Goal: Task Accomplishment & Management: Manage account settings

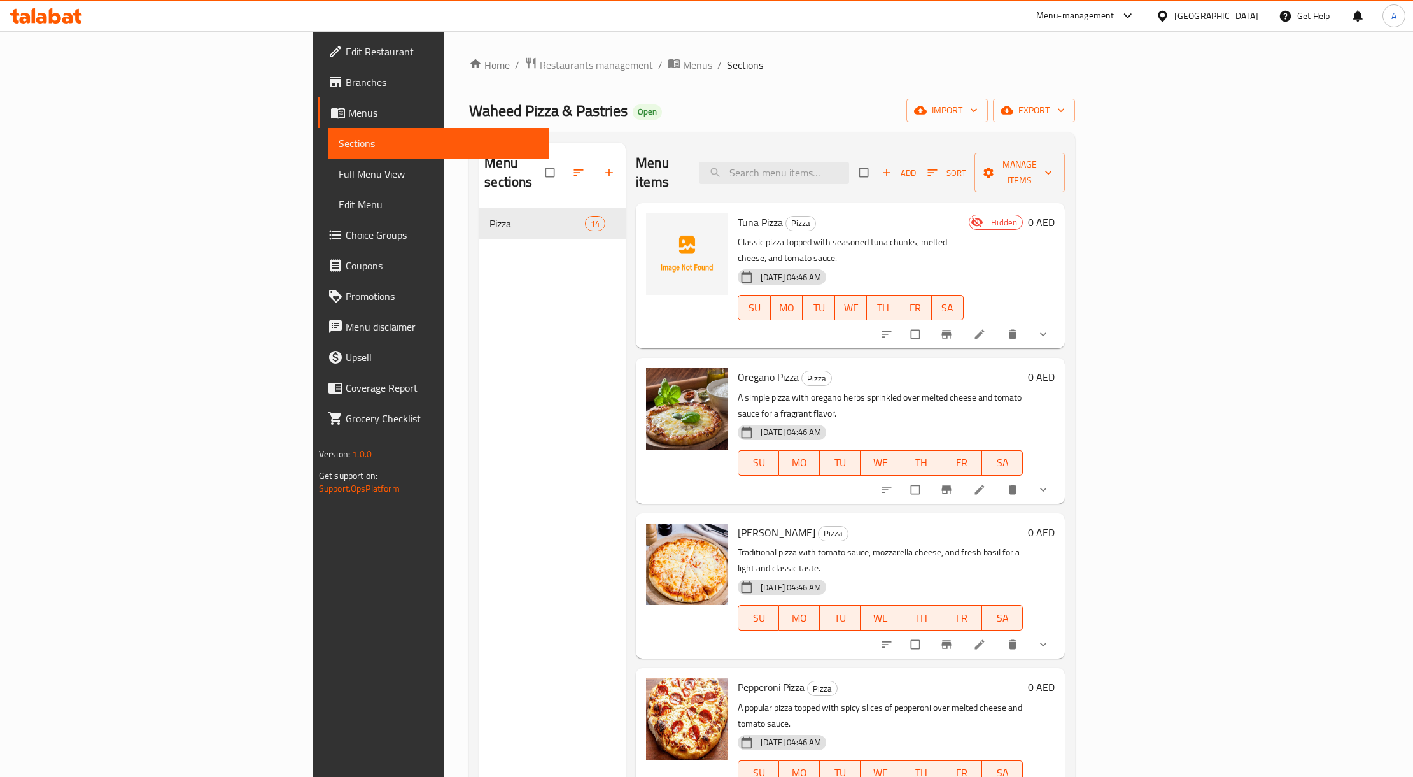
click at [528, 279] on div "Menu sections Pizza 14" at bounding box center [552, 531] width 146 height 777
click at [1055, 166] on span "Manage items" at bounding box center [1020, 173] width 70 height 32
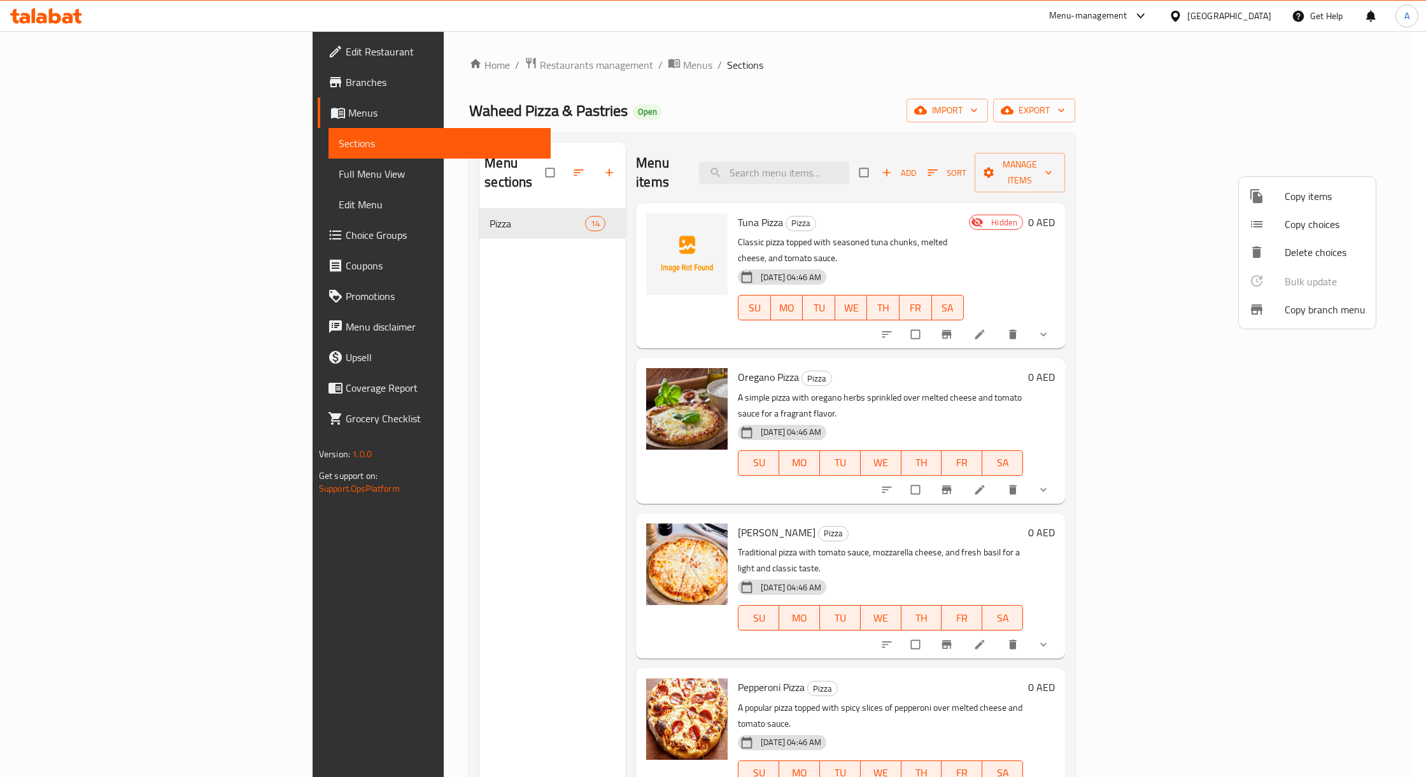
click at [1314, 199] on span "Copy items" at bounding box center [1325, 195] width 81 height 15
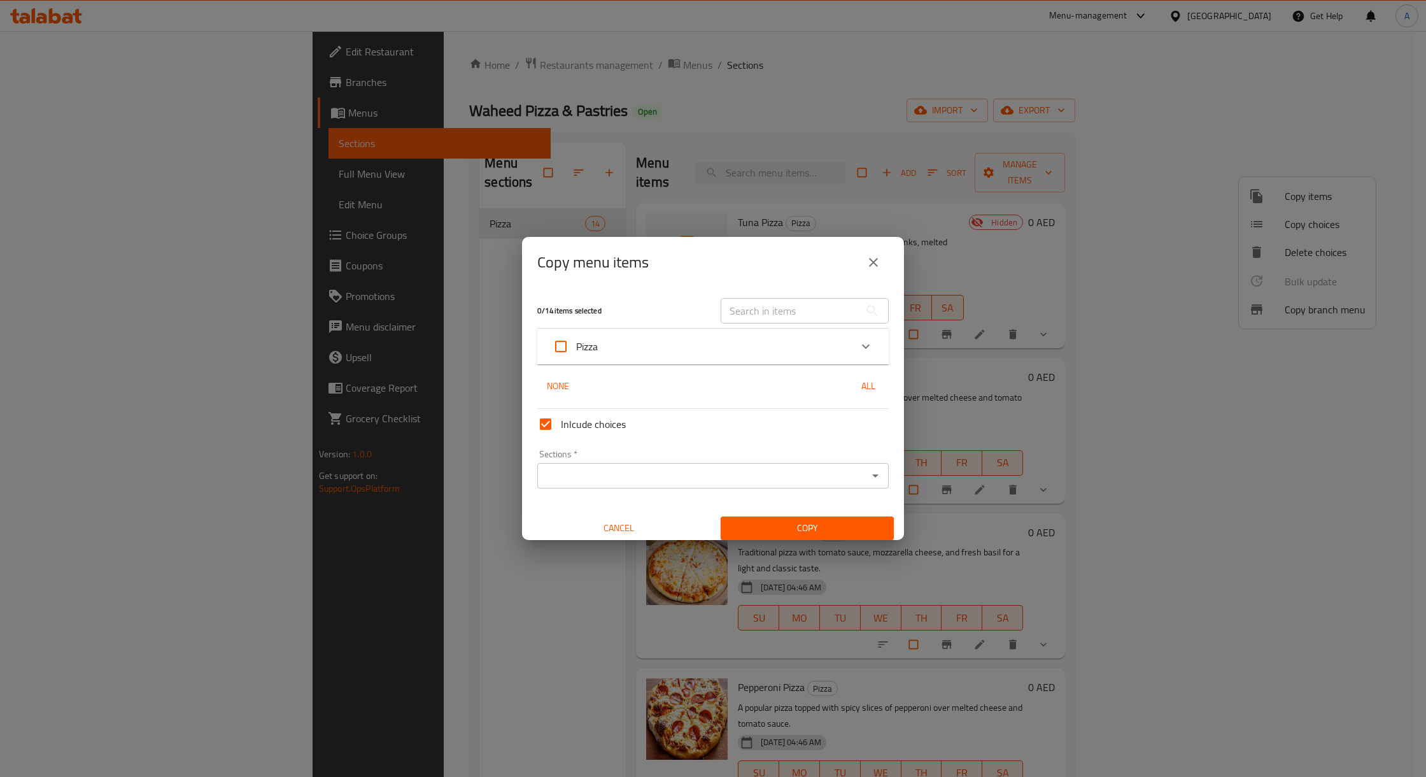
click at [886, 252] on div "Copy menu items" at bounding box center [712, 262] width 351 height 31
click at [884, 252] on button "close" at bounding box center [873, 262] width 31 height 31
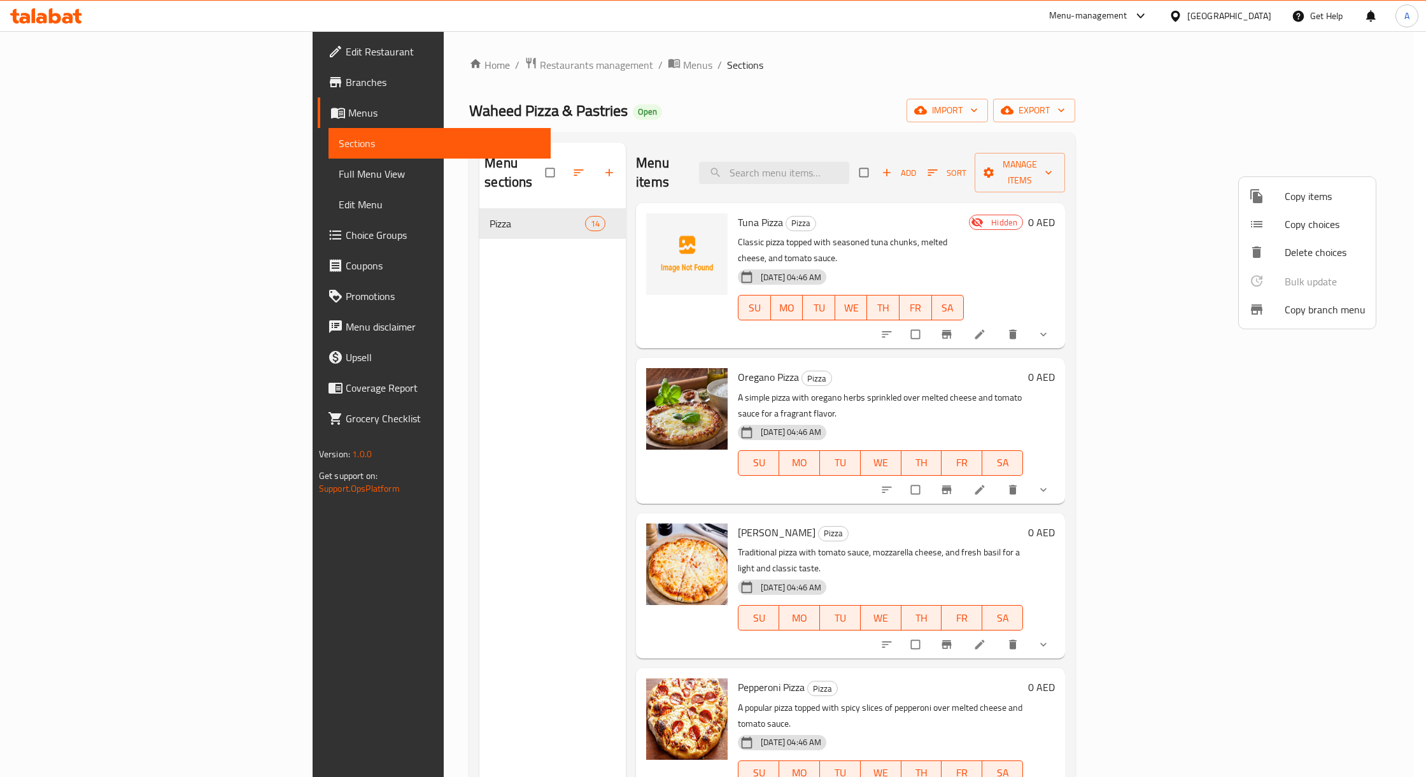
click at [1276, 120] on div at bounding box center [713, 388] width 1426 height 777
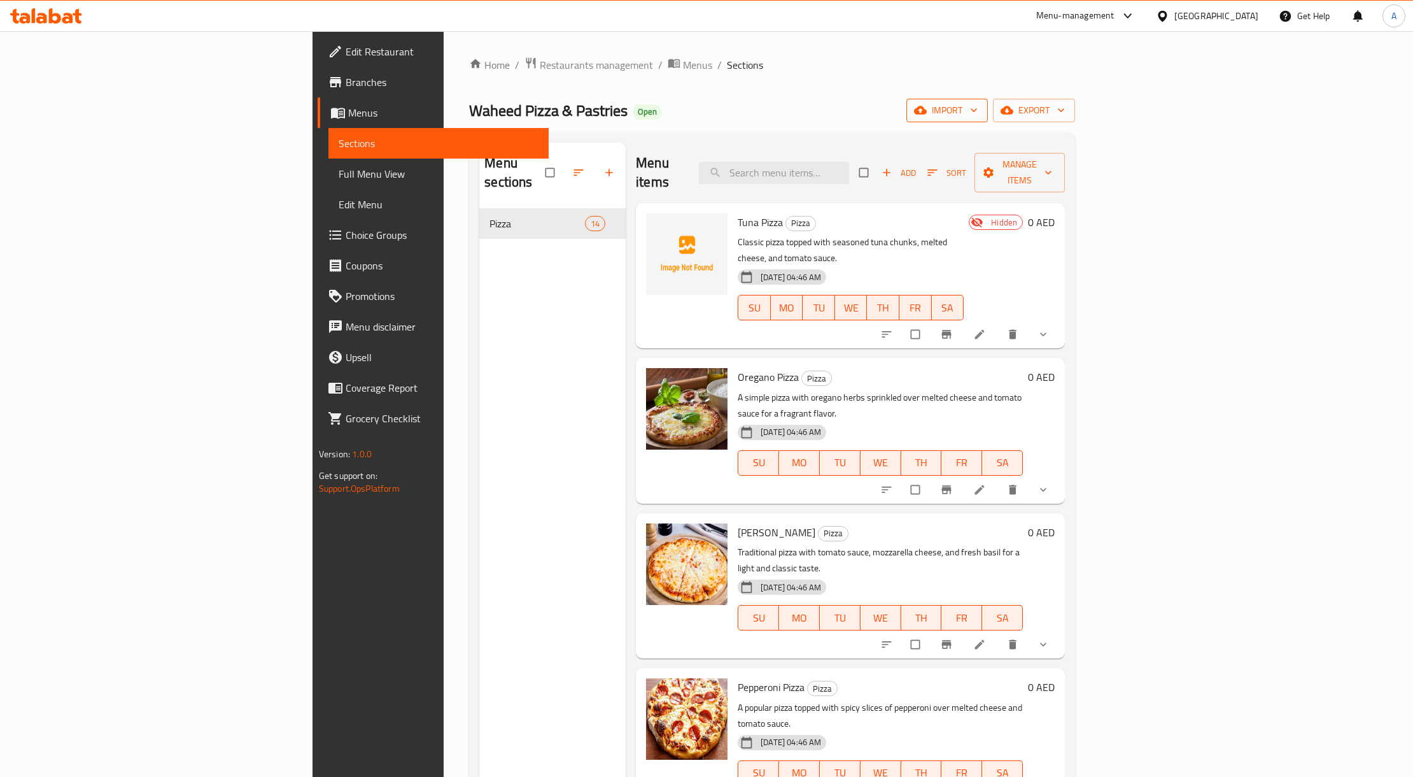
click at [978, 111] on span "import" at bounding box center [947, 110] width 61 height 16
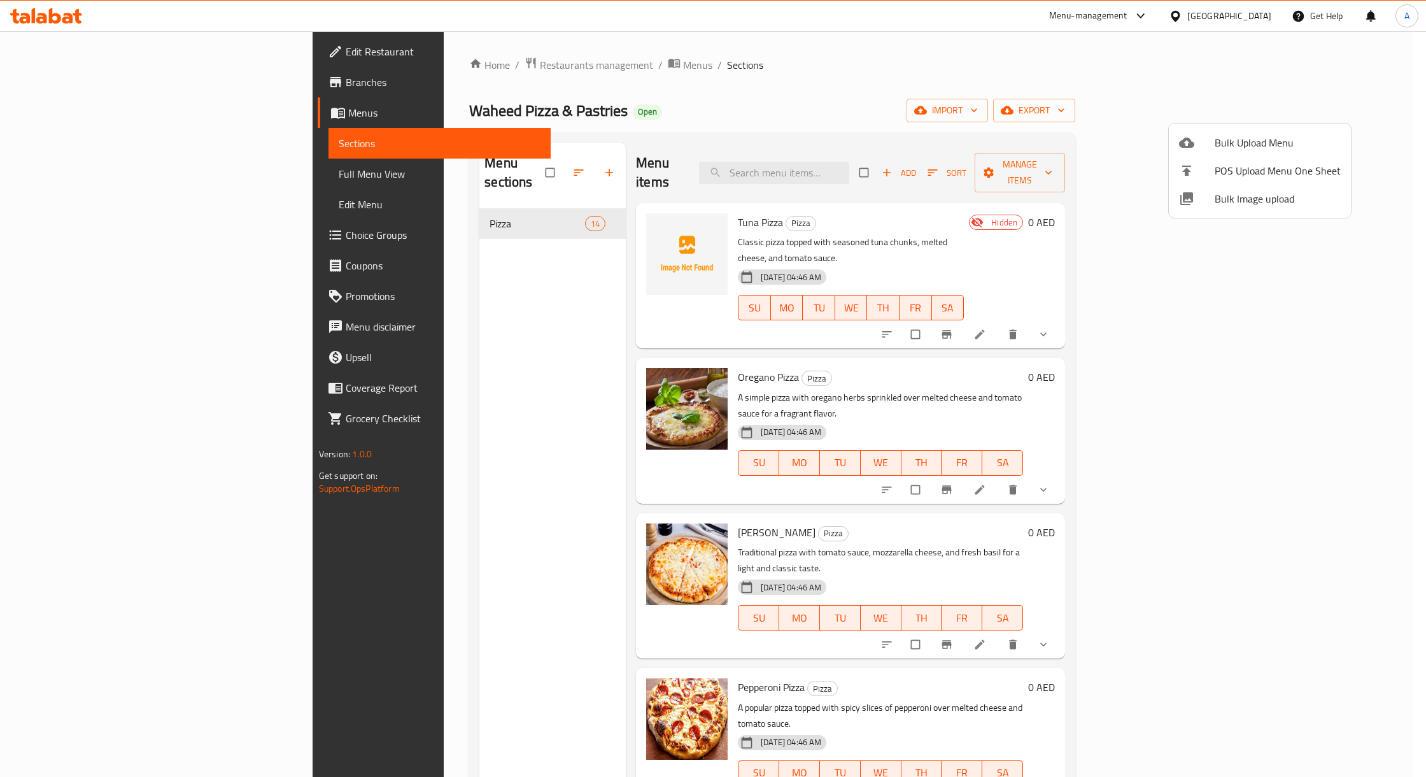
click at [1254, 135] on span "Bulk Upload Menu" at bounding box center [1278, 142] width 126 height 15
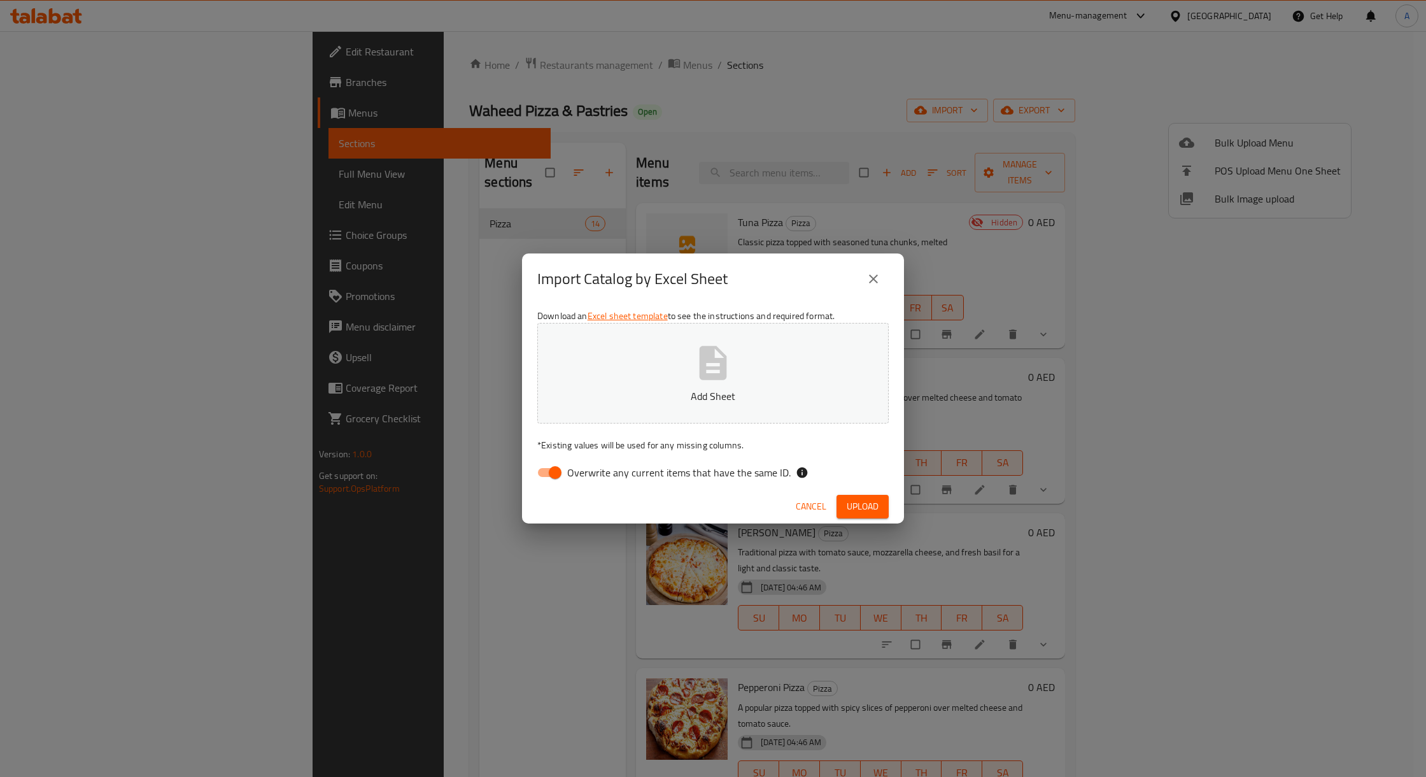
click at [576, 456] on div "Download an Excel sheet template to see the instructions and required format. A…" at bounding box center [713, 396] width 382 height 185
click at [569, 466] on span "Overwrite any current items that have the same ID." at bounding box center [678, 472] width 223 height 15
click at [569, 466] on input "Overwrite any current items that have the same ID." at bounding box center [555, 472] width 73 height 24
checkbox input "false"
click at [682, 367] on button "Add Sheet" at bounding box center [712, 373] width 351 height 101
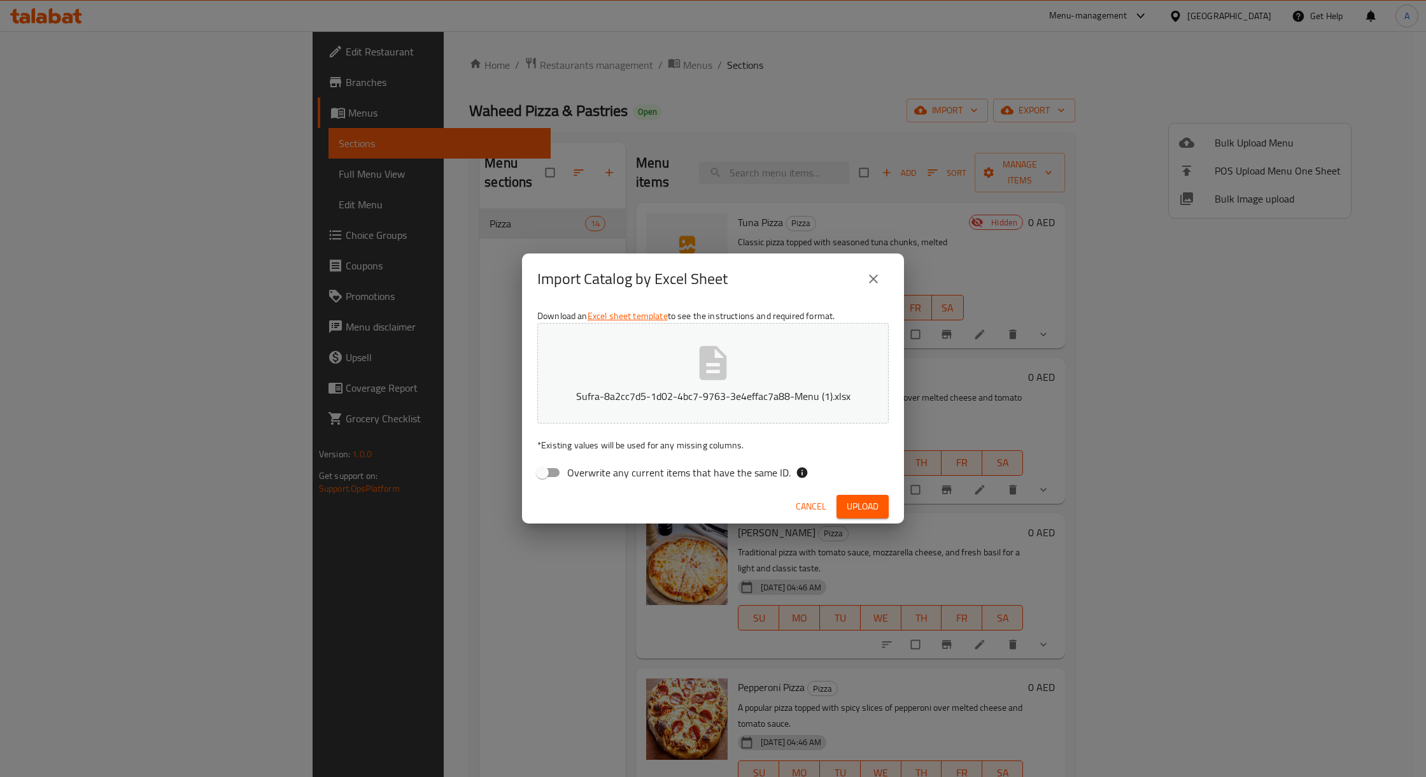
click at [849, 502] on span "Upload" at bounding box center [863, 506] width 32 height 16
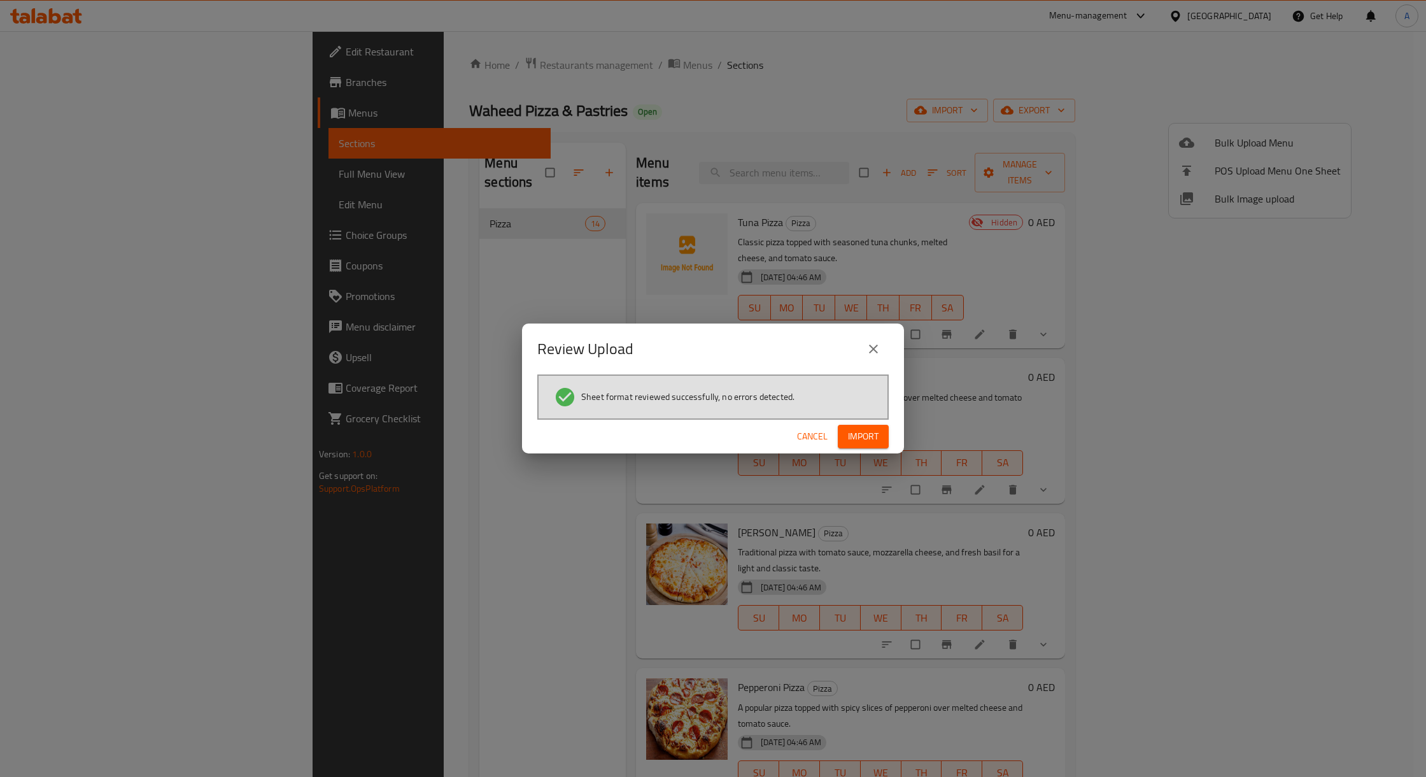
click at [892, 436] on div "Cancel Import" at bounding box center [713, 436] width 382 height 34
click at [869, 444] on button "Import" at bounding box center [863, 437] width 51 height 24
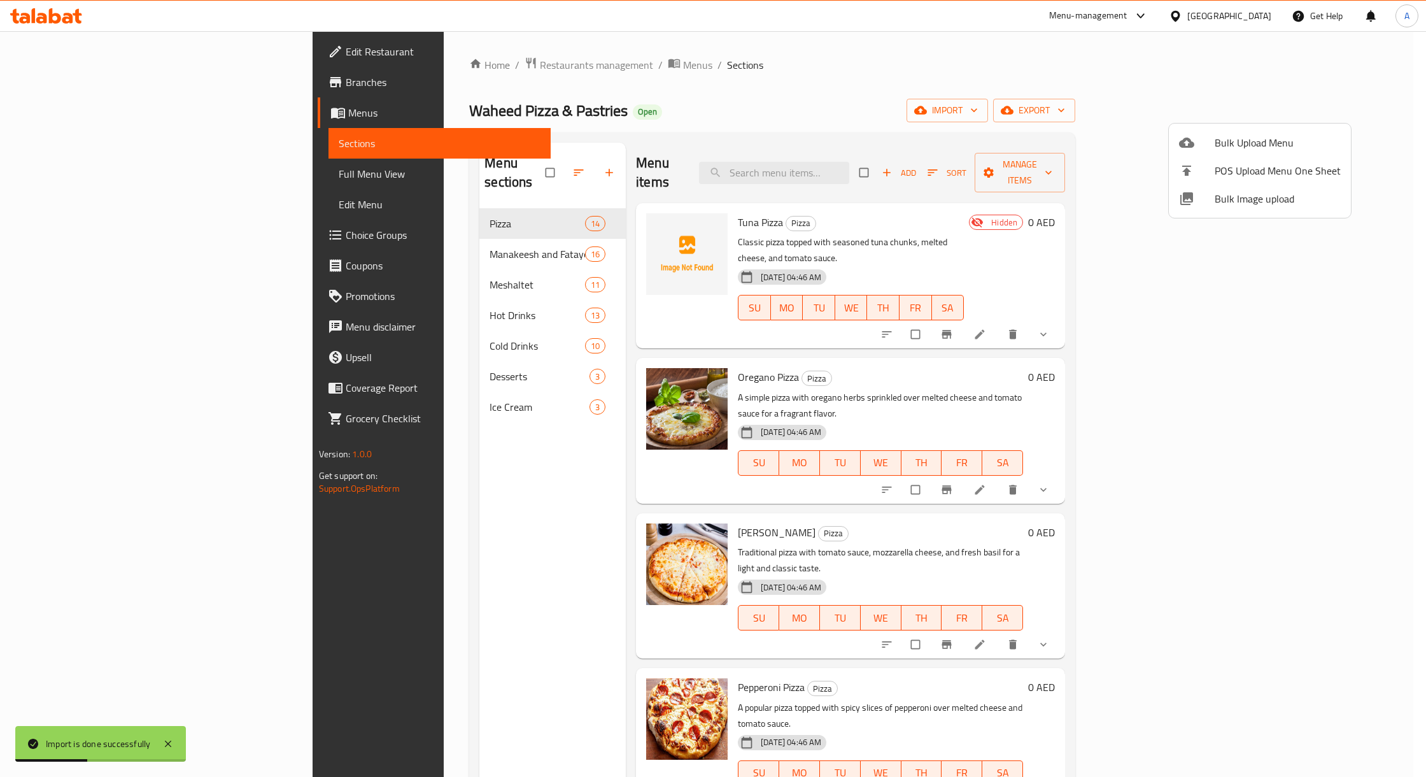
click at [358, 235] on div at bounding box center [713, 388] width 1426 height 777
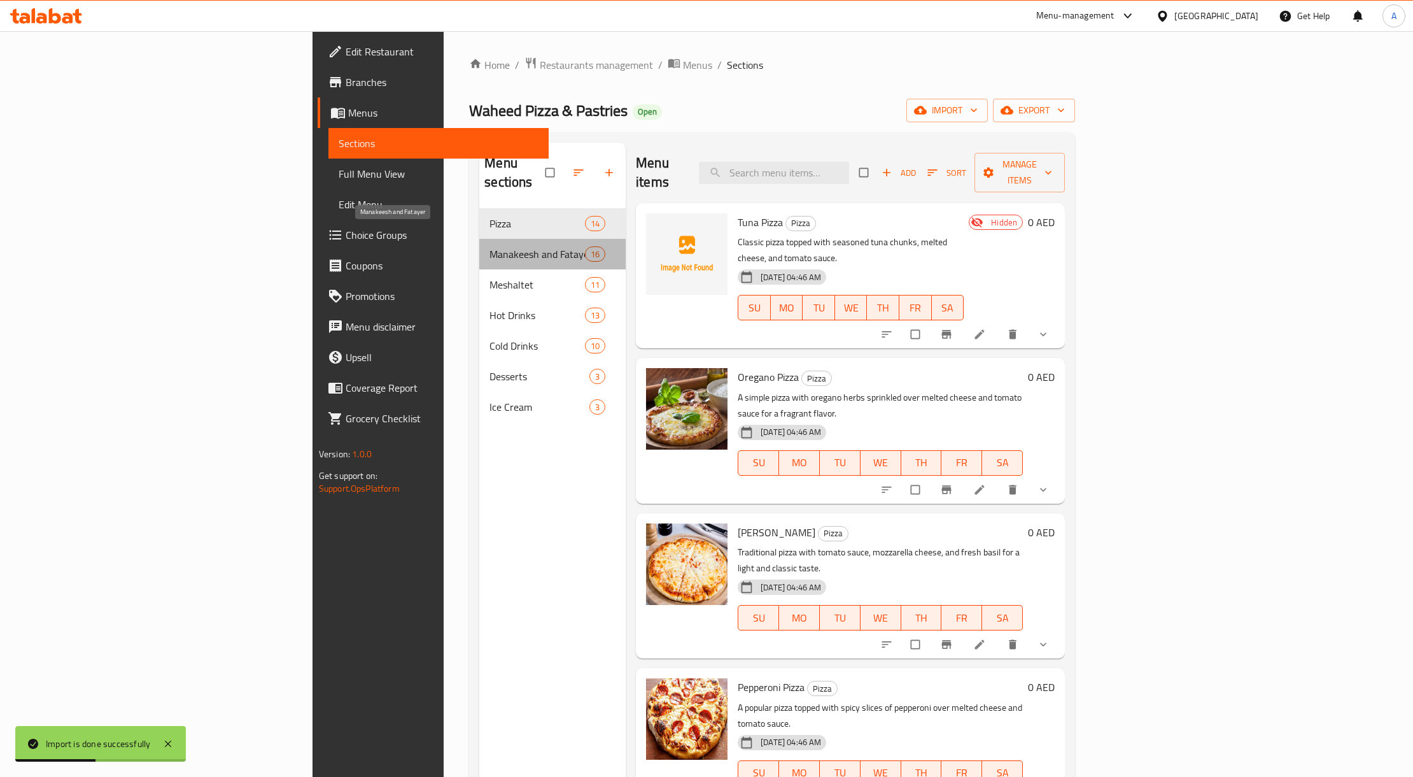
click at [490, 246] on span "Manakeesh and Fatayer" at bounding box center [537, 253] width 95 height 15
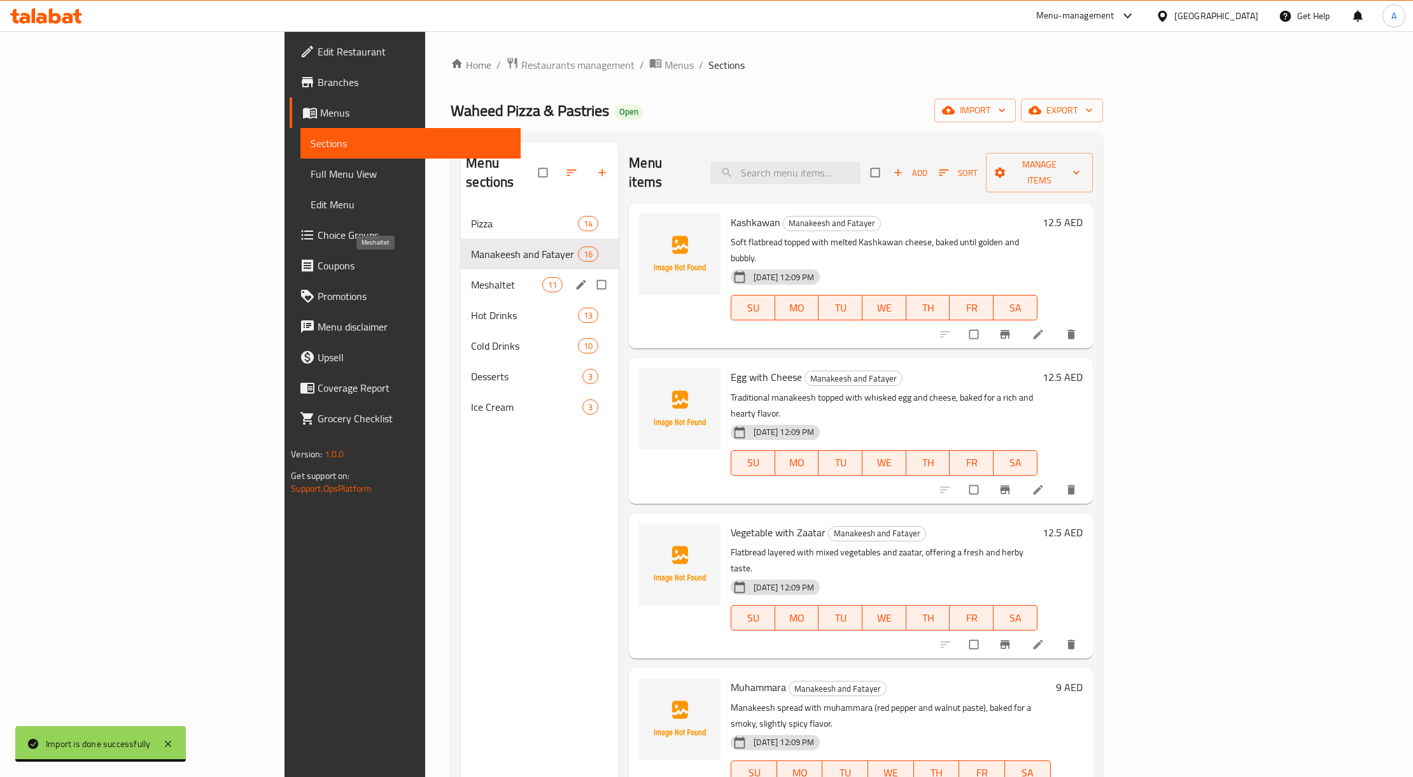
click at [471, 277] on span "Meshaltet" at bounding box center [506, 284] width 71 height 15
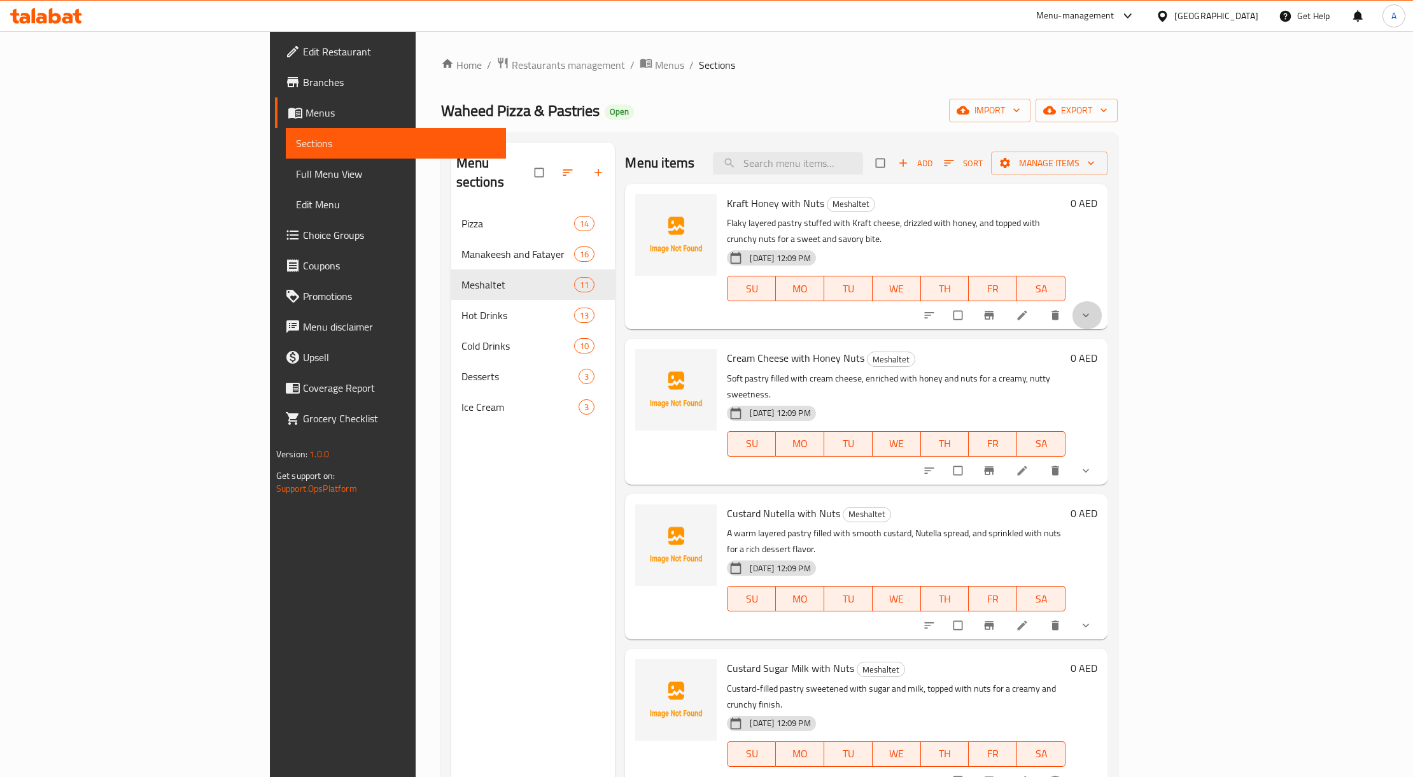
click at [1102, 301] on button "show more" at bounding box center [1087, 315] width 31 height 28
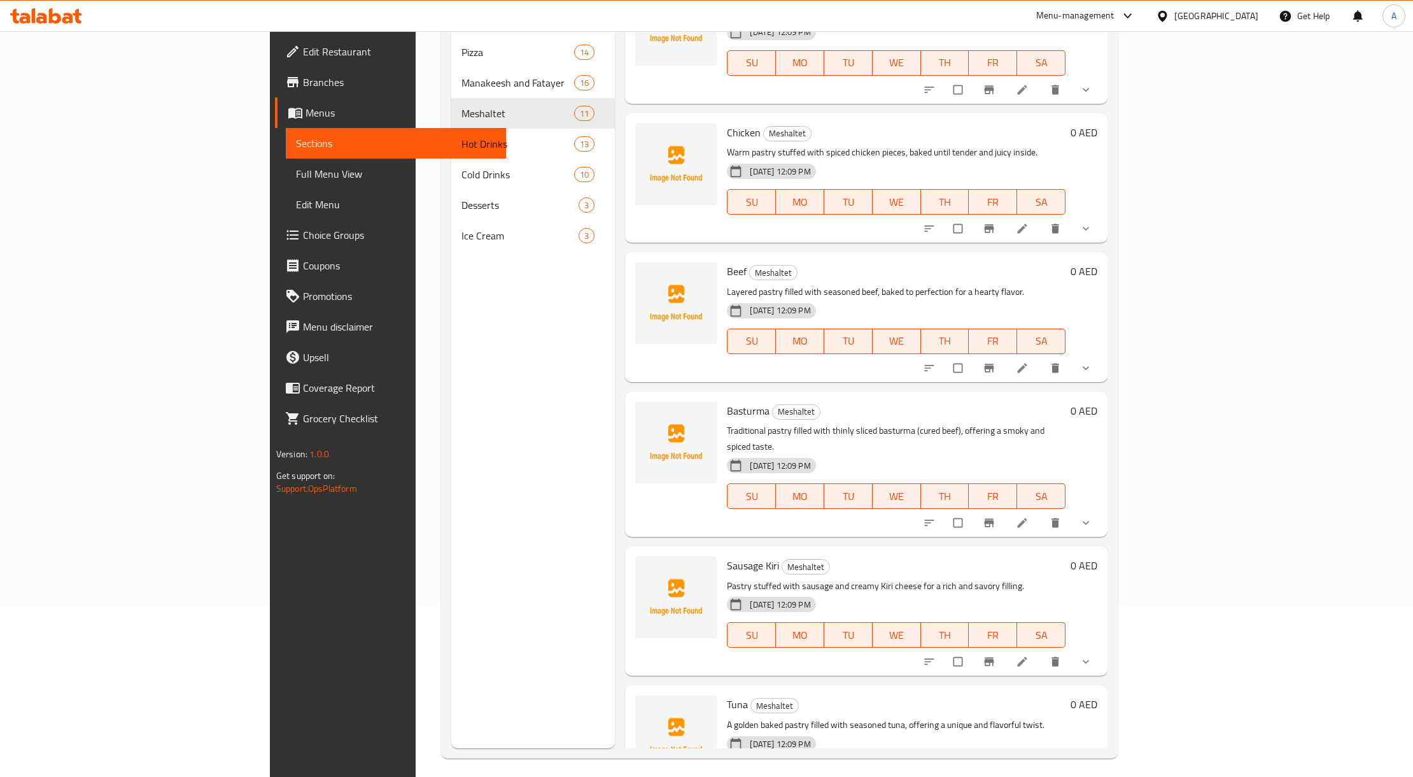
scroll to position [179, 0]
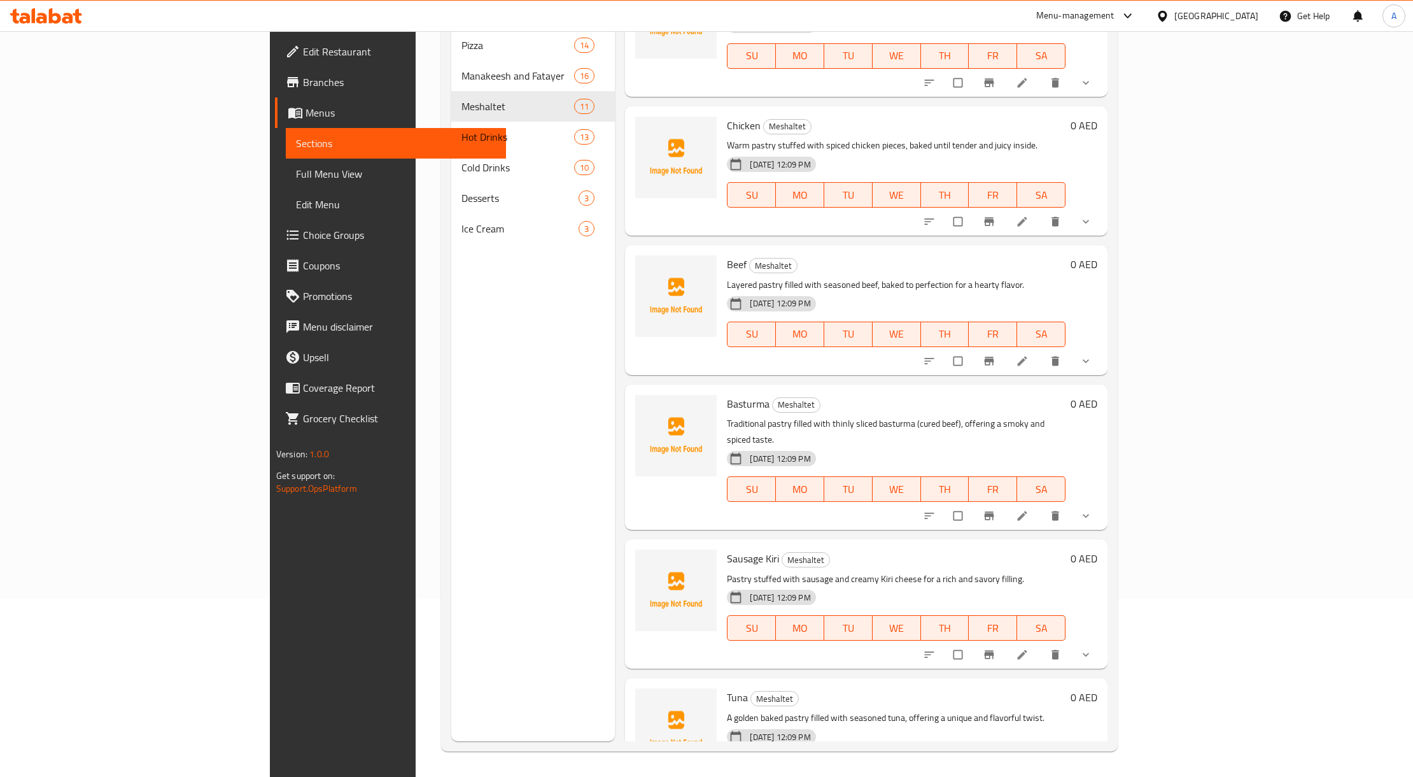
click at [1102, 640] on button "show more" at bounding box center [1087, 654] width 31 height 28
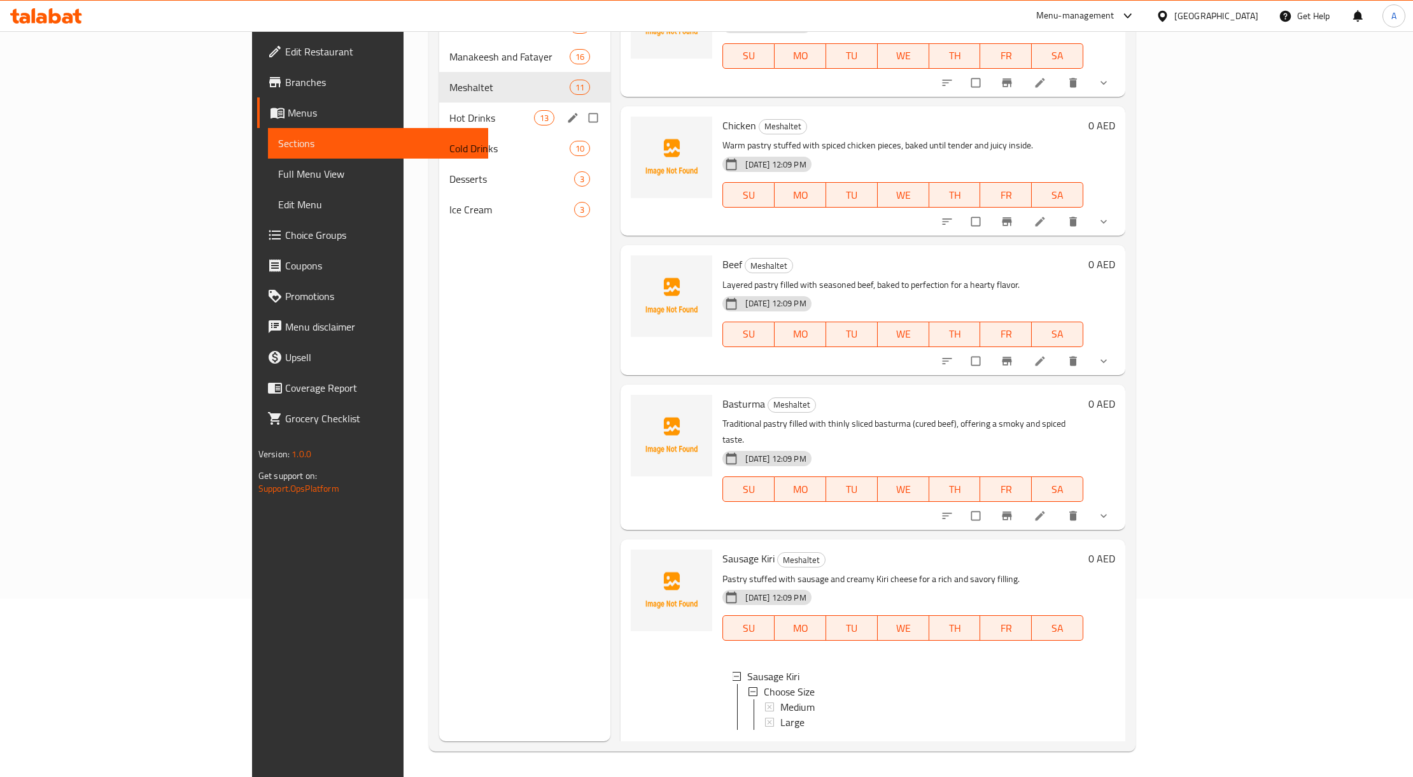
click at [449, 117] on span "Hot Drinks" at bounding box center [491, 117] width 85 height 15
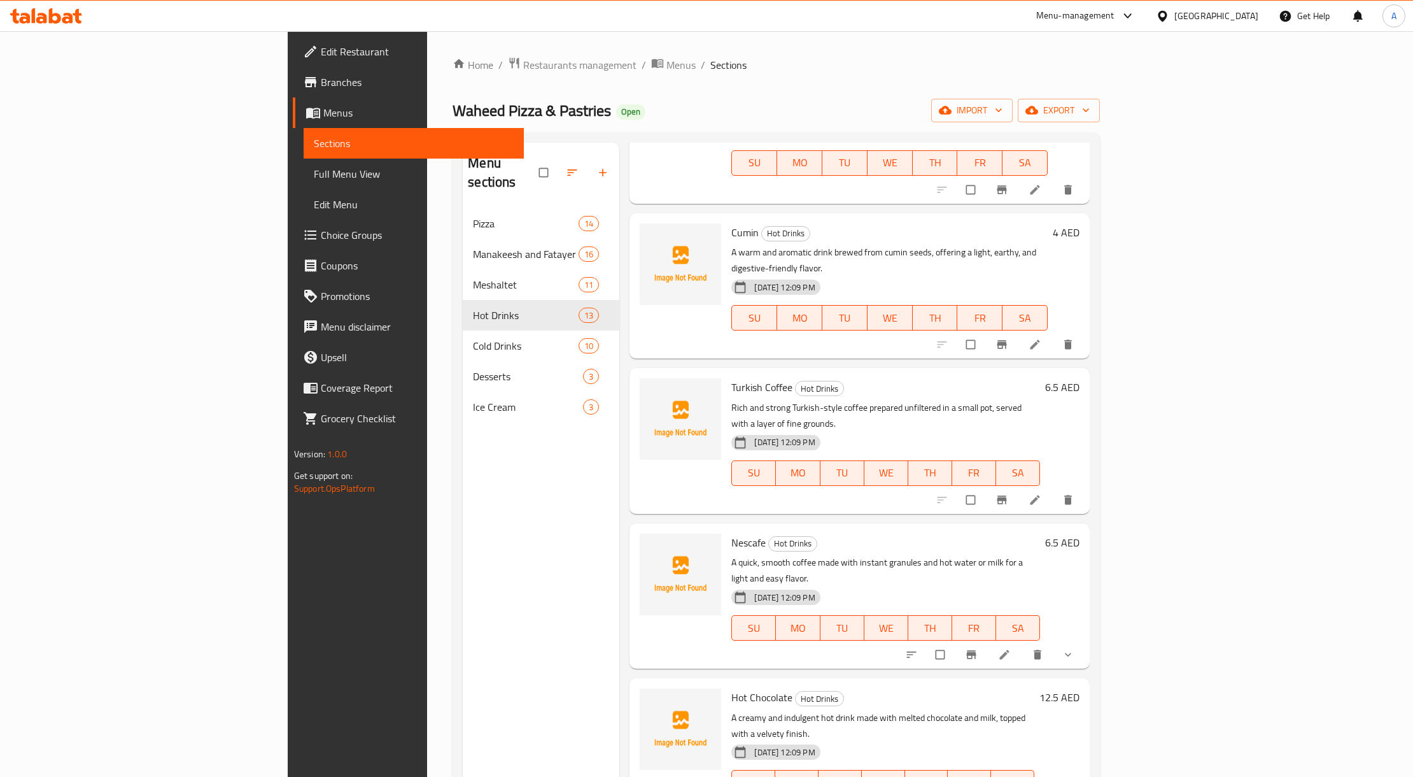
scroll to position [640, 0]
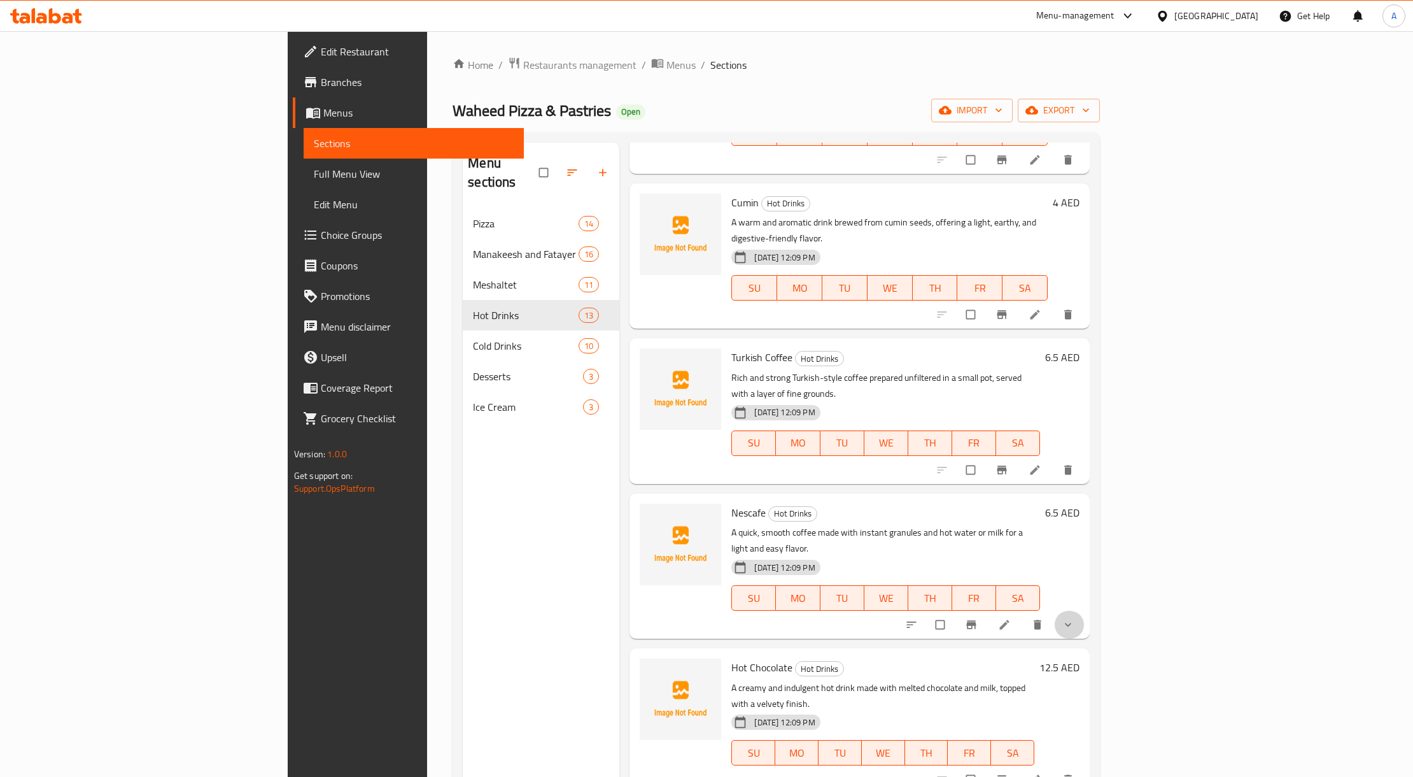
click at [1077, 618] on span "show more" at bounding box center [1069, 624] width 15 height 13
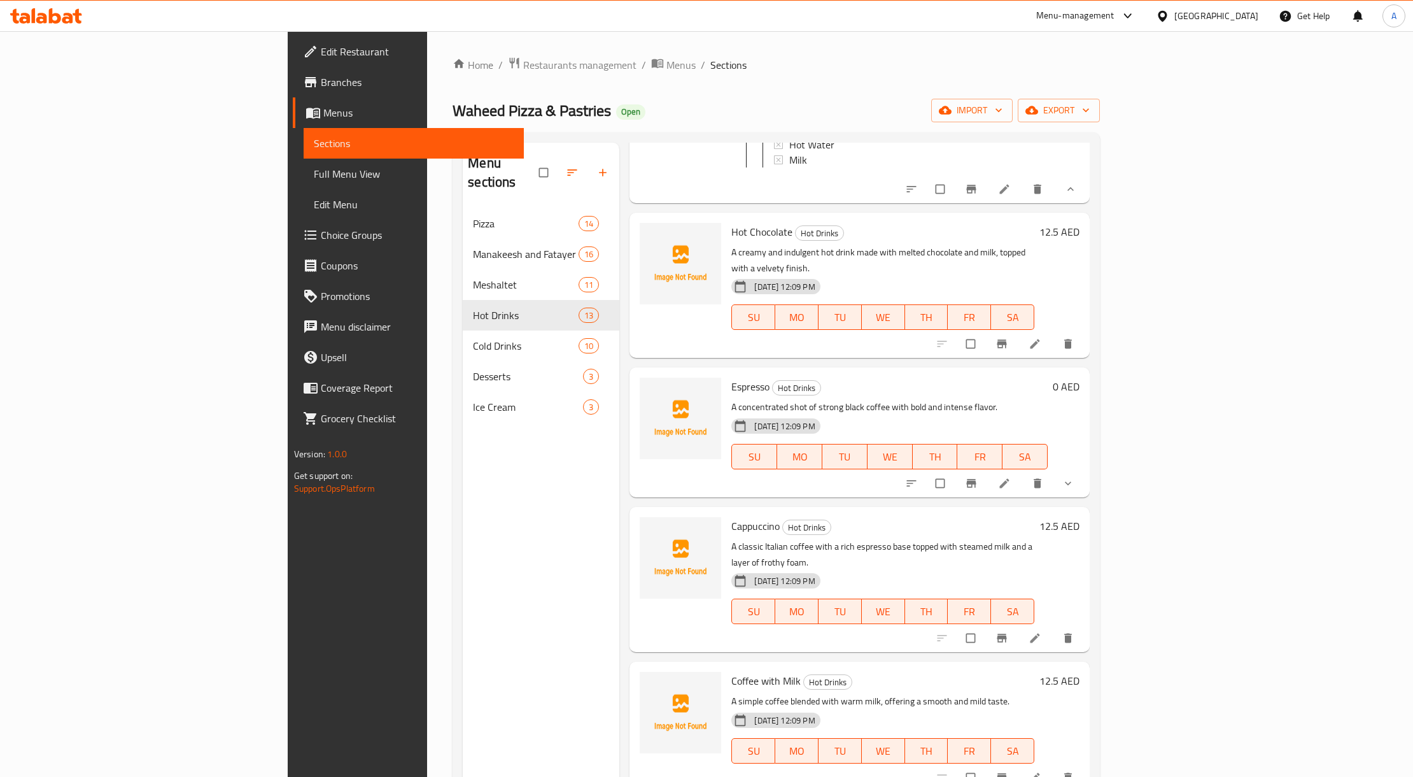
scroll to position [1087, 0]
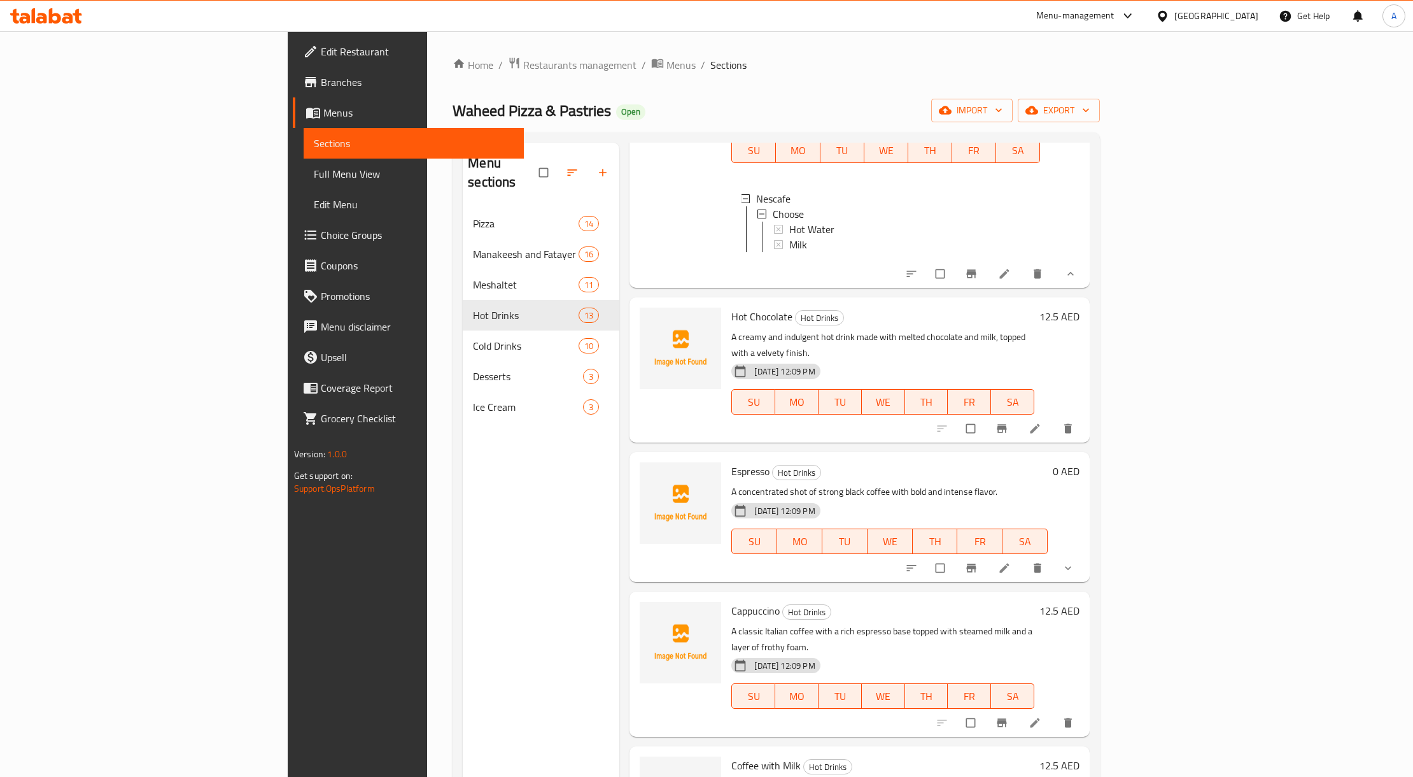
click at [1074, 561] on icon "show more" at bounding box center [1068, 567] width 13 height 13
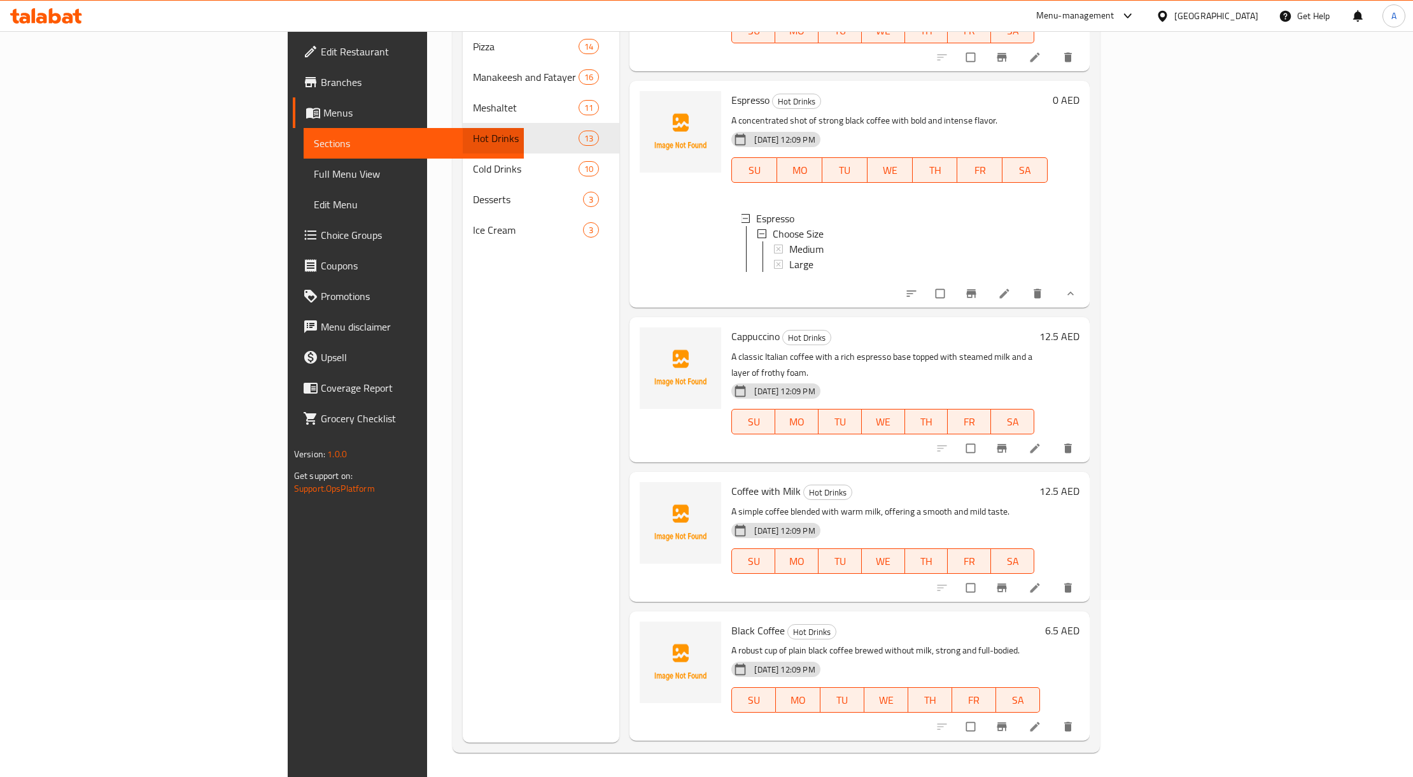
scroll to position [179, 0]
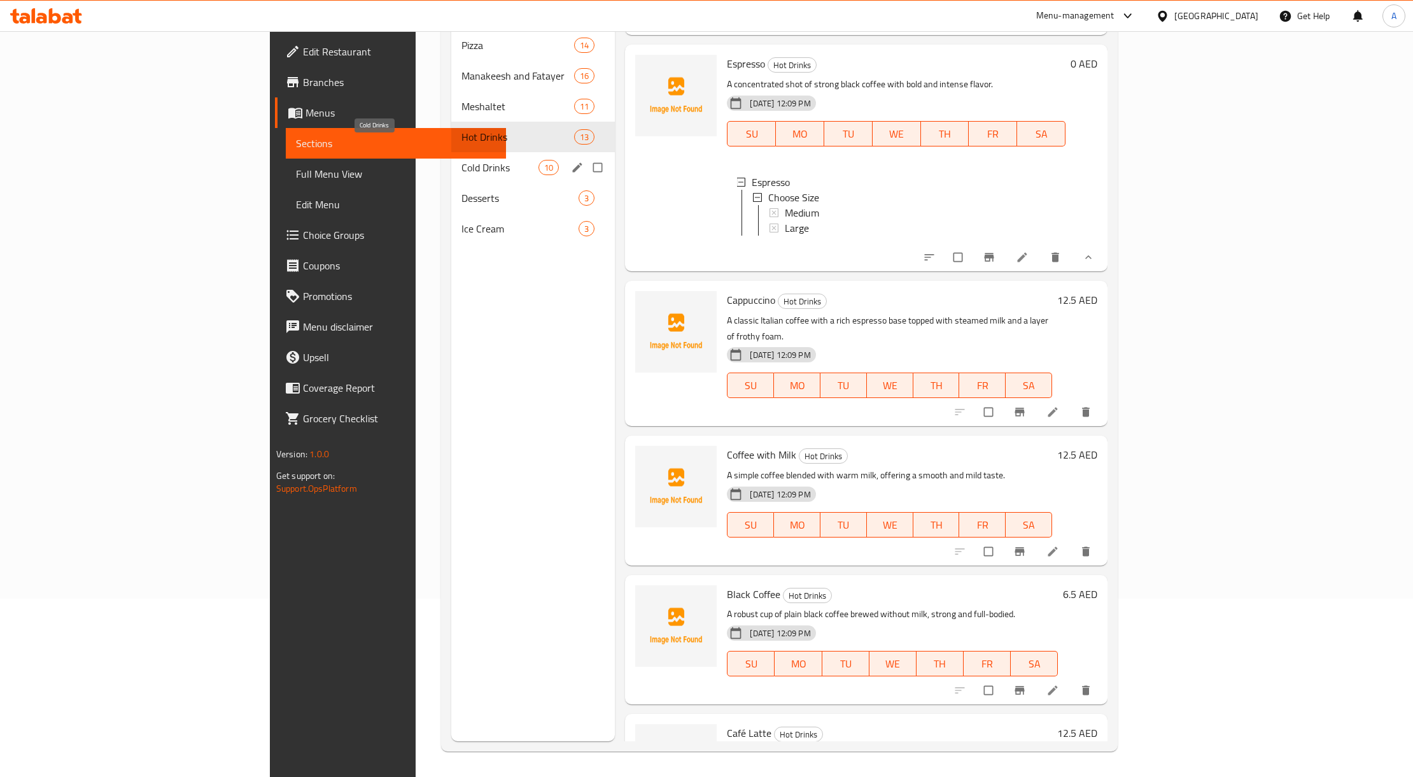
click at [461, 160] on span "Cold Drinks" at bounding box center [500, 167] width 78 height 15
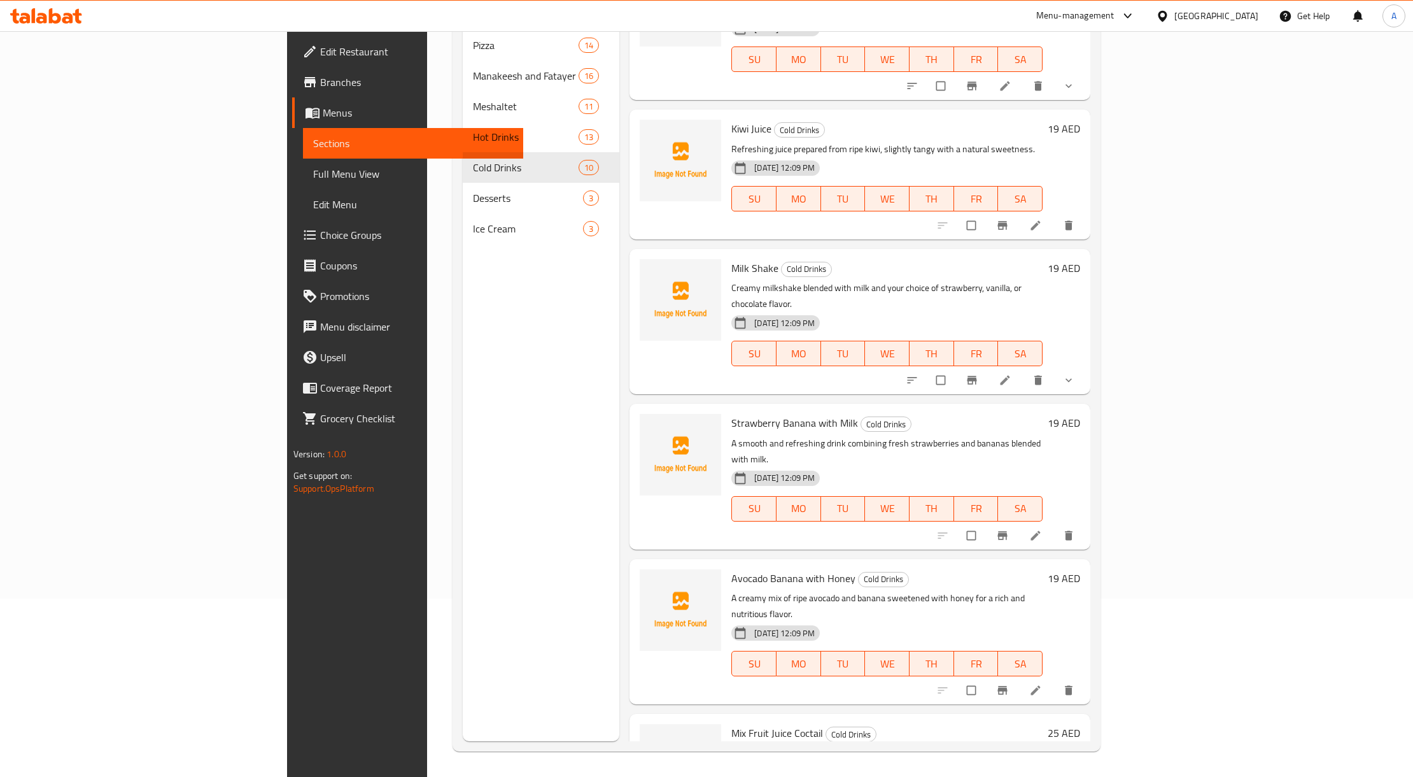
scroll to position [52, 0]
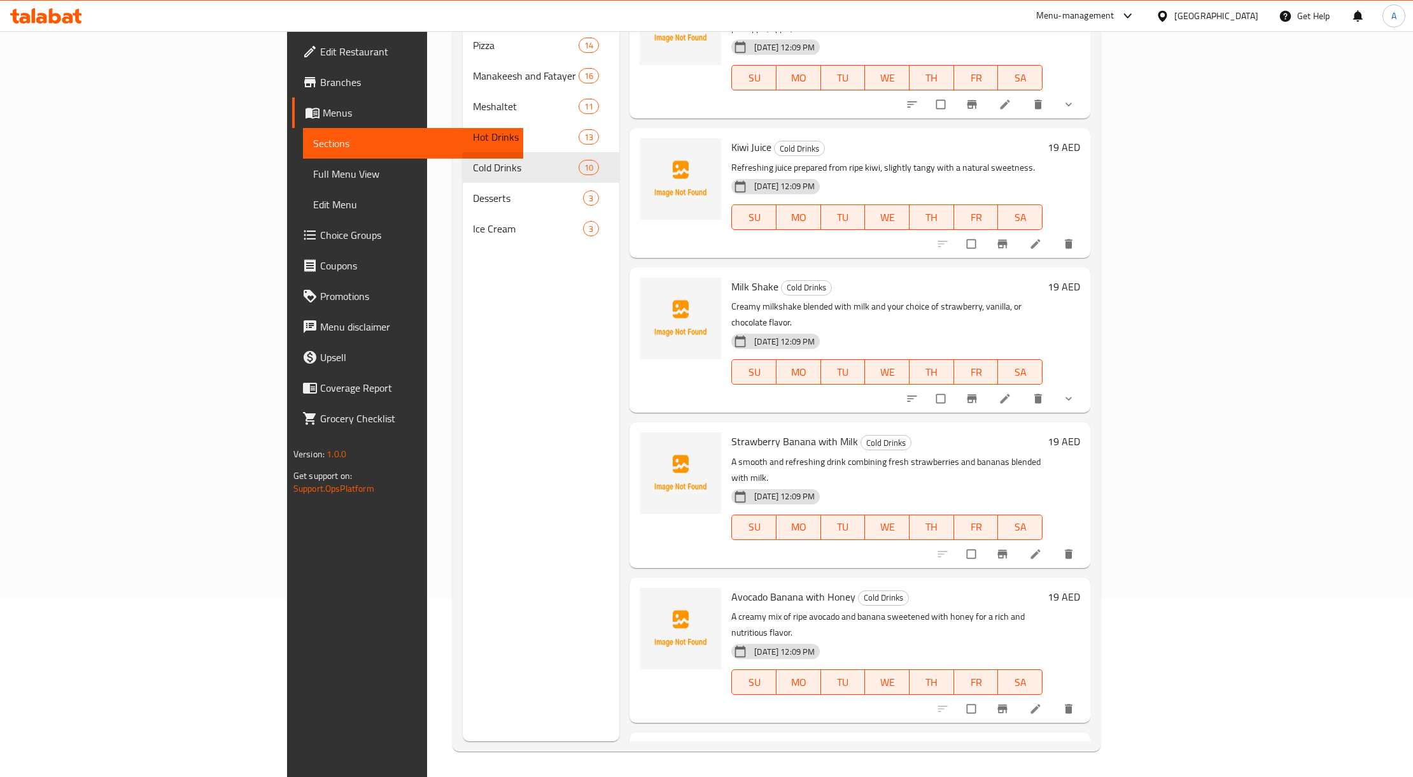
click at [1075, 392] on icon "show more" at bounding box center [1068, 398] width 13 height 13
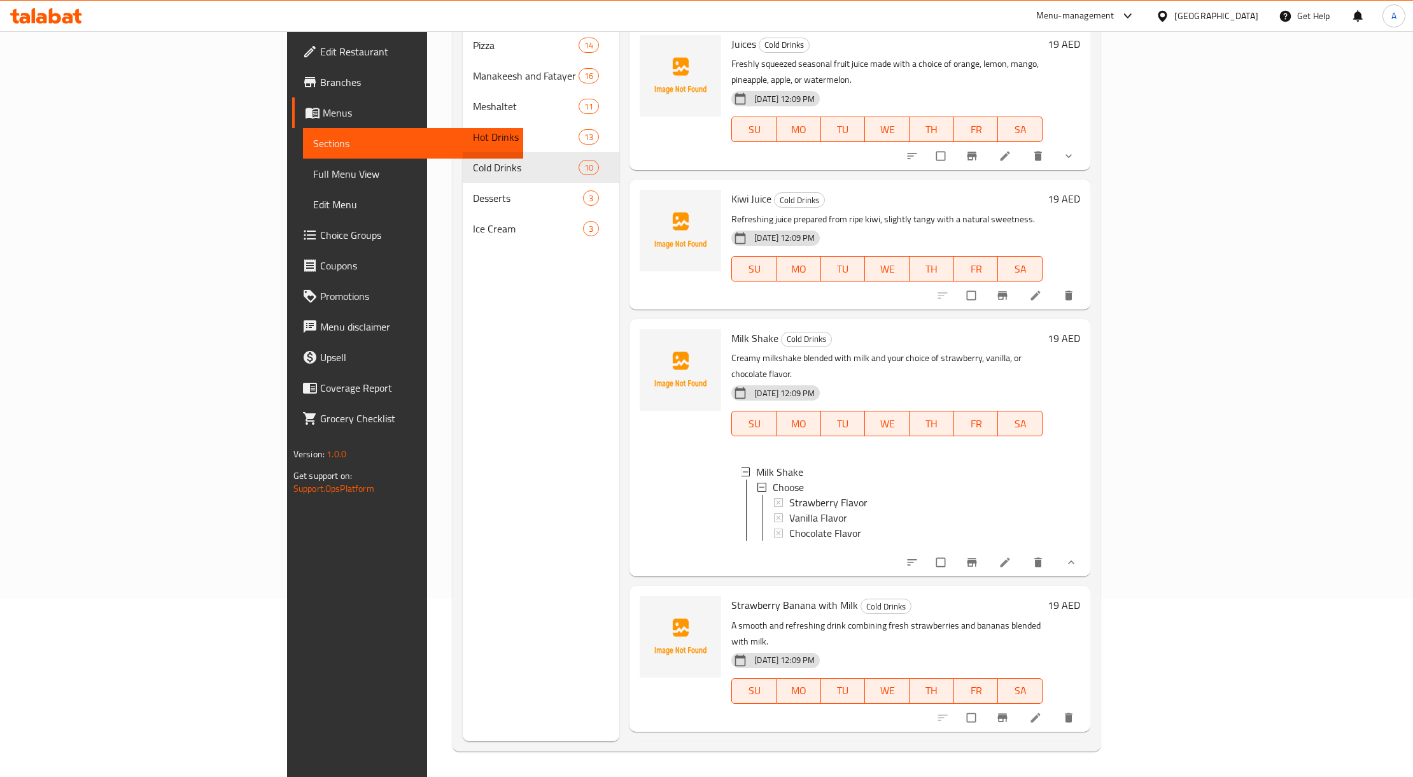
scroll to position [94, 0]
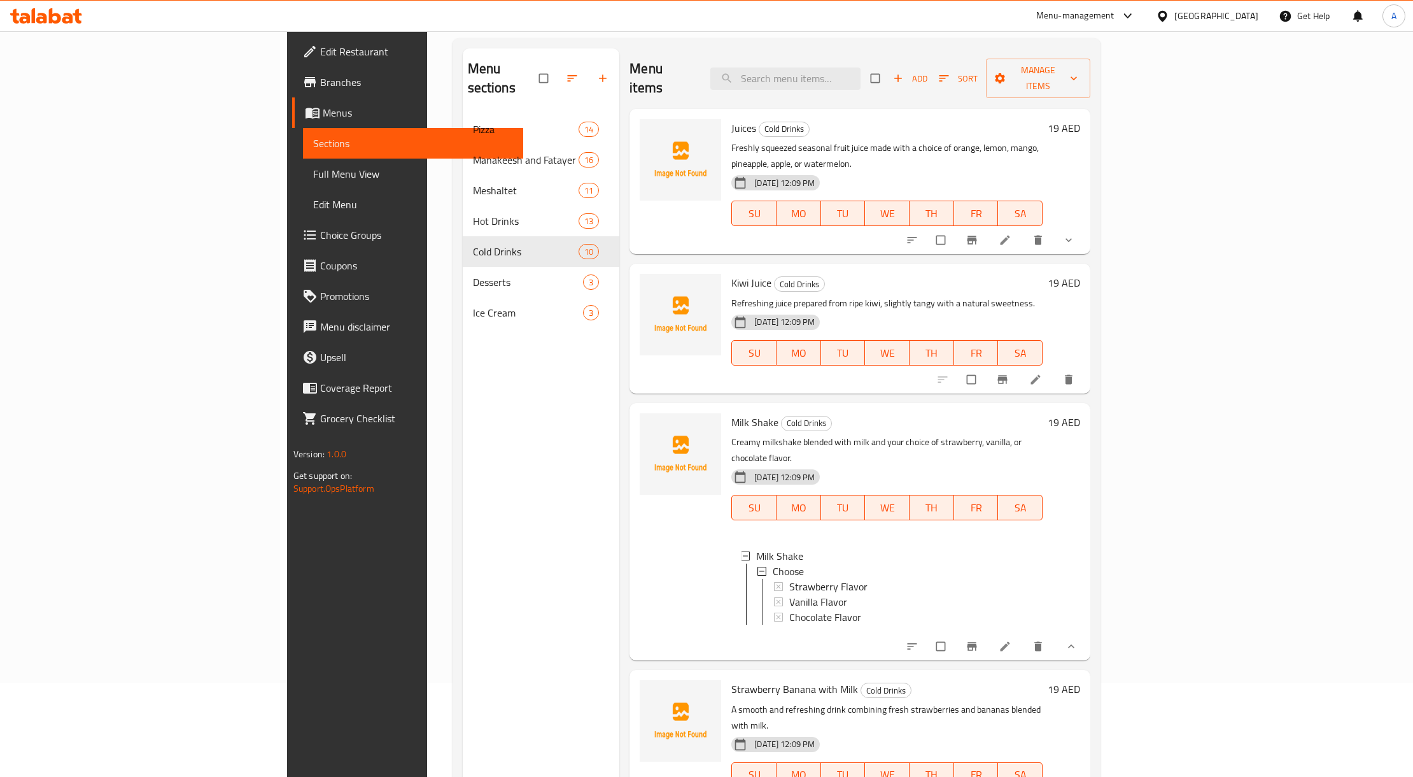
click at [1085, 226] on button "show more" at bounding box center [1070, 240] width 31 height 28
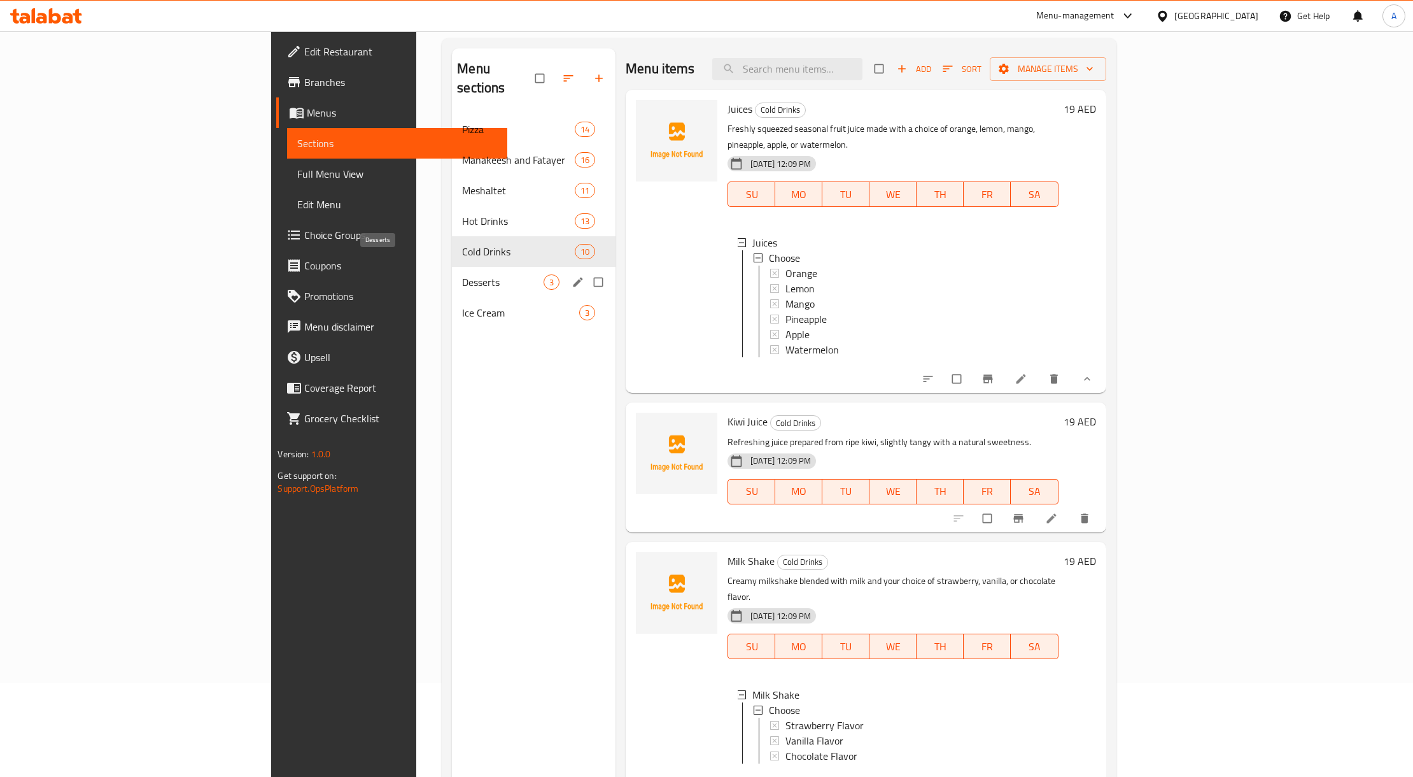
click at [462, 274] on span "Desserts" at bounding box center [502, 281] width 81 height 15
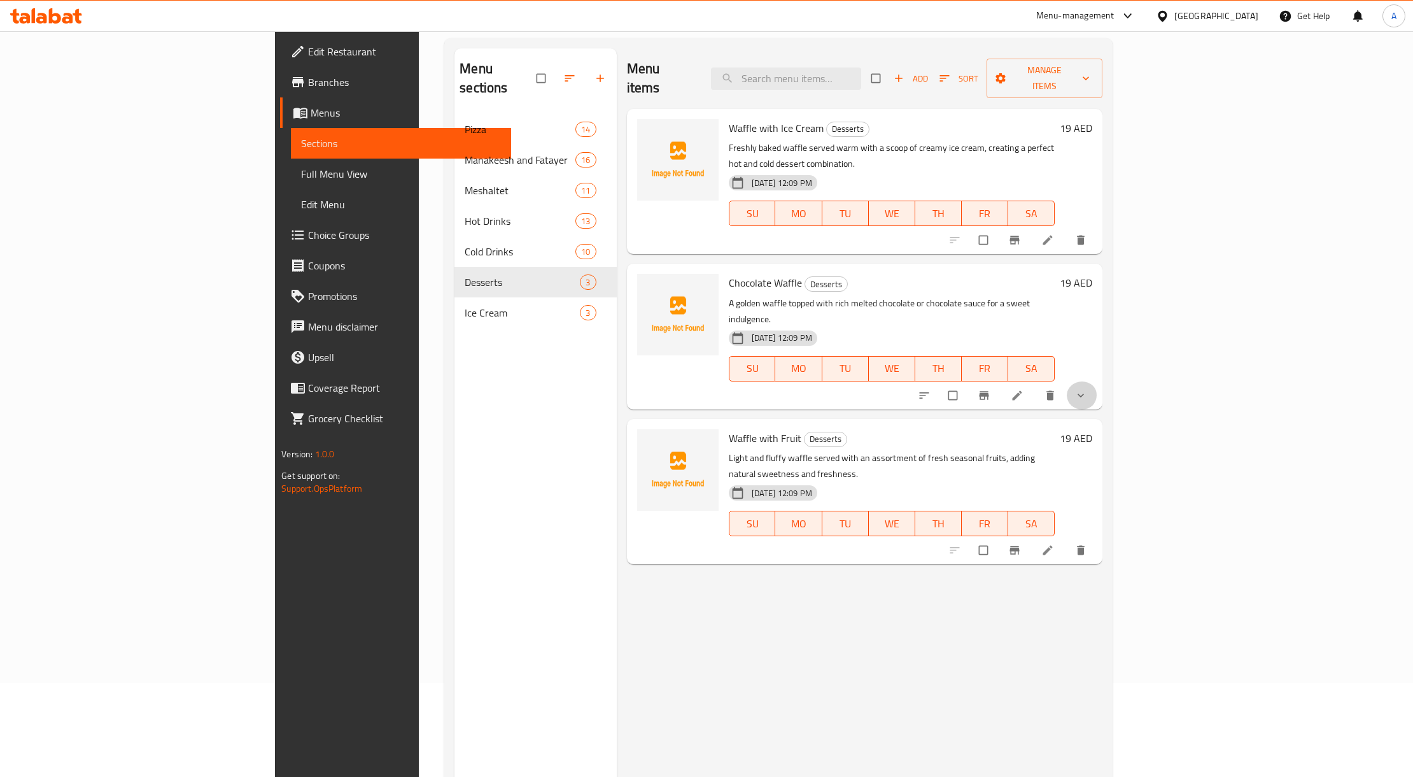
click at [1097, 381] on button "show more" at bounding box center [1082, 395] width 31 height 28
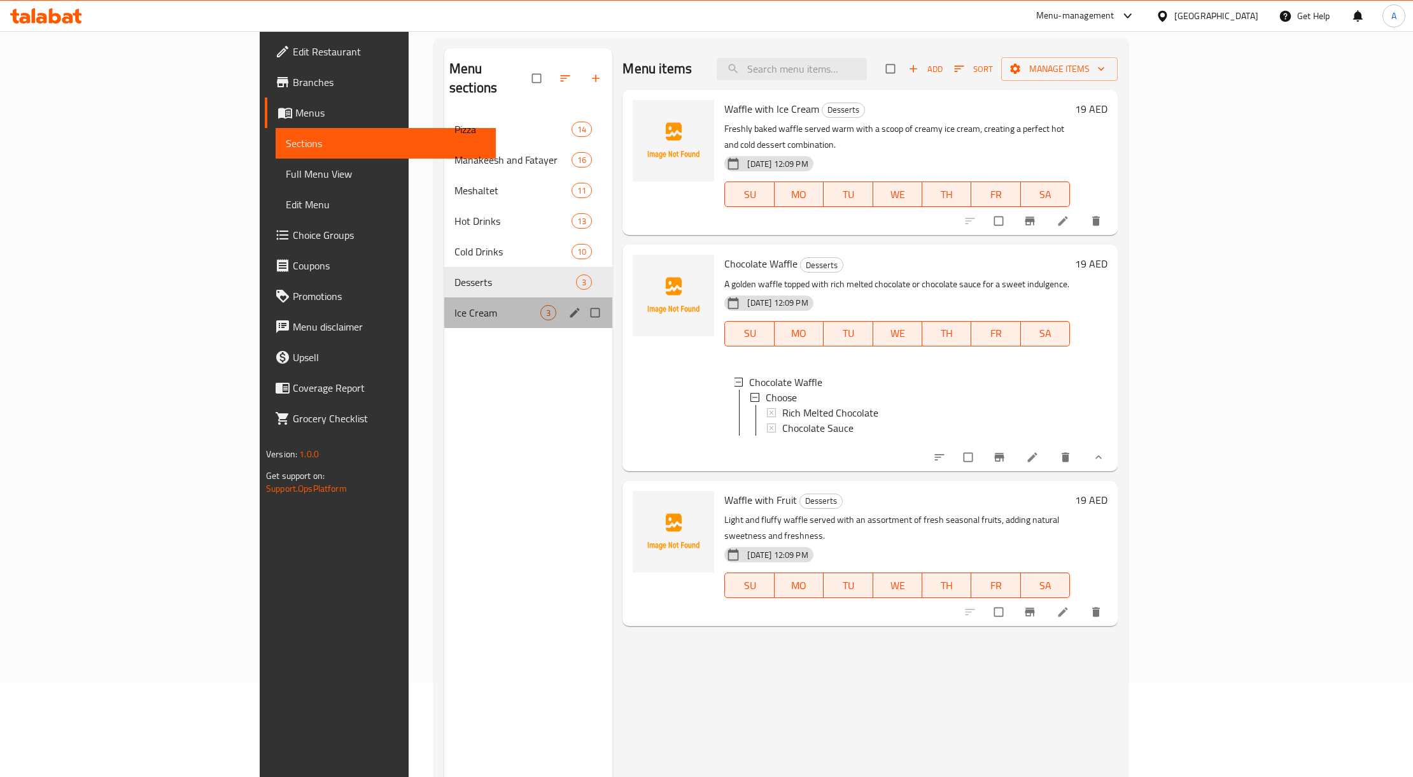
click at [444, 297] on div "Ice Cream 3" at bounding box center [528, 312] width 169 height 31
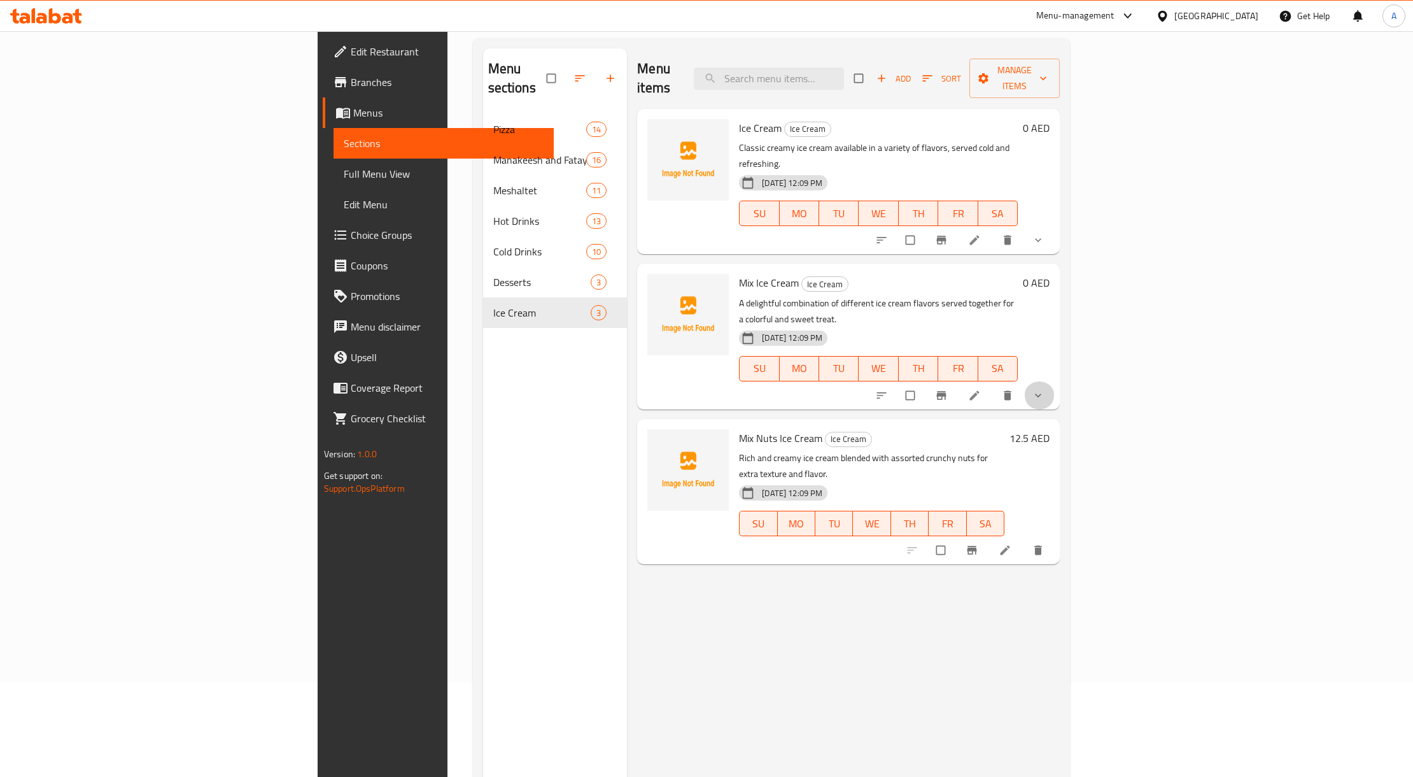
click at [1055, 381] on button "show more" at bounding box center [1039, 395] width 31 height 28
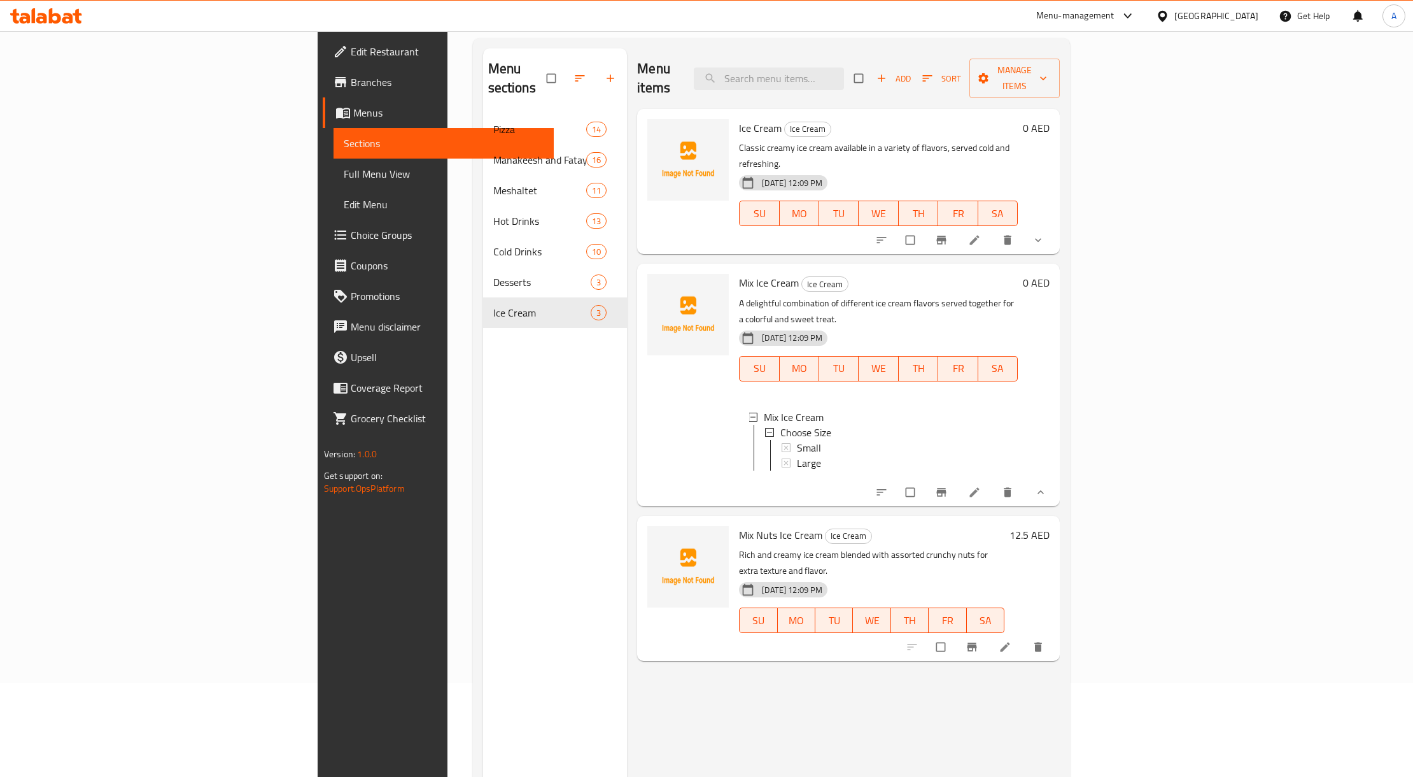
click at [344, 172] on span "Full Menu View" at bounding box center [444, 173] width 200 height 15
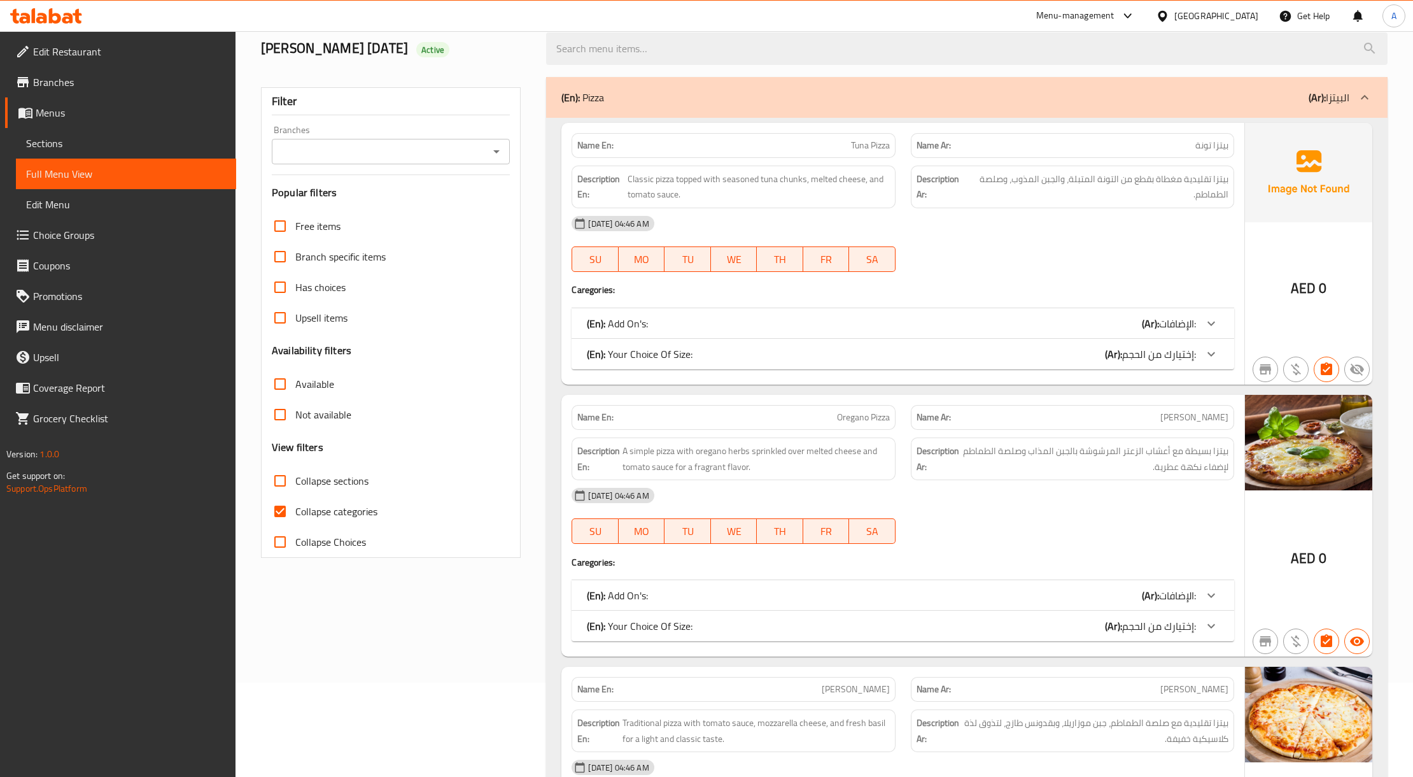
click at [332, 505] on span "Collapse categories" at bounding box center [336, 511] width 82 height 15
click at [295, 505] on input "Collapse categories" at bounding box center [280, 511] width 31 height 31
checkbox input "false"
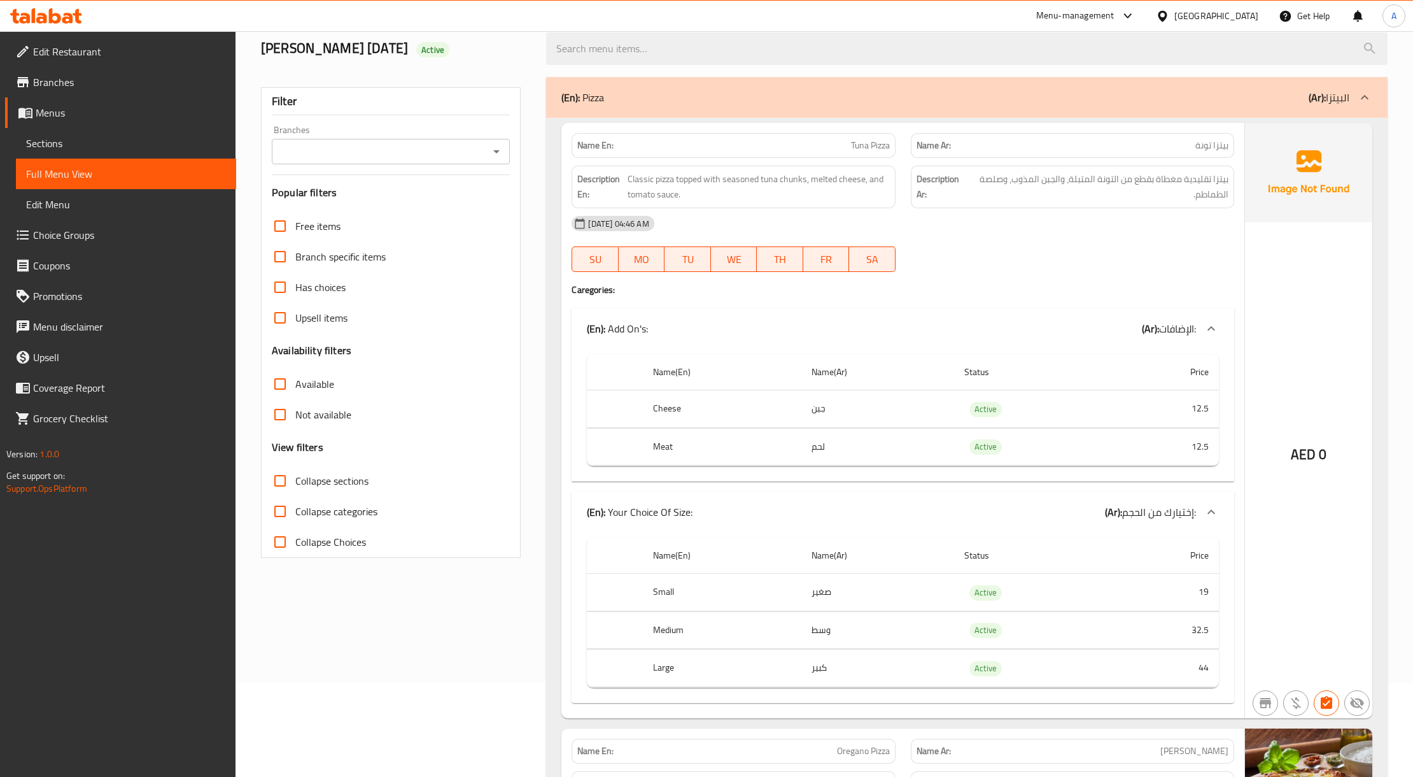
click at [105, 131] on link "Sections" at bounding box center [126, 143] width 220 height 31
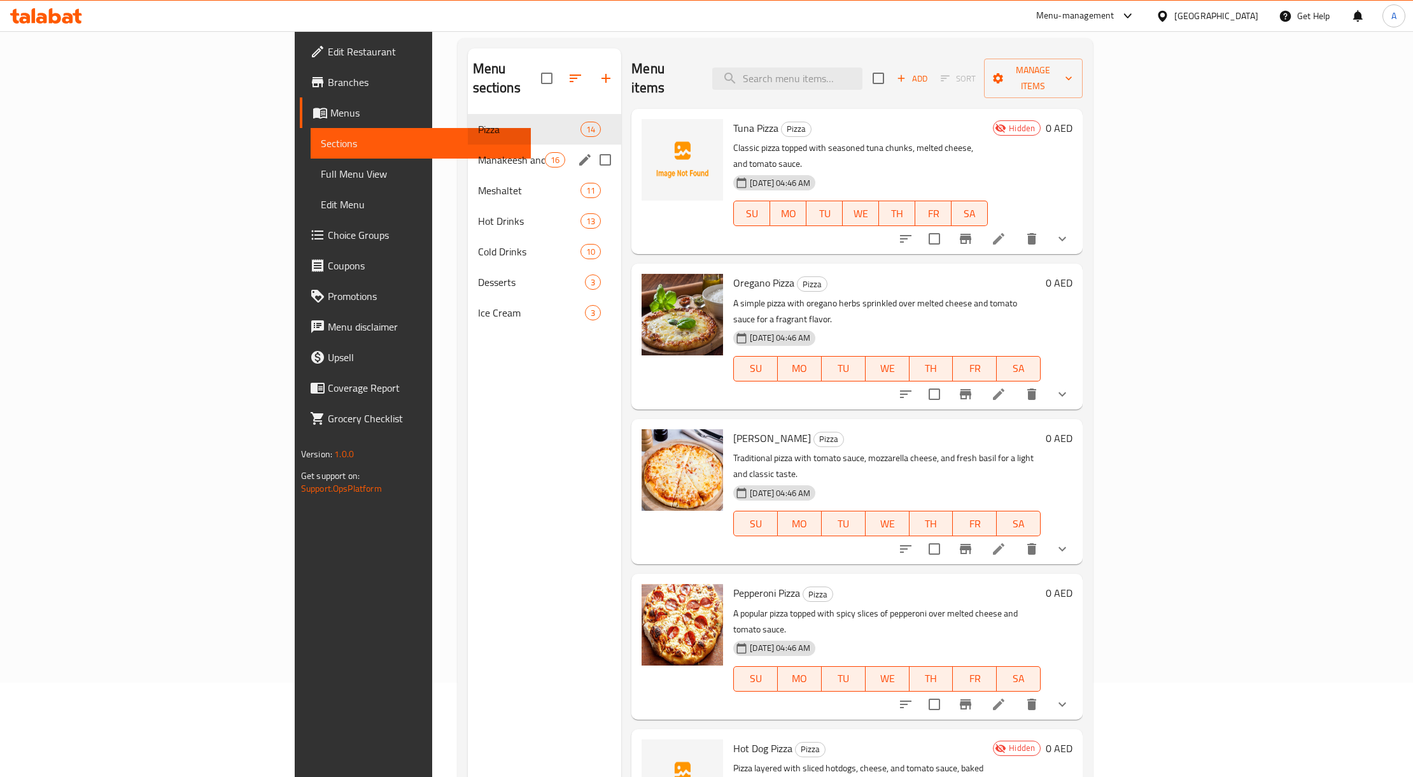
click at [592, 146] on input "Menu sections" at bounding box center [605, 159] width 27 height 27
checkbox input "true"
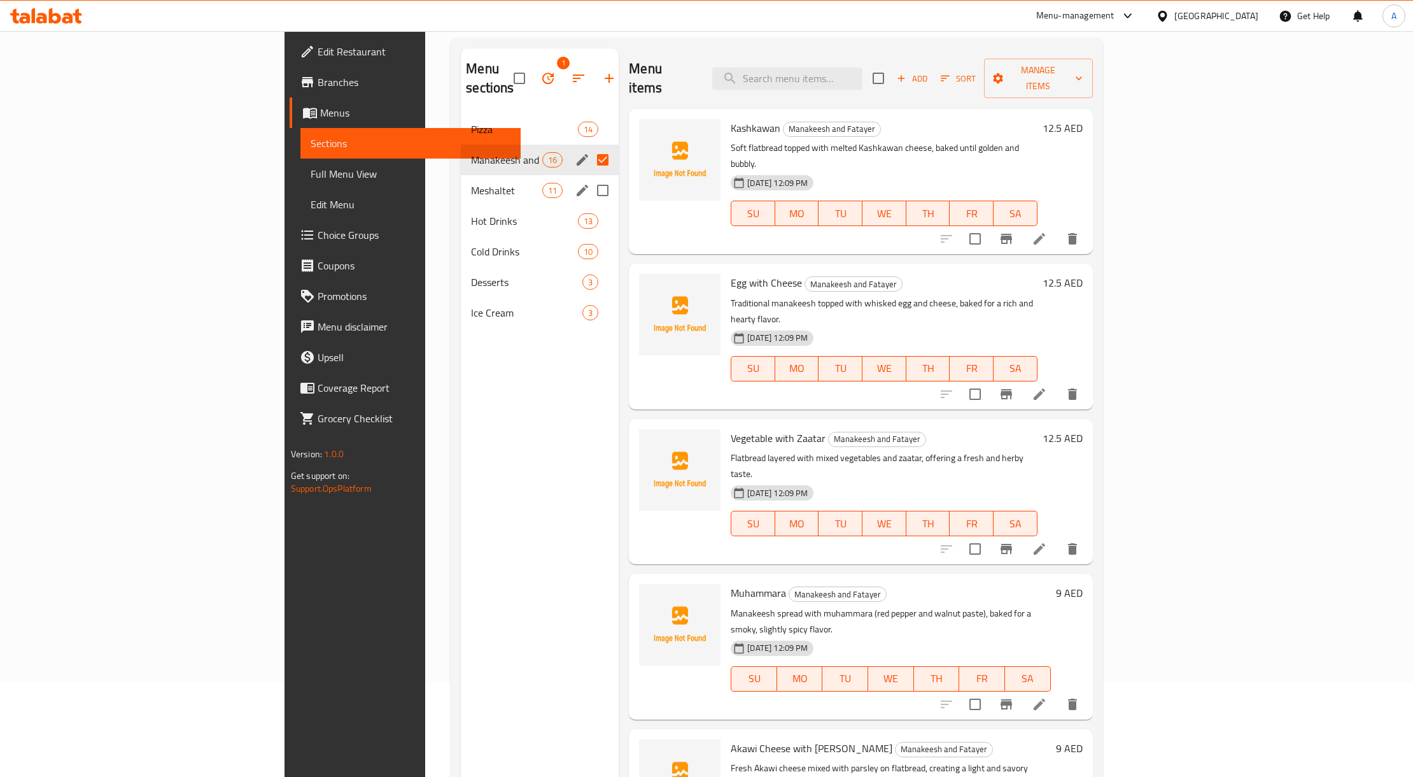
click at [589, 177] on input "Menu sections" at bounding box center [602, 190] width 27 height 27
checkbox input "true"
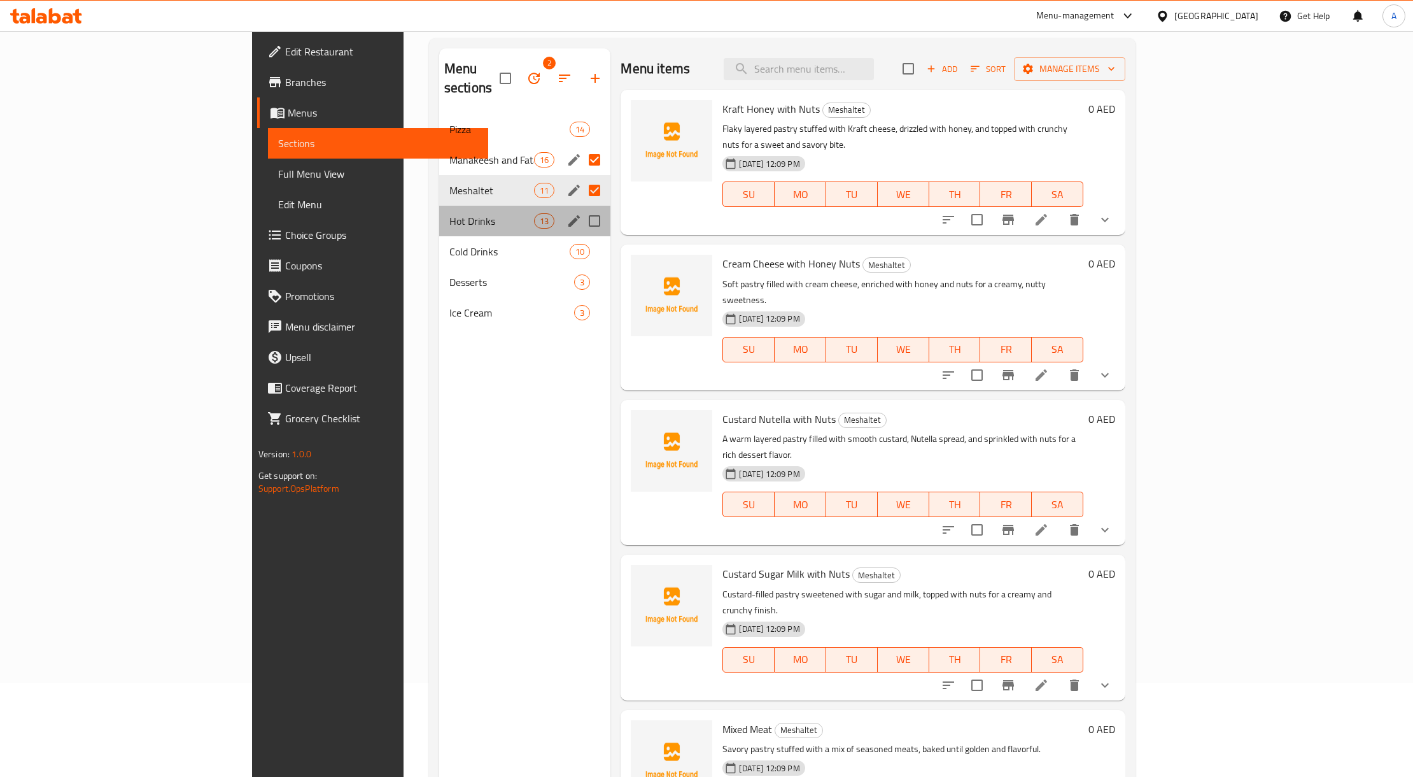
click at [533, 206] on div "Hot Drinks 13" at bounding box center [525, 221] width 172 height 31
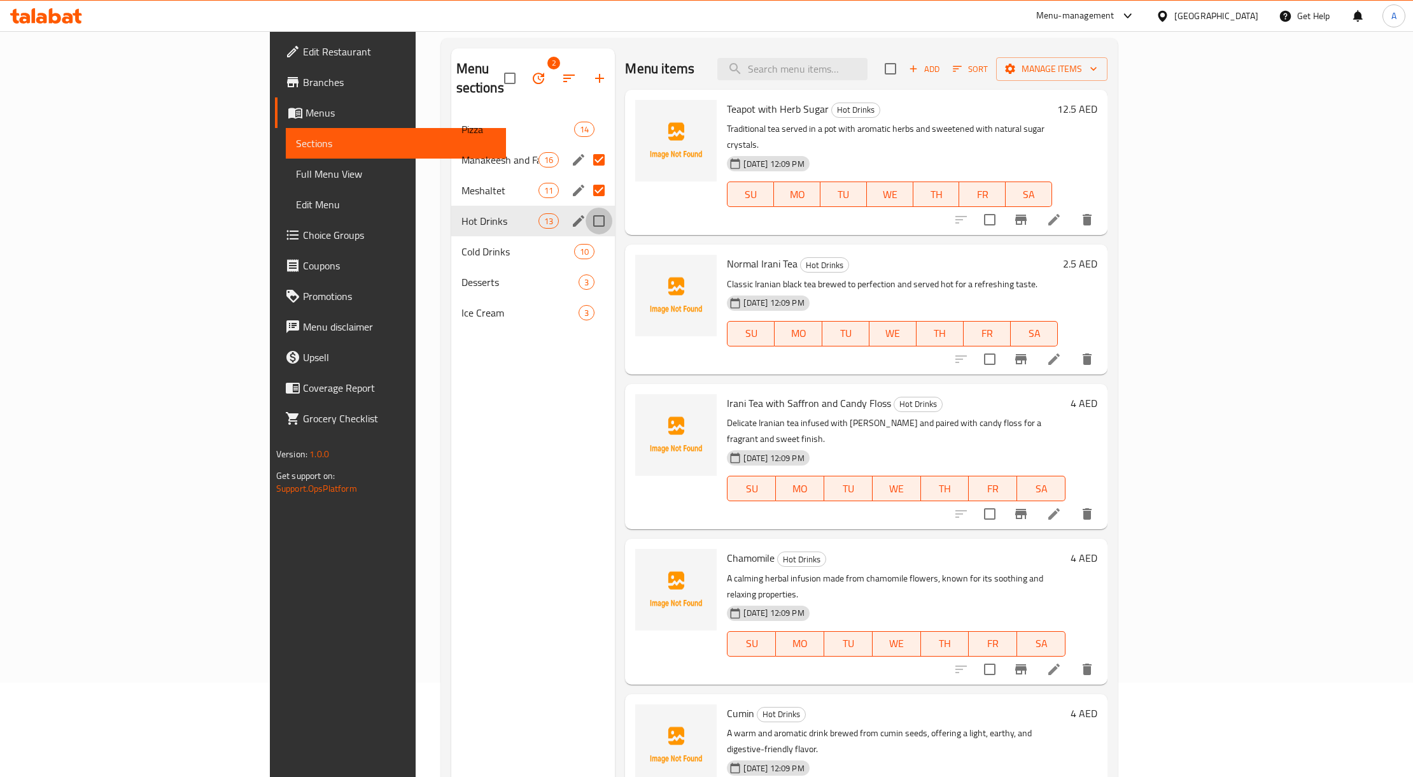
click at [586, 208] on input "Menu sections" at bounding box center [599, 221] width 27 height 27
checkbox input "true"
click at [586, 238] on input "Menu sections" at bounding box center [599, 251] width 27 height 27
checkbox input "true"
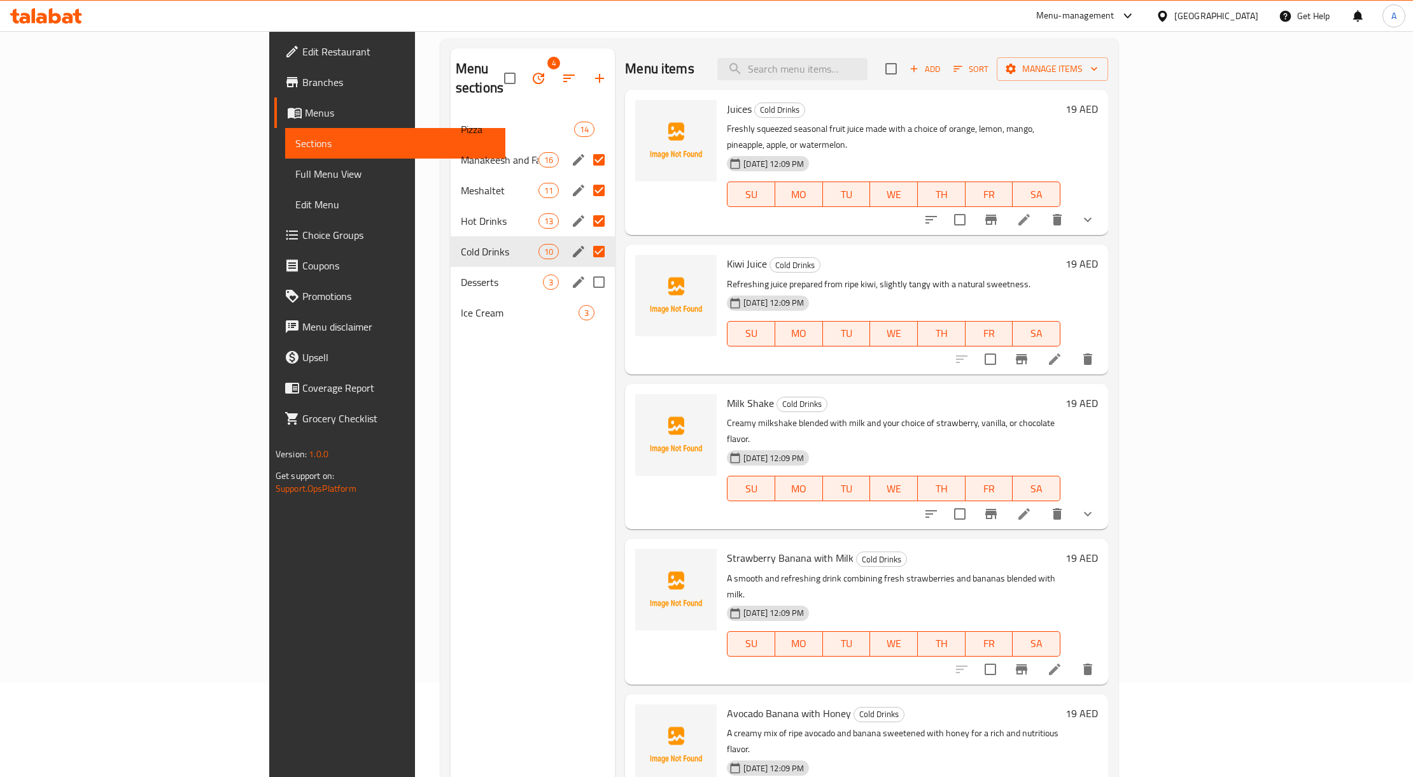
click at [586, 269] on input "Menu sections" at bounding box center [599, 282] width 27 height 27
checkbox input "true"
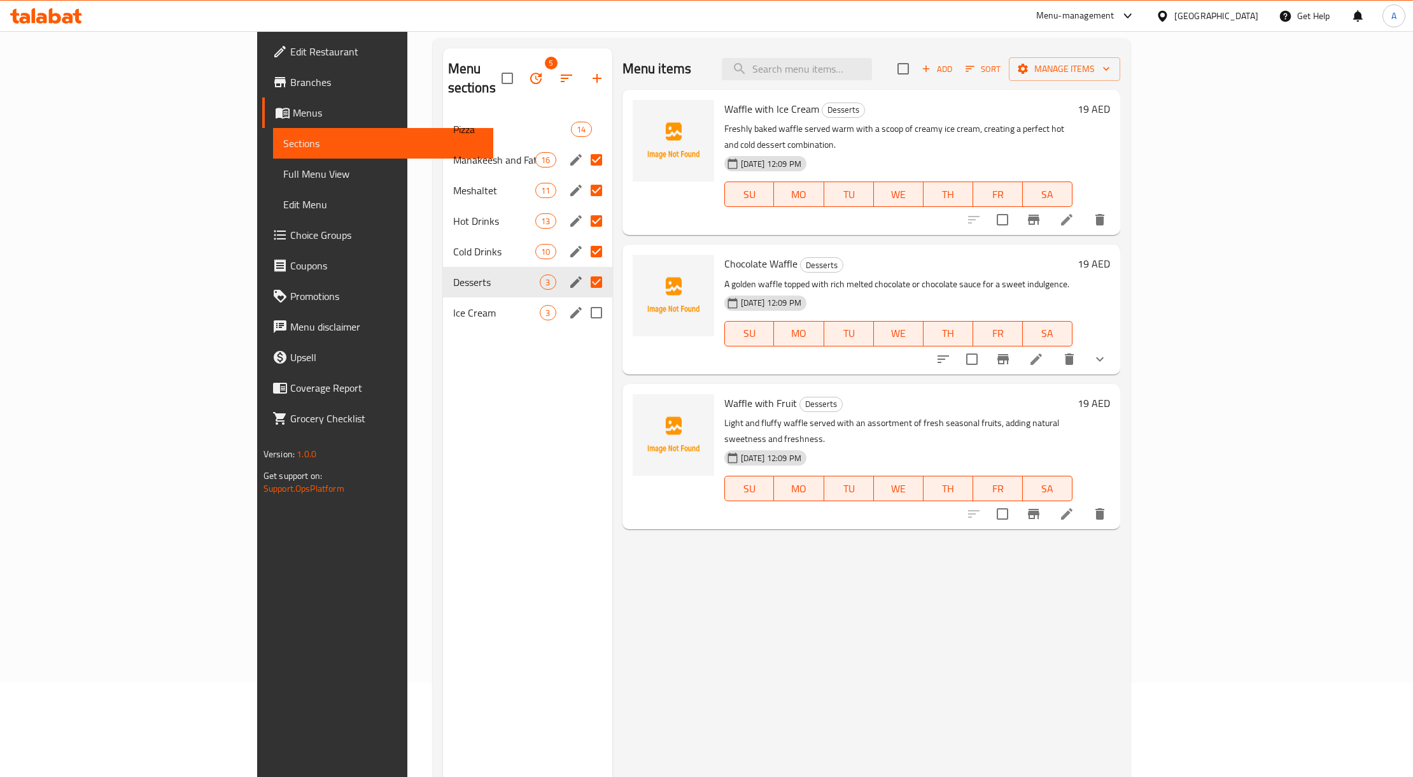
click at [583, 299] on input "Menu sections" at bounding box center [596, 312] width 27 height 27
checkbox input "true"
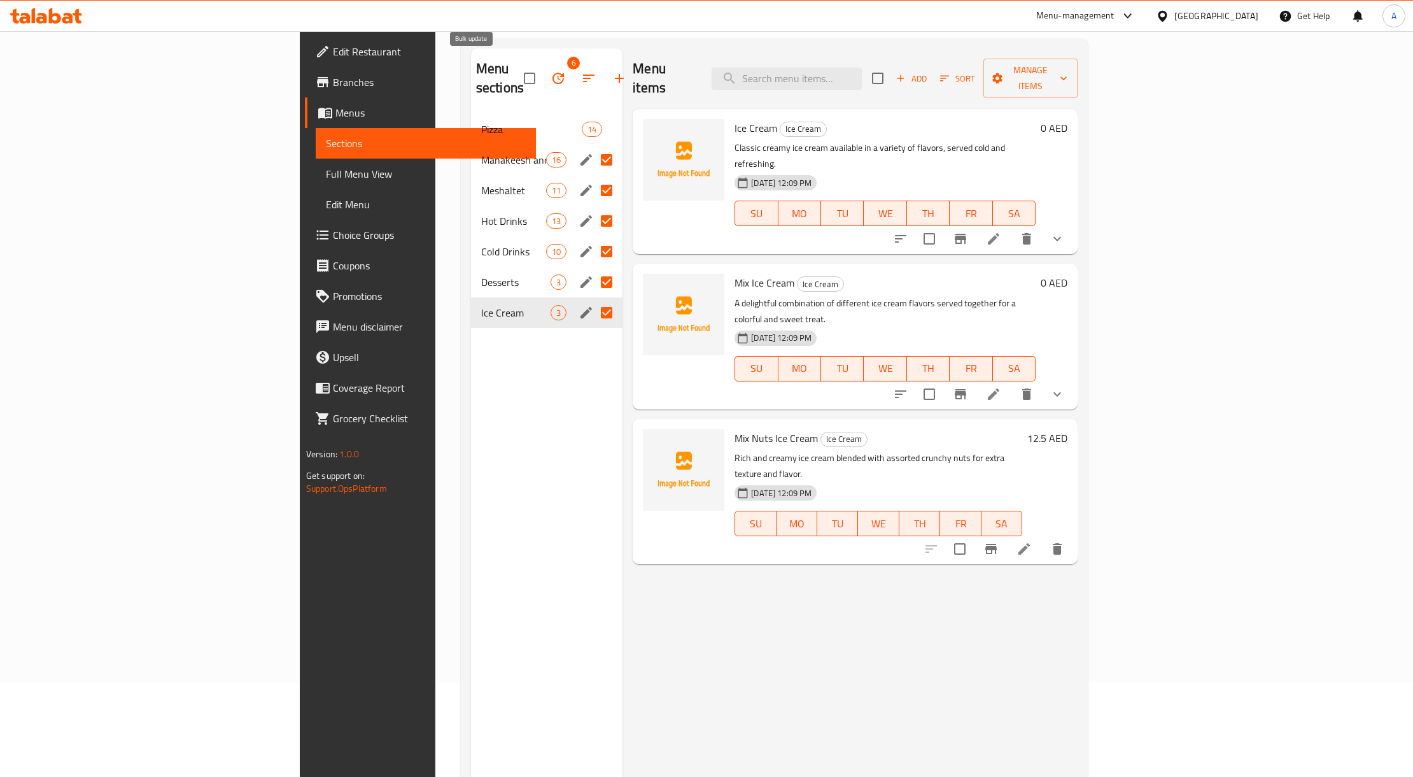
click at [543, 74] on button "button" at bounding box center [558, 78] width 31 height 31
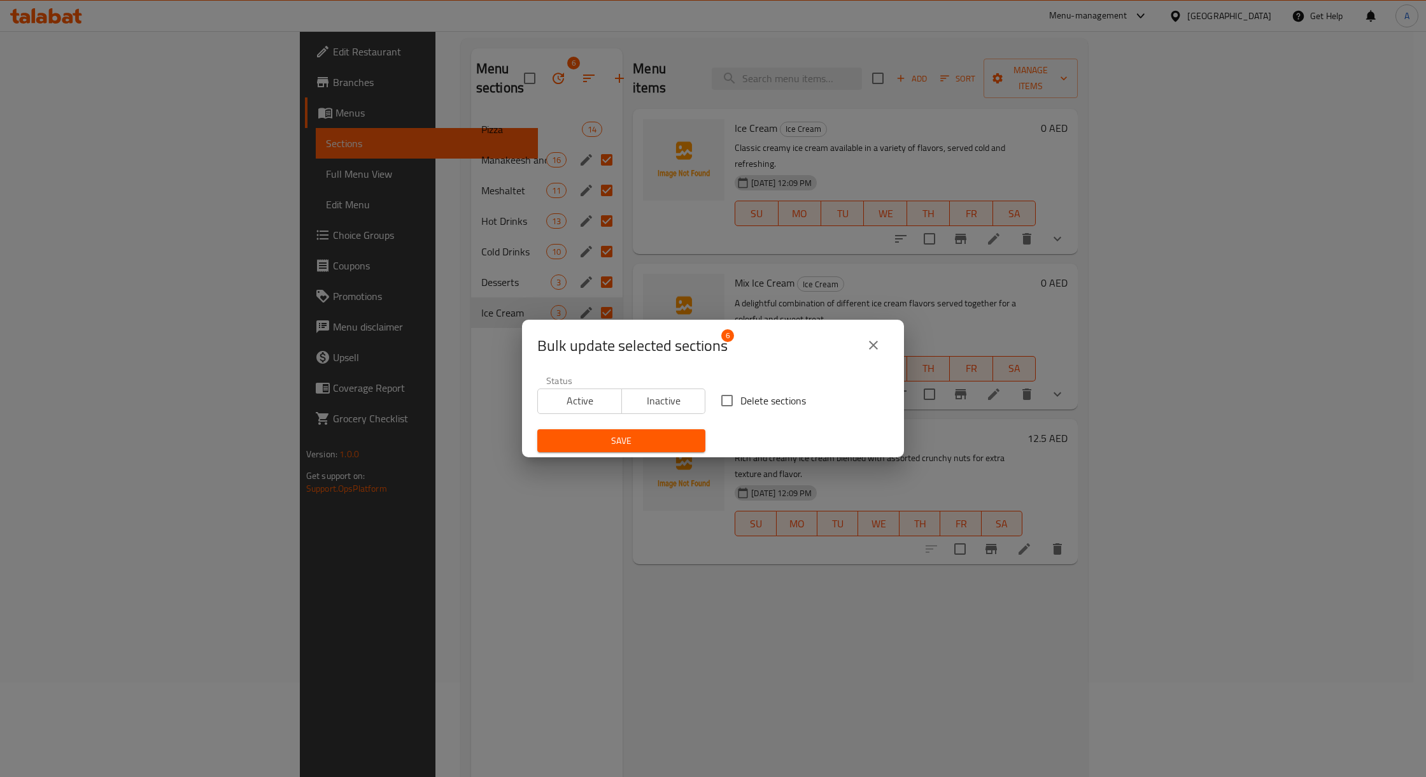
click at [654, 391] on span "Inactive" at bounding box center [664, 400] width 74 height 18
click at [652, 434] on span "Save" at bounding box center [621, 441] width 148 height 16
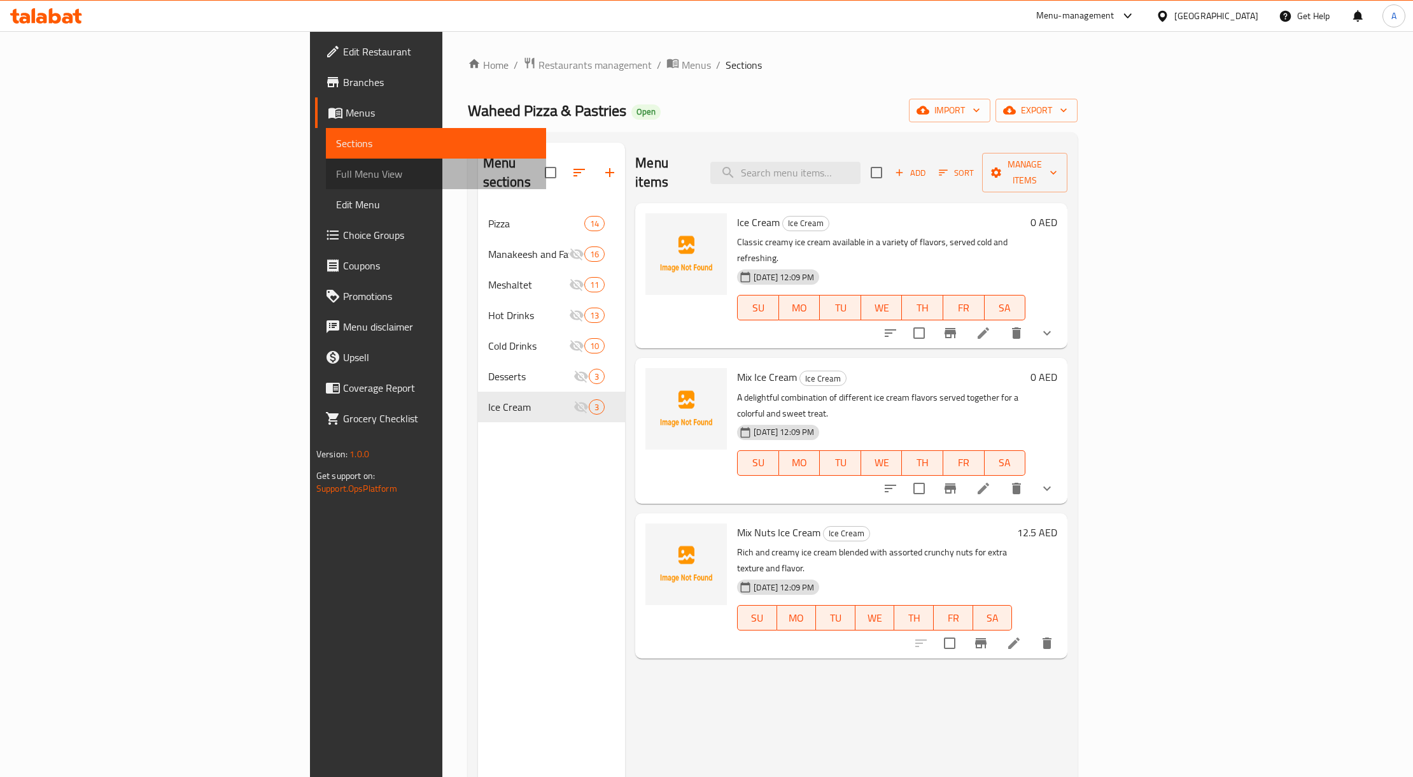
click at [336, 180] on span "Full Menu View" at bounding box center [436, 173] width 200 height 15
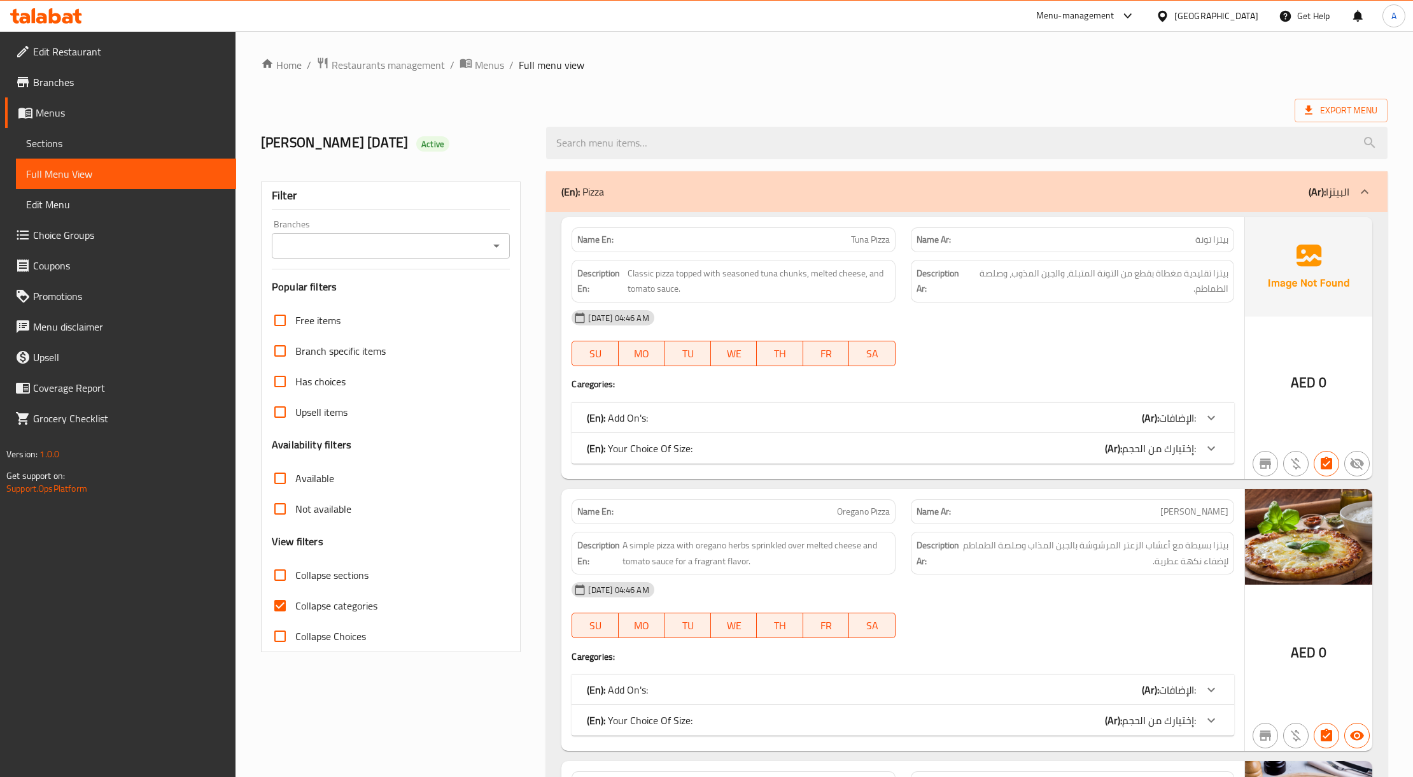
click at [504, 243] on icon "Open" at bounding box center [496, 245] width 15 height 15
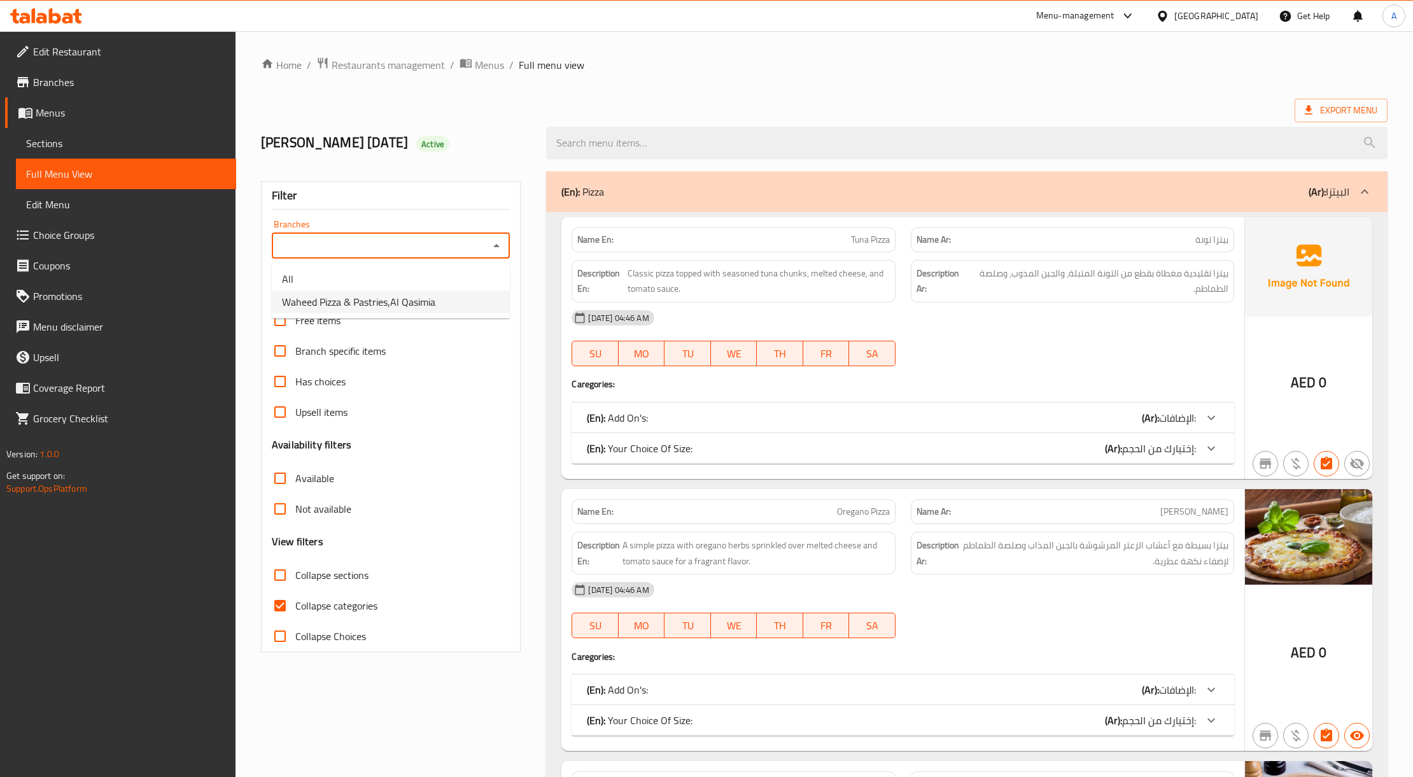
click at [472, 294] on li "Waheed Pizza & Pastries,Al Qasimia" at bounding box center [391, 301] width 238 height 23
type input "Waheed Pizza & Pastries,Al Qasimia"
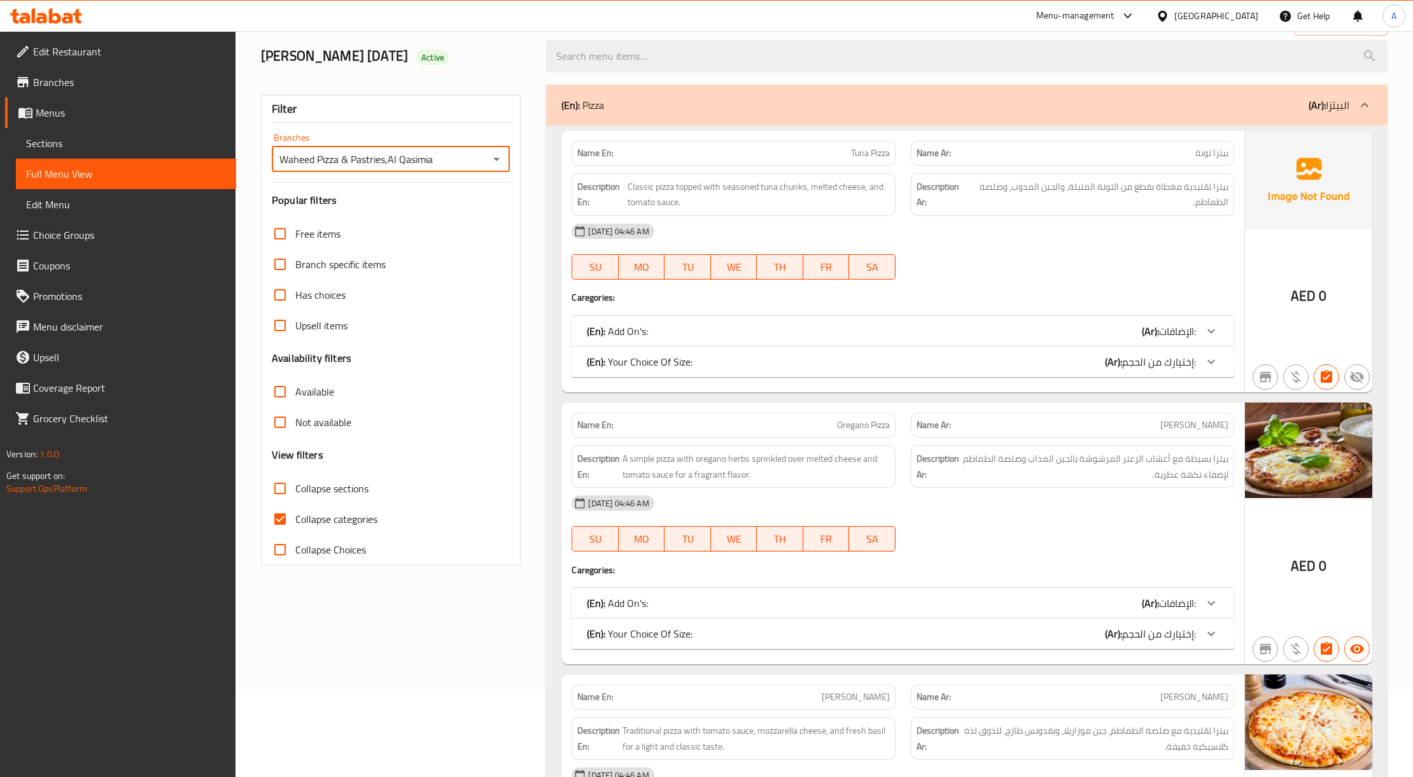
scroll to position [169, 0]
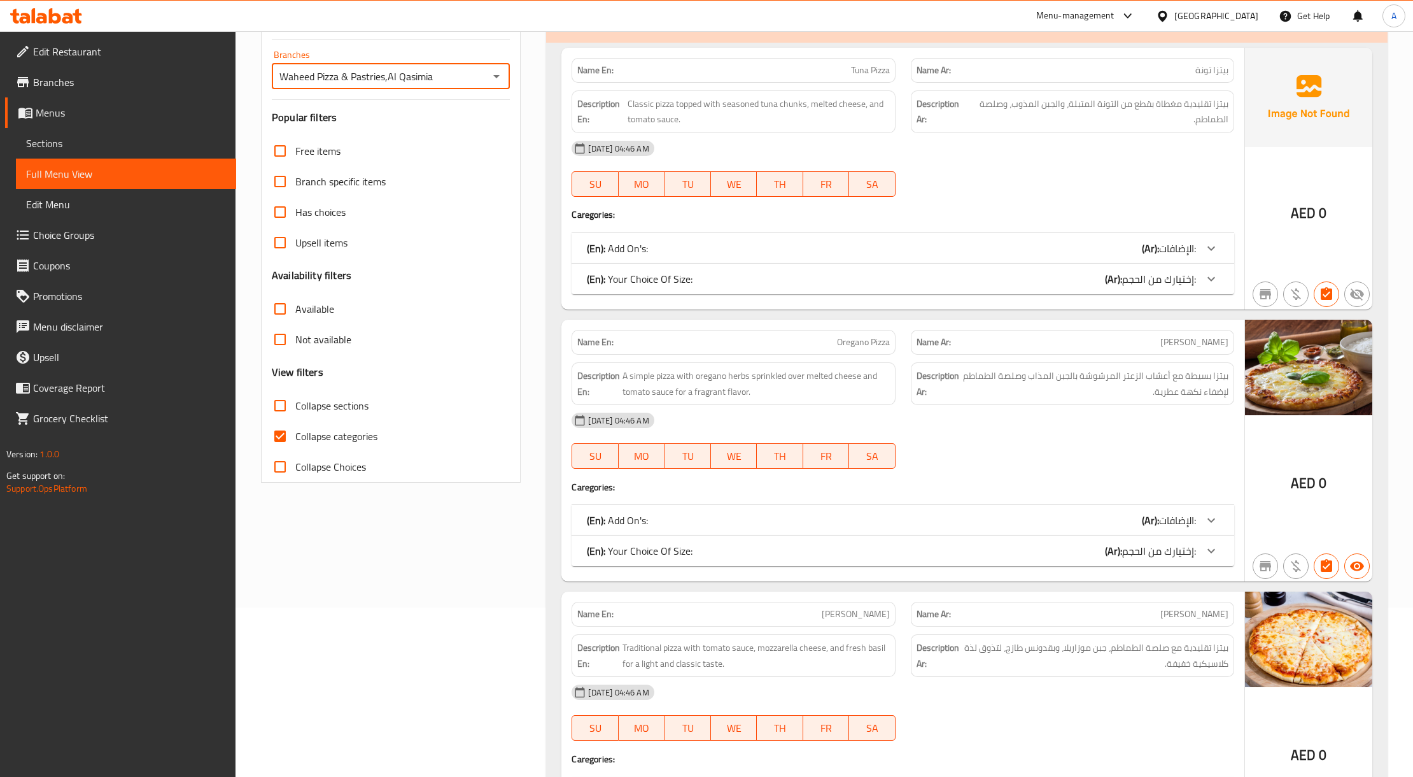
click at [334, 428] on span "Collapse categories" at bounding box center [336, 435] width 82 height 15
click at [295, 426] on input "Collapse categories" at bounding box center [280, 436] width 31 height 31
checkbox input "false"
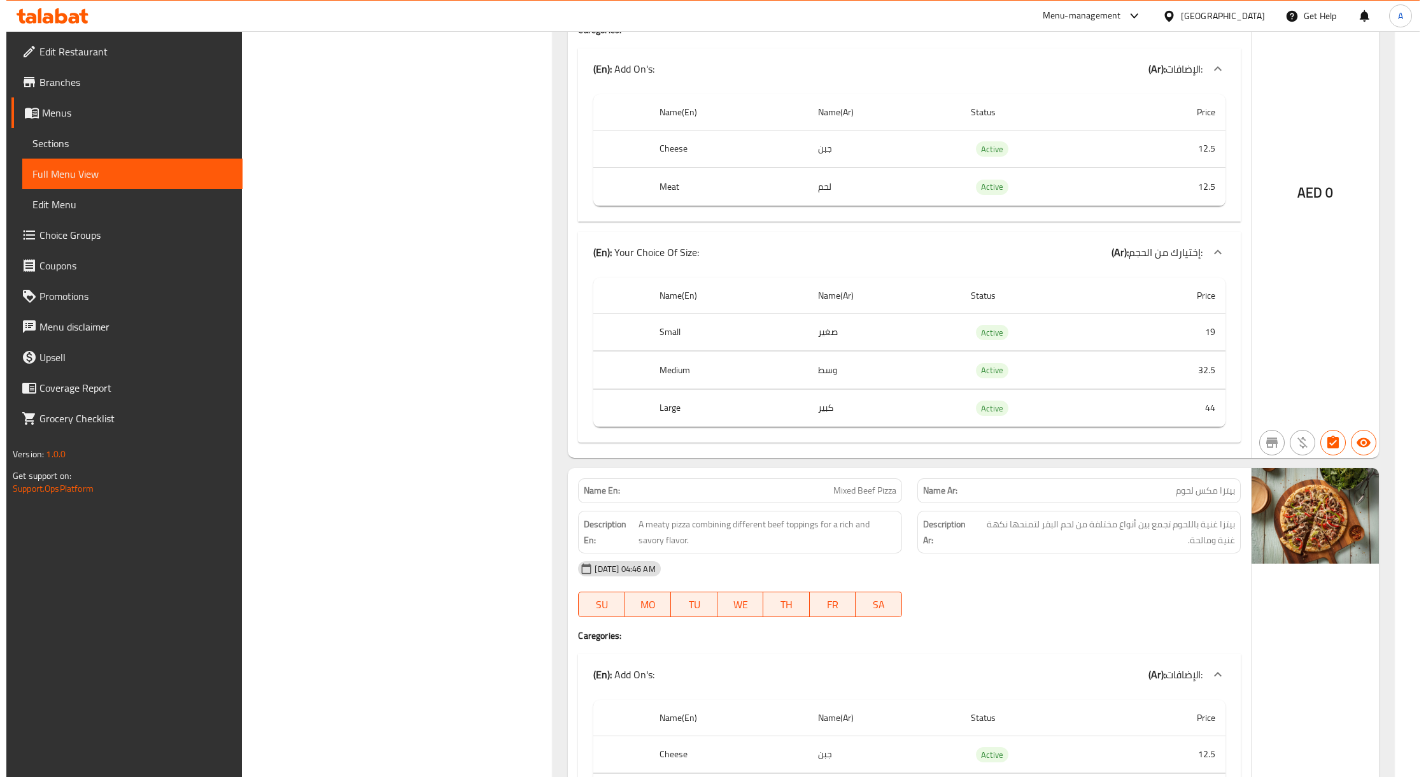
scroll to position [0, 0]
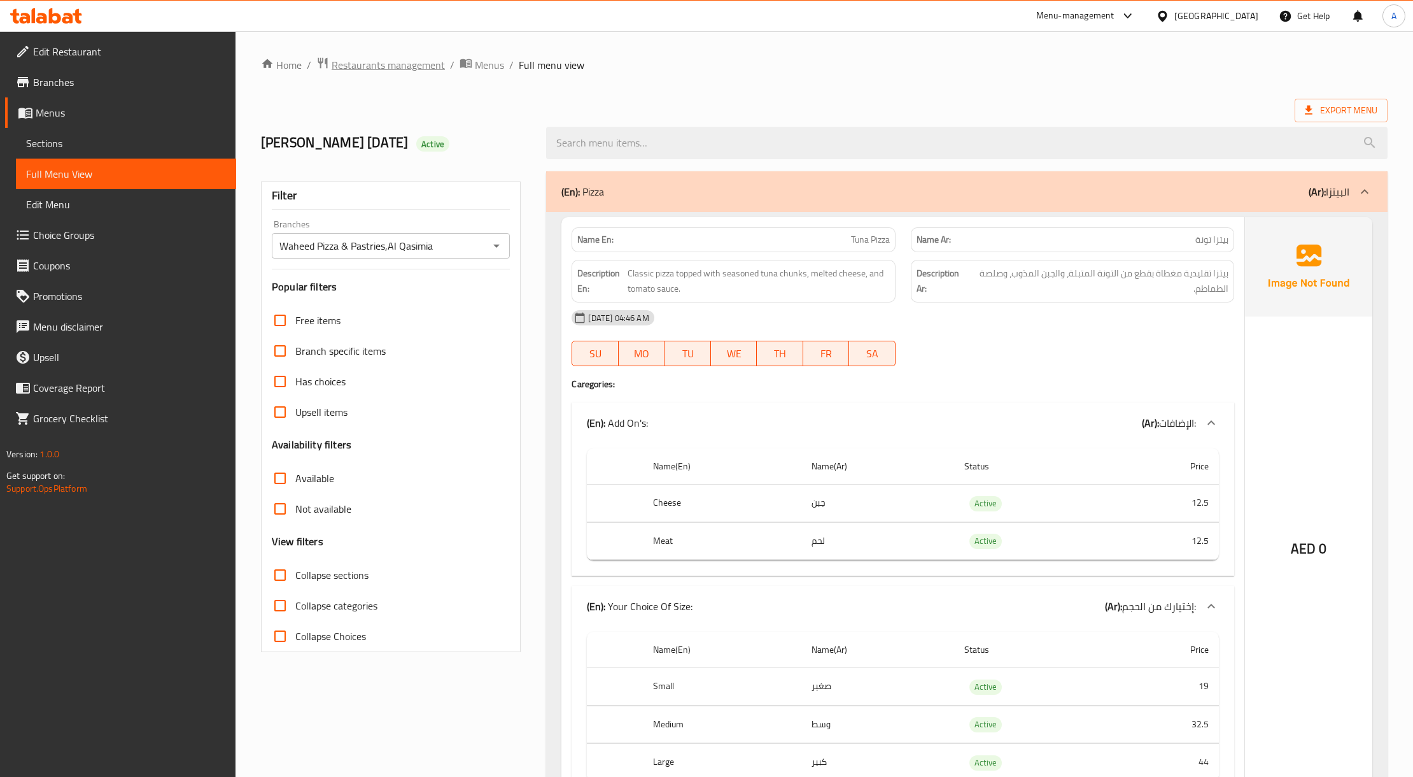
click at [398, 57] on span "Restaurants management" at bounding box center [388, 64] width 113 height 15
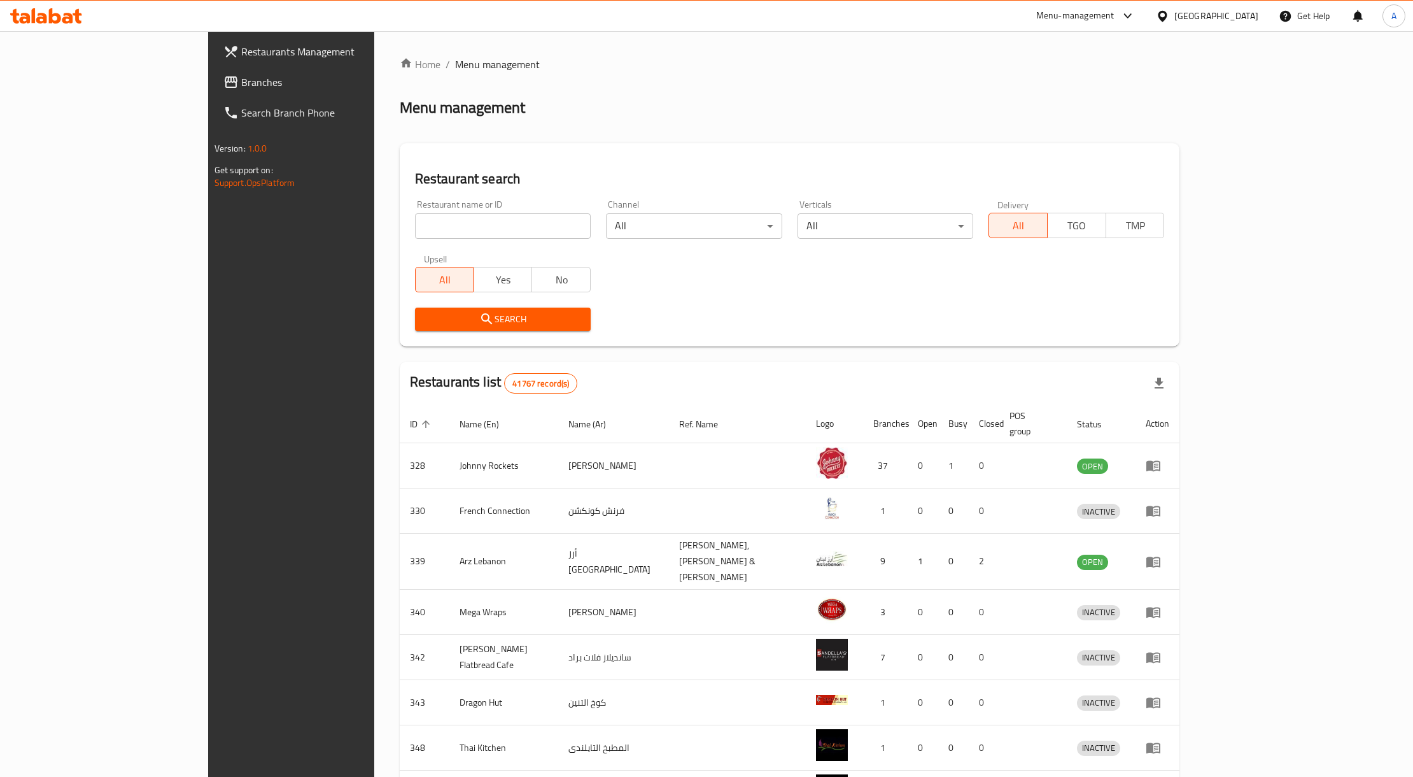
click at [415, 234] on input "search" at bounding box center [503, 225] width 176 height 25
paste input "775669"
type input "775669"
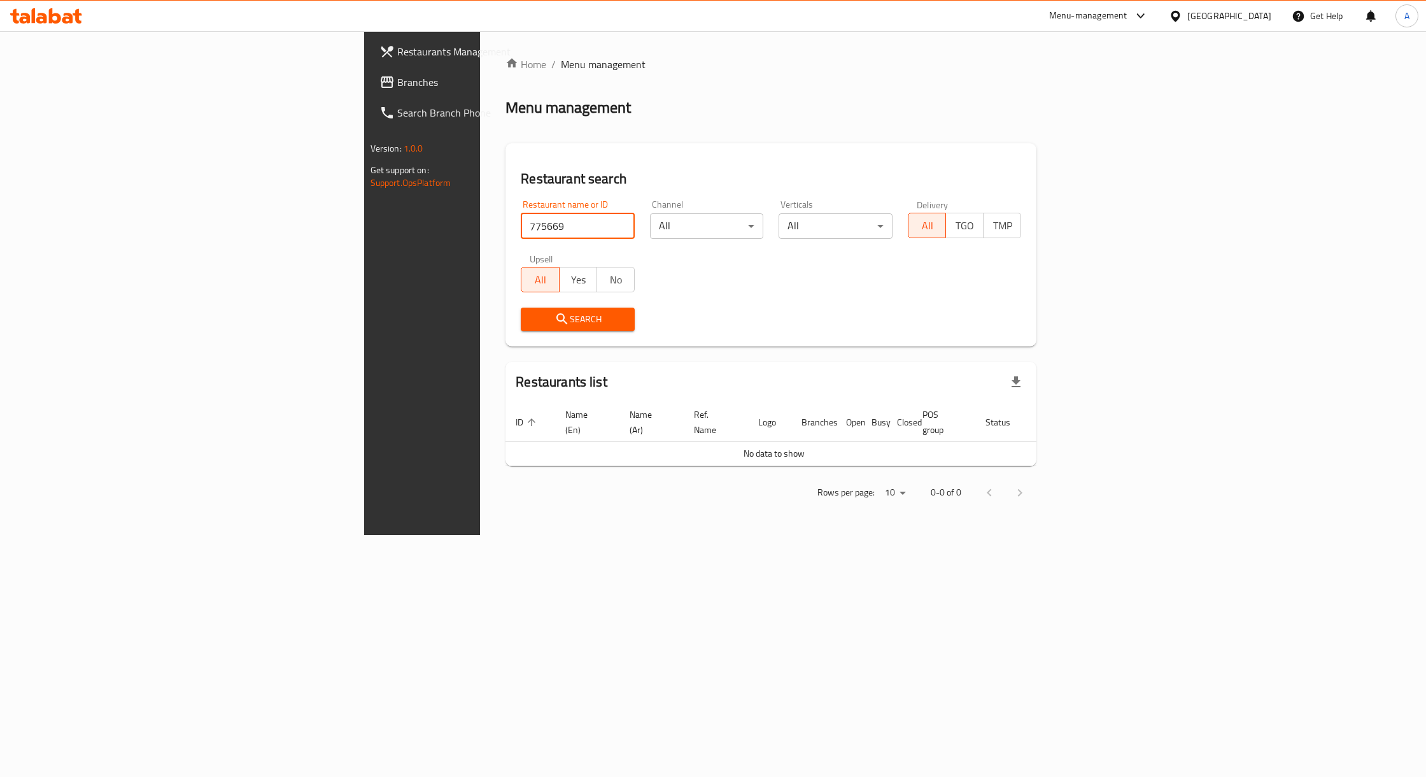
click at [369, 92] on link "Branches" at bounding box center [485, 82] width 233 height 31
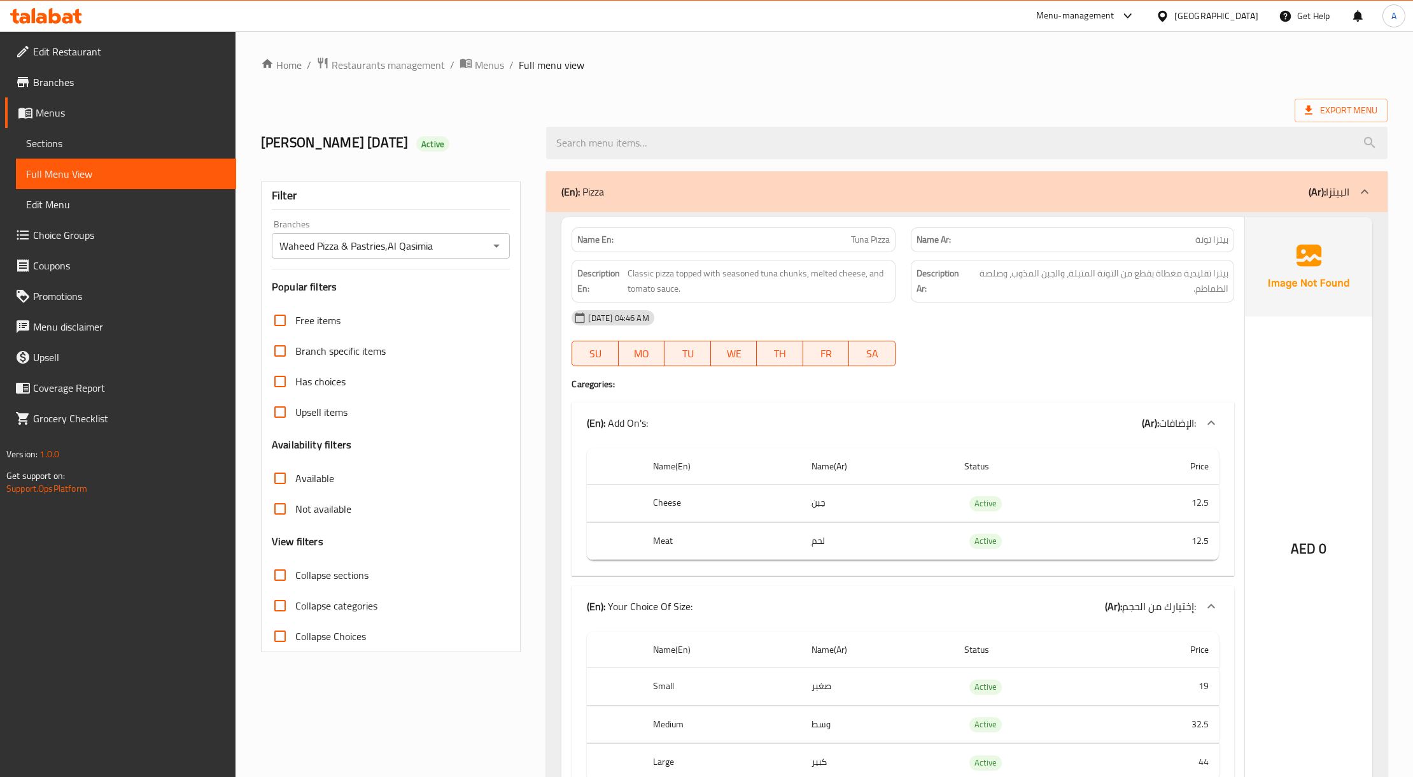
scroll to position [7978, 0]
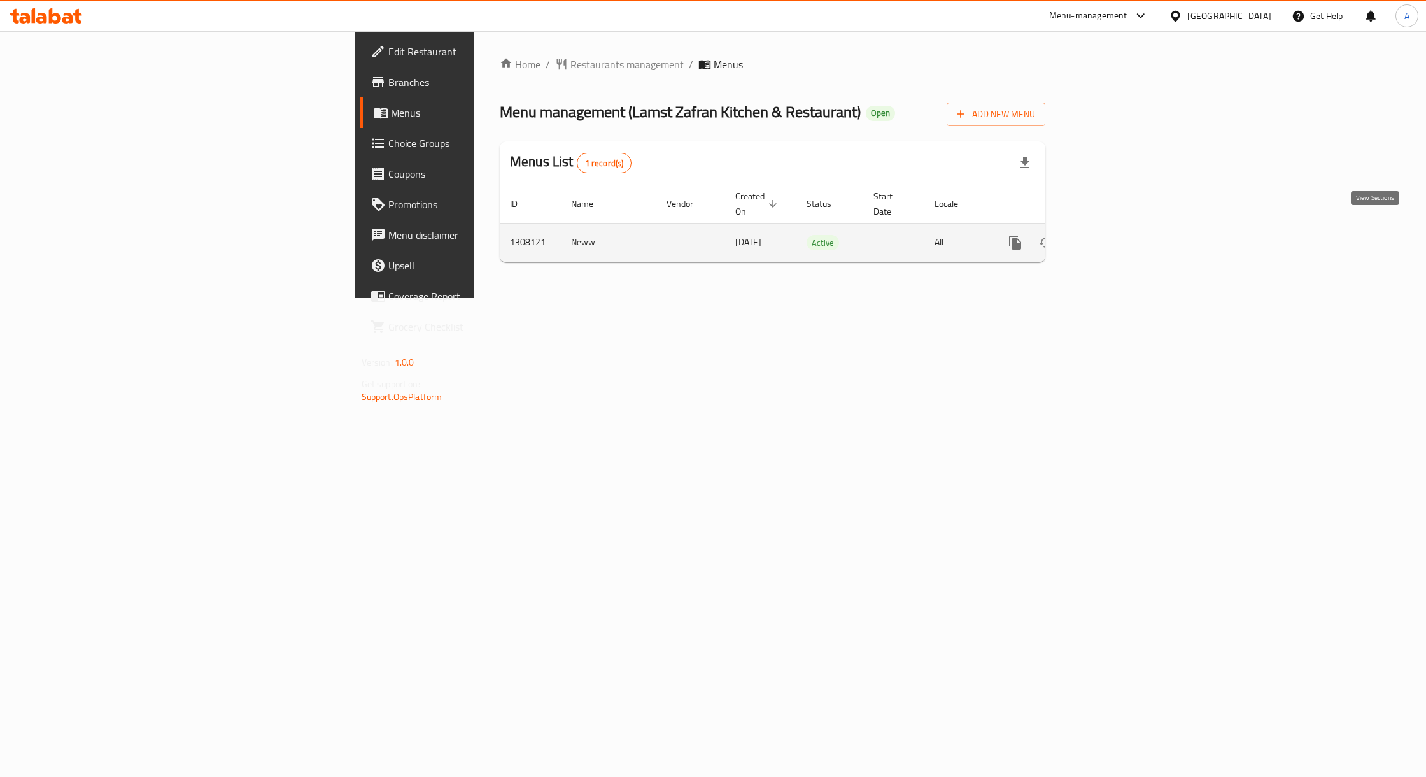
click at [1122, 229] on link "enhanced table" at bounding box center [1107, 242] width 31 height 31
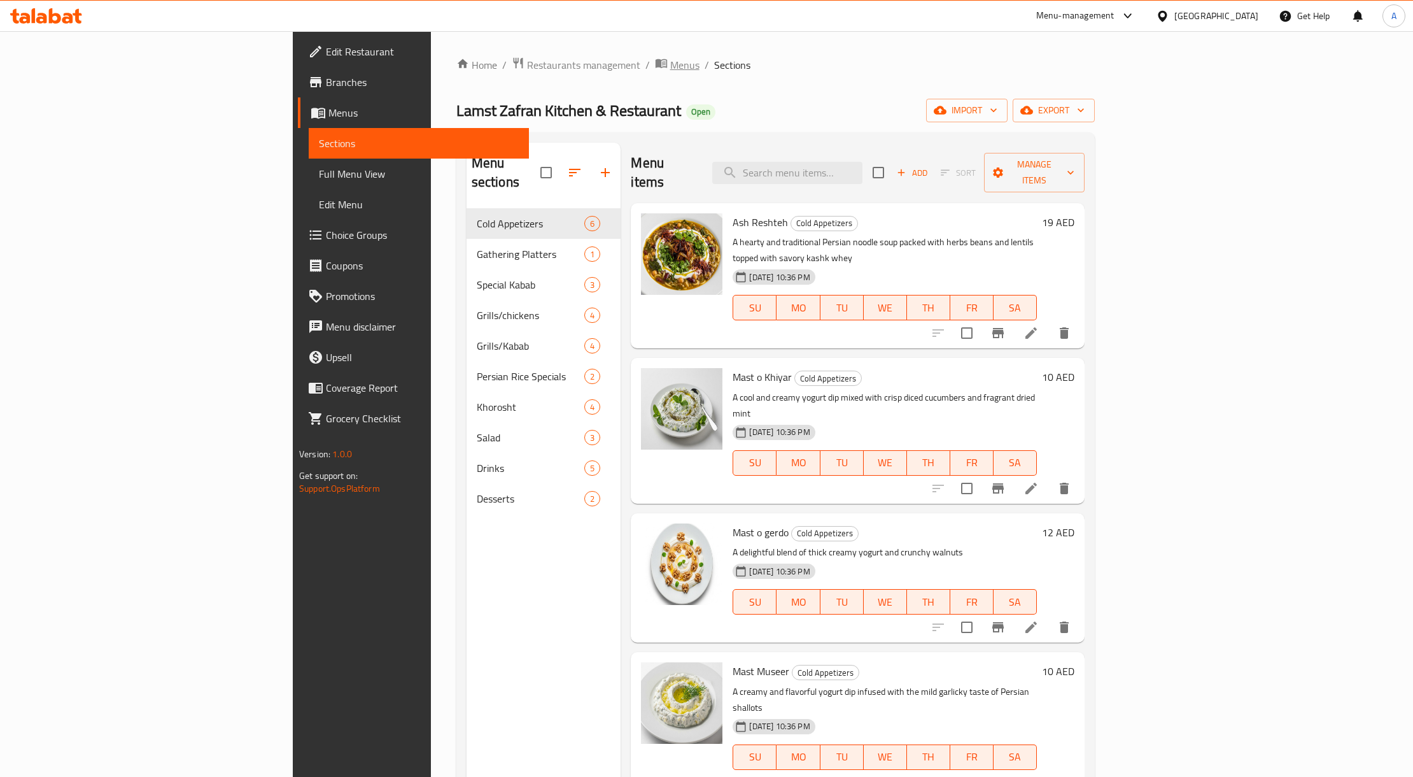
click at [670, 70] on span "Menus" at bounding box center [684, 64] width 29 height 15
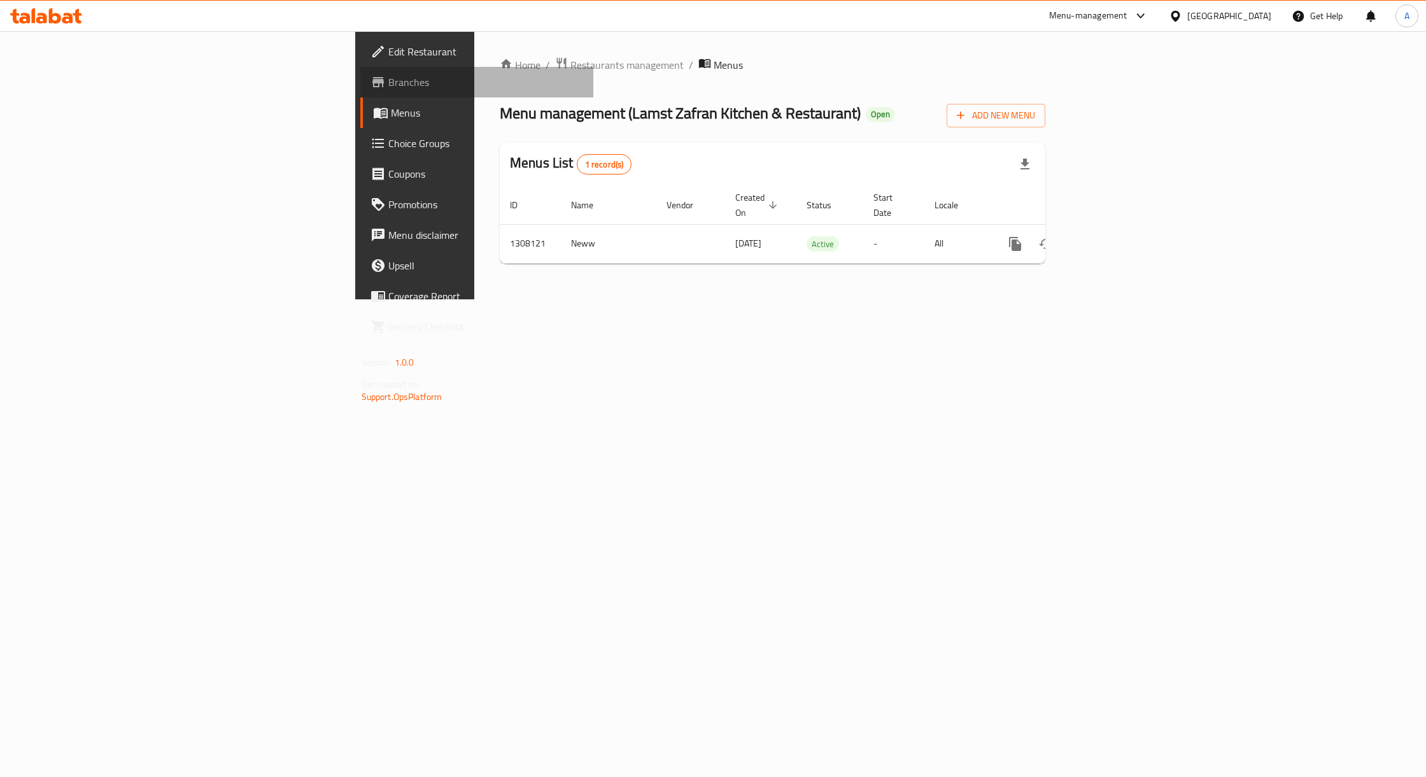
click at [388, 80] on span "Branches" at bounding box center [485, 81] width 195 height 15
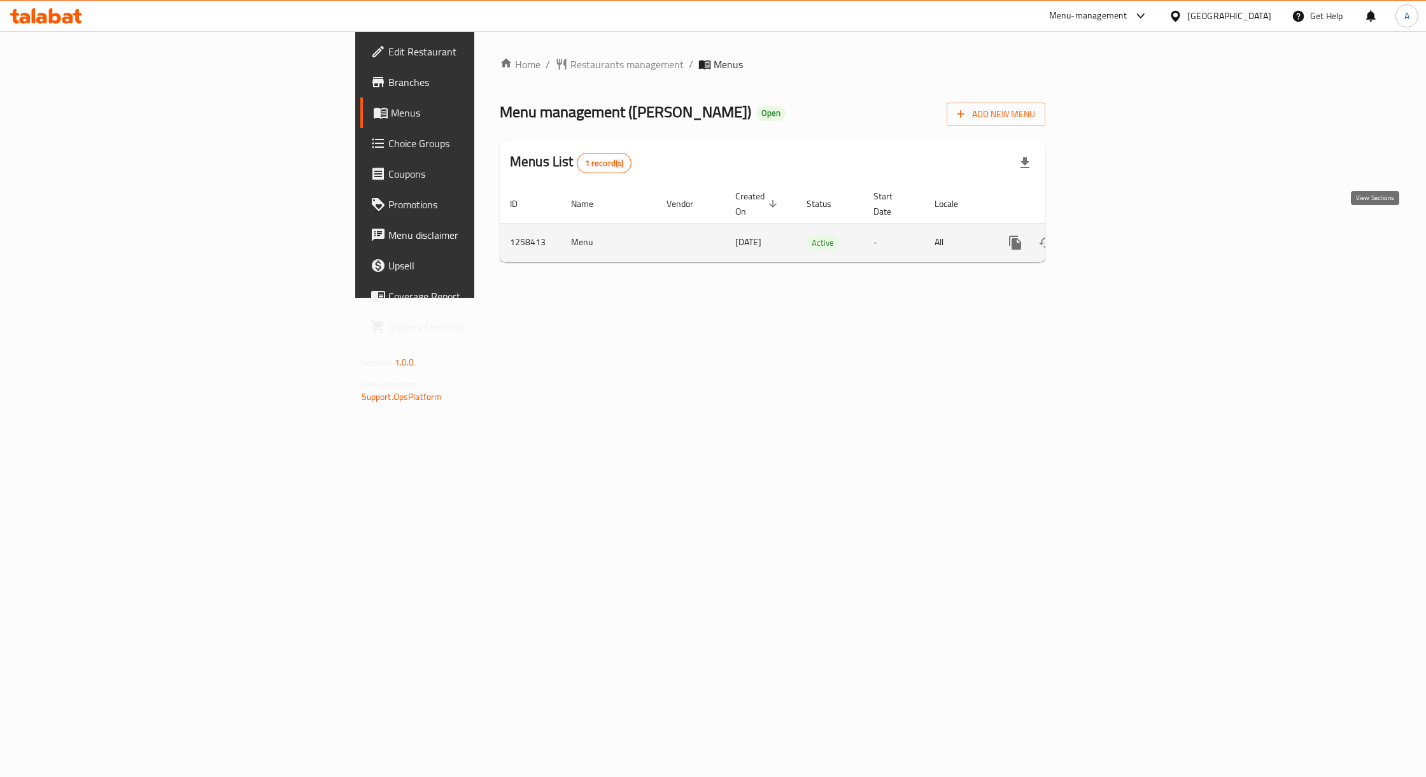
click at [1122, 240] on link "enhanced table" at bounding box center [1107, 242] width 31 height 31
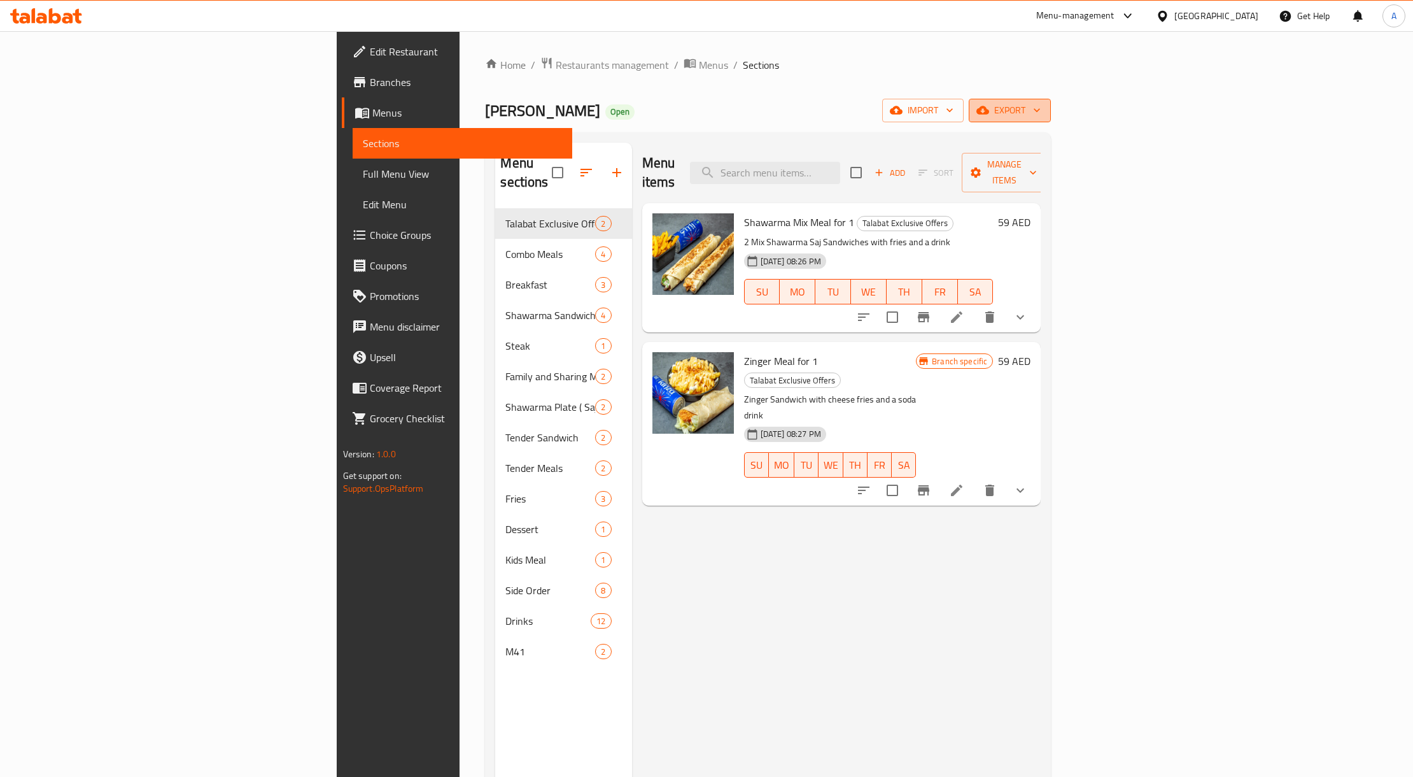
click at [1041, 104] on span "export" at bounding box center [1010, 110] width 62 height 16
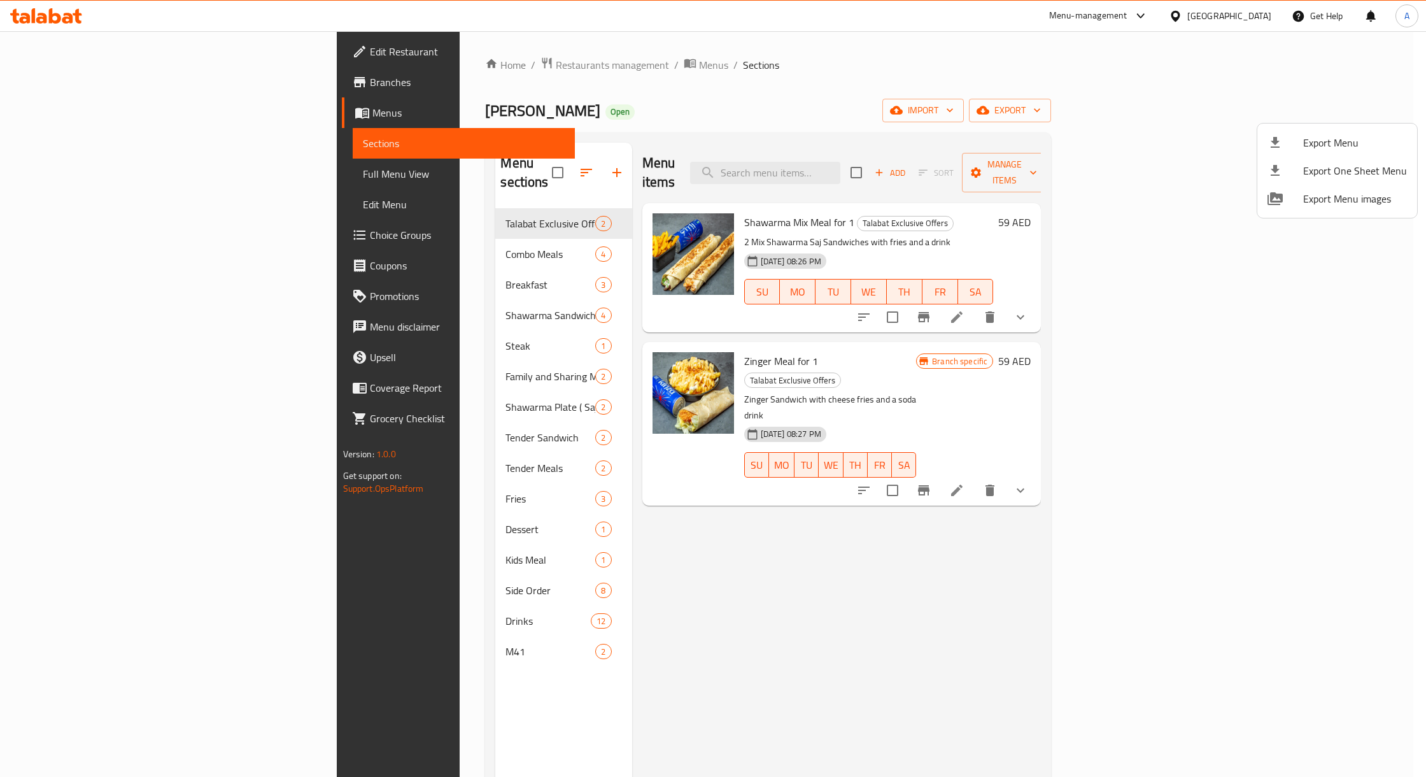
click at [1120, 69] on div at bounding box center [713, 388] width 1426 height 777
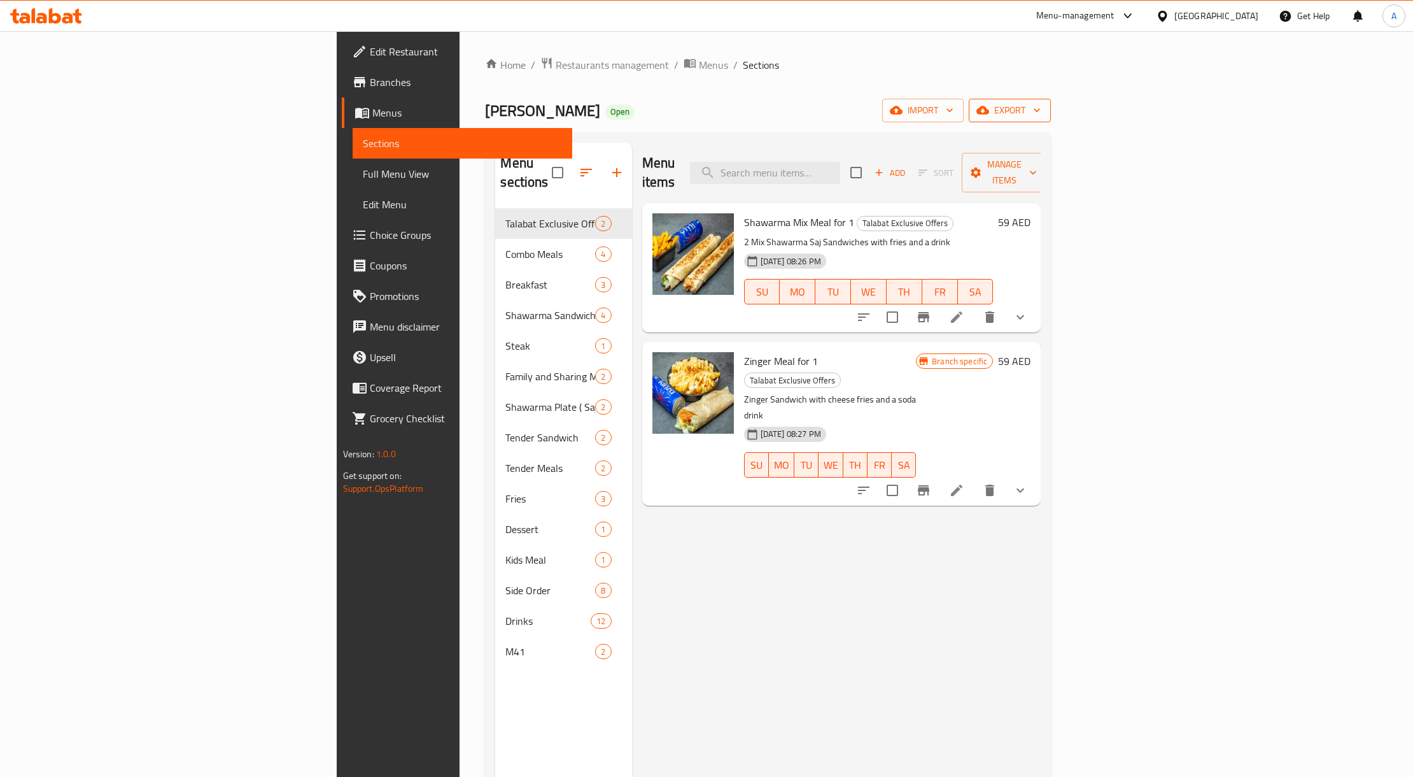
click at [1041, 110] on span "export" at bounding box center [1010, 110] width 62 height 16
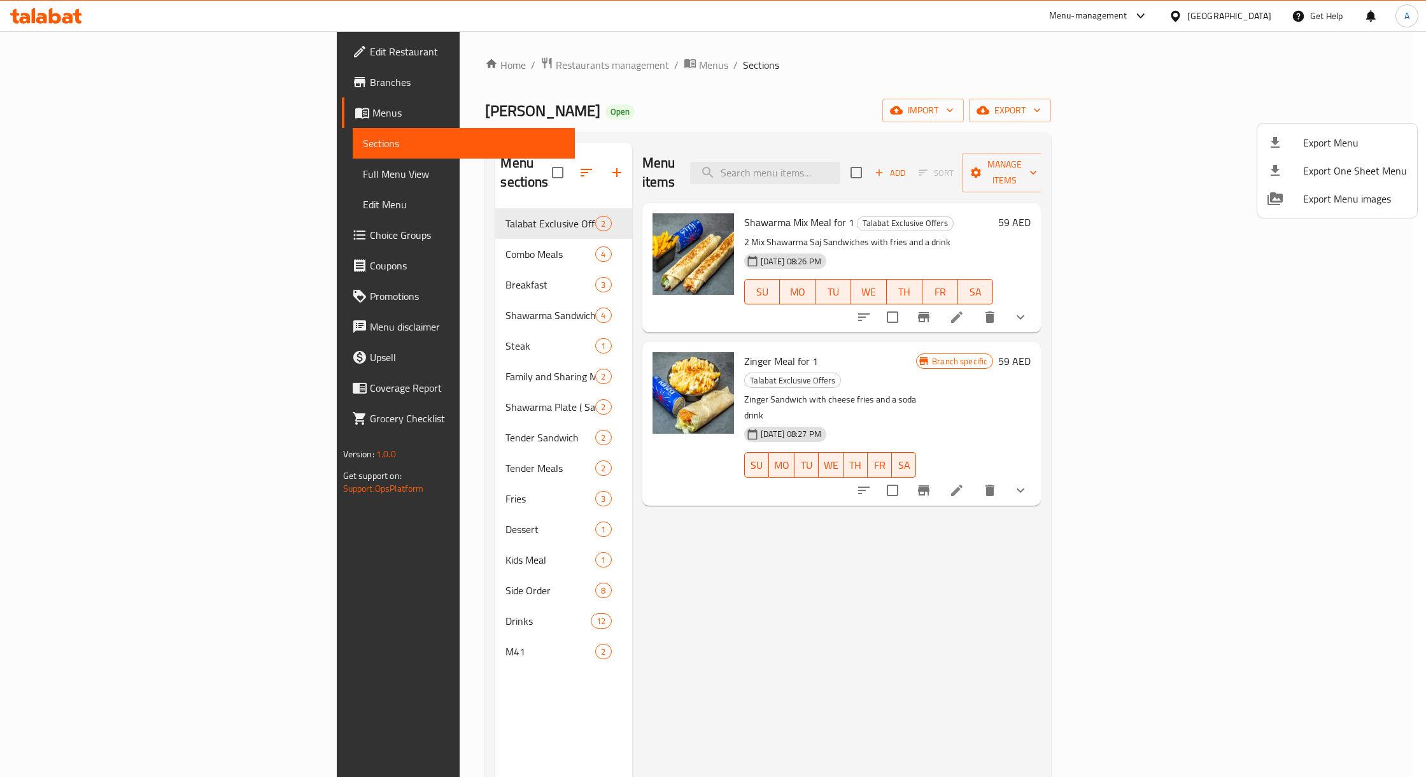
click at [1264, 98] on div at bounding box center [713, 388] width 1426 height 777
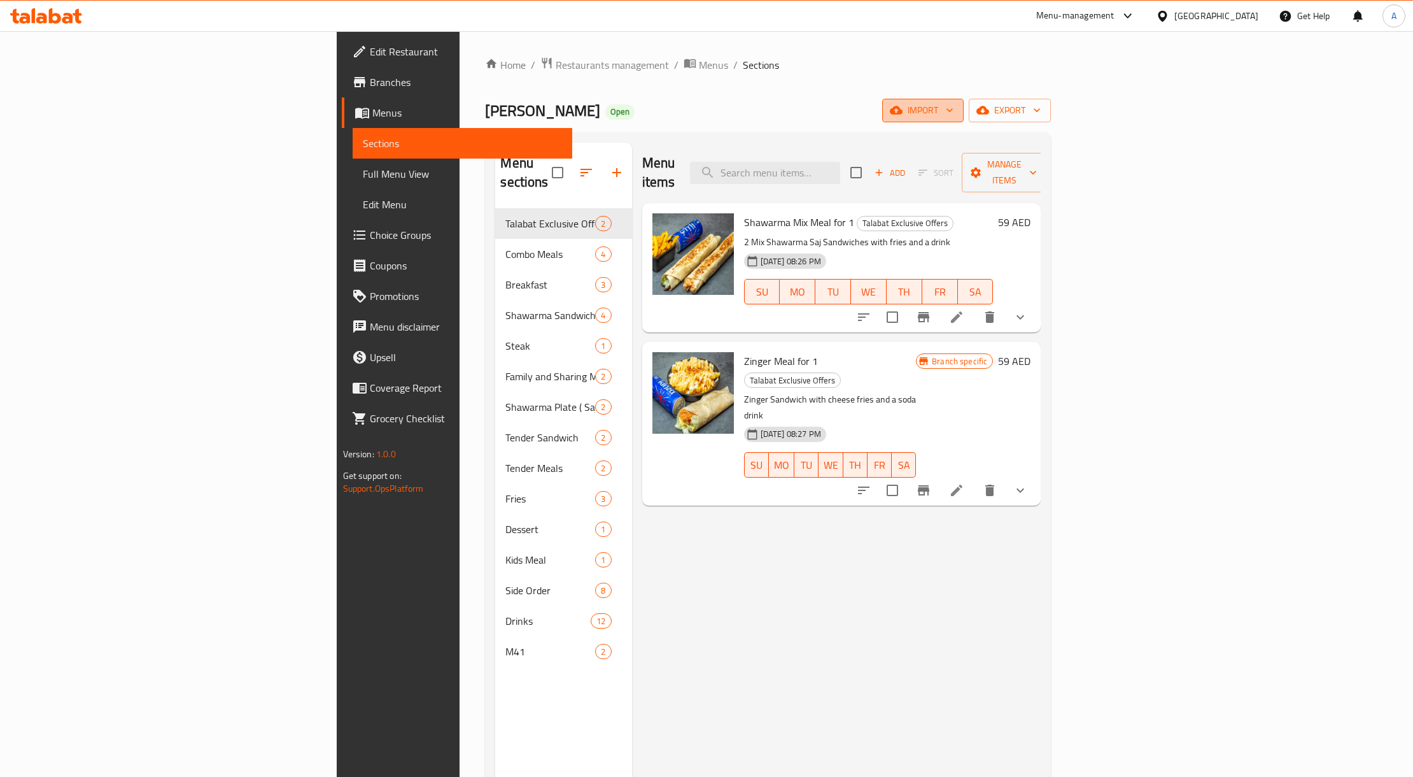
click at [954, 104] on span "import" at bounding box center [922, 110] width 61 height 16
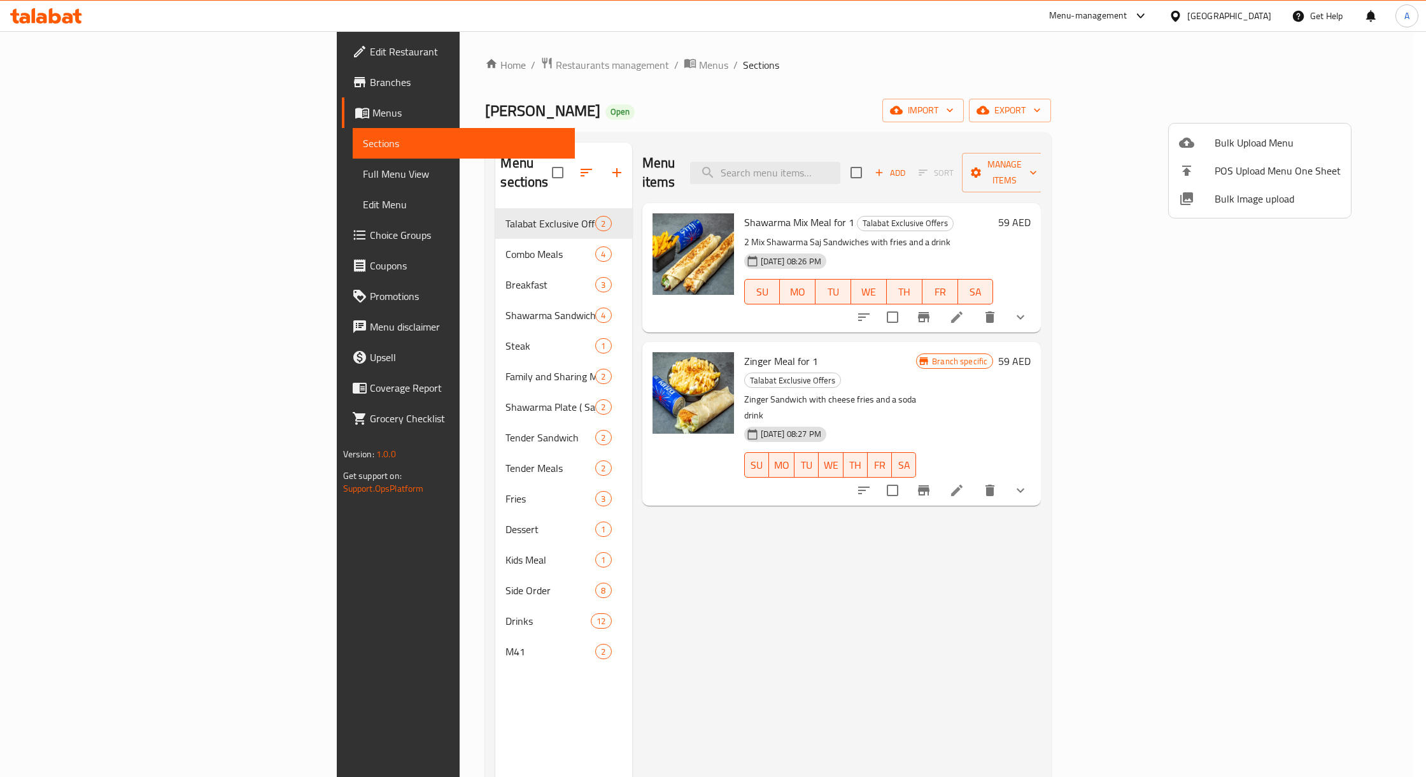
click at [1343, 122] on div at bounding box center [713, 388] width 1426 height 777
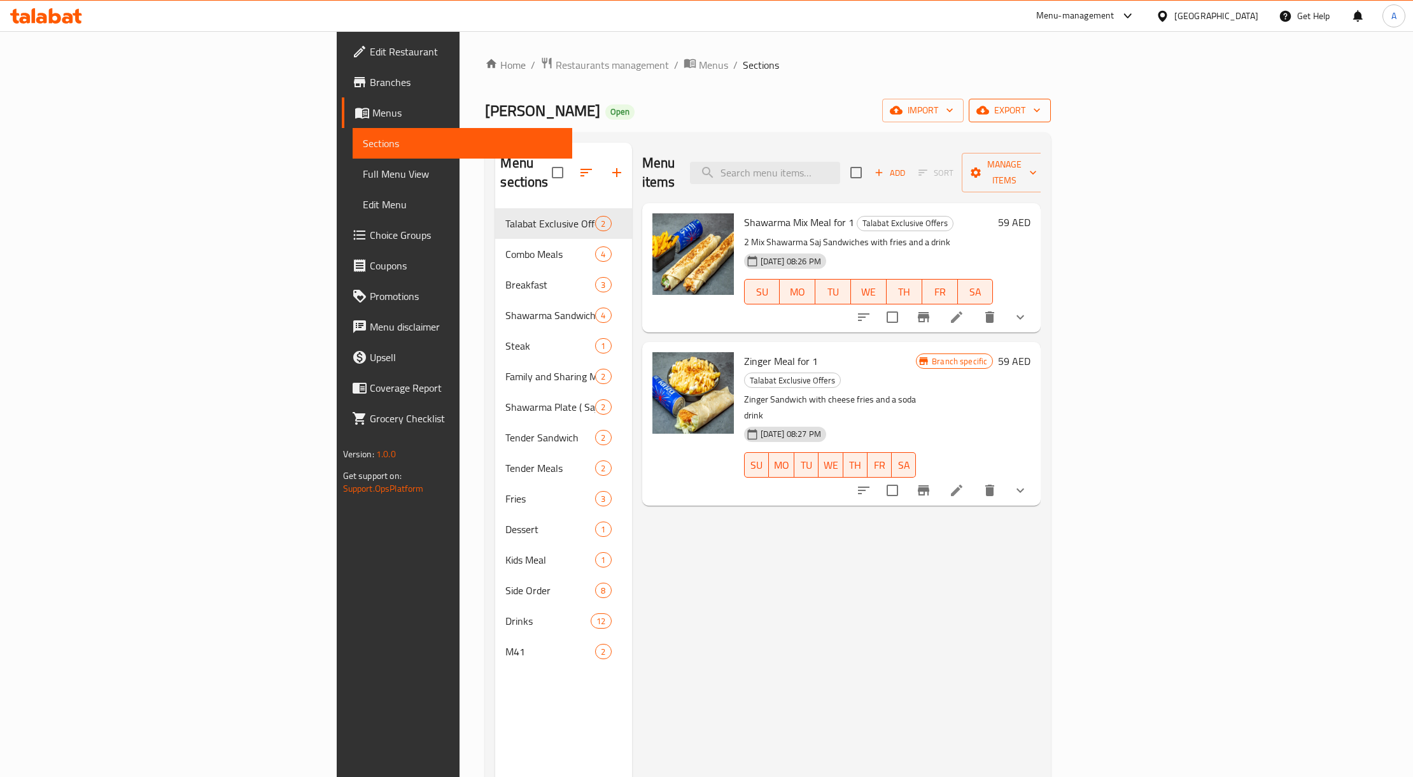
click at [1051, 121] on button "export" at bounding box center [1010, 111] width 82 height 24
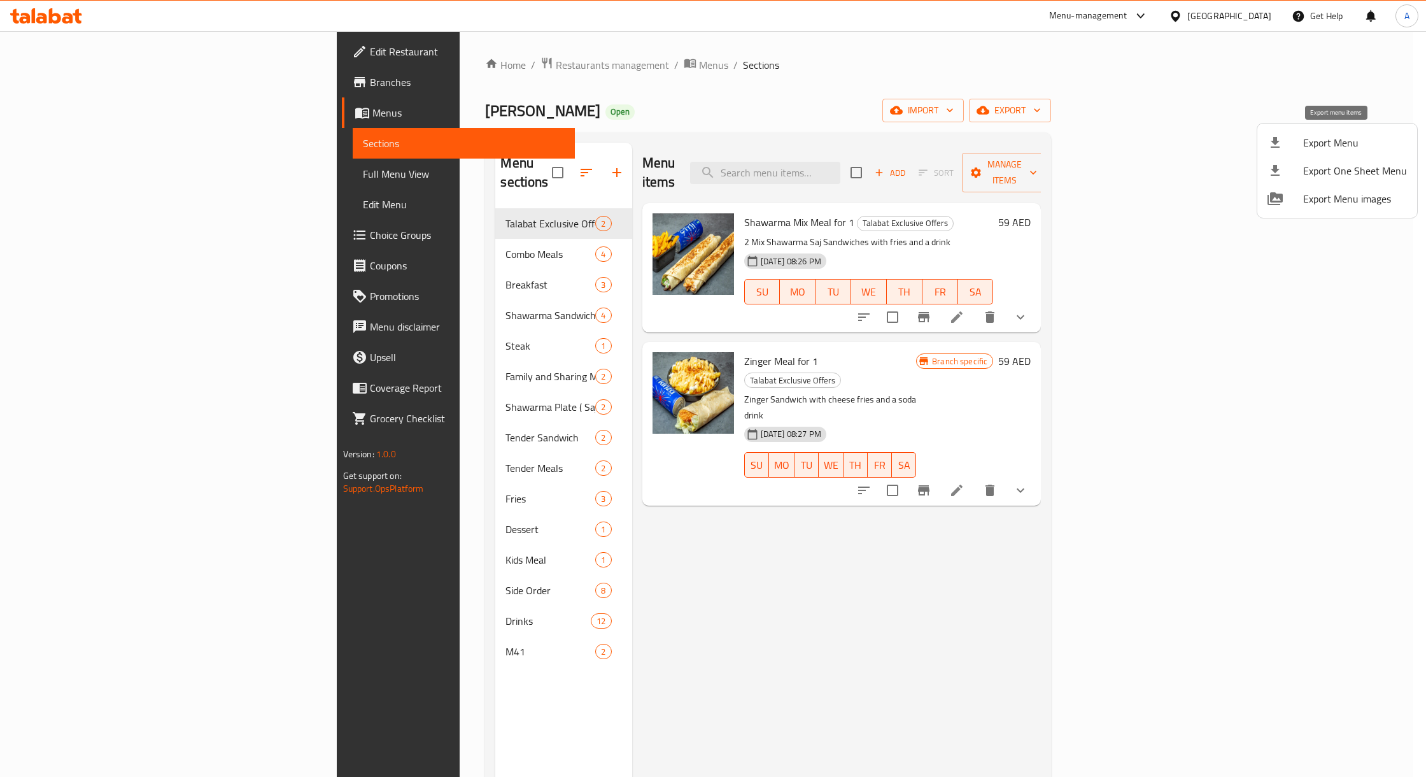
click at [1338, 139] on span "Export Menu" at bounding box center [1355, 142] width 104 height 15
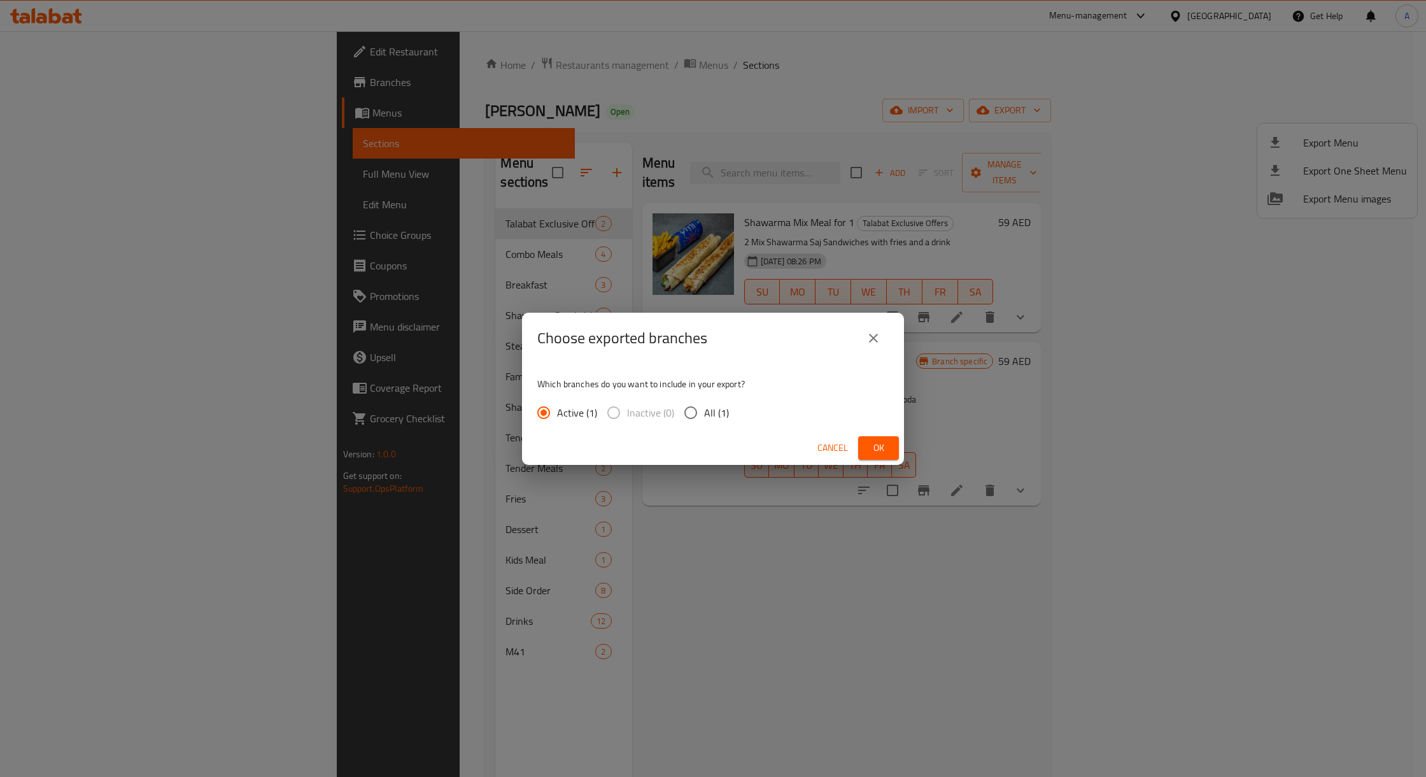
click at [704, 411] on span "All (1)" at bounding box center [716, 412] width 25 height 15
click at [704, 411] on input "All (1)" at bounding box center [690, 412] width 27 height 27
radio input "true"
click at [879, 447] on span "Ok" at bounding box center [878, 448] width 20 height 16
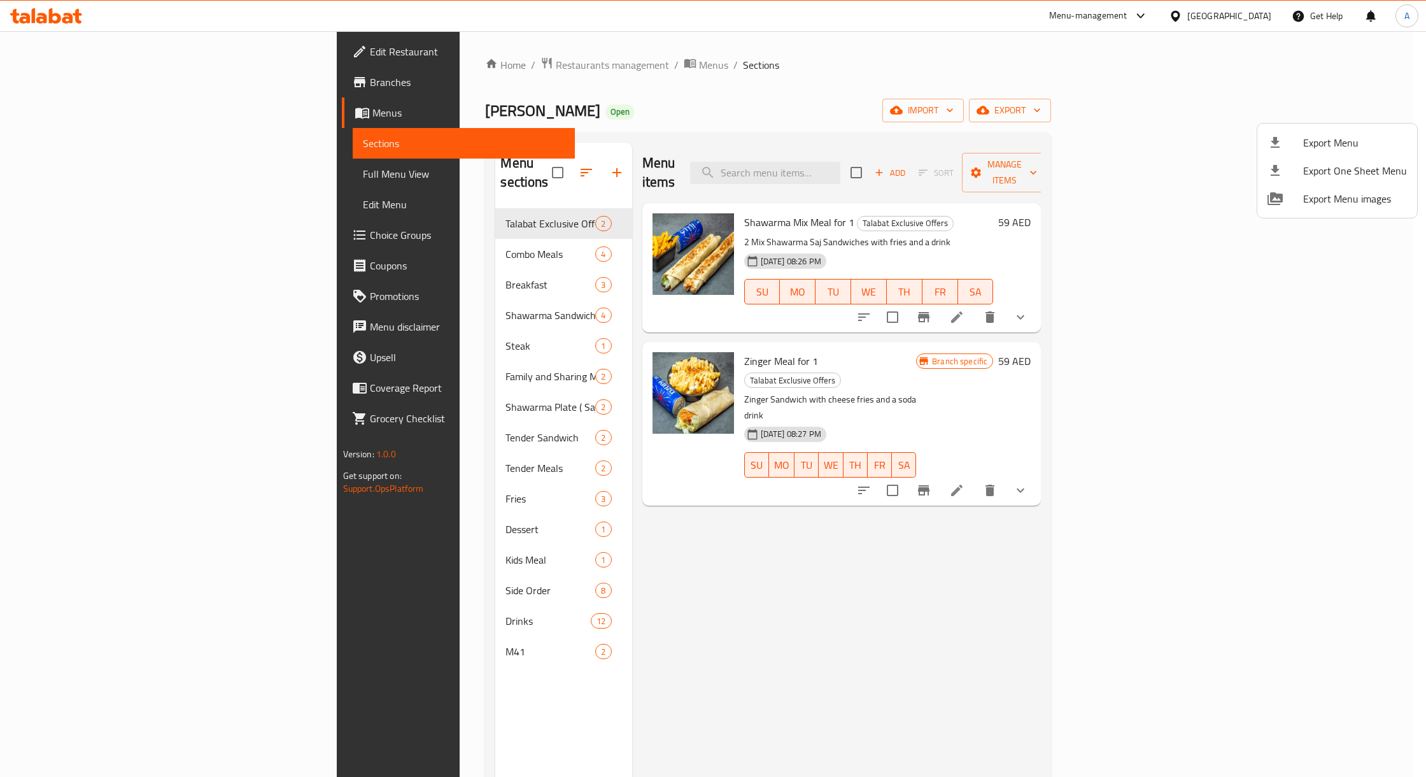
click at [112, 78] on div at bounding box center [713, 388] width 1426 height 777
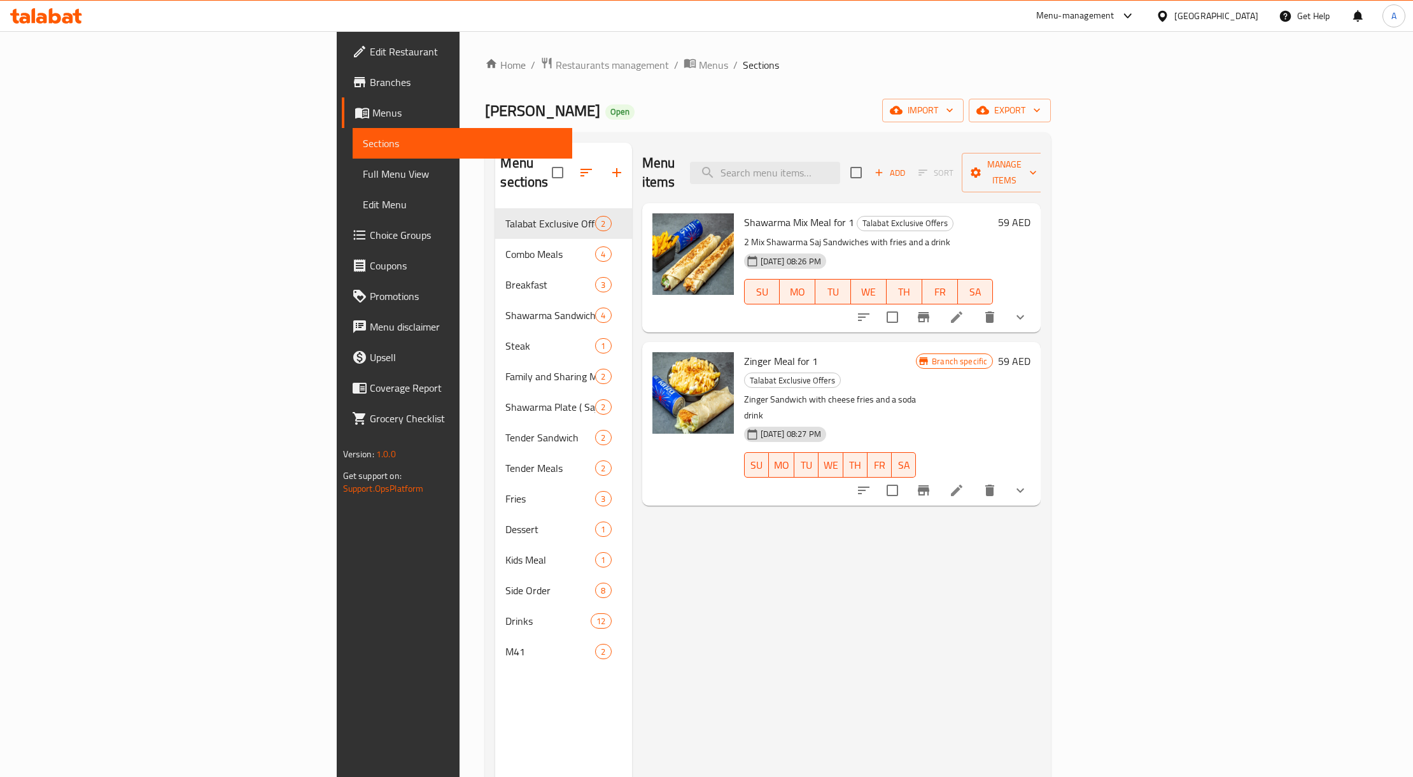
click at [370, 78] on span "Branches" at bounding box center [466, 81] width 193 height 15
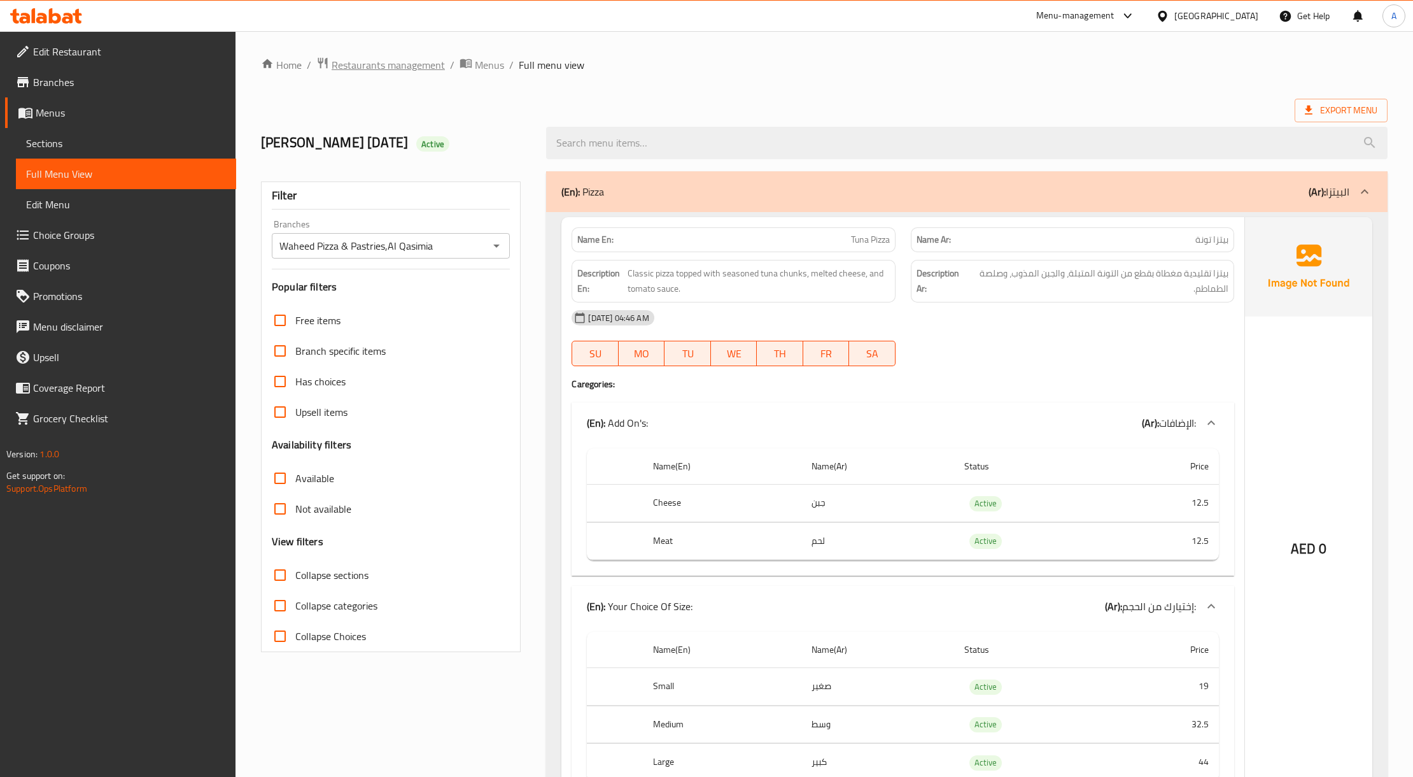
click at [429, 72] on span "Restaurants management" at bounding box center [388, 64] width 113 height 15
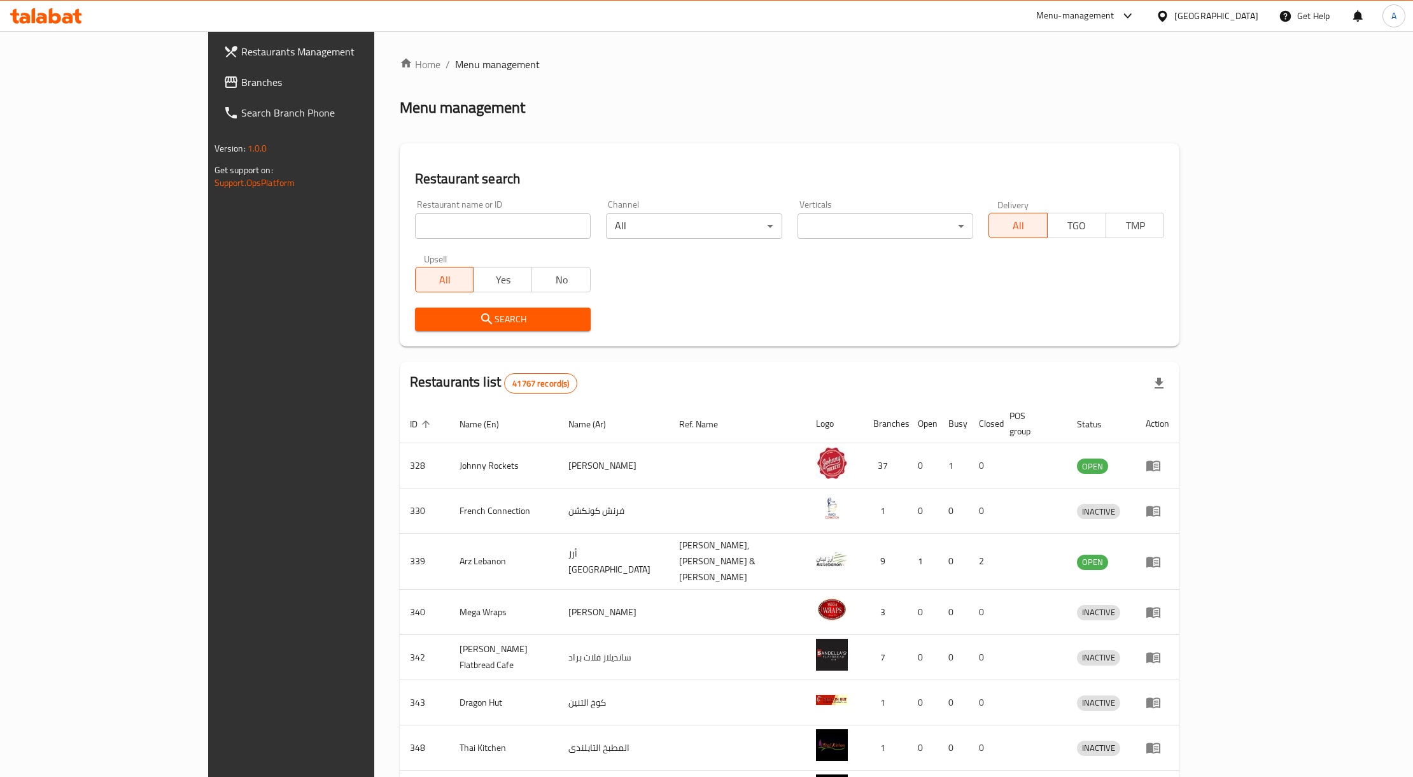
click at [241, 80] on span "Branches" at bounding box center [337, 81] width 193 height 15
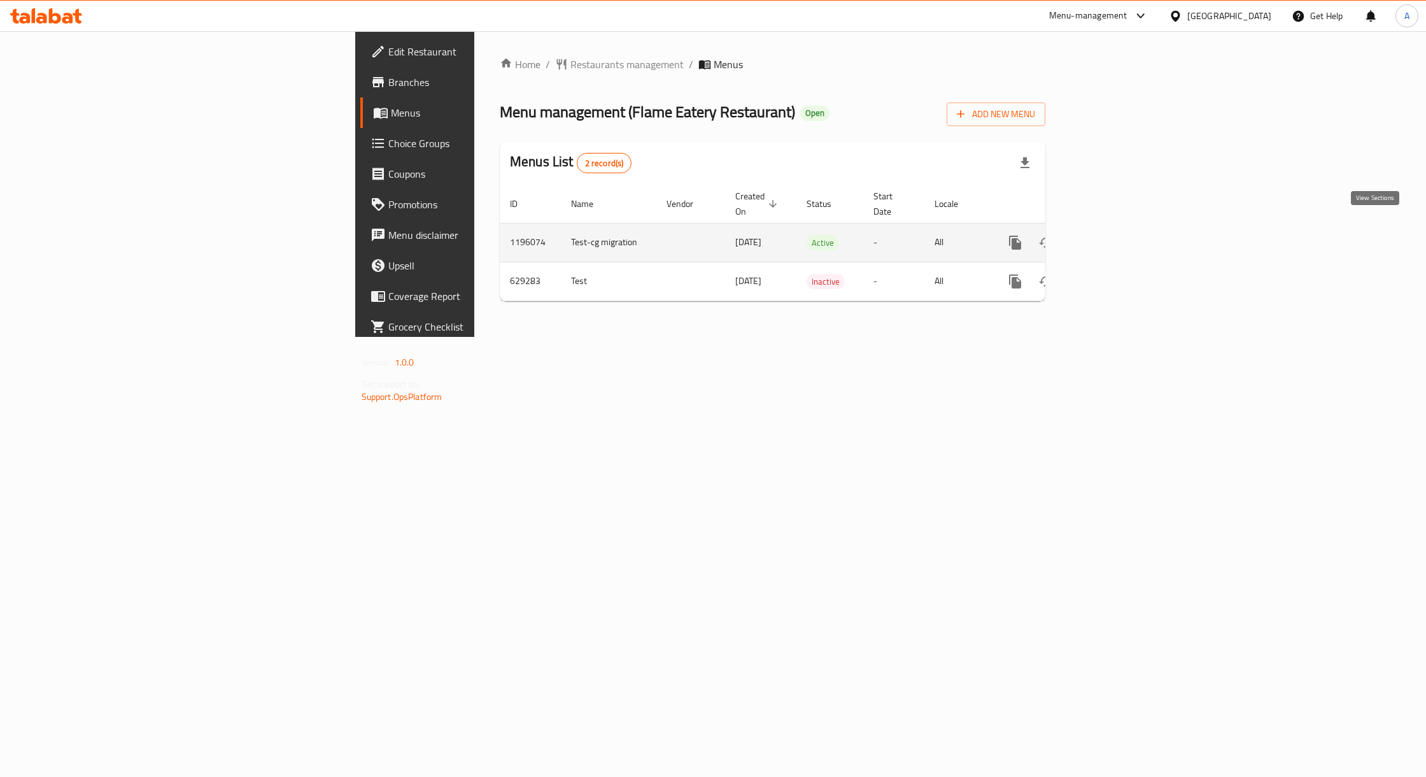
click at [1115, 235] on icon "enhanced table" at bounding box center [1106, 242] width 15 height 15
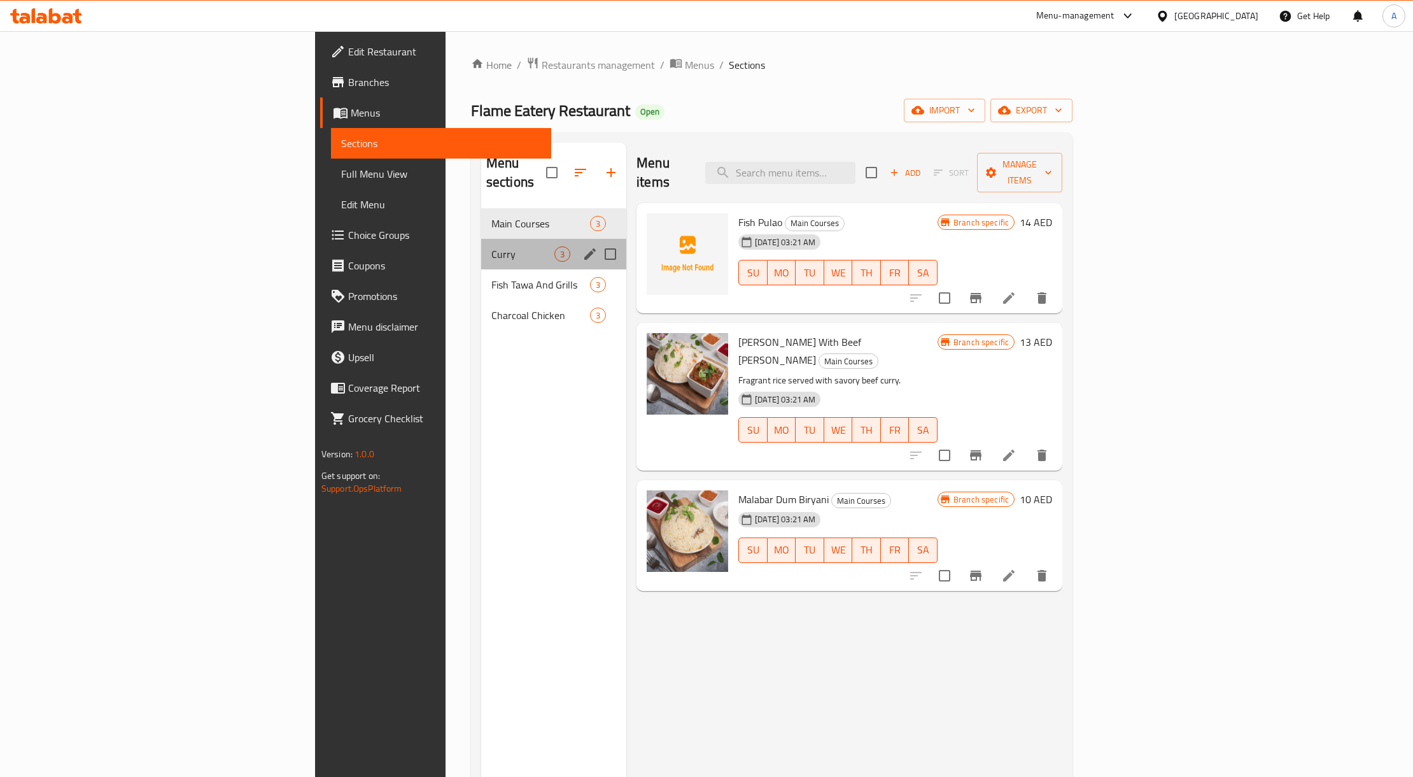
click at [481, 250] on div "Curry 3" at bounding box center [553, 254] width 145 height 31
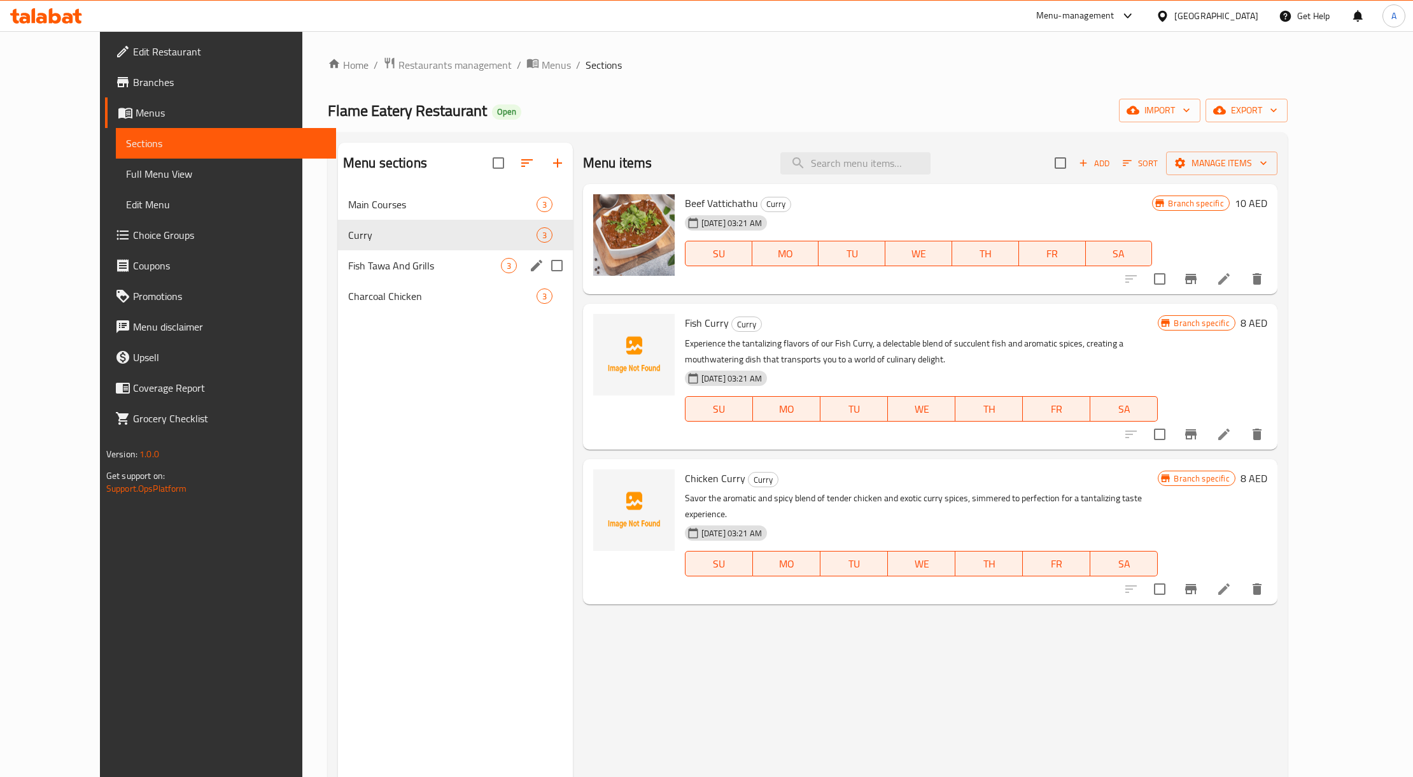
click at [421, 258] on span "Fish Tawa And Grills" at bounding box center [424, 265] width 153 height 15
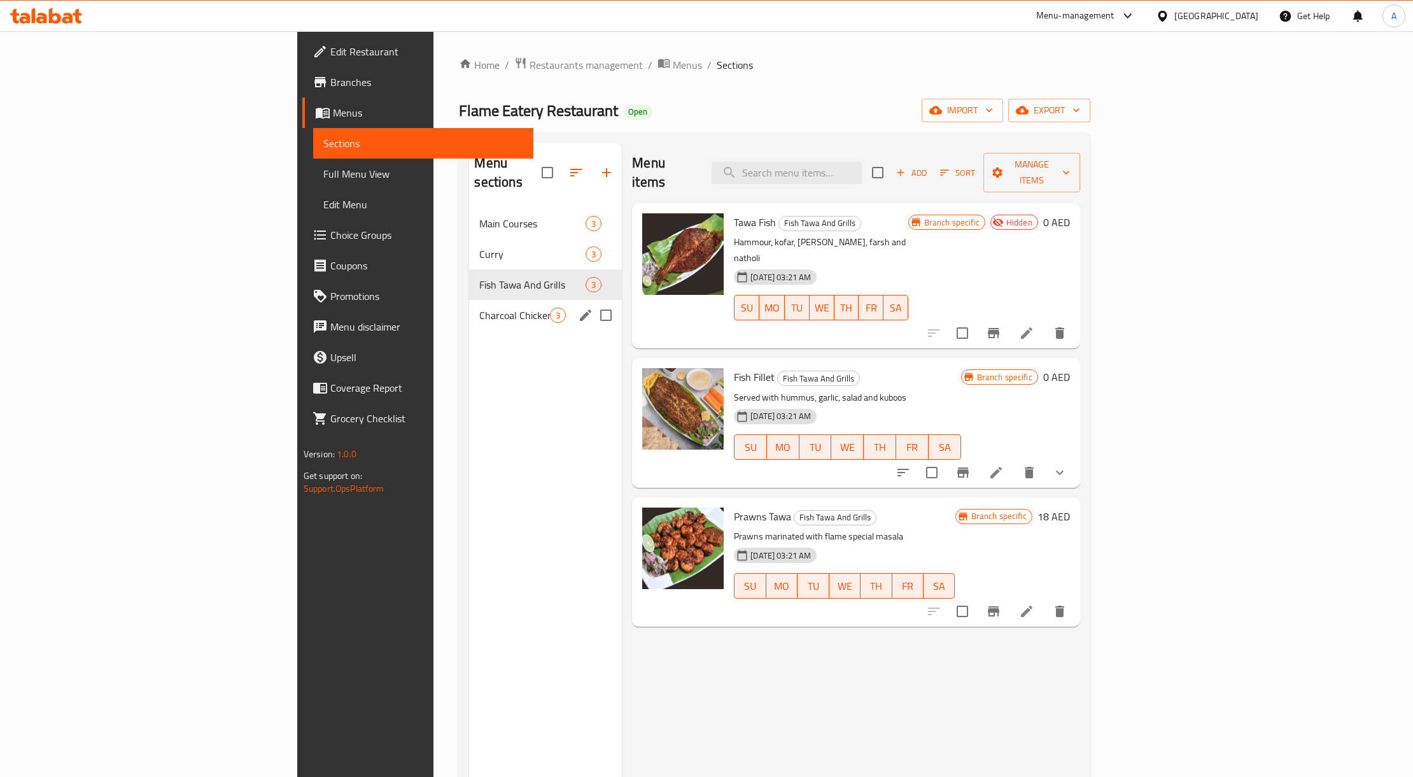
click at [469, 300] on div "Charcoal Chicken 3" at bounding box center [545, 315] width 153 height 31
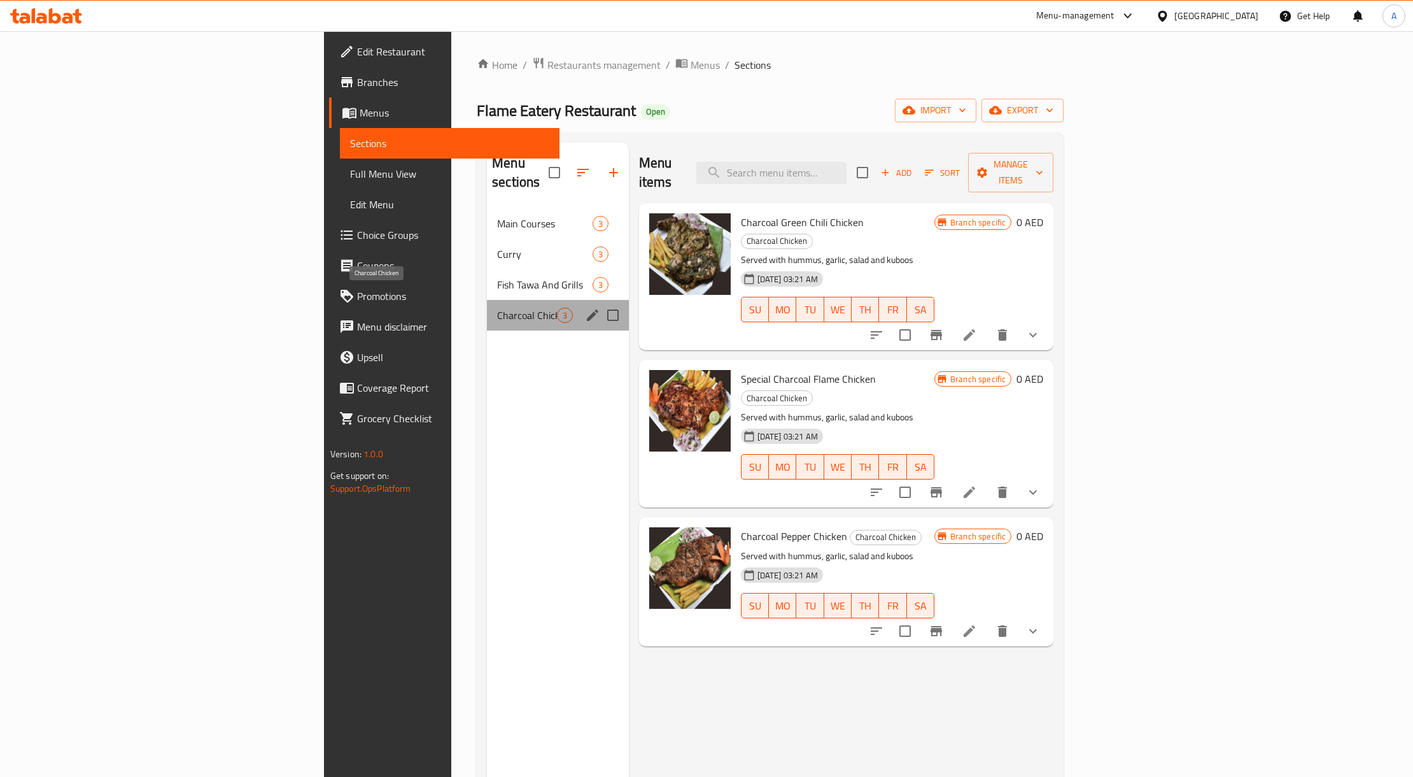
click at [497, 307] on span "Charcoal Chicken" at bounding box center [526, 314] width 59 height 15
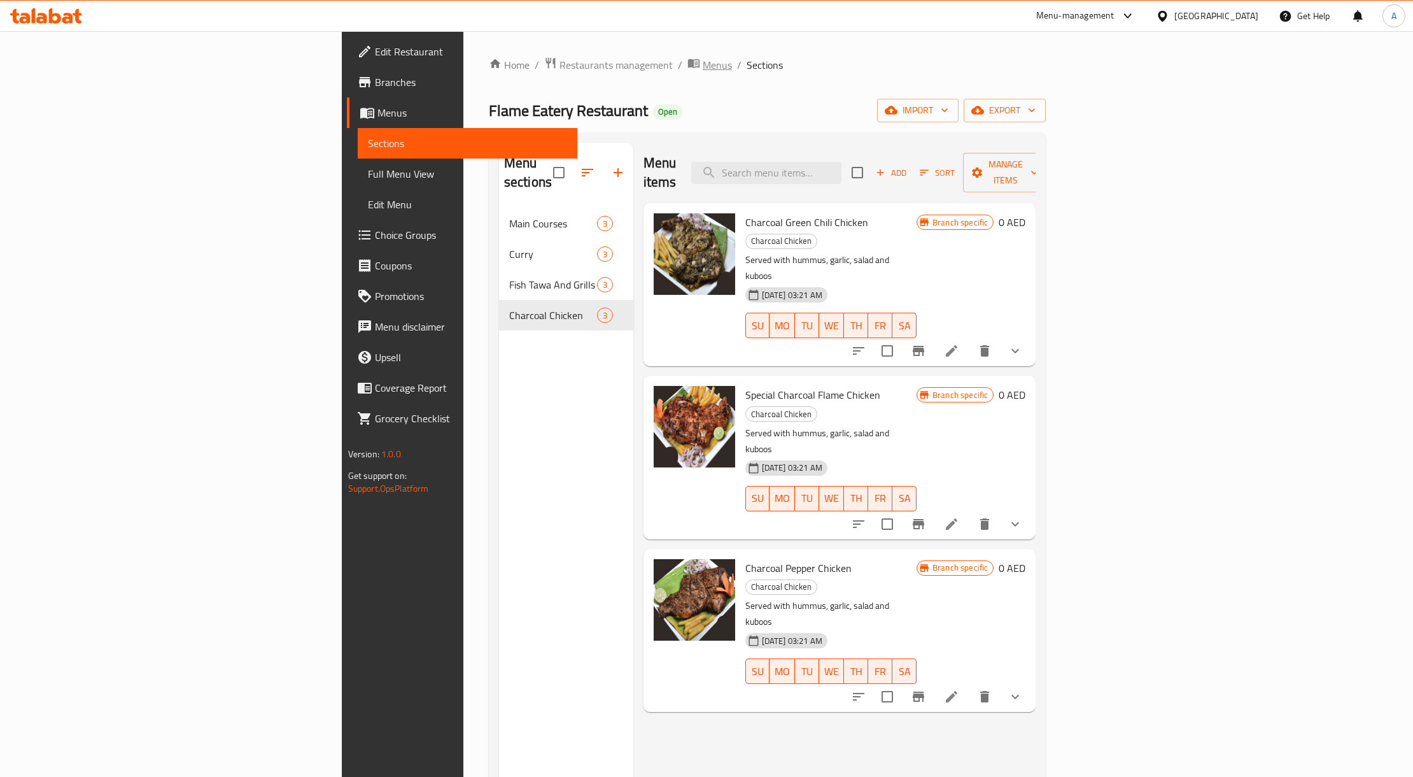
click at [703, 57] on span "Menus" at bounding box center [717, 64] width 29 height 15
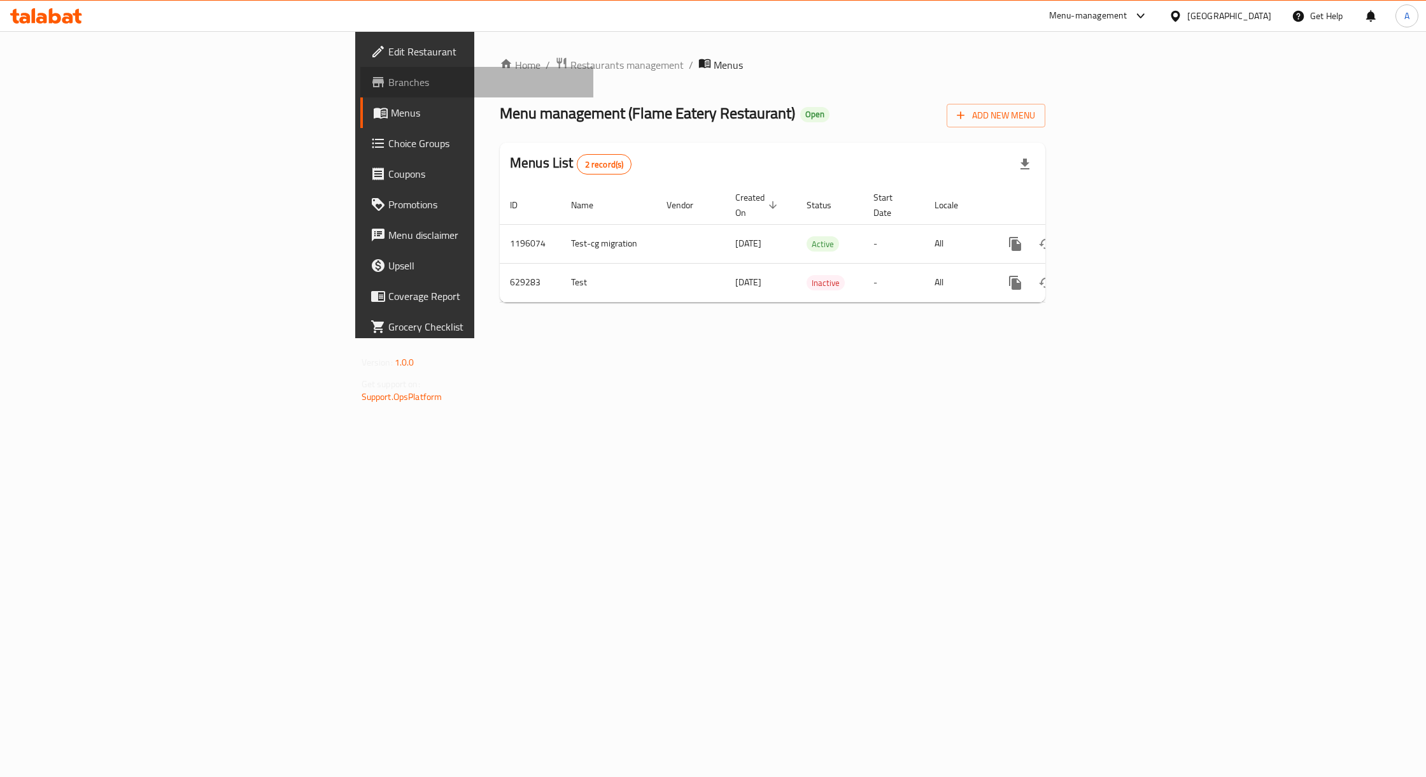
click at [360, 94] on link "Branches" at bounding box center [476, 82] width 233 height 31
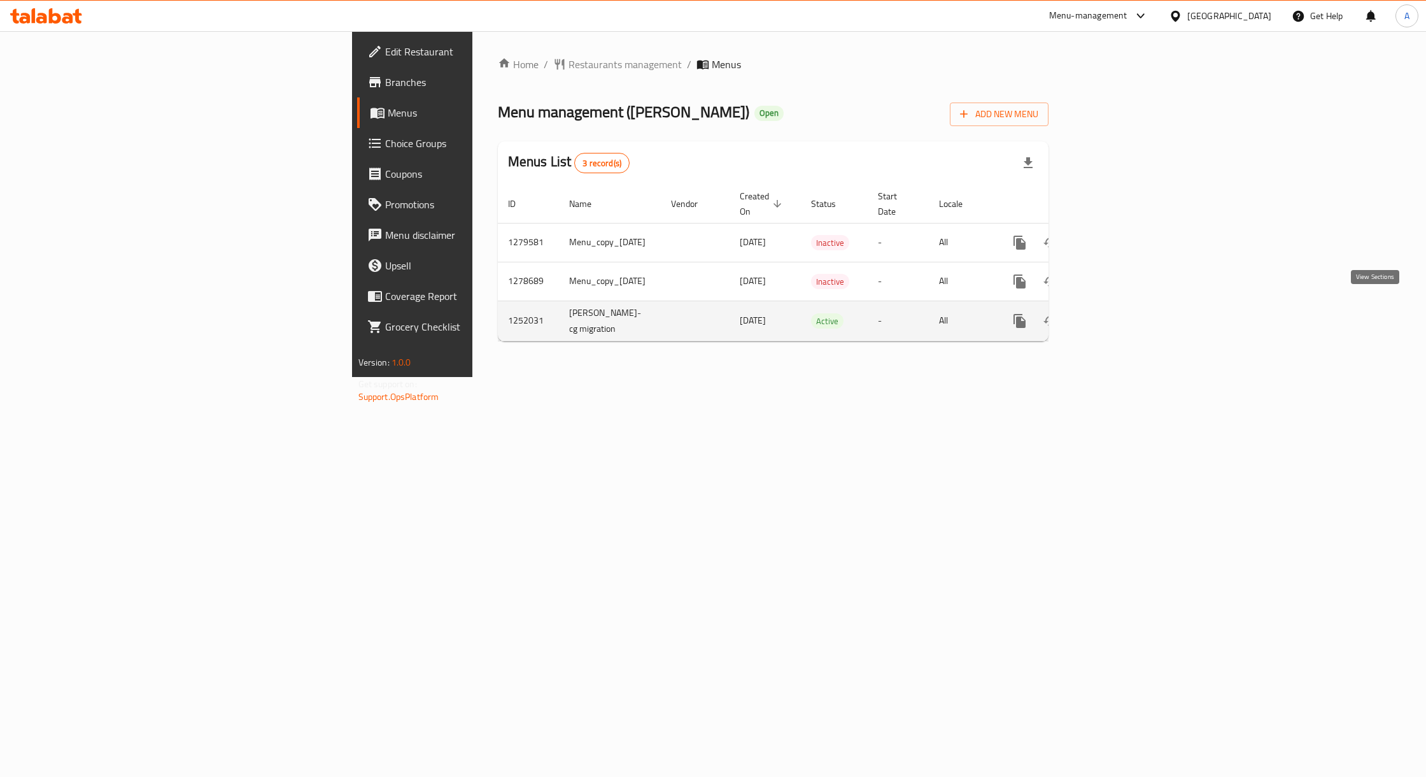
click at [1119, 313] on icon "enhanced table" at bounding box center [1111, 320] width 15 height 15
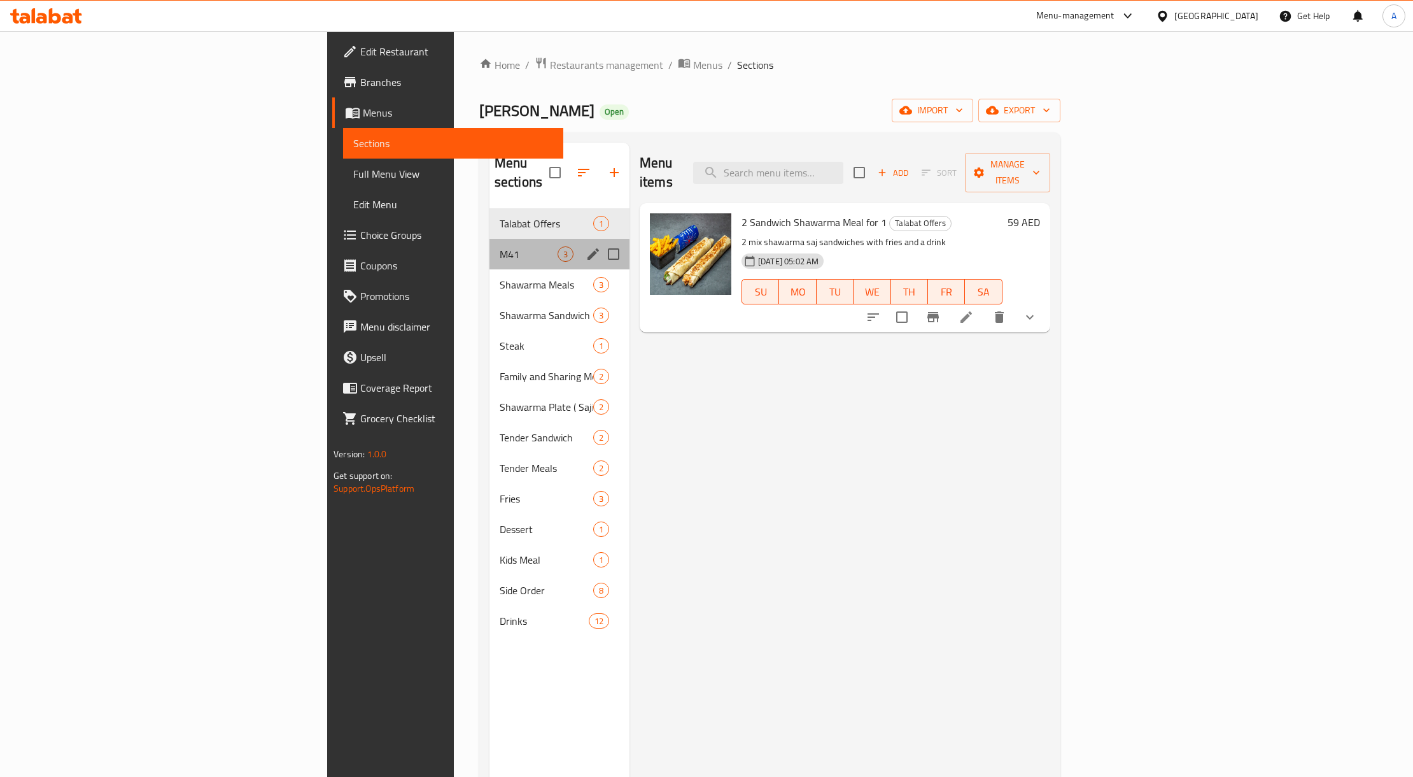
click at [490, 244] on div "M41 3" at bounding box center [560, 254] width 140 height 31
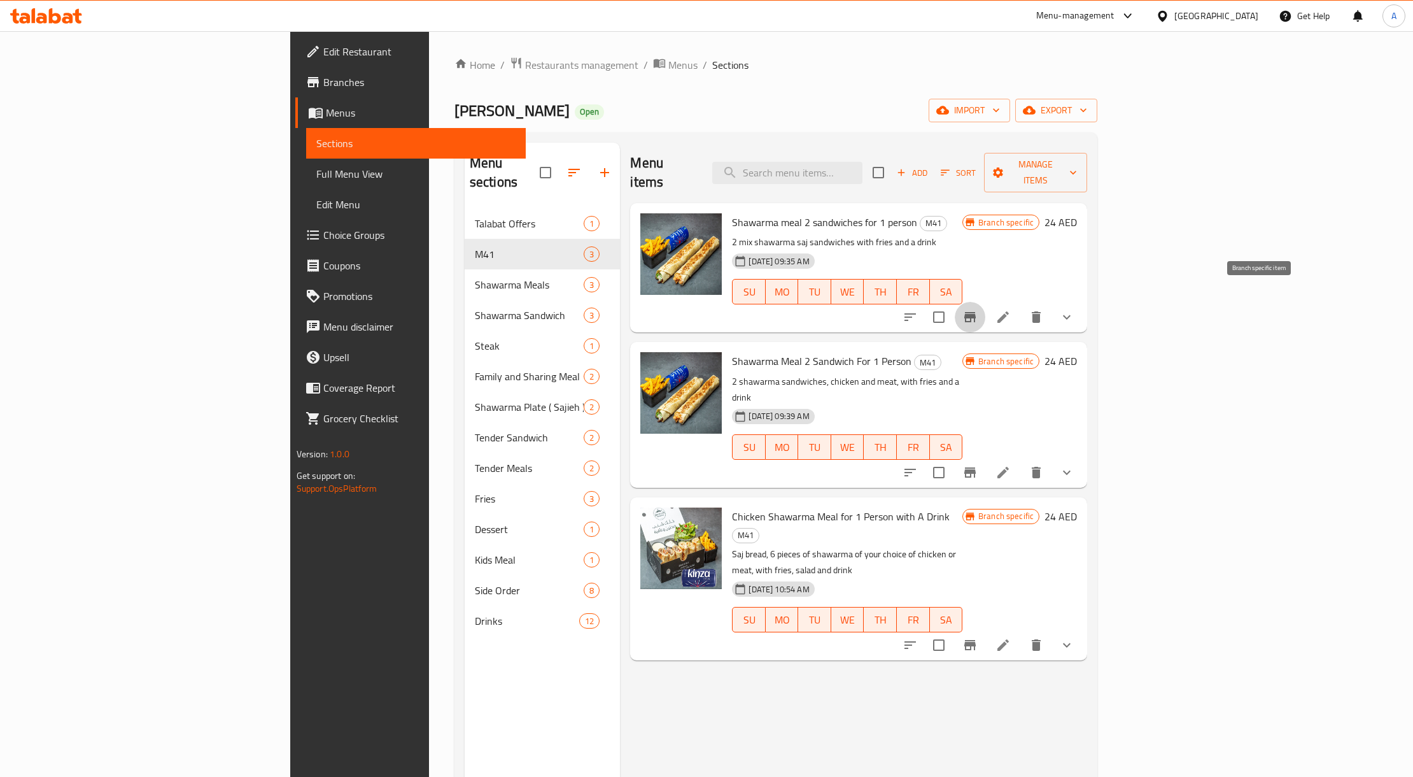
click at [978, 309] on icon "Branch-specific-item" at bounding box center [969, 316] width 15 height 15
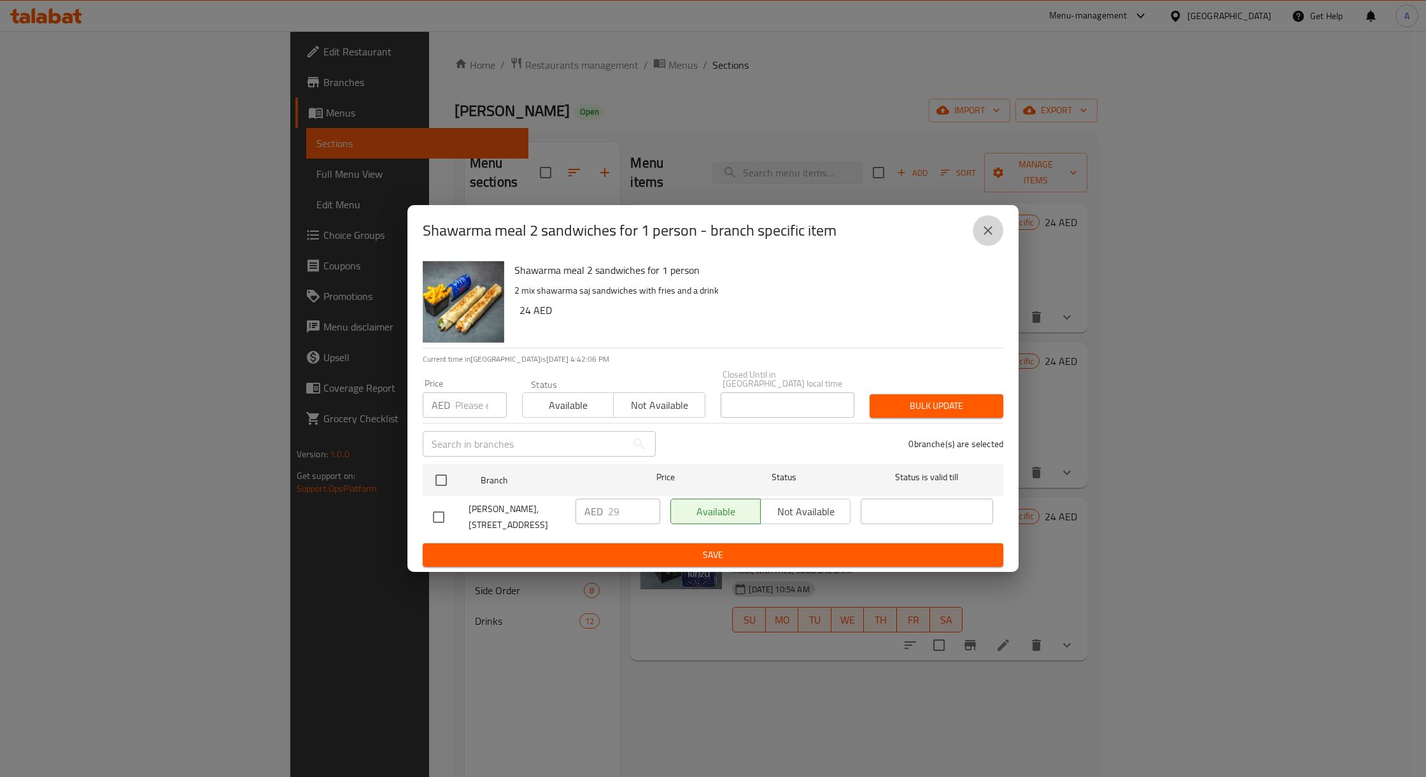
click at [998, 229] on button "close" at bounding box center [988, 230] width 31 height 31
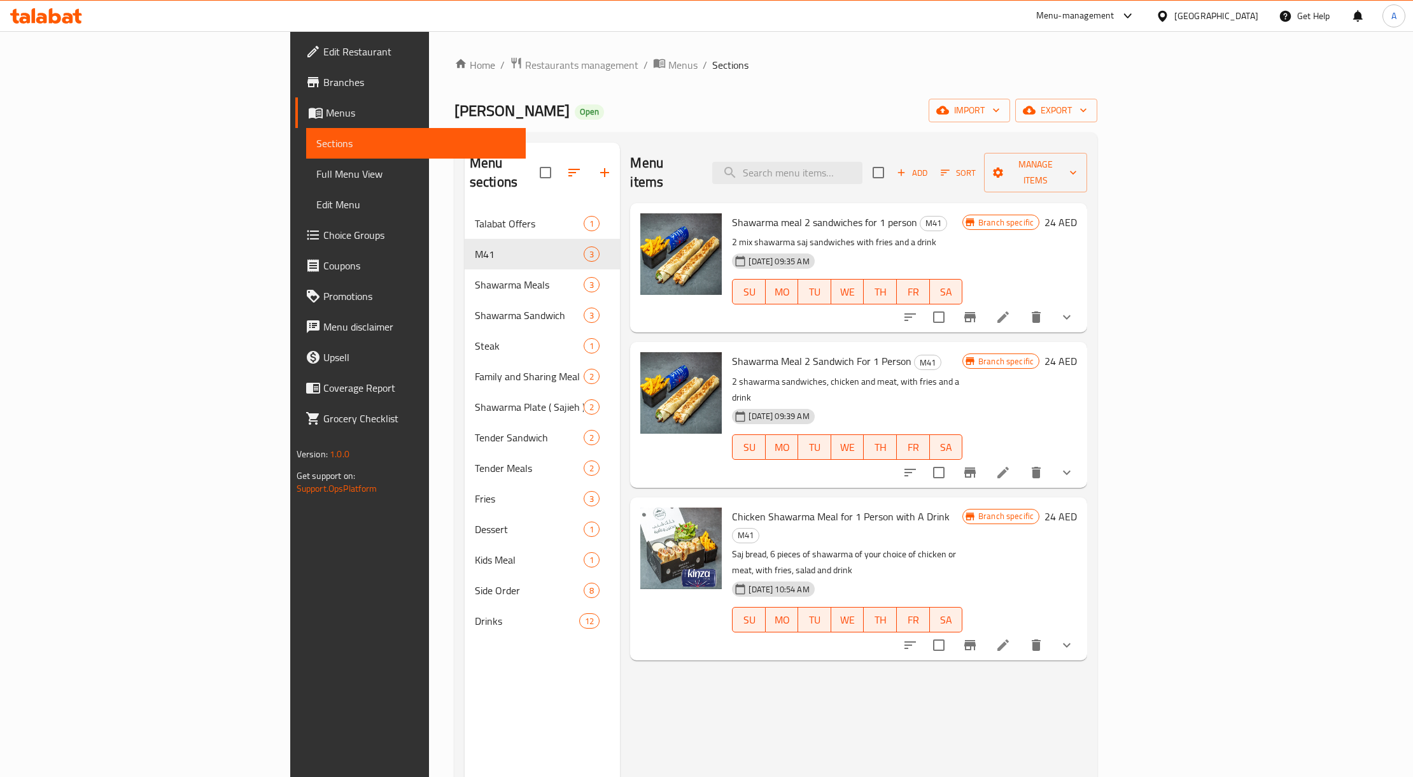
click at [1087, 300] on div "Shawarma meal 2 sandwiches for 1 person M41 2 mix shawarma saj sandwiches with …" at bounding box center [858, 267] width 457 height 129
click at [1074, 309] on icon "show more" at bounding box center [1066, 316] width 15 height 15
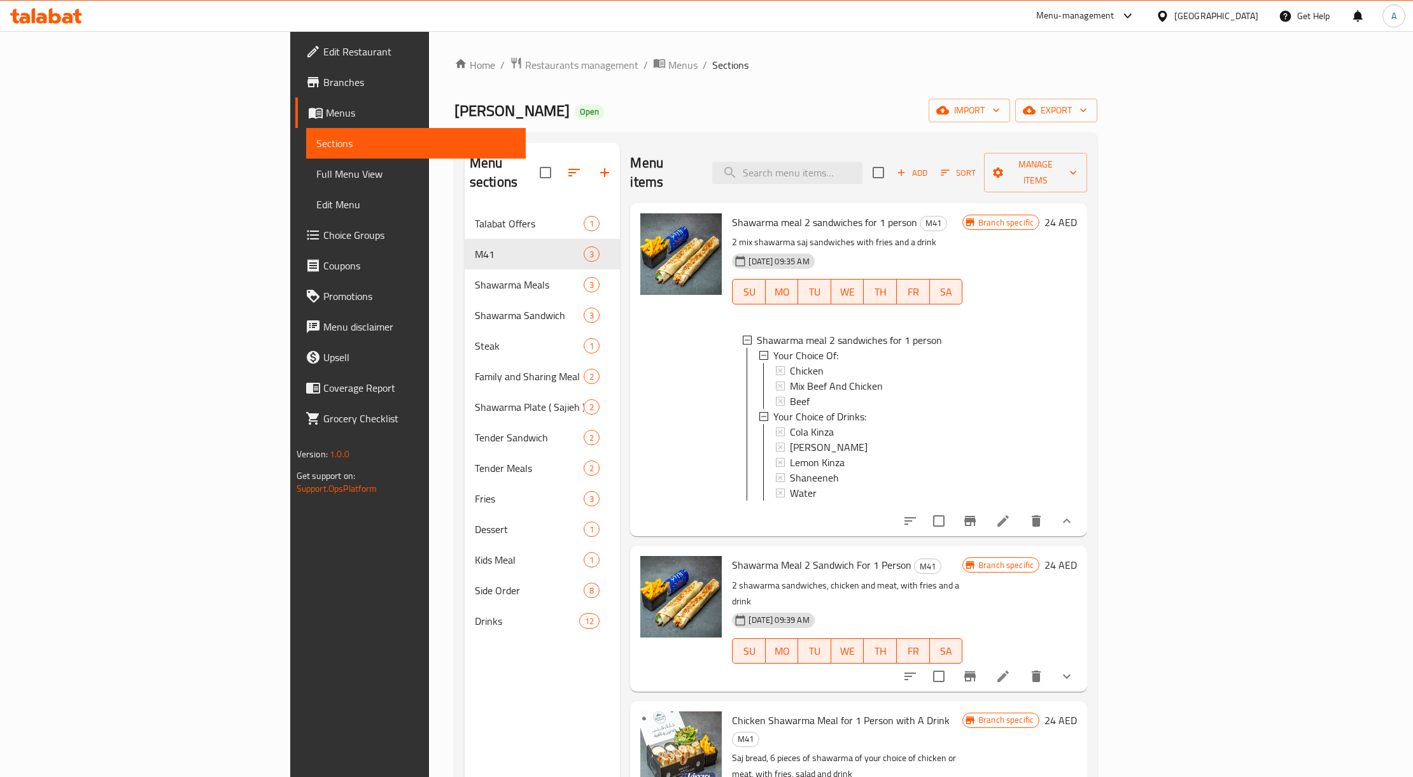
click at [784, 85] on div "Home / Restaurants management / Menus / Sections Shanab Shawerma Open import ex…" at bounding box center [775, 493] width 643 height 873
click at [1082, 505] on button "show more" at bounding box center [1067, 520] width 31 height 31
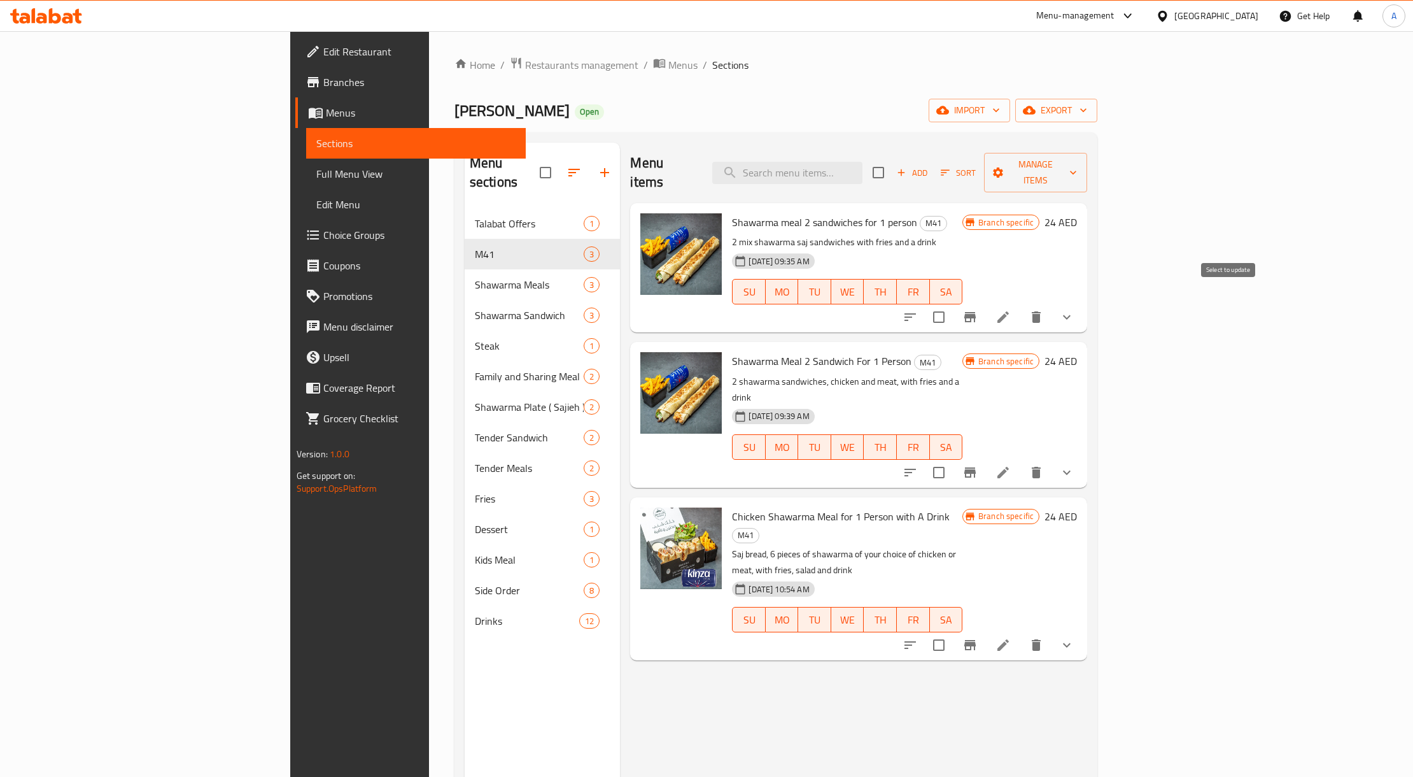
click at [952, 304] on input "checkbox" at bounding box center [939, 317] width 27 height 27
checkbox input "true"
click at [1077, 167] on span "Manage items" at bounding box center [1035, 173] width 83 height 32
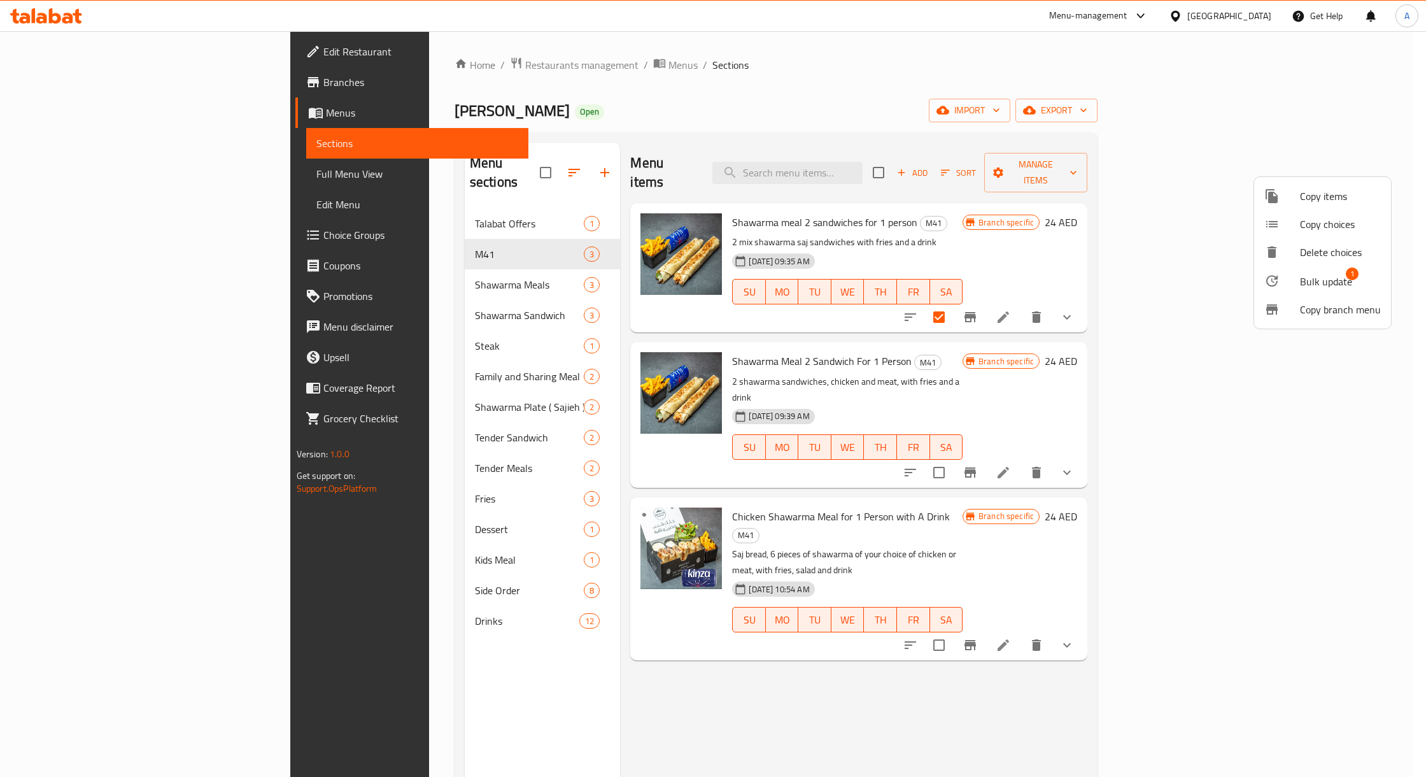
click at [1132, 69] on div at bounding box center [713, 388] width 1426 height 777
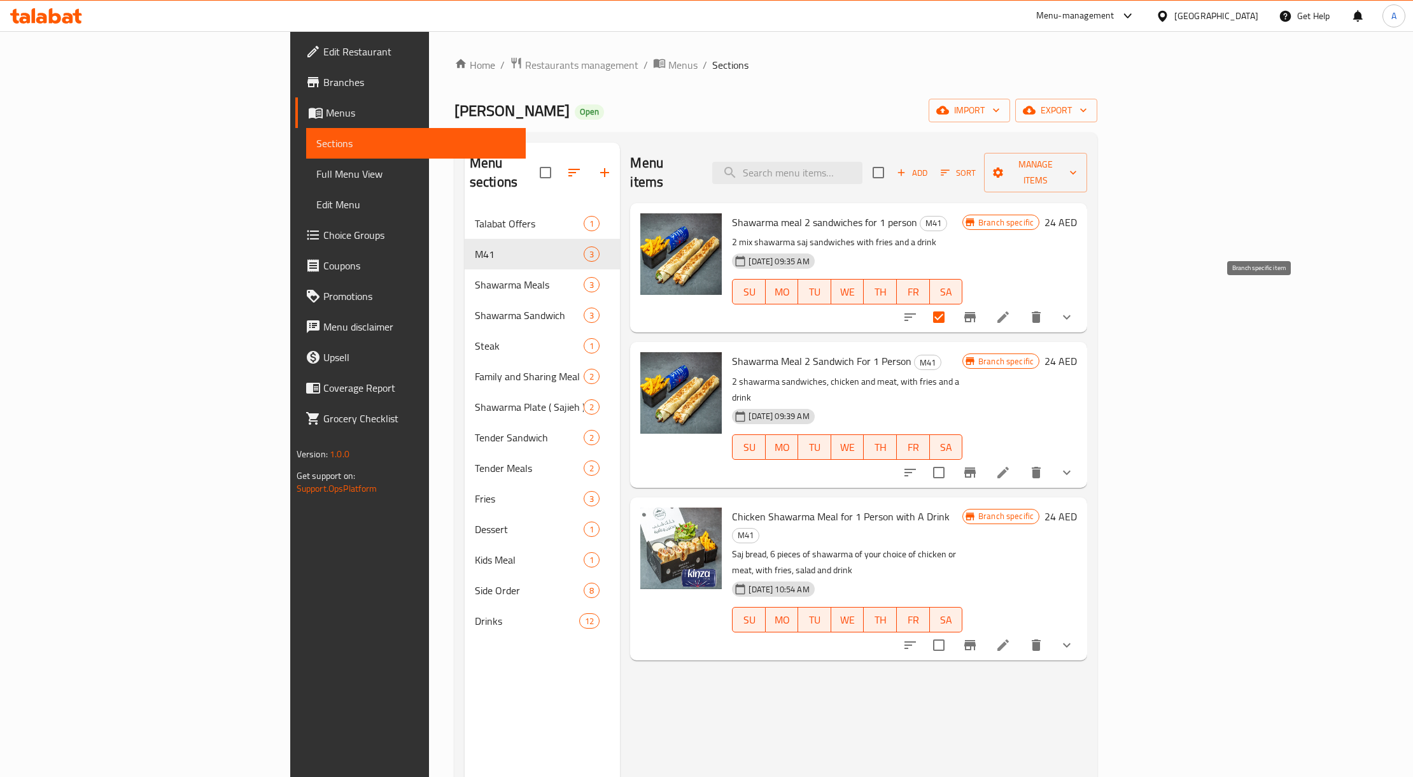
click at [985, 309] on button "Branch-specific-item" at bounding box center [970, 317] width 31 height 31
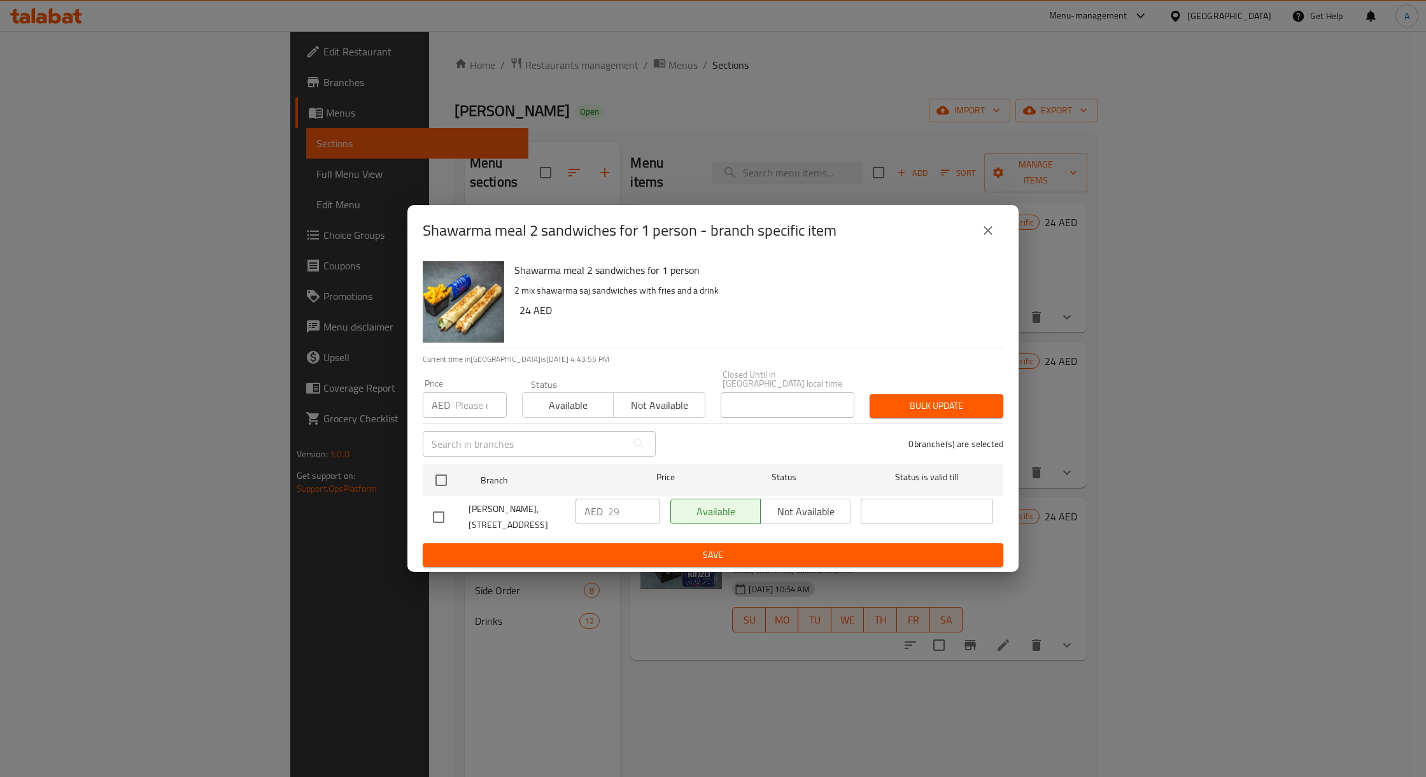
click at [992, 232] on icon "close" at bounding box center [987, 230] width 15 height 15
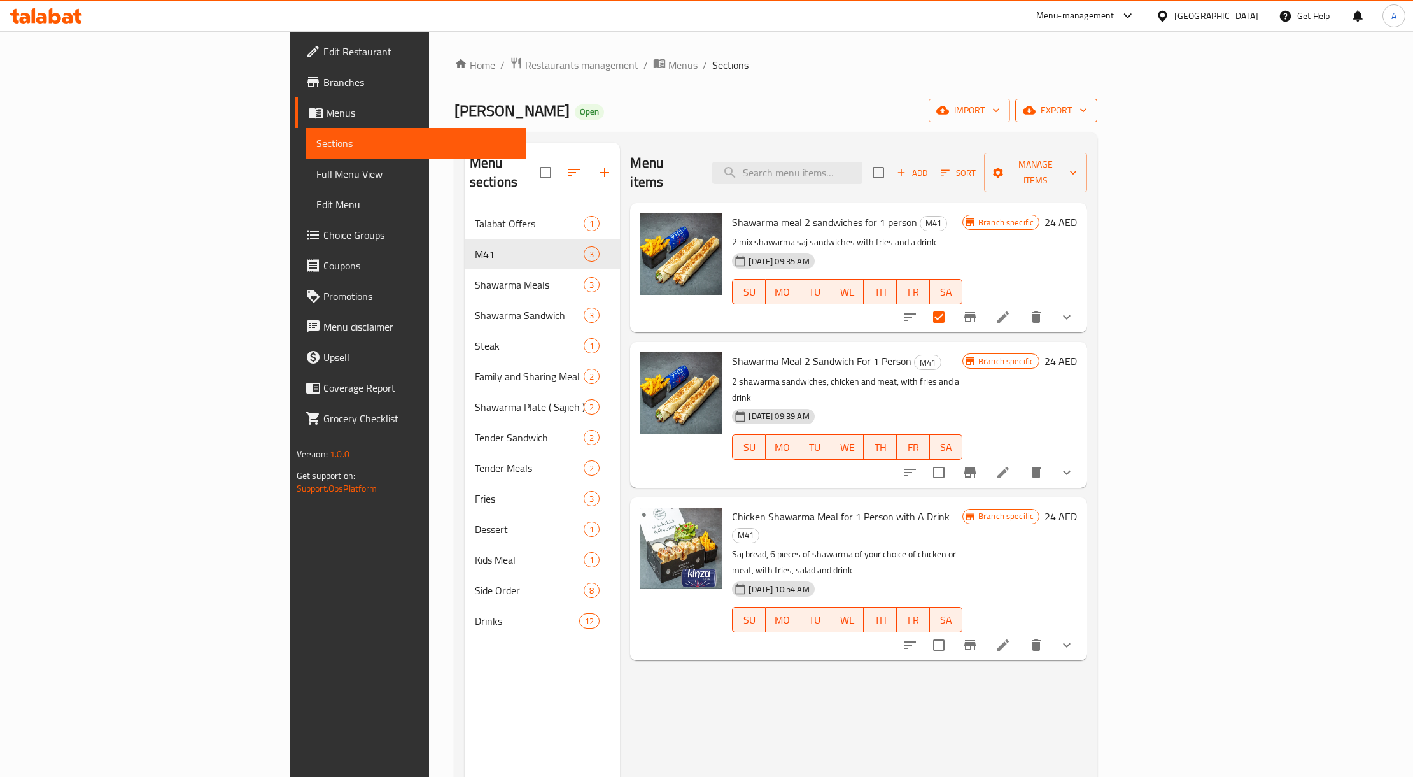
click at [1090, 108] on icon "button" at bounding box center [1083, 110] width 13 height 13
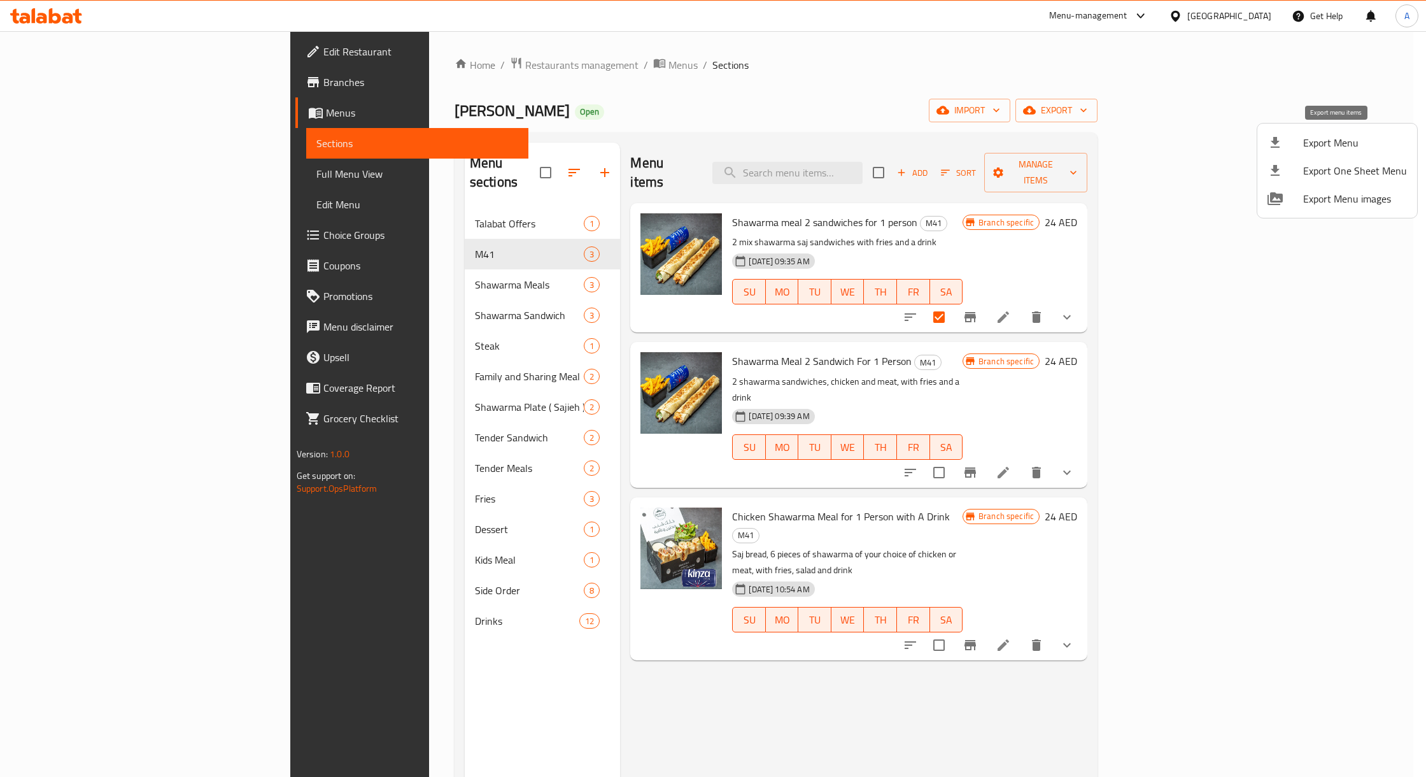
click at [1312, 143] on span "Export Menu" at bounding box center [1355, 142] width 104 height 15
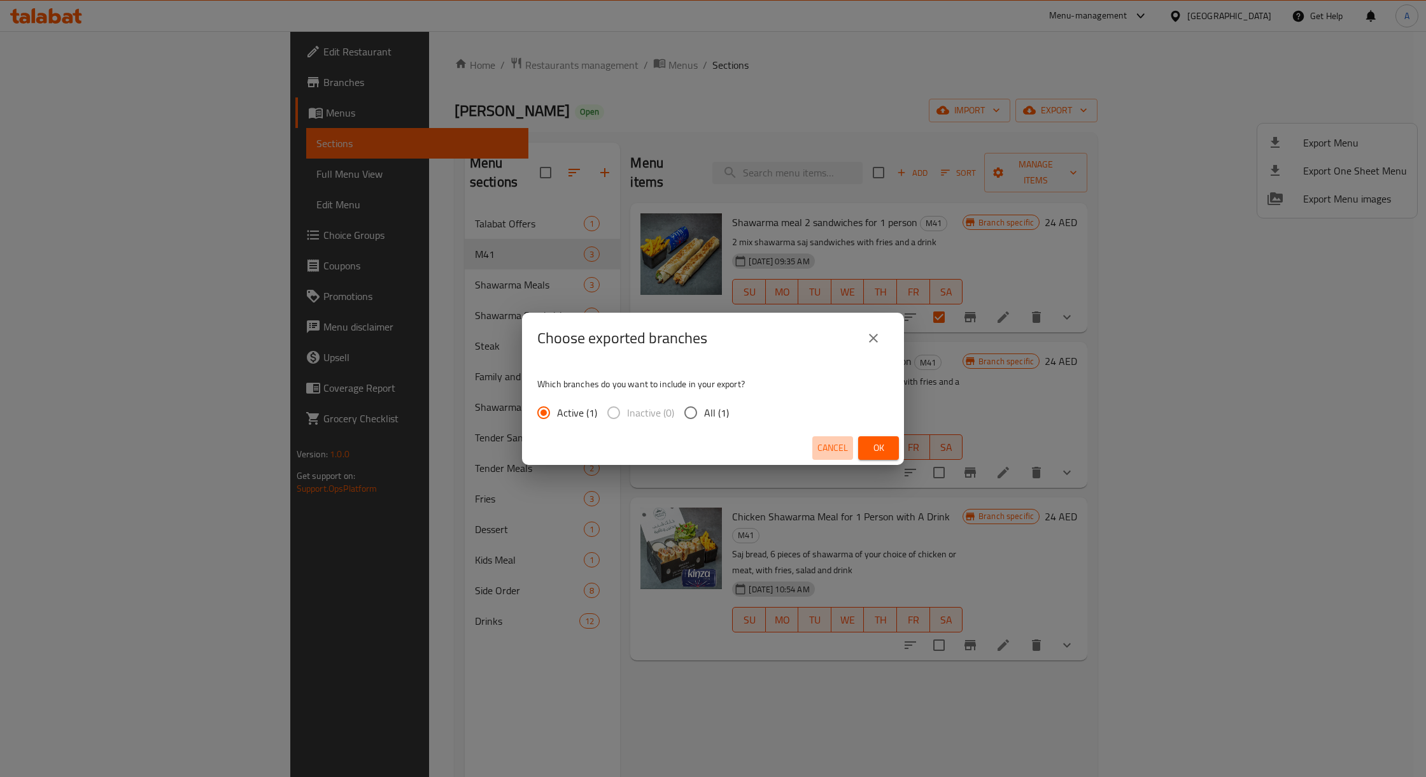
click at [820, 458] on button "Cancel" at bounding box center [832, 448] width 41 height 24
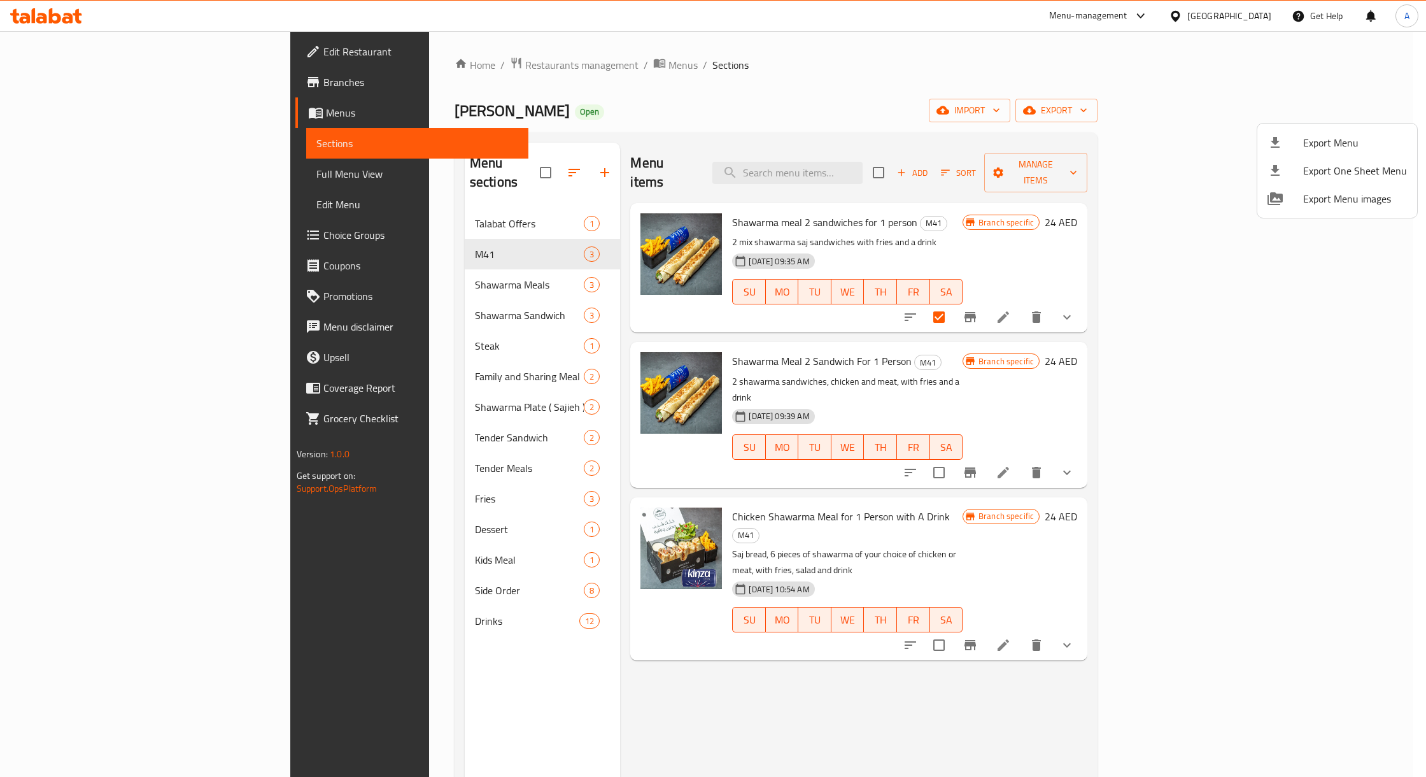
click at [890, 229] on div at bounding box center [713, 388] width 1426 height 777
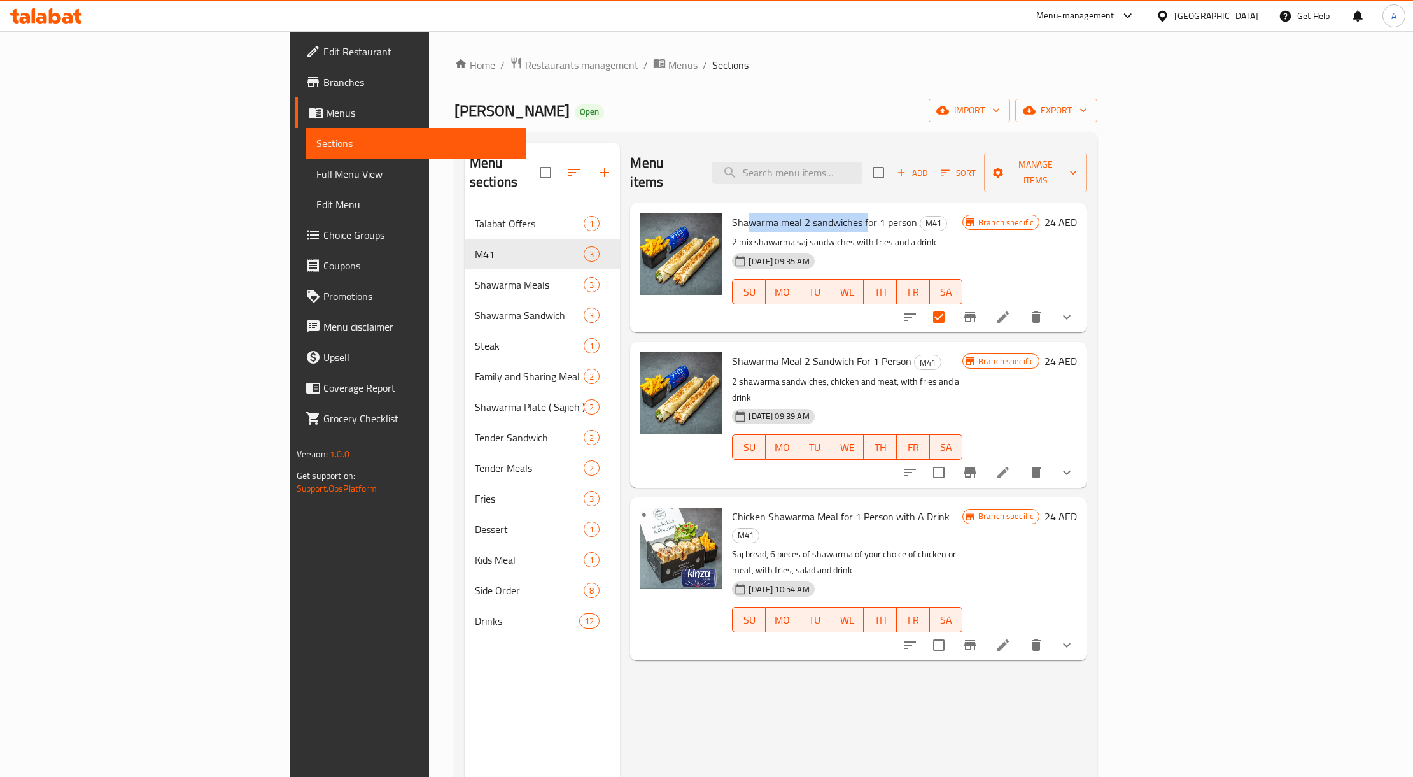
drag, startPoint x: 798, startPoint y: 208, endPoint x: 673, endPoint y: 204, distance: 124.8
click at [732, 213] on span "Shawarma meal 2 sandwiches for 1 person" at bounding box center [824, 222] width 185 height 19
drag, startPoint x: 845, startPoint y: 335, endPoint x: 575, endPoint y: 278, distance: 275.9
click at [630, 342] on div "Shawarma Meal 2 Sandwich For 1 Person M41 2 shawarma sandwiches, chicken and me…" at bounding box center [858, 414] width 457 height 145
click at [747, 253] on div "26-03-2025 09:35 AM" at bounding box center [773, 260] width 82 height 15
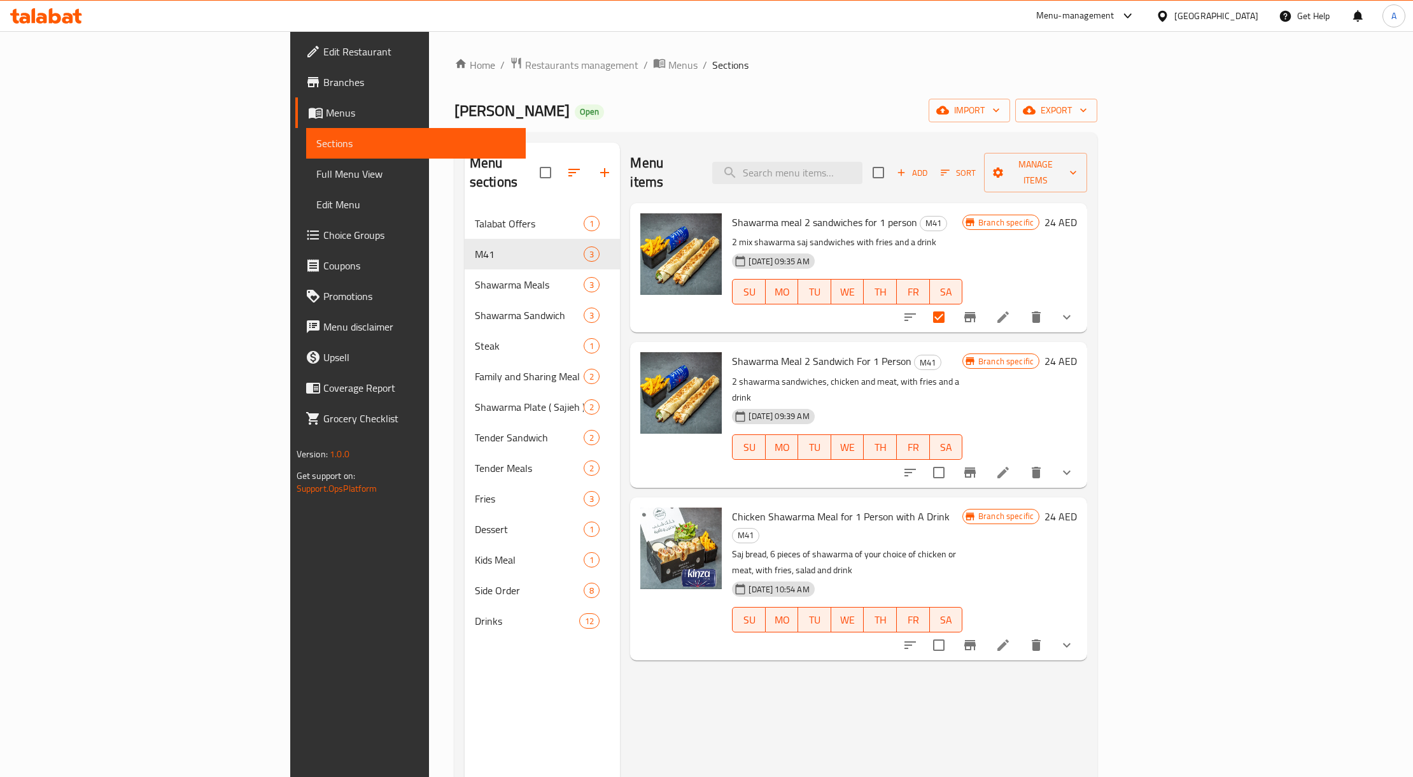
click at [831, 248] on div "26-03-2025 09:35 AM SU MO TU WE TH FR SA" at bounding box center [847, 282] width 241 height 69
click at [826, 234] on p "2 mix shawarma saj sandwiches with fries and a drink" at bounding box center [847, 242] width 230 height 16
click at [1082, 302] on button "show more" at bounding box center [1067, 317] width 31 height 31
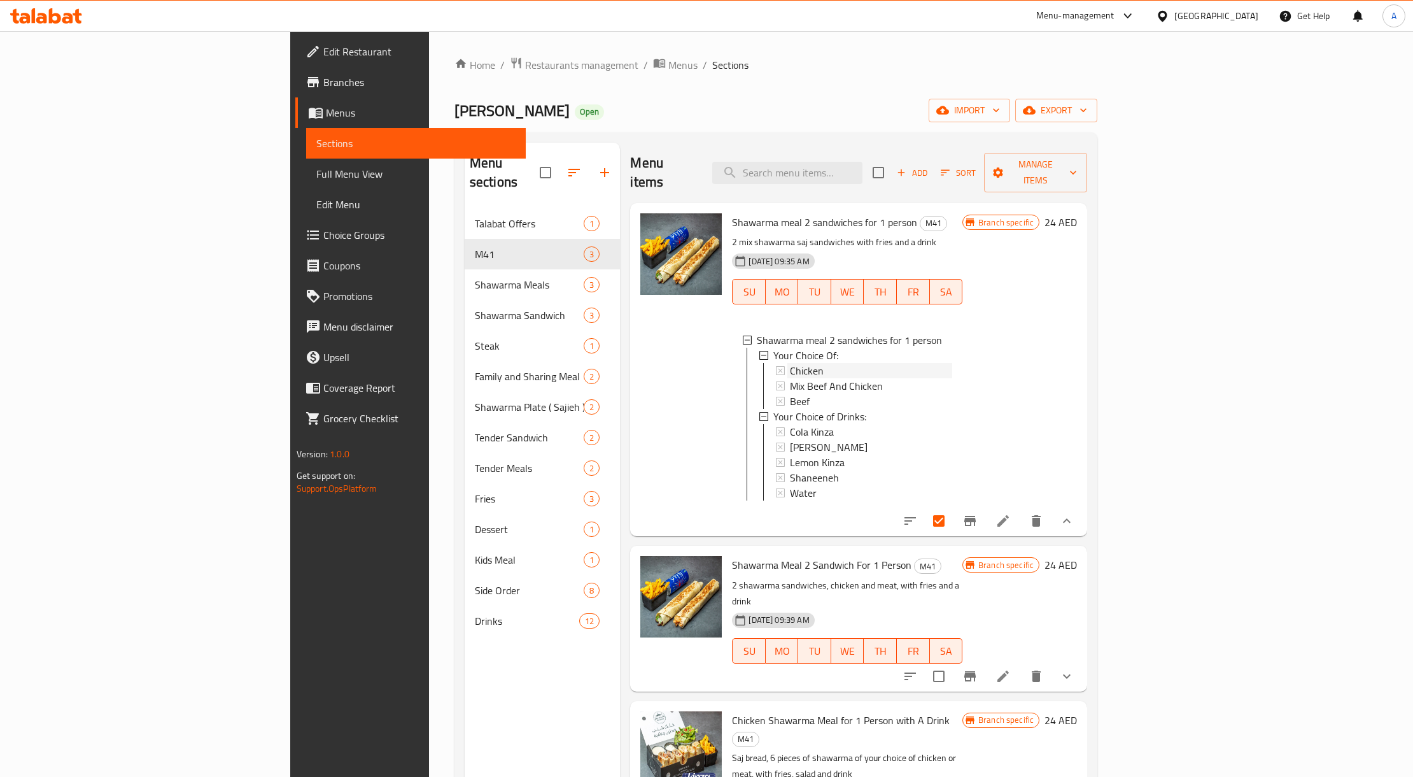
click at [858, 363] on div "Chicken" at bounding box center [871, 370] width 162 height 15
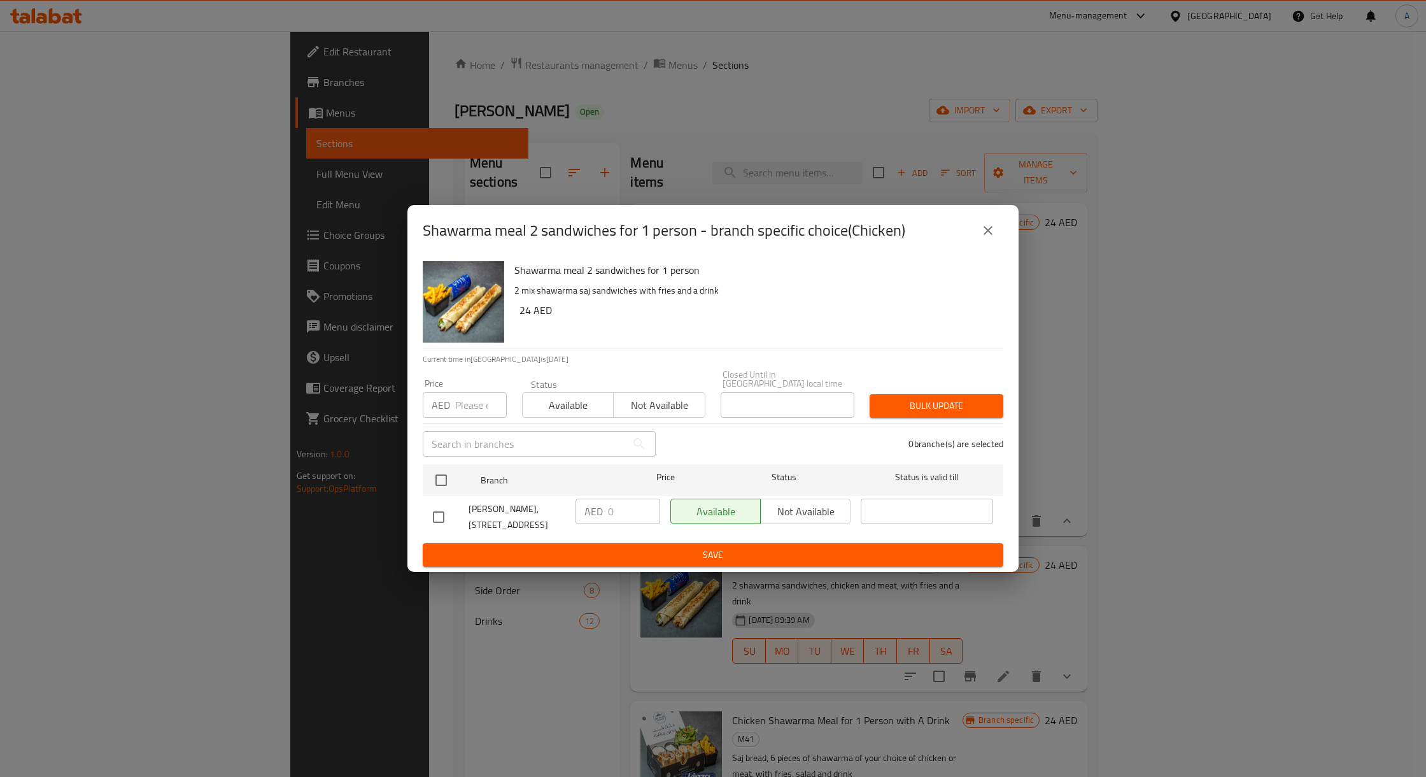
click at [982, 230] on icon "close" at bounding box center [987, 230] width 15 height 15
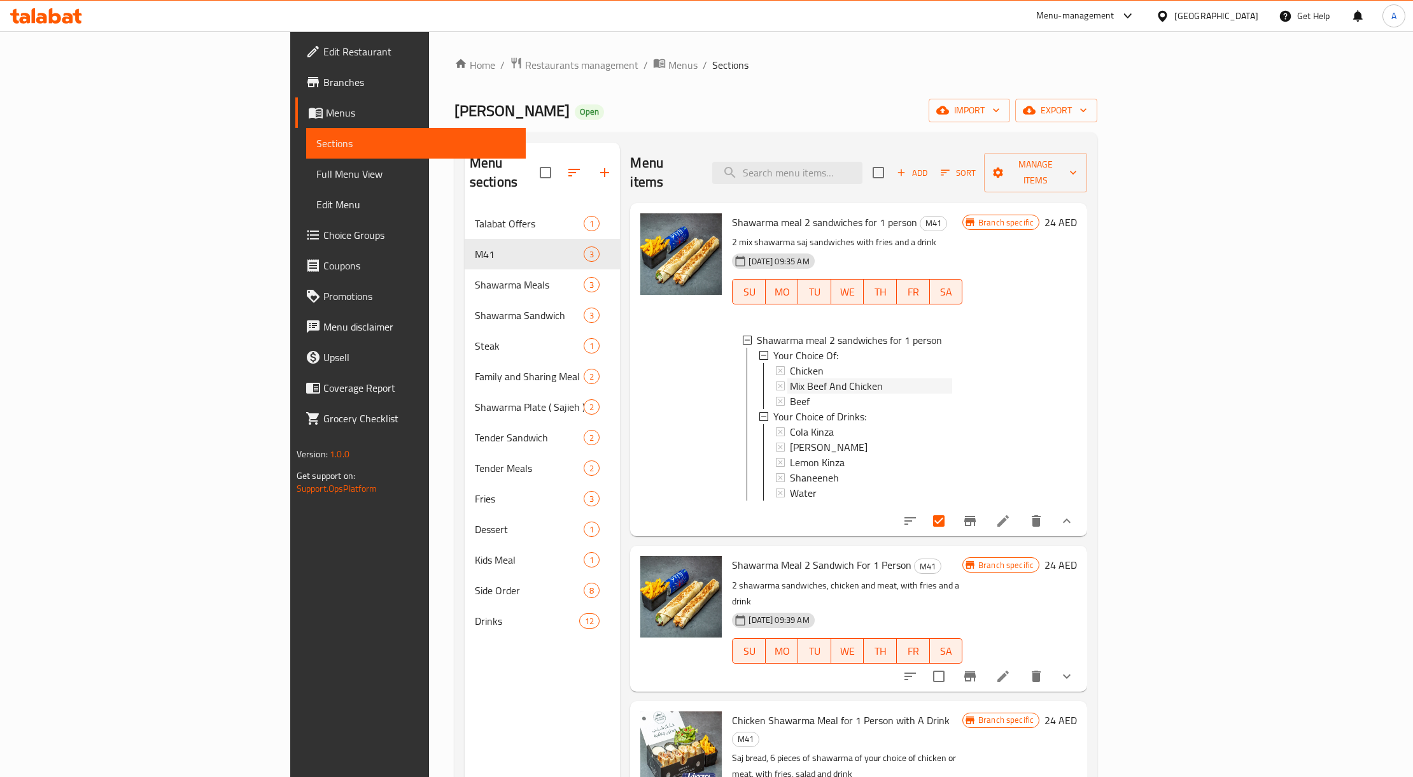
click at [790, 378] on span "Mix Beef And Chicken" at bounding box center [836, 385] width 93 height 15
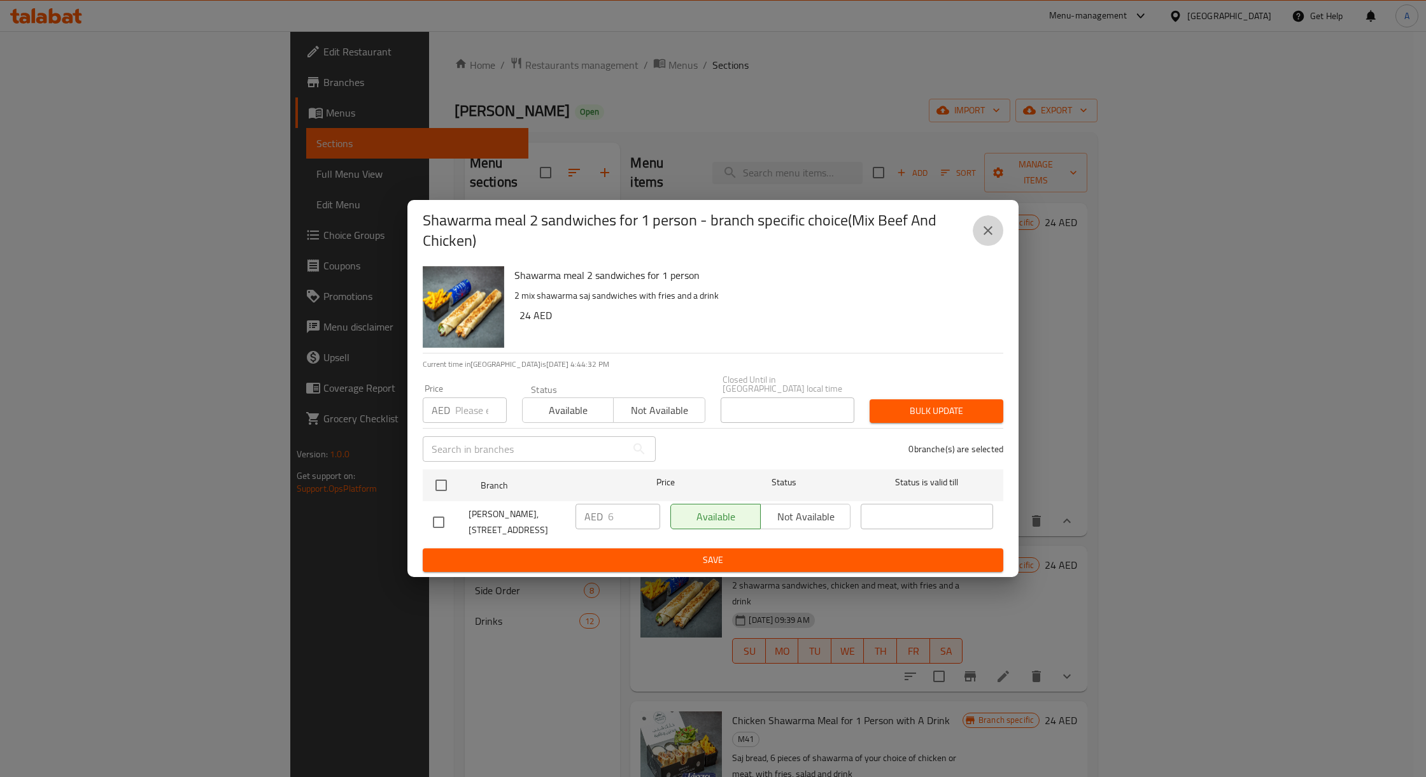
click at [985, 232] on icon "close" at bounding box center [987, 230] width 9 height 9
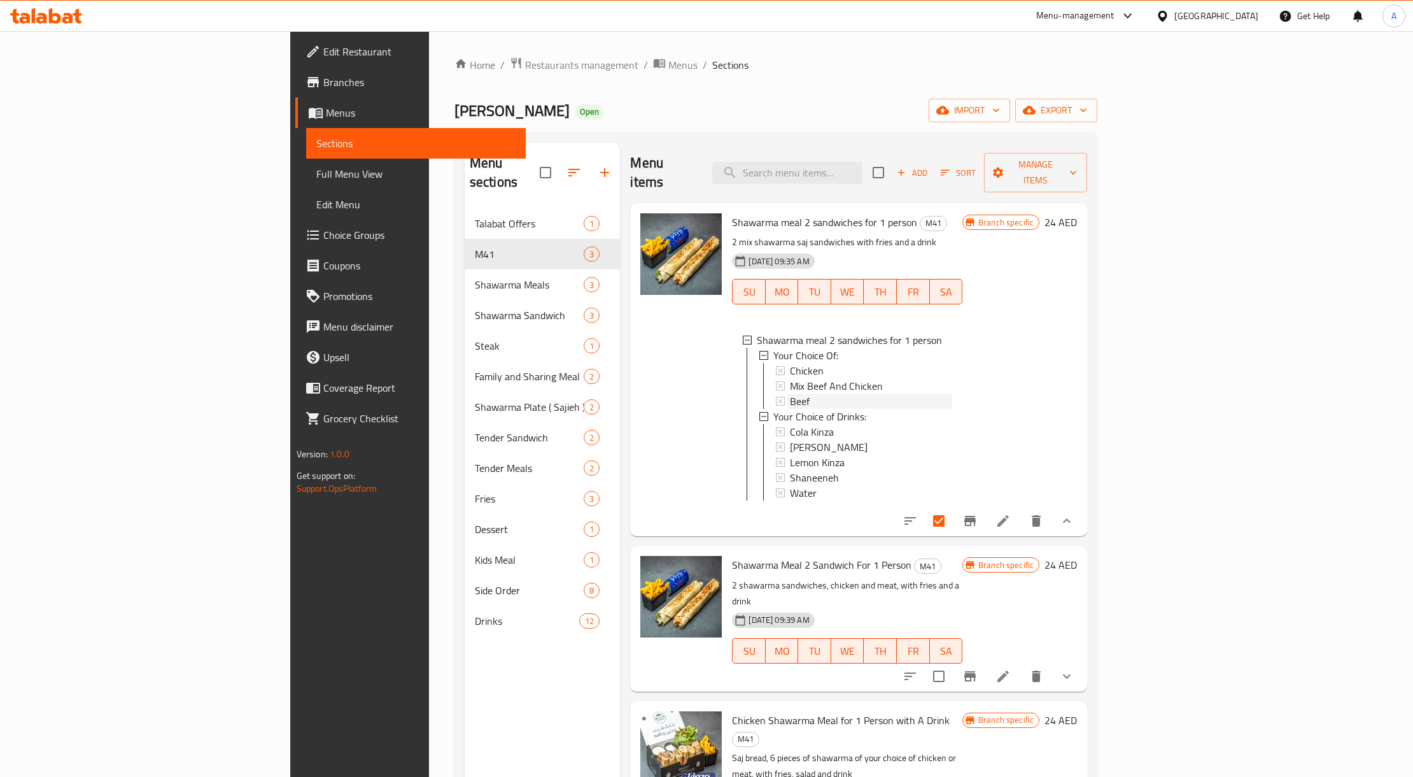
click at [790, 393] on div "Beef" at bounding box center [871, 400] width 162 height 15
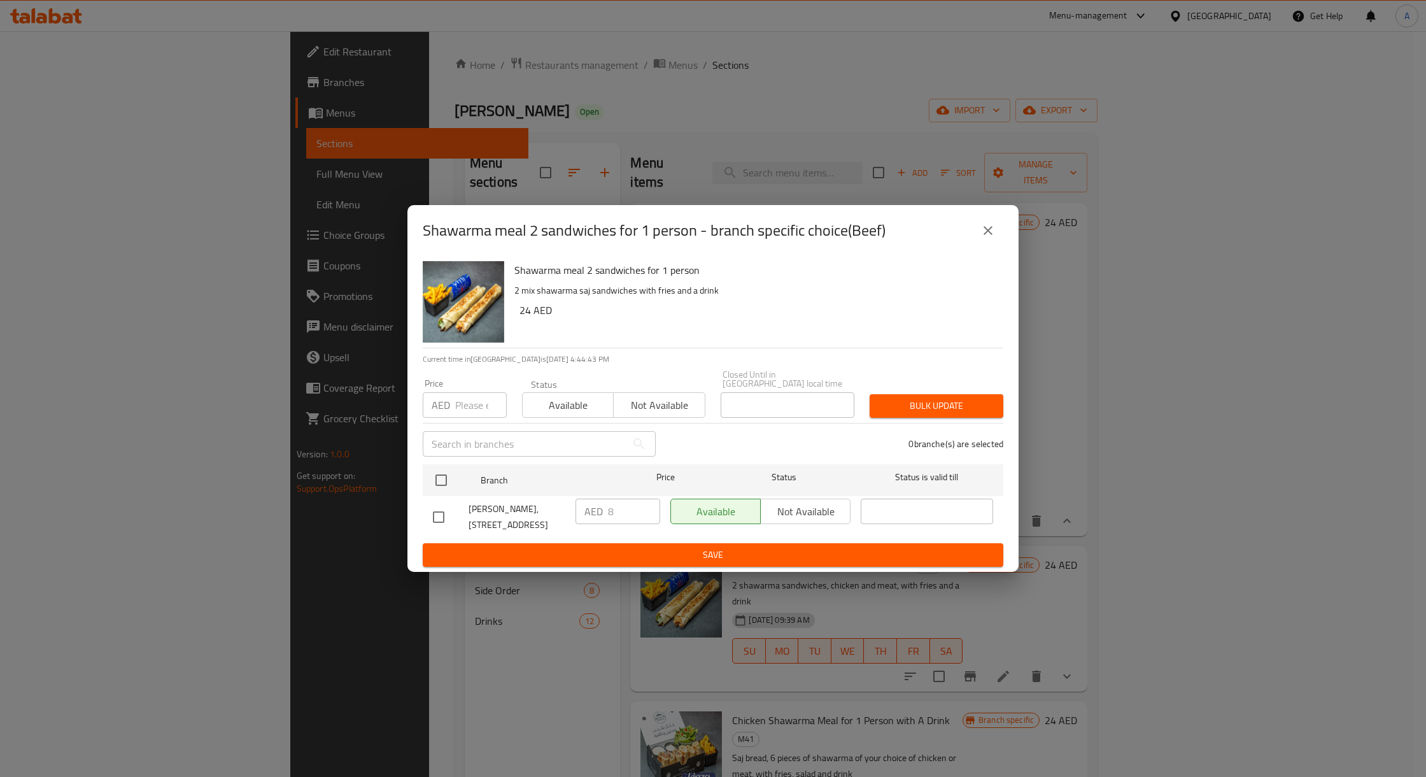
click at [989, 228] on icon "close" at bounding box center [987, 230] width 15 height 15
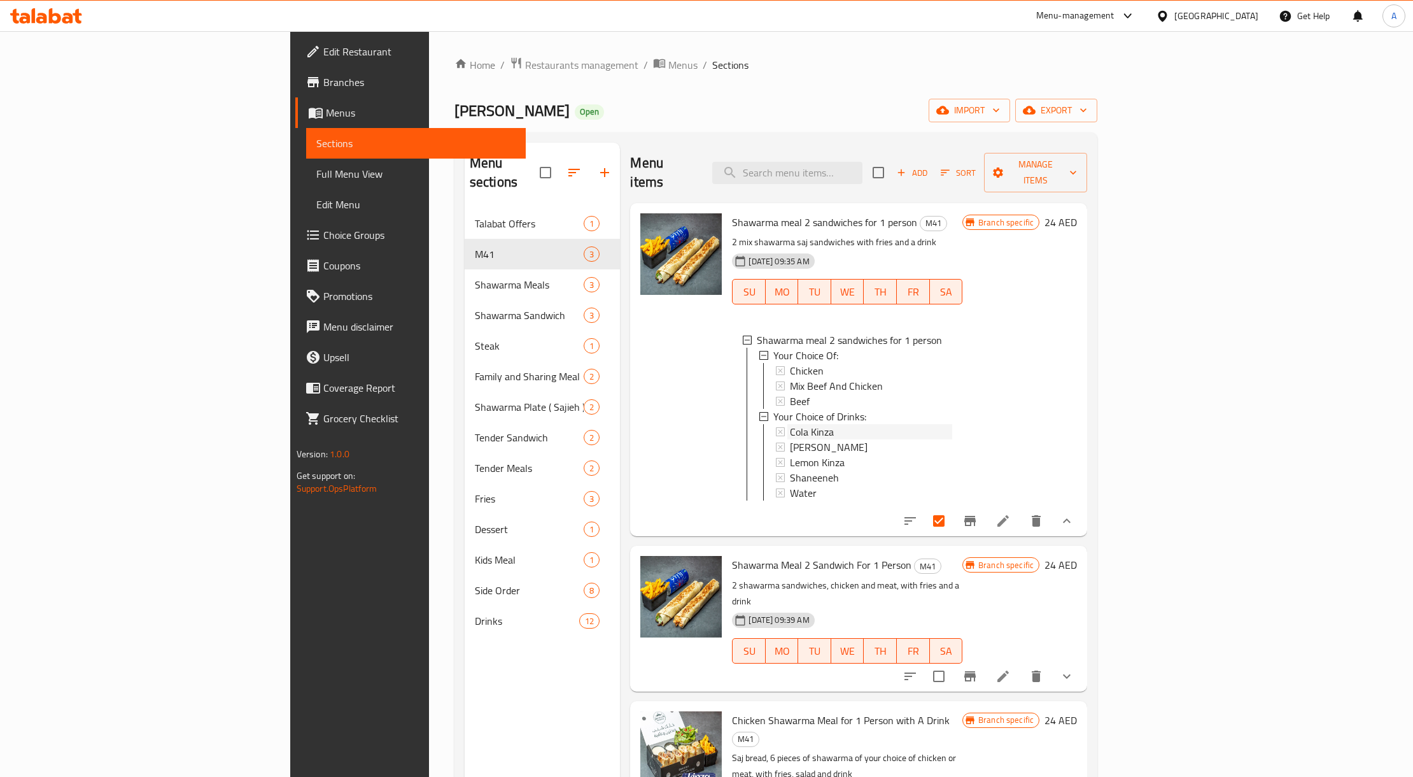
click at [791, 424] on div "Cola Kinza" at bounding box center [871, 431] width 162 height 15
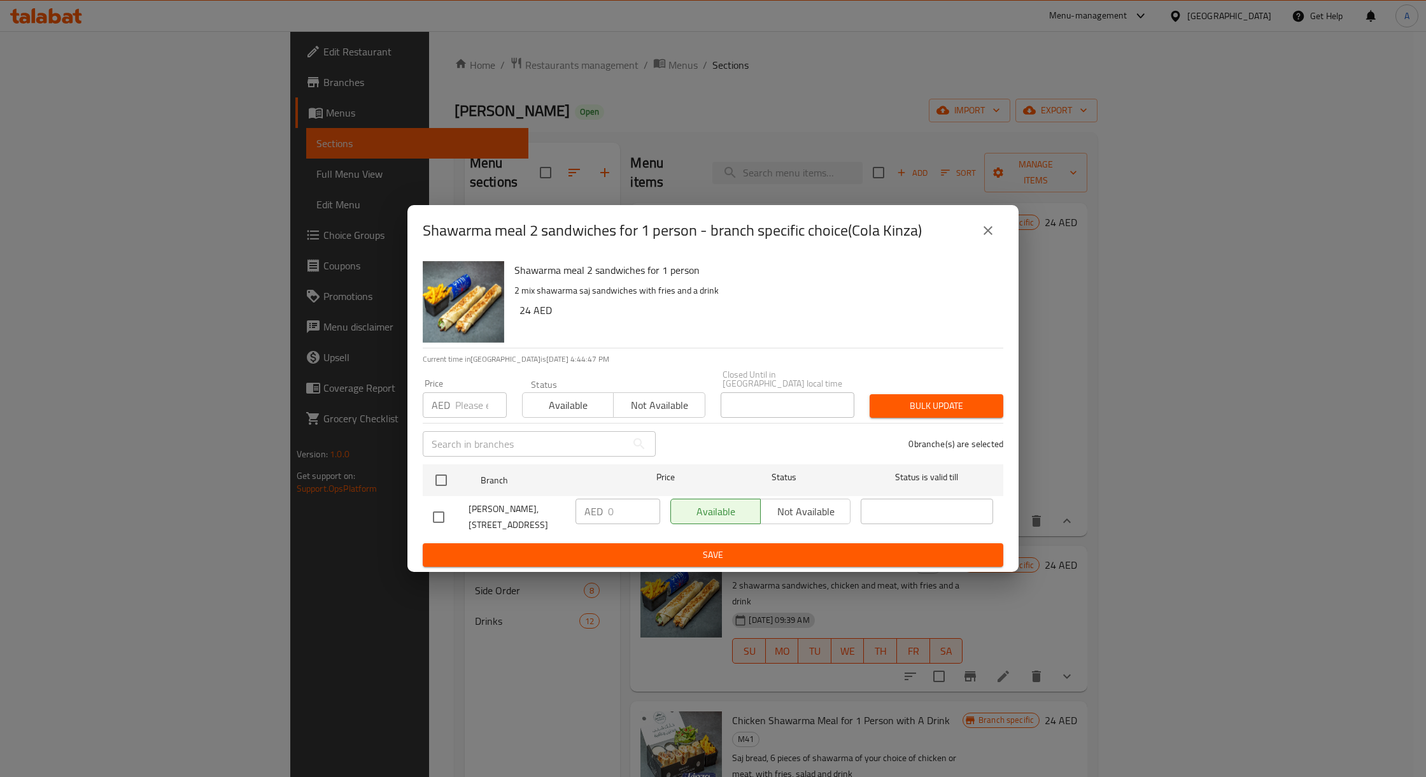
click at [979, 247] on div "Shawarma meal 2 sandwiches for 1 person - branch specific choice(Cola Kinza)" at bounding box center [712, 230] width 611 height 51
click at [989, 233] on icon "close" at bounding box center [987, 230] width 15 height 15
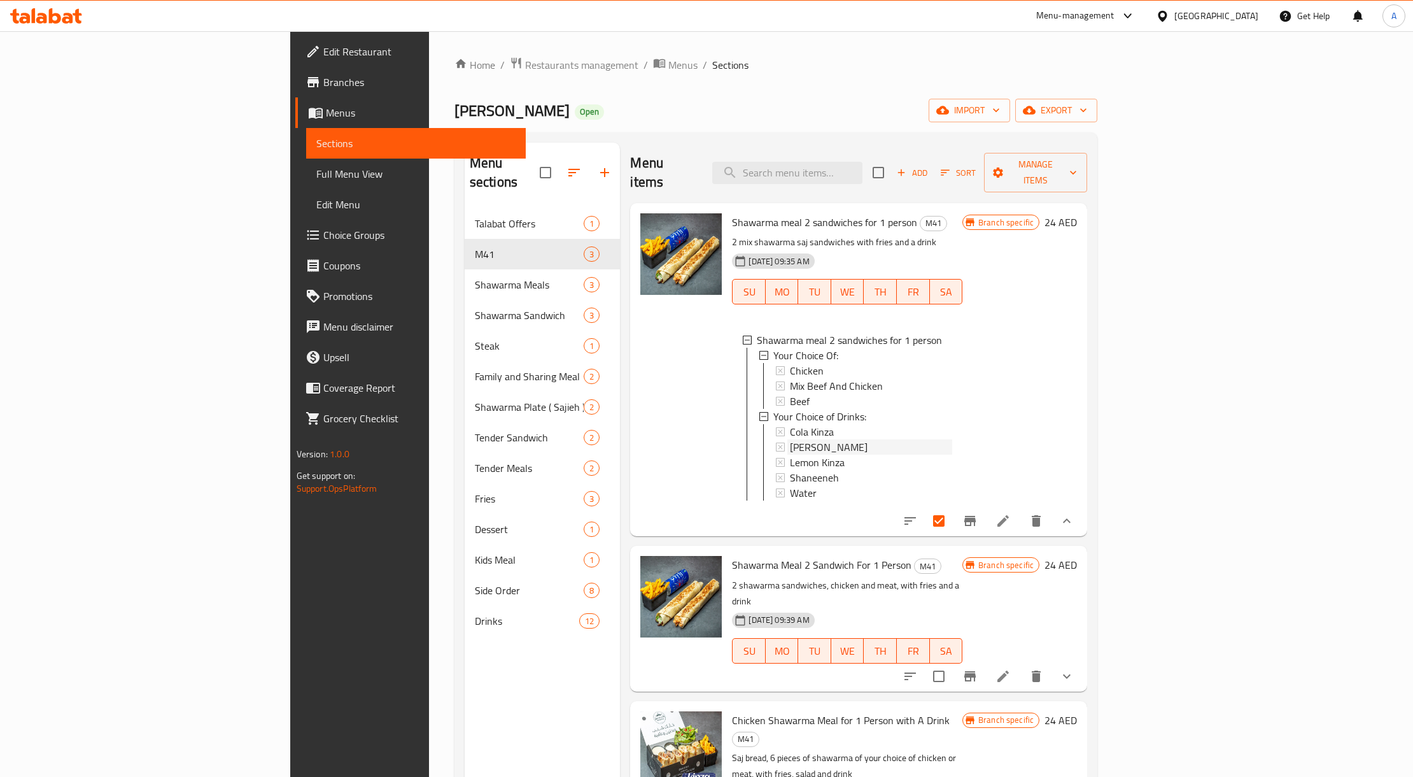
click at [790, 439] on span "Mirinda Kinza" at bounding box center [829, 446] width 78 height 15
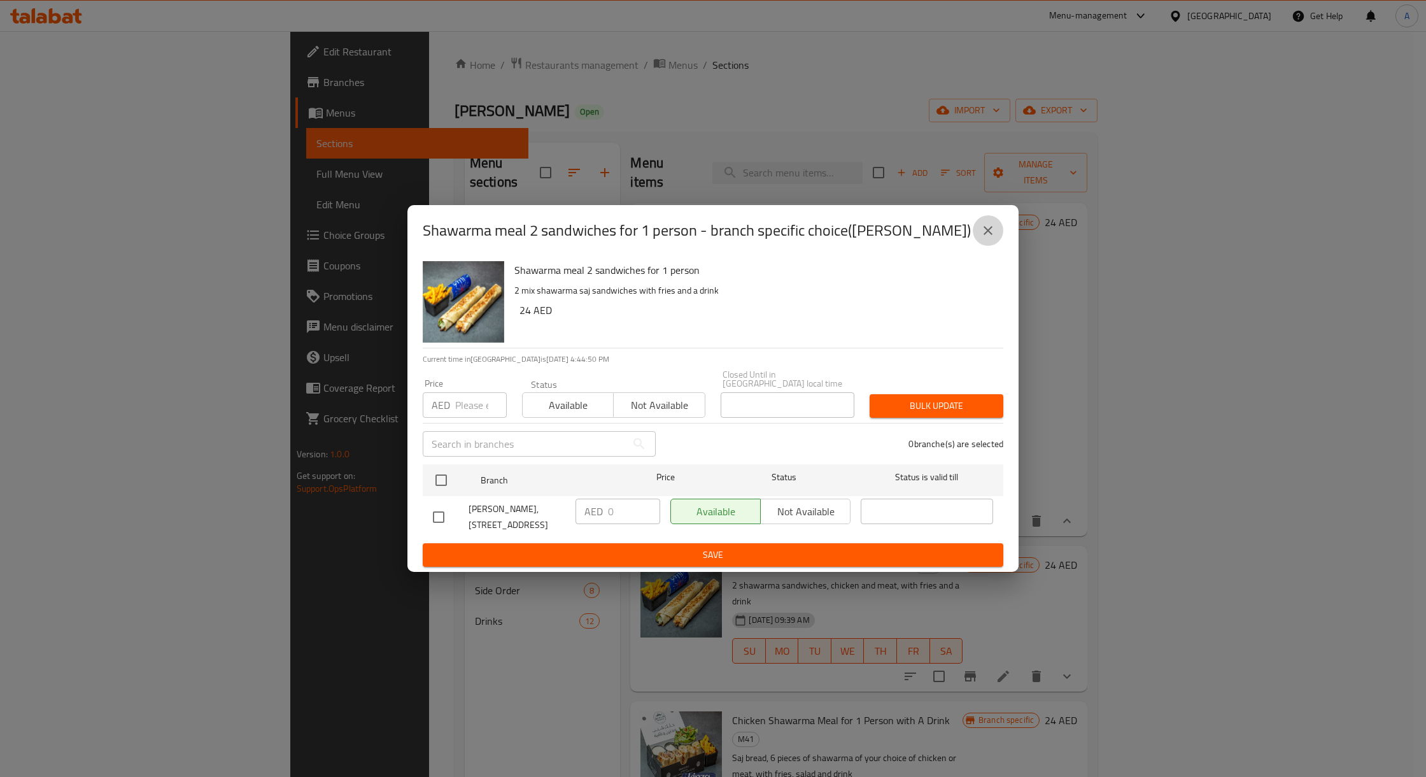
click at [983, 234] on icon "close" at bounding box center [987, 230] width 15 height 15
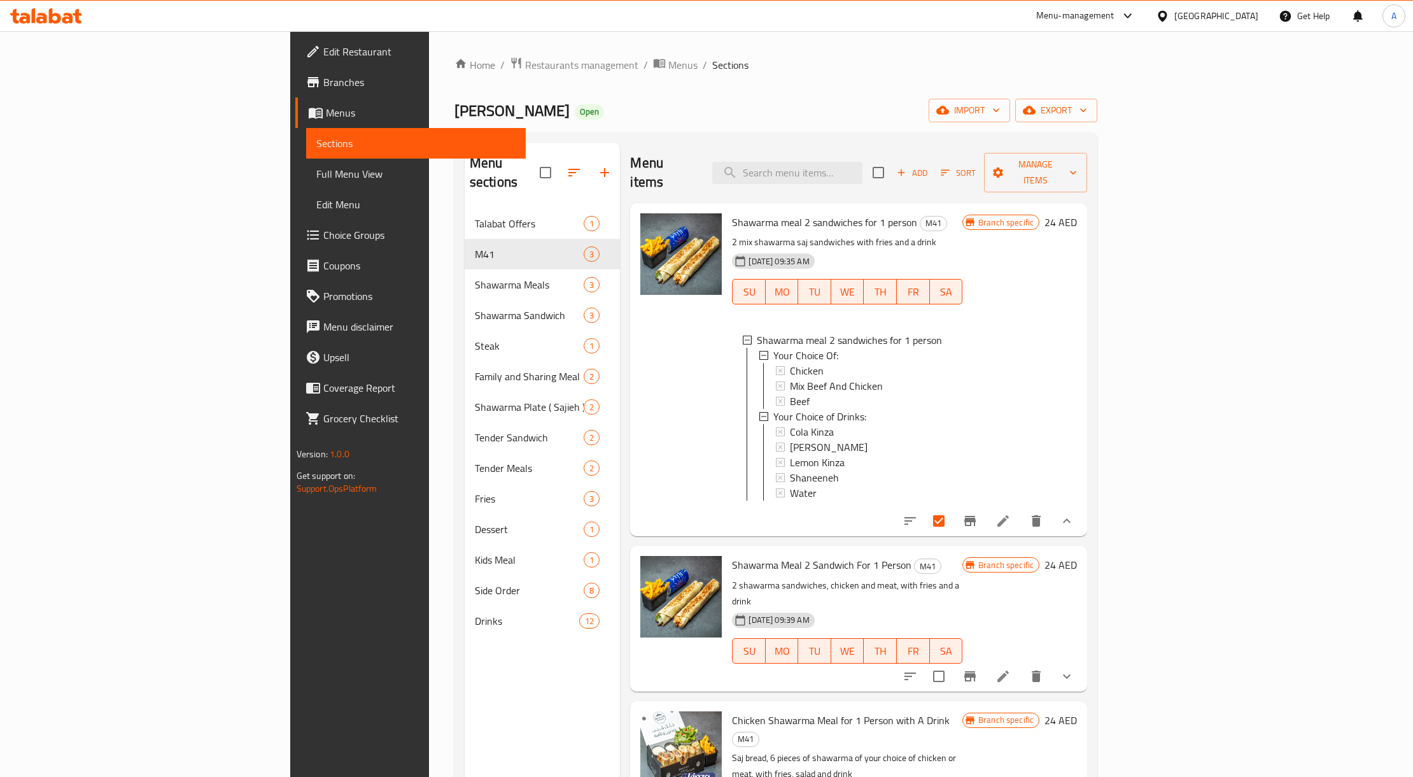
click at [790, 439] on div "Mirinda Kinza" at bounding box center [871, 446] width 162 height 15
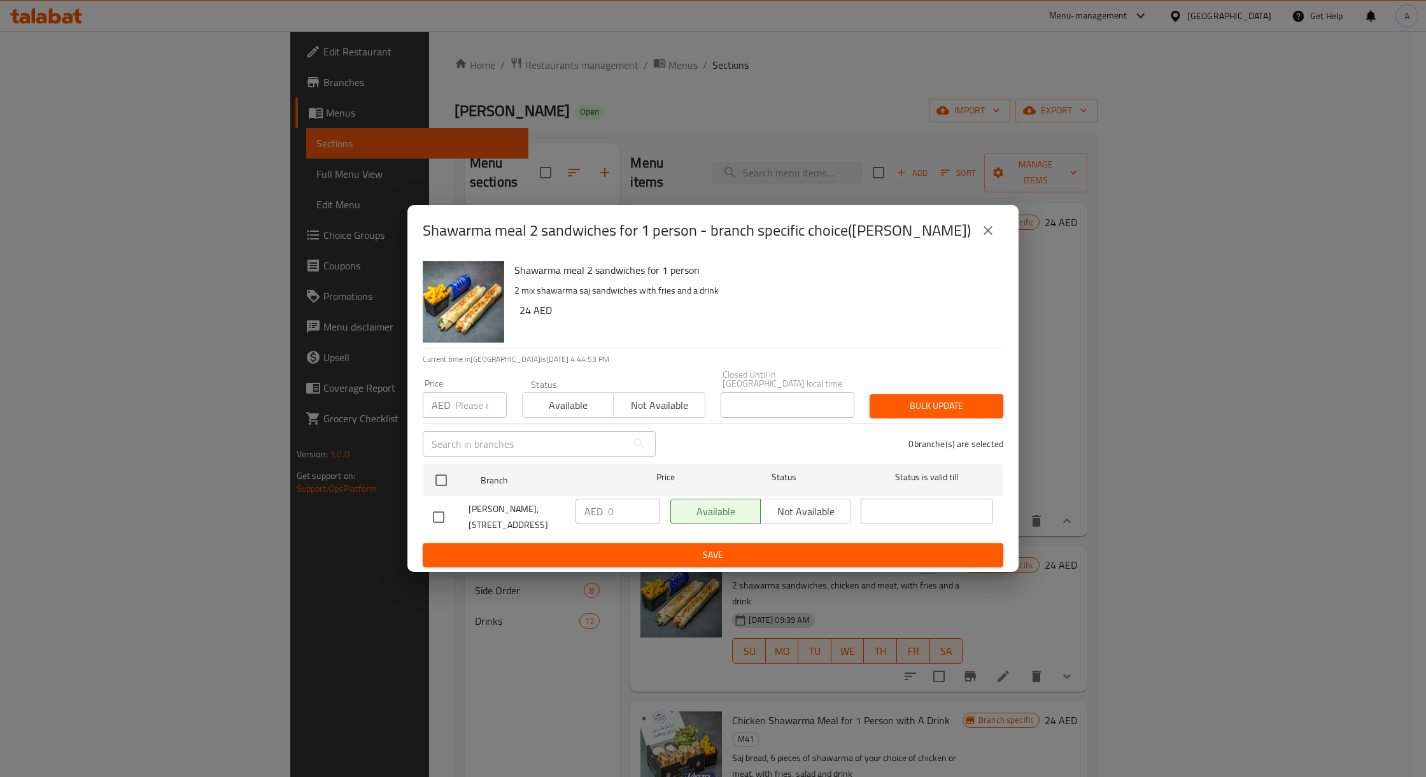
click at [971, 219] on div "Shawarma meal 2 sandwiches for 1 person - branch specific choice(Mirinda Kinza)" at bounding box center [713, 230] width 581 height 31
click at [976, 223] on button "close" at bounding box center [988, 230] width 31 height 31
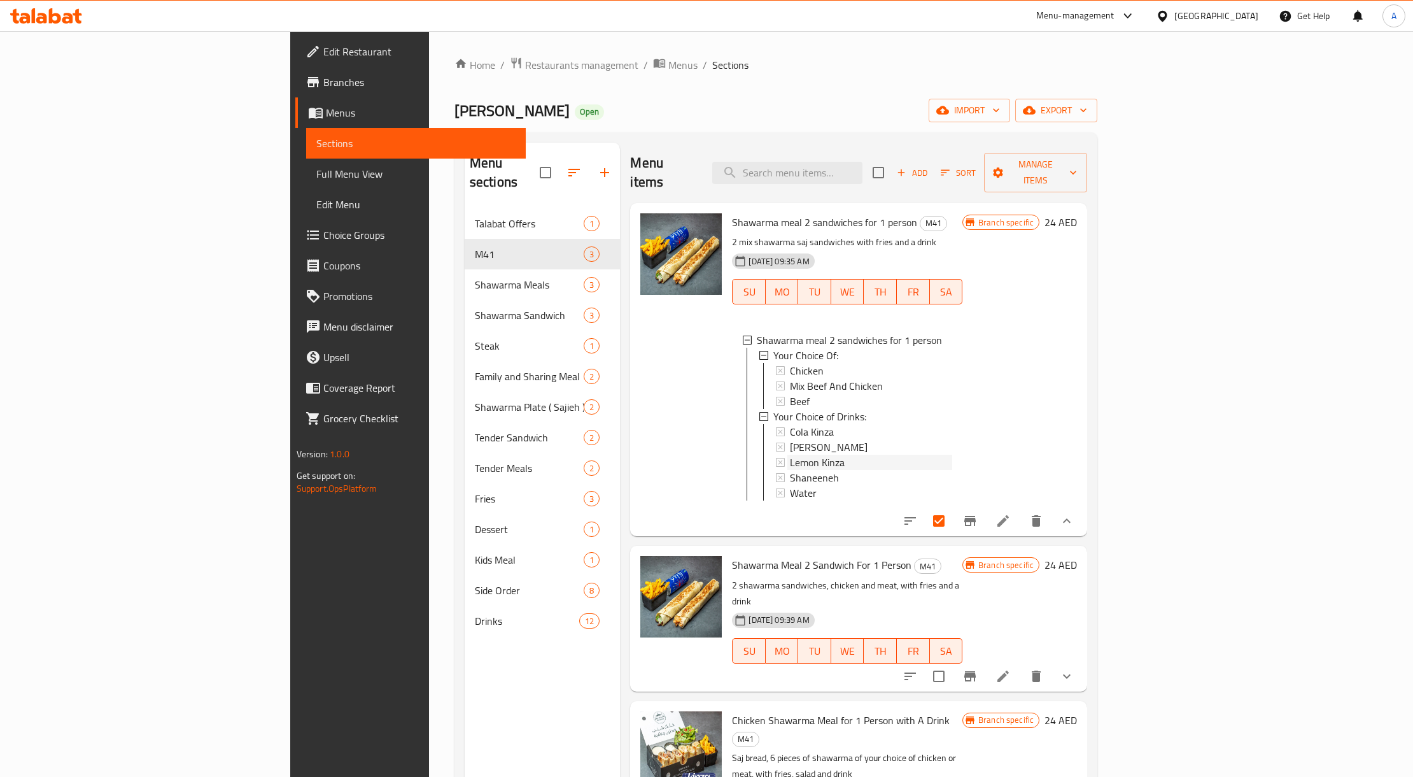
click at [808, 454] on div "Lemon Kinza" at bounding box center [871, 461] width 162 height 15
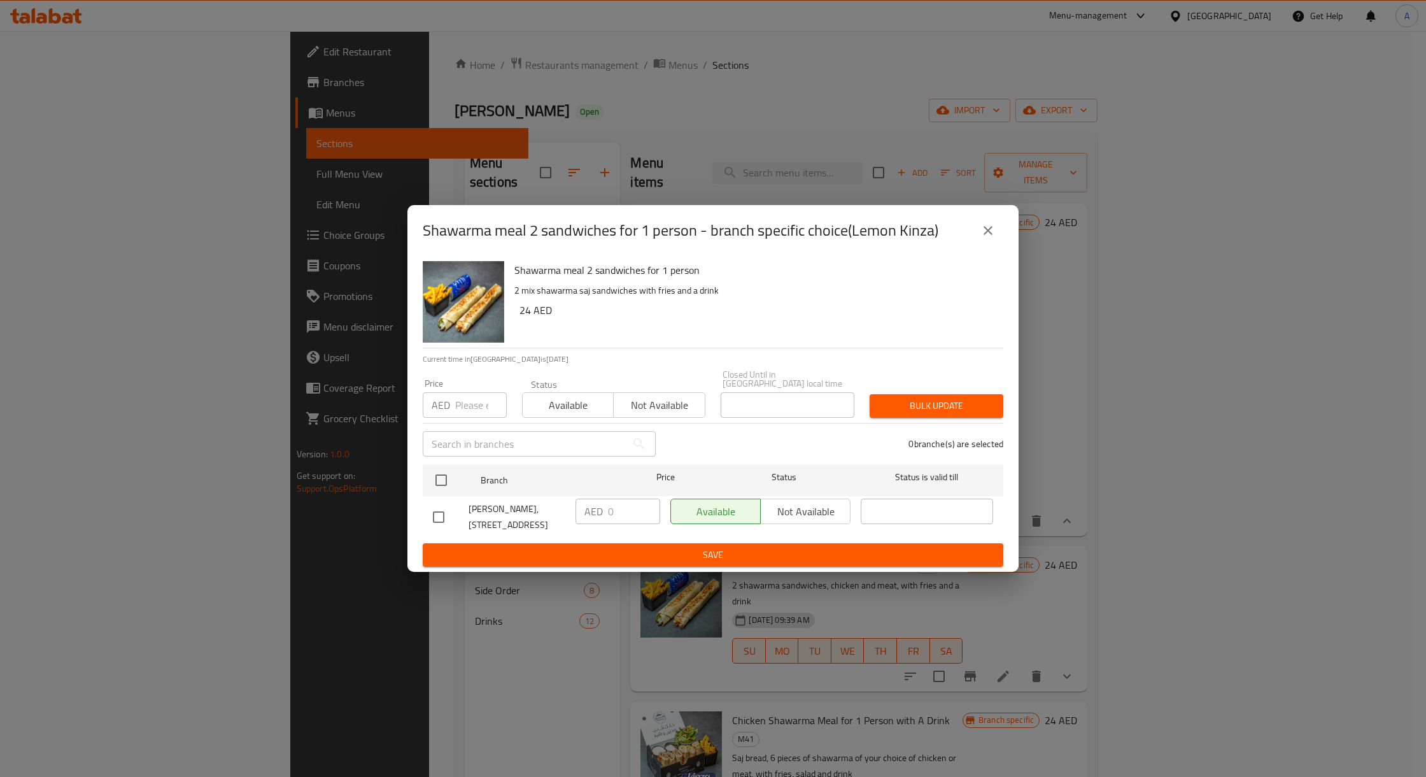
click at [998, 220] on button "close" at bounding box center [988, 230] width 31 height 31
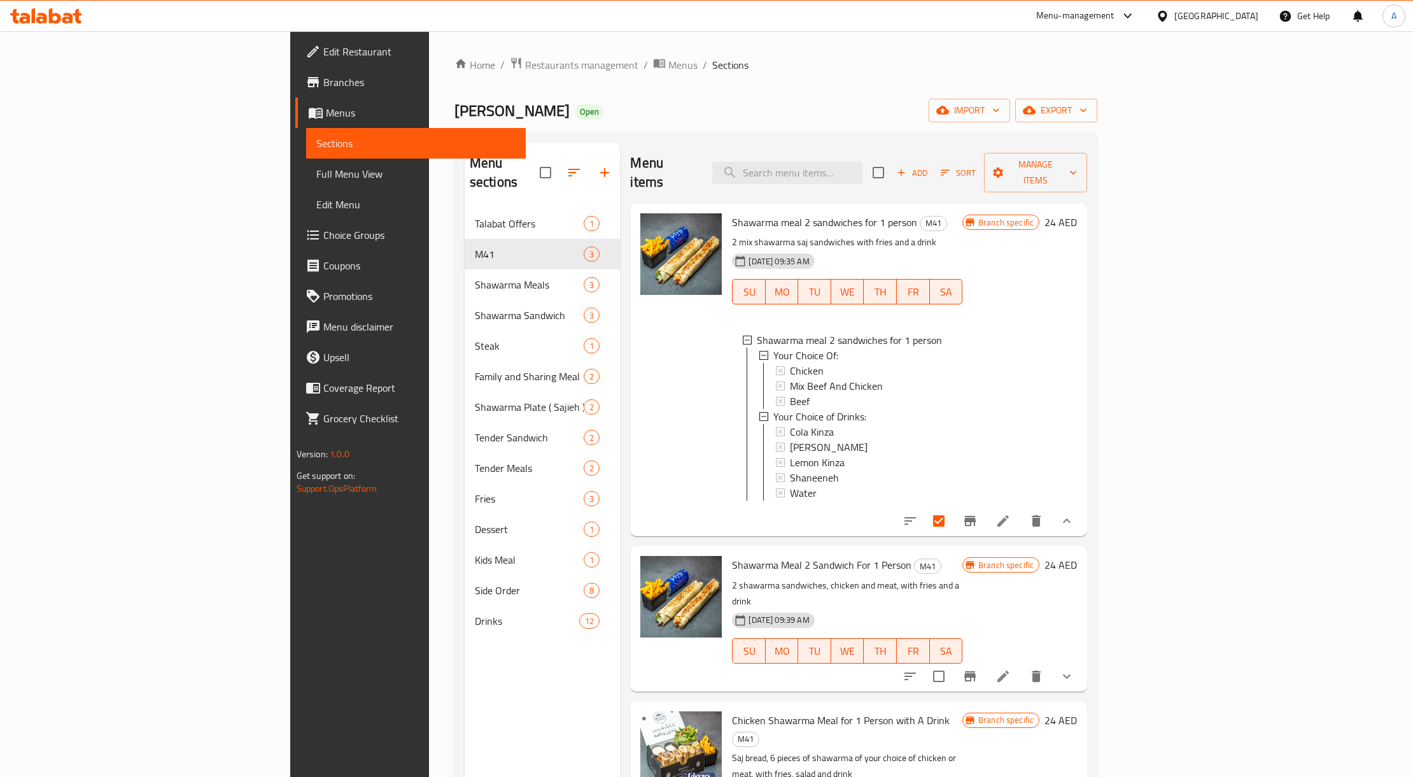
click at [1082, 505] on div at bounding box center [988, 520] width 187 height 31
click at [1021, 509] on li at bounding box center [1003, 520] width 36 height 23
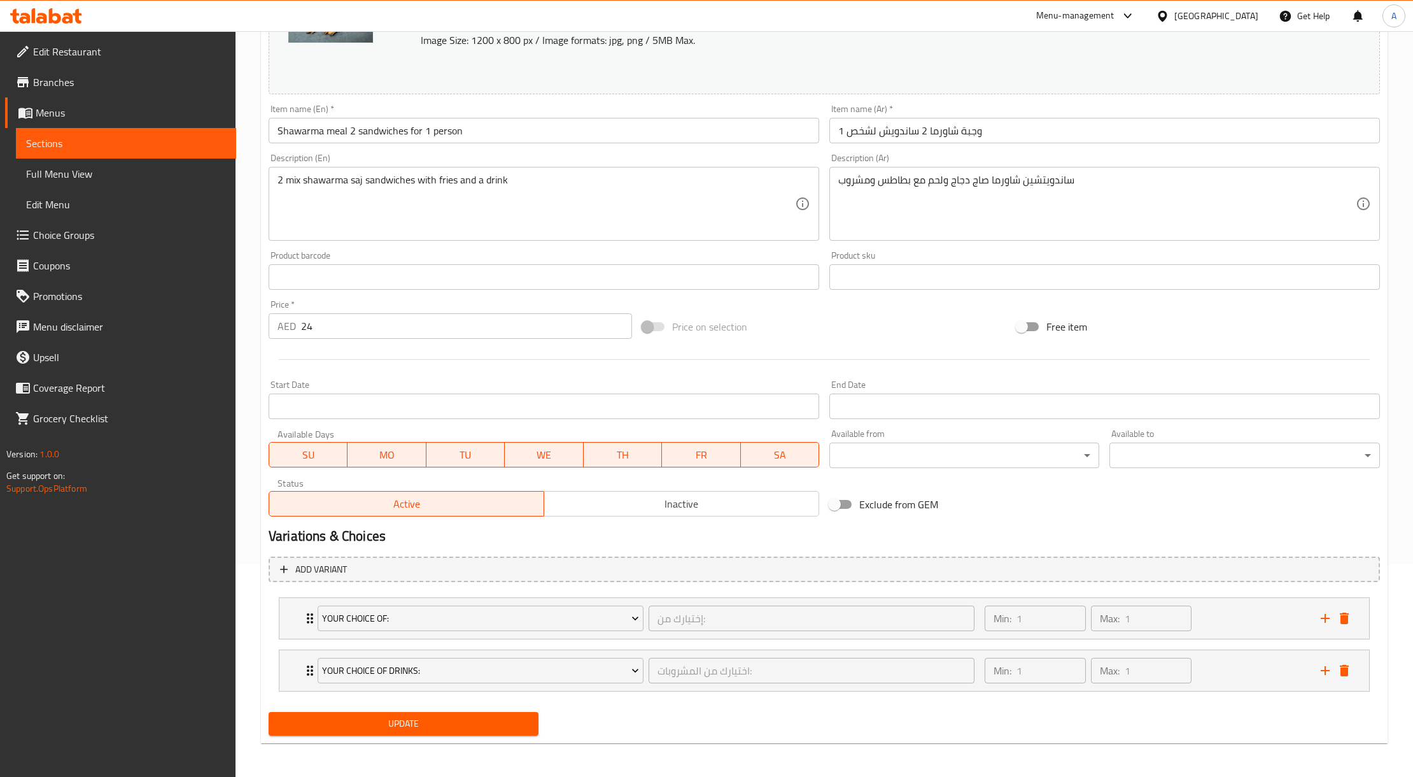
scroll to position [216, 0]
click at [1222, 665] on div "Min: 1 ​ Max: 1 ​" at bounding box center [1145, 668] width 336 height 41
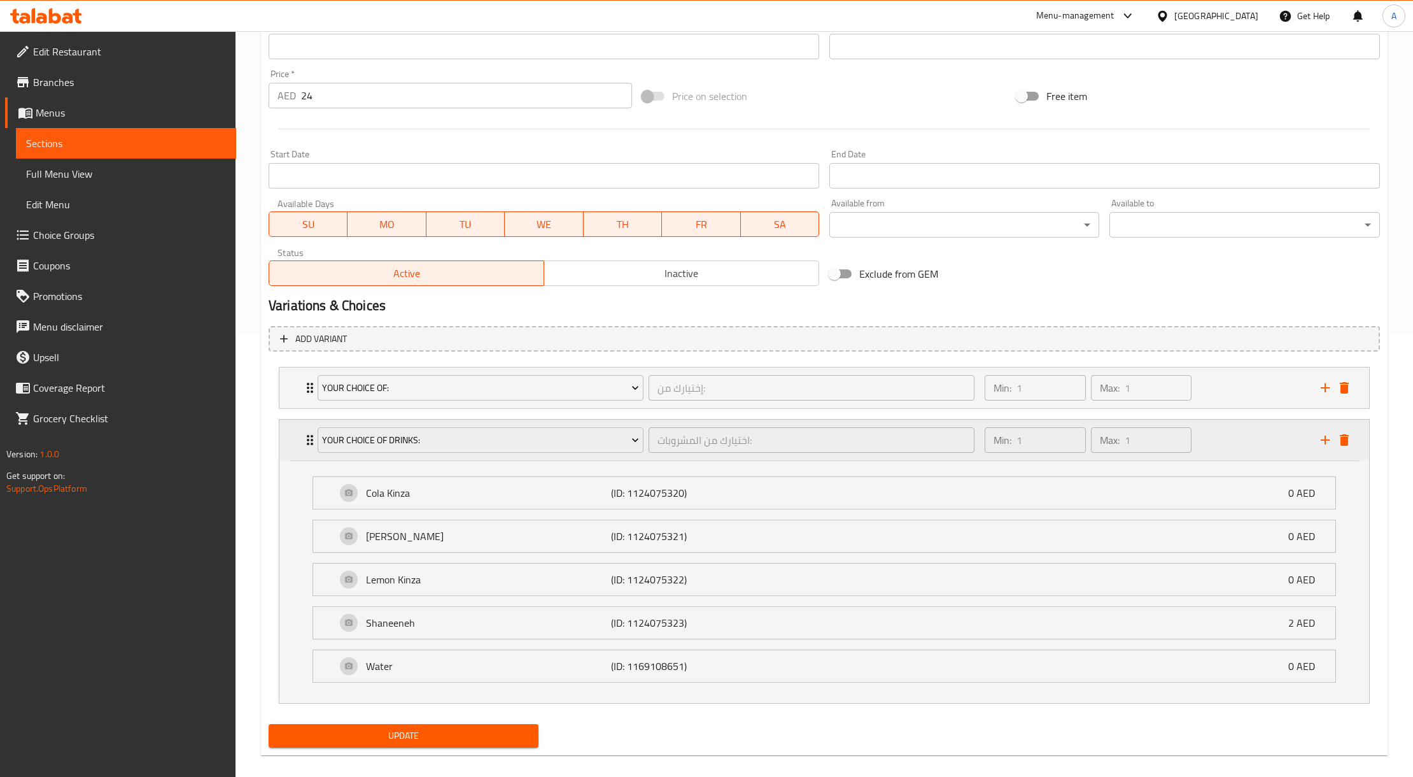
scroll to position [461, 0]
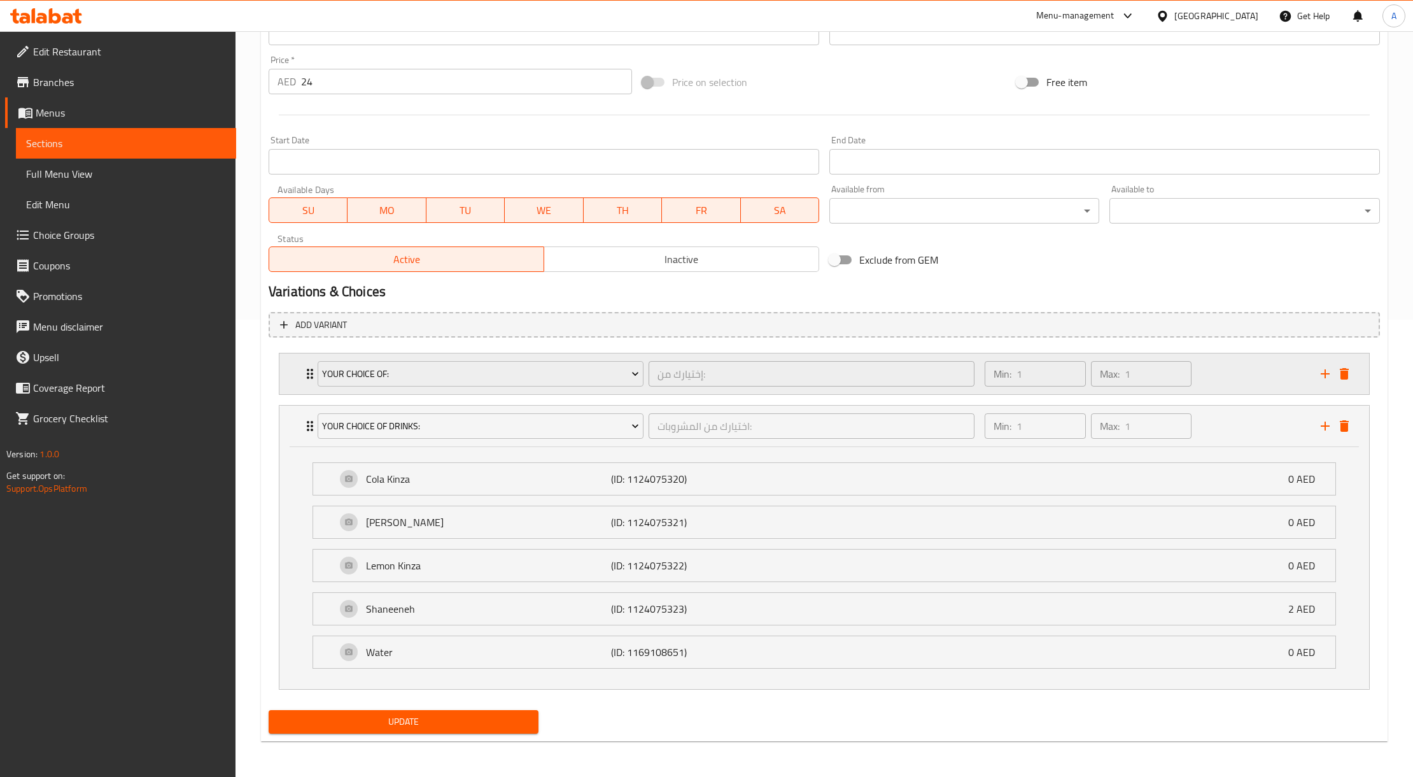
click at [1231, 365] on div "Min: 1 ​ Max: 1 ​" at bounding box center [1145, 373] width 336 height 41
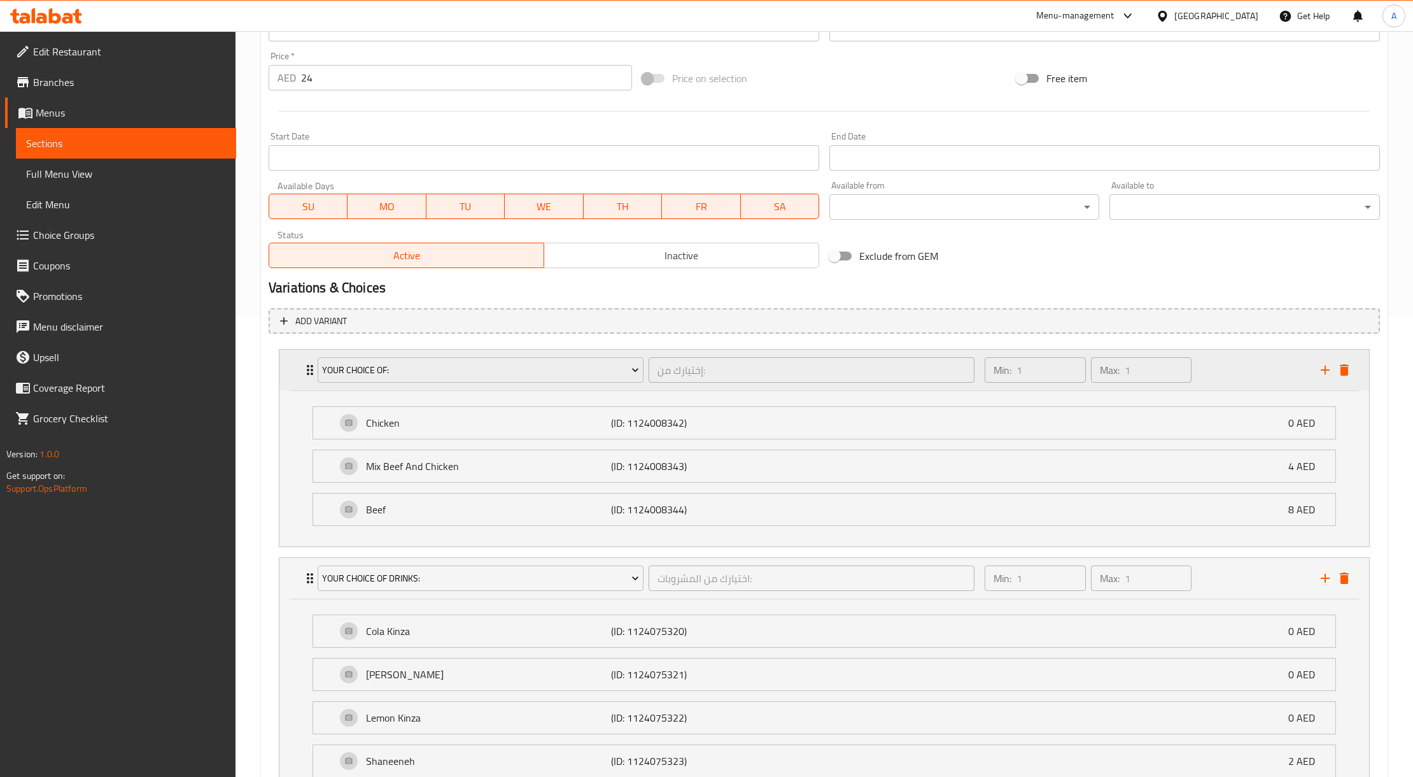
click at [1241, 367] on div "Min: 1 ​ Max: 1 ​" at bounding box center [1145, 369] width 336 height 41
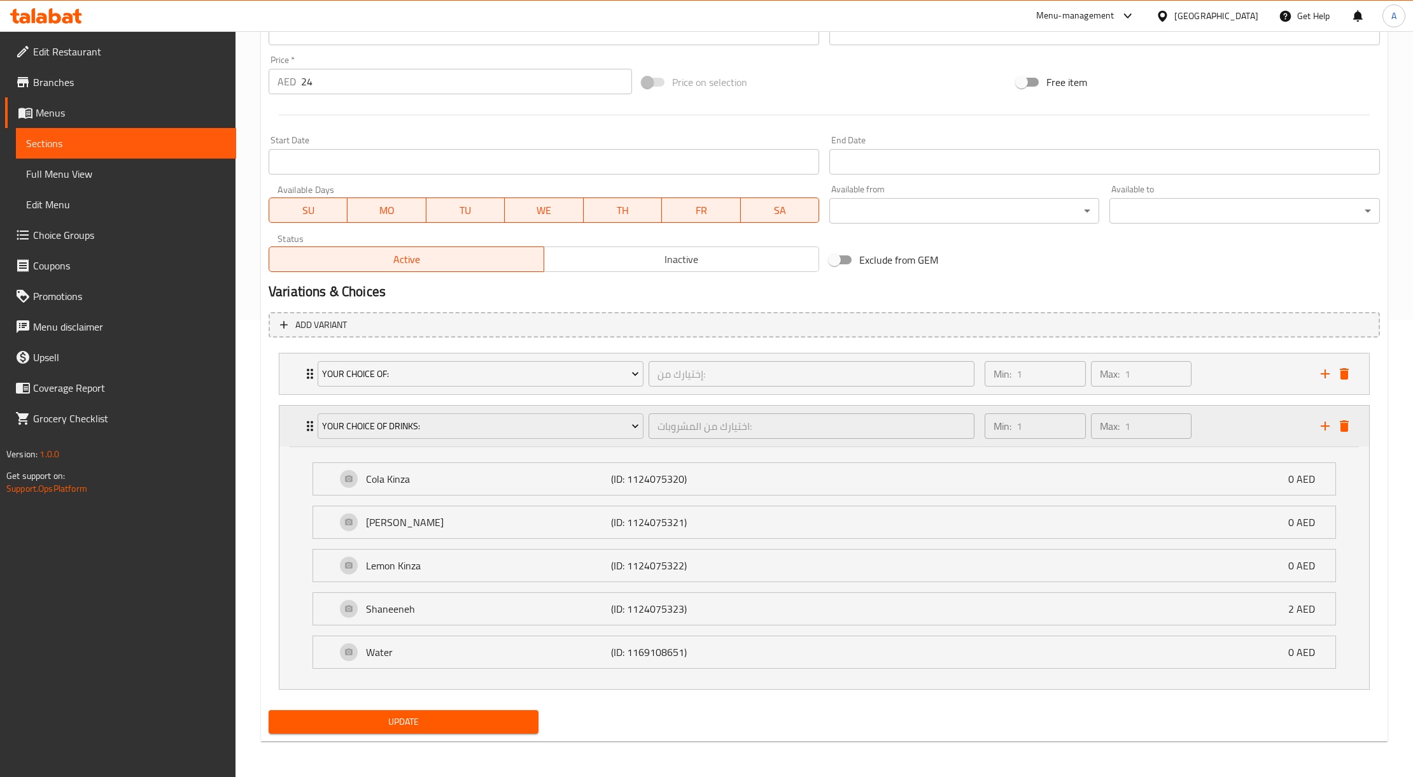
click at [1285, 441] on div "Min: 1 ​ Max: 1 ​" at bounding box center [1145, 425] width 336 height 41
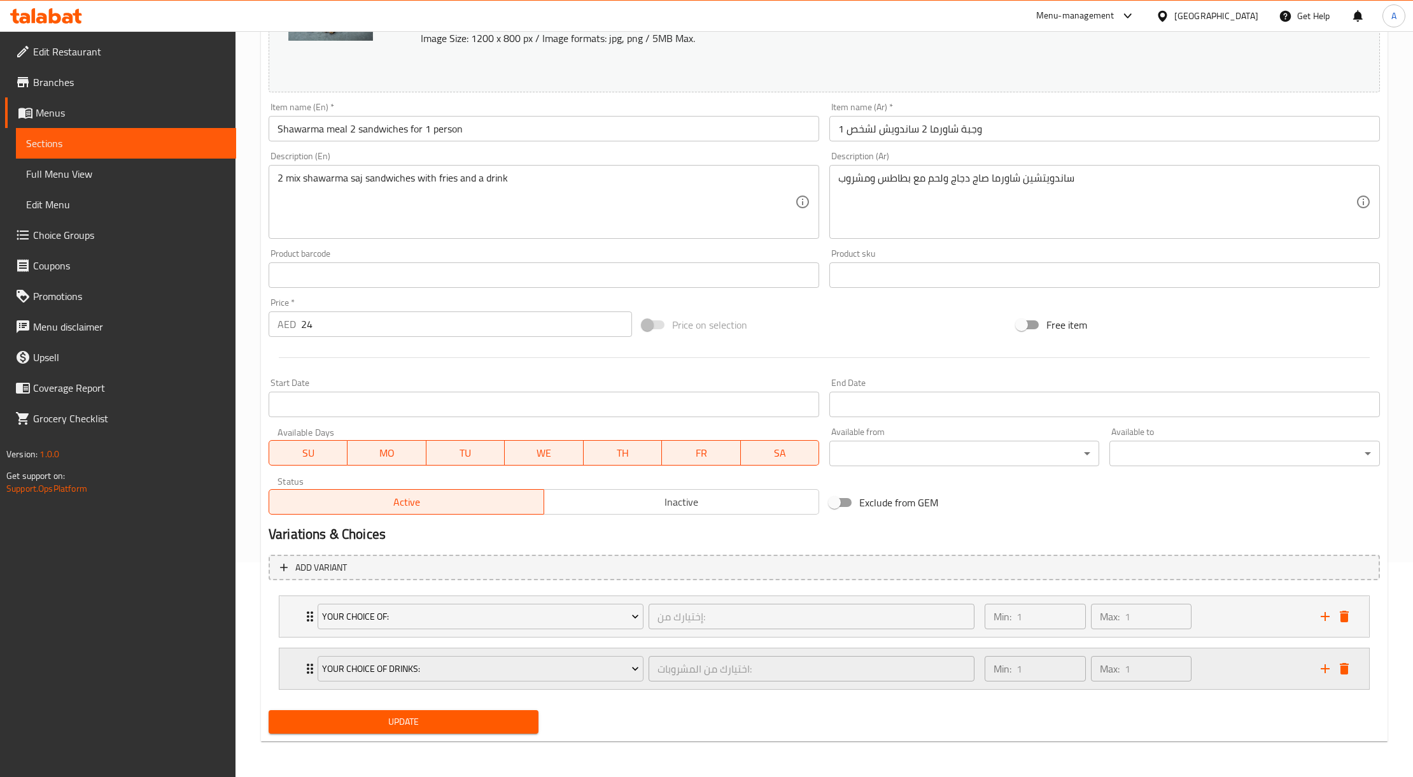
scroll to position [216, 0]
click at [1240, 659] on div "Min: 1 ​ Max: 1 ​" at bounding box center [1145, 668] width 336 height 41
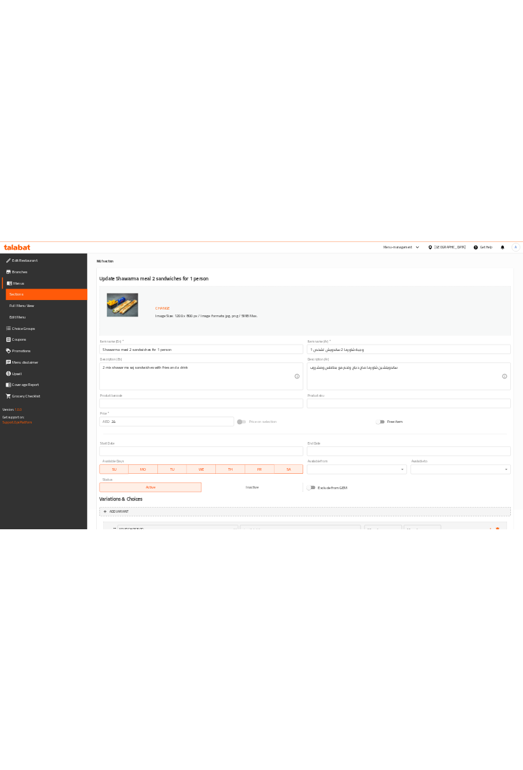
scroll to position [0, 0]
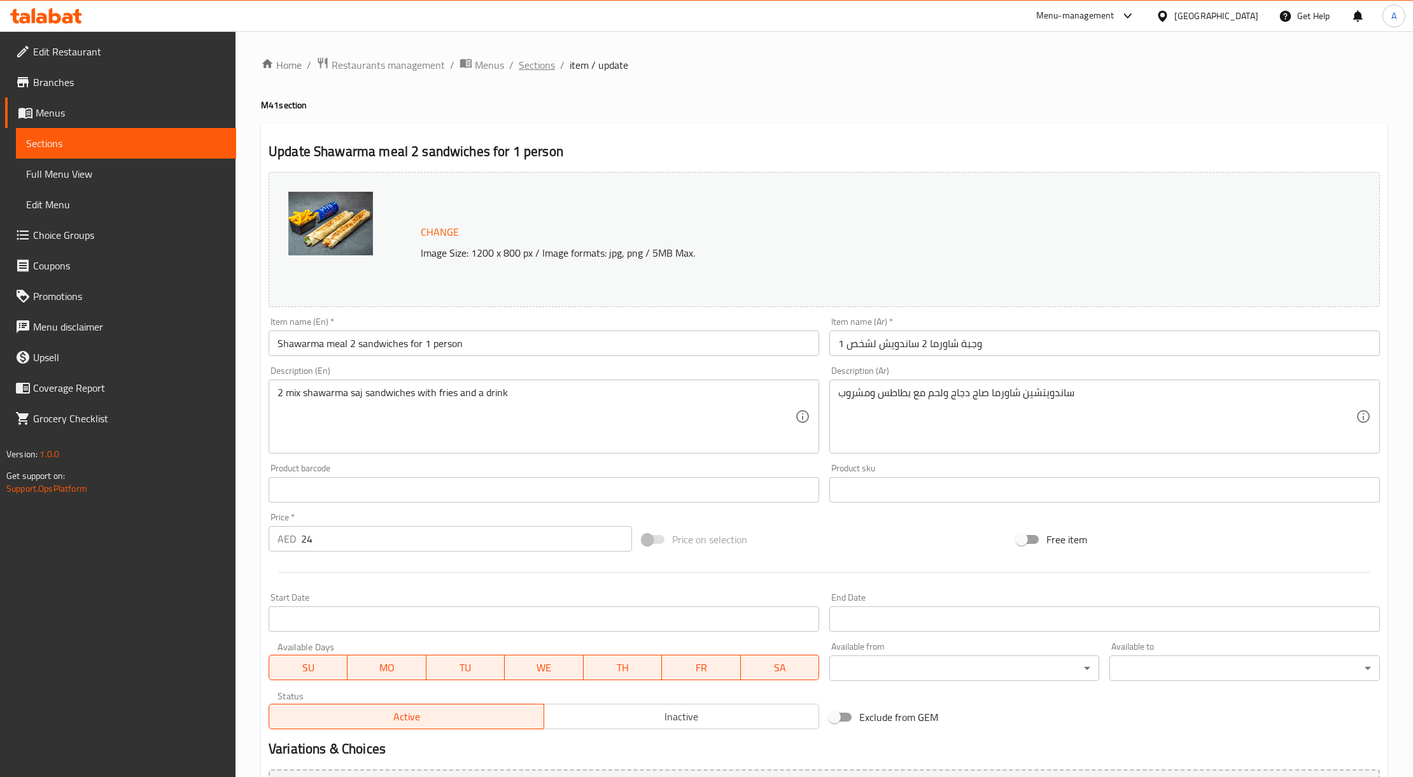
click at [549, 73] on span "Sections" at bounding box center [537, 64] width 36 height 15
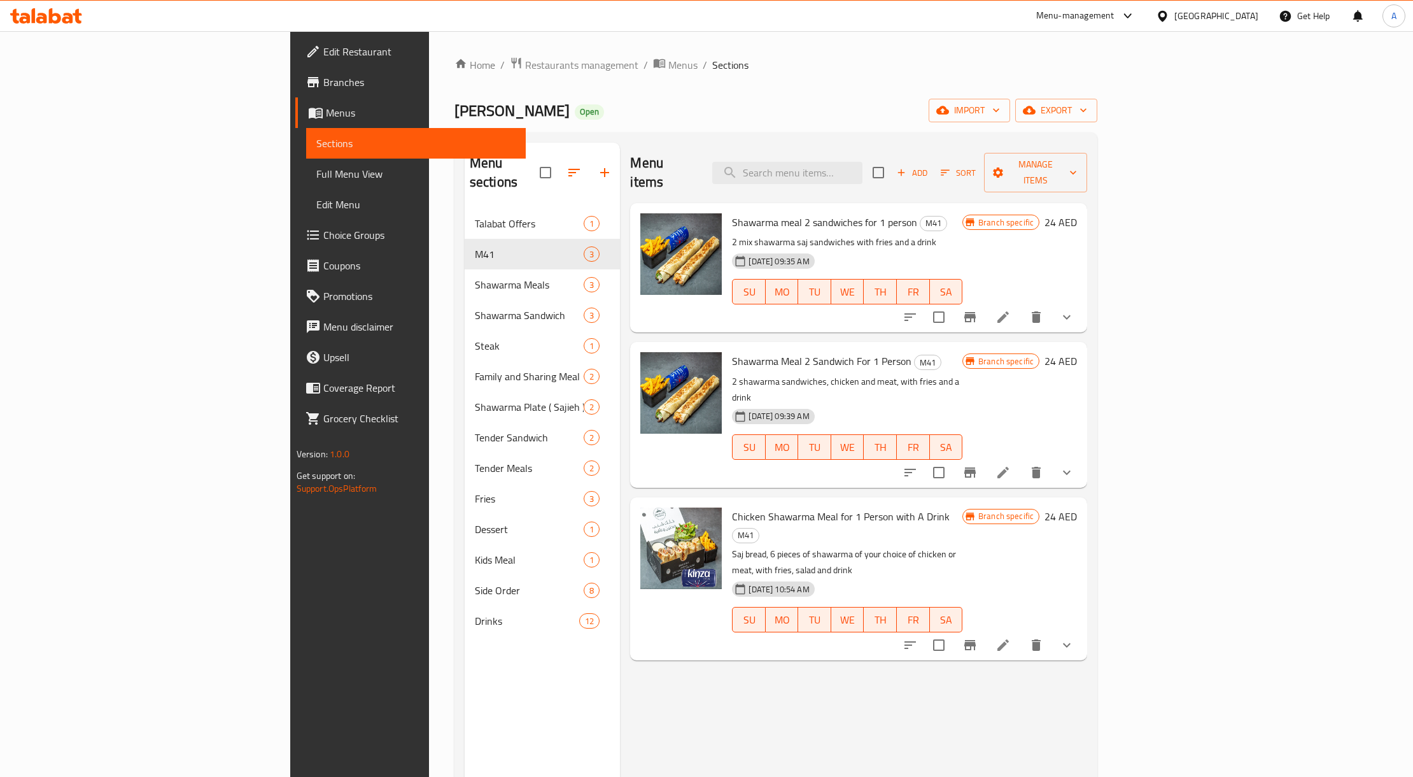
click at [732, 507] on span "Chicken Shawarma Meal for 1 Person with A Drink" at bounding box center [841, 516] width 218 height 19
copy h6 "Chicken Shawarma Meal for 1 Person with A Drink"
click at [805, 90] on div "Home / Restaurants management / Menus / Sections Shanab Shawerma Open import ex…" at bounding box center [775, 493] width 643 height 873
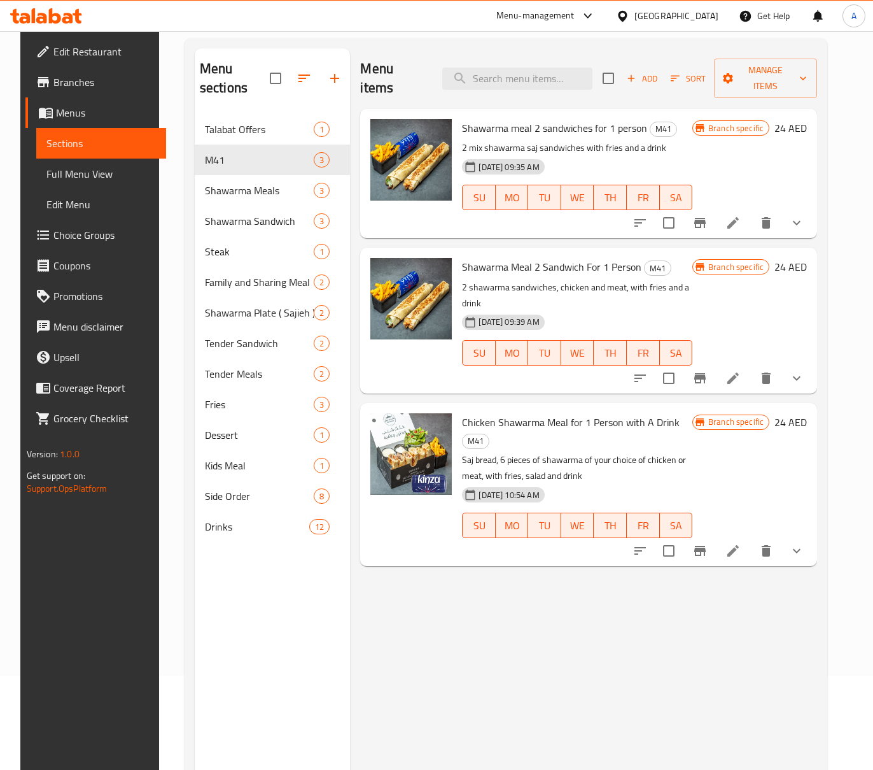
click at [811, 363] on button "show more" at bounding box center [797, 378] width 31 height 31
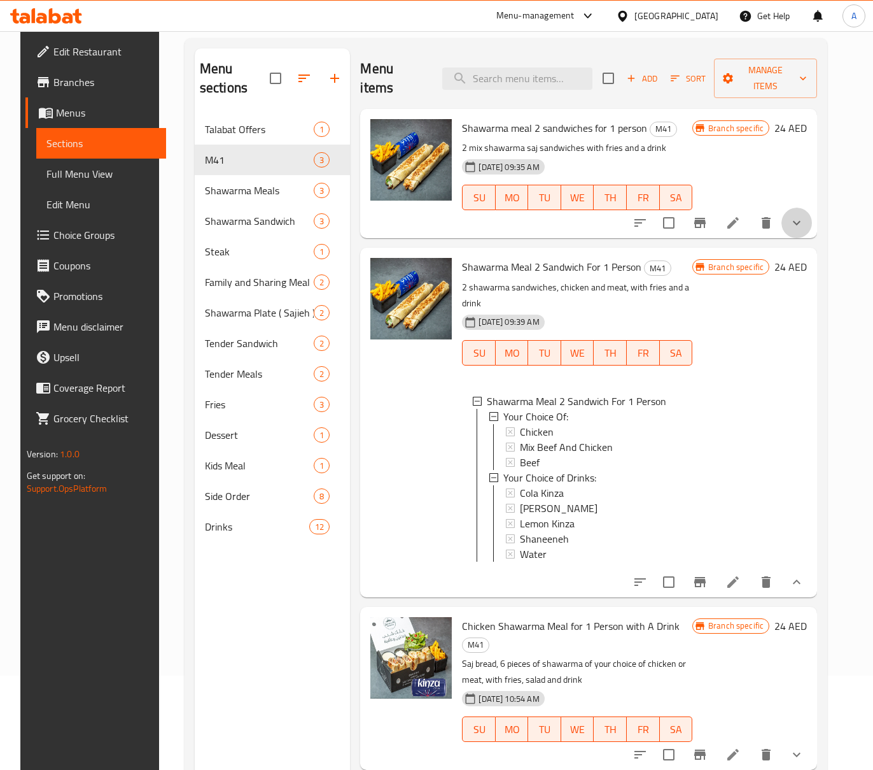
click at [812, 217] on button "show more" at bounding box center [797, 223] width 31 height 31
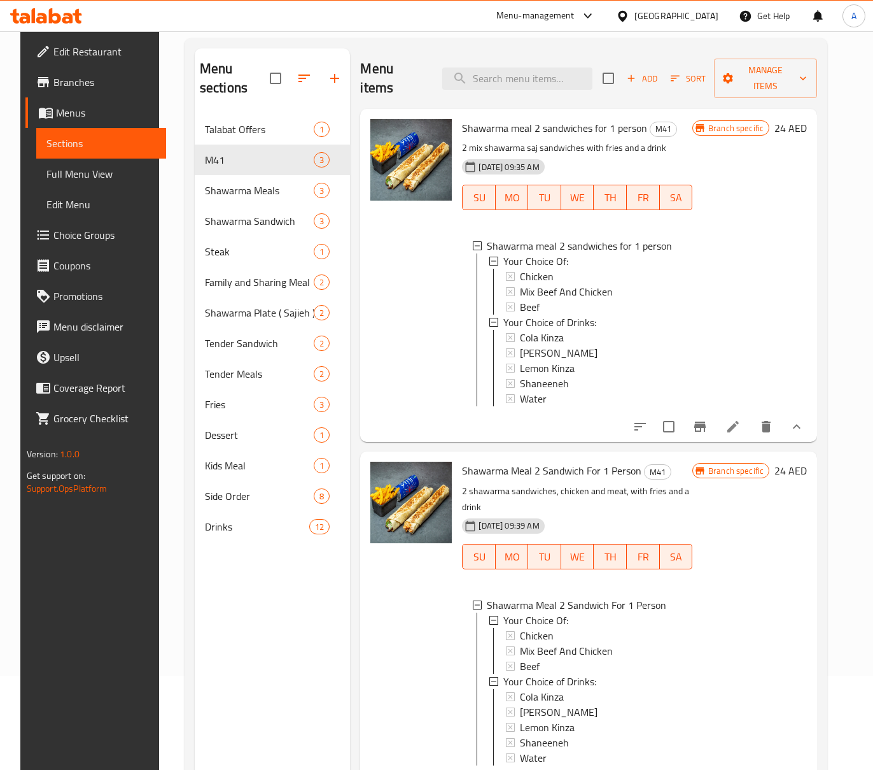
scroll to position [85, 0]
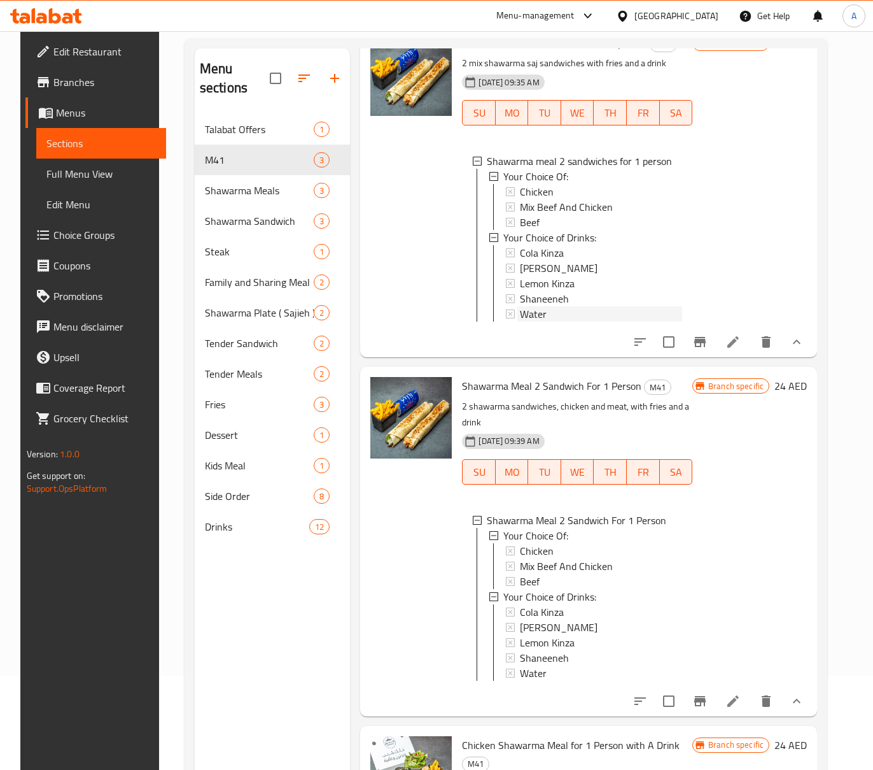
click at [561, 306] on div "Water" at bounding box center [601, 313] width 162 height 15
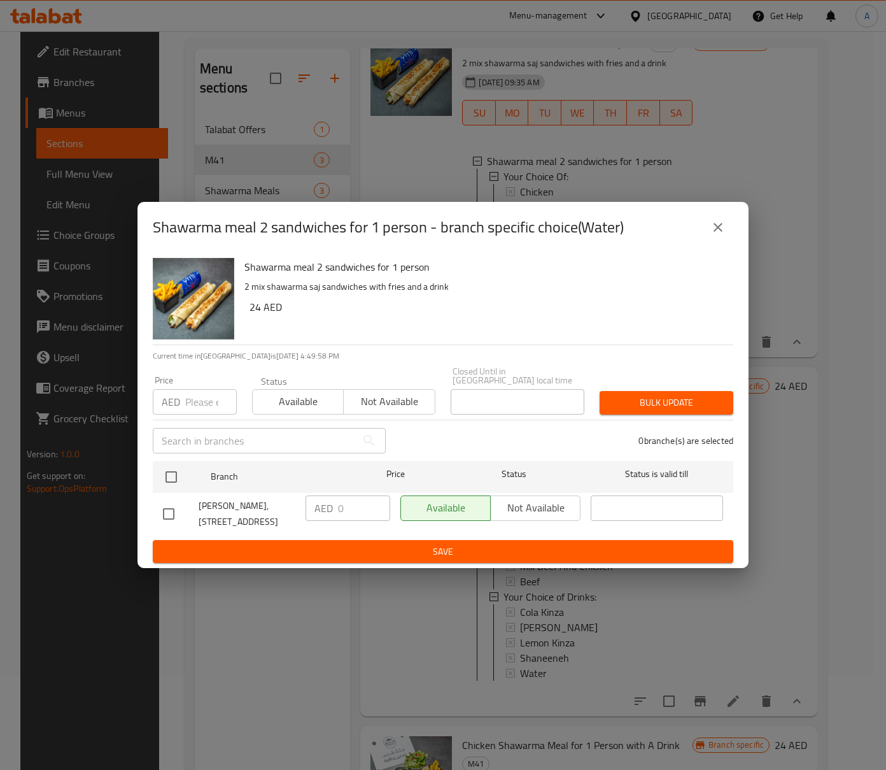
click at [714, 224] on icon "close" at bounding box center [717, 227] width 15 height 15
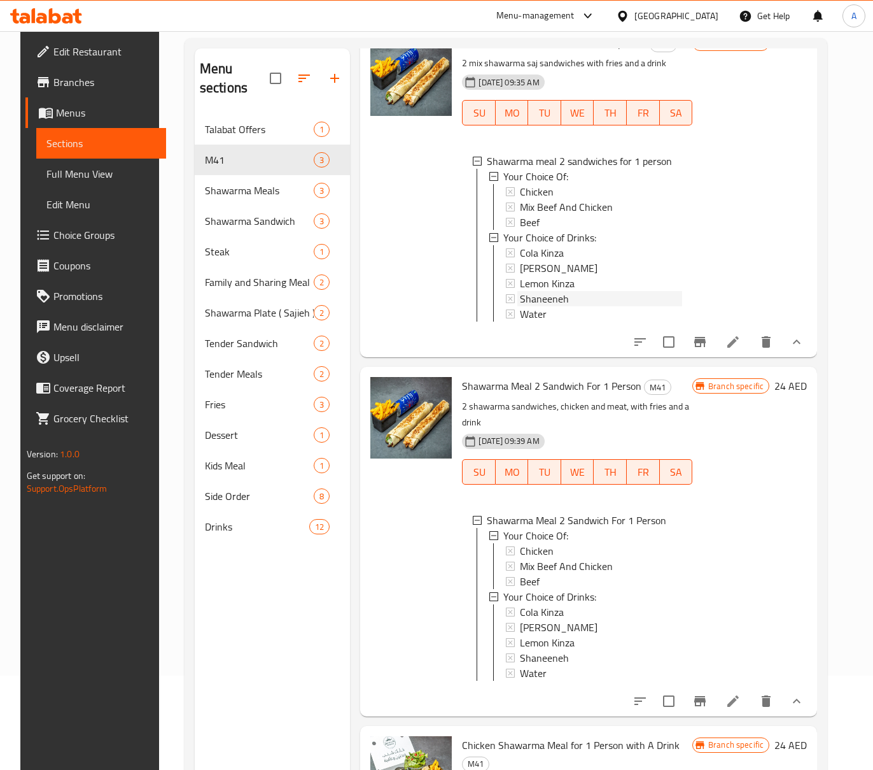
click at [539, 291] on span "Shaneeneh" at bounding box center [544, 298] width 49 height 15
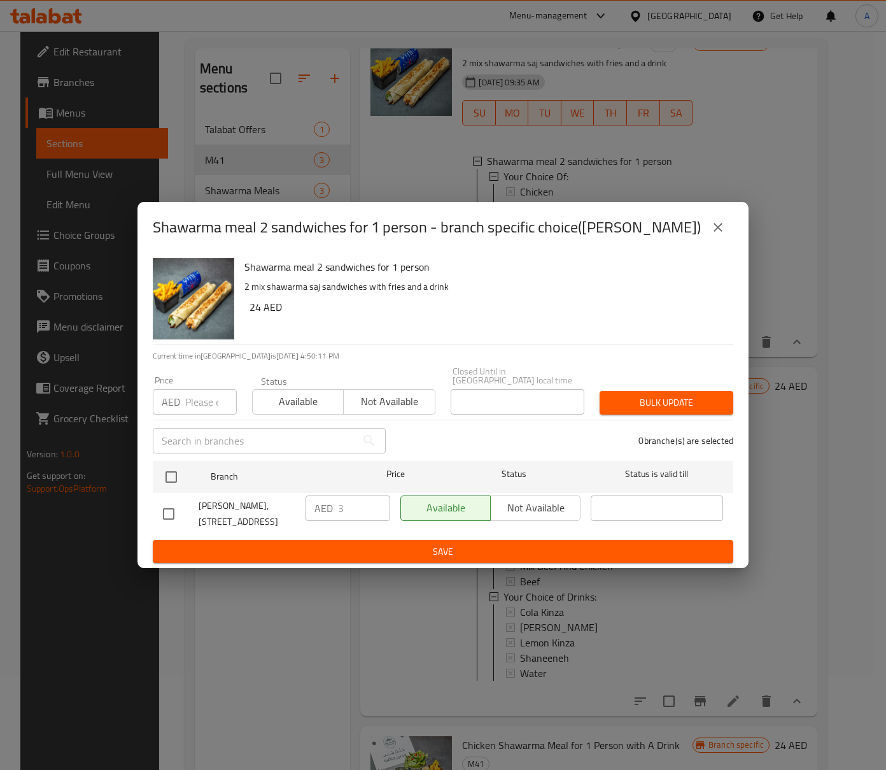
click at [716, 225] on icon "close" at bounding box center [718, 227] width 9 height 9
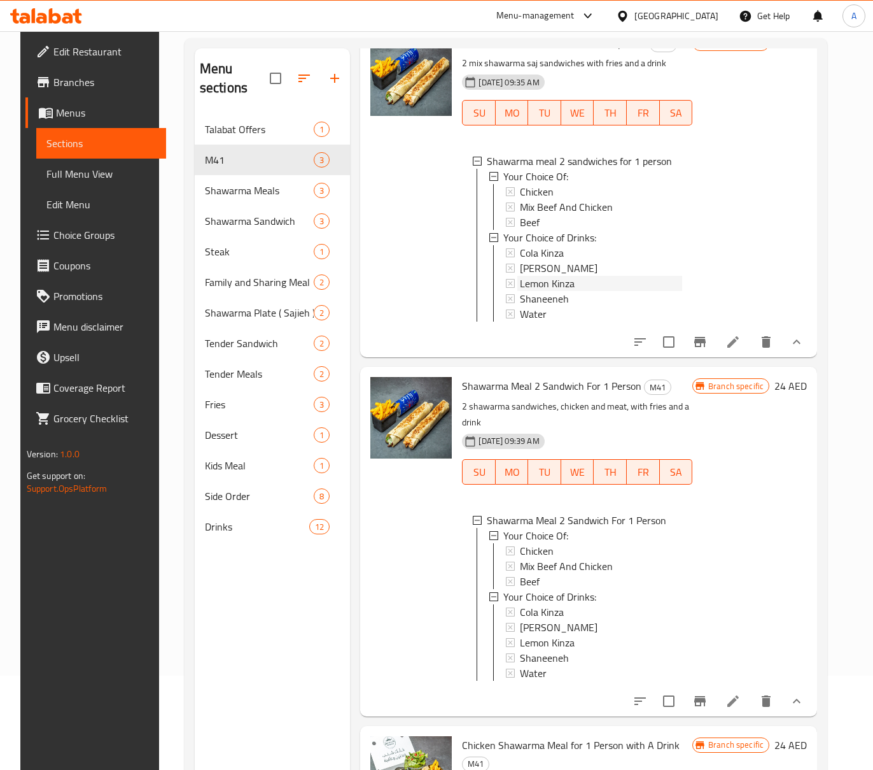
click at [603, 276] on div "Lemon Kinza" at bounding box center [601, 283] width 162 height 15
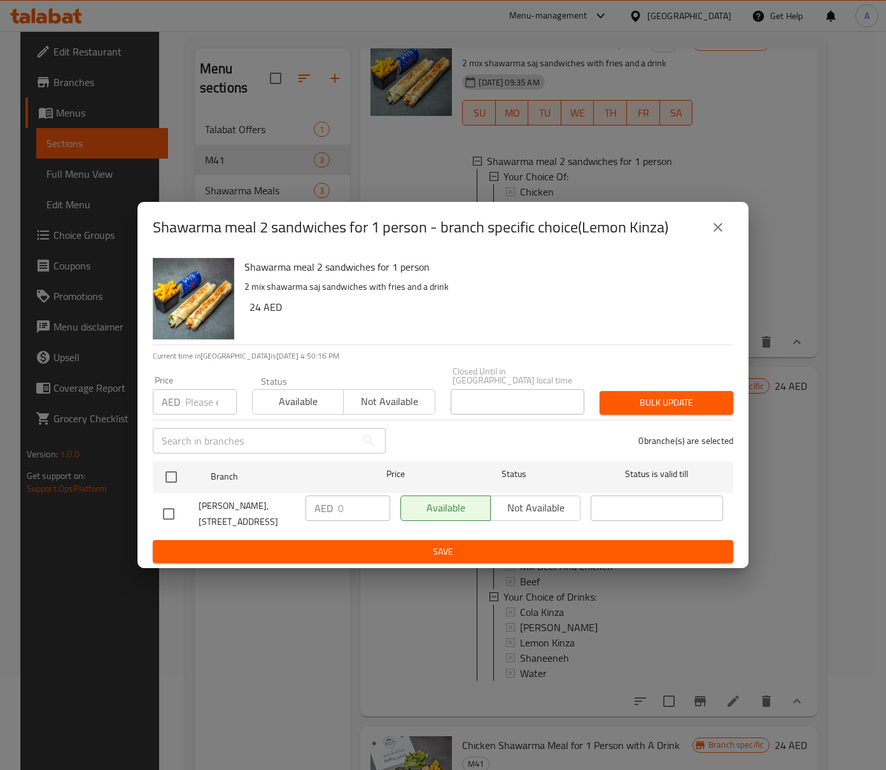
click at [713, 222] on icon "close" at bounding box center [717, 227] width 15 height 15
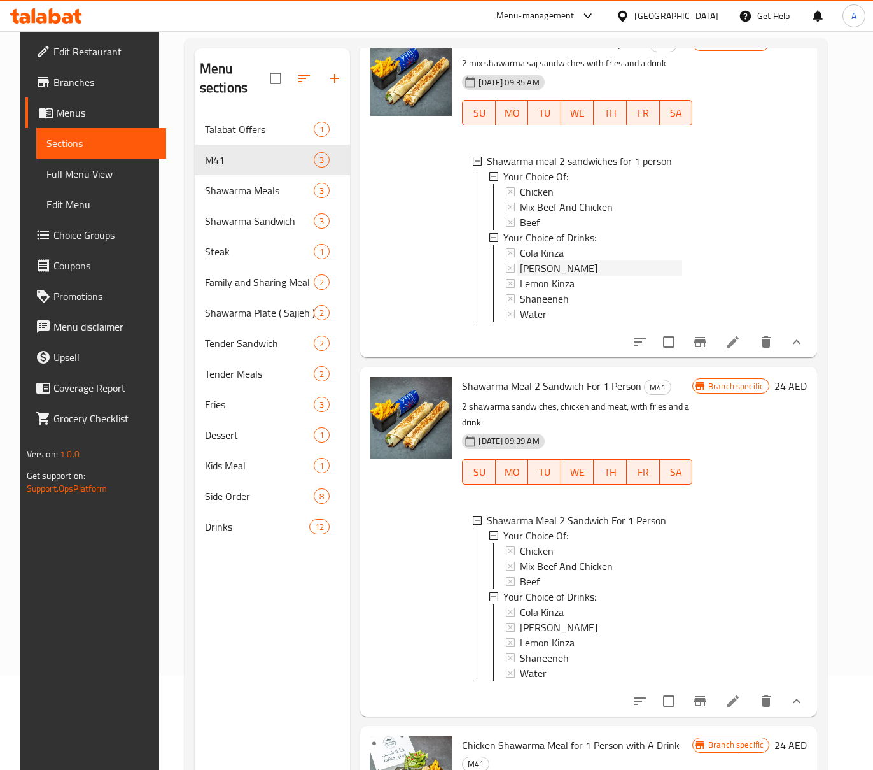
click at [599, 260] on div "Mirinda Kinza" at bounding box center [601, 267] width 162 height 15
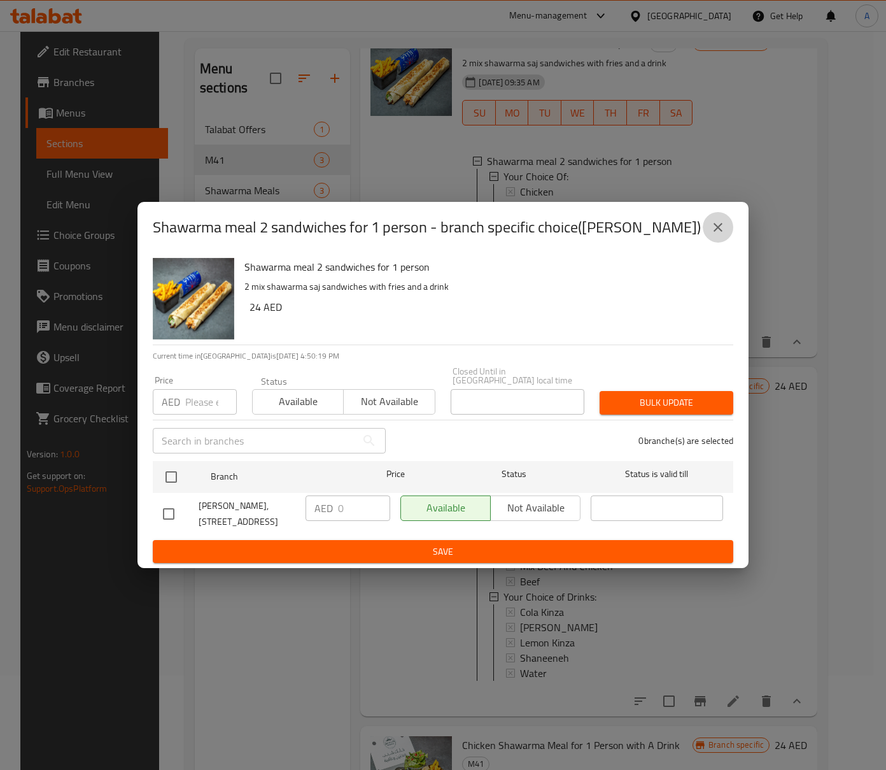
click at [714, 227] on icon "close" at bounding box center [717, 227] width 15 height 15
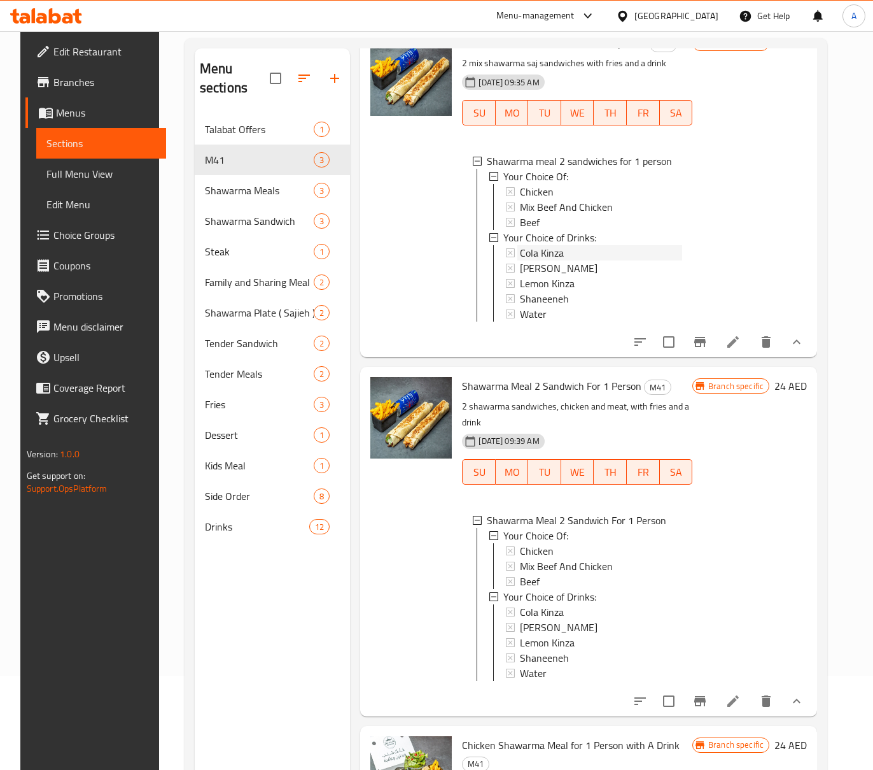
click at [599, 245] on div "Cola Kinza" at bounding box center [601, 252] width 162 height 15
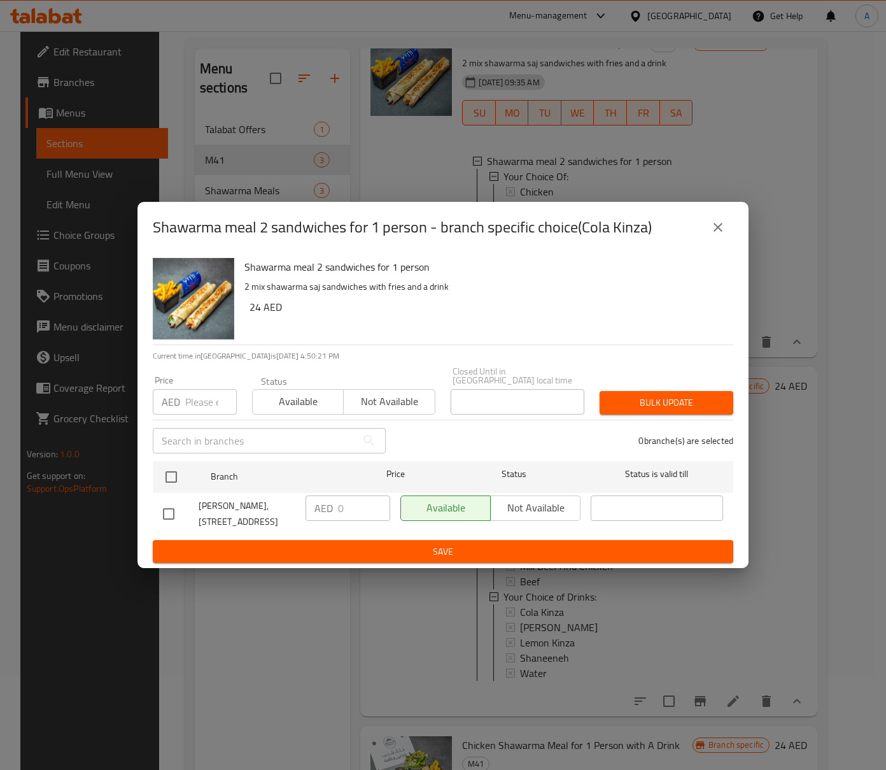
click at [709, 230] on button "close" at bounding box center [718, 227] width 31 height 31
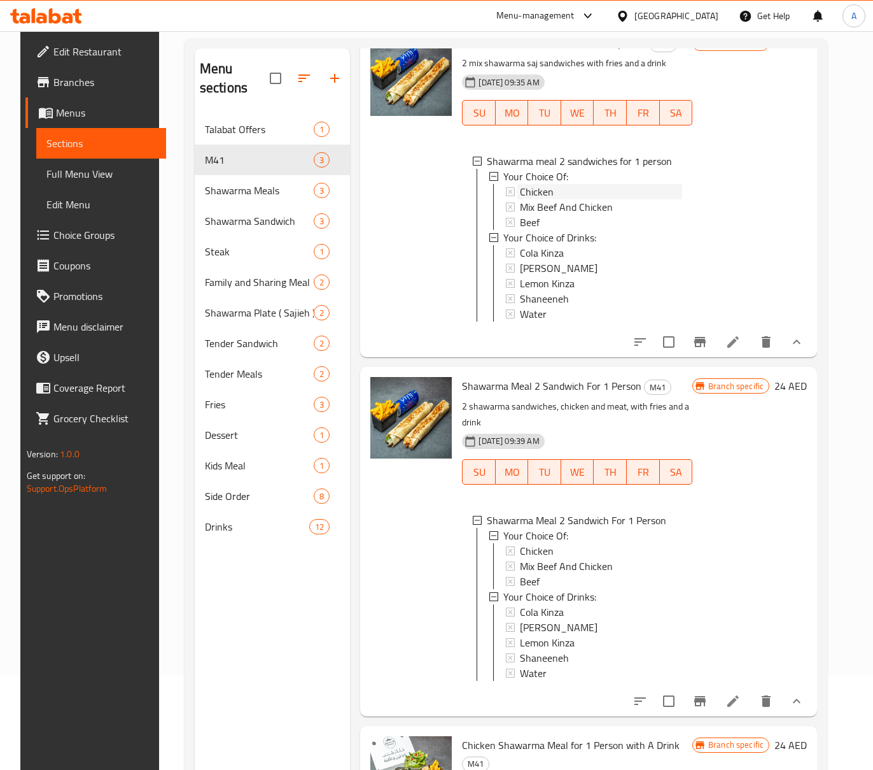
click at [539, 184] on span "Chicken" at bounding box center [537, 191] width 34 height 15
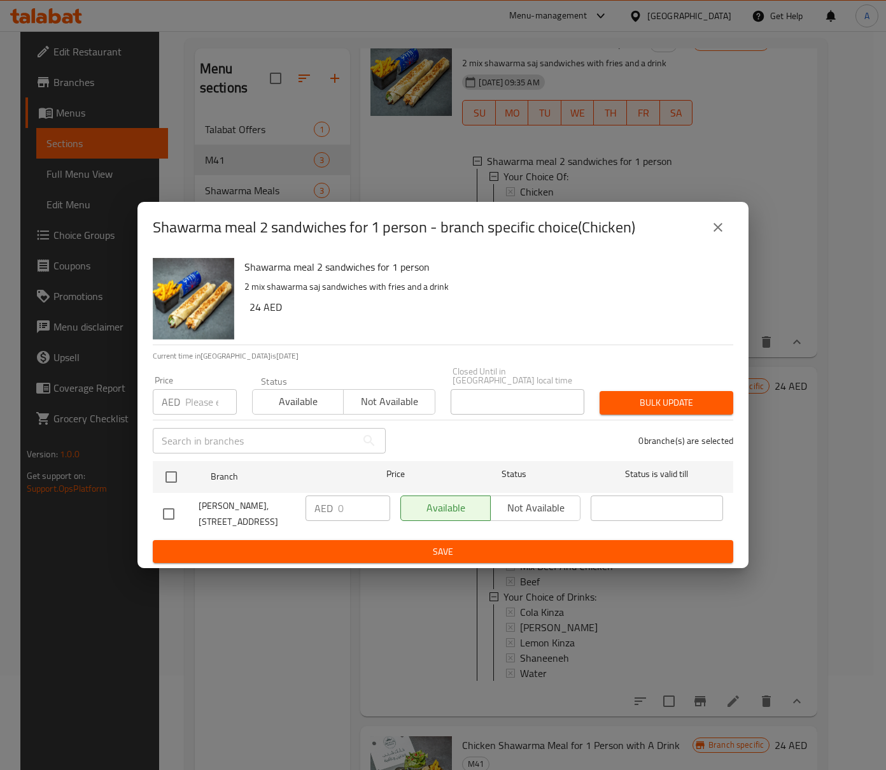
click at [709, 219] on button "close" at bounding box center [718, 227] width 31 height 31
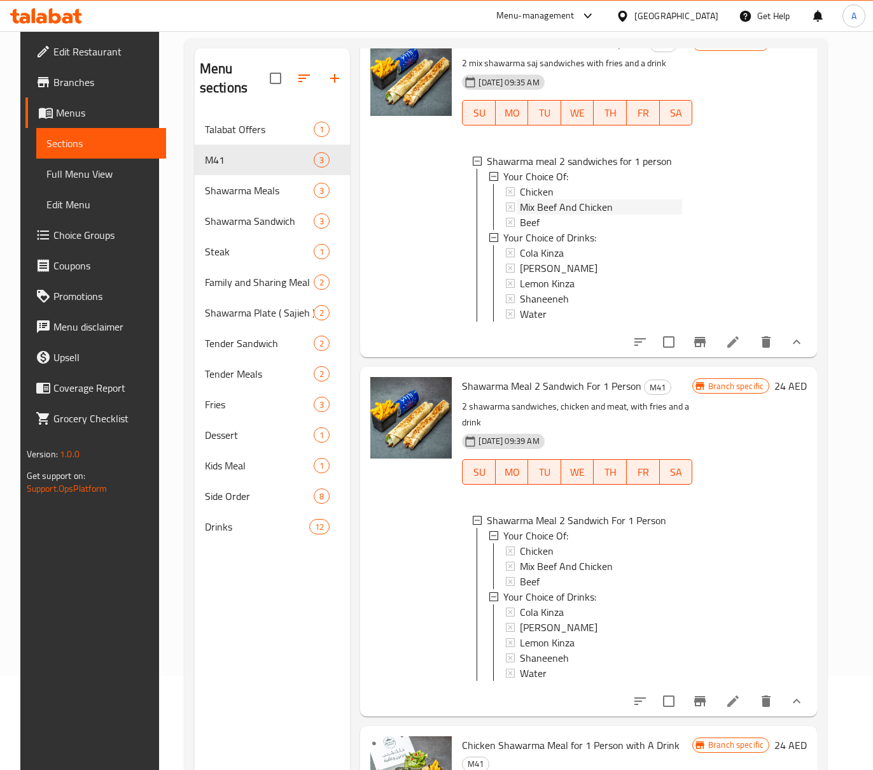
click at [556, 199] on span "Mix Beef And Chicken" at bounding box center [566, 206] width 93 height 15
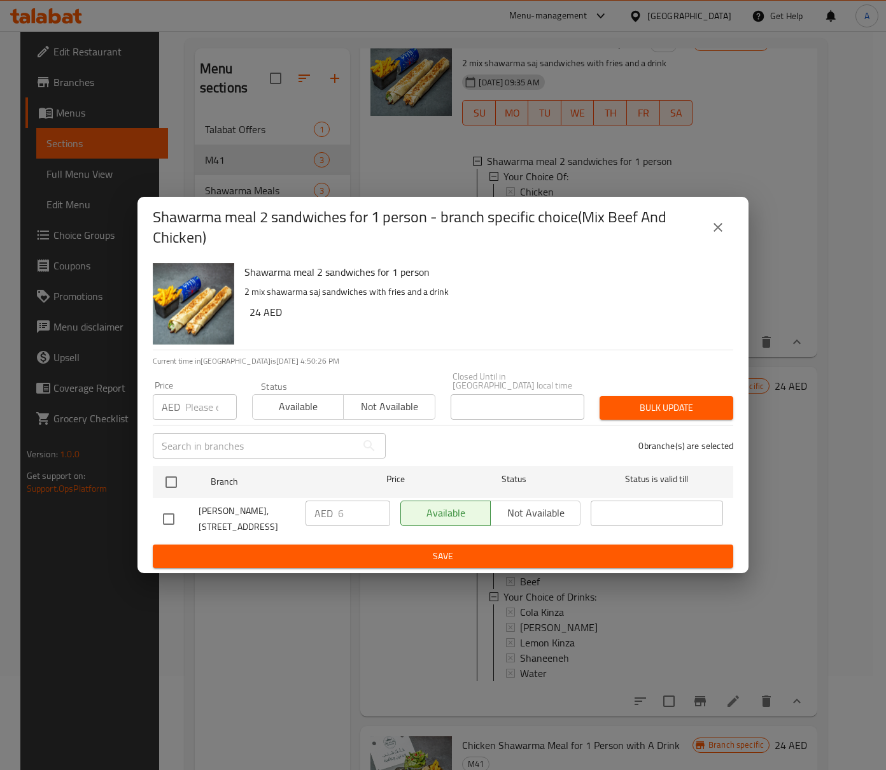
click at [718, 220] on icon "close" at bounding box center [717, 227] width 15 height 15
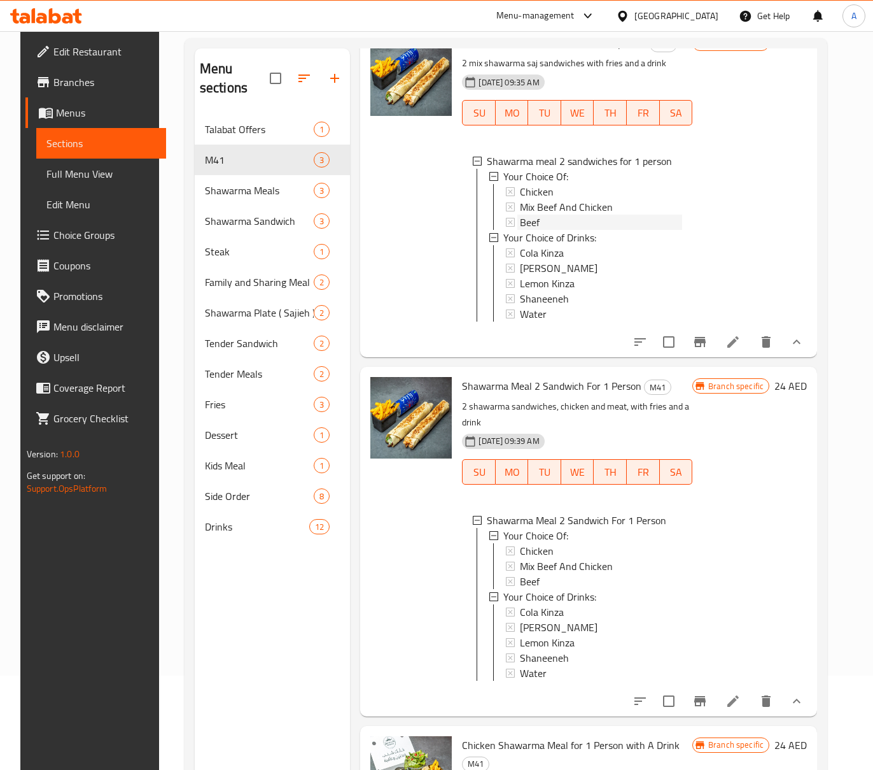
click at [570, 215] on div "Beef" at bounding box center [601, 222] width 162 height 15
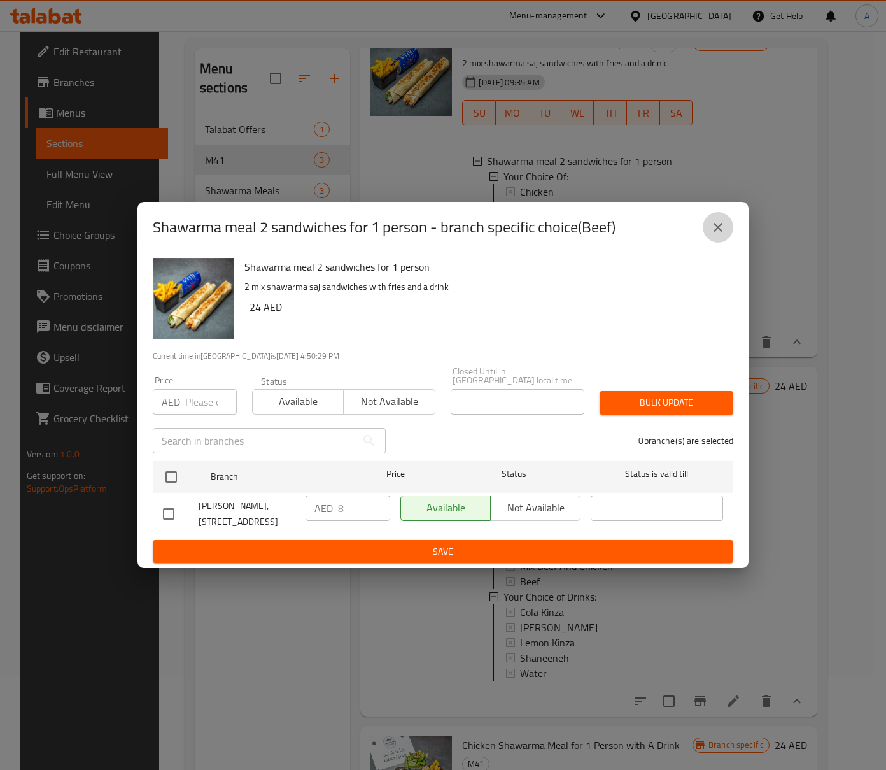
click at [707, 227] on button "close" at bounding box center [718, 227] width 31 height 31
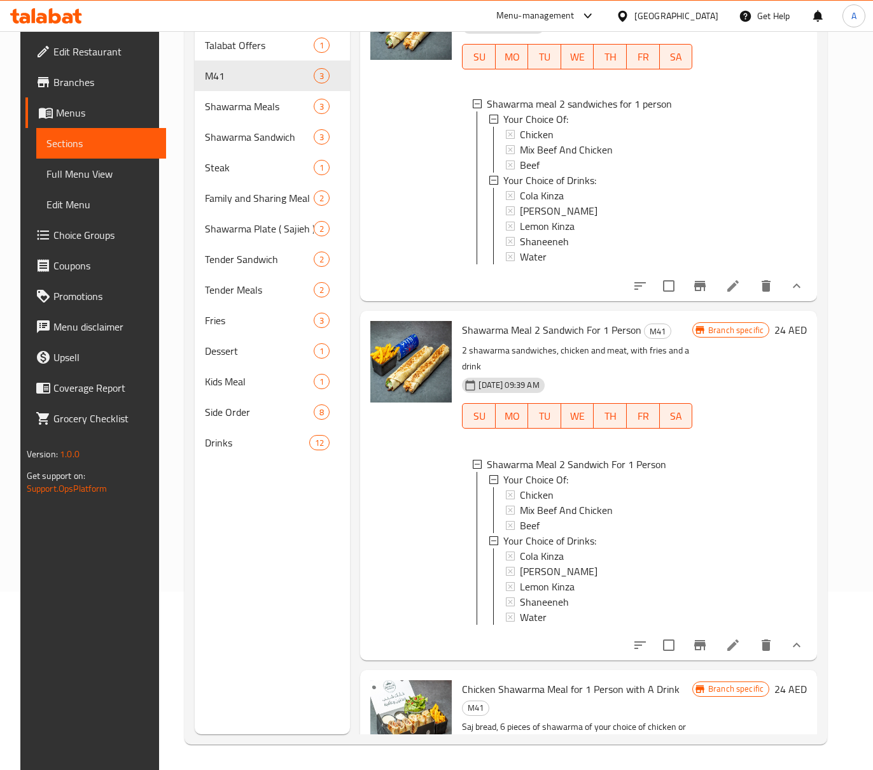
scroll to position [0, 0]
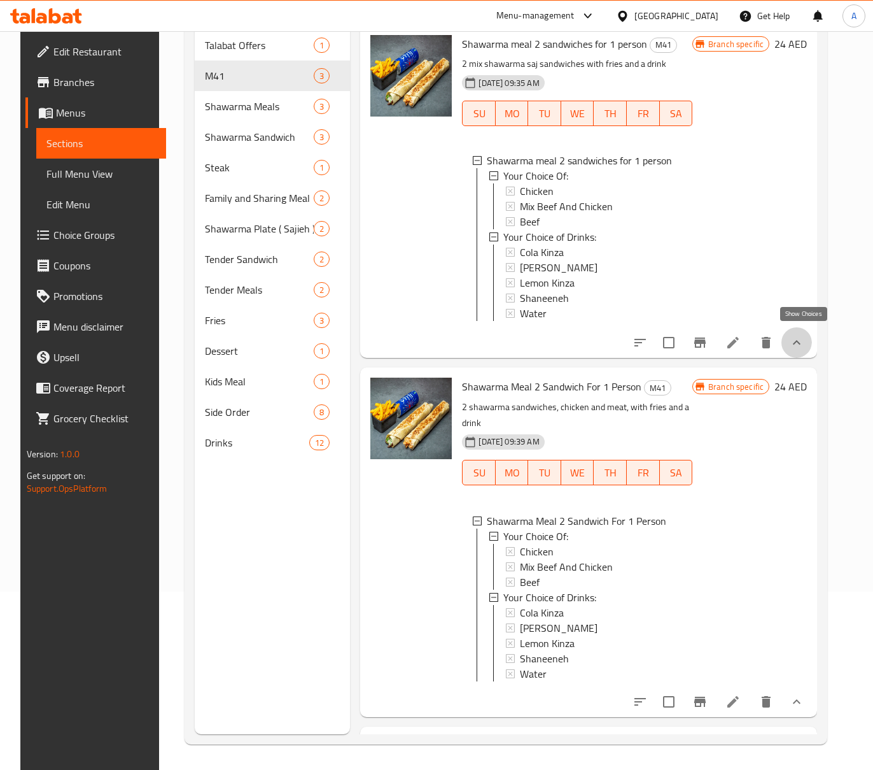
click at [805, 336] on icon "show more" at bounding box center [796, 342] width 15 height 15
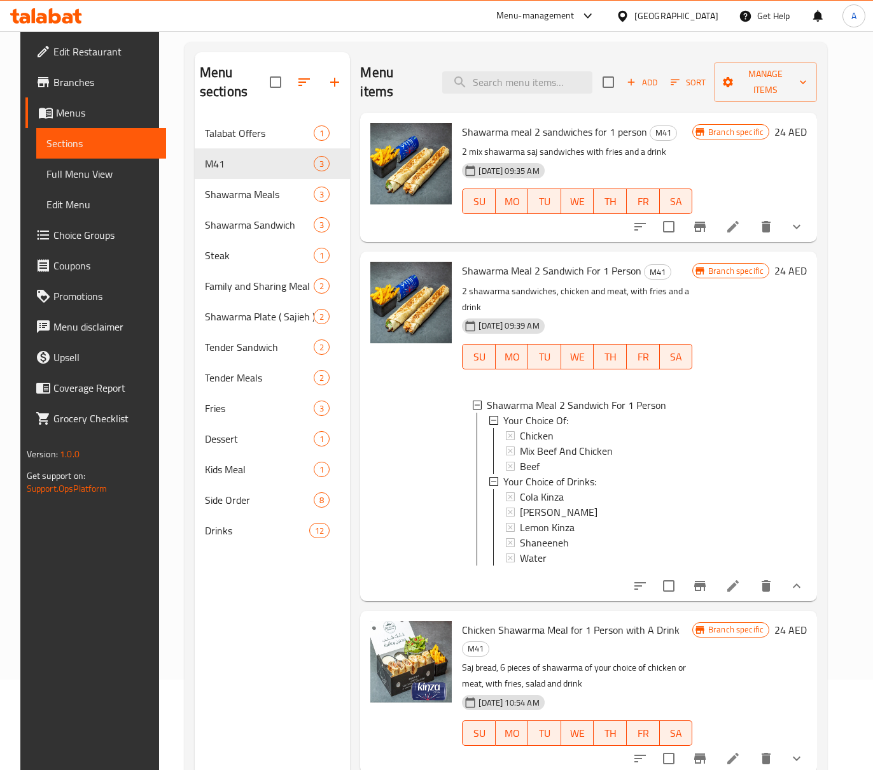
scroll to position [9, 0]
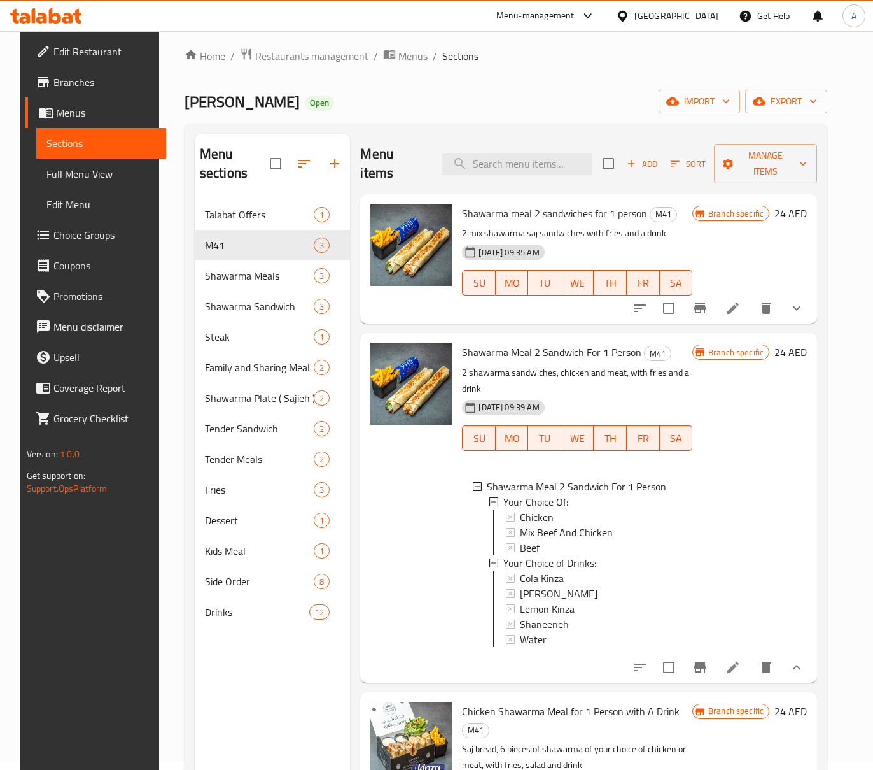
click at [805, 659] on icon "show more" at bounding box center [796, 666] width 15 height 15
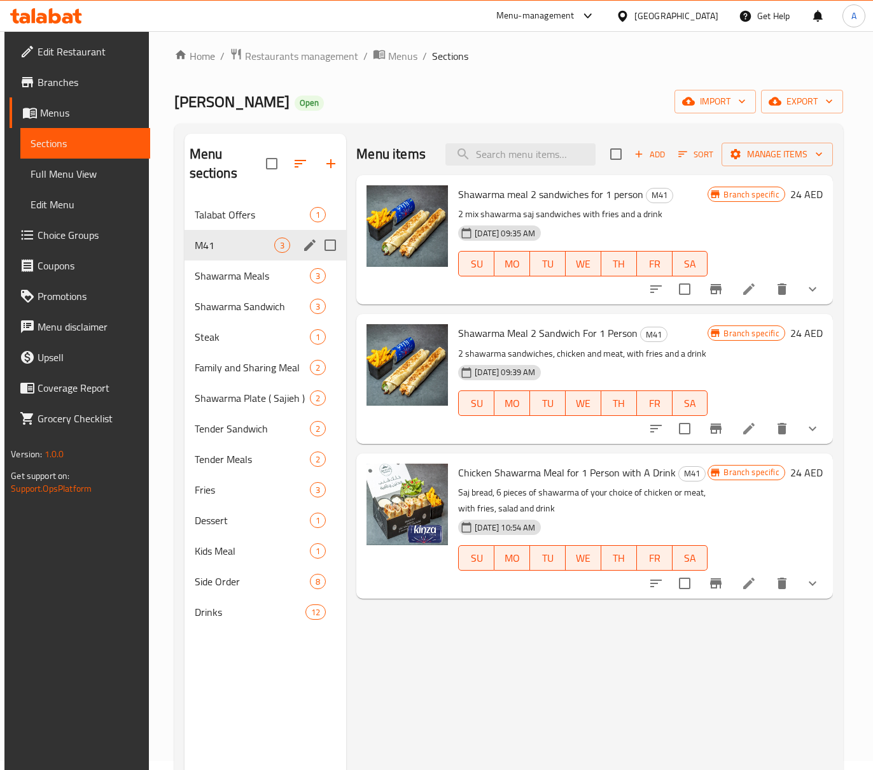
click at [271, 246] on span "M41" at bounding box center [235, 244] width 80 height 15
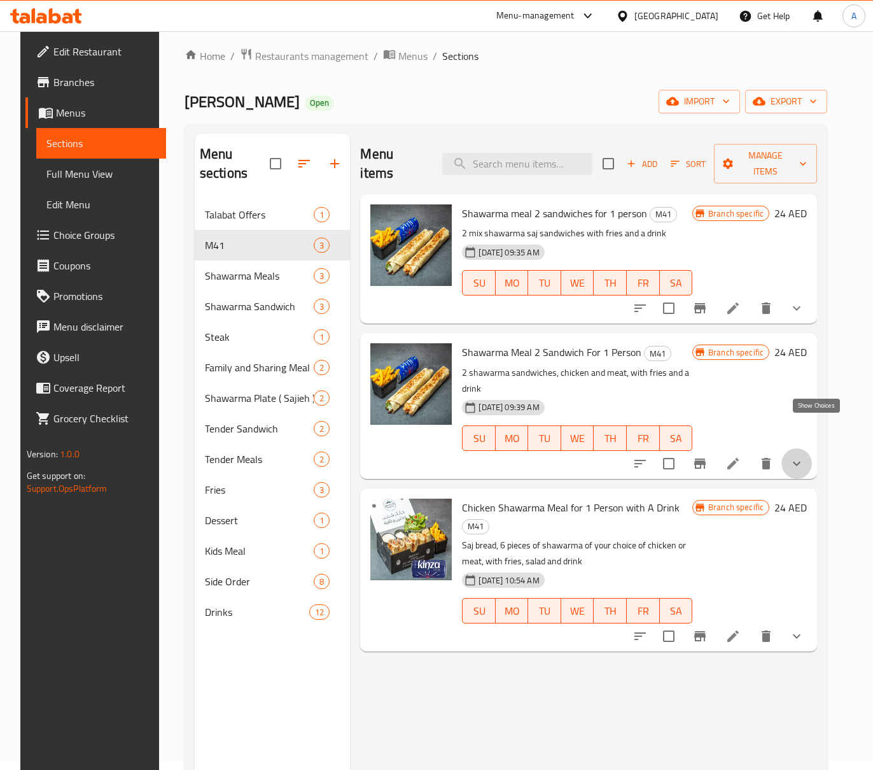
click at [805, 456] on icon "show more" at bounding box center [796, 463] width 15 height 15
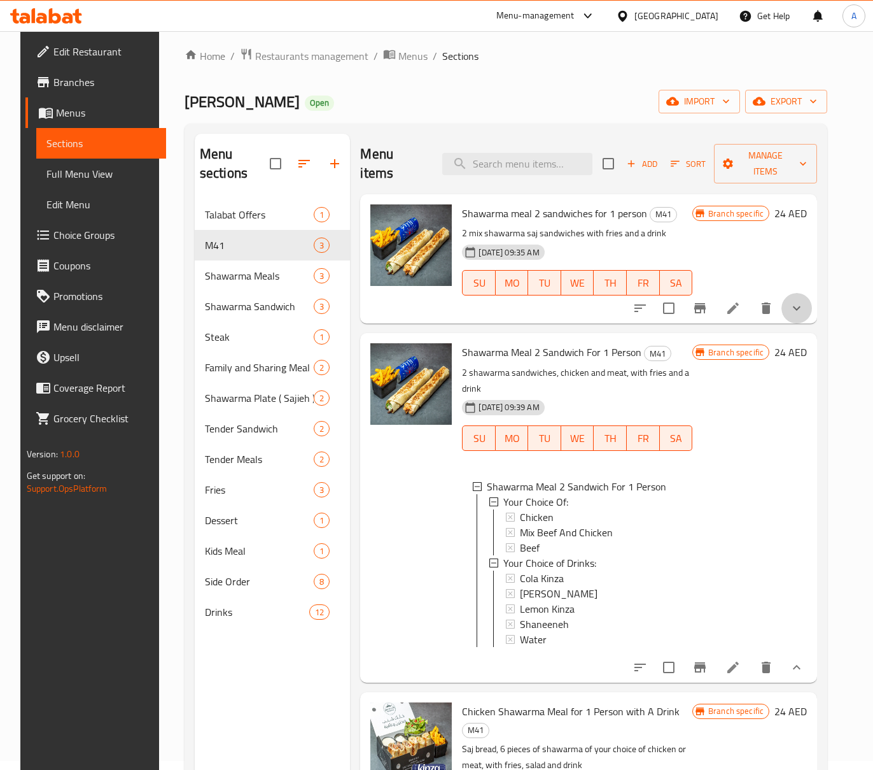
click at [812, 302] on button "show more" at bounding box center [797, 308] width 31 height 31
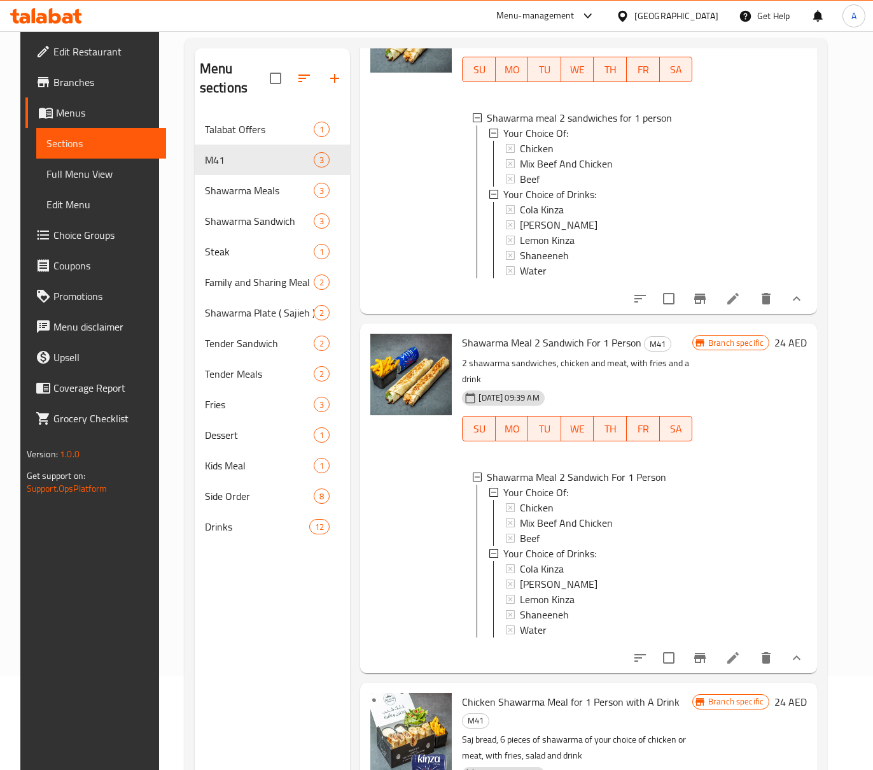
scroll to position [179, 0]
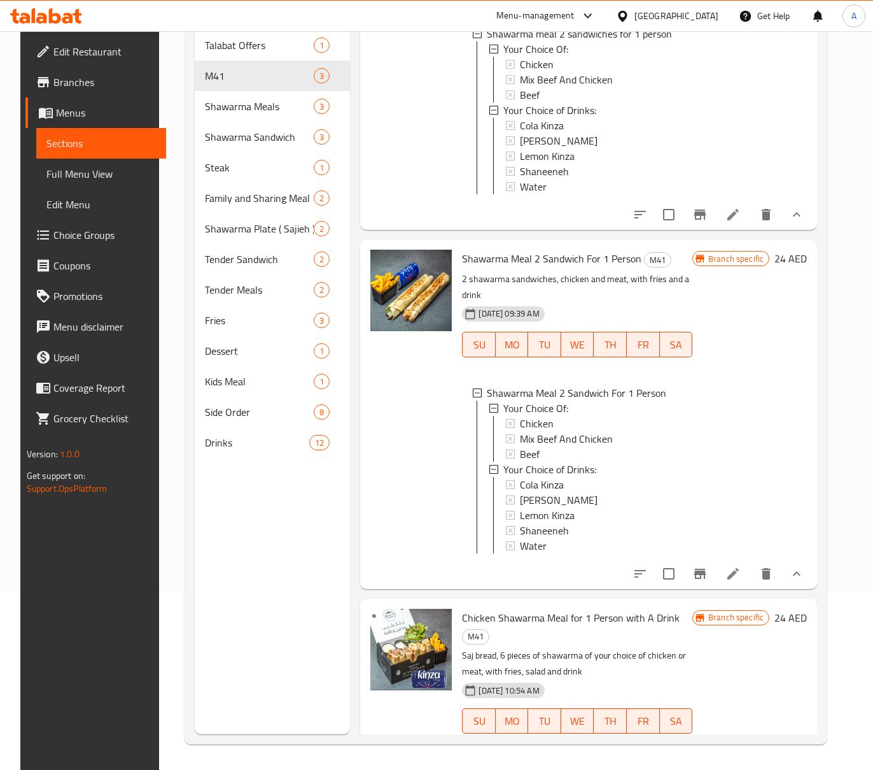
click at [812, 731] on button "show more" at bounding box center [797, 746] width 31 height 31
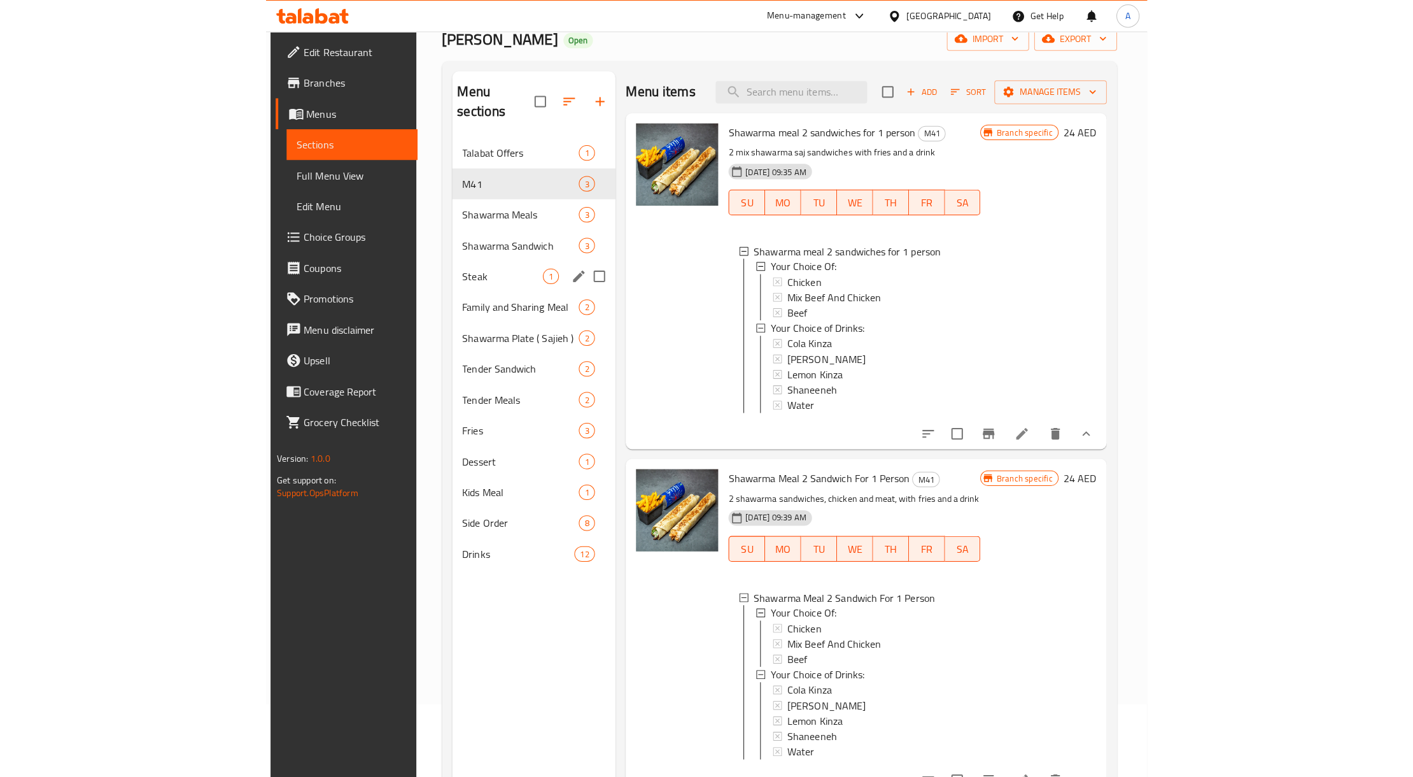
scroll to position [9, 0]
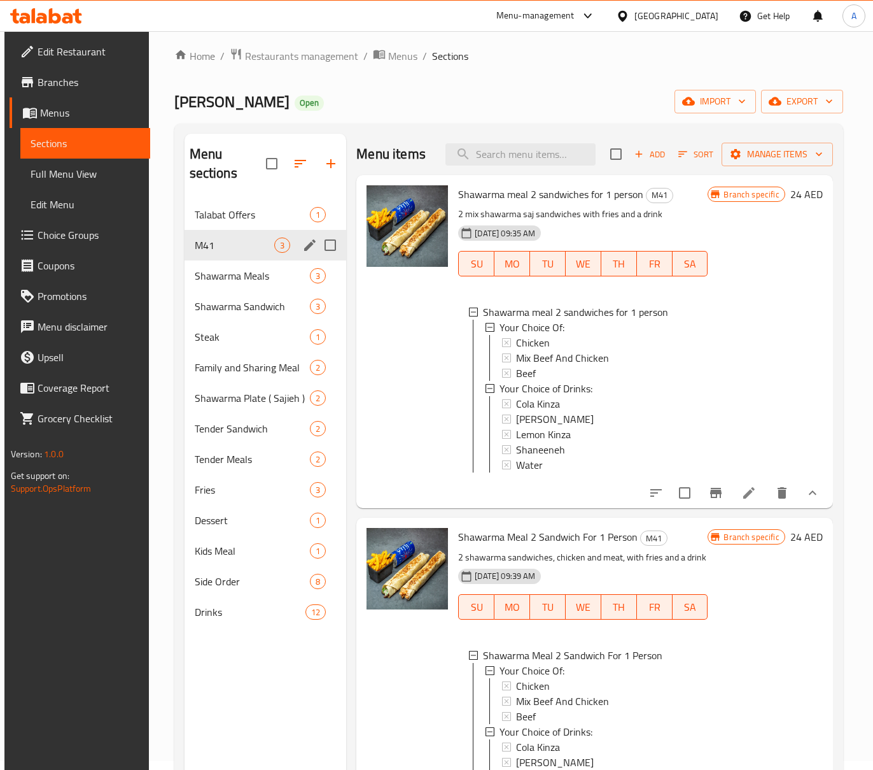
click at [324, 248] on input "Menu sections" at bounding box center [330, 245] width 27 height 27
click at [737, 164] on button "Manage items" at bounding box center [777, 155] width 111 height 24
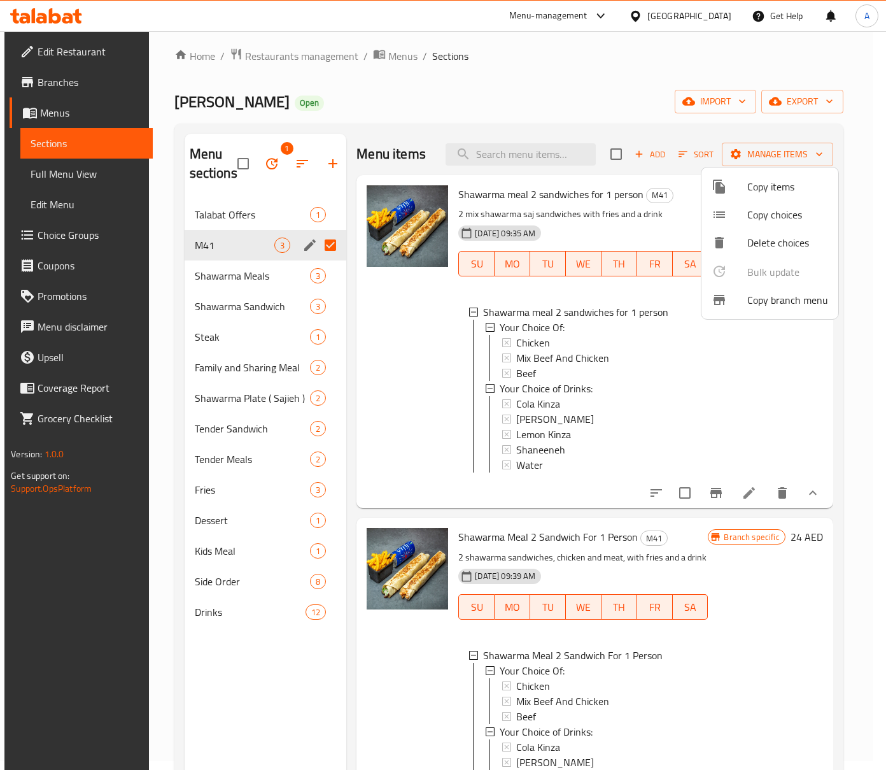
click at [630, 97] on div at bounding box center [443, 385] width 886 height 770
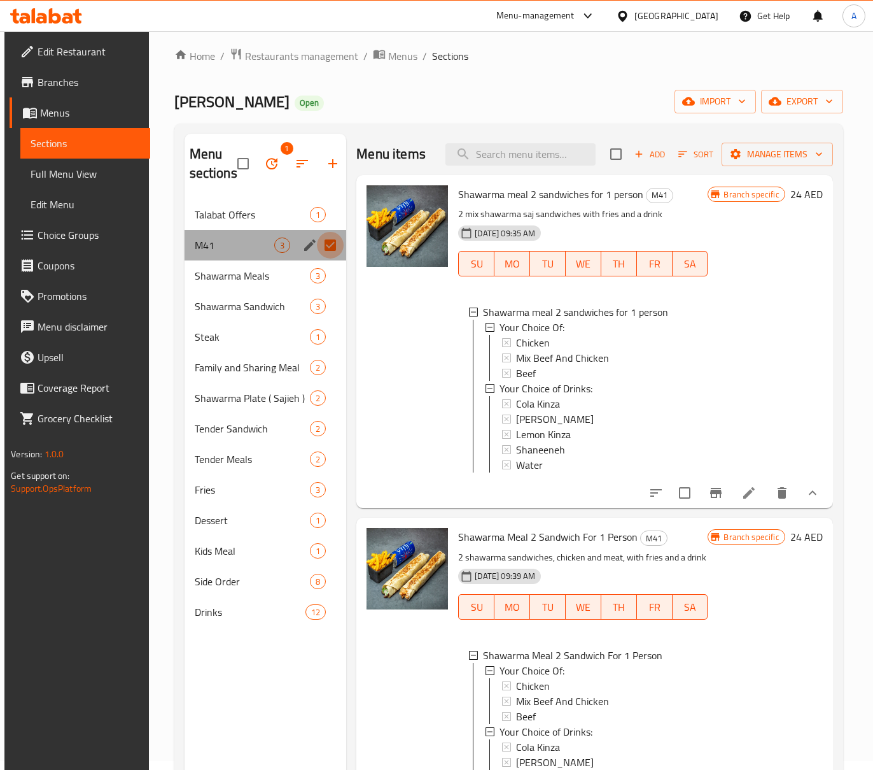
click at [337, 241] on input "Menu sections" at bounding box center [330, 245] width 27 height 27
checkbox input "false"
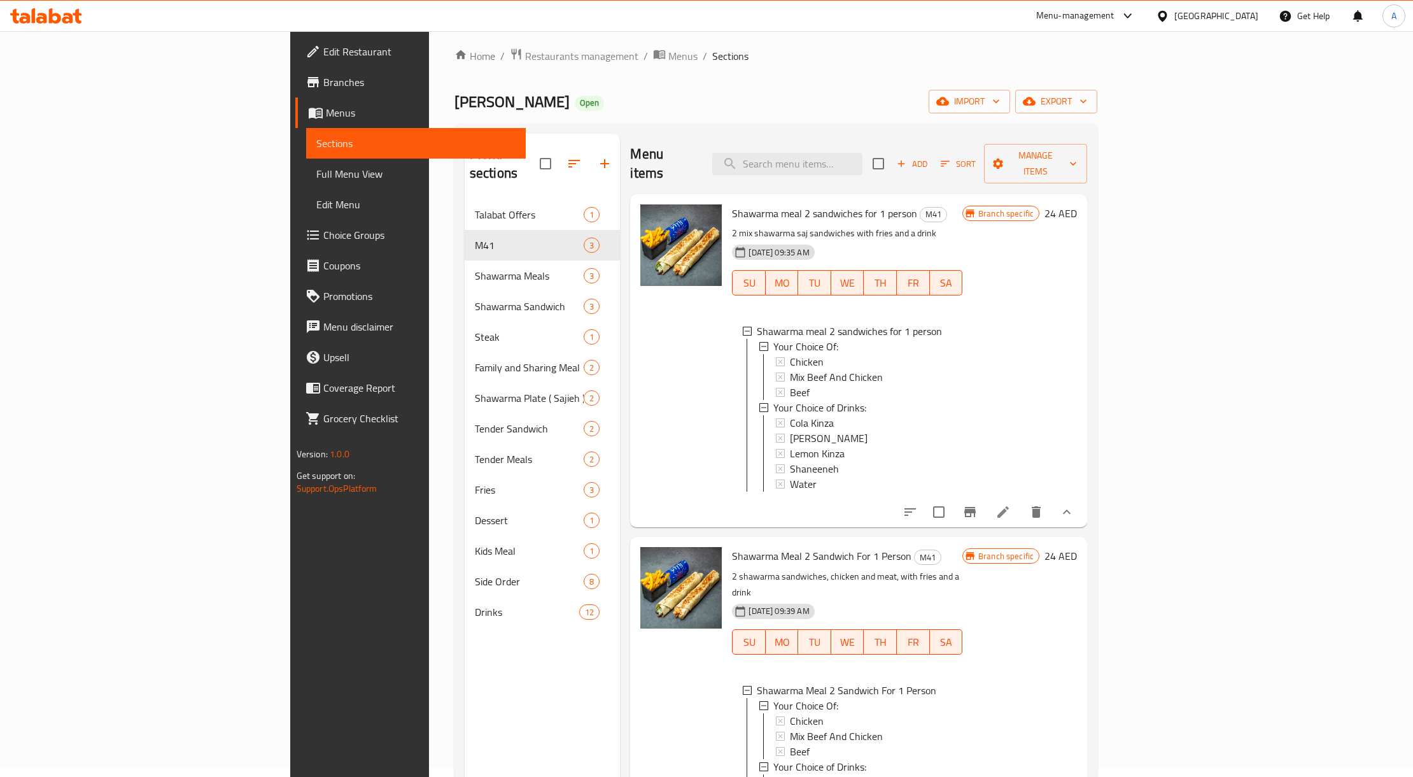
drag, startPoint x: 82, startPoint y: 83, endPoint x: 151, endPoint y: 111, distance: 74.8
click at [323, 83] on span "Branches" at bounding box center [419, 81] width 193 height 15
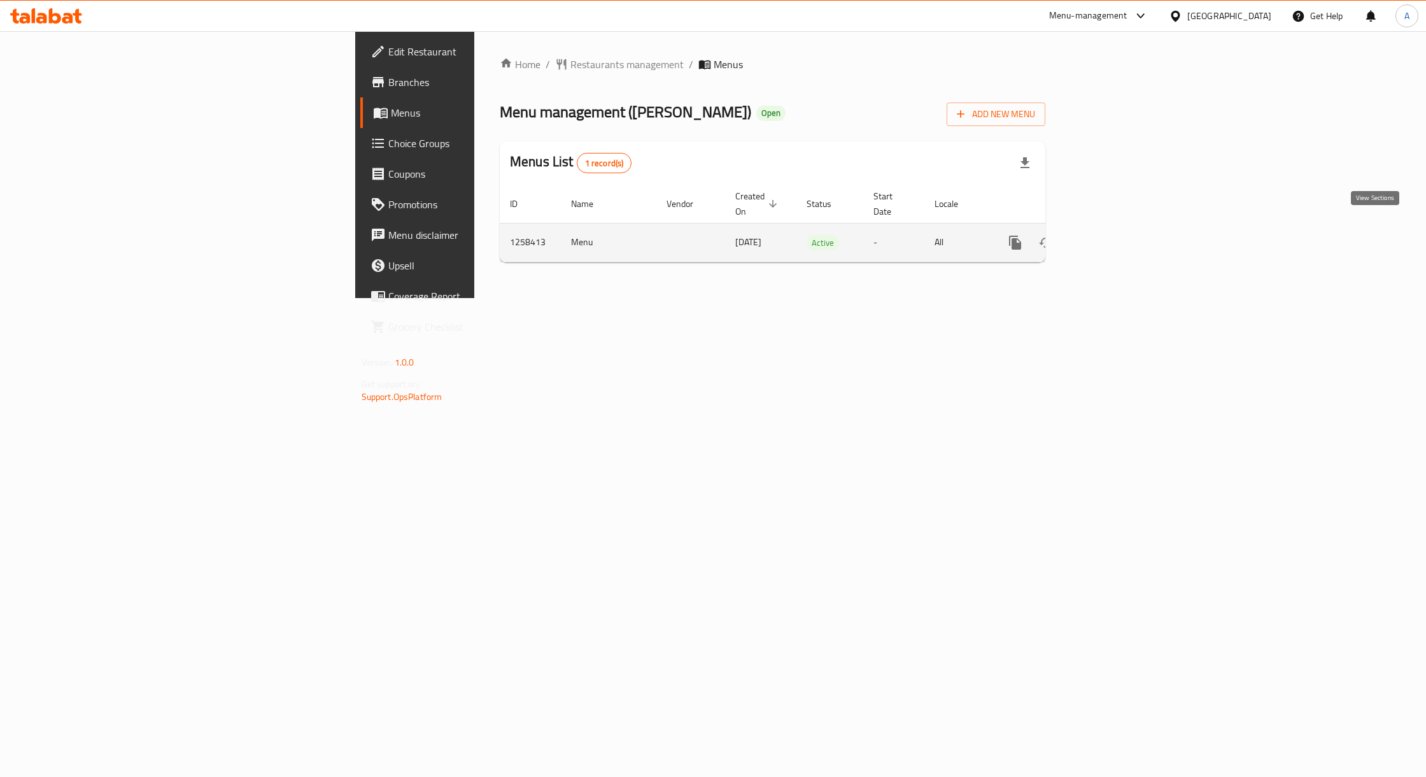
click at [1122, 227] on link "enhanced table" at bounding box center [1107, 242] width 31 height 31
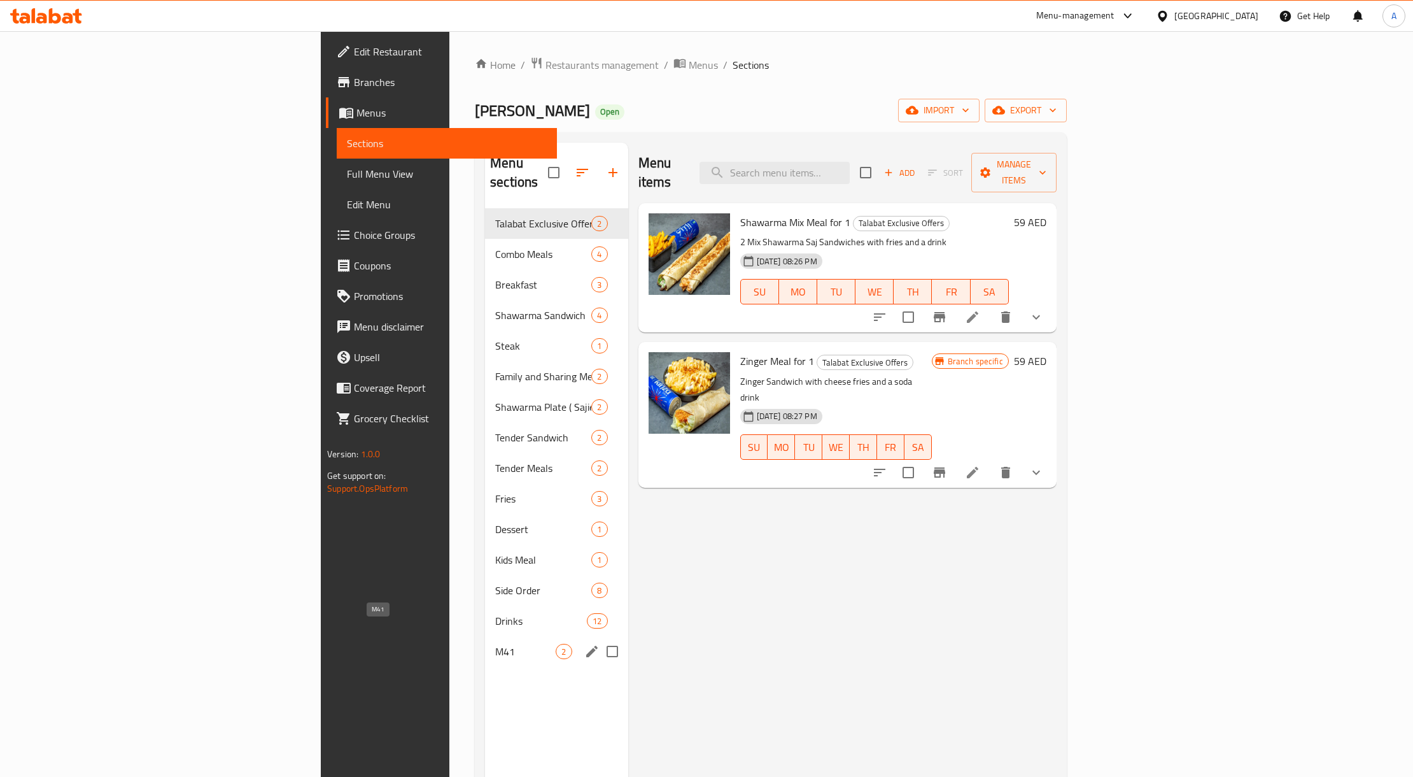
click at [495, 644] on span "M41" at bounding box center [525, 651] width 60 height 15
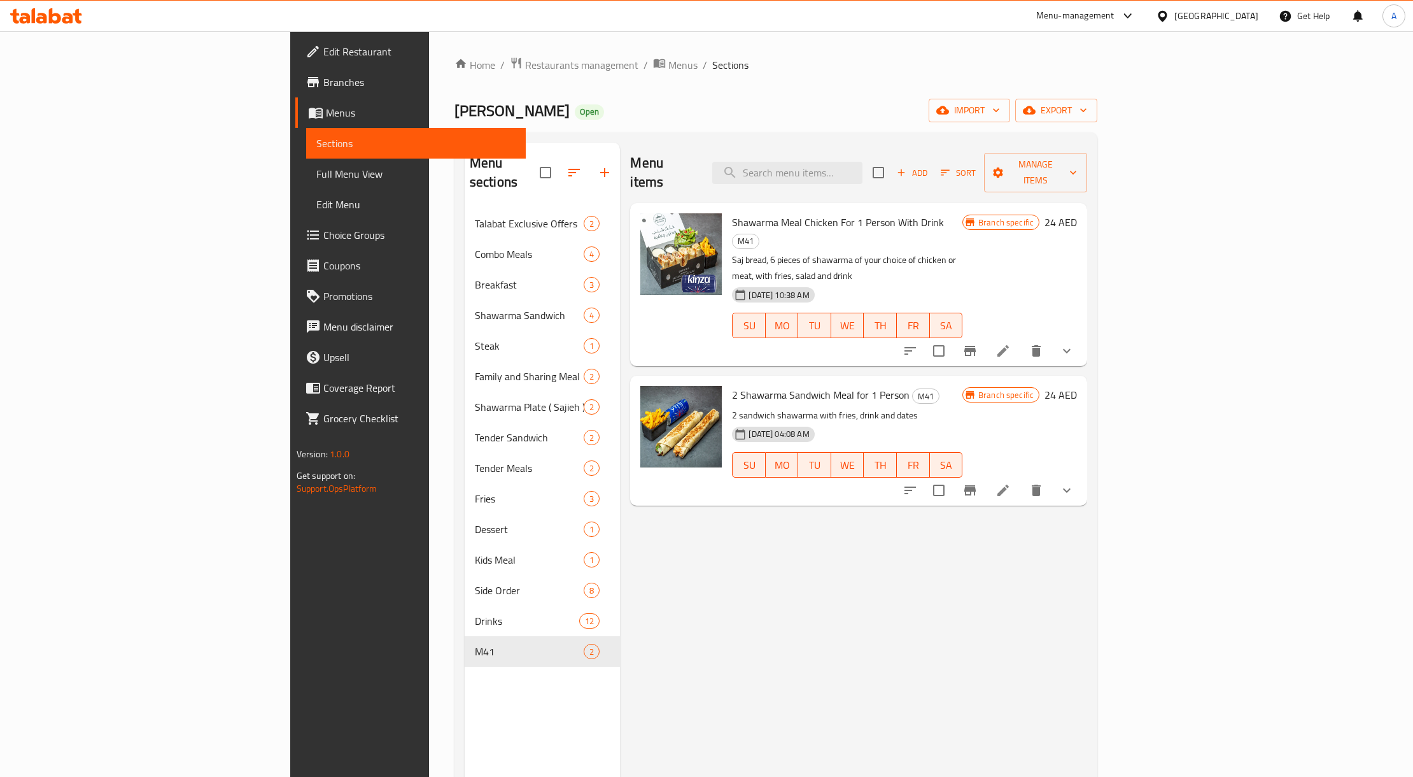
click at [728, 65] on ol "Home / Restaurants management / Menus / Sections" at bounding box center [775, 65] width 643 height 17
click at [778, 385] on span "2 Shawarma Sandwich Meal for 1 Person" at bounding box center [821, 394] width 178 height 19
copy h6 "2 Shawarma Sandwich Meal for 1 Person"
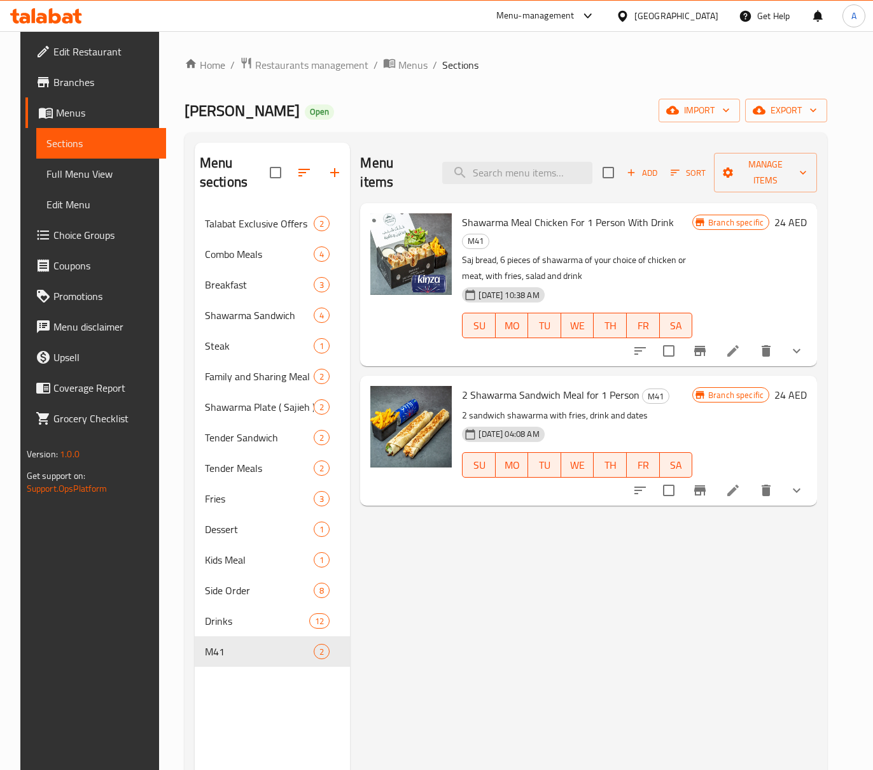
click at [573, 99] on div "[PERSON_NAME] Open import export" at bounding box center [506, 111] width 643 height 24
click at [706, 346] on icon "Branch-specific-item" at bounding box center [699, 351] width 11 height 10
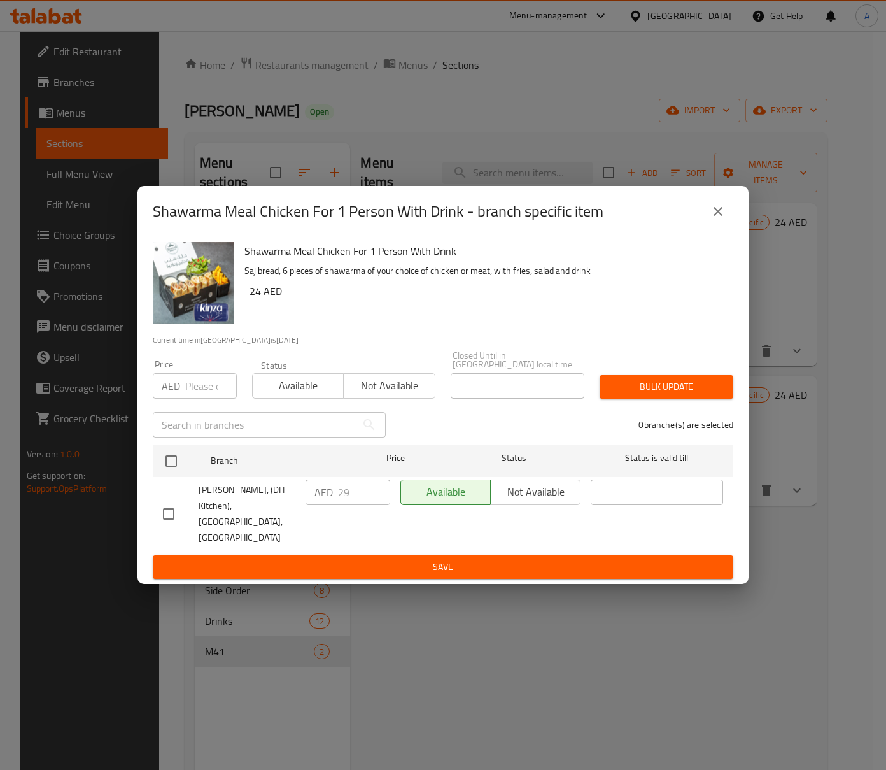
click at [733, 224] on div "Shawarma Meal Chicken For 1 Person With Drink - branch specific item" at bounding box center [442, 211] width 611 height 51
click at [722, 214] on icon "close" at bounding box center [717, 211] width 15 height 15
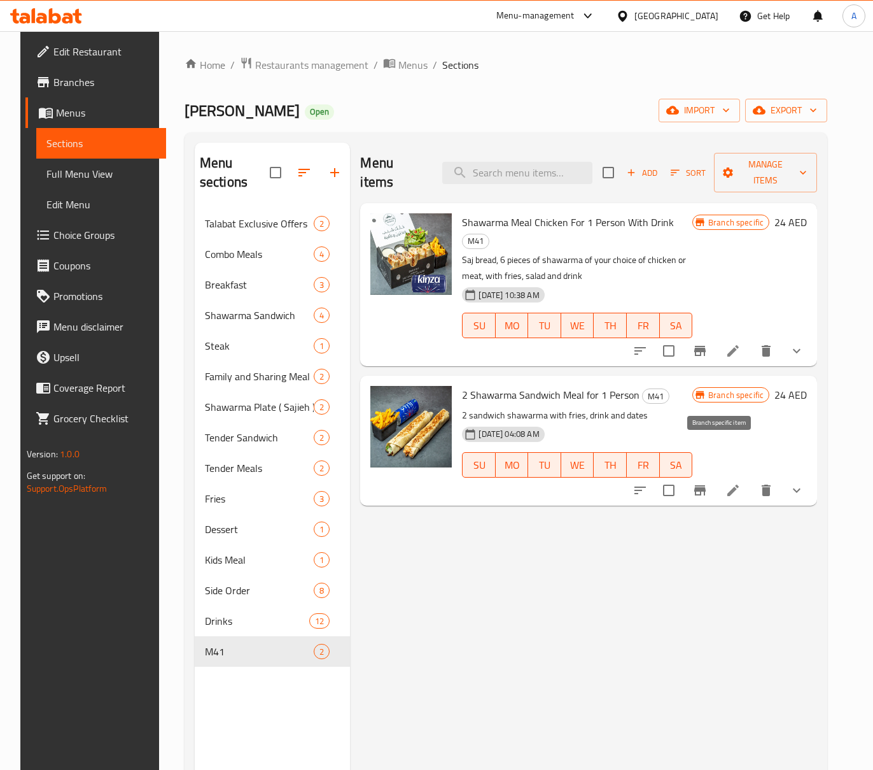
click at [710, 475] on button "Branch-specific-item" at bounding box center [700, 490] width 31 height 31
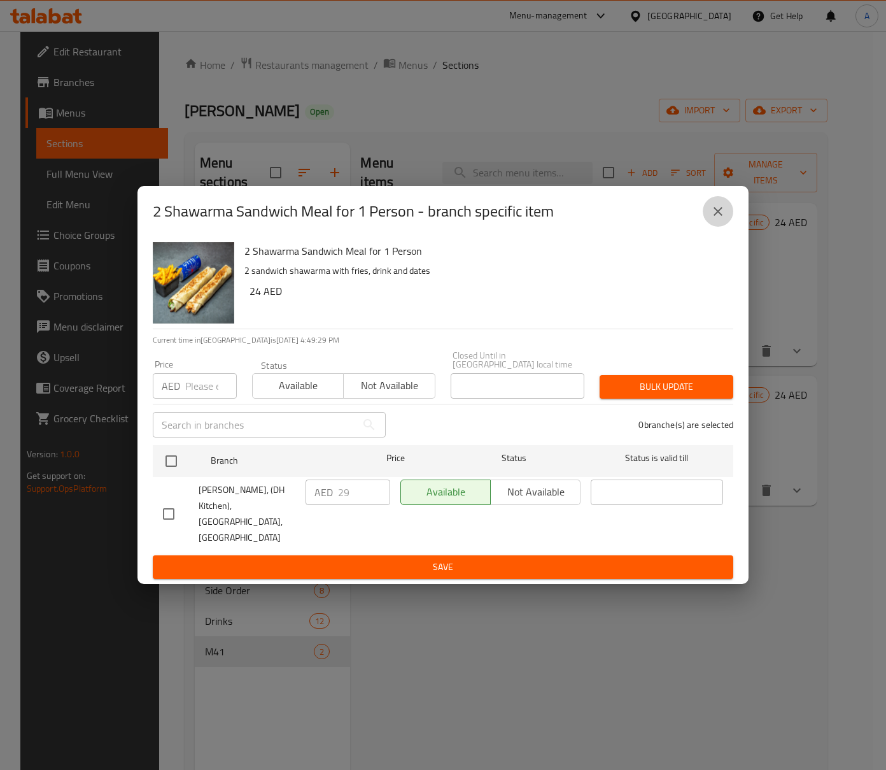
click at [714, 219] on icon "close" at bounding box center [717, 211] width 15 height 15
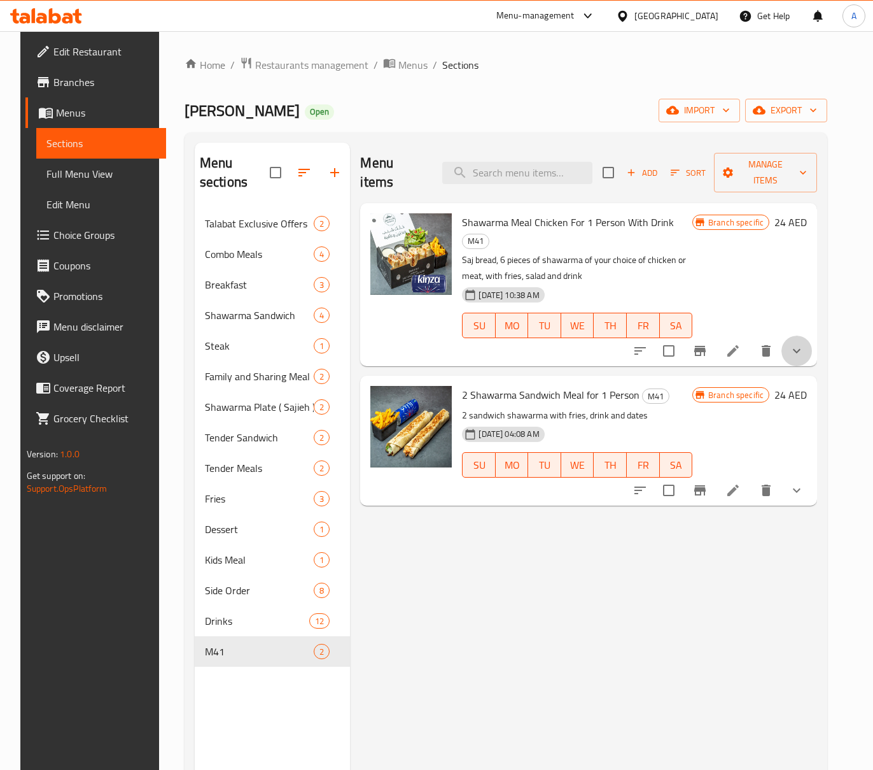
click at [801, 349] on icon "show more" at bounding box center [797, 351] width 8 height 4
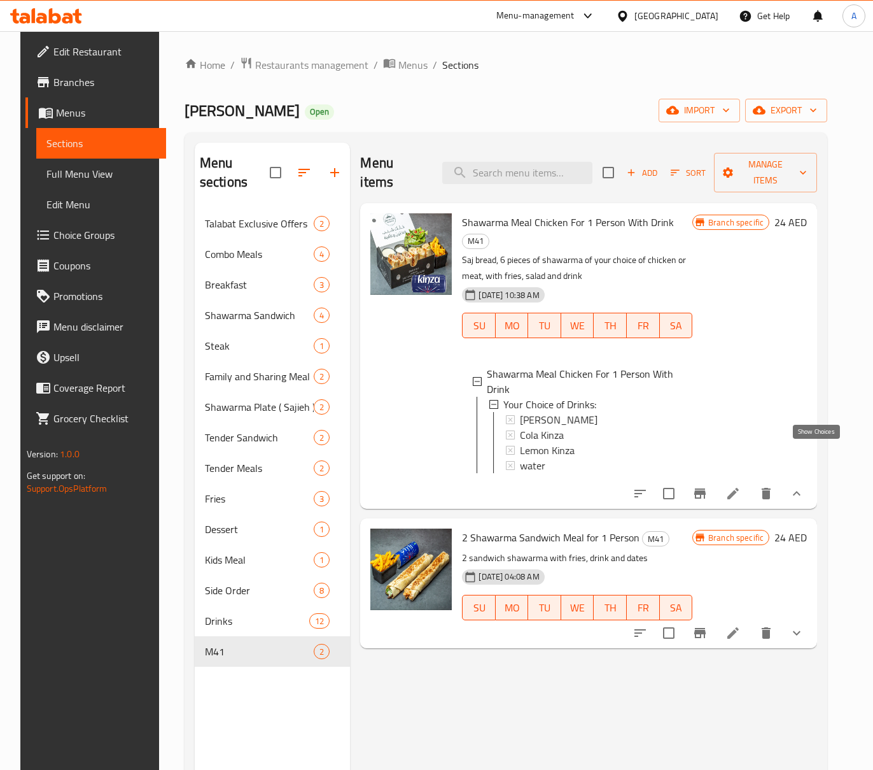
click at [805, 486] on icon "show more" at bounding box center [796, 493] width 15 height 15
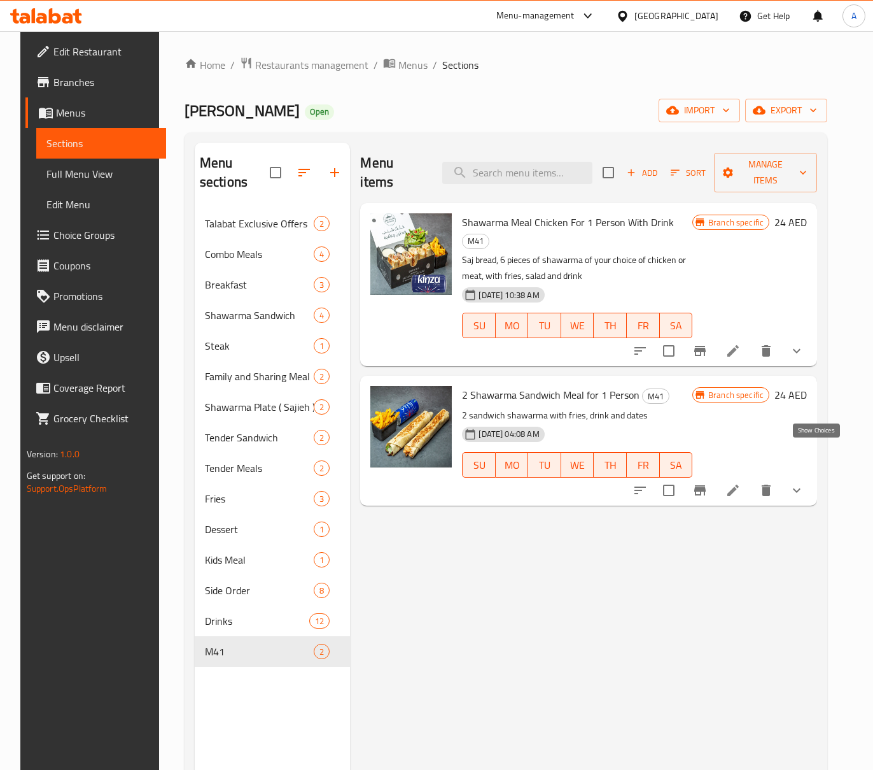
click at [805, 483] on icon "show more" at bounding box center [796, 490] width 15 height 15
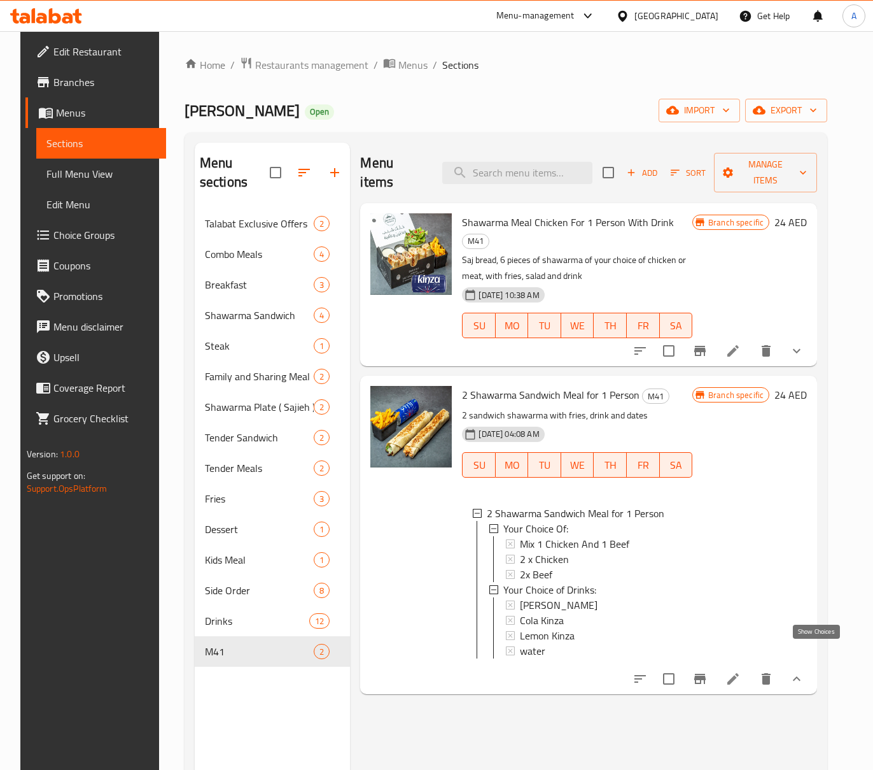
click at [805, 671] on icon "show more" at bounding box center [796, 678] width 15 height 15
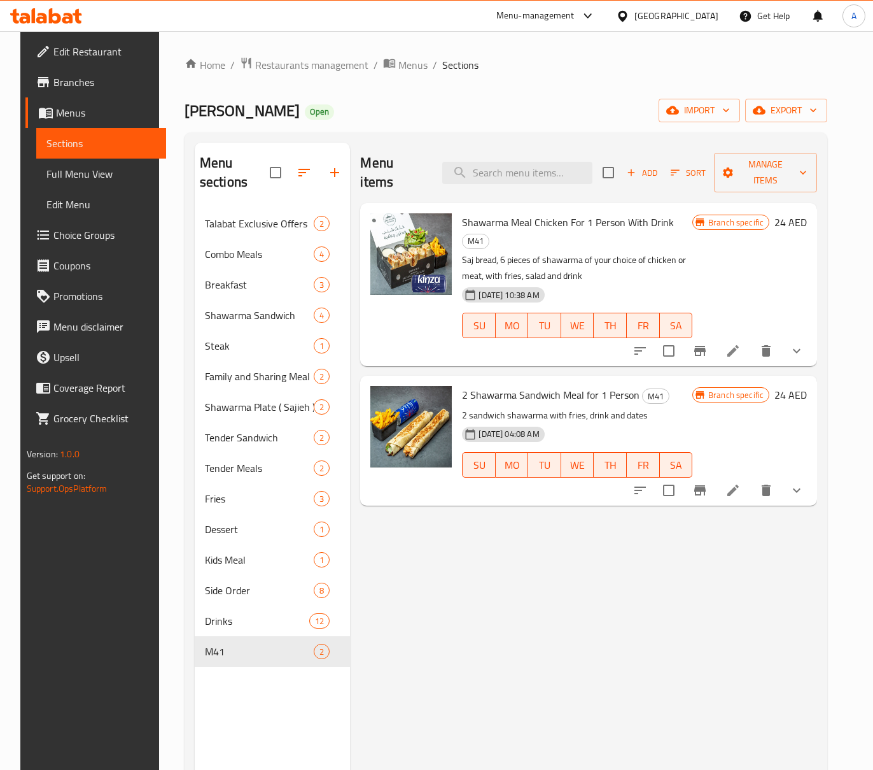
click at [812, 335] on div at bounding box center [718, 350] width 187 height 31
click at [812, 335] on button "show more" at bounding box center [797, 350] width 31 height 31
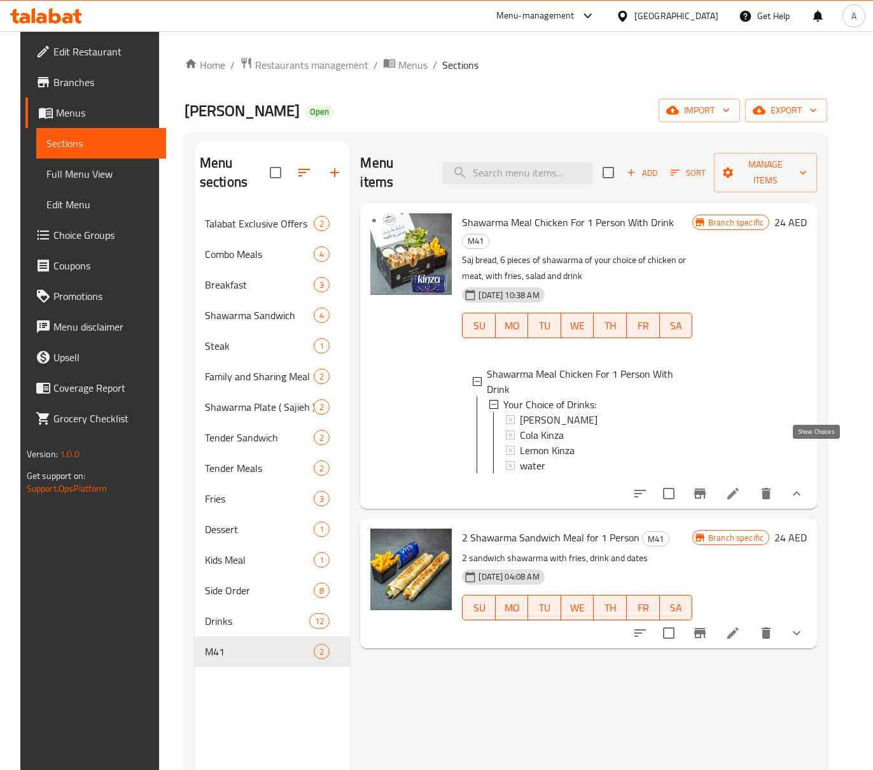
click at [805, 486] on icon "show more" at bounding box center [796, 493] width 15 height 15
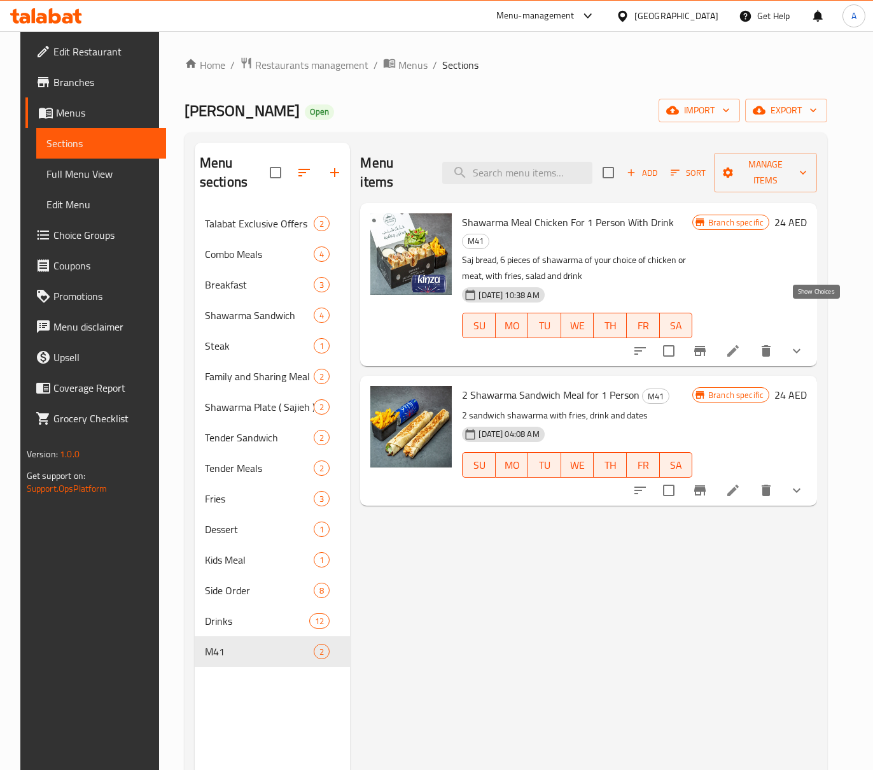
click at [805, 343] on icon "show more" at bounding box center [796, 350] width 15 height 15
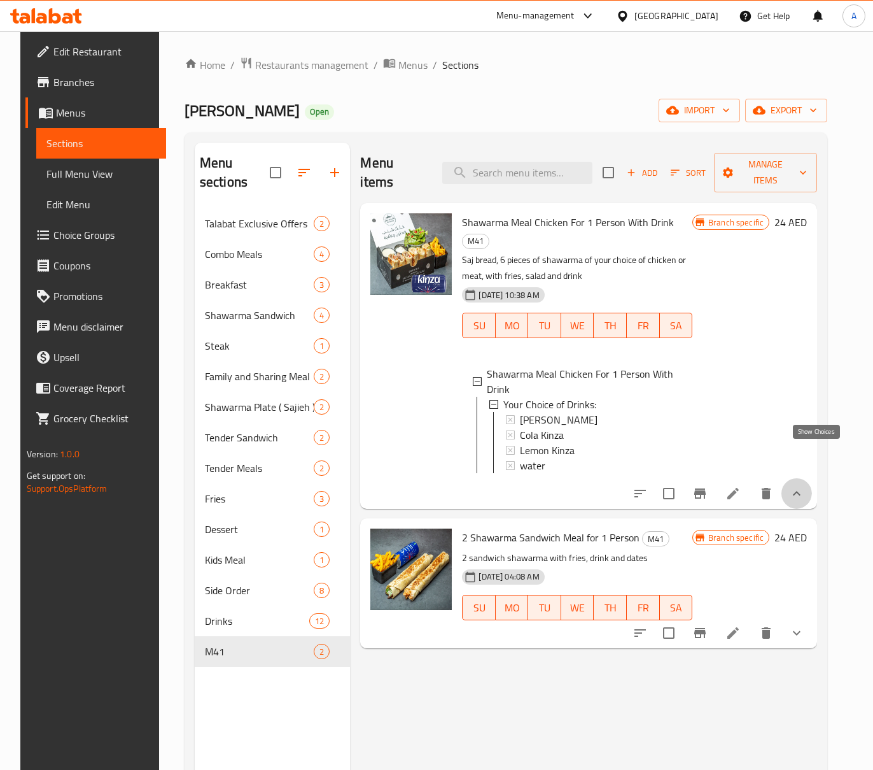
click at [805, 486] on icon "show more" at bounding box center [796, 493] width 15 height 15
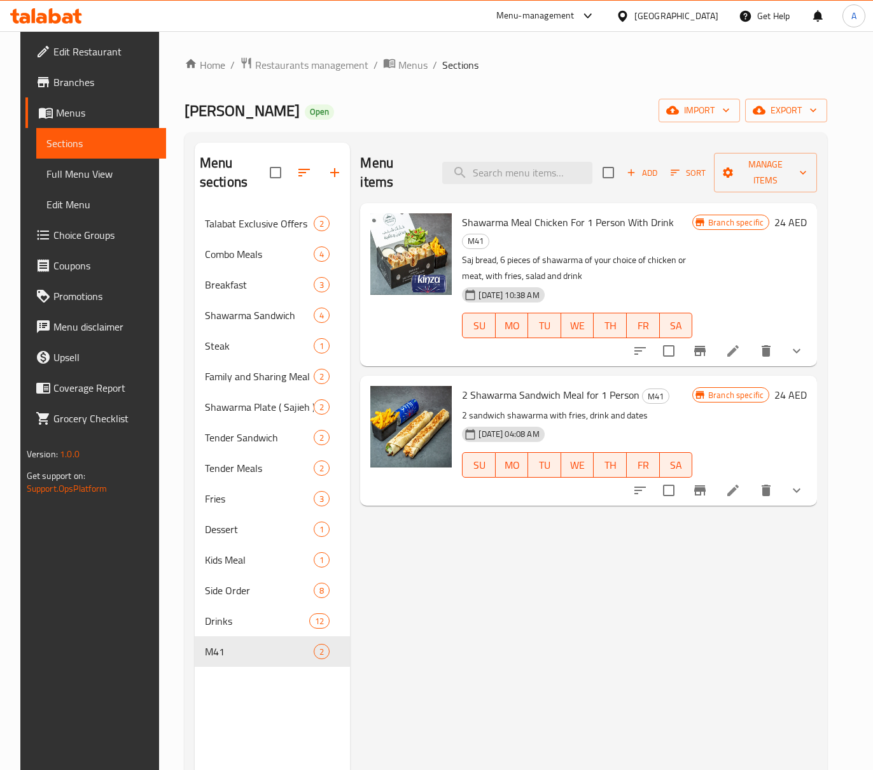
click at [812, 475] on button "show more" at bounding box center [797, 490] width 31 height 31
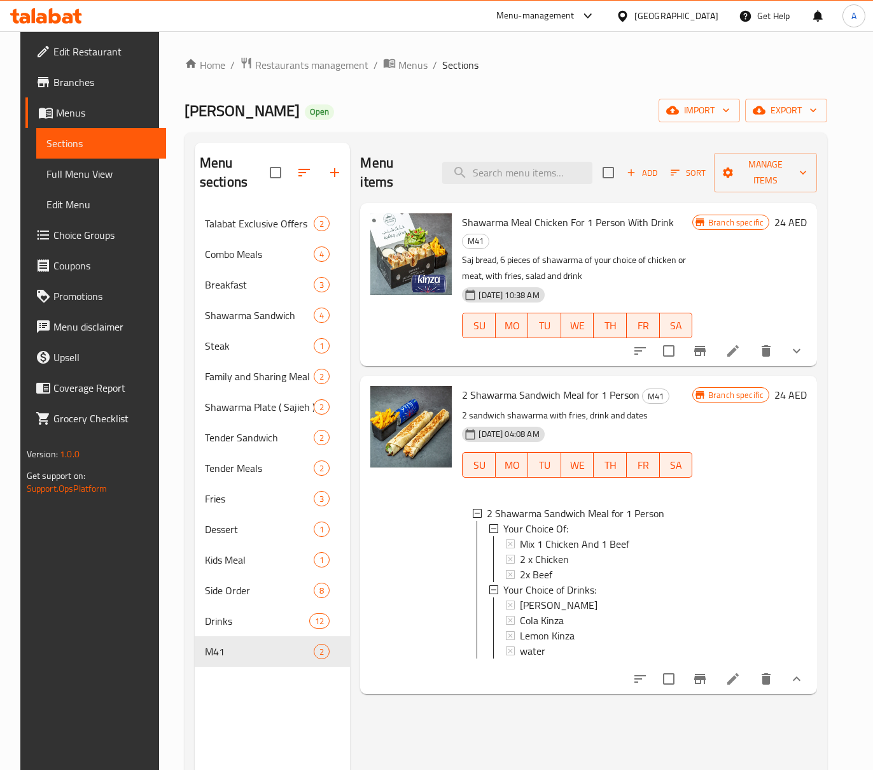
click at [812, 663] on button "show more" at bounding box center [797, 678] width 31 height 31
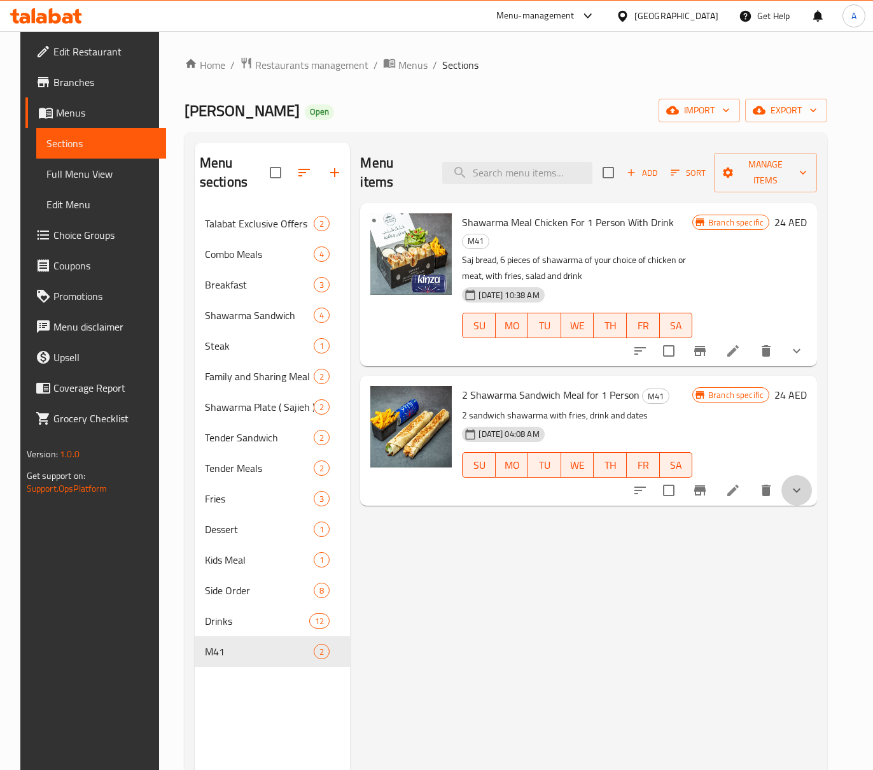
click at [812, 475] on button "show more" at bounding box center [797, 490] width 31 height 31
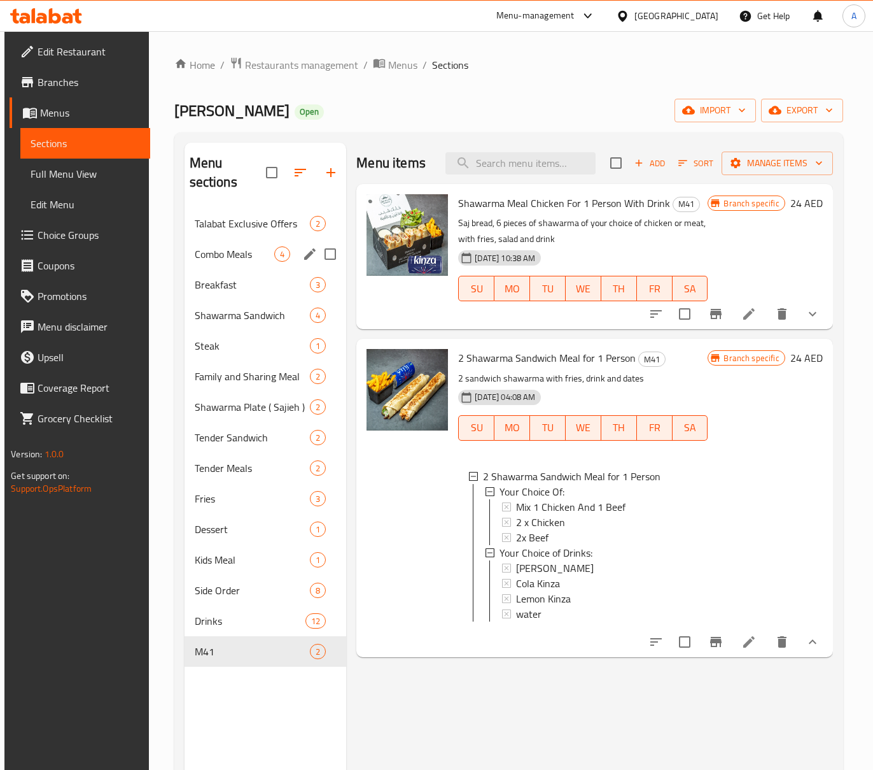
click at [246, 246] on div "Combo Meals 4" at bounding box center [266, 254] width 162 height 31
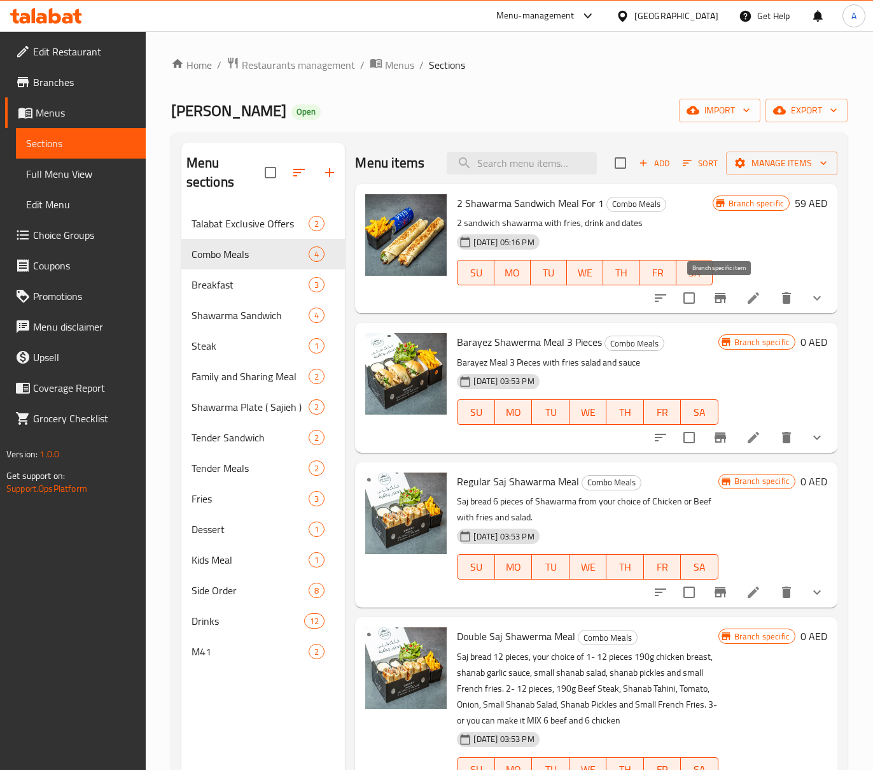
click at [716, 292] on icon "Branch-specific-item" at bounding box center [720, 297] width 15 height 15
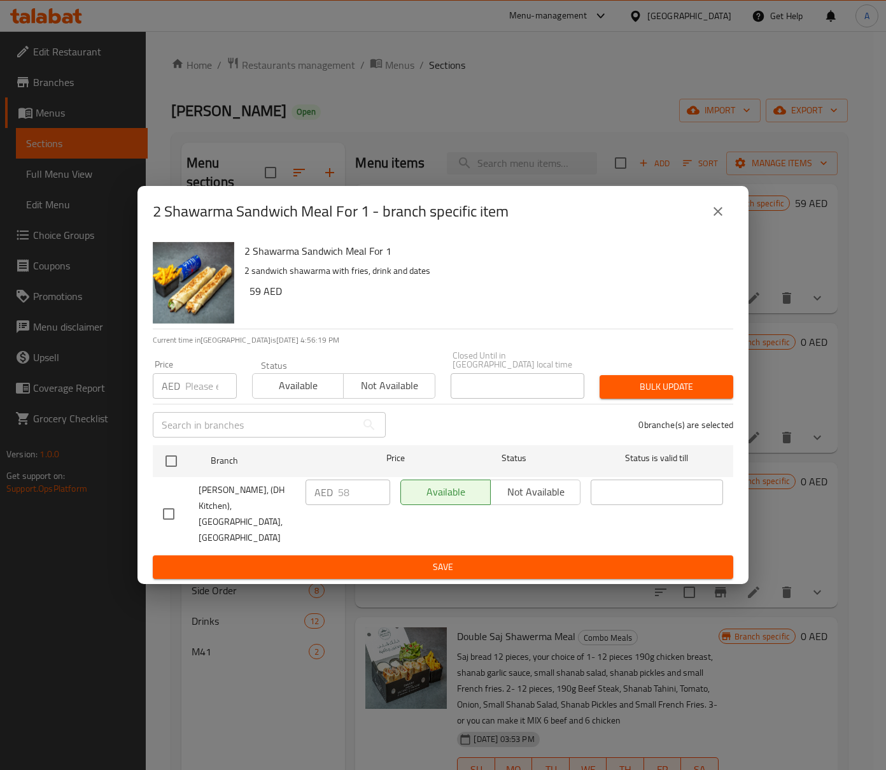
click at [714, 219] on icon "close" at bounding box center [717, 211] width 15 height 15
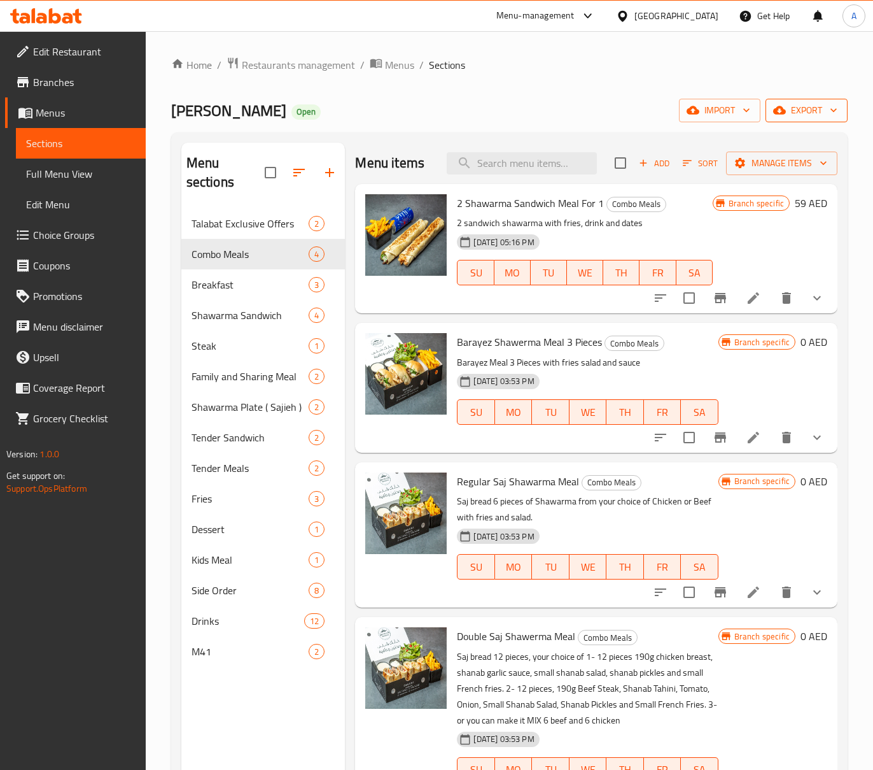
click at [805, 112] on span "export" at bounding box center [807, 110] width 62 height 16
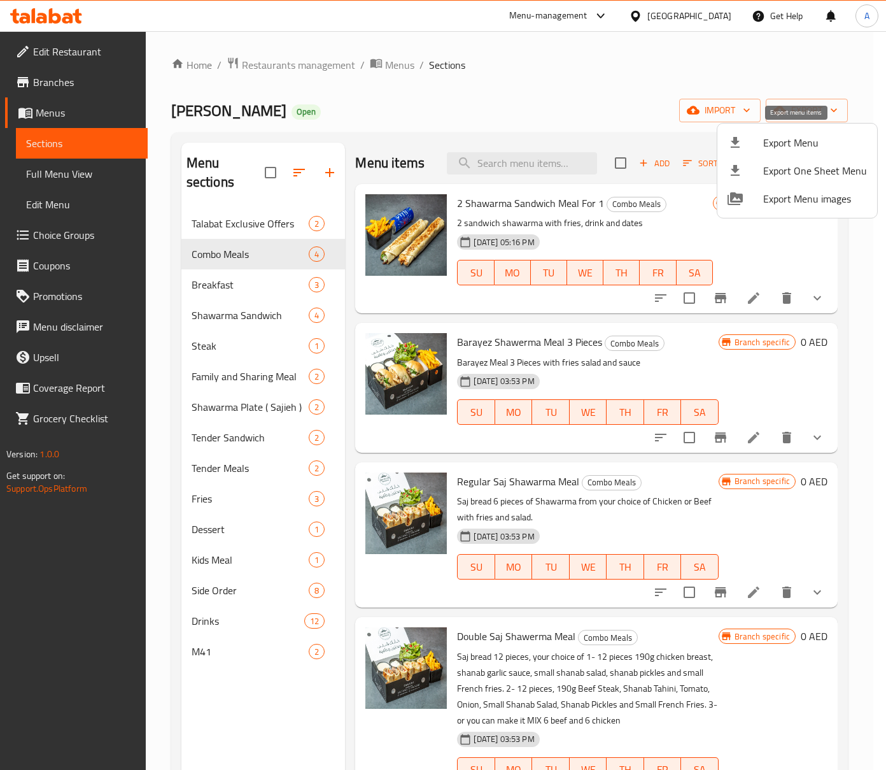
click at [800, 143] on span "Export Menu" at bounding box center [815, 142] width 104 height 15
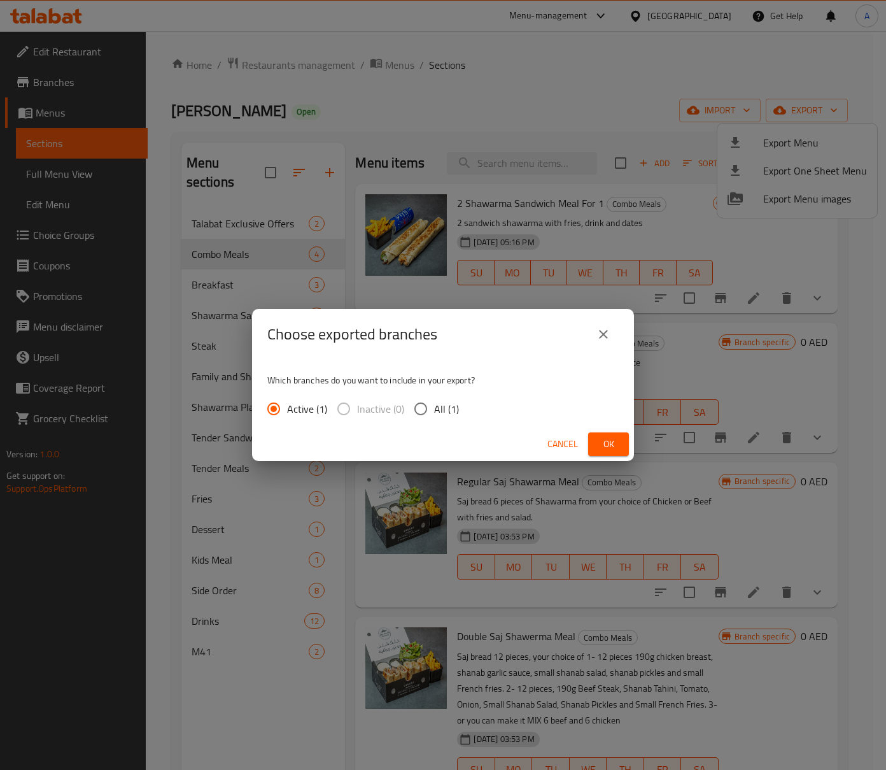
click at [434, 411] on span "All (1)" at bounding box center [446, 408] width 25 height 15
click at [433, 411] on input "All (1)" at bounding box center [420, 408] width 27 height 27
radio input "true"
click at [621, 443] on button "Ok" at bounding box center [608, 444] width 41 height 24
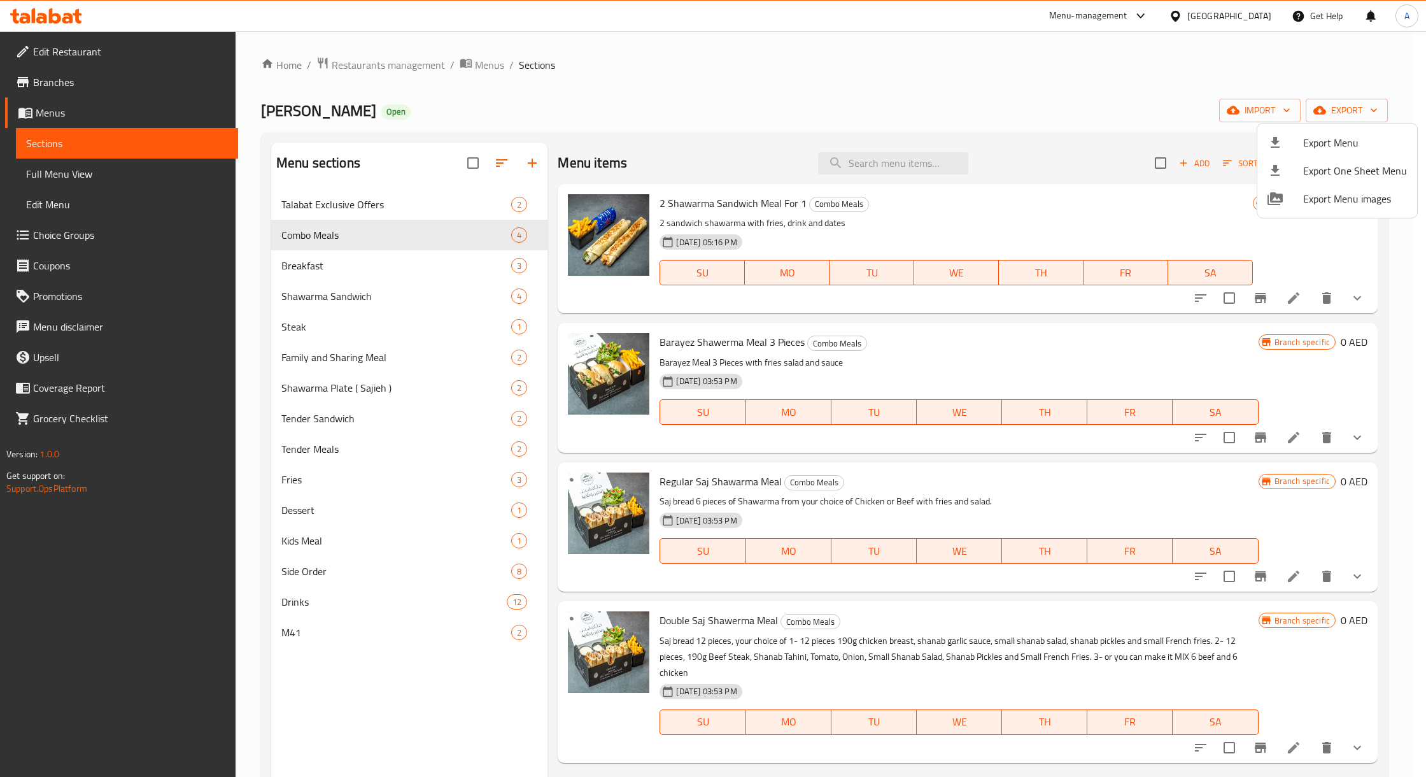
click at [479, 64] on div at bounding box center [713, 388] width 1426 height 777
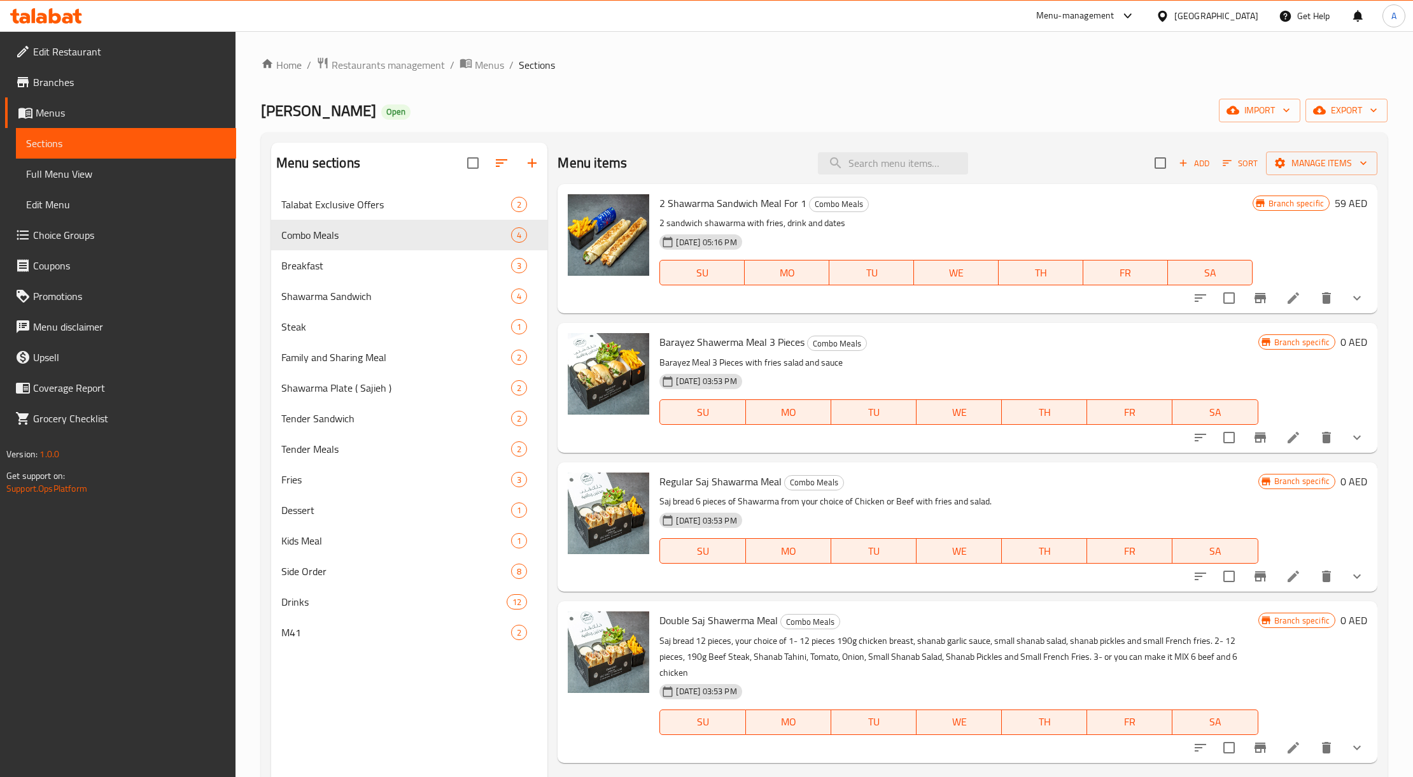
click at [56, 87] on span "Branches" at bounding box center [129, 81] width 193 height 15
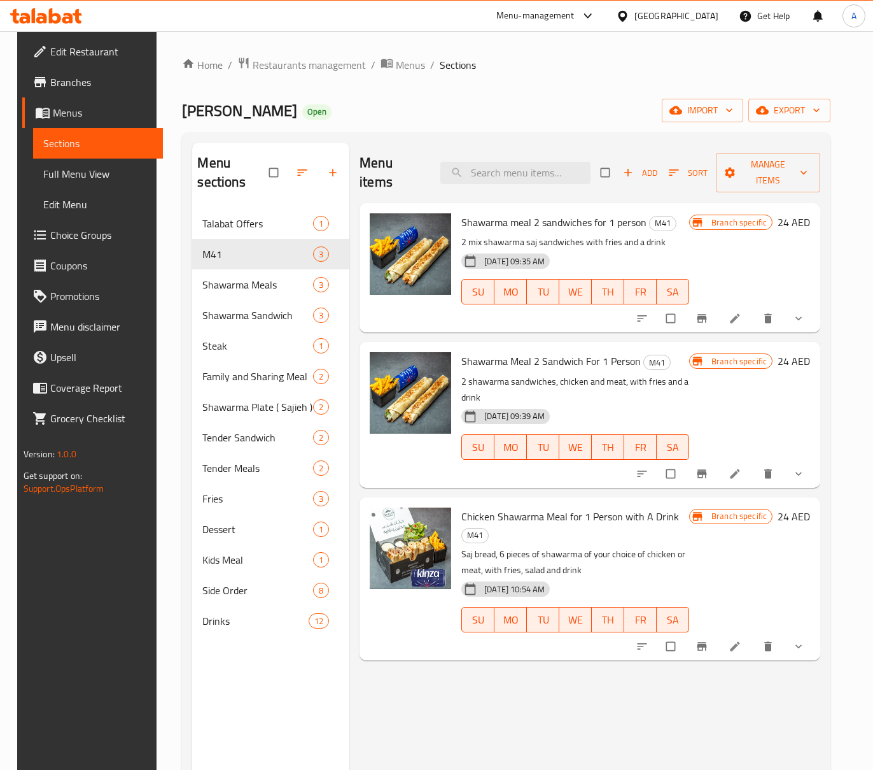
click at [597, 15] on div "Menu-management" at bounding box center [546, 16] width 120 height 31
click at [574, 14] on div "Menu-management" at bounding box center [536, 15] width 78 height 15
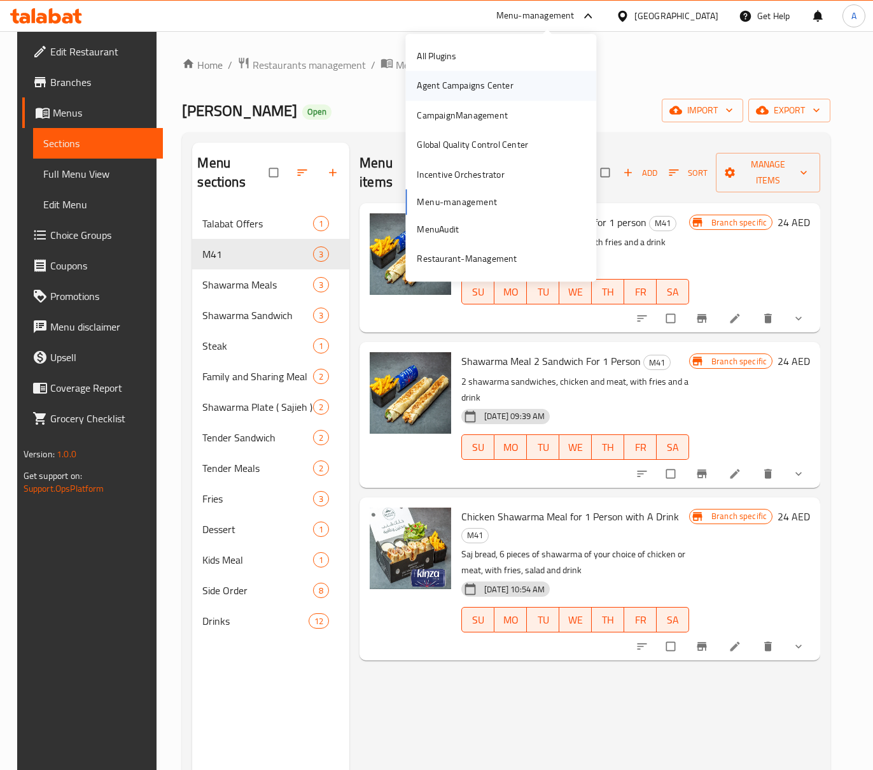
click at [511, 82] on div "Agent Campaigns Center" at bounding box center [465, 86] width 96 height 14
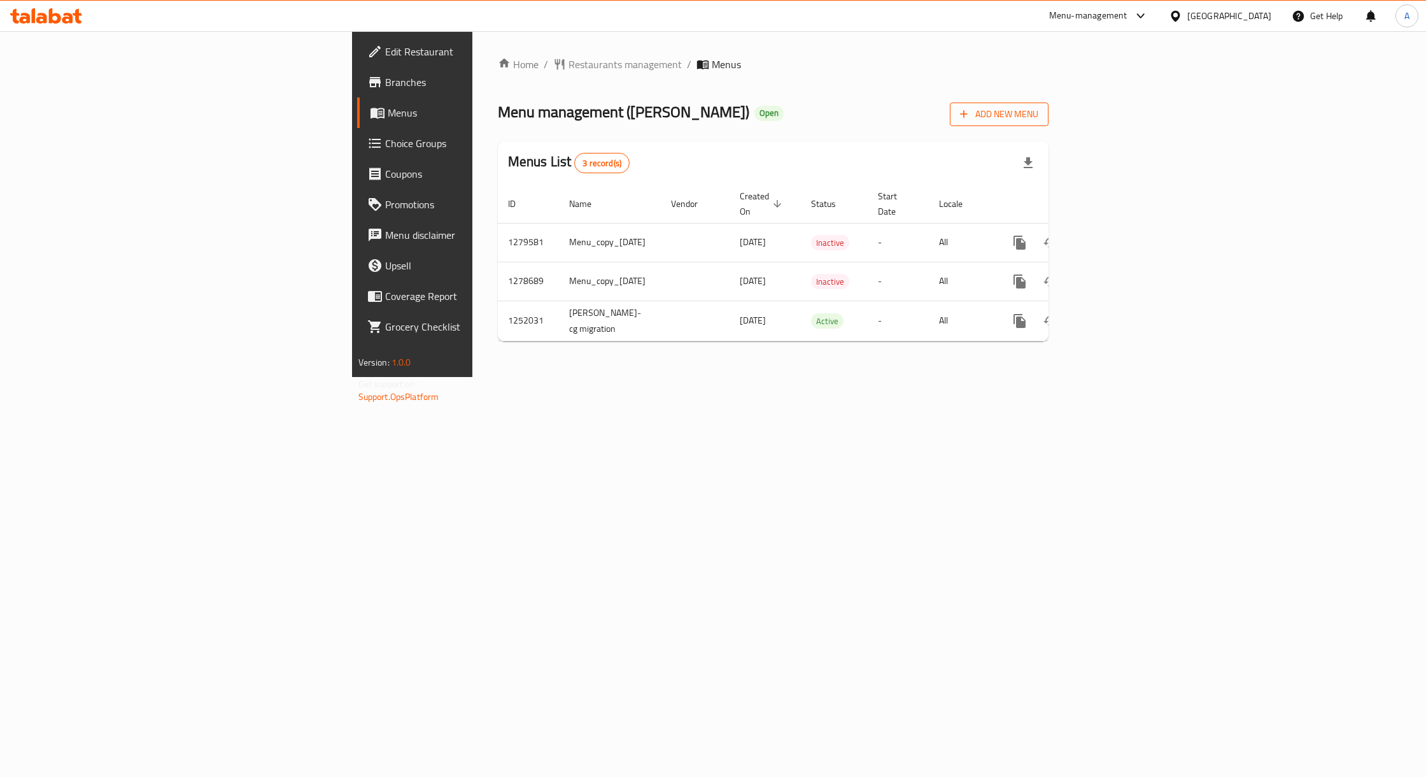
click at [1038, 122] on span "Add New Menu" at bounding box center [999, 114] width 78 height 16
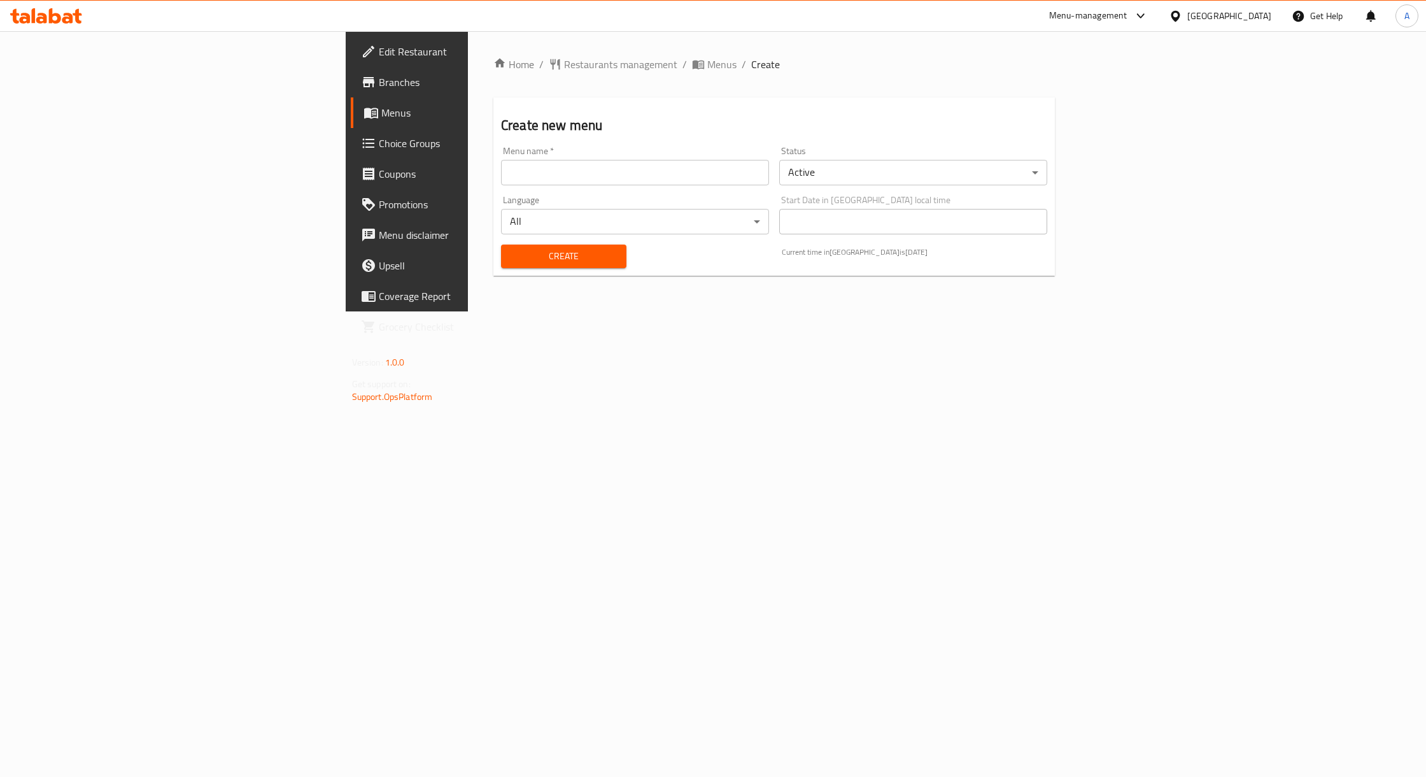
click at [501, 174] on input "text" at bounding box center [635, 172] width 268 height 25
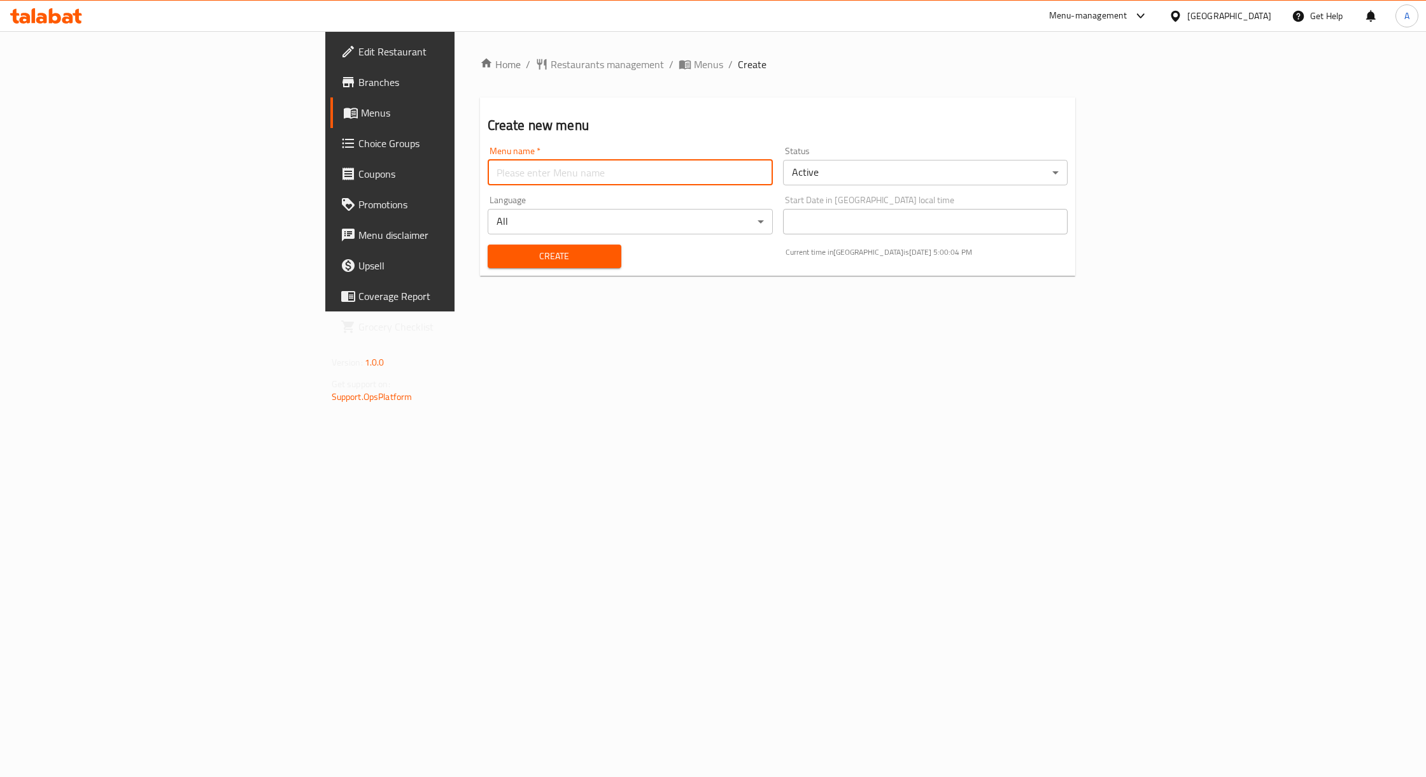
type input "rabeh"
click at [498, 260] on span "Create" at bounding box center [554, 256] width 113 height 16
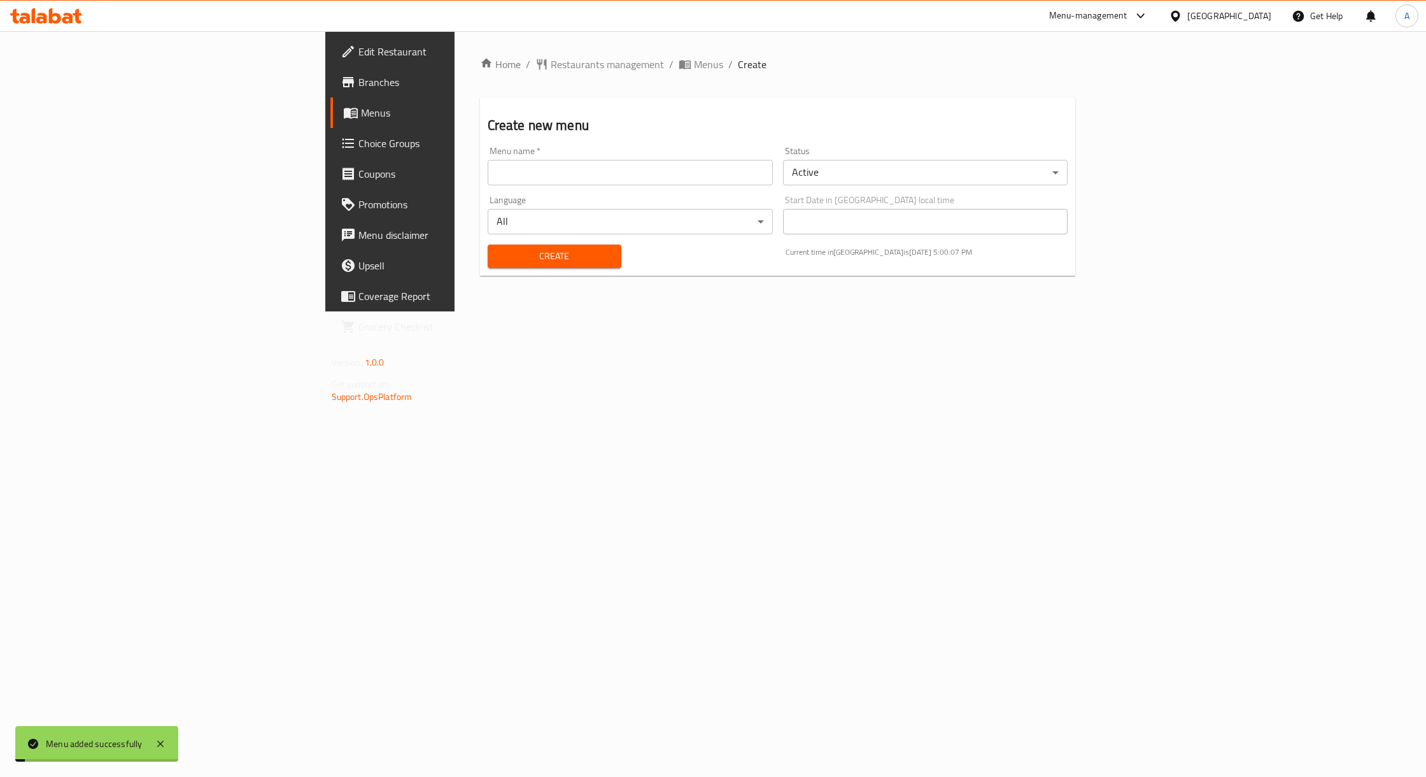
click at [502, 75] on div "Home / Restaurants management / Menus / Create Create new menu Menu name   * Me…" at bounding box center [778, 171] width 596 height 229
click at [694, 66] on span "Menus" at bounding box center [708, 64] width 29 height 15
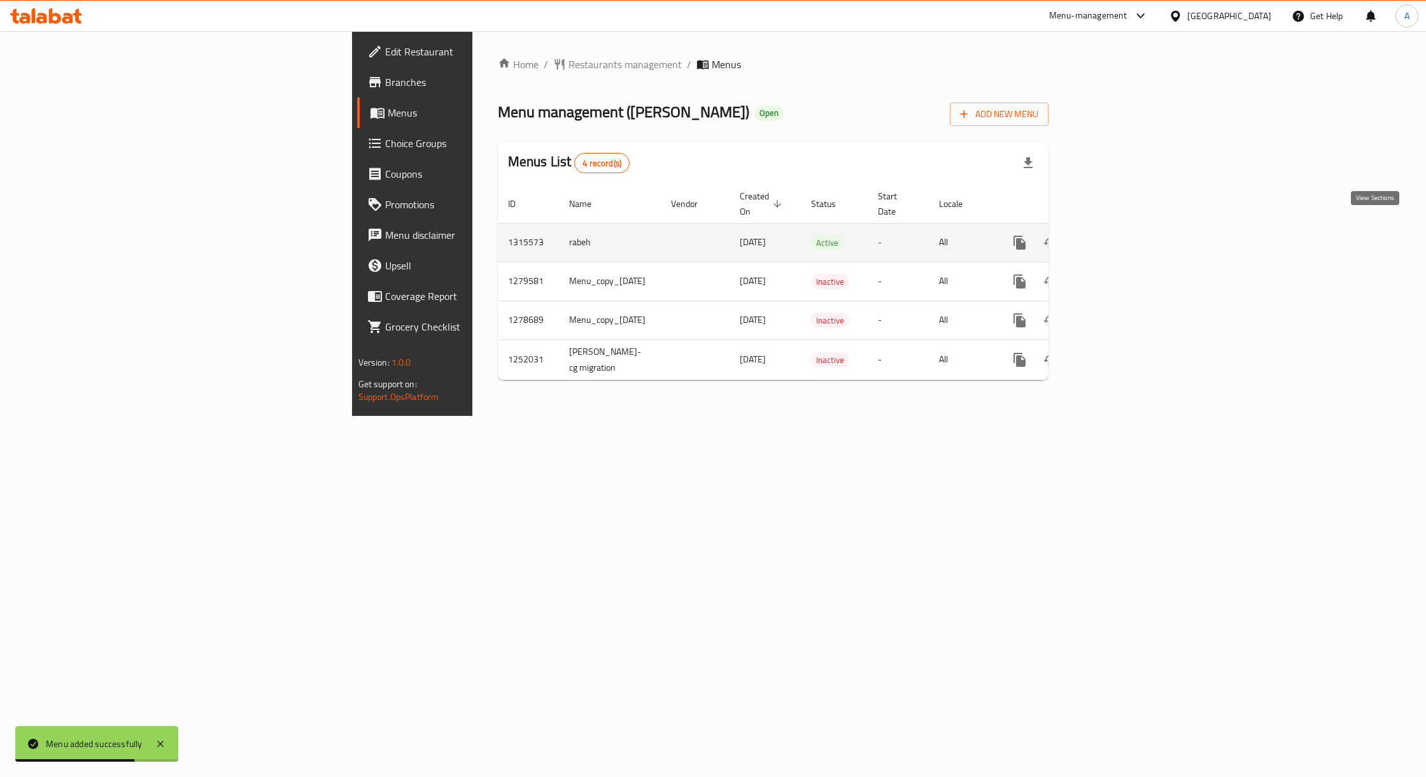
click at [1119, 237] on icon "enhanced table" at bounding box center [1111, 242] width 15 height 15
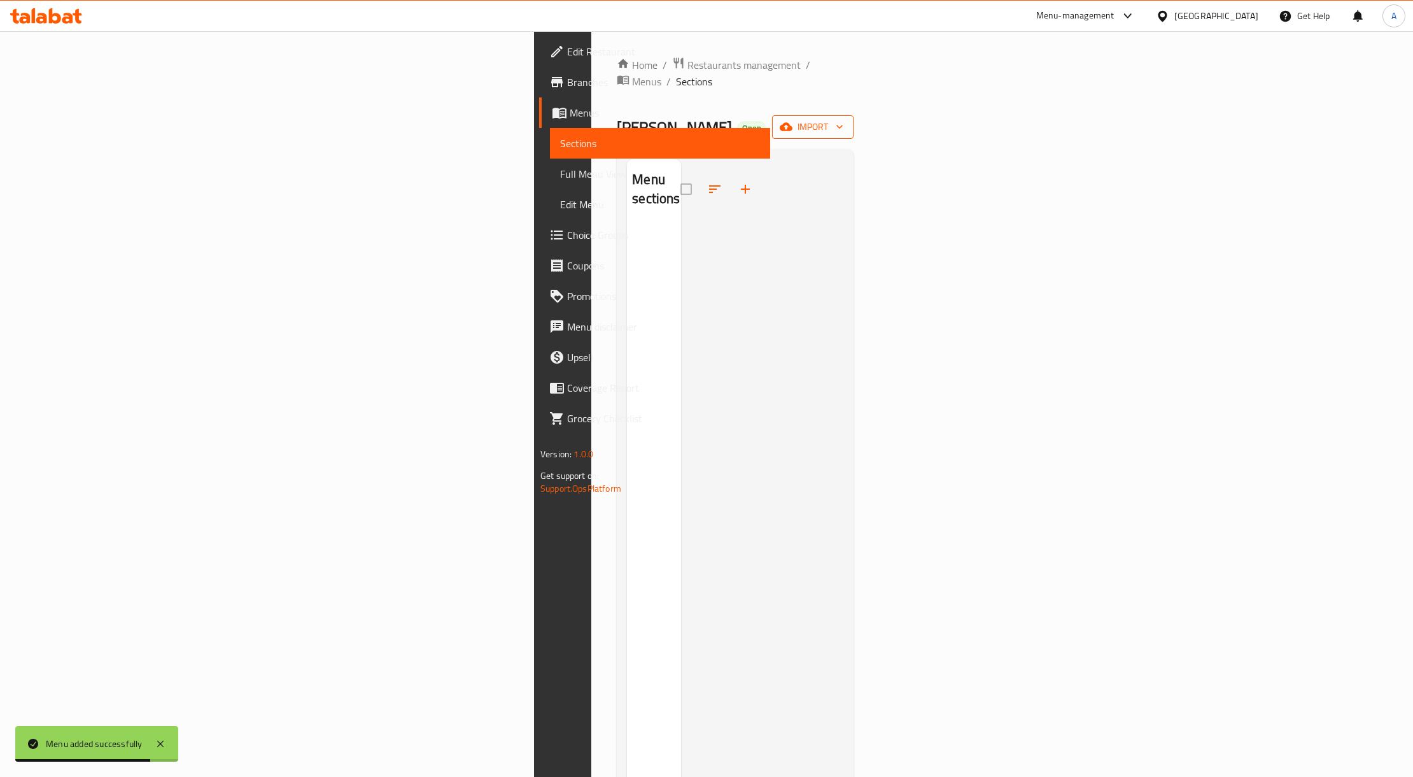
click at [854, 123] on div "Home / Restaurants management / Menus / Sections [PERSON_NAME] Open import Menu…" at bounding box center [735, 501] width 237 height 889
click at [843, 119] on span "import" at bounding box center [812, 127] width 61 height 16
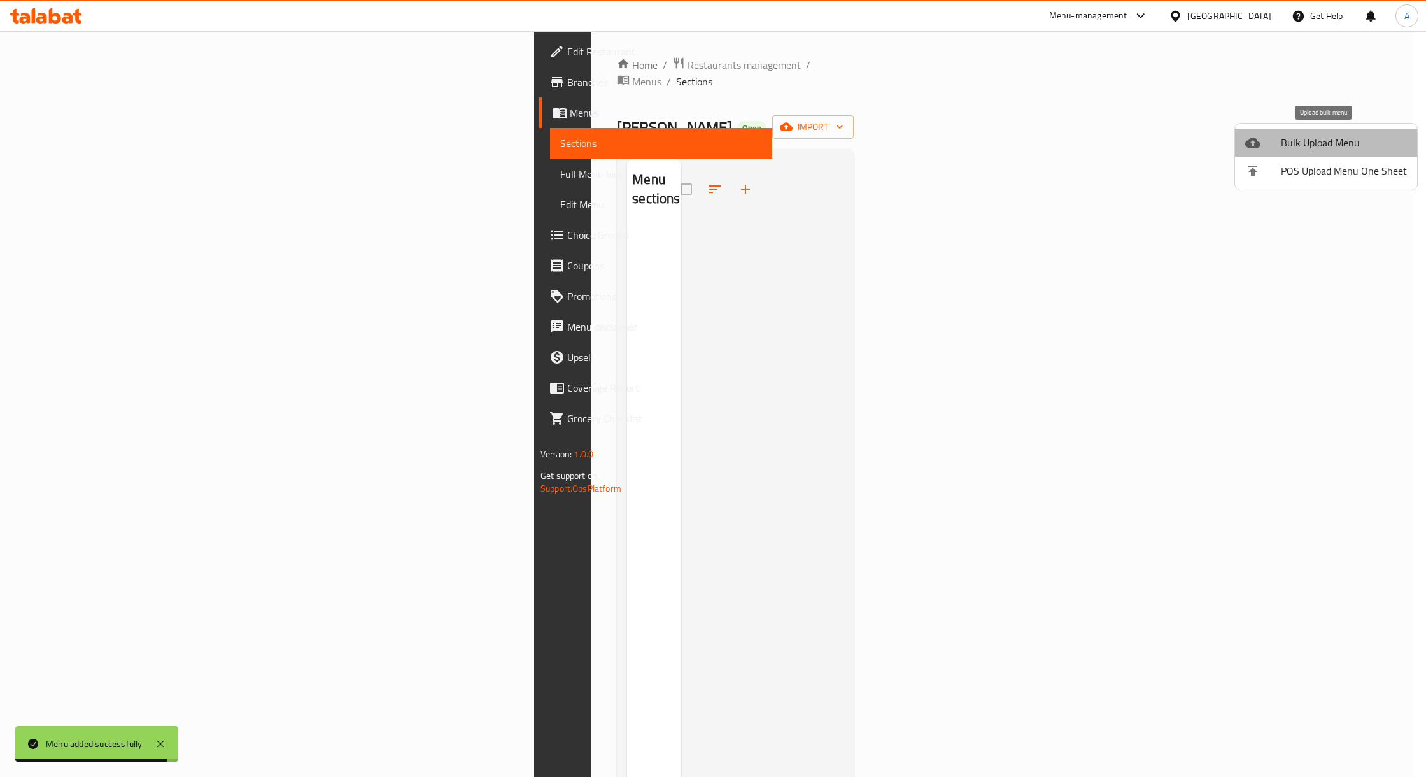
click at [1339, 145] on span "Bulk Upload Menu" at bounding box center [1344, 142] width 126 height 15
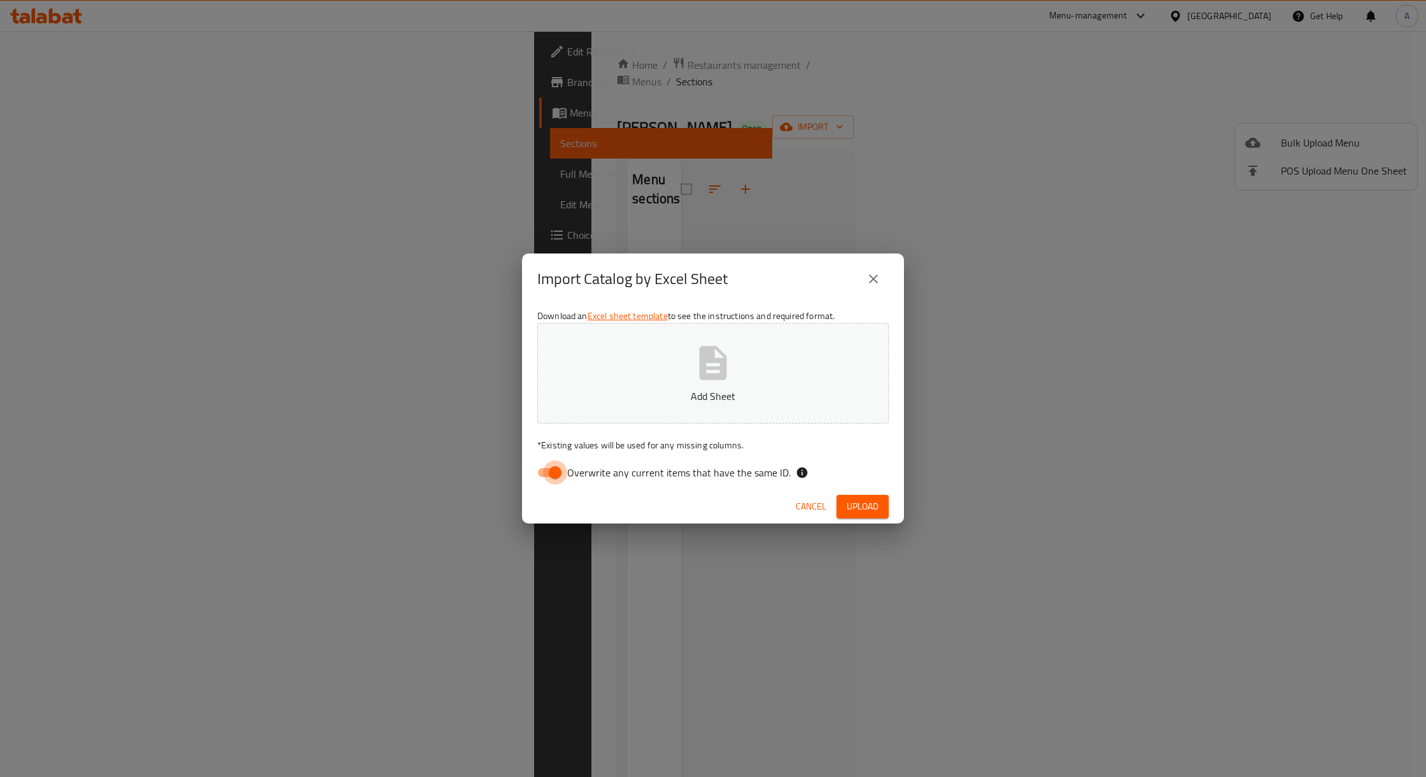
click at [540, 467] on input "Overwrite any current items that have the same ID." at bounding box center [555, 472] width 73 height 24
checkbox input "false"
click at [687, 391] on p "Add Sheet" at bounding box center [713, 395] width 312 height 15
click at [869, 508] on span "Upload" at bounding box center [863, 506] width 32 height 16
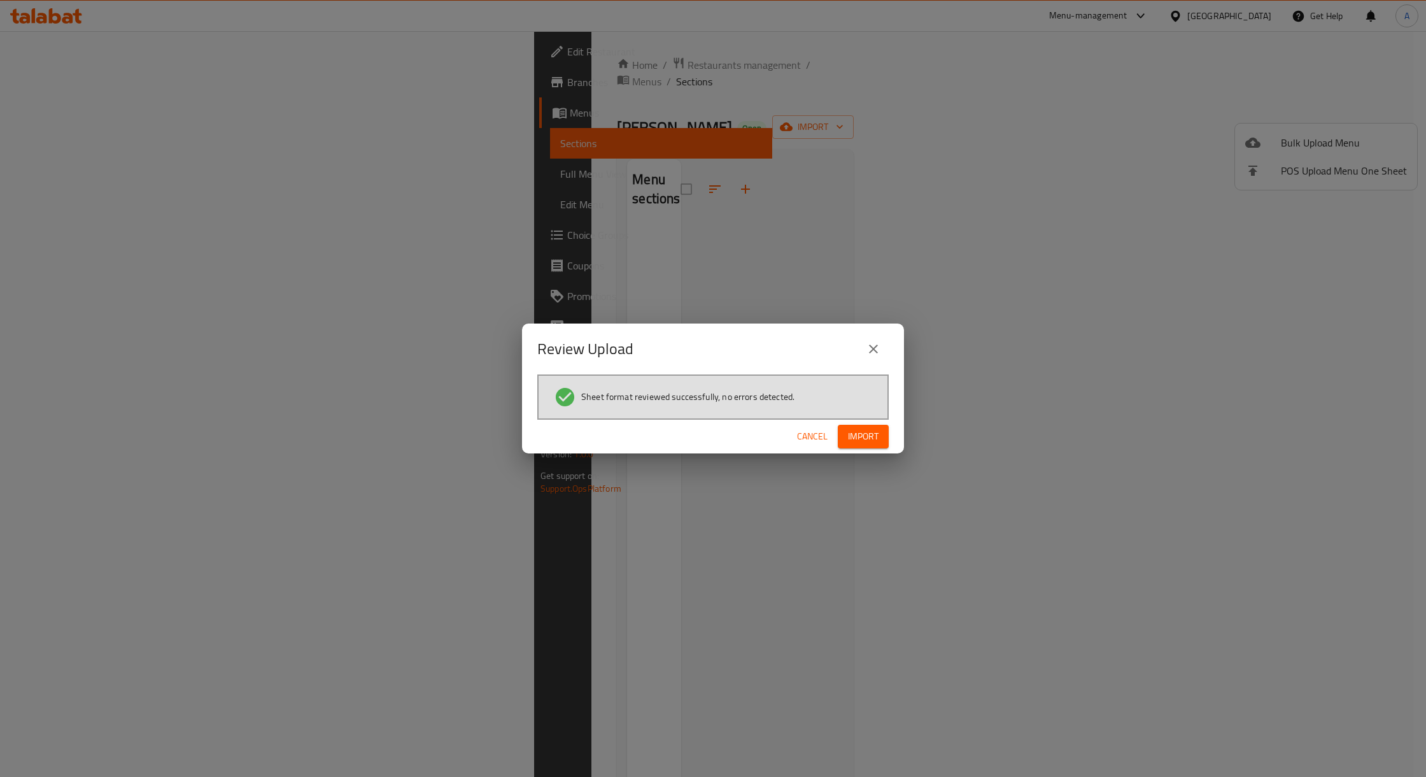
click at [890, 444] on div "Cancel Import" at bounding box center [713, 436] width 382 height 34
click at [885, 441] on button "Import" at bounding box center [863, 437] width 51 height 24
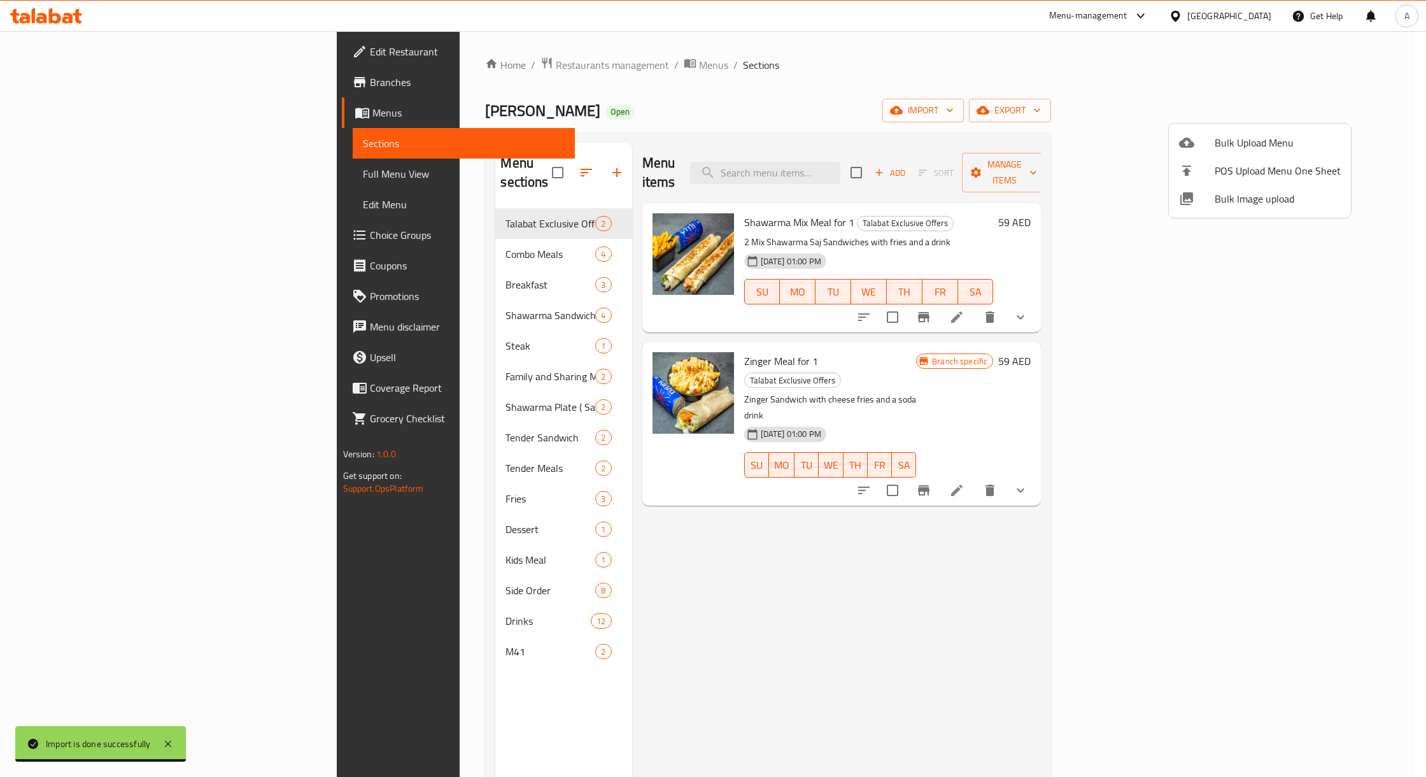
click at [474, 69] on div at bounding box center [713, 388] width 1426 height 777
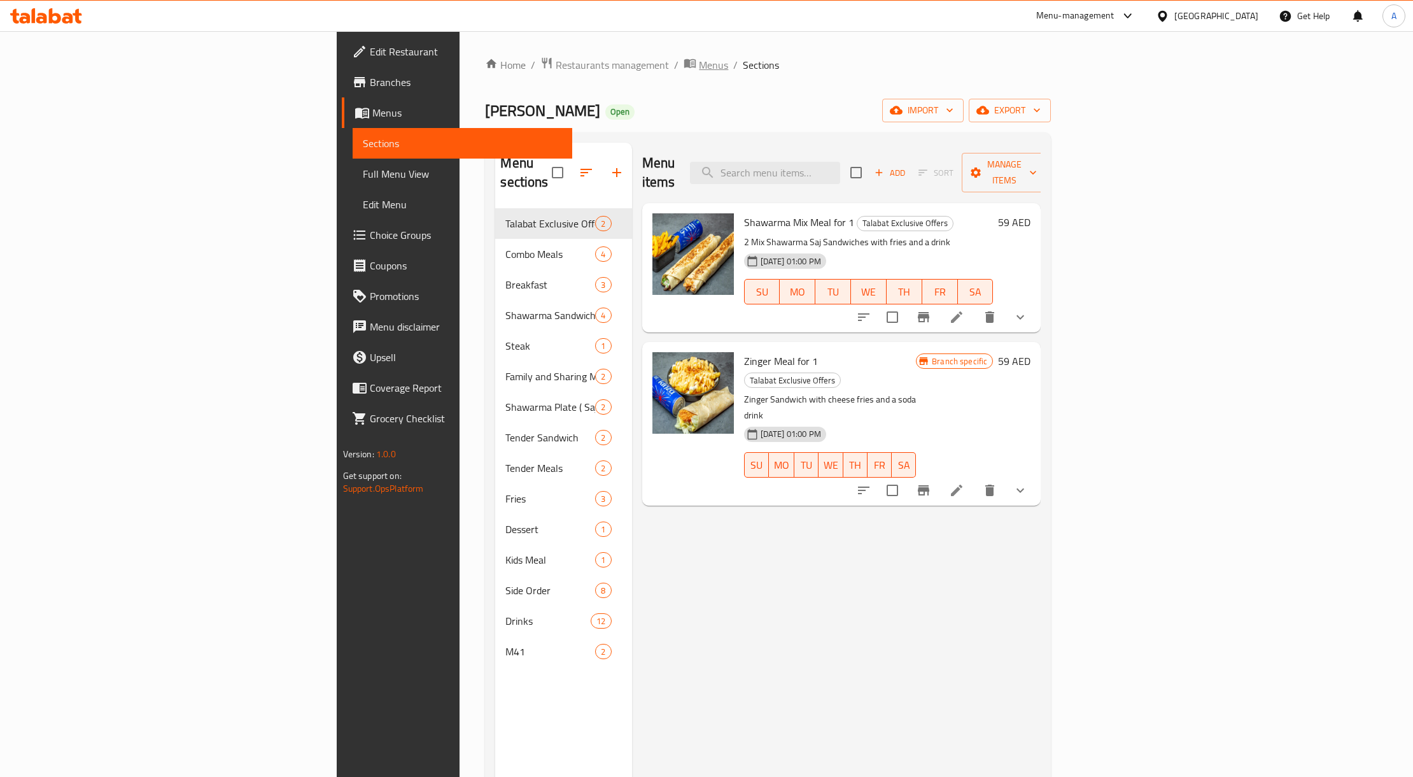
click at [699, 67] on span "Menus" at bounding box center [713, 64] width 29 height 15
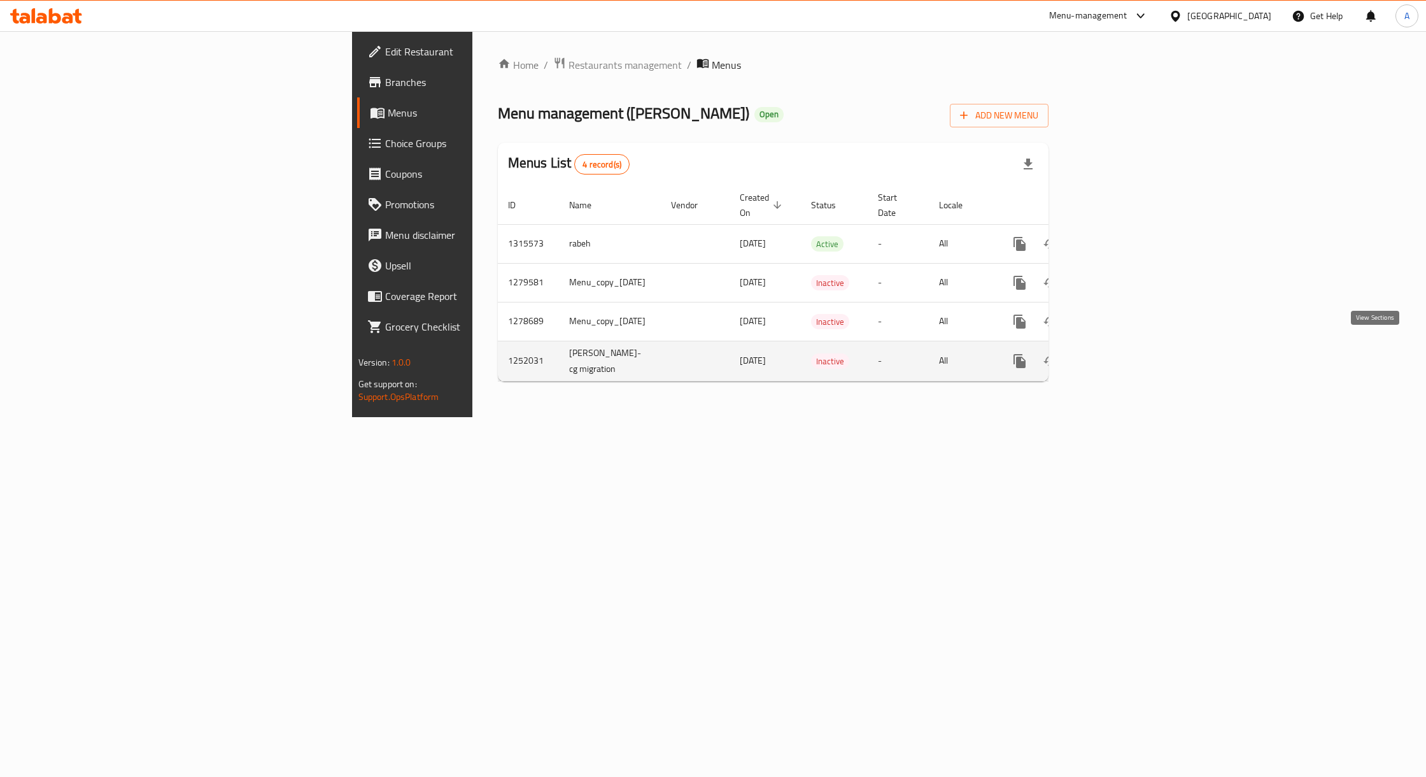
click at [1119, 353] on icon "enhanced table" at bounding box center [1111, 360] width 15 height 15
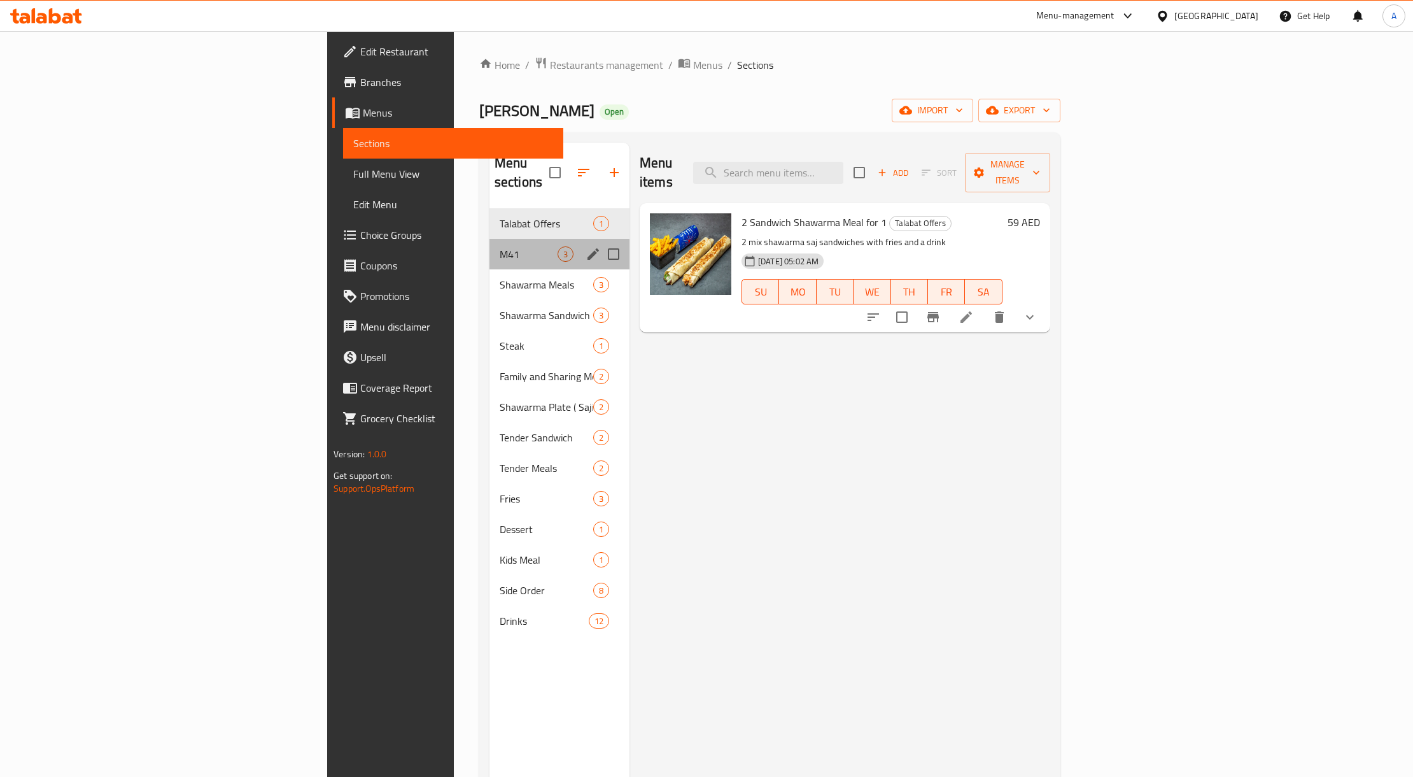
click at [490, 239] on div "M41 3" at bounding box center [560, 254] width 140 height 31
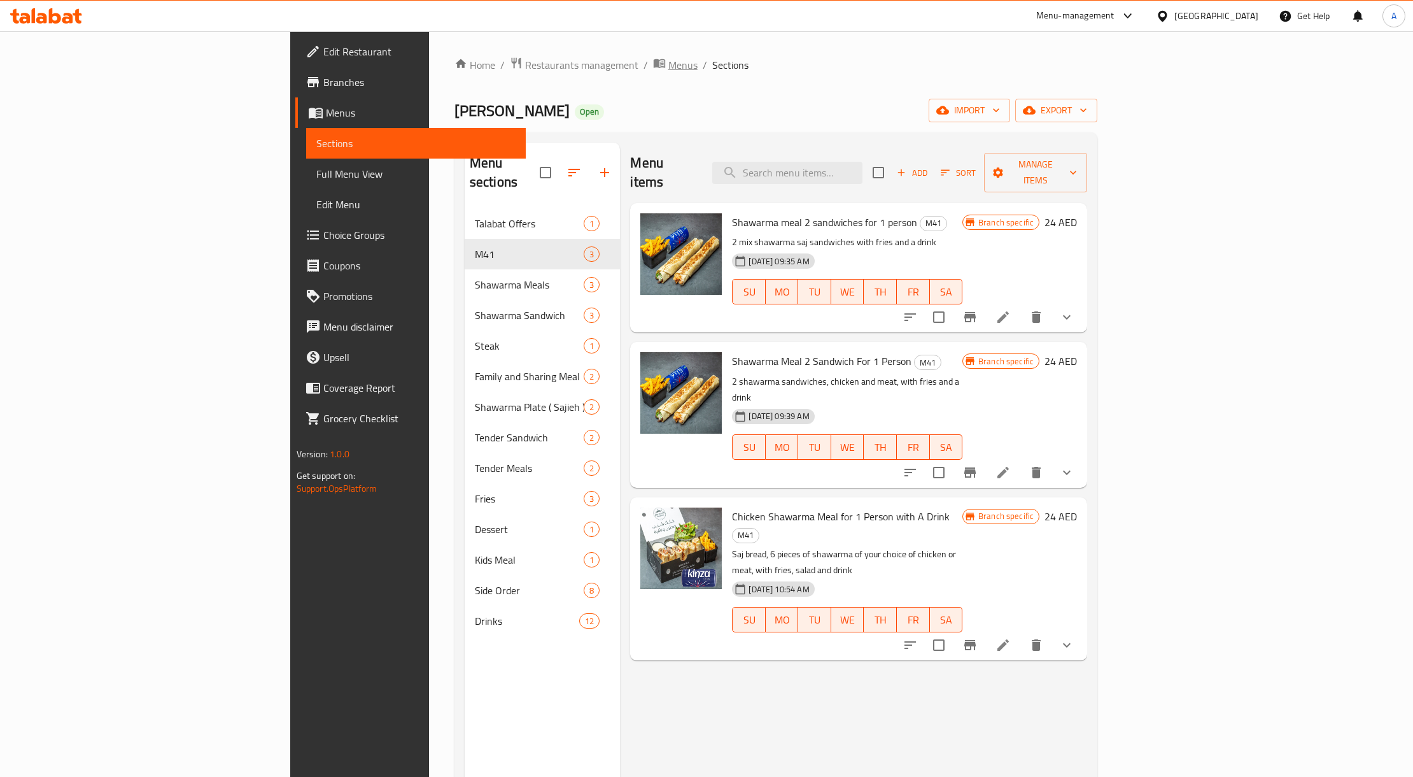
click at [668, 67] on span "Menus" at bounding box center [682, 64] width 29 height 15
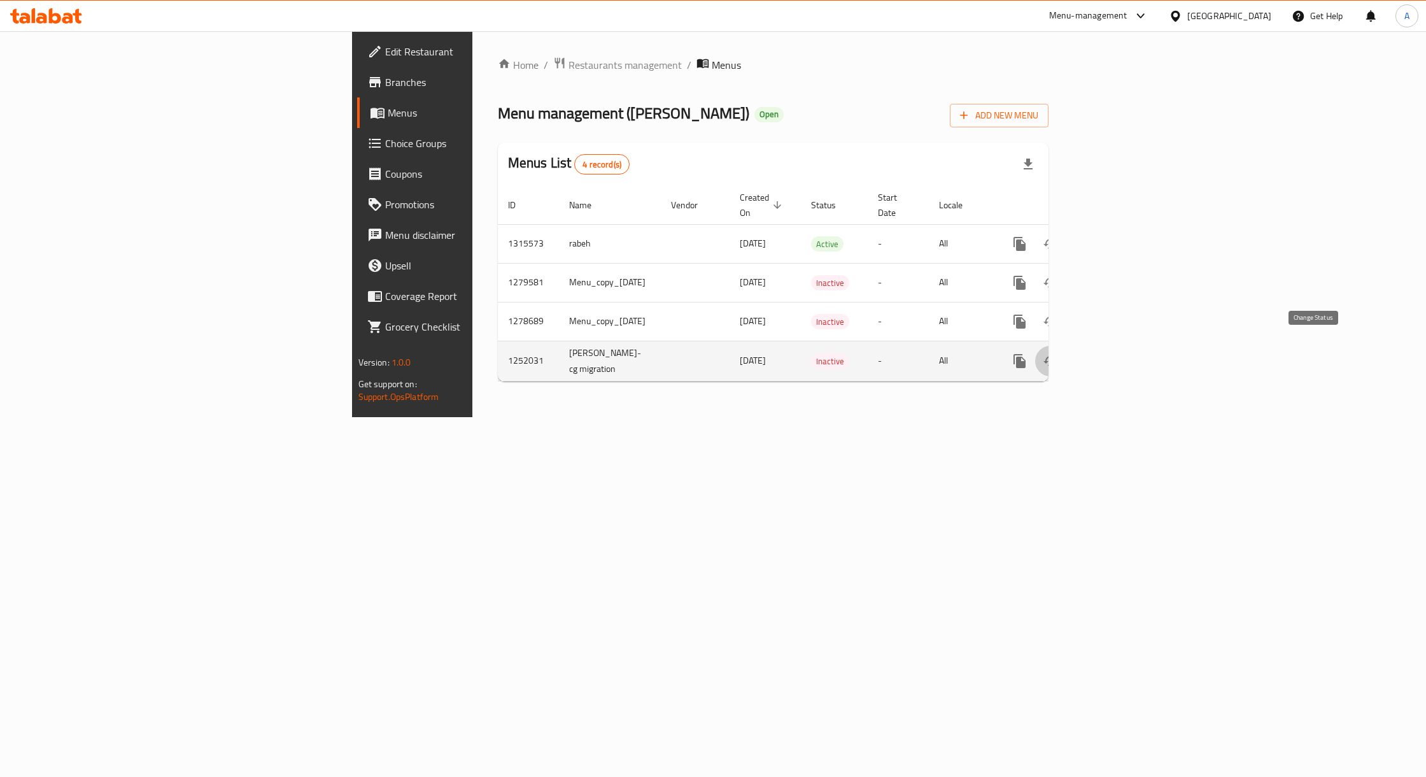
click at [1058, 354] on icon "enhanced table" at bounding box center [1050, 360] width 15 height 15
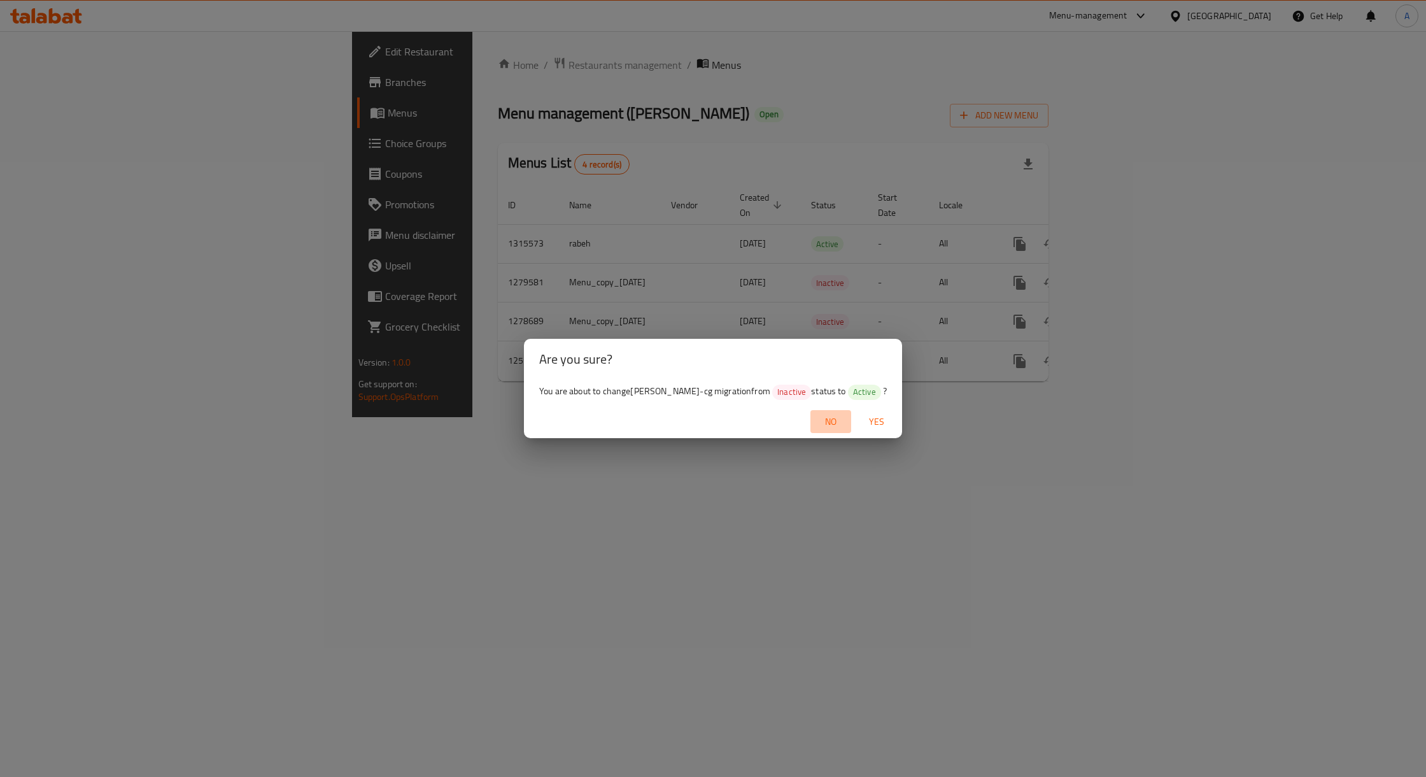
click at [842, 426] on span "No" at bounding box center [830, 422] width 31 height 16
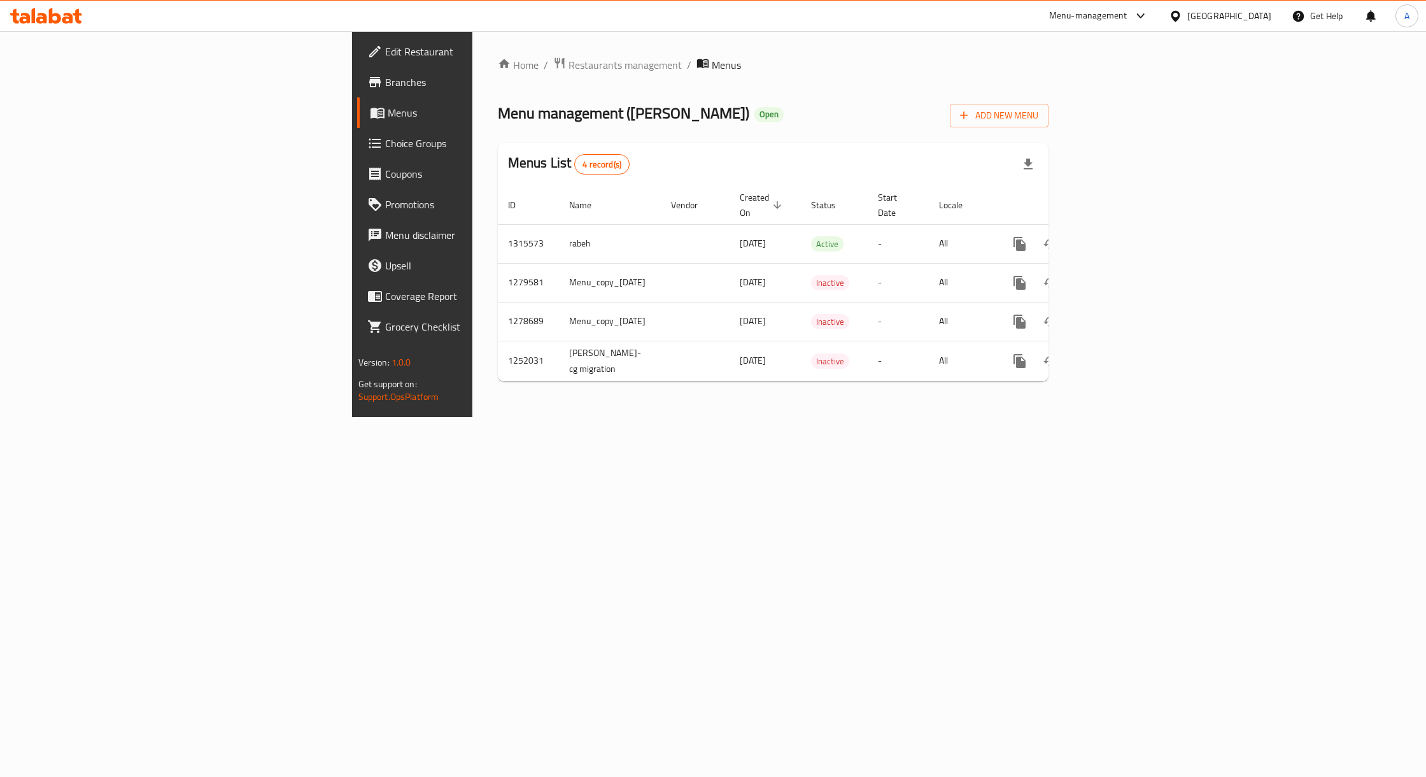
click at [946, 417] on div "Home / Restaurants management / Menus Menu management ( [PERSON_NAME] ) Open Ad…" at bounding box center [773, 224] width 602 height 386
click at [1027, 236] on icon "more" at bounding box center [1019, 243] width 15 height 15
click at [1299, 234] on strong "Copy sections" at bounding box center [1312, 232] width 59 height 15
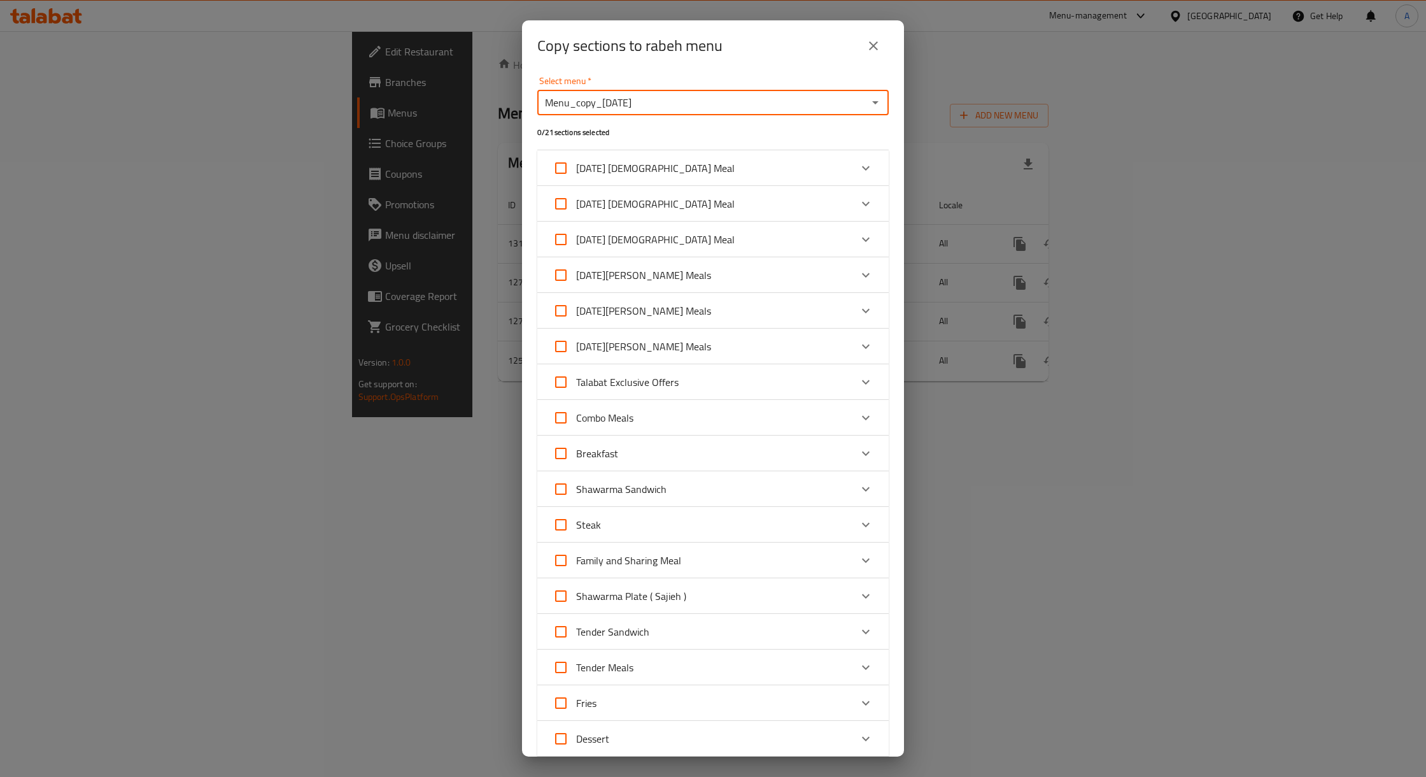
click at [821, 105] on input "Menu_copy_[DATE]" at bounding box center [702, 103] width 323 height 18
click at [868, 101] on icon "Open" at bounding box center [875, 102] width 15 height 15
click at [736, 174] on li "[PERSON_NAME]-cg migration" at bounding box center [706, 180] width 339 height 23
type input "[PERSON_NAME]-cg migration"
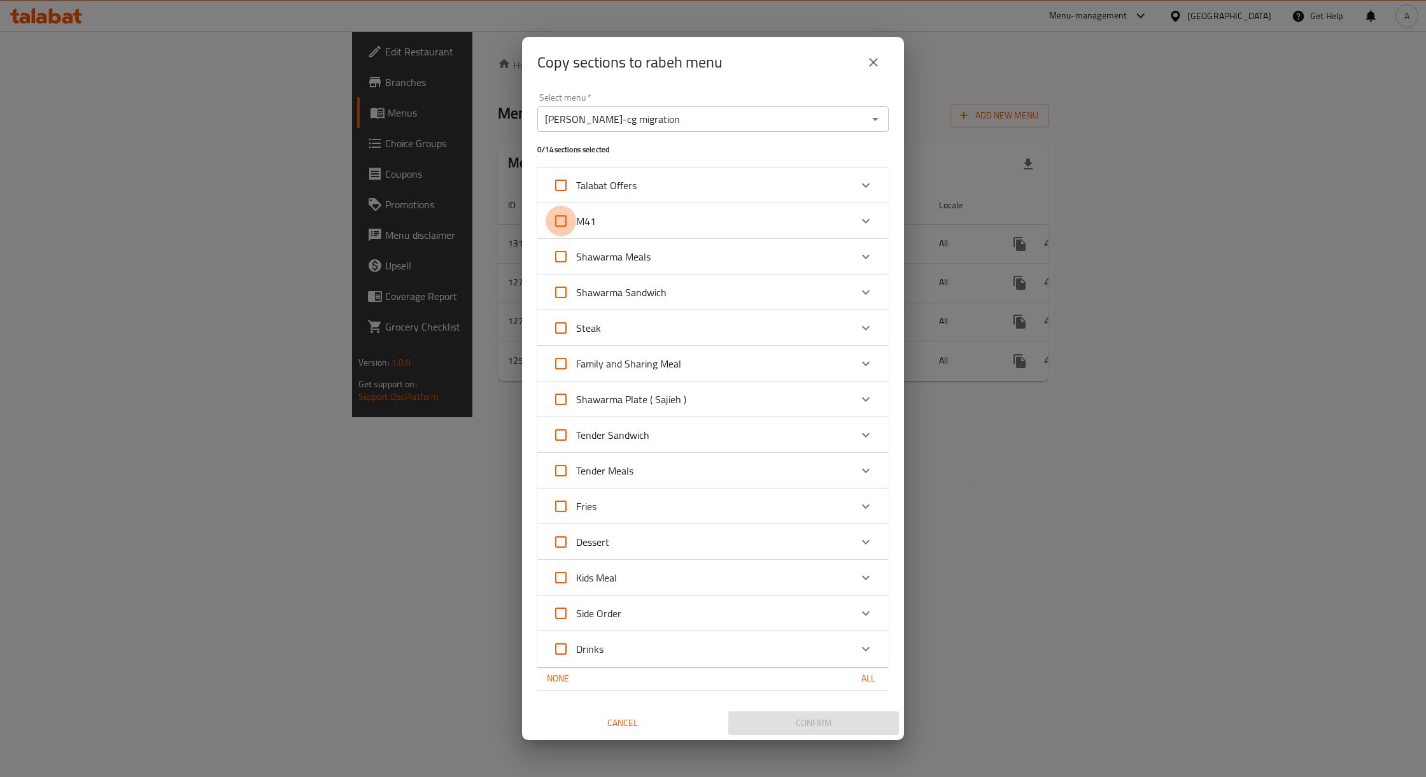
click at [564, 218] on input "M41" at bounding box center [561, 221] width 31 height 31
checkbox input "true"
click at [867, 218] on icon "Expand" at bounding box center [865, 220] width 15 height 15
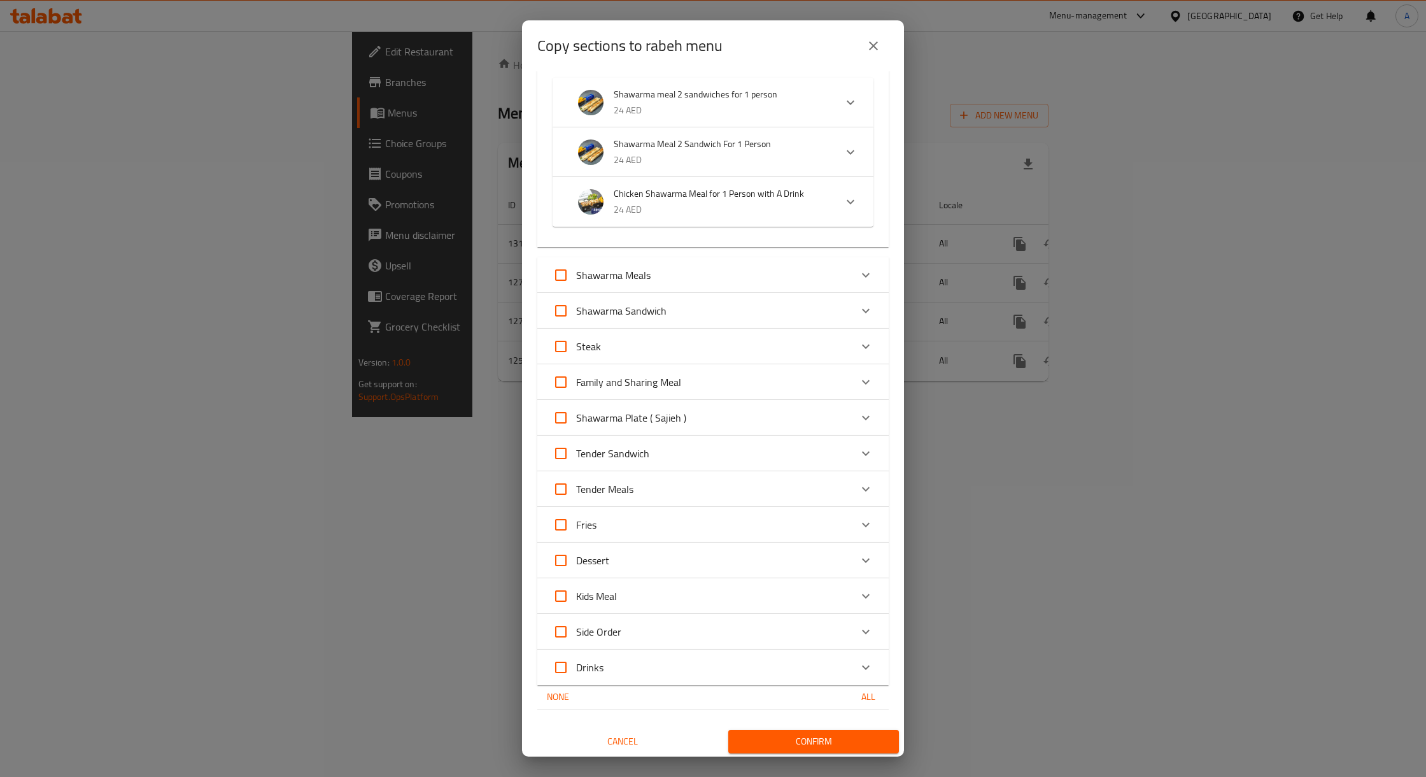
scroll to position [171, 0]
click at [817, 735] on span "Confirm" at bounding box center [813, 739] width 150 height 16
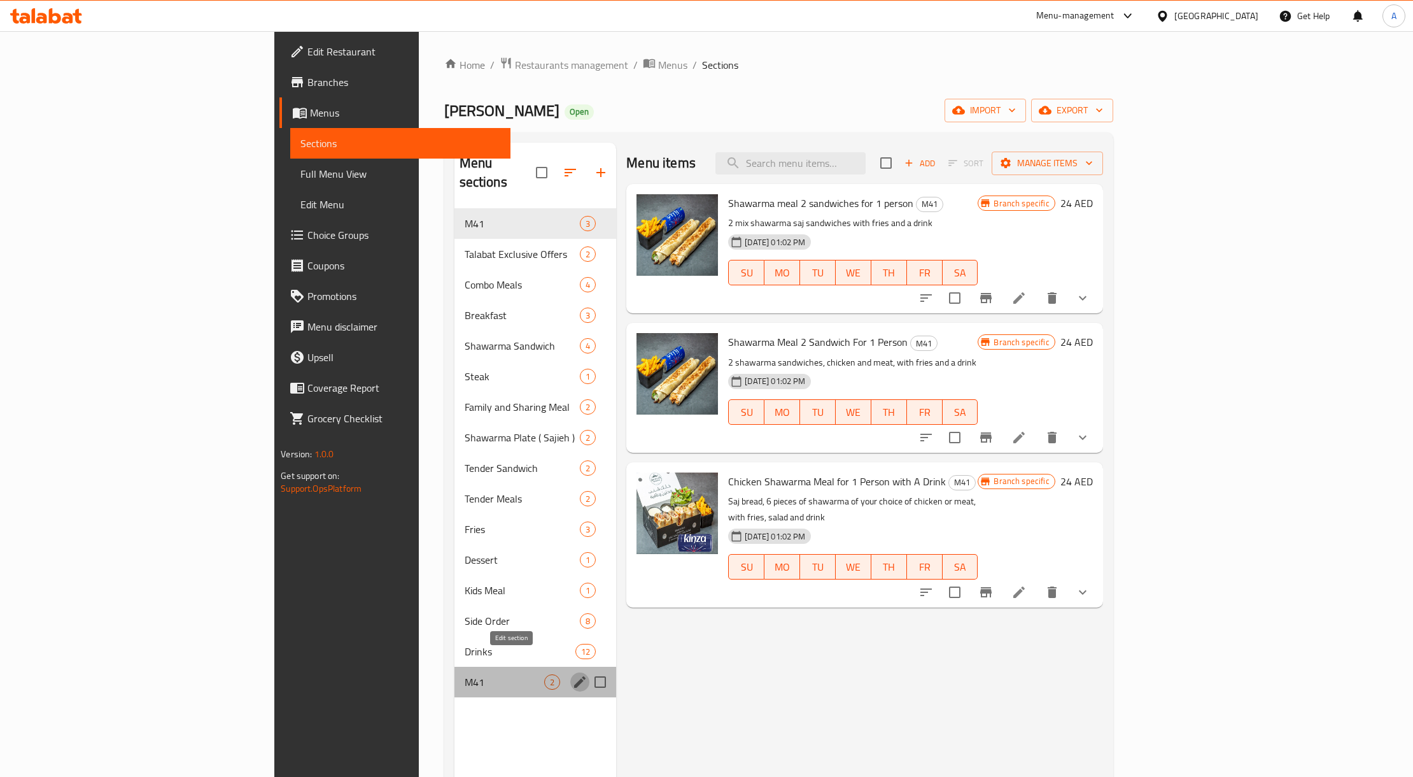
click at [570, 672] on button "edit" at bounding box center [579, 681] width 19 height 19
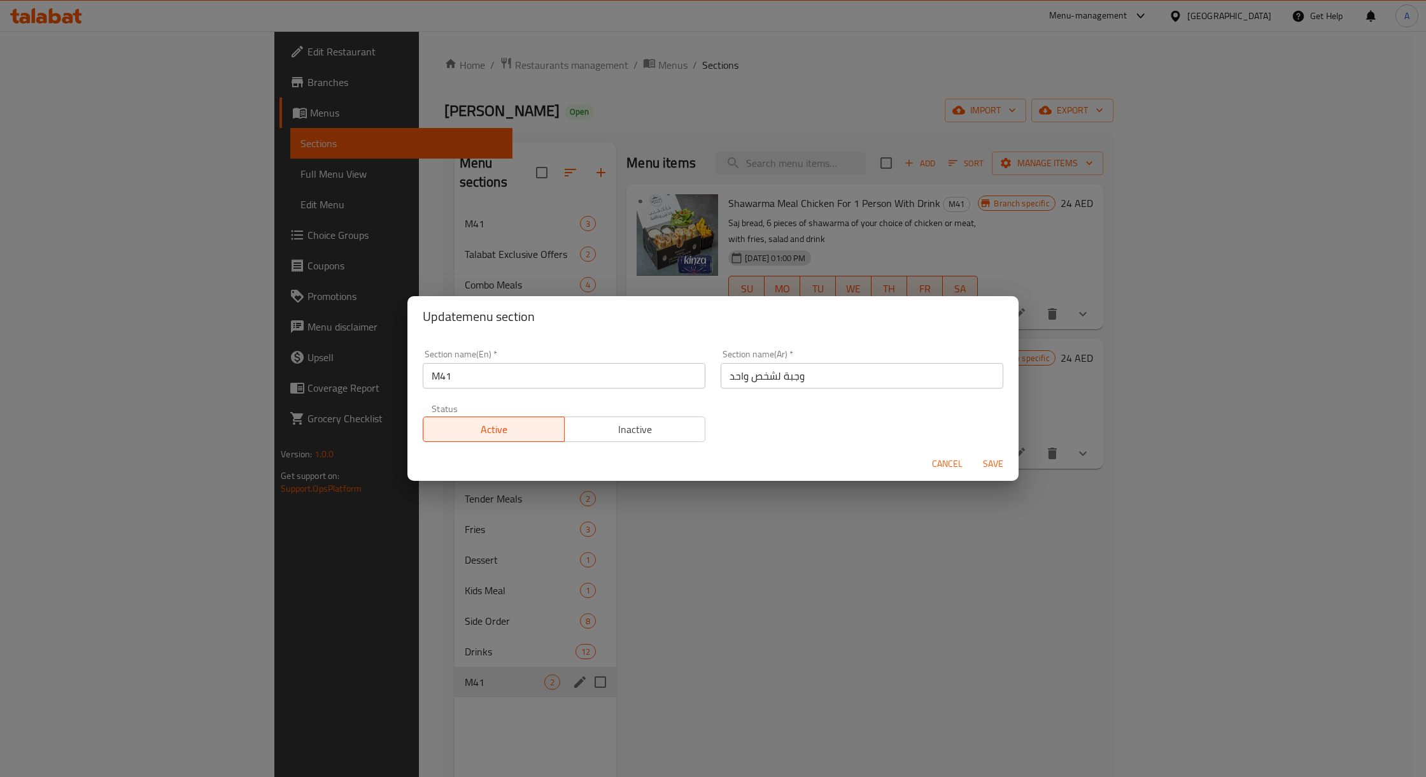
click at [933, 460] on span "Cancel" at bounding box center [947, 464] width 31 height 16
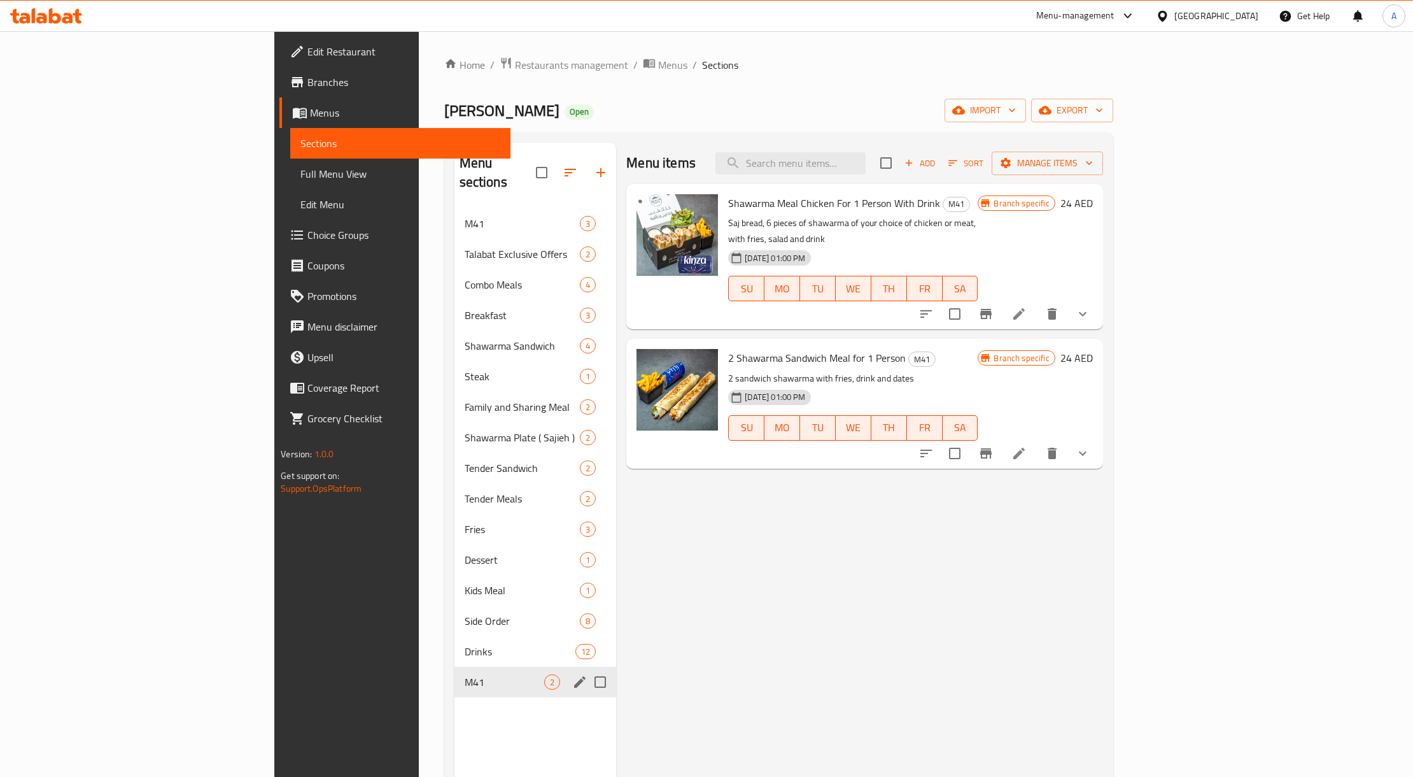
click at [454, 673] on div "M41 2" at bounding box center [535, 681] width 162 height 31
click at [587, 668] on input "Menu sections" at bounding box center [600, 681] width 27 height 27
checkbox input "true"
click at [1093, 169] on span "Manage items" at bounding box center [1047, 163] width 91 height 16
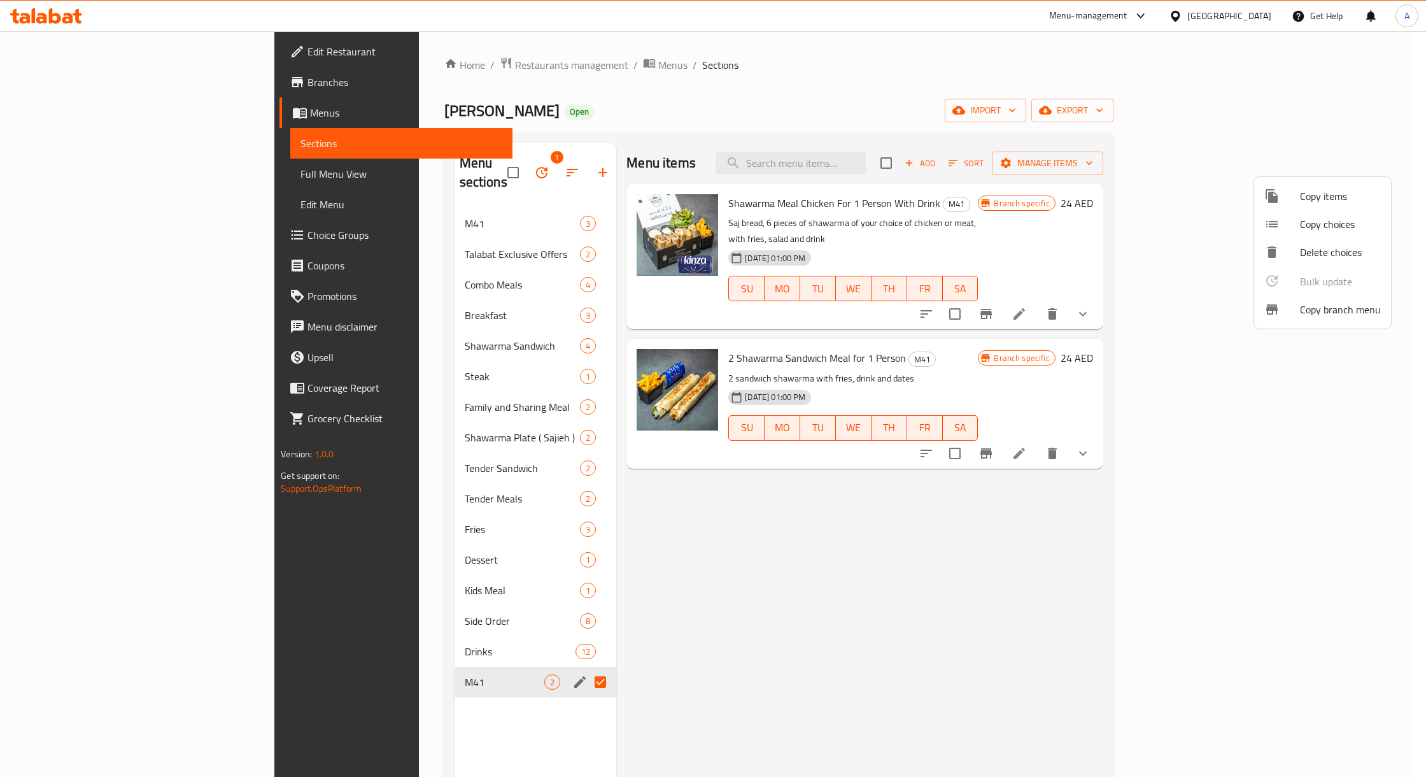
click at [477, 166] on div at bounding box center [713, 388] width 1426 height 777
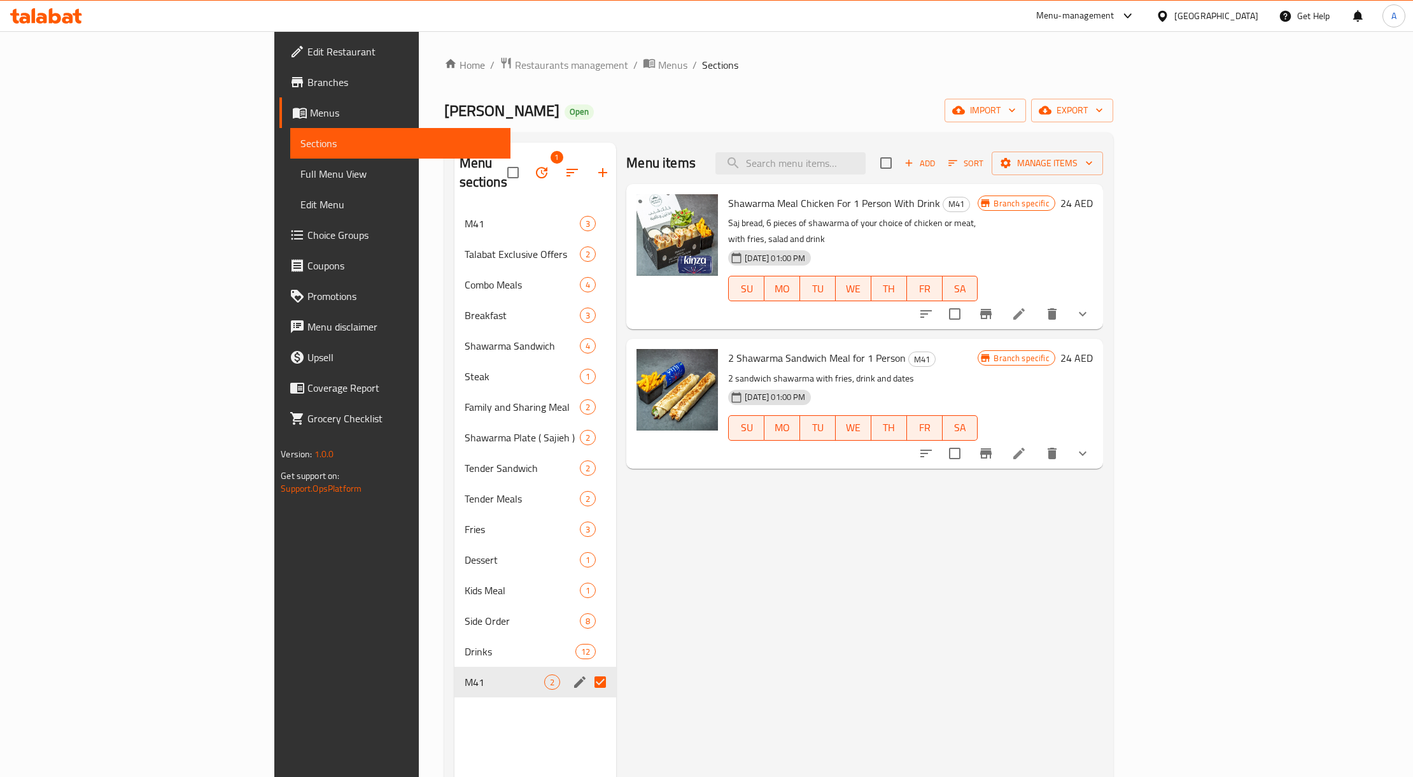
click at [534, 166] on icon "button" at bounding box center [541, 172] width 15 height 15
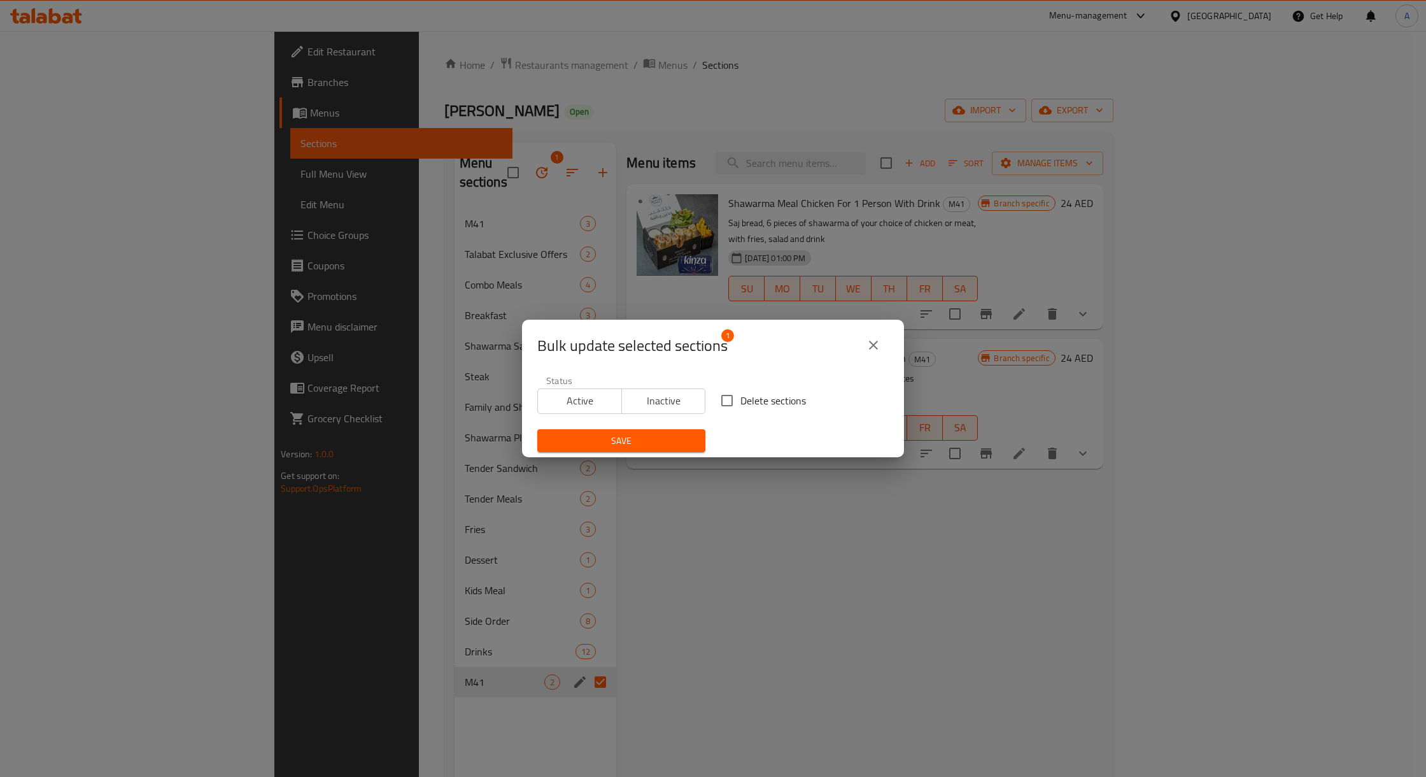
click at [721, 395] on input "Delete sections" at bounding box center [727, 400] width 27 height 27
click at [740, 397] on span "Delete sections" at bounding box center [773, 400] width 66 height 15
click at [736, 397] on input "Delete sections" at bounding box center [727, 400] width 27 height 27
checkbox input "false"
click at [638, 398] on span "Inactive" at bounding box center [664, 400] width 74 height 18
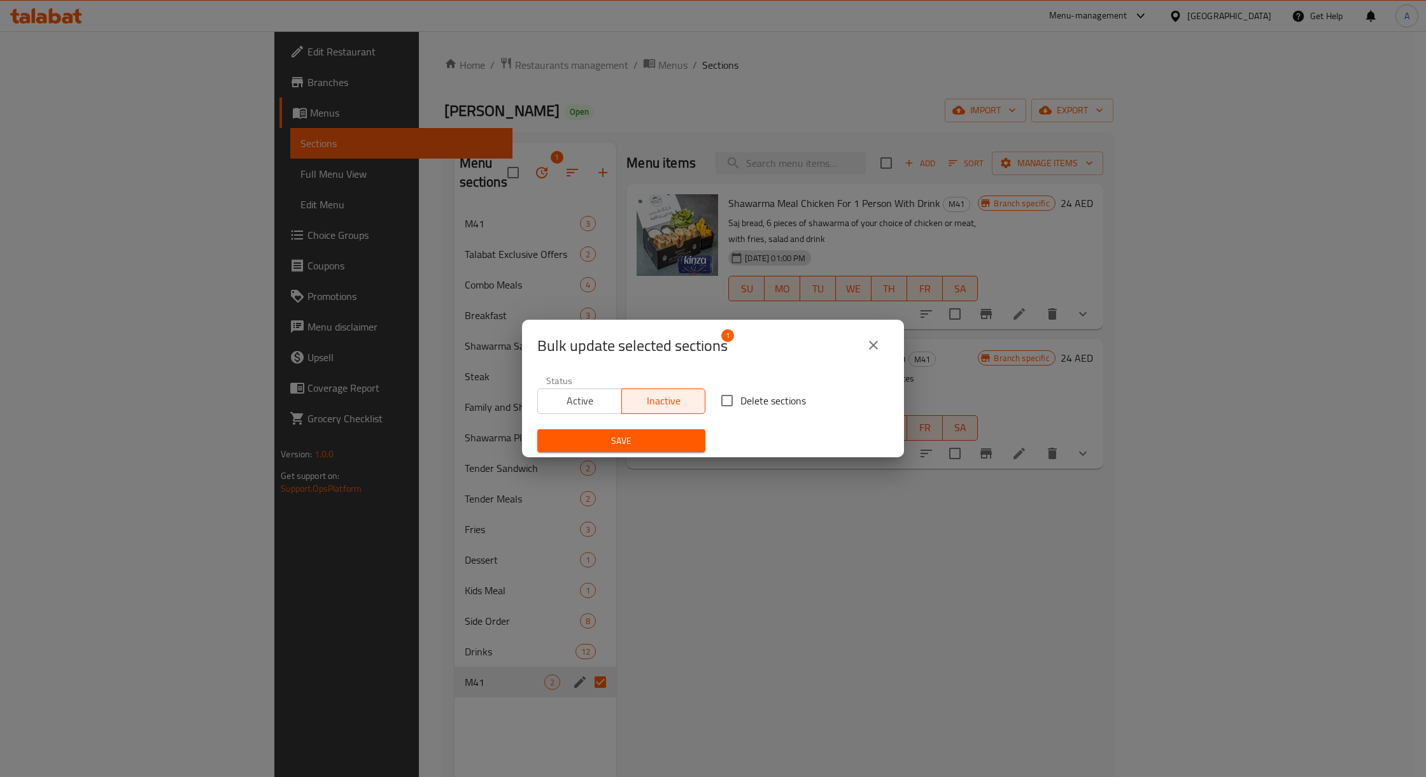
click at [637, 425] on div "Save" at bounding box center [621, 440] width 183 height 39
click at [637, 435] on span "Save" at bounding box center [621, 441] width 148 height 16
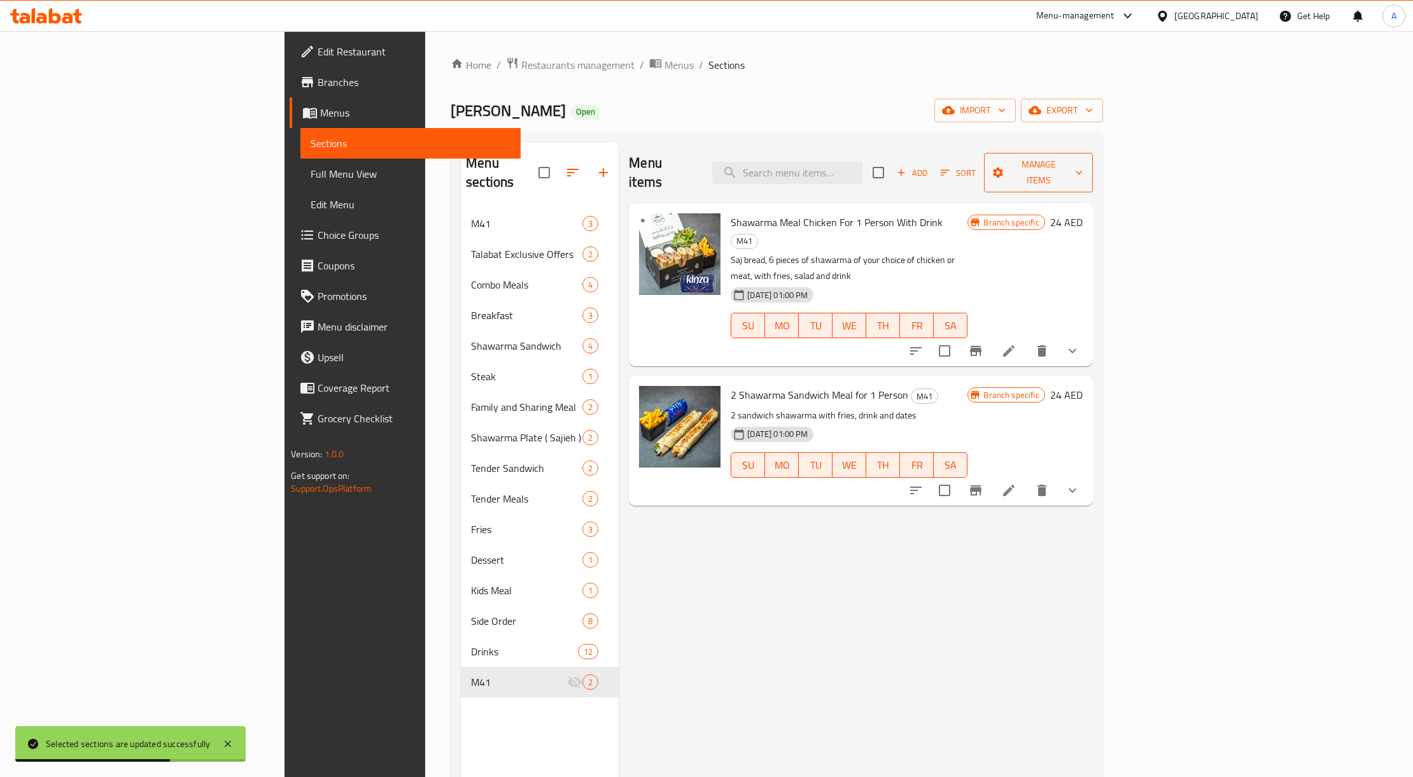
click at [1082, 168] on span "Manage items" at bounding box center [1038, 173] width 88 height 32
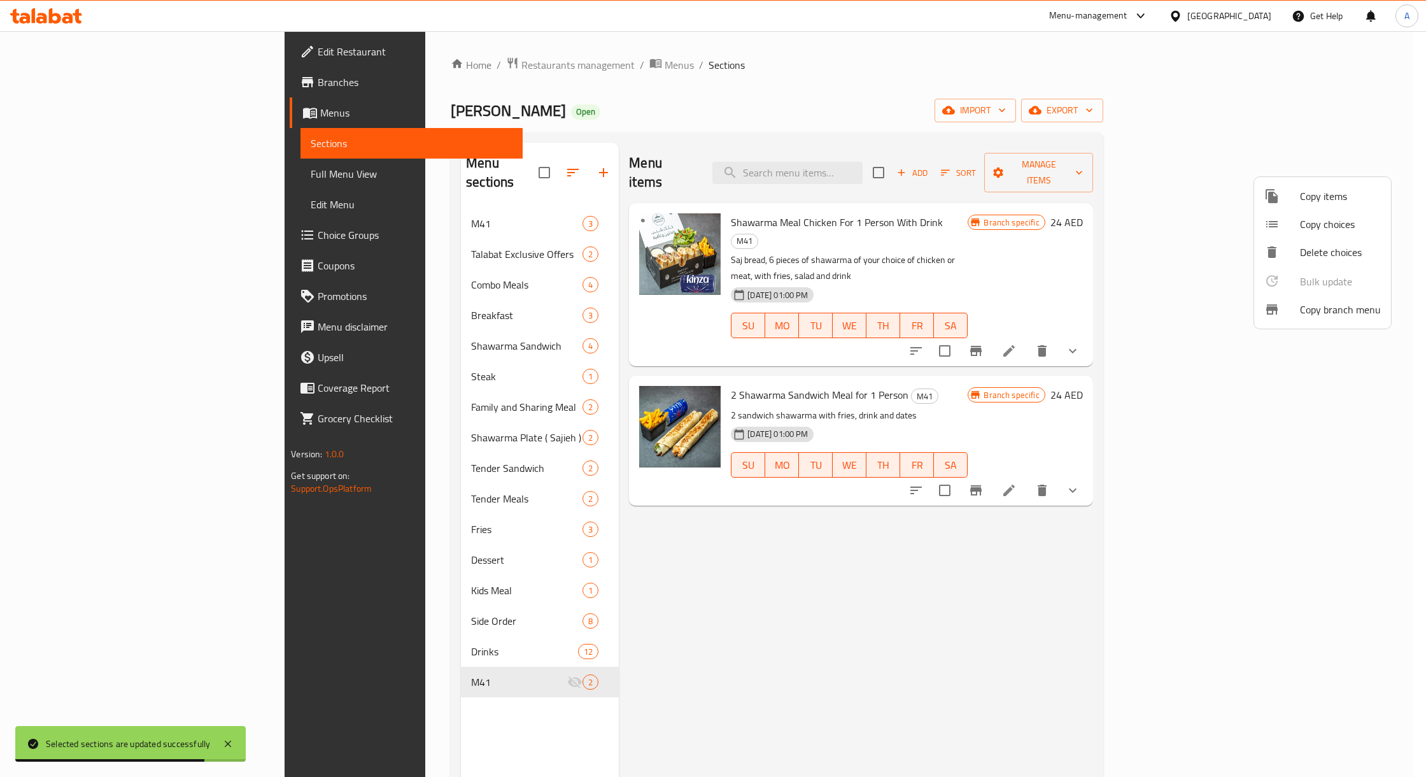
click at [1180, 95] on div at bounding box center [713, 388] width 1426 height 777
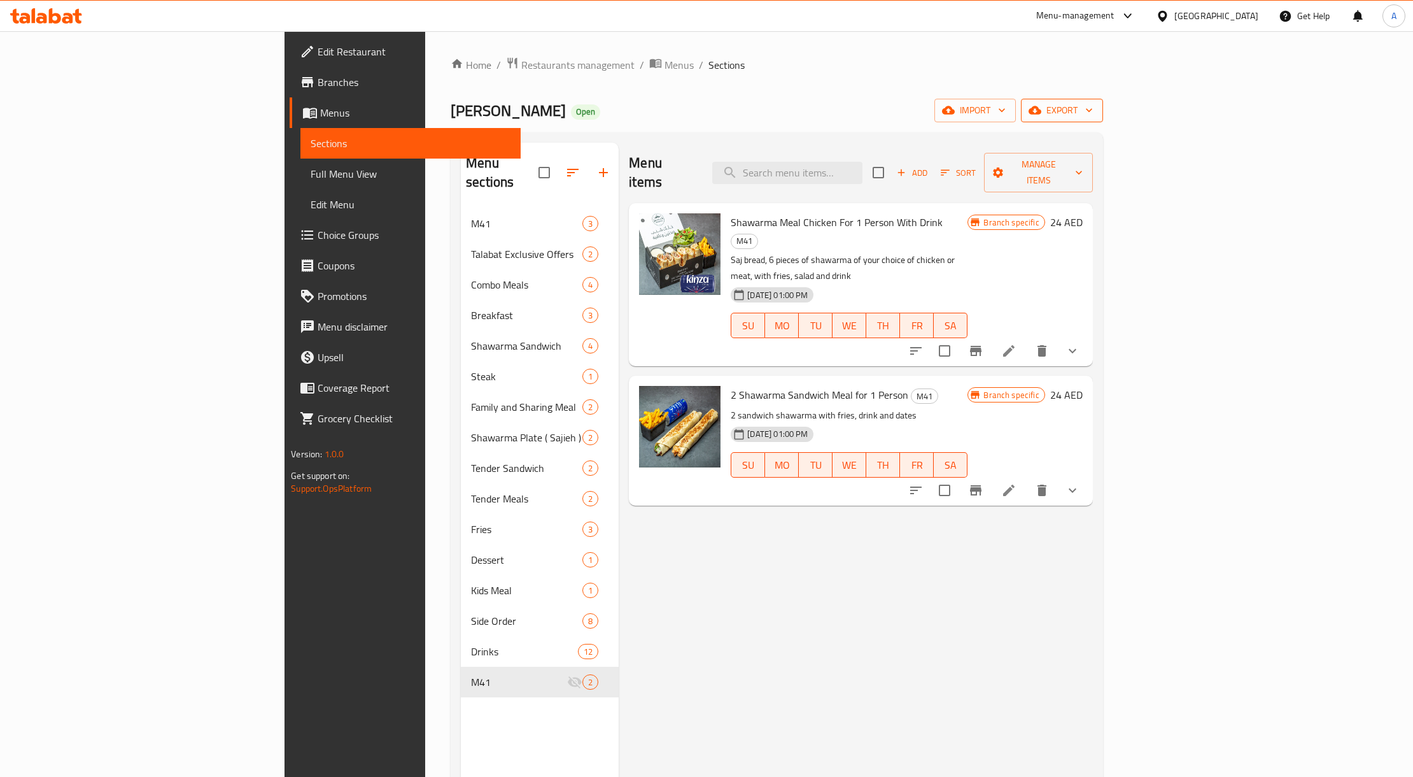
click at [1041, 115] on icon "button" at bounding box center [1035, 110] width 13 height 13
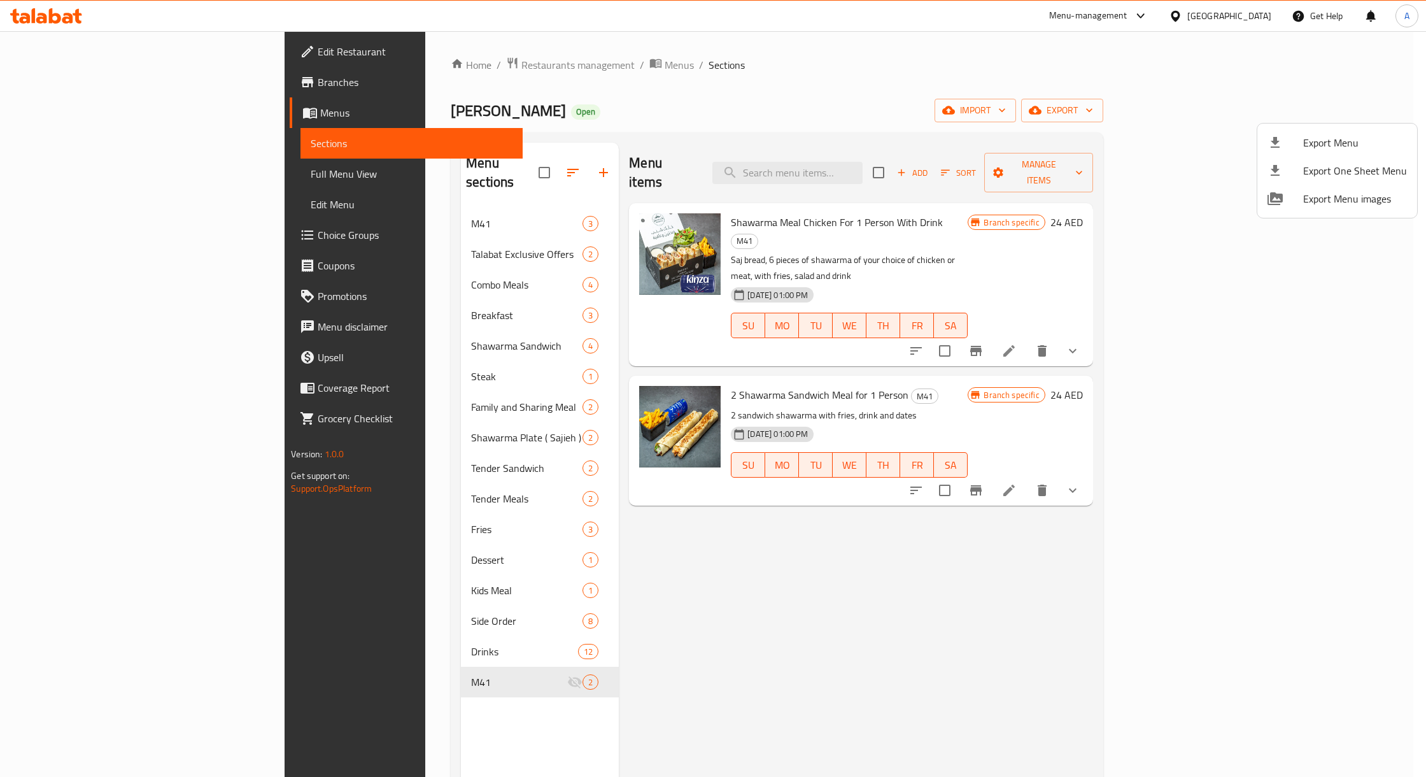
click at [480, 662] on div at bounding box center [713, 388] width 1426 height 777
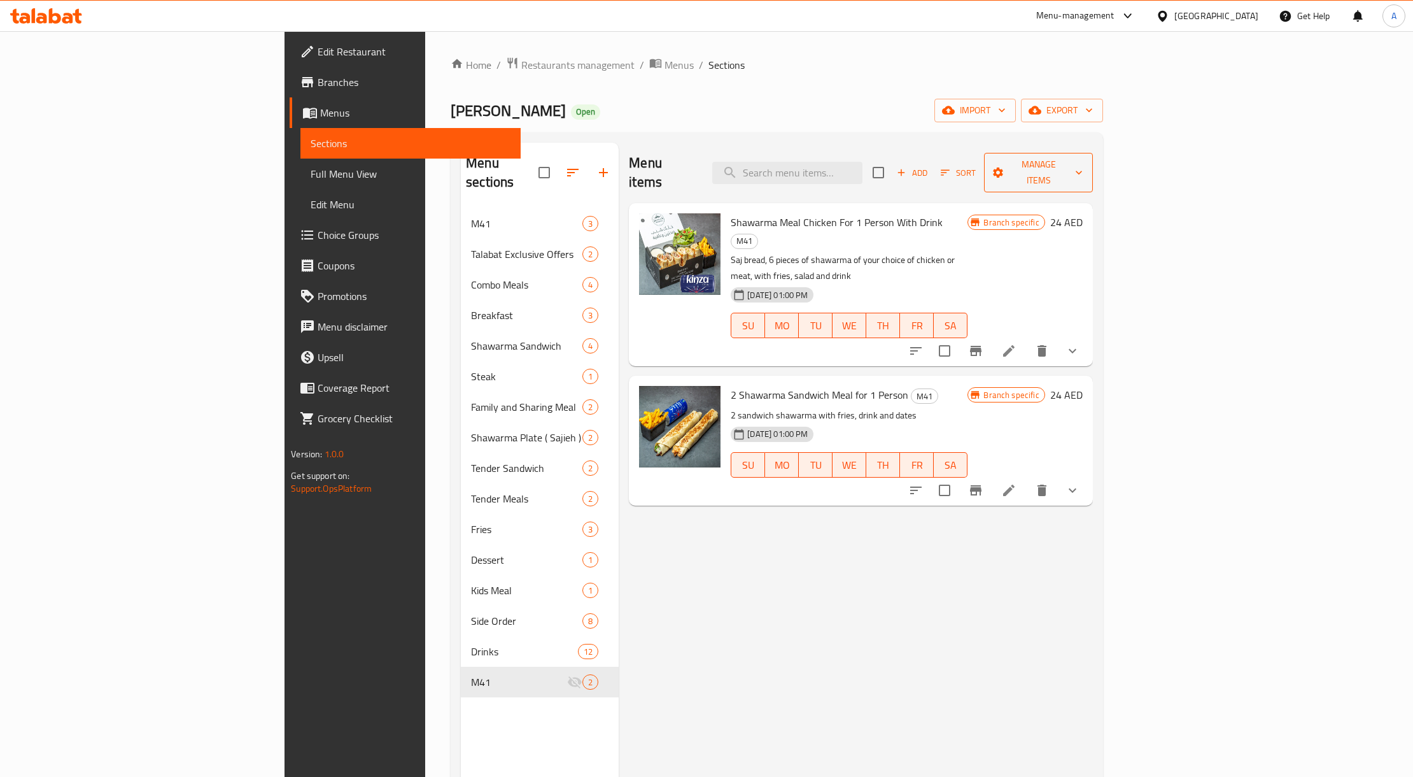
click at [1082, 157] on span "Manage items" at bounding box center [1038, 173] width 88 height 32
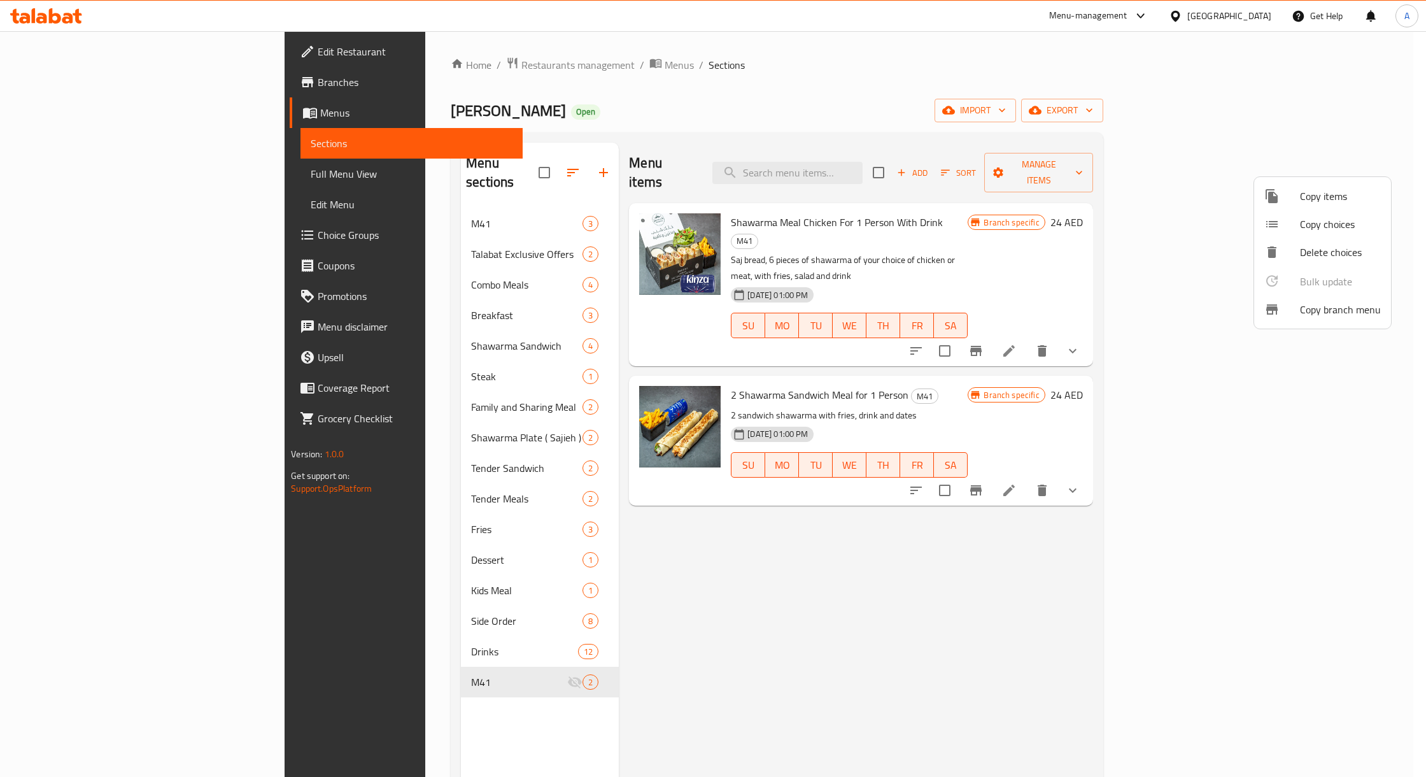
click at [1324, 108] on div at bounding box center [713, 388] width 1426 height 777
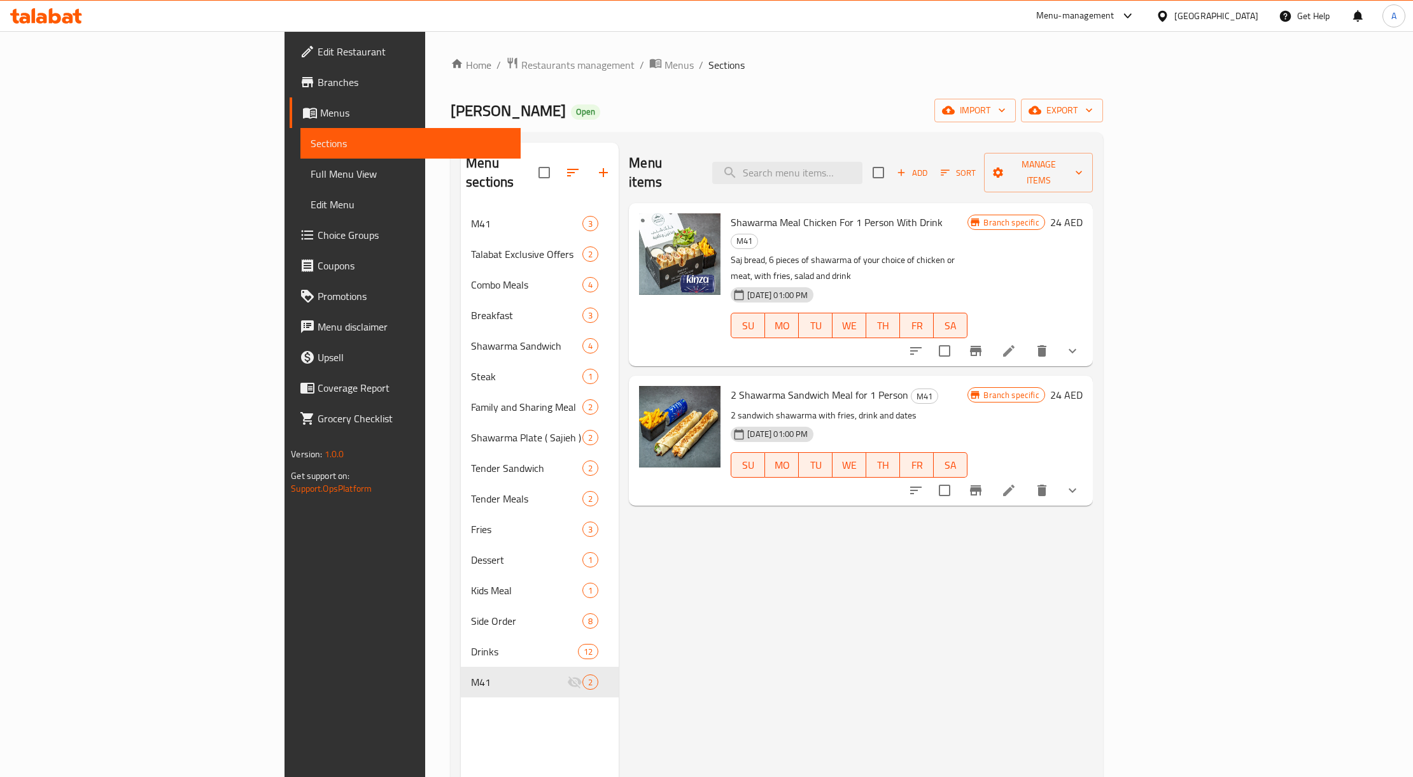
click at [1041, 108] on icon "button" at bounding box center [1035, 110] width 13 height 13
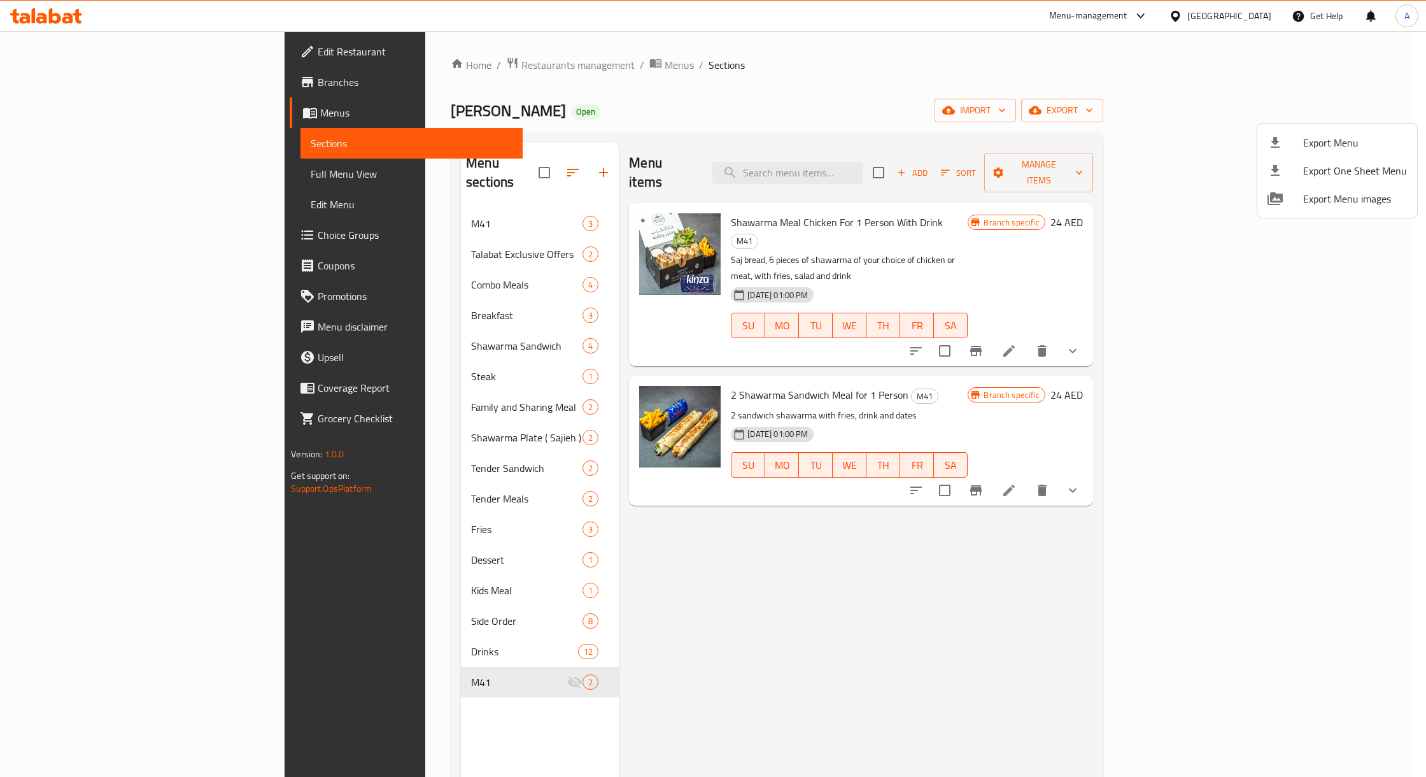
click at [1095, 41] on div at bounding box center [713, 388] width 1426 height 777
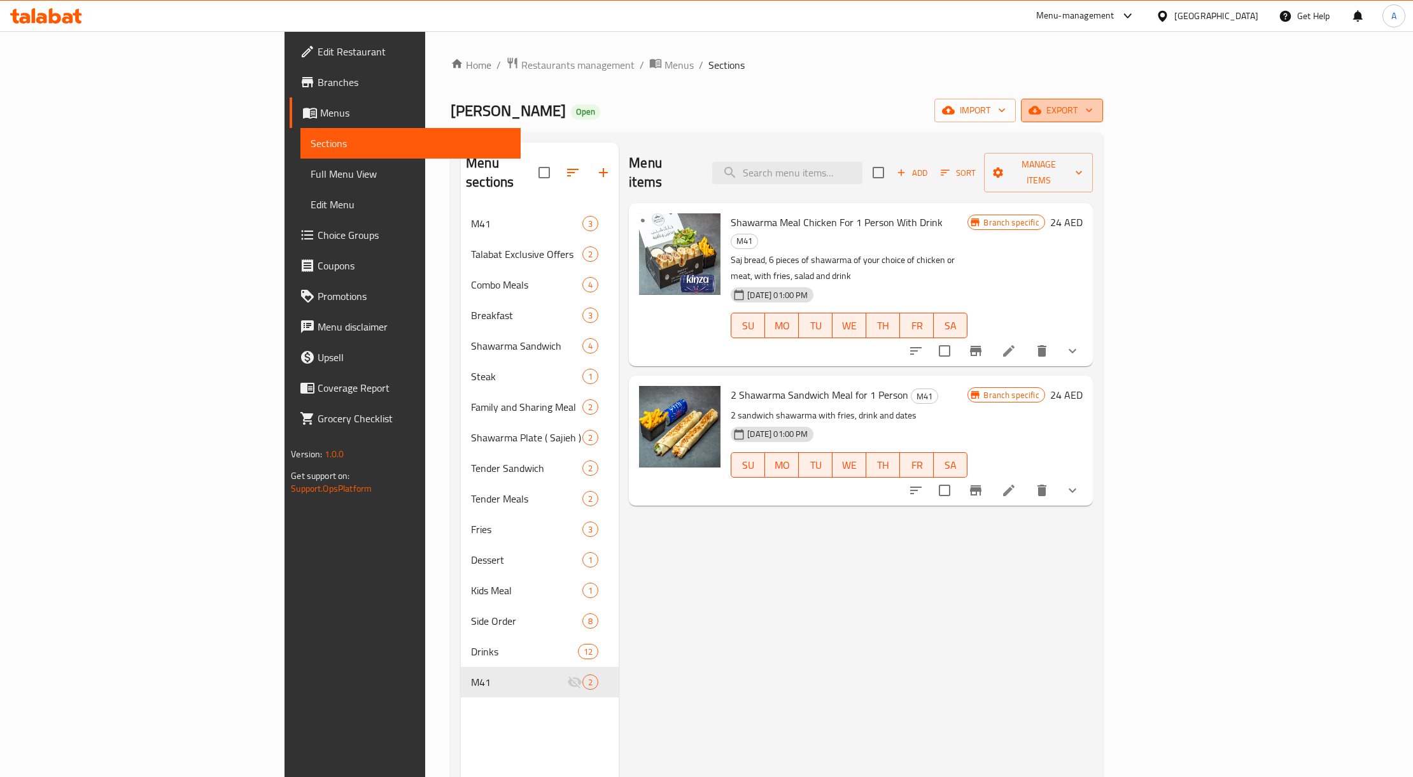
click at [1103, 101] on button "export" at bounding box center [1062, 111] width 82 height 24
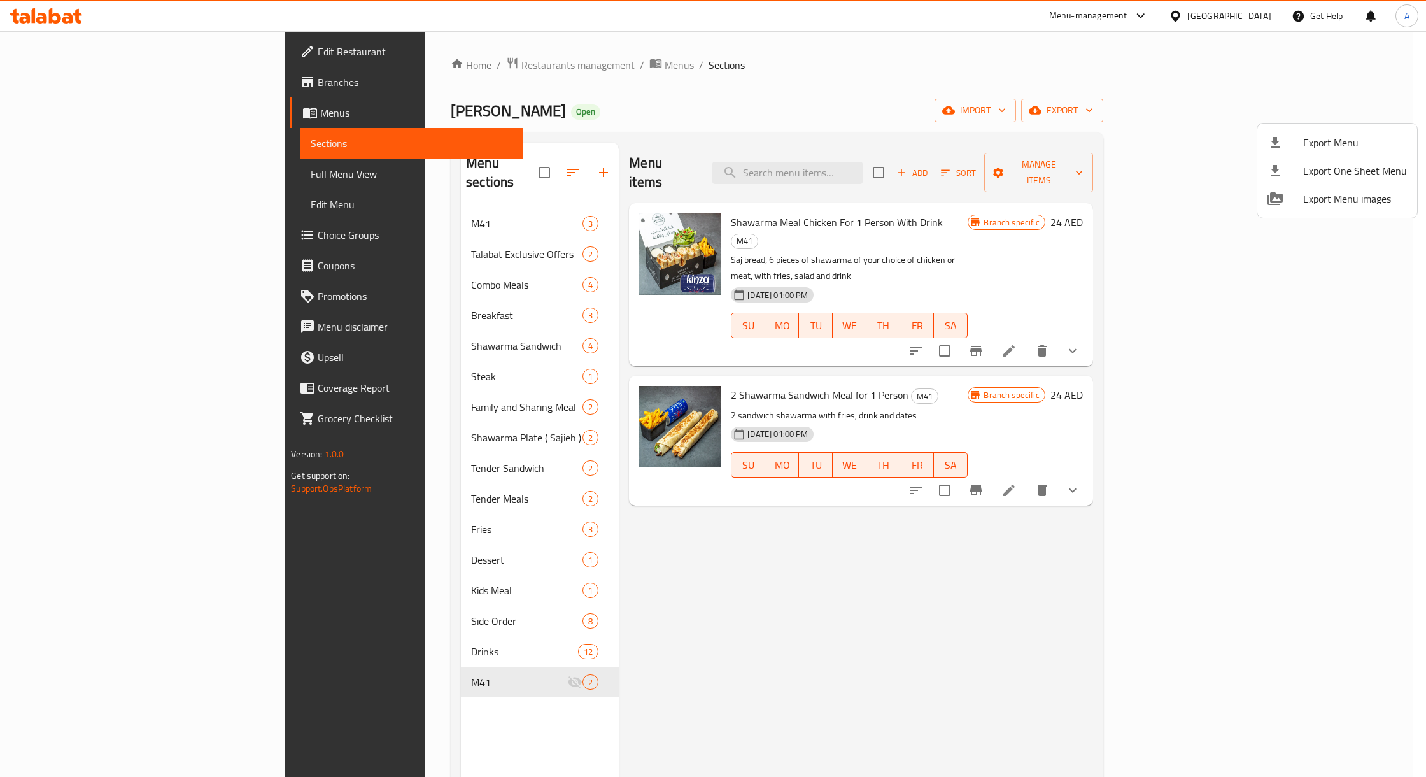
click at [1314, 130] on li "Export Menu" at bounding box center [1337, 143] width 160 height 28
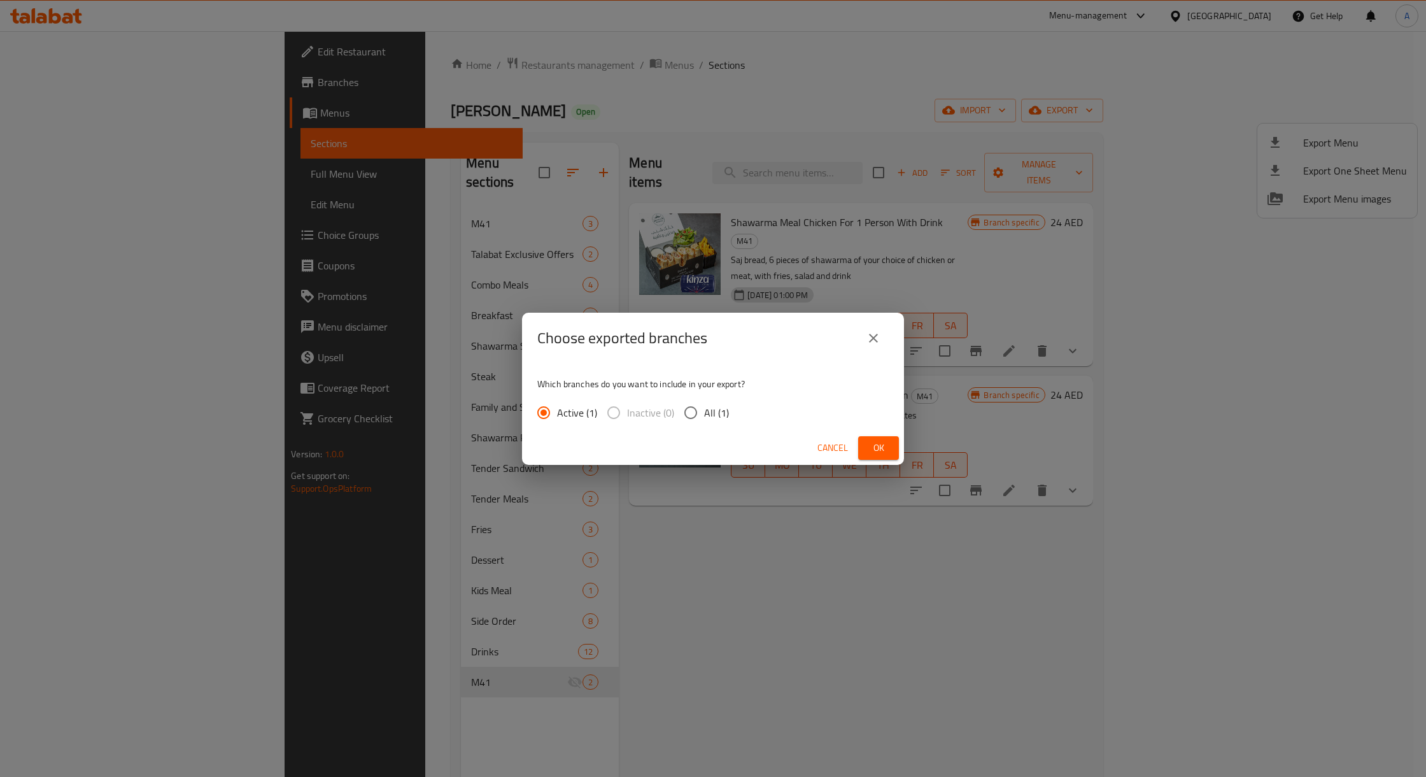
click at [682, 407] on input "All (1)" at bounding box center [690, 412] width 27 height 27
radio input "true"
click at [897, 444] on button "Ok" at bounding box center [878, 448] width 41 height 24
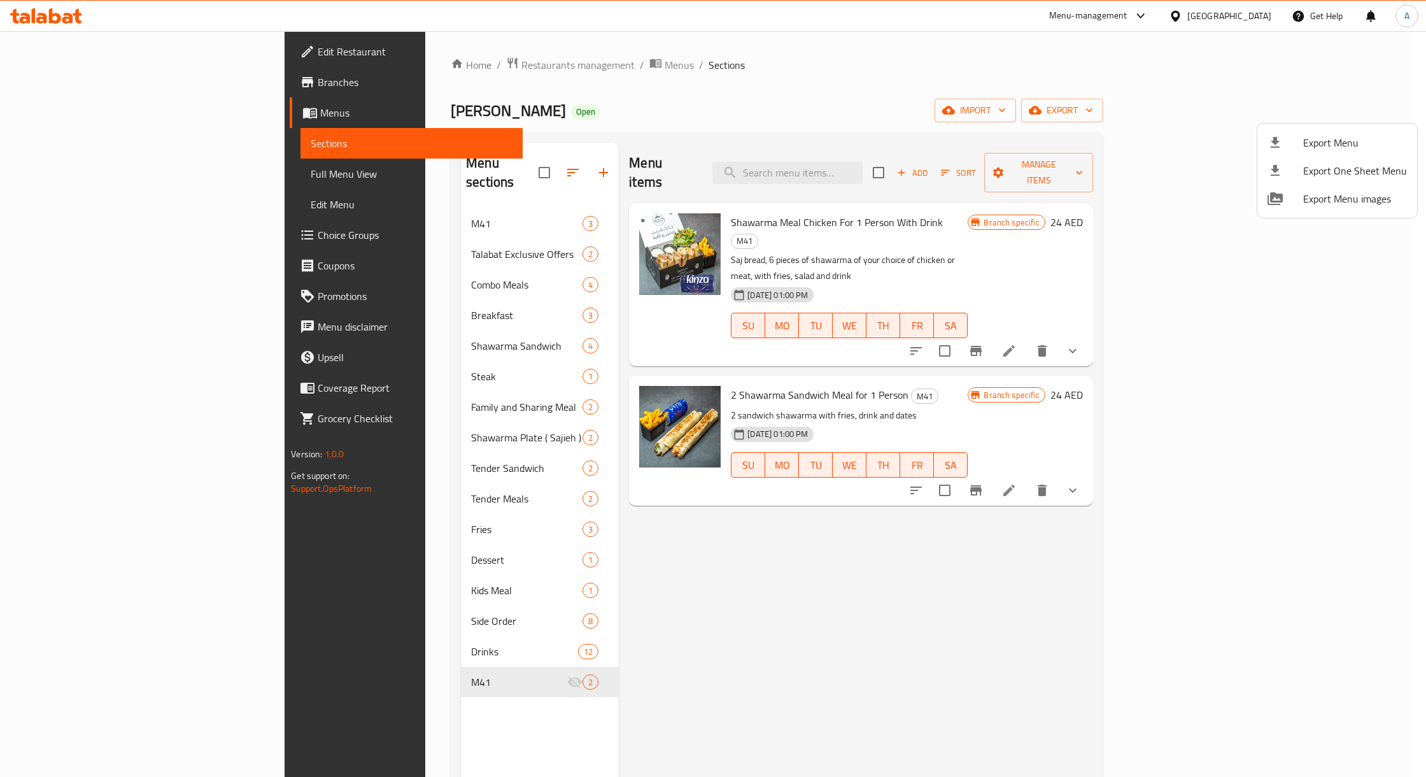
click at [87, 87] on div at bounding box center [713, 388] width 1426 height 777
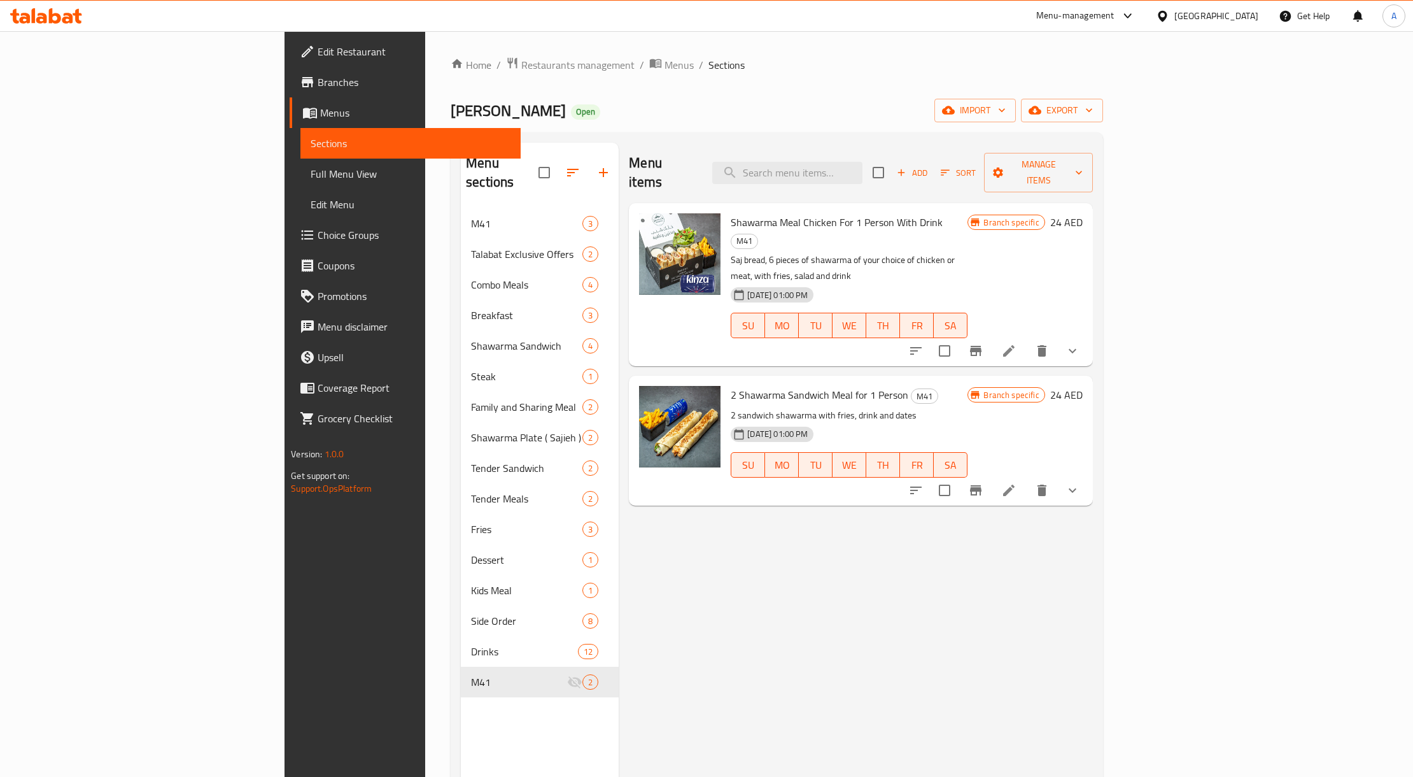
click at [318, 87] on span "Branches" at bounding box center [414, 81] width 193 height 15
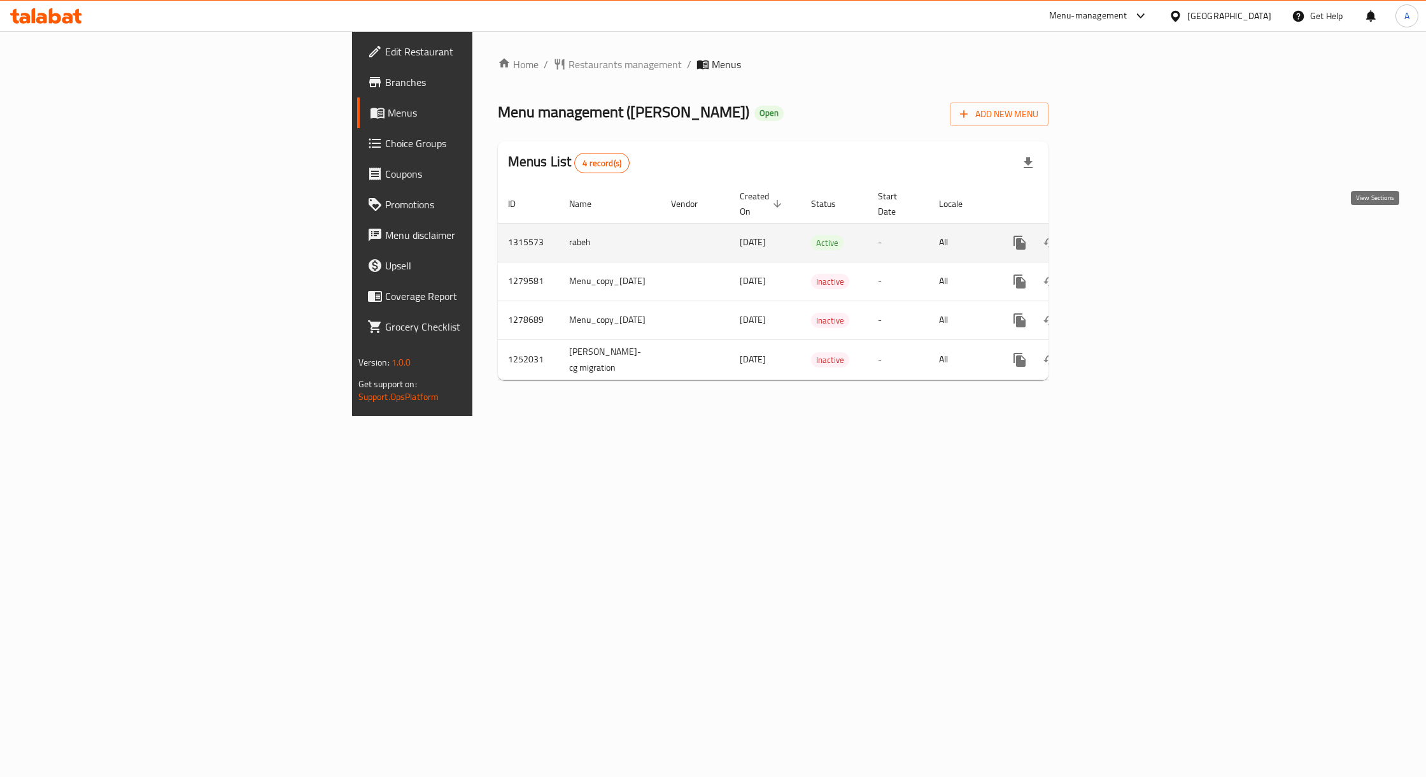
click at [1127, 230] on link "enhanced table" at bounding box center [1111, 242] width 31 height 31
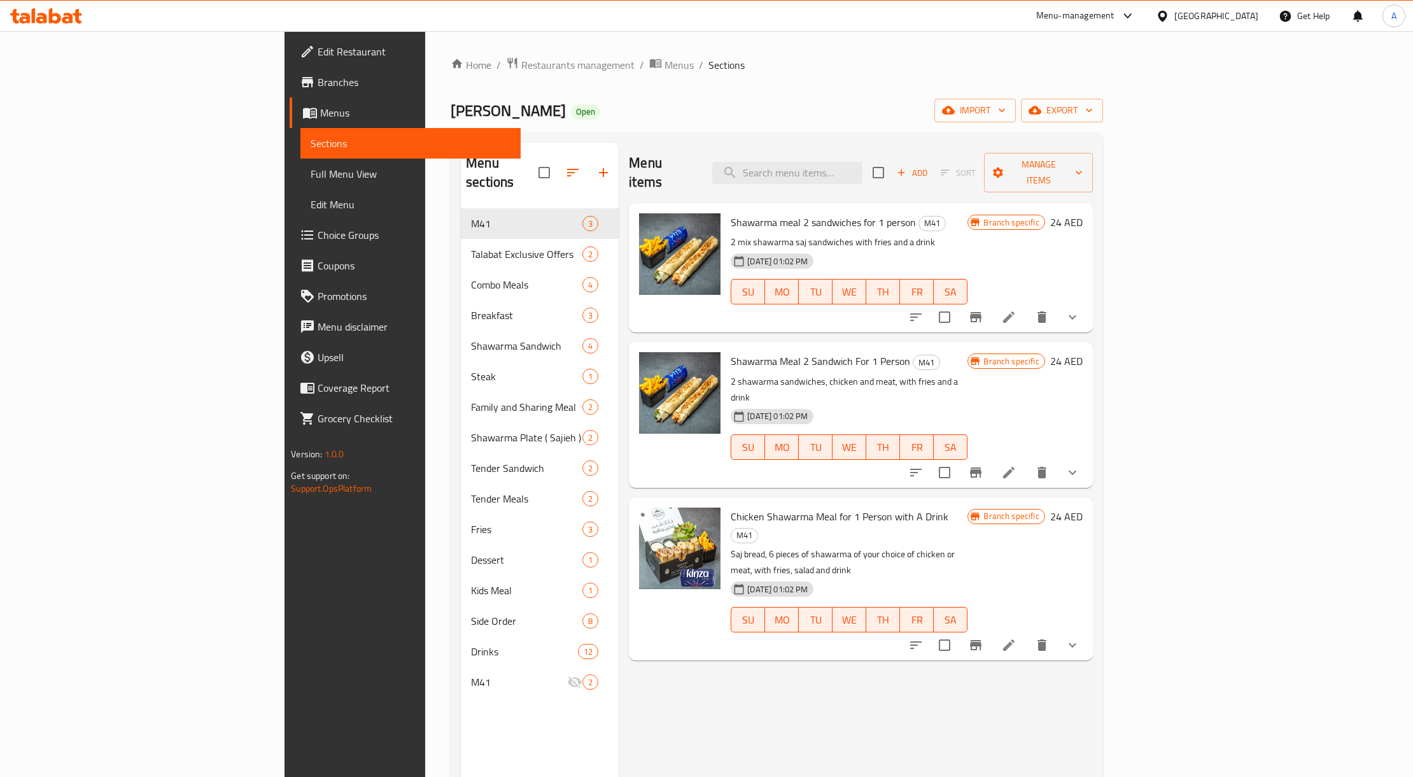
click at [779, 213] on span "Shawarma meal 2 sandwiches for 1 person" at bounding box center [823, 222] width 185 height 19
copy h6 "Shawarma meal 2 sandwiches for 1 person"
click at [829, 99] on div "[PERSON_NAME] Open import export" at bounding box center [777, 111] width 652 height 24
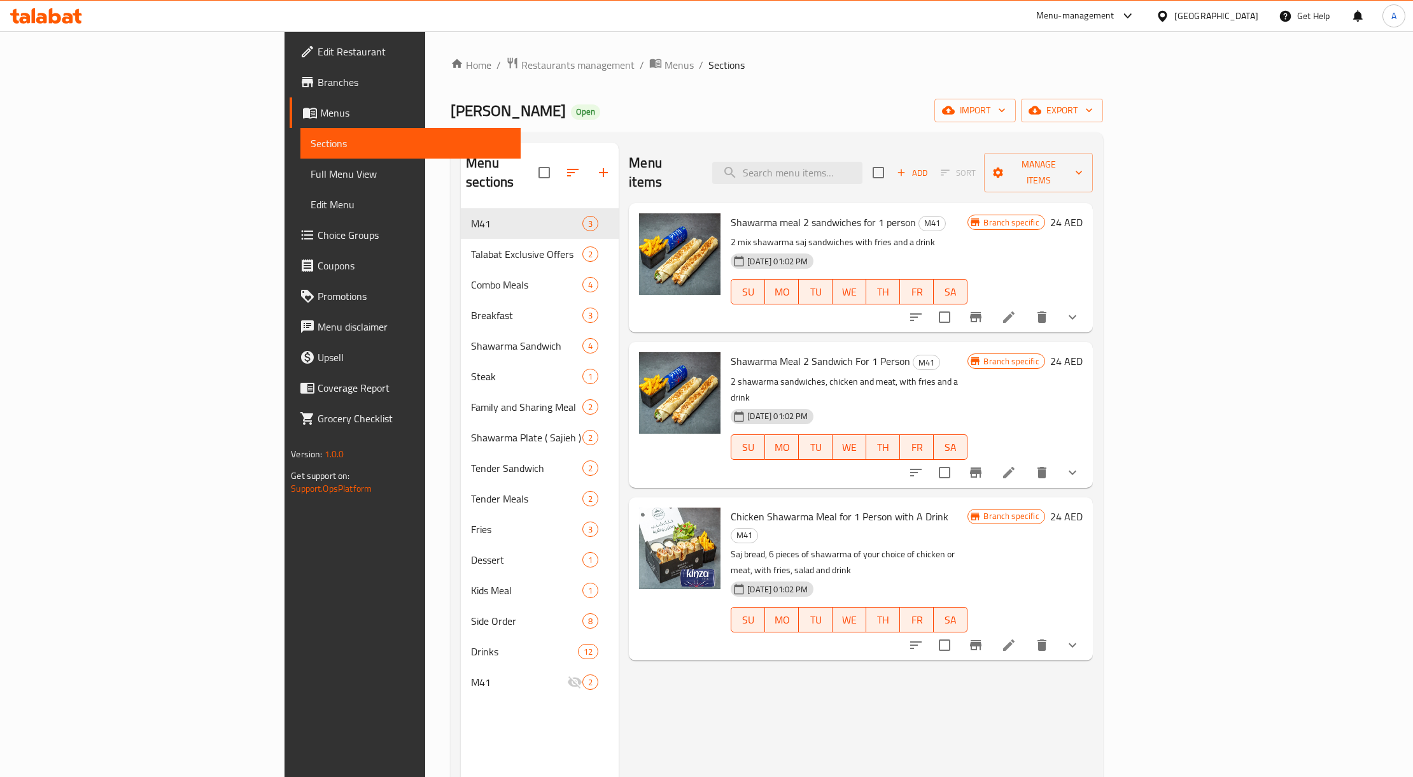
click at [817, 213] on span "Shawarma meal 2 sandwiches for 1 person" at bounding box center [823, 222] width 185 height 19
copy h6 "Shawarma meal 2 sandwiches for 1 person"
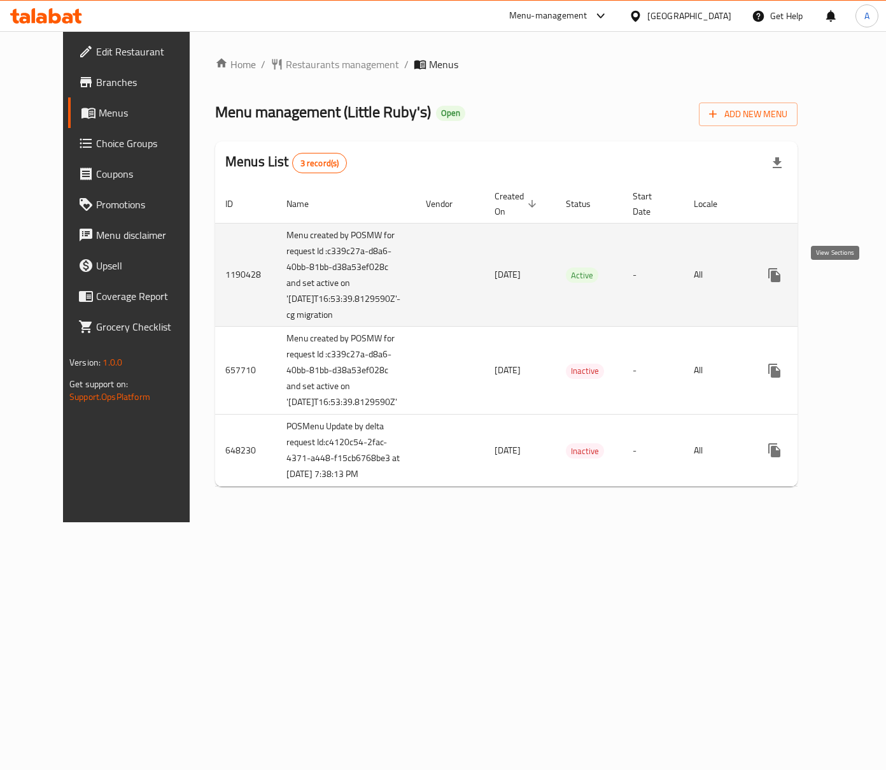
click at [851, 290] on link "enhanced table" at bounding box center [866, 275] width 31 height 31
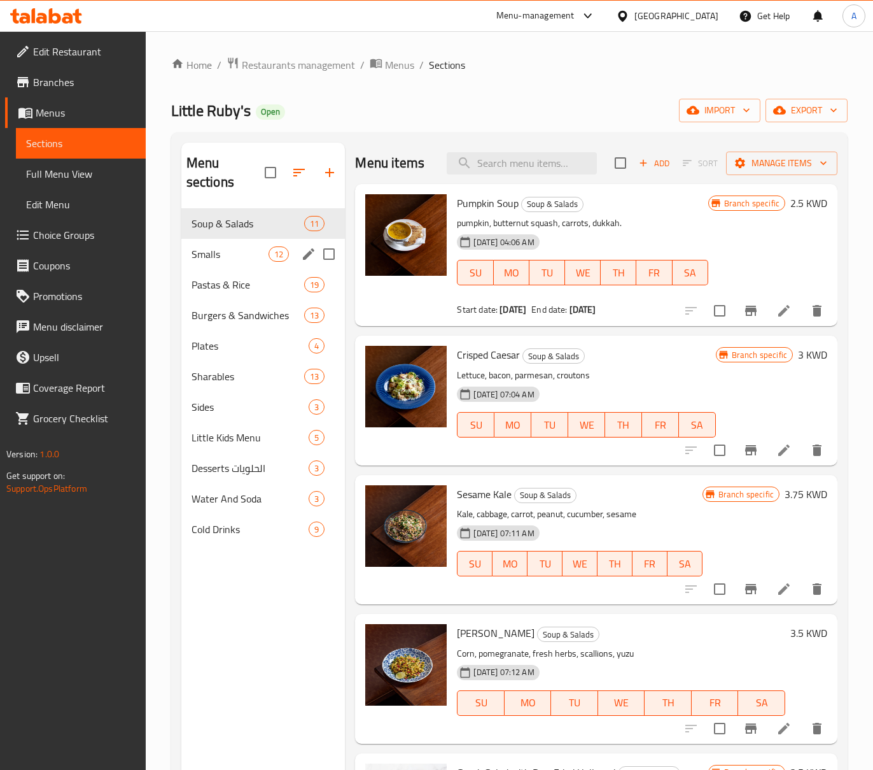
click at [230, 265] on div "Smalls 12" at bounding box center [263, 254] width 164 height 31
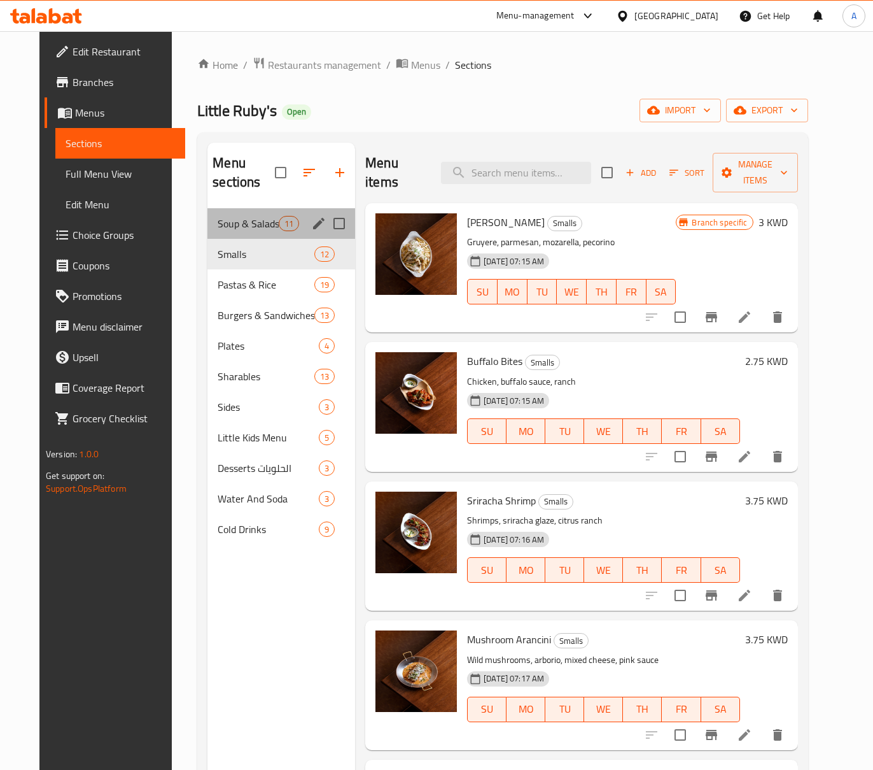
click at [225, 236] on div "Soup & Salads 11" at bounding box center [282, 223] width 148 height 31
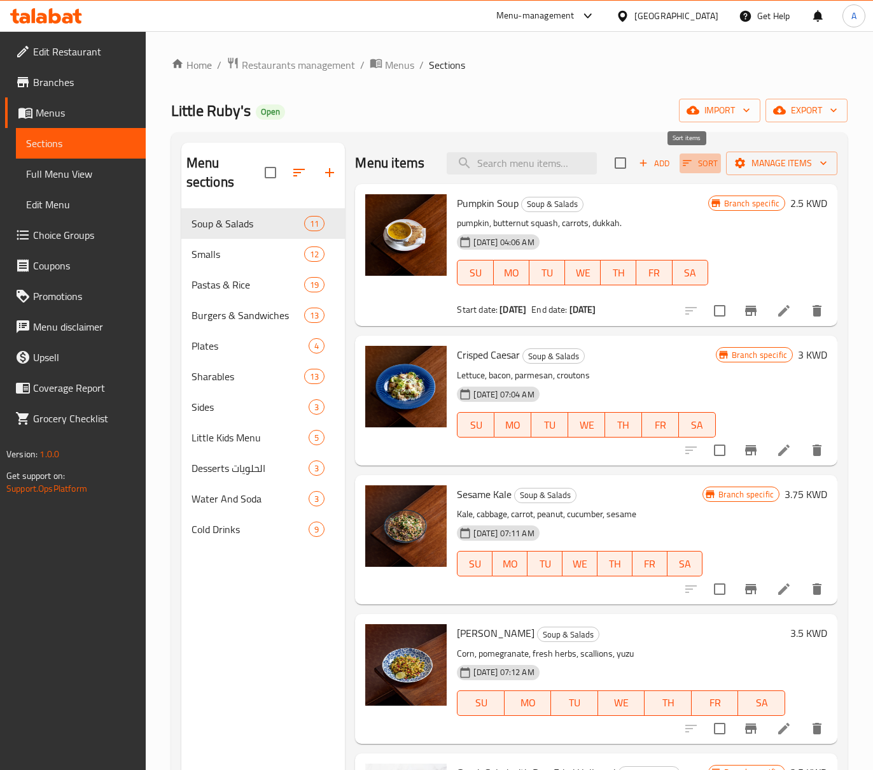
click at [683, 168] on span "Sort" at bounding box center [700, 163] width 35 height 15
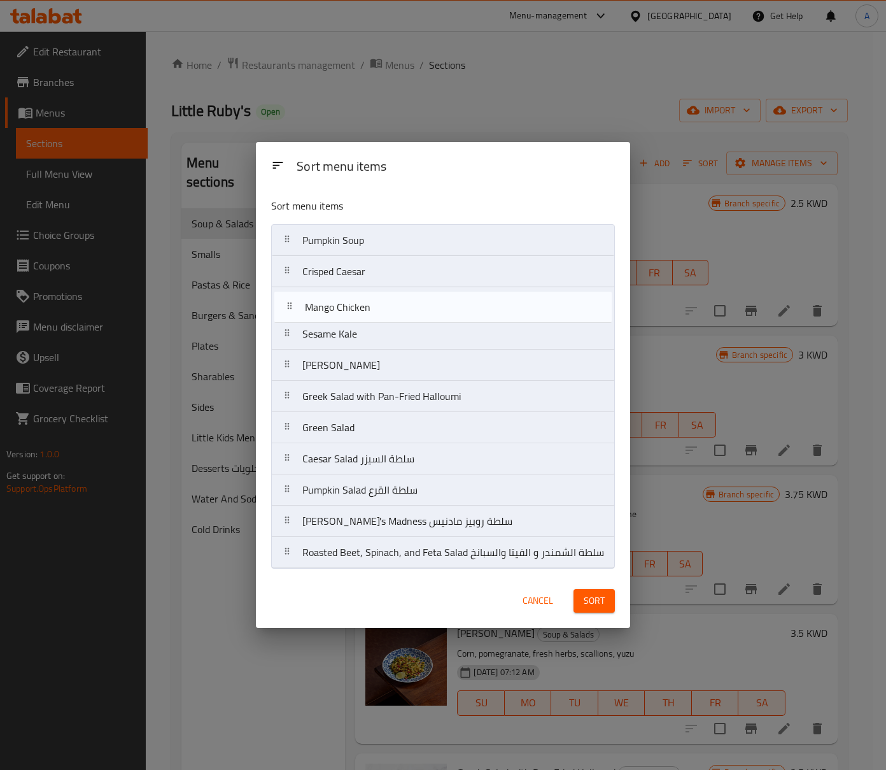
drag, startPoint x: 393, startPoint y: 400, endPoint x: 393, endPoint y: 306, distance: 94.2
click at [393, 306] on nav "Pumpkin Soup Crisped Caesar Sesame Kale Yuzu Corn Greek Salad with Pan-Fried Ha…" at bounding box center [443, 396] width 344 height 344
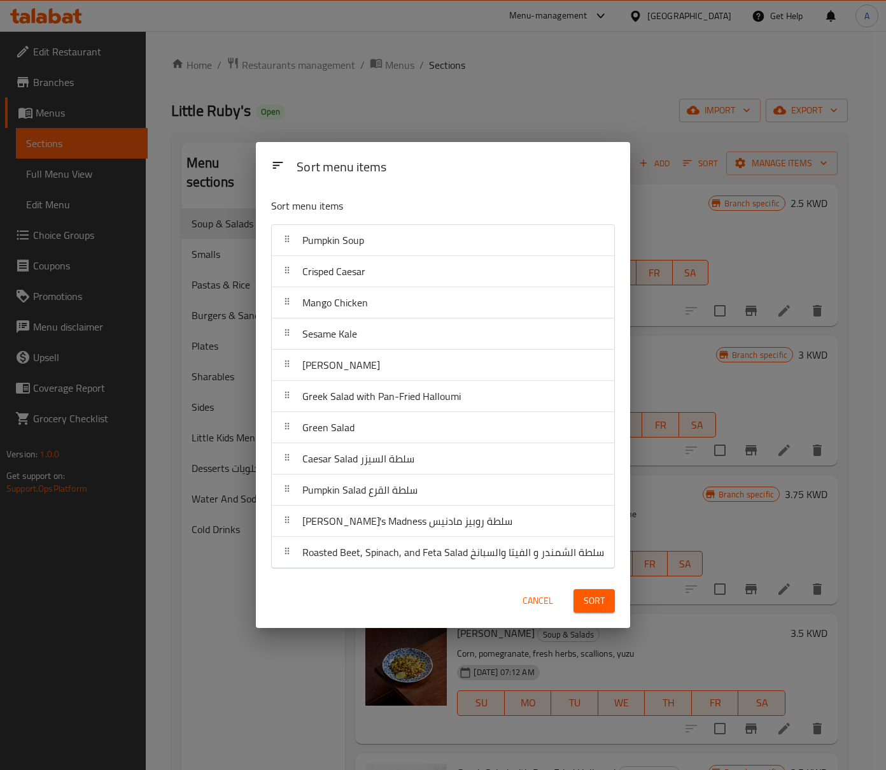
click at [597, 605] on span "Sort" at bounding box center [594, 601] width 21 height 16
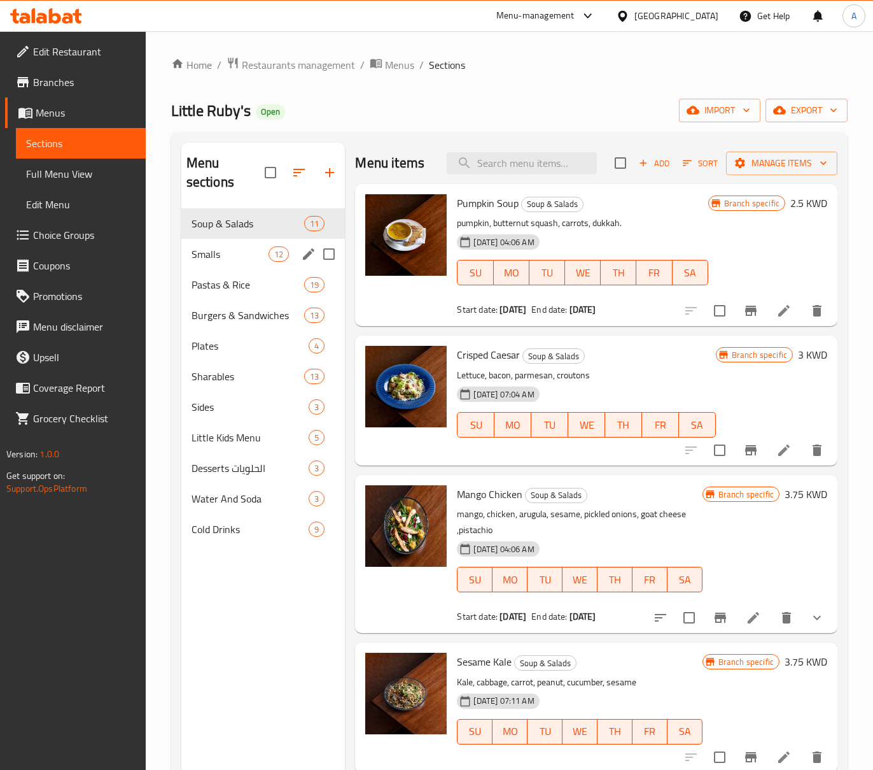
click at [220, 265] on div "Smalls 12" at bounding box center [263, 254] width 164 height 31
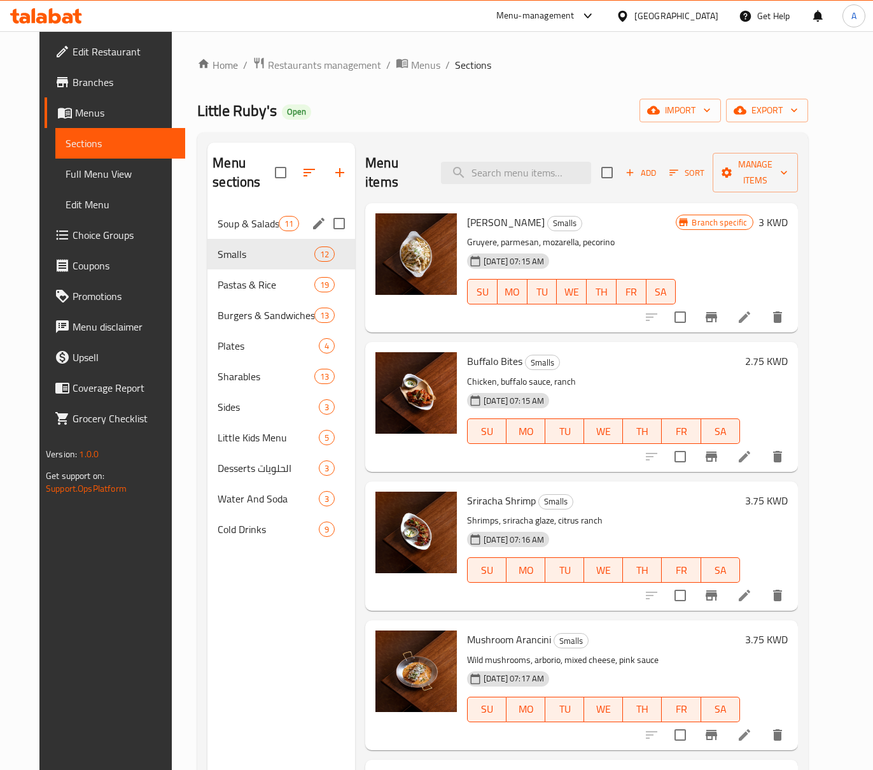
click at [225, 235] on div "Soup & Salads 11" at bounding box center [282, 223] width 148 height 31
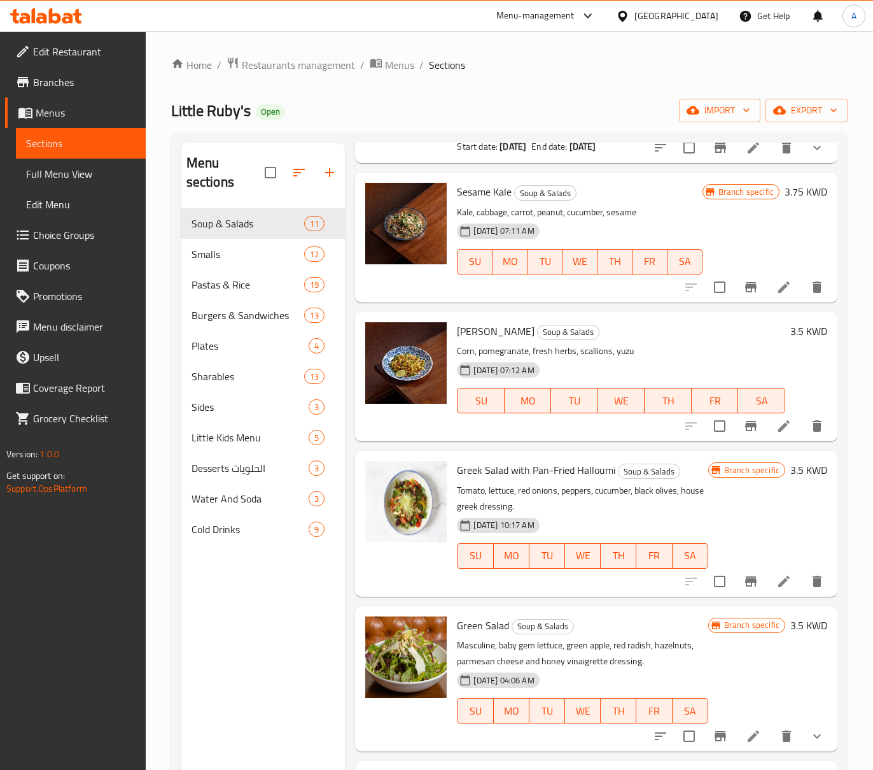
scroll to position [594, 0]
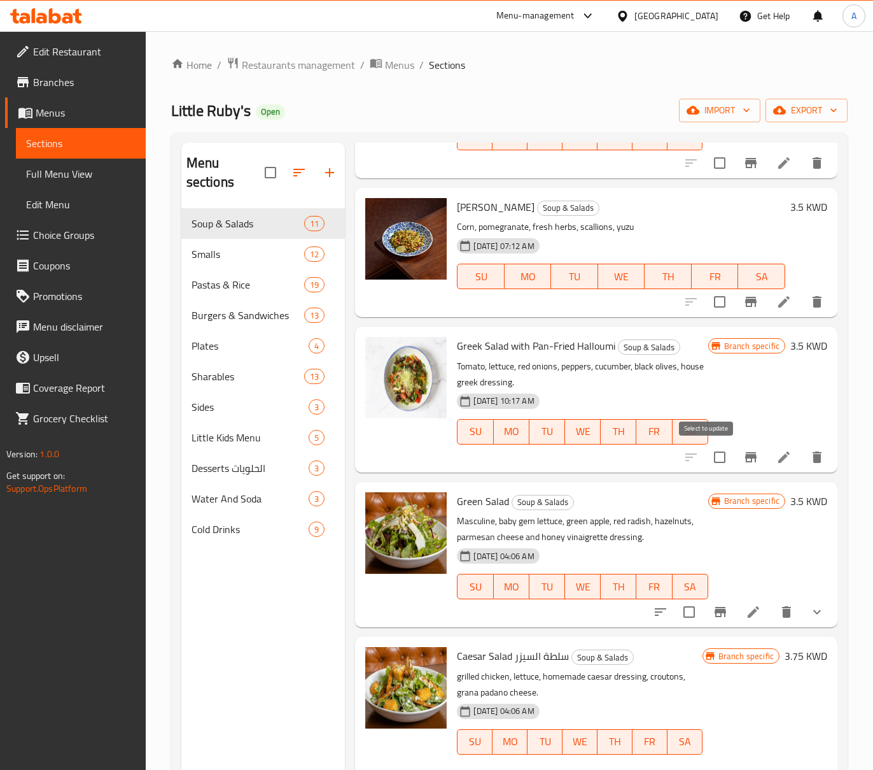
click at [713, 451] on input "checkbox" at bounding box center [720, 457] width 27 height 27
checkbox input "true"
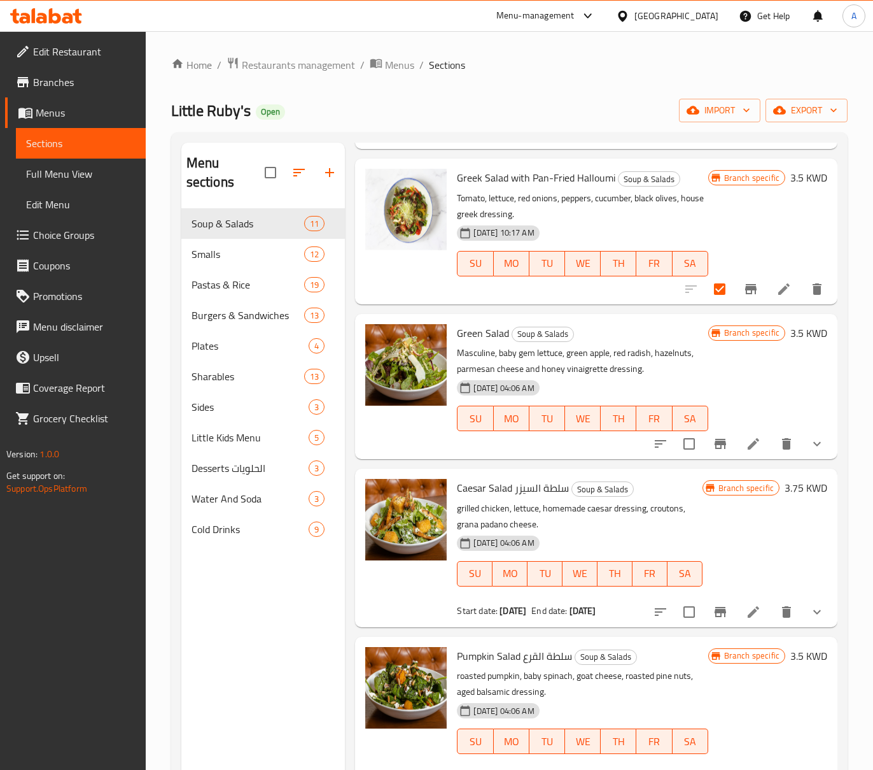
scroll to position [764, 0]
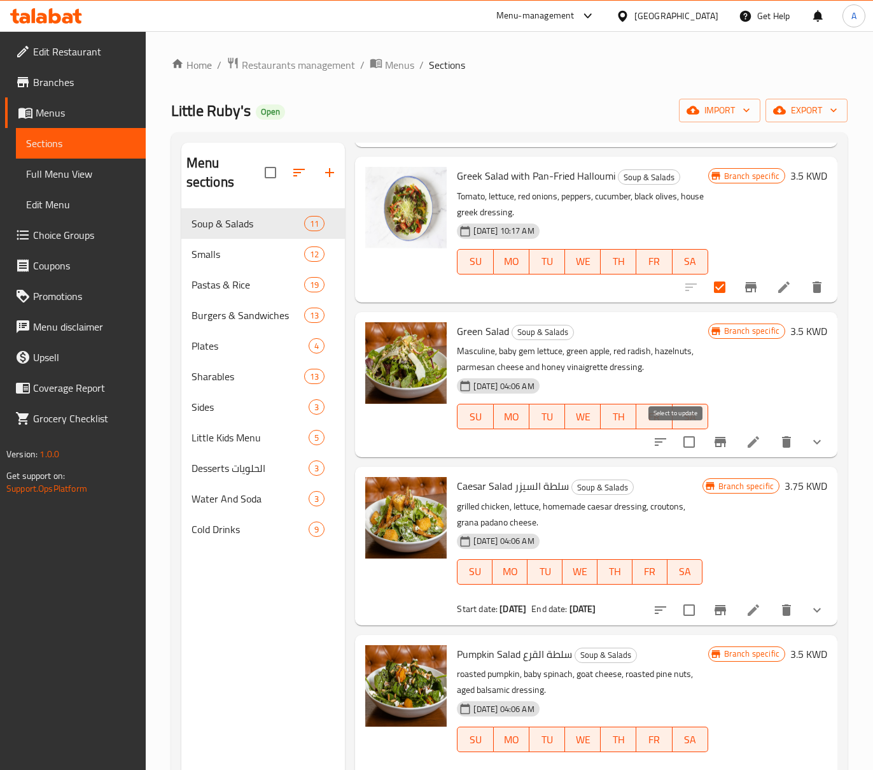
click at [681, 438] on input "checkbox" at bounding box center [689, 441] width 27 height 27
checkbox input "true"
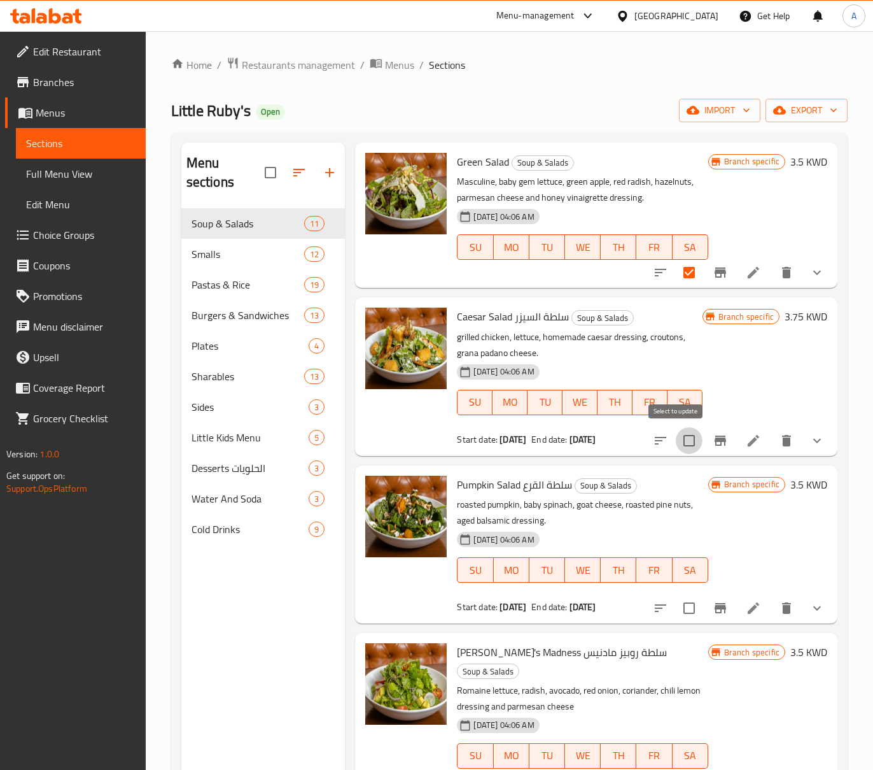
click at [676, 441] on input "checkbox" at bounding box center [689, 440] width 27 height 27
checkbox input "true"
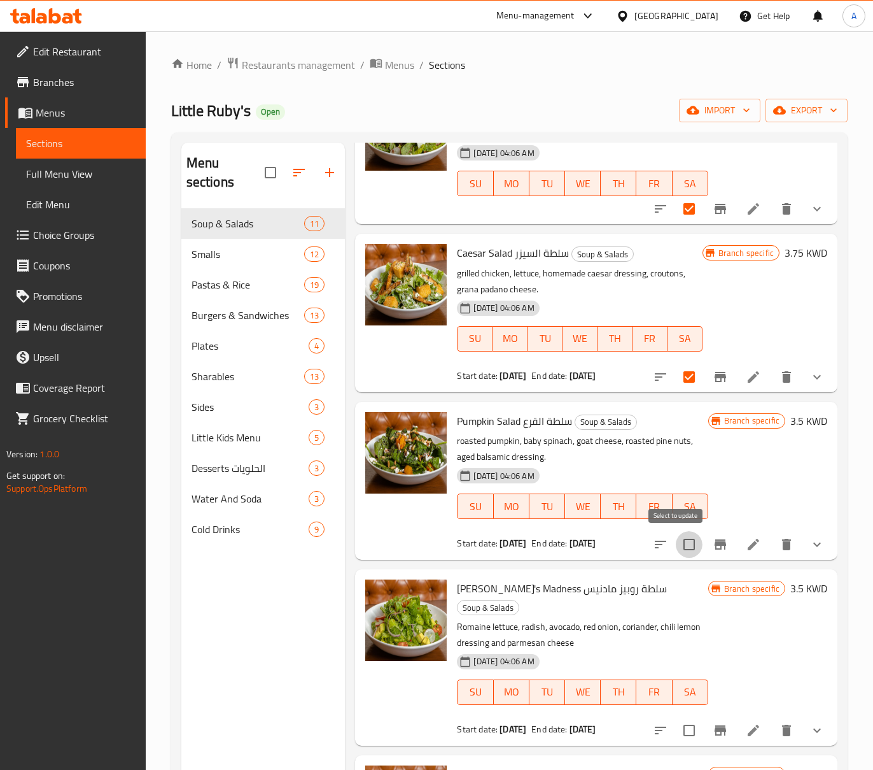
click at [676, 538] on input "checkbox" at bounding box center [689, 544] width 27 height 27
checkbox input "true"
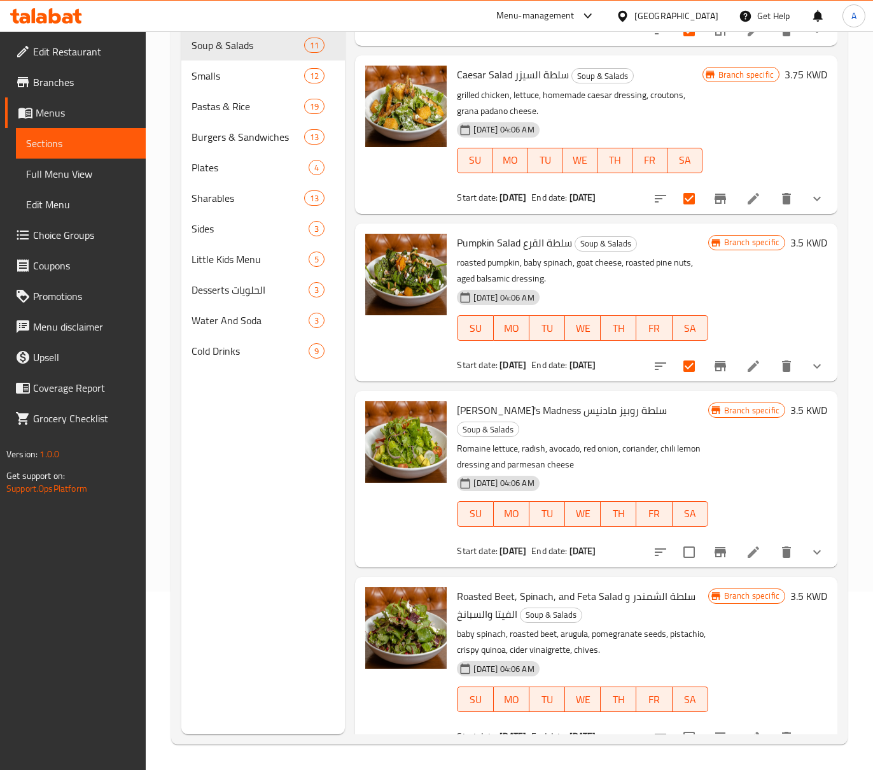
scroll to position [179, 0]
click at [680, 539] on input "checkbox" at bounding box center [689, 552] width 27 height 27
checkbox input "true"
click at [676, 724] on input "checkbox" at bounding box center [689, 737] width 27 height 27
checkbox input "true"
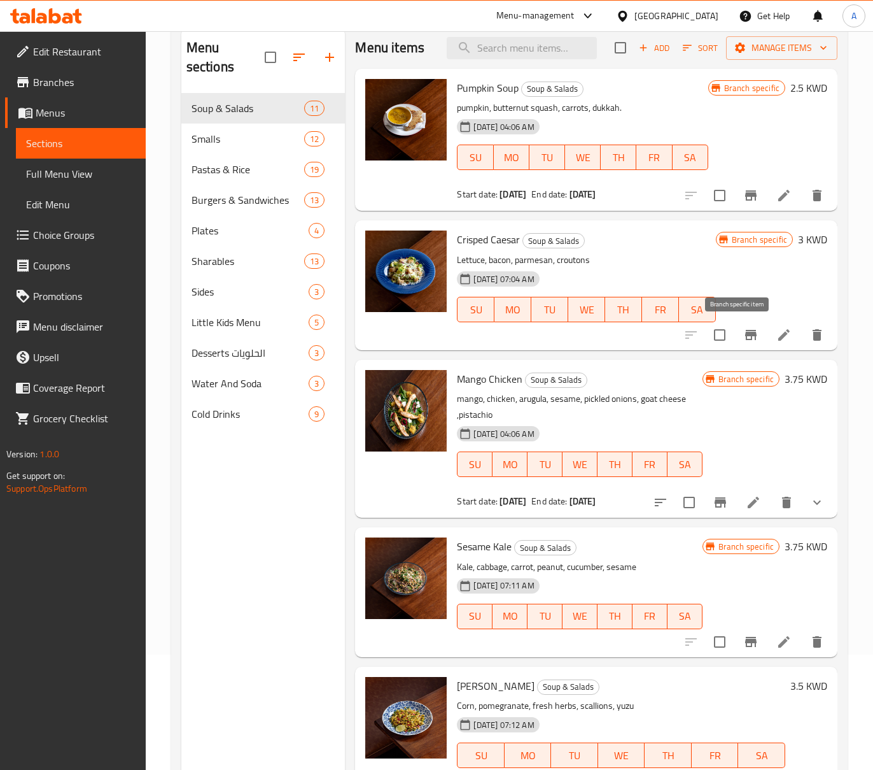
scroll to position [0, 0]
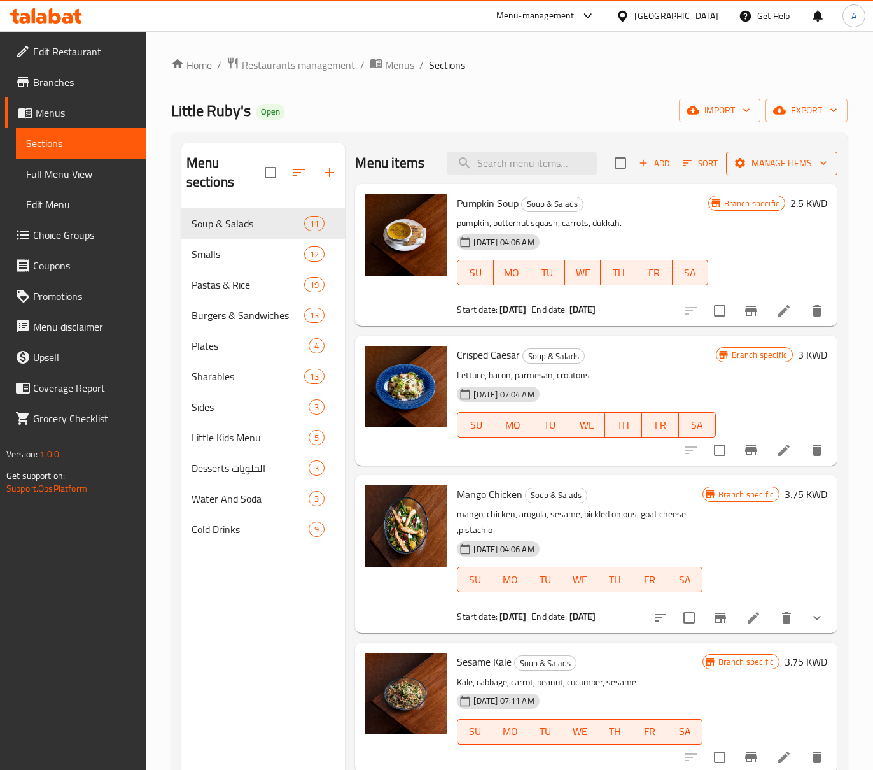
click at [817, 157] on icon "button" at bounding box center [823, 163] width 13 height 13
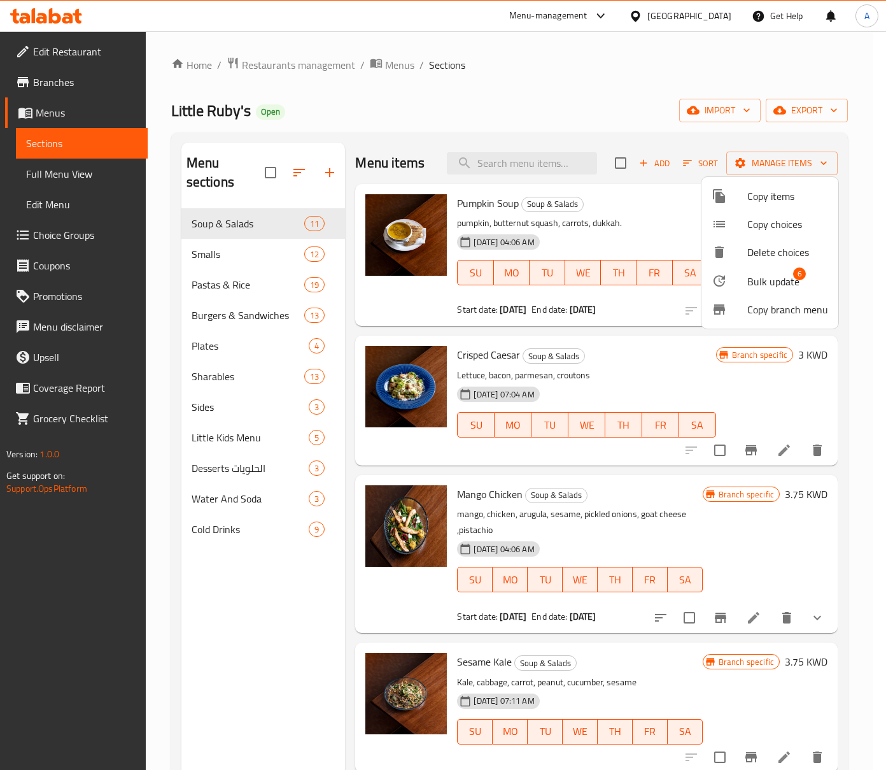
click at [765, 278] on span "Bulk update" at bounding box center [773, 281] width 52 height 15
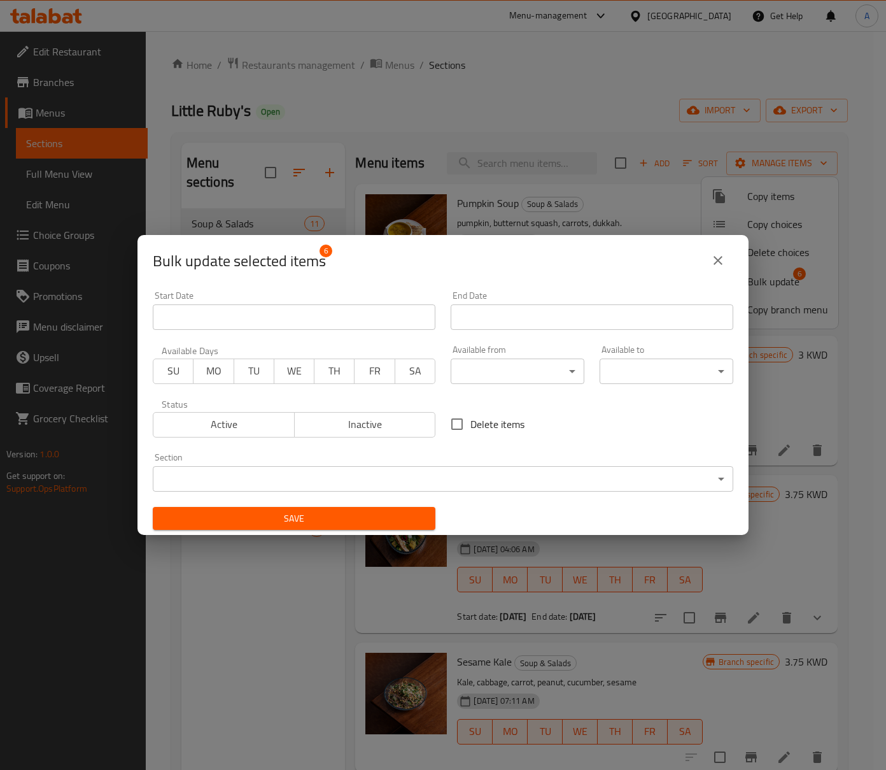
click at [381, 425] on span "Inactive" at bounding box center [365, 424] width 131 height 18
click at [374, 507] on button "Save" at bounding box center [294, 519] width 283 height 24
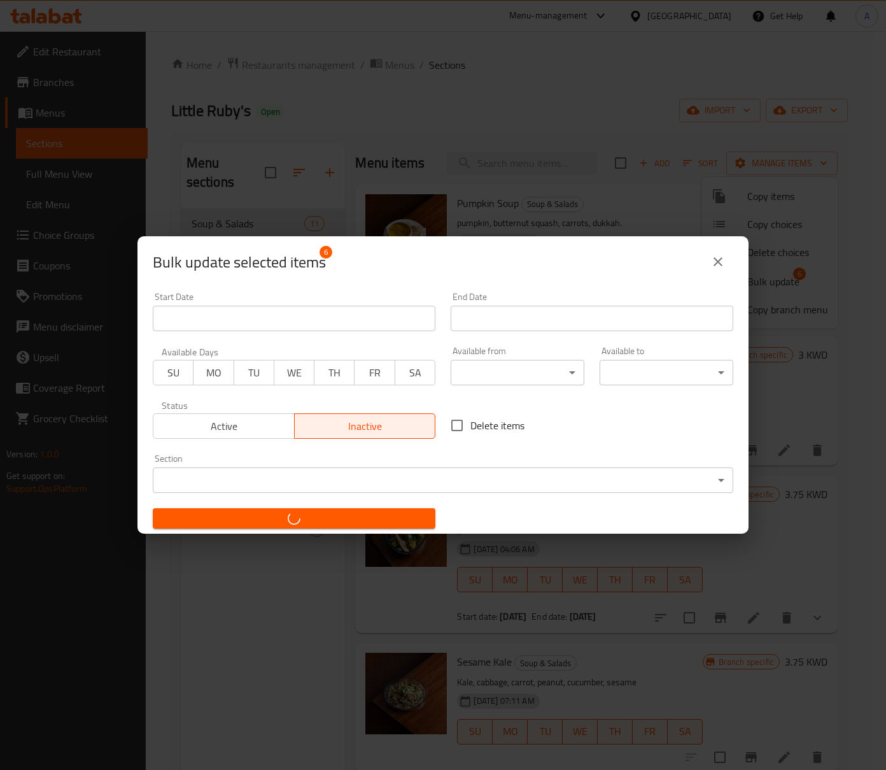
checkbox input "false"
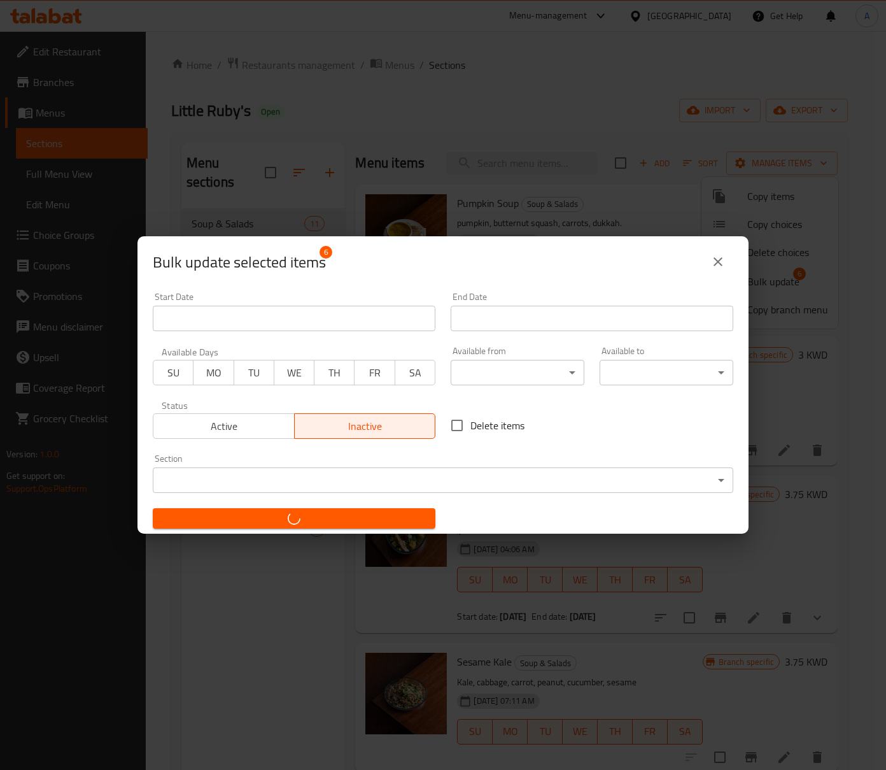
checkbox input "false"
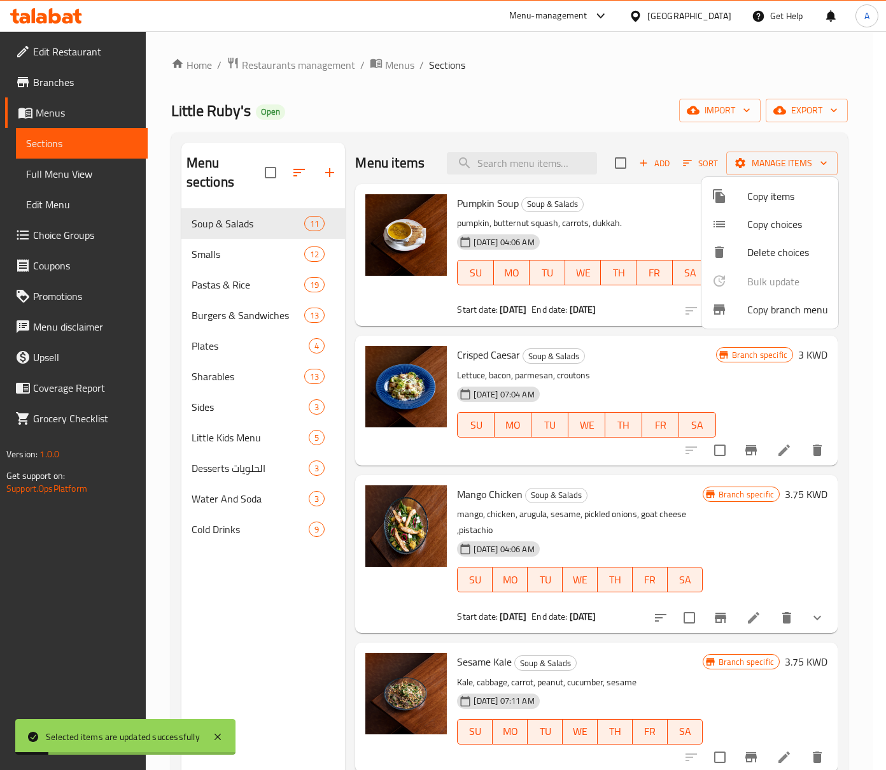
click at [573, 52] on div at bounding box center [443, 385] width 886 height 770
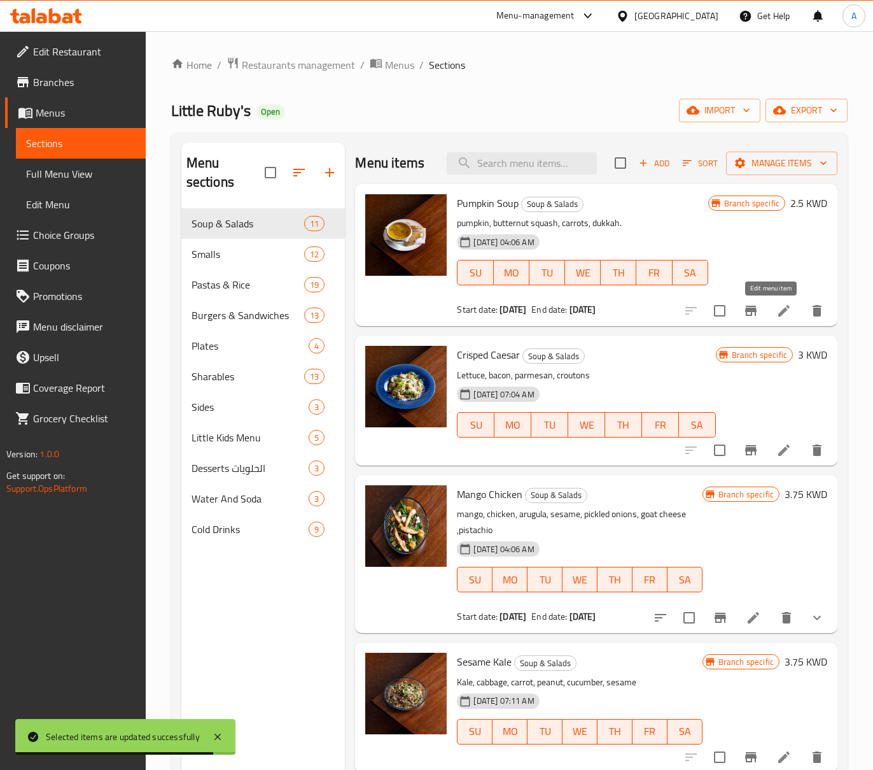
click at [777, 316] on icon at bounding box center [784, 310] width 15 height 15
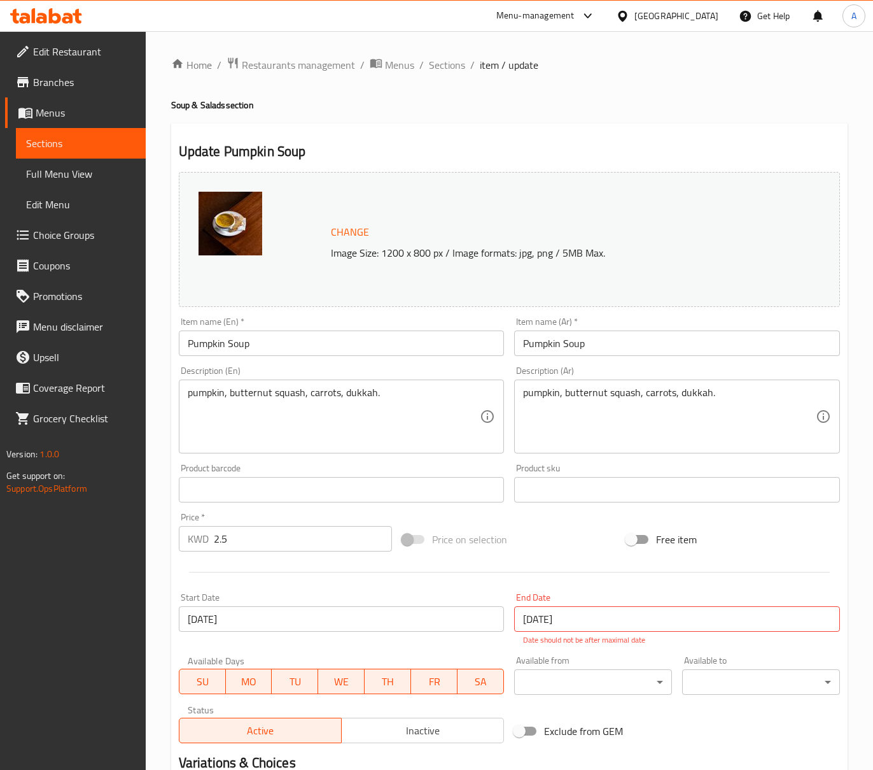
click at [559, 547] on div "Price on selection" at bounding box center [509, 539] width 224 height 34
click at [544, 563] on div at bounding box center [510, 571] width 672 height 31
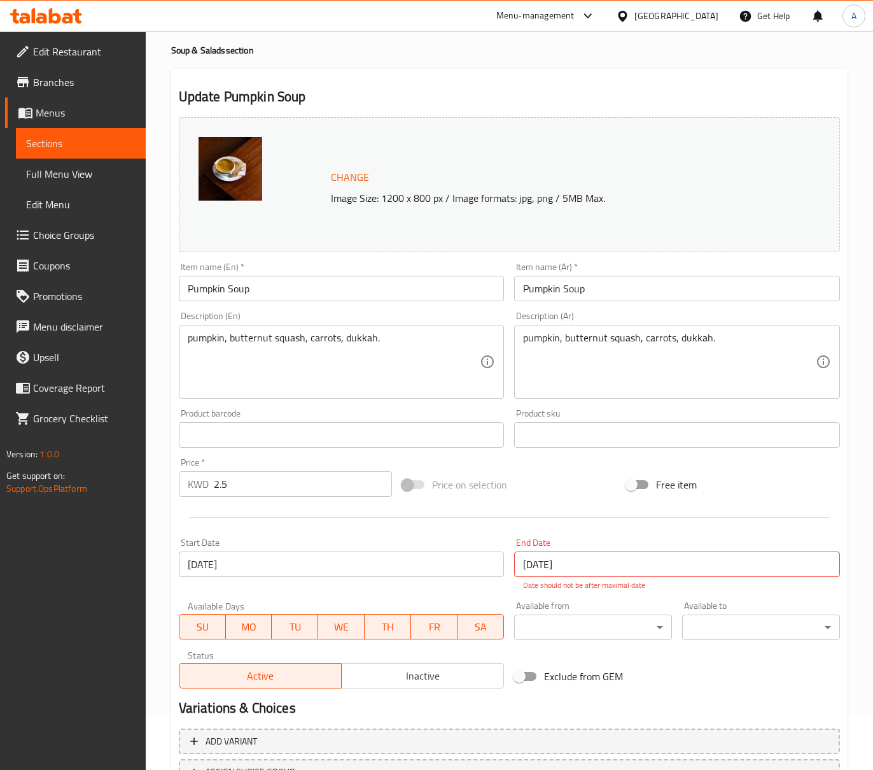
scroll to position [85, 0]
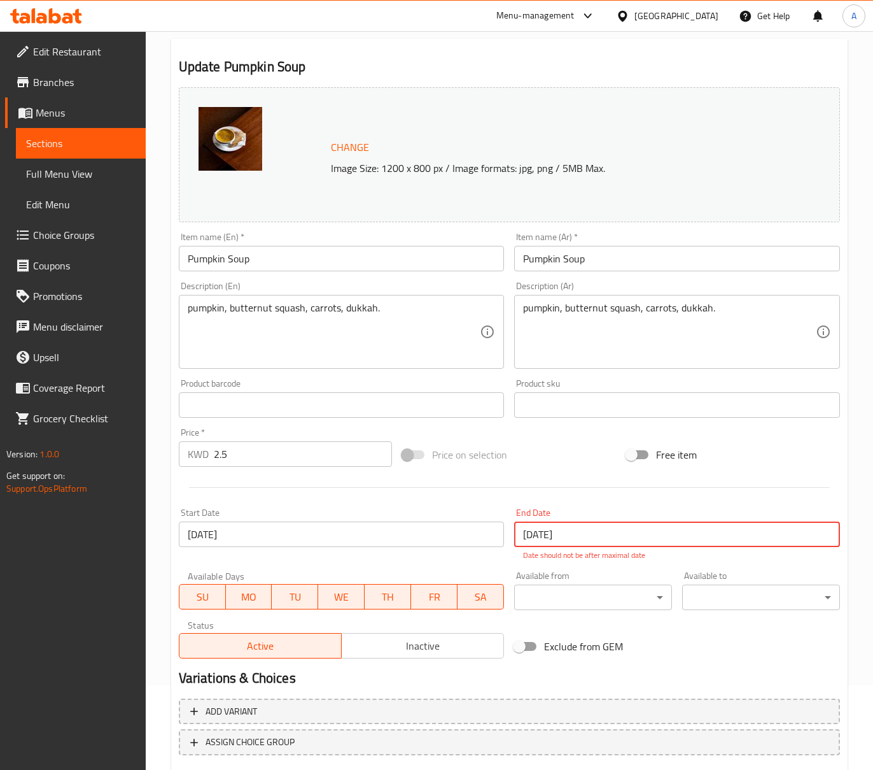
click at [572, 544] on input "[DATE]" at bounding box center [677, 533] width 326 height 25
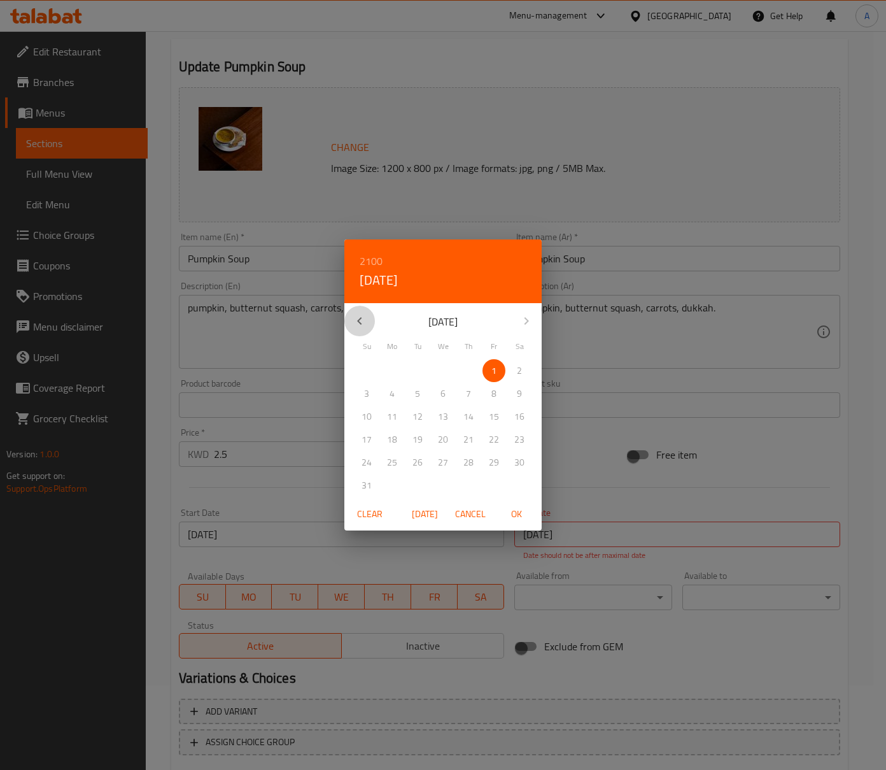
click at [360, 320] on icon "button" at bounding box center [359, 320] width 15 height 15
click at [433, 405] on div "16" at bounding box center [442, 416] width 25 height 23
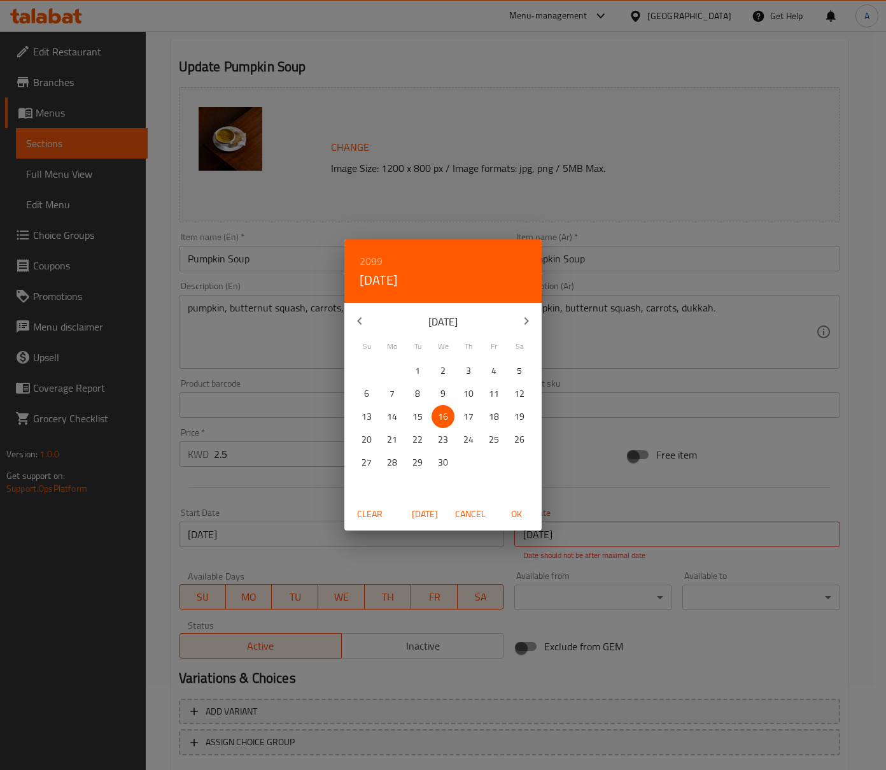
click at [515, 517] on span "OK" at bounding box center [516, 514] width 31 height 16
type input "[DATE]"
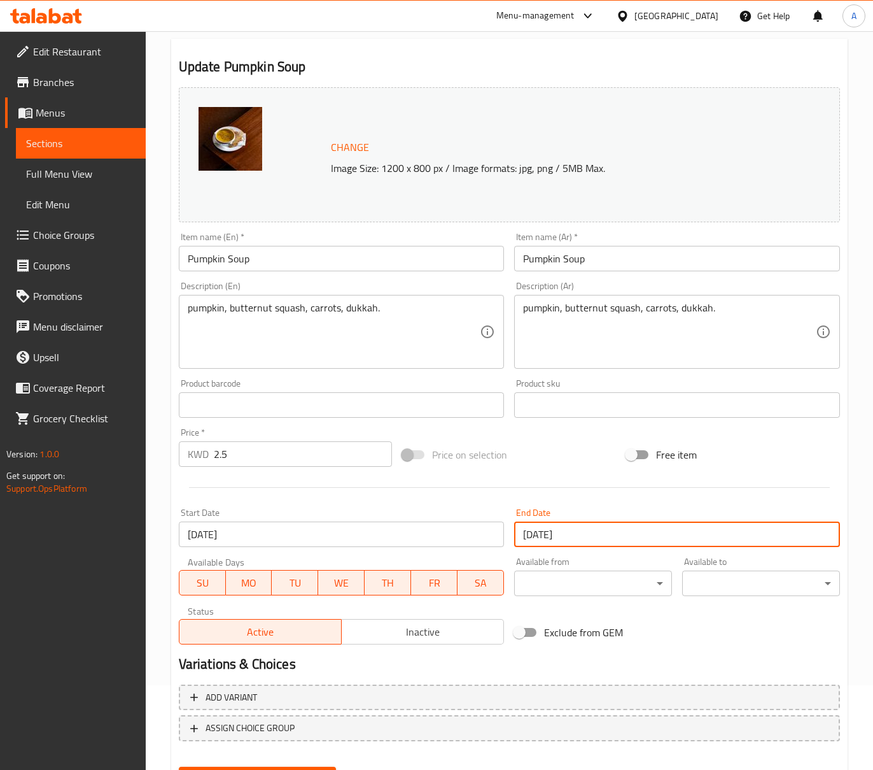
click at [555, 472] on div at bounding box center [510, 487] width 672 height 31
click at [339, 243] on div "Item name (En)   * Pumpkin Soup Item name (En) *" at bounding box center [342, 251] width 326 height 39
click at [321, 261] on input "Pumpkin Soup" at bounding box center [342, 258] width 326 height 25
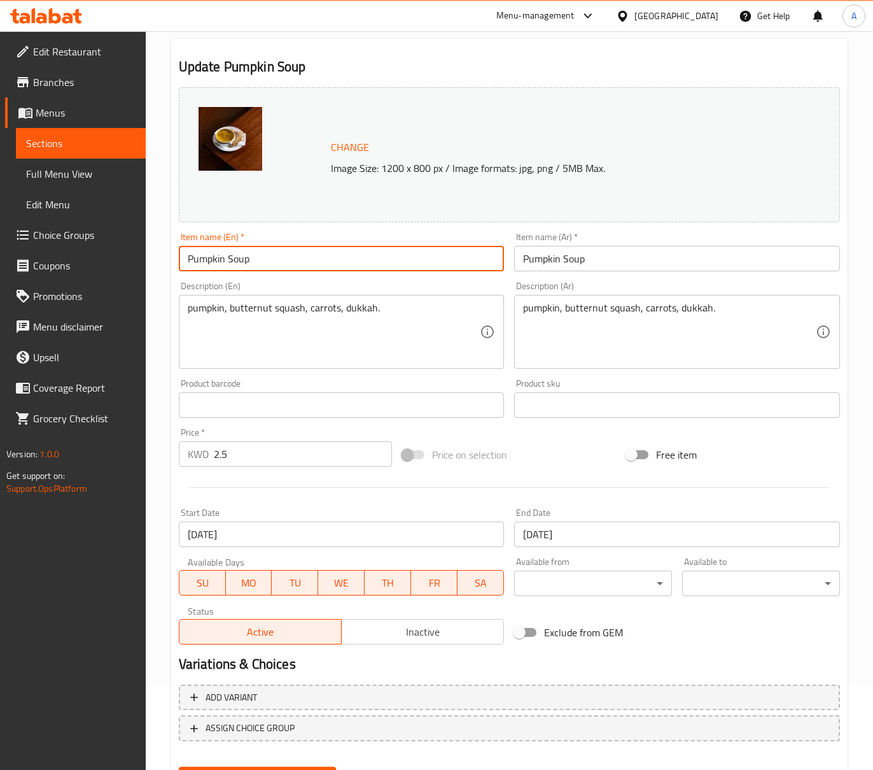
click at [321, 261] on input "Pumpkin Soup" at bounding box center [342, 258] width 326 height 25
click at [579, 256] on input "Pumpkin Soup" at bounding box center [677, 258] width 326 height 25
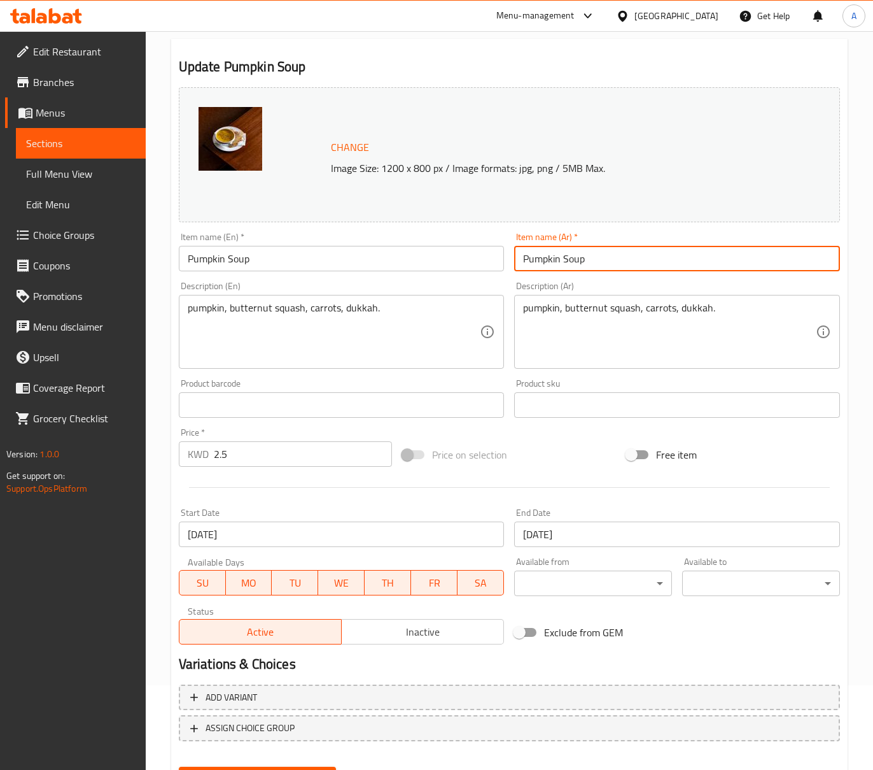
click at [579, 256] on input "Pumpkin Soup" at bounding box center [677, 258] width 326 height 25
paste input "شوربة القرع"
type input "شوربة القرع"
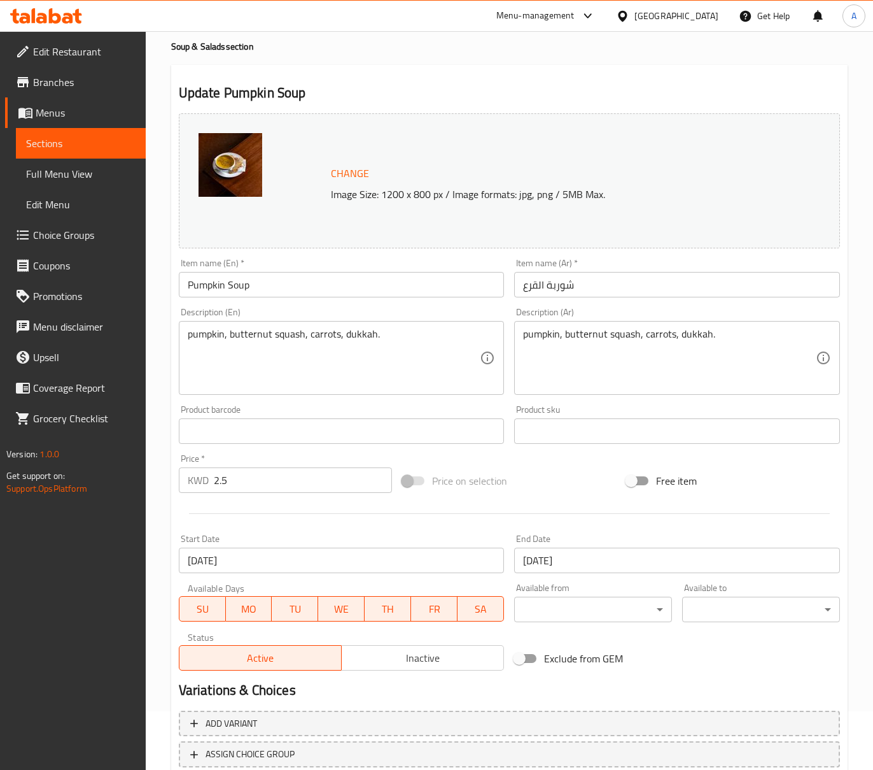
scroll to position [0, 0]
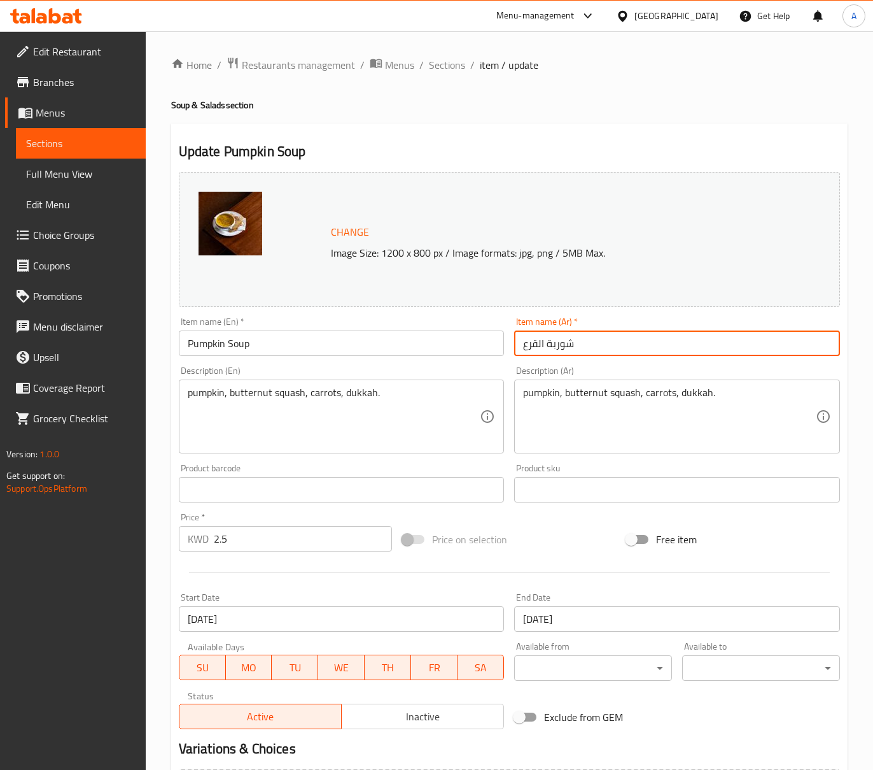
click at [311, 402] on textarea "pumpkin, butternut squash, carrots, dukkah." at bounding box center [334, 416] width 293 height 60
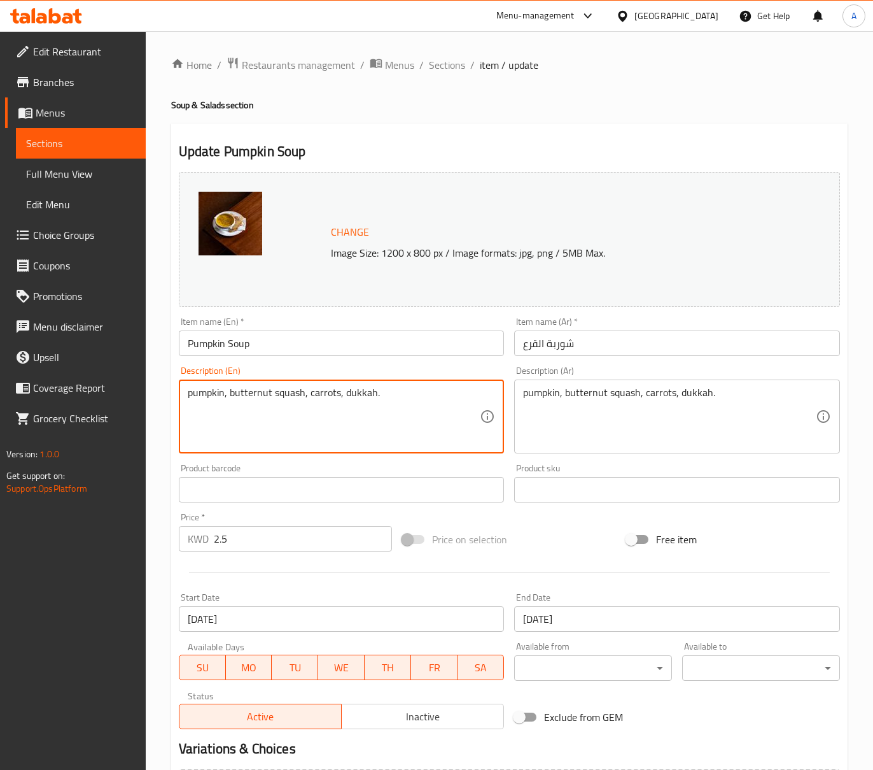
click at [311, 402] on textarea "pumpkin, butternut squash, carrots, dukkah." at bounding box center [334, 416] width 293 height 60
paste textarea "P"
click at [342, 395] on textarea "Pumpkin, butternut squash, carrots, dukkah." at bounding box center [334, 416] width 293 height 60
type textarea "Pumpkin, butternut squash, carrots and dukkah."
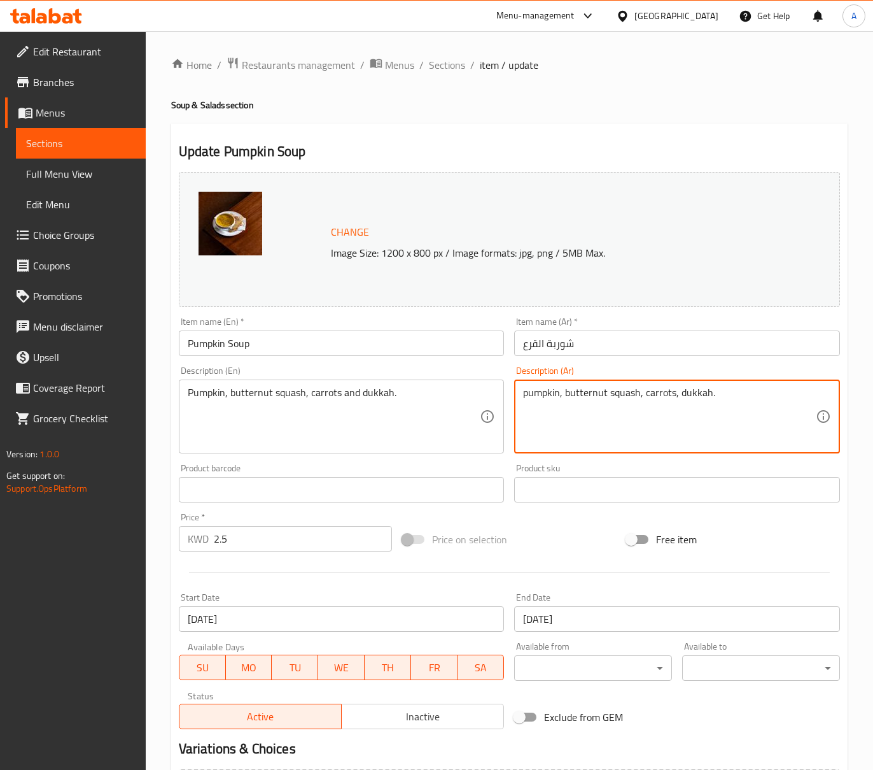
click at [696, 404] on textarea "pumpkin, butternut squash, carrots, dukkah." at bounding box center [669, 416] width 293 height 60
paste textarea "قرع، جزر، دكة"
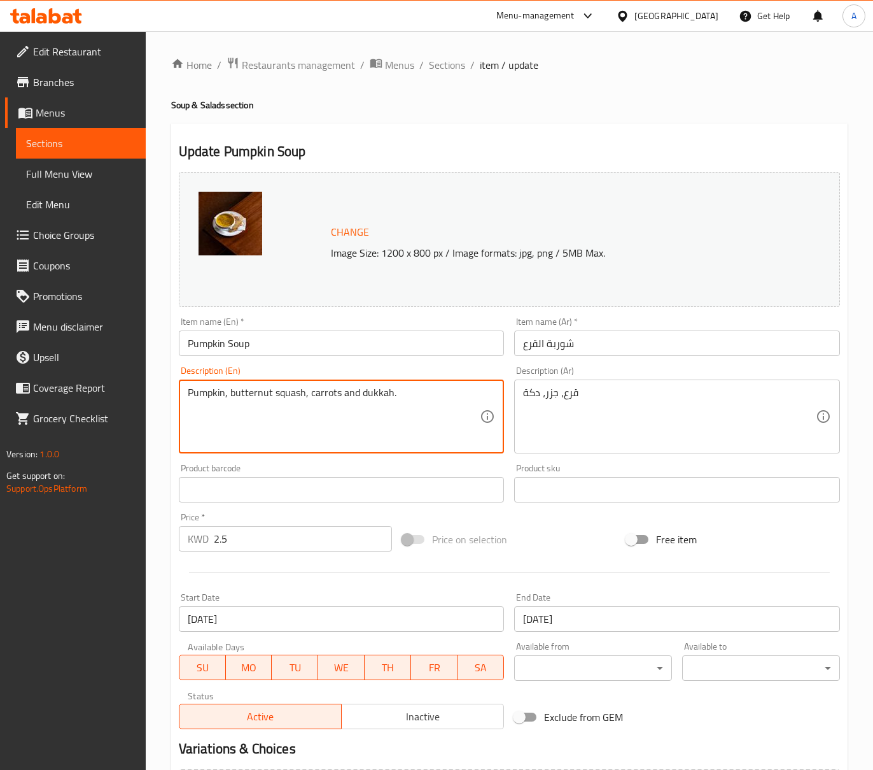
click at [335, 393] on textarea "Pumpkin, butternut squash, carrots and dukkah." at bounding box center [334, 416] width 293 height 60
click at [337, 393] on textarea "Pumpkin, butternut squash, carrots and dukkah." at bounding box center [334, 416] width 293 height 60
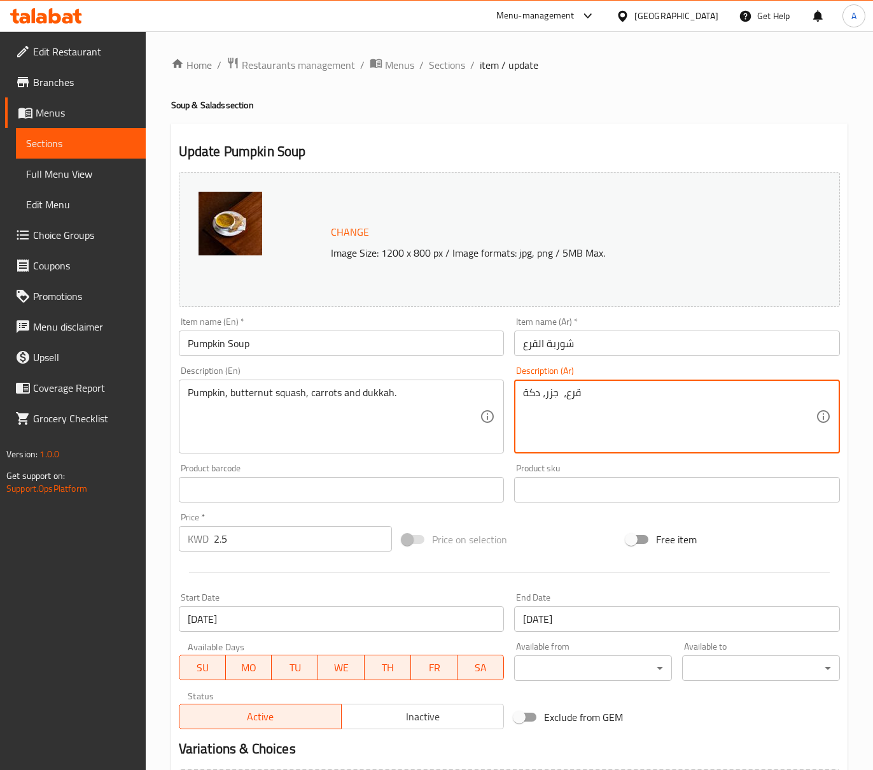
paste textarea "قرع الجوز"
type textarea "قرع، قرع الجوز، جزر و دكة"
click at [586, 398] on textarea "قرع، قرع الجوز، جزر و دكة" at bounding box center [669, 416] width 293 height 60
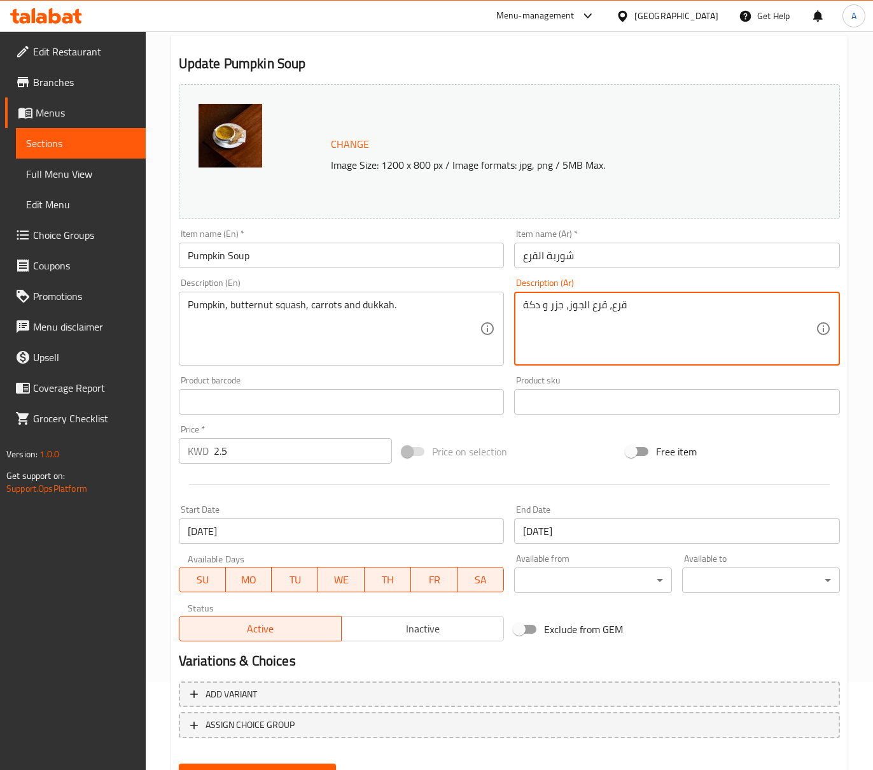
scroll to position [148, 0]
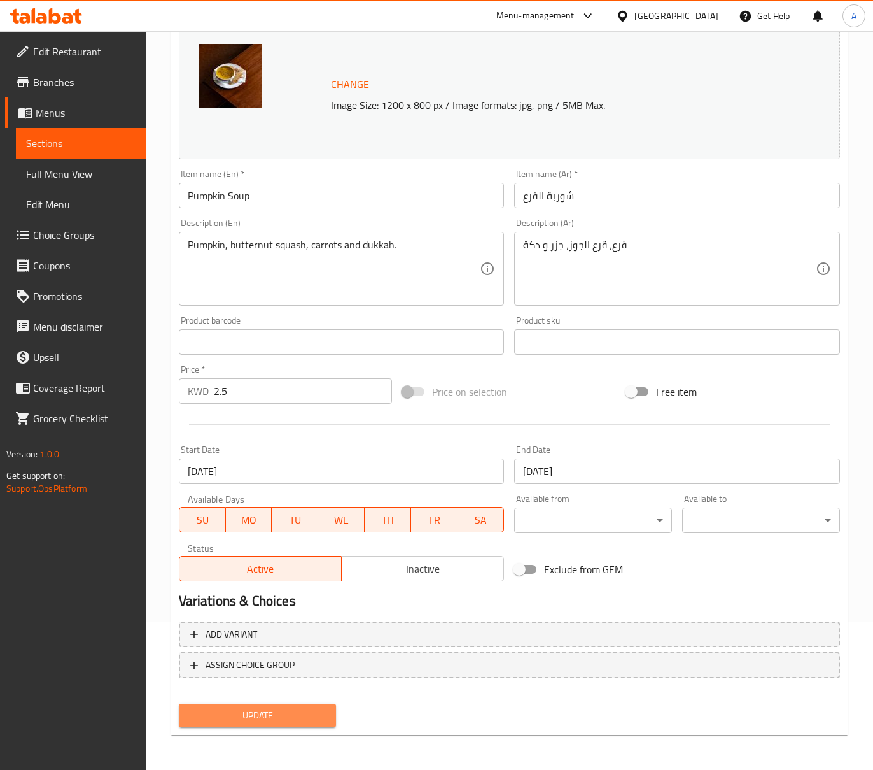
click at [258, 707] on span "Update" at bounding box center [257, 715] width 137 height 16
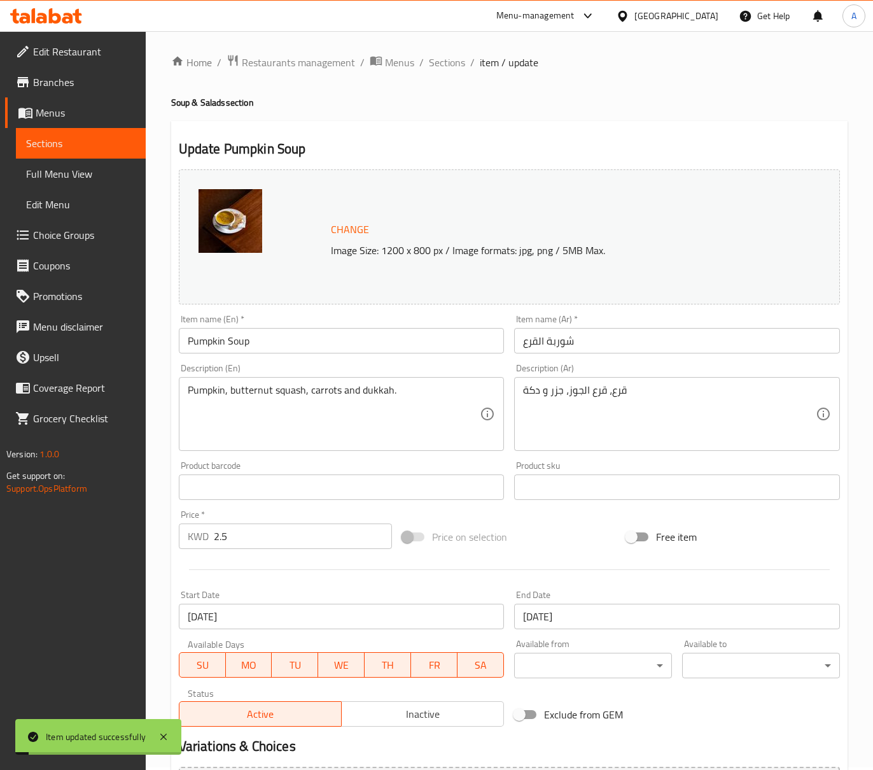
scroll to position [0, 0]
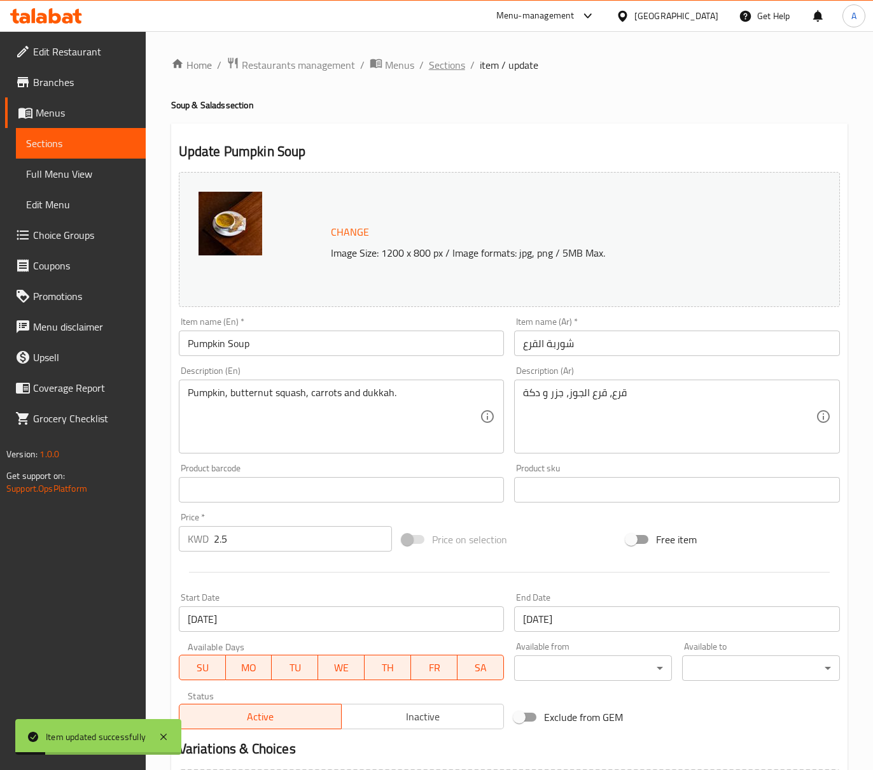
click at [461, 66] on span "Sections" at bounding box center [447, 64] width 36 height 15
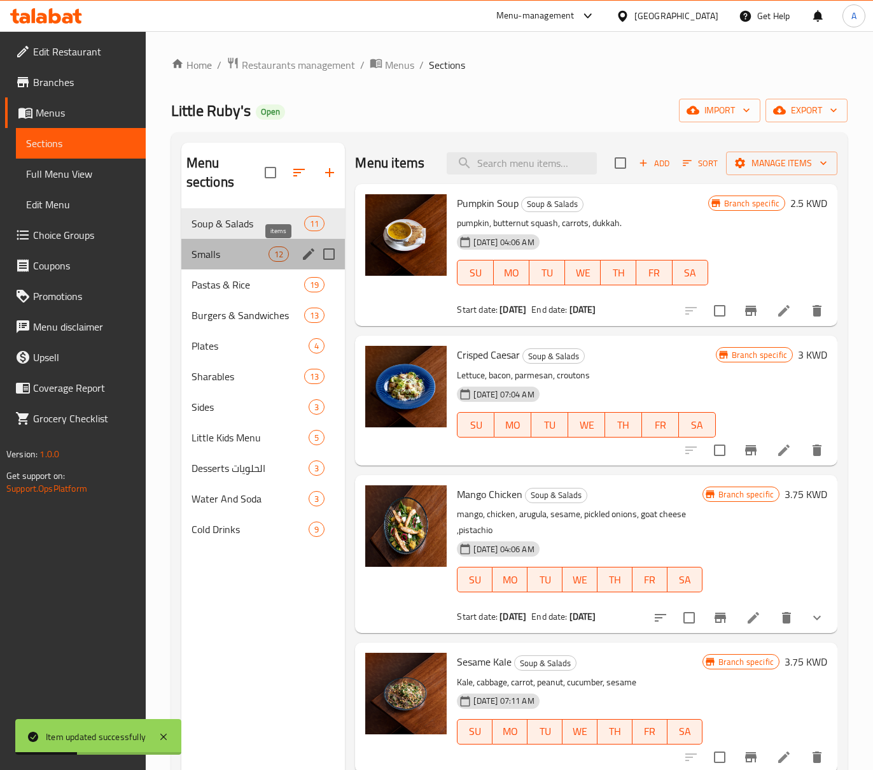
click at [275, 253] on span "12" at bounding box center [278, 254] width 19 height 12
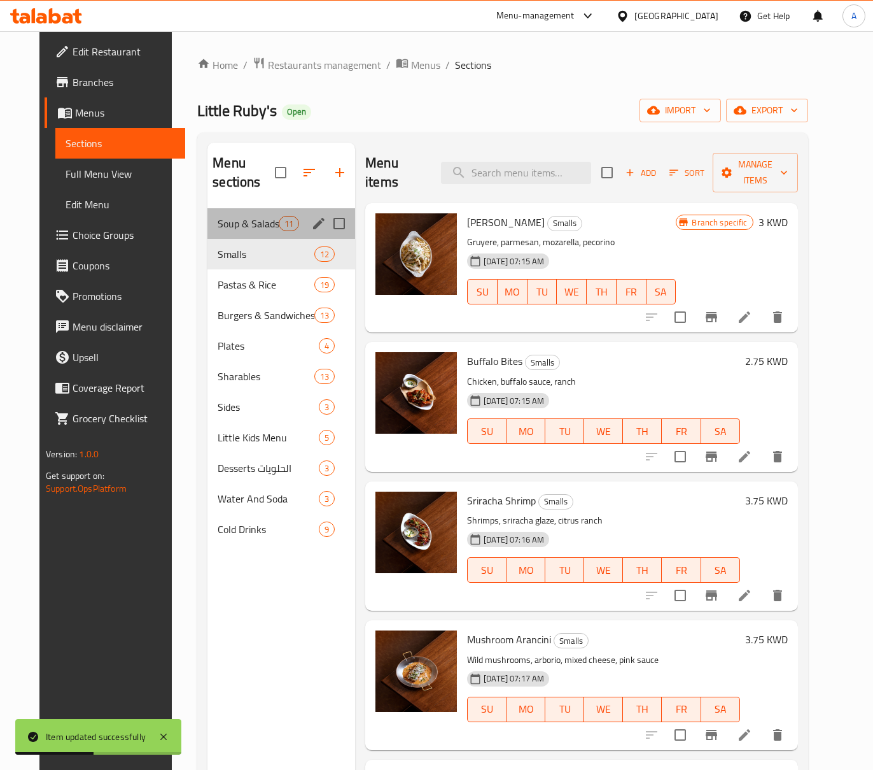
click at [255, 215] on div "Soup & Salads 11" at bounding box center [282, 223] width 148 height 31
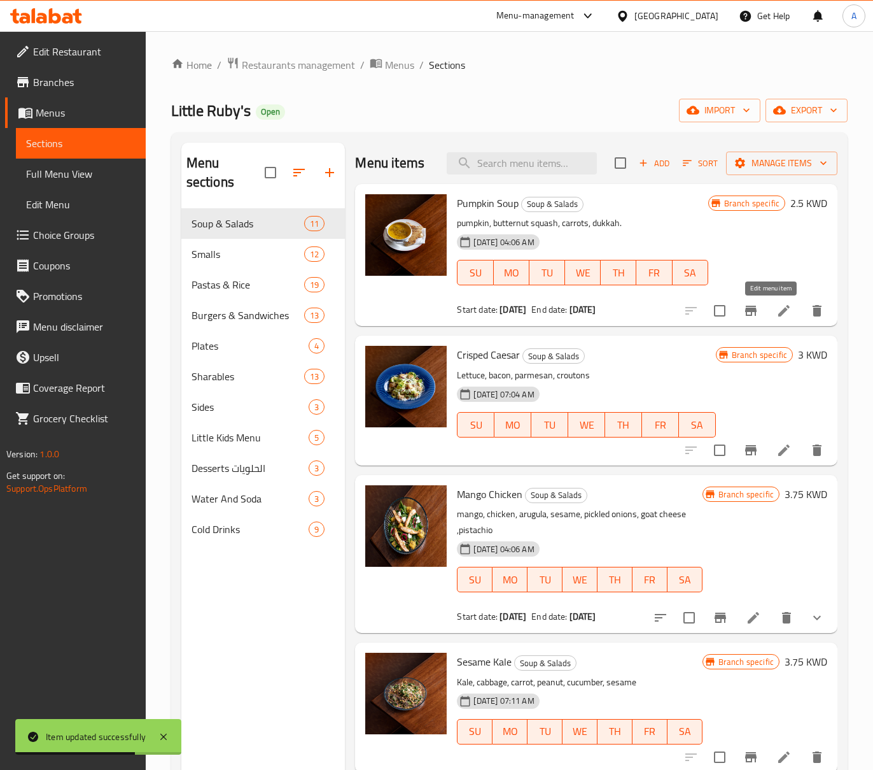
click at [777, 306] on icon at bounding box center [784, 310] width 15 height 15
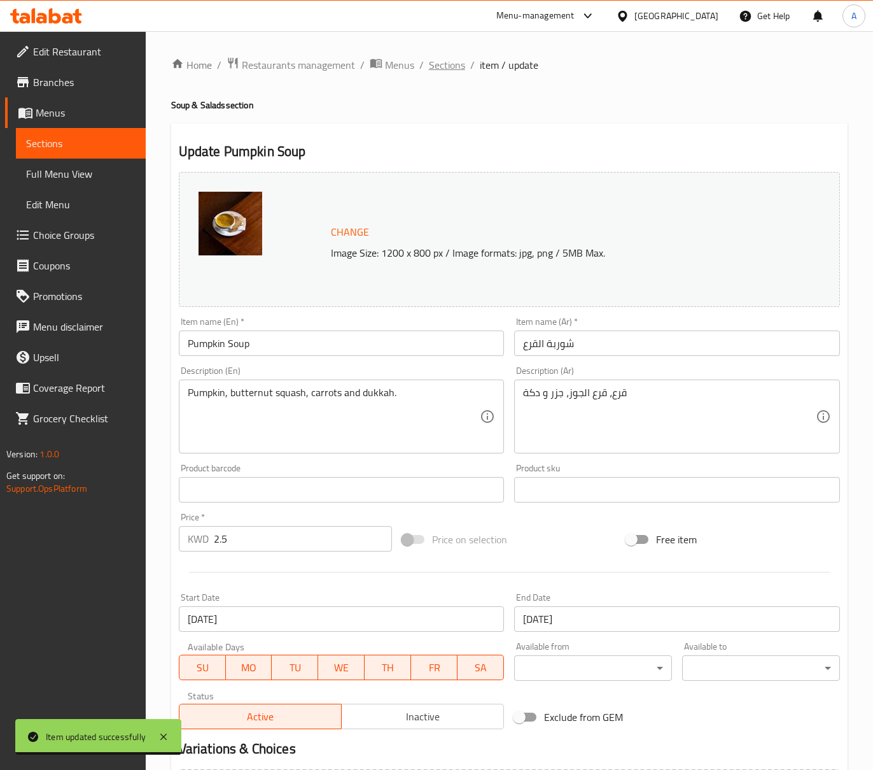
click at [448, 67] on span "Sections" at bounding box center [447, 64] width 36 height 15
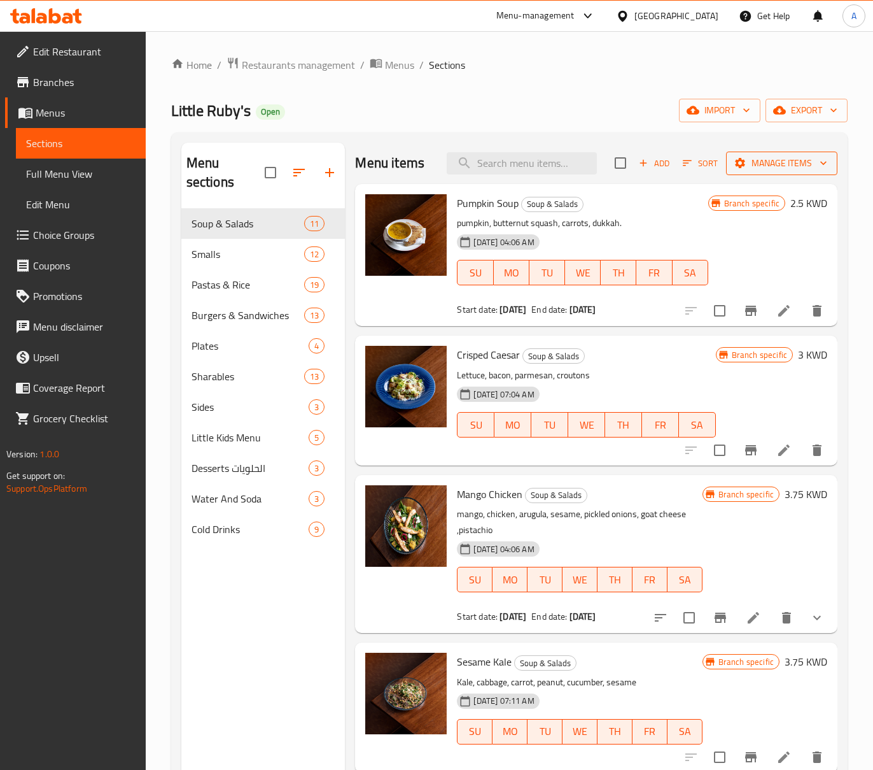
click at [738, 161] on span "Manage items" at bounding box center [781, 163] width 91 height 16
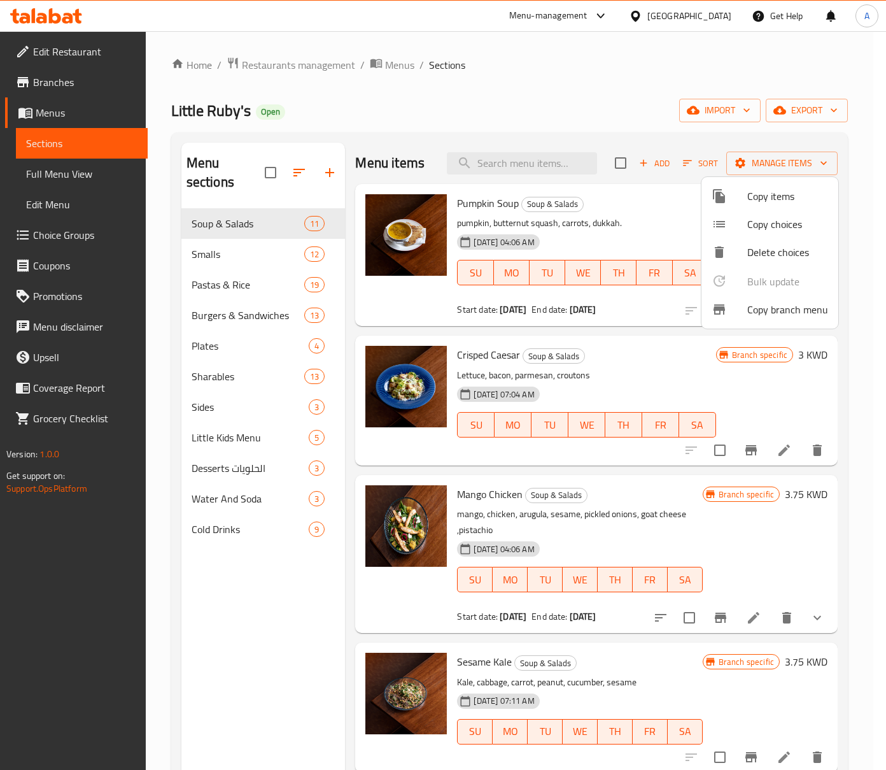
click at [798, 102] on div at bounding box center [443, 385] width 886 height 770
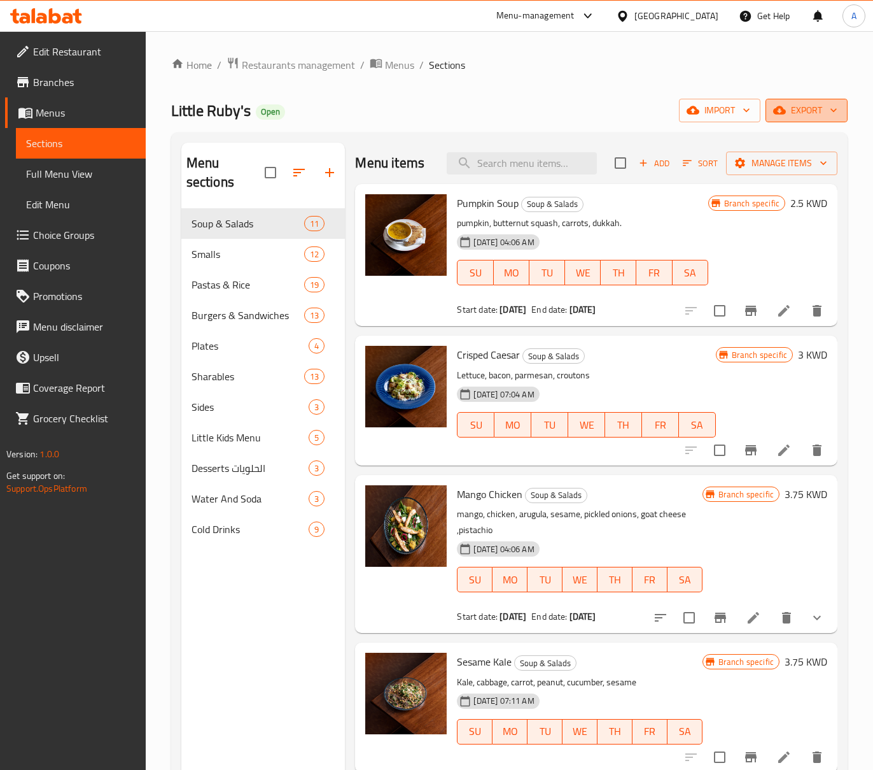
click at [800, 106] on span "export" at bounding box center [807, 110] width 62 height 16
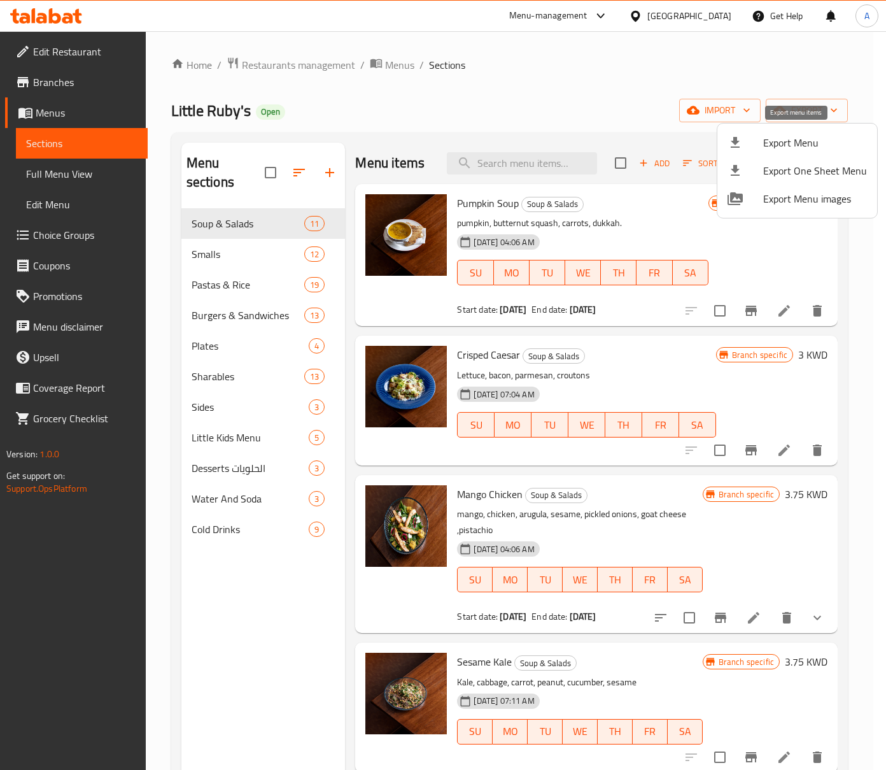
click at [794, 138] on span "Export Menu" at bounding box center [815, 142] width 104 height 15
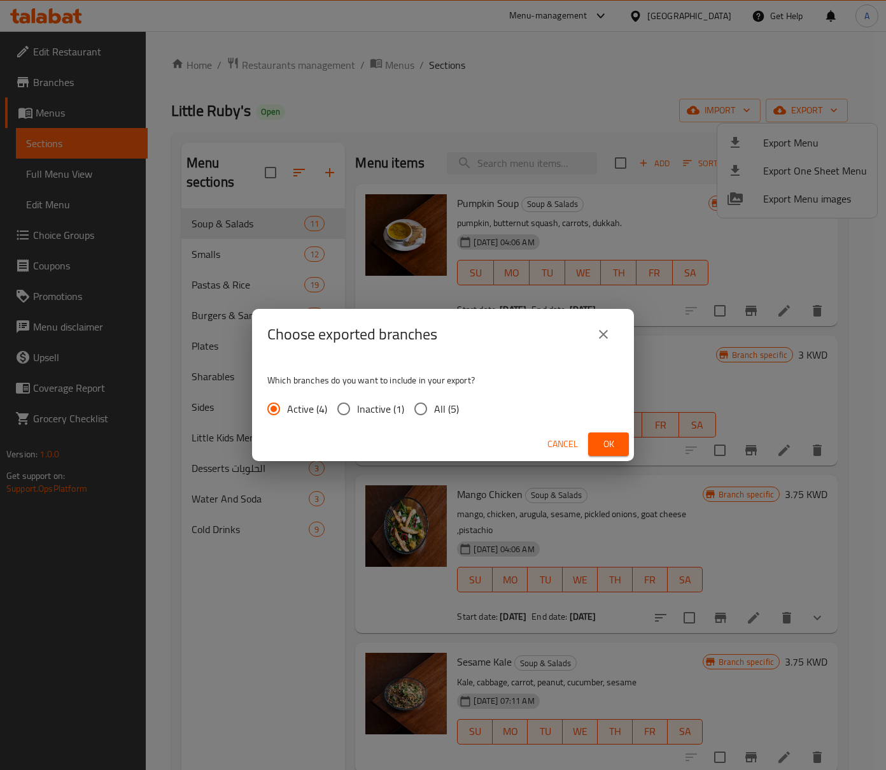
click at [426, 409] on input "All (5)" at bounding box center [420, 408] width 27 height 27
radio input "true"
click at [609, 431] on div "Cancel Ok" at bounding box center [443, 444] width 382 height 34
click at [612, 440] on span "Ok" at bounding box center [608, 444] width 20 height 16
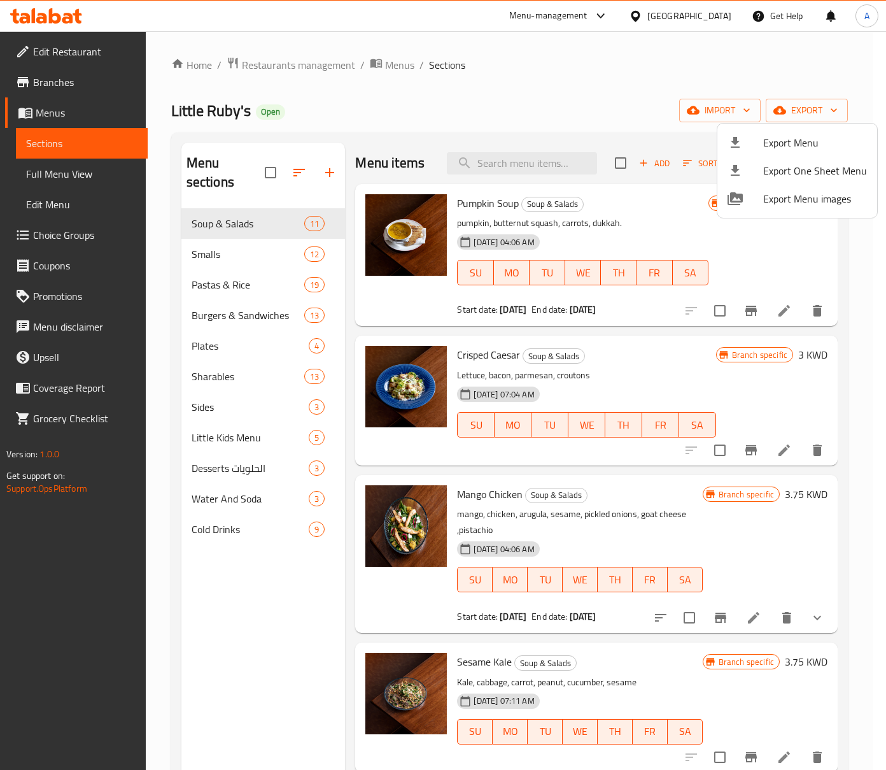
click at [803, 43] on div at bounding box center [443, 385] width 886 height 770
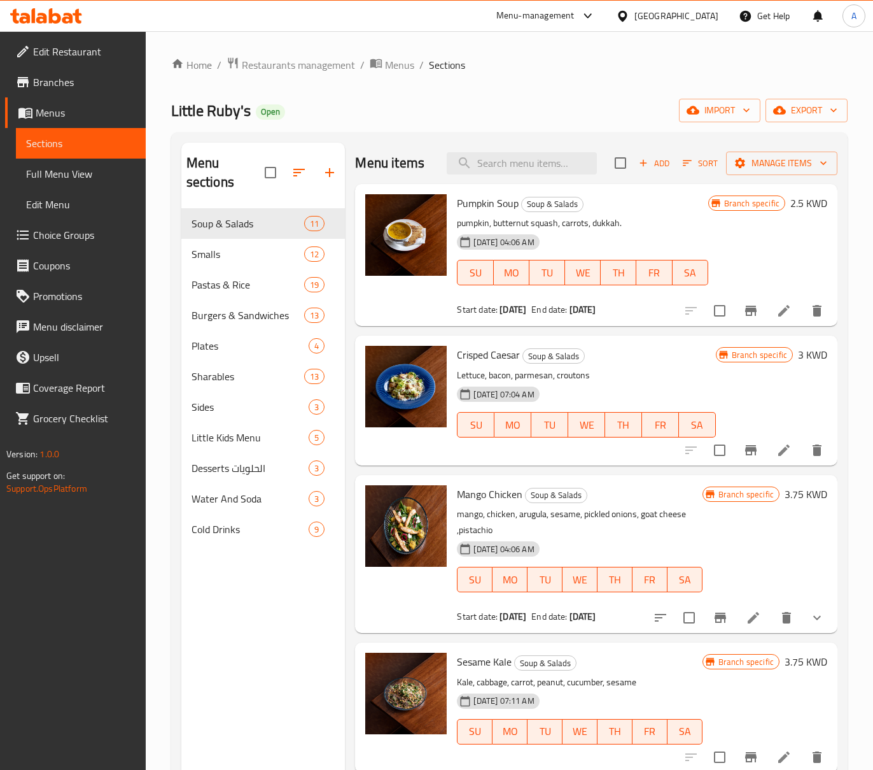
click at [736, 316] on button "Branch-specific-item" at bounding box center [751, 310] width 31 height 31
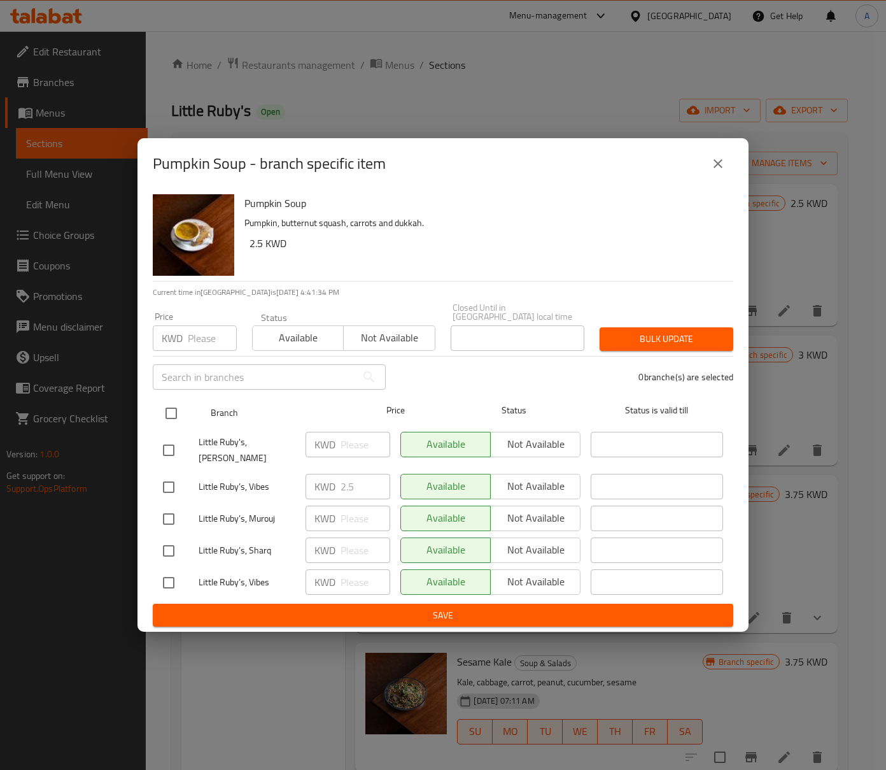
click at [169, 416] on input "checkbox" at bounding box center [171, 413] width 27 height 27
checkbox input "true"
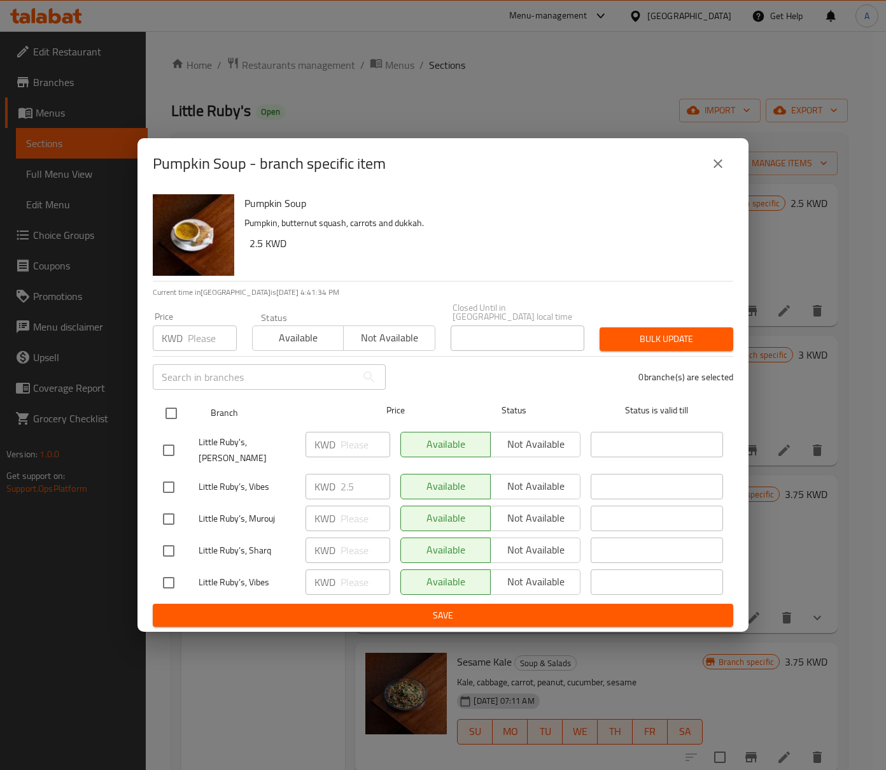
checkbox input "true"
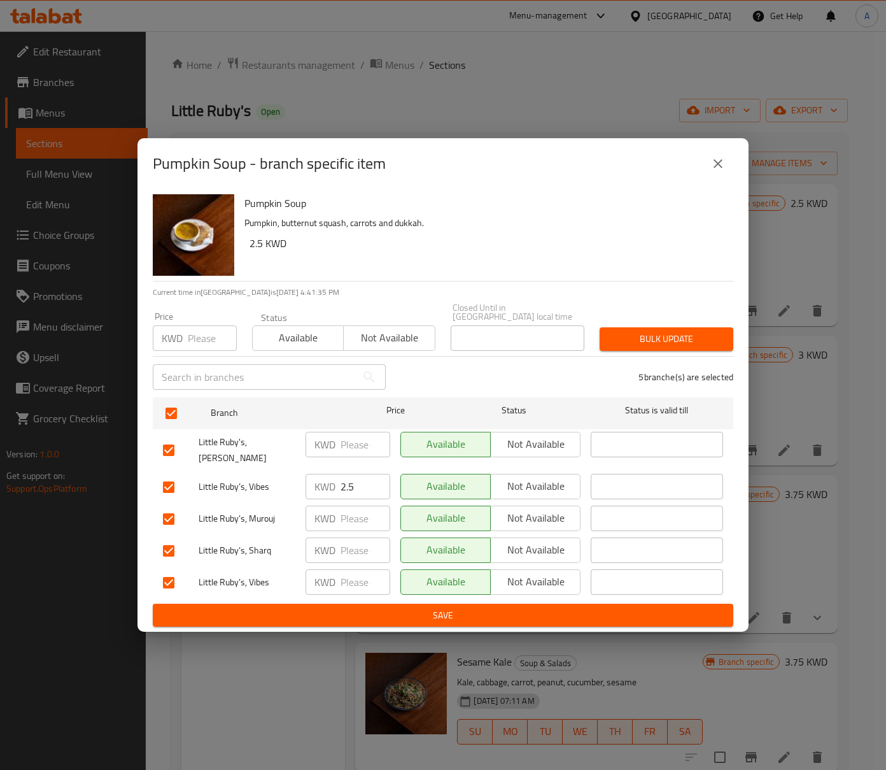
click at [182, 354] on div "Price KWD Price" at bounding box center [194, 331] width 99 height 54
click at [191, 341] on input "number" at bounding box center [212, 337] width 49 height 25
paste input "2.5"
type input "2.5"
click at [620, 345] on span "Bulk update" at bounding box center [666, 339] width 113 height 16
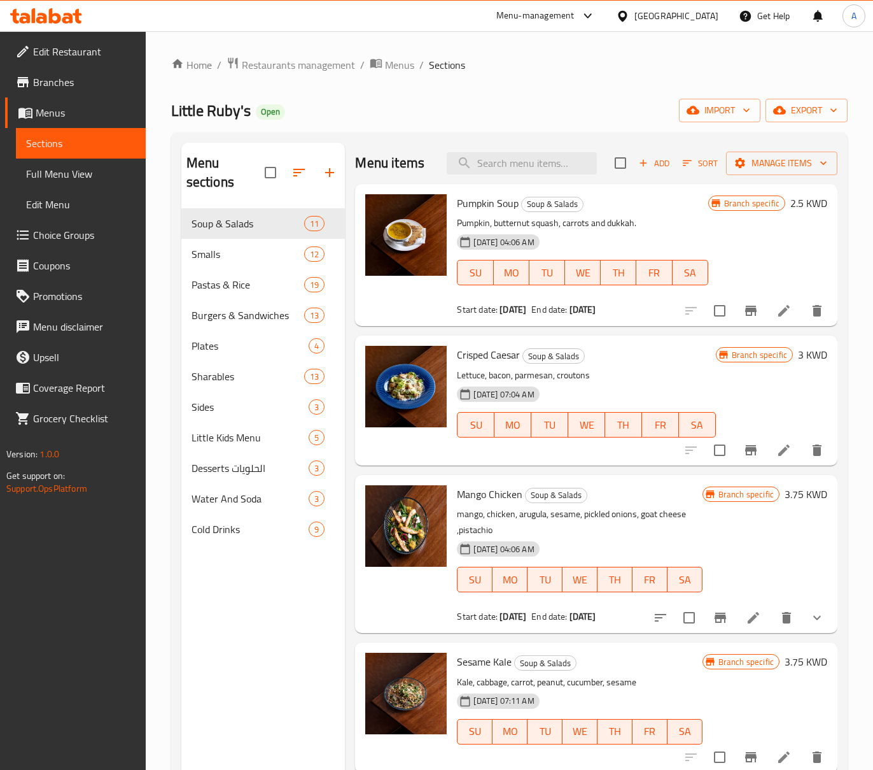
click at [503, 358] on span "Crisped Caesar" at bounding box center [488, 354] width 63 height 19
copy h6 "Crisped Caesar"
click at [321, 642] on div "Menu sections Soup & Salads 11 Smalls 12 Pastas & Rice 19 Burgers & Sandwiches …" at bounding box center [263, 528] width 164 height 770
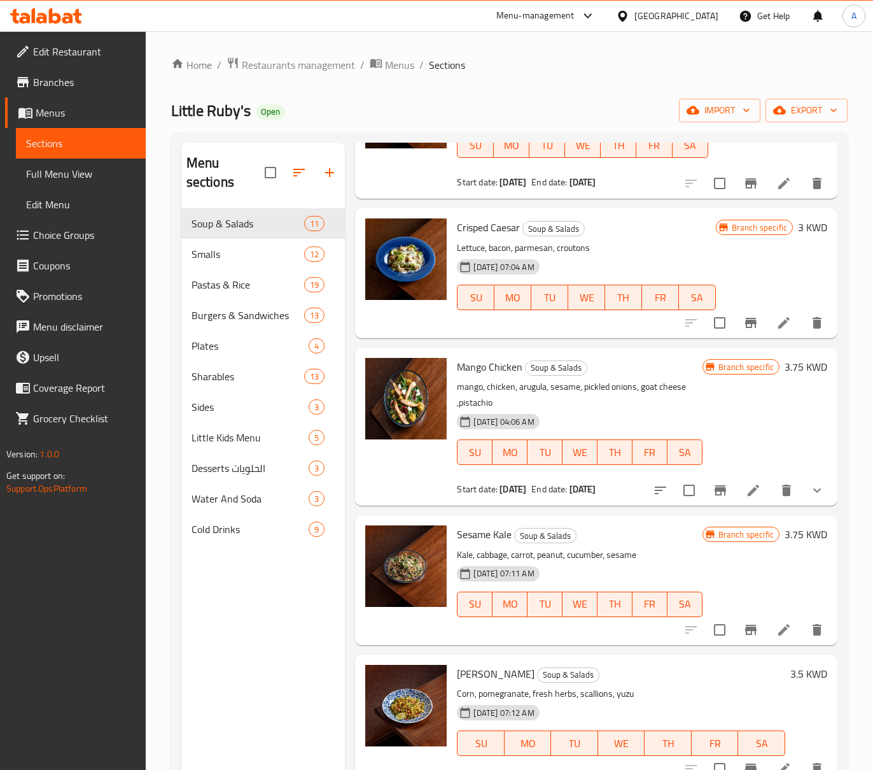
scroll to position [255, 0]
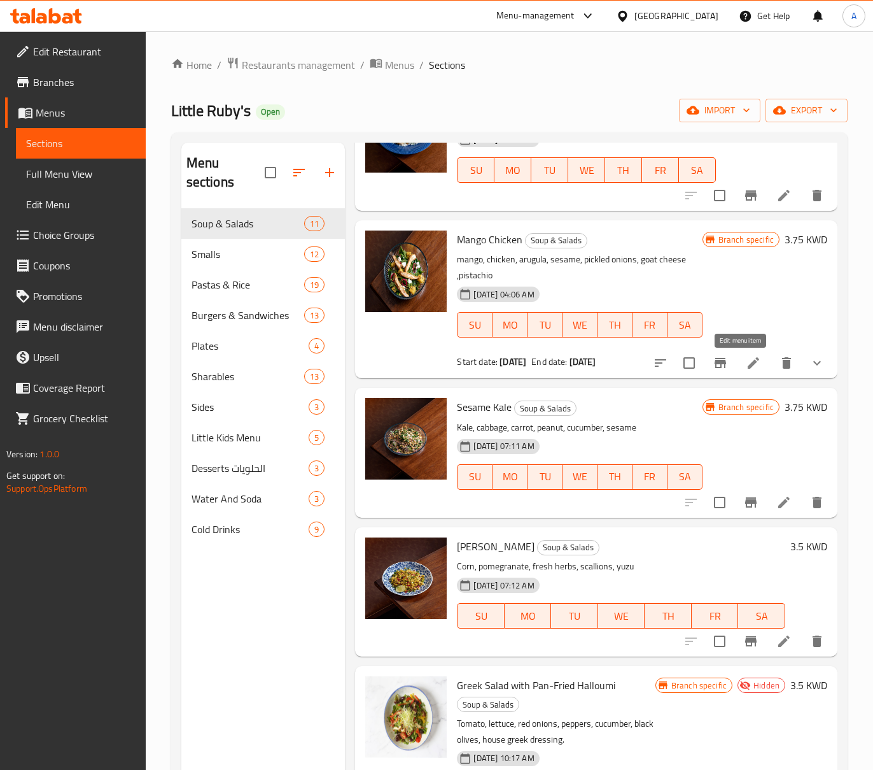
click at [746, 365] on icon at bounding box center [753, 362] width 15 height 15
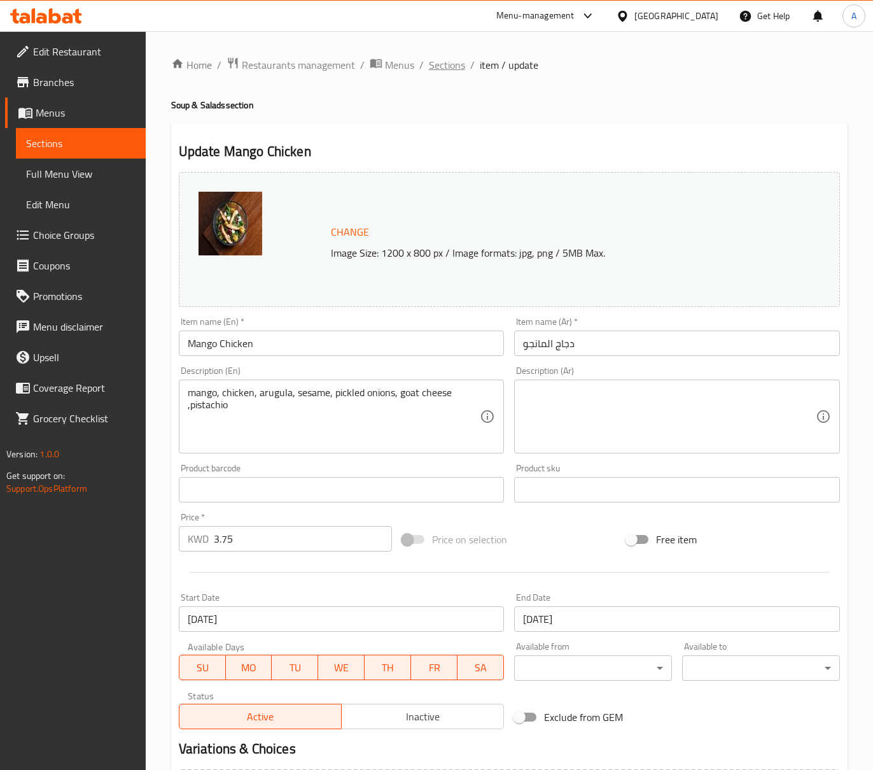
click at [460, 67] on span "Sections" at bounding box center [447, 64] width 36 height 15
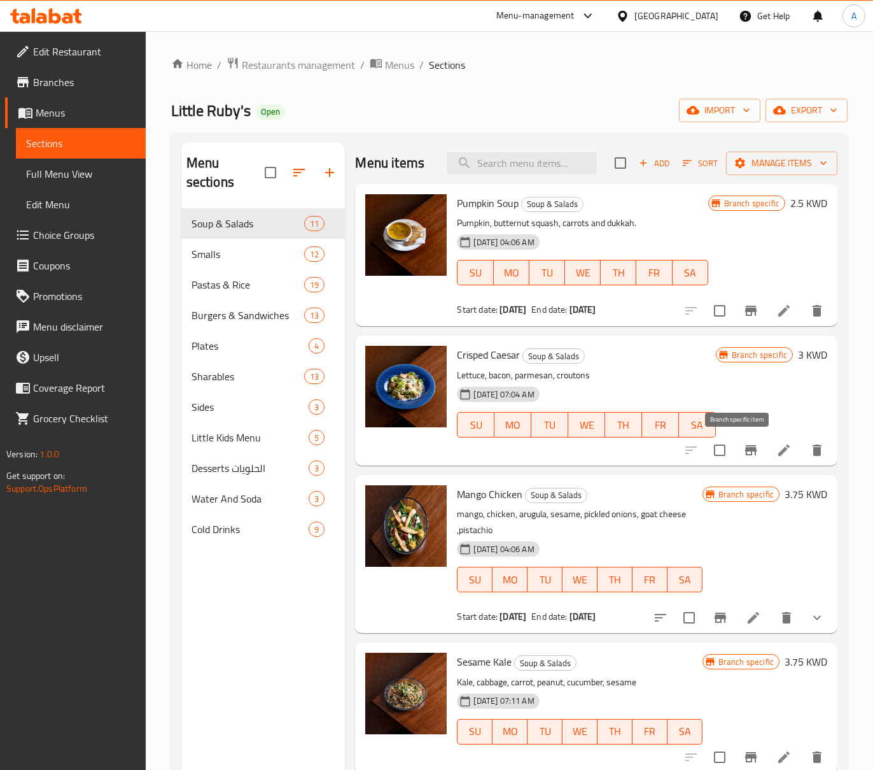
click at [744, 453] on icon "Branch-specific-item" at bounding box center [750, 449] width 15 height 15
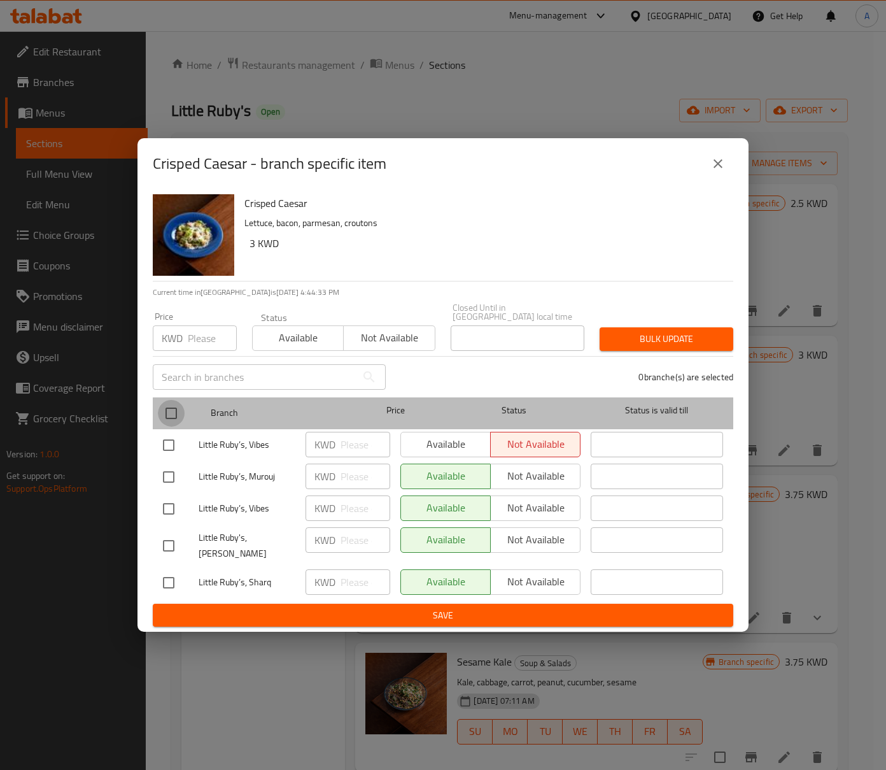
click at [171, 409] on input "checkbox" at bounding box center [171, 413] width 27 height 27
checkbox input "true"
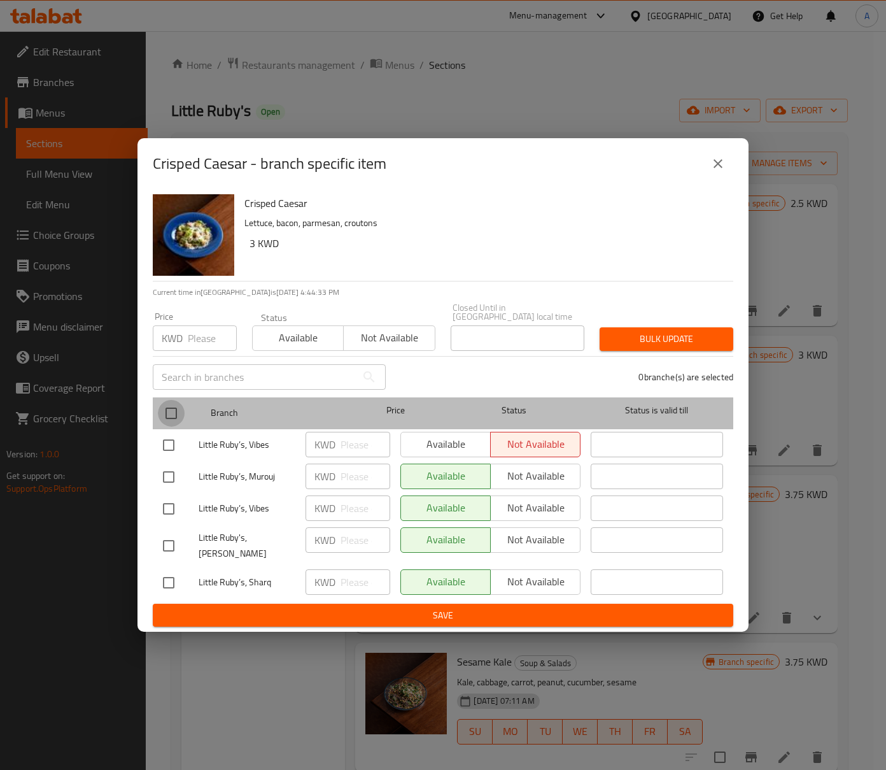
checkbox input "true"
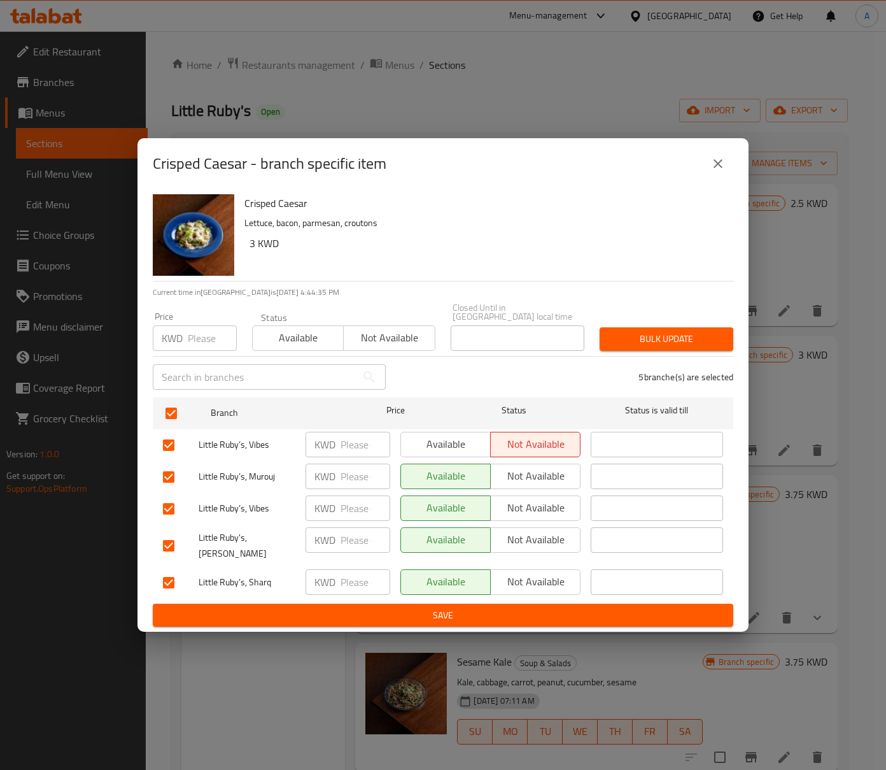
click at [195, 347] on input "number" at bounding box center [212, 337] width 49 height 25
paste input "3"
type input "3"
click at [660, 339] on span "Bulk update" at bounding box center [666, 339] width 113 height 16
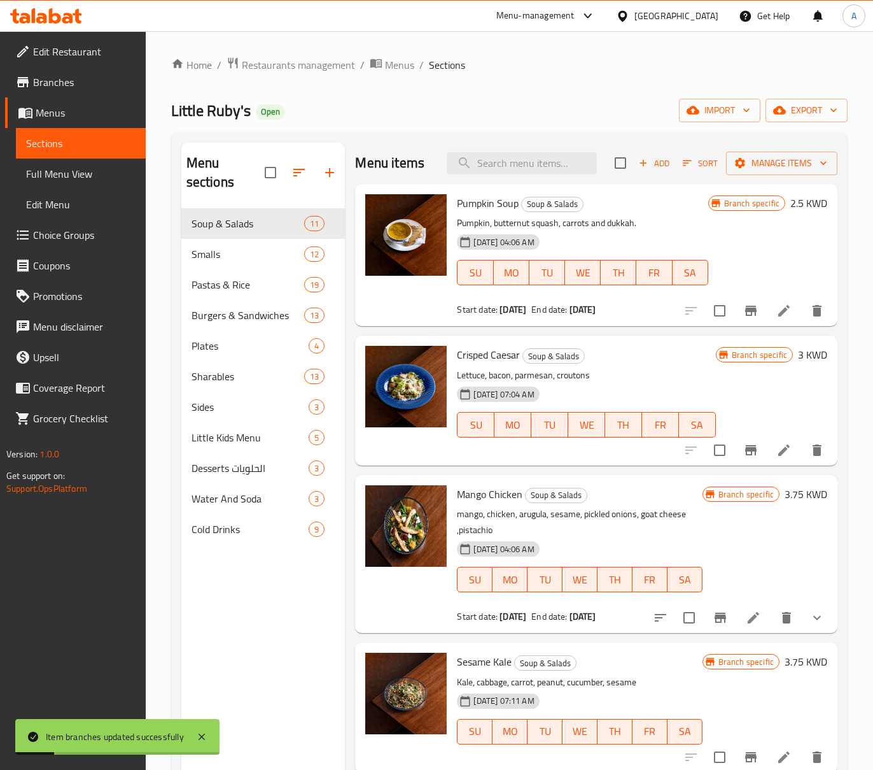
click at [777, 444] on icon at bounding box center [784, 449] width 15 height 15
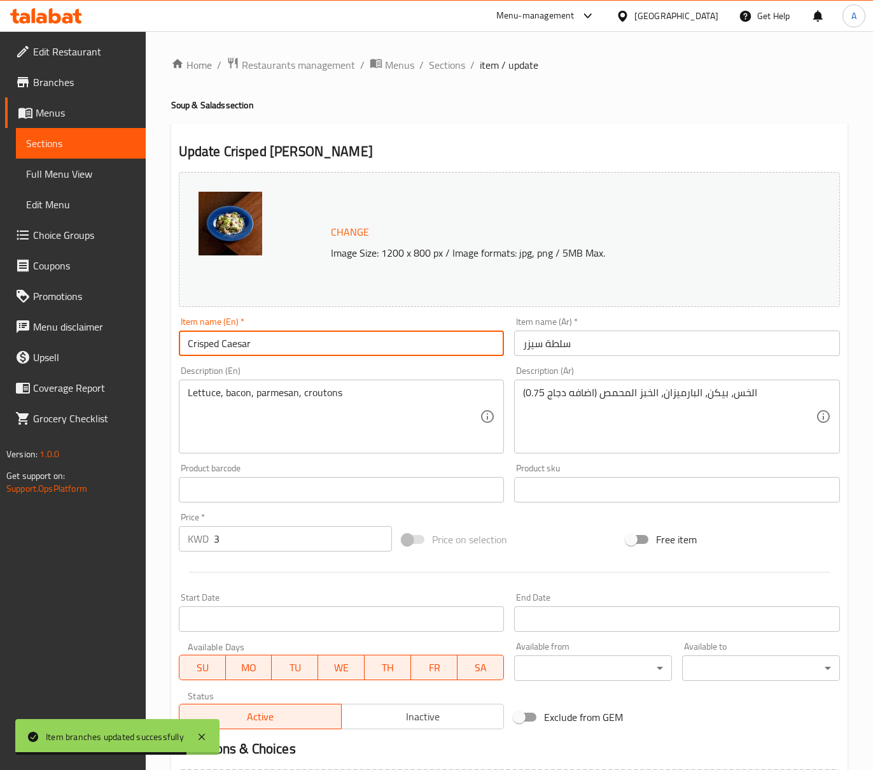
click at [201, 353] on input "Crisped Caesar" at bounding box center [342, 342] width 326 height 25
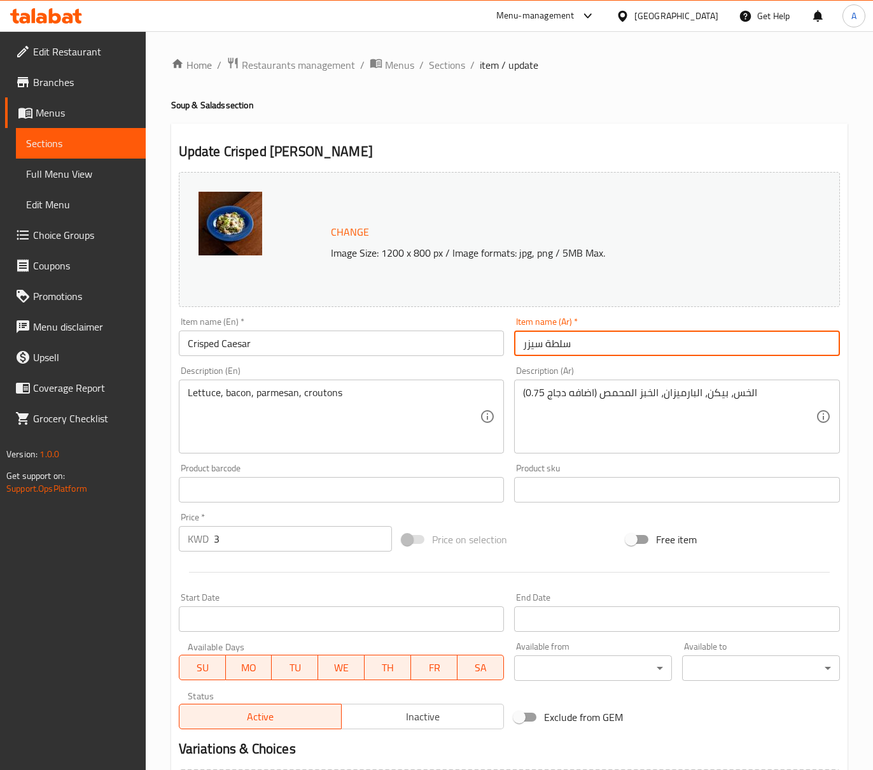
click at [553, 342] on input "سلطة سيزر" at bounding box center [677, 342] width 326 height 25
click at [540, 349] on input "سلطة سيزر" at bounding box center [677, 342] width 326 height 25
click at [545, 347] on input "سلطة سيزر" at bounding box center [677, 342] width 326 height 25
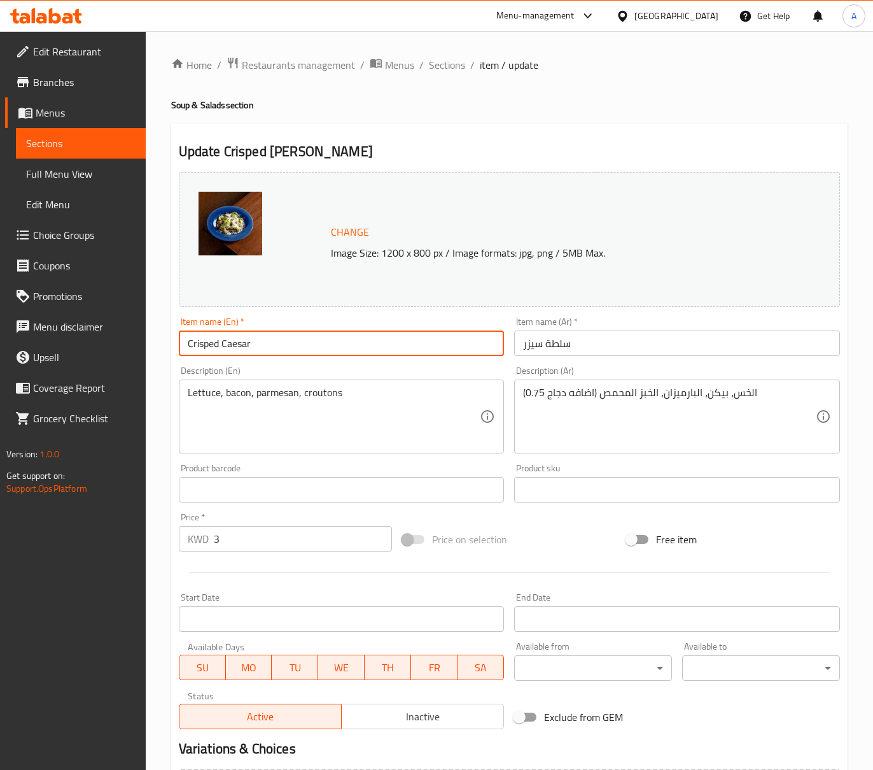
click at [210, 349] on input "Crisped Caesar" at bounding box center [342, 342] width 326 height 25
click at [617, 354] on input "سلطة سيزر" at bounding box center [677, 342] width 326 height 25
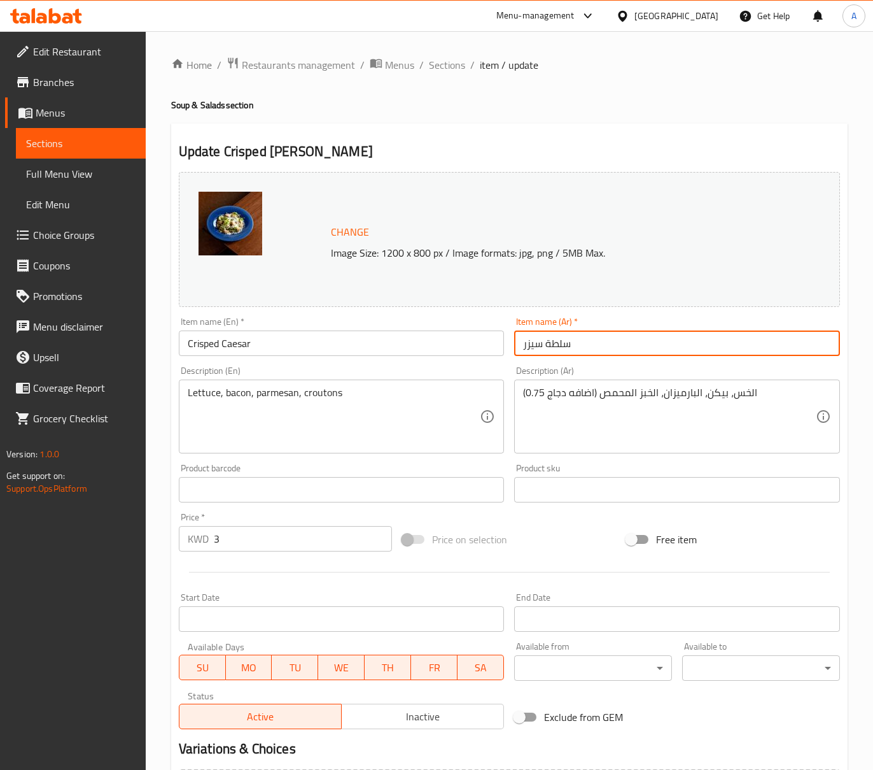
paste input "مقرمش"
type input "سلطة سيزر مقرمش"
click at [357, 340] on input "Crisped Caesar" at bounding box center [342, 342] width 326 height 25
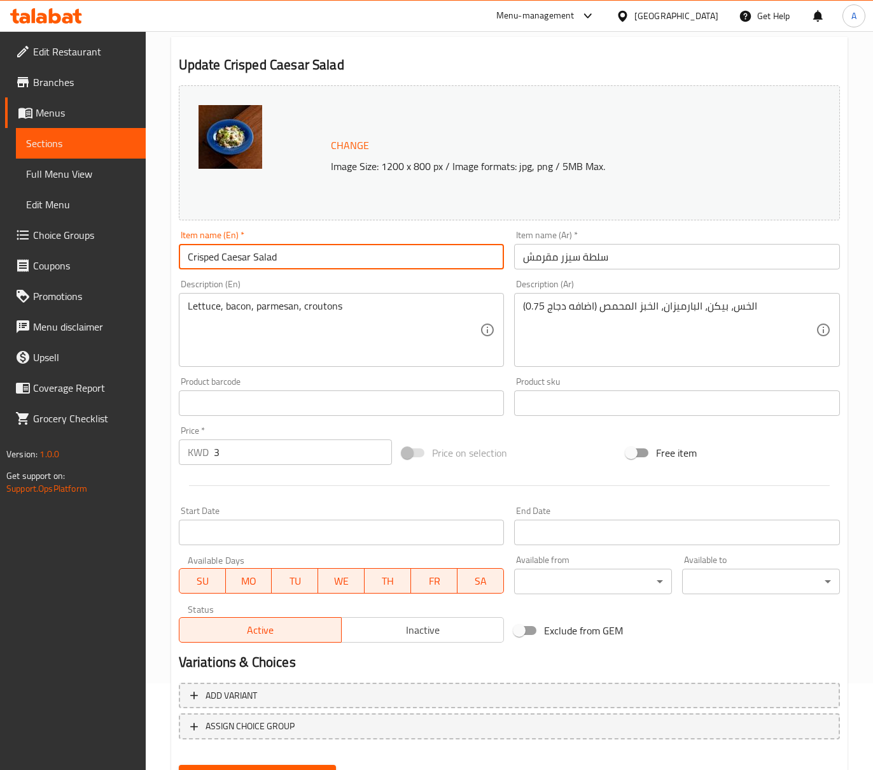
scroll to position [148, 0]
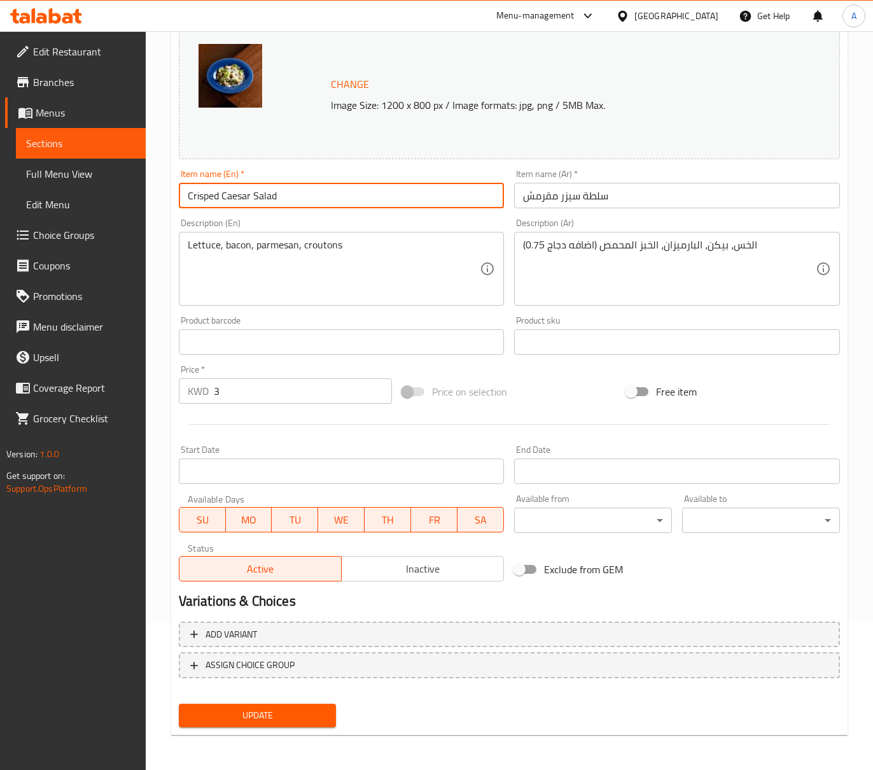
type input "Crisped Caesar Salad"
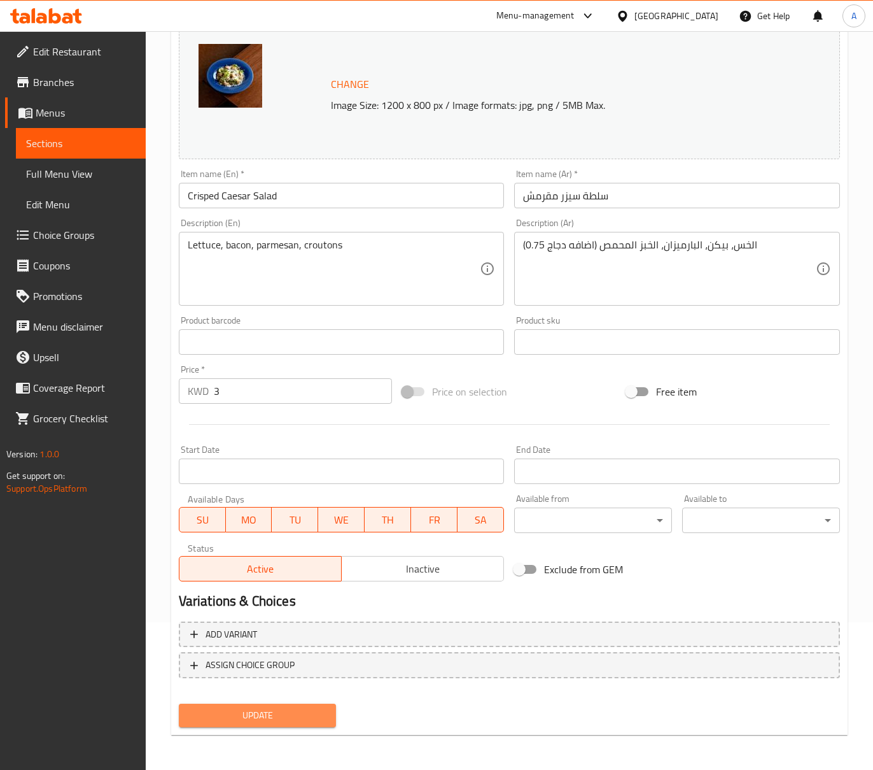
click at [304, 712] on span "Update" at bounding box center [257, 715] width 137 height 16
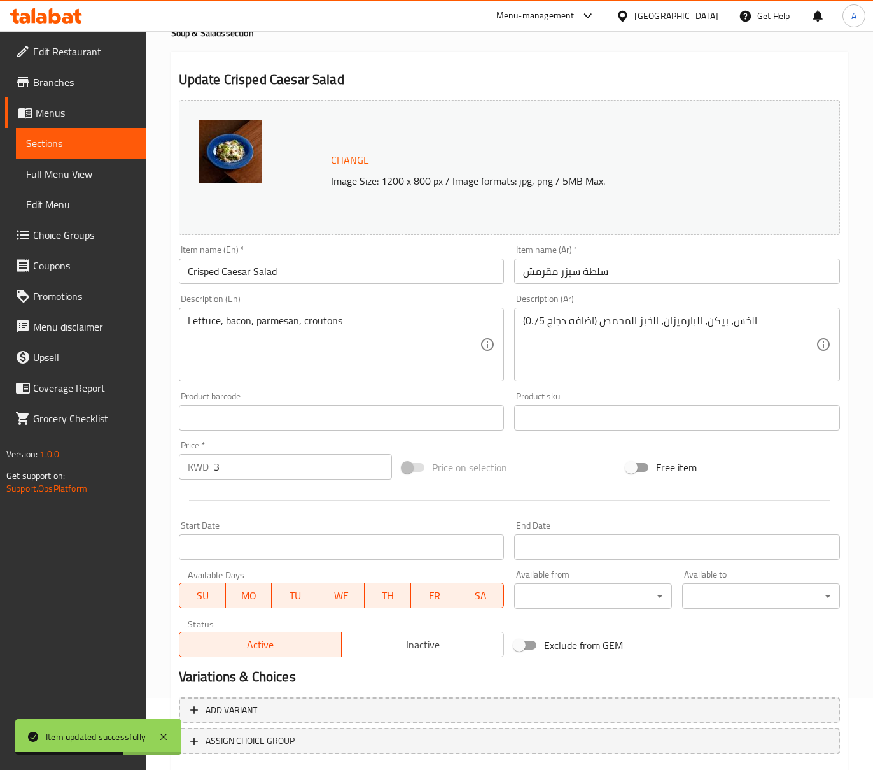
scroll to position [0, 0]
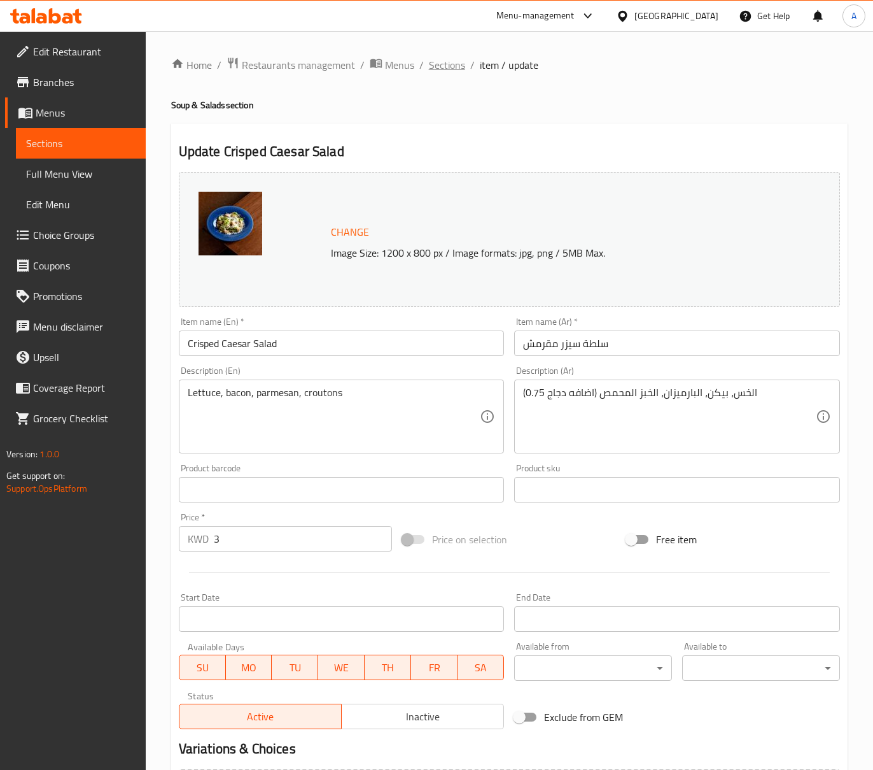
click at [451, 62] on span "Sections" at bounding box center [447, 64] width 36 height 15
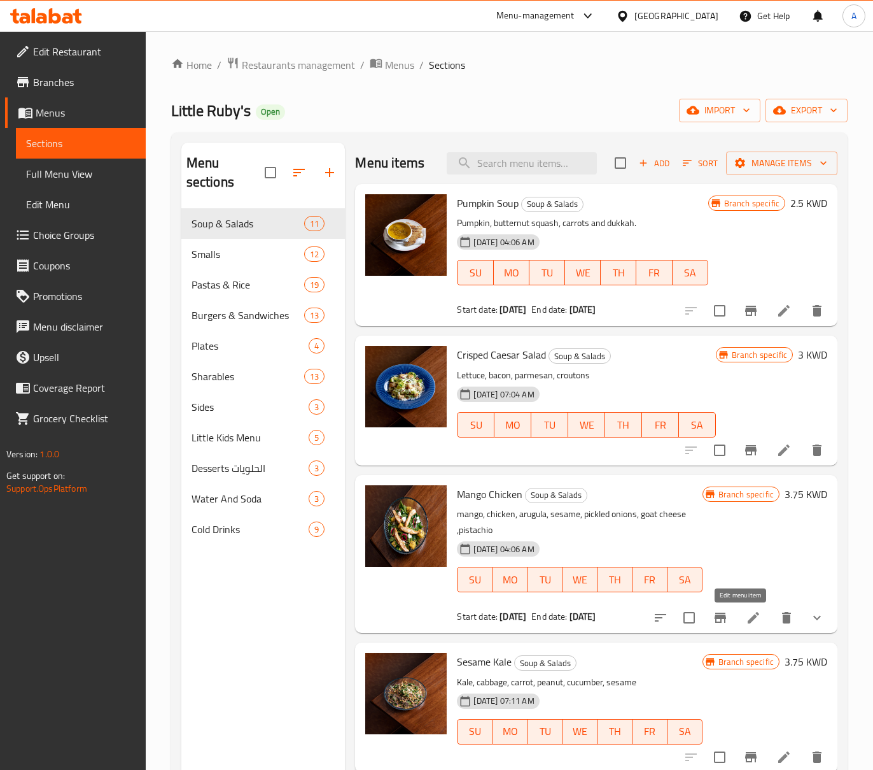
click at [747, 620] on icon at bounding box center [753, 617] width 15 height 15
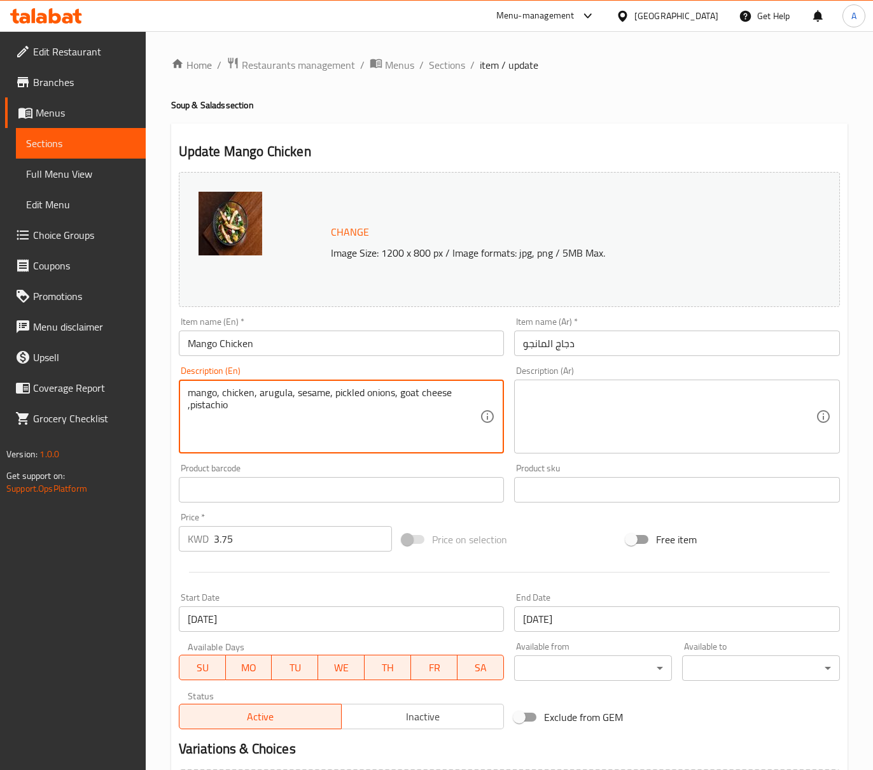
click at [262, 421] on textarea "mango, chicken, arugula, sesame, pickled onions, goat cheese ,pistachio" at bounding box center [334, 416] width 293 height 60
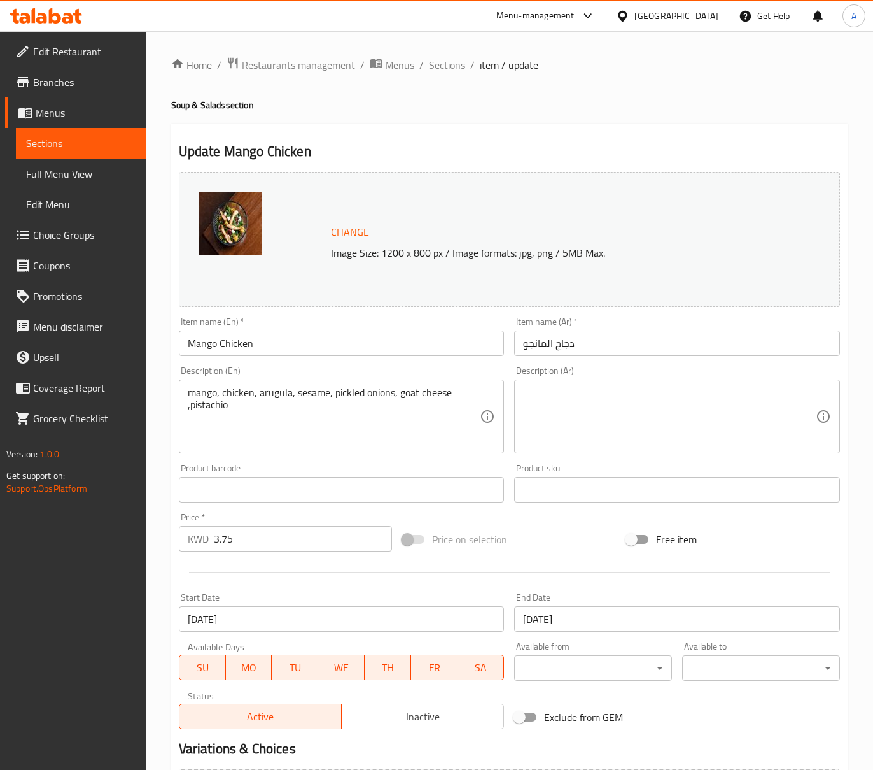
drag, startPoint x: 190, startPoint y: 409, endPoint x: 219, endPoint y: 409, distance: 29.3
click at [190, 409] on textarea "mango, chicken, arugula, sesame, pickled onions, goat cheese ,pistachio" at bounding box center [334, 416] width 293 height 60
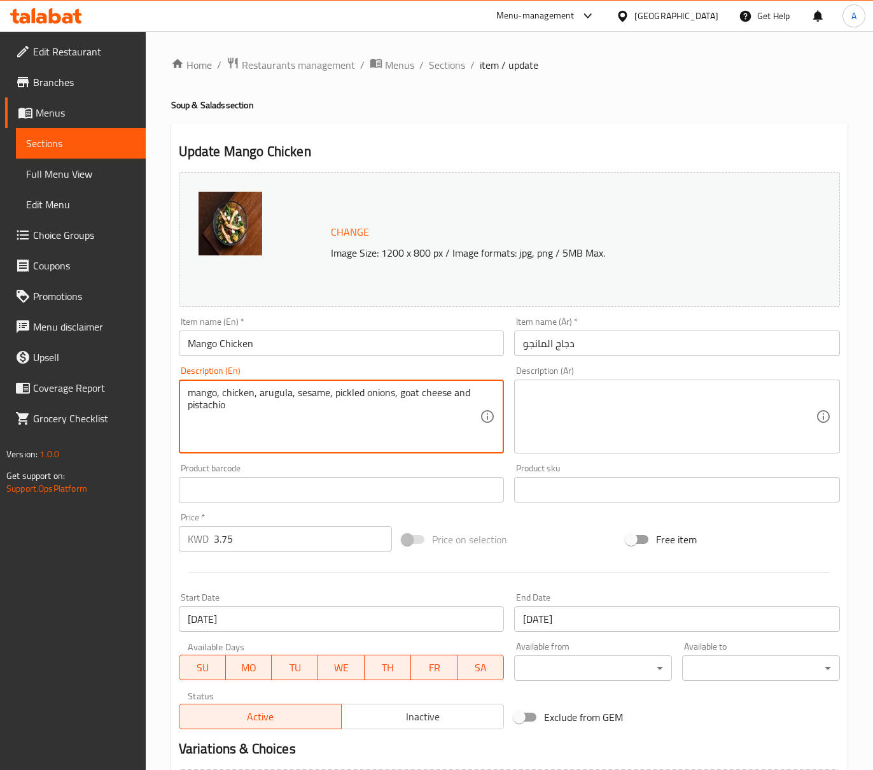
click at [307, 404] on textarea "mango, chicken, arugula, sesame, pickled onions, goat cheese and pistachio" at bounding box center [334, 416] width 293 height 60
type textarea "mango, chicken, arugula, sesame, pickled onions, goat cheese and pistachio"
click at [380, 400] on textarea "mango, chicken, arugula, sesame, pickled onions, goat cheese and pistachio" at bounding box center [334, 416] width 293 height 60
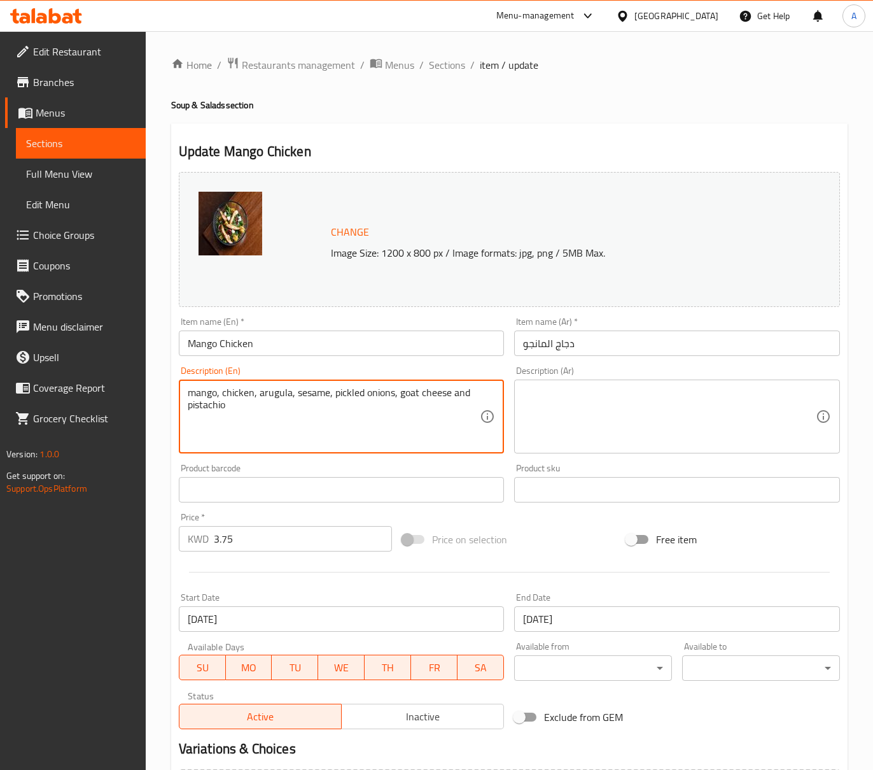
click at [380, 400] on textarea "mango, chicken, arugula, sesame, pickled onions, goat cheese and pistachio" at bounding box center [334, 416] width 293 height 60
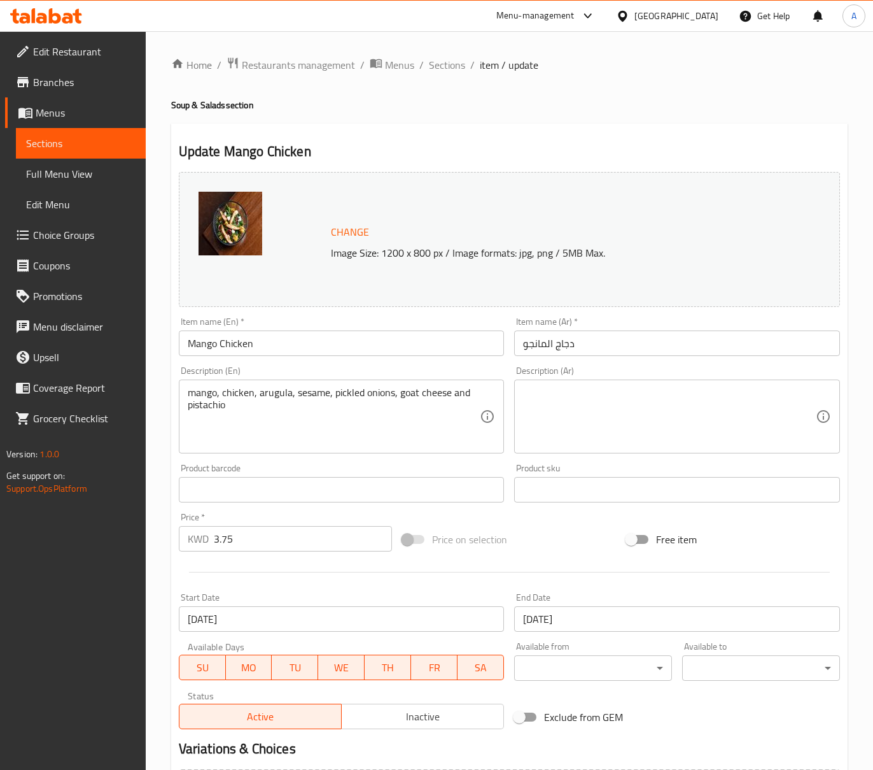
click at [569, 383] on div "Description (Ar)" at bounding box center [677, 416] width 326 height 74
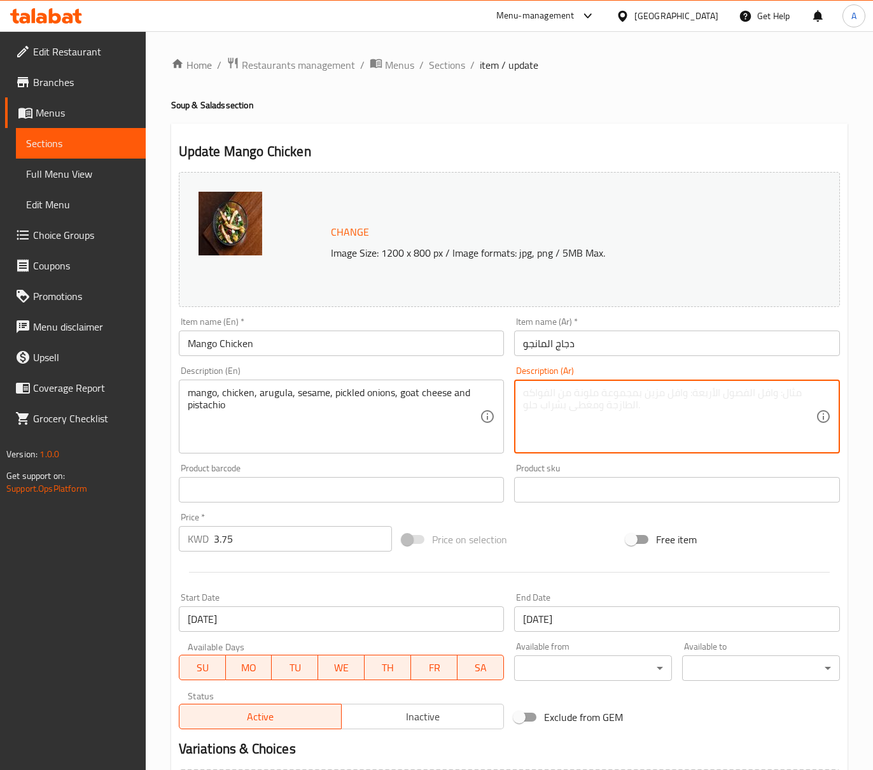
paste textarea "مانجو، دجاج، جرجير، سمسم، بصل مخلل، جبن ماعز وفستق"
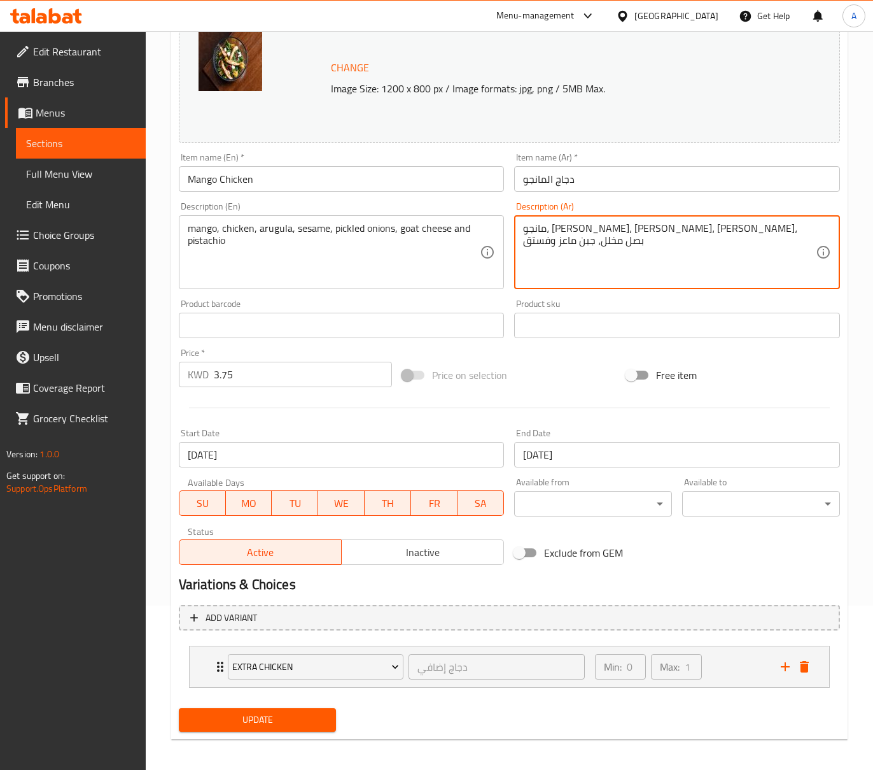
scroll to position [169, 0]
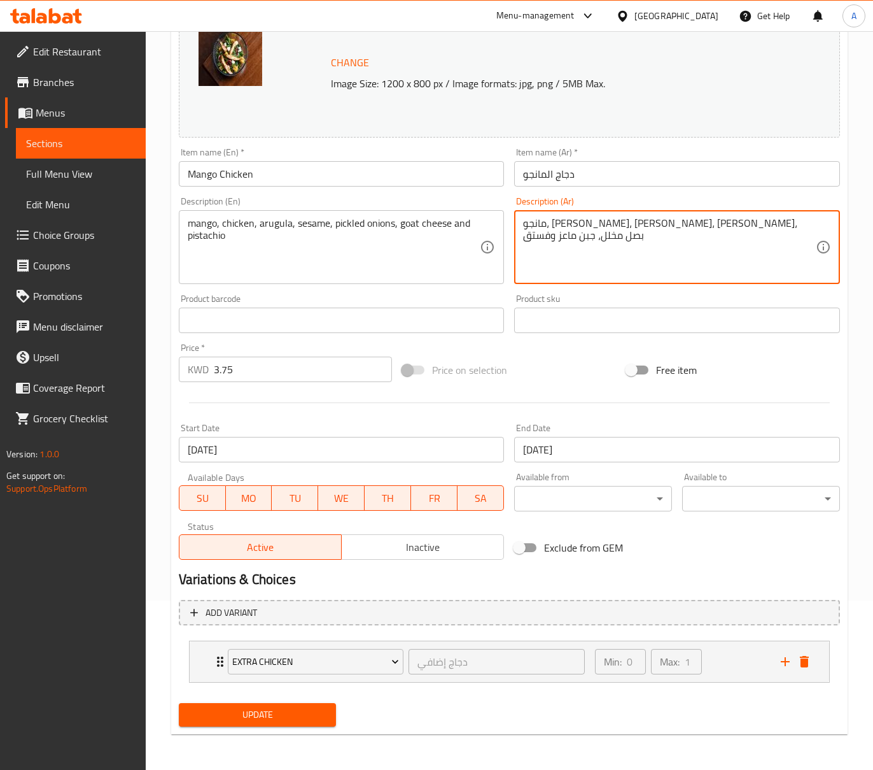
type textarea "مانجو، دجاج، جرجير، سمسم، بصل مخلل، جبن ماعز وفستق"
click at [815, 658] on div "Extra Chicken دجاج إضافي ​ Min: 0 ​ Max: 1 ​" at bounding box center [510, 661] width 640 height 41
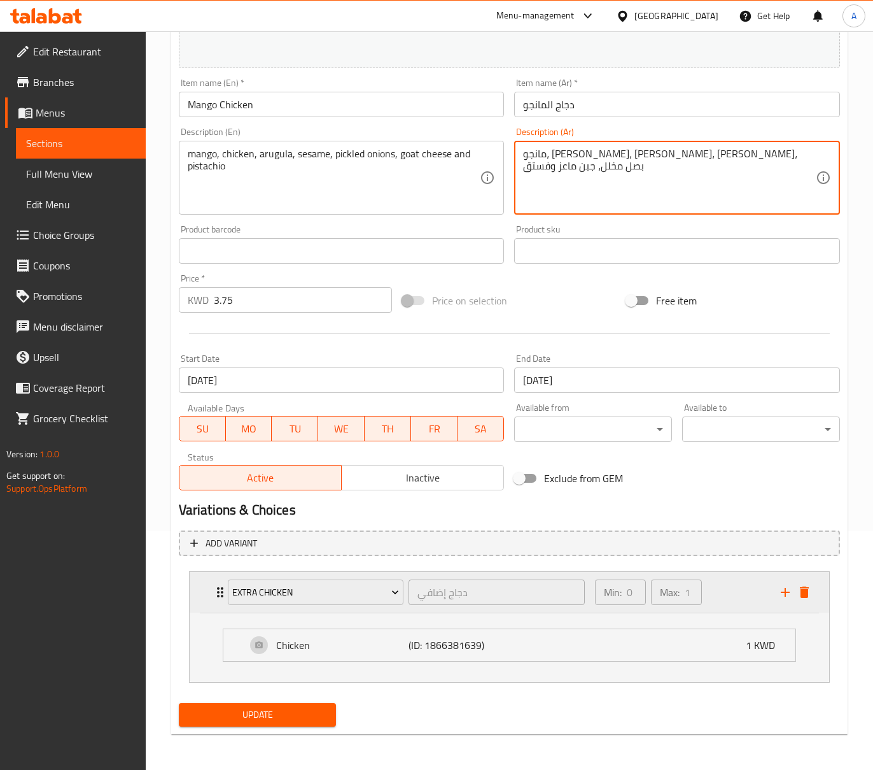
click at [815, 584] on div "Extra Chicken دجاج إضافي ​ Min: 0 ​ Max: 1 ​" at bounding box center [510, 592] width 640 height 41
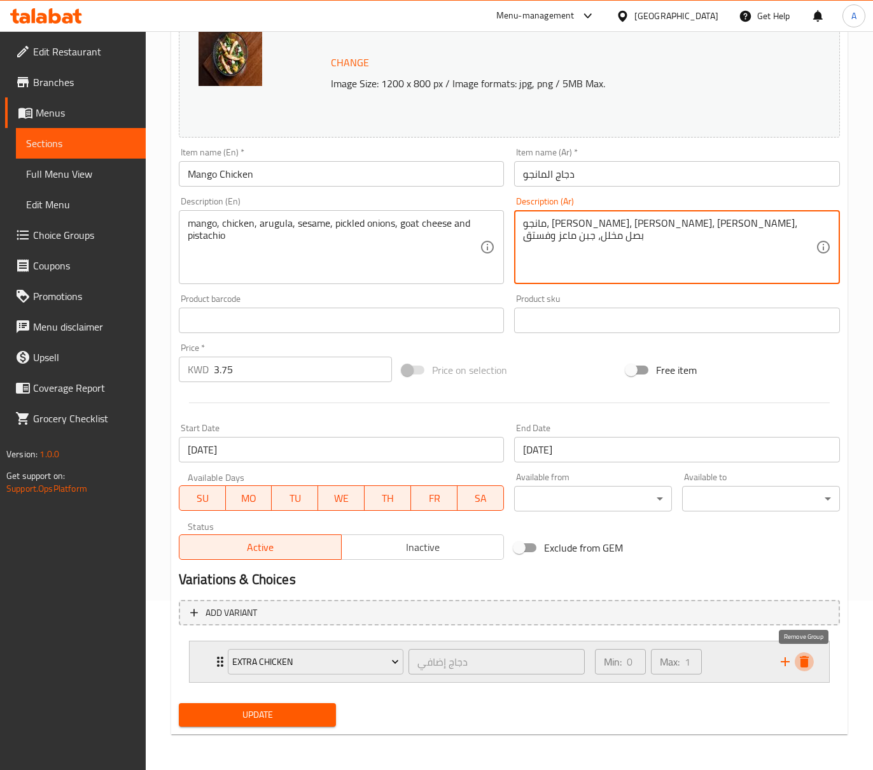
click at [800, 662] on icon "delete" at bounding box center [804, 661] width 15 height 15
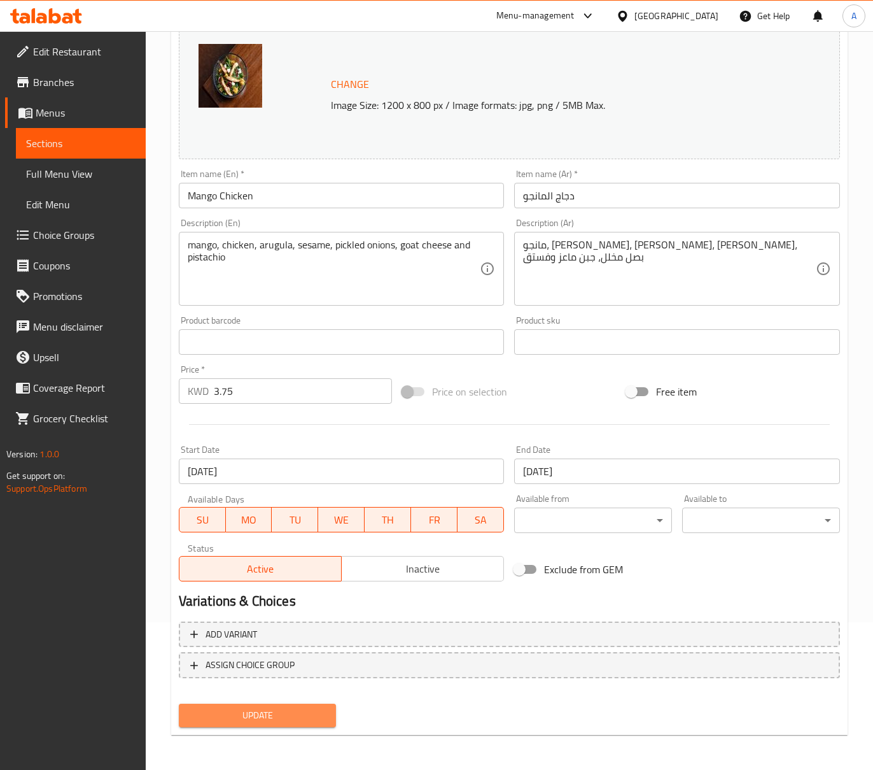
click at [294, 717] on span "Update" at bounding box center [257, 715] width 137 height 16
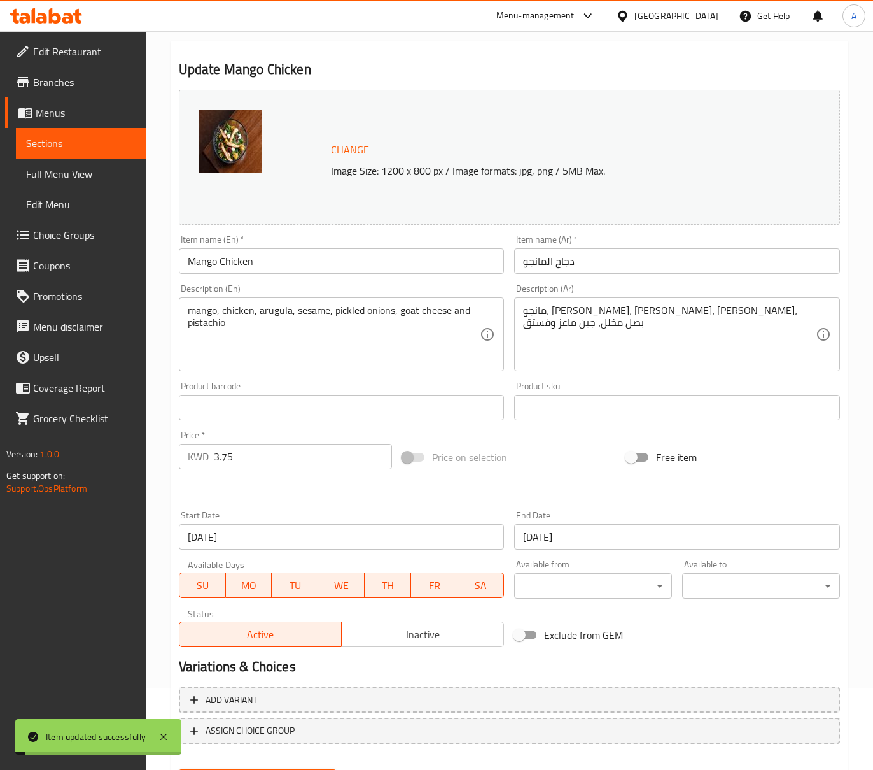
scroll to position [62, 0]
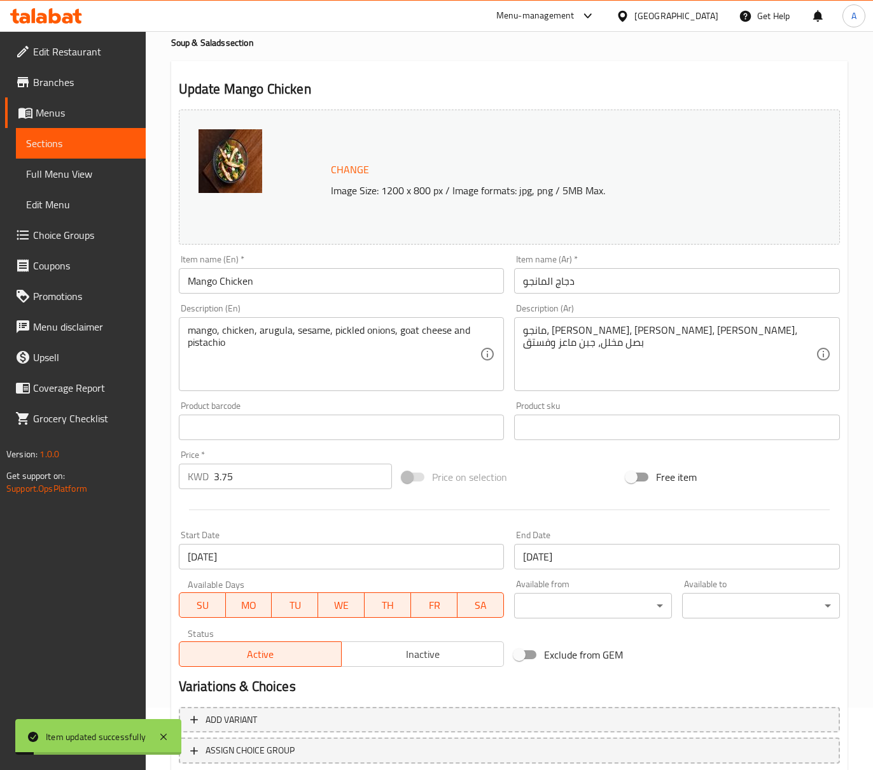
click at [242, 283] on input "Mango Chicken" at bounding box center [342, 280] width 326 height 25
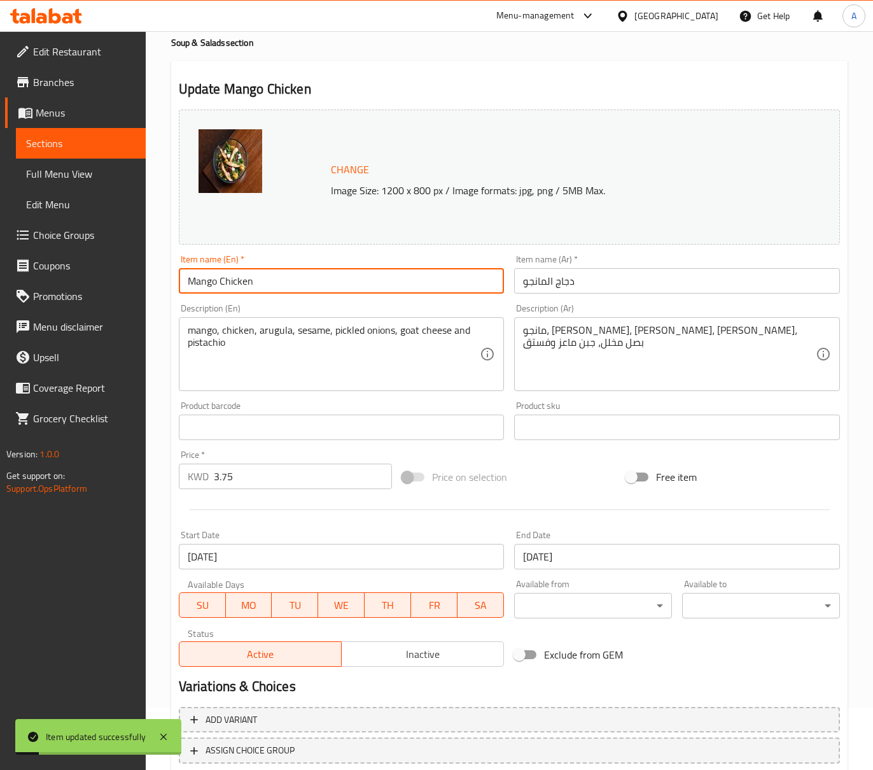
click at [242, 283] on input "Mango Chicken" at bounding box center [342, 280] width 326 height 25
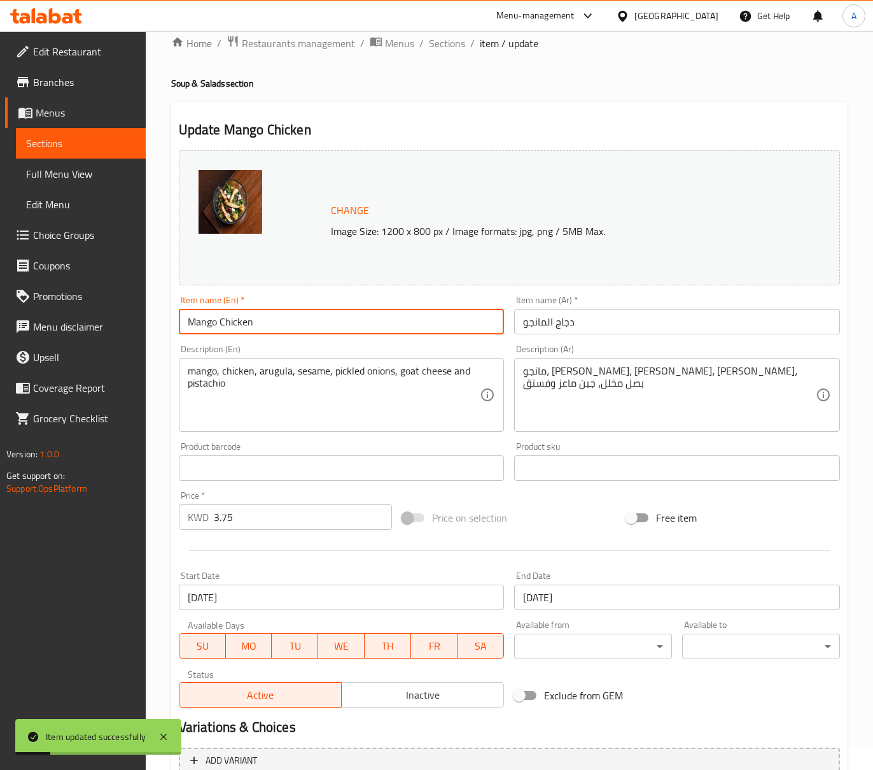
scroll to position [0, 0]
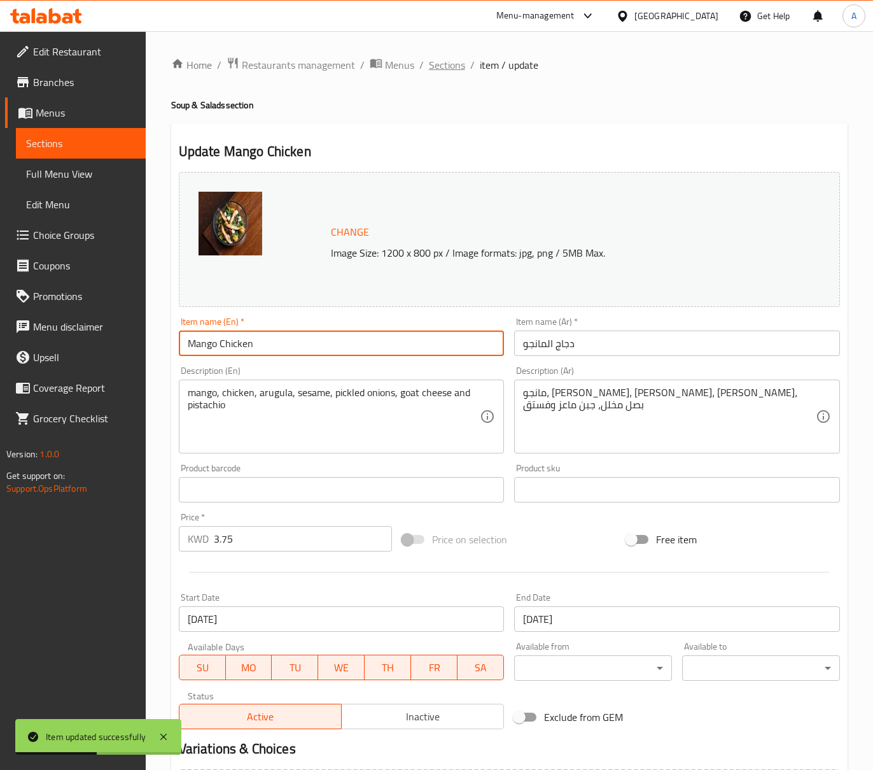
click at [462, 67] on span "Sections" at bounding box center [447, 64] width 36 height 15
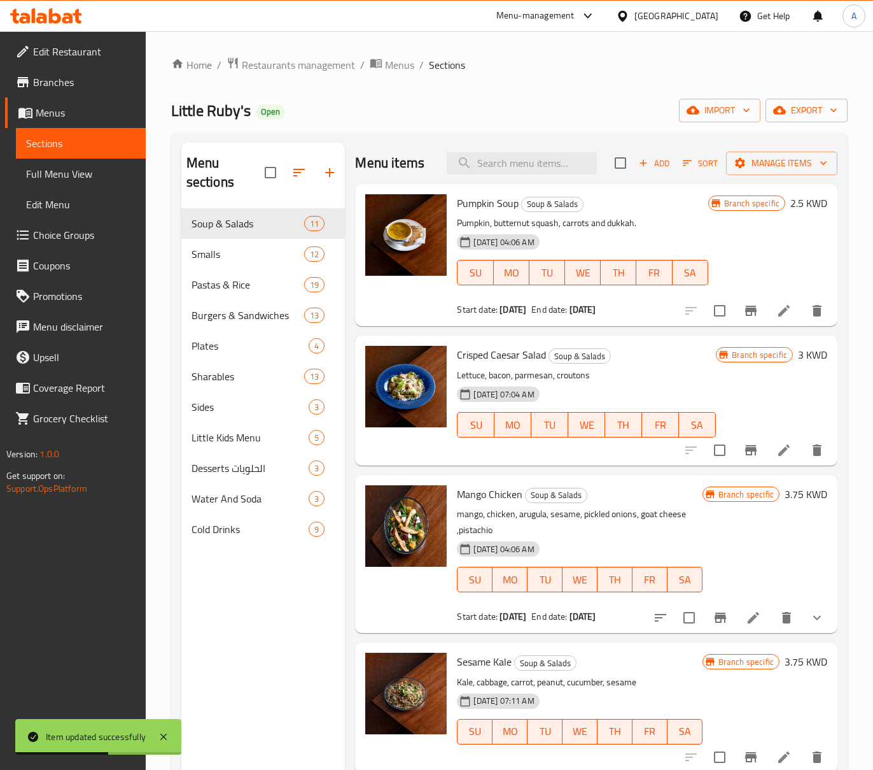
click at [630, 79] on div "Home / Restaurants management / Menus / Sections Little Ruby's Open import expo…" at bounding box center [509, 490] width 677 height 866
click at [715, 620] on button "Branch-specific-item" at bounding box center [720, 617] width 31 height 31
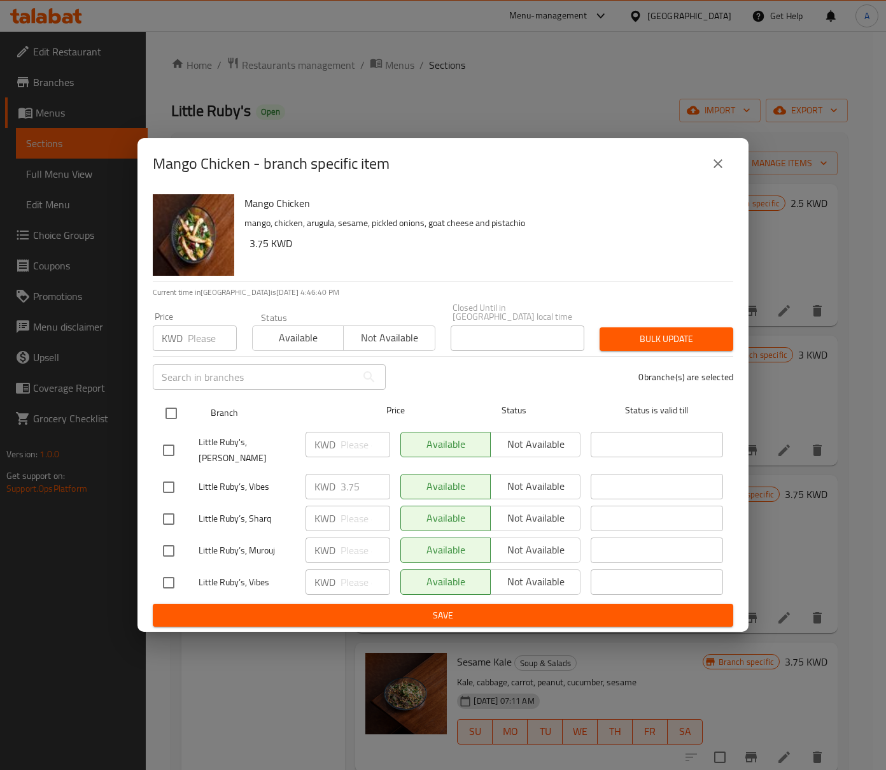
drag, startPoint x: 173, startPoint y: 411, endPoint x: 181, endPoint y: 395, distance: 17.7
click at [173, 411] on input "checkbox" at bounding box center [171, 413] width 27 height 27
checkbox input "true"
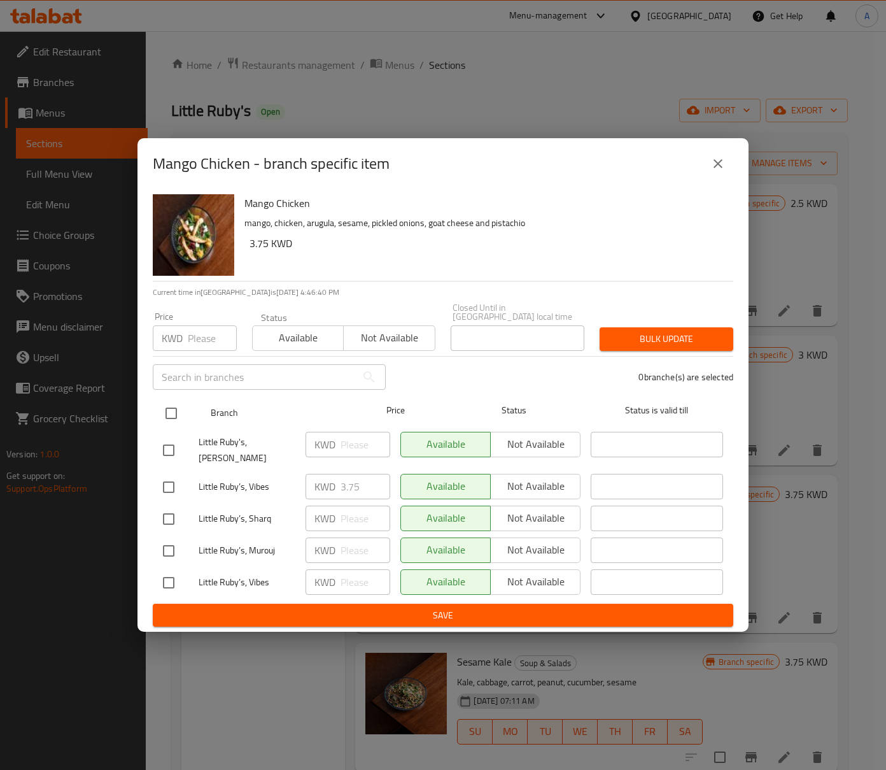
checkbox input "true"
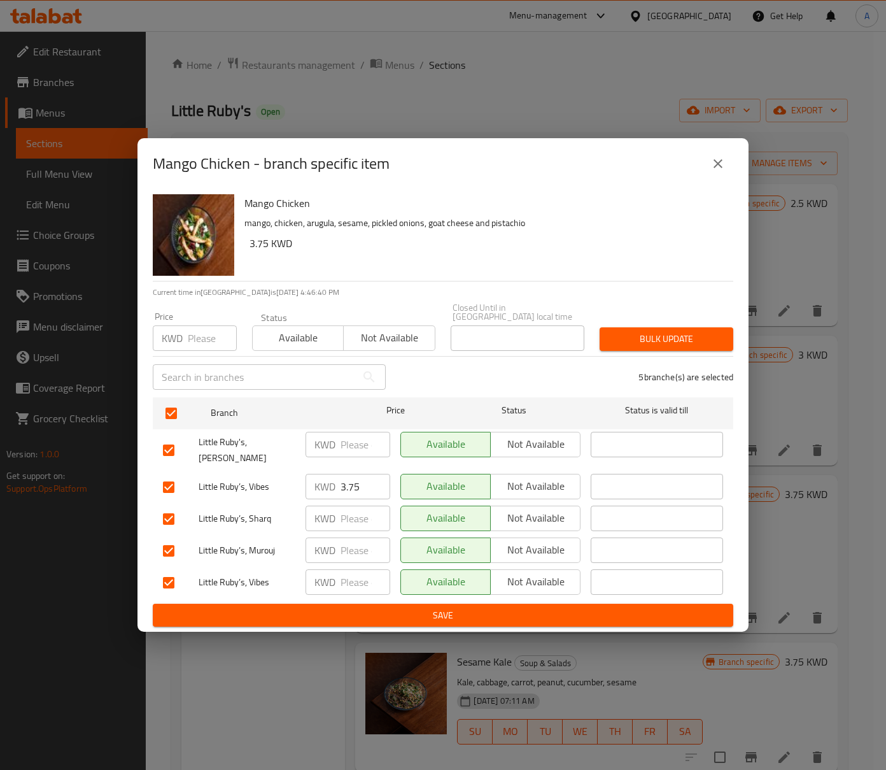
click at [188, 345] on input "number" at bounding box center [212, 337] width 49 height 25
paste input "3.75"
type input "3.75"
click at [604, 331] on button "Bulk update" at bounding box center [667, 339] width 134 height 24
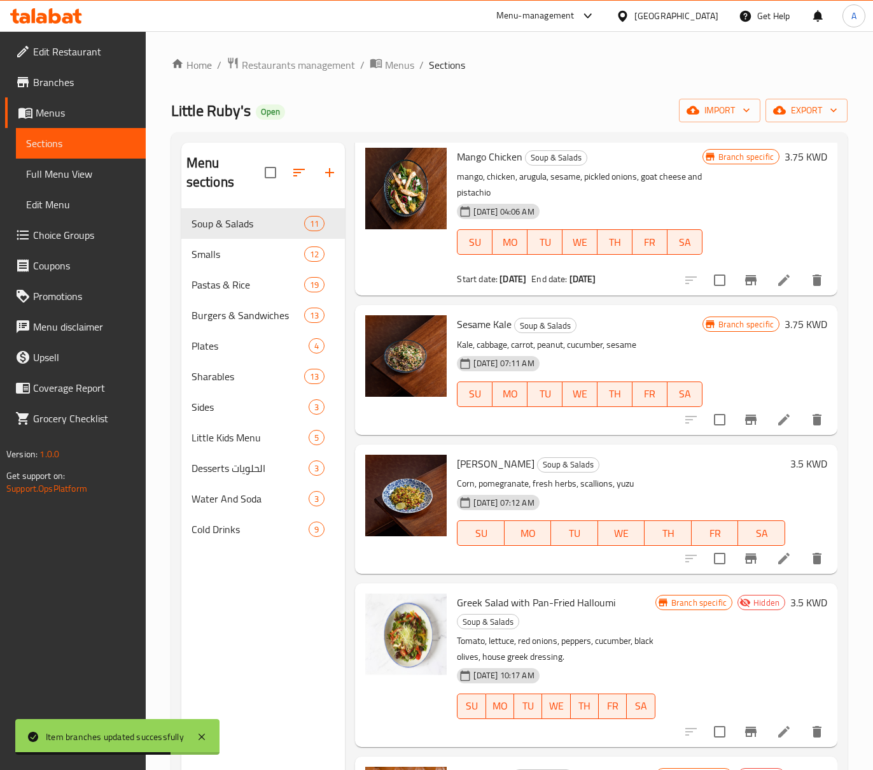
scroll to position [339, 0]
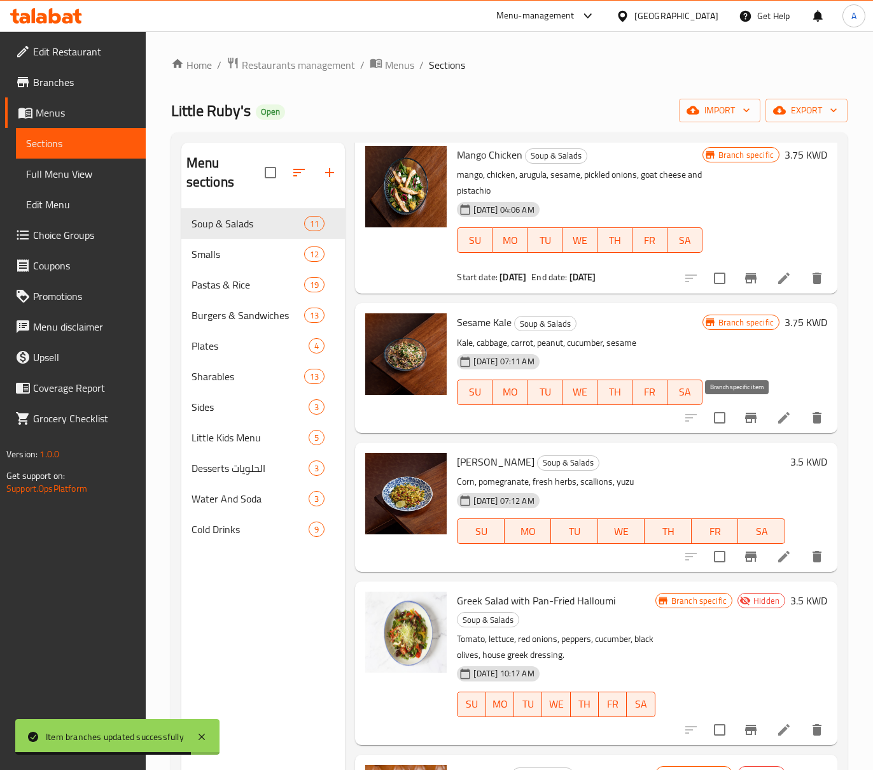
click at [745, 415] on icon "Branch-specific-item" at bounding box center [750, 417] width 11 height 10
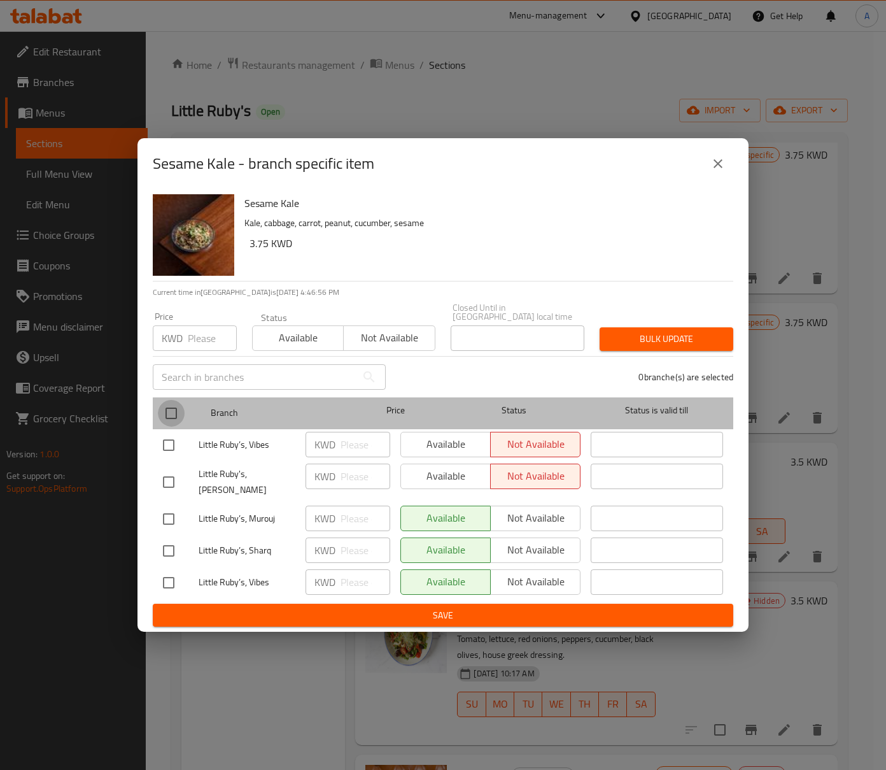
click at [171, 409] on input "checkbox" at bounding box center [171, 413] width 27 height 27
checkbox input "true"
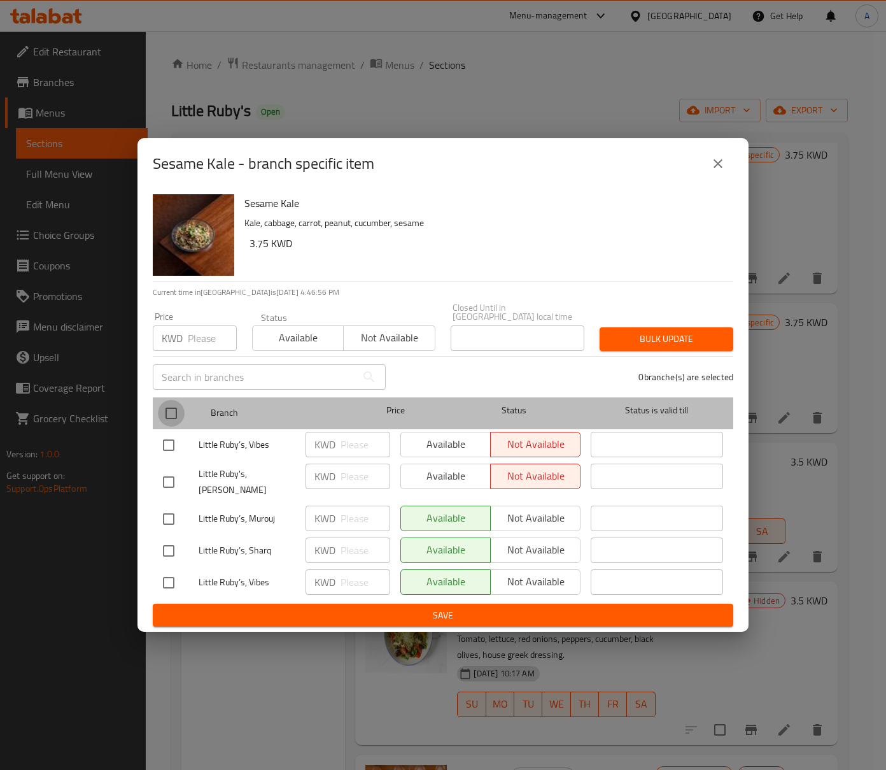
checkbox input "true"
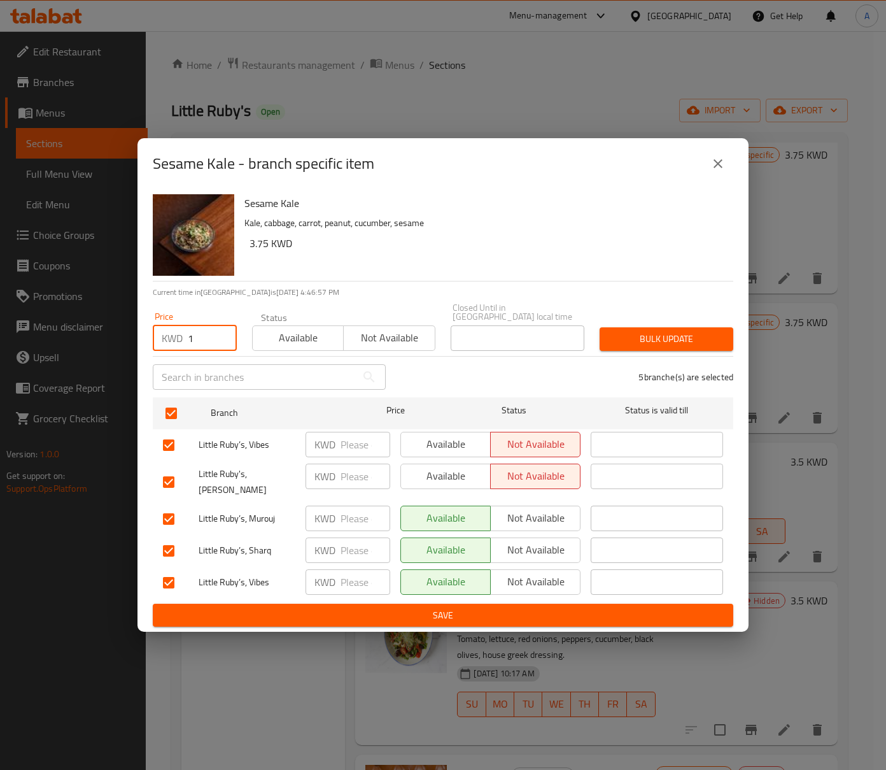
click at [223, 337] on input "1" at bounding box center [212, 337] width 49 height 25
drag, startPoint x: 209, startPoint y: 332, endPoint x: 74, endPoint y: 337, distance: 135.1
click at [90, 339] on div "Sesame Kale - branch specific item Sesame Kale Kale, cabbage, carrot, peanut, c…" at bounding box center [443, 385] width 886 height 770
paste input "3.75"
type input "3.75"
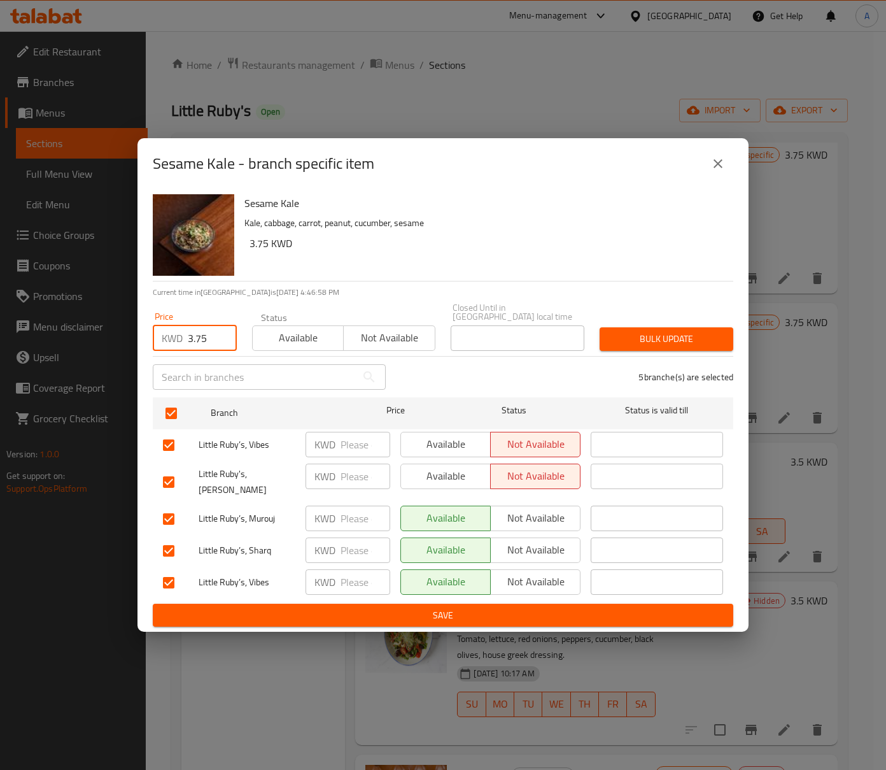
click at [659, 344] on span "Bulk update" at bounding box center [666, 339] width 113 height 16
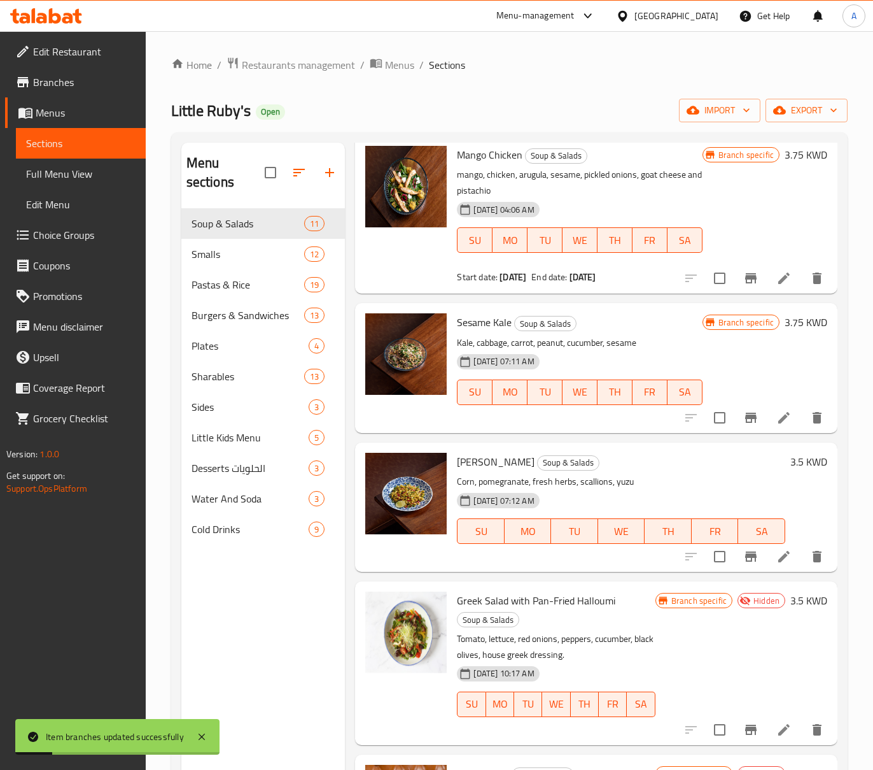
click at [743, 551] on icon "Branch-specific-item" at bounding box center [750, 556] width 15 height 15
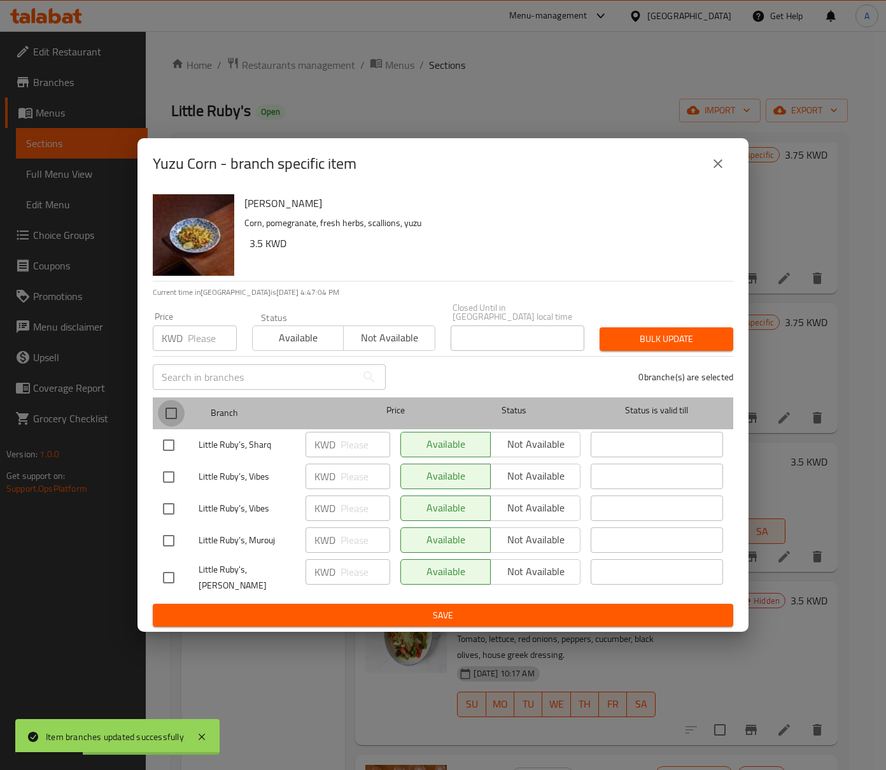
click at [176, 410] on input "checkbox" at bounding box center [171, 413] width 27 height 27
checkbox input "true"
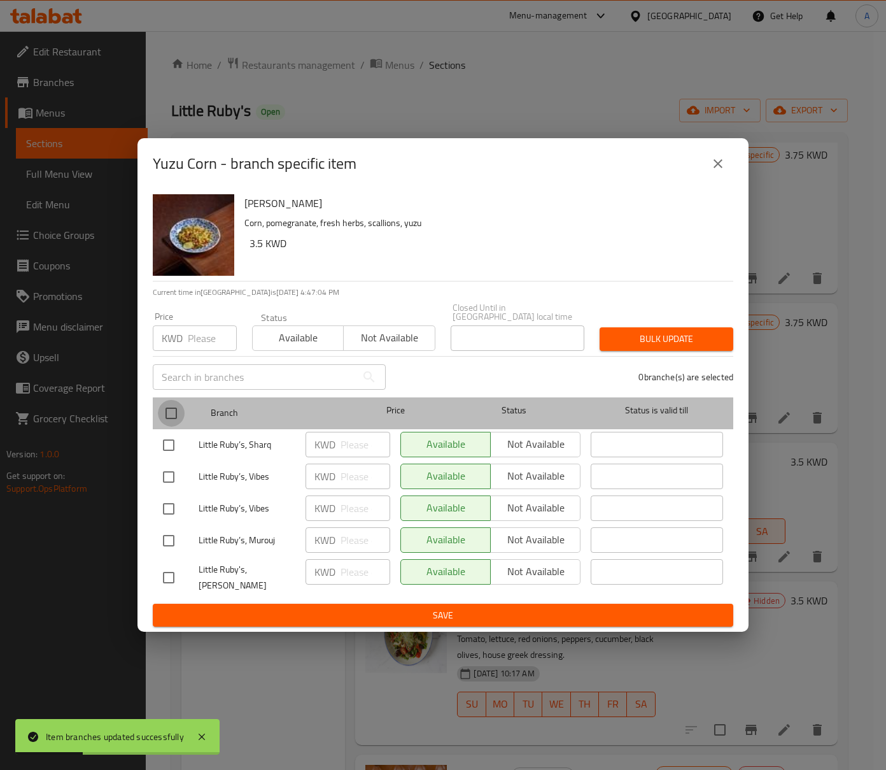
checkbox input "true"
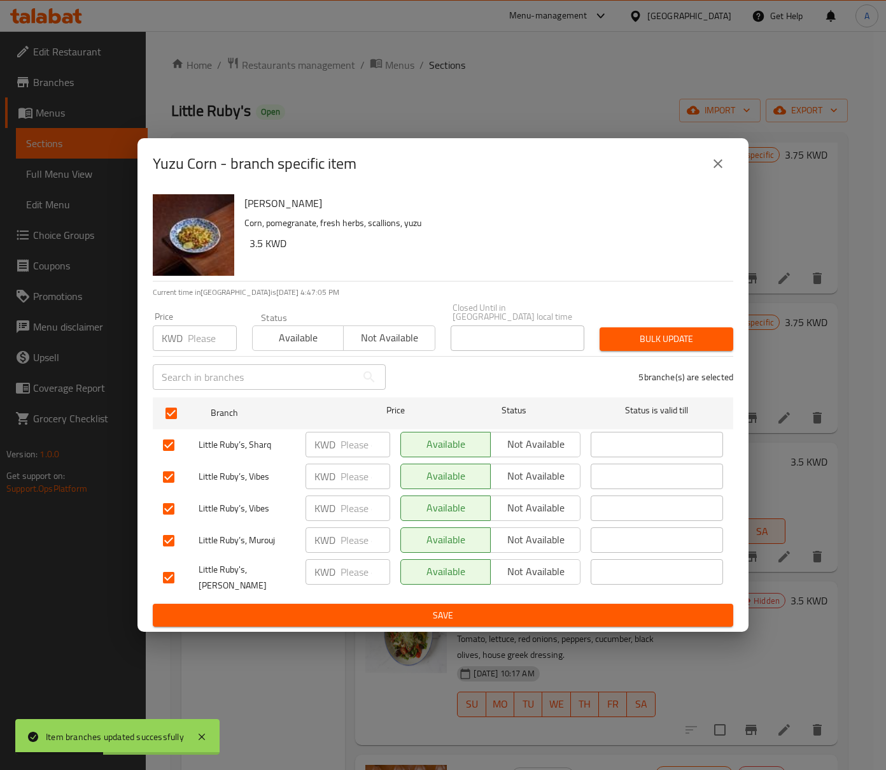
click at [201, 334] on input "number" at bounding box center [212, 337] width 49 height 25
paste input "3.5"
type input "3.5"
click at [673, 332] on span "Bulk update" at bounding box center [666, 339] width 113 height 16
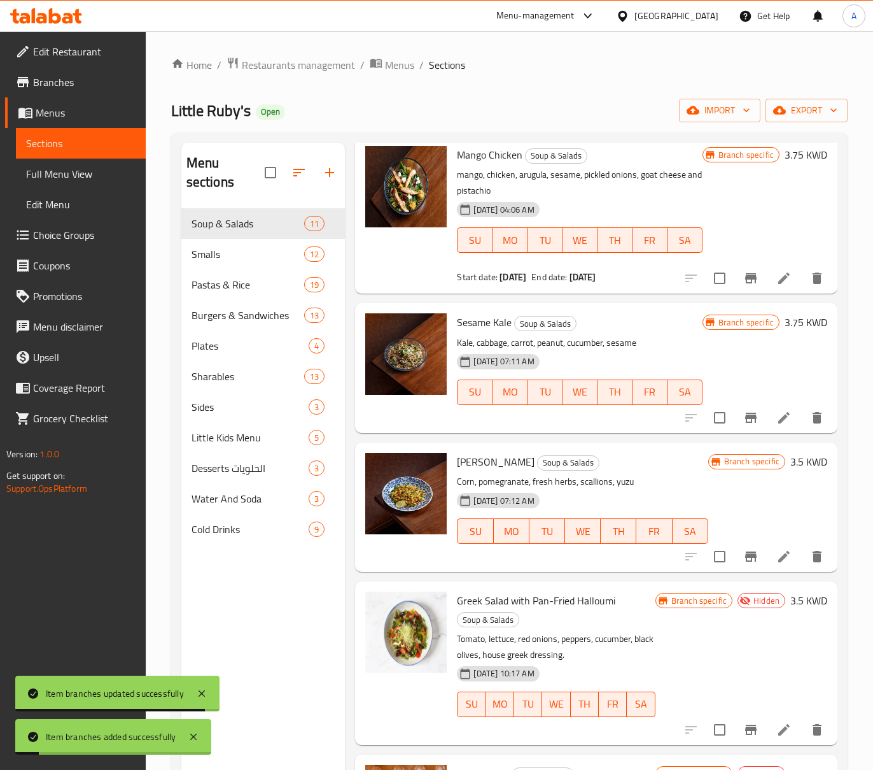
click at [777, 420] on icon at bounding box center [784, 417] width 15 height 15
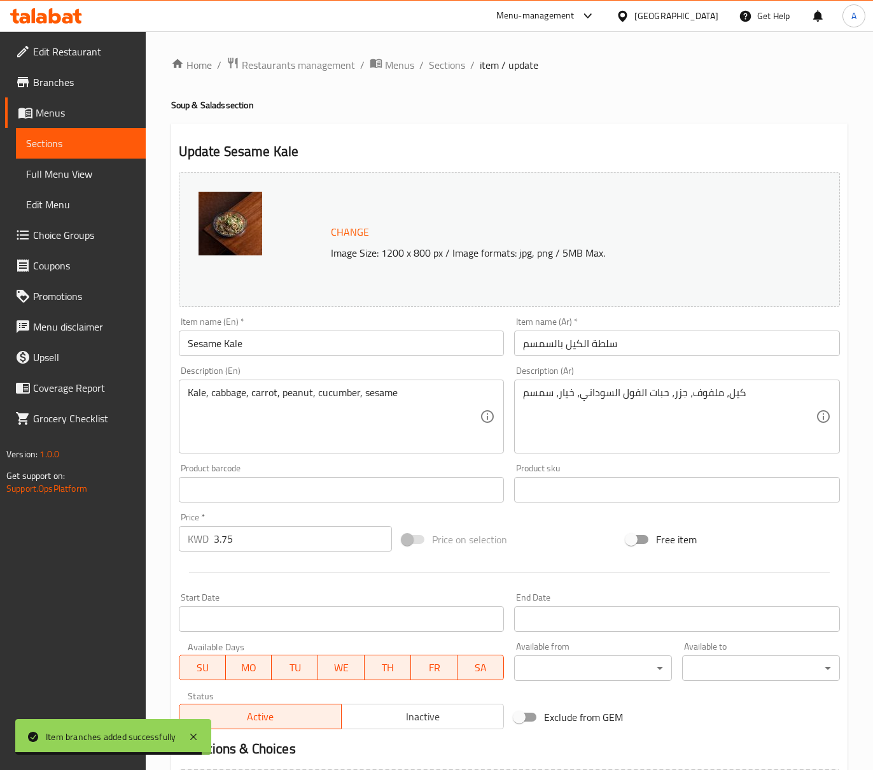
click at [340, 351] on input "Sesame Kale" at bounding box center [342, 342] width 326 height 25
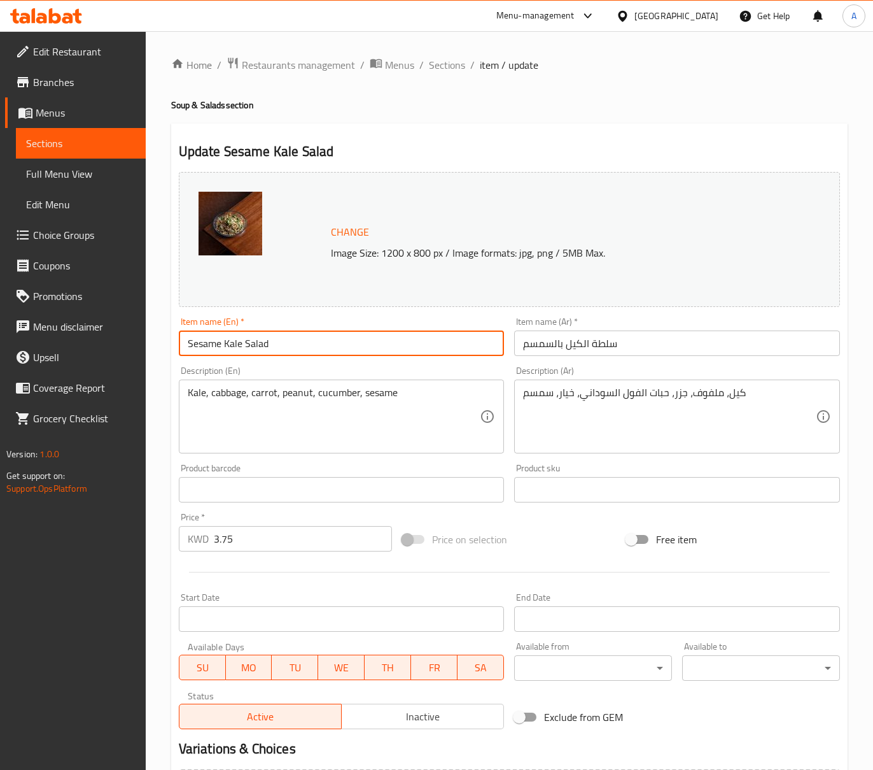
type input "Sesame Kale Salad"
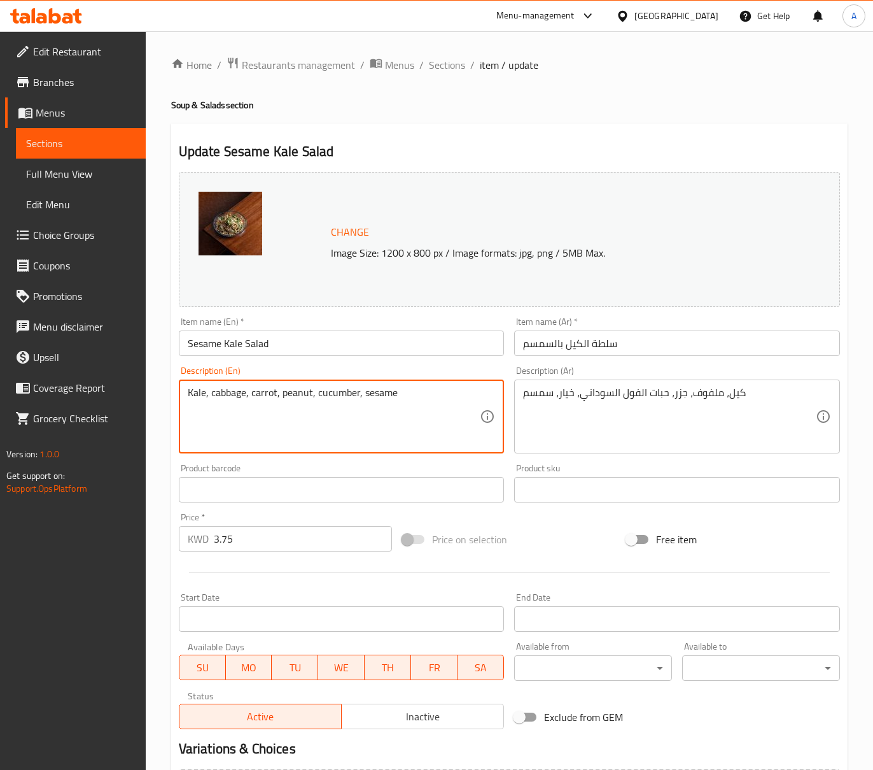
click at [398, 390] on textarea "Kale, cabbage, carrot, peanut, cucumber, sesame" at bounding box center [334, 416] width 293 height 60
paste textarea "Corn, pomegranate, fresh herbs, scallions, yuzu"
type textarea "Corn, pomegranate, fresh herbs, scallions, yuzu"
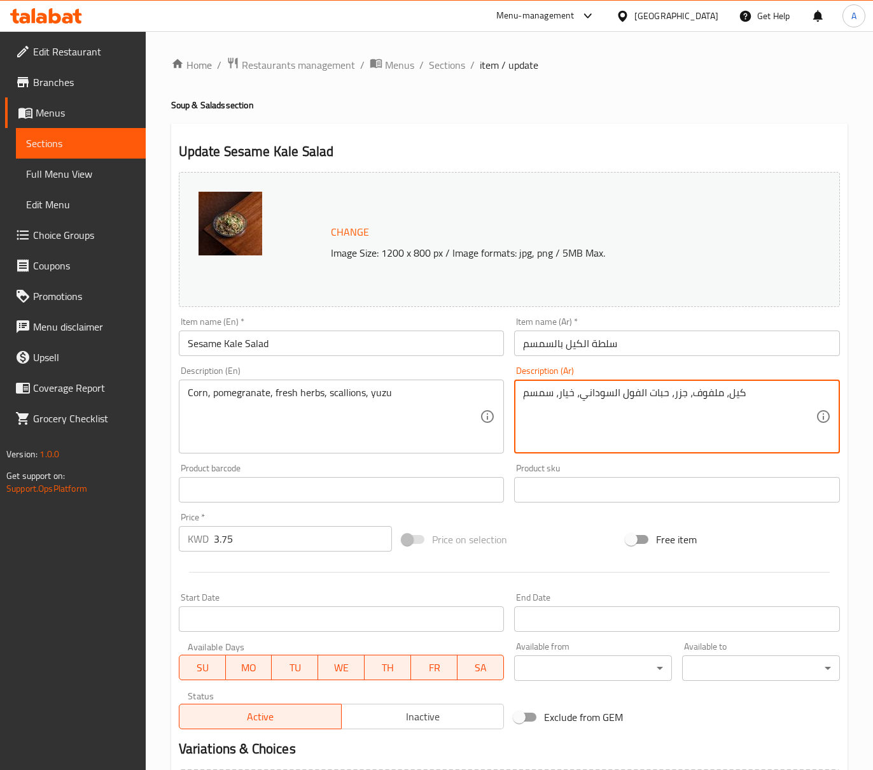
click at [693, 407] on textarea "كيل، ملفوف، جزر، حبات الفول السوداني، خيار، سمسم" at bounding box center [669, 416] width 293 height 60
click at [694, 407] on textarea "كيل، ملفوف، جزر، حبات الفول السوداني، خيار، سمسم" at bounding box center [669, 416] width 293 height 60
paste textarea "ذرة ، رمان ، أعشاب طازجة ، بصل أخضر ، صلصة يوزو خردل بالعسل"
type textarea "ذرة ، رمان ، أعشاب طازجة ، بصل أخضر ، صلصة يوزو خردل بالعسل"
drag, startPoint x: 577, startPoint y: 395, endPoint x: 523, endPoint y: 395, distance: 54.1
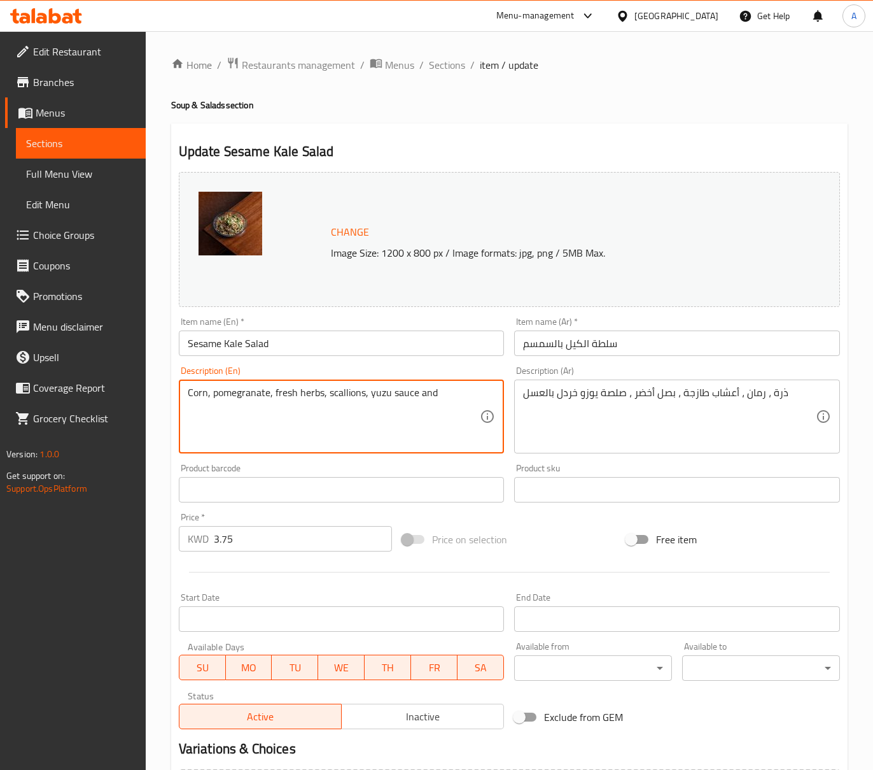
paste textarea "honey mustard"
type textarea "Corn, pomegranate, fresh herbs, scallions, yuzu sauce and honey mustard"
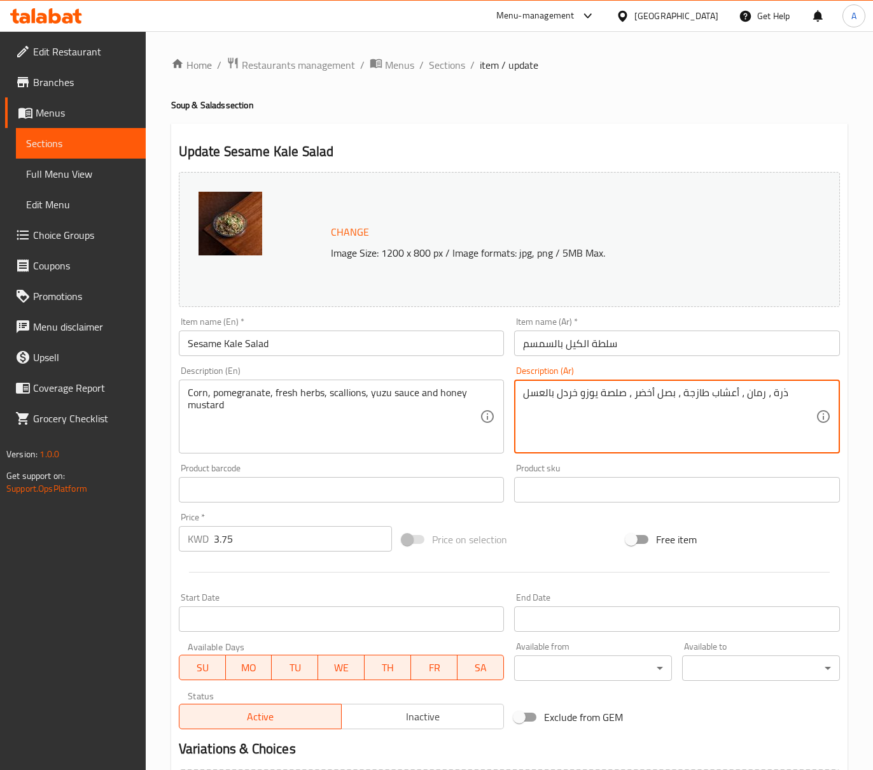
click at [591, 402] on textarea "ذرة ، رمان ، أعشاب طازجة ، بصل أخضر ، صلصة يوزو خردل بالعسل" at bounding box center [669, 416] width 293 height 60
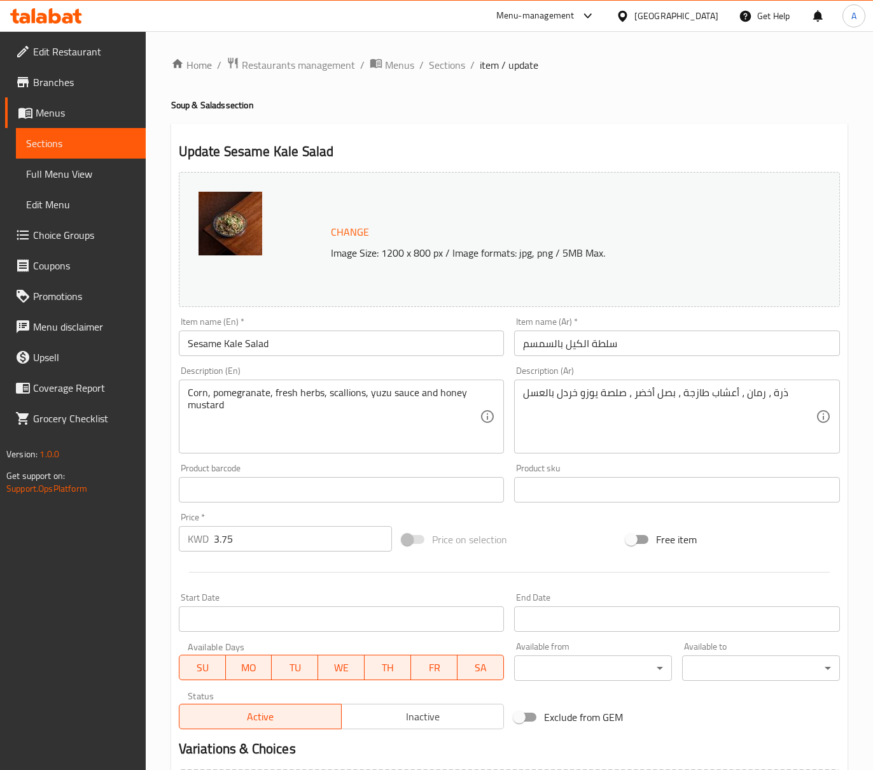
click at [693, 400] on textarea "ذرة ، رمان ، أعشاب طازجة ، بصل أخضر ، صلصة يوزو خردل بالعسل" at bounding box center [669, 416] width 293 height 60
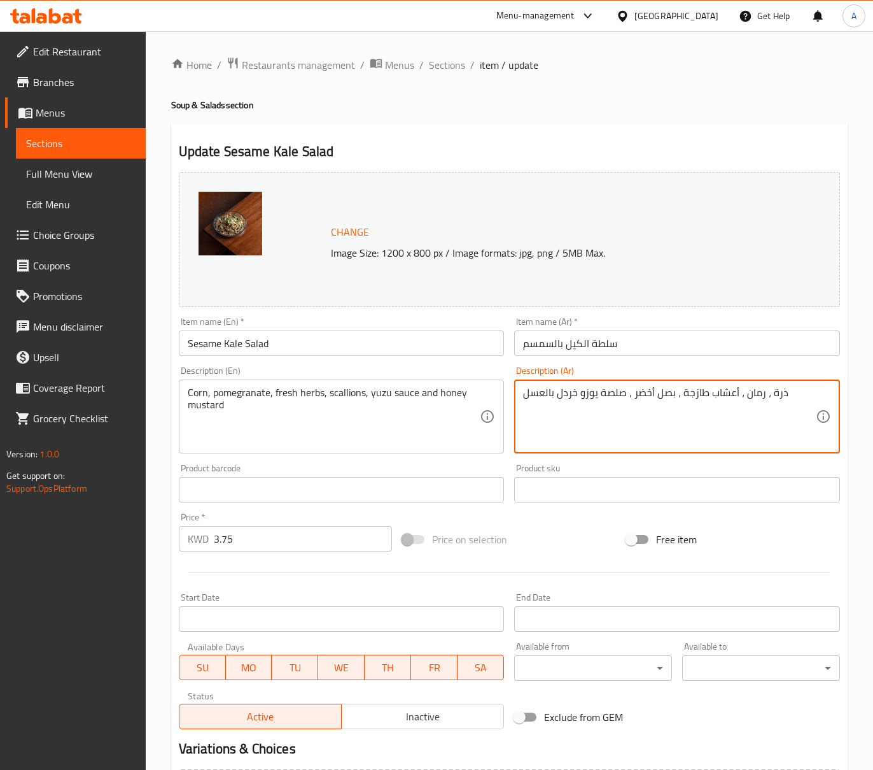
click at [694, 400] on textarea "ذرة ، رمان ، أعشاب طازجة ، بصل أخضر ، صلصة يوزو خردل بالعسل" at bounding box center [669, 416] width 293 height 60
paste textarea "، رمان، أعشاب طازجة، بصل أخضر، صلصة يوزو"
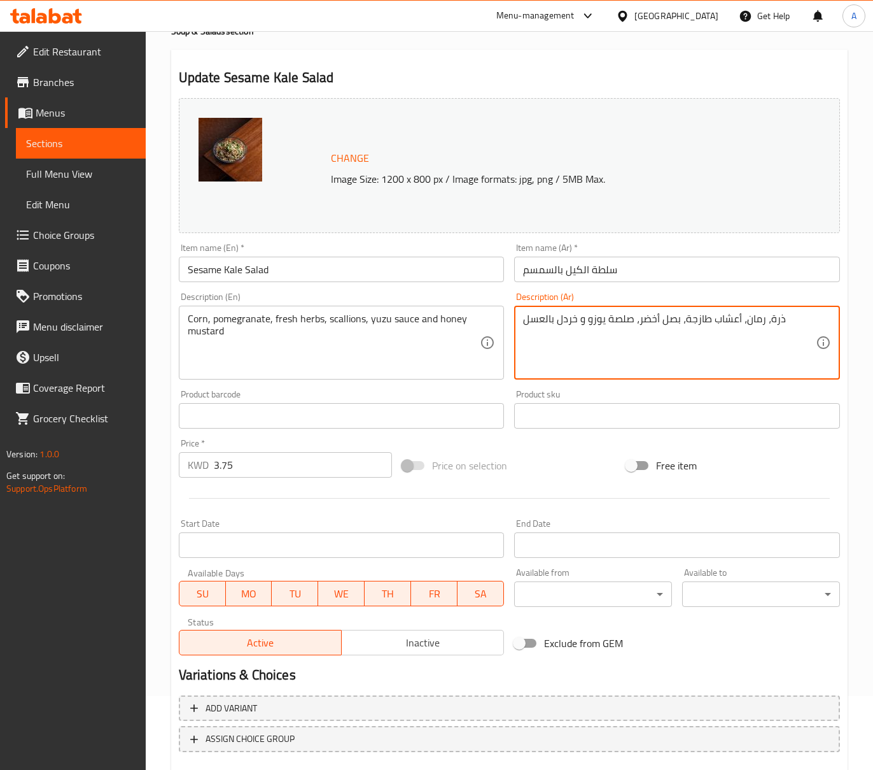
scroll to position [148, 0]
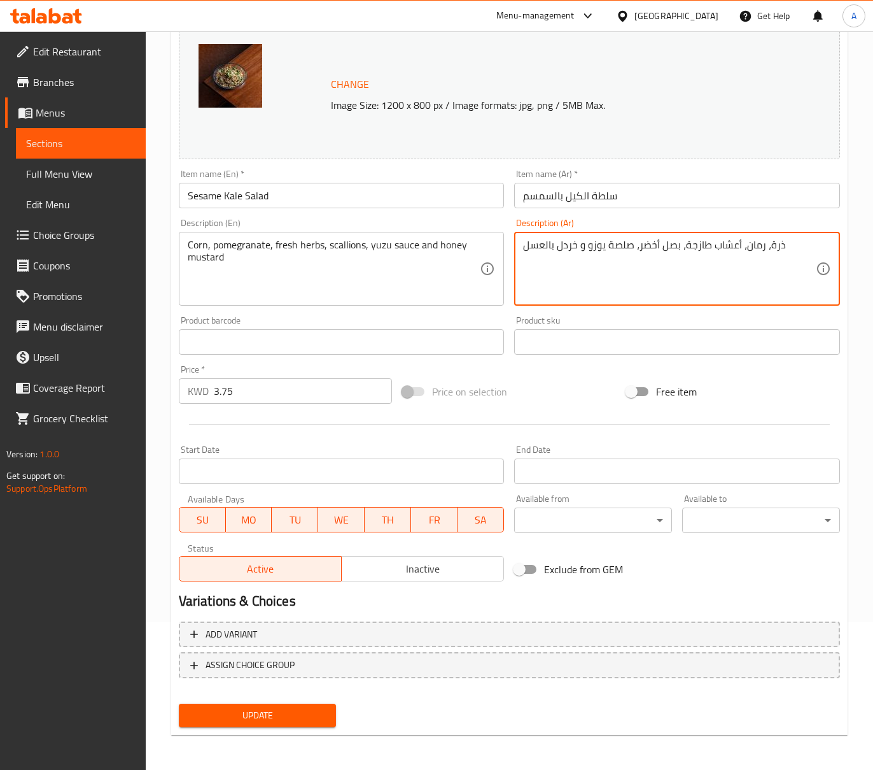
type textarea "ذرة، رمان، أعشاب طازجة، بصل أخضر، صلصة يوزو و خردل بالعسل"
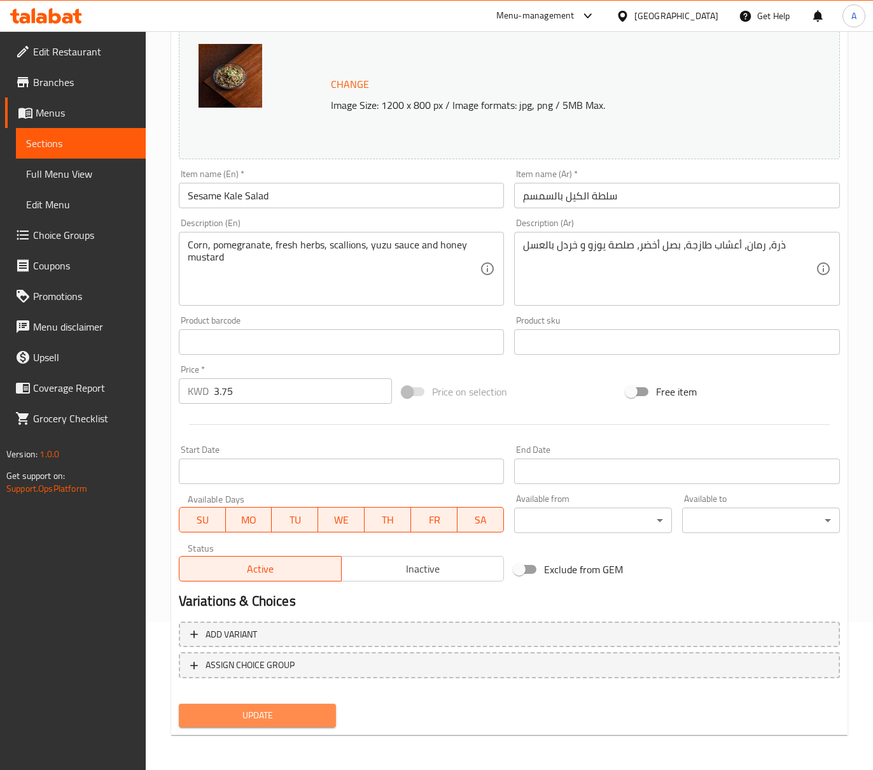
click at [293, 713] on span "Update" at bounding box center [257, 715] width 137 height 16
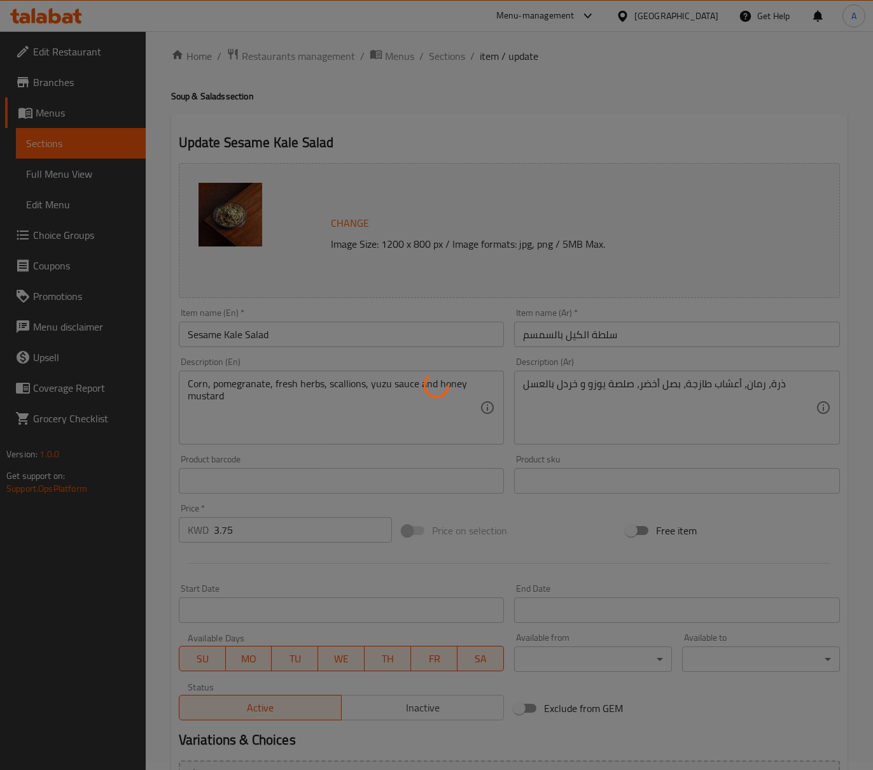
scroll to position [0, 0]
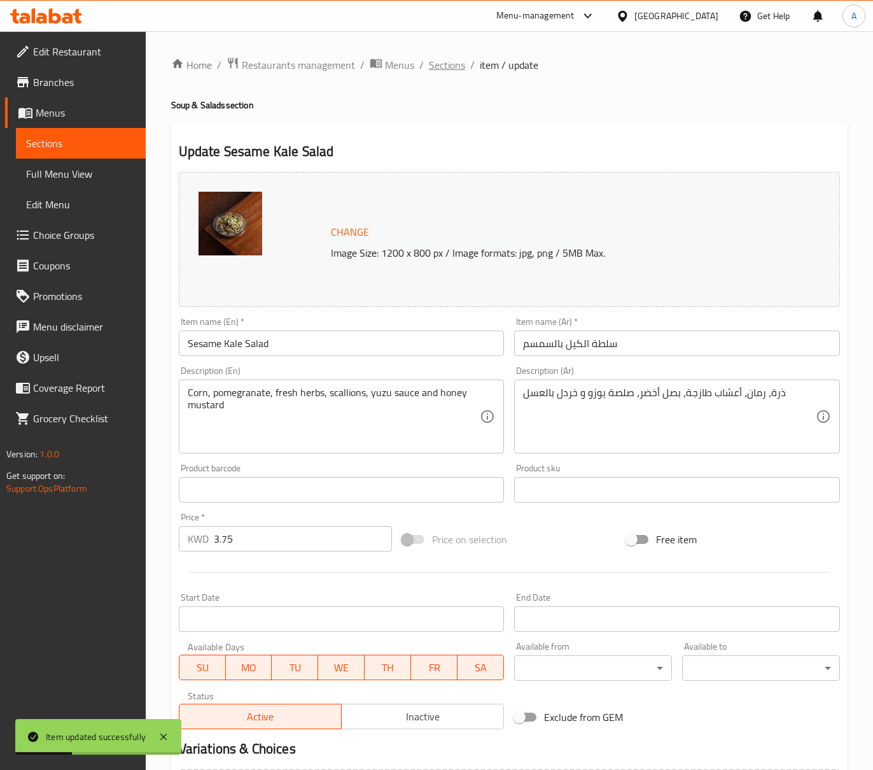
click at [456, 62] on span "Sections" at bounding box center [447, 64] width 36 height 15
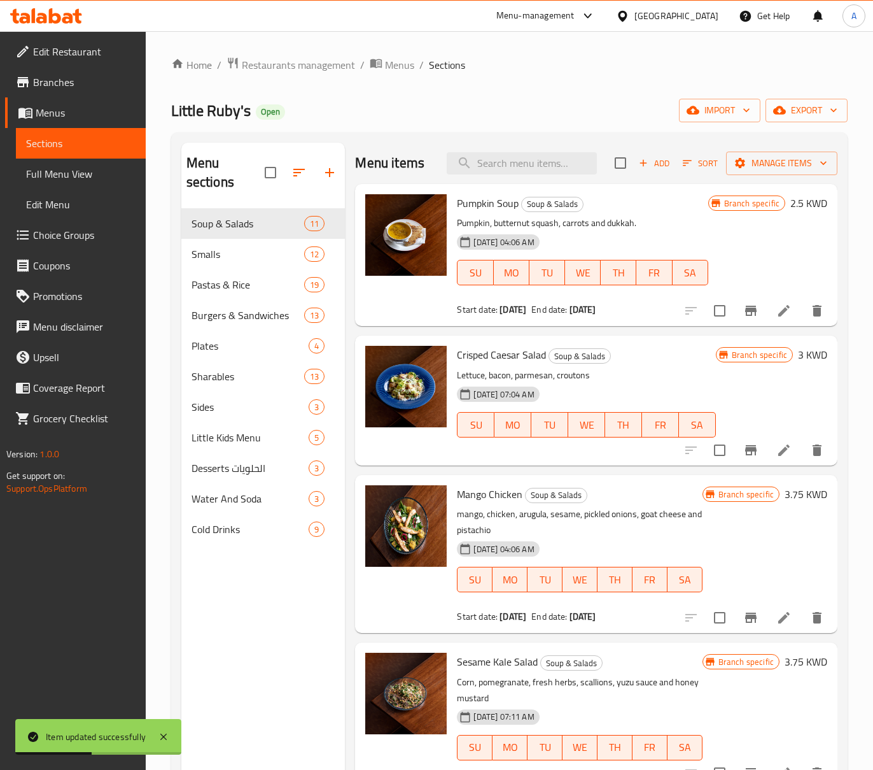
click at [777, 304] on icon at bounding box center [784, 310] width 15 height 15
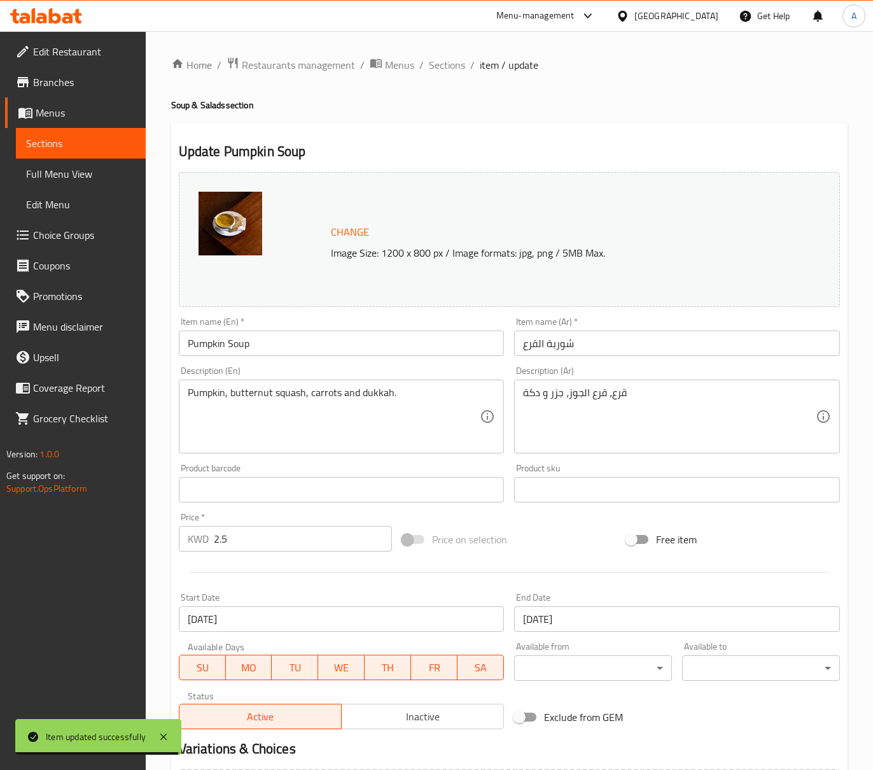
click at [458, 80] on div "Home / Restaurants management / Menus / Sections / item / update Soup & Salads …" at bounding box center [509, 475] width 677 height 836
click at [452, 67] on span "Sections" at bounding box center [447, 64] width 36 height 15
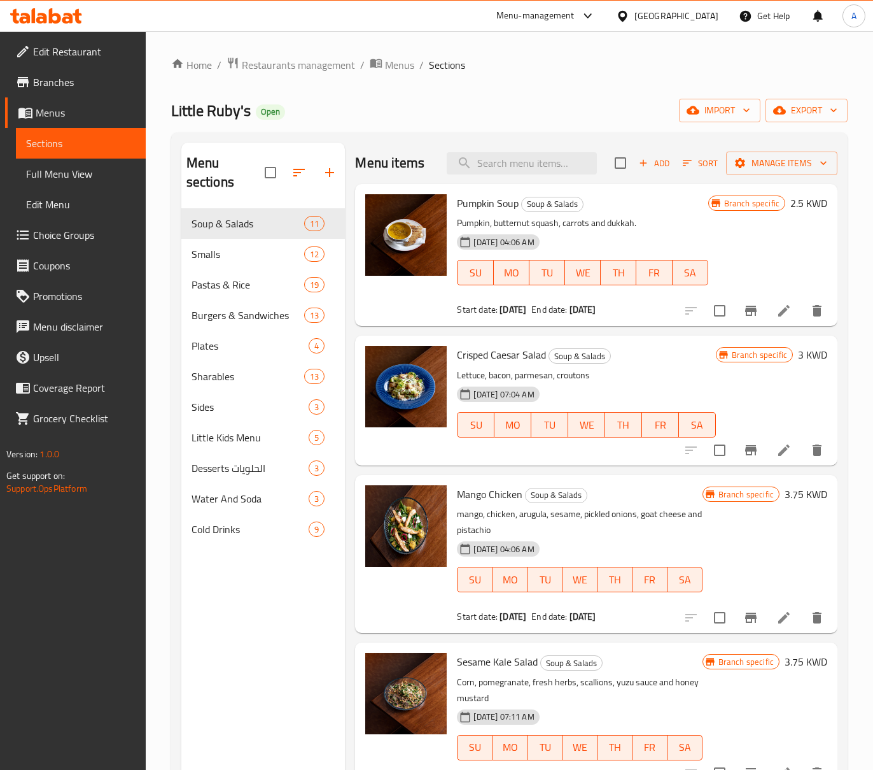
click at [777, 612] on icon at bounding box center [784, 617] width 15 height 15
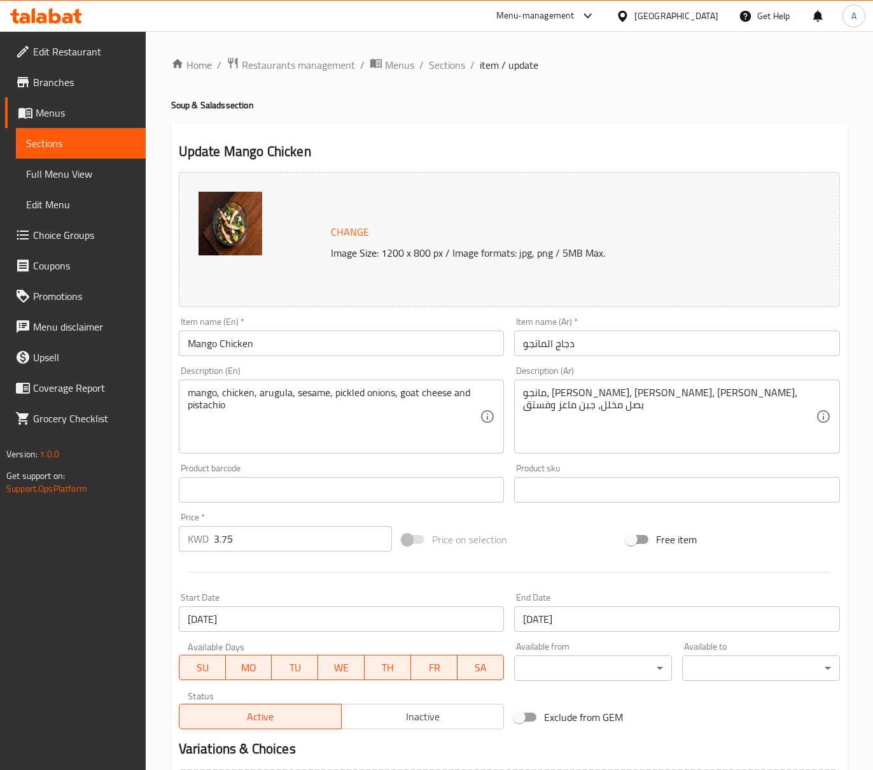
click at [633, 404] on textarea "مانجو، دجاج، جرجير، سمسم، بصل مخلل، جبن ماعز وفستق" at bounding box center [669, 416] width 293 height 60
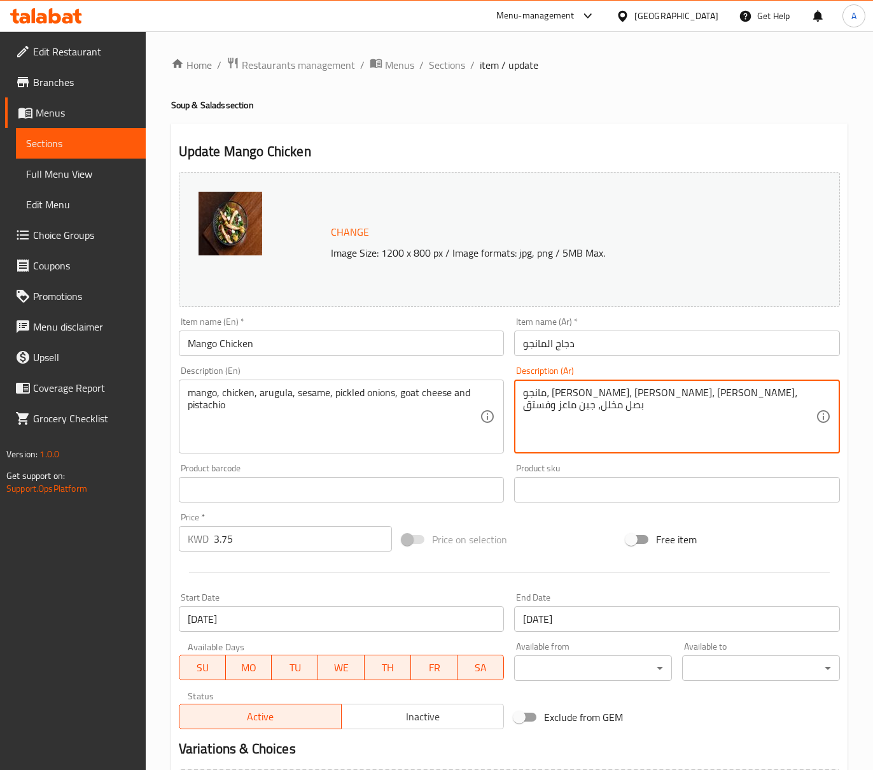
click at [633, 404] on textarea "مانجو، دجاج، جرجير، سمسم، بصل مخلل، جبن ماعز وفستق" at bounding box center [669, 416] width 293 height 60
paste textarea "​مانجو ، دجاج ، فستق ، جرجير ، صلصة الخردل البلسميك​"
type textarea "مانجو، دجاج، جرجير، سمسم، بصل مخلل، جبن ماعز وفستق"
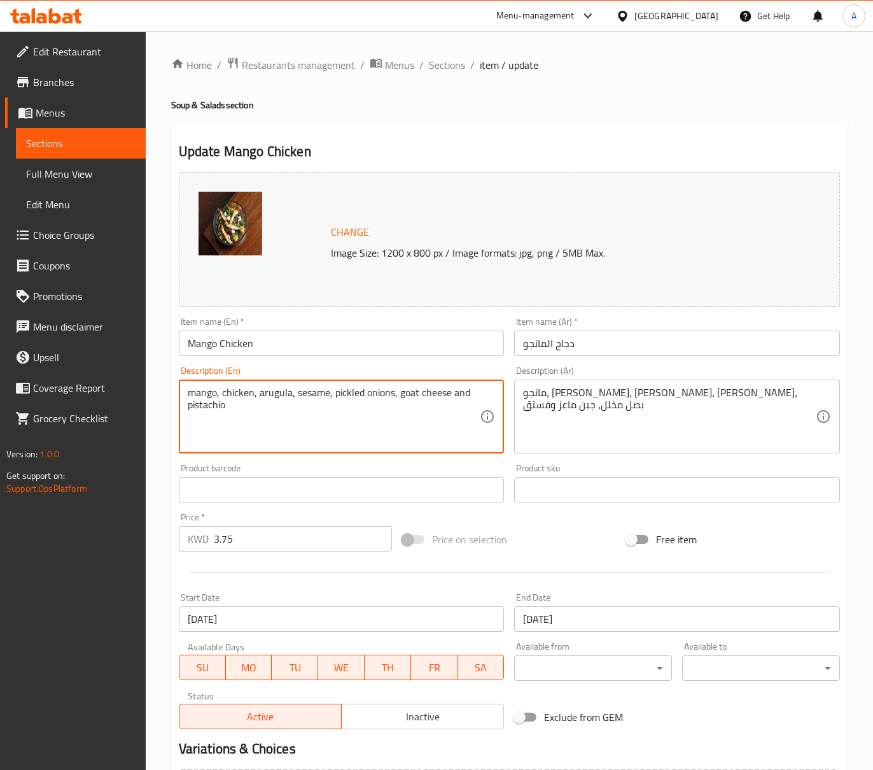
click at [465, 395] on textarea "mango, chicken, arugula, sesame, pickled onions, goat cheese and pistachio" at bounding box center [334, 416] width 293 height 60
click at [250, 405] on textarea "mango, chicken, arugula, sesame, pickled onions, goat cheese, pistachio" at bounding box center [334, 416] width 293 height 60
paste textarea "balsamic mustard dressing"
type textarea "mango, chicken, arugula, sesame, pickled onions, goat cheese, pistachio and bal…"
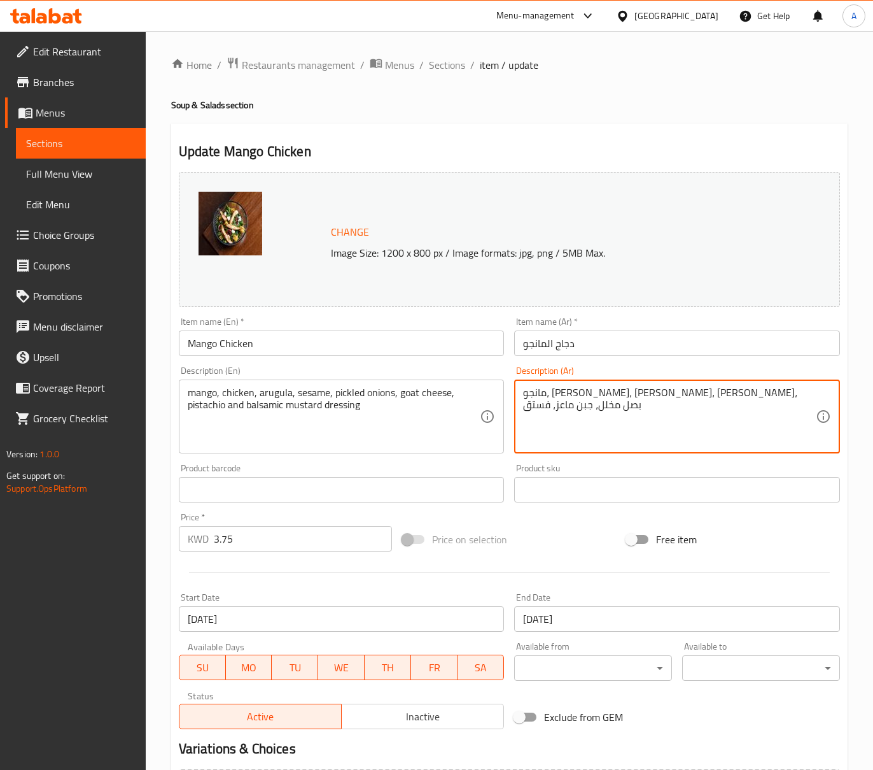
click at [771, 390] on textarea "مانجو، دجاج، جرجير، سمسم، بصل مخلل، جبن ماعز، فستق" at bounding box center [669, 416] width 293 height 60
paste textarea "صلصة الخردل البلسميك"
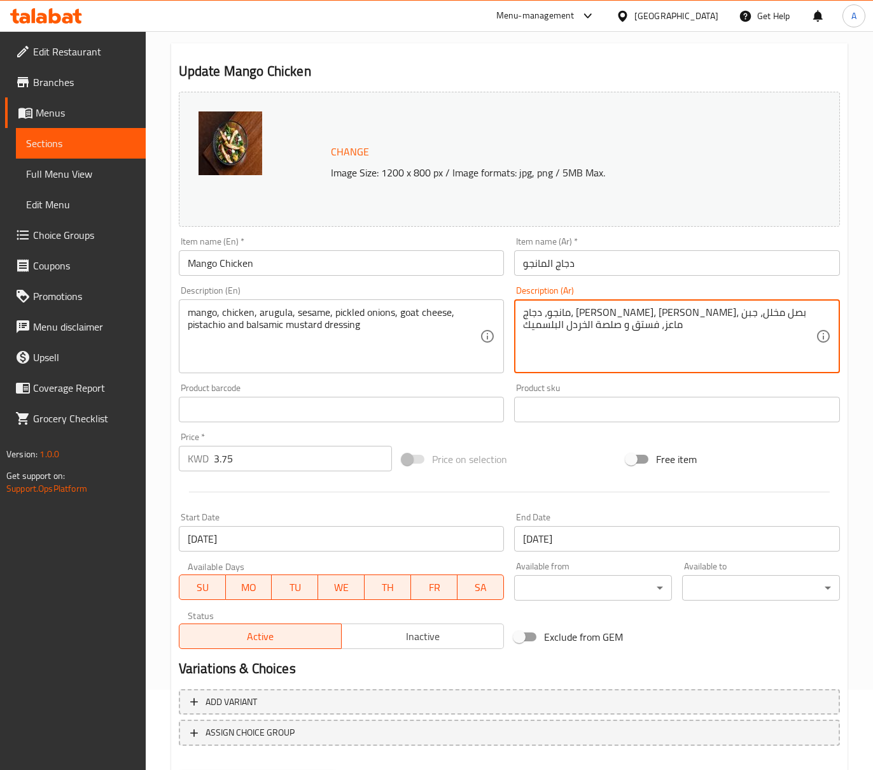
scroll to position [148, 0]
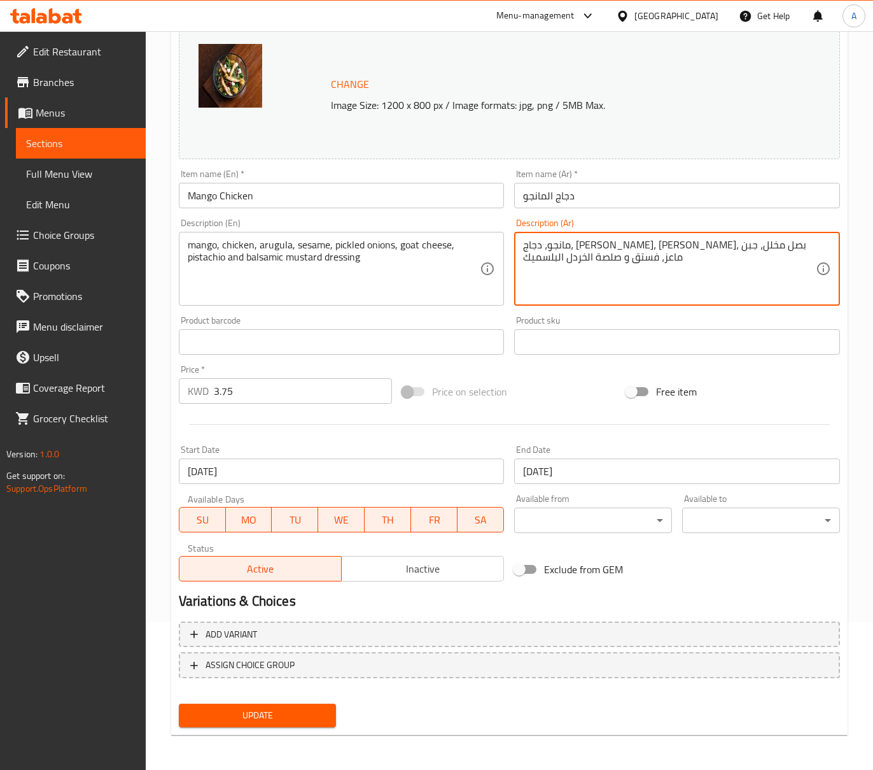
type textarea "مانجو، دجاج، جرجير، سمسم، بصل مخلل، جبن ماعز، فستق و صلصة الخردل البلسميك"
click at [314, 696] on div "Add variant ASSIGN CHOICE GROUP" at bounding box center [510, 657] width 672 height 83
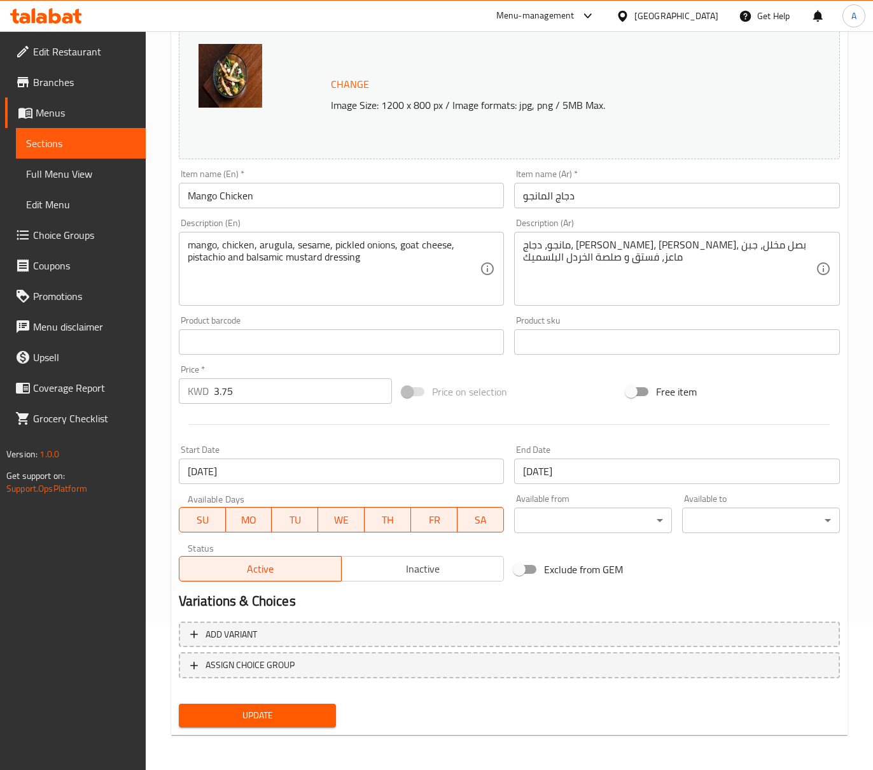
click at [314, 698] on div "Update" at bounding box center [258, 715] width 168 height 34
click at [318, 703] on button "Update" at bounding box center [258, 715] width 158 height 24
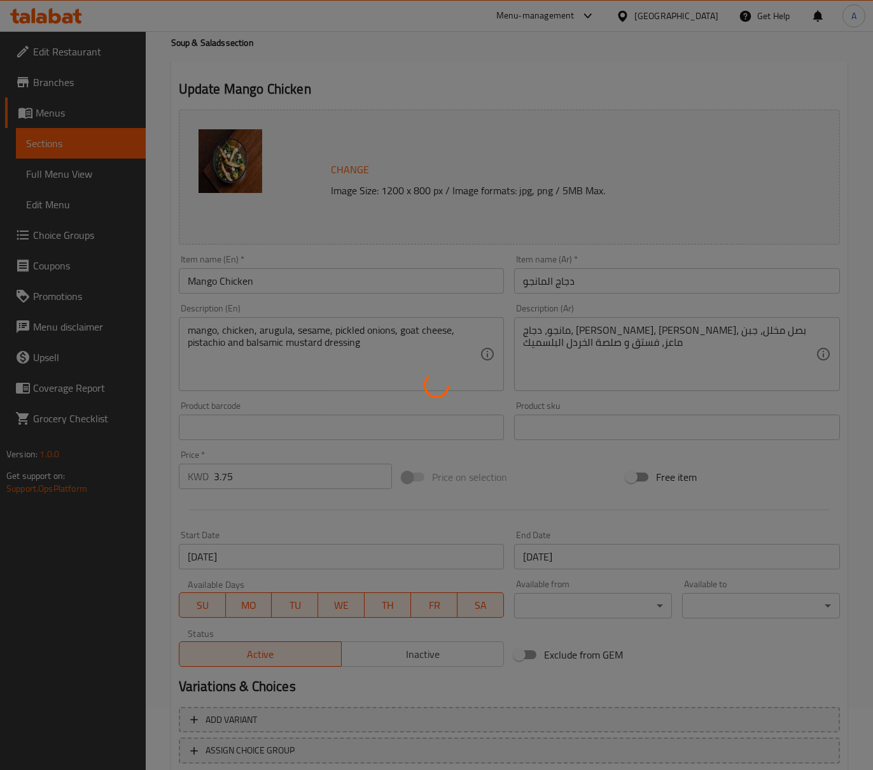
scroll to position [0, 0]
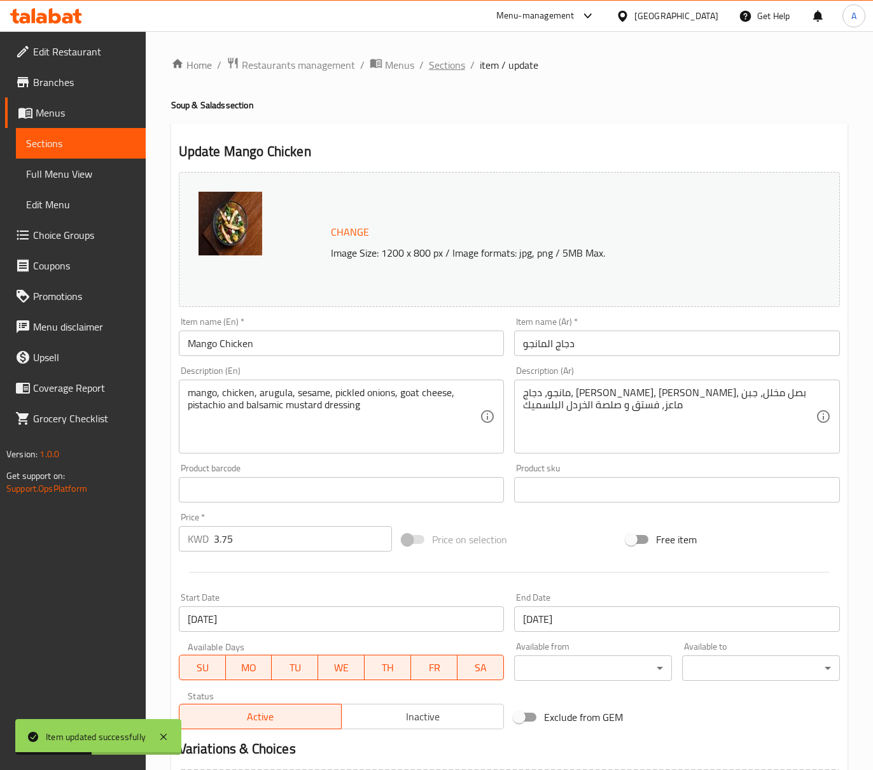
click at [457, 72] on span "Sections" at bounding box center [447, 64] width 36 height 15
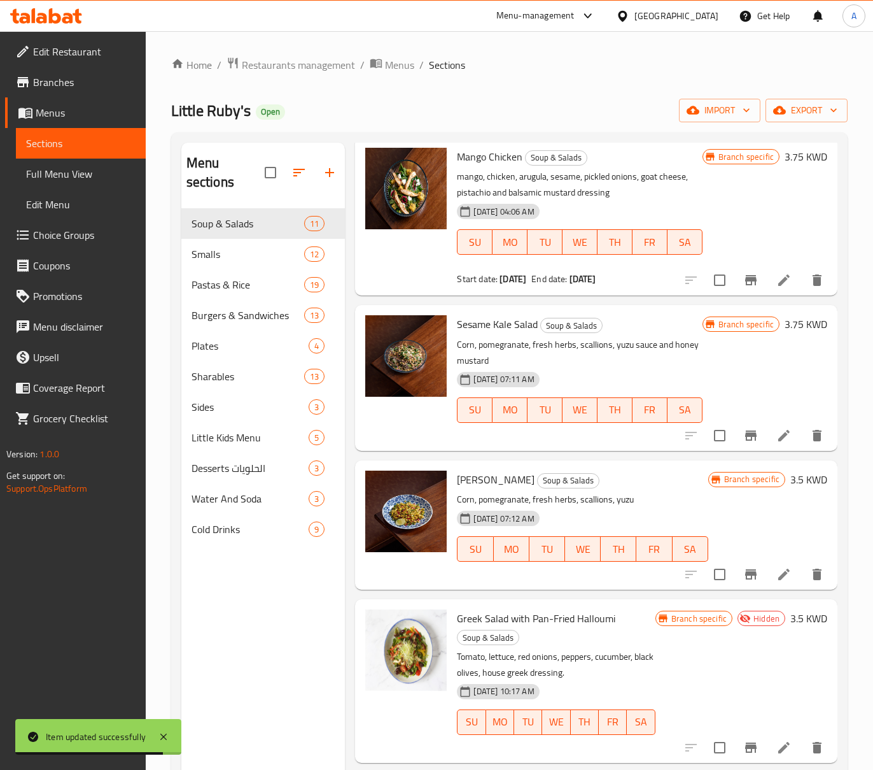
scroll to position [339, 0]
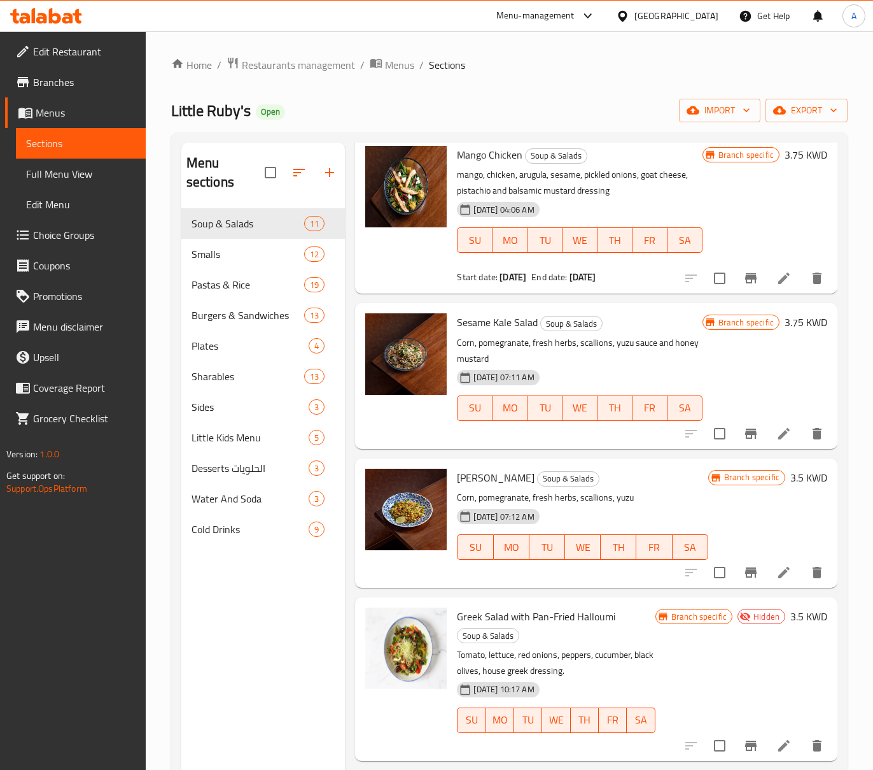
click at [766, 437] on li at bounding box center [784, 433] width 36 height 23
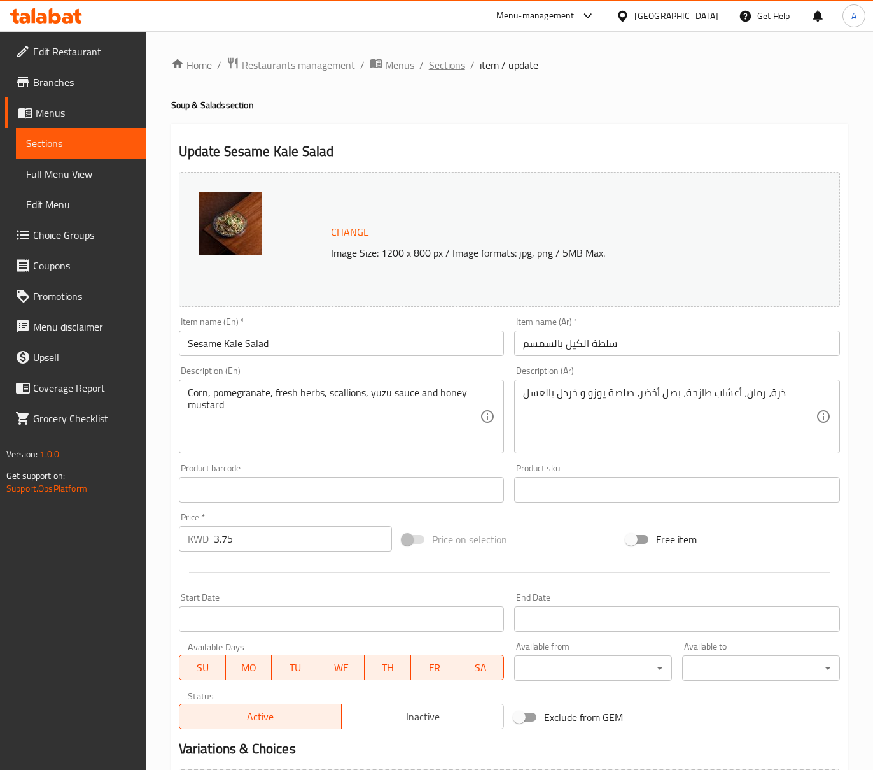
click at [460, 59] on span "Sections" at bounding box center [447, 64] width 36 height 15
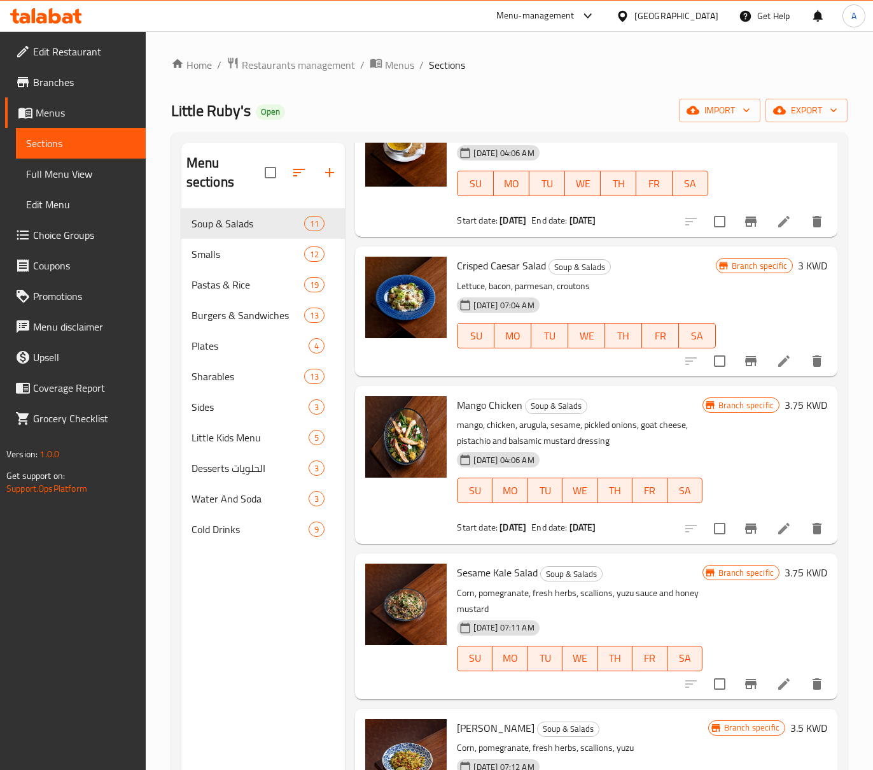
scroll to position [339, 0]
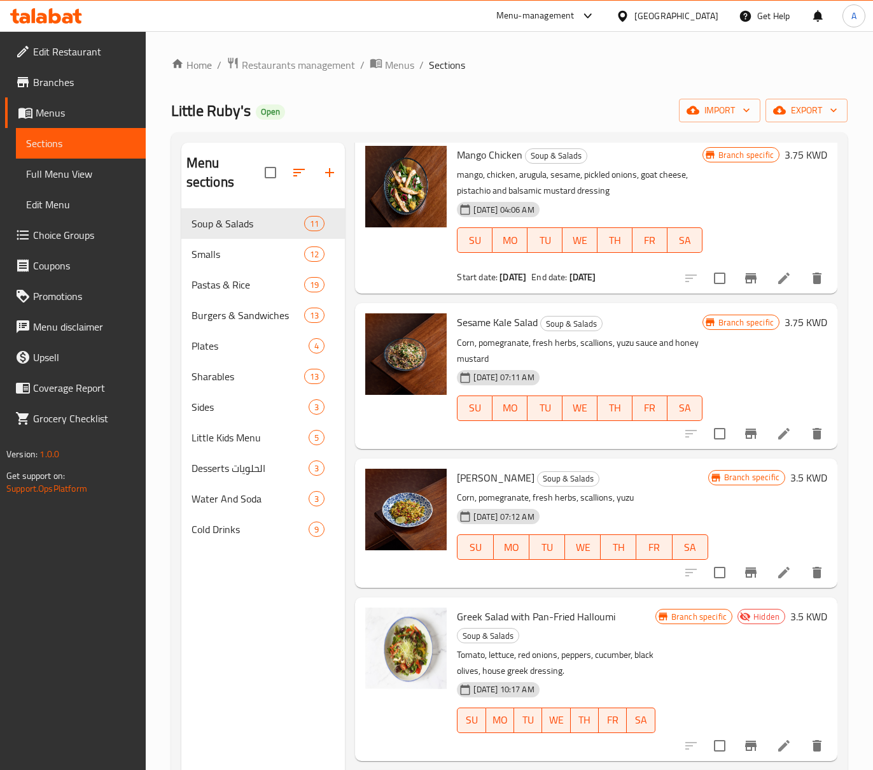
click at [766, 424] on li at bounding box center [784, 433] width 36 height 23
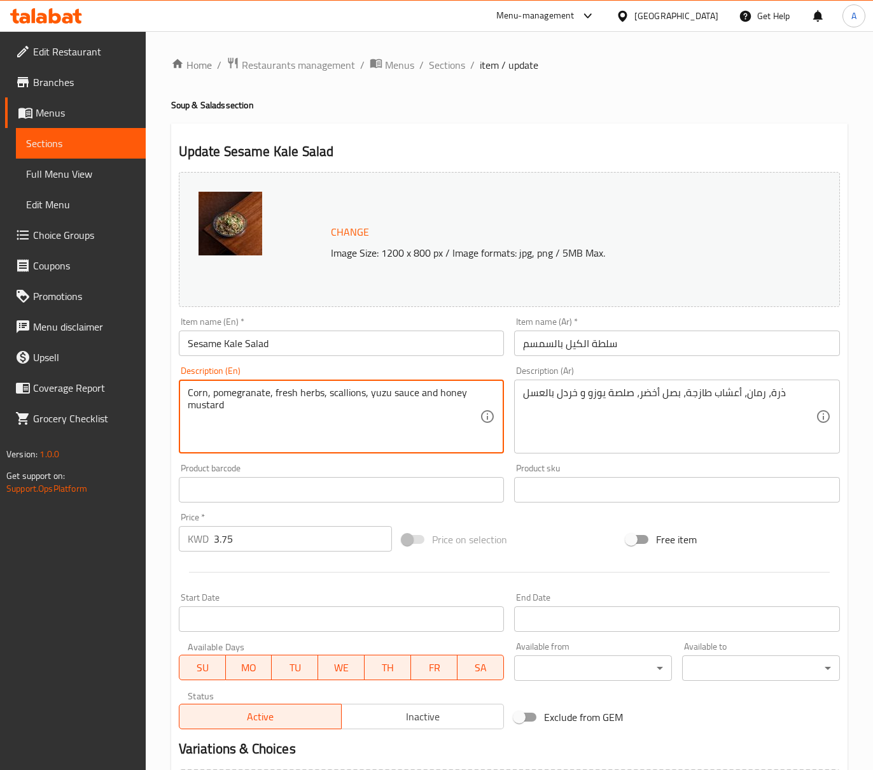
click at [415, 396] on textarea "Corn, pomegranate, fresh herbs, scallions, yuzu sauce and honey mustard" at bounding box center [334, 416] width 293 height 60
paste textarea "Kale, cabbage, carrot, peanut, cucumber, sesame"
type textarea "Kale, cabbage, carrot, peanut, cucumber, sesame"
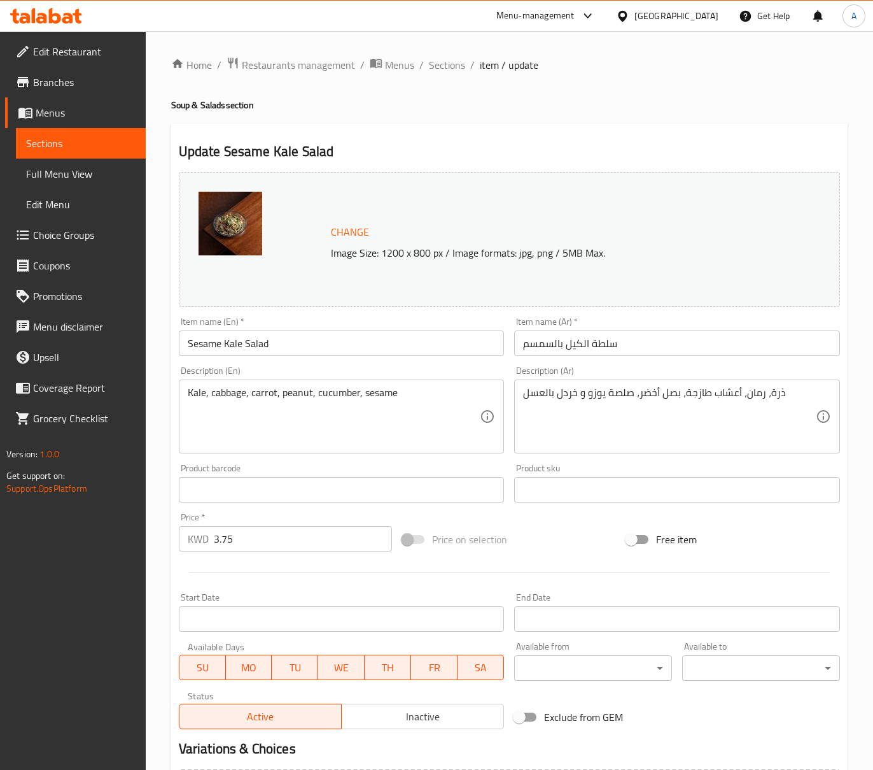
click at [588, 405] on textarea "ذرة، رمان، أعشاب طازجة، بصل أخضر، صلصة يوزو و خردل بالعسل" at bounding box center [669, 416] width 293 height 60
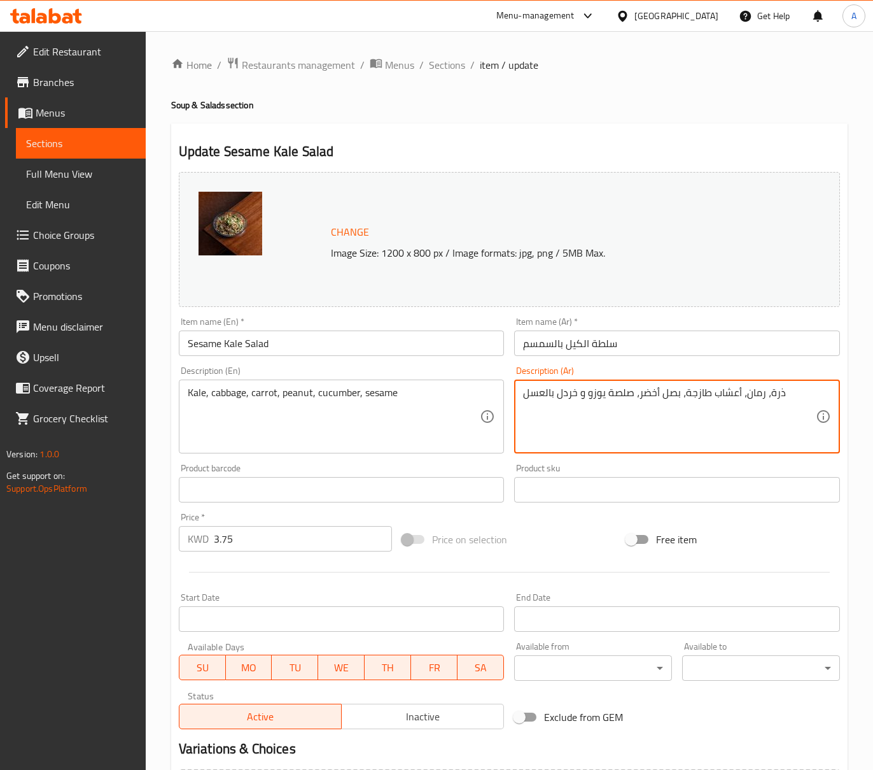
click at [588, 405] on textarea "ذرة، رمان، أعشاب طازجة، بصل أخضر، صلصة يوزو و خردل بالعسل" at bounding box center [669, 416] width 293 height 60
paste textarea "كيل، ملفوف، جزر، حبات الفول السوداني، خيار، سمسم"
click at [555, 400] on textarea "كيل، ملفوف، جزر، حبات الفول السوداني، خيار، سمسم" at bounding box center [669, 416] width 293 height 60
click at [556, 397] on textarea "كيل، ملفوف، جزر، حبات الفول السوداني، خيار، سمسم" at bounding box center [669, 416] width 293 height 60
type textarea "كيل، ملفوف، جزر، حبات الفول السوداني، خيار و سمسم"
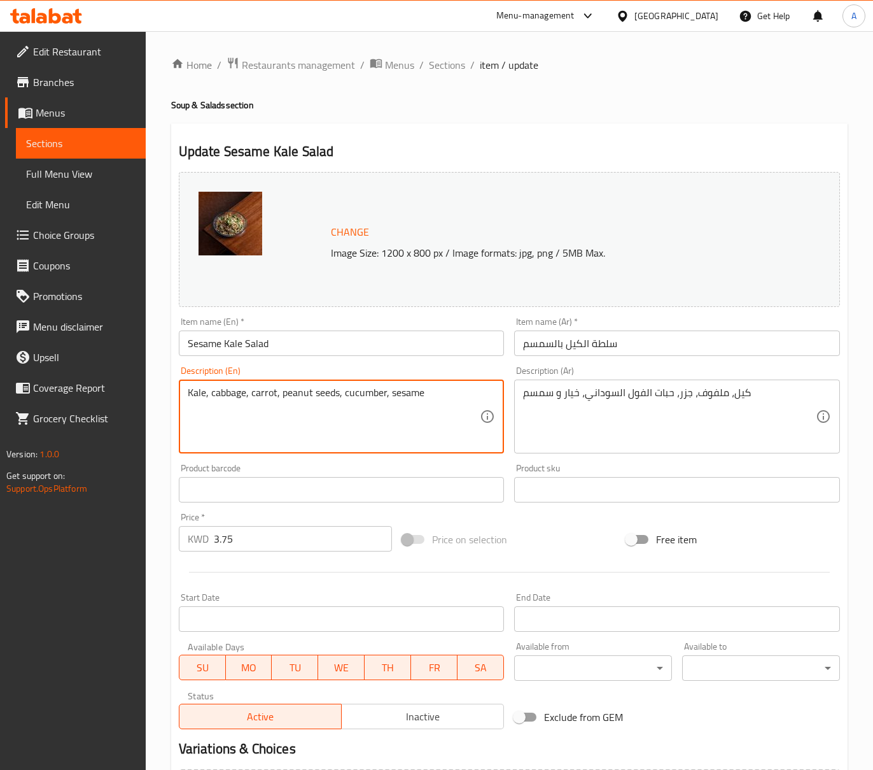
click at [384, 398] on textarea "Kale, cabbage, carrot, peanut seeds, cucumber, sesame" at bounding box center [334, 416] width 293 height 60
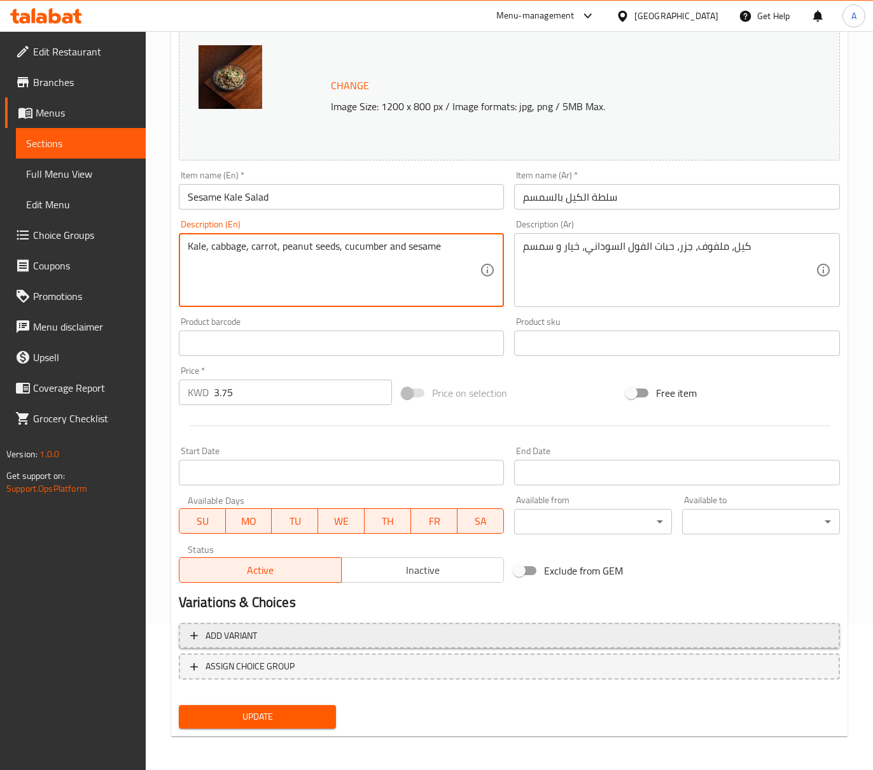
scroll to position [148, 0]
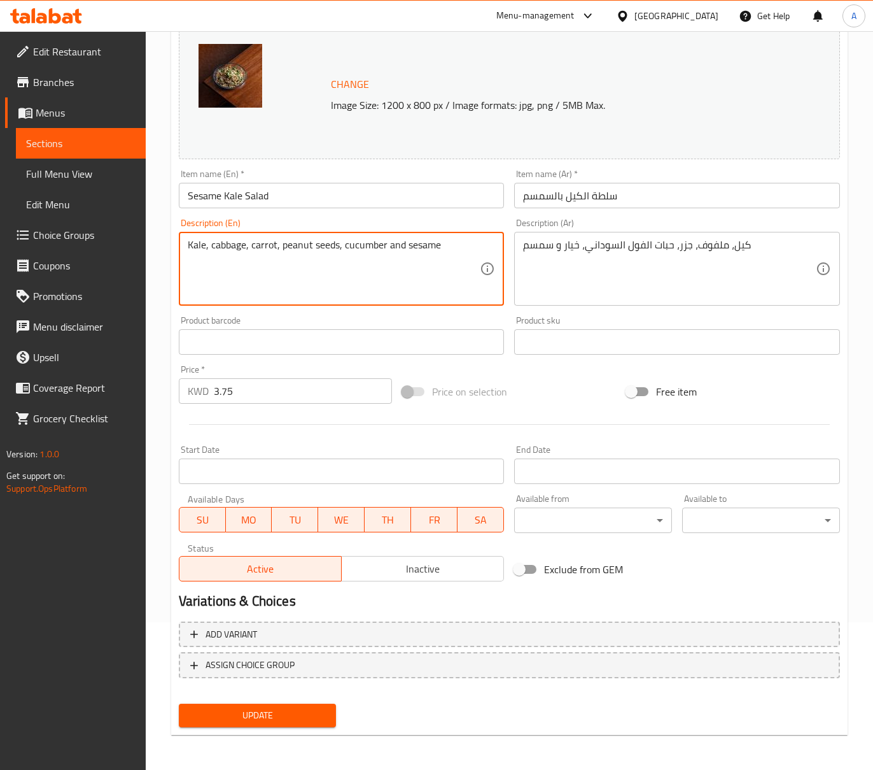
type textarea "Kale, cabbage, carrot, peanut seeds, cucumber and sesame"
click at [306, 701] on div "Update" at bounding box center [258, 715] width 168 height 34
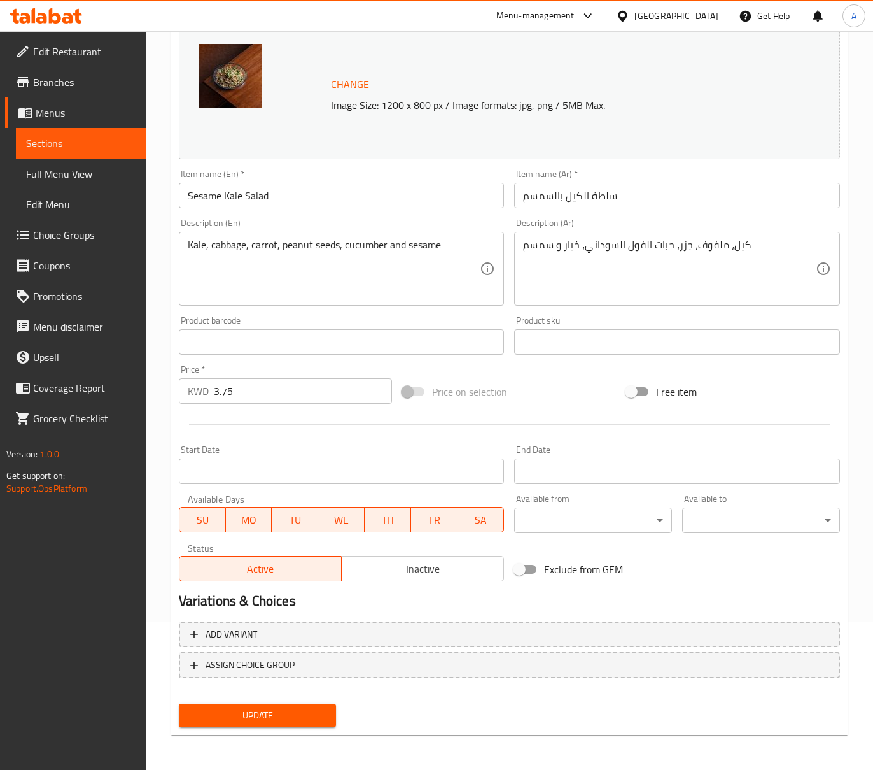
click at [306, 703] on button "Update" at bounding box center [258, 715] width 158 height 24
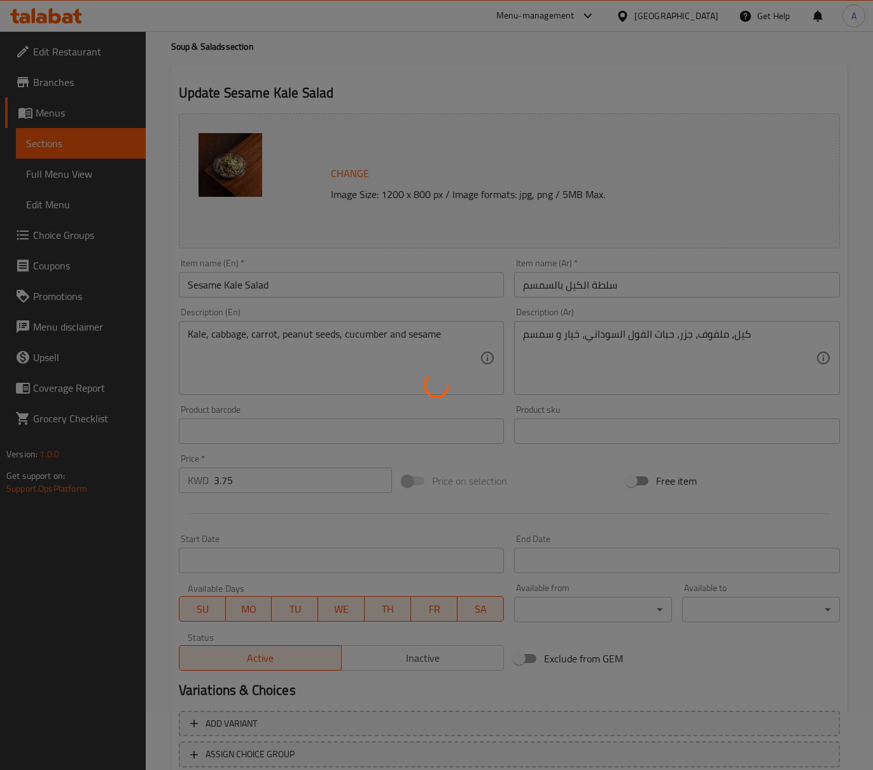
scroll to position [0, 0]
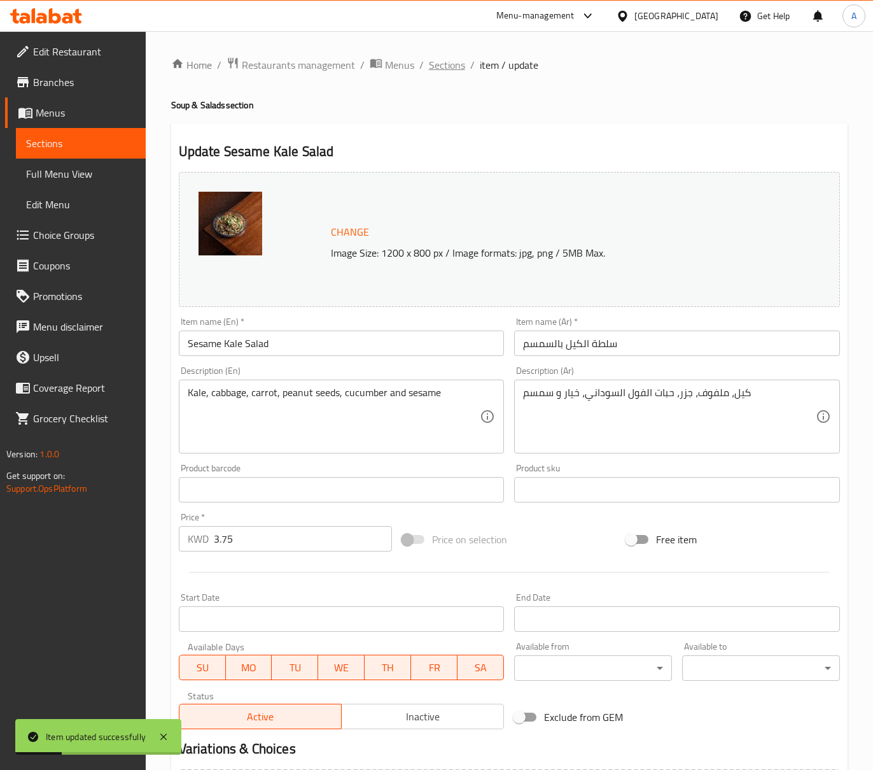
click at [461, 65] on span "Sections" at bounding box center [447, 64] width 36 height 15
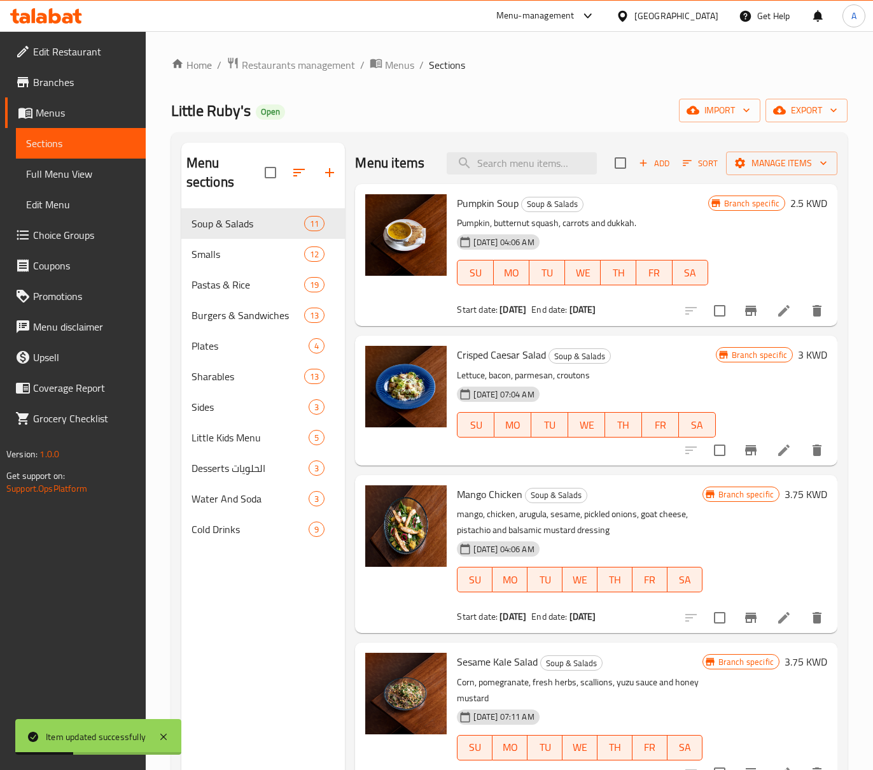
scroll to position [424, 0]
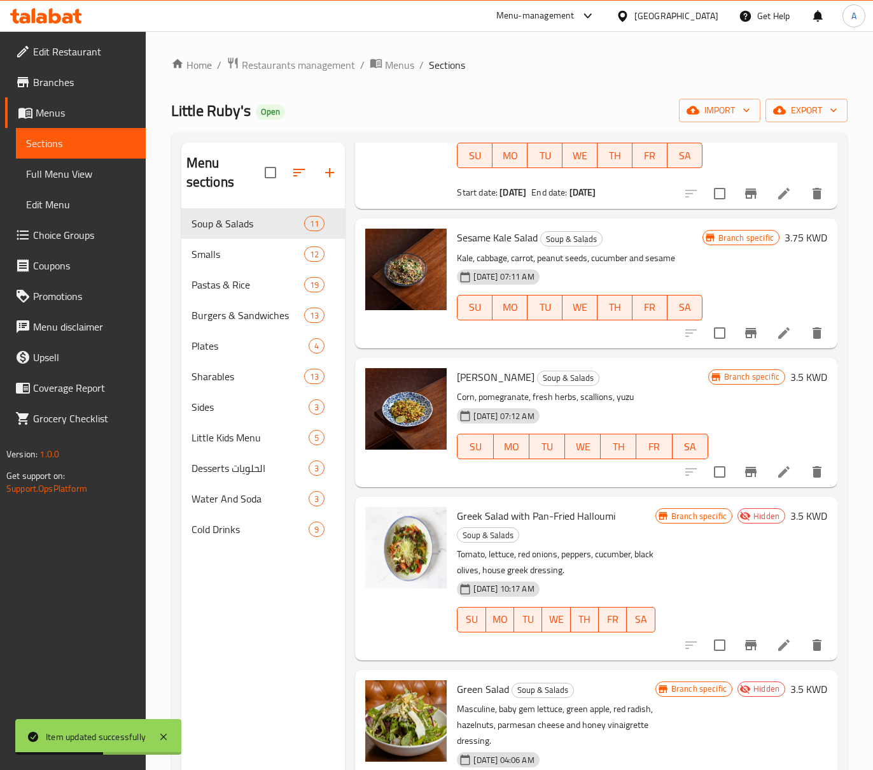
click at [766, 475] on li at bounding box center [784, 471] width 36 height 23
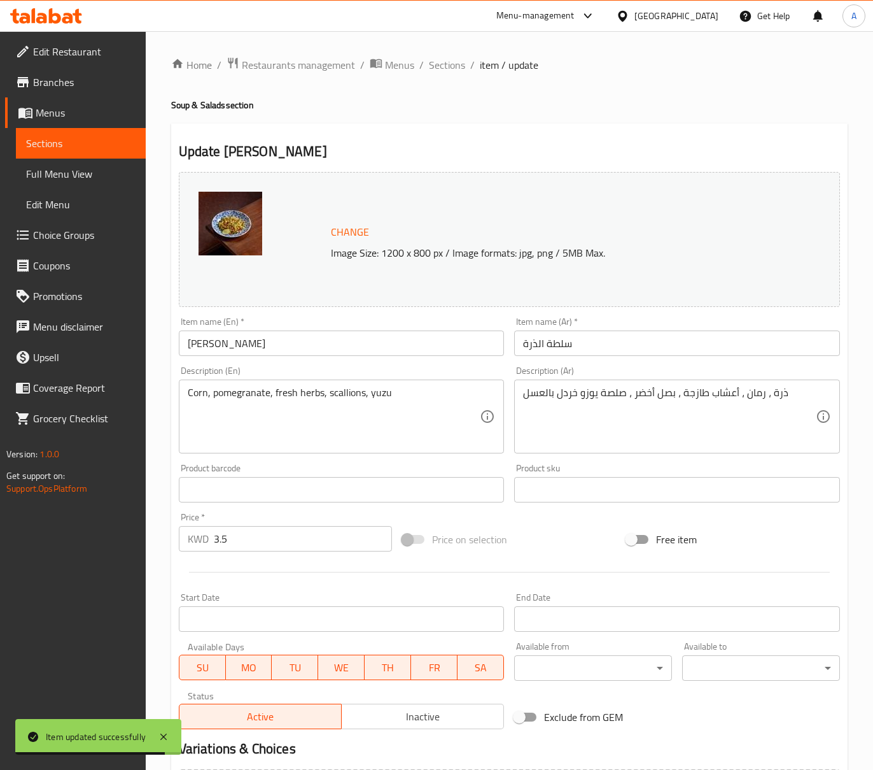
click at [701, 401] on textarea "ذرة ، رمان ، أعشاب طازجة ، بصل أخضر ، صلصة يوزو خردل بالعسل" at bounding box center [669, 416] width 293 height 60
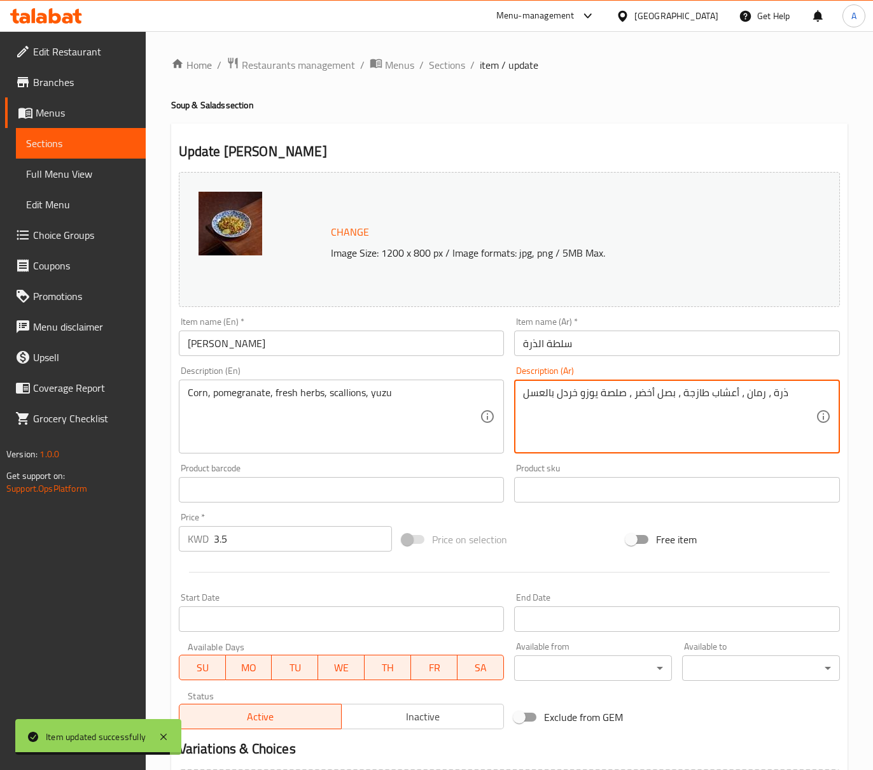
click at [701, 401] on textarea "ذرة ، رمان ، أعشاب طازجة ، بصل أخضر ، صلصة يوزو خردل بالعسل" at bounding box center [669, 416] width 293 height 60
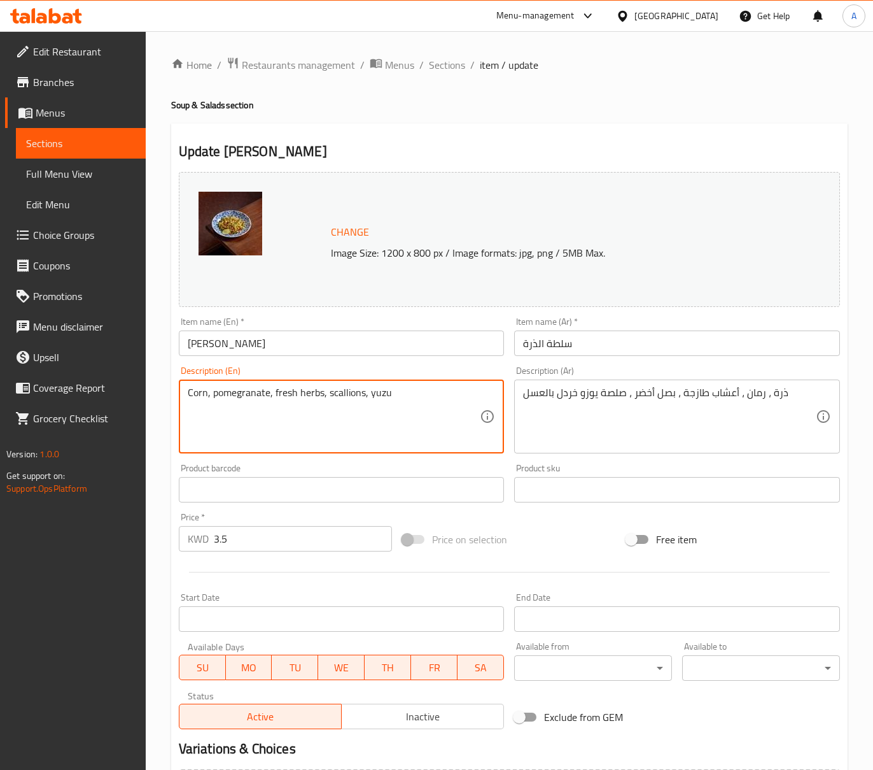
click at [286, 404] on textarea "Corn, pomegranate, fresh herbs, scallions, yuzu" at bounding box center [334, 416] width 293 height 60
click at [353, 411] on textarea "Corn, pomegranate, fresh herbs, scallions, yuzu" at bounding box center [334, 416] width 293 height 60
click at [360, 400] on textarea "Corn, pomegranate, fresh herbs, scallions, yuzu" at bounding box center [334, 416] width 293 height 60
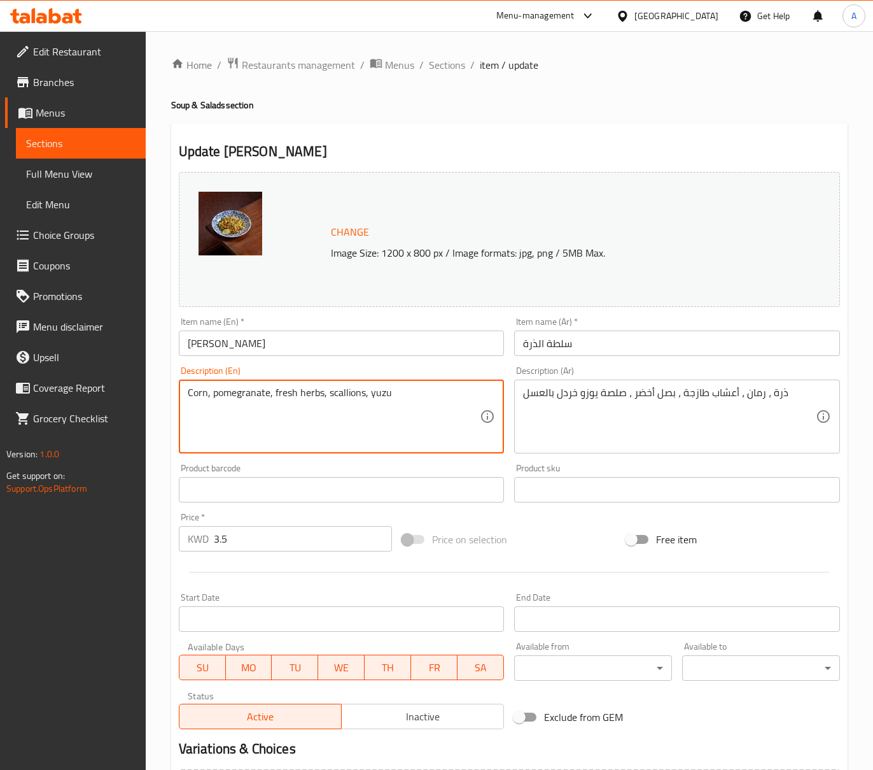
click at [401, 397] on textarea "Corn, pomegranate, fresh herbs, scallions, yuzu" at bounding box center [334, 416] width 293 height 60
type textarea "Corn, pomegranate, fresh herbs, scallions, yuzu sauce a"
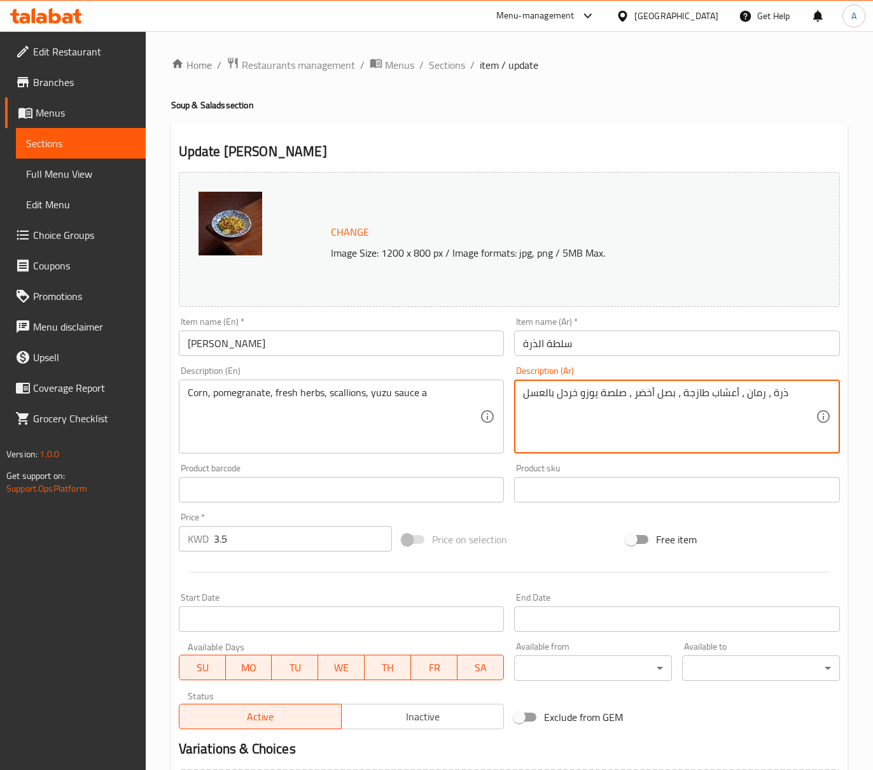
click at [579, 391] on textarea "ذرة ، رمان ، أعشاب طازجة ، بصل أخضر ، صلصة يوزو خردل بالعسل" at bounding box center [669, 416] width 293 height 60
click at [747, 393] on textarea "ذرة ، رمان ، أعشاب طازجة ، بصل أخضر ، صلصة يوزو و خردل بالعسل" at bounding box center [669, 416] width 293 height 60
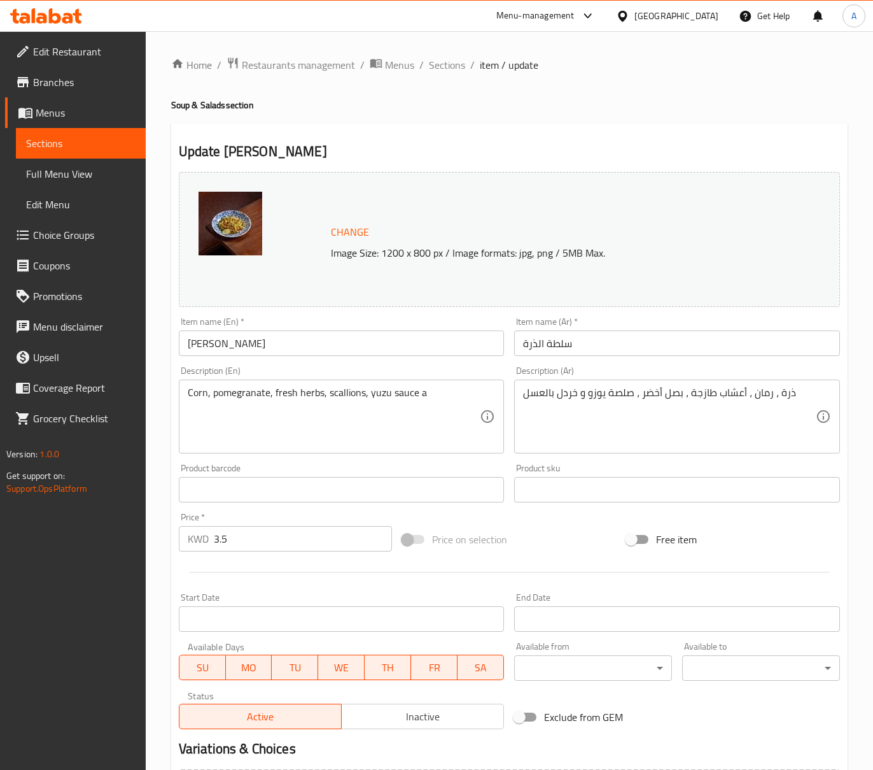
click at [614, 418] on textarea "ذرة ، رمان ، أعشاب طازجة ، بصل أخضر ، صلصة يوزو و خردل بالعسل" at bounding box center [669, 416] width 293 height 60
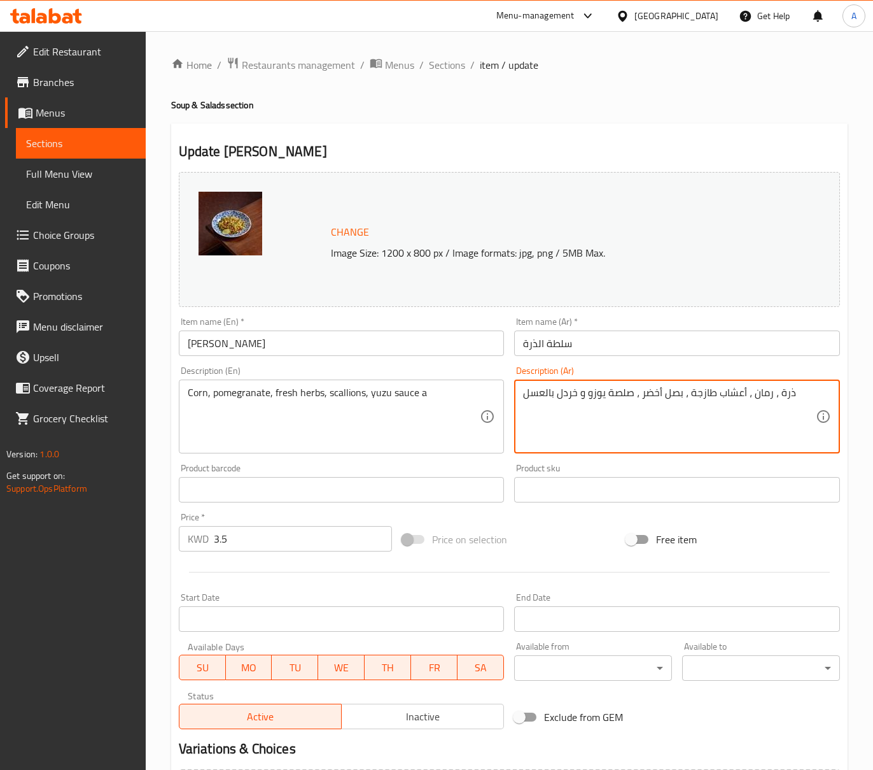
click at [614, 418] on textarea "ذرة ، رمان ، أعشاب طازجة ، بصل أخضر ، صلصة يوزو و خردل بالعسل" at bounding box center [669, 416] width 293 height 60
paste textarea "، رمان، أعشاب طازجة، بصل أخضر"
type textarea "ذرة، رمان، أعشاب طازجة، بصل أخضر، صلصة يوزو و خردل بالعسل"
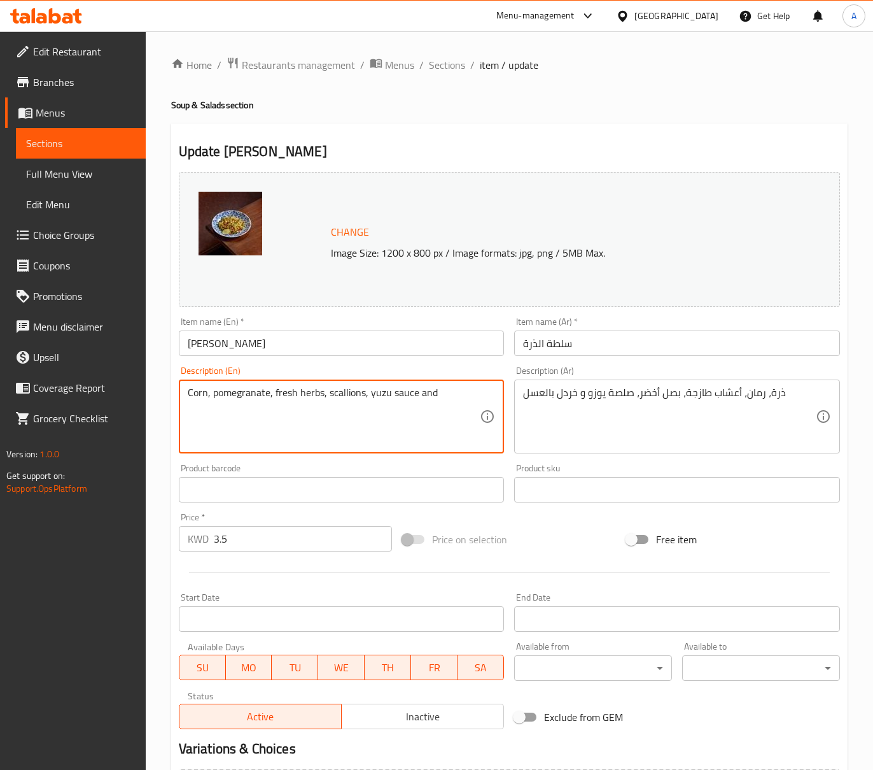
paste textarea "honey mustard"
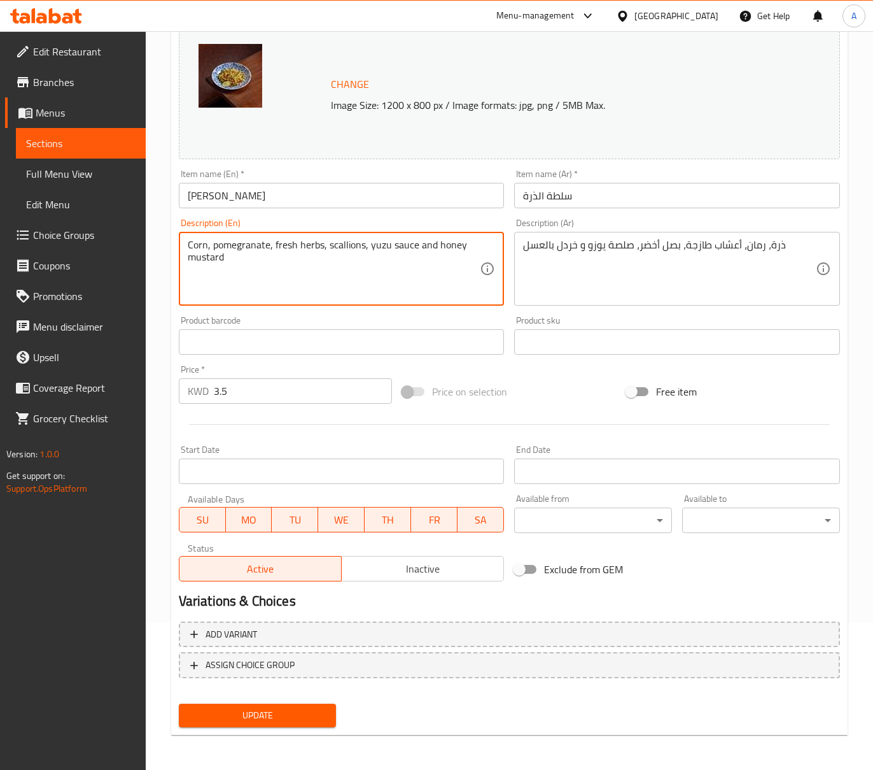
type textarea "Corn, pomegranate, fresh herbs, scallions, yuzu sauce and honey mustard"
click at [289, 707] on span "Update" at bounding box center [257, 715] width 137 height 16
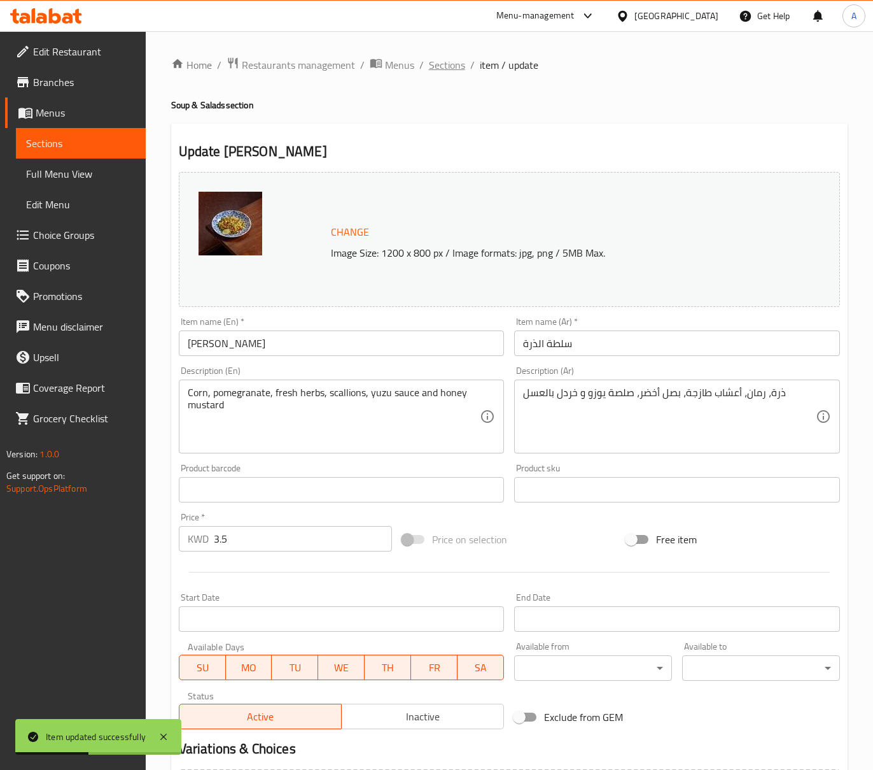
click at [454, 64] on span "Sections" at bounding box center [447, 64] width 36 height 15
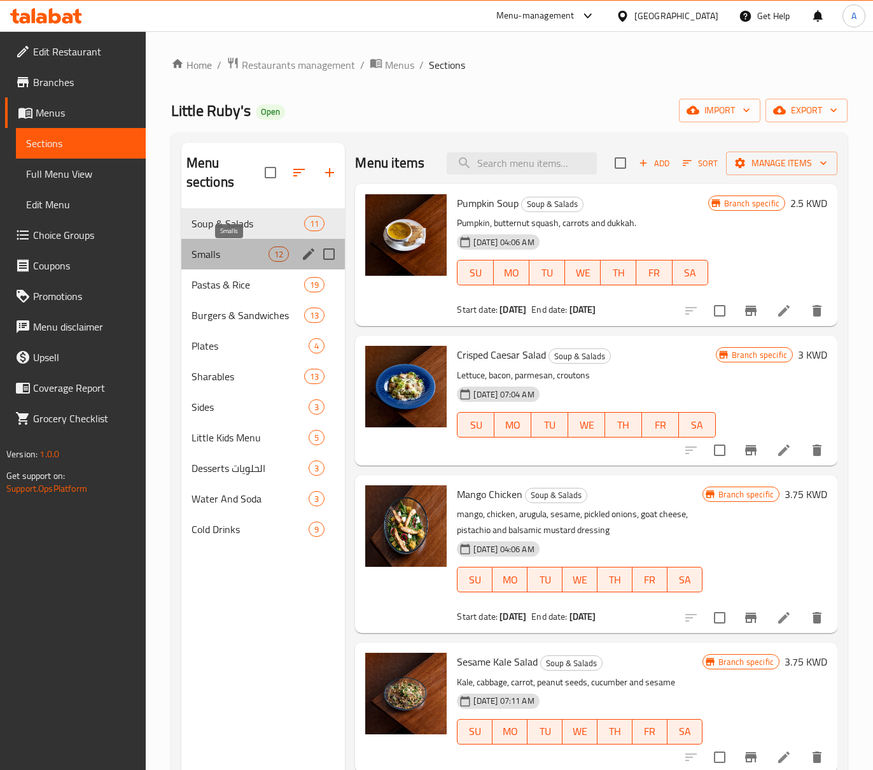
click at [215, 248] on span "Smalls" at bounding box center [231, 253] width 78 height 15
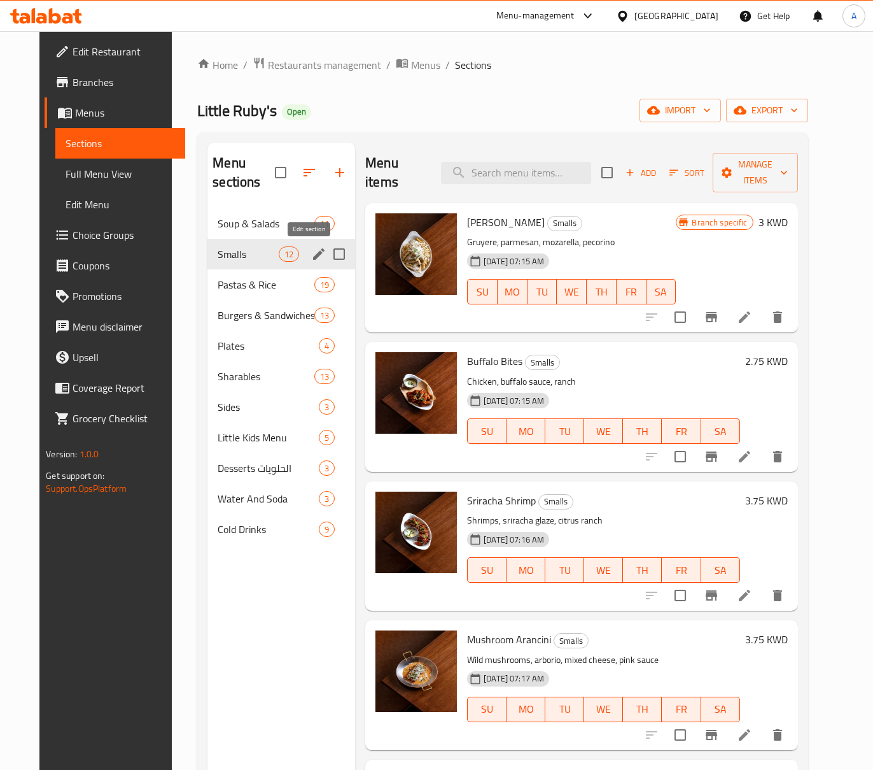
click at [311, 260] on icon "edit" at bounding box center [318, 253] width 15 height 15
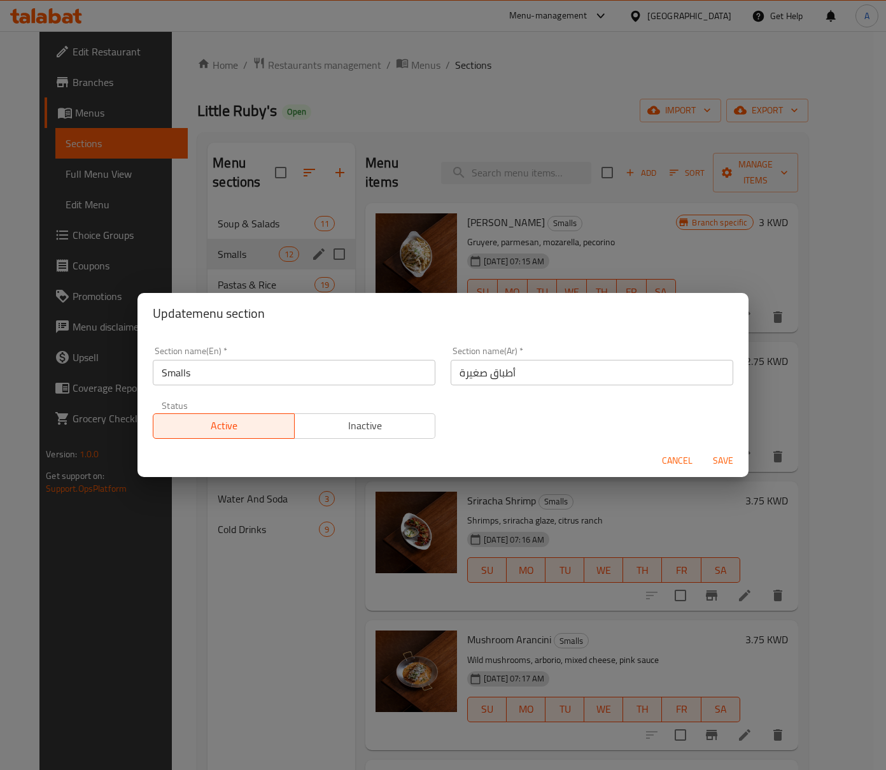
click at [242, 360] on input "Smalls" at bounding box center [294, 372] width 283 height 25
type input "Small Dishes"
click at [716, 457] on span "Save" at bounding box center [723, 461] width 31 height 16
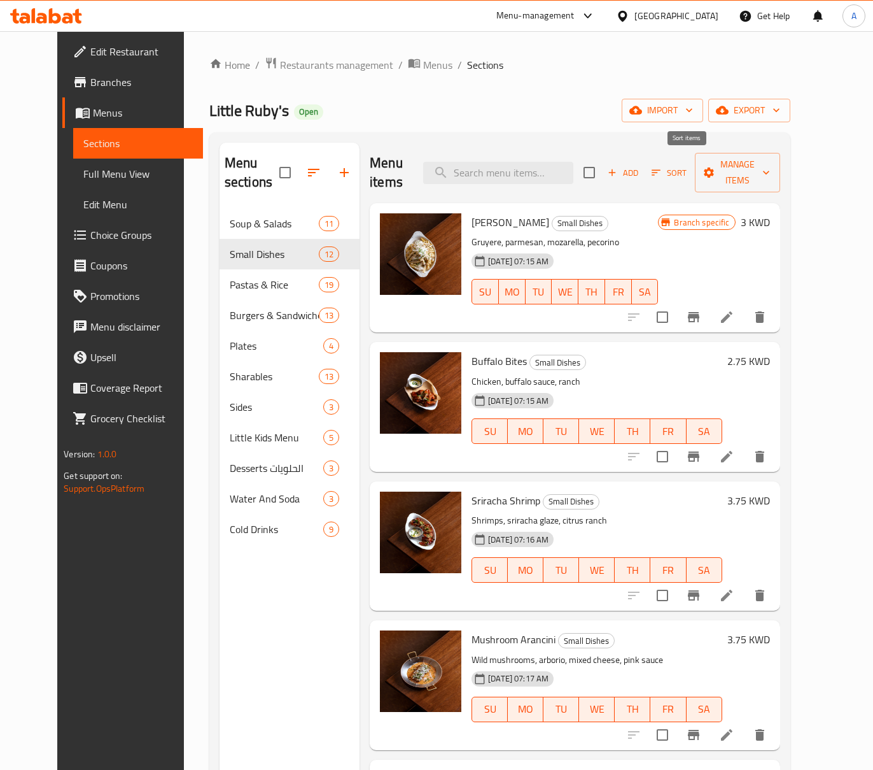
click at [662, 167] on icon "button" at bounding box center [656, 172] width 11 height 11
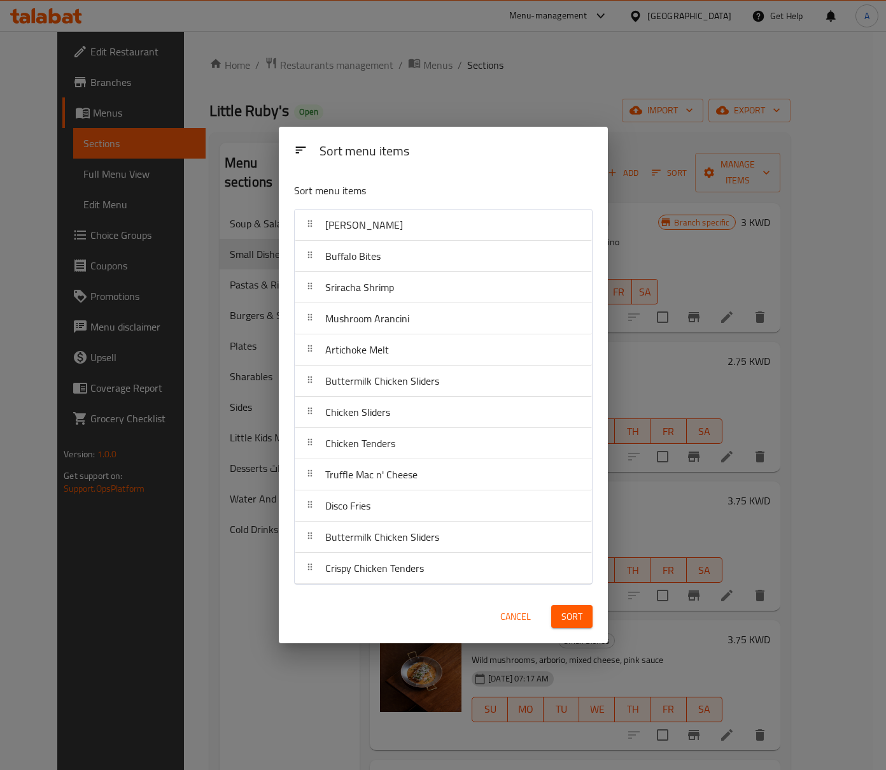
click at [657, 274] on div "Sort menu items Sort menu items Cacio Pepe Fries Buffalo Bites Sriracha Shrimp …" at bounding box center [443, 385] width 886 height 770
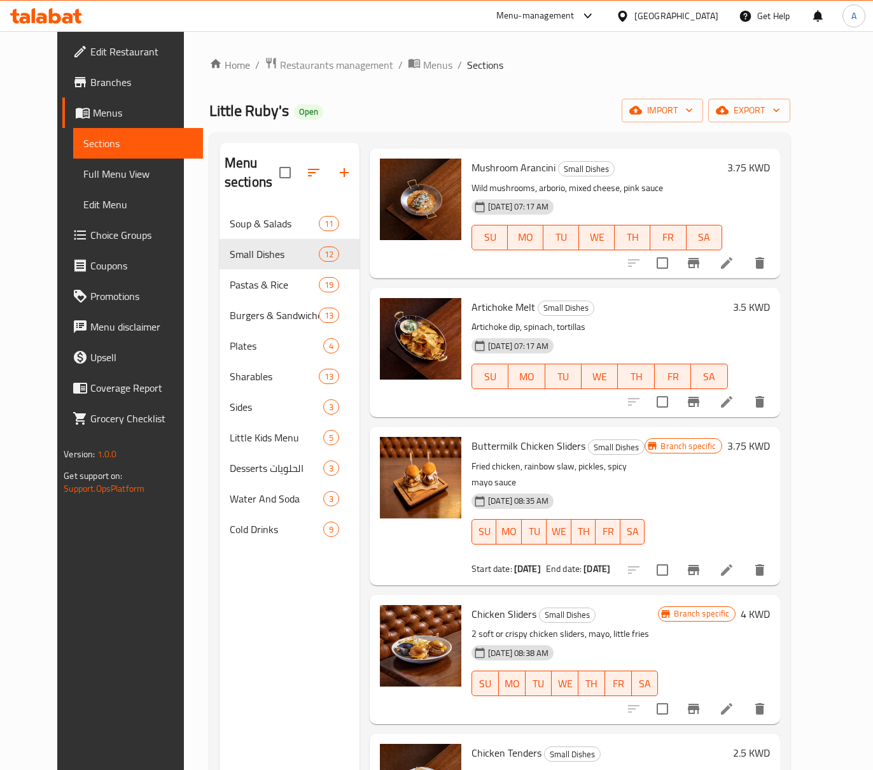
scroll to position [509, 0]
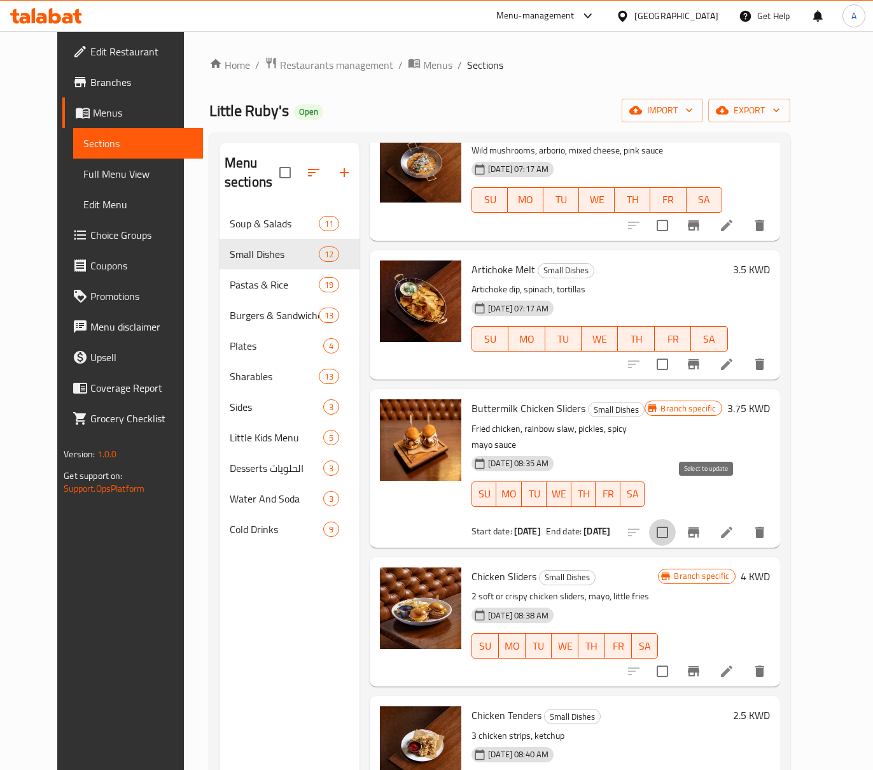
click at [676, 519] on input "checkbox" at bounding box center [662, 532] width 27 height 27
checkbox input "true"
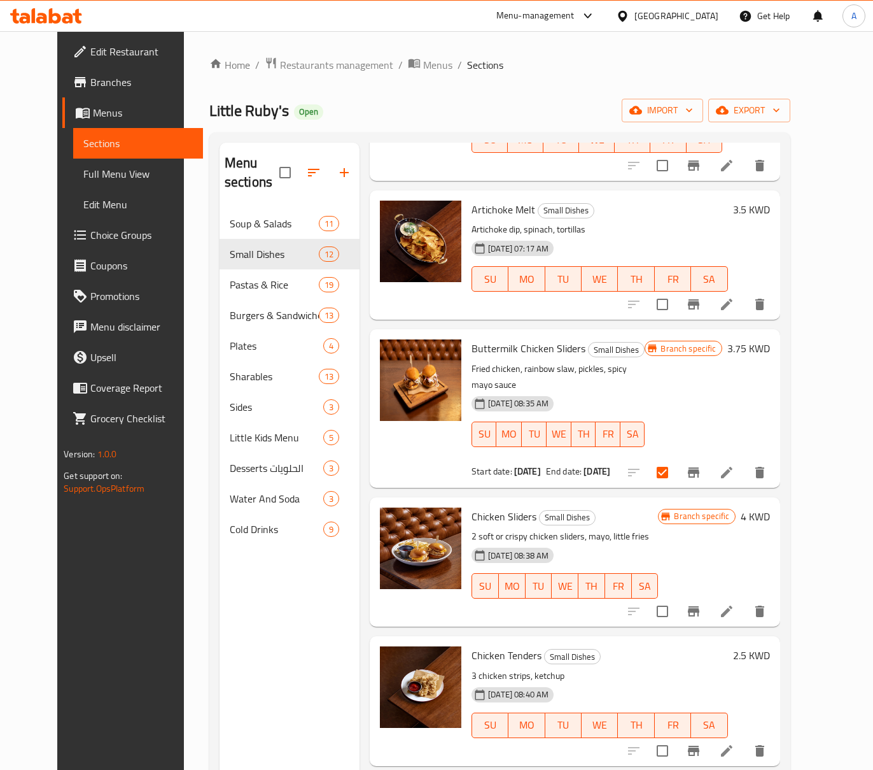
scroll to position [594, 0]
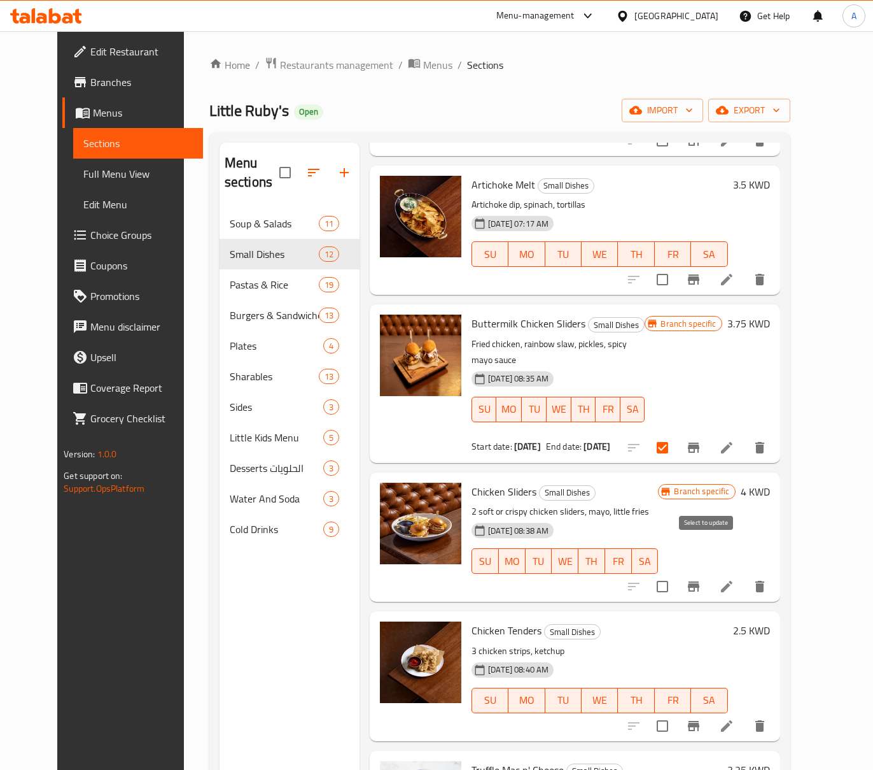
click at [676, 573] on input "checkbox" at bounding box center [662, 586] width 27 height 27
checkbox input "true"
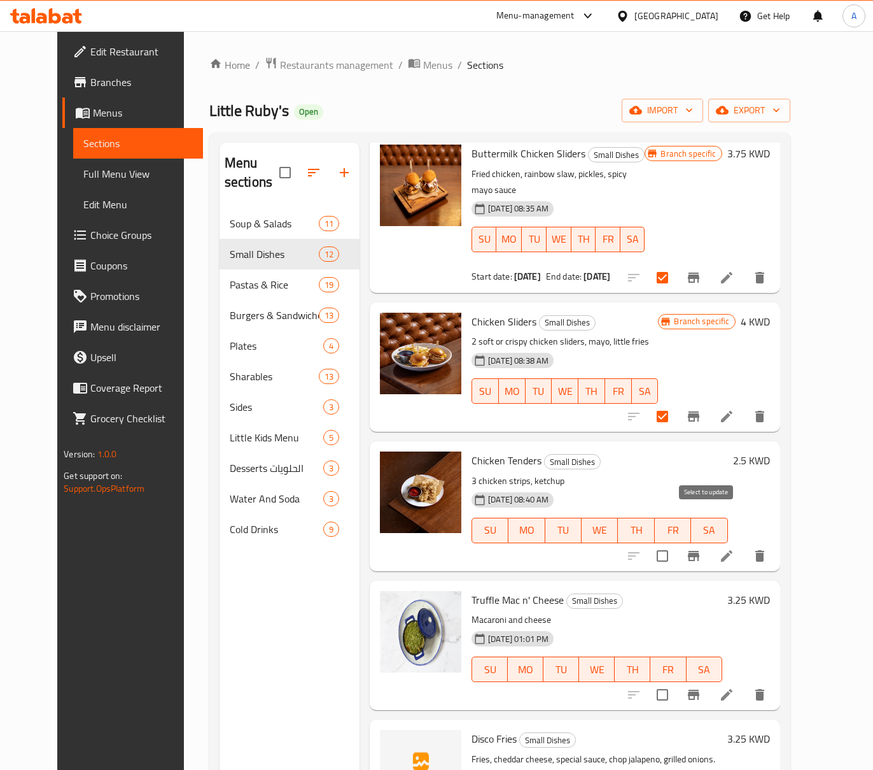
click at [676, 542] on input "checkbox" at bounding box center [662, 555] width 27 height 27
checkbox input "true"
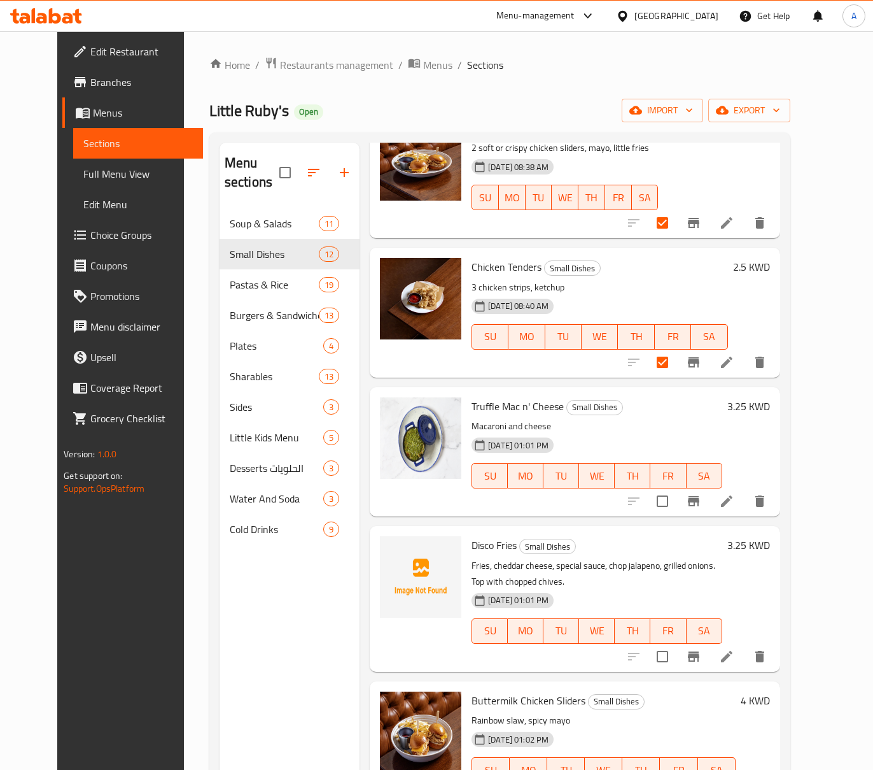
scroll to position [959, 0]
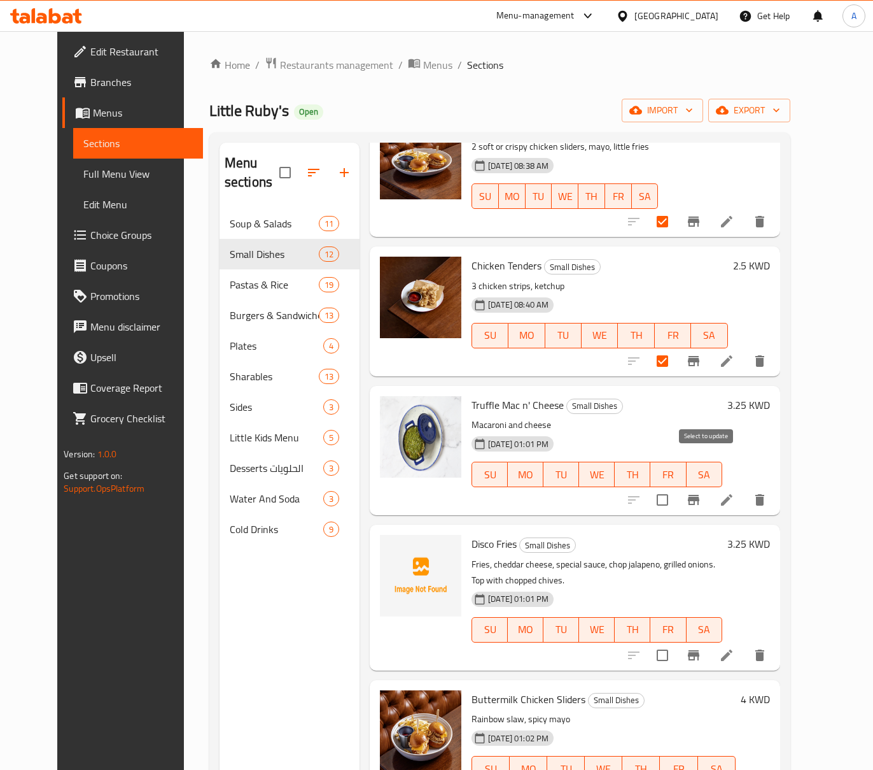
click at [676, 486] on input "checkbox" at bounding box center [662, 499] width 27 height 27
checkbox input "true"
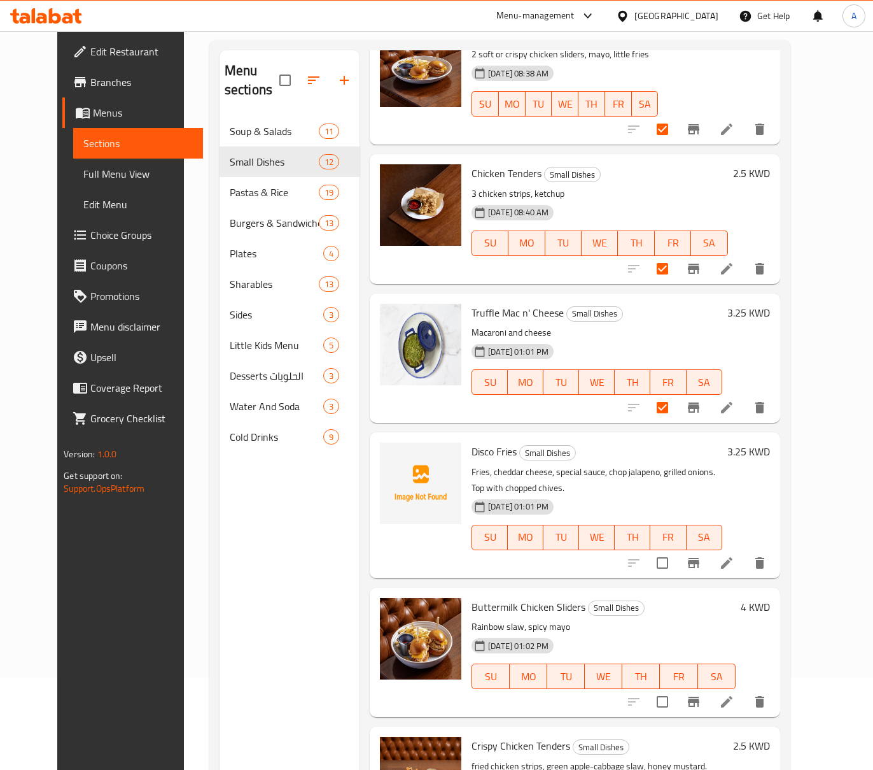
scroll to position [179, 0]
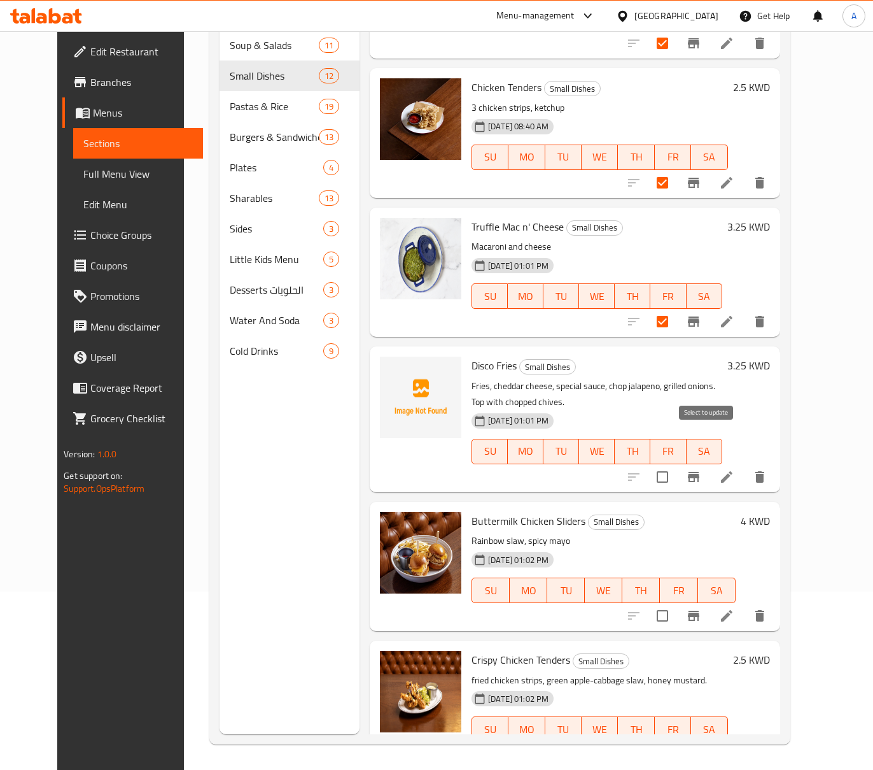
click at [676, 463] on input "checkbox" at bounding box center [662, 476] width 27 height 27
checkbox input "true"
click at [676, 602] on input "checkbox" at bounding box center [662, 615] width 27 height 27
checkbox input "true"
click at [676, 741] on input "checkbox" at bounding box center [662, 754] width 27 height 27
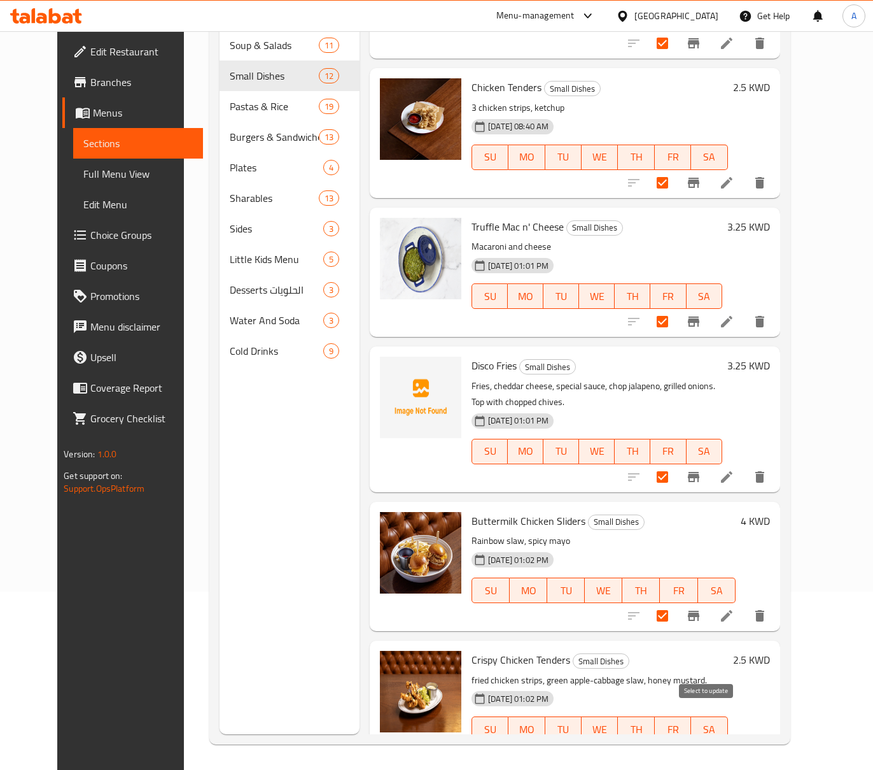
checkbox input "true"
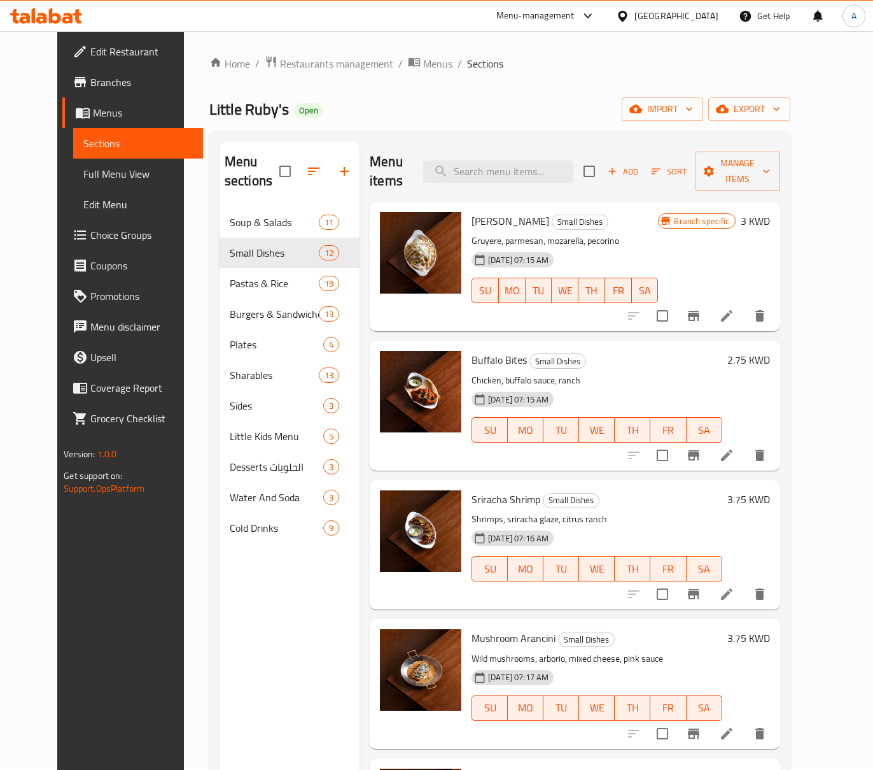
scroll to position [0, 0]
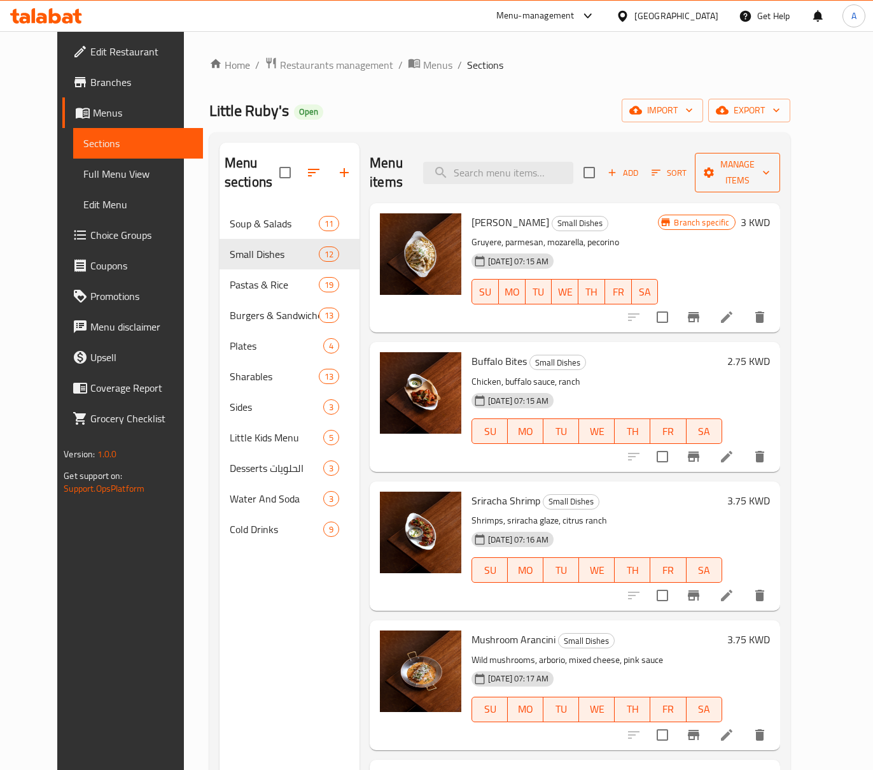
click at [770, 157] on span "Manage items" at bounding box center [737, 173] width 65 height 32
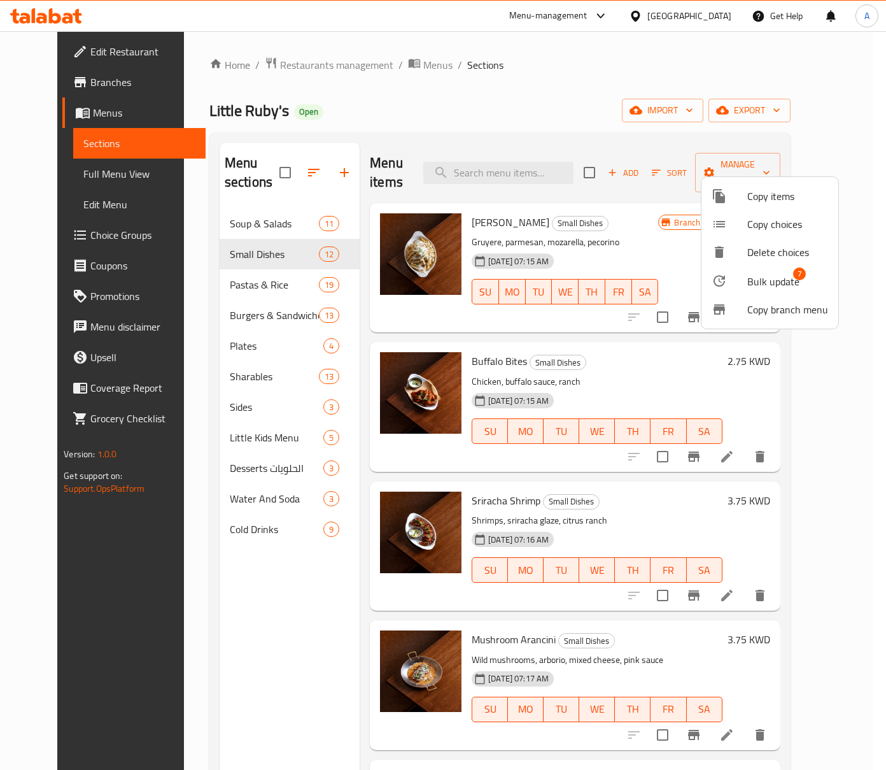
click at [799, 267] on span "7" at bounding box center [799, 273] width 13 height 13
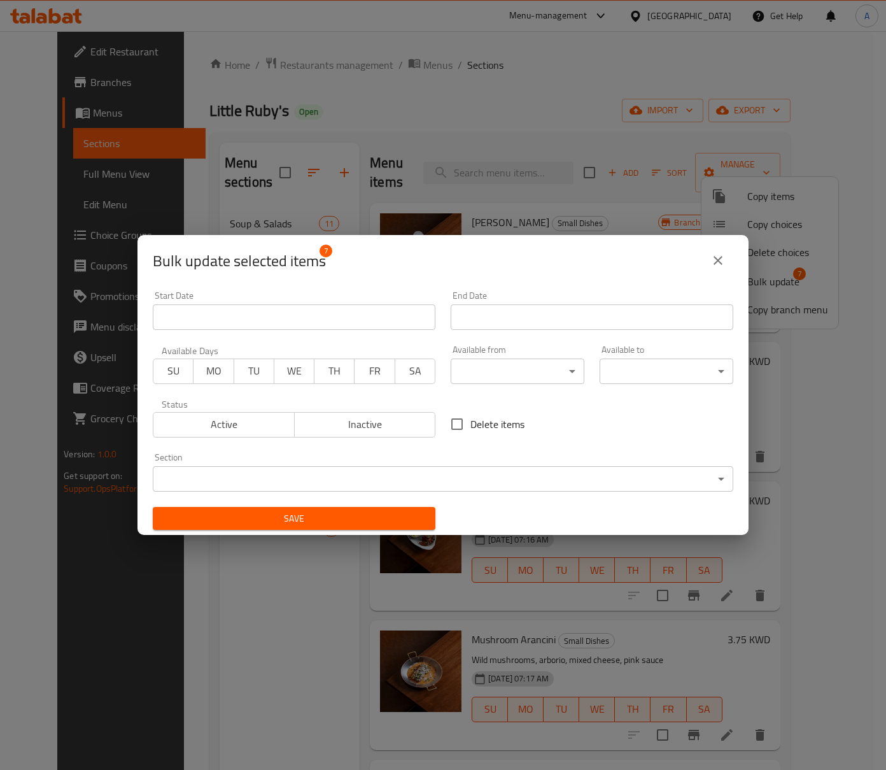
click at [397, 412] on button "Inactive" at bounding box center [365, 424] width 142 height 25
click at [352, 518] on span "Save" at bounding box center [294, 519] width 262 height 16
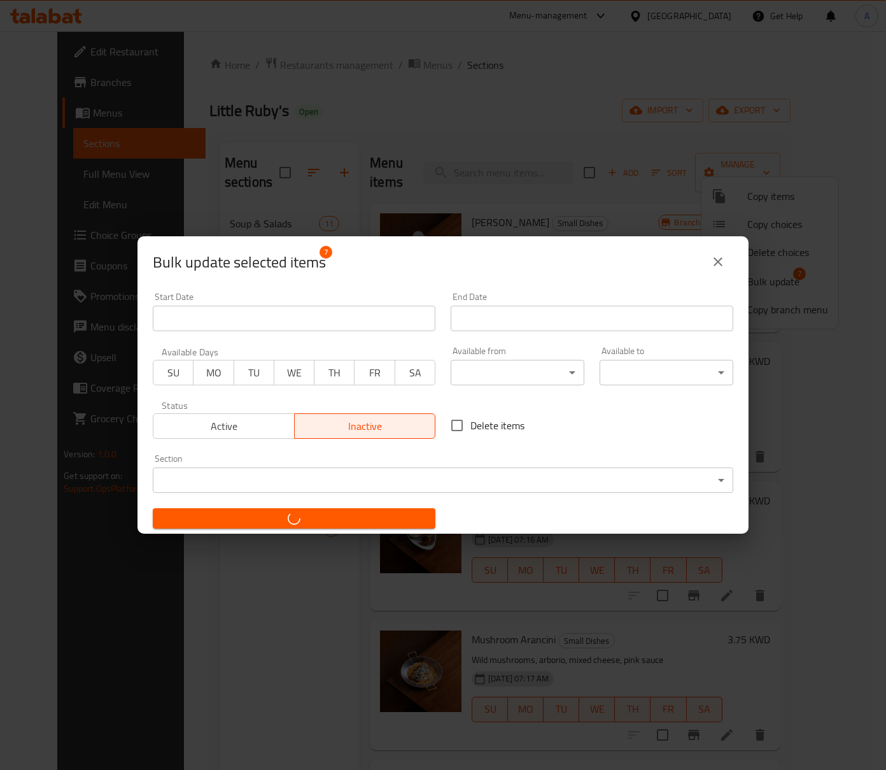
checkbox input "false"
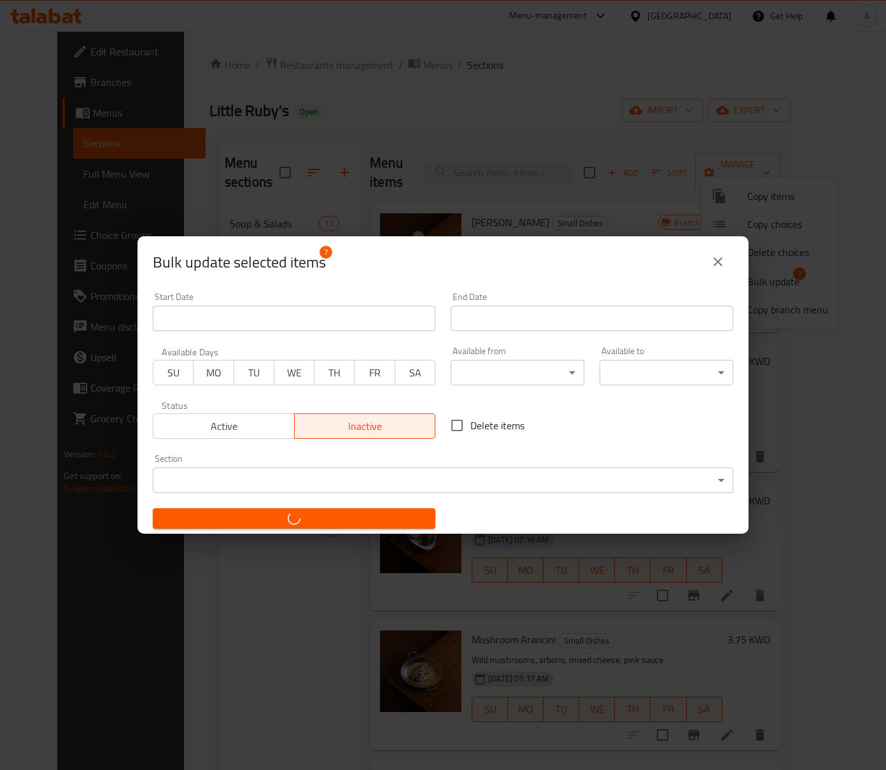
checkbox input "false"
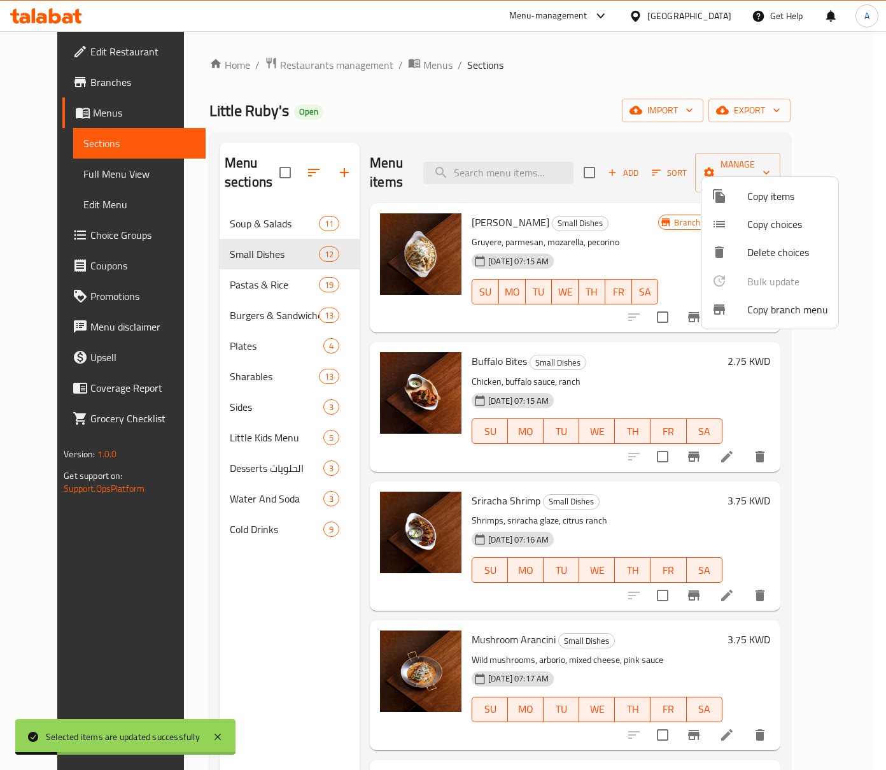
click at [238, 283] on div at bounding box center [443, 385] width 886 height 770
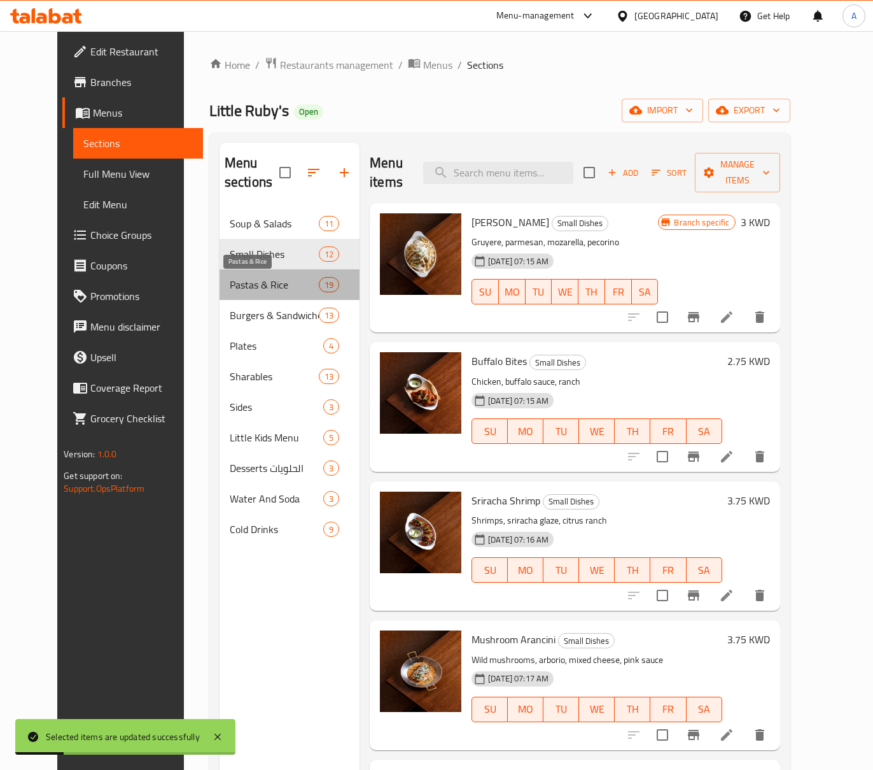
click at [238, 283] on span "Pastas & Rice" at bounding box center [274, 284] width 89 height 15
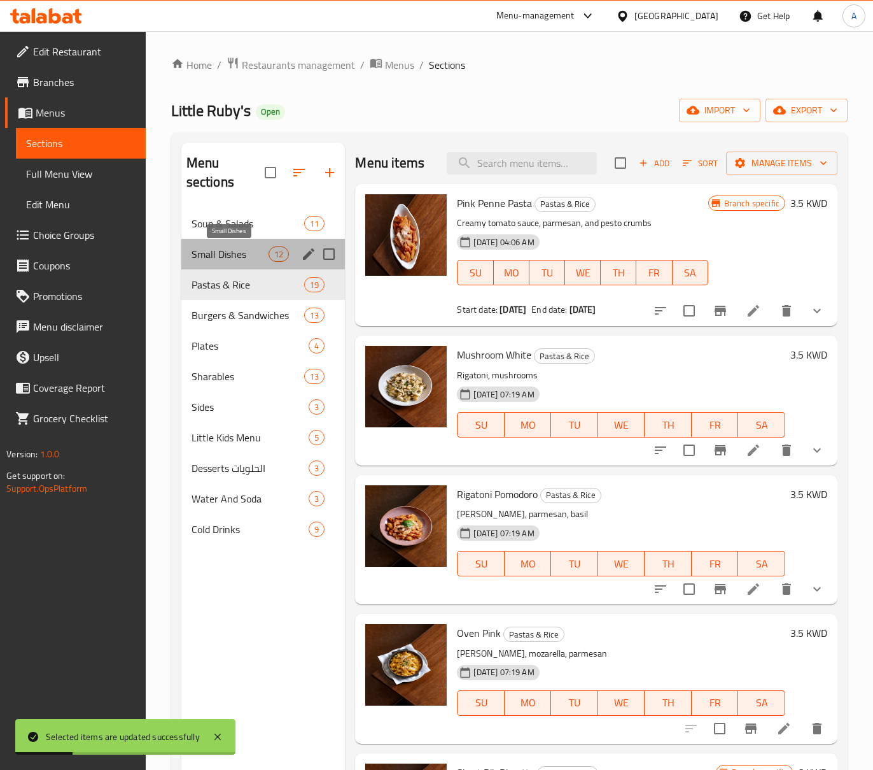
click at [239, 248] on span "Small Dishes" at bounding box center [231, 253] width 78 height 15
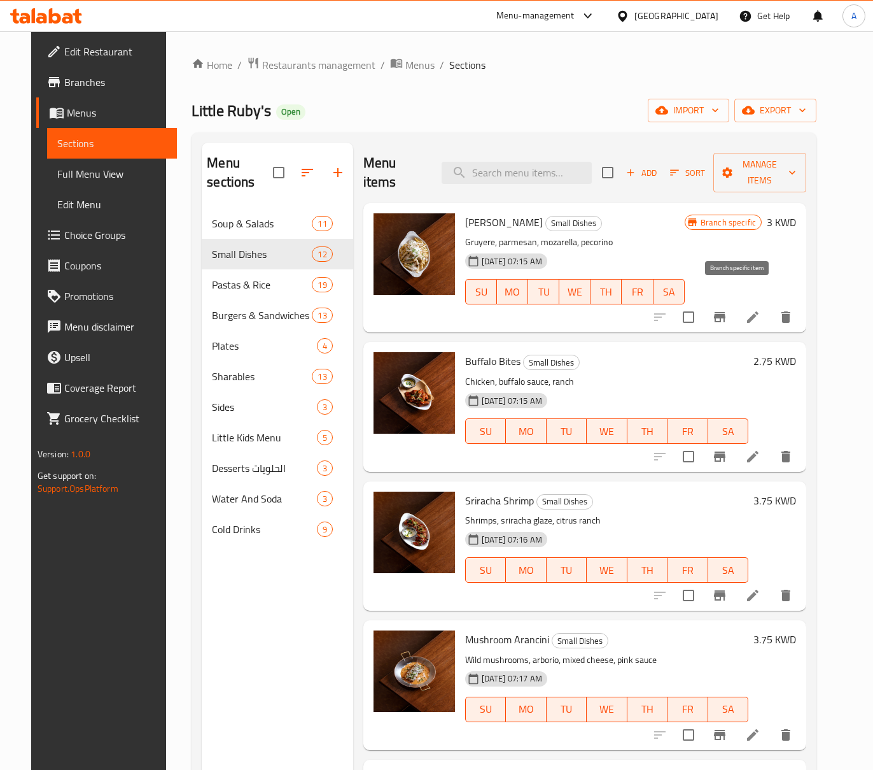
click at [735, 302] on button "Branch-specific-item" at bounding box center [720, 317] width 31 height 31
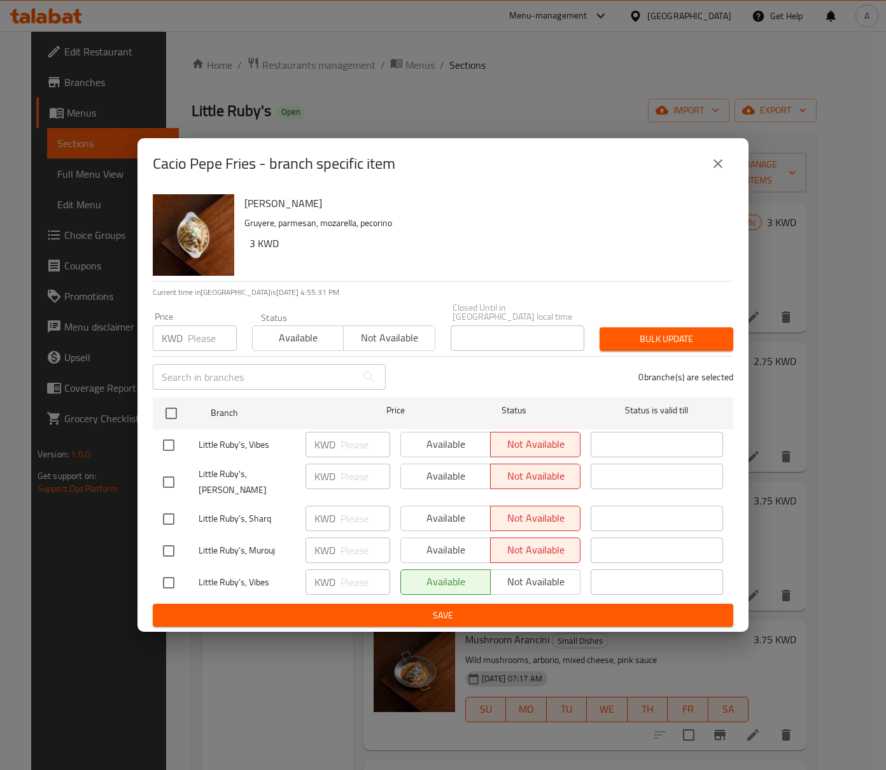
click at [713, 179] on button "close" at bounding box center [718, 163] width 31 height 31
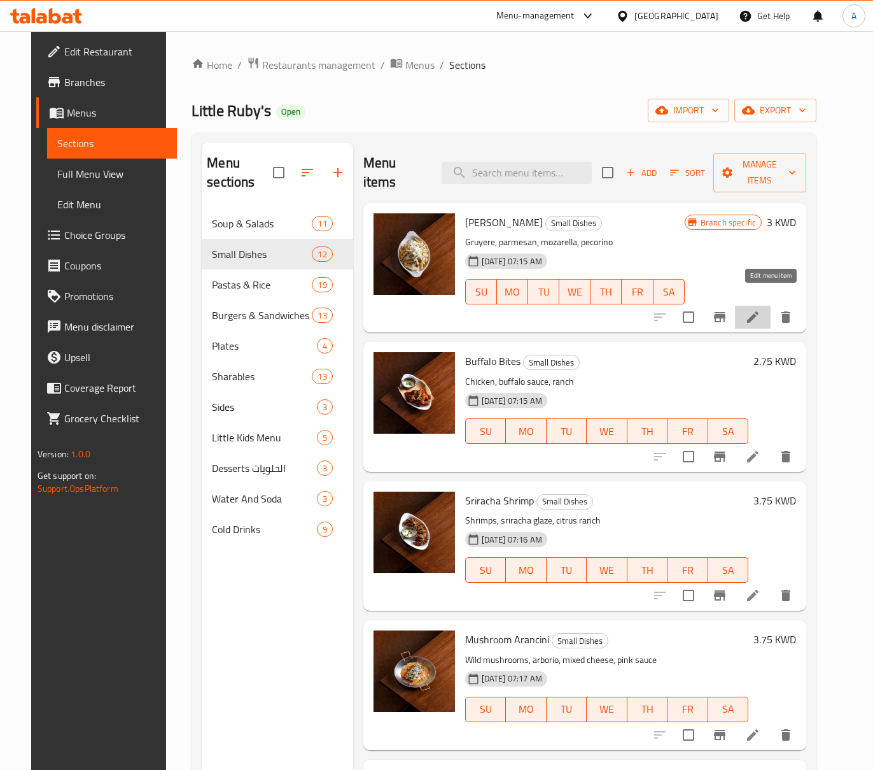
click at [759, 311] on icon at bounding box center [752, 316] width 11 height 11
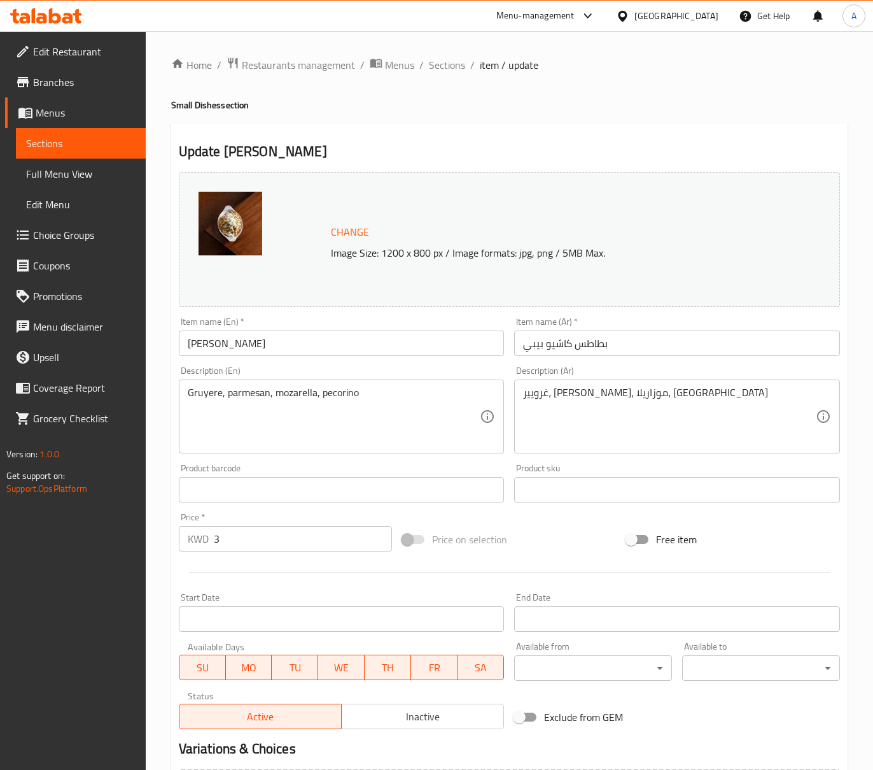
click at [344, 383] on div "Gruyere, parmesan, mozarella, pecorino Description (En)" at bounding box center [342, 416] width 326 height 74
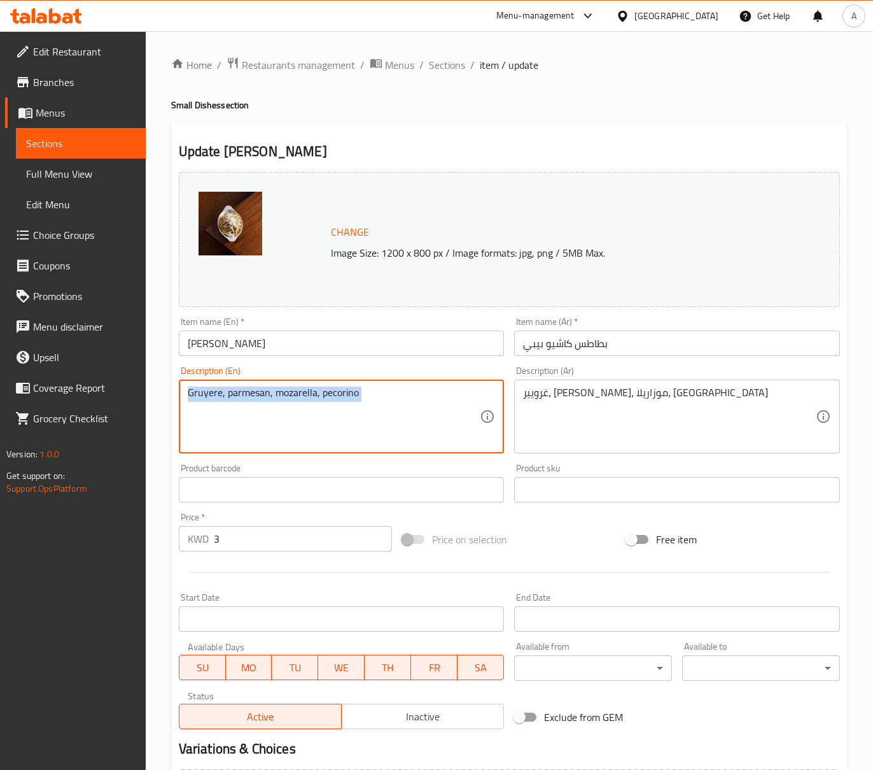
click at [344, 383] on div "Gruyere, parmesan, mozarella, pecorino Description (En)" at bounding box center [342, 416] width 326 height 74
click at [358, 393] on textarea "Gruyere, parmesan, mozarella, pecorino" at bounding box center [334, 416] width 293 height 60
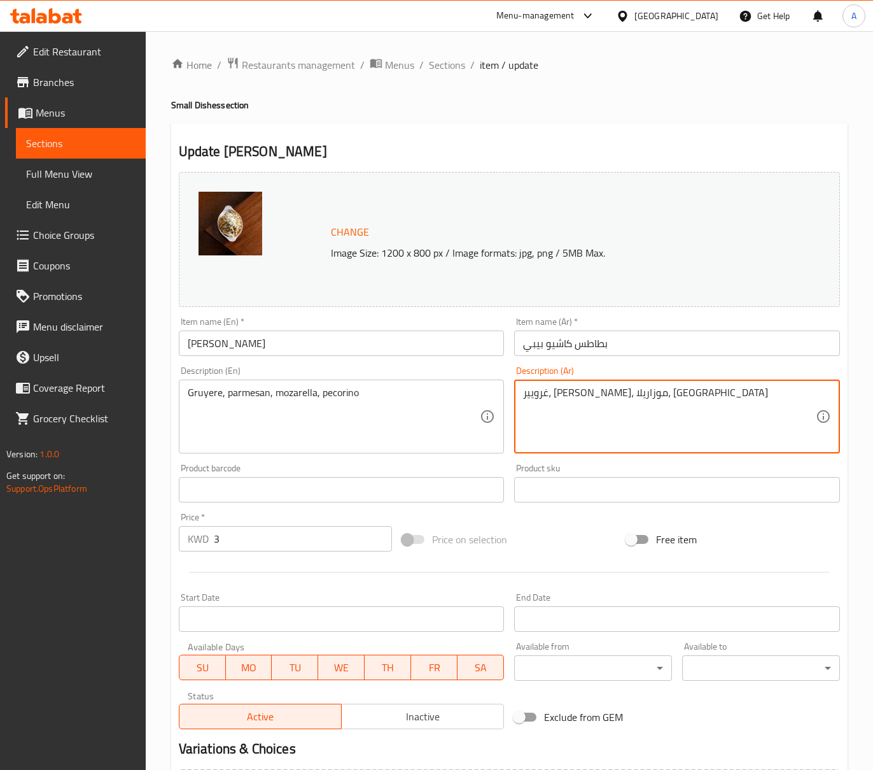
click at [554, 390] on textarea "غرويير، بارميزان، موزاريلا، بيكورينو" at bounding box center [669, 416] width 293 height 60
click at [555, 390] on textarea "غرويير، بارميزان، موزاريلا، بيكورينو" at bounding box center [669, 416] width 293 height 60
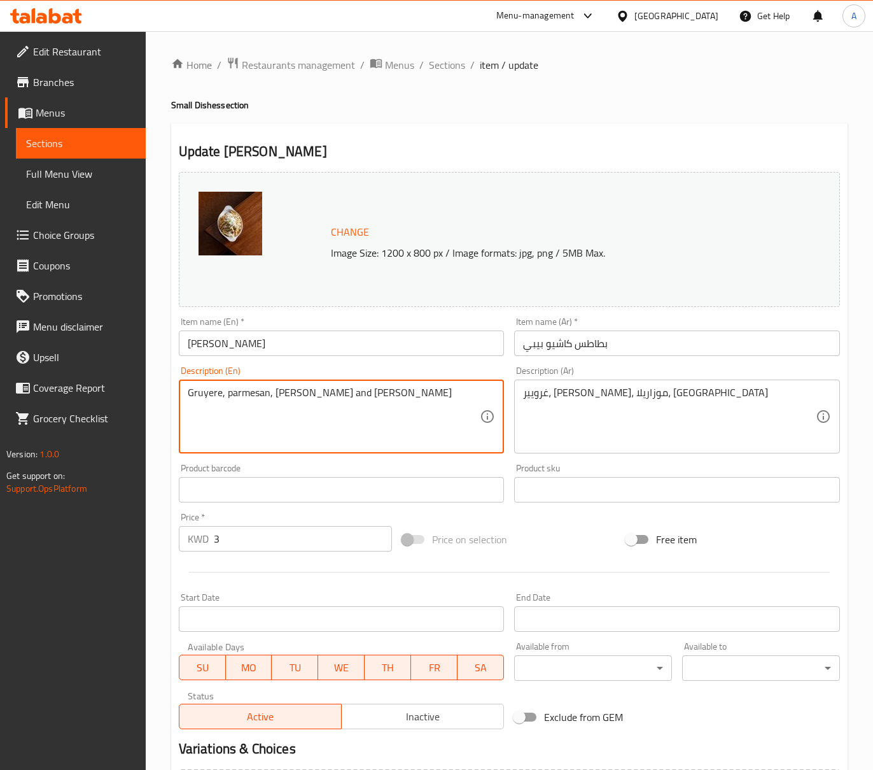
type textarea "Gruyere, parmesan, [PERSON_NAME] and [PERSON_NAME]"
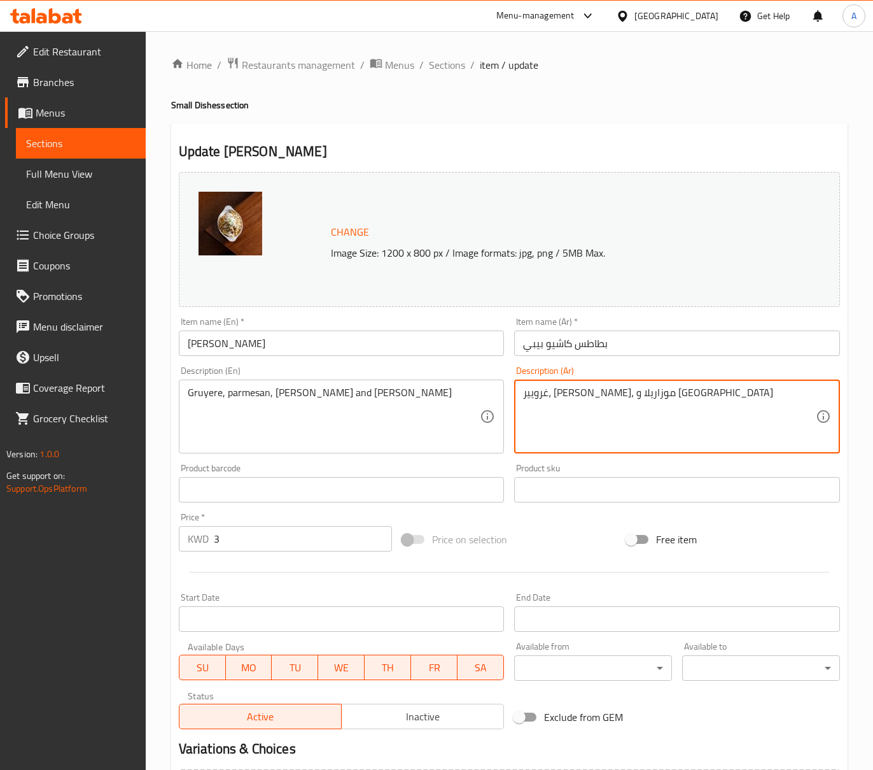
scroll to position [148, 0]
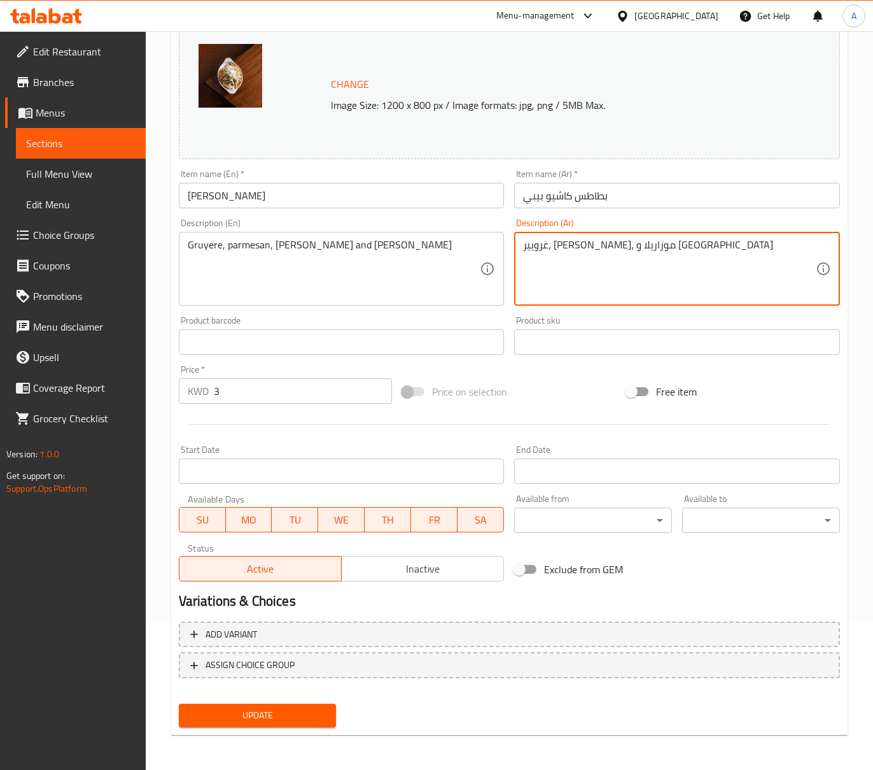
type textarea "غرويير، [PERSON_NAME]، موزاريلا و [GEOGRAPHIC_DATA]"
click at [312, 715] on span "Update" at bounding box center [257, 715] width 137 height 16
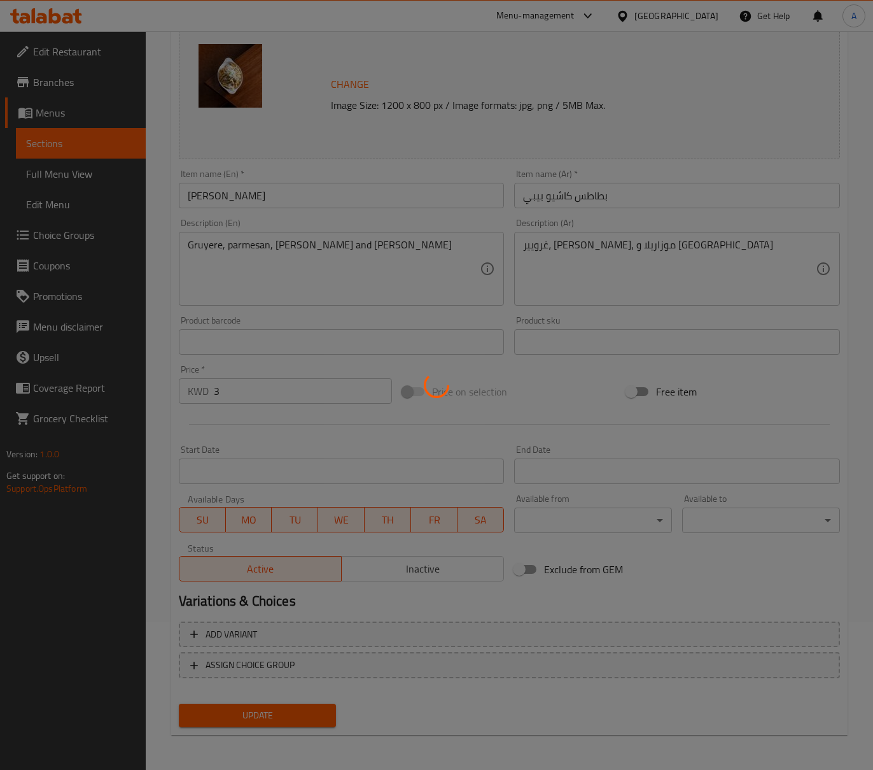
scroll to position [0, 0]
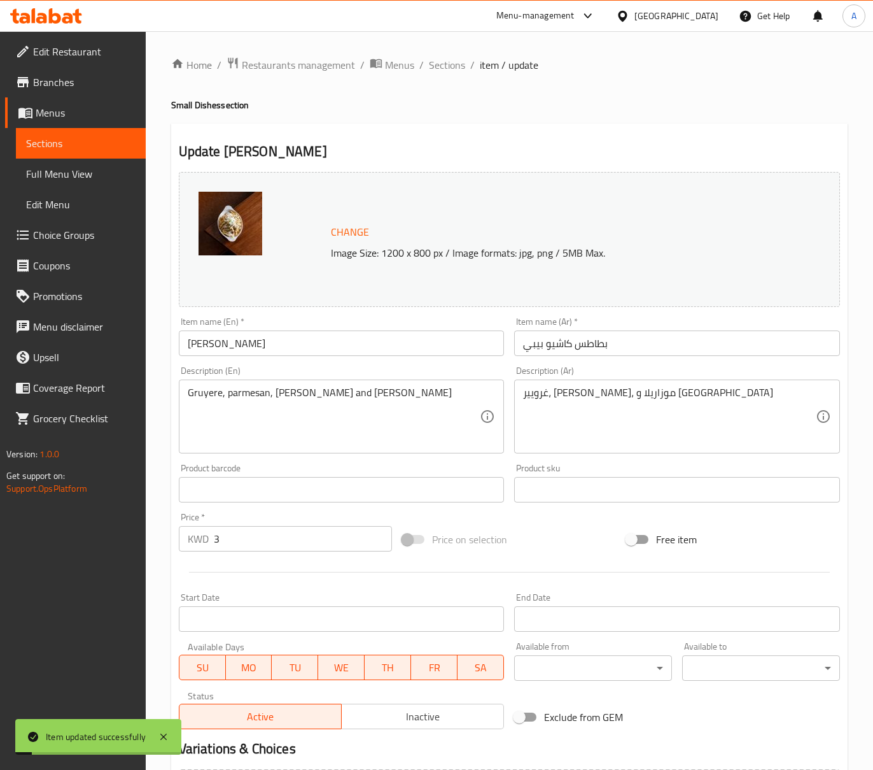
click at [464, 65] on ol "Home / Restaurants management / Menus / Sections / item / update" at bounding box center [509, 65] width 677 height 17
click at [462, 64] on span "Sections" at bounding box center [447, 64] width 36 height 15
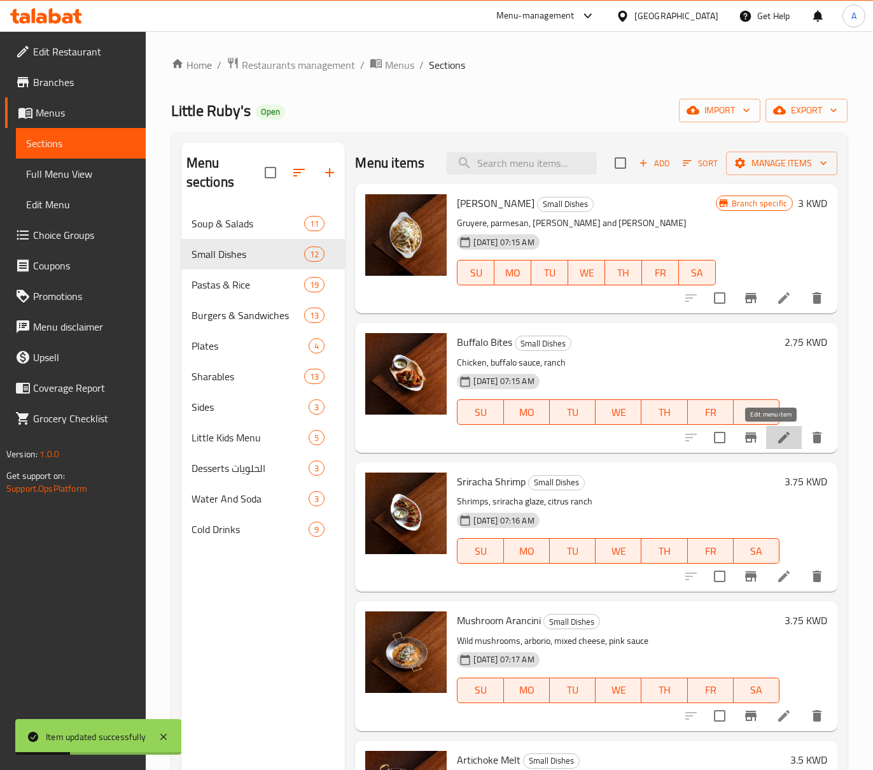
click at [777, 431] on icon at bounding box center [784, 437] width 15 height 15
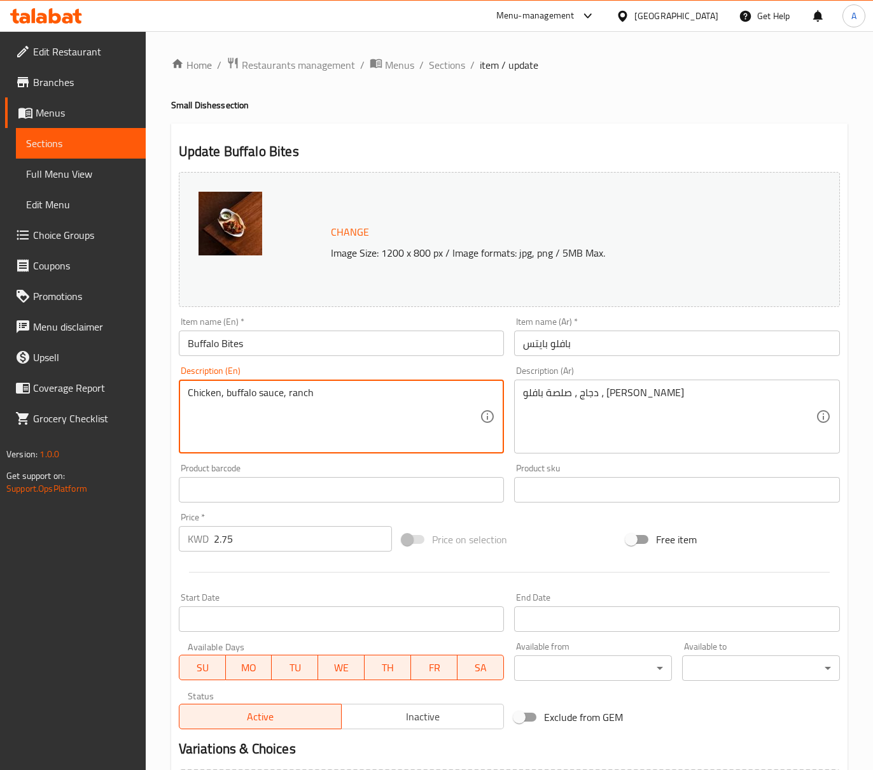
click at [286, 398] on textarea "Chicken, buffalo sauce, ranch" at bounding box center [334, 416] width 293 height 60
type textarea "Chicken, buffalo sauce and ranch"
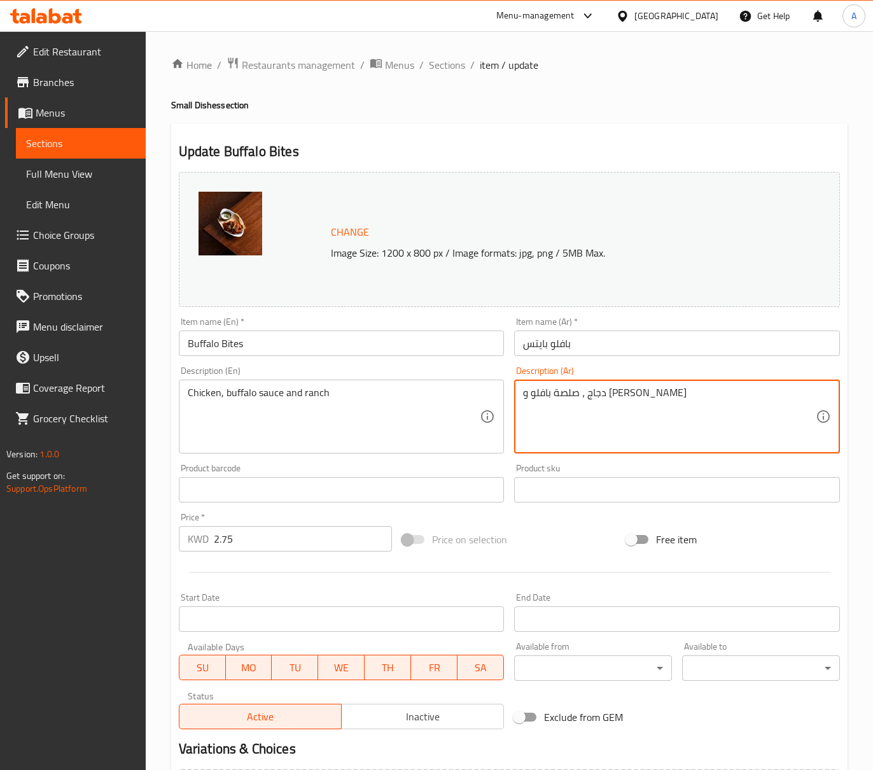
type textarea "دجاج ، صلصة بافلو و [PERSON_NAME]"
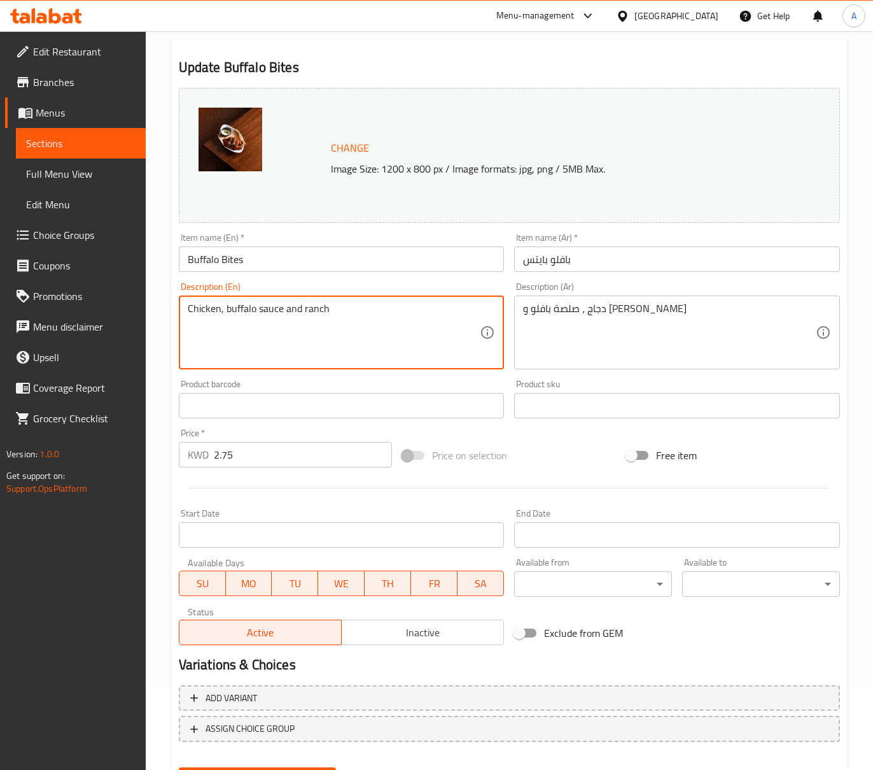
scroll to position [148, 0]
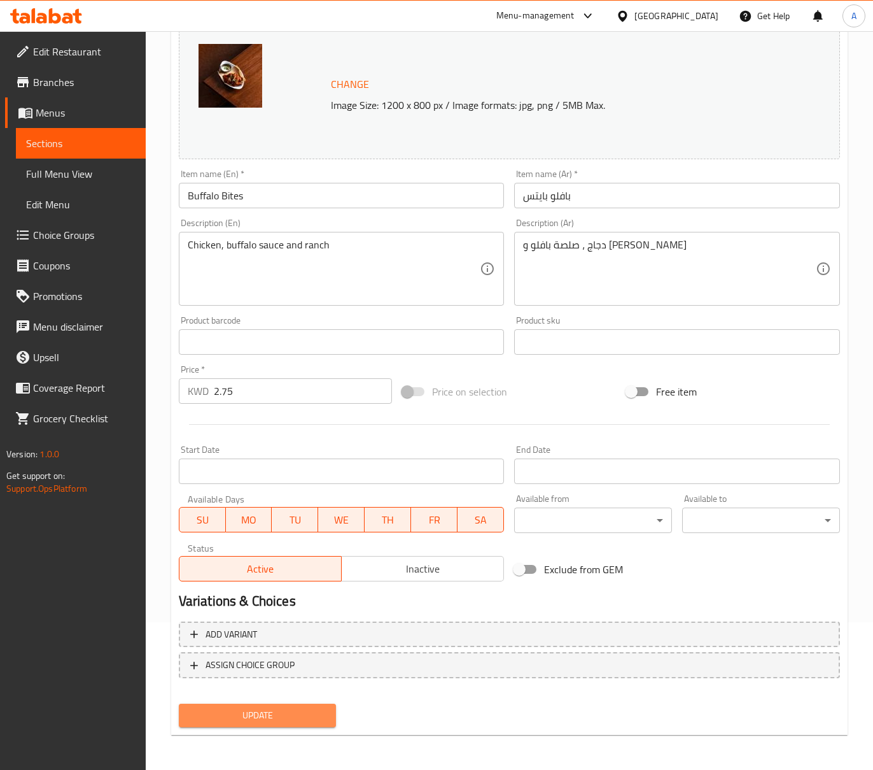
click at [294, 708] on span "Update" at bounding box center [257, 715] width 137 height 16
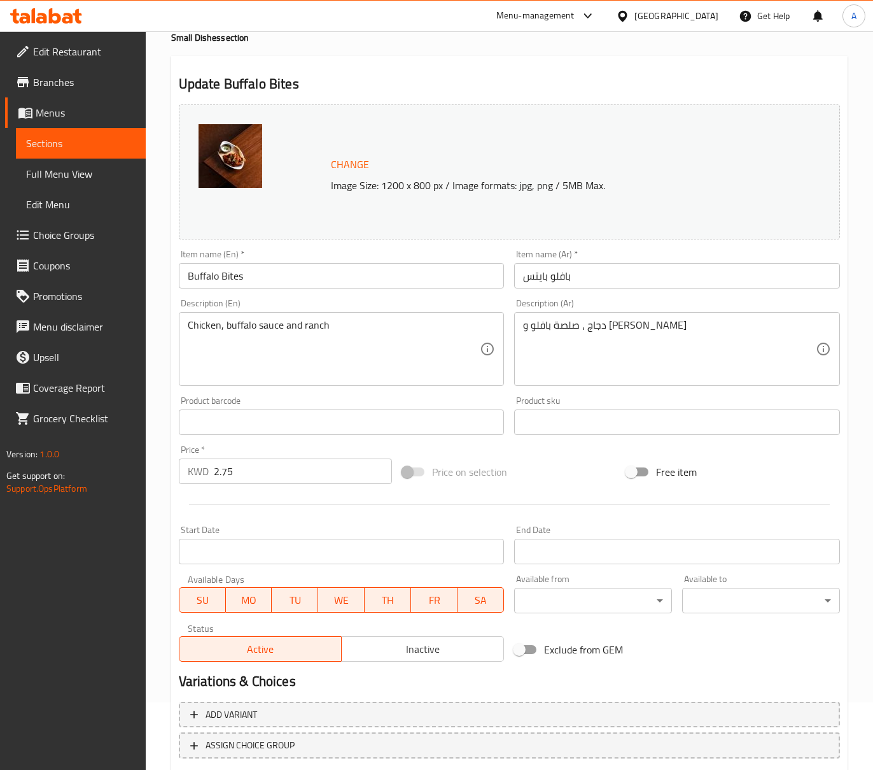
scroll to position [0, 0]
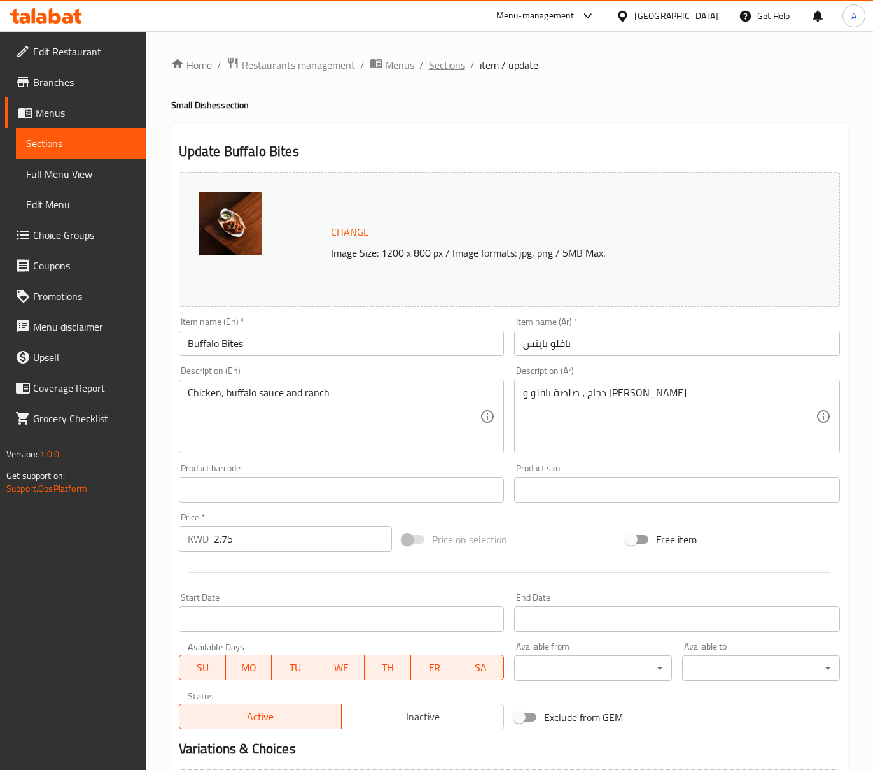
click at [452, 64] on span "Sections" at bounding box center [447, 64] width 36 height 15
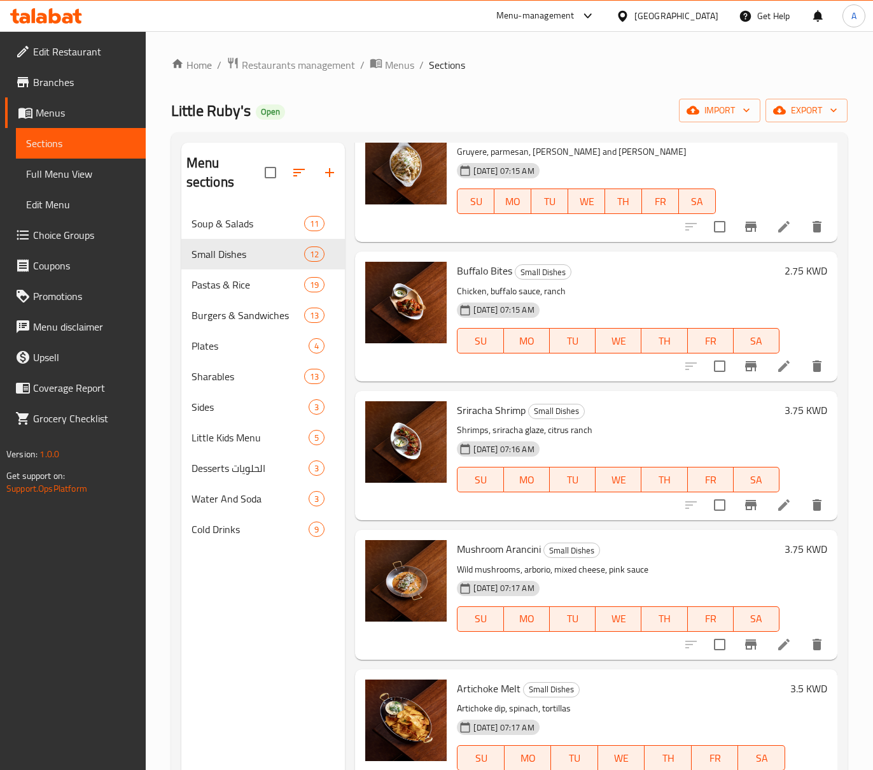
scroll to position [169, 0]
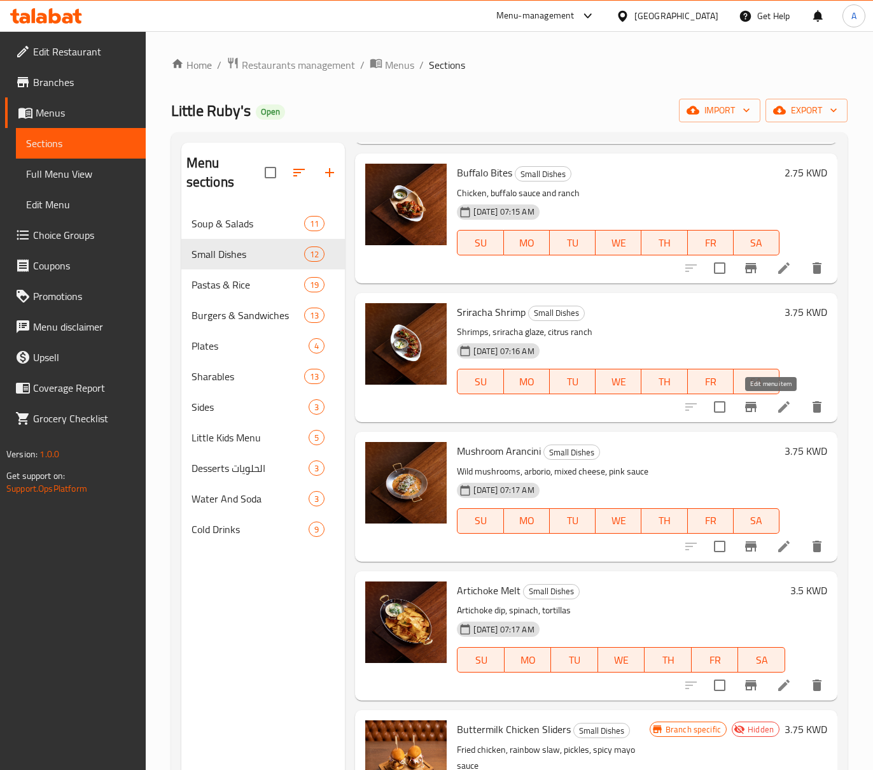
click at [777, 413] on icon at bounding box center [784, 406] width 15 height 15
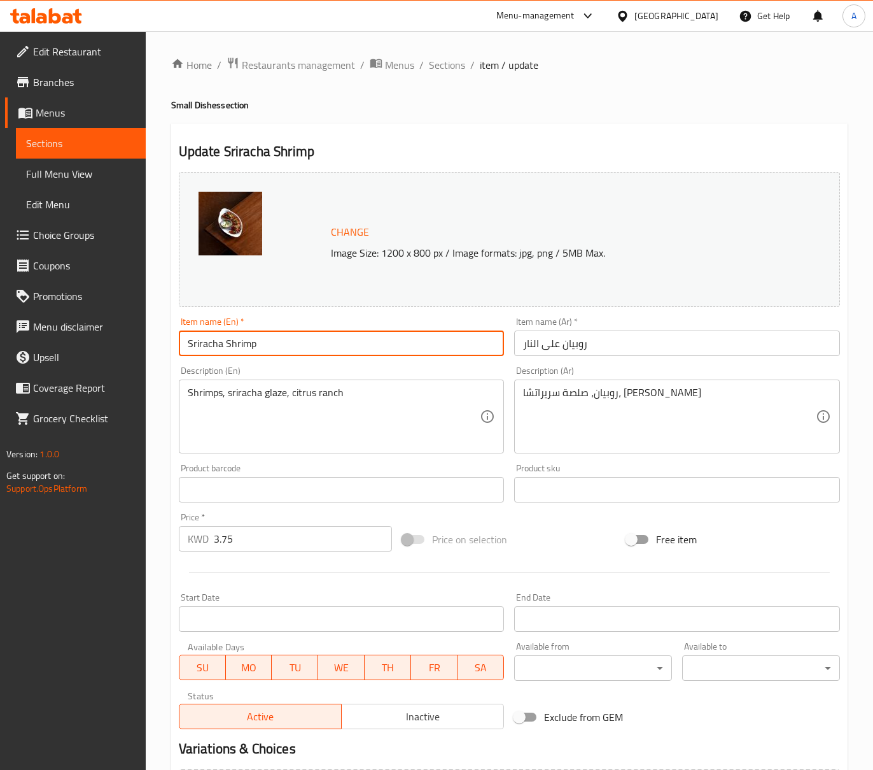
click at [251, 342] on input "Sriracha Shrimp" at bounding box center [342, 342] width 326 height 25
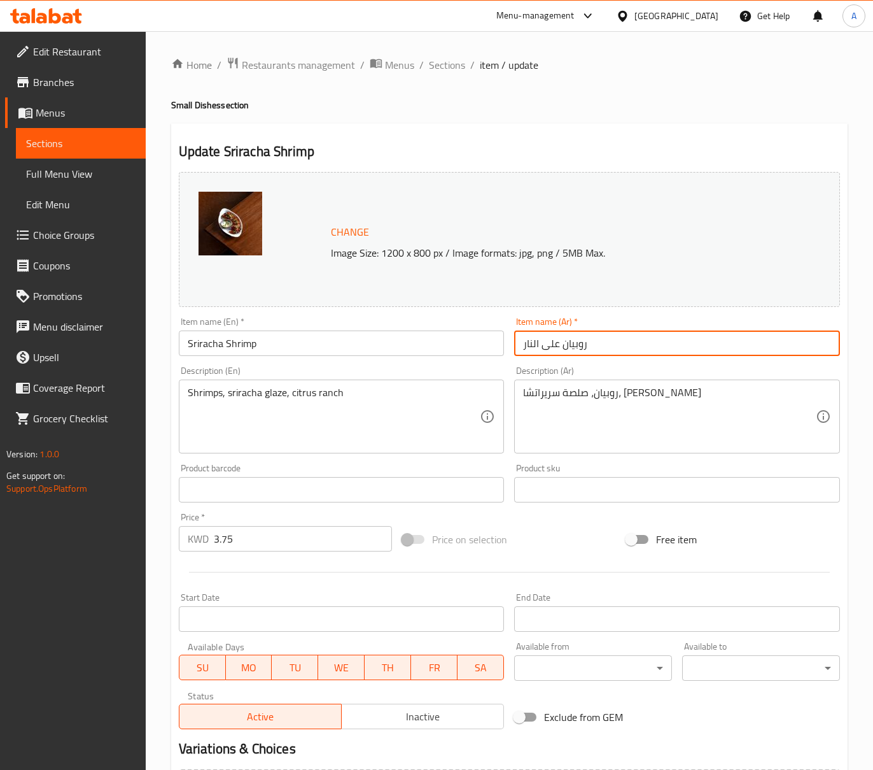
click at [579, 341] on input "روبيان على النار" at bounding box center [677, 342] width 326 height 25
paste input "ريراتشا"
click at [540, 346] on input "روبيان سريراتشا على النار" at bounding box center [677, 342] width 326 height 25
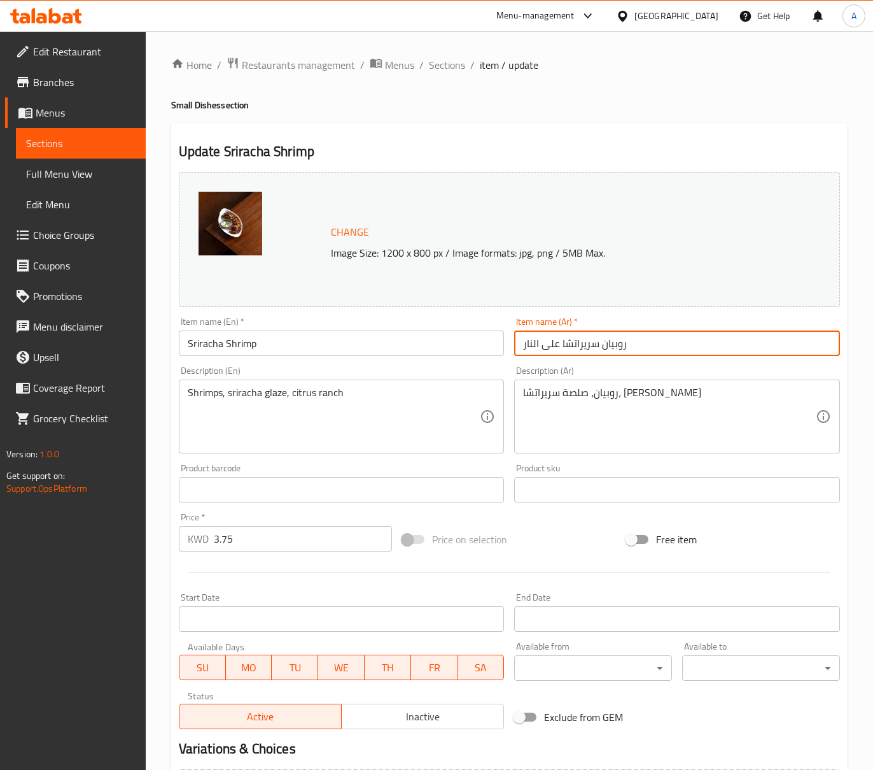
click at [540, 346] on input "روبيان سريراتشا على النار" at bounding box center [677, 342] width 326 height 25
type input "روبيان سريراتشا على النار"
click at [276, 342] on input "Sriracha Shrimp" at bounding box center [342, 342] width 326 height 25
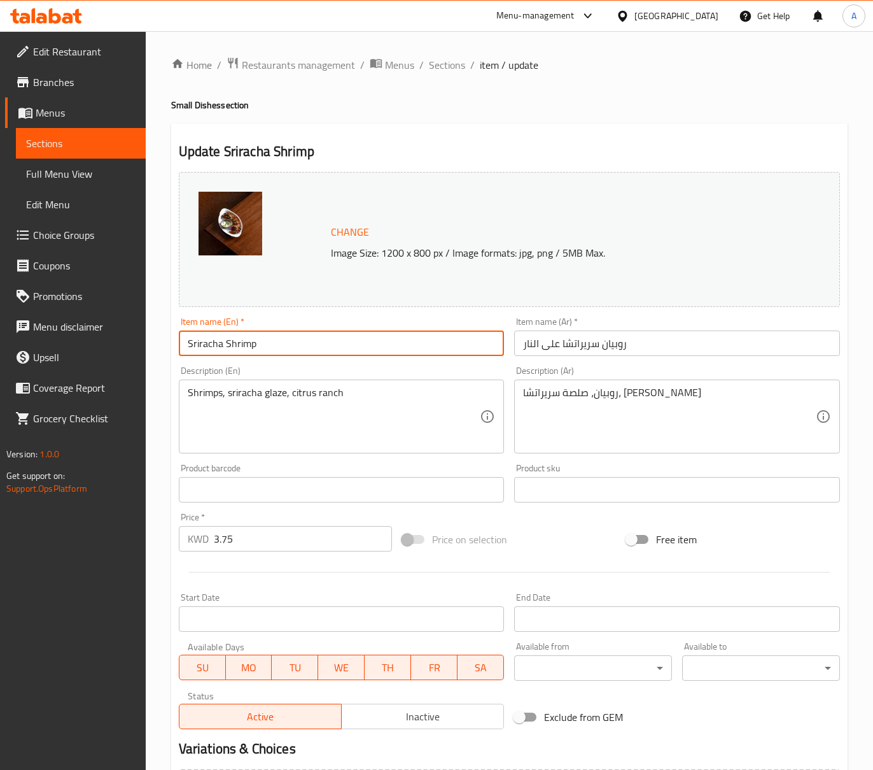
paste input "on Fire"
type input "Sriracha Shrimp on Fire"
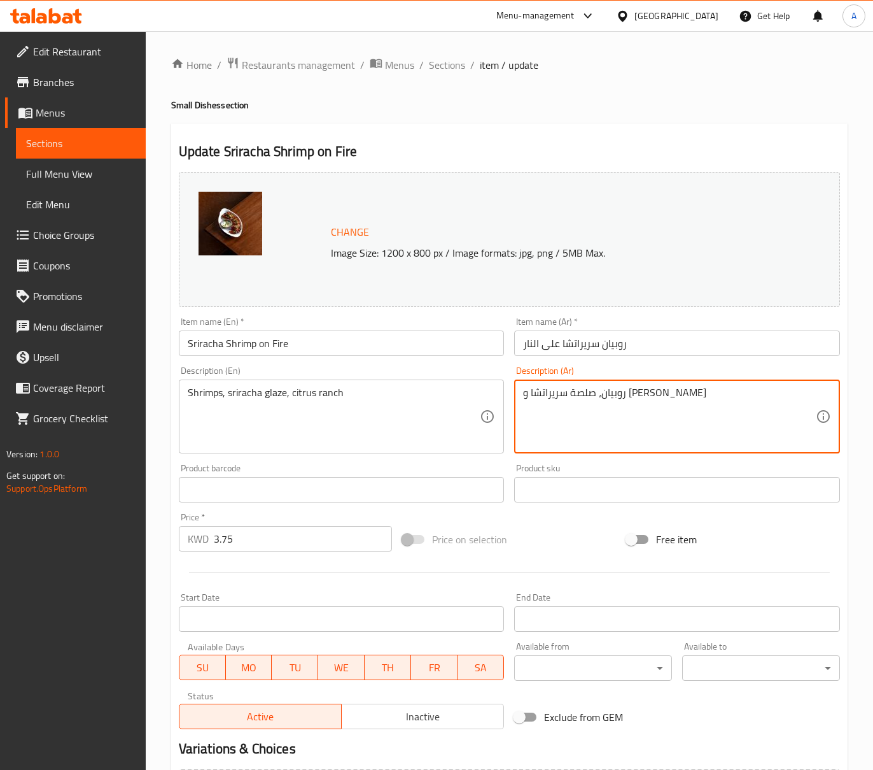
type textarea "روبيان، صلصة سريراتشا و [PERSON_NAME]"
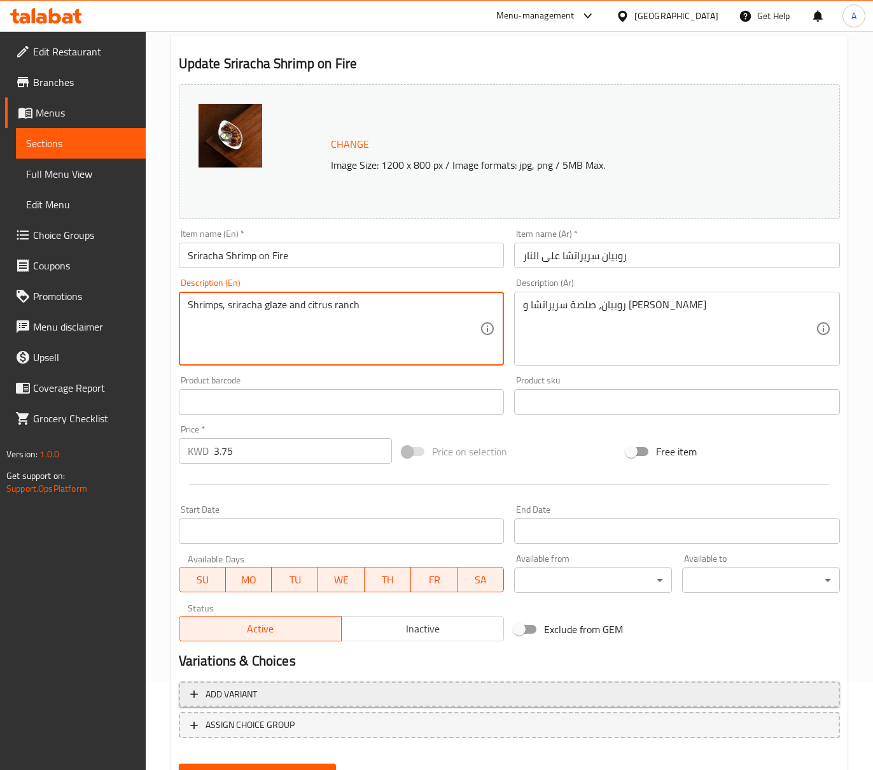
scroll to position [148, 0]
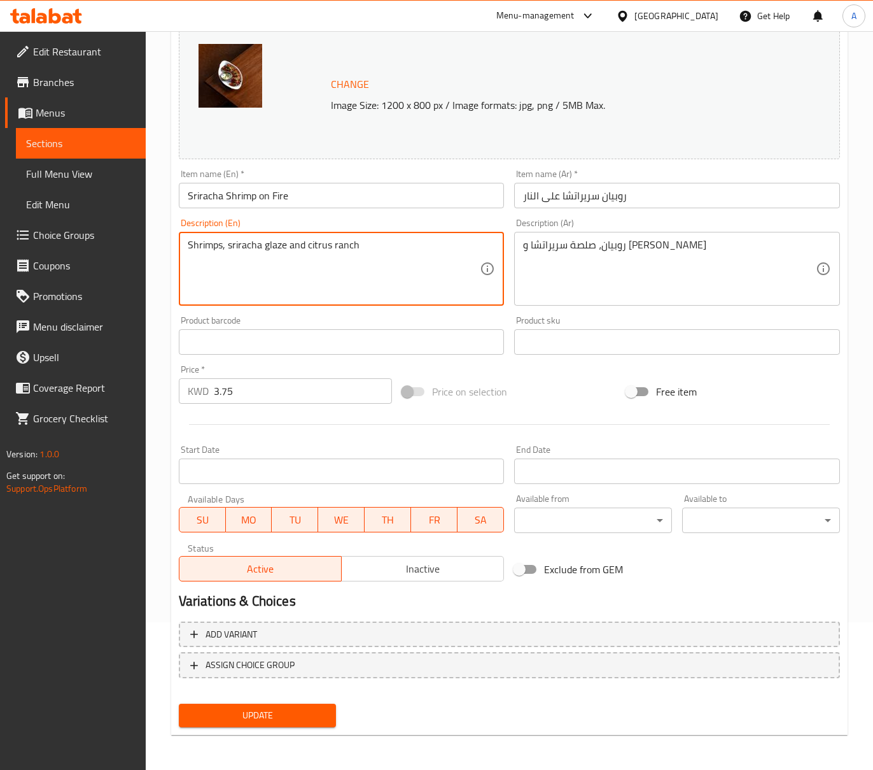
type textarea "Shrimps, sriracha glaze and citrus ranch"
click at [285, 696] on div "Add variant ASSIGN CHOICE GROUP" at bounding box center [510, 657] width 672 height 83
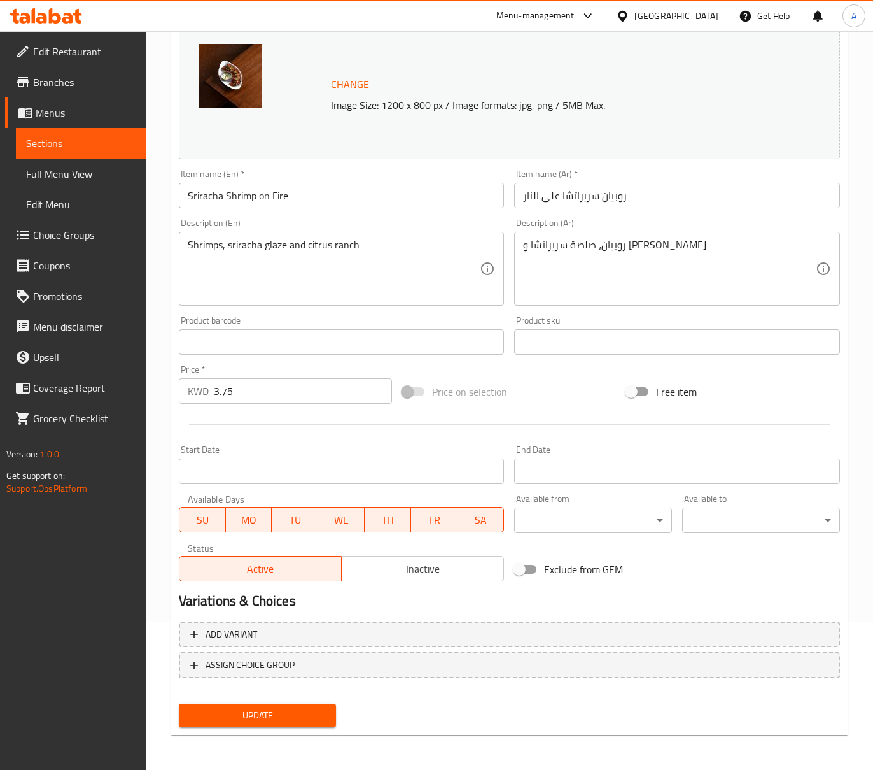
click at [289, 701] on div "Update" at bounding box center [258, 715] width 168 height 34
click at [302, 708] on span "Update" at bounding box center [257, 715] width 137 height 16
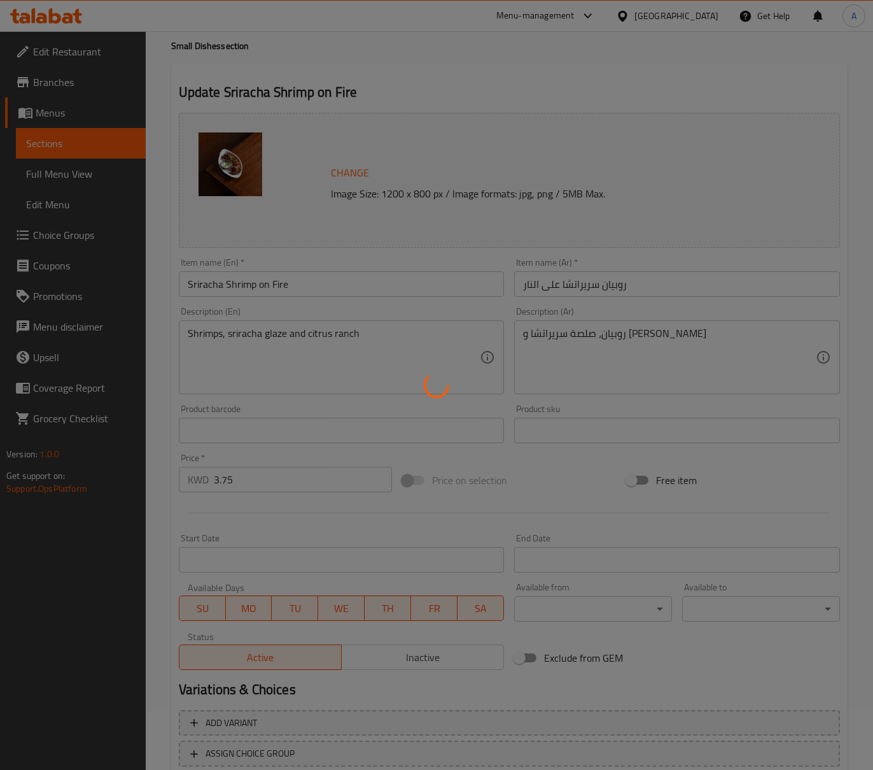
scroll to position [0, 0]
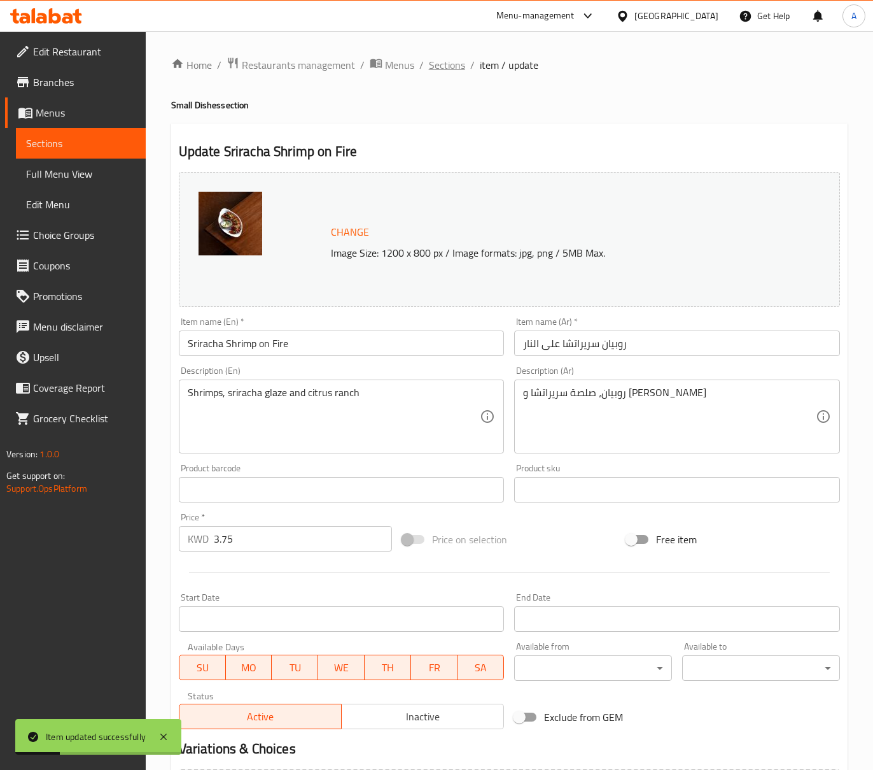
click at [461, 71] on span "Sections" at bounding box center [447, 64] width 36 height 15
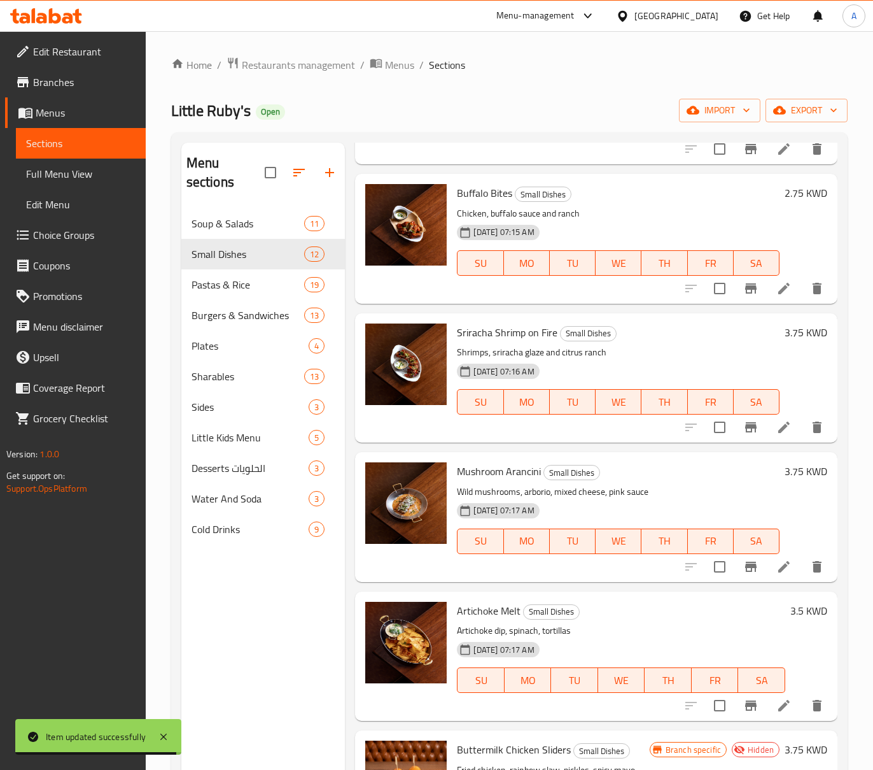
scroll to position [255, 0]
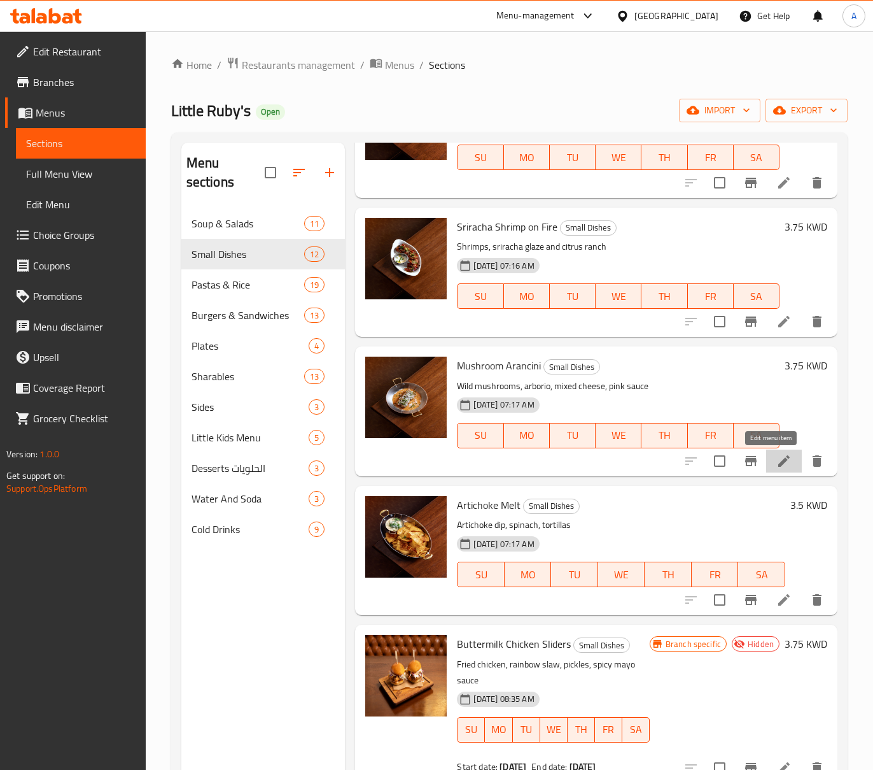
click at [777, 456] on icon at bounding box center [784, 460] width 15 height 15
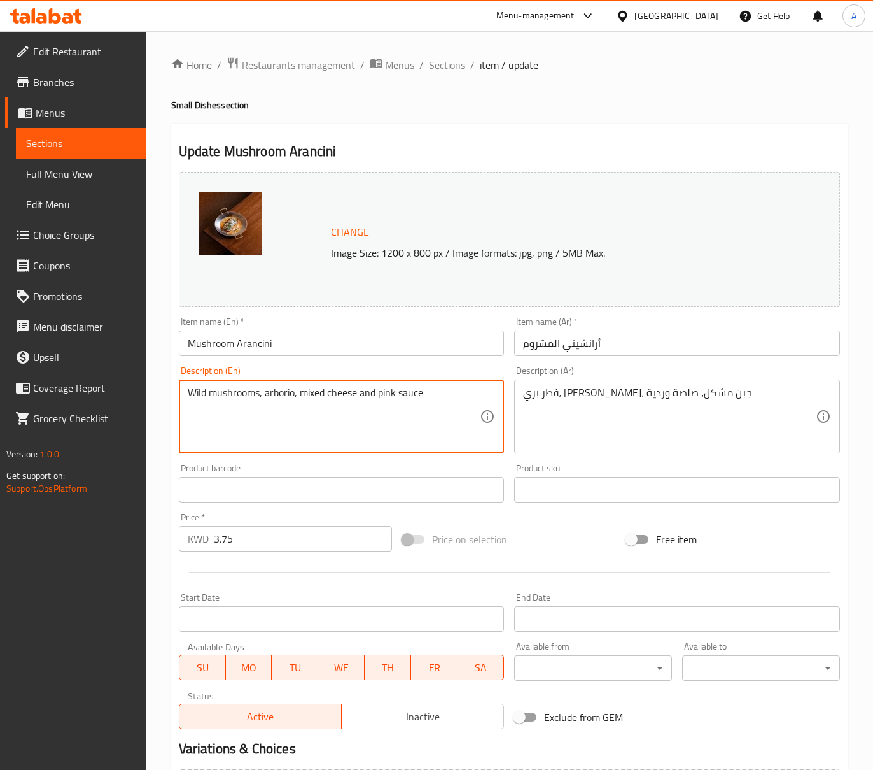
type textarea "Wild mushrooms, arborio, mixed cheese and pink sauce"
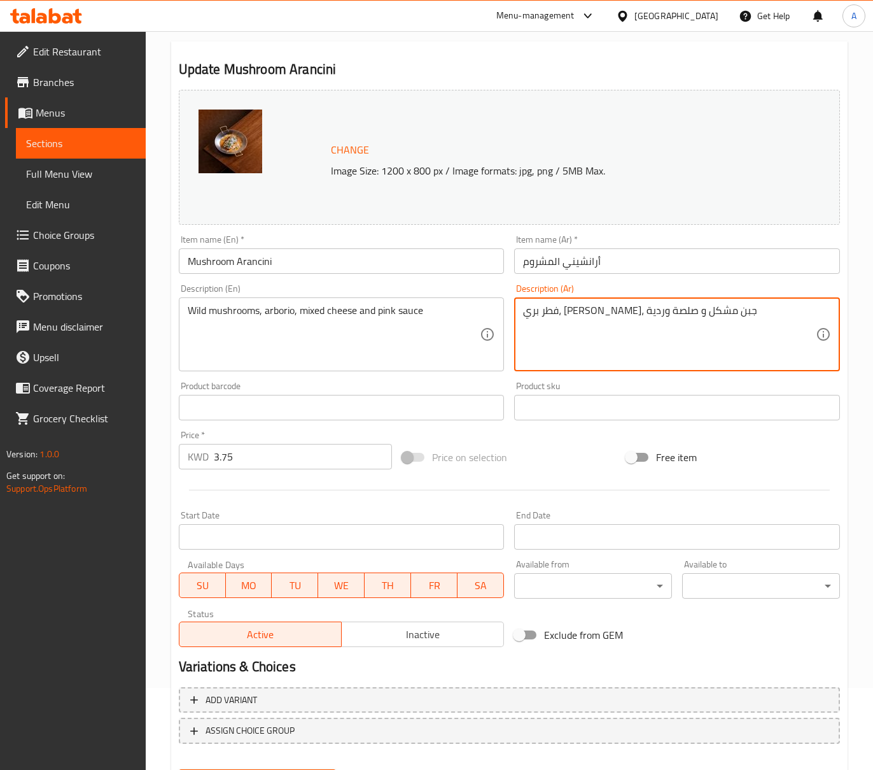
scroll to position [148, 0]
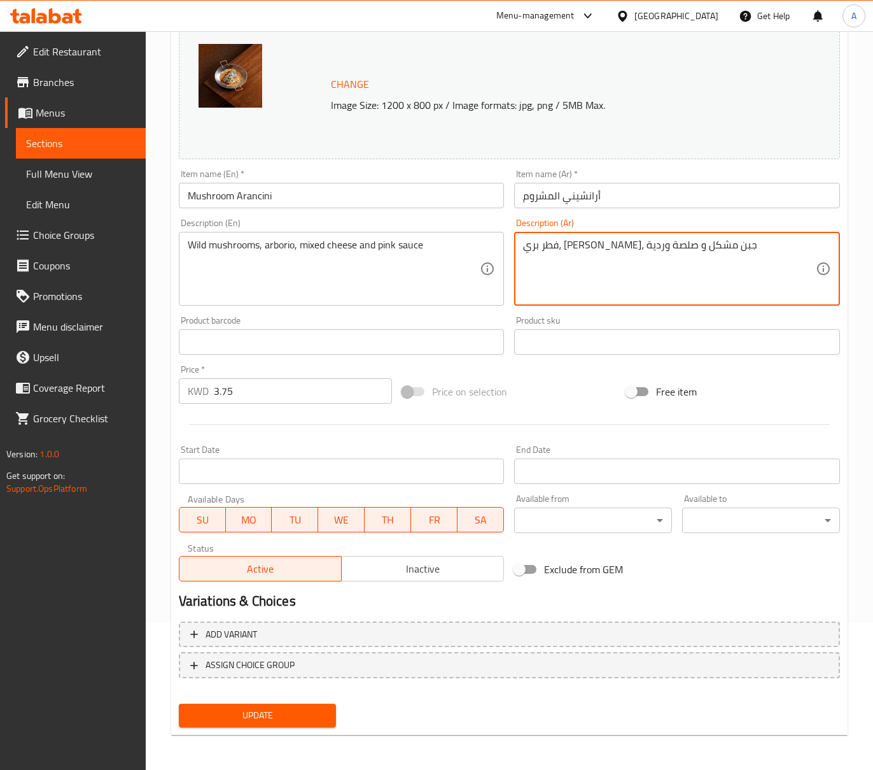
type textarea "فطر بري، [PERSON_NAME]، جبن مشكل و صلصة وردية"
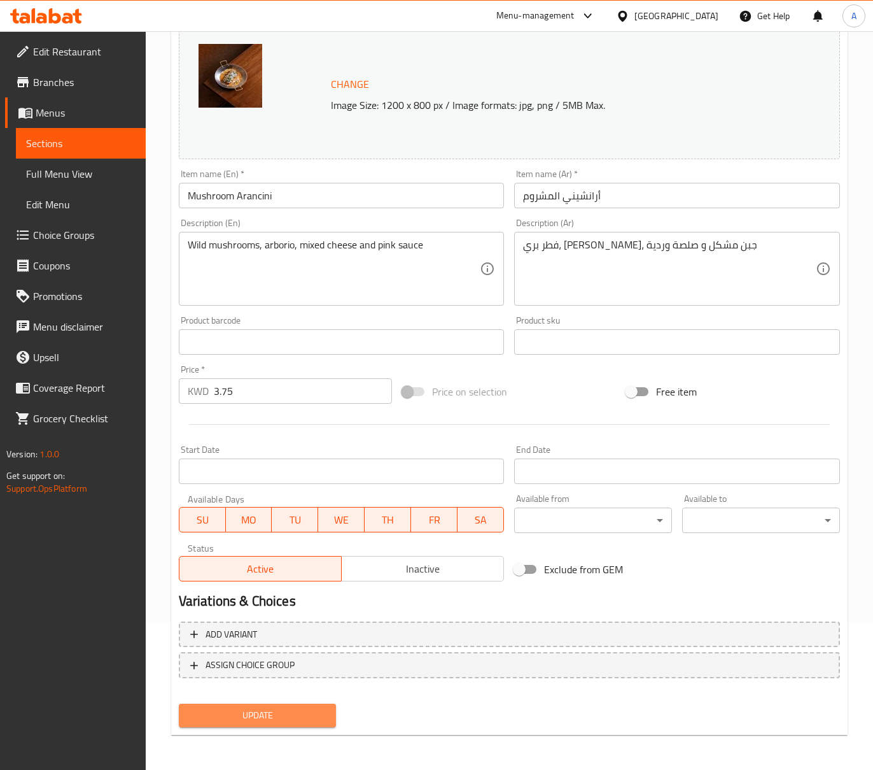
click at [299, 723] on button "Update" at bounding box center [258, 715] width 158 height 24
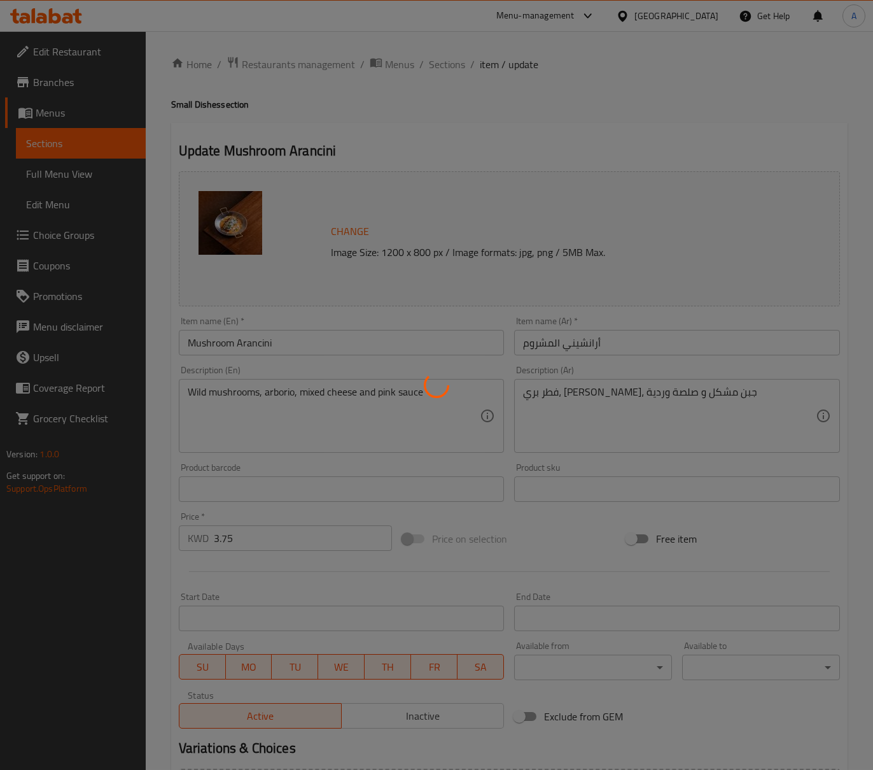
scroll to position [0, 0]
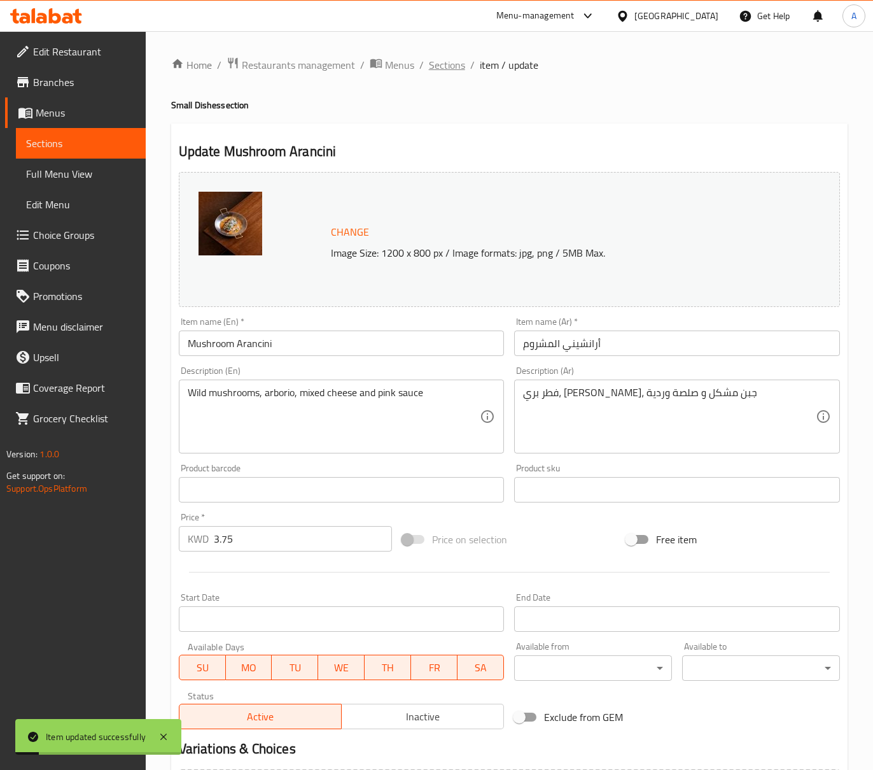
click at [456, 59] on span "Sections" at bounding box center [447, 64] width 36 height 15
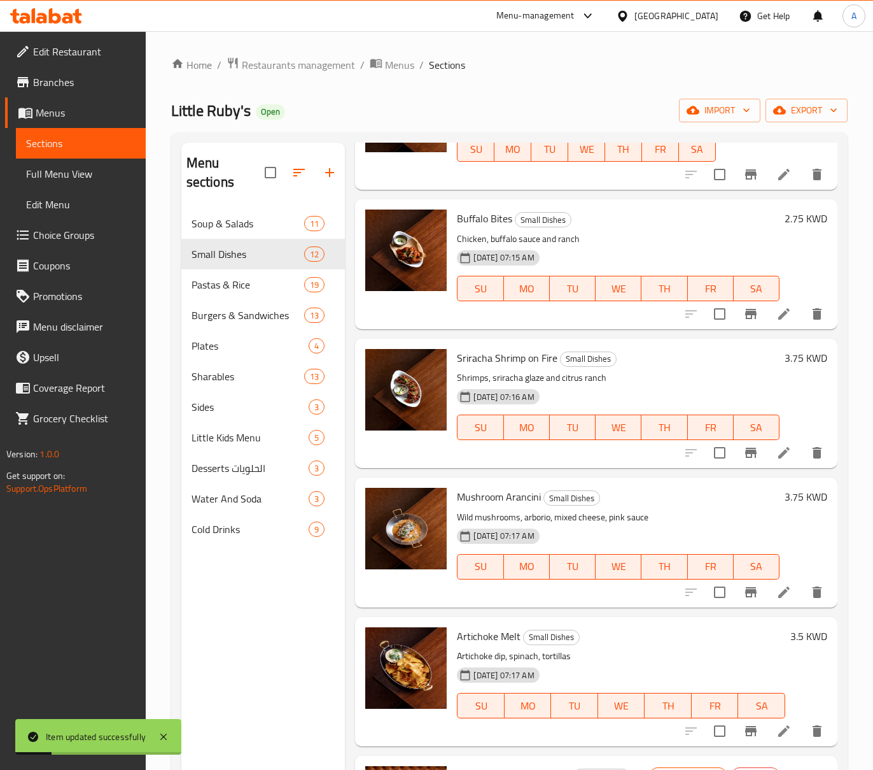
scroll to position [255, 0]
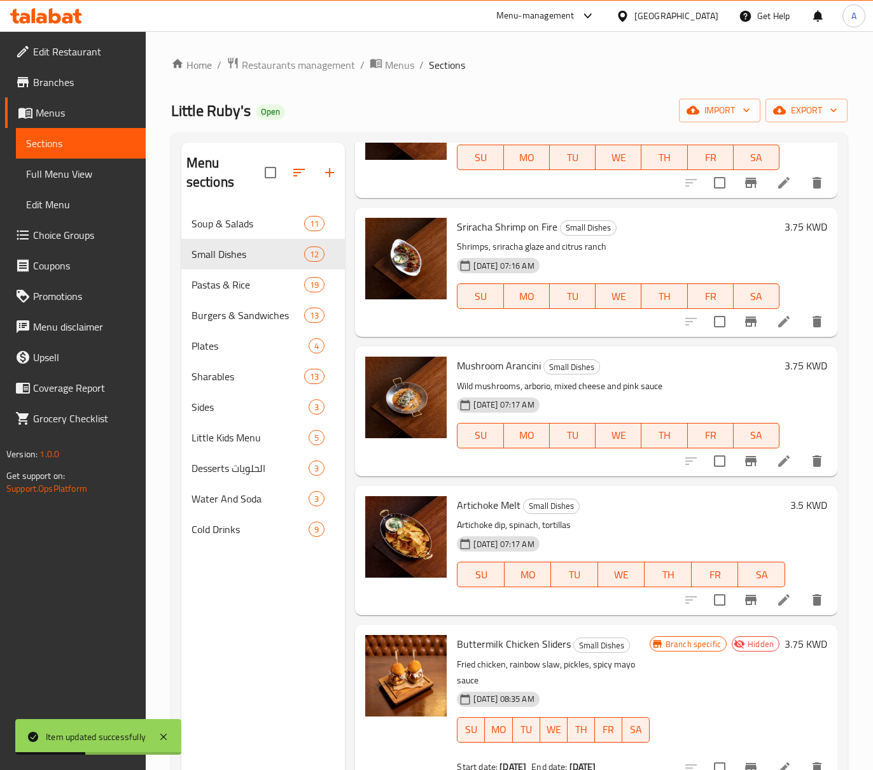
click at [775, 609] on li at bounding box center [784, 599] width 36 height 23
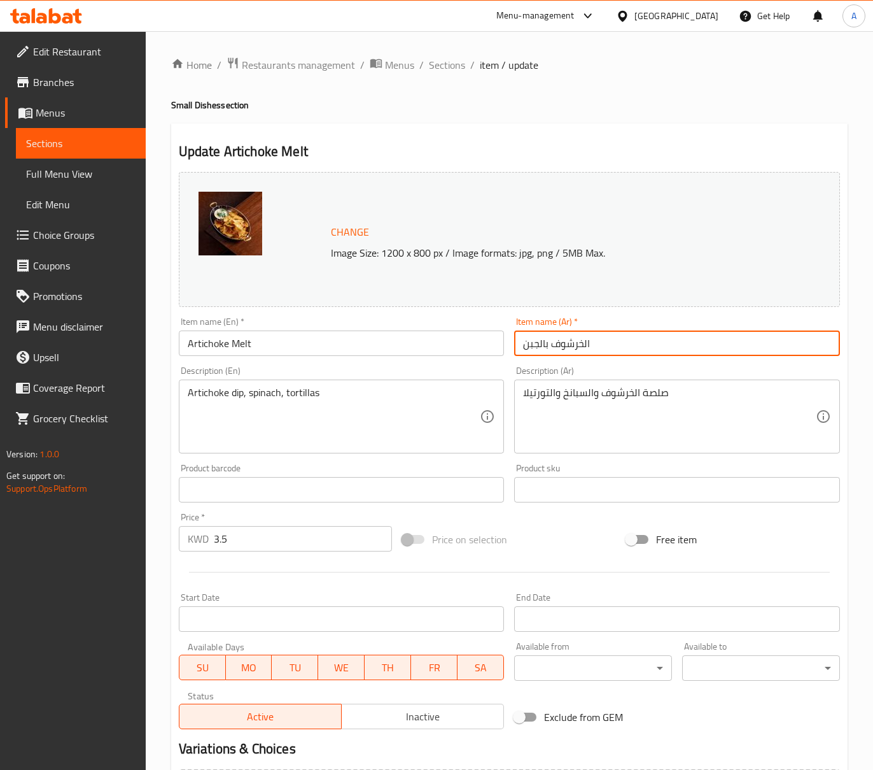
click at [591, 349] on input "الخرشوف بالجبن" at bounding box center [677, 342] width 326 height 25
click at [582, 346] on input "الخرشوف بالجبن" at bounding box center [677, 342] width 326 height 25
paste input "لذائب"
type input "الخرشوف الذائب بالجبن"
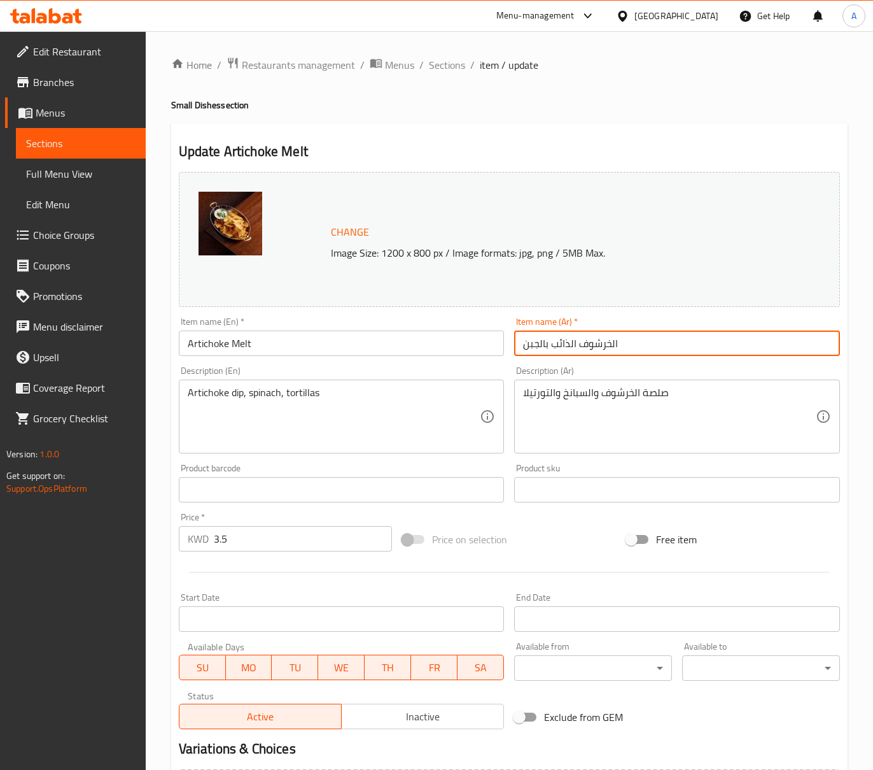
click at [187, 344] on input "Artichoke Melt" at bounding box center [342, 342] width 326 height 25
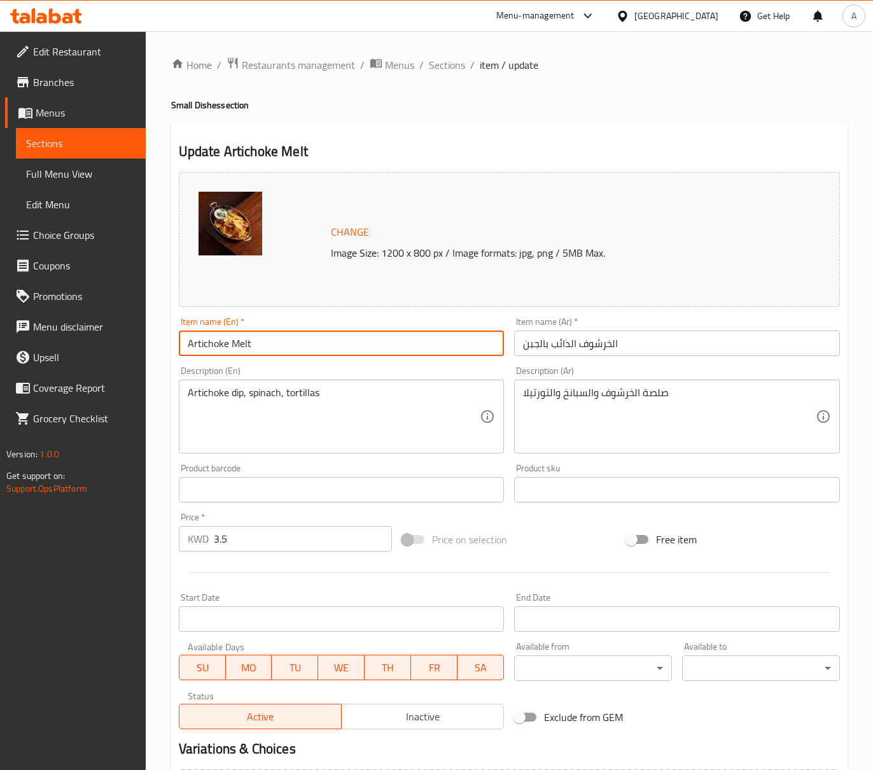
click at [258, 344] on input "Artichoke Melt" at bounding box center [342, 342] width 326 height 25
type input "Artichoke Melt With Cheese"
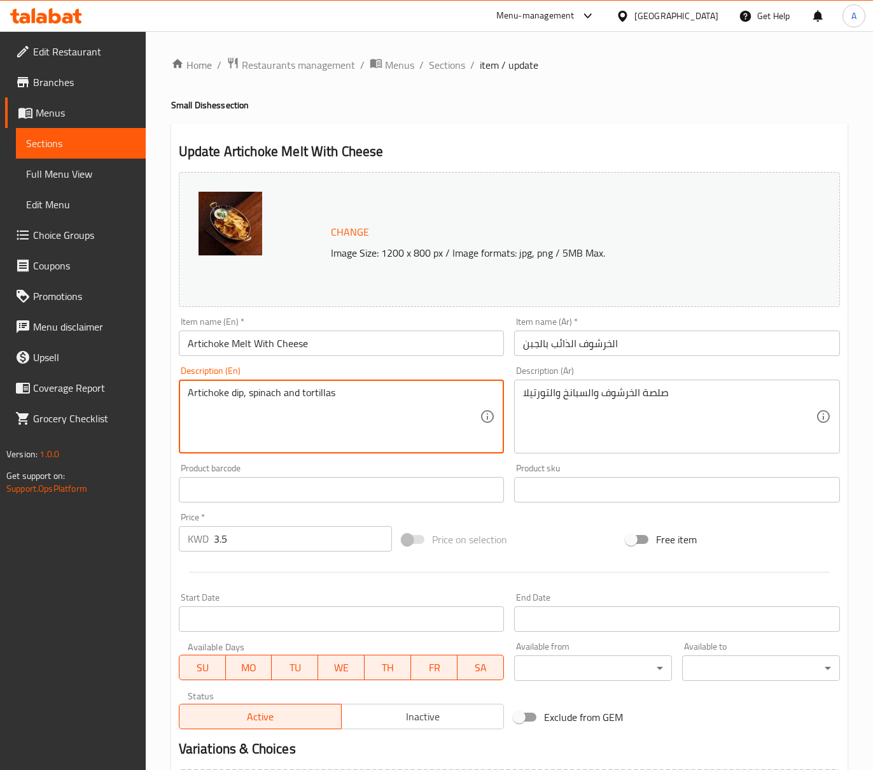
type textarea "Artichoke dip, spinach and tortillas"
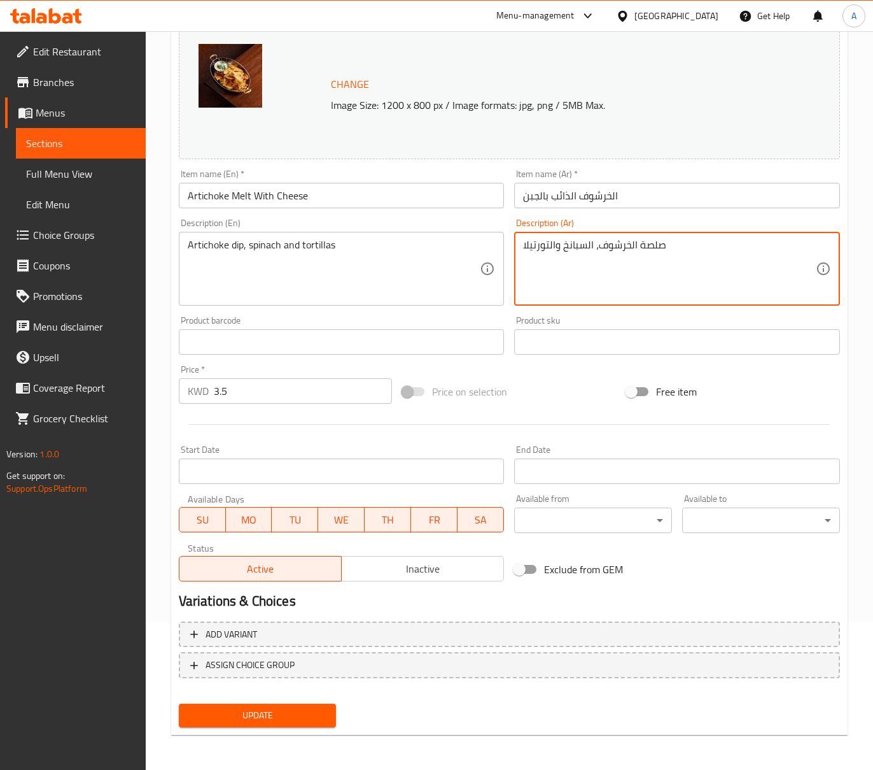
type textarea "صلصة الخرشوف، السبانخ والتورتيلا"
click at [300, 719] on span "Update" at bounding box center [257, 715] width 137 height 16
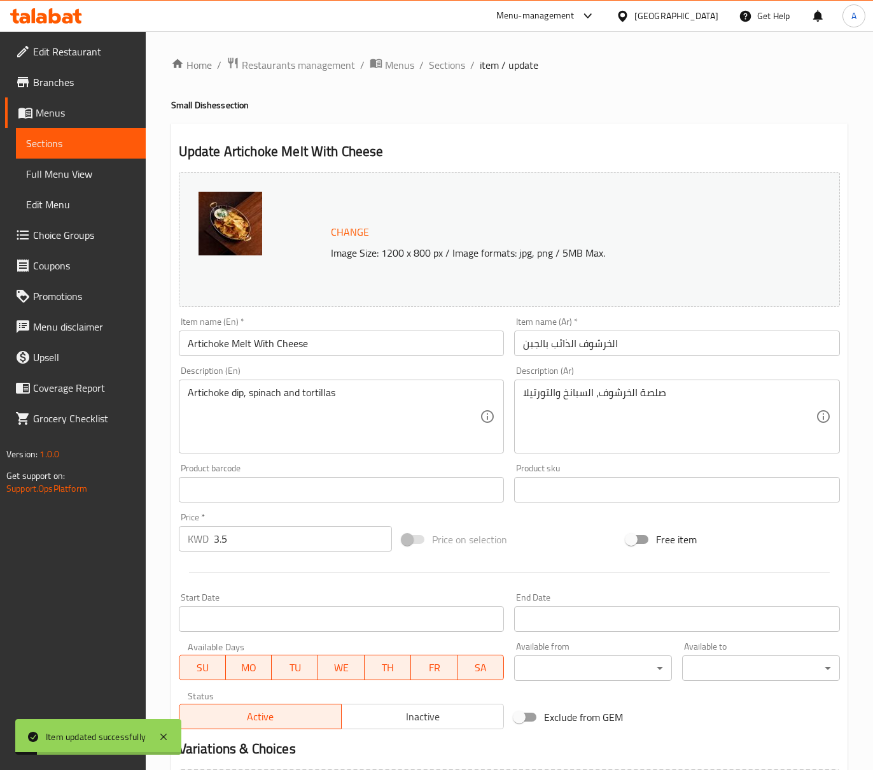
drag, startPoint x: 456, startPoint y: 65, endPoint x: 461, endPoint y: 80, distance: 15.3
click at [456, 65] on span "Sections" at bounding box center [447, 64] width 36 height 15
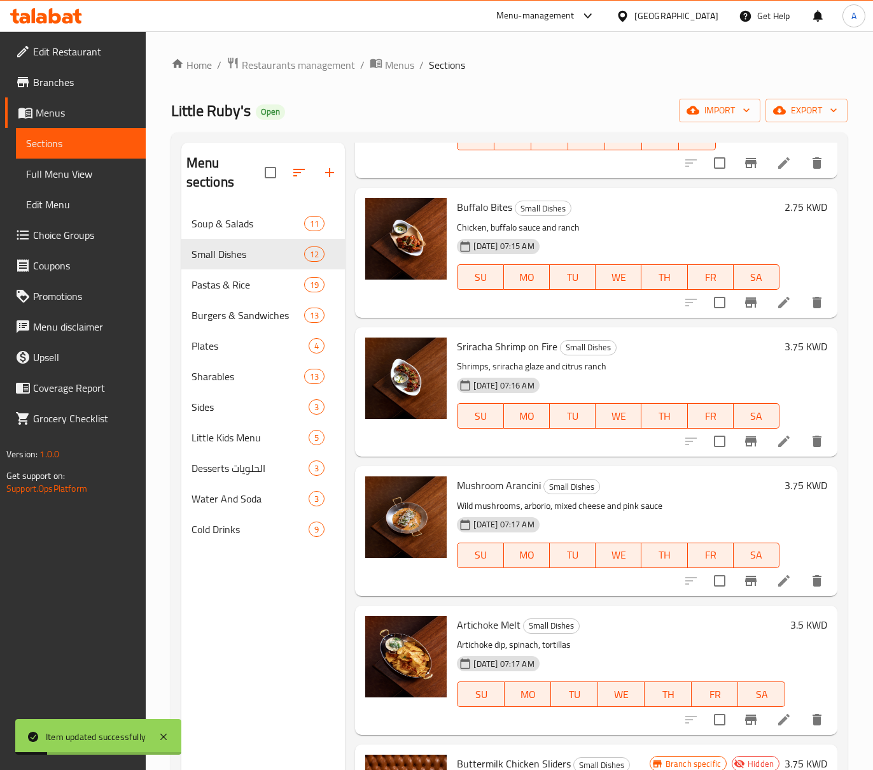
scroll to position [339, 0]
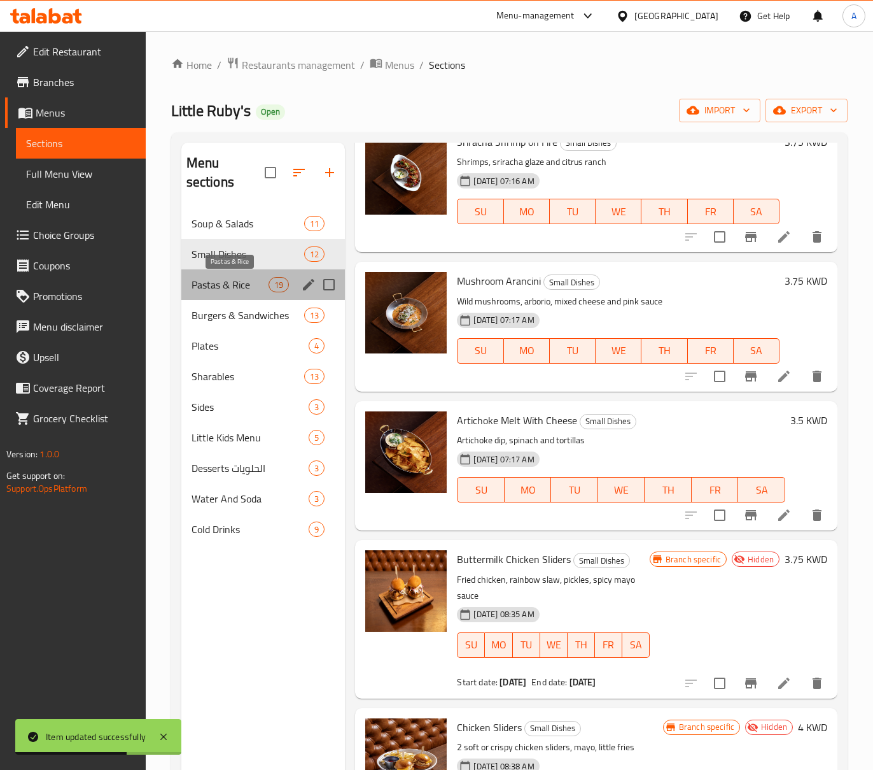
click at [234, 281] on span "Pastas & Rice" at bounding box center [231, 284] width 78 height 15
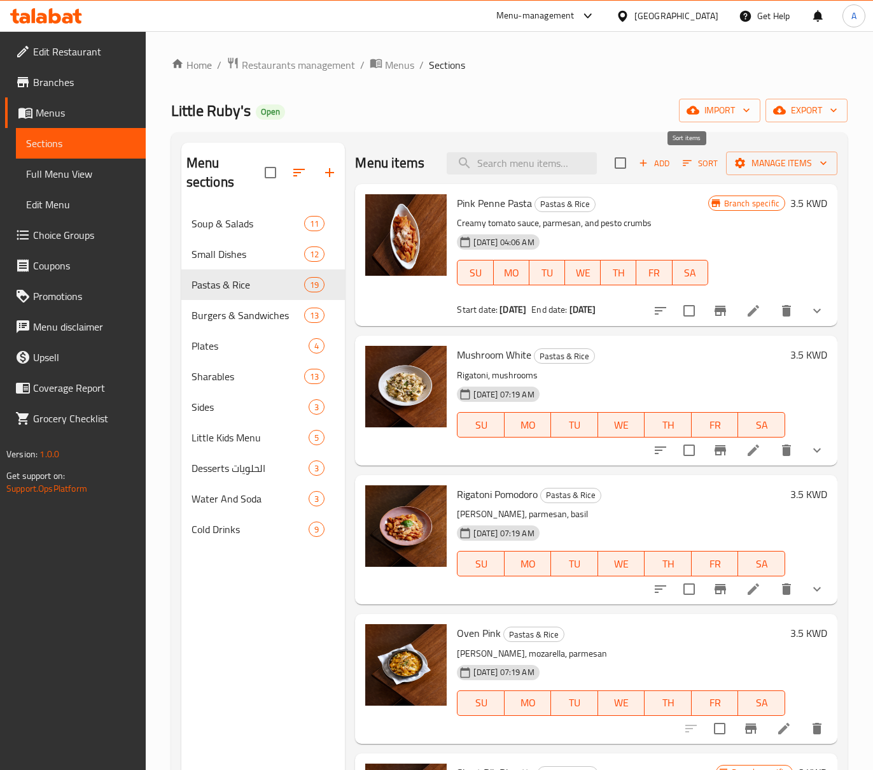
click at [686, 171] on span "Sort" at bounding box center [700, 163] width 35 height 15
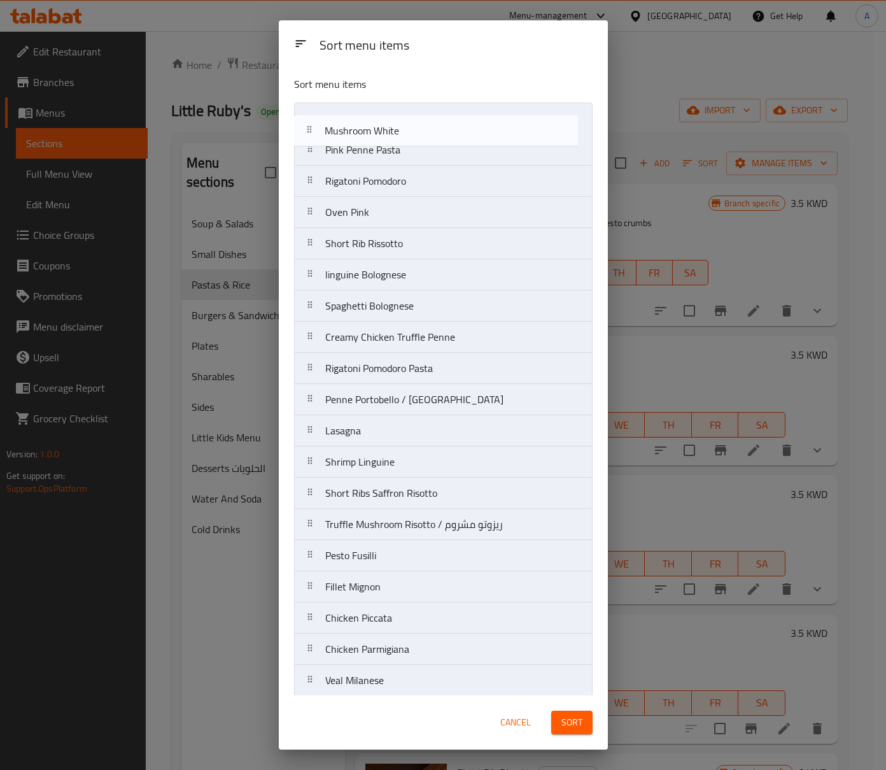
drag, startPoint x: 406, startPoint y: 158, endPoint x: 405, endPoint y: 131, distance: 26.8
click at [405, 131] on nav "Pink Penne Pasta Mushroom White Rigatoni Pomodoro Oven Pink Short Rib Rissotto …" at bounding box center [443, 399] width 299 height 594
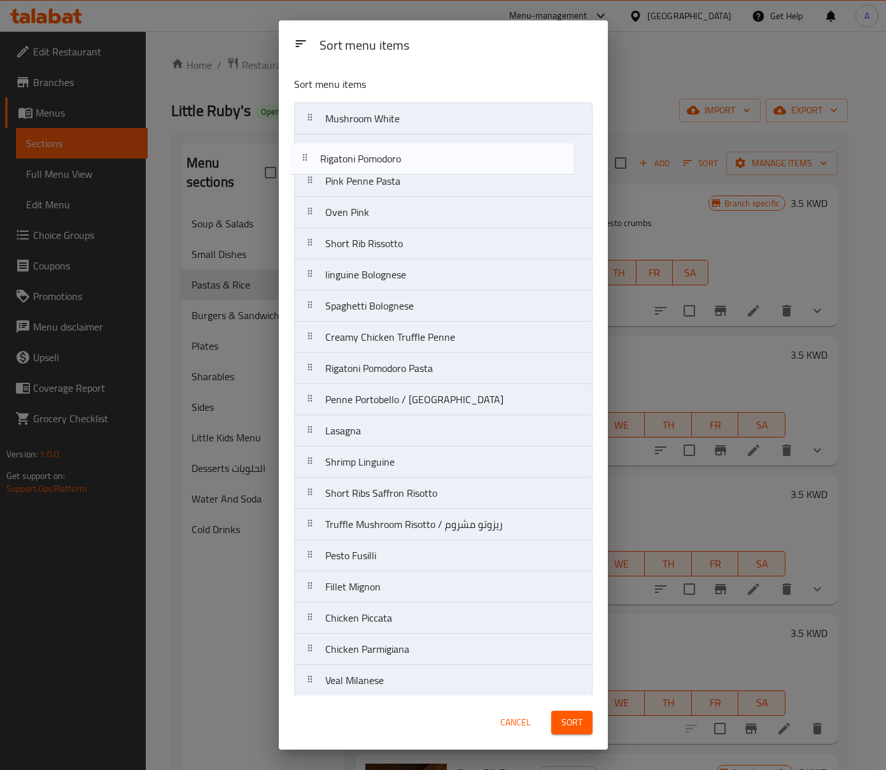
drag, startPoint x: 433, startPoint y: 186, endPoint x: 426, endPoint y: 157, distance: 30.3
click at [426, 157] on nav "Mushroom White Pink Penne Pasta Rigatoni Pomodoro Oven Pink Short Rib Rissotto …" at bounding box center [443, 399] width 299 height 594
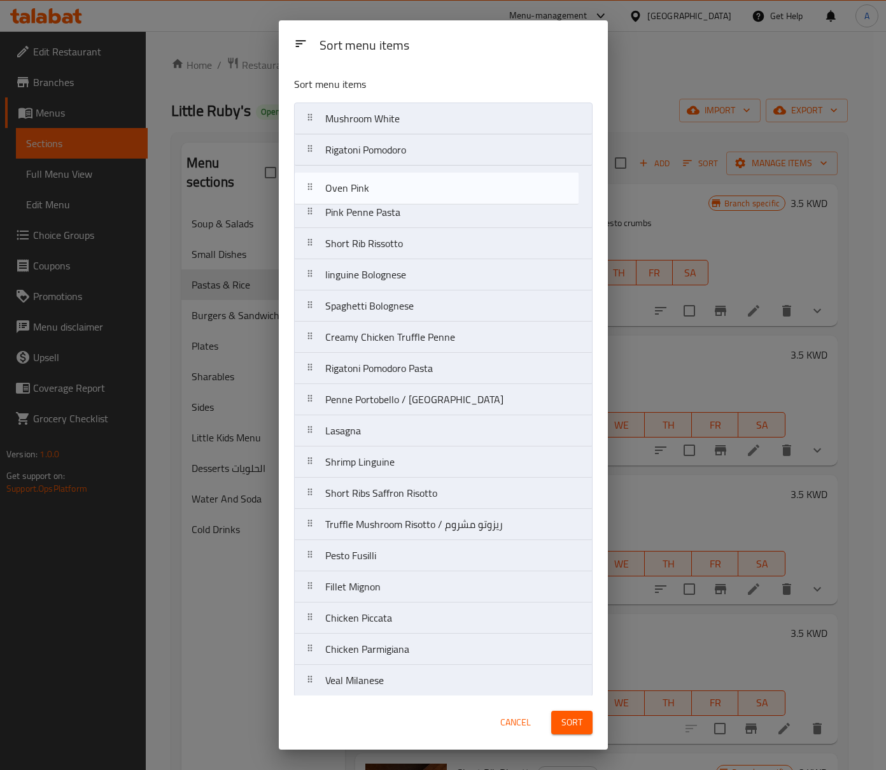
drag, startPoint x: 405, startPoint y: 215, endPoint x: 405, endPoint y: 185, distance: 29.9
click at [405, 185] on nav "Mushroom White Rigatoni Pomodoro Pink Penne Pasta Oven Pink Short Rib Rissotto …" at bounding box center [443, 399] width 299 height 594
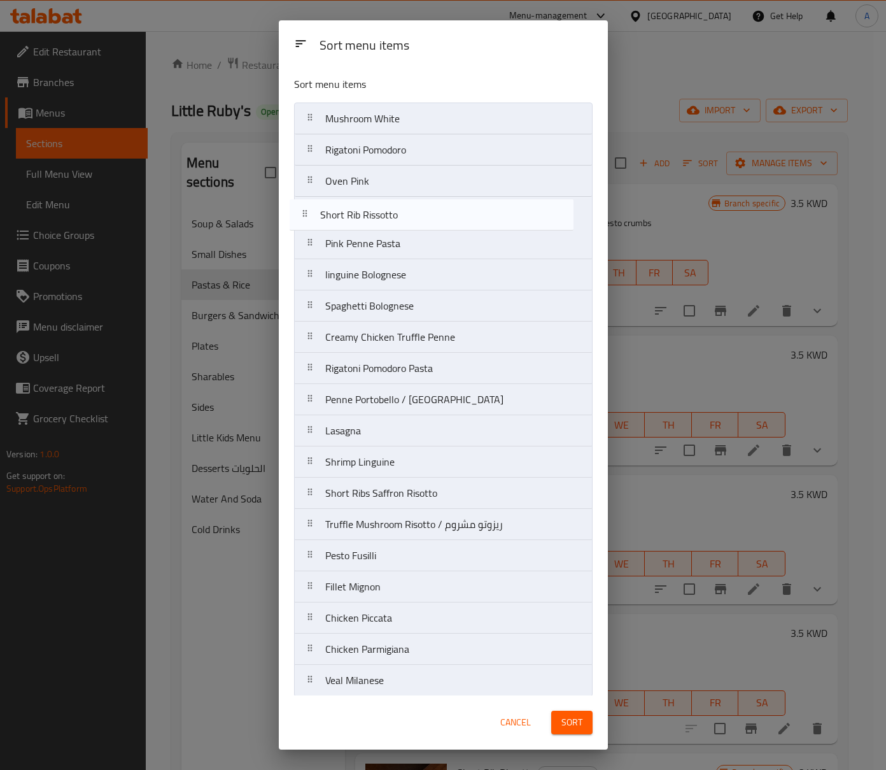
drag, startPoint x: 405, startPoint y: 242, endPoint x: 398, endPoint y: 207, distance: 35.7
click at [398, 207] on nav "Mushroom White Rigatoni Pomodoro Oven Pink Pink Penne Pasta Short Rib Rissotto …" at bounding box center [443, 399] width 299 height 594
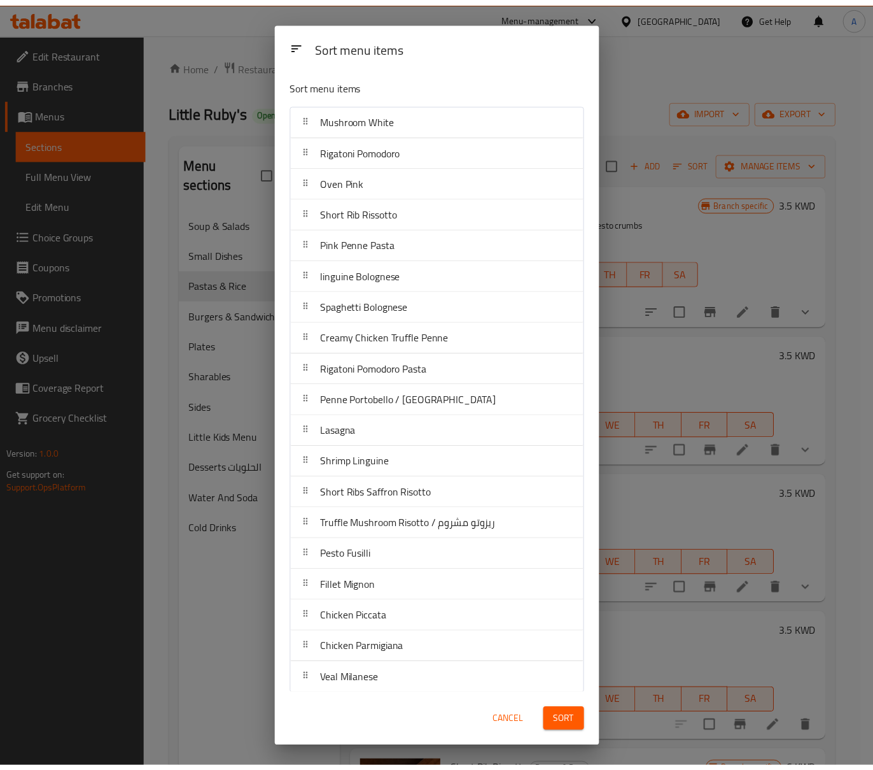
scroll to position [11, 0]
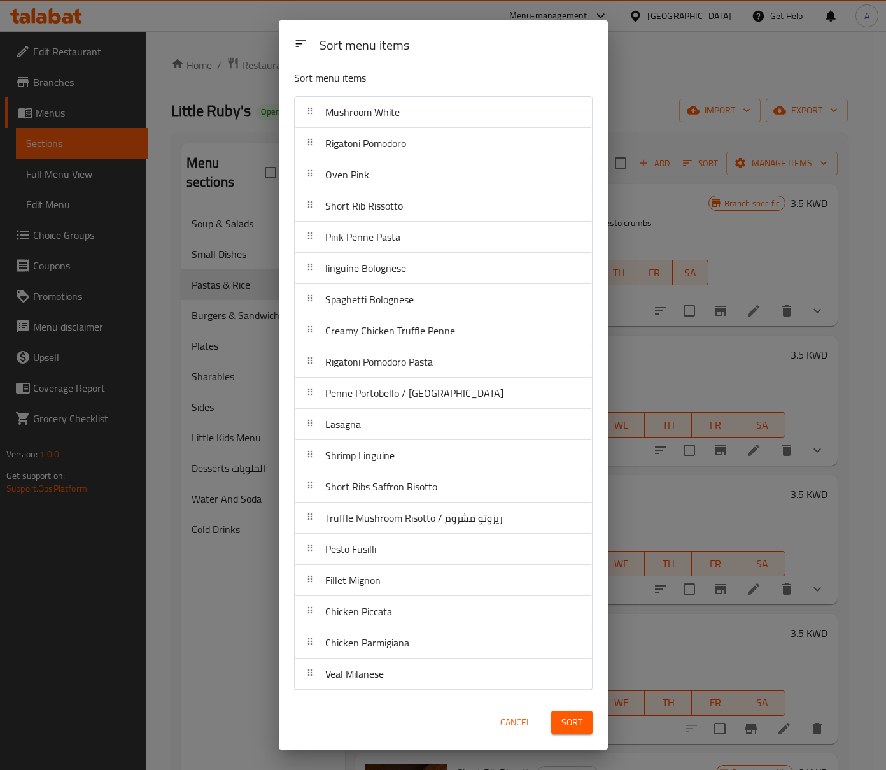
click at [584, 717] on button "Sort" at bounding box center [571, 722] width 41 height 24
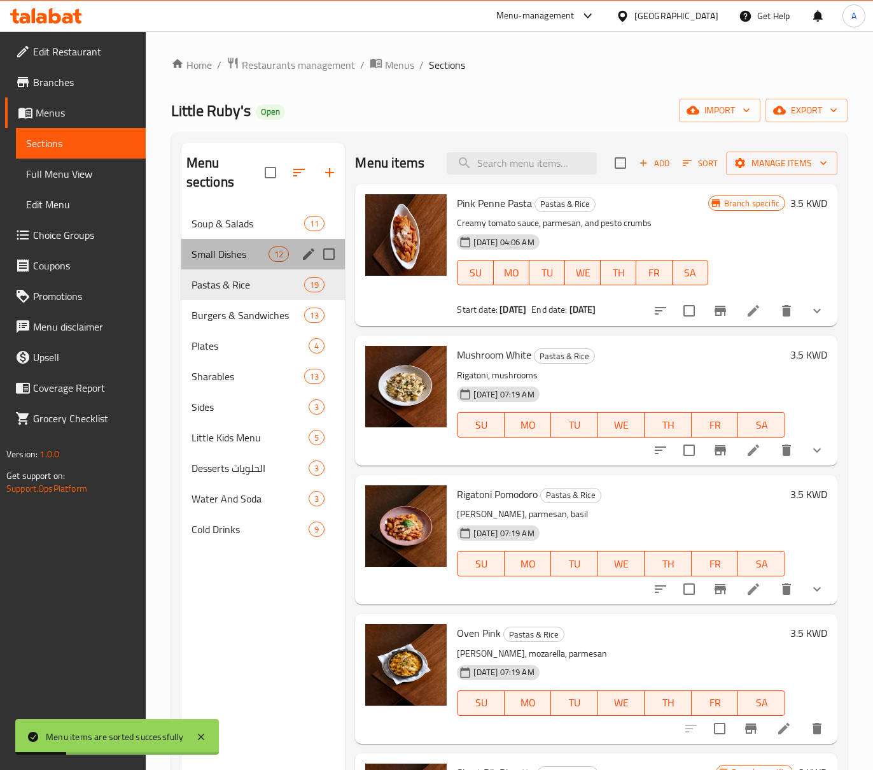
click at [215, 243] on div "Small Dishes 12" at bounding box center [263, 254] width 164 height 31
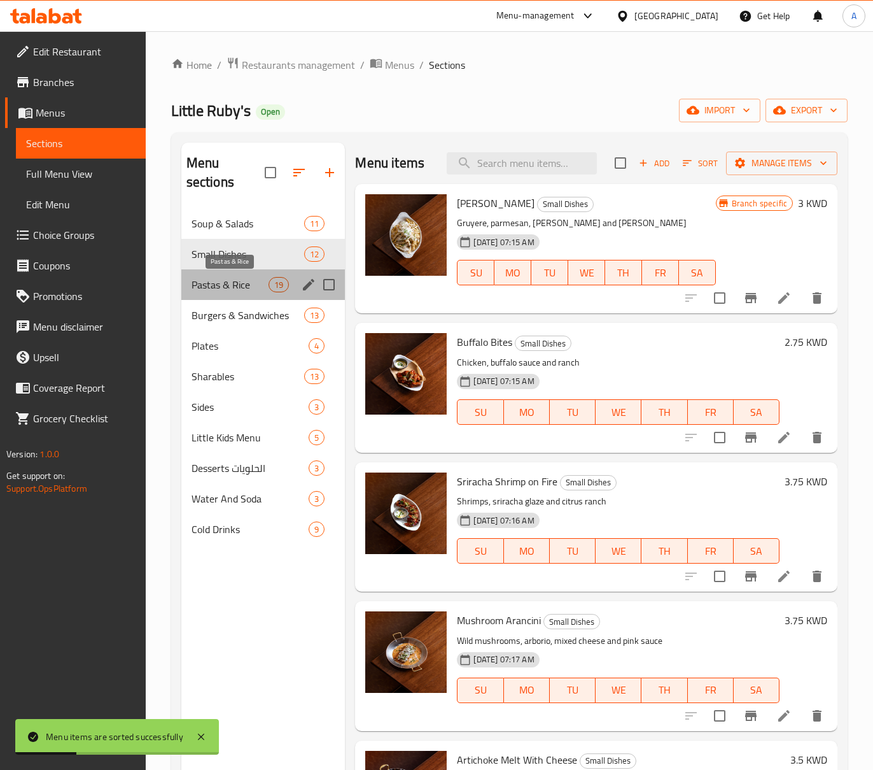
click at [222, 283] on span "Pastas & Rice" at bounding box center [231, 284] width 78 height 15
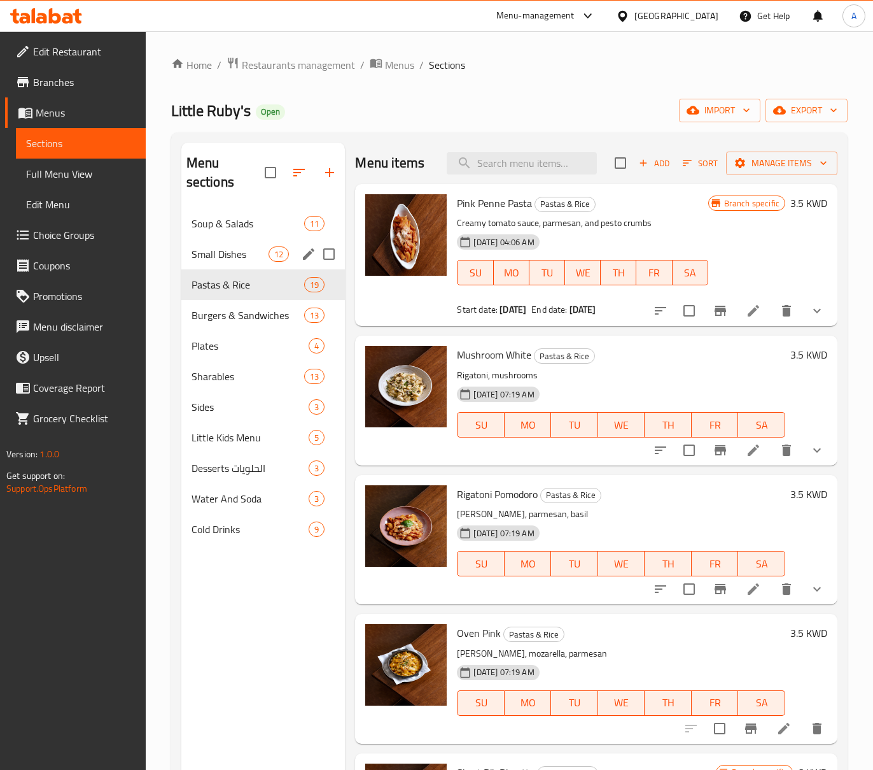
click at [214, 248] on span "Small Dishes" at bounding box center [231, 253] width 78 height 15
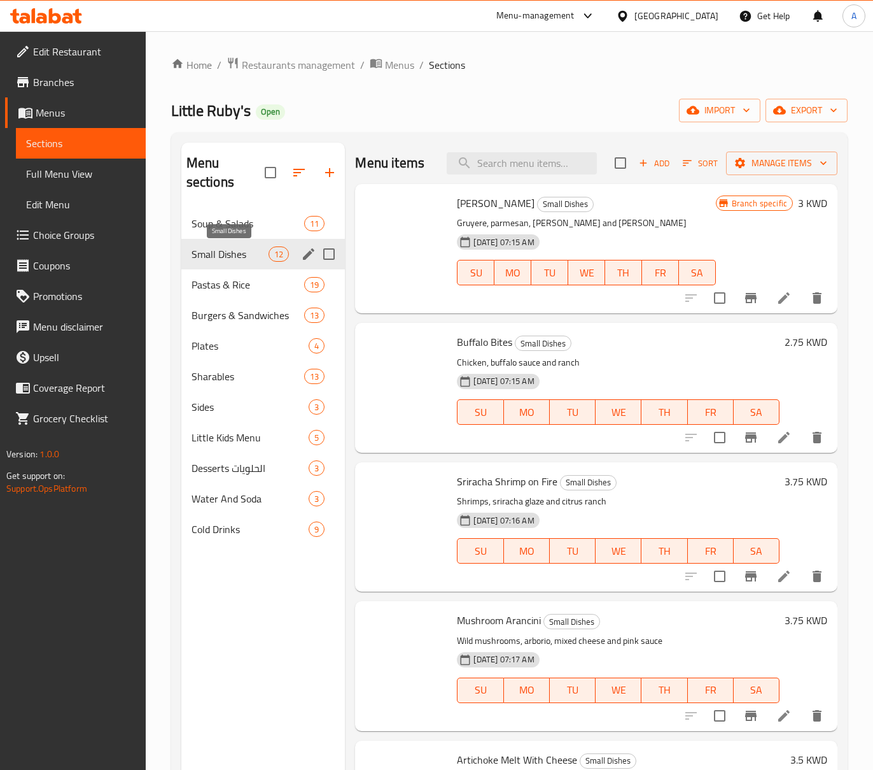
click at [230, 271] on div "Pastas & Rice 19" at bounding box center [263, 284] width 164 height 31
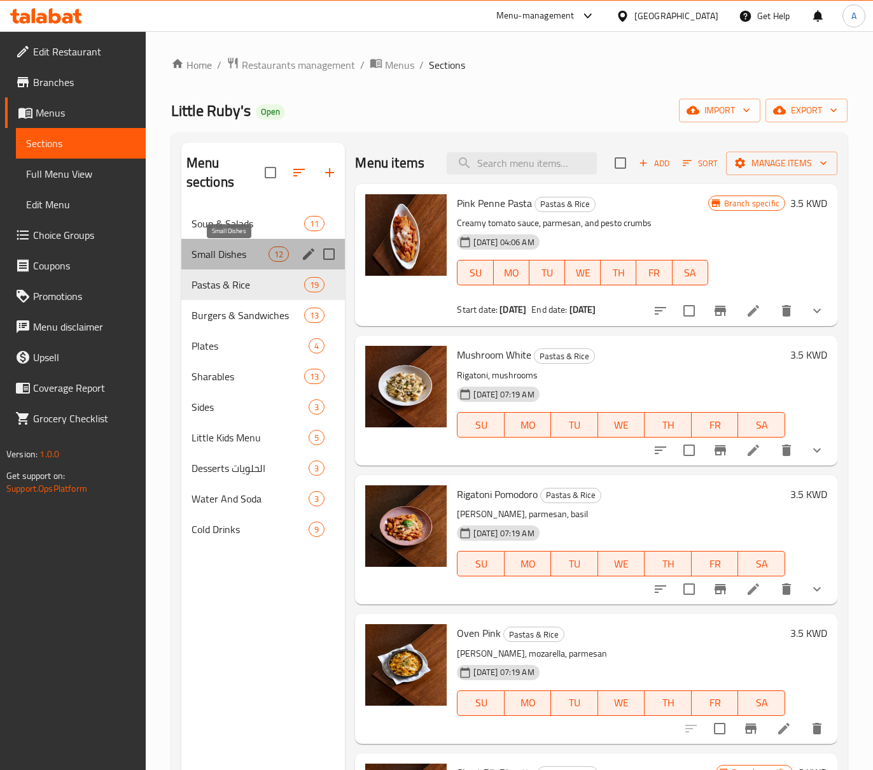
click at [234, 253] on span "Small Dishes" at bounding box center [231, 253] width 78 height 15
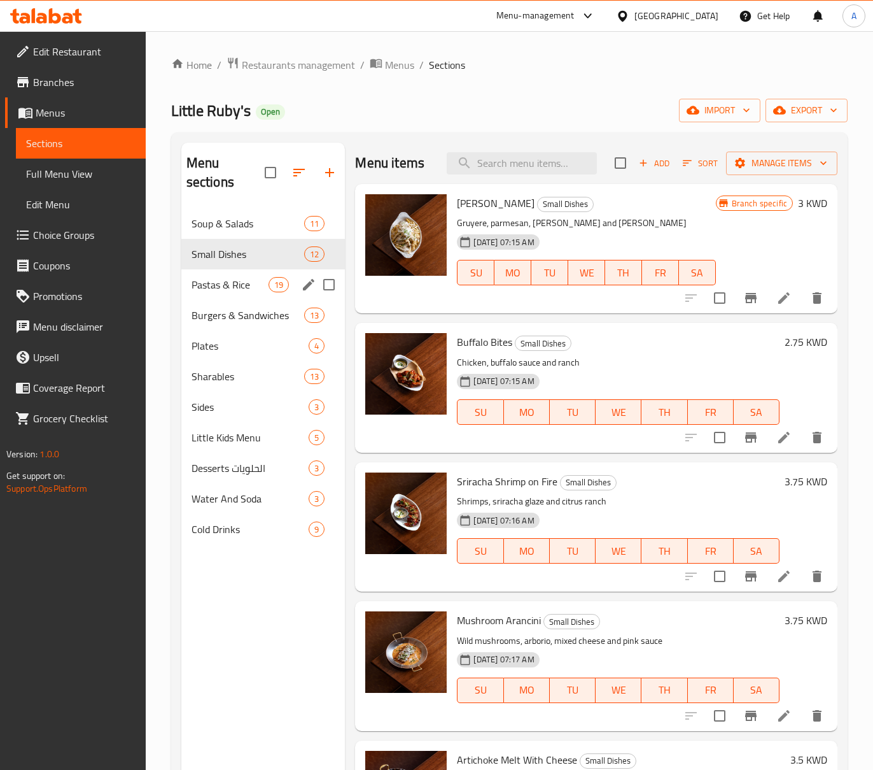
click at [243, 278] on span "Pastas & Rice" at bounding box center [231, 284] width 78 height 15
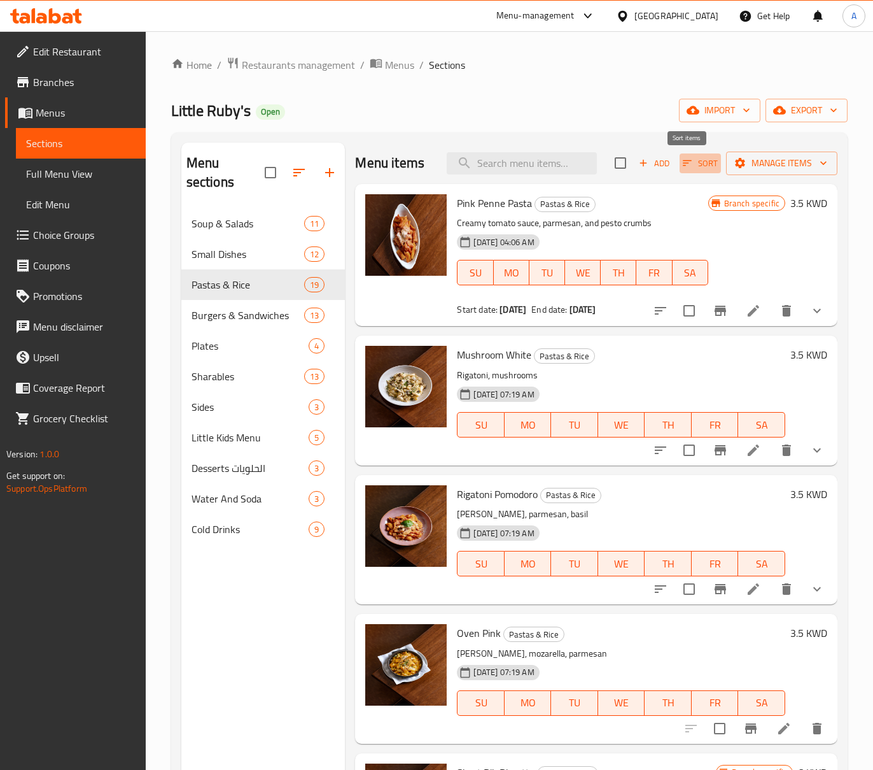
click at [689, 164] on span "Sort" at bounding box center [700, 163] width 35 height 15
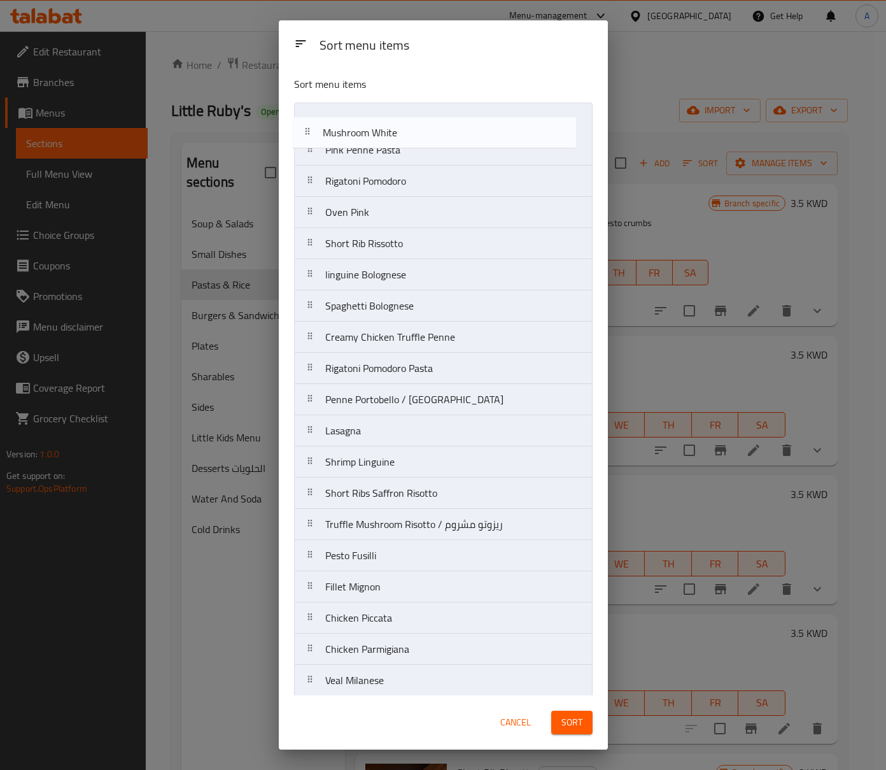
drag, startPoint x: 433, startPoint y: 154, endPoint x: 433, endPoint y: 129, distance: 25.5
click at [433, 129] on nav "Pink Penne Pasta Mushroom White Rigatoni Pomodoro Oven Pink Short Rib Rissotto …" at bounding box center [443, 399] width 299 height 594
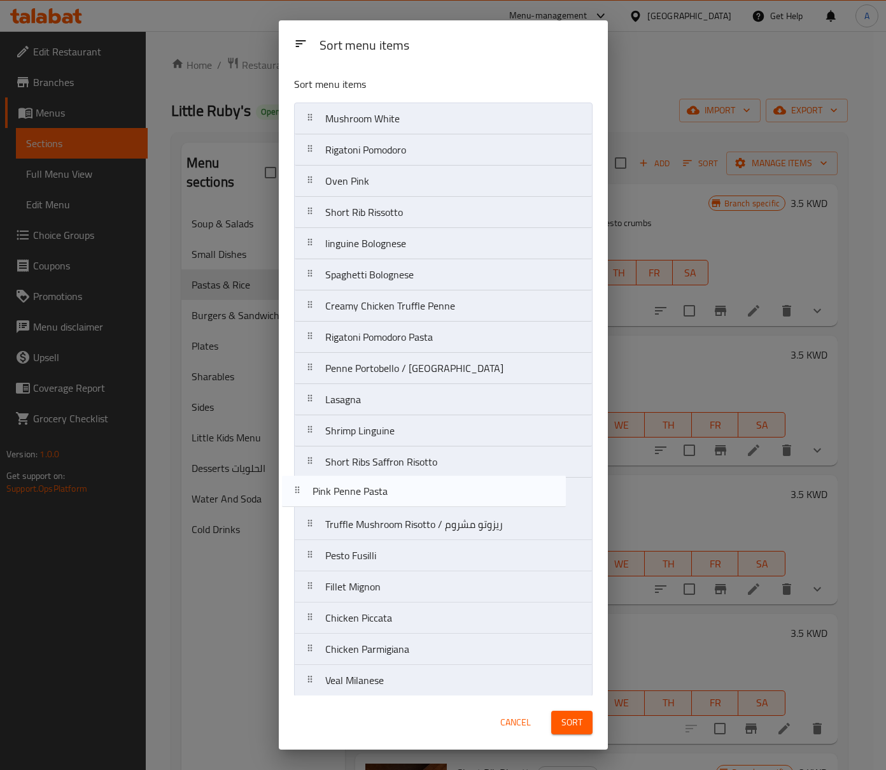
drag, startPoint x: 428, startPoint y: 160, endPoint x: 414, endPoint y: 507, distance: 347.2
click at [414, 507] on nav "Mushroom White Pink Penne Pasta Rigatoni Pomodoro Oven Pink Short Rib Rissotto …" at bounding box center [443, 399] width 299 height 594
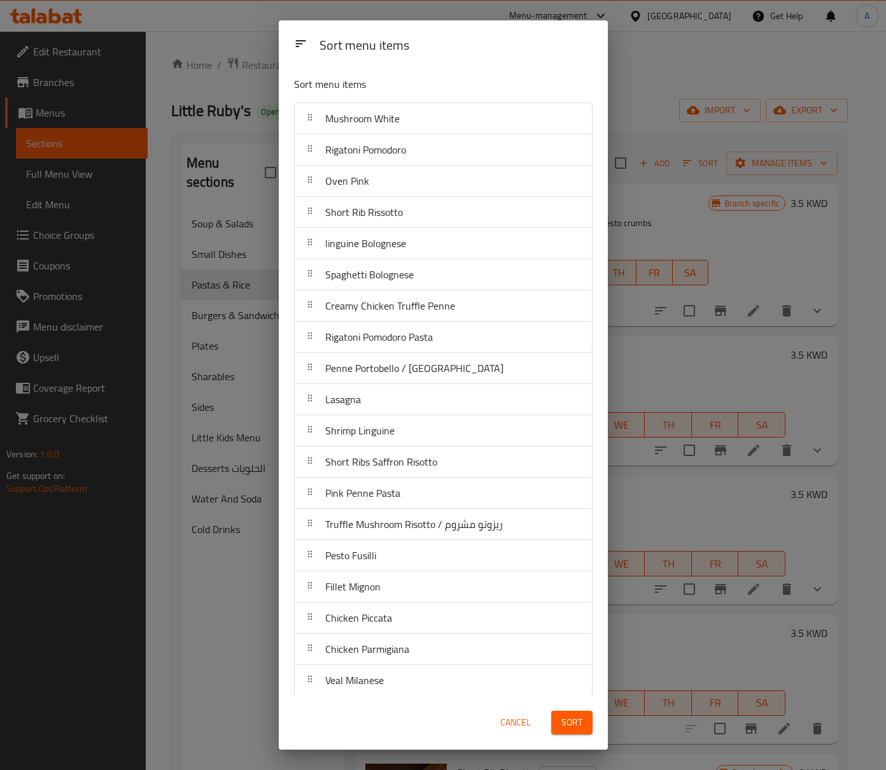
click at [578, 729] on span "Sort" at bounding box center [571, 722] width 21 height 16
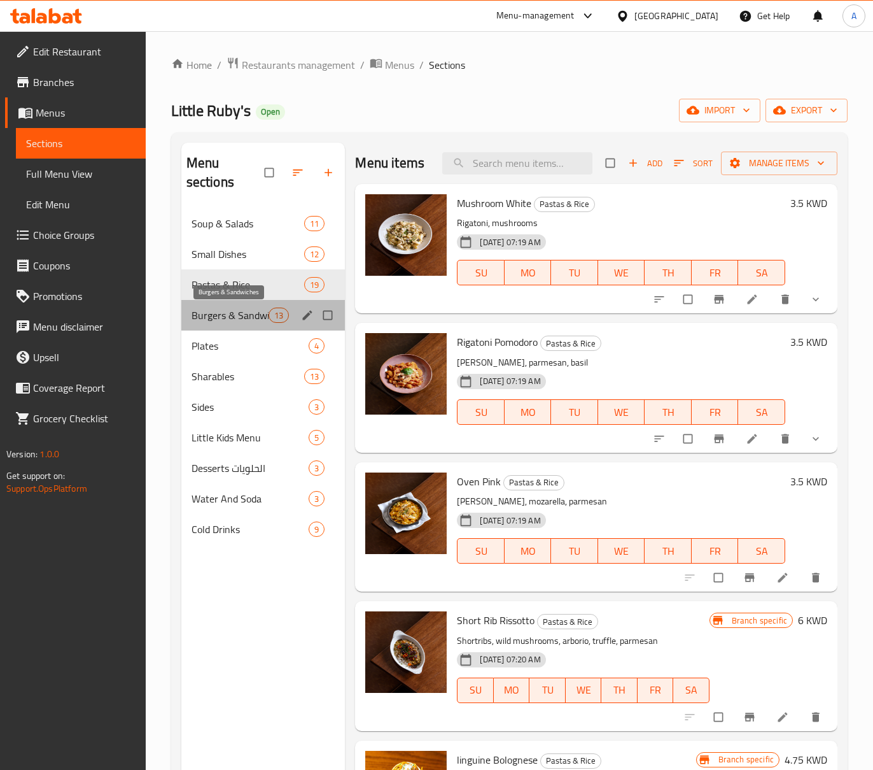
click at [243, 319] on span "Burgers & Sandwiches" at bounding box center [231, 314] width 78 height 15
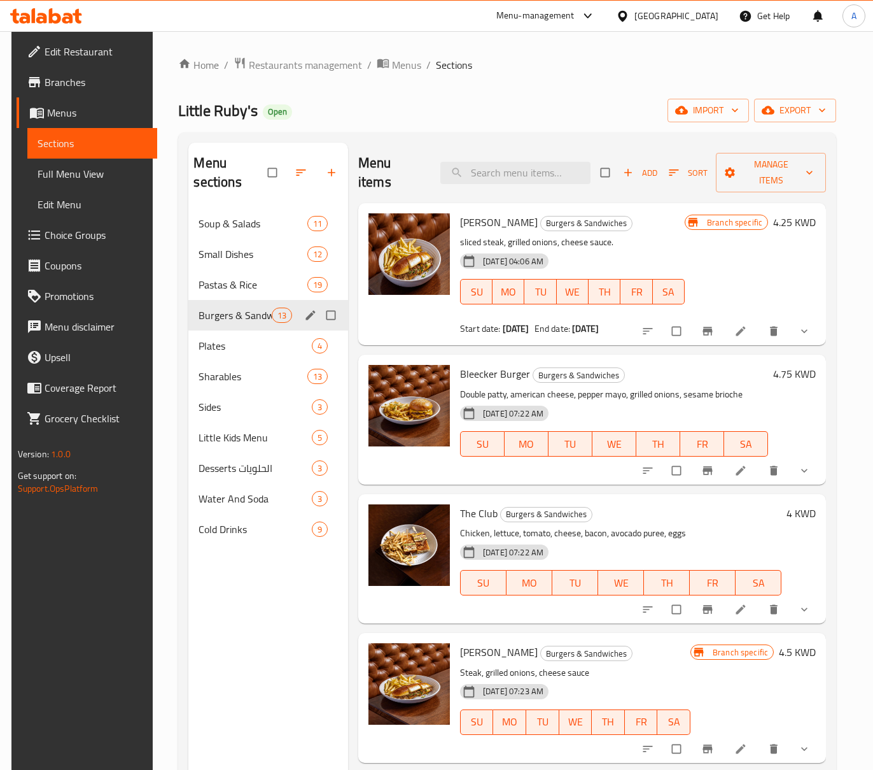
click at [246, 300] on div "Burgers & Sandwiches 13" at bounding box center [267, 315] width 159 height 31
click at [243, 286] on span "Pastas & Rice" at bounding box center [235, 284] width 73 height 15
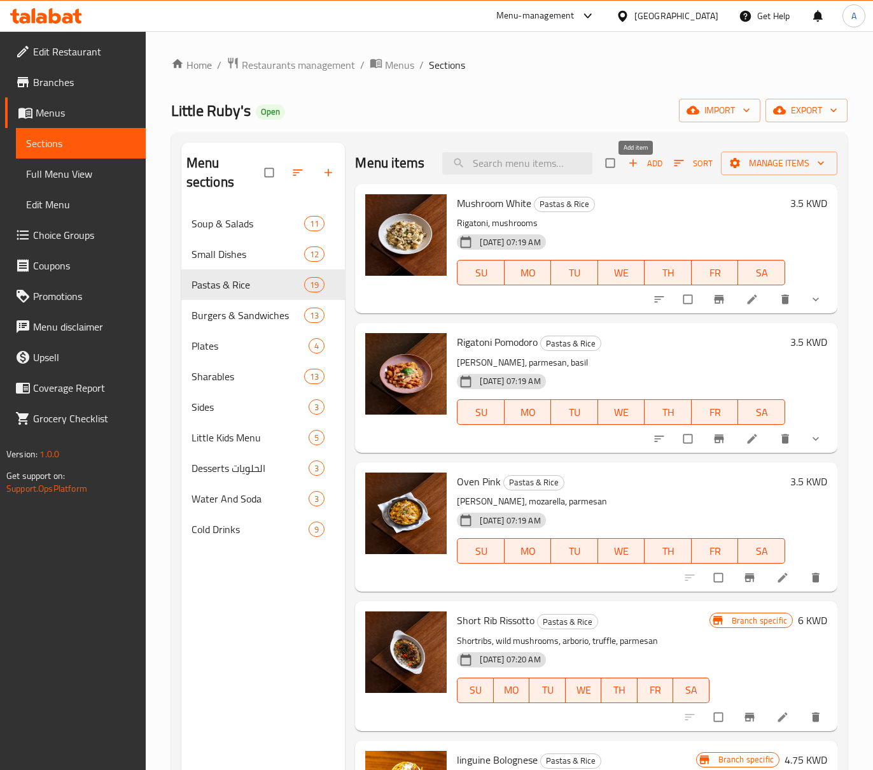
click at [638, 171] on span "Add" at bounding box center [645, 163] width 34 height 15
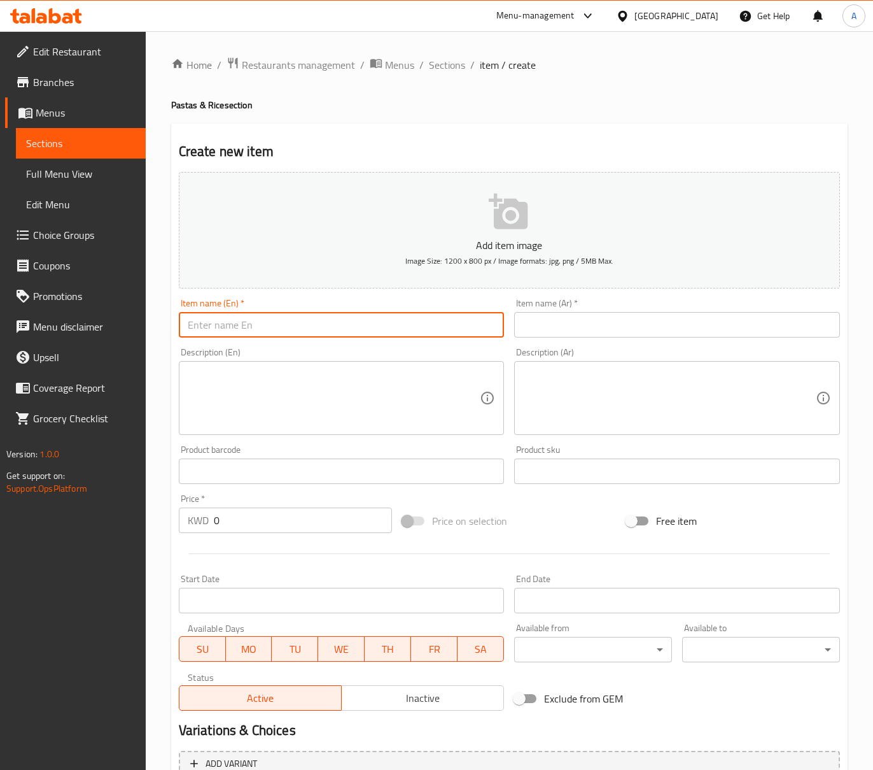
click at [370, 313] on input "text" at bounding box center [342, 324] width 326 height 25
paste input "Beef Bolognese"
type input "Beef Bolognese"
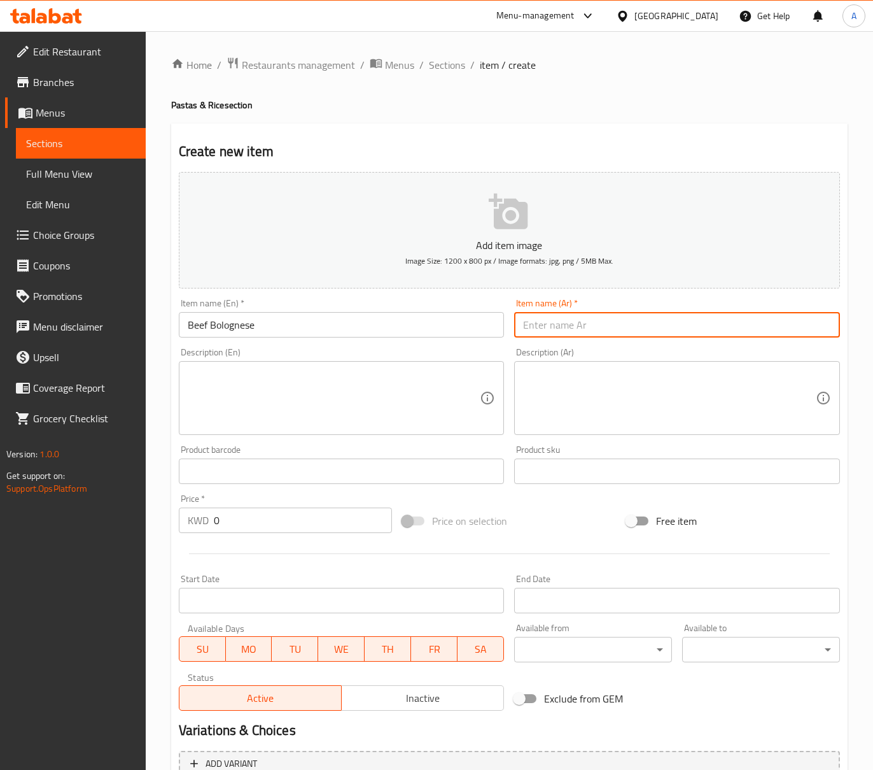
click at [583, 326] on input "text" at bounding box center [677, 324] width 326 height 25
paste input "بولونيز لحم البقر"
type input "بولونيز لحم البقر"
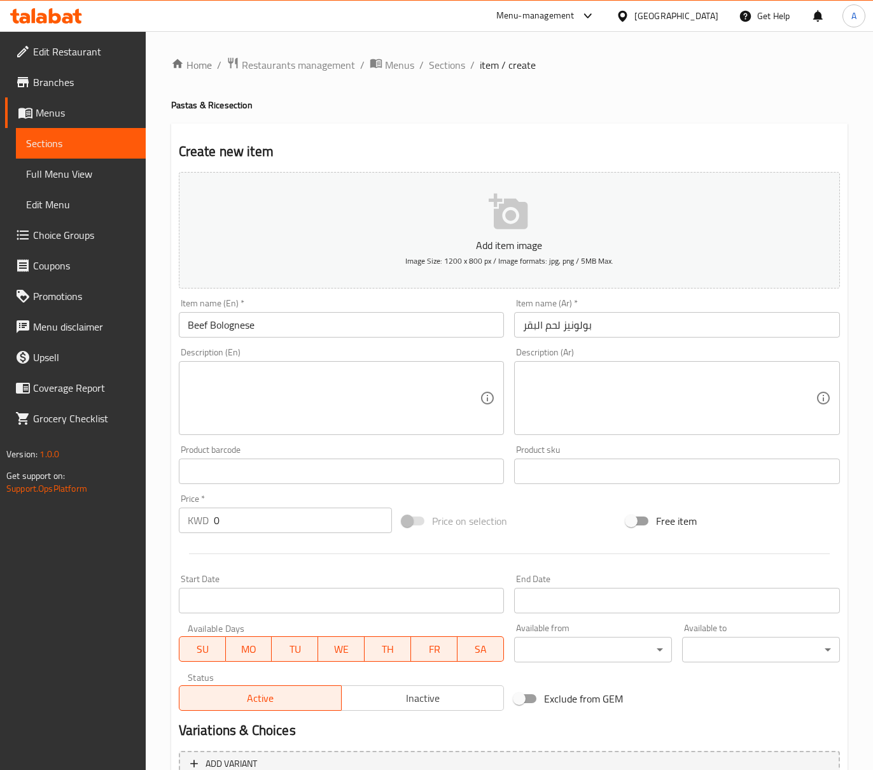
click at [423, 409] on textarea at bounding box center [334, 398] width 293 height 60
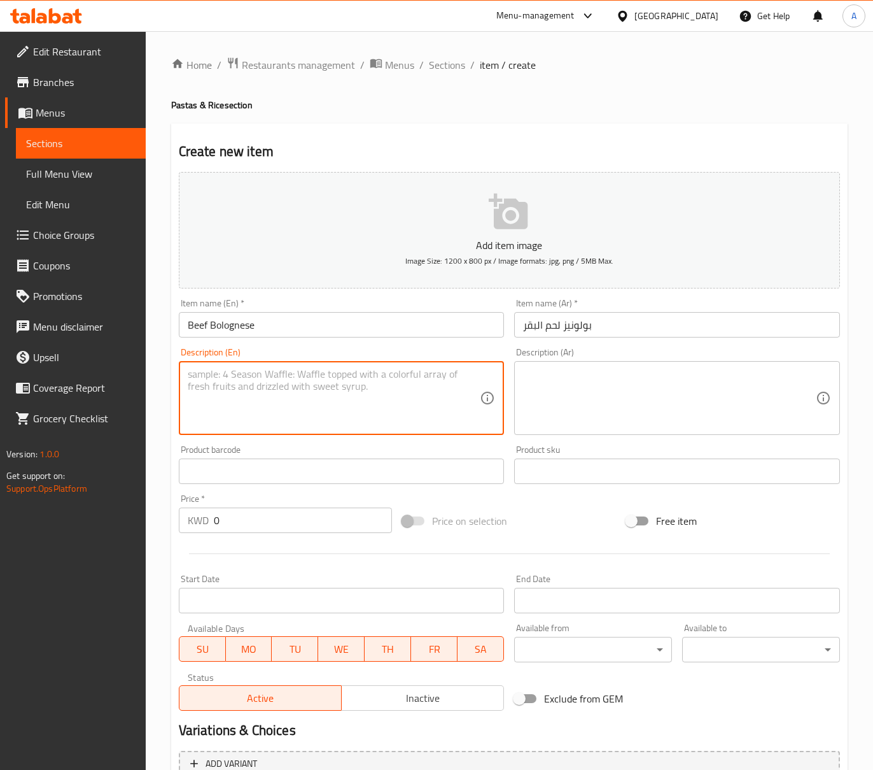
paste textarea "Pappardella, beef ragout, parmesan"
type textarea "Pappardella, beef ragout, parmesan"
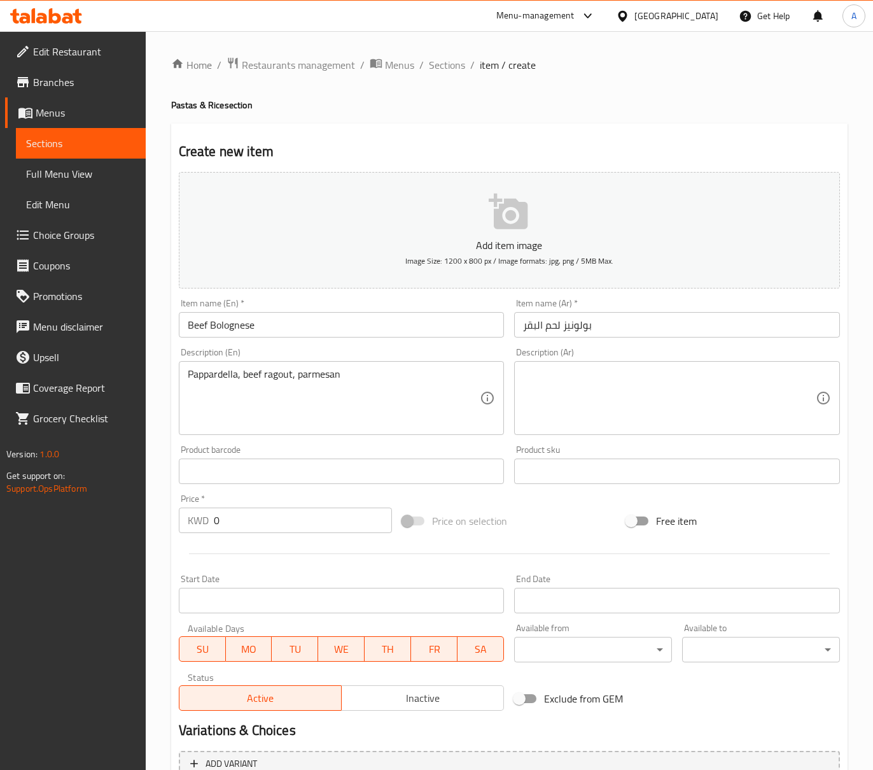
click at [372, 380] on textarea "Pappardella, beef ragout, parmesan" at bounding box center [334, 398] width 293 height 60
click at [719, 407] on textarea at bounding box center [669, 398] width 293 height 60
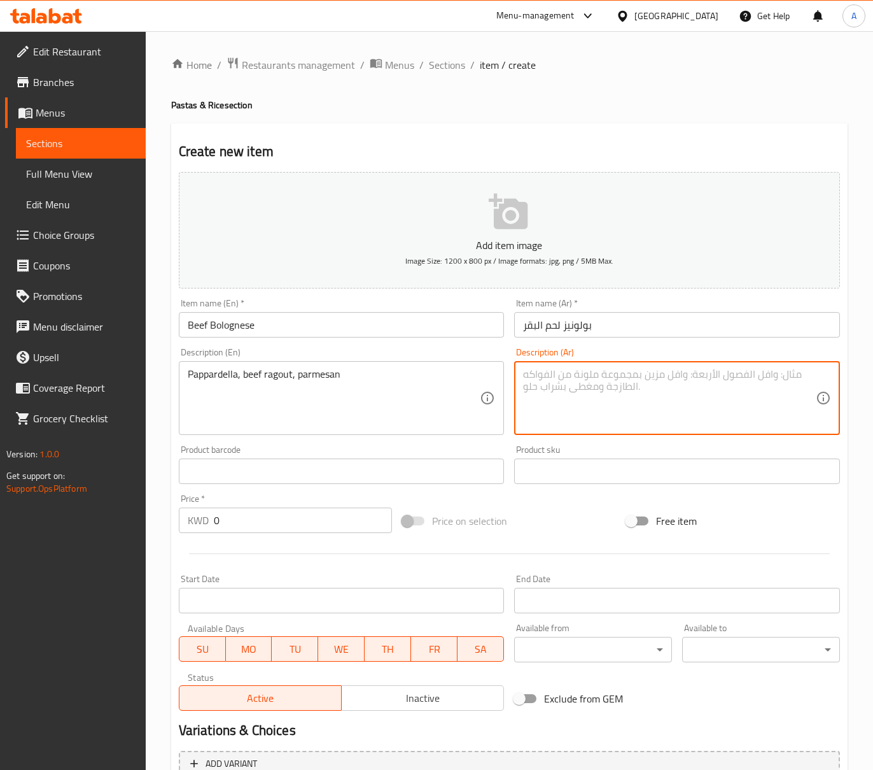
paste textarea "بابارديلا، لحم البقر، البارميزان"
type textarea "بابارديلا، لحم البقر، البارميزان"
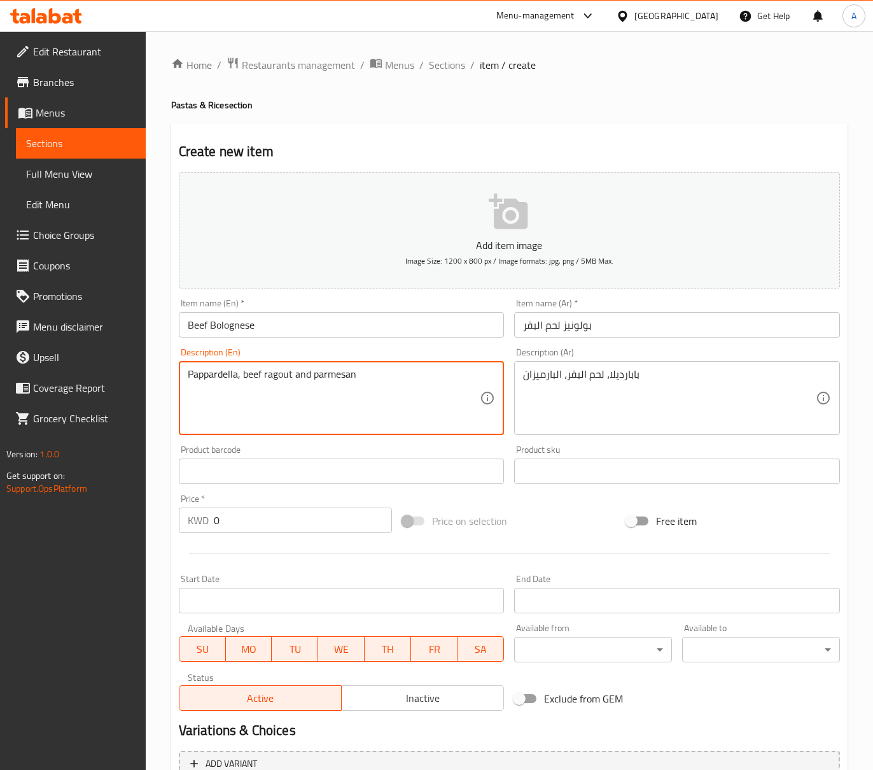
type textarea "Pappardella, beef ragout and parmesan"
click at [286, 375] on textarea "Pappardella, beef ragout and parmesan" at bounding box center [334, 398] width 293 height 60
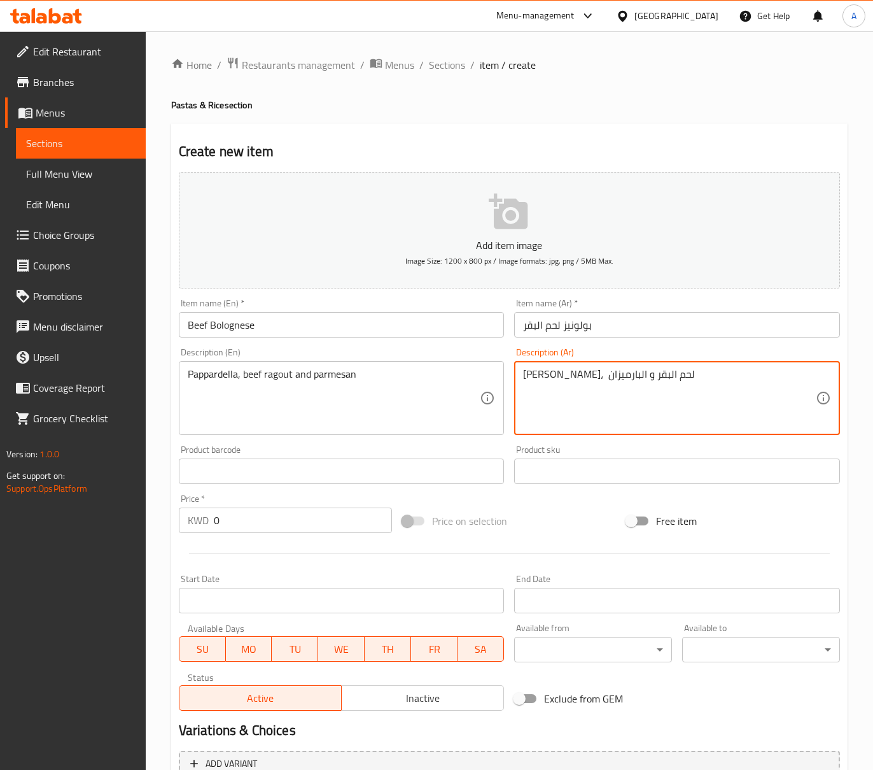
paste textarea "يخنة"
type textarea "بابارديلا، يخنة لحم البقر و البارميزان"
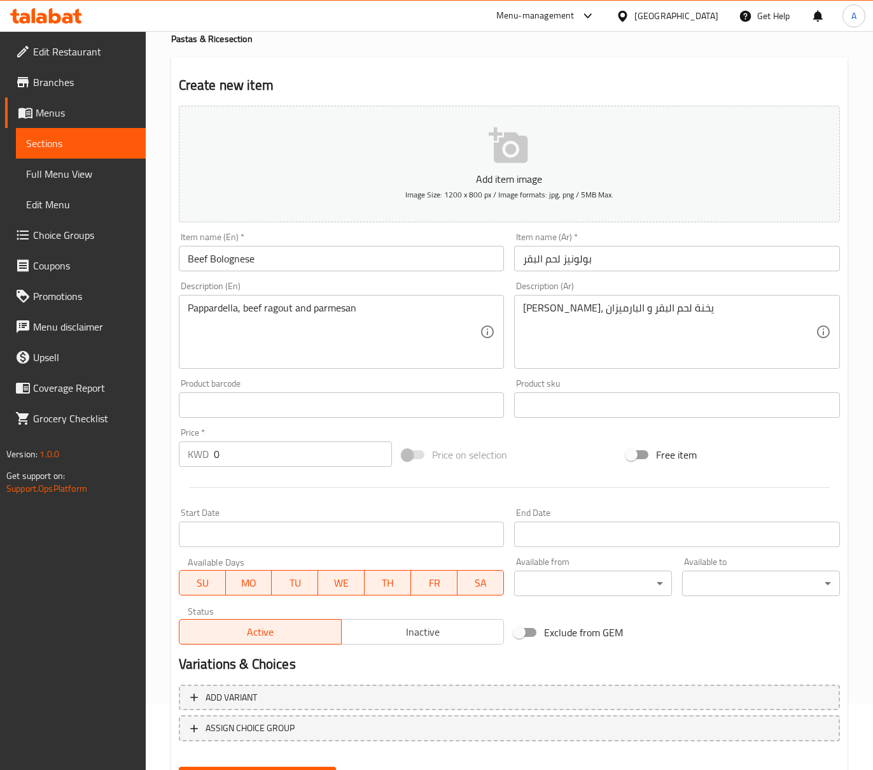
scroll to position [129, 0]
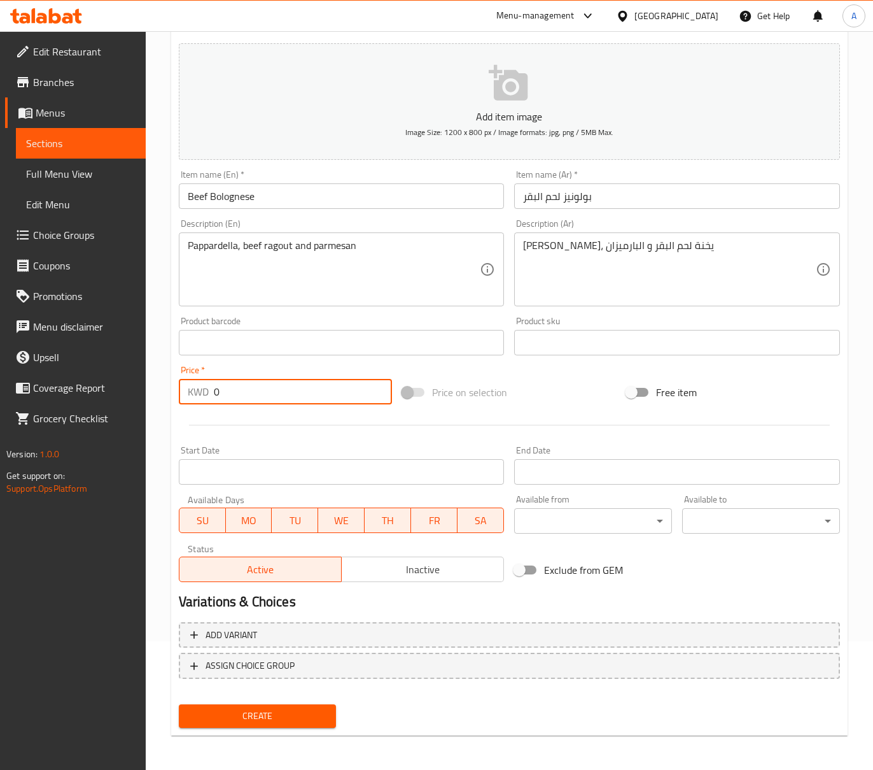
drag, startPoint x: 232, startPoint y: 400, endPoint x: 15, endPoint y: 400, distance: 217.1
click at [69, 400] on div "Edit Restaurant Branches Menus Sections Full Menu View Edit Menu Choice Groups …" at bounding box center [436, 337] width 873 height 868
paste input "4.75"
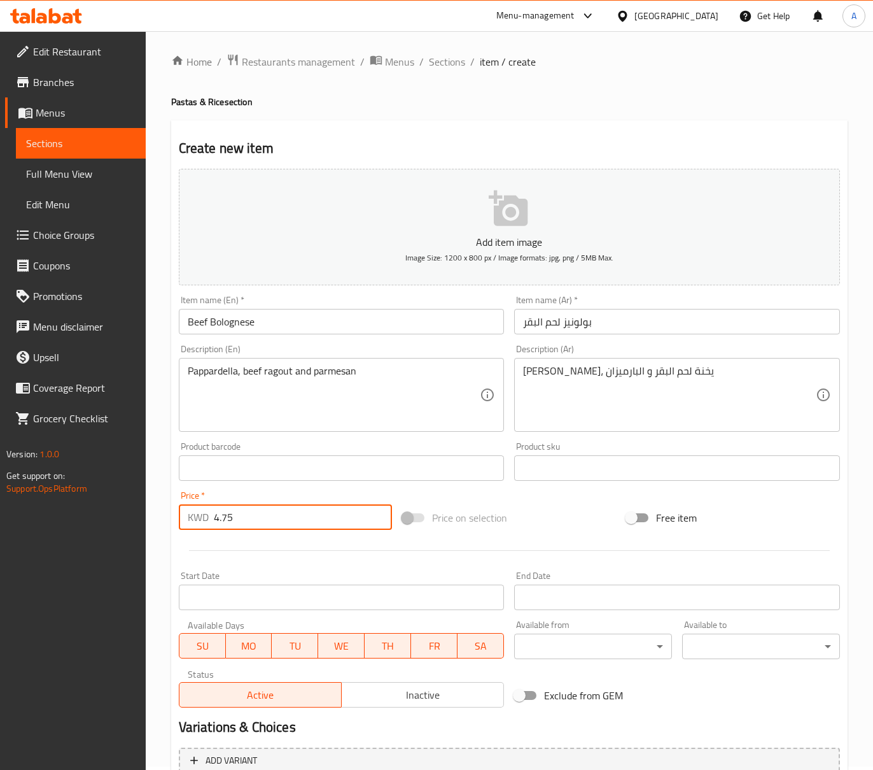
scroll to position [0, 0]
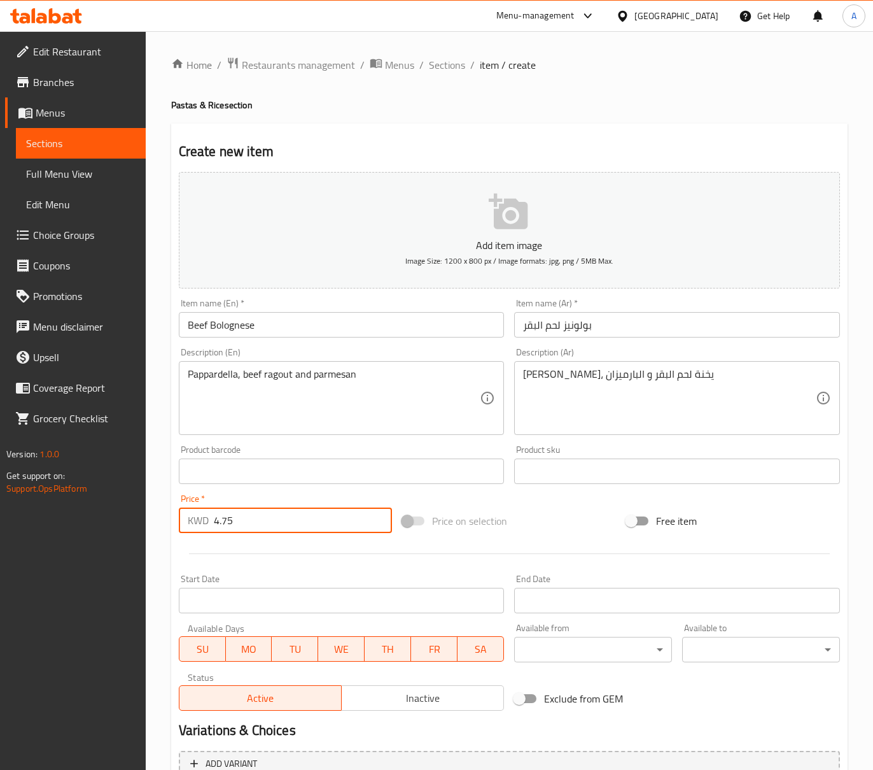
type input "4.75"
click at [535, 111] on div "Home / Restaurants management / Menus / Sections / item / create Pastas & Rice …" at bounding box center [509, 465] width 677 height 817
click at [591, 112] on div "Home / Restaurants management / Menus / Sections / item / create Pastas & Rice …" at bounding box center [509, 465] width 677 height 817
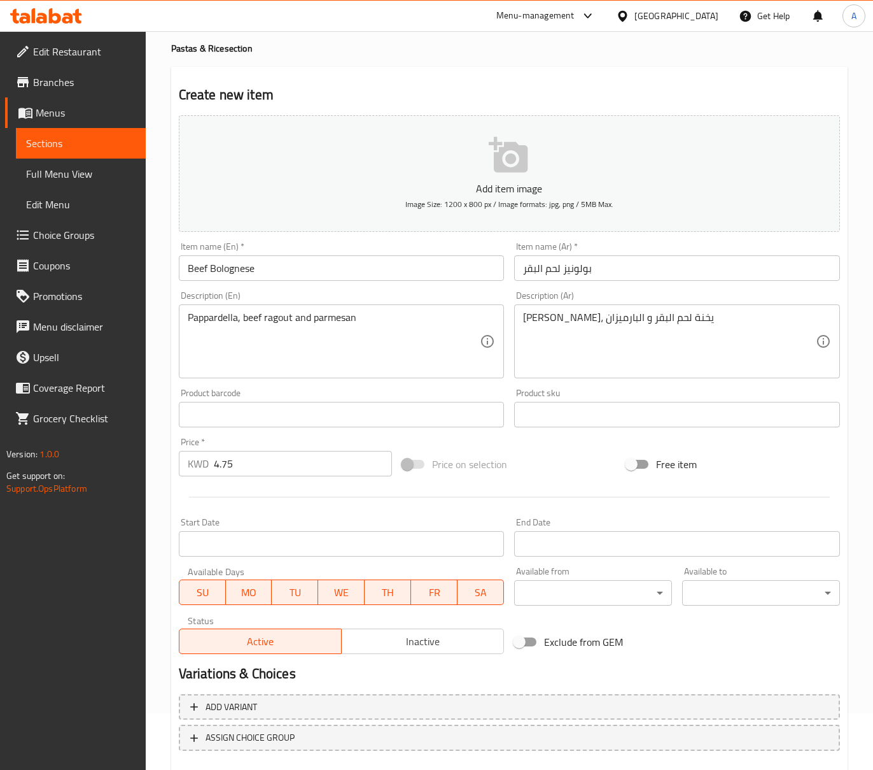
scroll to position [129, 0]
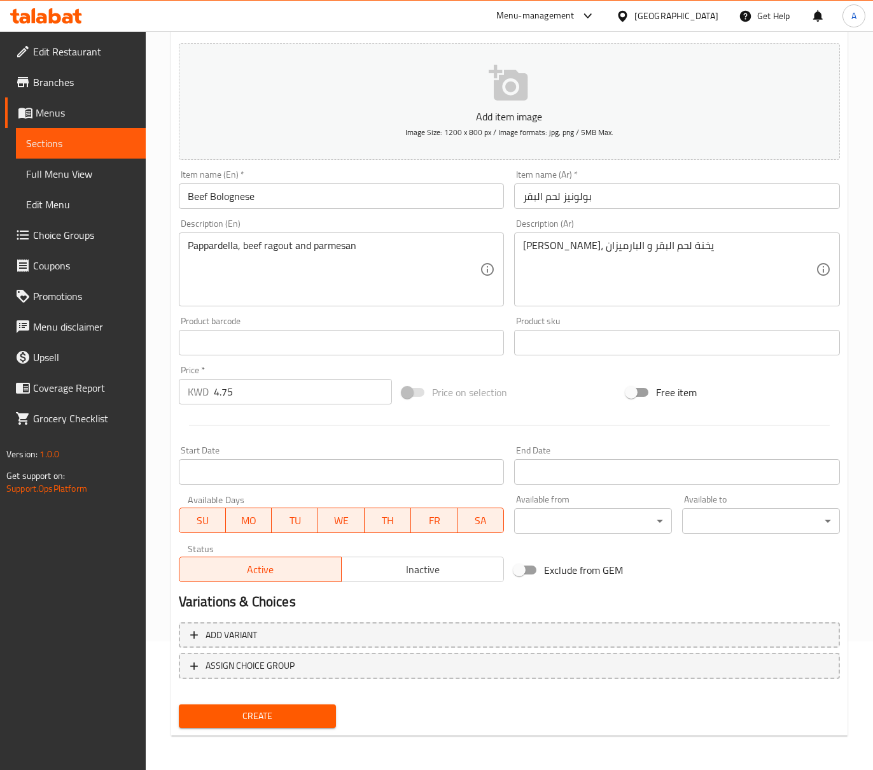
click at [466, 699] on div "Create" at bounding box center [510, 716] width 672 height 34
click at [300, 704] on button "Create" at bounding box center [258, 716] width 158 height 24
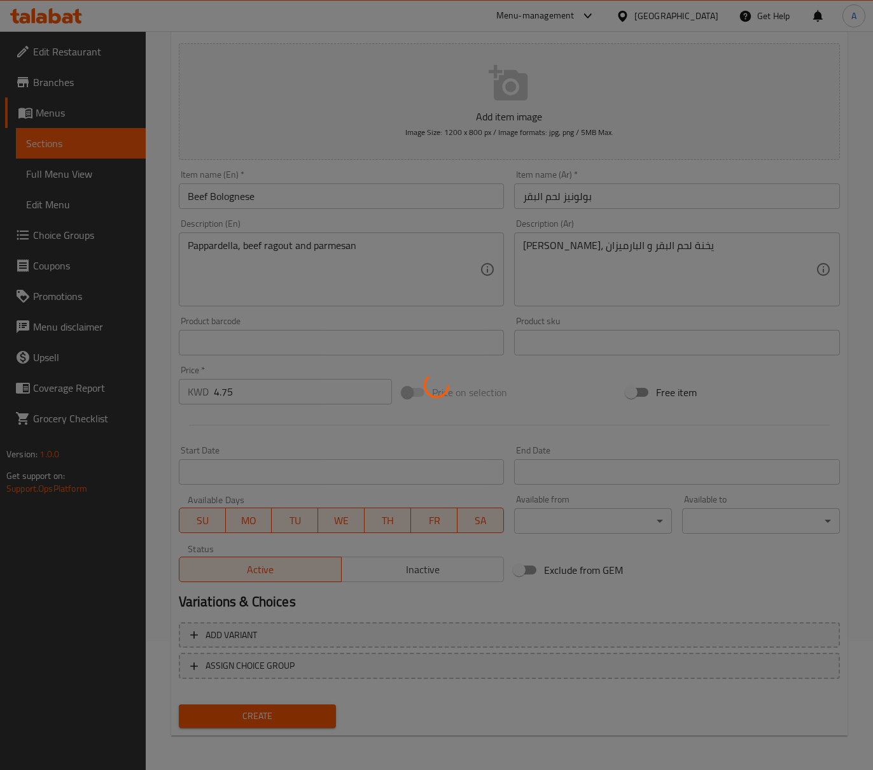
type input "0"
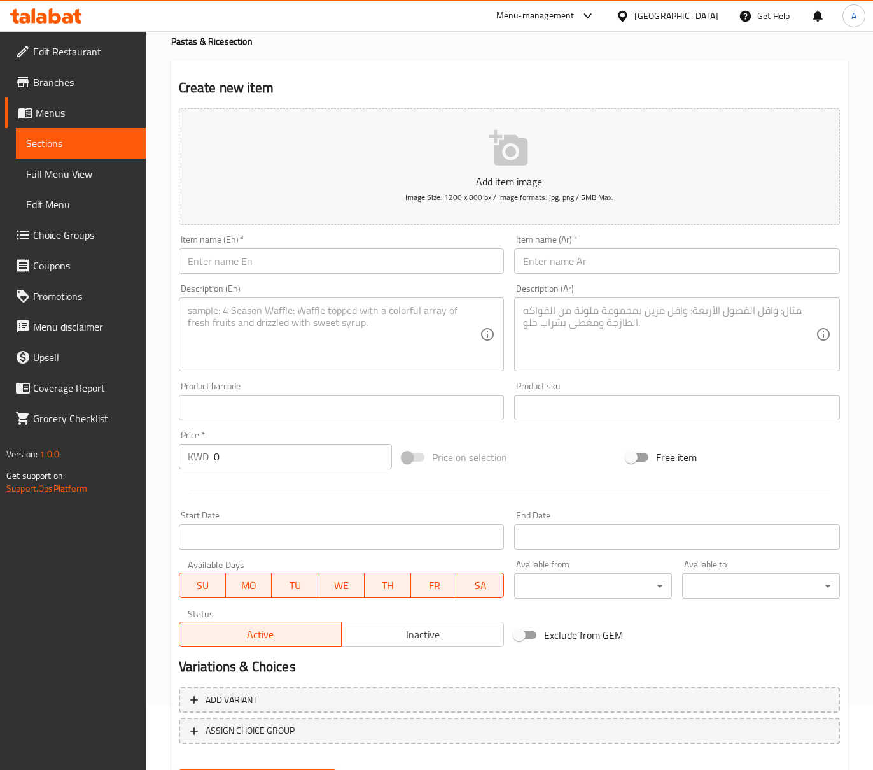
scroll to position [0, 0]
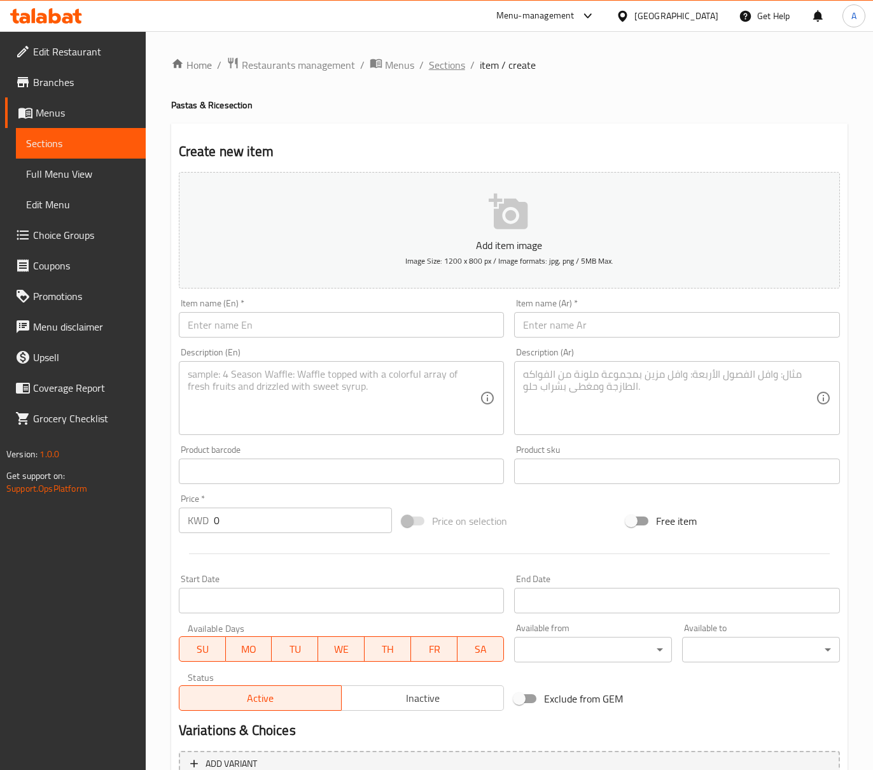
click at [449, 70] on span "Sections" at bounding box center [447, 64] width 36 height 15
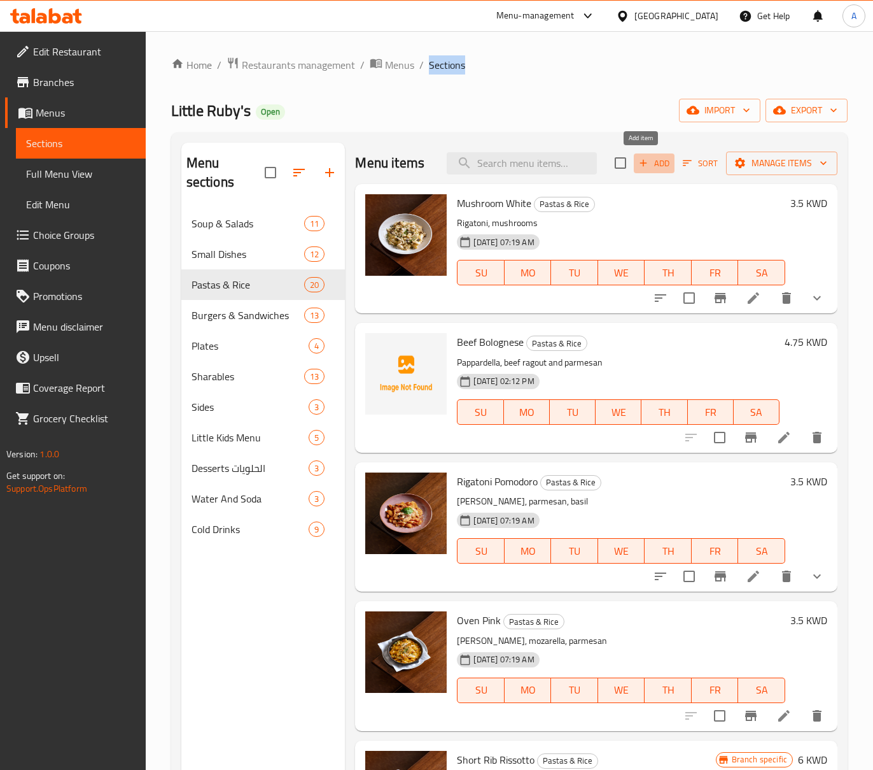
click at [658, 164] on span "Add" at bounding box center [654, 163] width 34 height 15
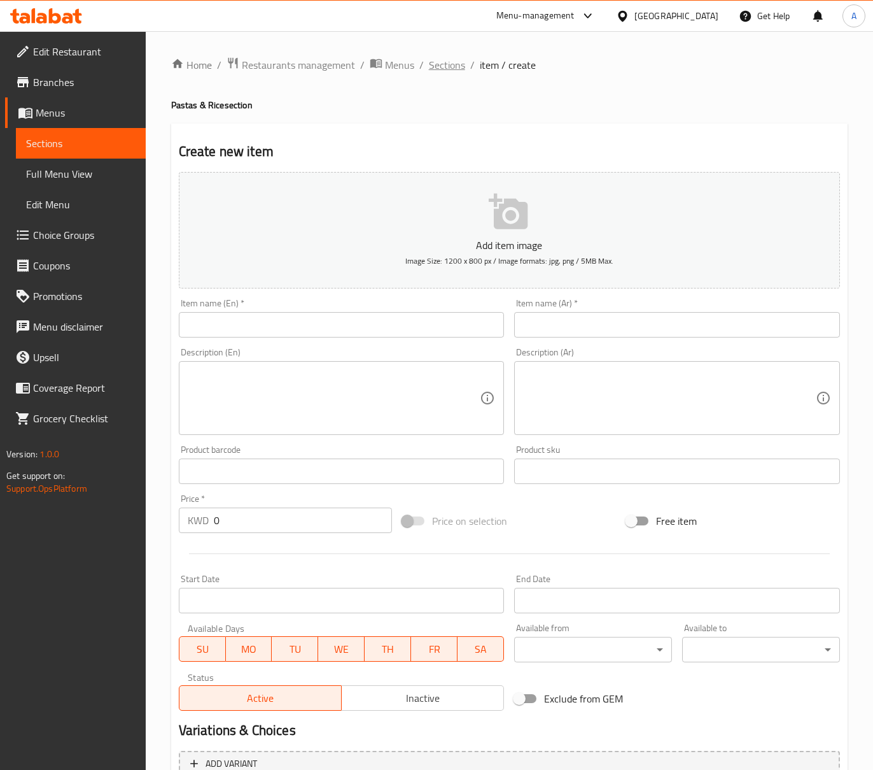
click at [444, 67] on span "Sections" at bounding box center [447, 64] width 36 height 15
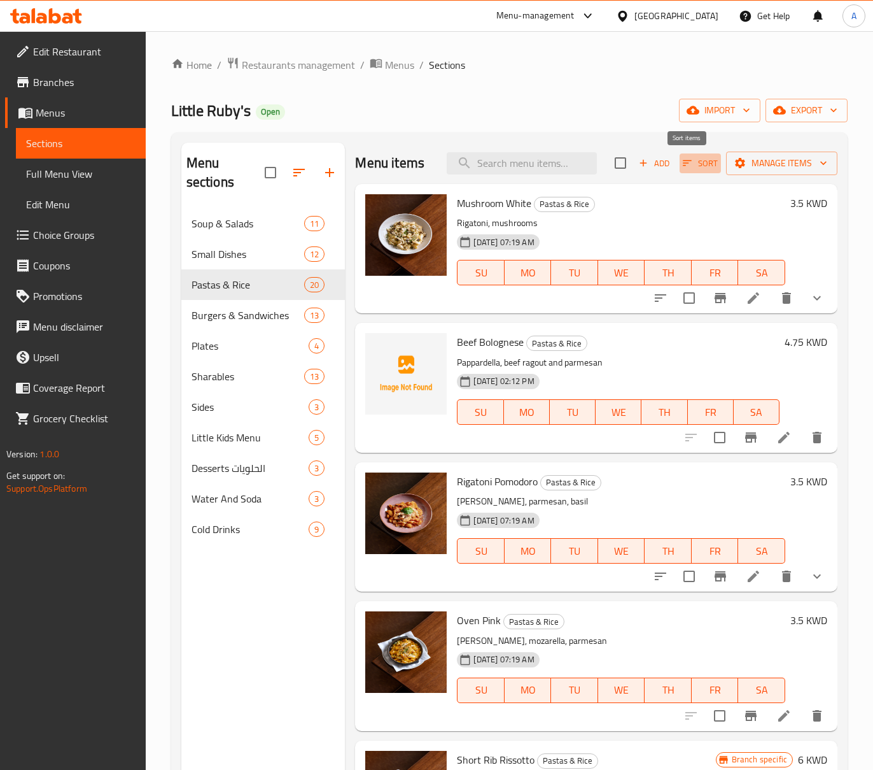
click at [682, 159] on icon "button" at bounding box center [687, 162] width 11 height 11
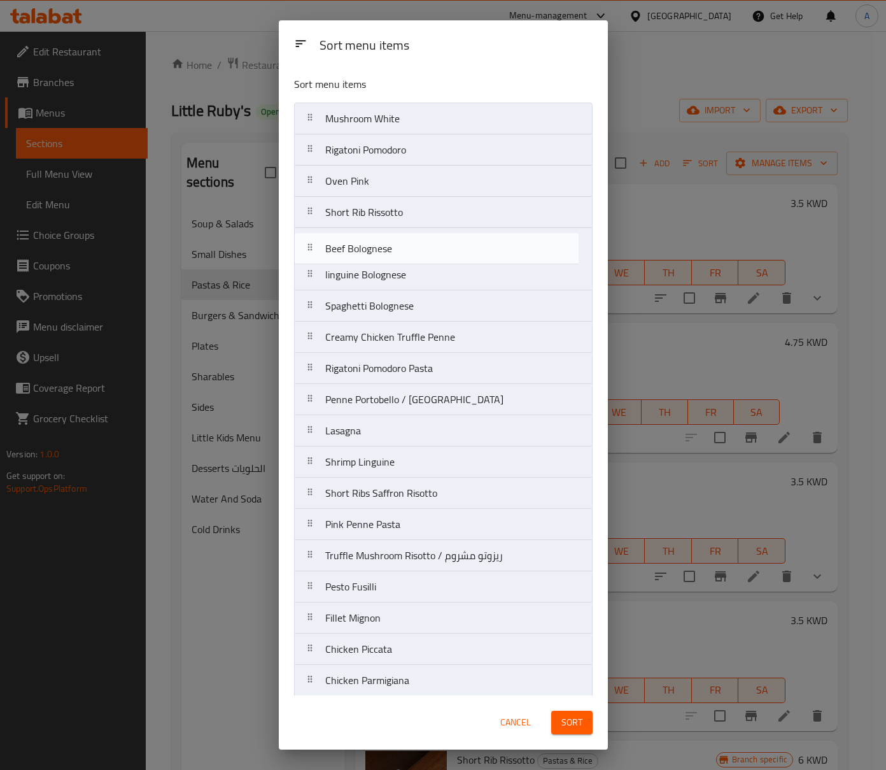
drag, startPoint x: 446, startPoint y: 146, endPoint x: 446, endPoint y: 248, distance: 102.5
click at [446, 248] on nav "Mushroom White Beef Bolognese Rigatoni Pomodoro Oven Pink Short Rib Rissotto li…" at bounding box center [443, 414] width 299 height 625
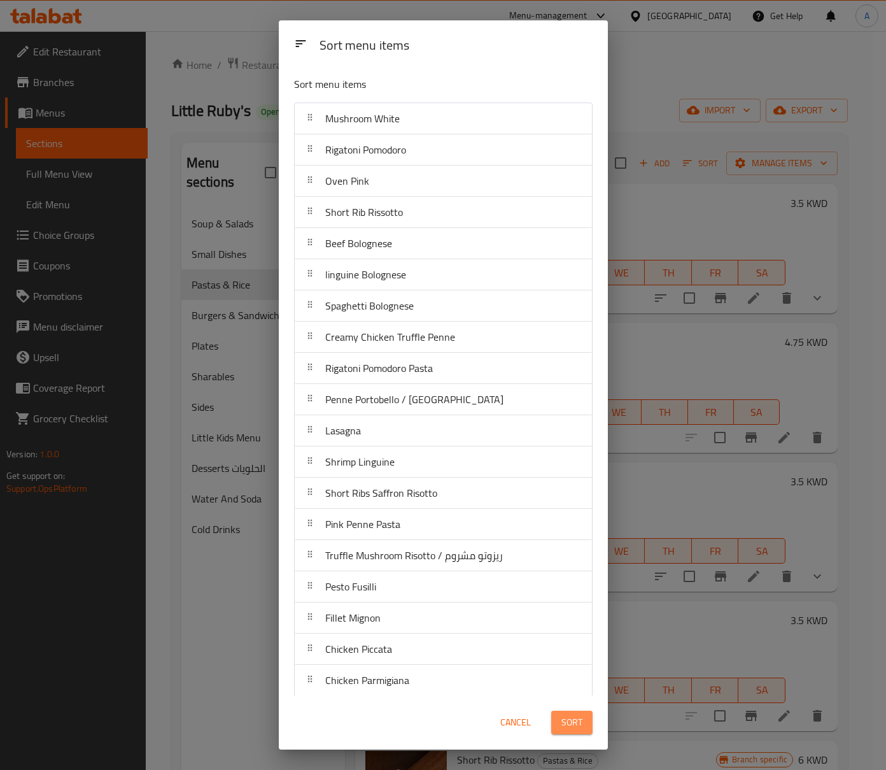
click at [575, 724] on span "Sort" at bounding box center [571, 722] width 21 height 16
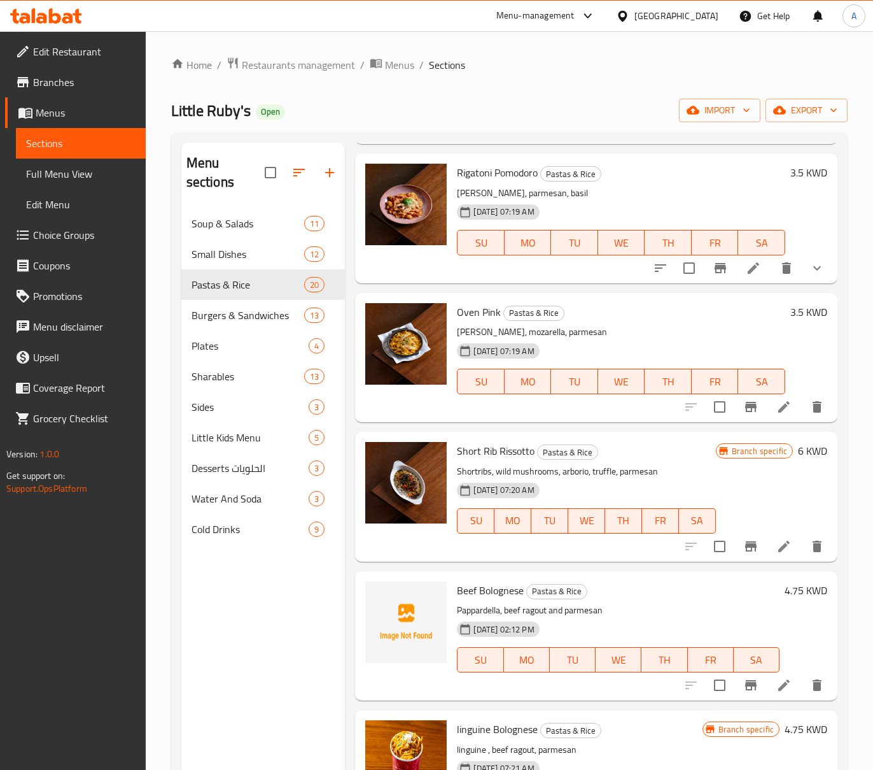
scroll to position [339, 0]
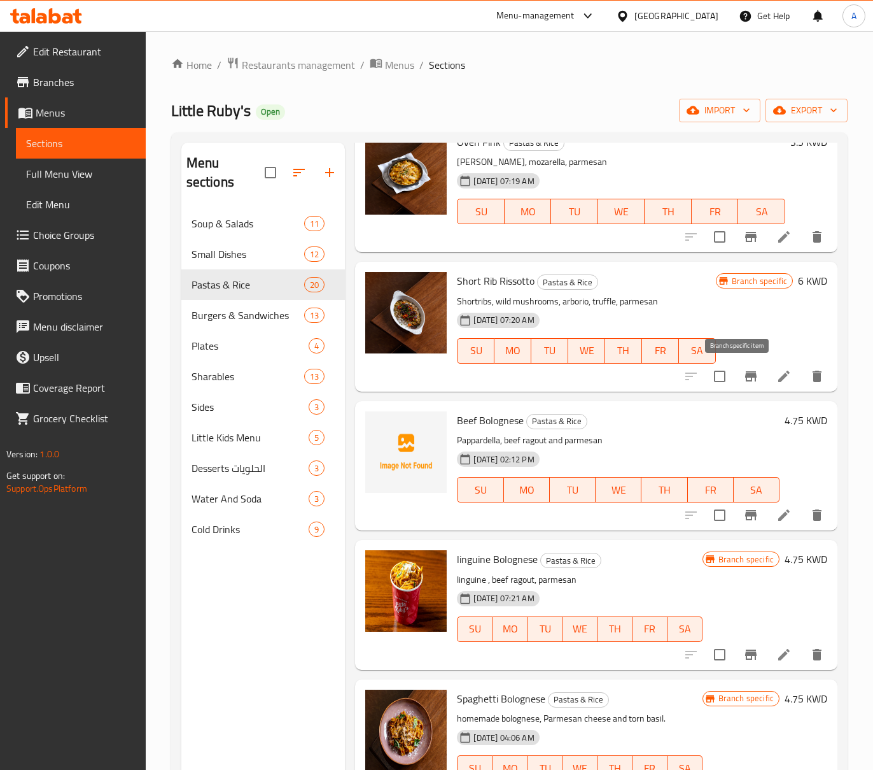
click at [743, 378] on icon "Branch-specific-item" at bounding box center [750, 376] width 15 height 15
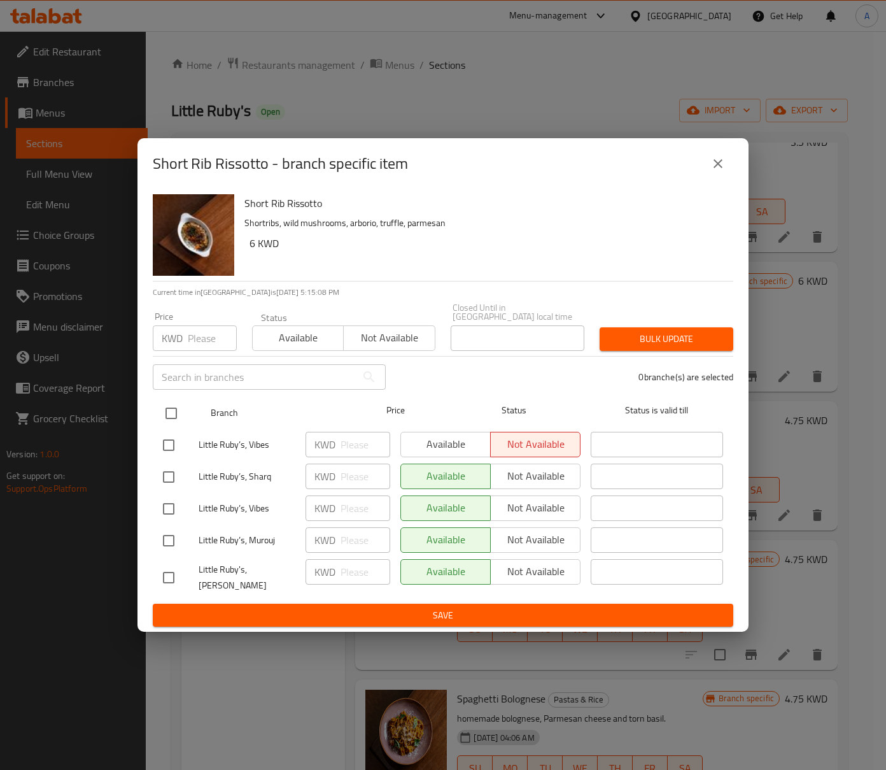
click at [174, 414] on input "checkbox" at bounding box center [171, 413] width 27 height 27
checkbox input "true"
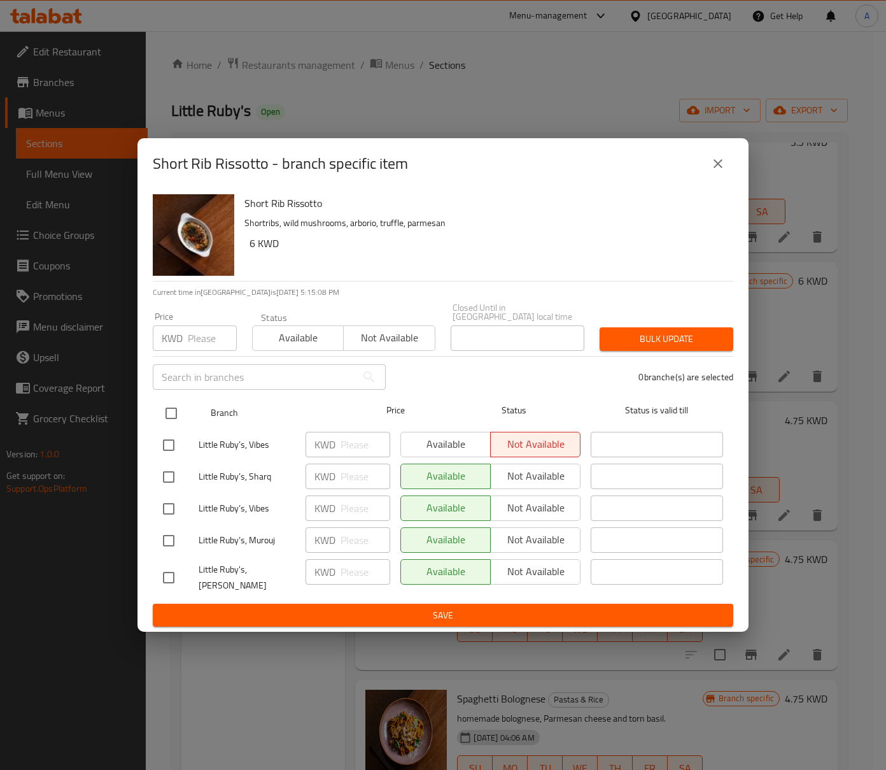
checkbox input "true"
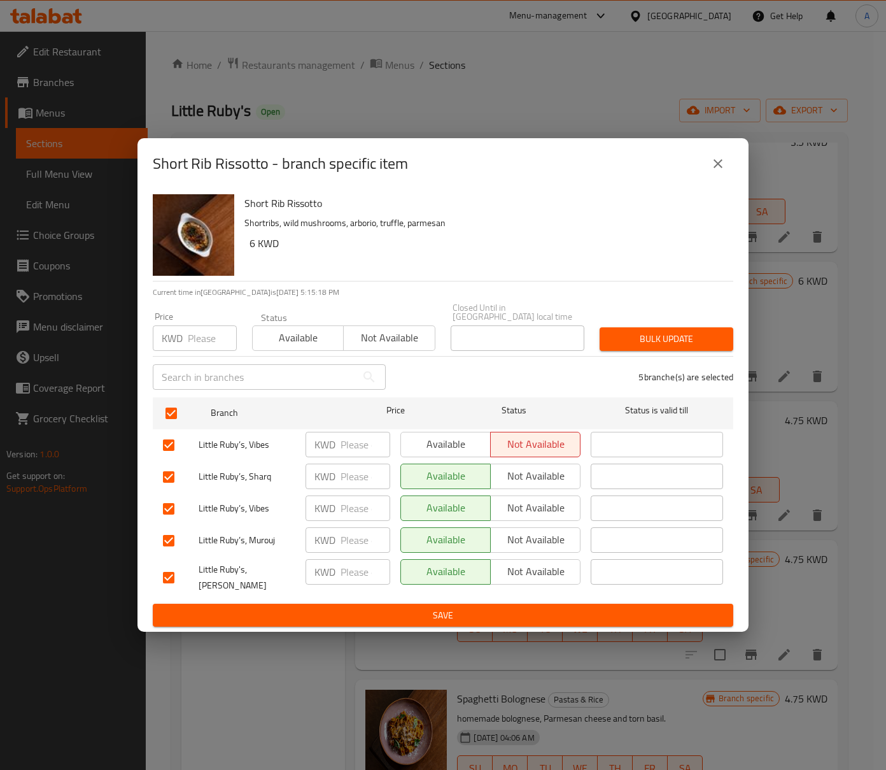
click at [722, 179] on button "close" at bounding box center [718, 163] width 31 height 31
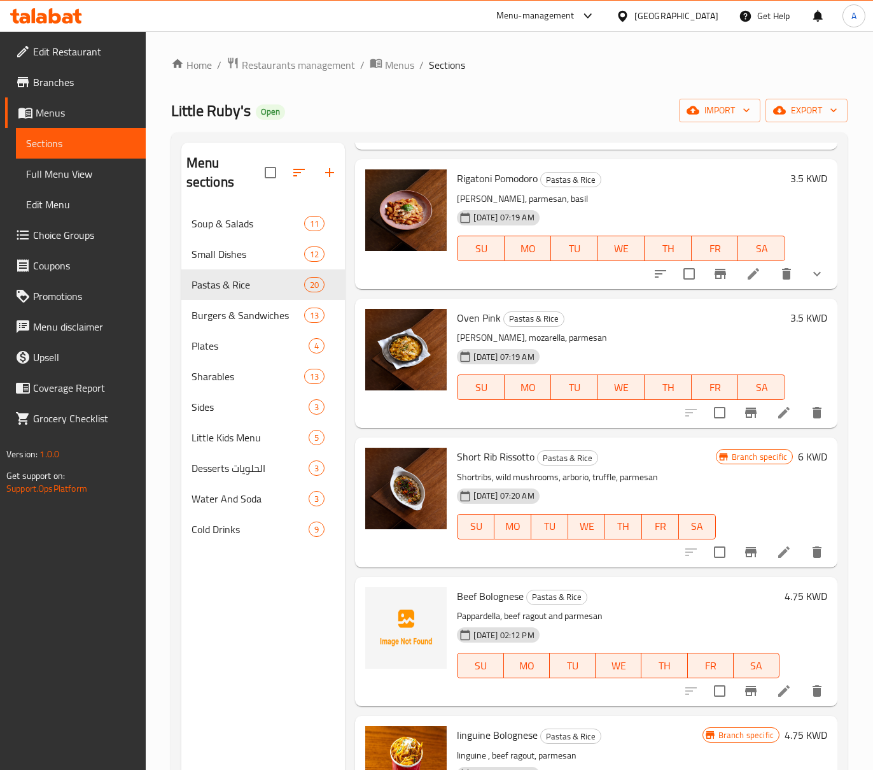
scroll to position [0, 0]
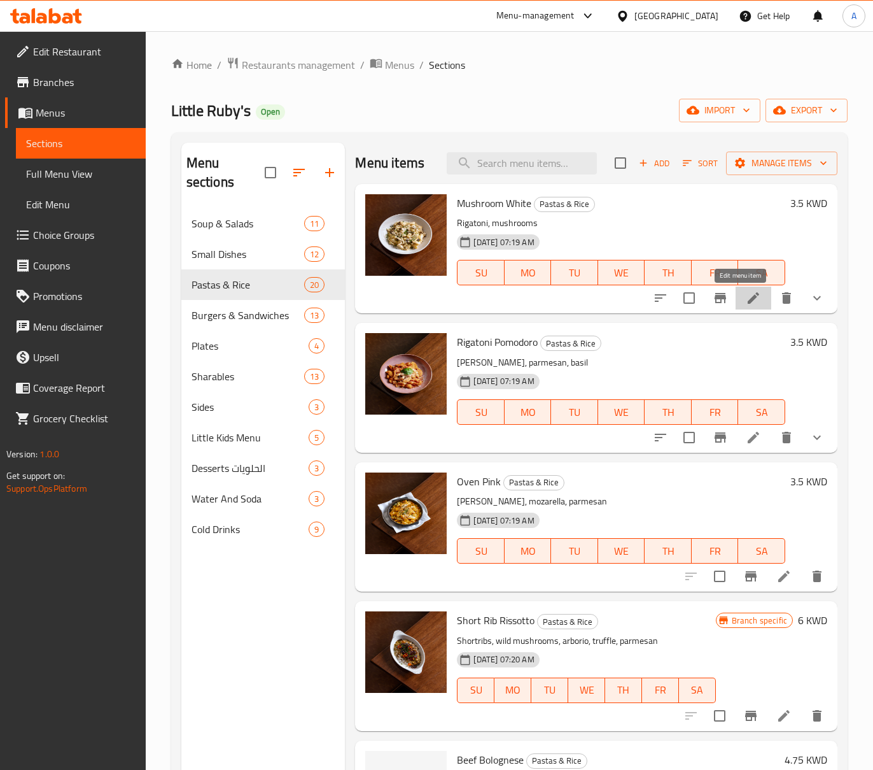
click at [748, 300] on icon at bounding box center [753, 297] width 11 height 11
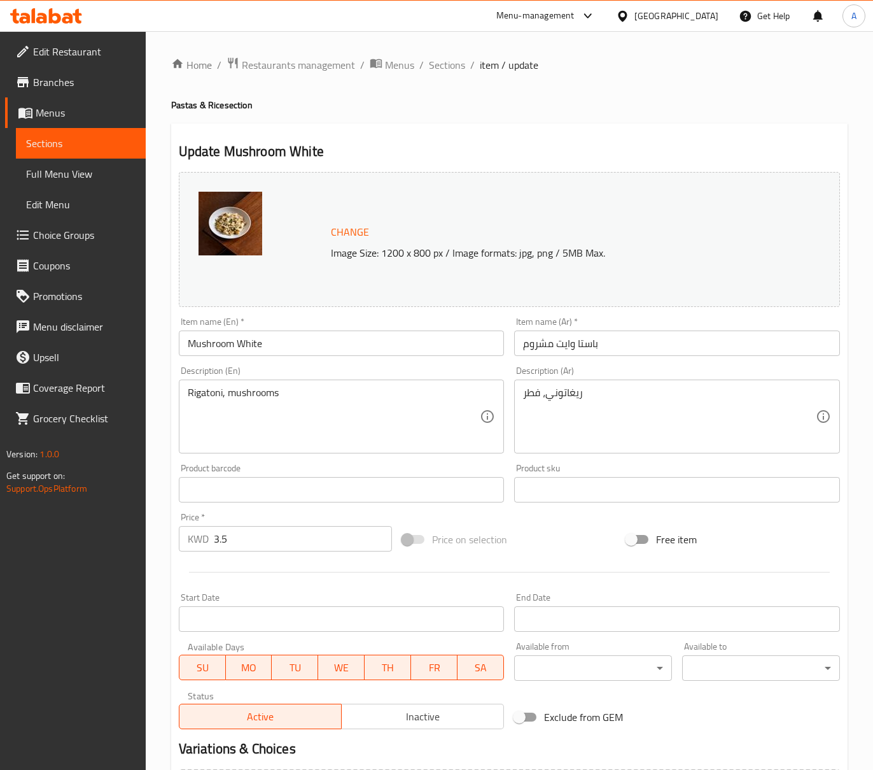
click at [329, 334] on input "Mushroom White" at bounding box center [342, 342] width 326 height 25
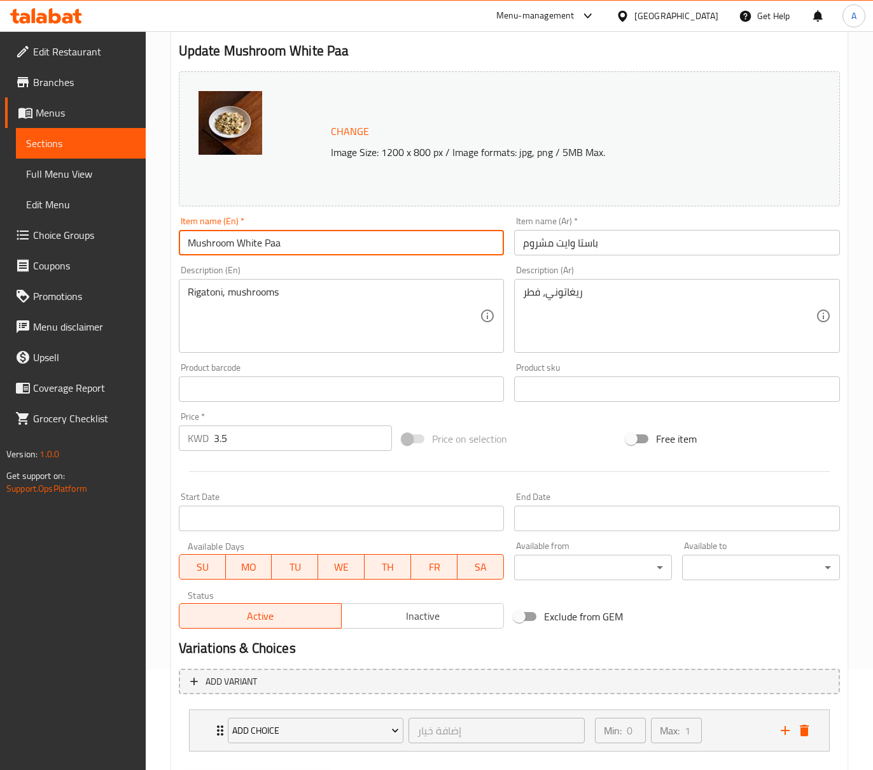
scroll to position [169, 0]
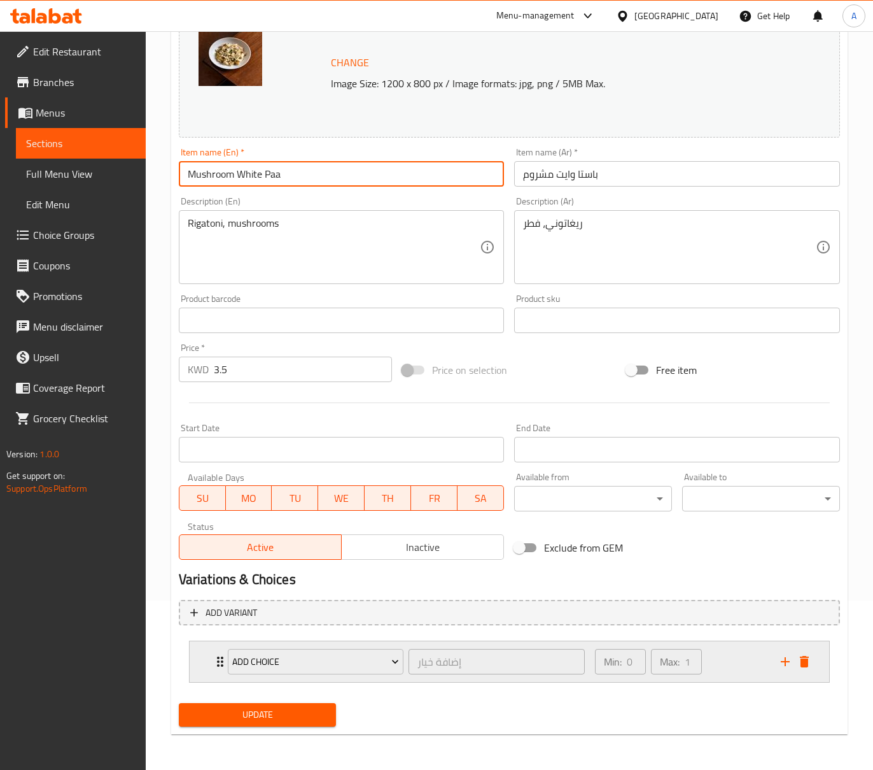
click at [729, 665] on div "Min: 0 ​ Max: 1 ​" at bounding box center [681, 661] width 186 height 41
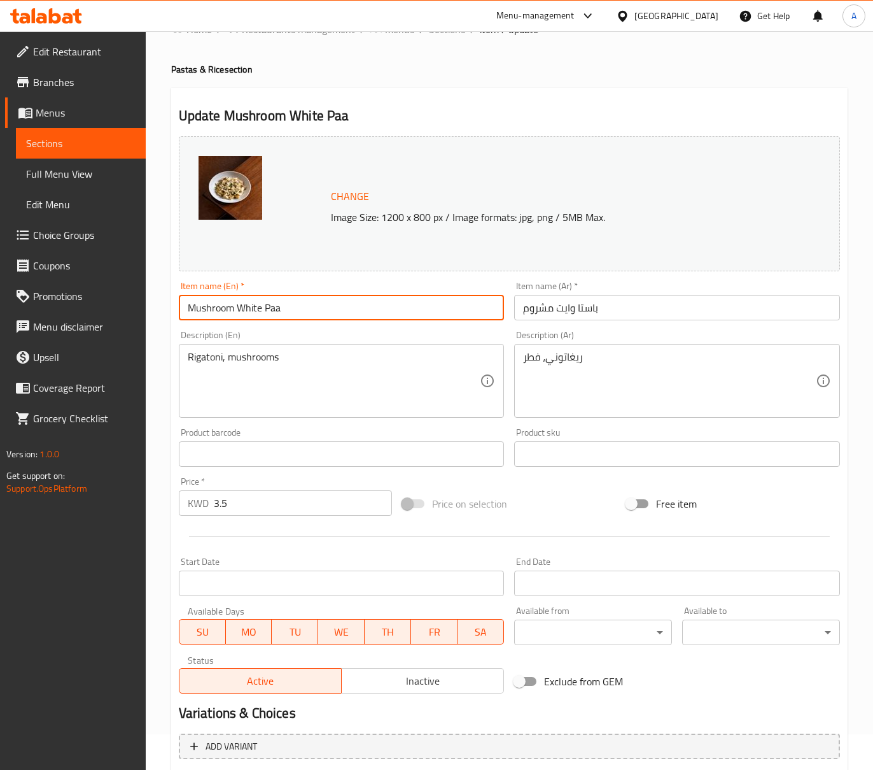
scroll to position [29, 0]
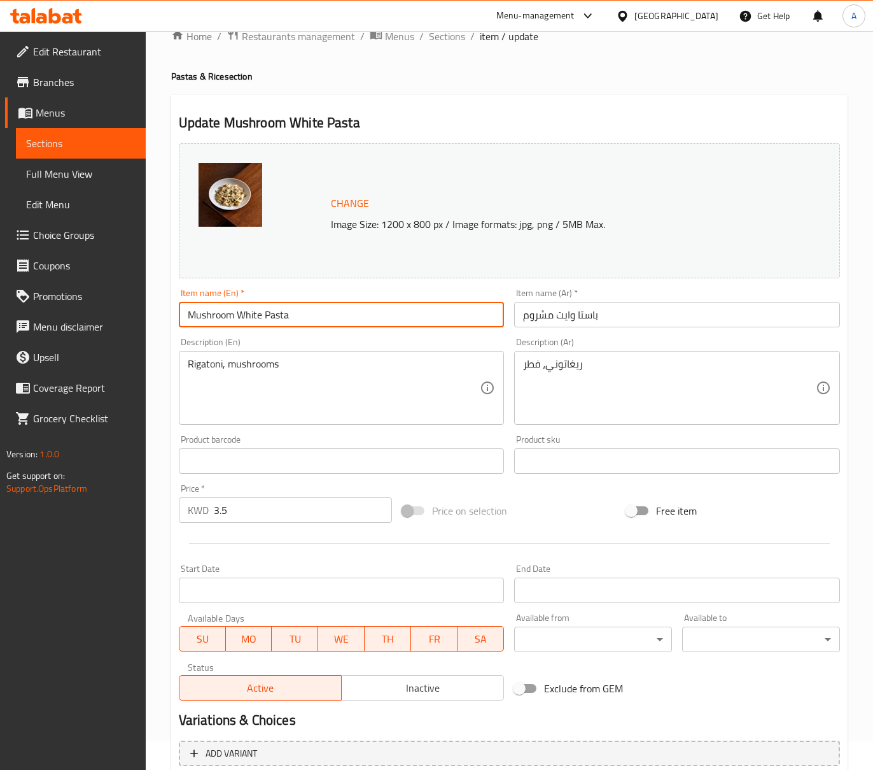
type input "Mushroom White Pasta"
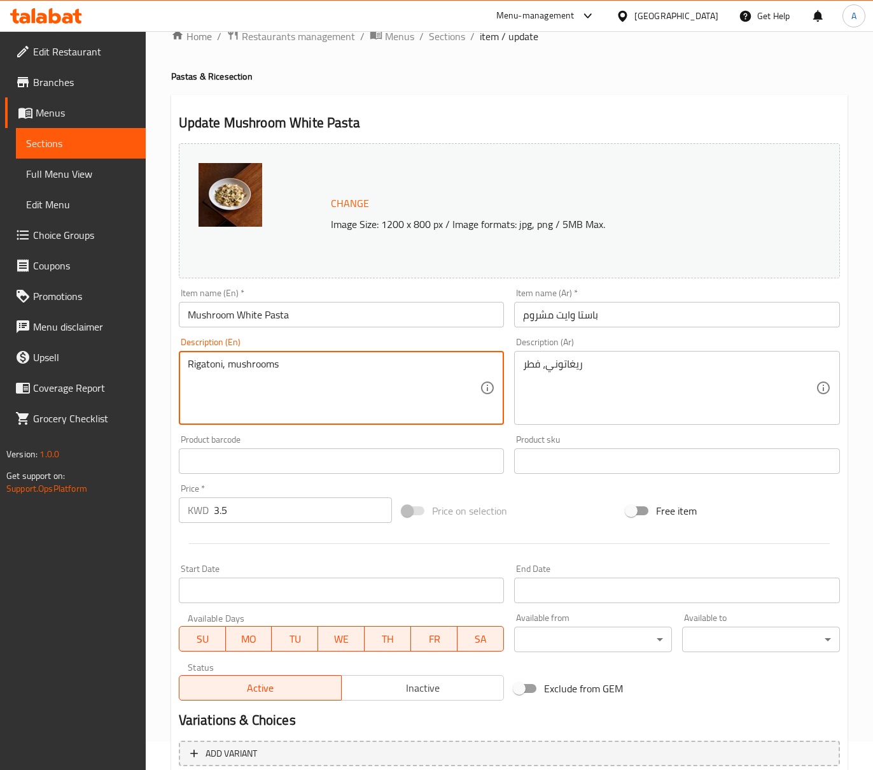
click at [286, 372] on textarea "Rigatoni, mushrooms" at bounding box center [334, 388] width 293 height 60
paste textarea "(add chicken or truffle 1 kd)"
drag, startPoint x: 283, startPoint y: 372, endPoint x: 471, endPoint y: 387, distance: 188.4
click at [439, 386] on textarea "Rigatoni, mushrooms (add chicken or truffle 1 kd)" at bounding box center [334, 388] width 293 height 60
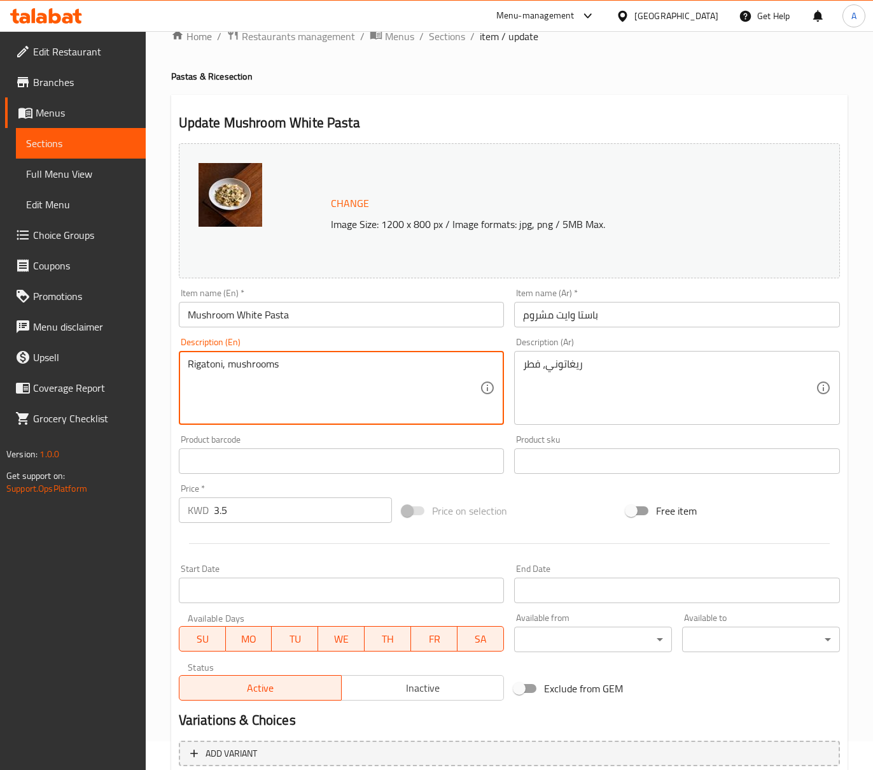
click at [225, 367] on textarea "Rigatoni, mushrooms" at bounding box center [334, 388] width 293 height 60
type textarea "Rigatoni and mushrooms"
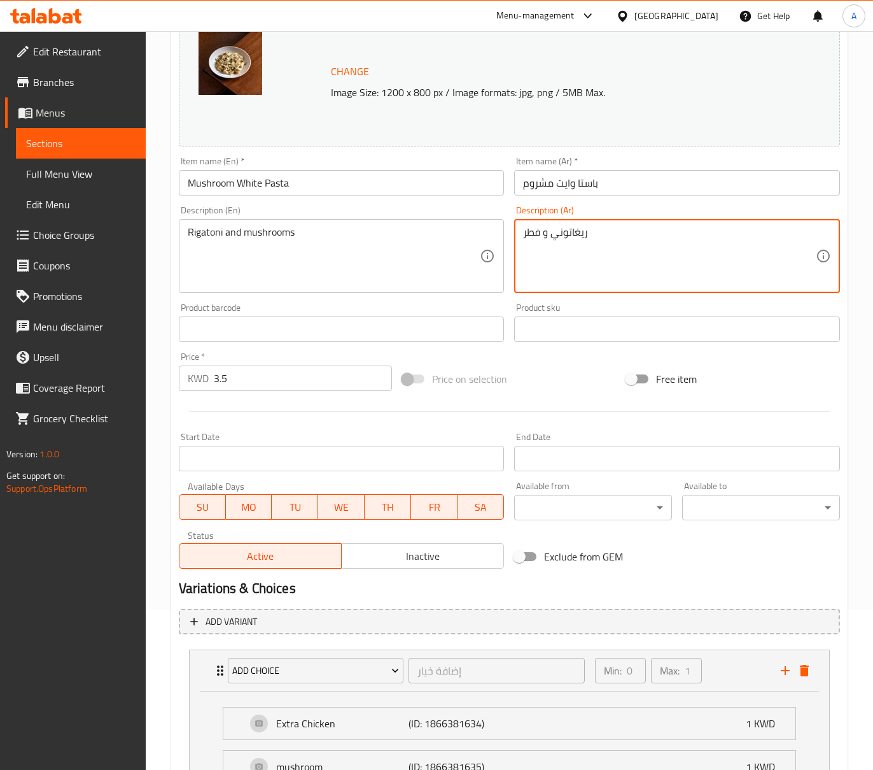
scroll to position [283, 0]
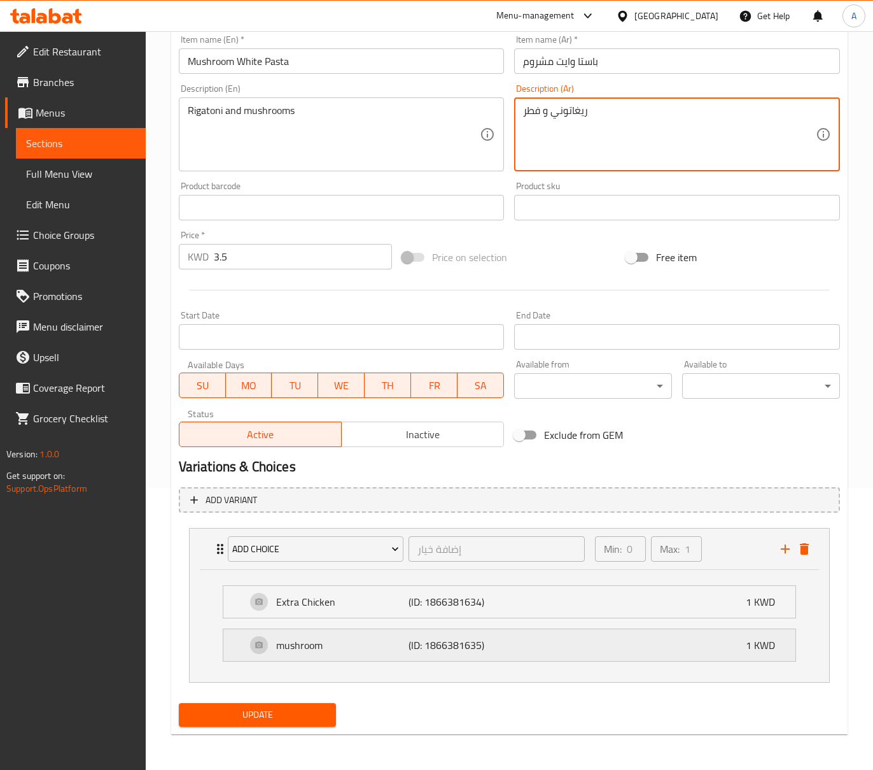
click at [346, 658] on div "mushroom (ID: 1866381635) 1 KWD" at bounding box center [513, 645] width 534 height 32
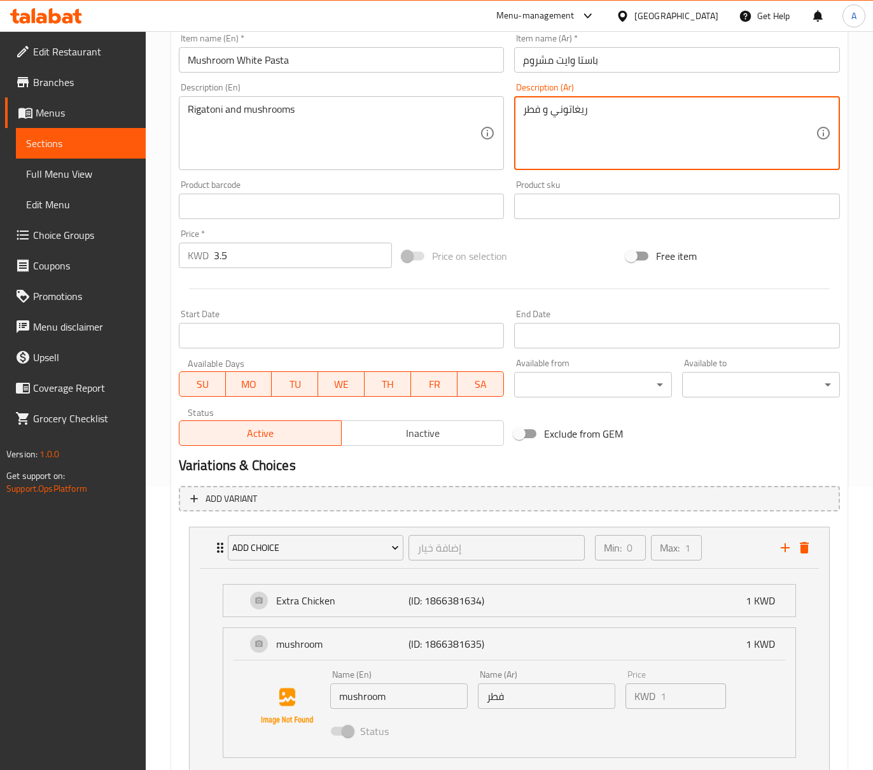
type textarea "ريغاتوني و فطر"
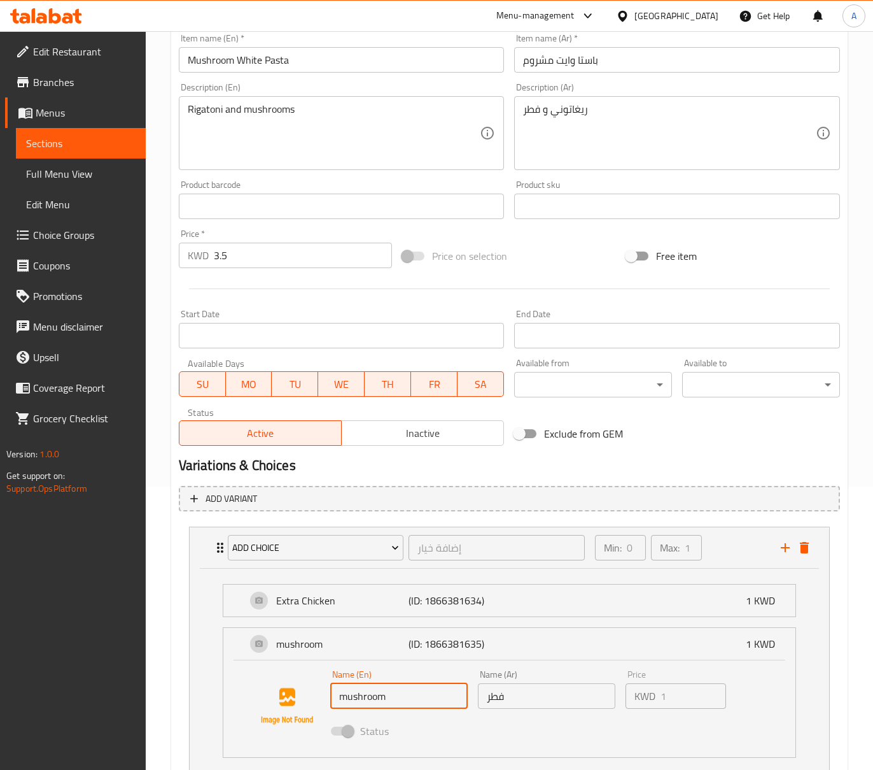
click at [354, 698] on input "mushroom" at bounding box center [398, 695] width 137 height 25
click at [349, 696] on input "mushroom" at bounding box center [398, 695] width 137 height 25
click at [347, 693] on input "mushroom" at bounding box center [398, 695] width 137 height 25
click at [348, 698] on input "mushroom" at bounding box center [398, 695] width 137 height 25
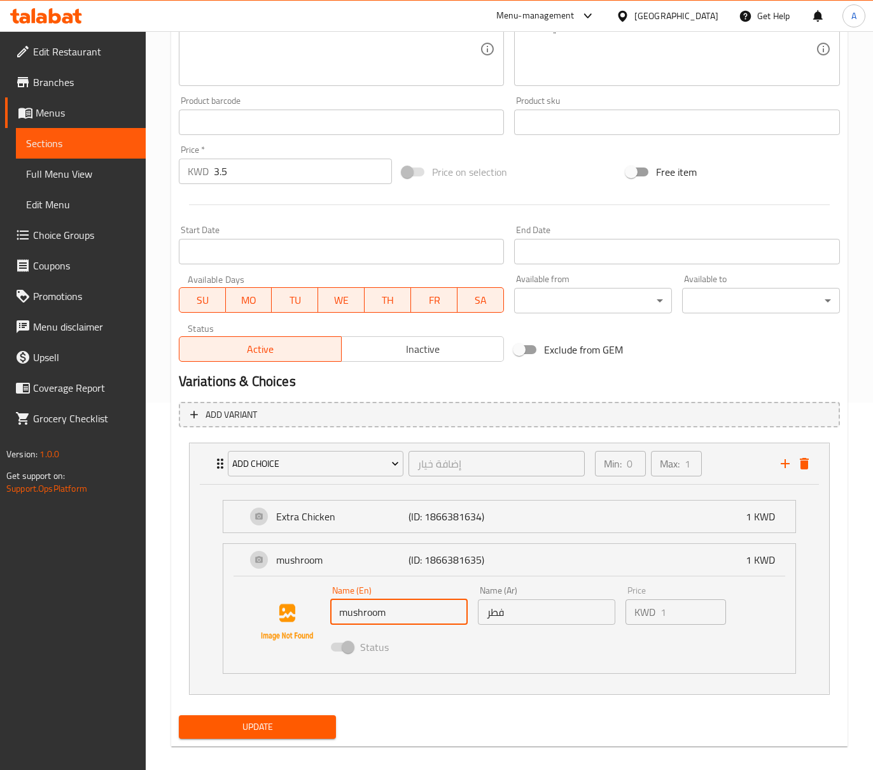
scroll to position [368, 0]
click at [406, 620] on input "mushroom" at bounding box center [398, 610] width 137 height 25
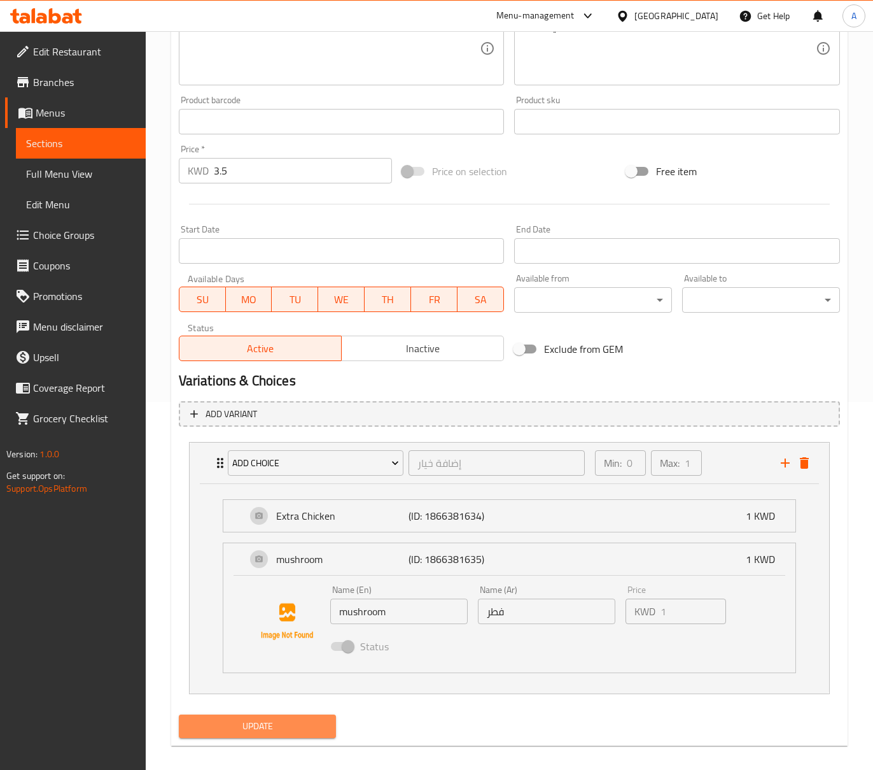
click at [317, 728] on span "Update" at bounding box center [257, 726] width 137 height 16
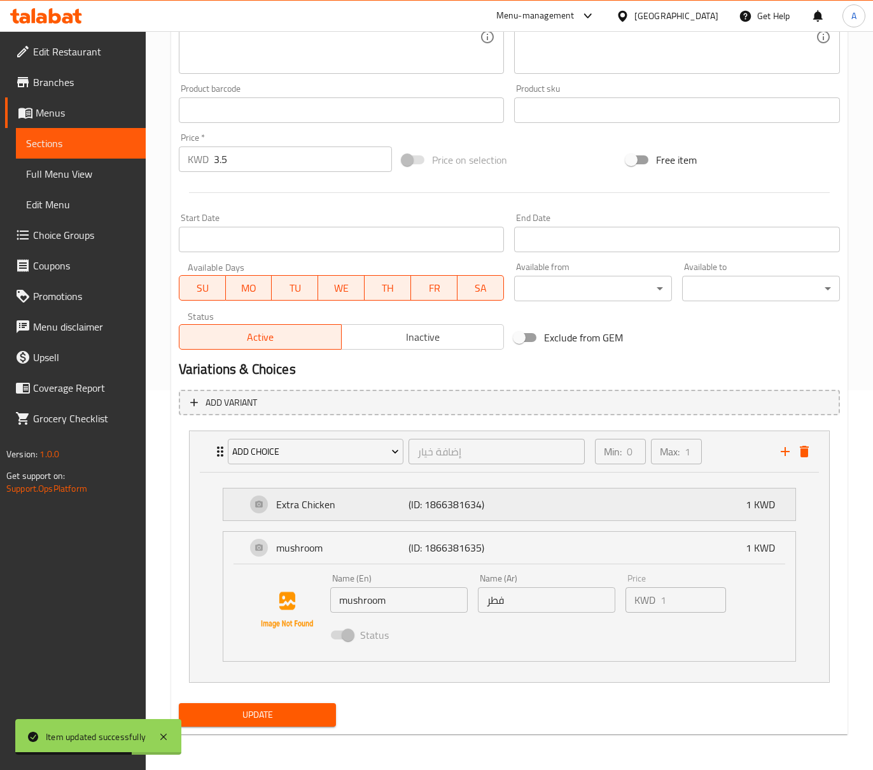
scroll to position [381, 0]
click at [60, 232] on span "Choice Groups" at bounding box center [84, 234] width 102 height 15
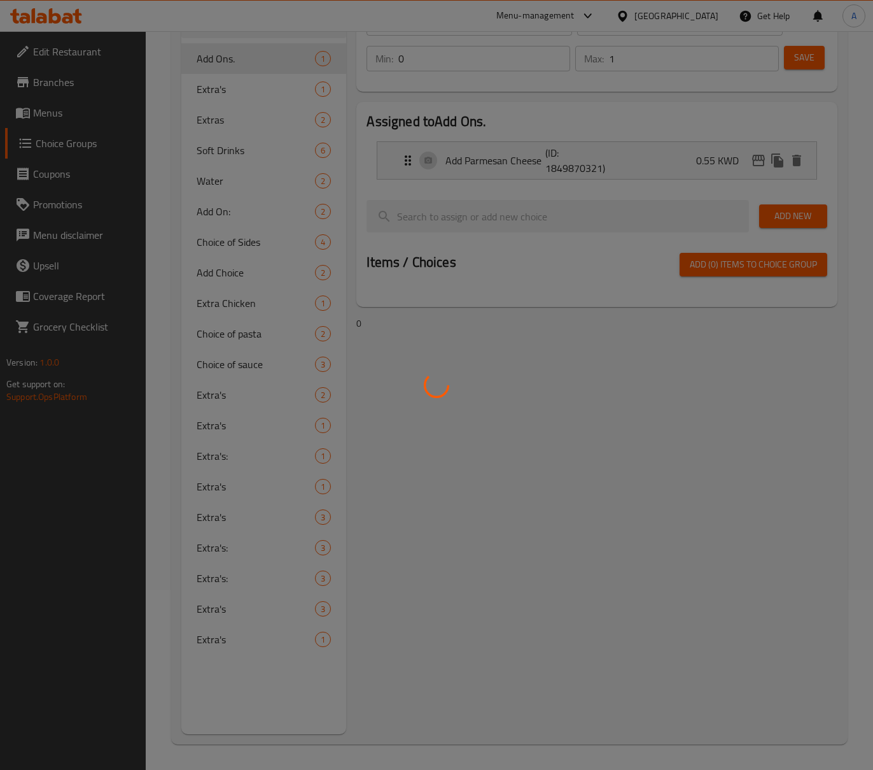
scroll to position [181, 0]
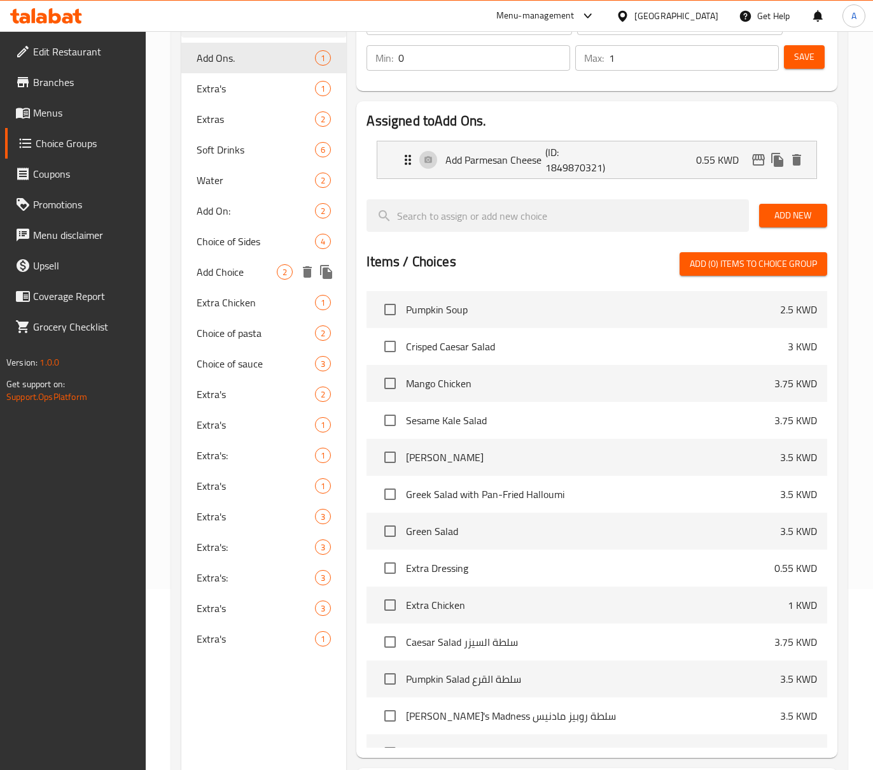
click at [250, 271] on span "Add Choice" at bounding box center [237, 271] width 81 height 15
type input "Add Choice"
type input "إضافة خيار"
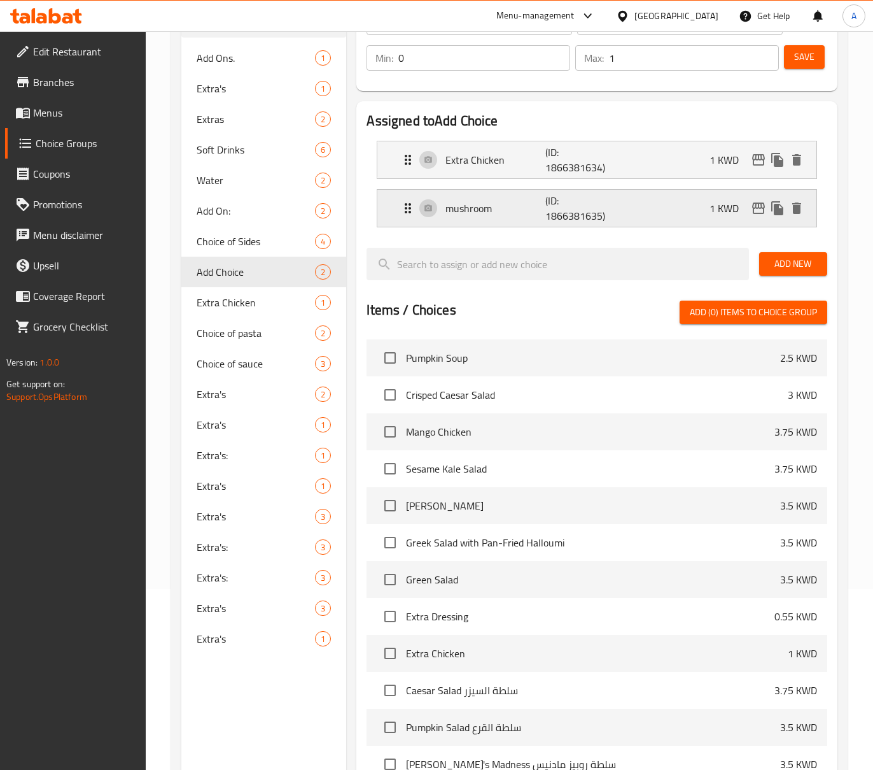
click at [555, 218] on nav "Extra Chicken (ID: 1866381634) 1 KWD Name (En) Extra Chicken Name (En) Name (Ar…" at bounding box center [597, 183] width 460 height 107
click at [477, 209] on p "mushroom" at bounding box center [495, 208] width 99 height 15
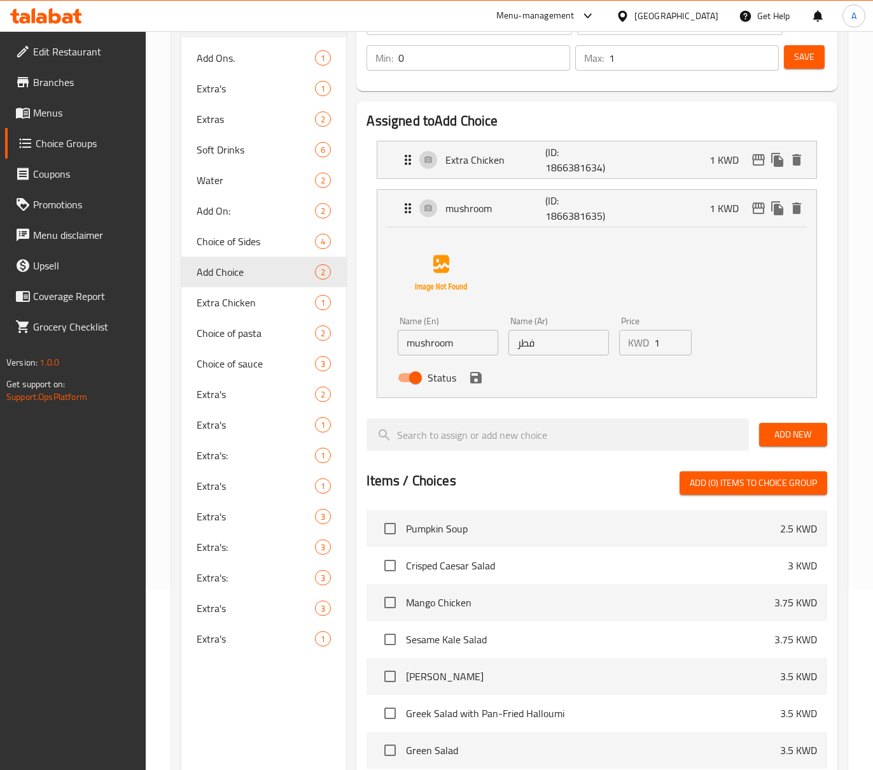
click at [454, 353] on input "mushroom" at bounding box center [448, 342] width 101 height 25
click at [456, 340] on input "mushroom" at bounding box center [448, 342] width 101 height 25
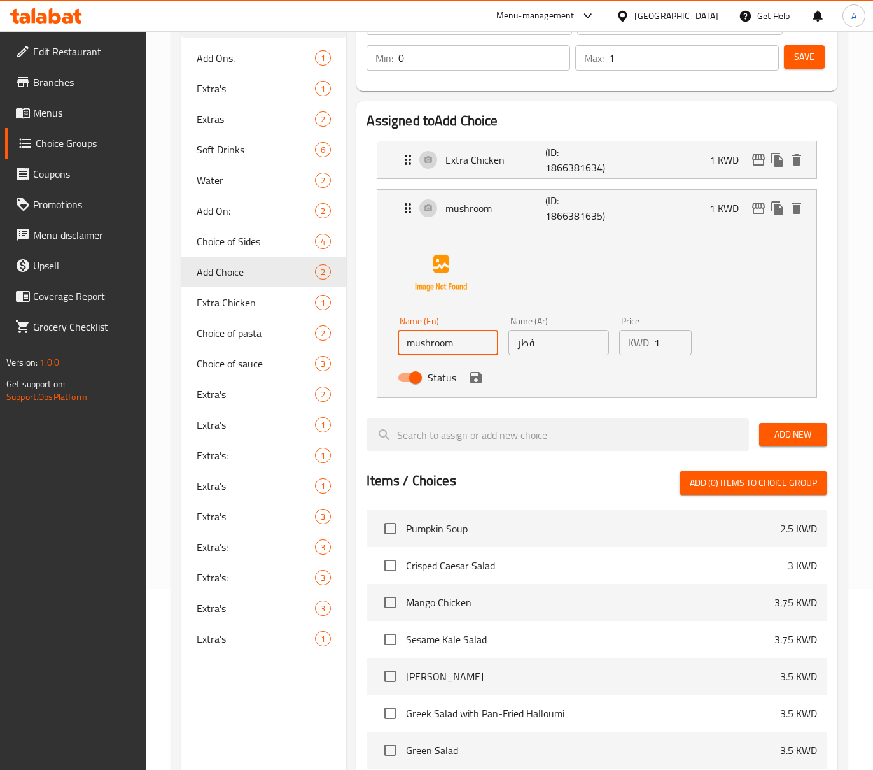
paste input "truffle"
type input "truffle"
click at [553, 344] on input "فطر" at bounding box center [559, 342] width 101 height 25
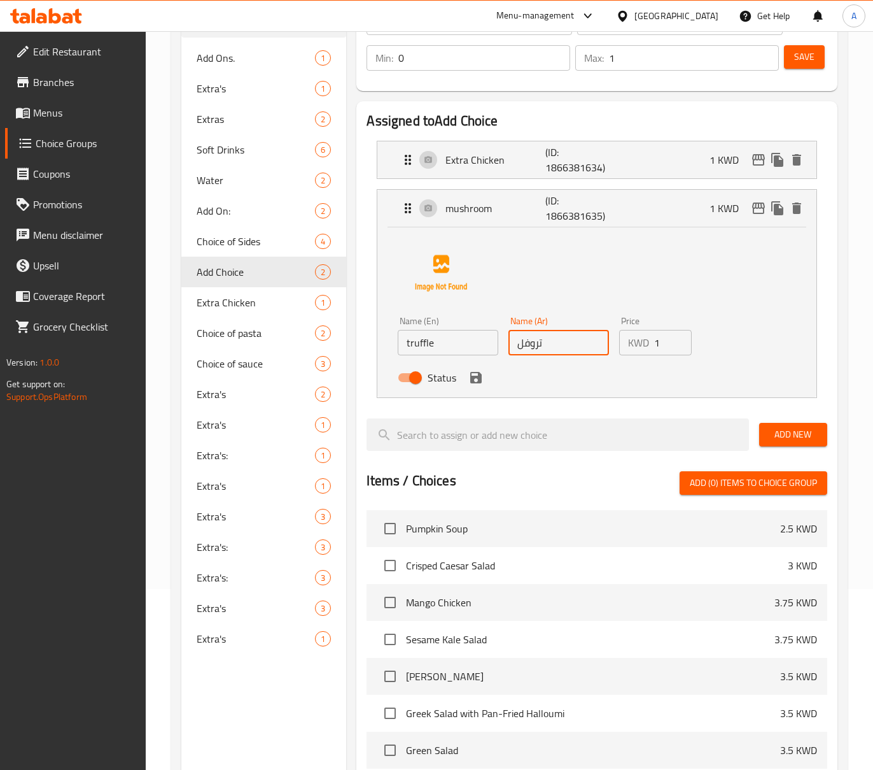
type input "تروفل"
click at [413, 342] on input "truffle" at bounding box center [448, 342] width 101 height 25
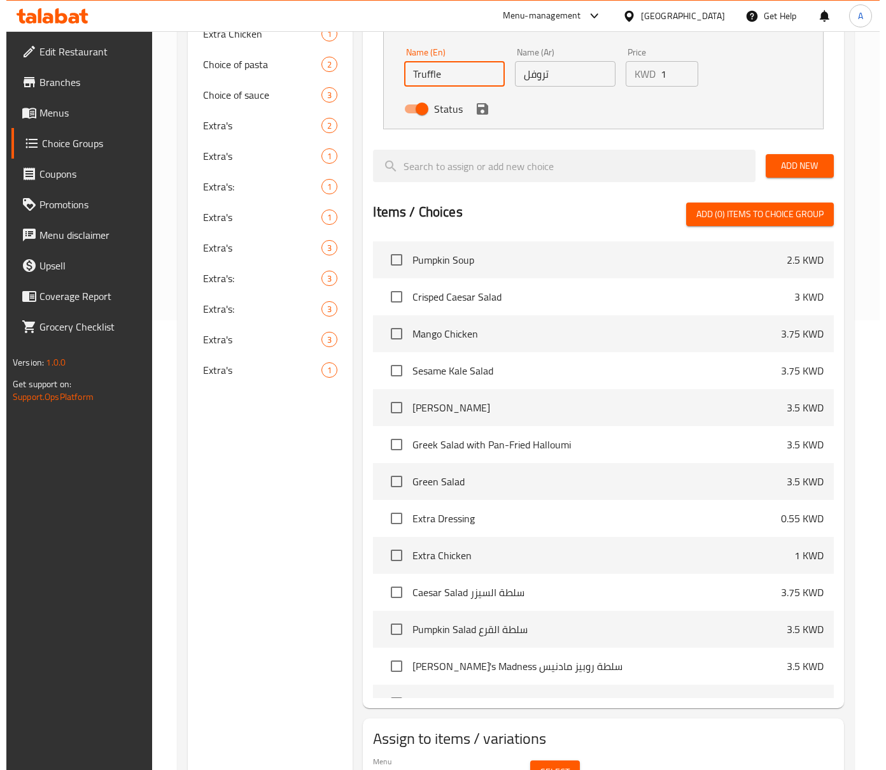
scroll to position [518, 0]
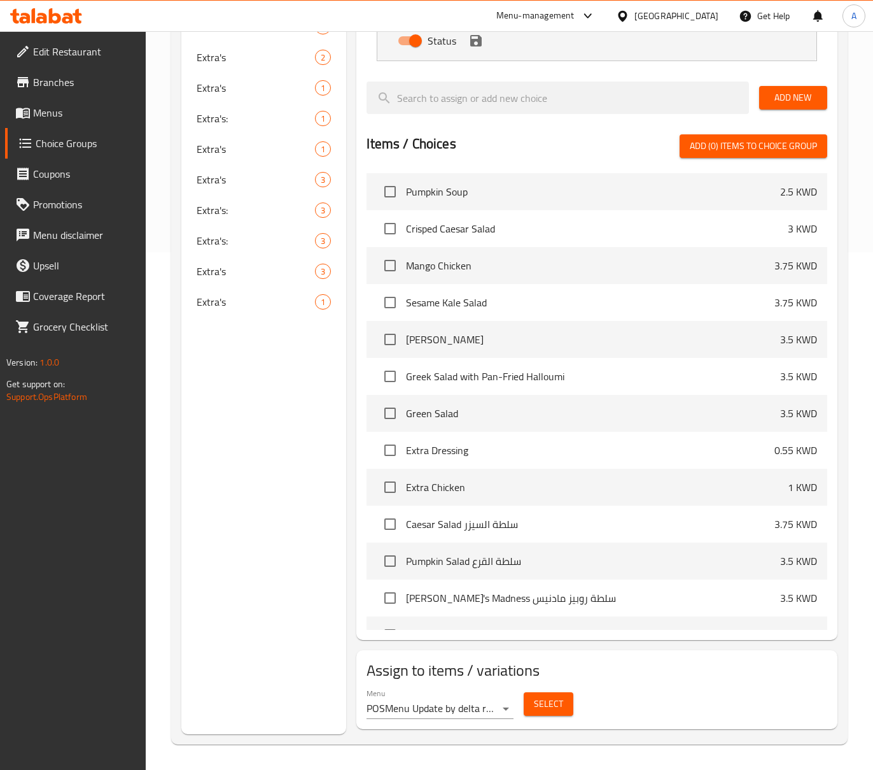
type input "Truffle"
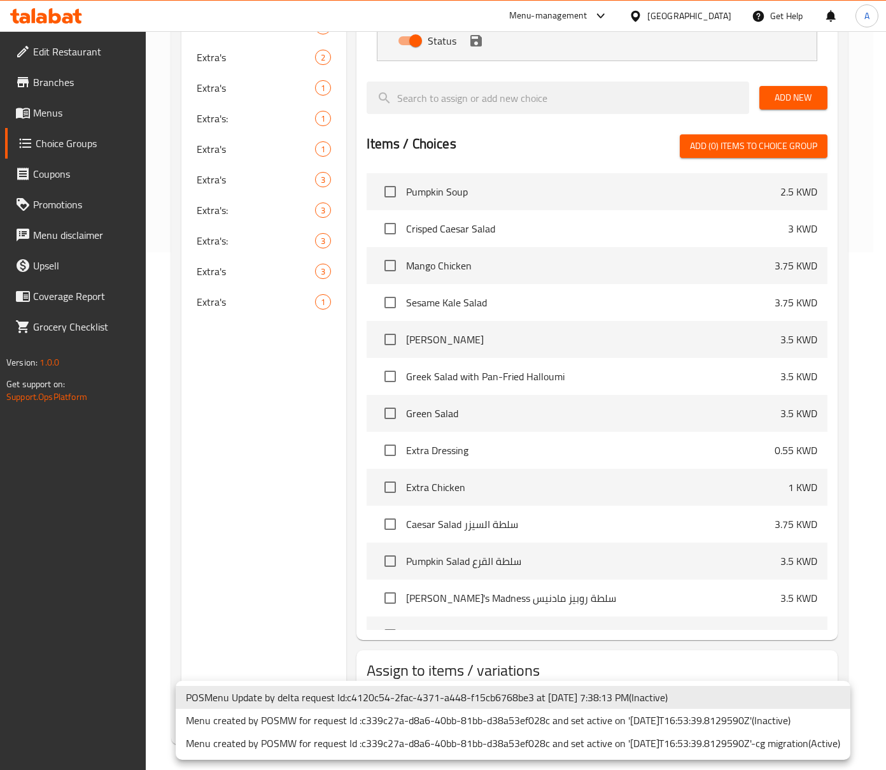
click at [521, 747] on li "Menu created by POSMW for request Id :c339c27a-d8a6-40bb-81bb-d38a53ef028c and …" at bounding box center [513, 742] width 675 height 23
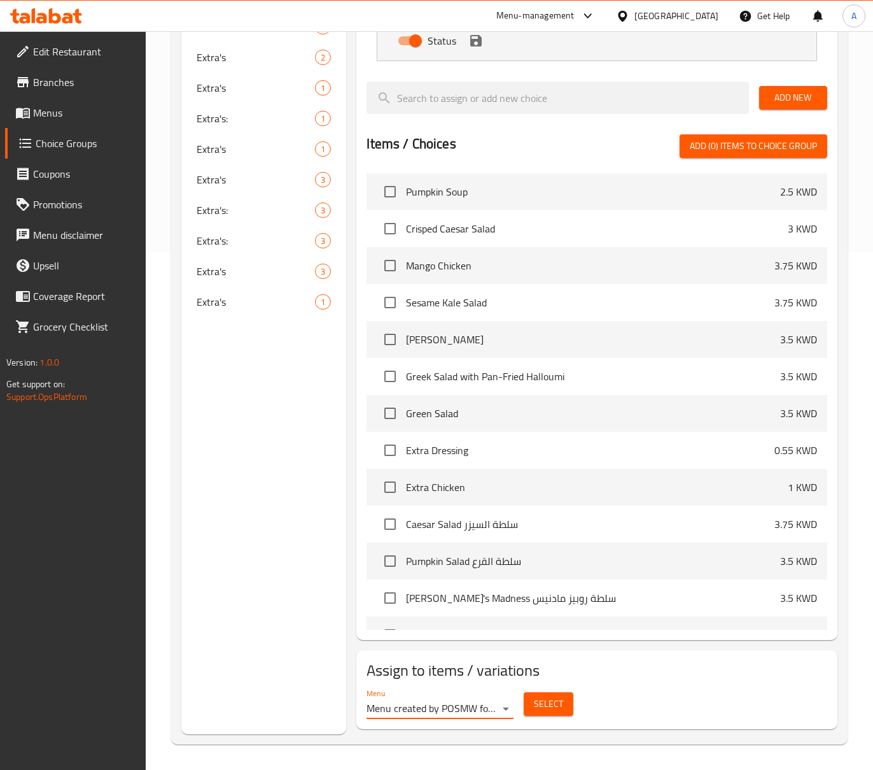
click at [542, 694] on button "Select" at bounding box center [549, 704] width 50 height 24
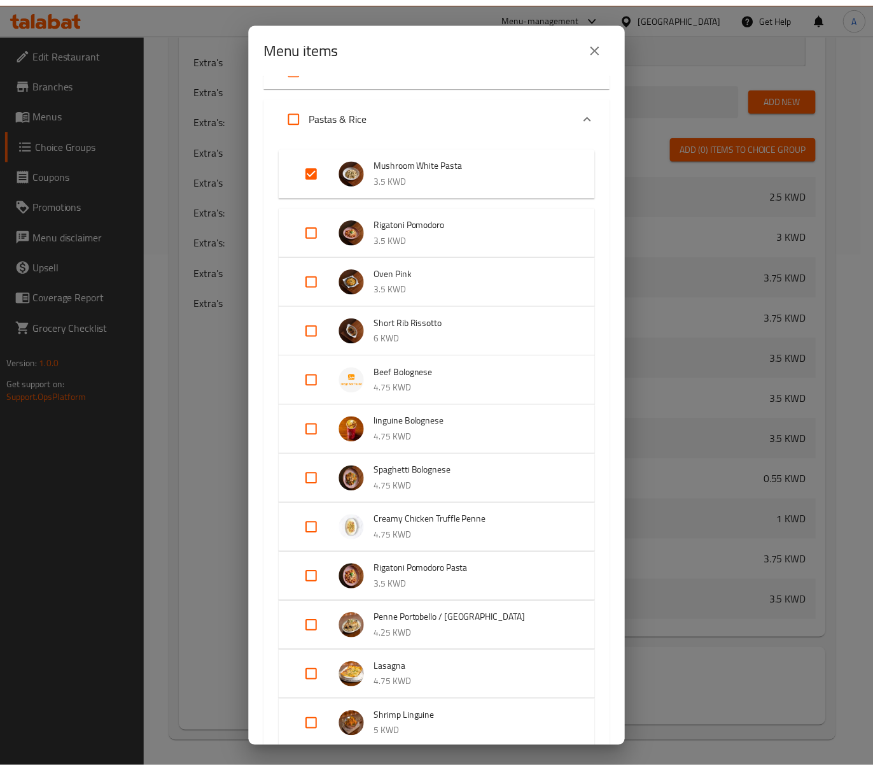
scroll to position [0, 0]
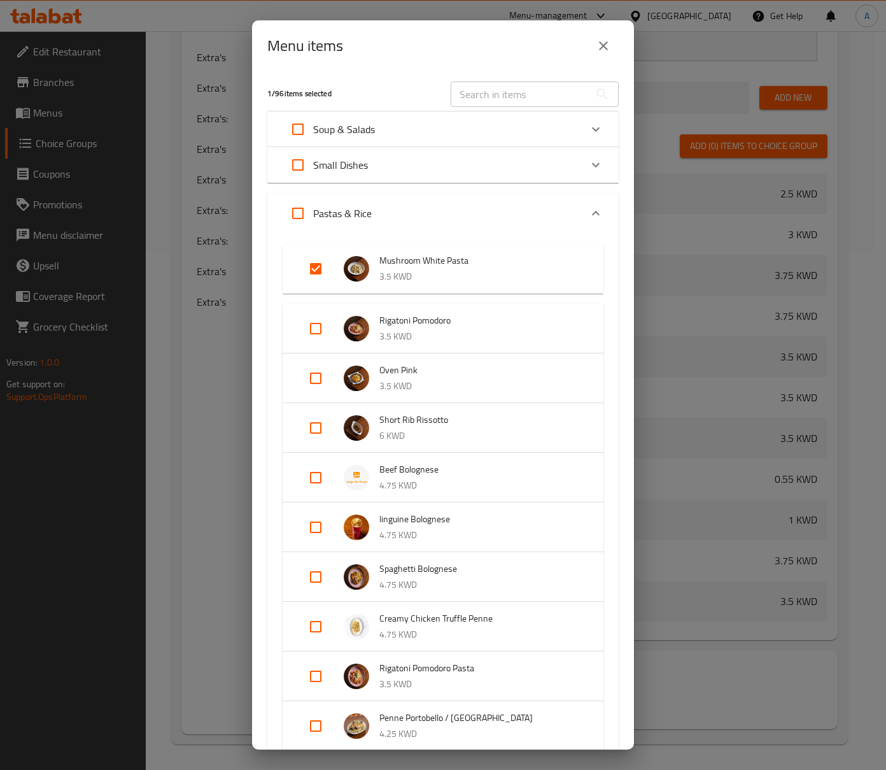
click at [606, 48] on icon "close" at bounding box center [603, 45] width 9 height 9
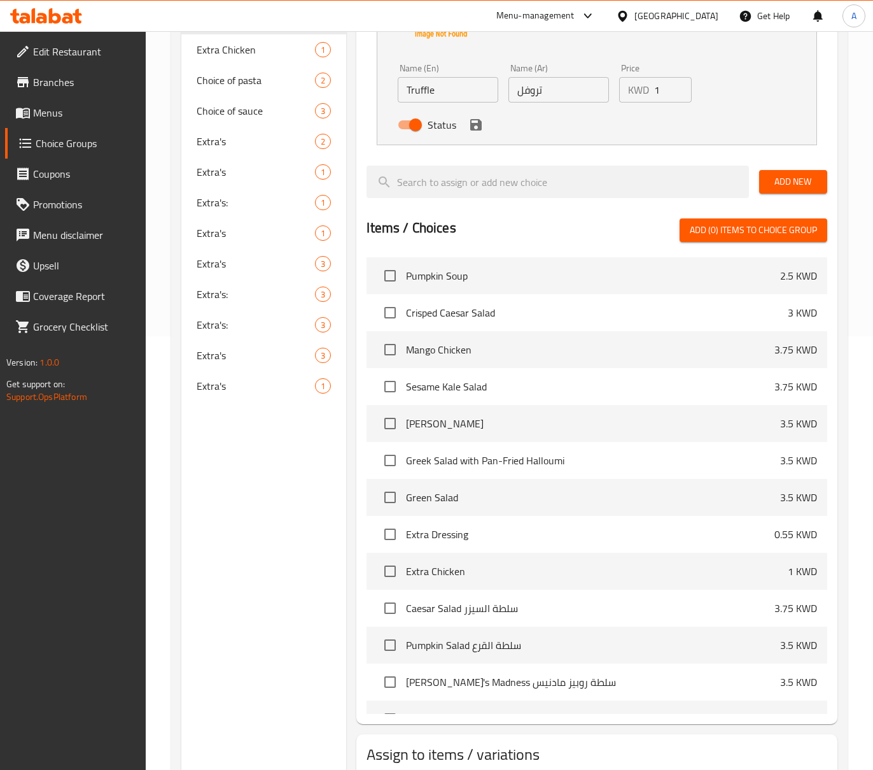
scroll to position [94, 0]
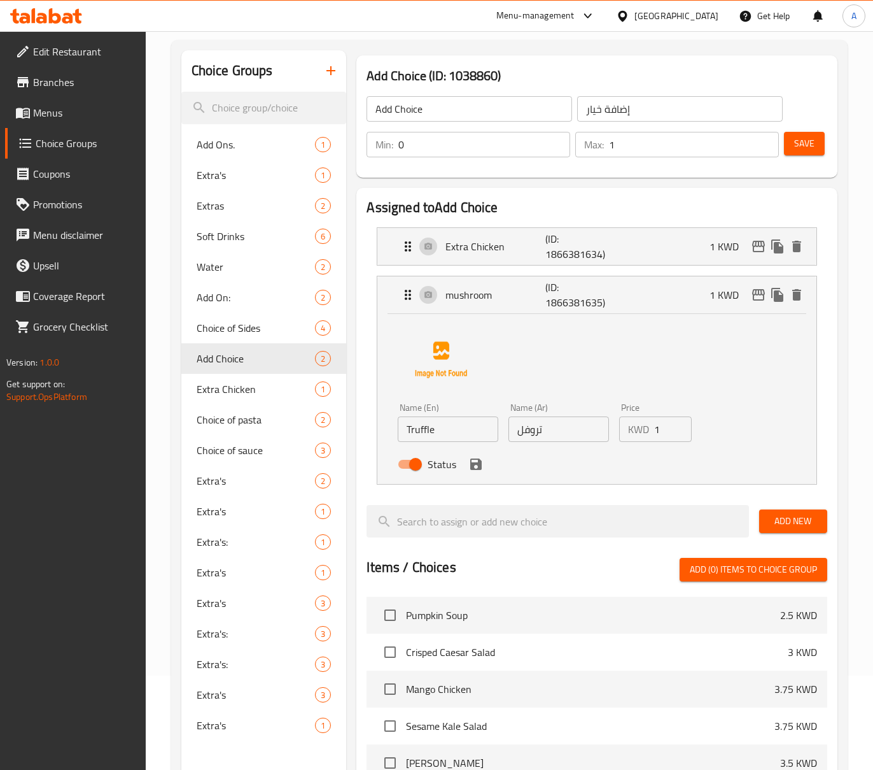
click at [486, 467] on div "Status" at bounding box center [559, 464] width 332 height 34
click at [481, 469] on icon "save" at bounding box center [475, 463] width 11 height 11
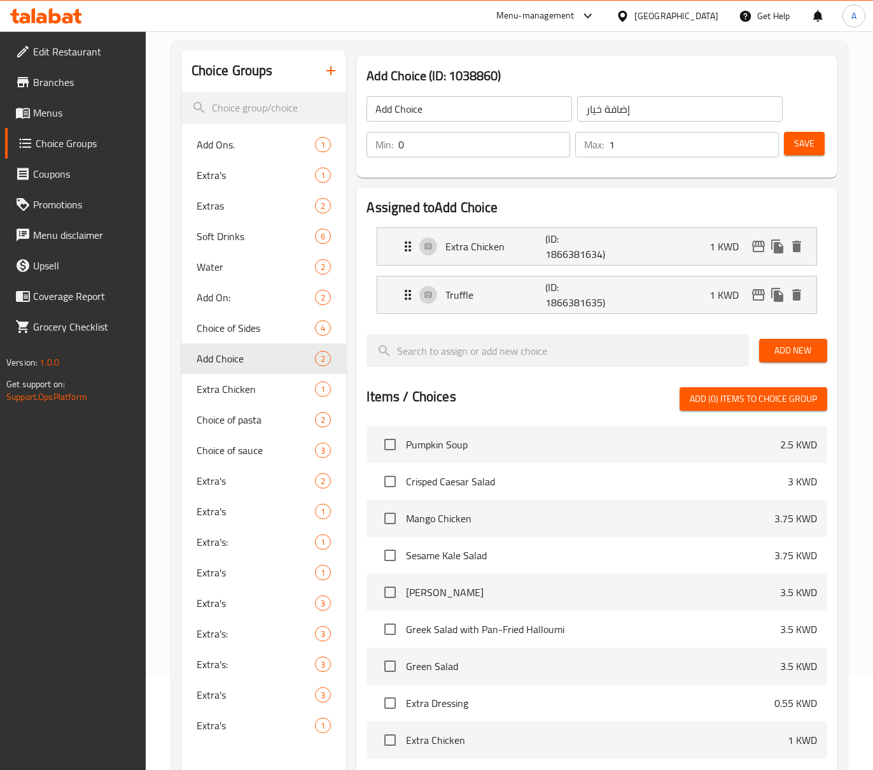
click at [810, 160] on div "Min: 0 ​ Max: 1 ​ Save" at bounding box center [594, 144] width 470 height 41
click at [810, 154] on button "Save" at bounding box center [804, 144] width 41 height 24
click at [60, 113] on span "Menus" at bounding box center [84, 112] width 102 height 15
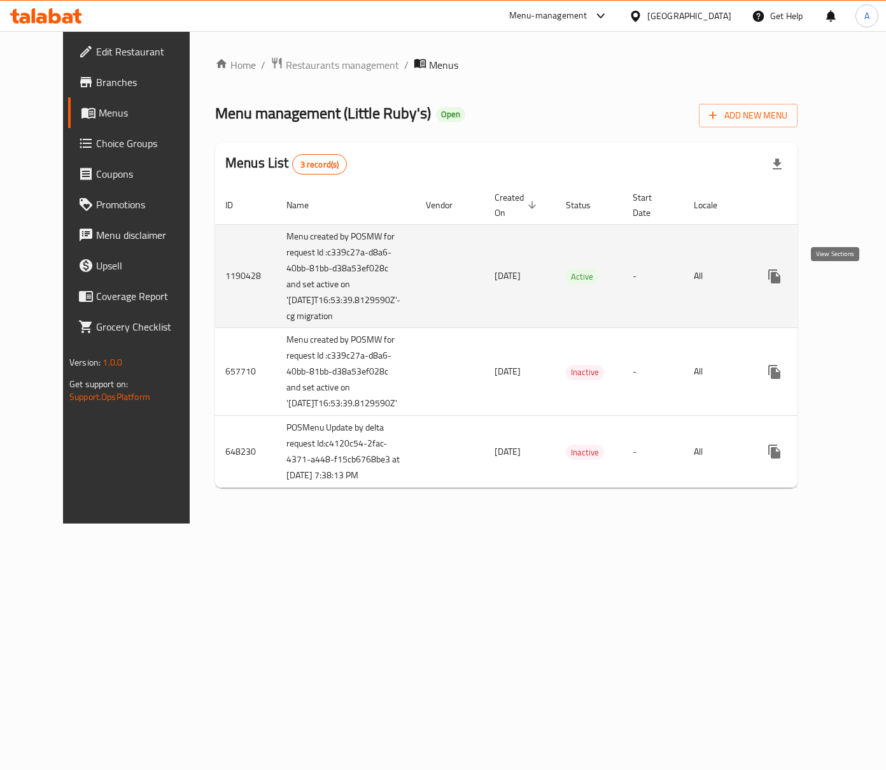
click at [859, 283] on icon "enhanced table" at bounding box center [866, 276] width 15 height 15
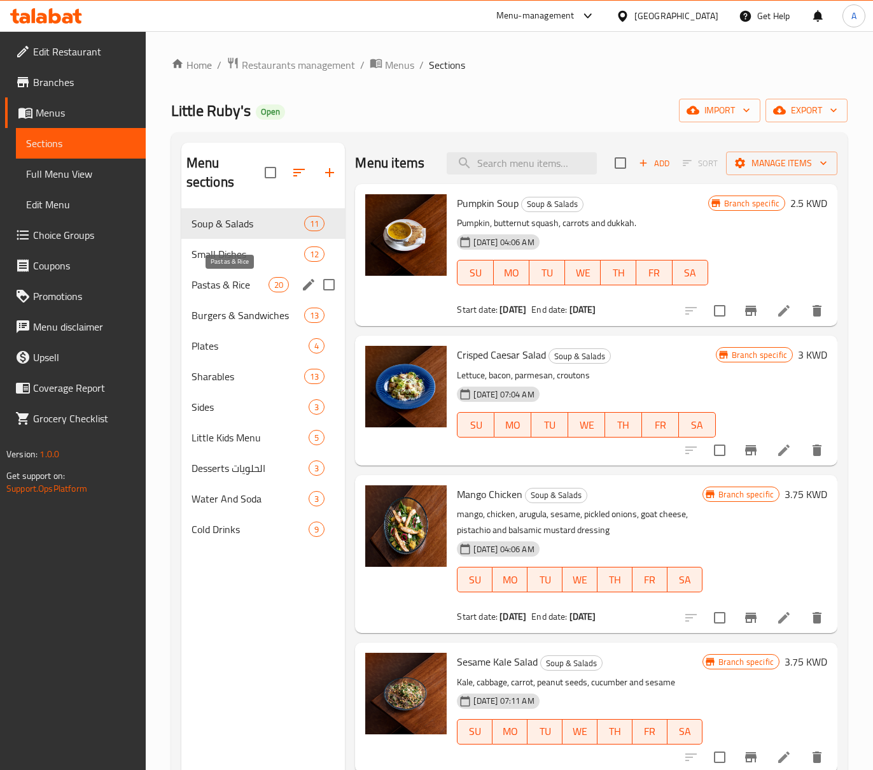
click at [237, 278] on span "Pastas & Rice" at bounding box center [231, 284] width 78 height 15
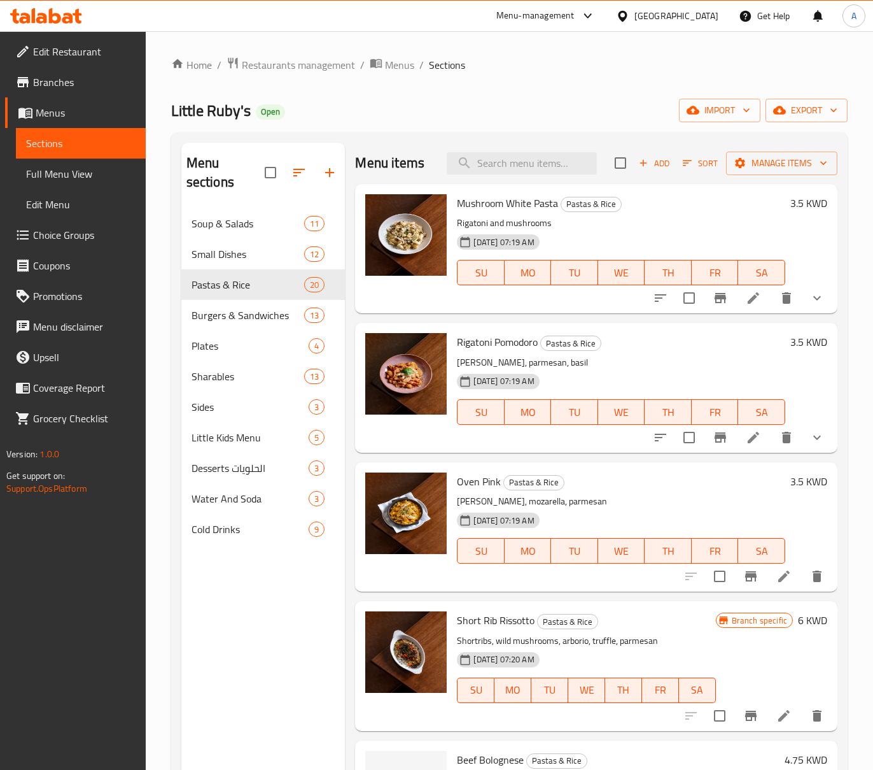
click at [803, 286] on button "show more" at bounding box center [817, 298] width 31 height 31
click at [810, 306] on icon "show more" at bounding box center [816, 299] width 13 height 13
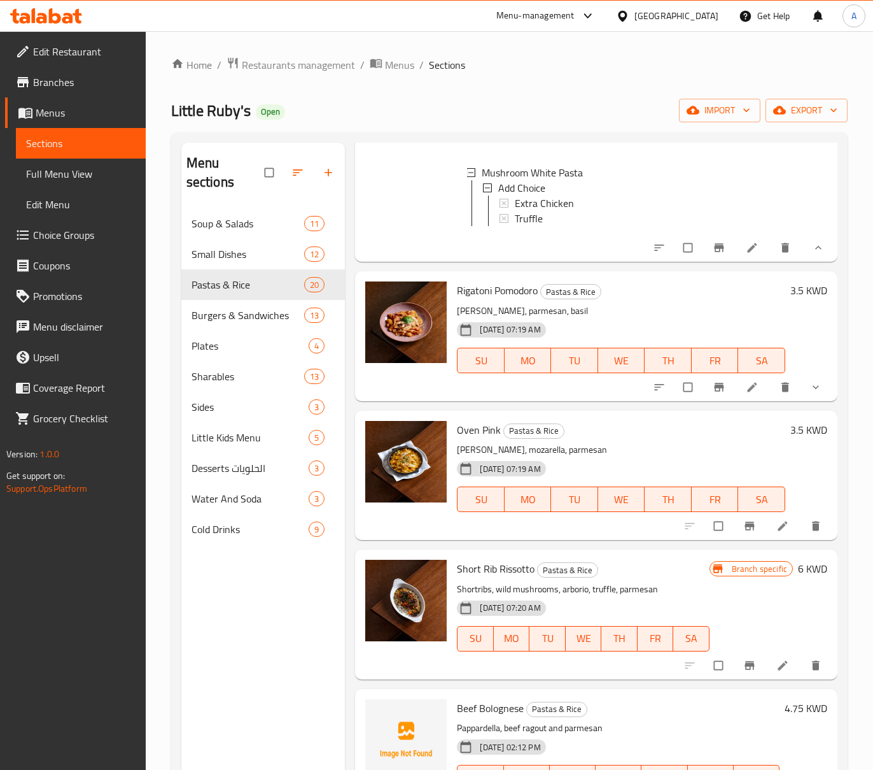
scroll to position [169, 0]
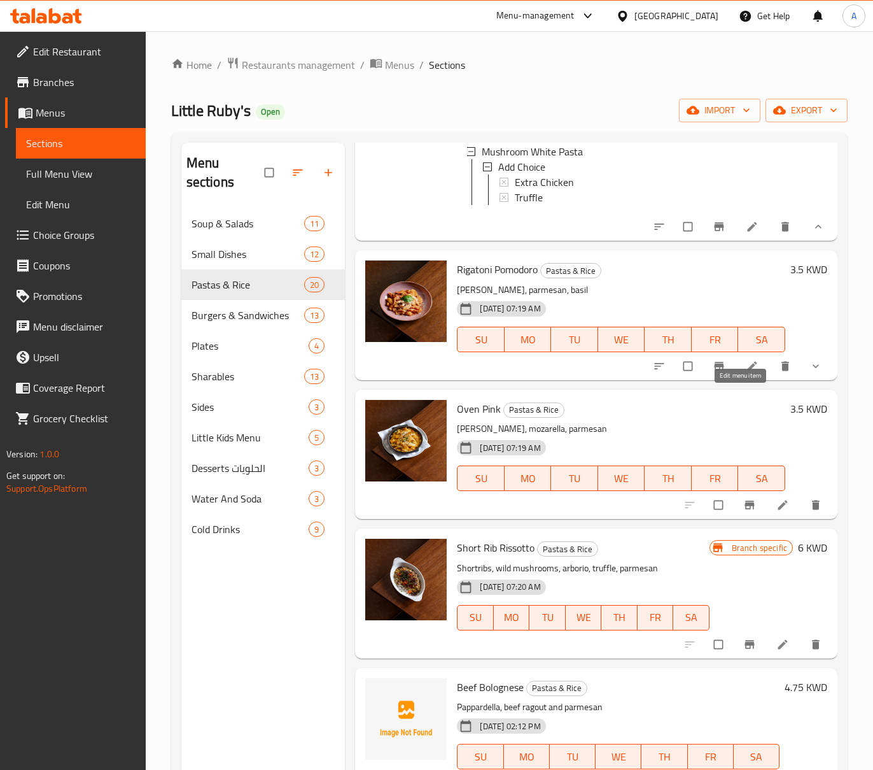
click at [746, 372] on icon at bounding box center [752, 366] width 13 height 13
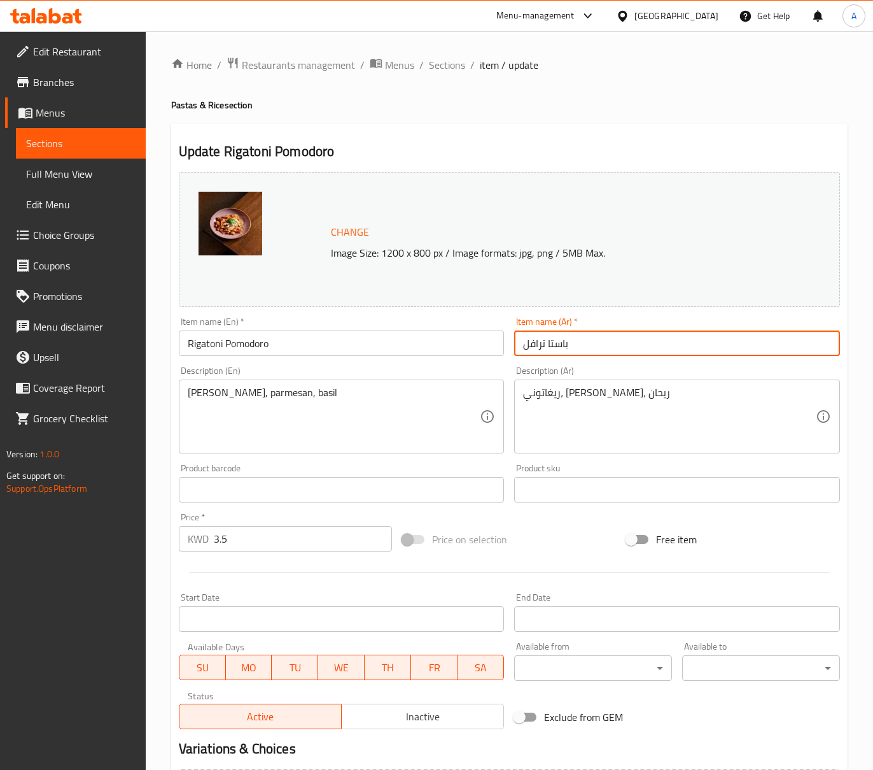
click at [561, 344] on input "باستا ترافل" at bounding box center [677, 342] width 326 height 25
click at [612, 340] on input "باستا ترافل" at bounding box center [677, 342] width 326 height 25
paste input "ريغاتوني بومودورو"
click at [640, 347] on input "باستا ترافل ريغاتوني بومودورو" at bounding box center [677, 342] width 326 height 25
drag, startPoint x: 657, startPoint y: 345, endPoint x: 605, endPoint y: 351, distance: 52.6
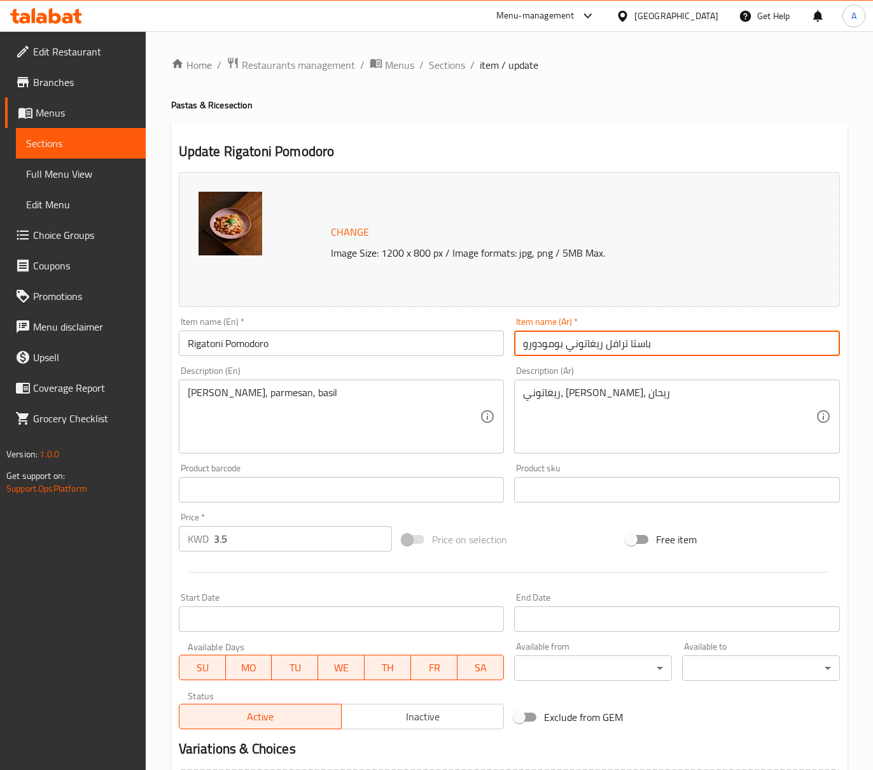
click at [605, 351] on input "باستا ترافل ريغاتوني بومودورو" at bounding box center [677, 342] width 326 height 25
click at [617, 350] on input "باستا ترافل ريغاتوني بومودورو" at bounding box center [677, 342] width 326 height 25
type input "باستا ريغاتوني بومودورو"
click at [354, 335] on input "Rigatoni Pomodoro" at bounding box center [342, 342] width 326 height 25
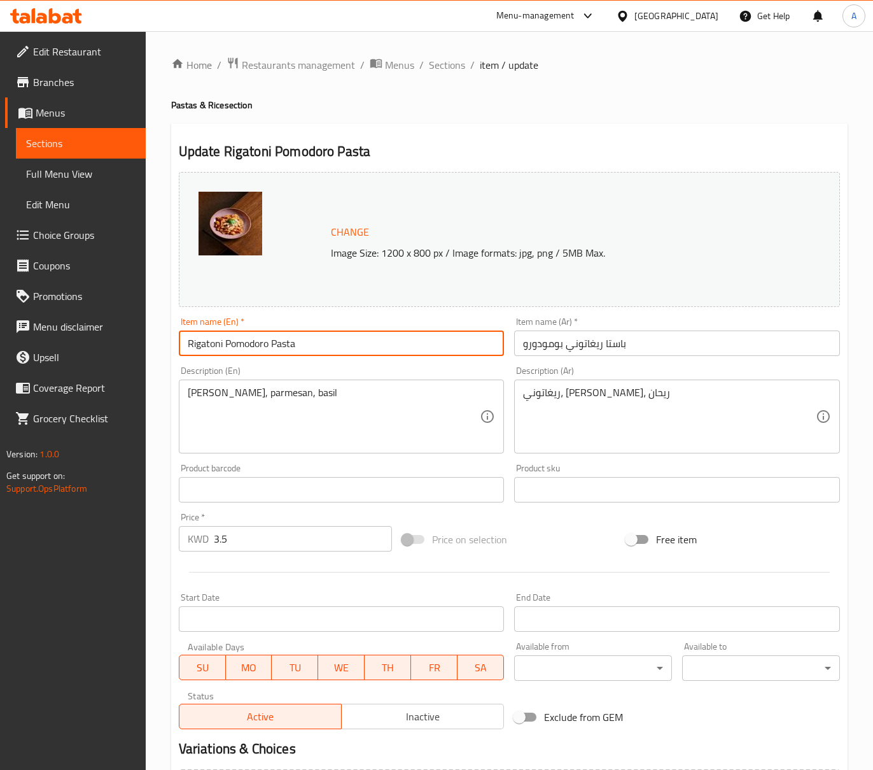
type input "Rigatoni Pomodoro Pasta"
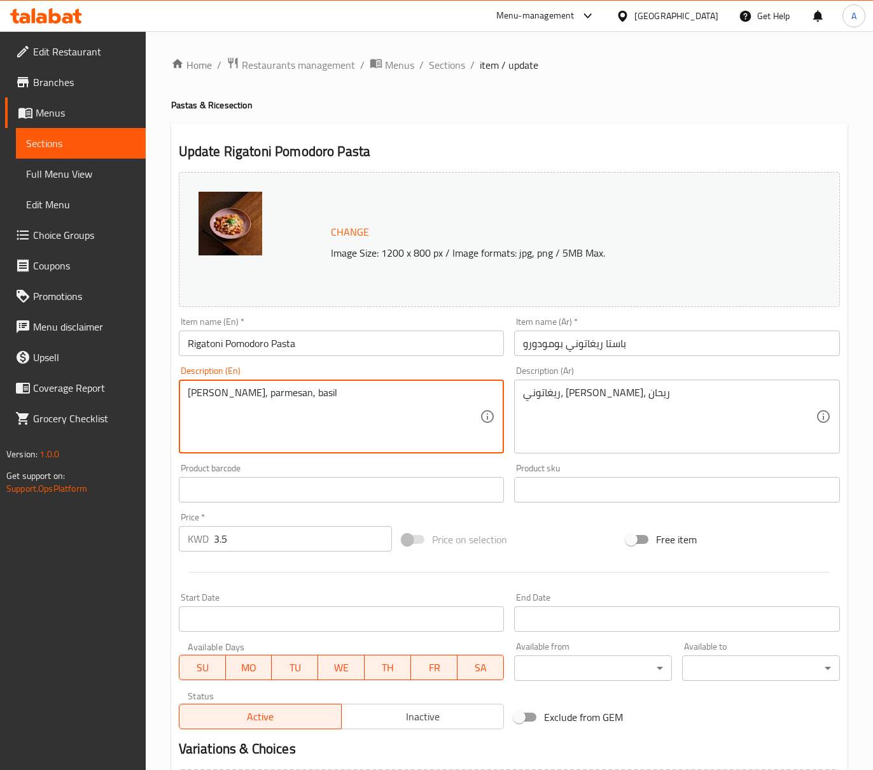
click at [272, 395] on textarea "[PERSON_NAME], parmesan, basil" at bounding box center [334, 416] width 293 height 60
type textarea "[PERSON_NAME], parmesan and [PERSON_NAME]"
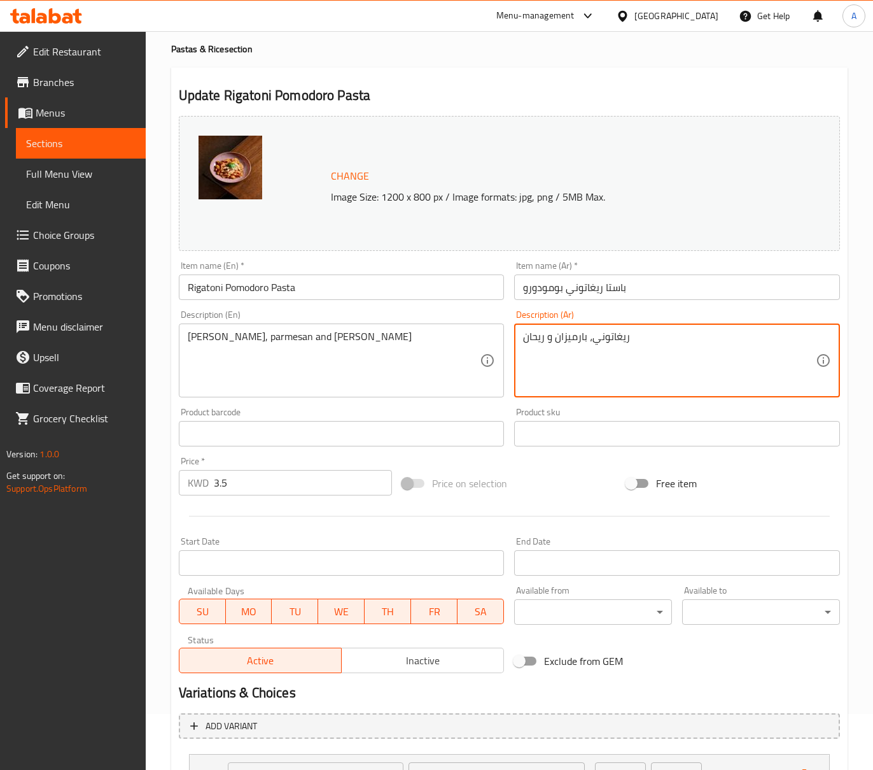
scroll to position [169, 0]
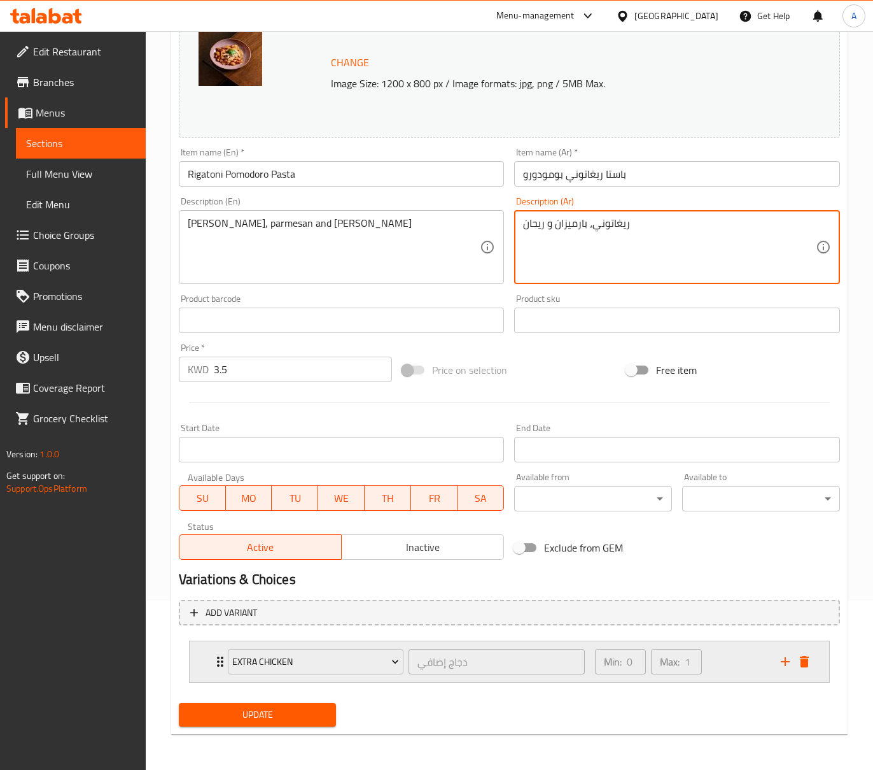
click at [724, 656] on div "Min: 0 ​ Max: 1 ​" at bounding box center [681, 661] width 186 height 41
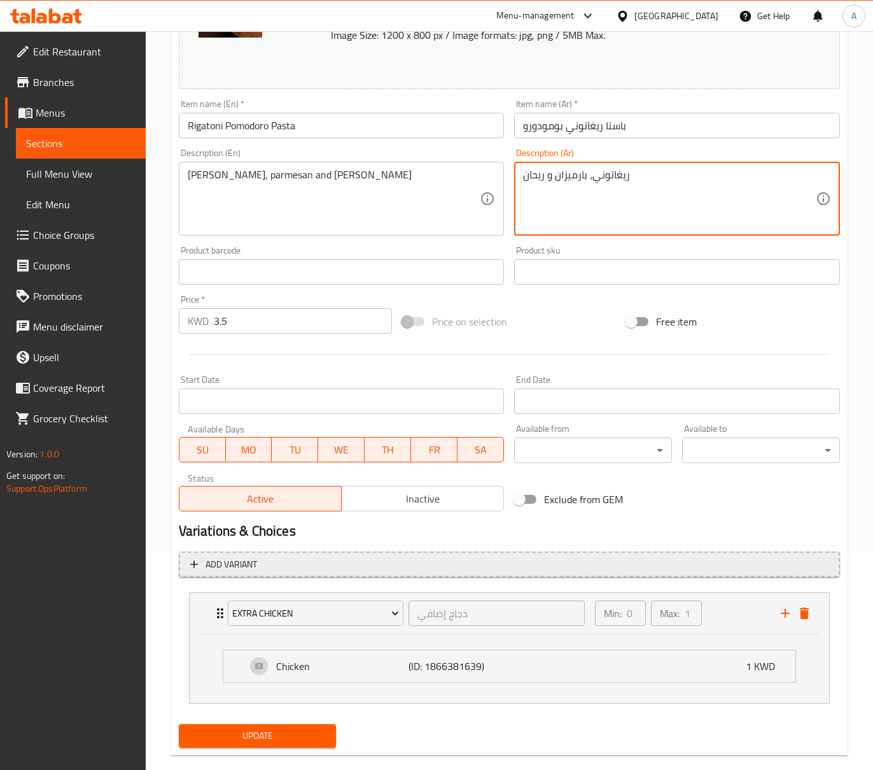
scroll to position [240, 0]
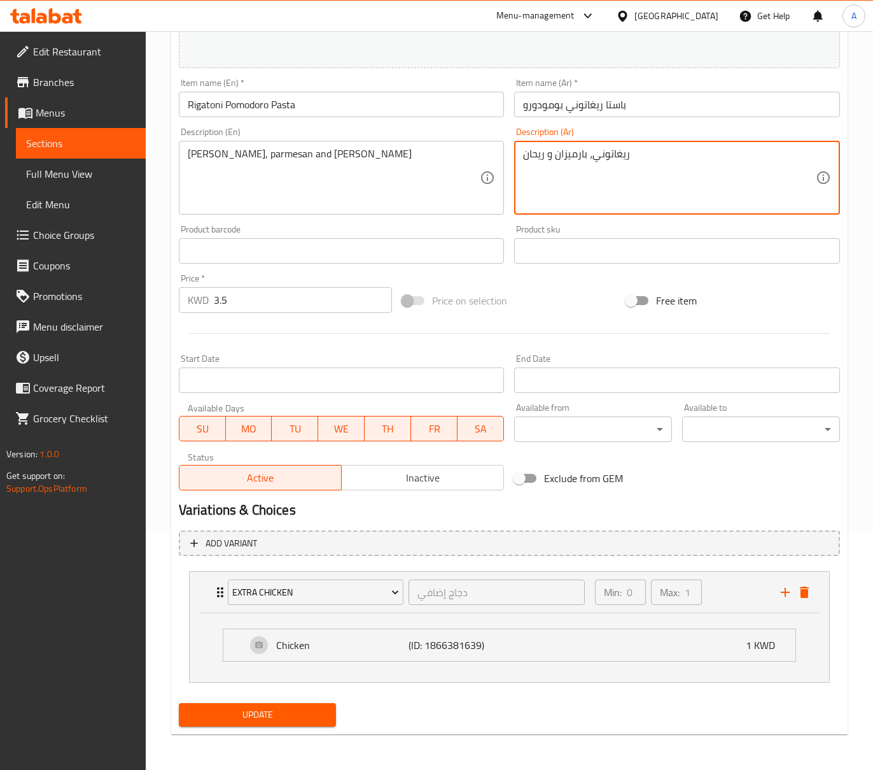
type textarea "ريغاتوني، بارميزان و ريحان"
click at [800, 586] on icon "delete" at bounding box center [804, 591] width 15 height 15
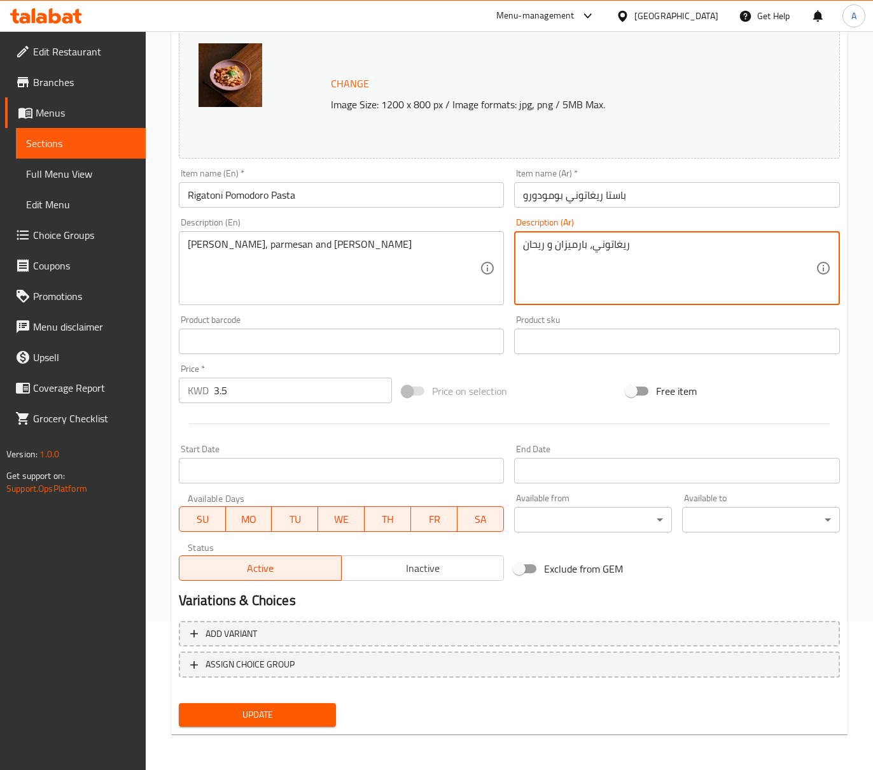
scroll to position [148, 0]
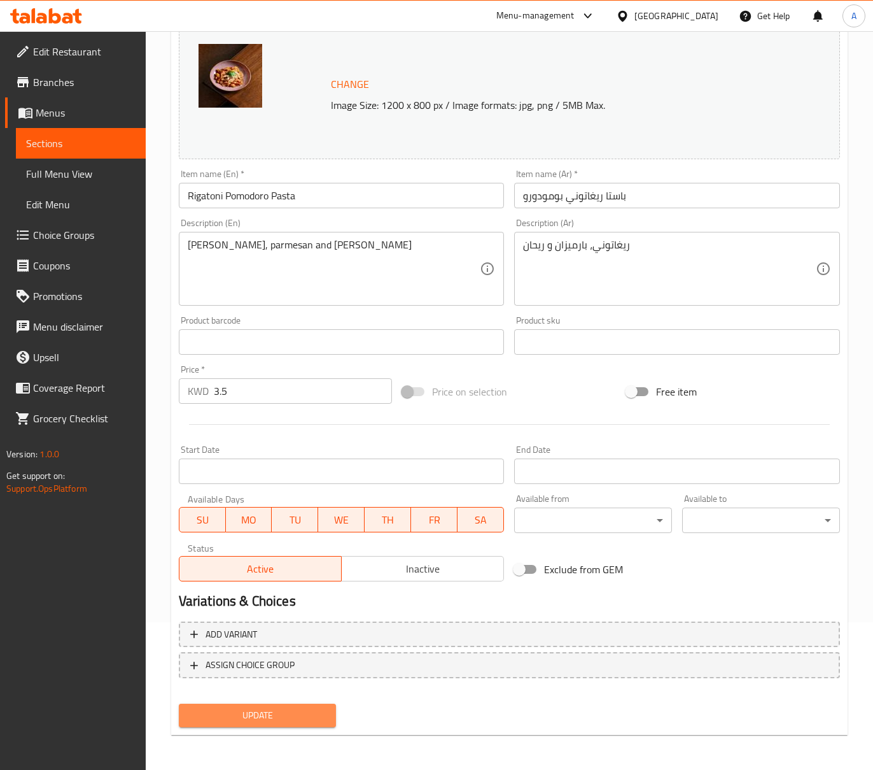
click at [331, 718] on button "Update" at bounding box center [258, 715] width 158 height 24
click at [284, 696] on div "Add variant ASSIGN CHOICE GROUP" at bounding box center [510, 657] width 672 height 83
click at [288, 708] on span "Update" at bounding box center [257, 715] width 137 height 16
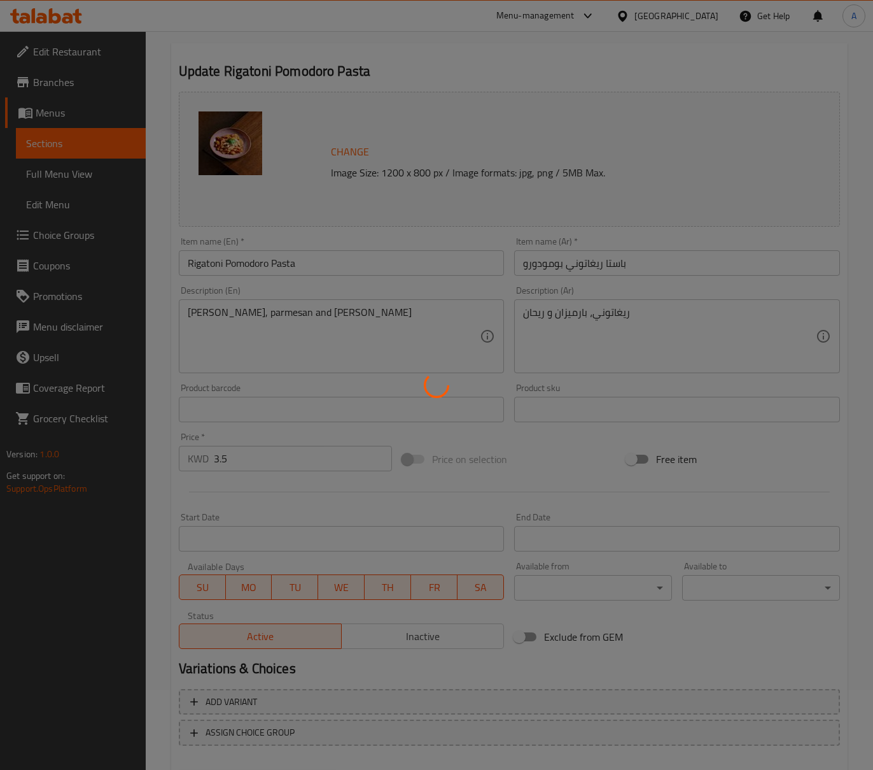
scroll to position [0, 0]
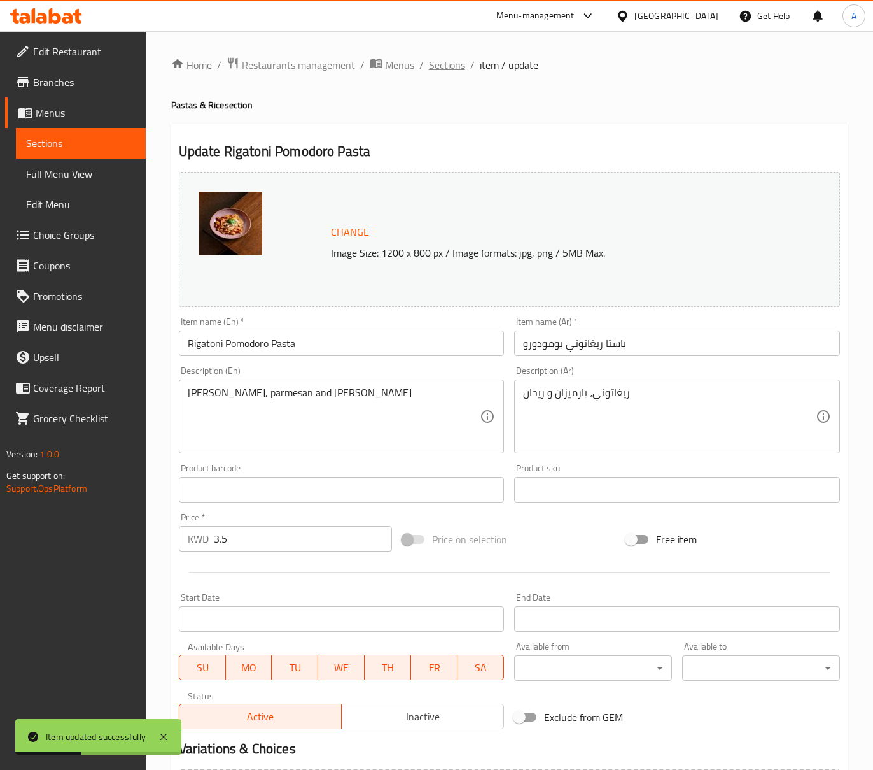
click at [454, 59] on span "Sections" at bounding box center [447, 64] width 36 height 15
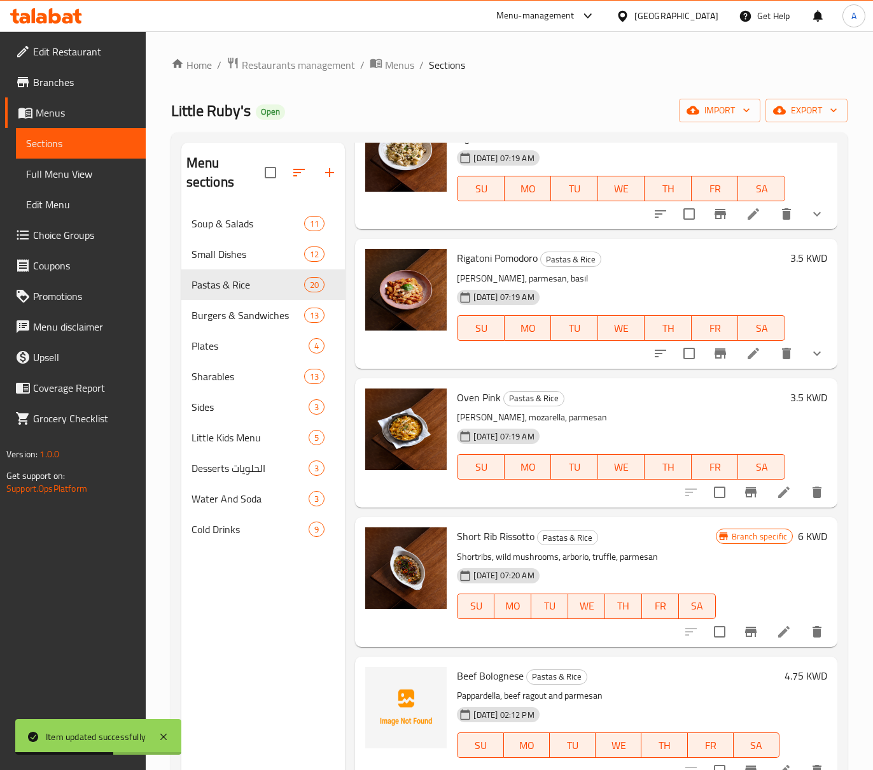
scroll to position [85, 0]
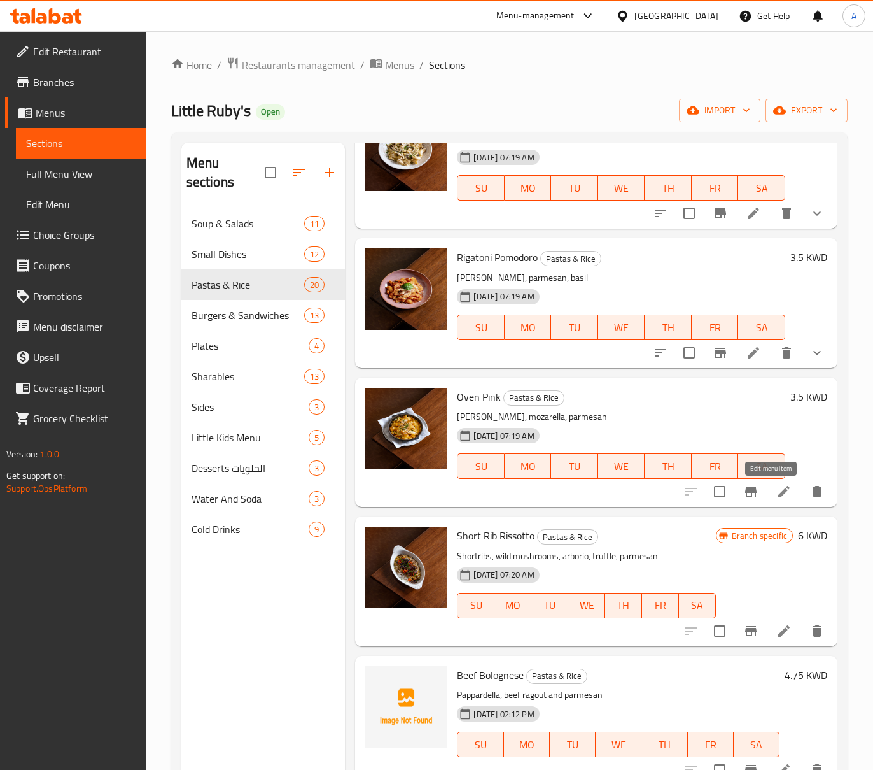
click at [777, 499] on icon at bounding box center [784, 491] width 15 height 15
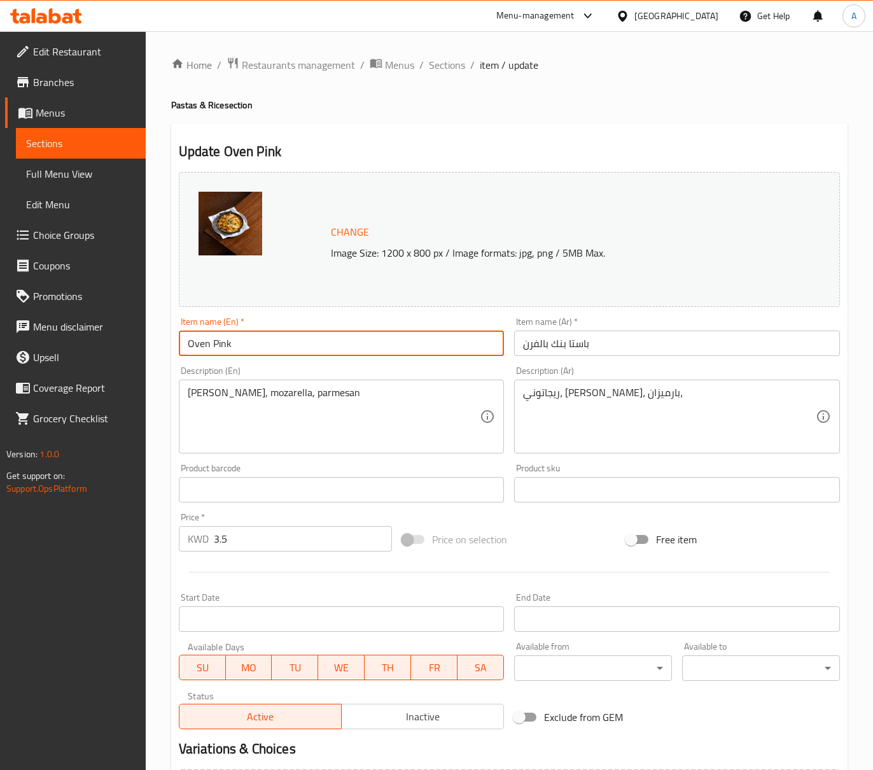
click at [376, 332] on input "Oven Pink" at bounding box center [342, 342] width 326 height 25
type input "Oven Pink Pasta"
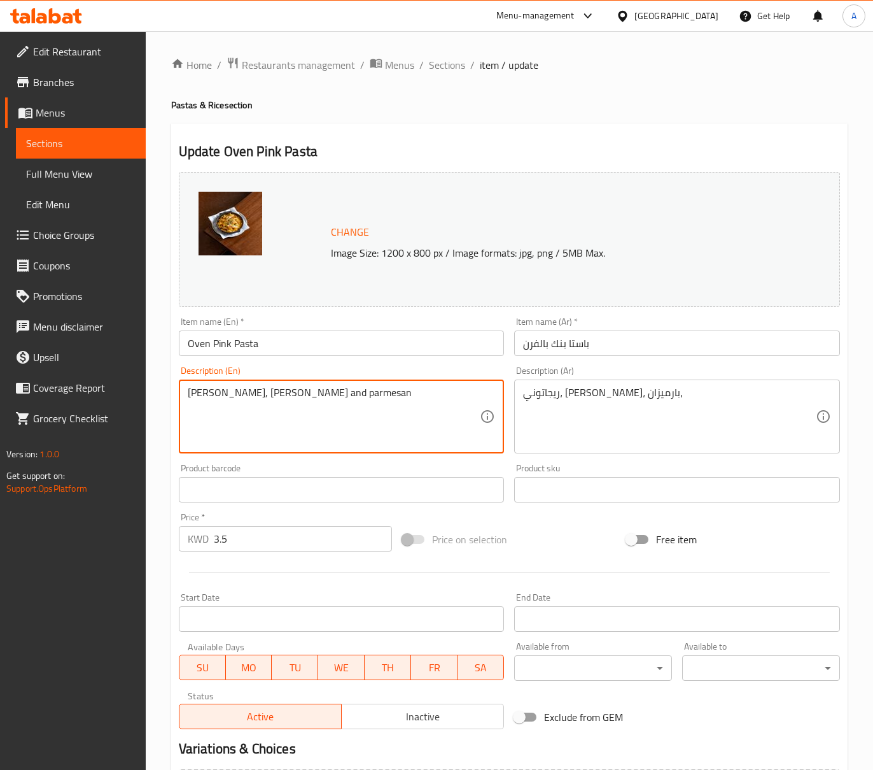
type textarea "[PERSON_NAME], [PERSON_NAME] and parmesan"
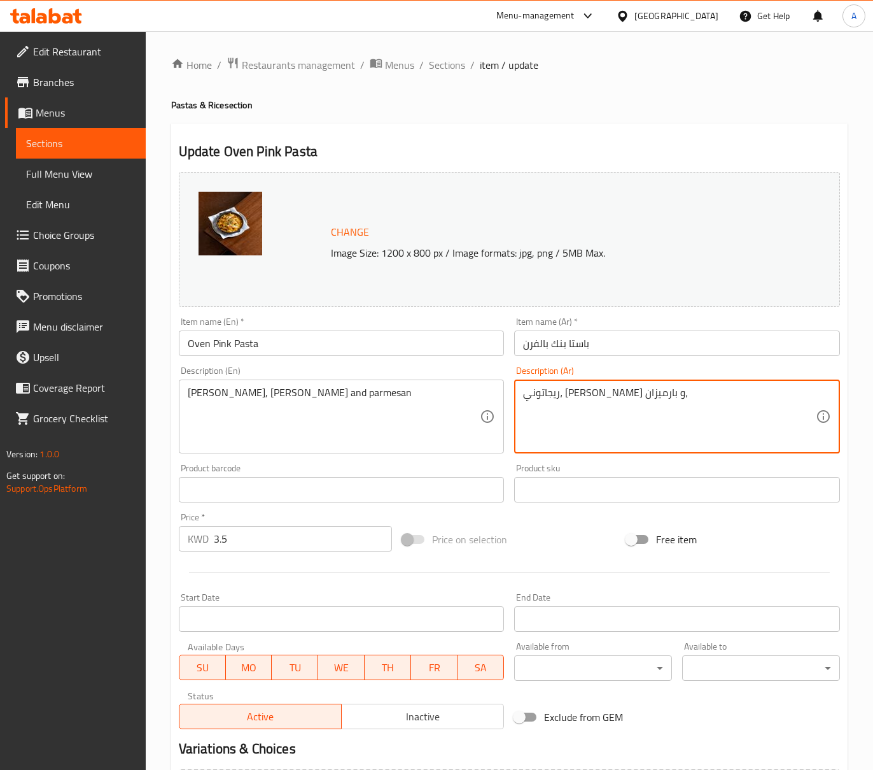
type textarea "ريجاتوني، [PERSON_NAME] و بارميزان،"
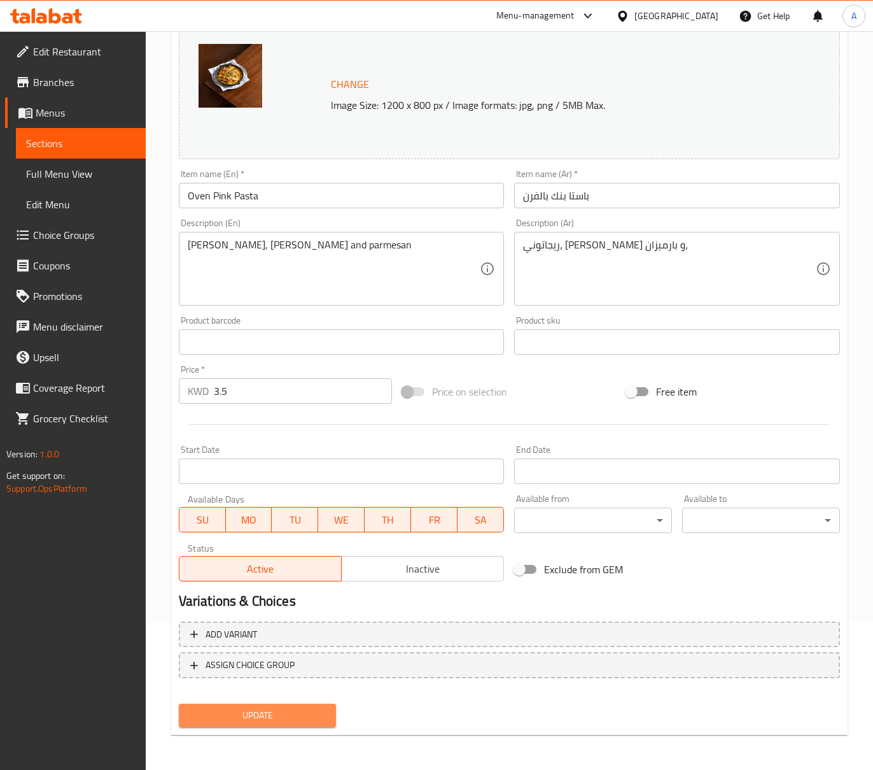
click at [271, 708] on span "Update" at bounding box center [257, 715] width 137 height 16
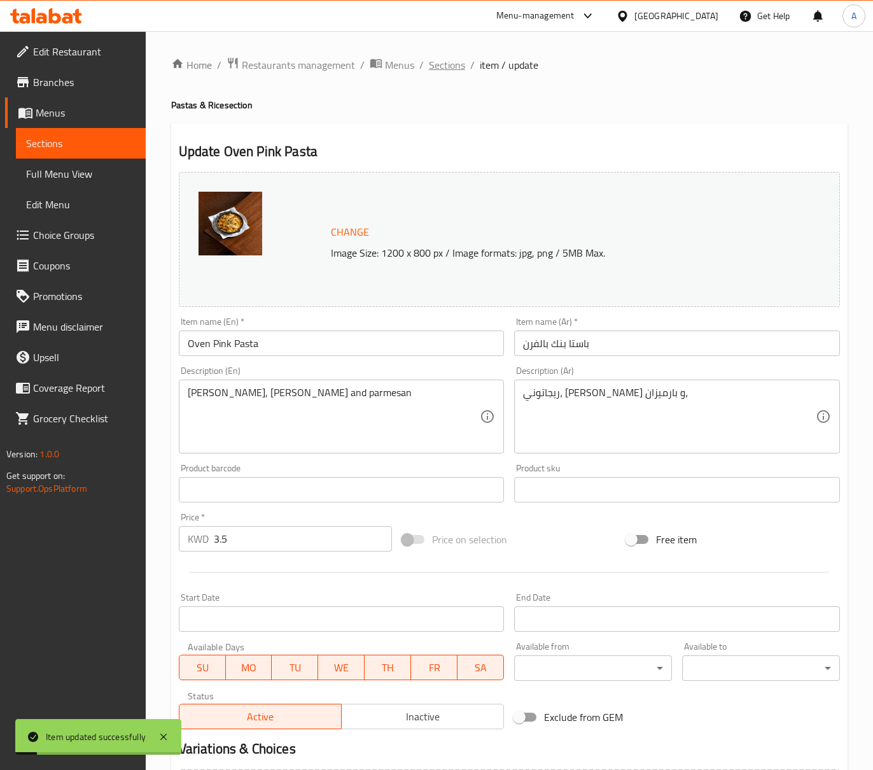
click at [462, 65] on span "Sections" at bounding box center [447, 64] width 36 height 15
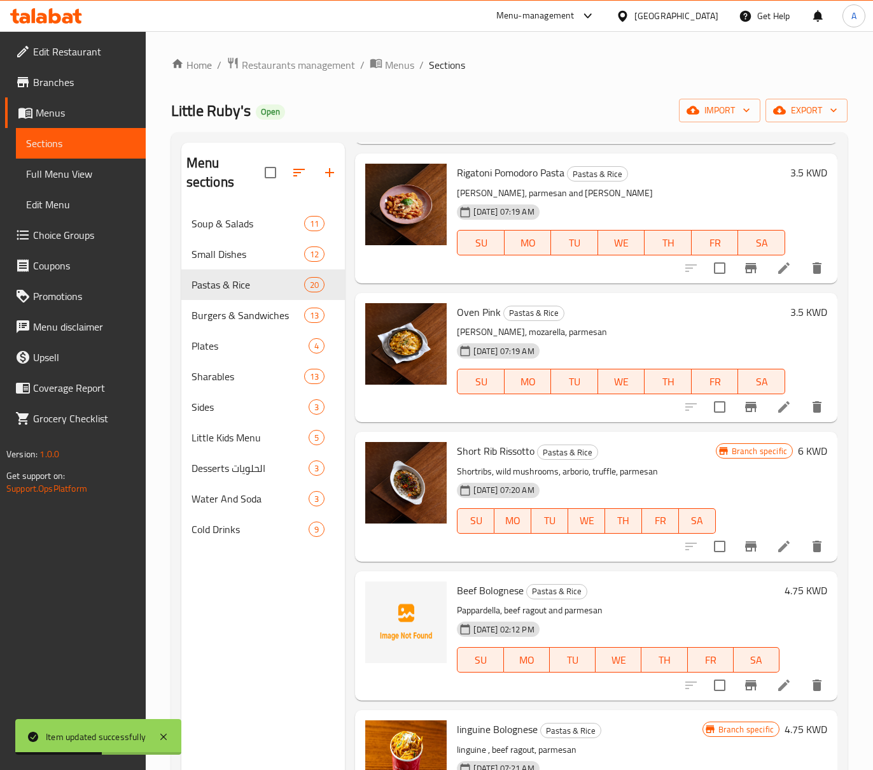
scroll to position [255, 0]
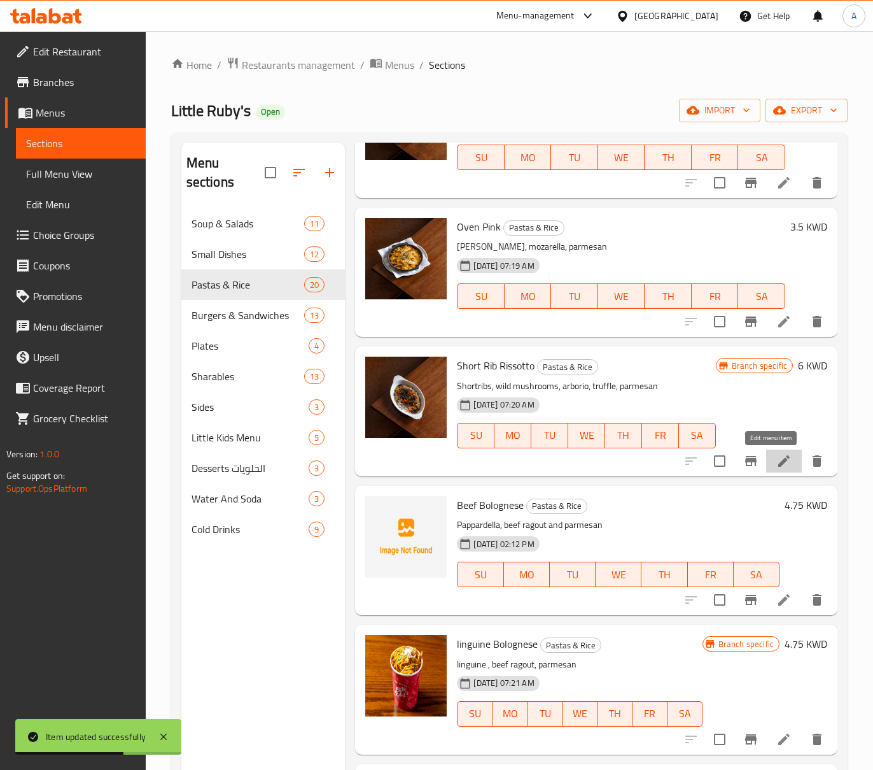
click at [777, 456] on icon at bounding box center [784, 460] width 15 height 15
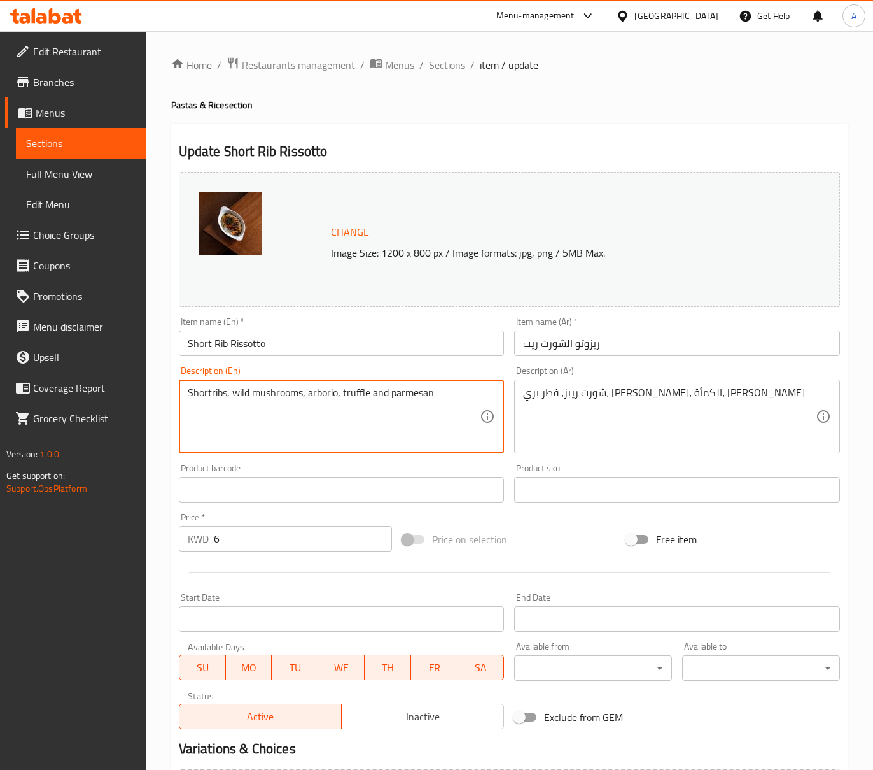
type textarea "Shortribs, wild mushrooms, arborio, truffle and parmesan"
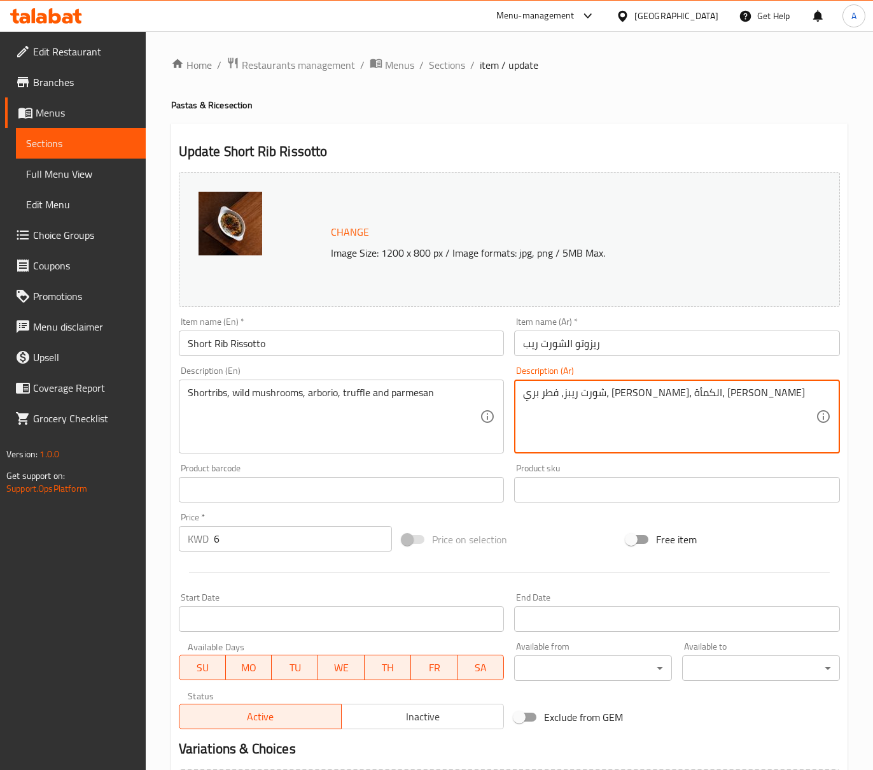
click at [569, 393] on textarea "شورت ريبز، فطر بري، أربوريو، الكمأة، جبن البارميزان" at bounding box center [669, 416] width 293 height 60
type textarea "شورت ريبز، فطر بري، أربوريو، الكمأة و البارميزان"
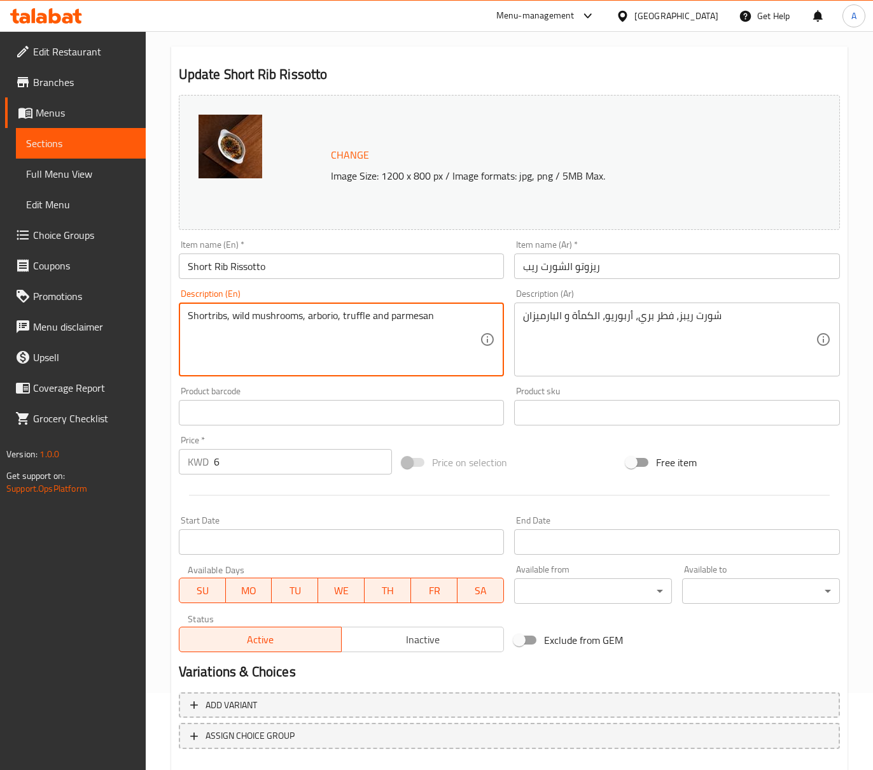
scroll to position [148, 0]
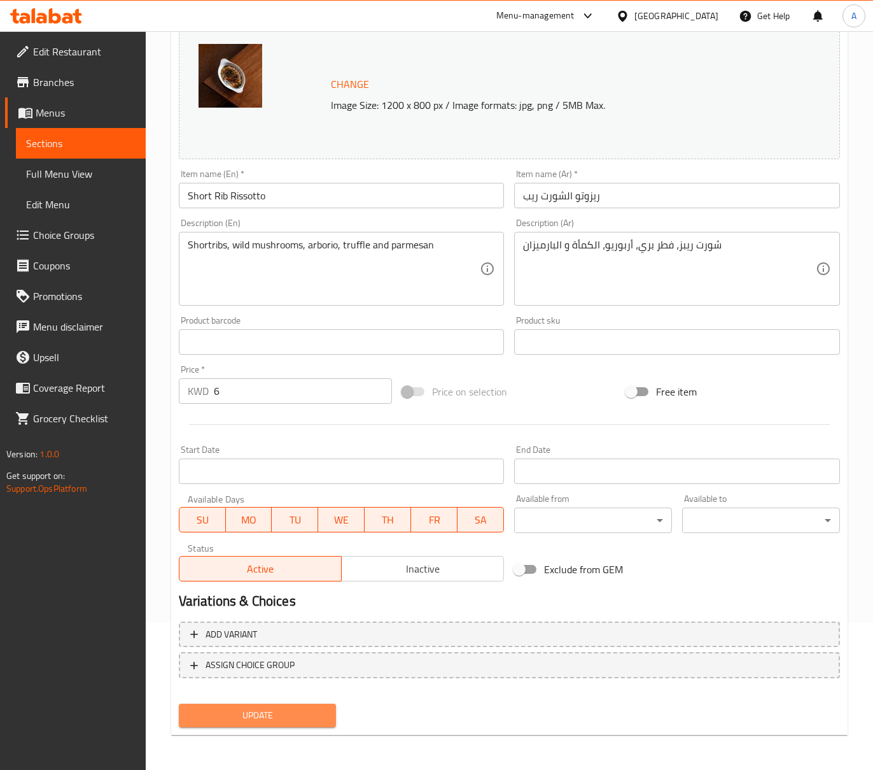
click at [274, 719] on span "Update" at bounding box center [257, 715] width 137 height 16
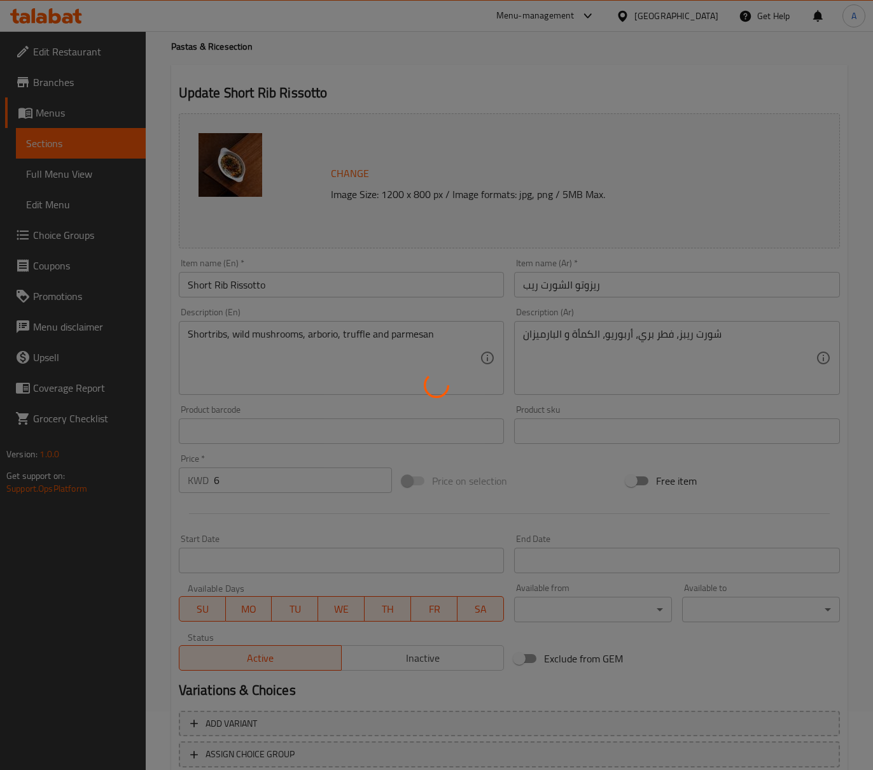
scroll to position [0, 0]
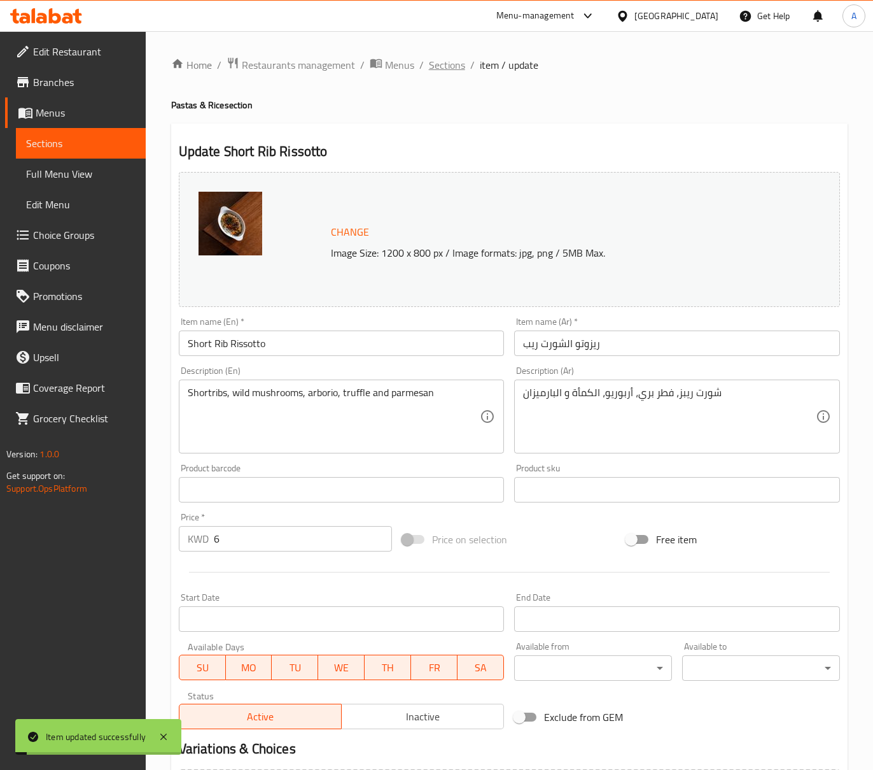
click at [451, 69] on span "Sections" at bounding box center [447, 64] width 36 height 15
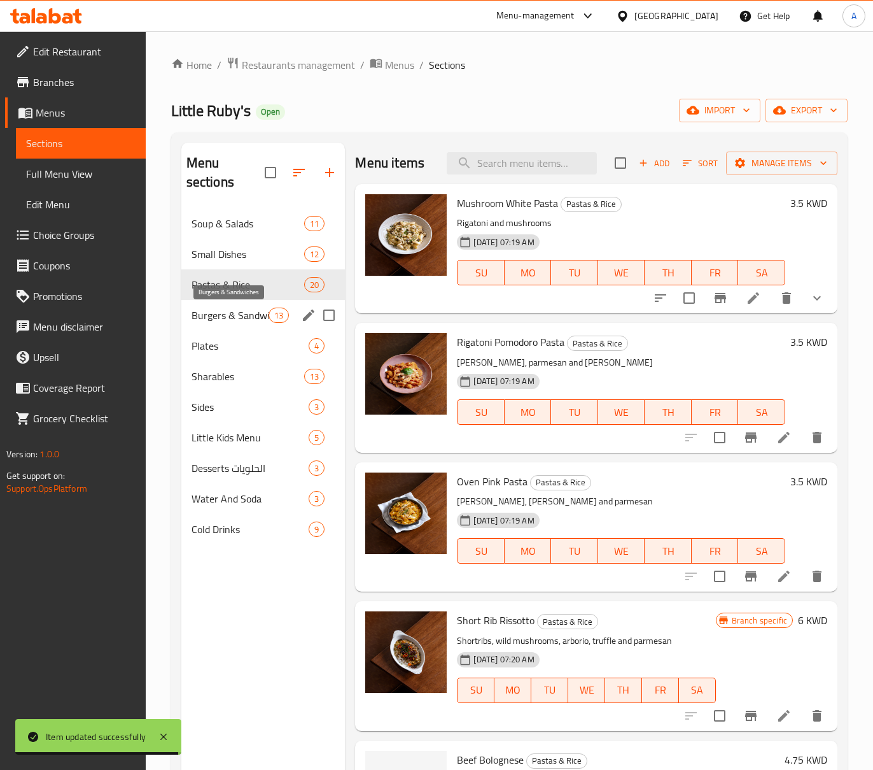
click at [245, 316] on span "Burgers & Sandwiches" at bounding box center [231, 314] width 78 height 15
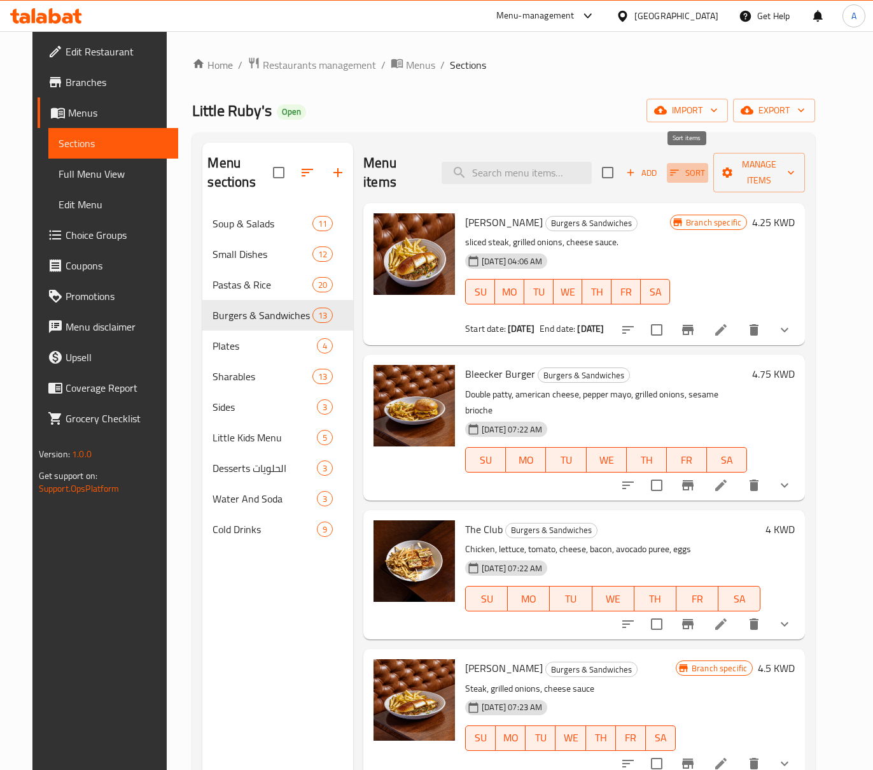
click at [699, 168] on span "Sort" at bounding box center [687, 173] width 35 height 15
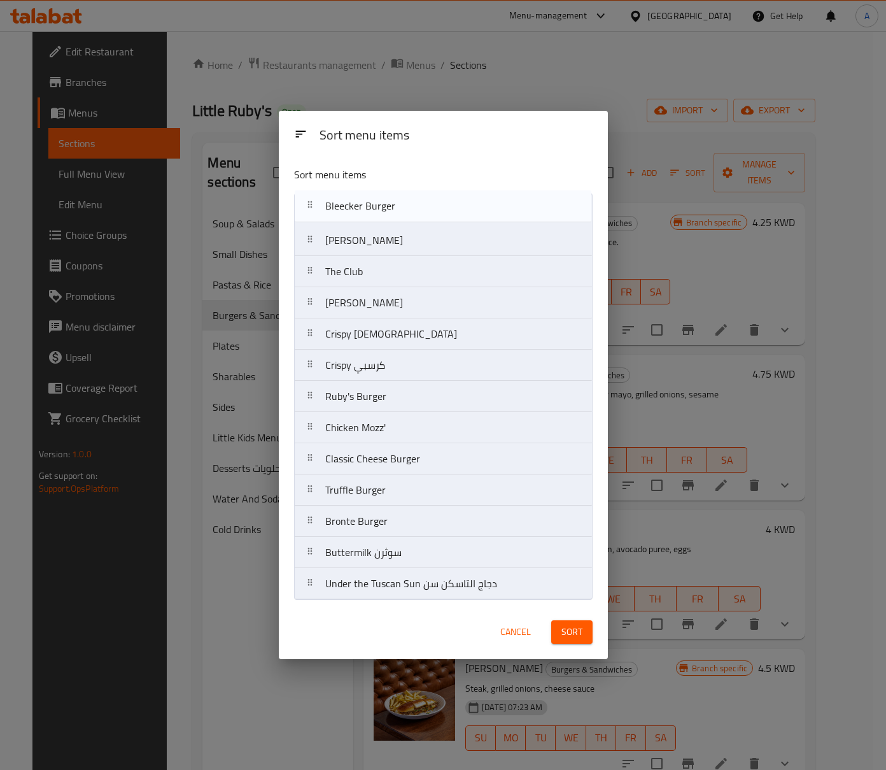
drag, startPoint x: 409, startPoint y: 253, endPoint x: 409, endPoint y: 215, distance: 37.6
click at [409, 215] on nav "Philly Cheesesteak Bleecker Burger The Club Philly Cheesesteak Crispy Chick Cri…" at bounding box center [443, 396] width 299 height 407
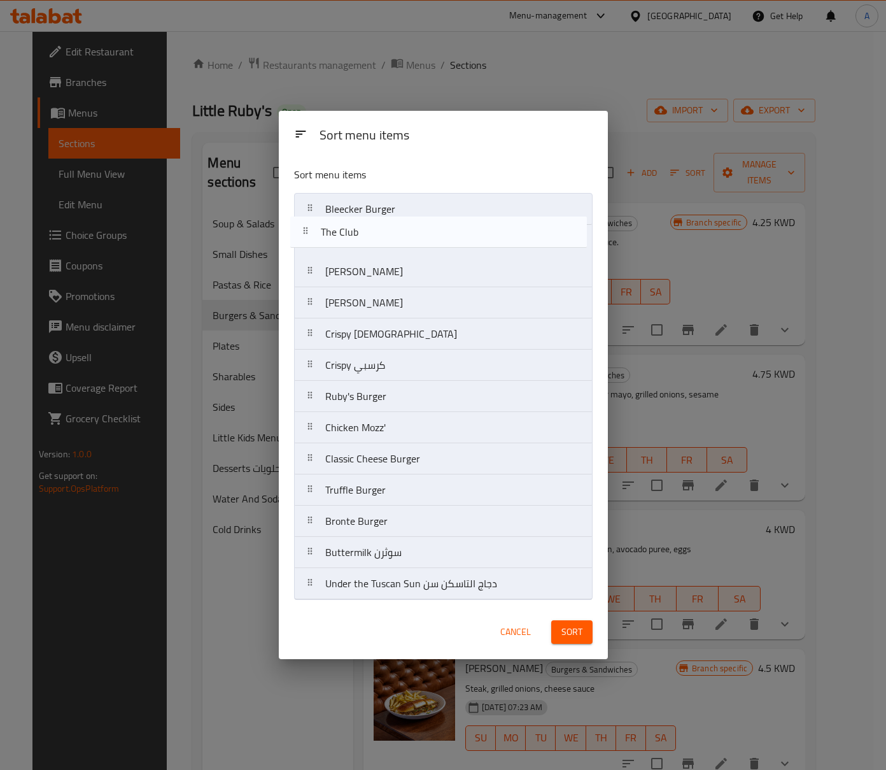
drag, startPoint x: 425, startPoint y: 280, endPoint x: 421, endPoint y: 235, distance: 45.4
click at [421, 235] on nav "Bleecker Burger Philly Cheesesteak The Club Philly Cheesesteak Crispy Chick Cri…" at bounding box center [443, 396] width 299 height 407
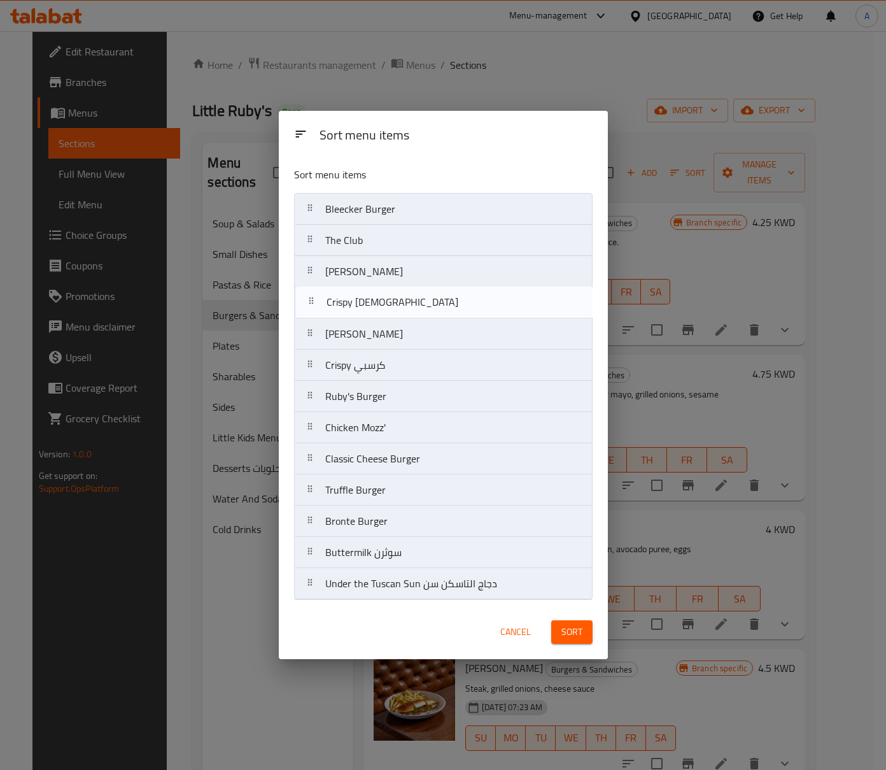
drag, startPoint x: 419, startPoint y: 342, endPoint x: 420, endPoint y: 306, distance: 35.7
click at [420, 306] on nav "Bleecker Burger The Club Philly Cheesesteak Philly Cheesesteak Crispy Chick Cri…" at bounding box center [443, 396] width 299 height 407
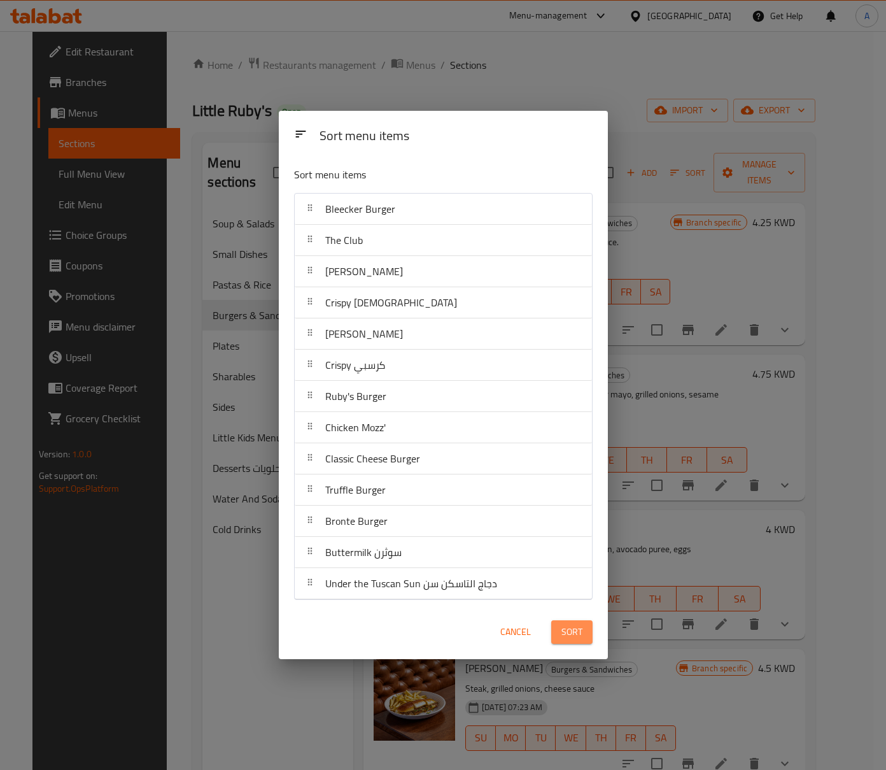
click at [569, 631] on span "Sort" at bounding box center [571, 632] width 21 height 16
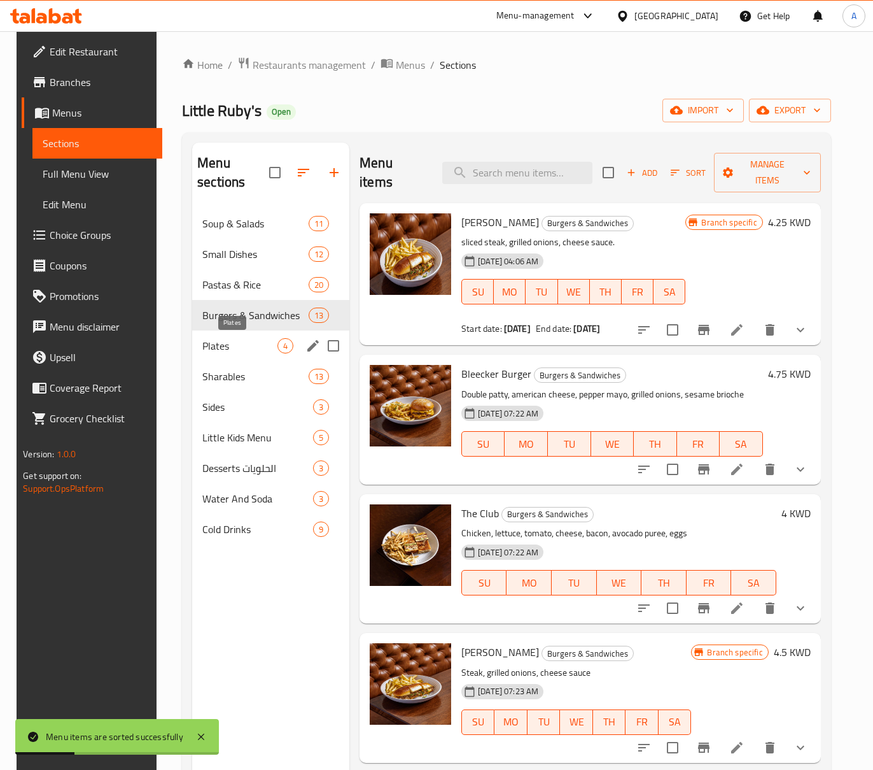
click at [222, 351] on span "Plates" at bounding box center [239, 345] width 75 height 15
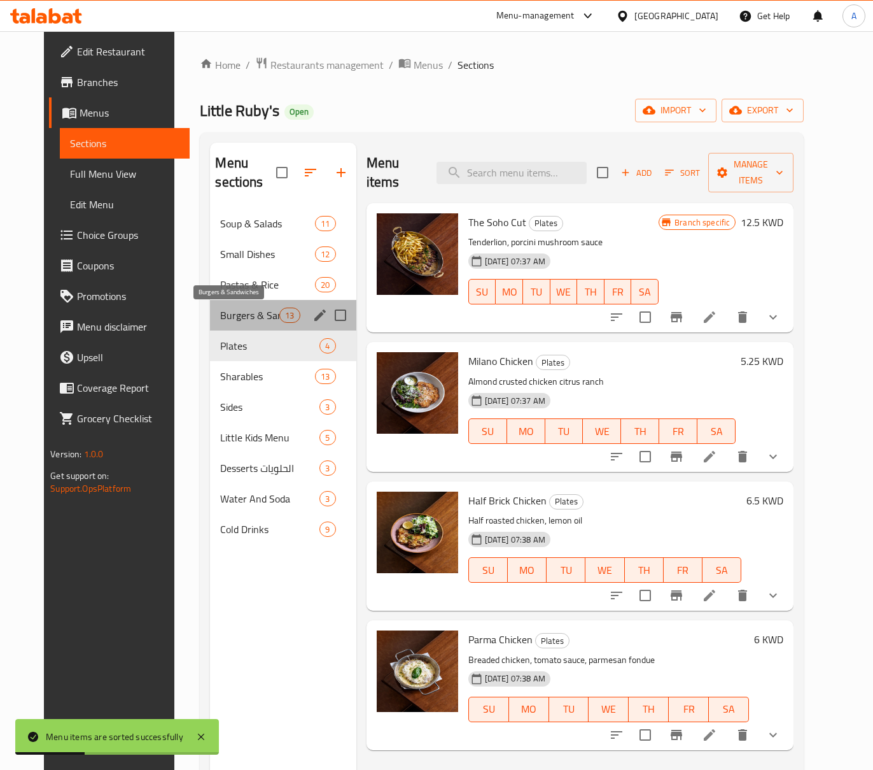
click at [225, 322] on span "Burgers & Sandwiches" at bounding box center [249, 314] width 59 height 15
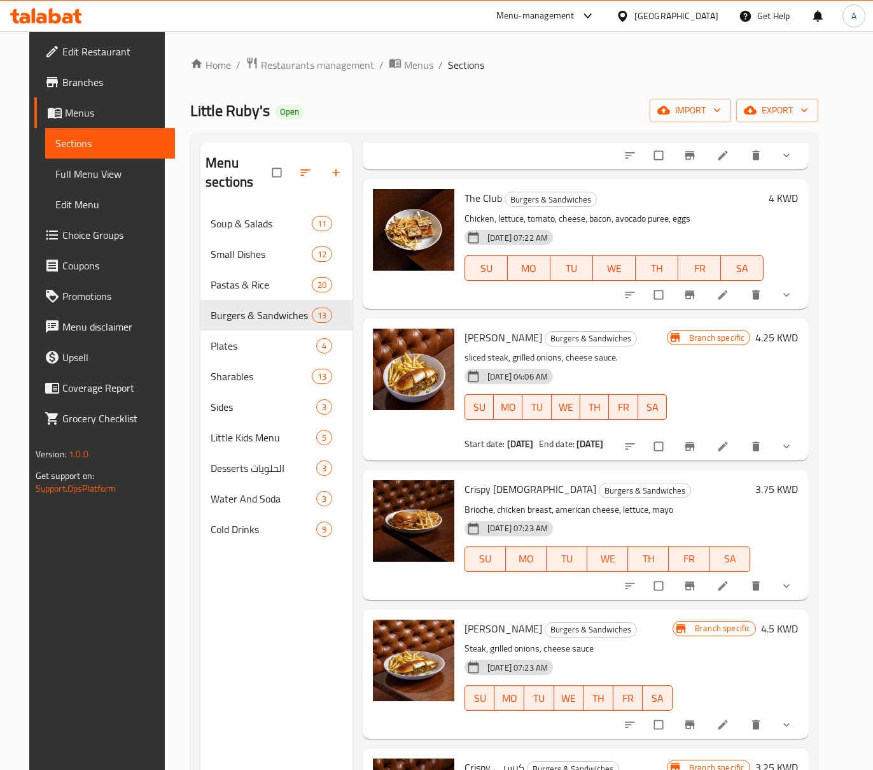
scroll to position [169, 0]
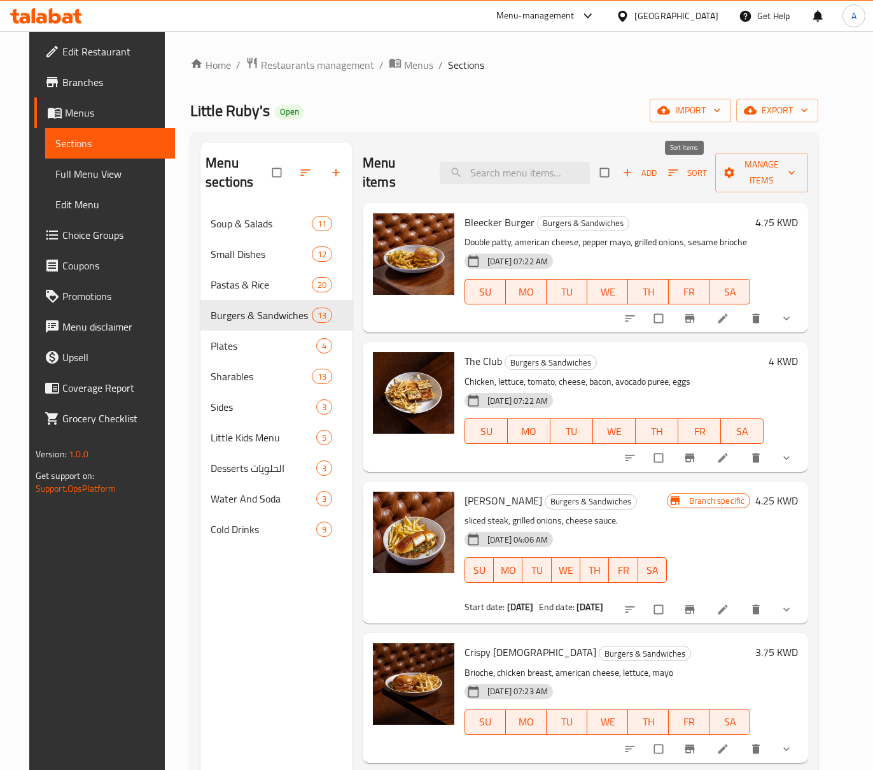
click at [670, 173] on icon "button" at bounding box center [674, 172] width 10 height 6
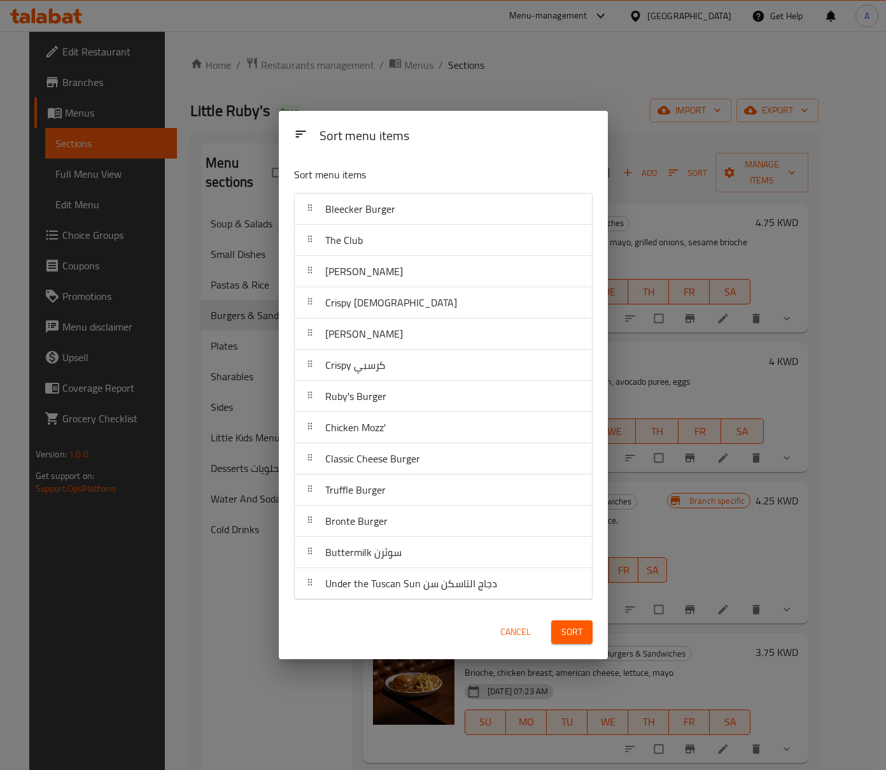
click at [655, 189] on div "Sort menu items Sort menu items Bleecker Burger The Club Philly Cheesesteak Cri…" at bounding box center [443, 385] width 886 height 770
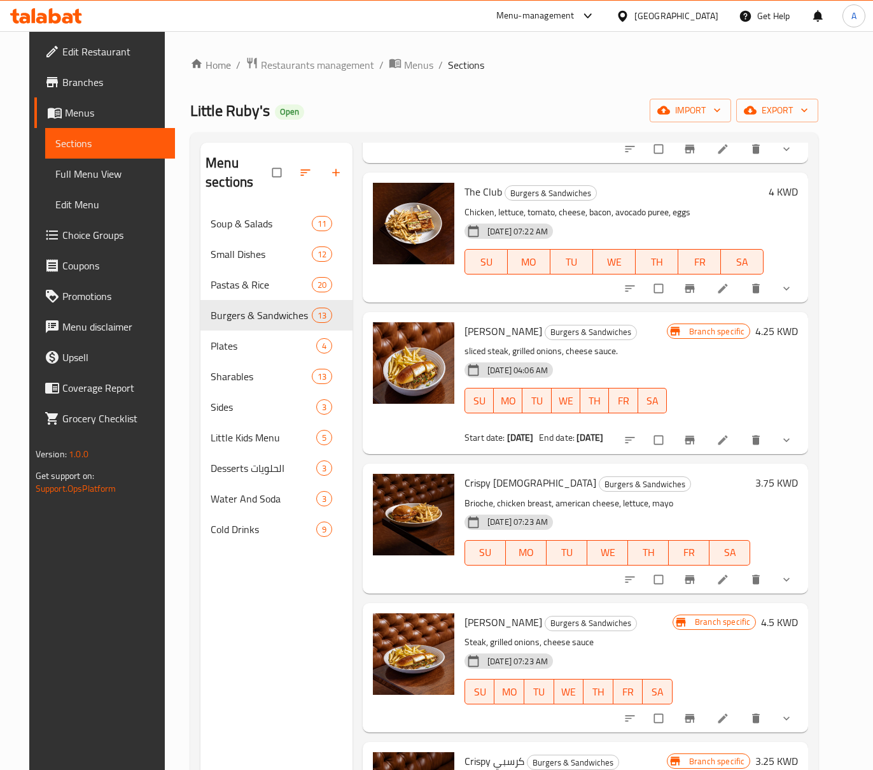
scroll to position [424, 0]
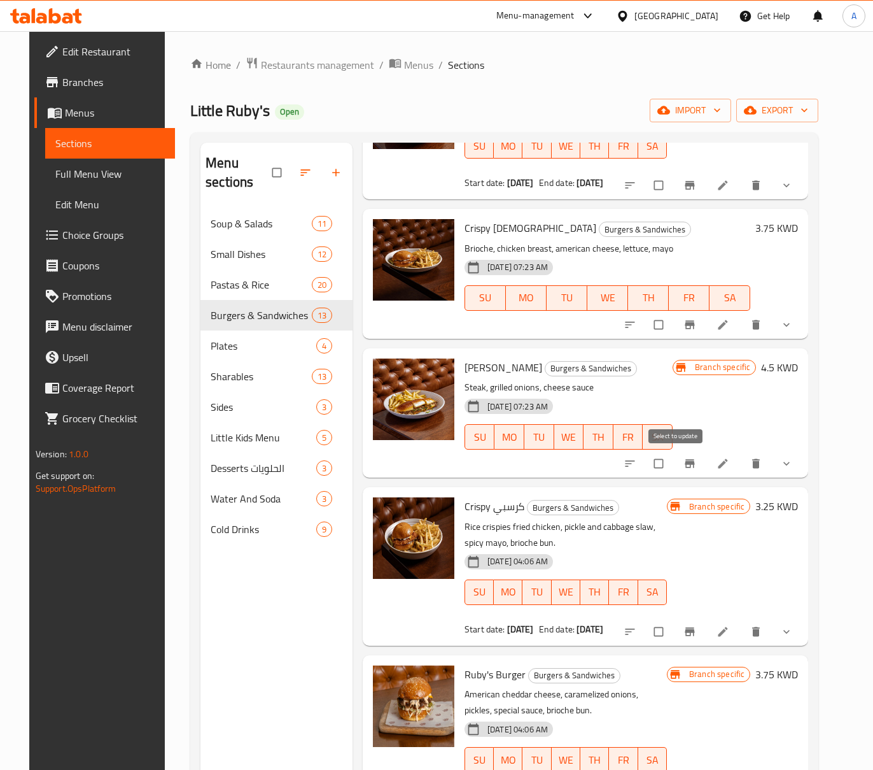
click at [673, 466] on input "checkbox" at bounding box center [660, 463] width 27 height 24
checkbox input "true"
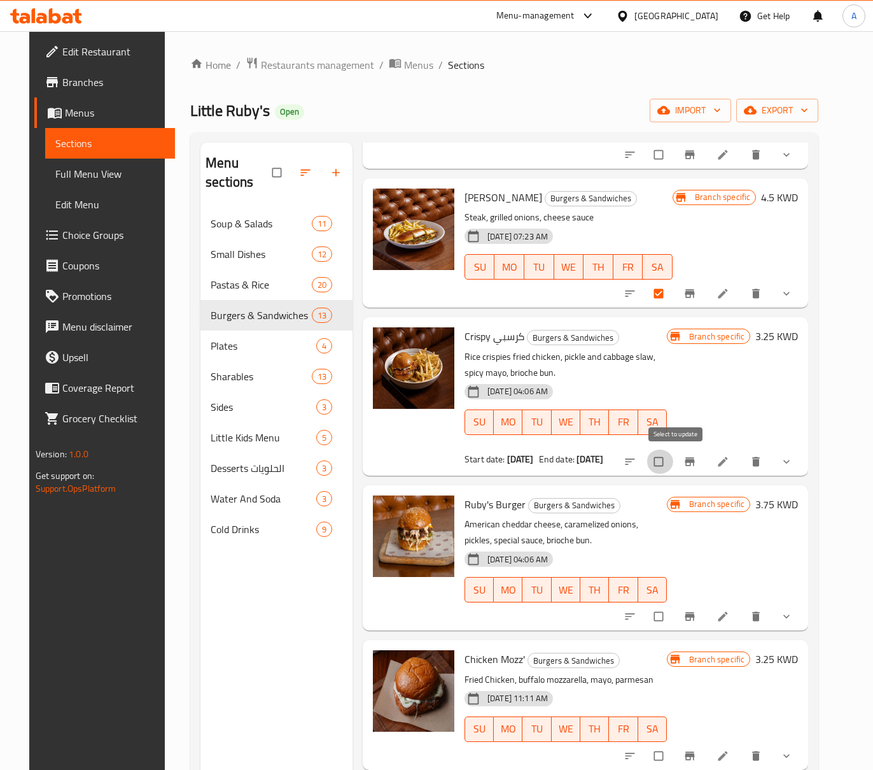
click at [670, 460] on input "checkbox" at bounding box center [660, 461] width 27 height 24
checkbox input "true"
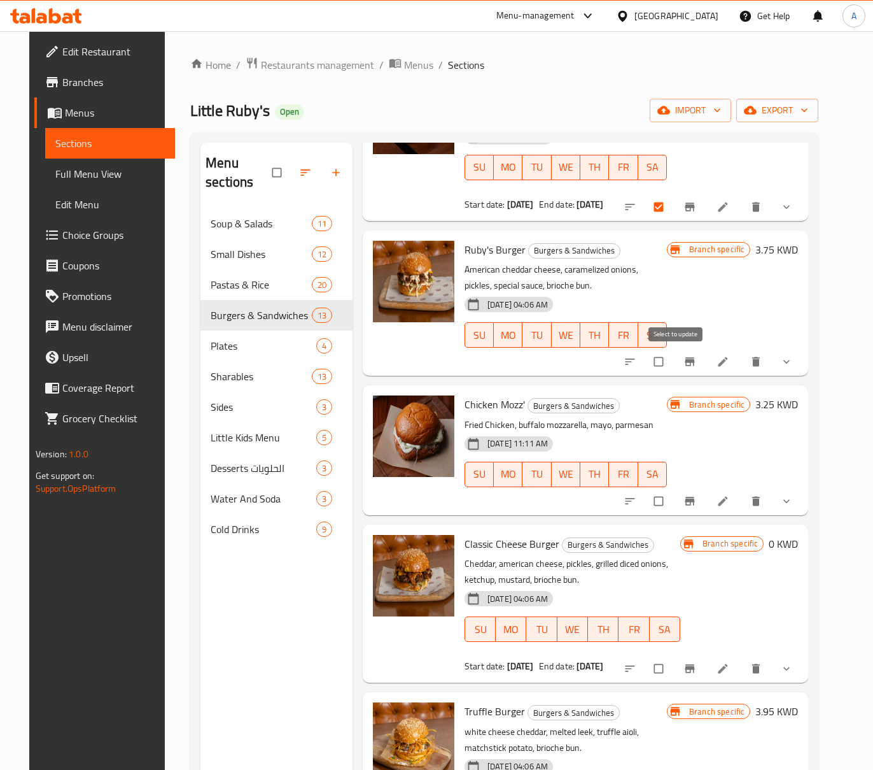
click at [673, 363] on input "checkbox" at bounding box center [660, 361] width 27 height 24
checkbox input "true"
click at [672, 495] on input "checkbox" at bounding box center [660, 501] width 27 height 24
checkbox input "true"
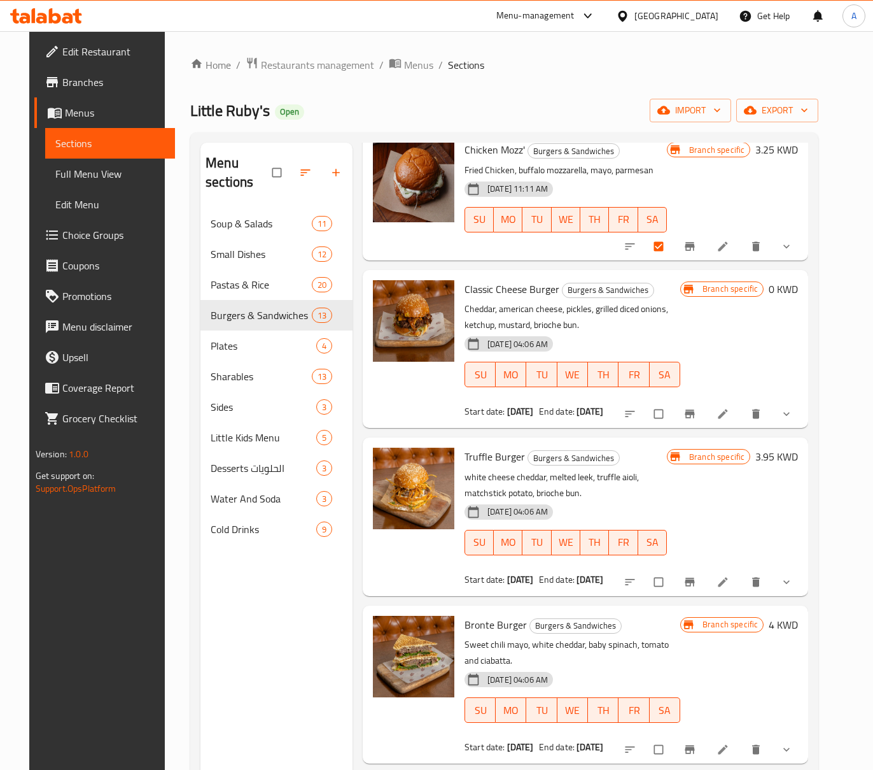
scroll to position [1018, 0]
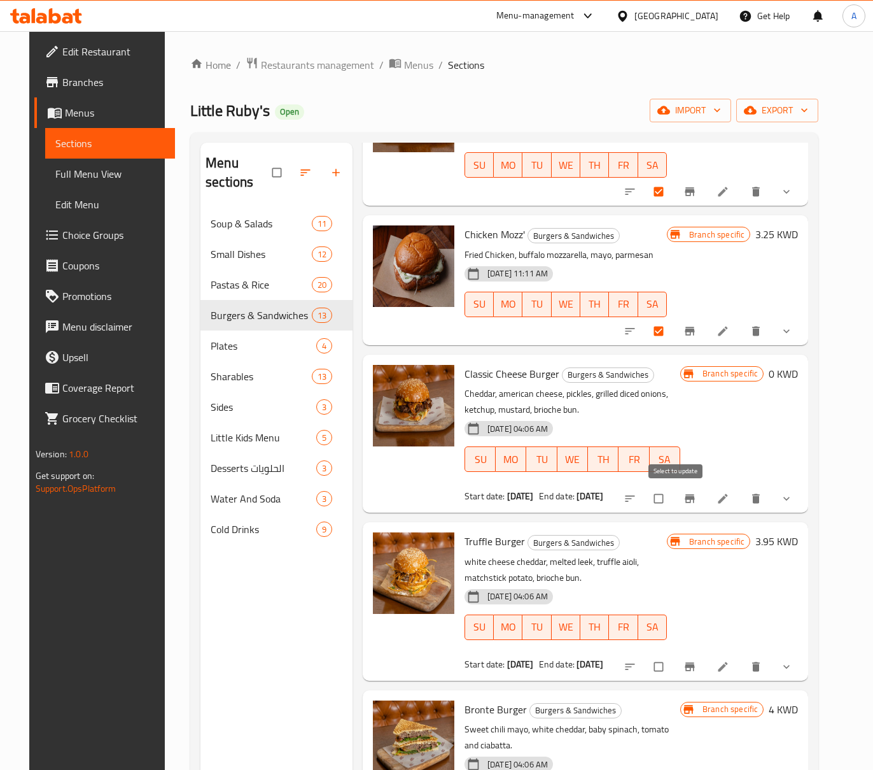
click at [673, 492] on input "checkbox" at bounding box center [660, 498] width 27 height 24
checkbox input "true"
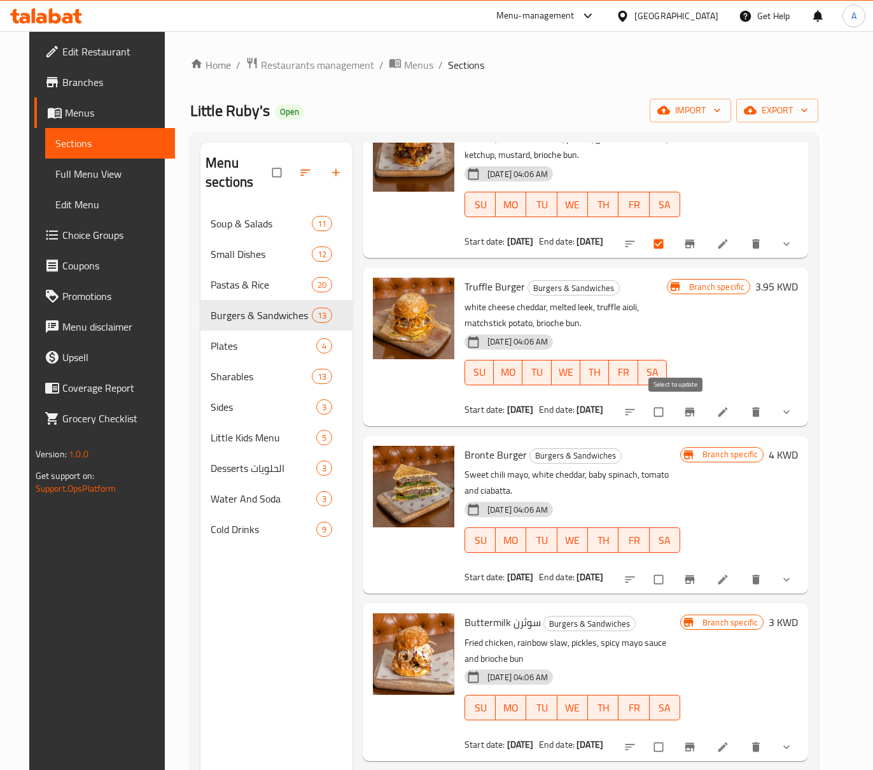
click at [673, 405] on input "checkbox" at bounding box center [660, 412] width 27 height 24
checkbox input "true"
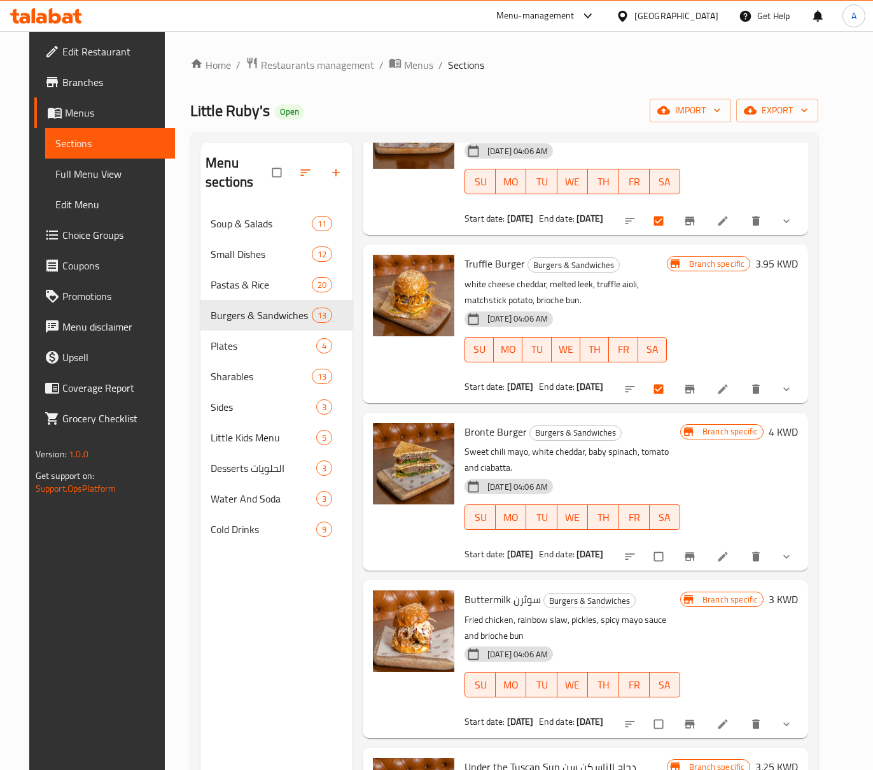
scroll to position [1307, 0]
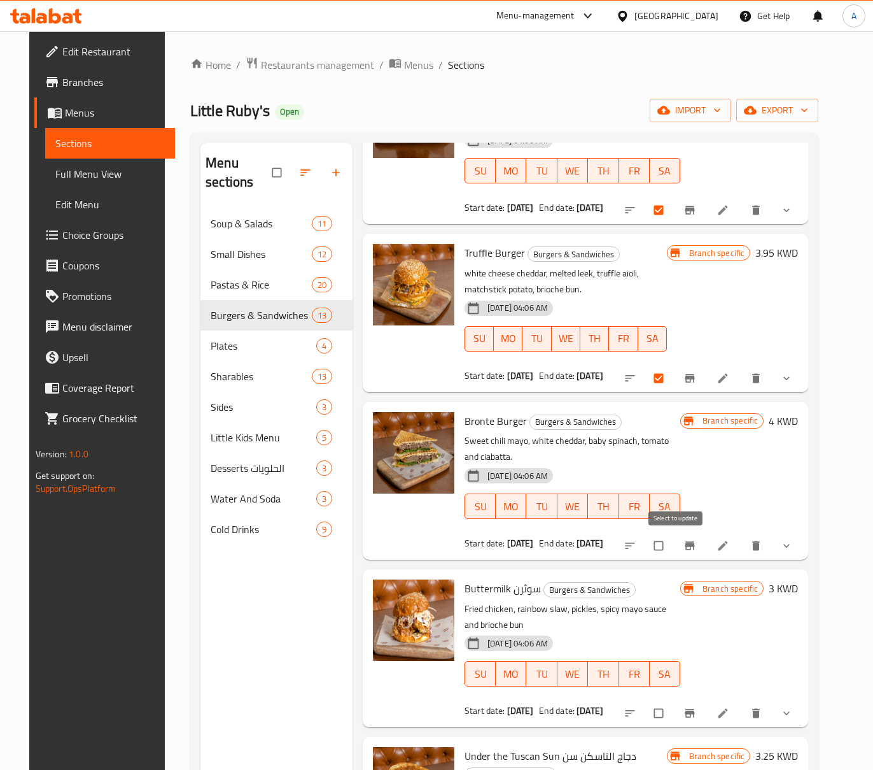
click at [673, 540] on input "checkbox" at bounding box center [660, 545] width 27 height 24
checkbox input "true"
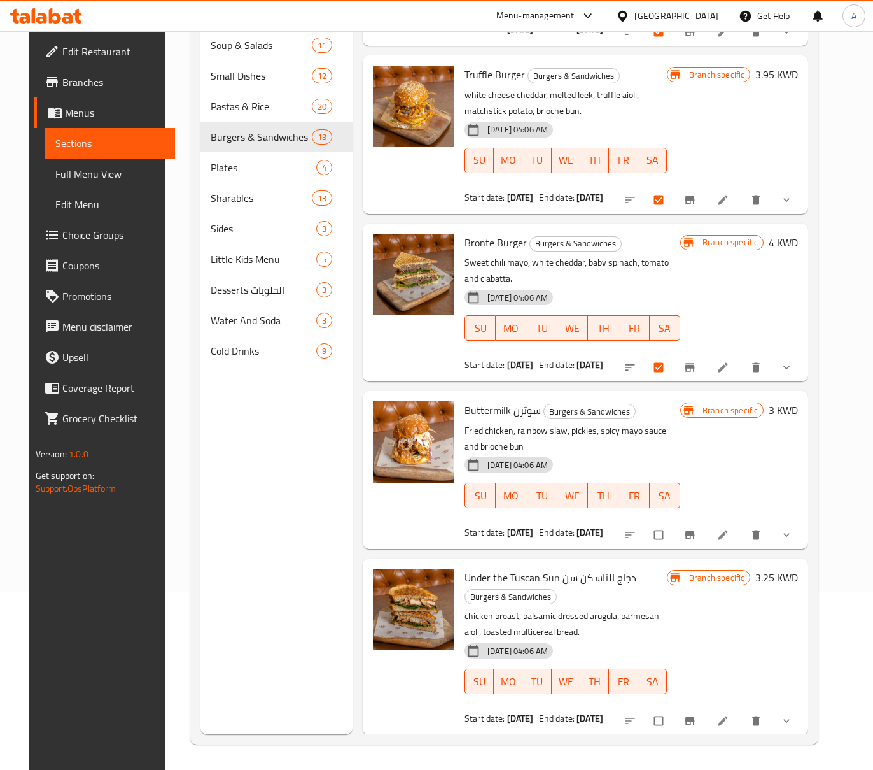
scroll to position [179, 0]
click at [670, 527] on input "checkbox" at bounding box center [660, 535] width 27 height 24
checkbox input "true"
click at [673, 716] on input "checkbox" at bounding box center [660, 720] width 27 height 24
checkbox input "true"
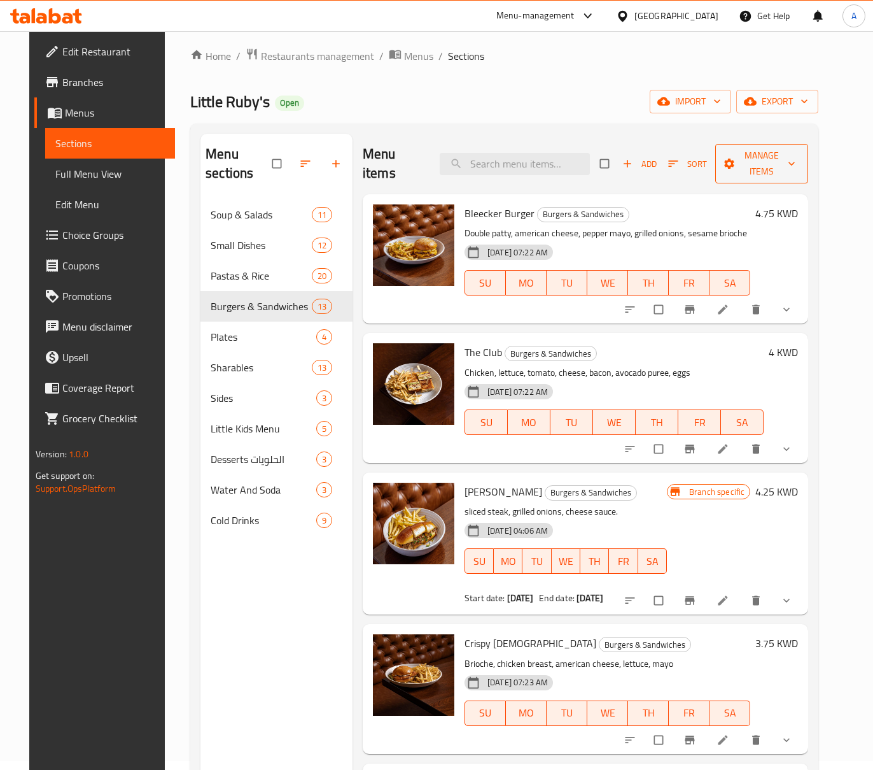
scroll to position [0, 0]
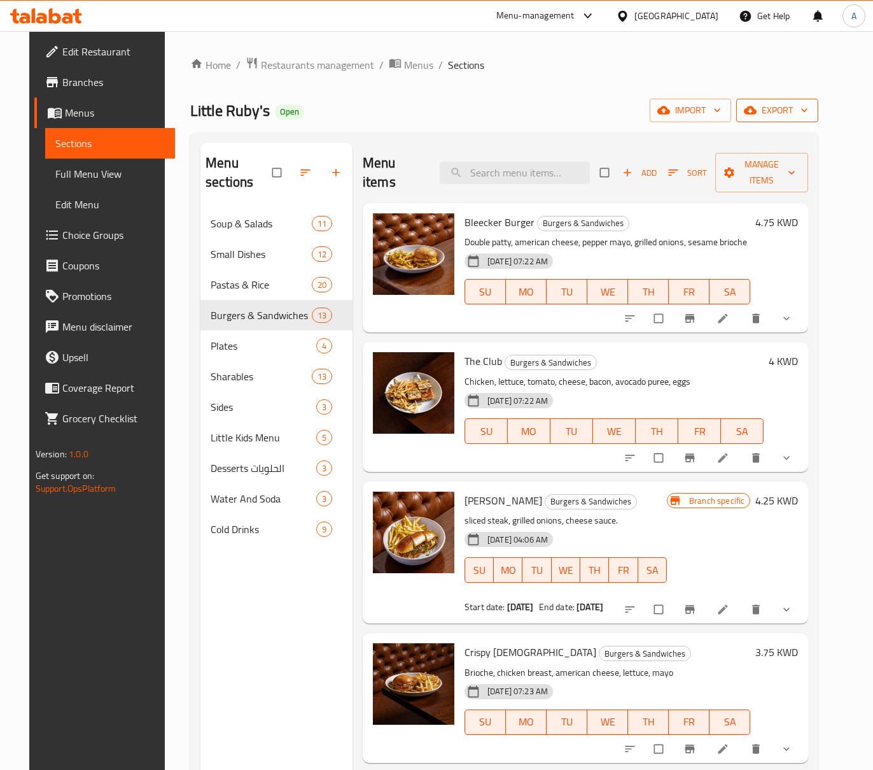
click at [803, 117] on span "export" at bounding box center [778, 110] width 62 height 16
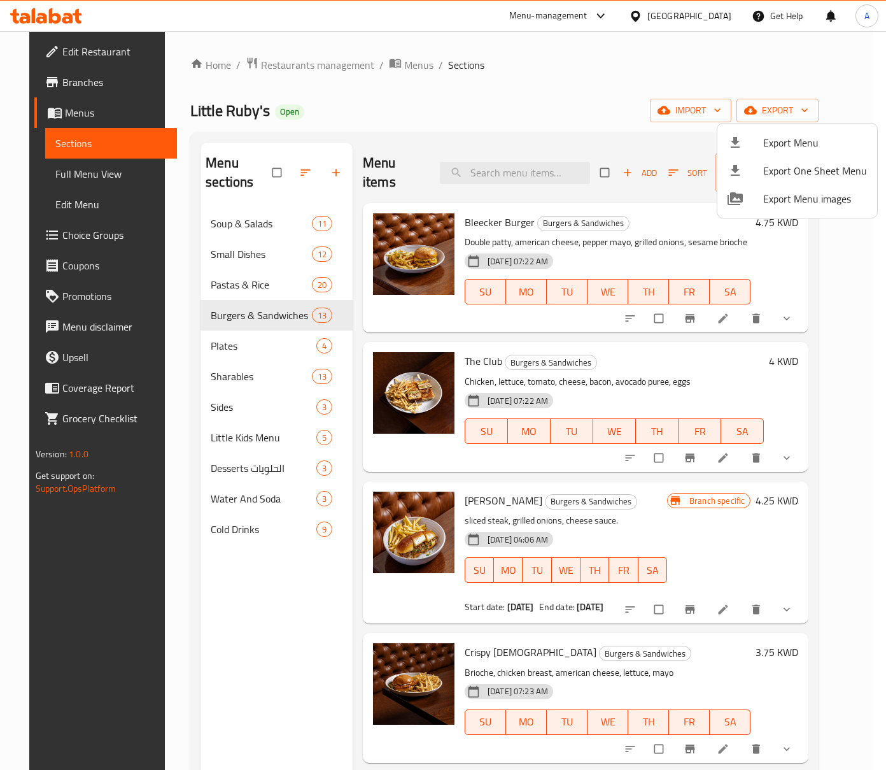
click at [744, 80] on div at bounding box center [443, 385] width 886 height 770
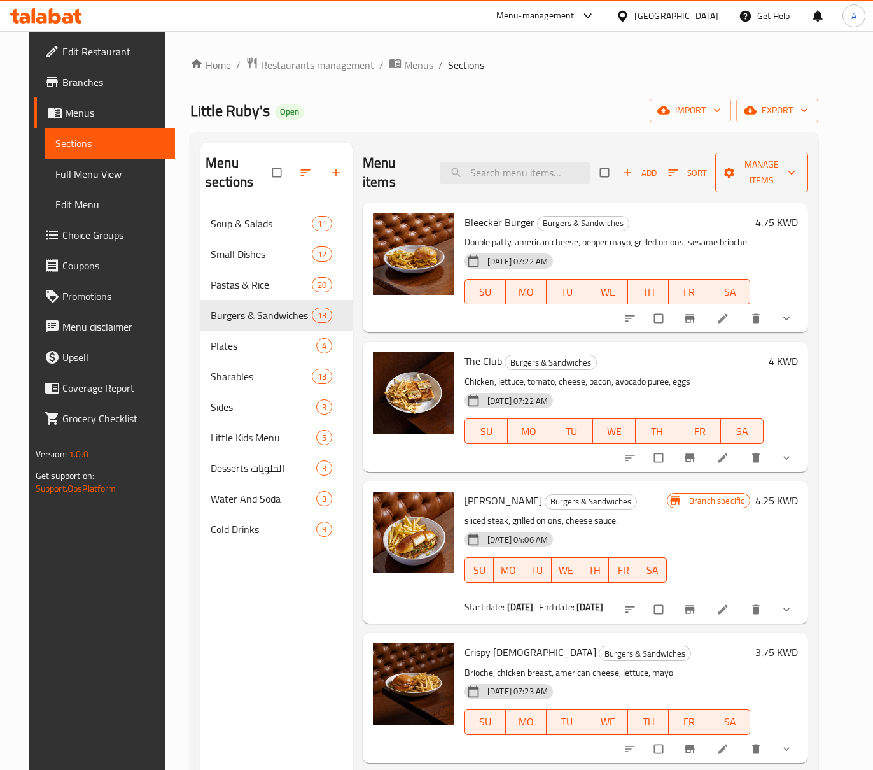
click at [798, 171] on icon "button" at bounding box center [791, 172] width 13 height 13
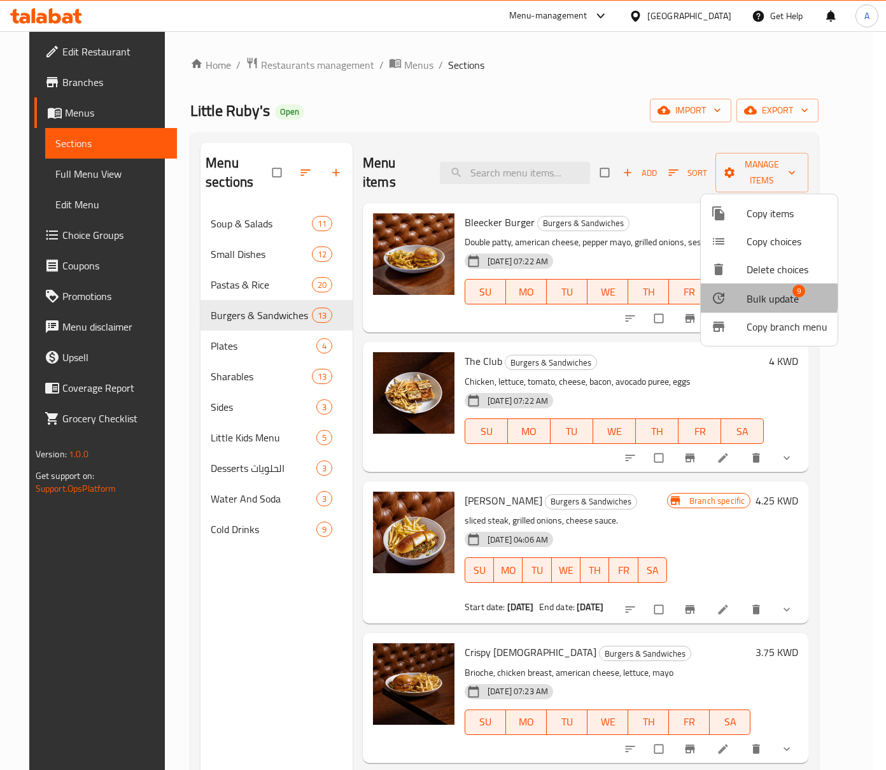
click at [743, 297] on div at bounding box center [729, 297] width 36 height 15
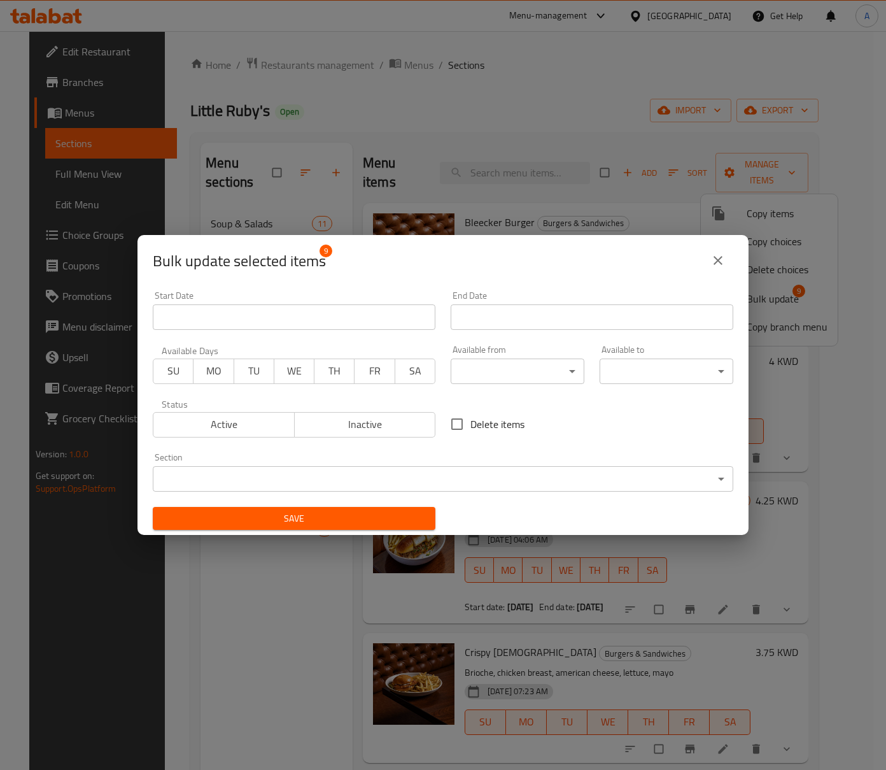
click at [369, 426] on span "Inactive" at bounding box center [365, 424] width 131 height 18
click at [376, 509] on button "Save" at bounding box center [294, 519] width 283 height 24
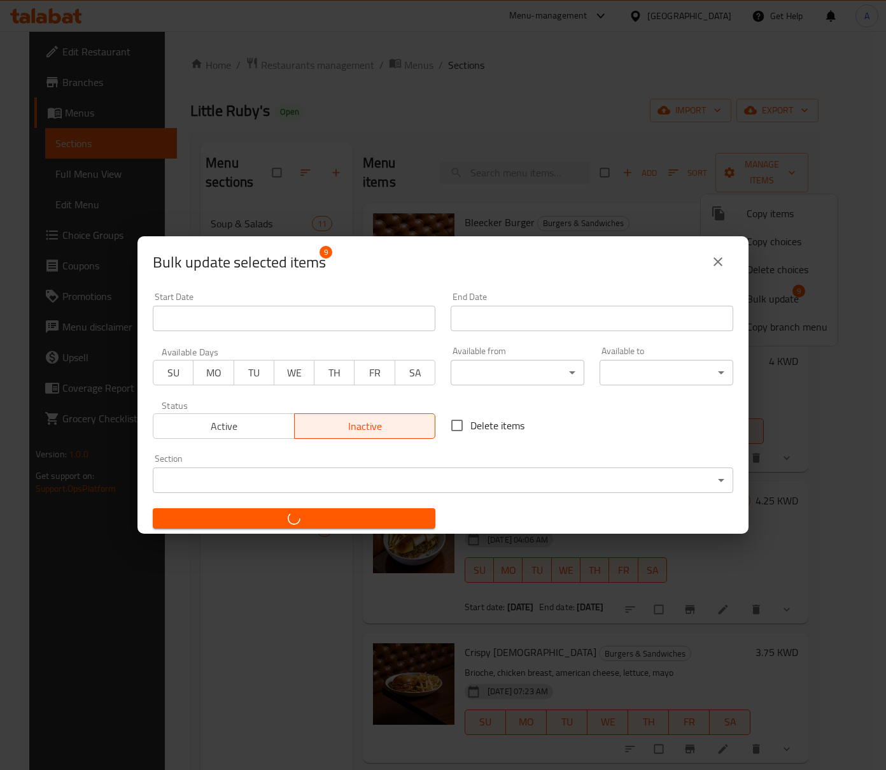
checkbox input "false"
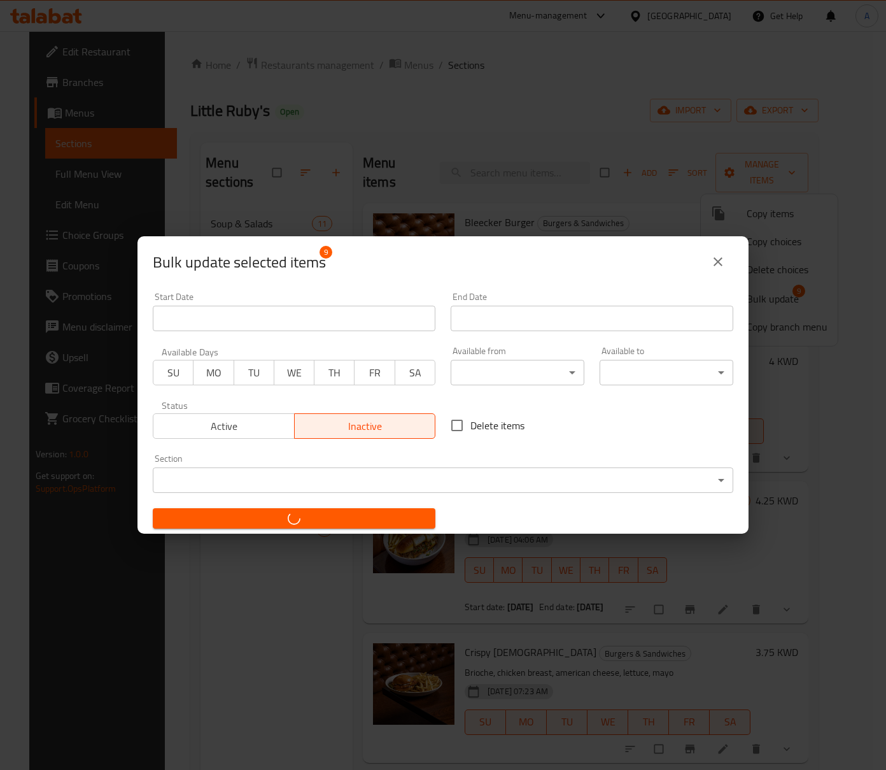
checkbox input "false"
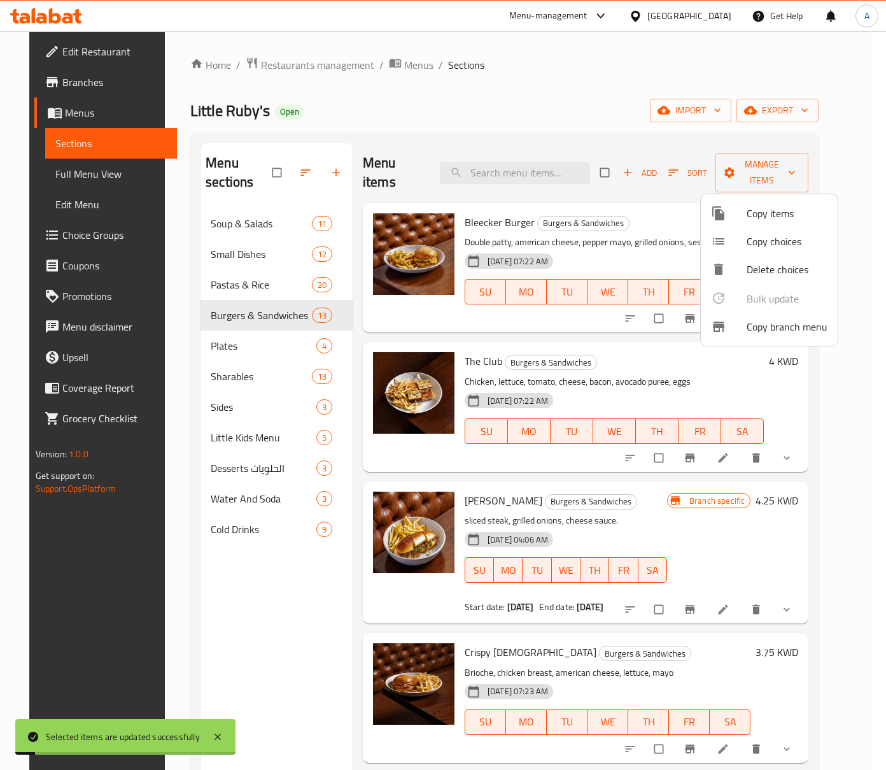
click at [546, 111] on div at bounding box center [443, 385] width 886 height 770
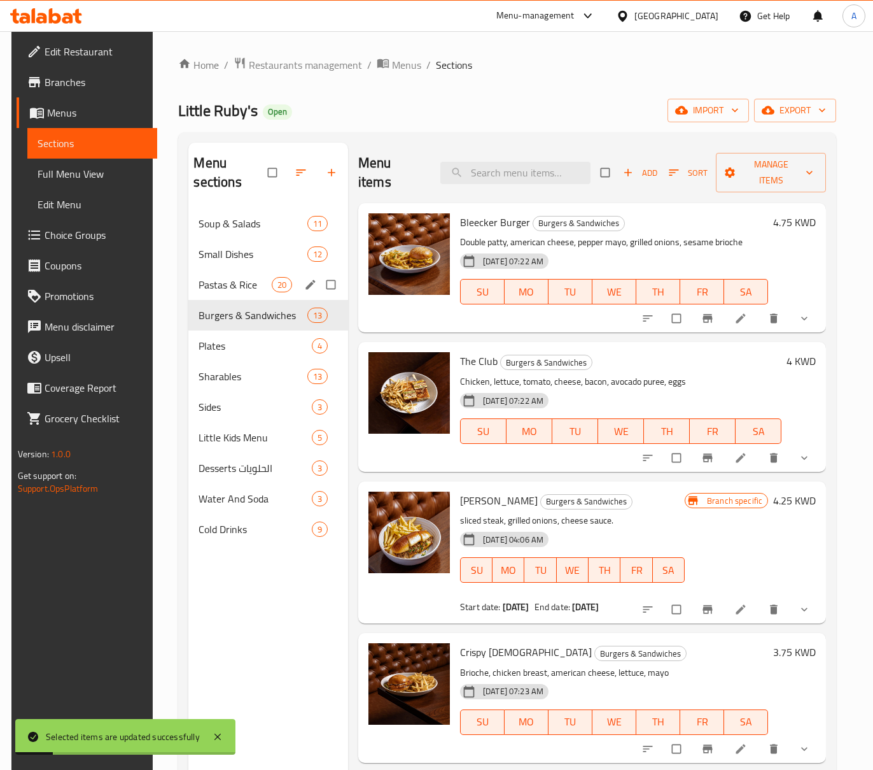
click at [215, 276] on div "Pastas & Rice 20" at bounding box center [267, 284] width 159 height 31
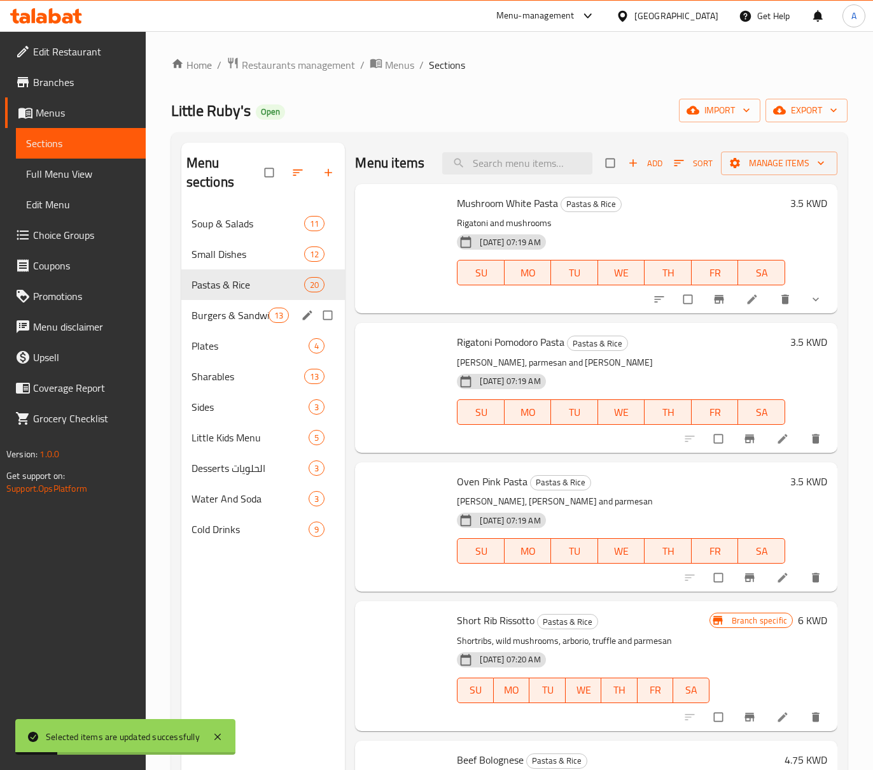
click at [242, 314] on span "Burgers & Sandwiches" at bounding box center [231, 314] width 78 height 15
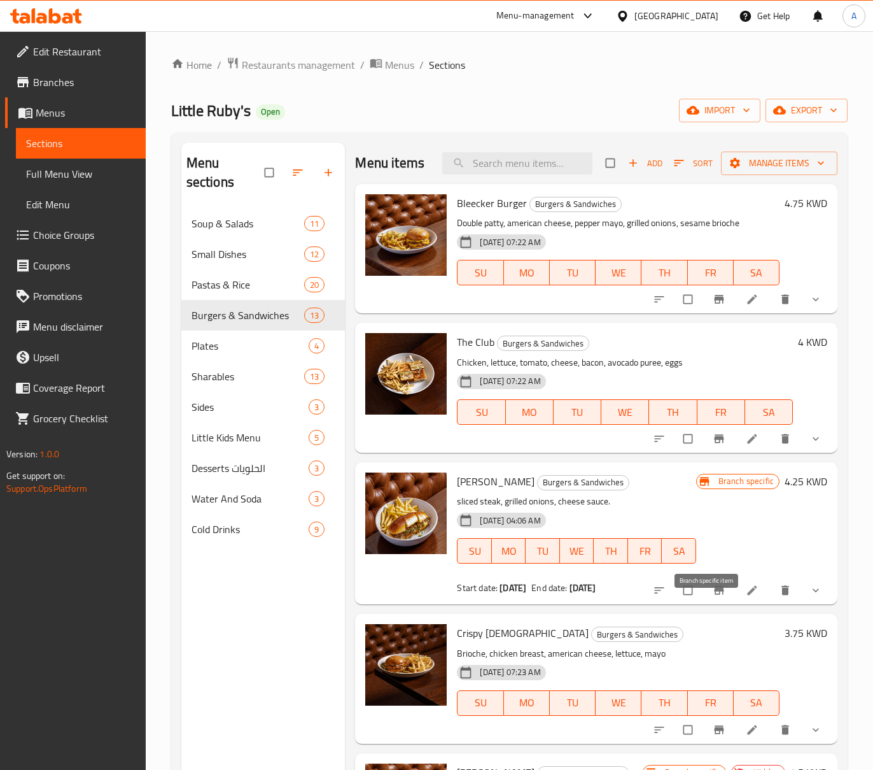
click at [712, 602] on button "Branch-specific-item" at bounding box center [720, 590] width 31 height 28
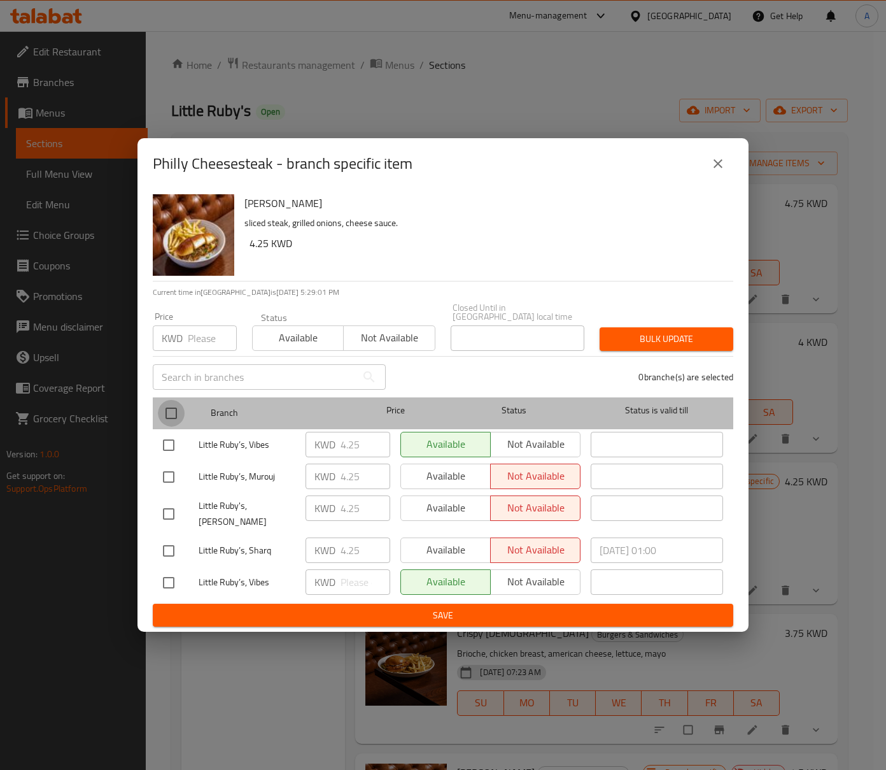
click at [161, 409] on input "checkbox" at bounding box center [171, 413] width 27 height 27
checkbox input "true"
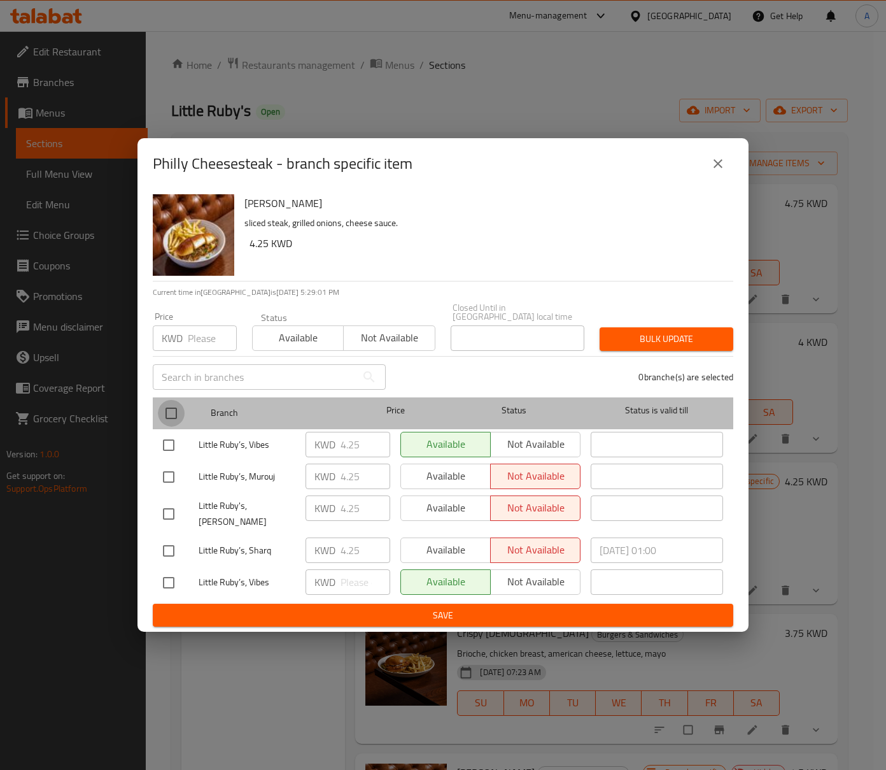
checkbox input "true"
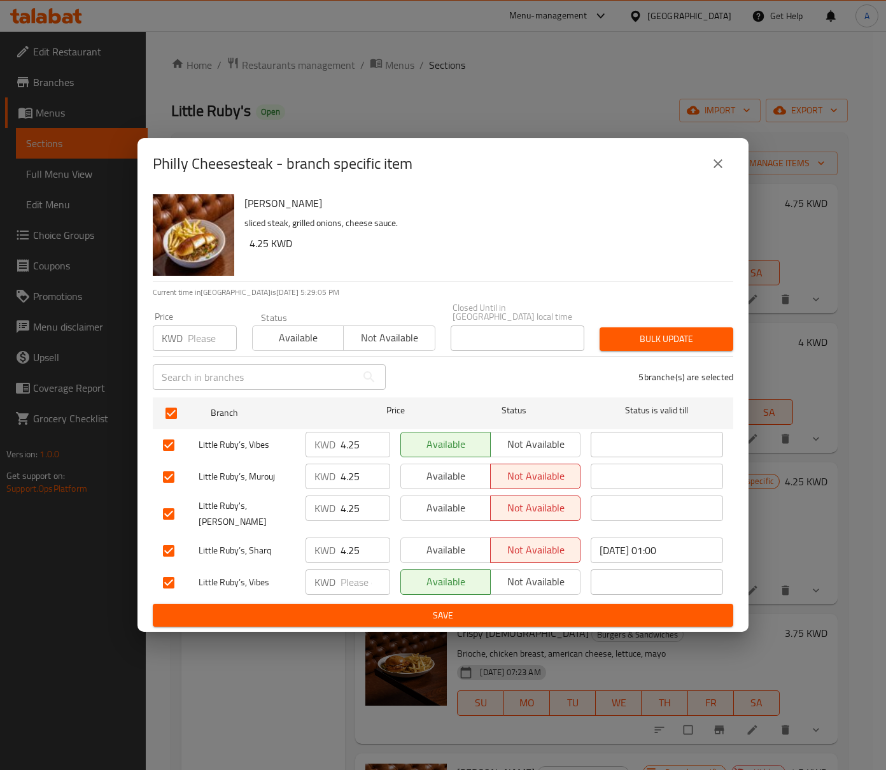
click at [199, 348] on input "number" at bounding box center [212, 337] width 49 height 25
paste input "4.5"
type input "4.5"
click at [622, 321] on div "Bulk update" at bounding box center [666, 339] width 149 height 39
click at [628, 325] on div "Bulk update" at bounding box center [666, 339] width 149 height 39
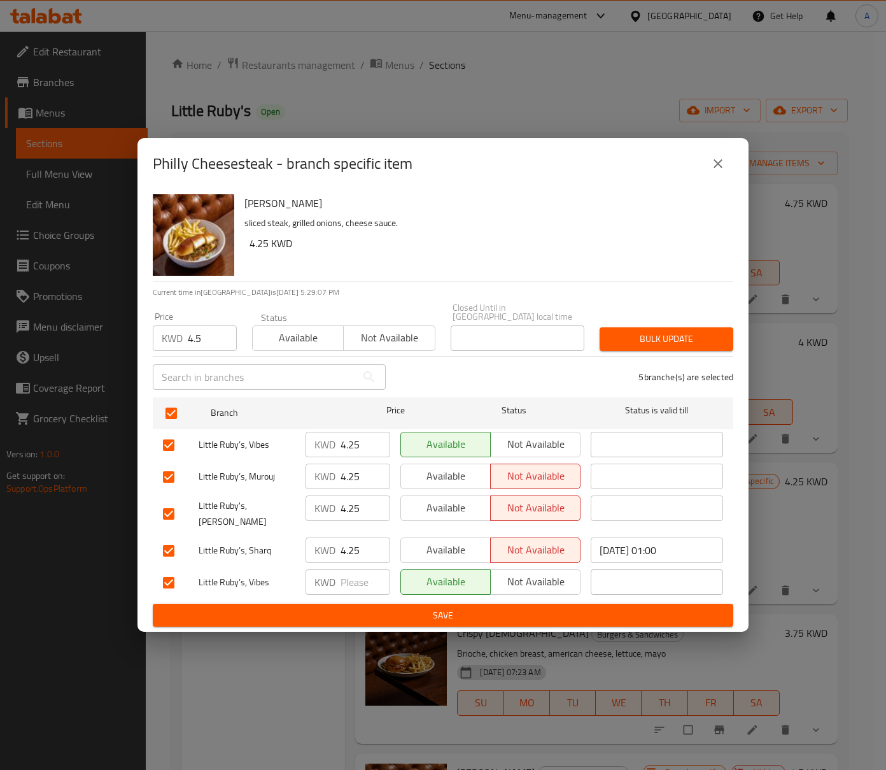
click at [630, 326] on div "Bulk update" at bounding box center [666, 339] width 149 height 39
click at [635, 334] on span "Bulk update" at bounding box center [666, 339] width 113 height 16
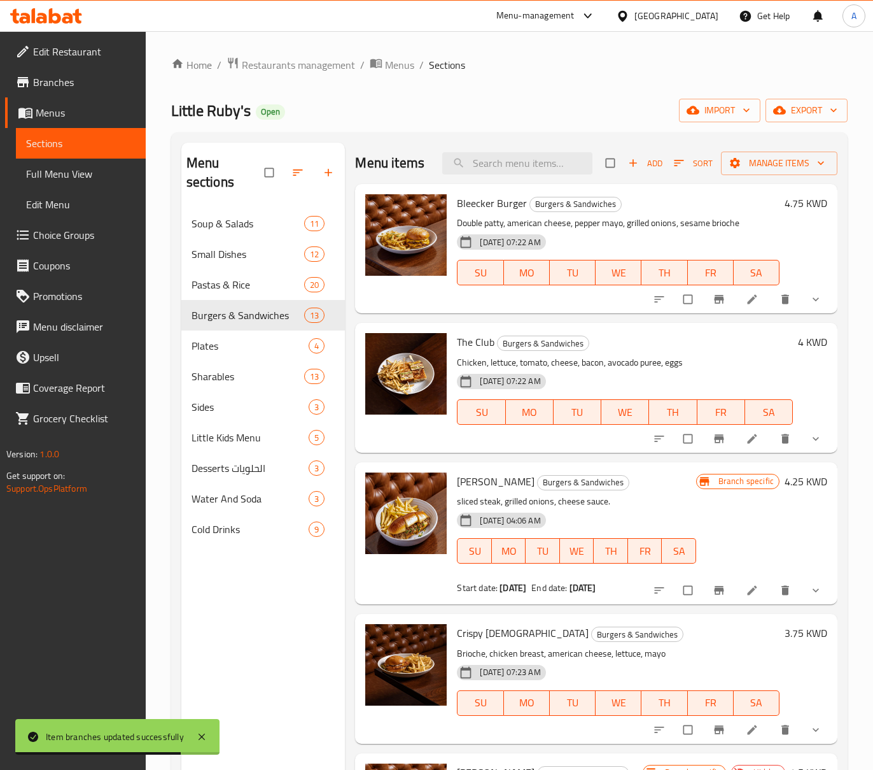
click at [740, 309] on li at bounding box center [754, 299] width 36 height 20
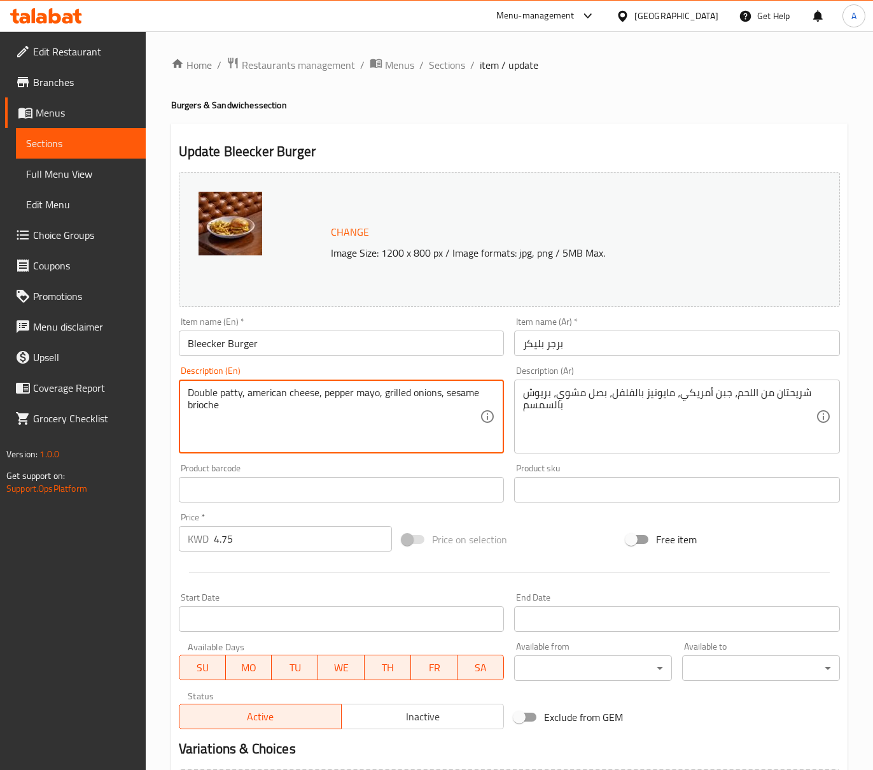
click at [246, 433] on textarea "Double patty, american cheese, pepper mayo, grilled onions, sesame brioche" at bounding box center [334, 416] width 293 height 60
paste textarea "meat patty, american cheese, pepper mayo, grilled onions and sesame brioche"
type textarea "Double meat patty, american cheese, pepper mayo, grilled onions and sesame brio…"
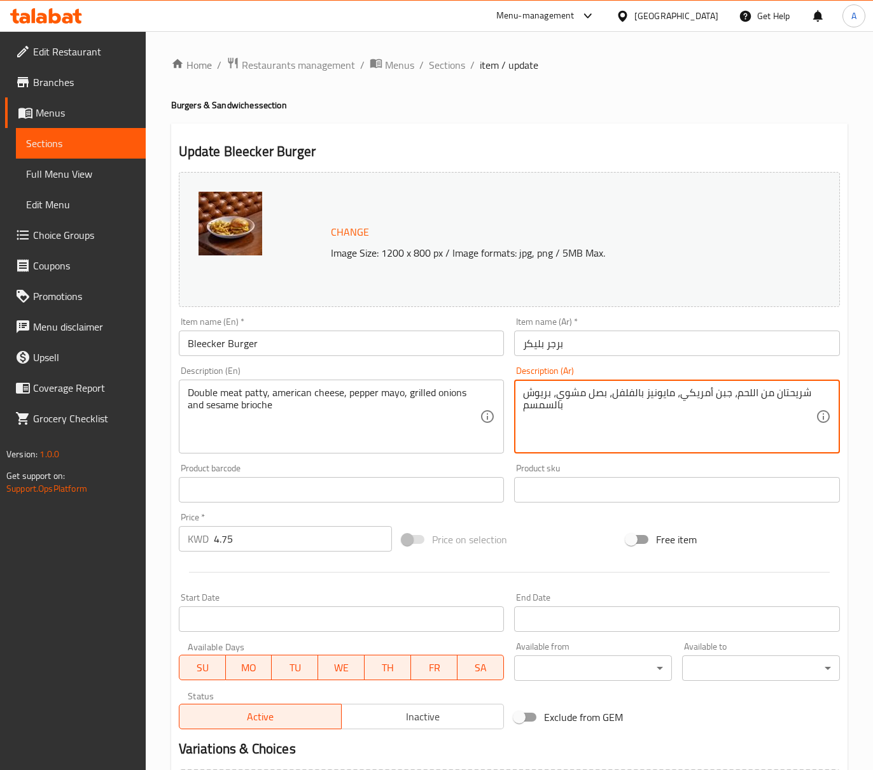
click at [611, 406] on textarea "شريحتان من اللحم، جبن أمريكي، مايونيز بالفلفل، بصل مشوي، بريوش بالسمسم" at bounding box center [669, 416] width 293 height 60
paste textarea "و"
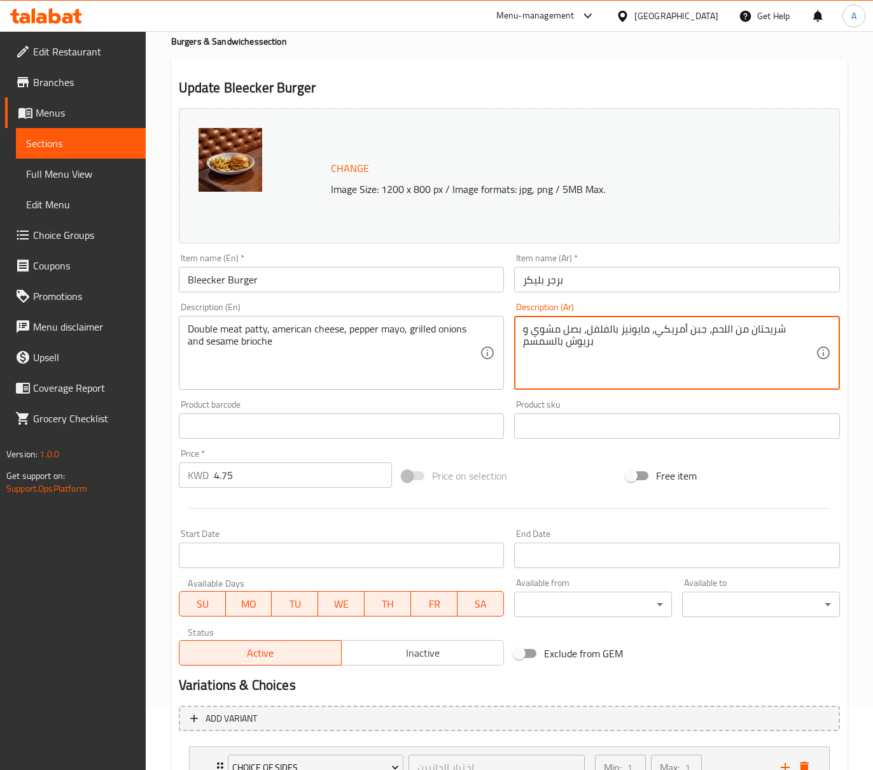
scroll to position [169, 0]
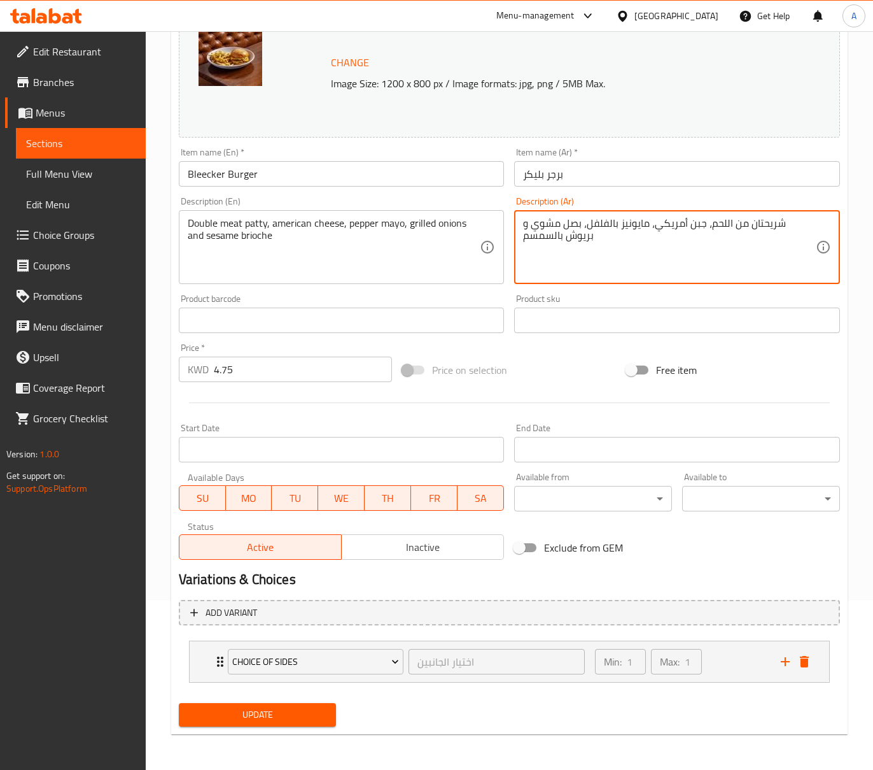
type textarea "شريحتان من اللحم، جبن أمريكي، مايونيز بالفلفل، بصل مشوي و بريوش بالسمسم"
click at [275, 719] on span "Update" at bounding box center [257, 715] width 137 height 16
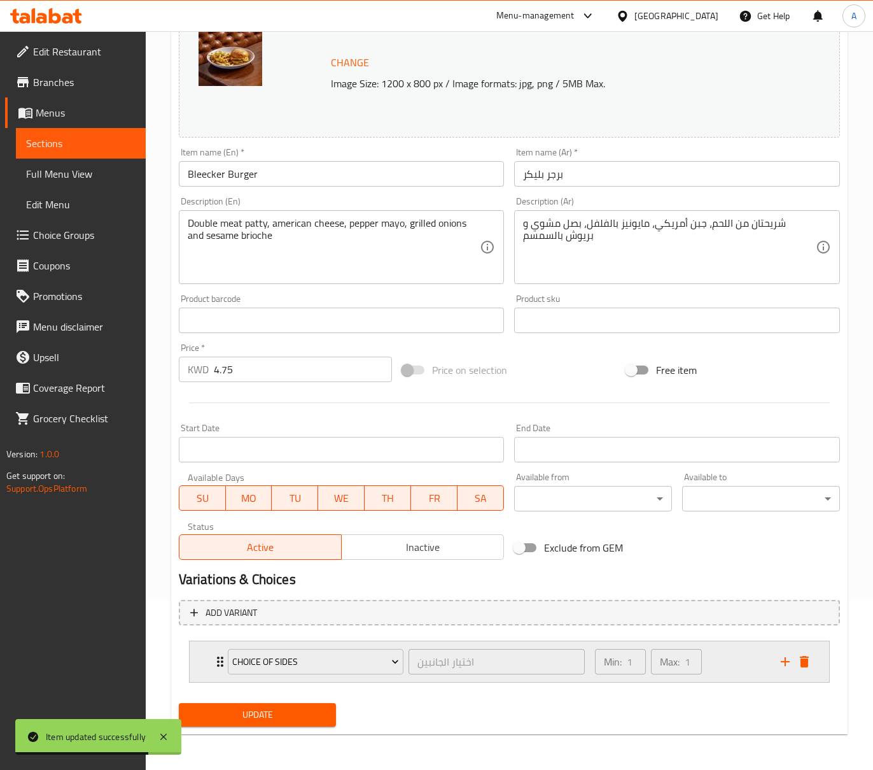
click at [744, 653] on div "Min: 1 ​ Max: 1 ​" at bounding box center [681, 661] width 186 height 41
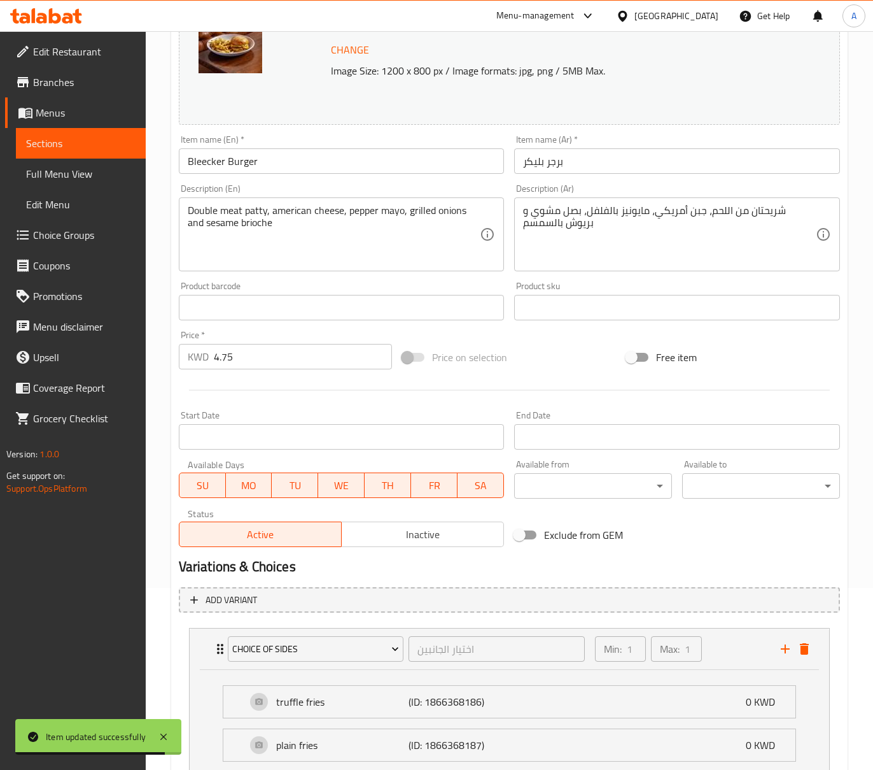
scroll to position [370, 0]
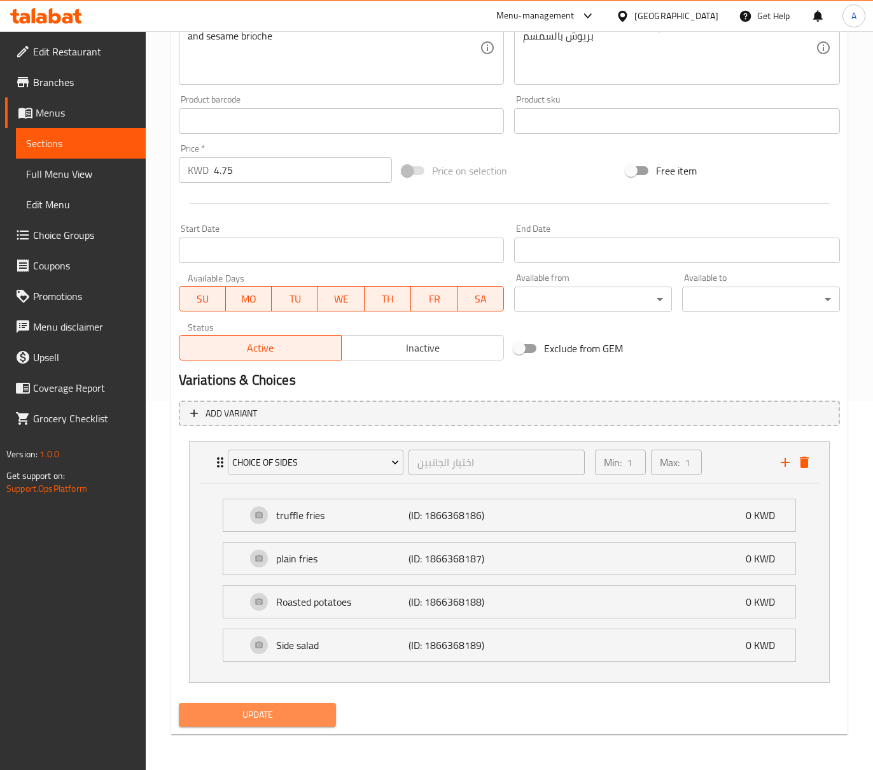
click at [268, 721] on span "Update" at bounding box center [257, 715] width 137 height 16
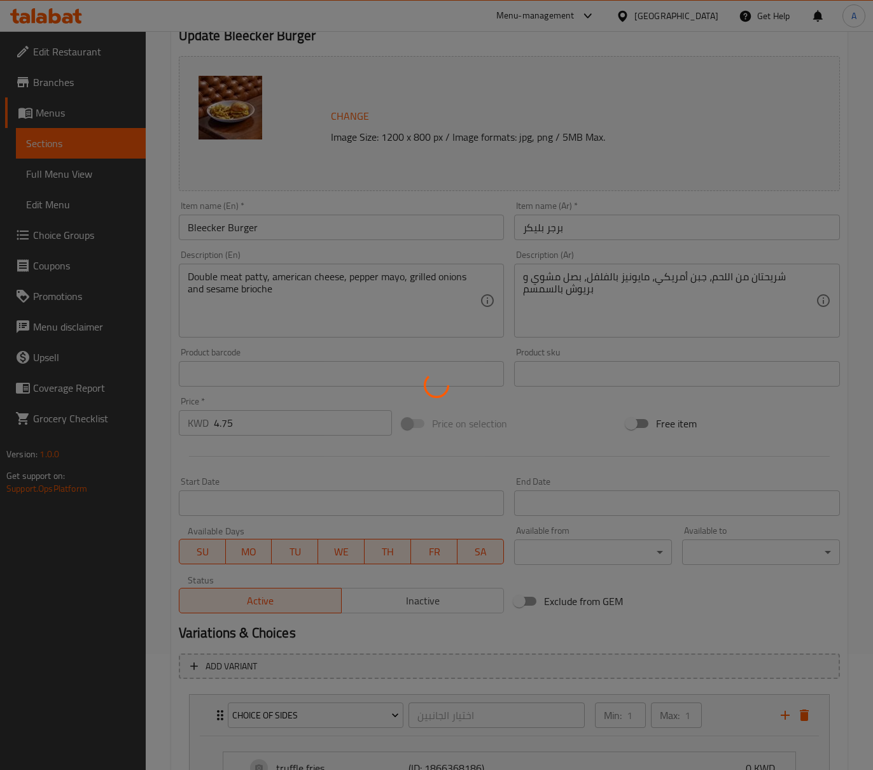
scroll to position [0, 0]
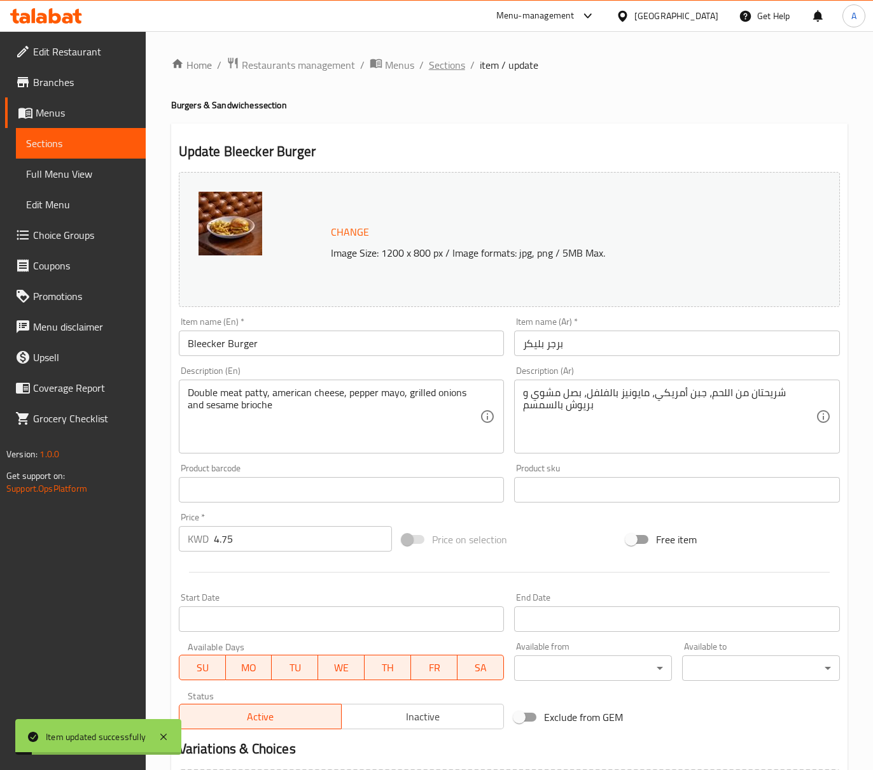
click at [440, 72] on span "Sections" at bounding box center [447, 64] width 36 height 15
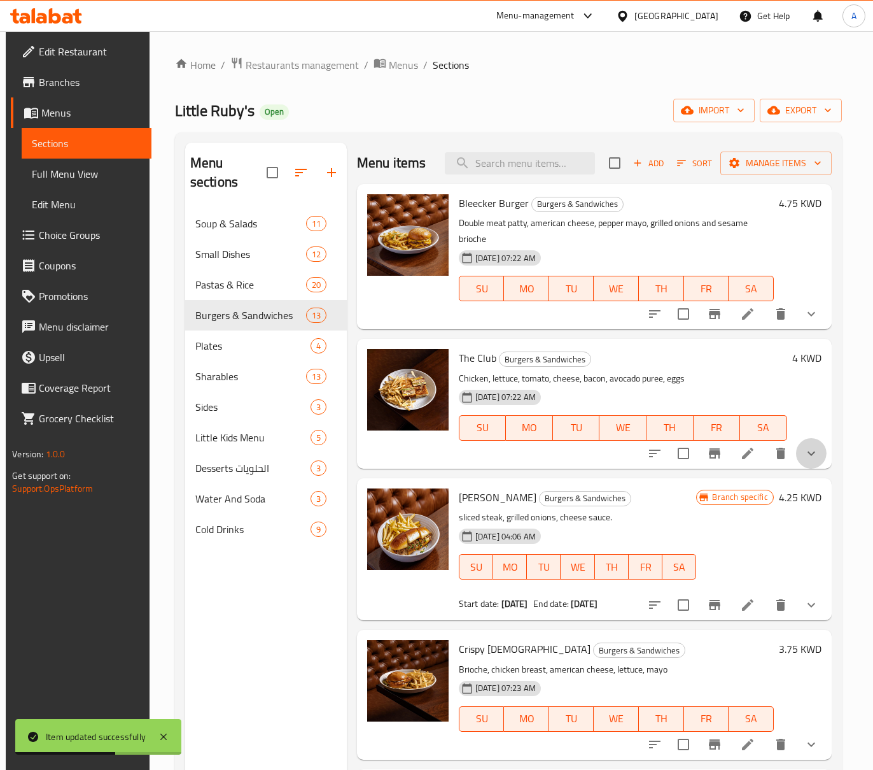
click at [796, 444] on button "show more" at bounding box center [811, 453] width 31 height 31
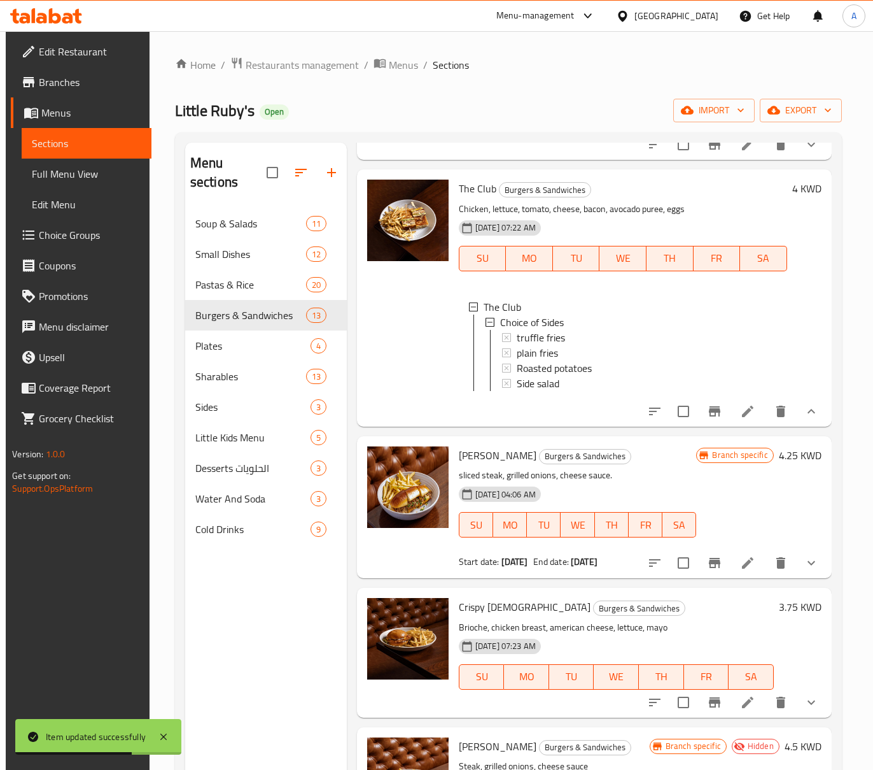
scroll to position [1, 0]
click at [814, 574] on button "show more" at bounding box center [811, 562] width 31 height 31
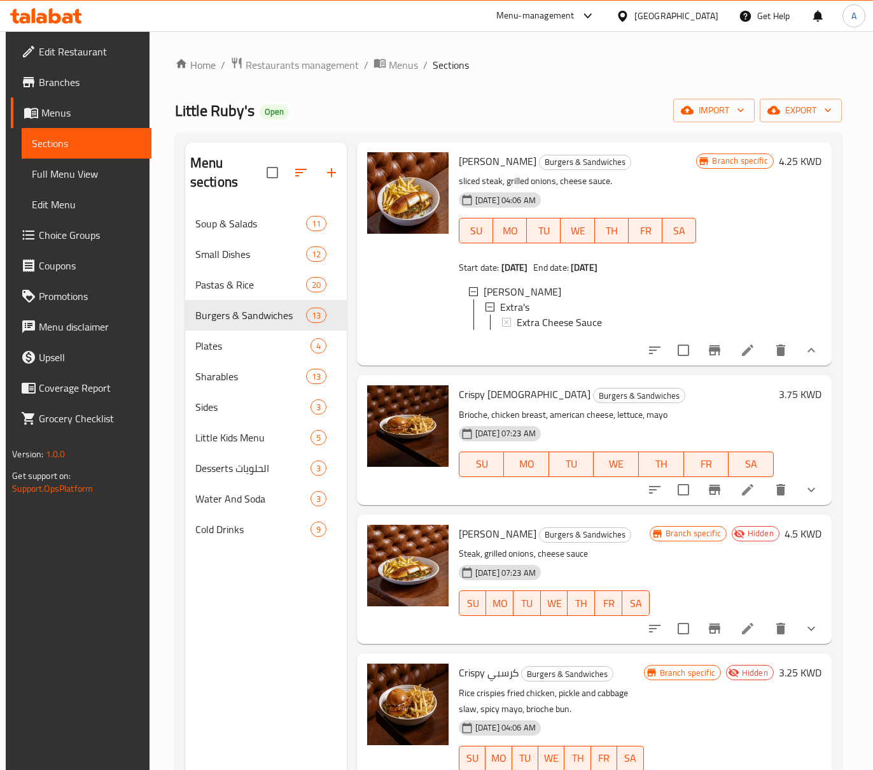
scroll to position [509, 0]
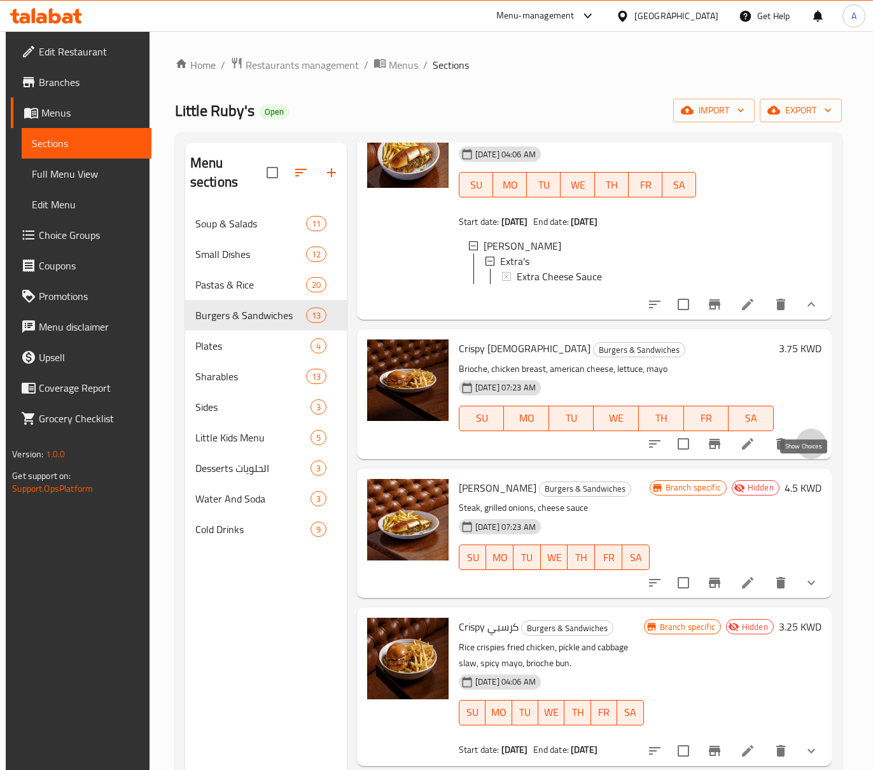
click at [804, 451] on icon "show more" at bounding box center [811, 443] width 15 height 15
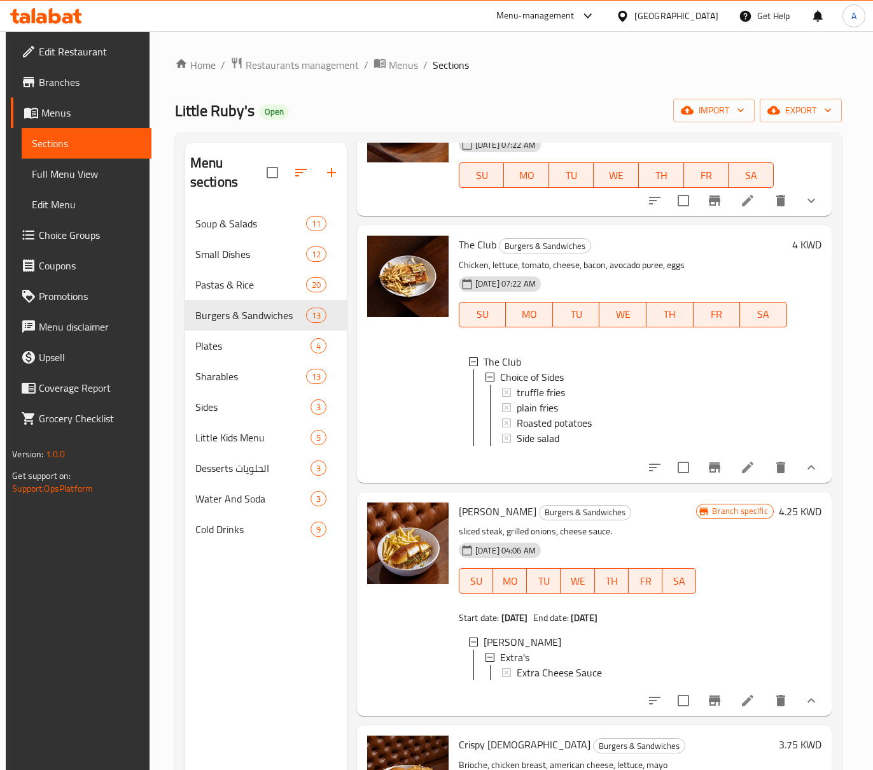
scroll to position [85, 0]
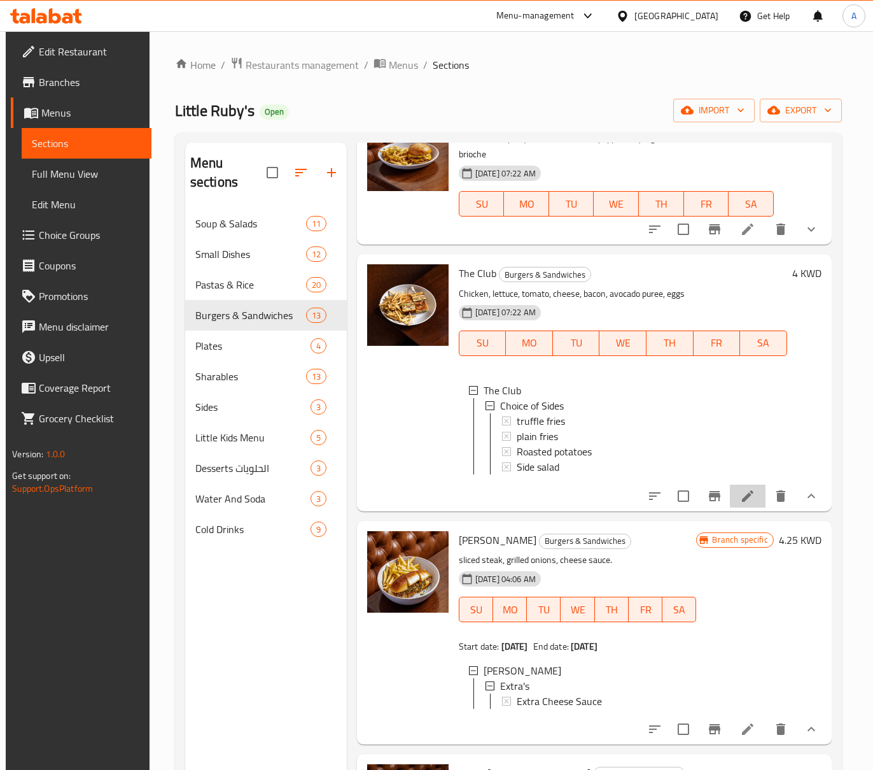
click at [754, 507] on li at bounding box center [748, 495] width 36 height 23
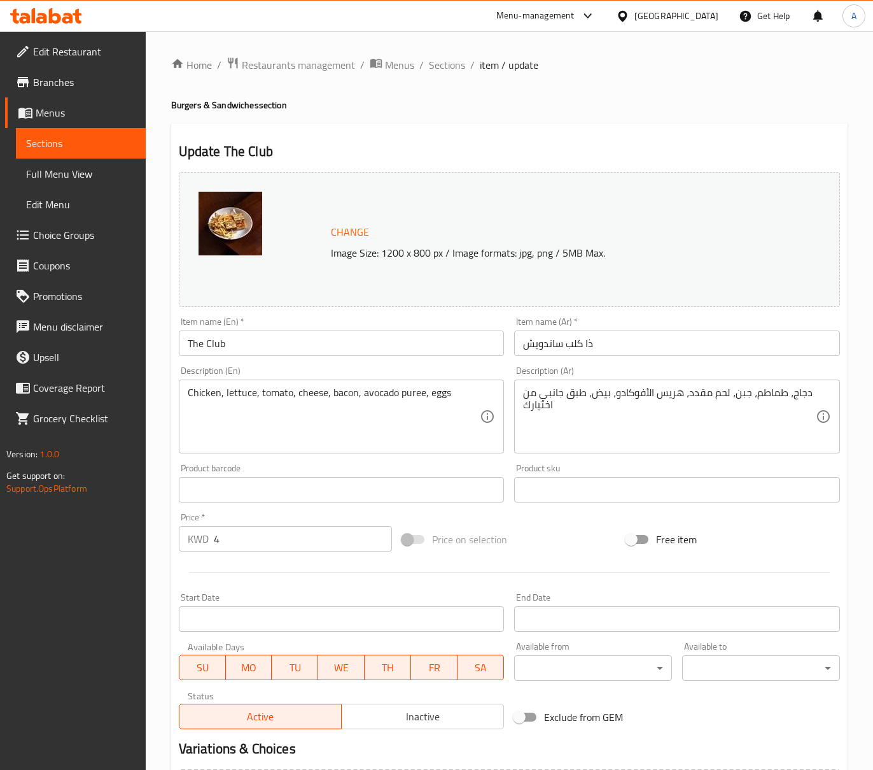
click at [339, 339] on input "The Club" at bounding box center [342, 342] width 326 height 25
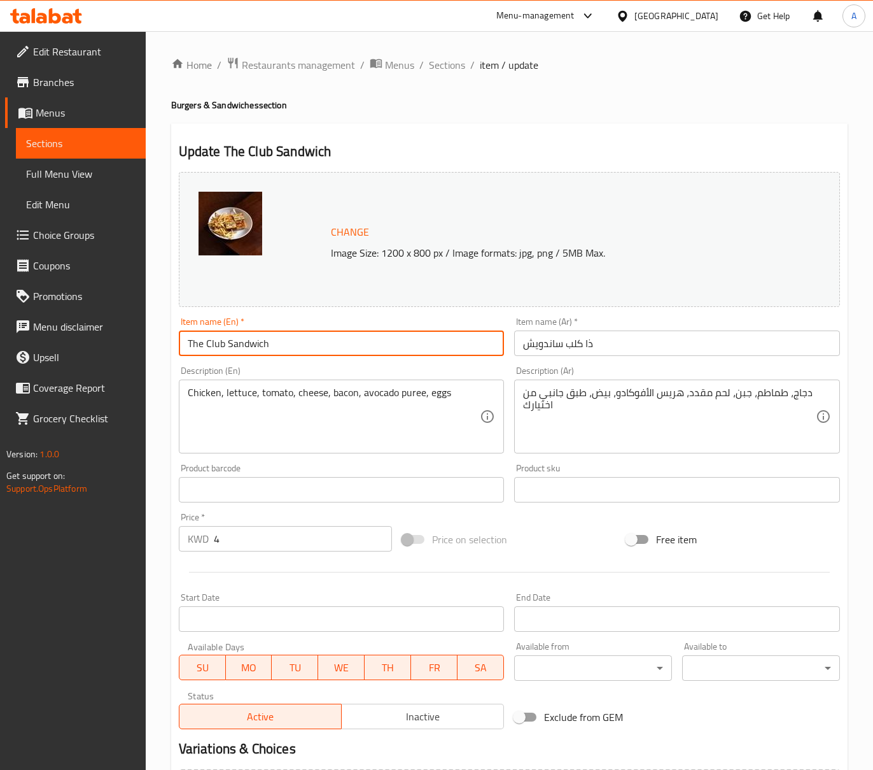
type input "The Club Sandwich"
click at [233, 347] on input "The Club Sandwich" at bounding box center [342, 342] width 326 height 25
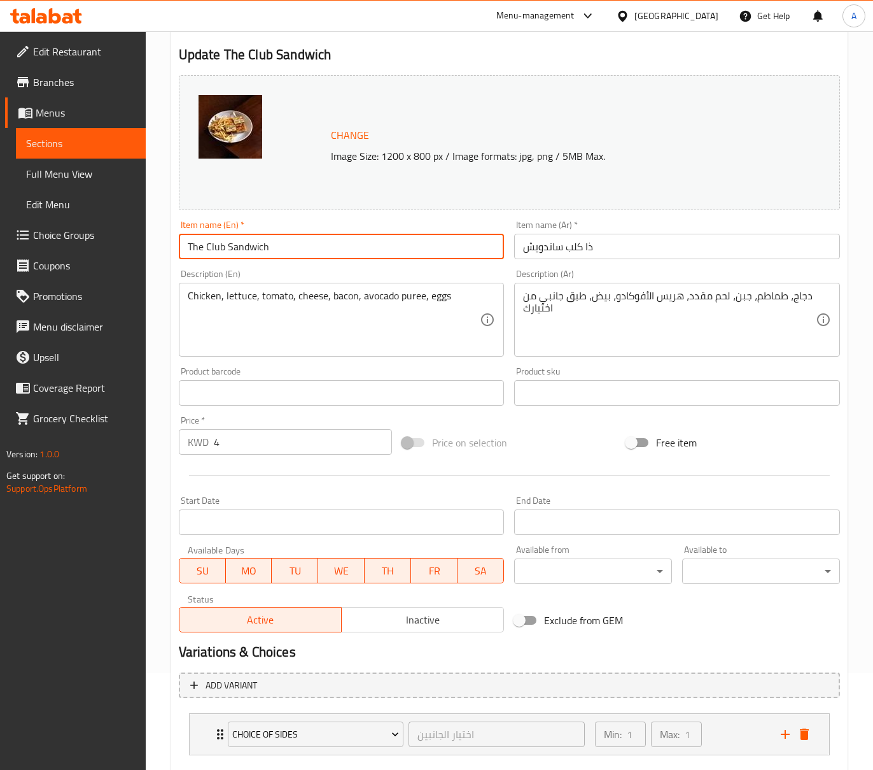
scroll to position [169, 0]
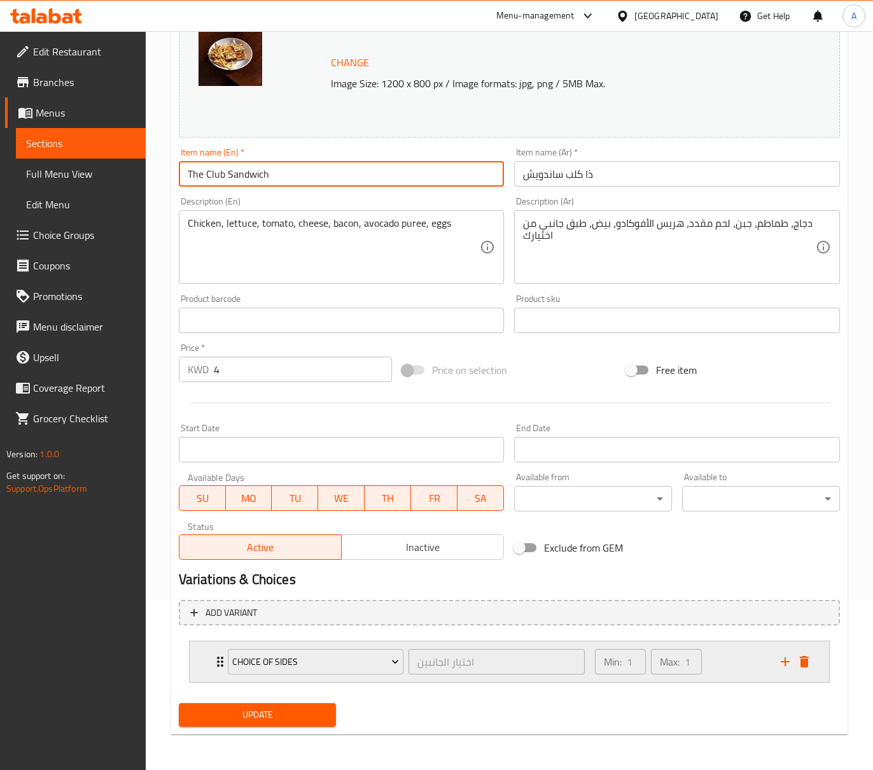
click at [724, 663] on div "Min: 1 ​ Max: 1 ​" at bounding box center [681, 661] width 186 height 41
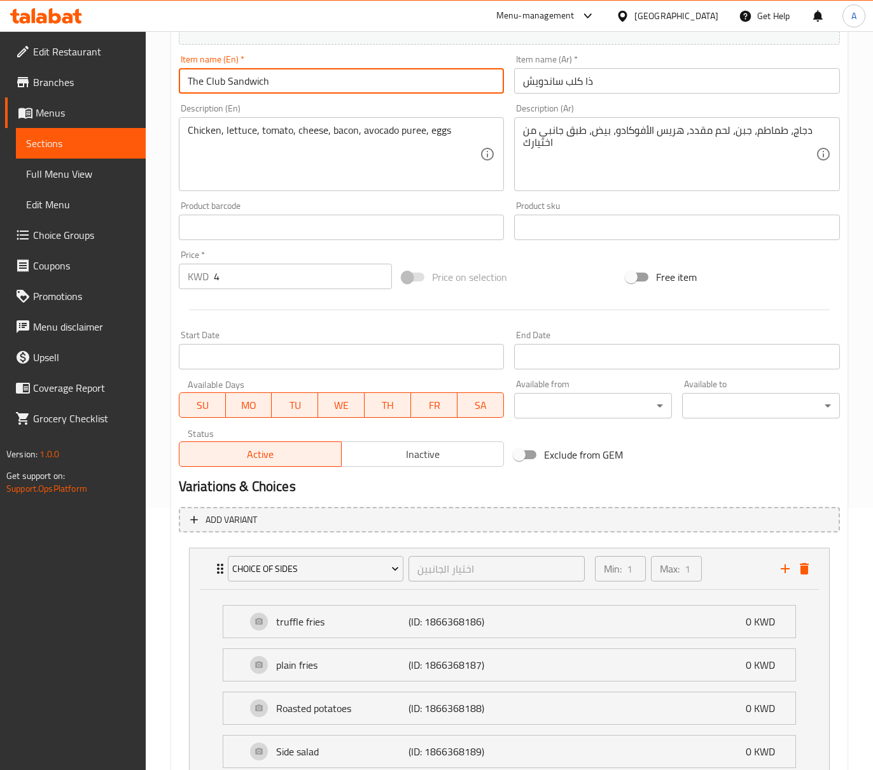
scroll to position [370, 0]
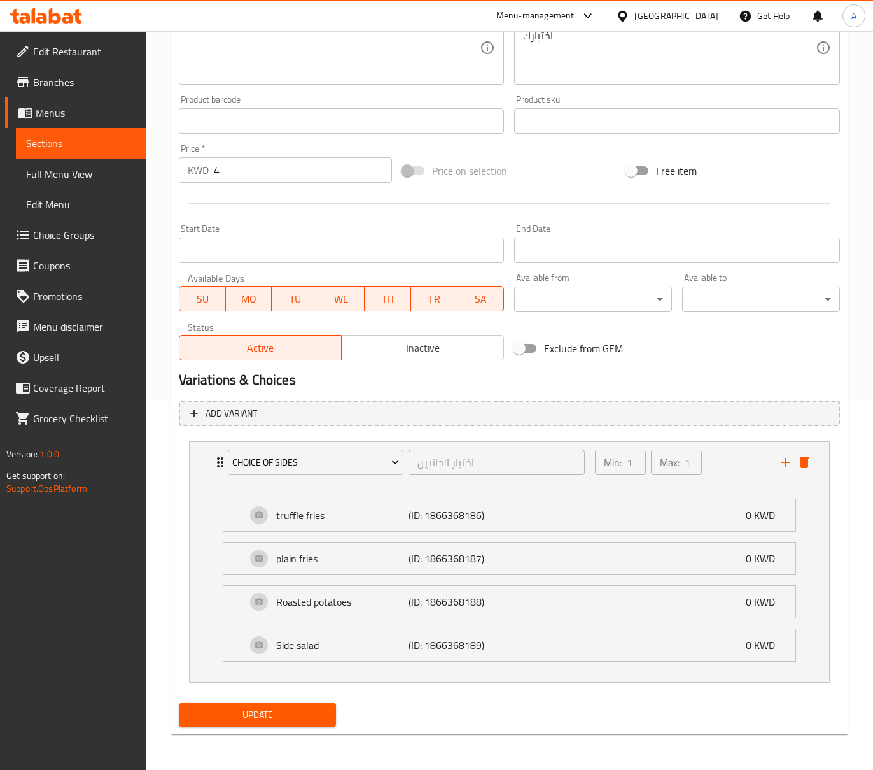
click at [323, 717] on span "Update" at bounding box center [257, 715] width 137 height 16
click at [695, 341] on div "Exclude from GEM" at bounding box center [621, 348] width 224 height 34
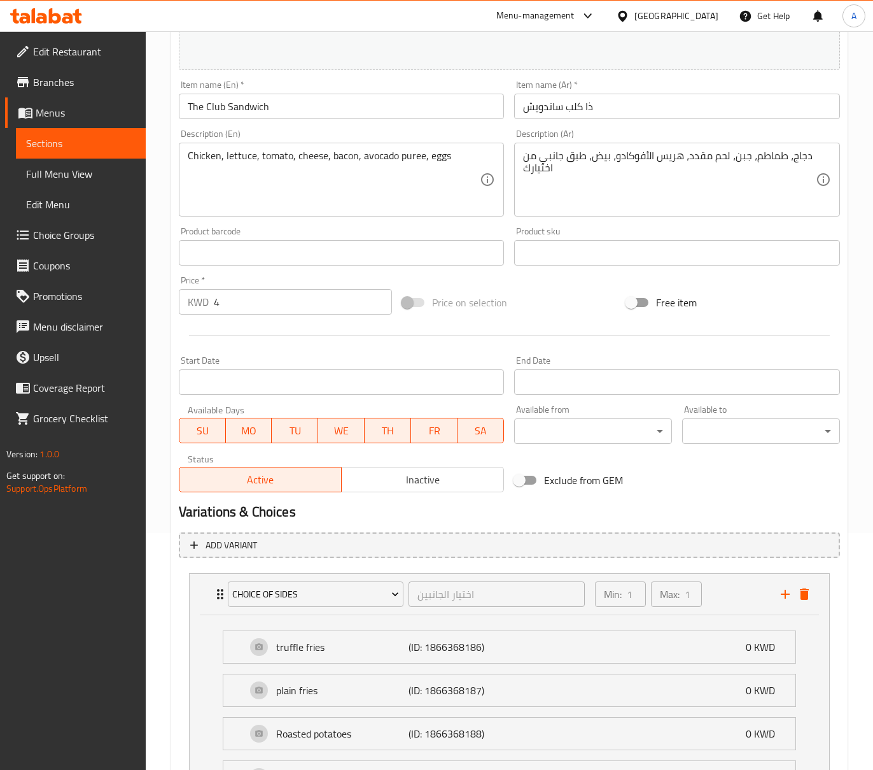
scroll to position [0, 0]
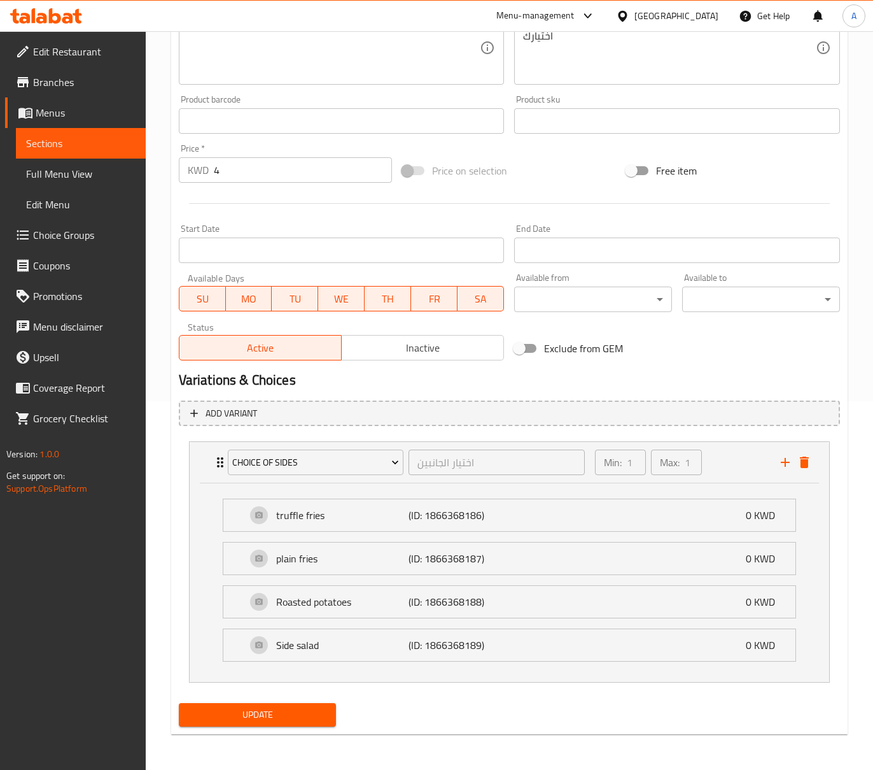
click at [288, 714] on span "Update" at bounding box center [257, 715] width 137 height 16
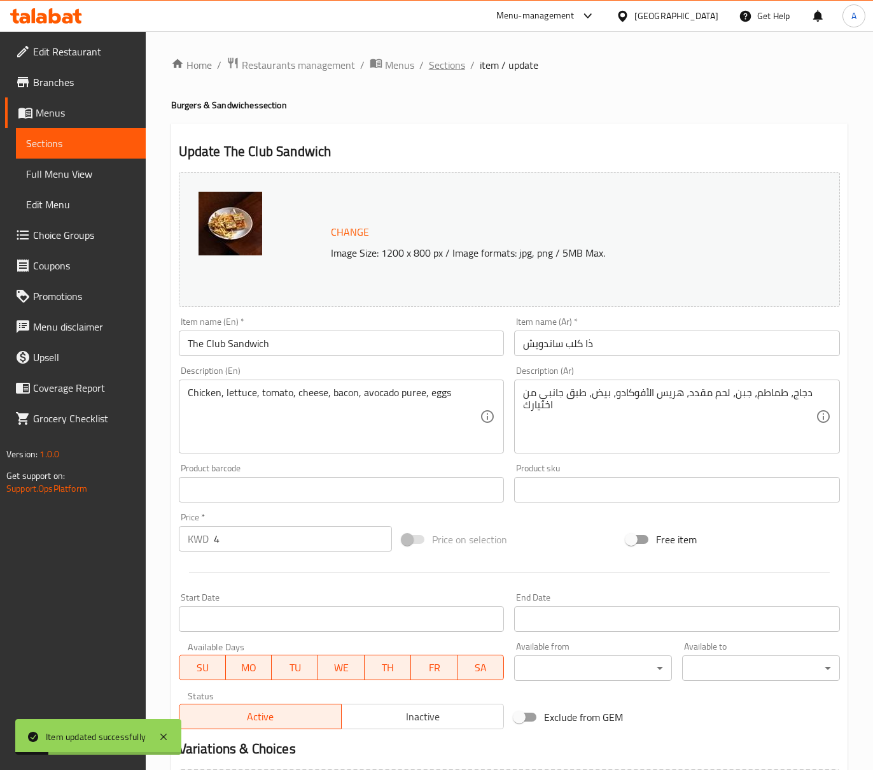
click at [463, 70] on span "Sections" at bounding box center [447, 64] width 36 height 15
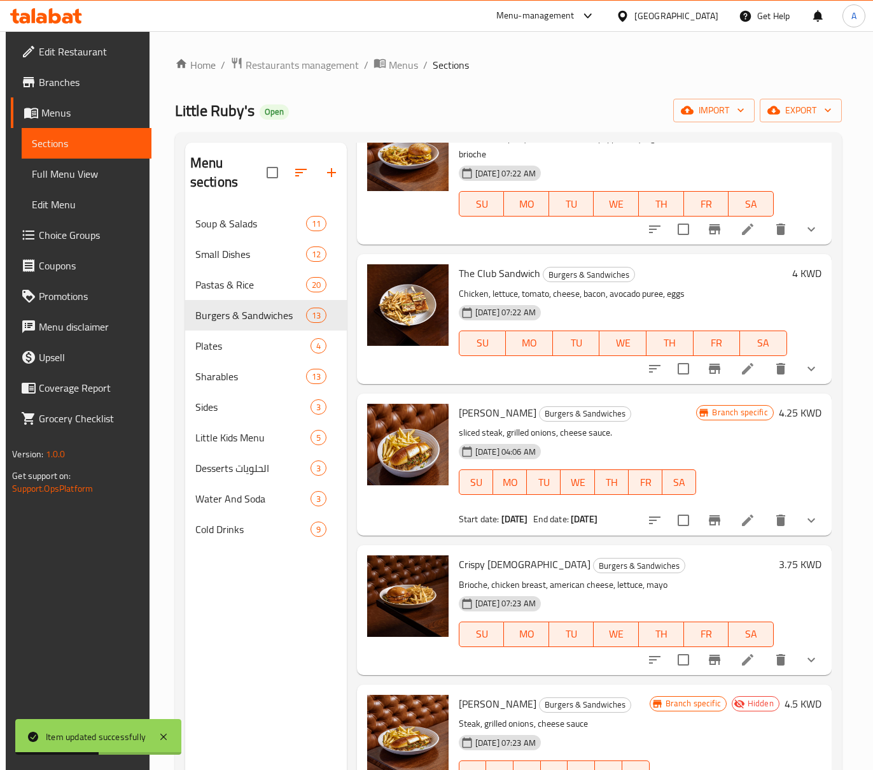
scroll to position [255, 0]
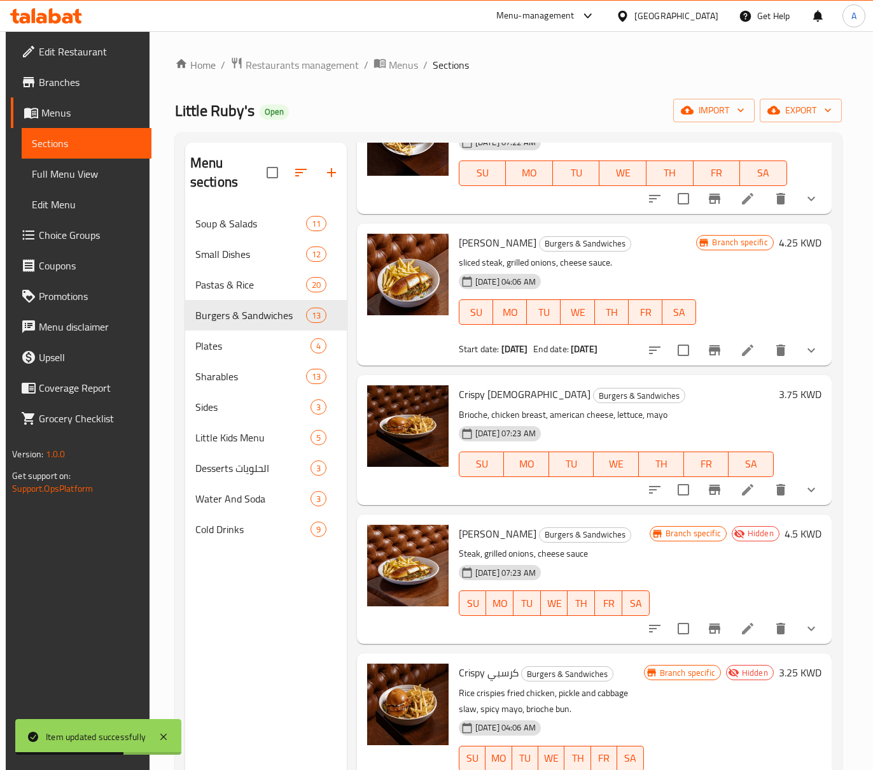
click at [815, 627] on button "show more" at bounding box center [811, 628] width 31 height 31
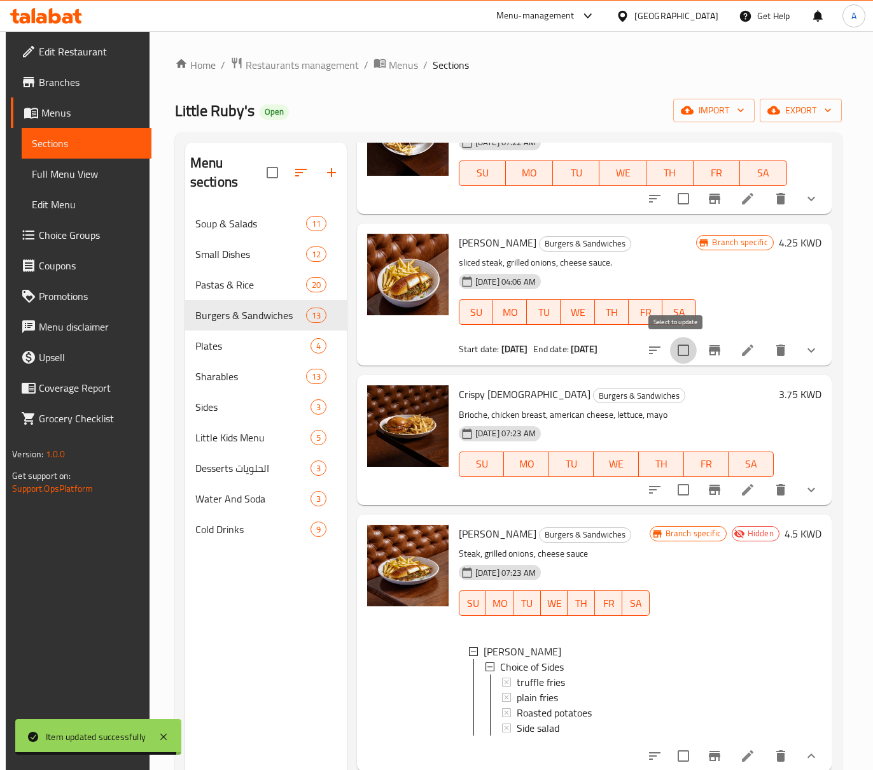
click at [676, 342] on input "checkbox" at bounding box center [683, 350] width 27 height 27
checkbox input "true"
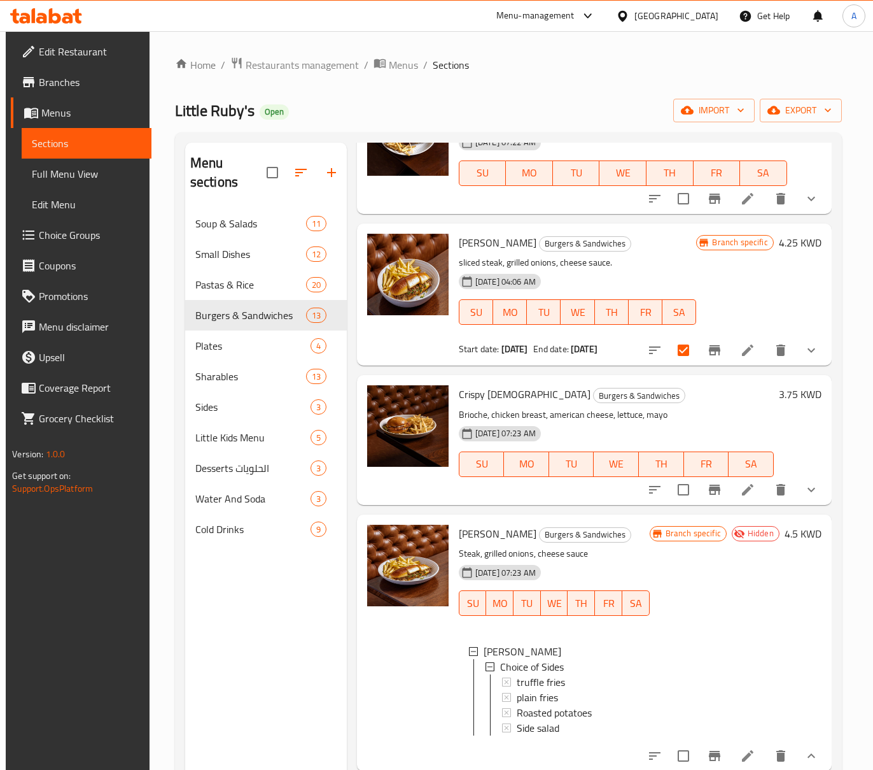
click at [749, 350] on li at bounding box center [748, 350] width 36 height 23
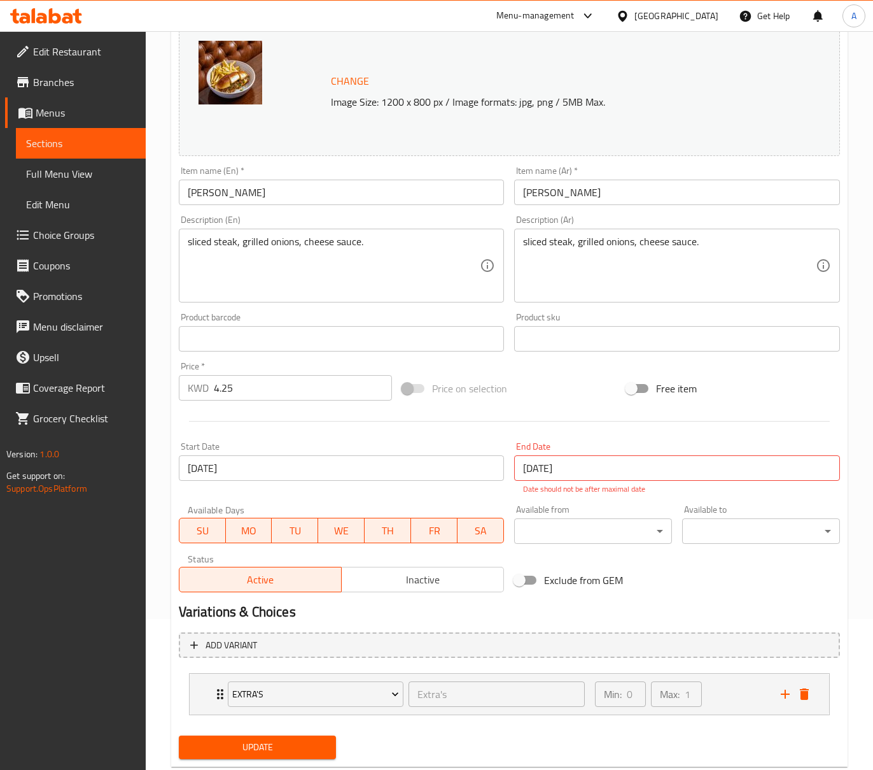
scroll to position [169, 0]
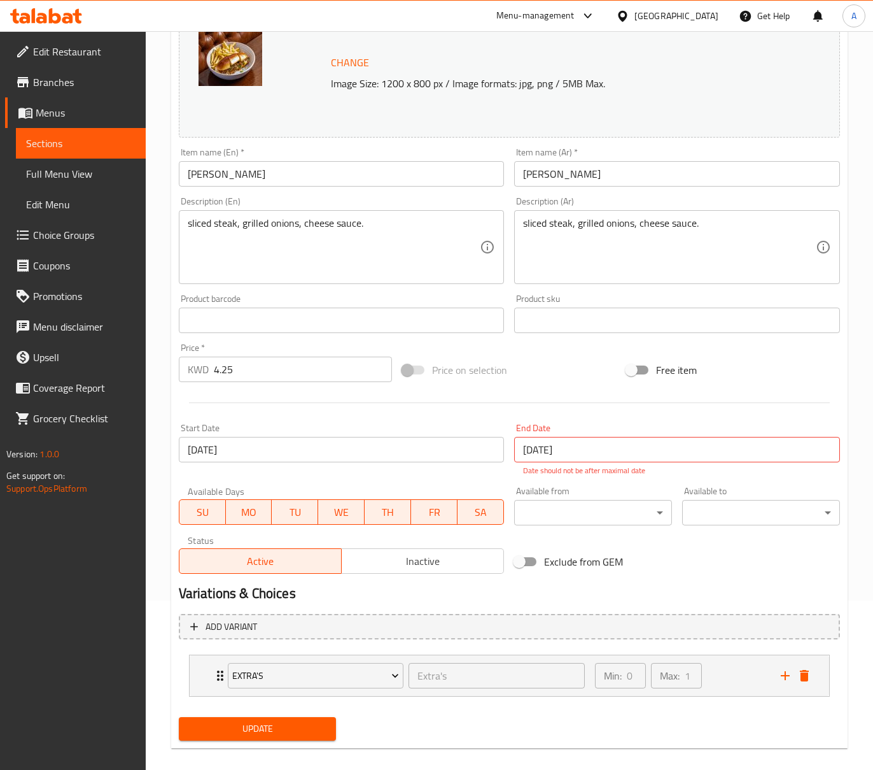
click at [419, 553] on span "Inactive" at bounding box center [423, 561] width 152 height 18
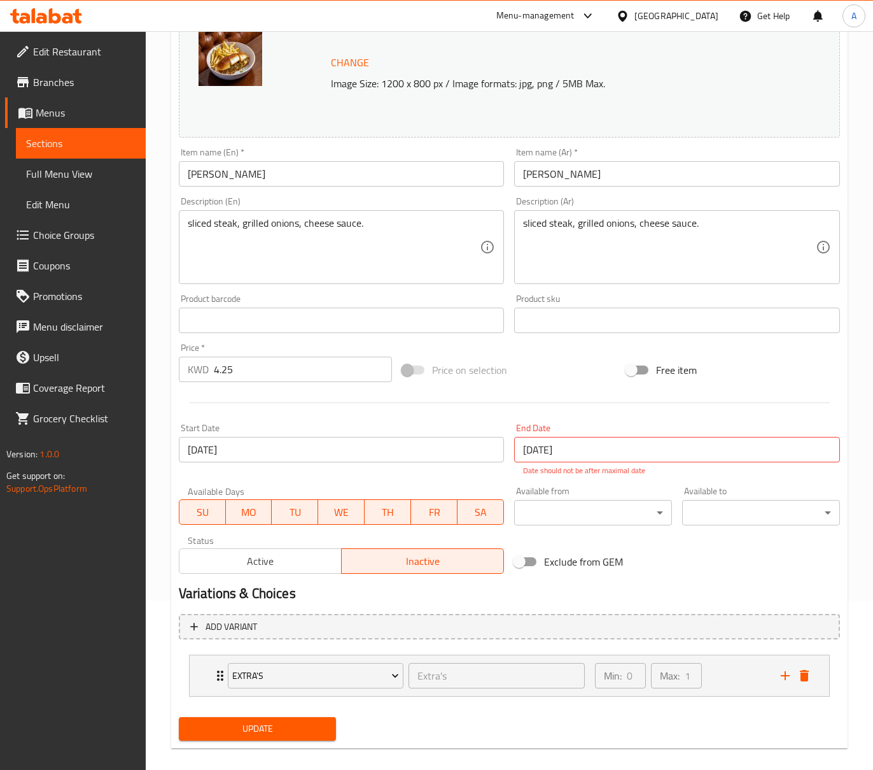
click at [309, 713] on div "Update" at bounding box center [258, 729] width 168 height 34
click at [309, 719] on button "Update" at bounding box center [258, 729] width 158 height 24
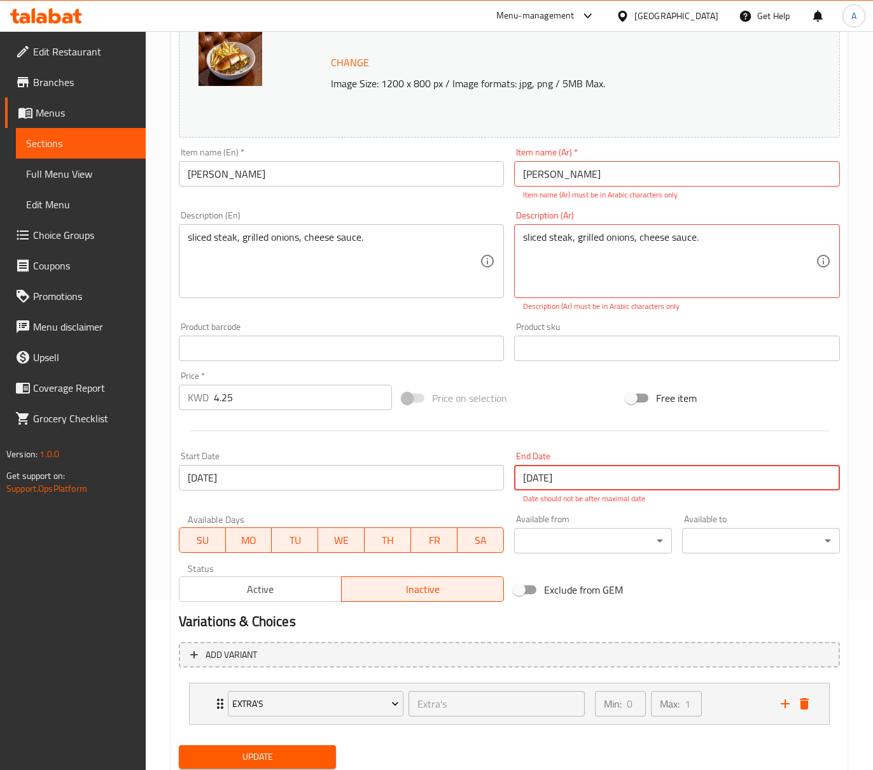
click at [601, 480] on input "[DATE]" at bounding box center [677, 477] width 326 height 25
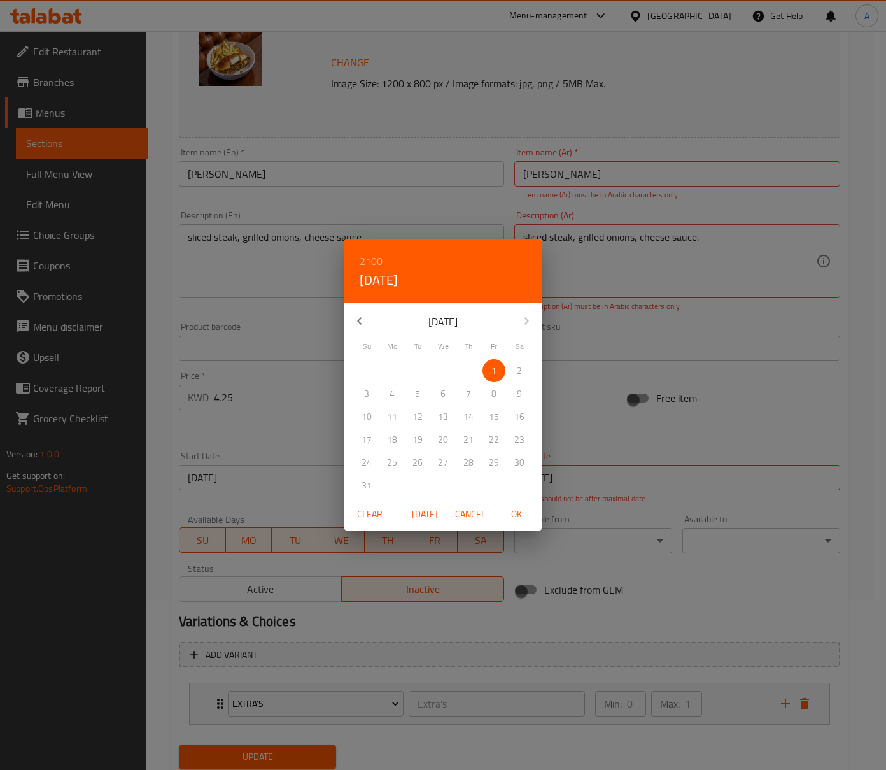
click at [444, 413] on div "13" at bounding box center [442, 416] width 25 height 23
click at [596, 503] on div "2100 Fri, Jan 1 January 2100 Su Mo Tu We Th Fr Sa 27 28 29 30 31 1 2 3 4 5 6 7 …" at bounding box center [443, 385] width 886 height 770
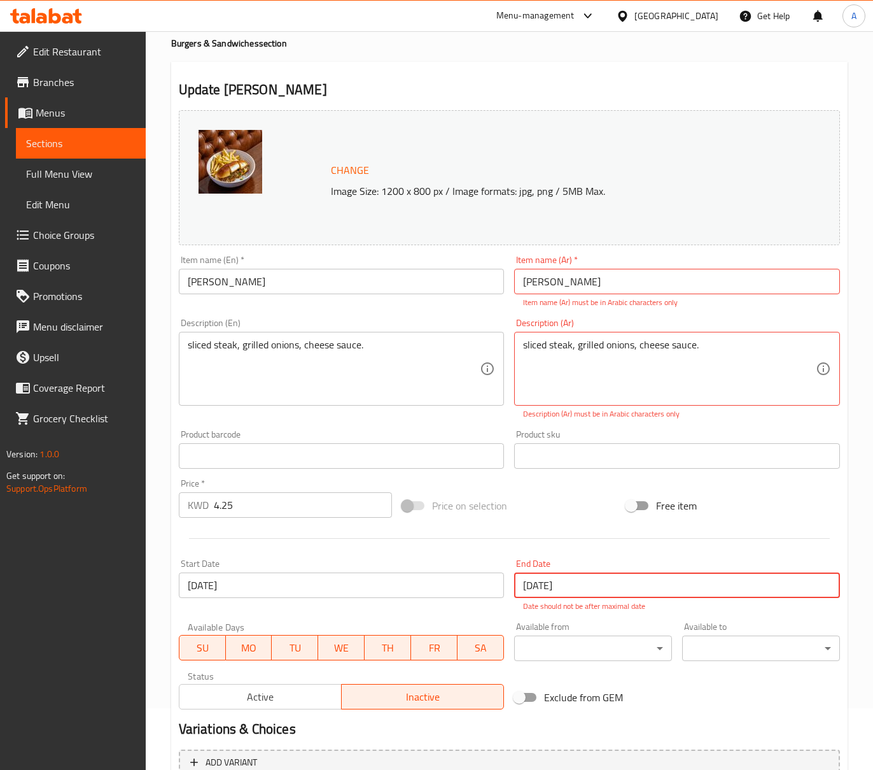
scroll to position [0, 0]
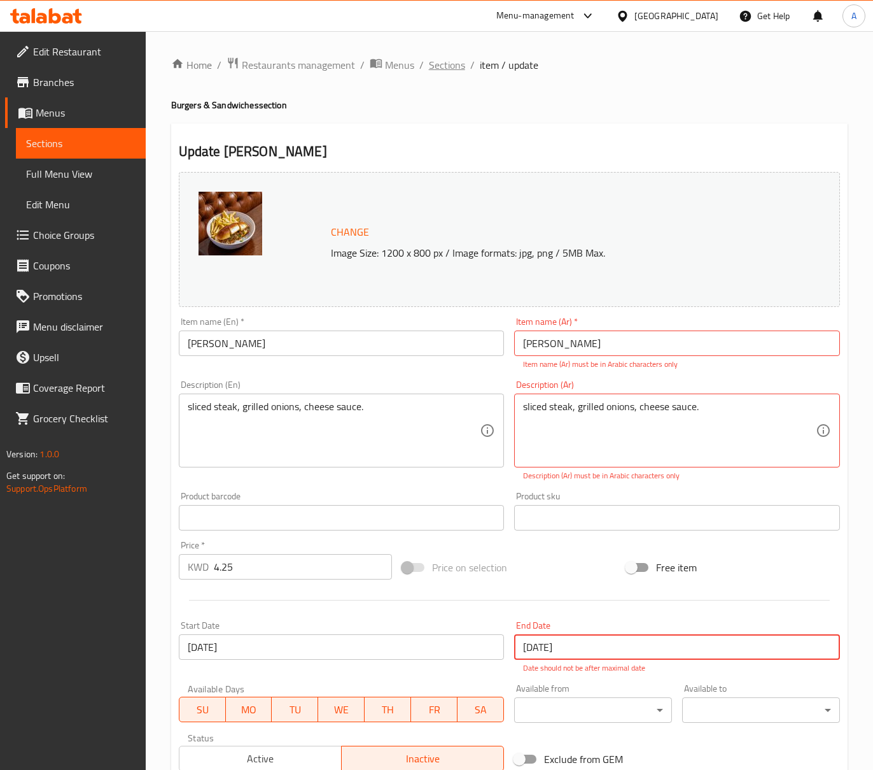
click at [448, 70] on span "Sections" at bounding box center [447, 64] width 36 height 15
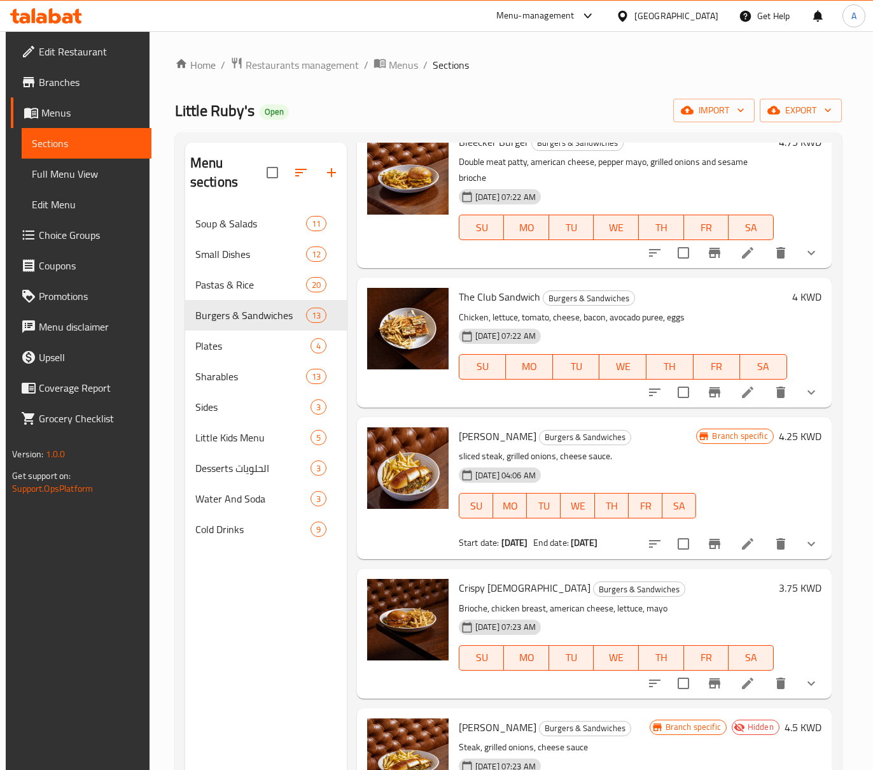
scroll to position [85, 0]
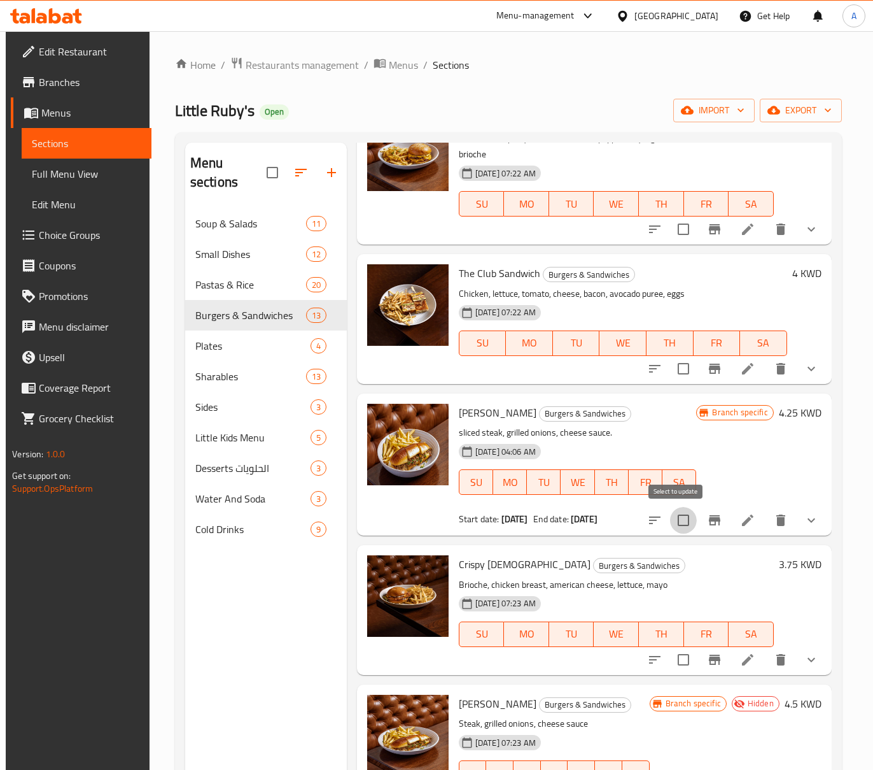
click at [675, 526] on input "checkbox" at bounding box center [683, 520] width 27 height 27
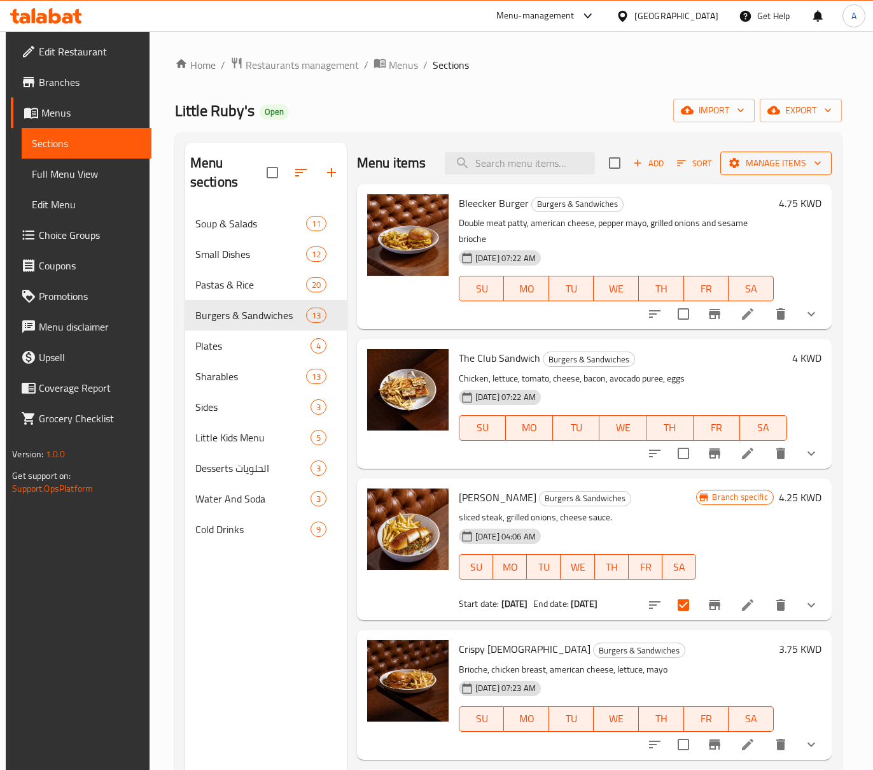
click at [767, 162] on span "Manage items" at bounding box center [776, 163] width 91 height 16
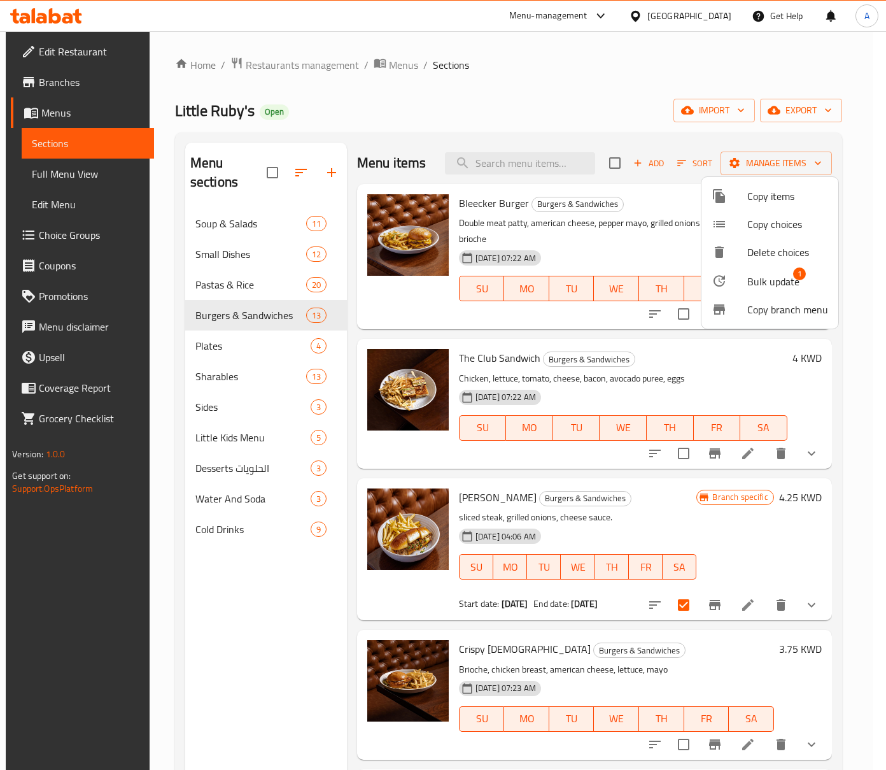
click at [765, 280] on span "Bulk update" at bounding box center [773, 281] width 52 height 15
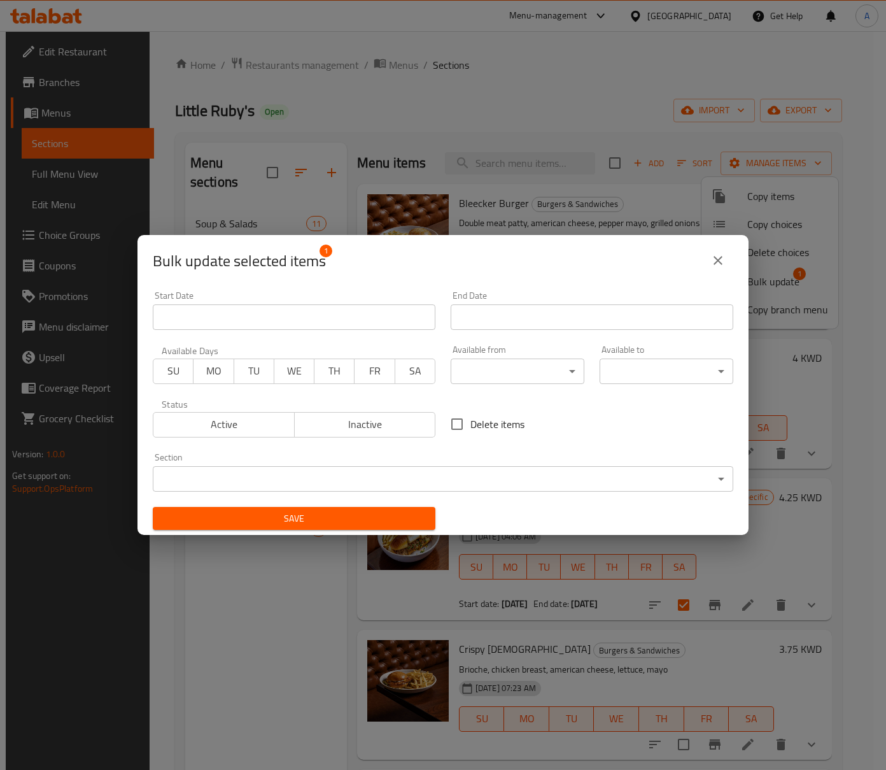
click at [365, 418] on span "Inactive" at bounding box center [365, 424] width 131 height 18
click at [377, 520] on span "Save" at bounding box center [294, 519] width 262 height 16
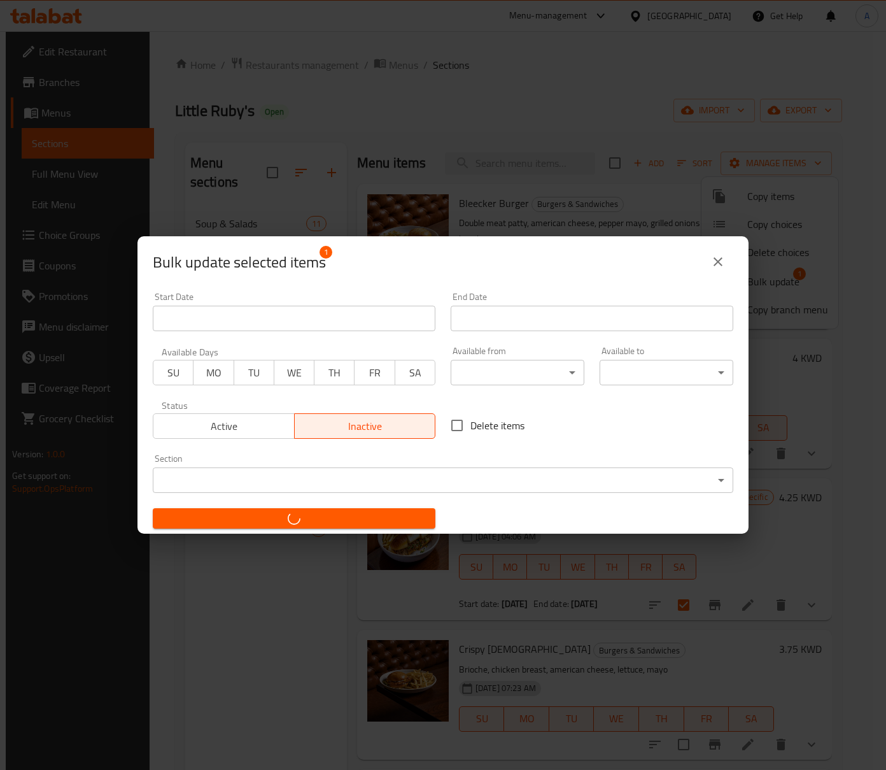
checkbox input "false"
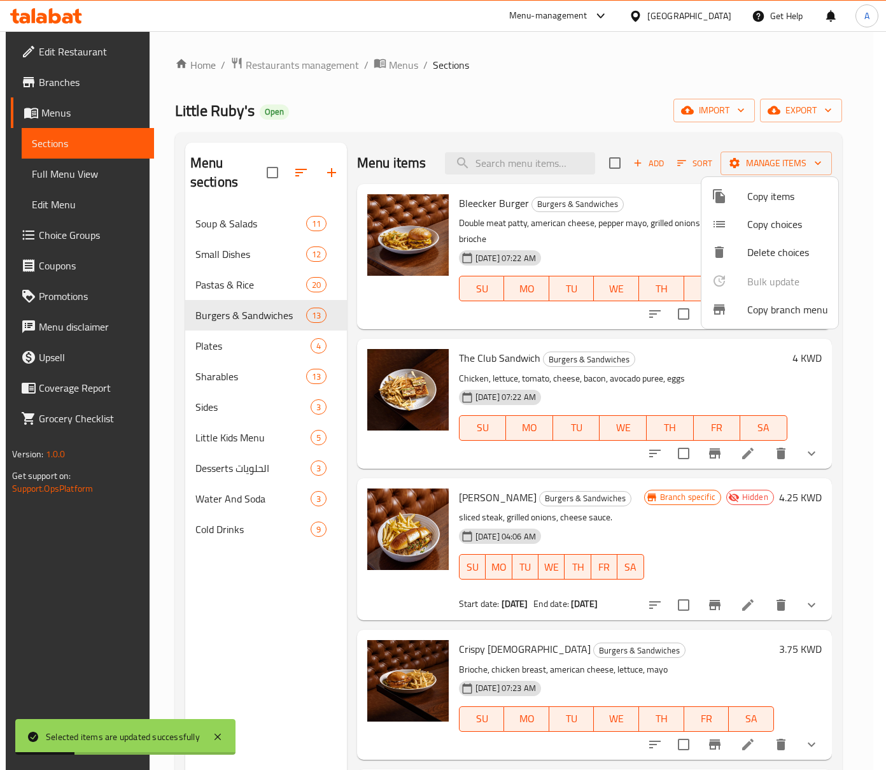
click at [810, 532] on div at bounding box center [443, 385] width 886 height 770
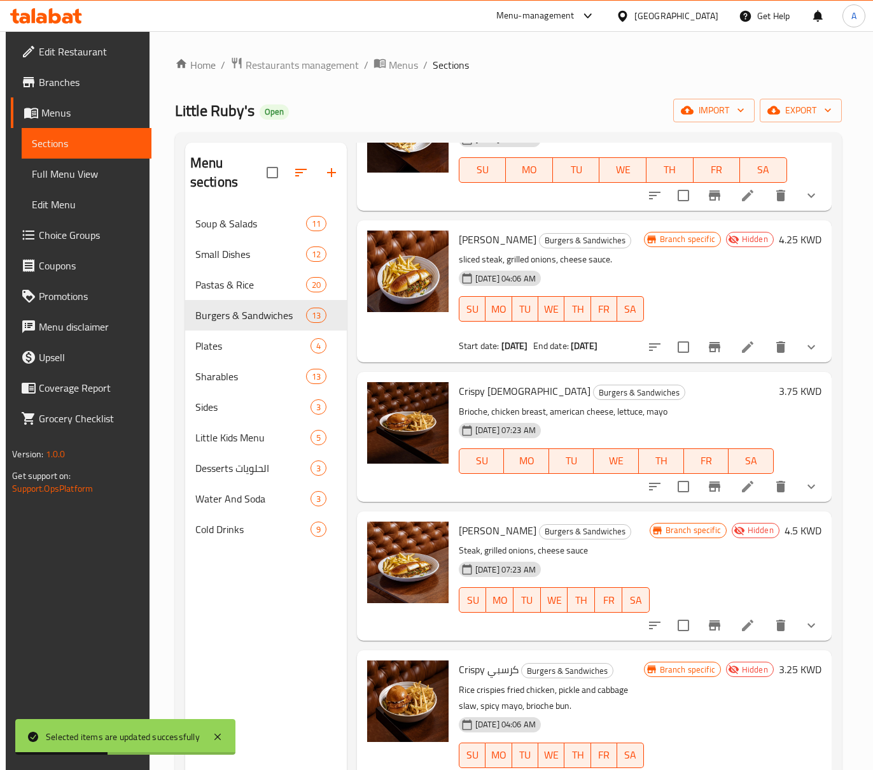
scroll to position [339, 0]
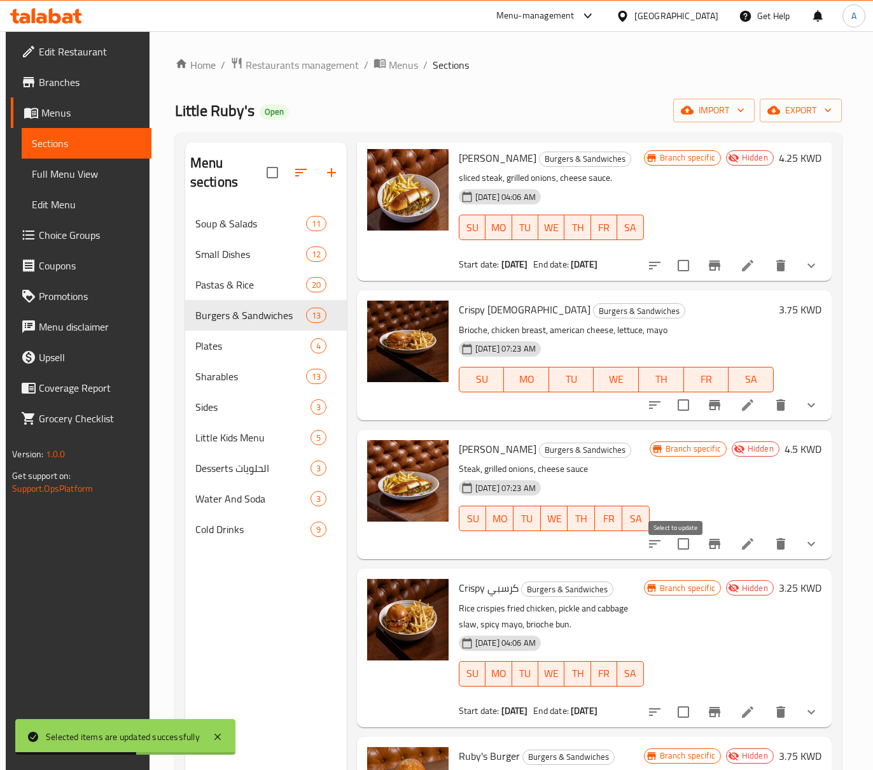
click at [671, 557] on input "checkbox" at bounding box center [683, 543] width 27 height 27
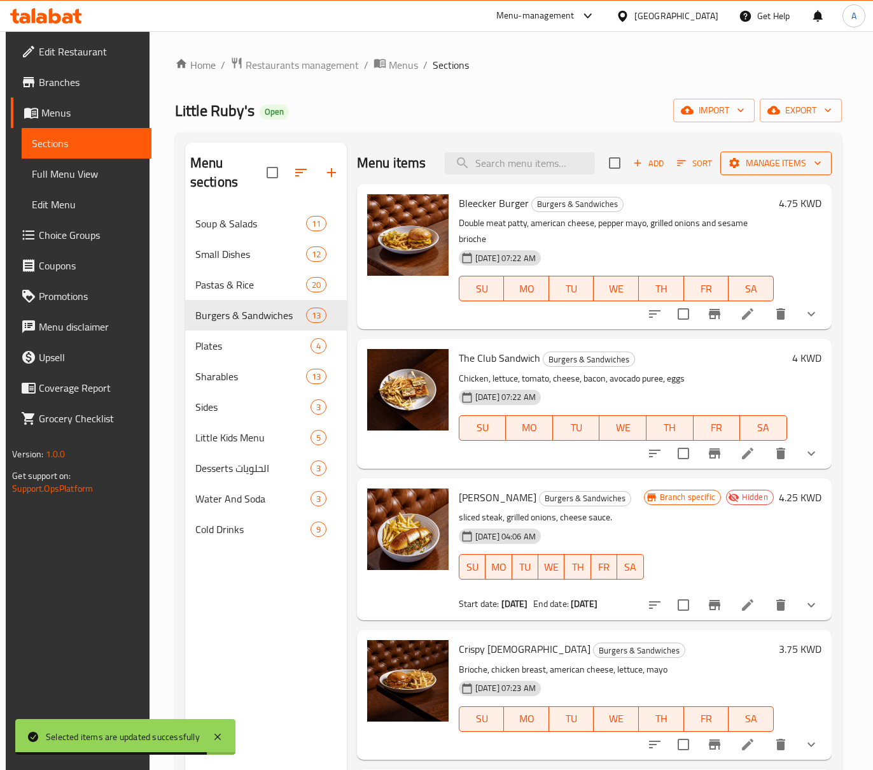
click at [795, 172] on button "Manage items" at bounding box center [776, 163] width 111 height 24
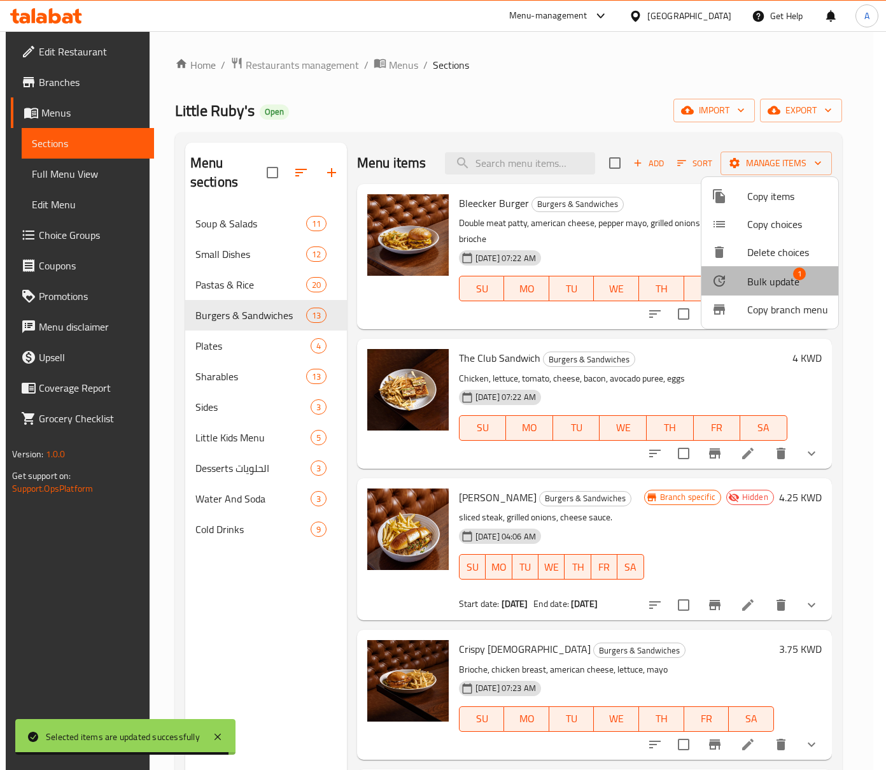
click at [784, 278] on span "Bulk update" at bounding box center [773, 281] width 52 height 15
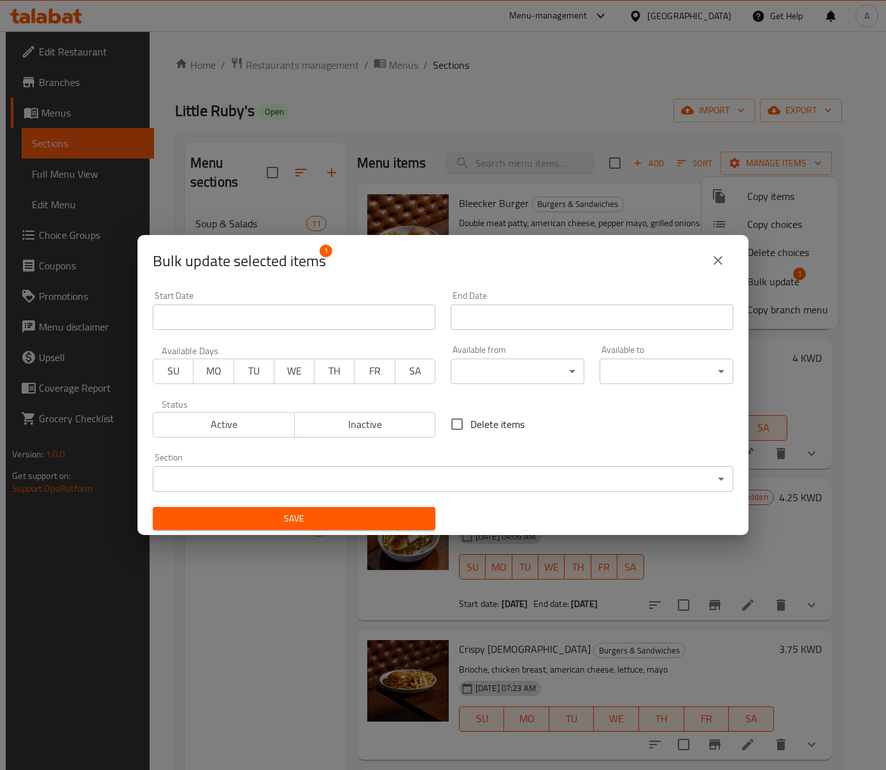
click at [260, 426] on span "Active" at bounding box center [223, 424] width 131 height 18
click at [321, 533] on div "Save" at bounding box center [294, 518] width 298 height 39
click at [327, 528] on button "Save" at bounding box center [294, 519] width 283 height 24
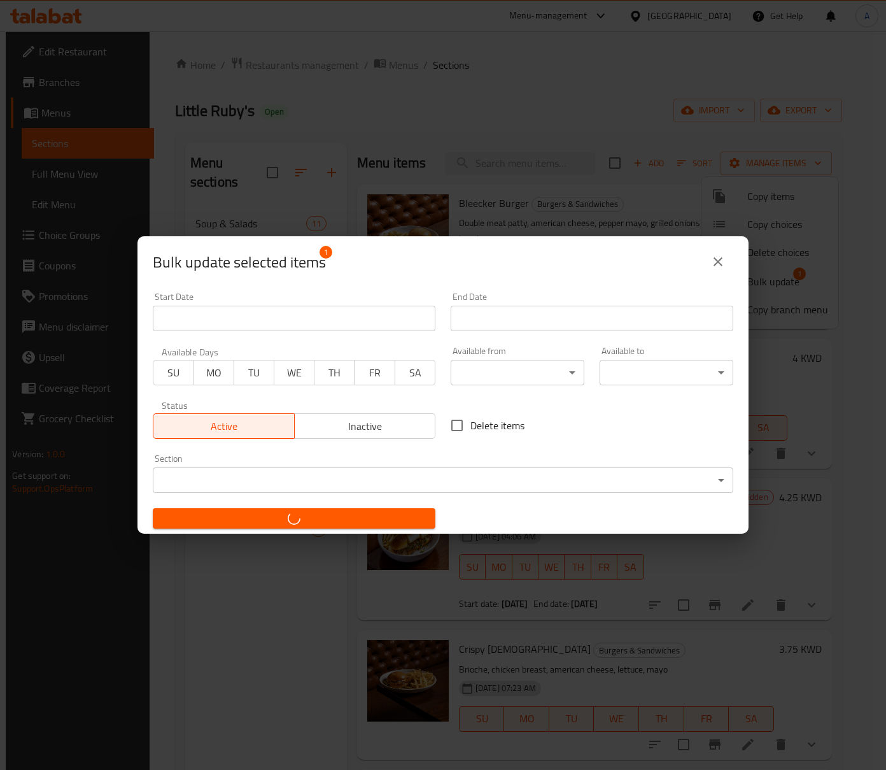
checkbox input "false"
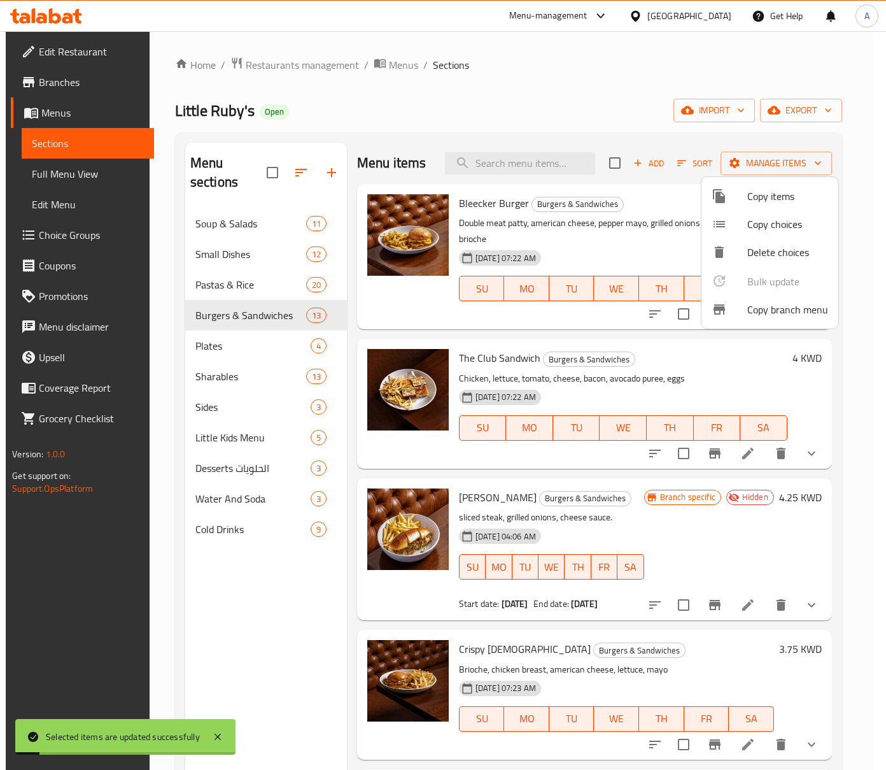
click at [691, 162] on div at bounding box center [443, 385] width 886 height 770
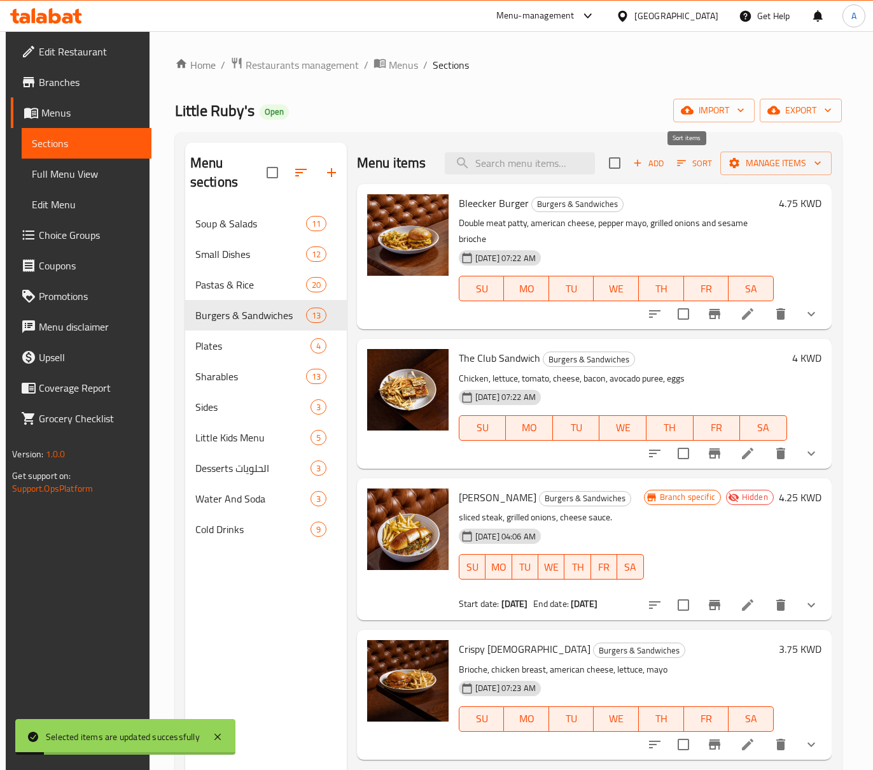
click at [691, 162] on span "Sort" at bounding box center [694, 163] width 35 height 15
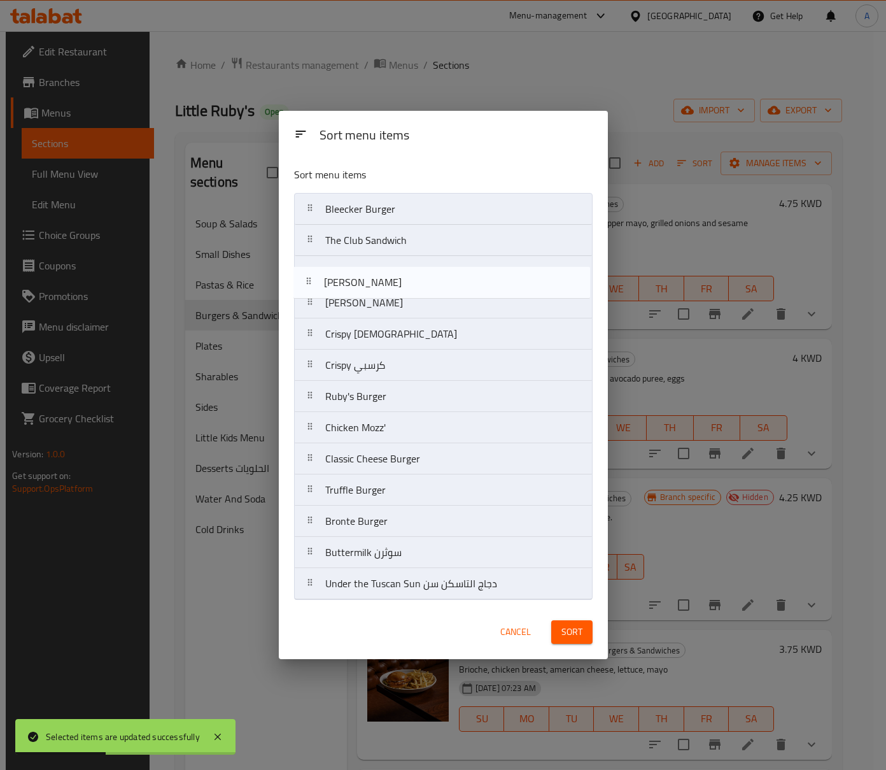
drag, startPoint x: 426, startPoint y: 330, endPoint x: 426, endPoint y: 275, distance: 54.7
click at [426, 275] on nav "Bleecker Burger The Club Sandwich Philly Cheesesteak Crispy Chick Philly Cheese…" at bounding box center [443, 396] width 299 height 407
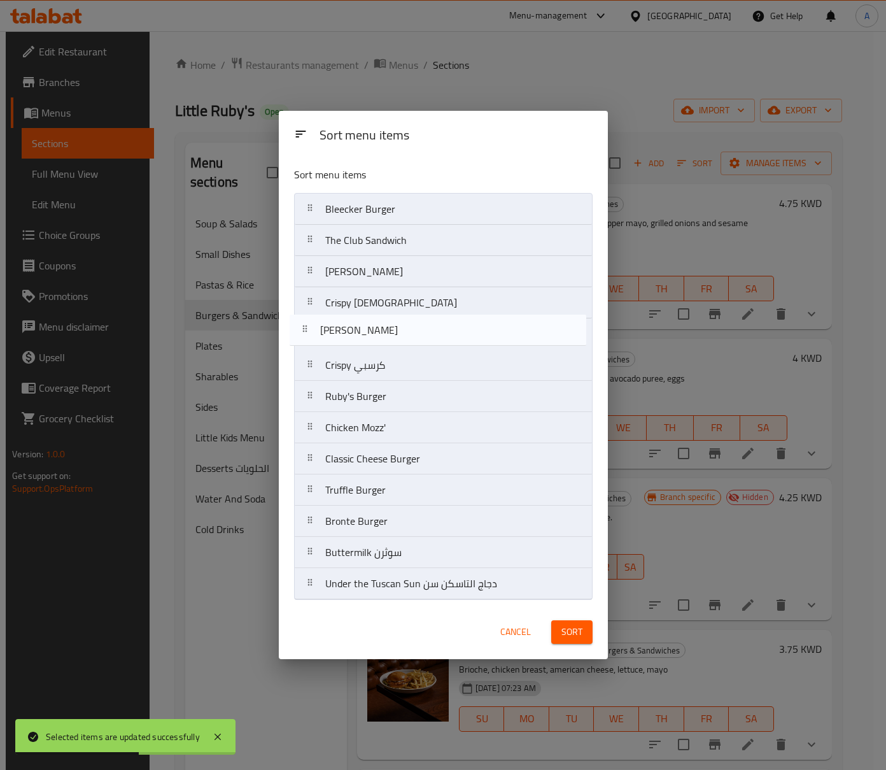
drag, startPoint x: 428, startPoint y: 293, endPoint x: 418, endPoint y: 334, distance: 42.0
click at [418, 334] on nav "Bleecker Burger The Club Sandwich Philly Cheesesteak Philly Cheesesteak Crispy …" at bounding box center [443, 396] width 299 height 407
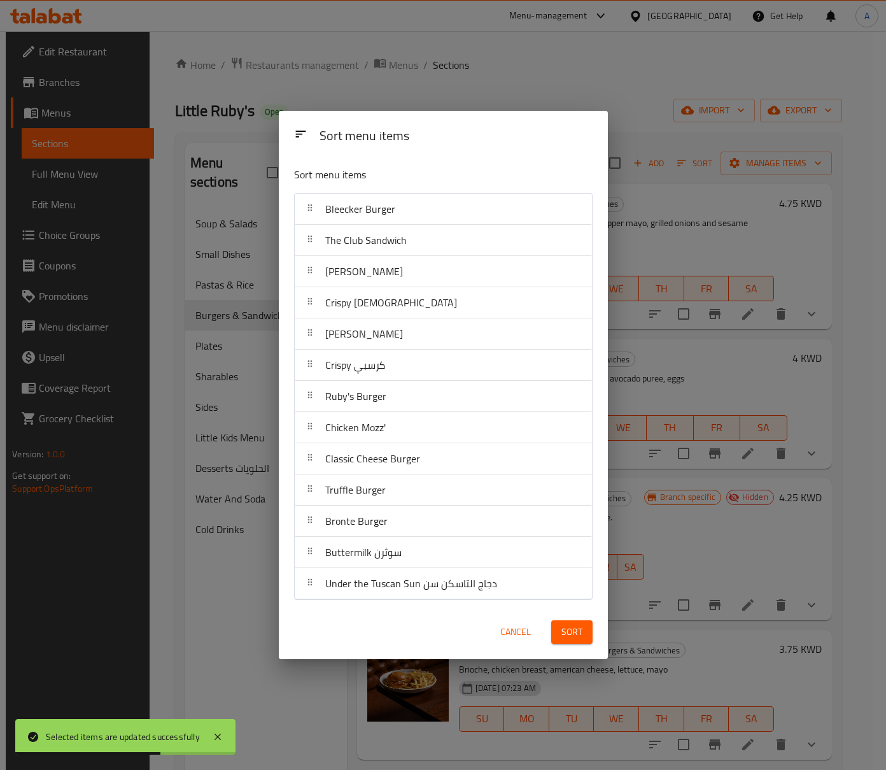
click at [567, 640] on span "Sort" at bounding box center [571, 632] width 21 height 16
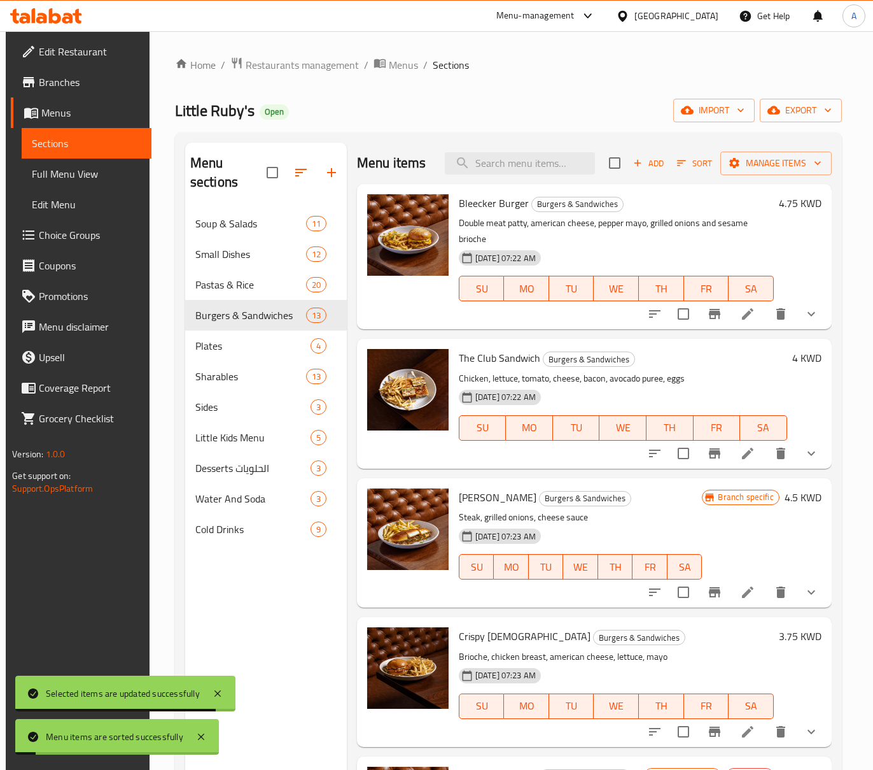
click at [546, 99] on div "Little Ruby's Open import export" at bounding box center [508, 111] width 667 height 24
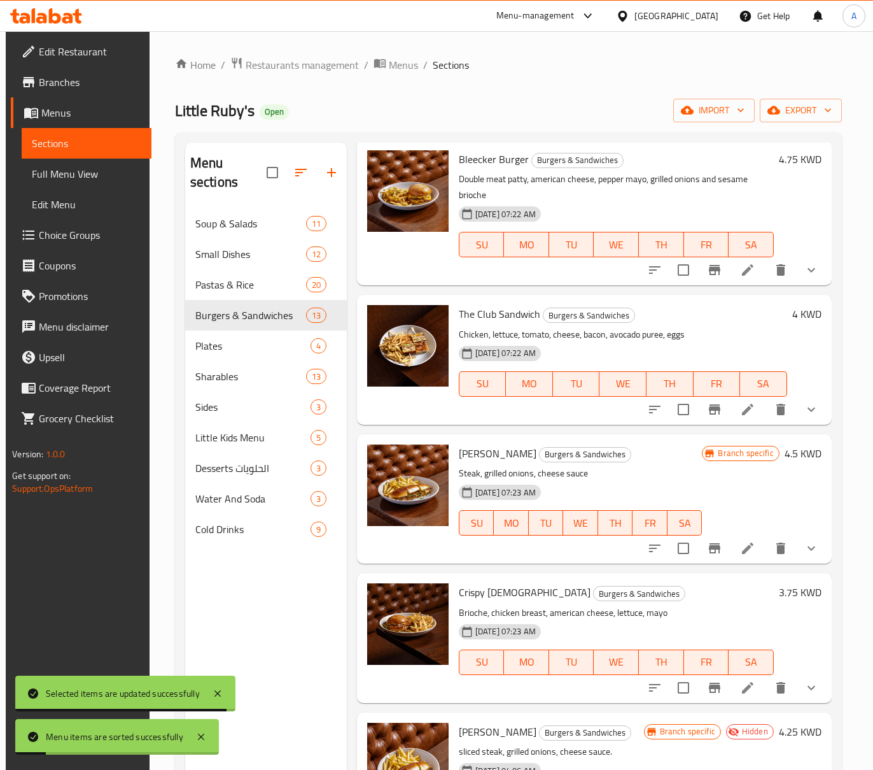
scroll to position [85, 0]
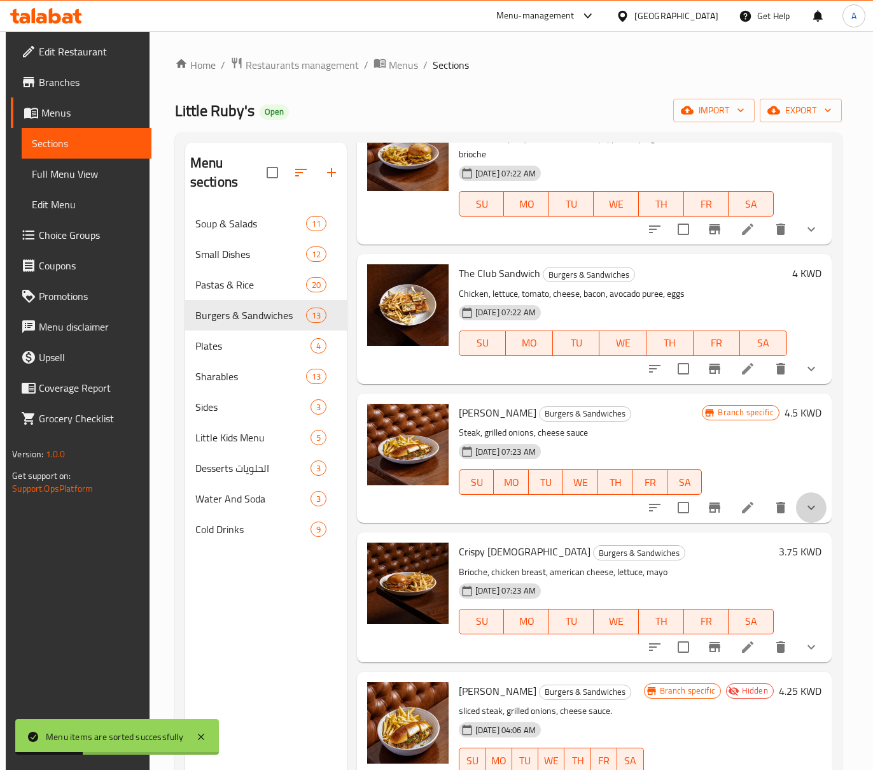
click at [796, 511] on button "show more" at bounding box center [811, 507] width 31 height 31
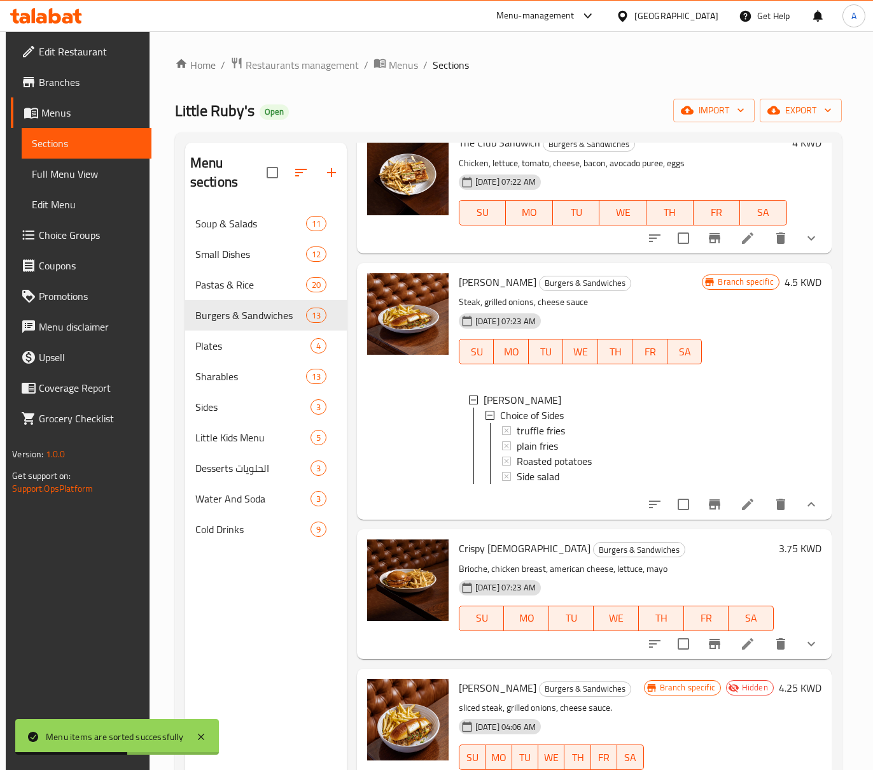
scroll to position [255, 0]
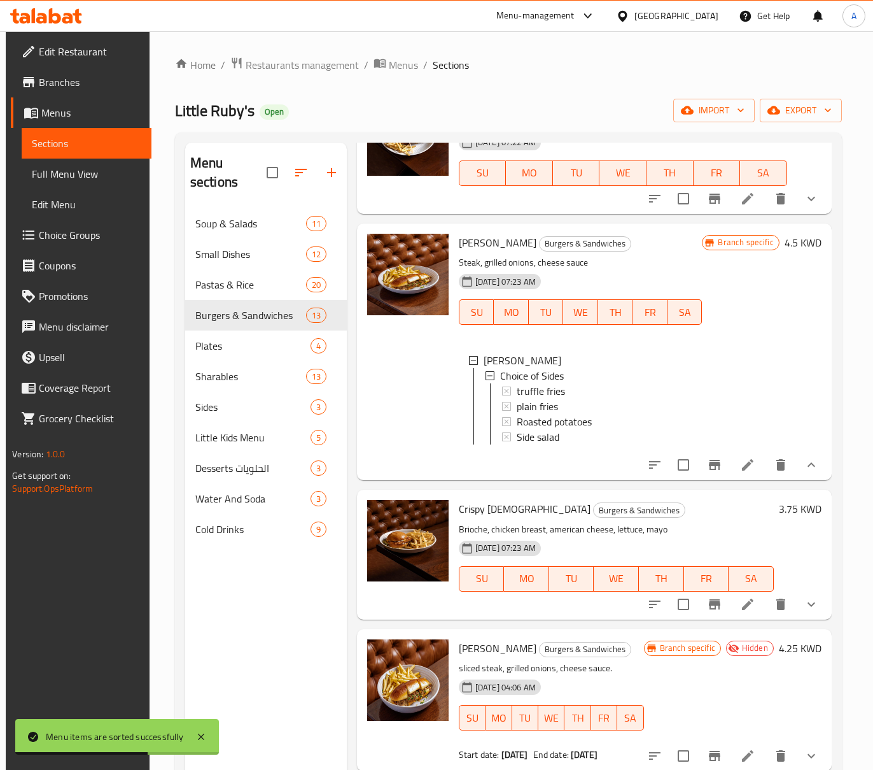
click at [803, 605] on button "show more" at bounding box center [811, 604] width 31 height 31
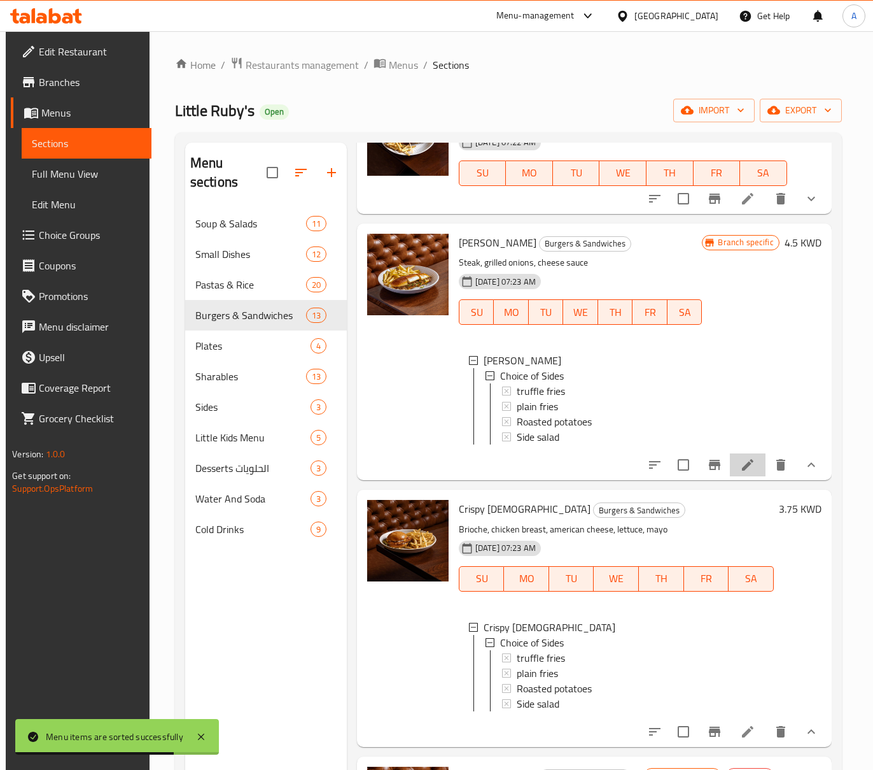
click at [750, 476] on li at bounding box center [748, 464] width 36 height 23
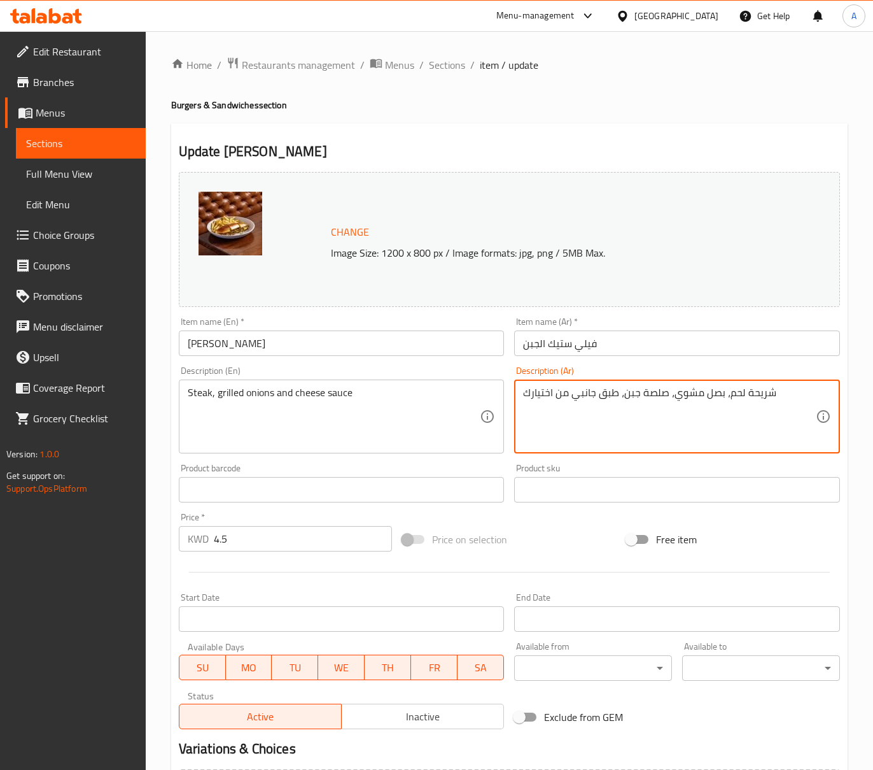
click at [628, 416] on textarea "شريحة لحم، بصل مشوي، صلصة جبن، طبق جانبي من اختيارك" at bounding box center [669, 416] width 293 height 60
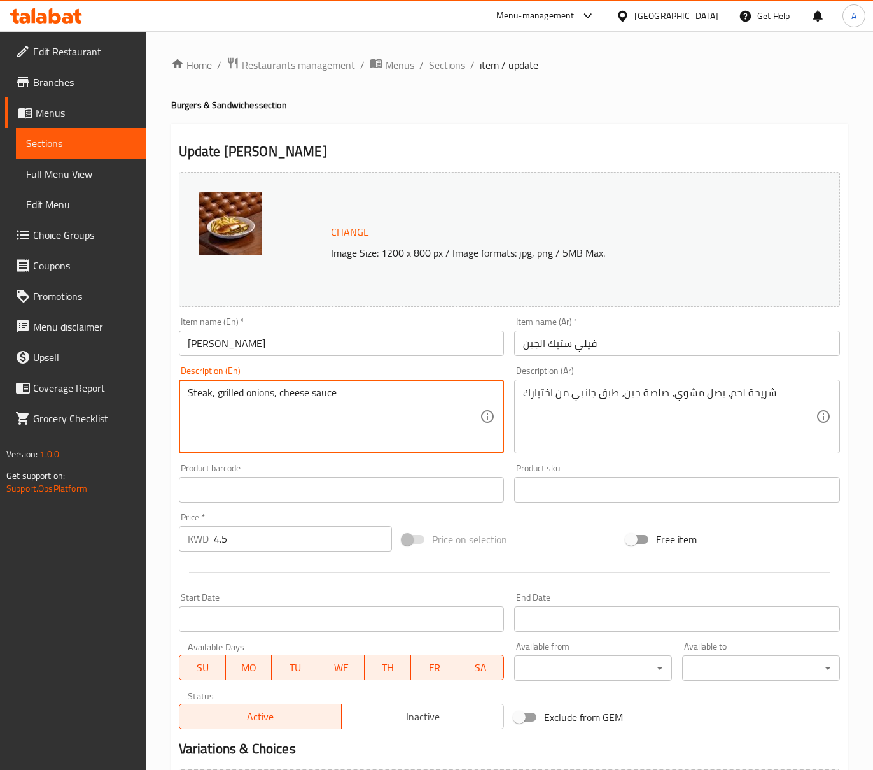
type textarea "Steak, grilled onions, cheese sauce"
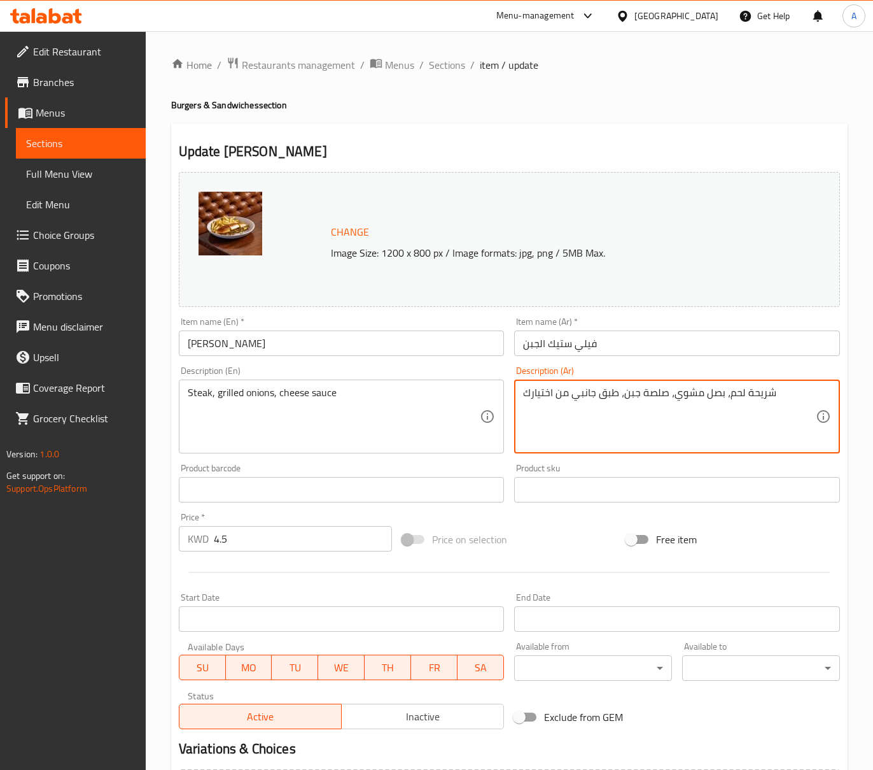
drag, startPoint x: 617, startPoint y: 393, endPoint x: 519, endPoint y: 396, distance: 97.4
click at [635, 403] on textarea "شريحة لحم، بصل مشوي، صلصة جبن، طبق جانبي من اختيارك" at bounding box center [669, 416] width 293 height 60
click at [616, 395] on textarea "شريحة لحم، بصل مشوي، صلصة جبن، طبق جانبي من اختيارك" at bounding box center [669, 416] width 293 height 60
type textarea "شريحة لحم، بصل مشوي، صلصة جبن و طبق جانبي من اختيارك"
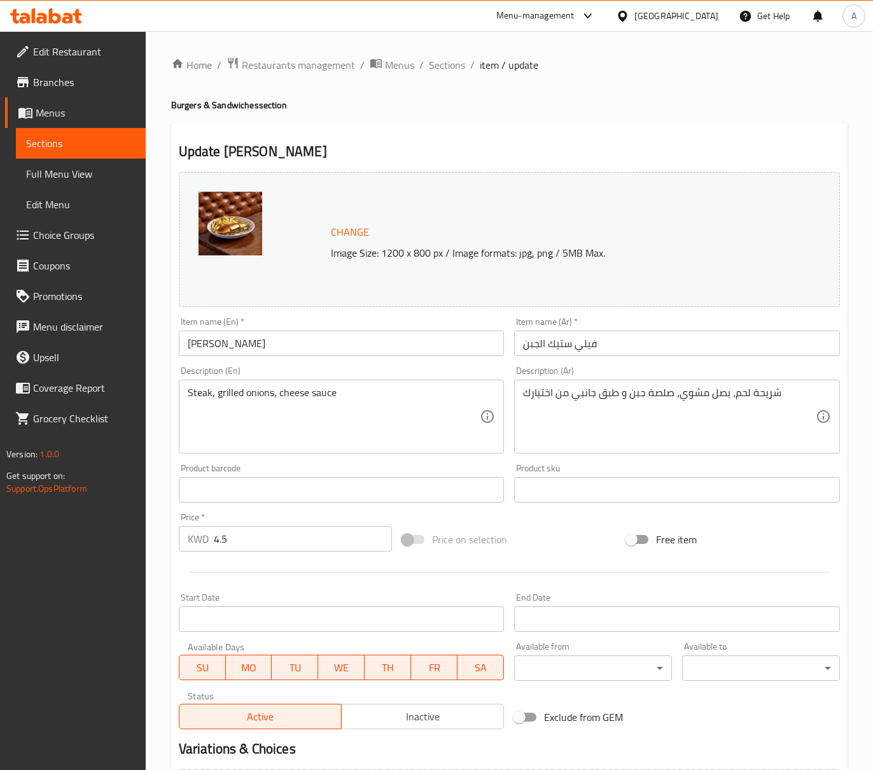
click at [359, 393] on textarea "Steak, grilled onions, cheese sauce" at bounding box center [334, 416] width 293 height 60
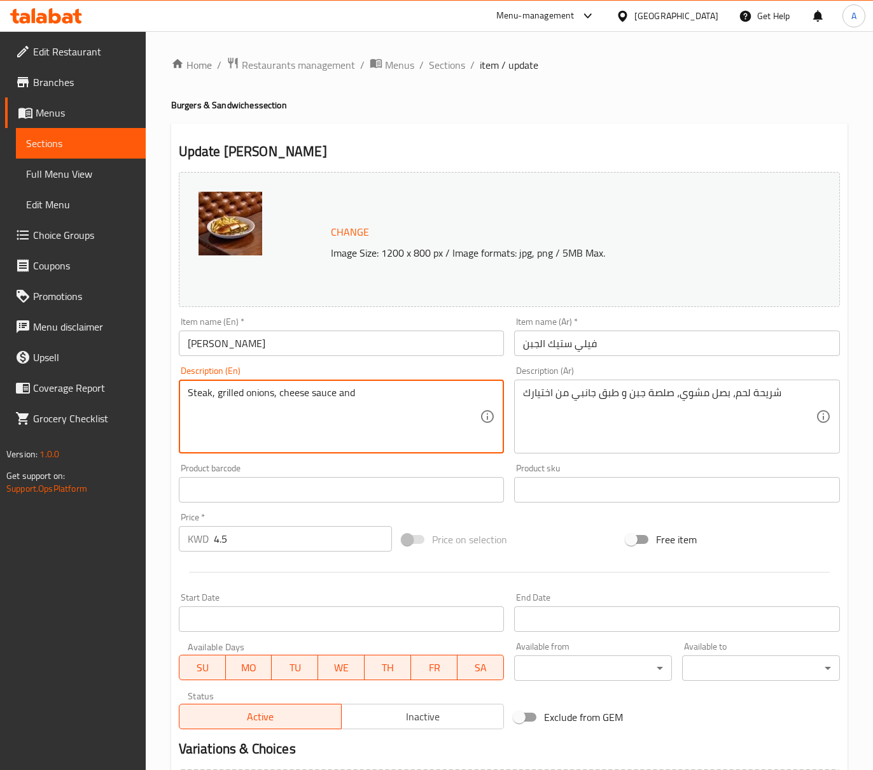
paste textarea "Side dish of your choice"
click at [359, 393] on textarea "Steak, grilled onions, cheese sauce and Side dish of your choice" at bounding box center [334, 416] width 293 height 60
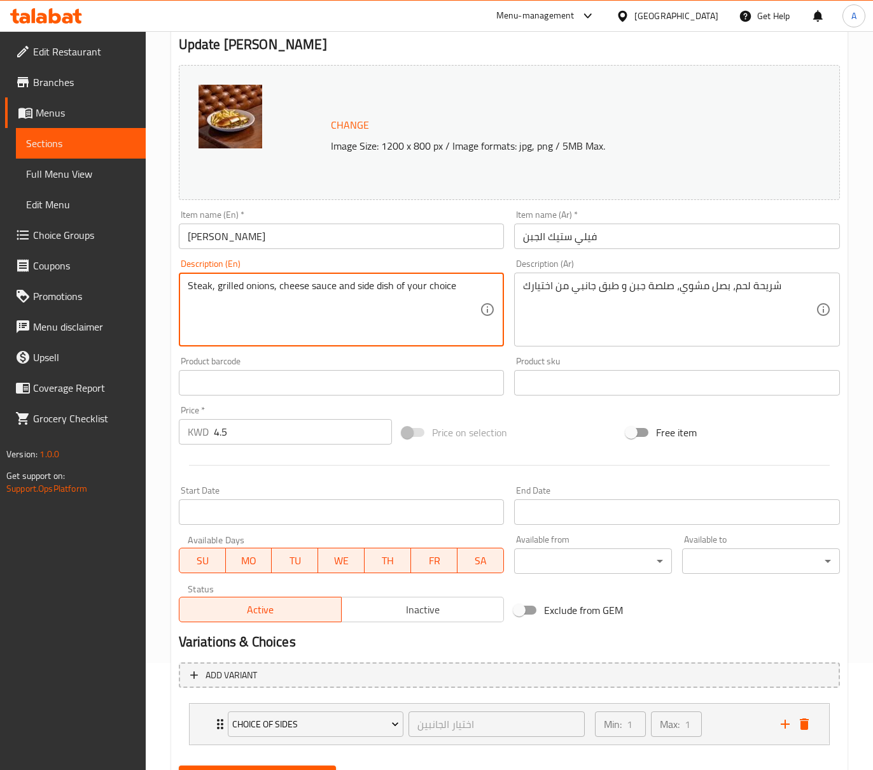
scroll to position [169, 0]
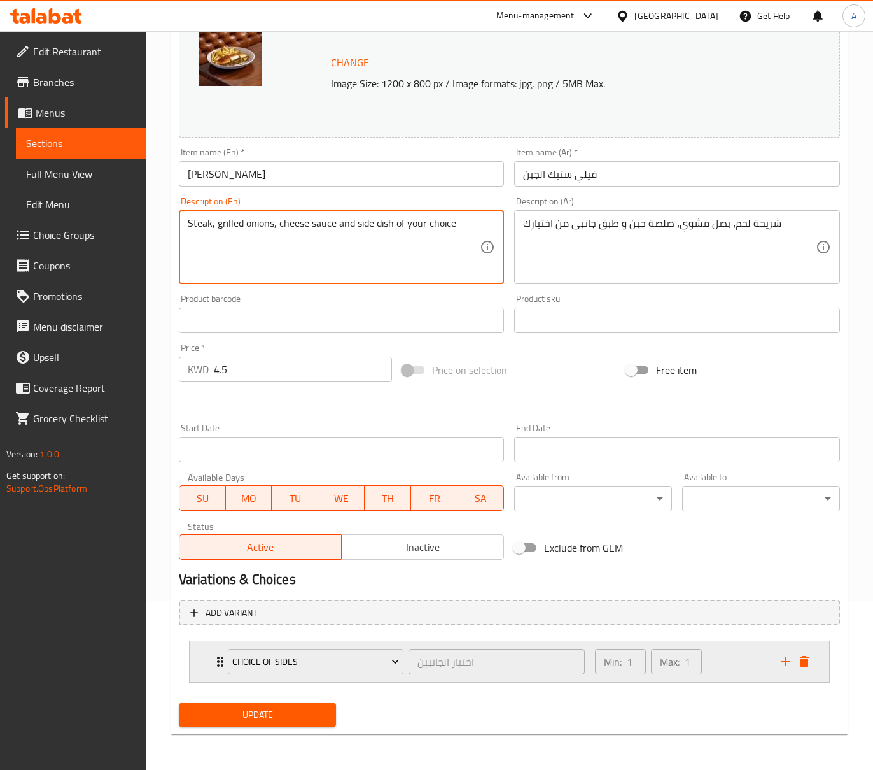
click at [731, 670] on div "Min: 1 ​ Max: 1 ​" at bounding box center [681, 661] width 186 height 41
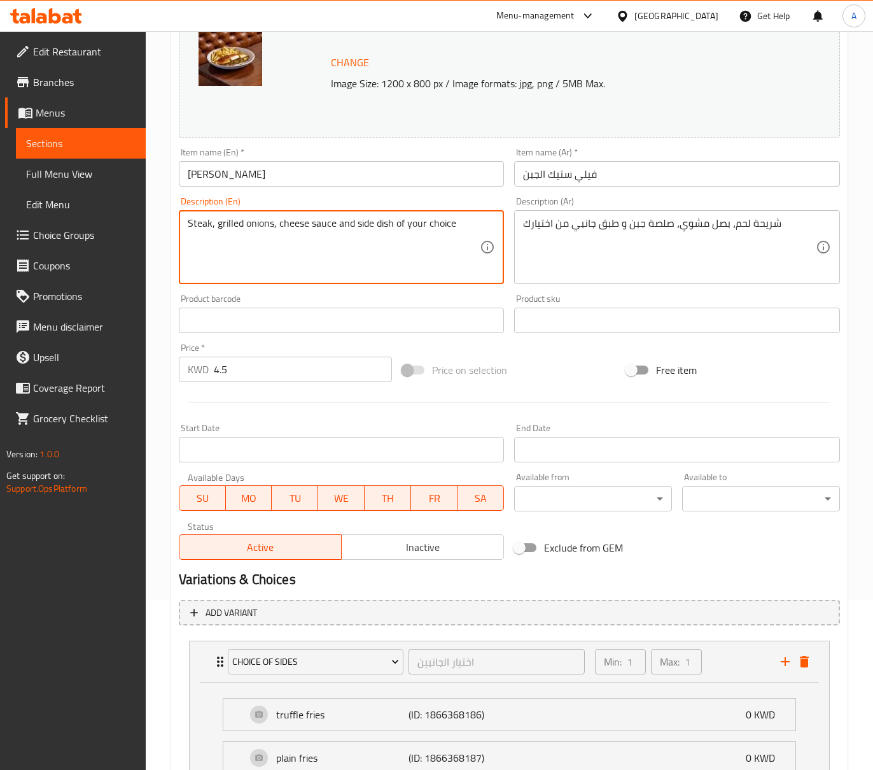
scroll to position [370, 0]
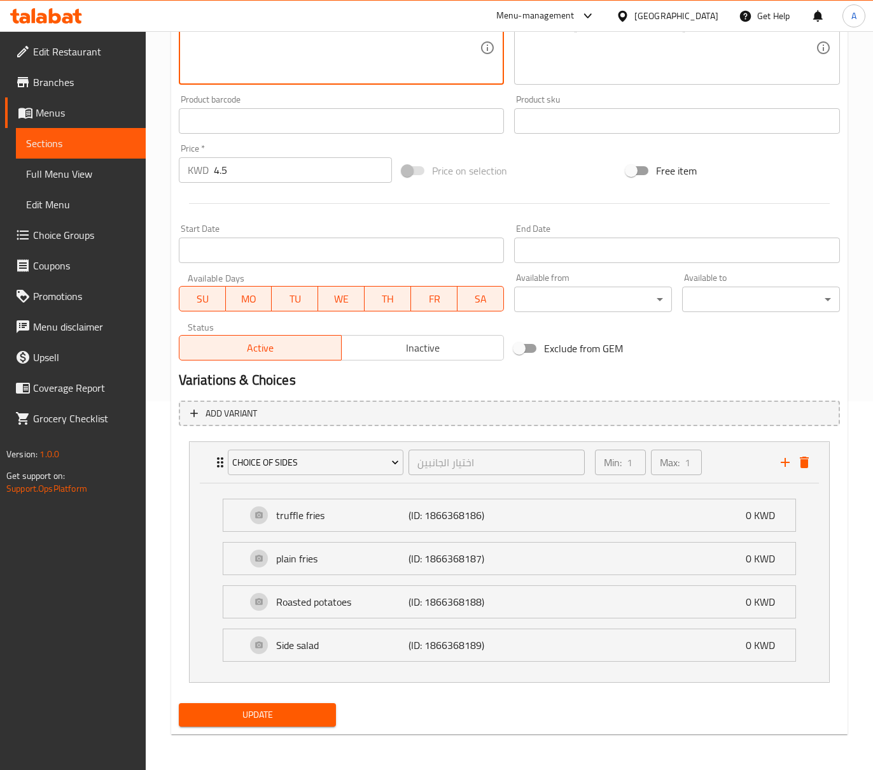
type textarea "Steak, grilled onions, cheese sauce and side dish of your choice"
click at [321, 701] on div "Update" at bounding box center [258, 715] width 168 height 34
click at [320, 704] on button "Update" at bounding box center [258, 715] width 158 height 24
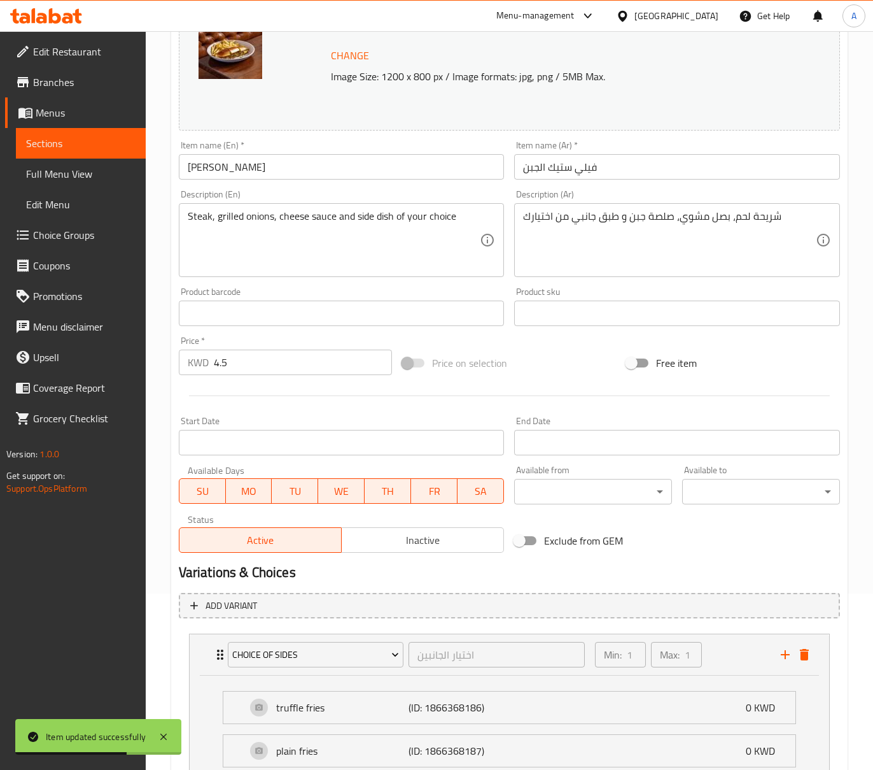
scroll to position [0, 0]
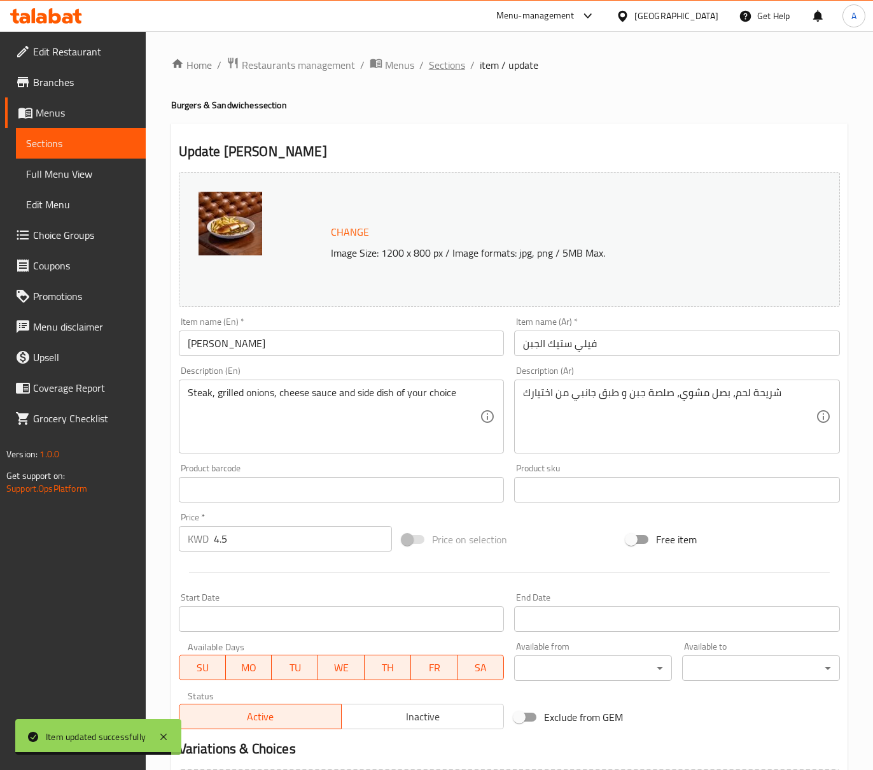
click at [456, 70] on span "Sections" at bounding box center [447, 64] width 36 height 15
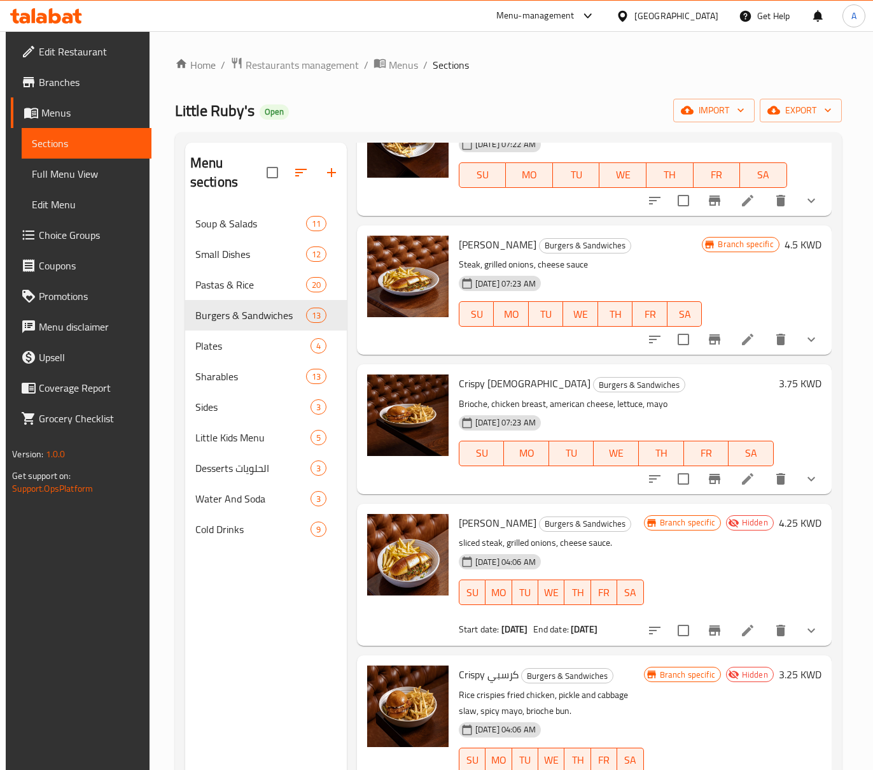
scroll to position [255, 0]
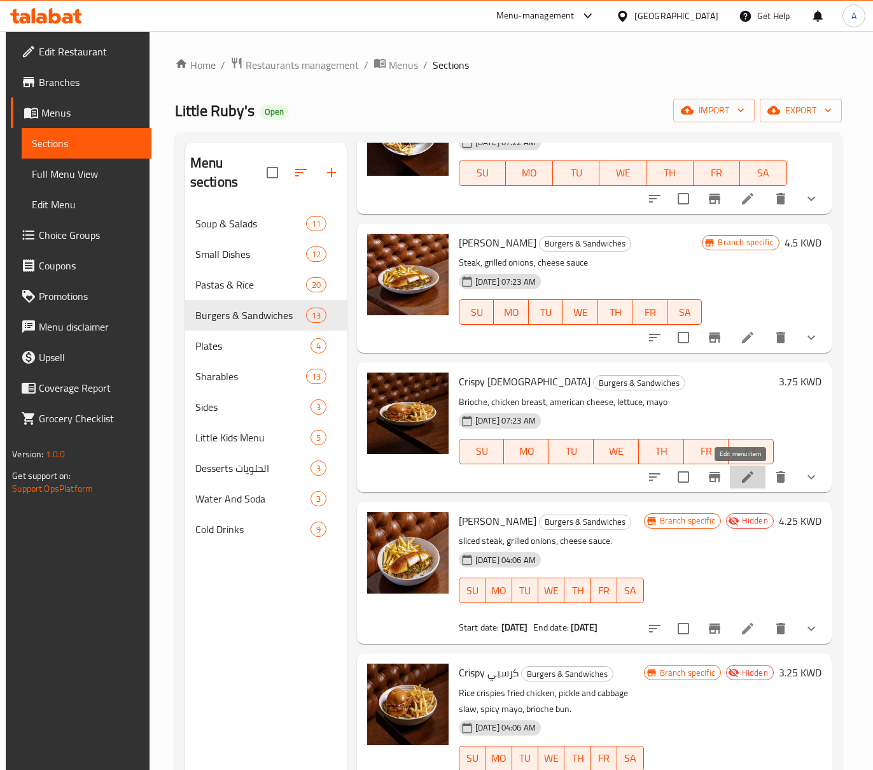
click at [742, 481] on icon at bounding box center [747, 476] width 15 height 15
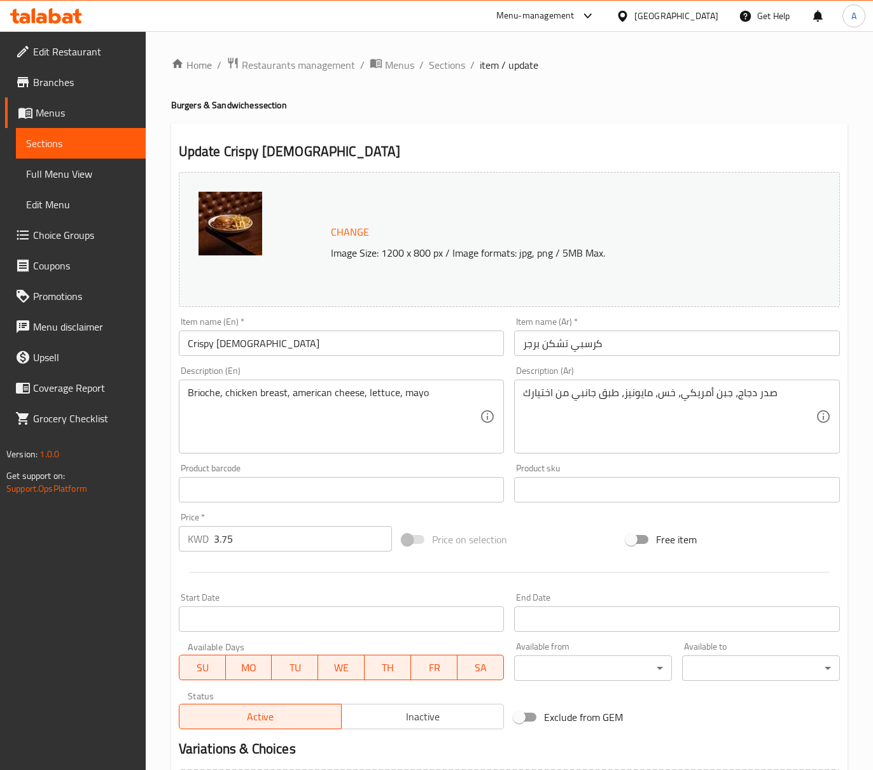
click at [388, 349] on input "Crispy Chick" at bounding box center [342, 342] width 326 height 25
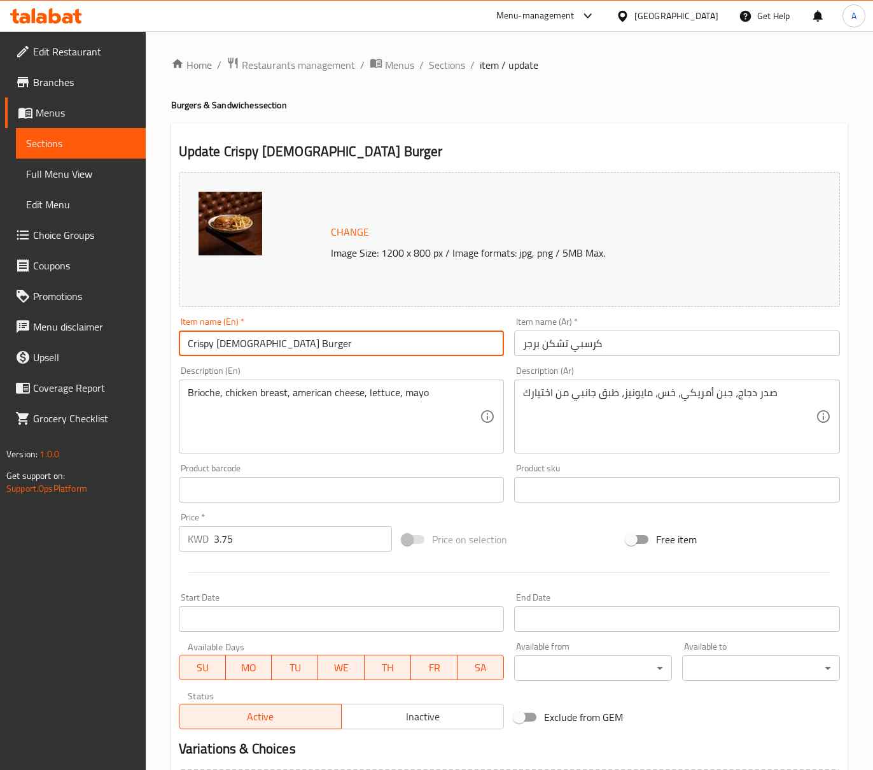
type input "Crispy [DEMOGRAPHIC_DATA] Burger"
click at [434, 393] on textarea "Brioche, chicken breast, american cheese, lettuce, mayo" at bounding box center [334, 416] width 293 height 60
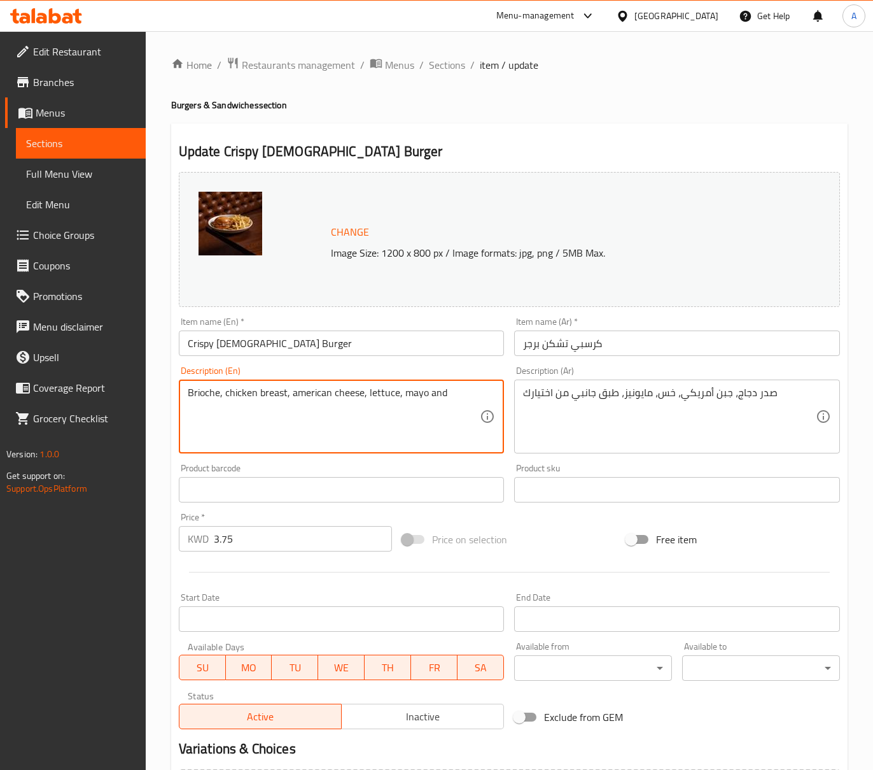
paste textarea "Side dish of your choice"
click at [452, 388] on textarea "Brioche, chicken breast, american cheese, lettuce, mayo and Side dish of your c…" at bounding box center [334, 416] width 293 height 60
click at [405, 426] on textarea "Brioche, chicken breast, american cheese, lettuce, mayo and side dish of your c…" at bounding box center [334, 416] width 293 height 60
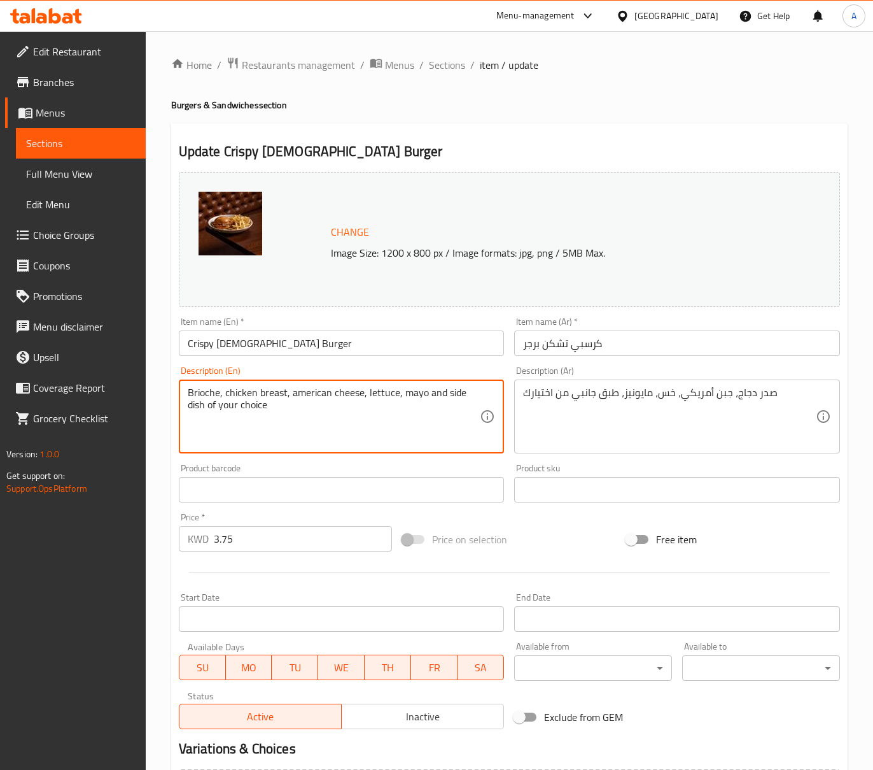
type textarea "Brioche, chicken breast, american cheese, lettuce, mayo and side dish of your c…"
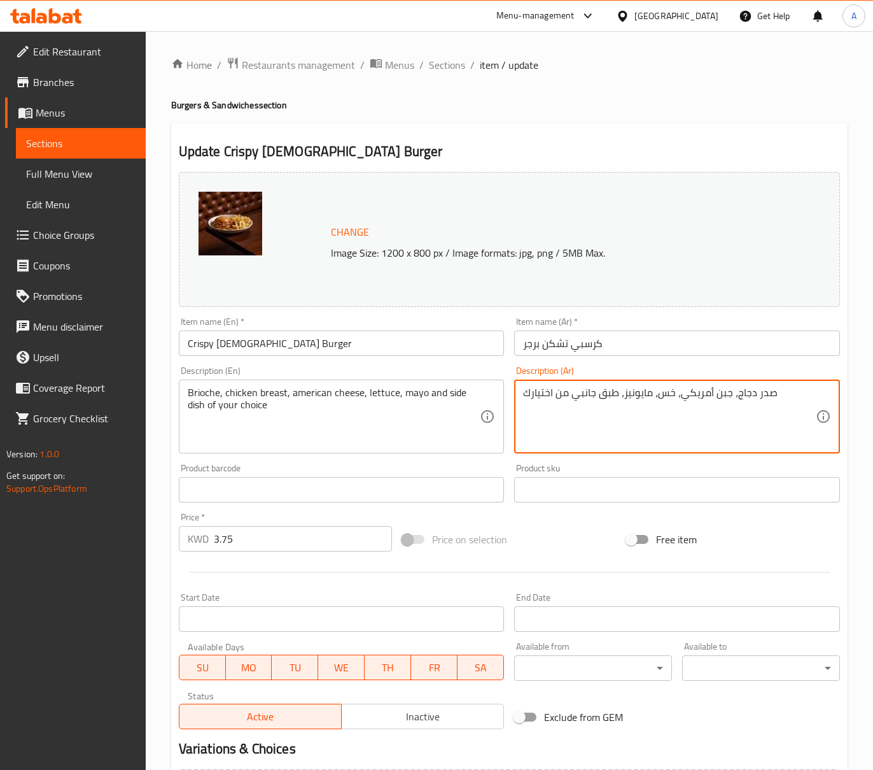
click at [670, 395] on textarea "صدر دجاج، جبن أمريكي، خس، مايونيز، طبق جانبي من اختيارك" at bounding box center [669, 416] width 293 height 60
click at [650, 397] on textarea "صدر دجاج، جبن أمريكي، خس، مايونيز، طبق جانبي من اختيارك" at bounding box center [669, 416] width 293 height 60
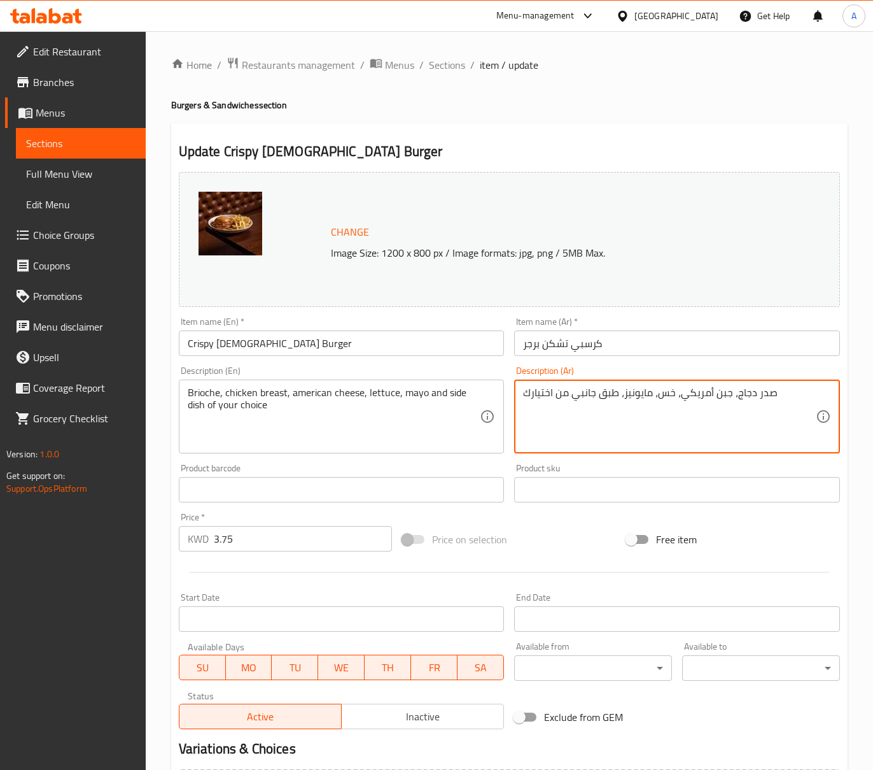
click at [650, 397] on textarea "صدر دجاج، جبن أمريكي، خس، مايونيز، طبق جانبي من اختيارك" at bounding box center [669, 416] width 293 height 60
paste textarea "بريوش،"
type textarea "بريوش، صدر دجاج، جبن أمريكي، خس، مايونيز، طبق جانبي من اختيارك"
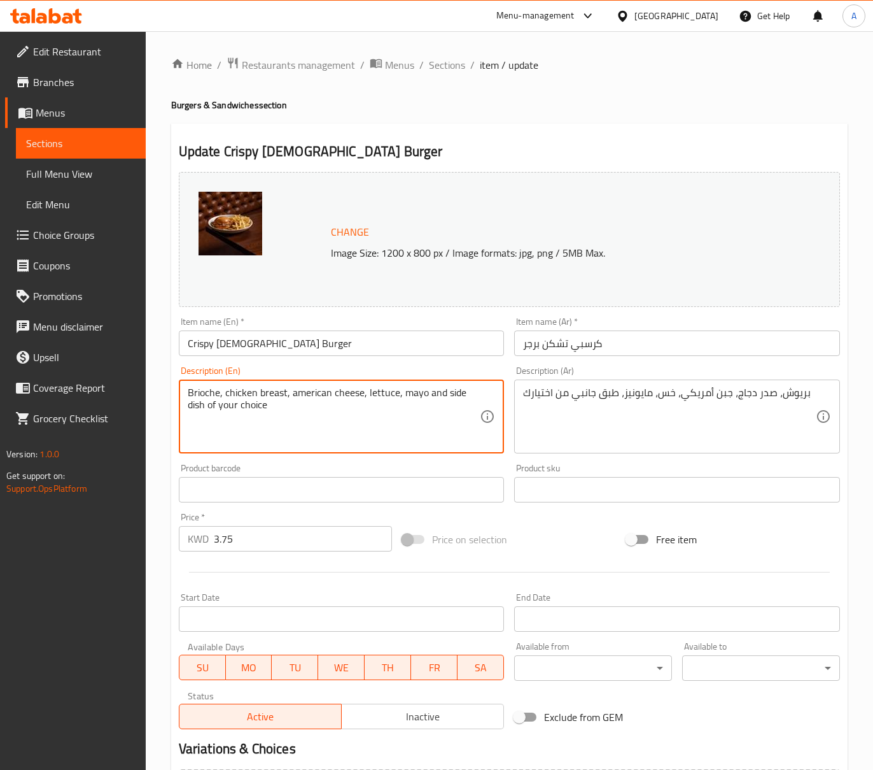
click at [367, 434] on textarea "Brioche, chicken breast, american cheese, lettuce, mayo and side dish of your c…" at bounding box center [334, 416] width 293 height 60
click at [350, 421] on textarea "Brioche, chicken breast, american cheese, lettuce, mayo and side dish of your c…" at bounding box center [334, 416] width 293 height 60
click at [321, 402] on textarea "Brioche, chicken breast, american cheese, lettuce, mayo and side dish of your c…" at bounding box center [334, 416] width 293 height 60
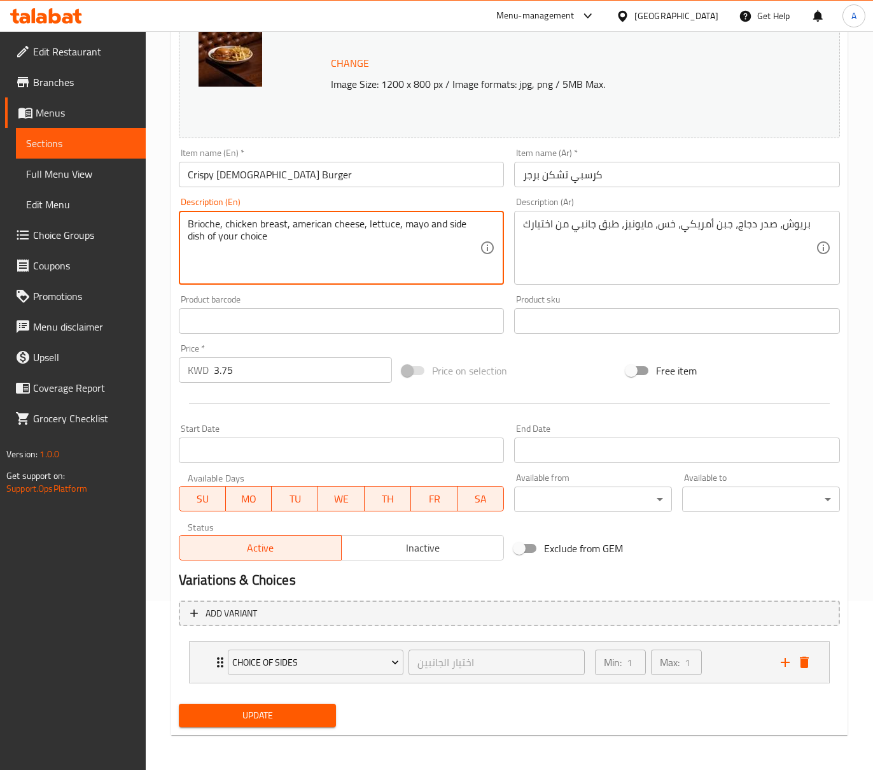
scroll to position [169, 0]
click at [566, 349] on div "Change Image Size: 1200 x 800 px / Image formats: jpg, png / 5MB Max. Item name…" at bounding box center [510, 280] width 672 height 567
click at [285, 715] on span "Update" at bounding box center [257, 715] width 137 height 16
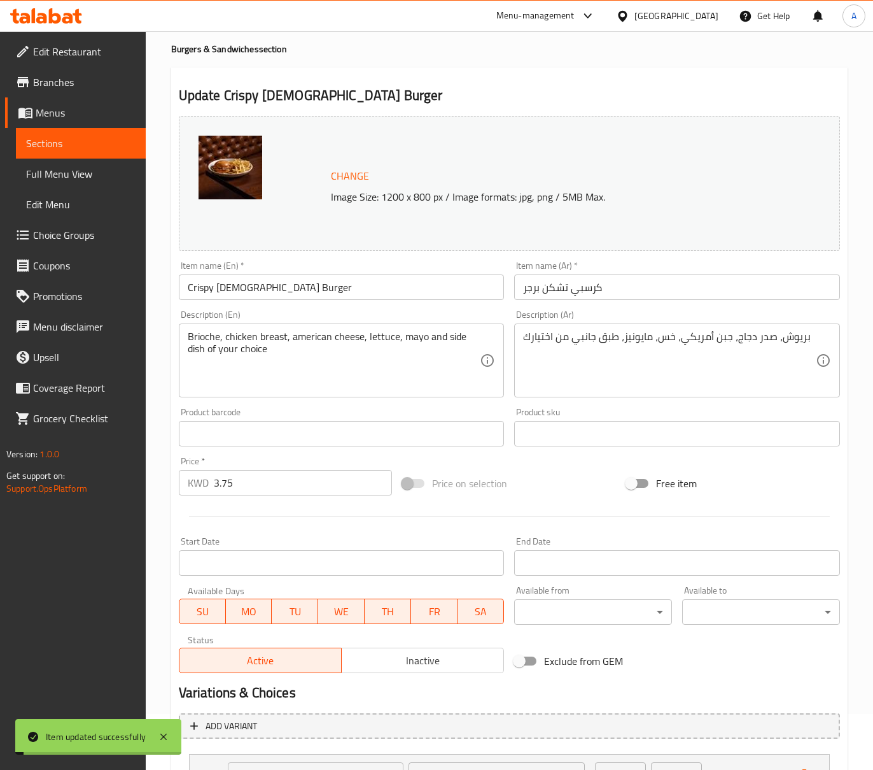
scroll to position [0, 0]
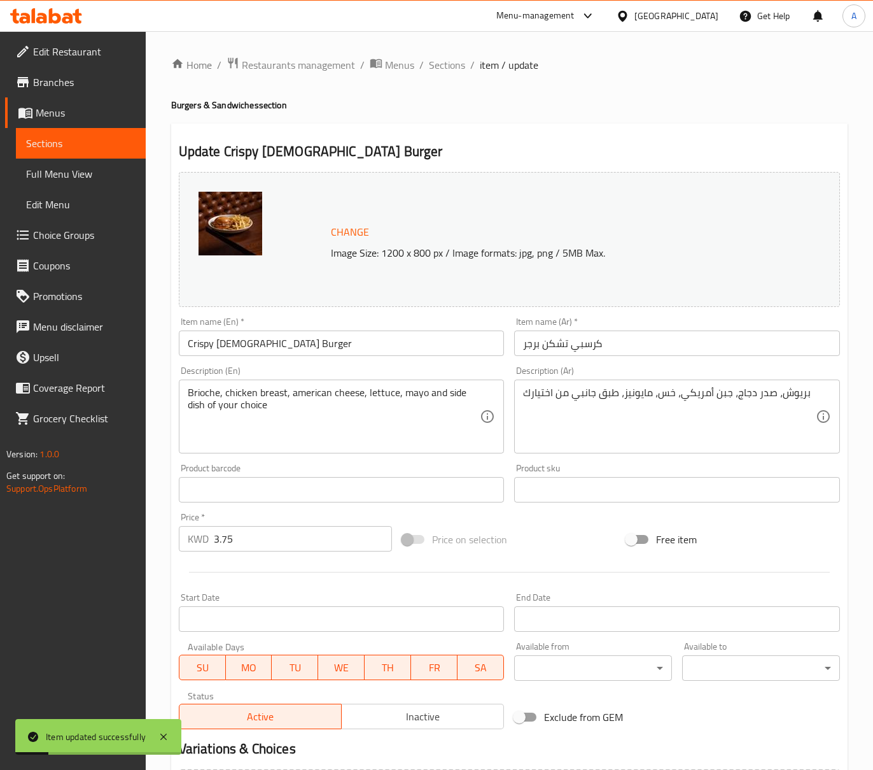
drag, startPoint x: 454, startPoint y: 71, endPoint x: 461, endPoint y: 88, distance: 18.0
click at [454, 71] on span "Sections" at bounding box center [447, 64] width 36 height 15
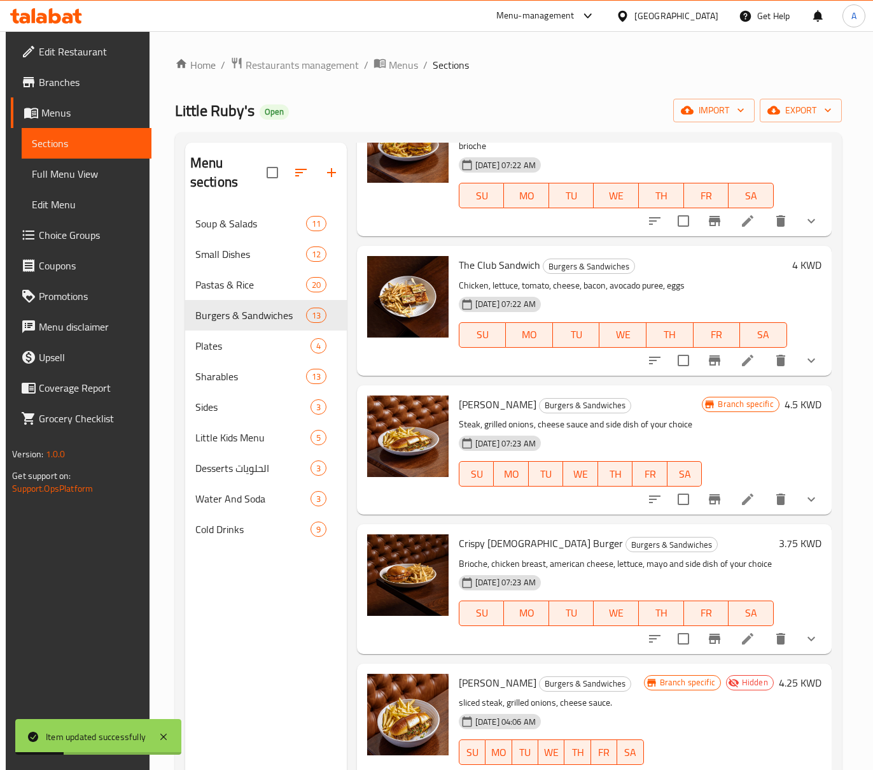
scroll to position [169, 0]
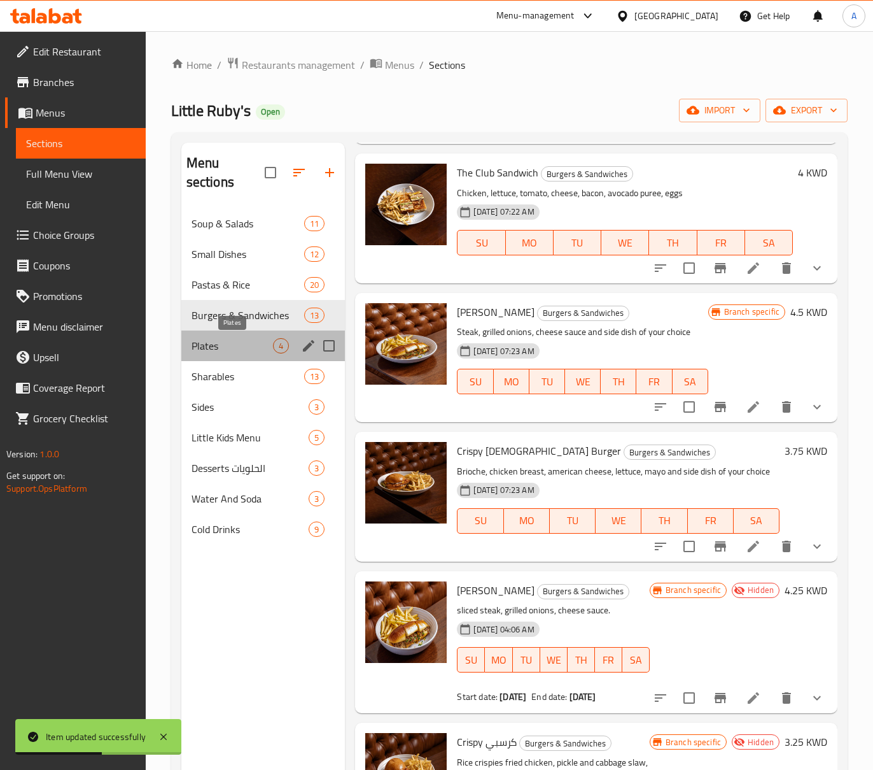
click at [248, 344] on span "Plates" at bounding box center [233, 345] width 82 height 15
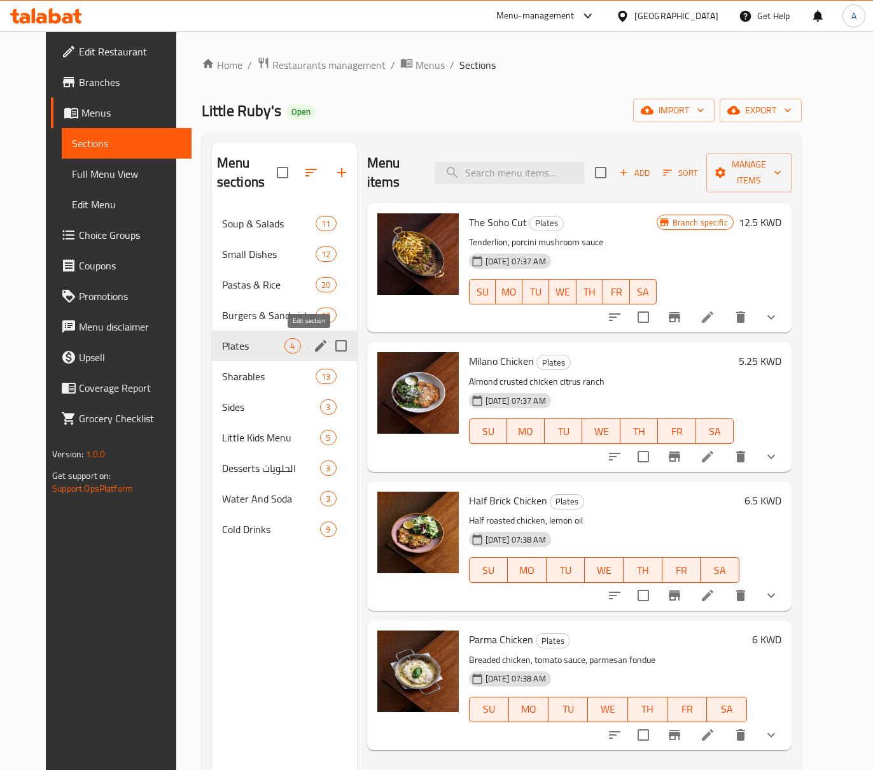
click at [315, 348] on icon "edit" at bounding box center [320, 345] width 11 height 11
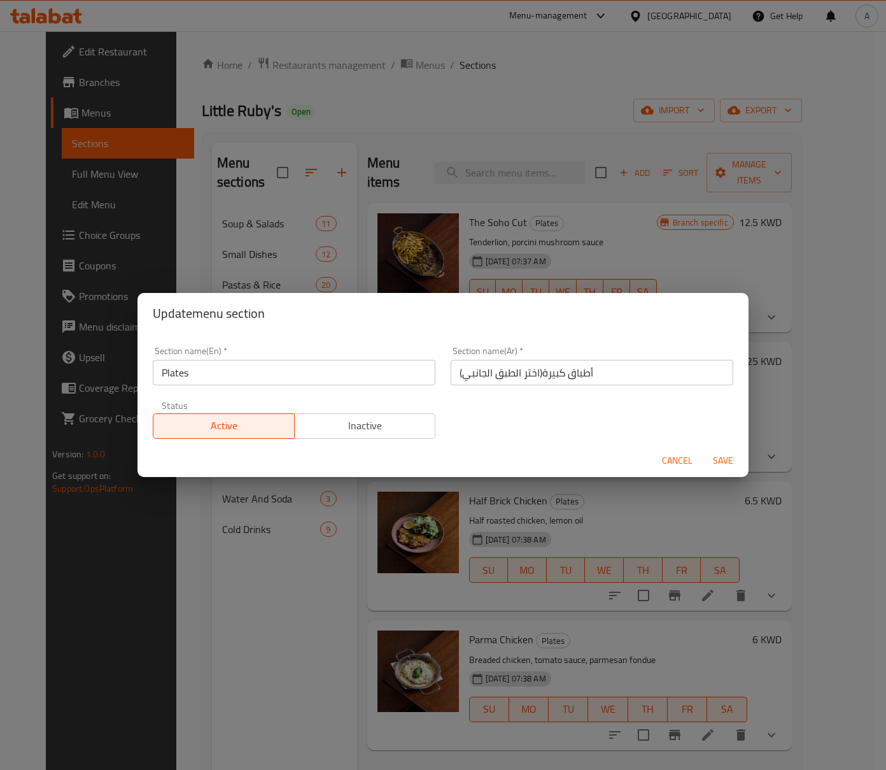
click at [335, 372] on input "Plates" at bounding box center [294, 372] width 283 height 25
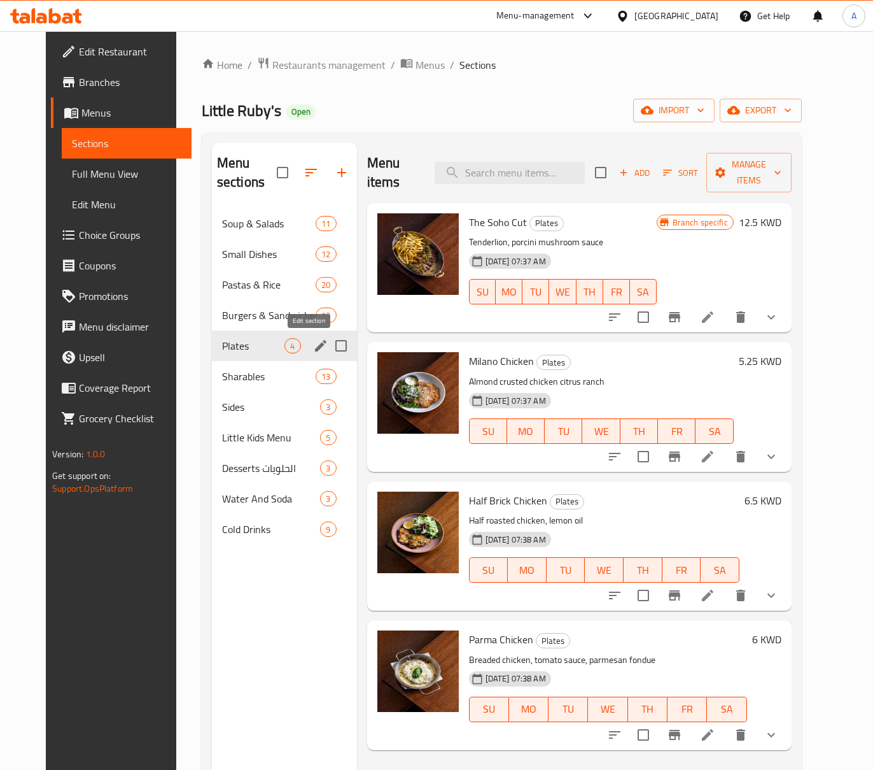
click at [315, 349] on icon "edit" at bounding box center [320, 345] width 11 height 11
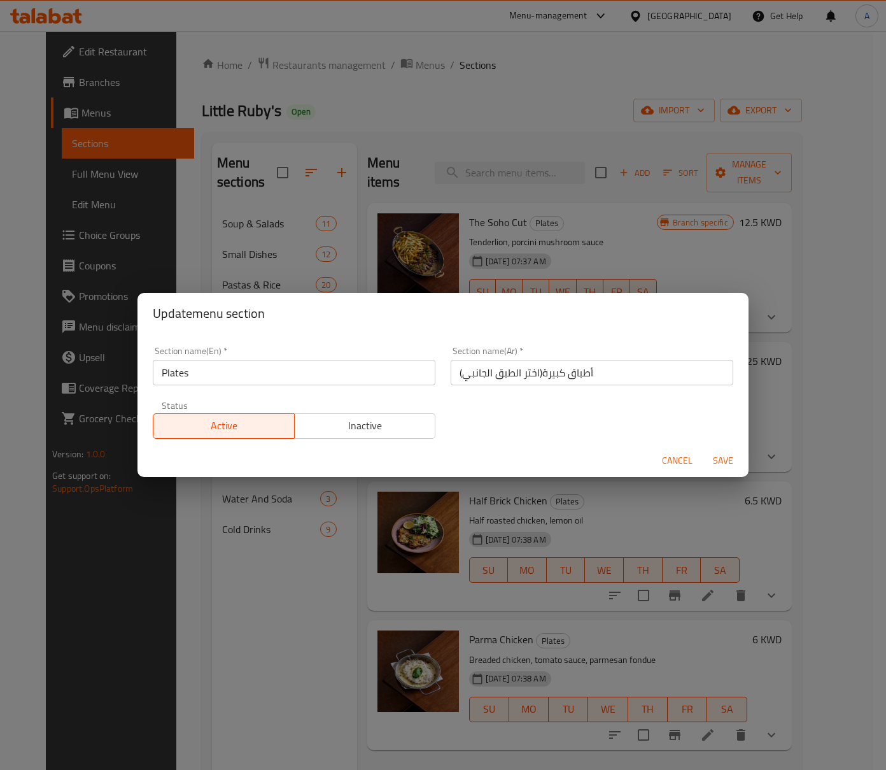
click at [243, 378] on input "Plates" at bounding box center [294, 372] width 283 height 25
paste input "( choice of sides)"
click at [271, 377] on input "Plates ( choice of sides)" at bounding box center [294, 372] width 283 height 25
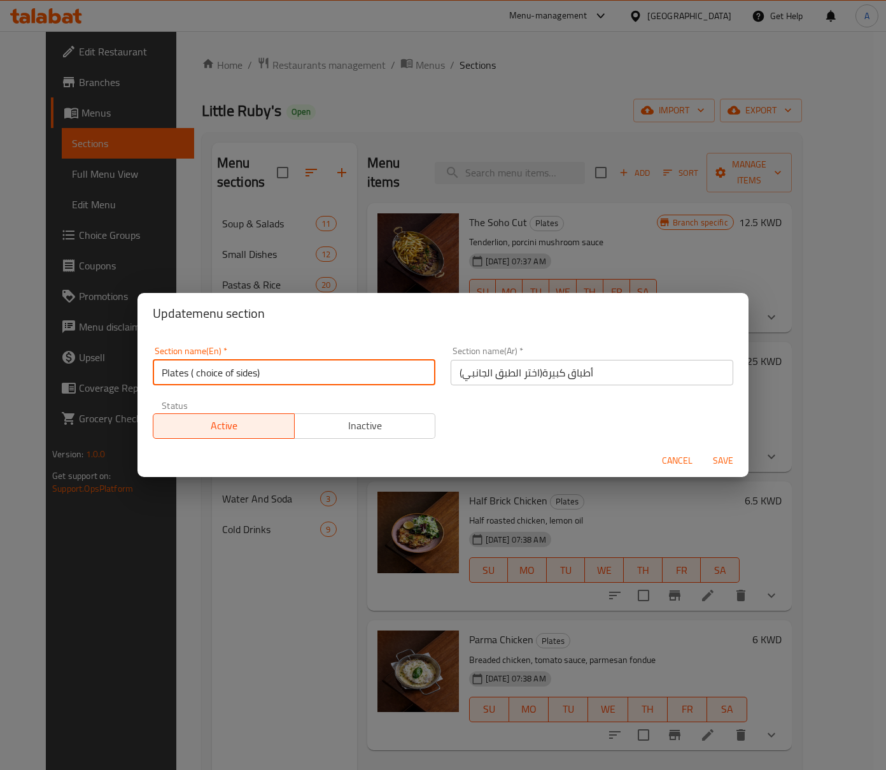
click at [271, 377] on input "Plates ( choice of sides)" at bounding box center [294, 372] width 283 height 25
click at [271, 377] on input "Plates ( Choice of Sides)" at bounding box center [294, 372] width 283 height 25
click at [160, 377] on input "Plates ( Choice of Sides)" at bounding box center [294, 372] width 283 height 25
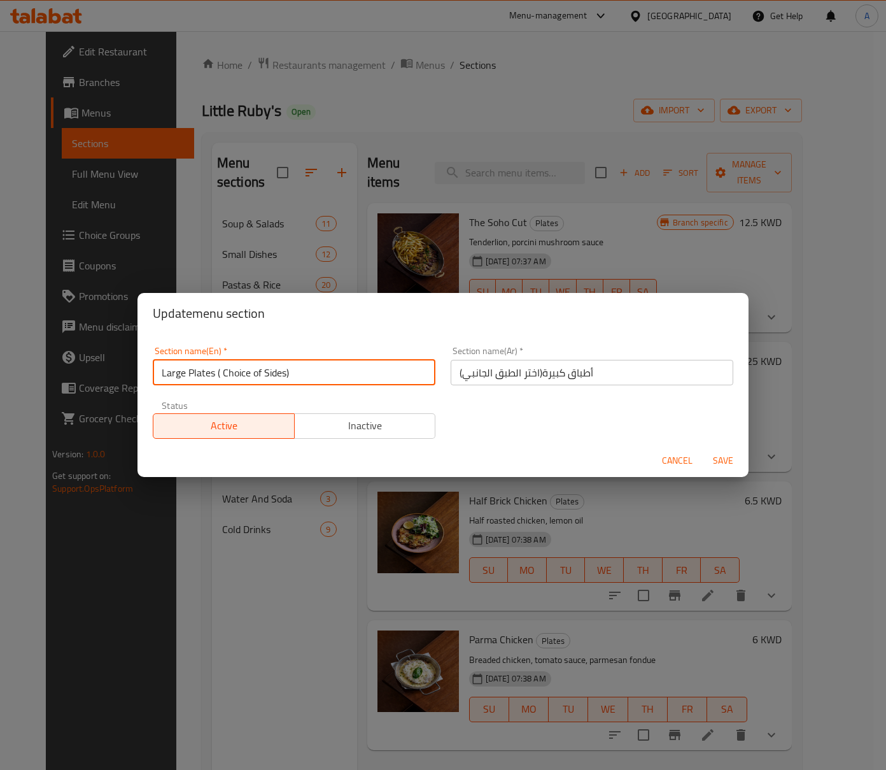
type input "Large Plates ( Choice of Sides)"
click at [719, 453] on span "Save" at bounding box center [723, 461] width 31 height 16
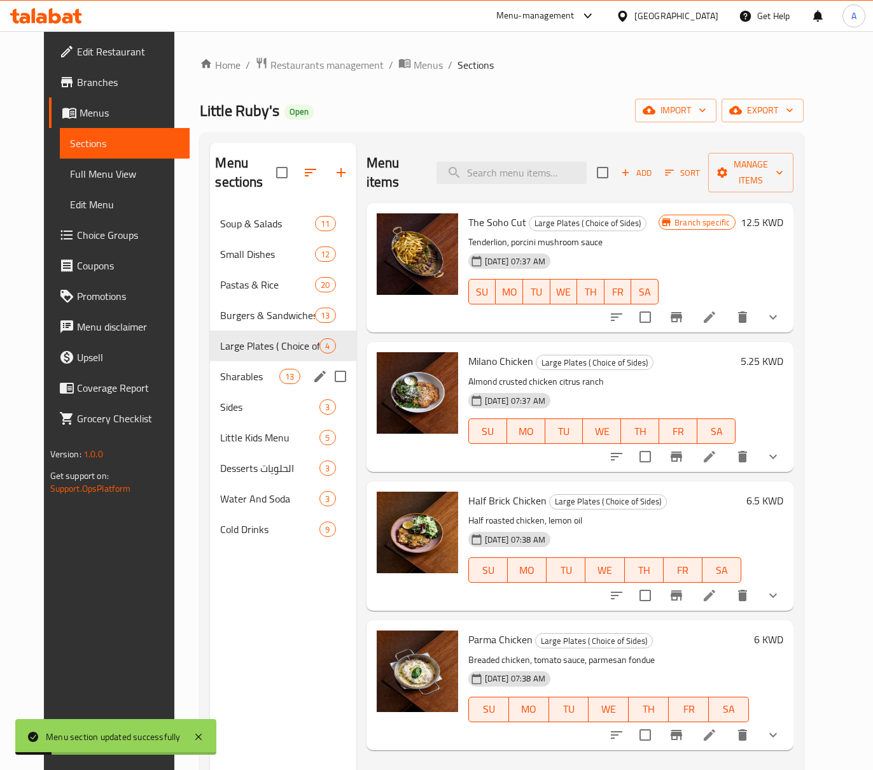
click at [230, 369] on span "Sharables" at bounding box center [249, 376] width 59 height 15
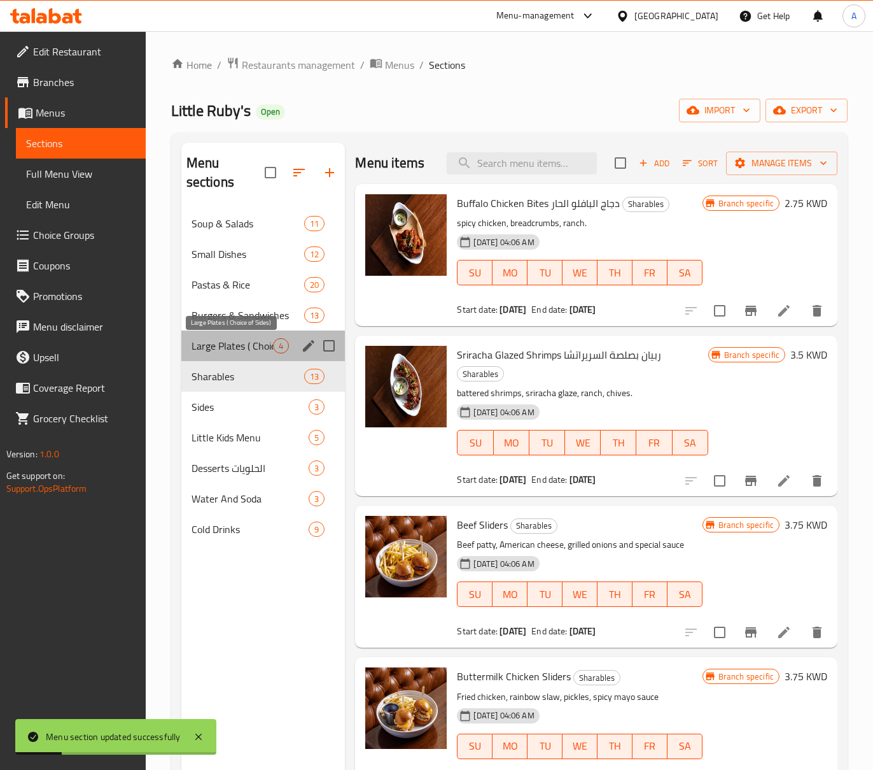
click at [223, 344] on span "Large Plates ( Choice of Sides)" at bounding box center [233, 345] width 82 height 15
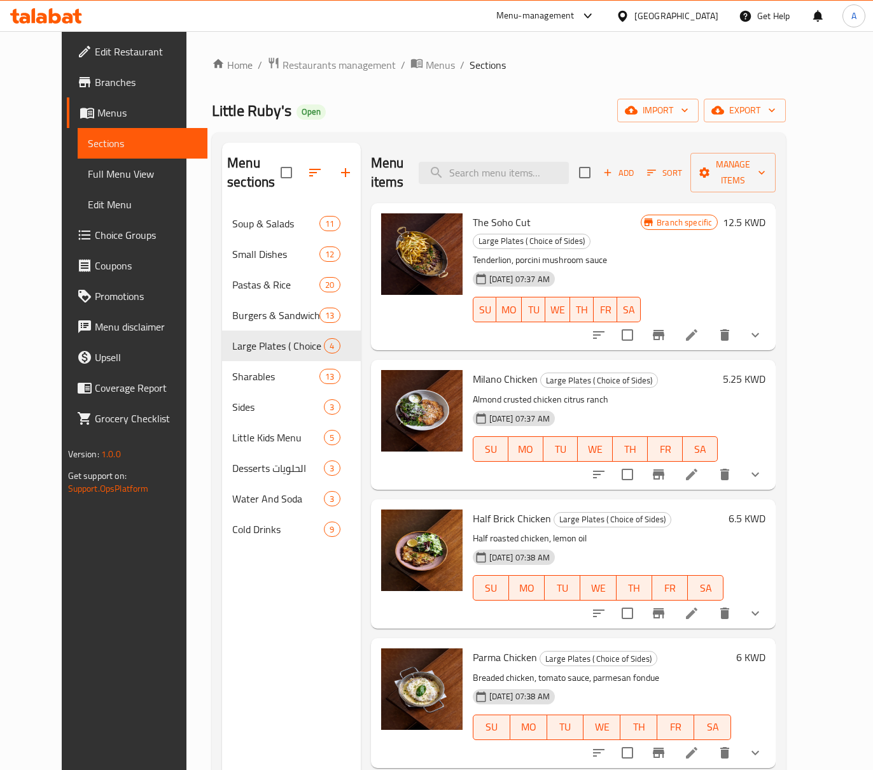
click at [771, 320] on button "show more" at bounding box center [755, 335] width 31 height 31
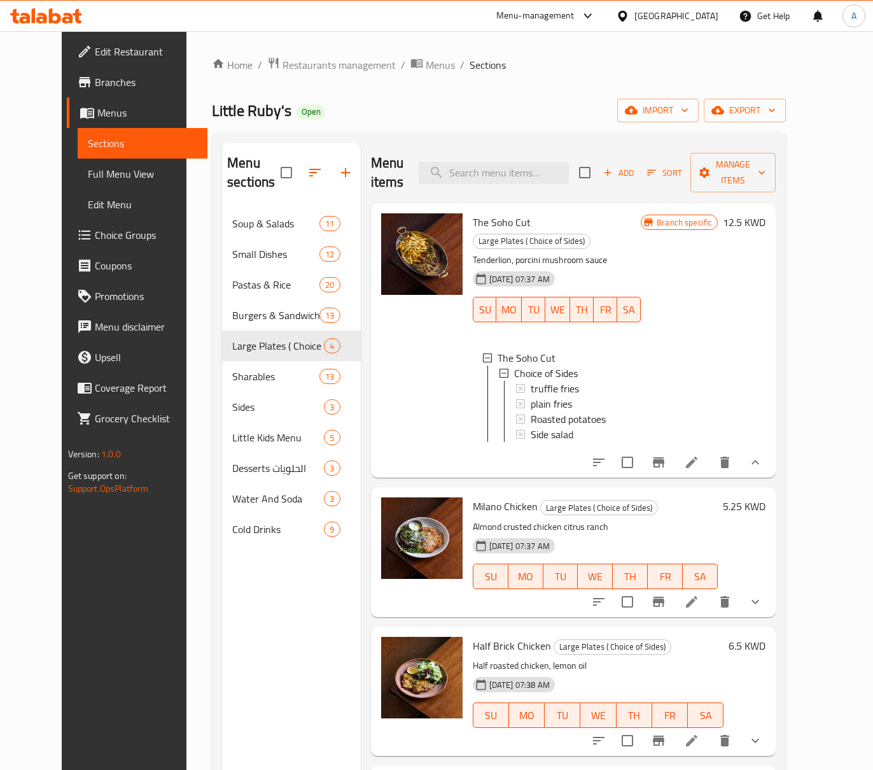
scroll to position [85, 0]
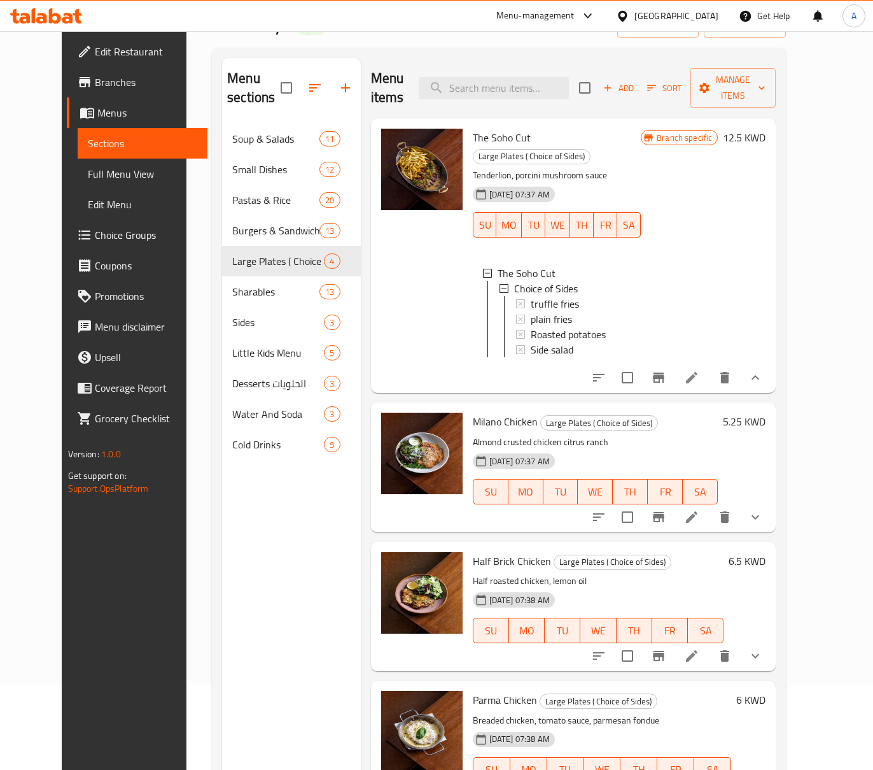
click at [759, 514] on icon "show more" at bounding box center [756, 516] width 8 height 4
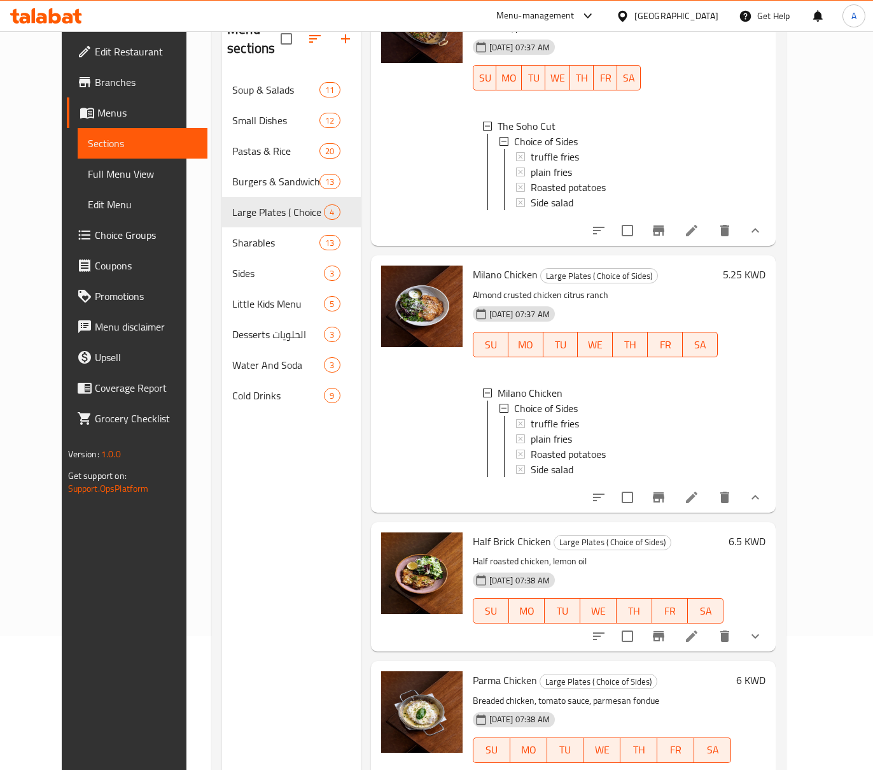
scroll to position [179, 0]
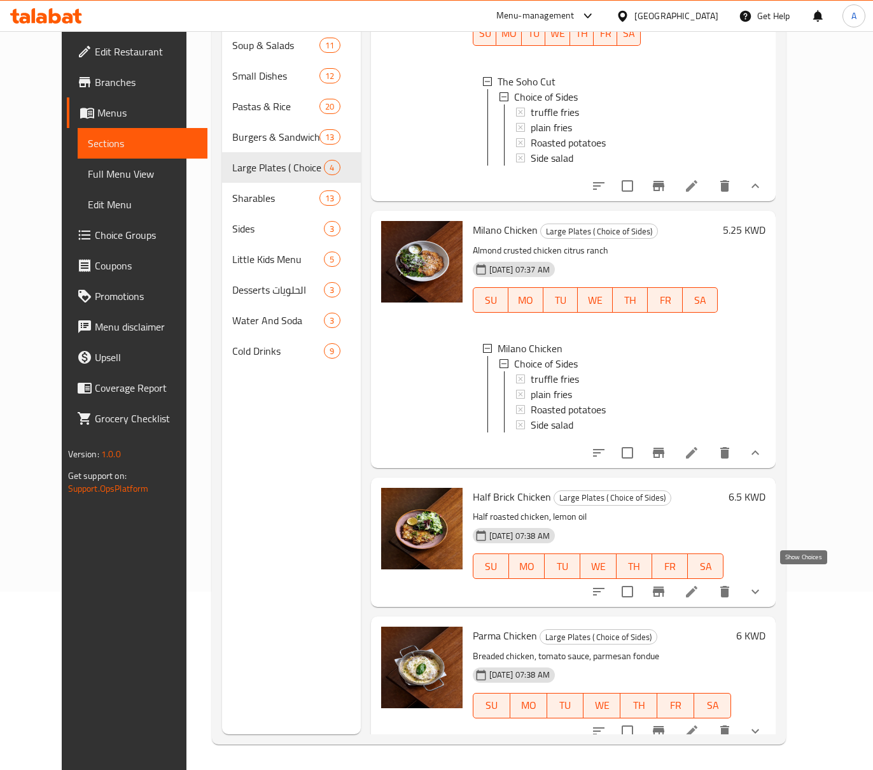
click at [763, 584] on icon "show more" at bounding box center [755, 591] width 15 height 15
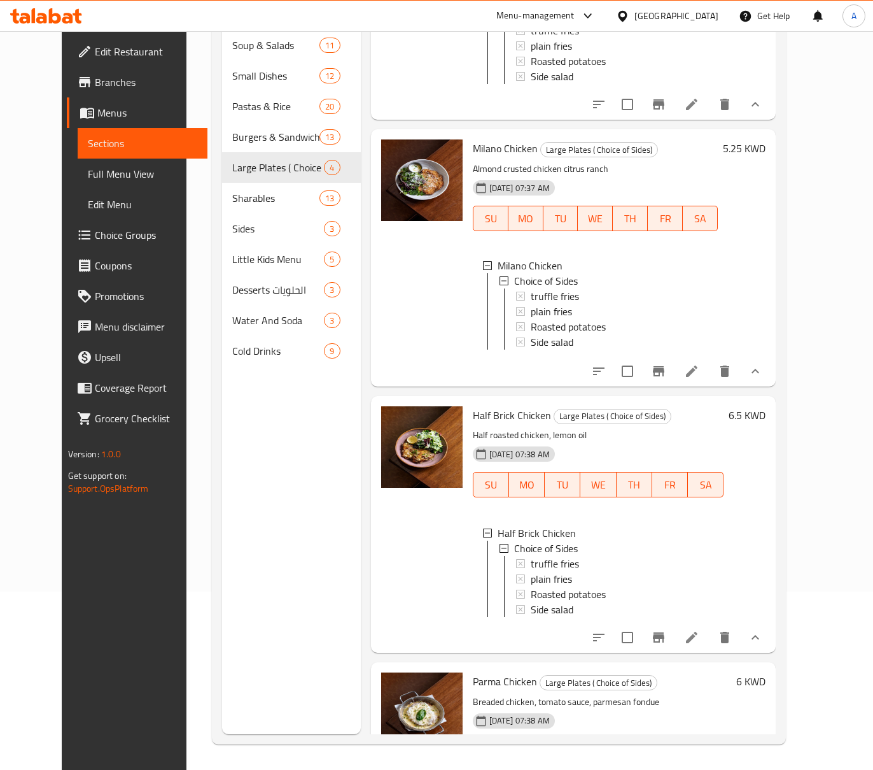
scroll to position [238, 0]
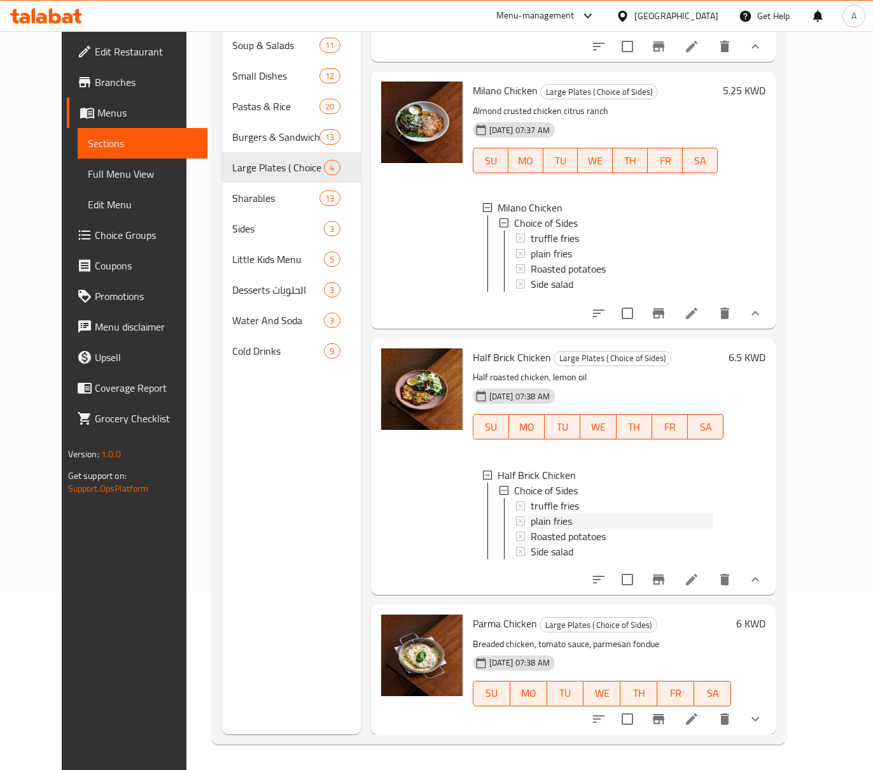
click at [584, 513] on div "plain fries" at bounding box center [622, 520] width 183 height 15
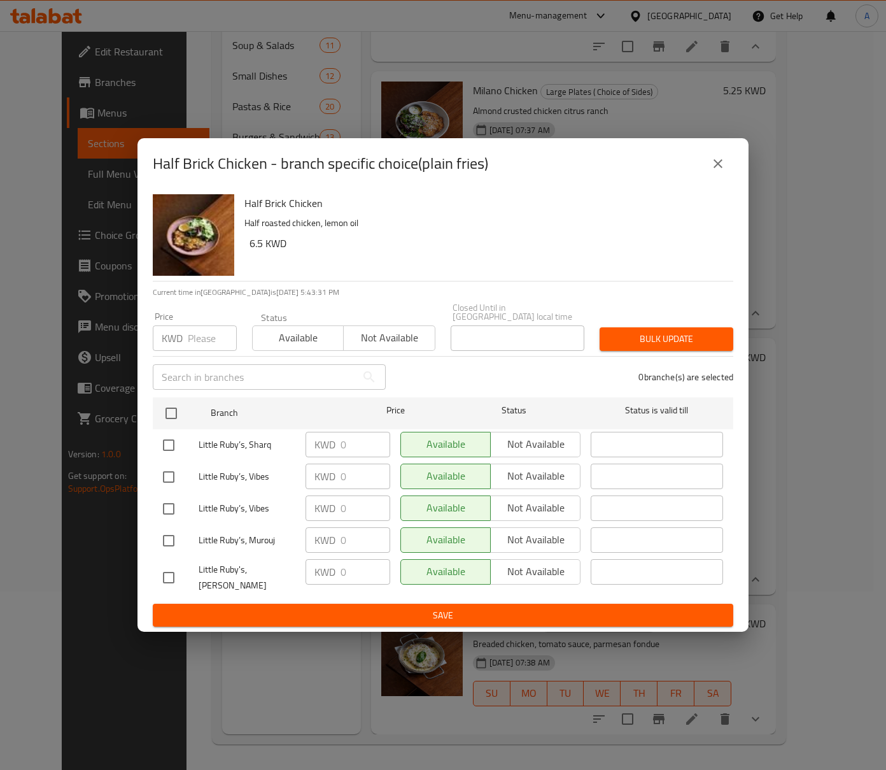
click at [726, 164] on button "close" at bounding box center [718, 163] width 31 height 31
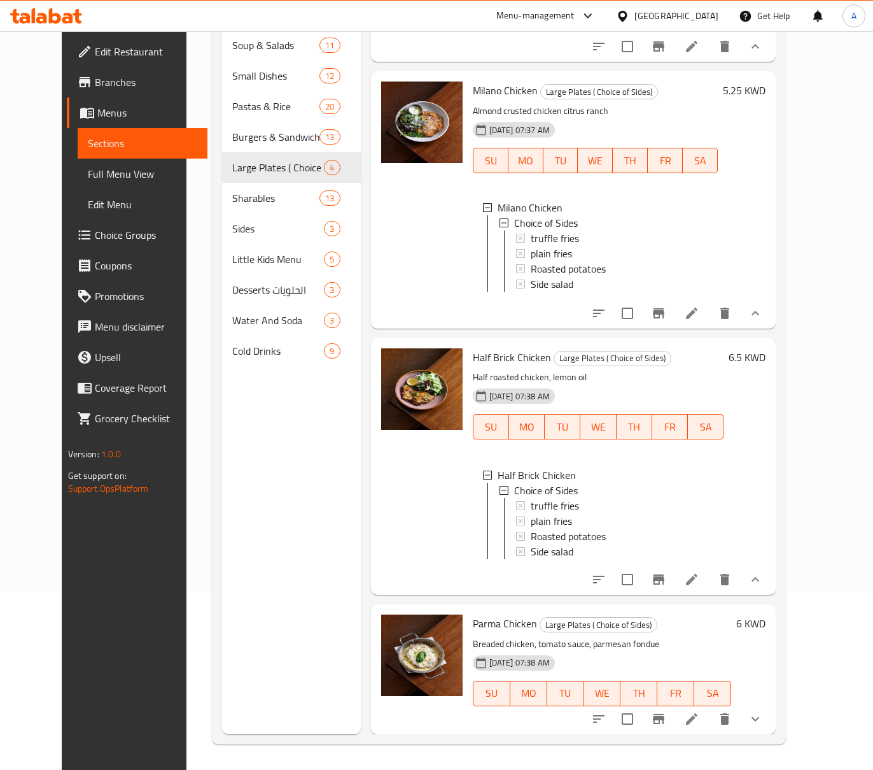
click at [771, 708] on button "show more" at bounding box center [755, 718] width 31 height 31
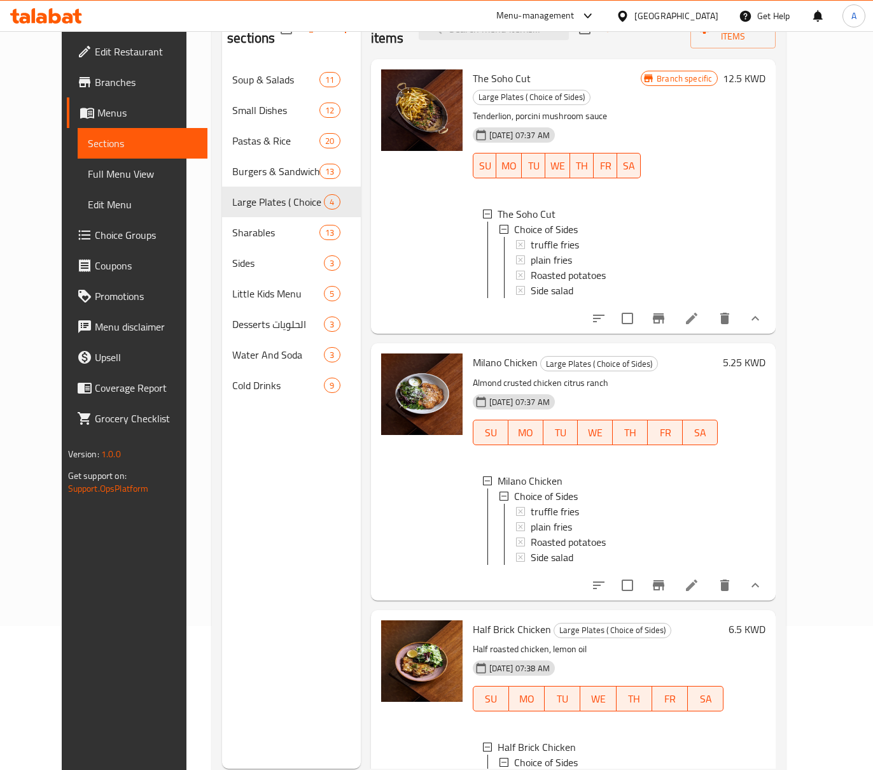
scroll to position [94, 0]
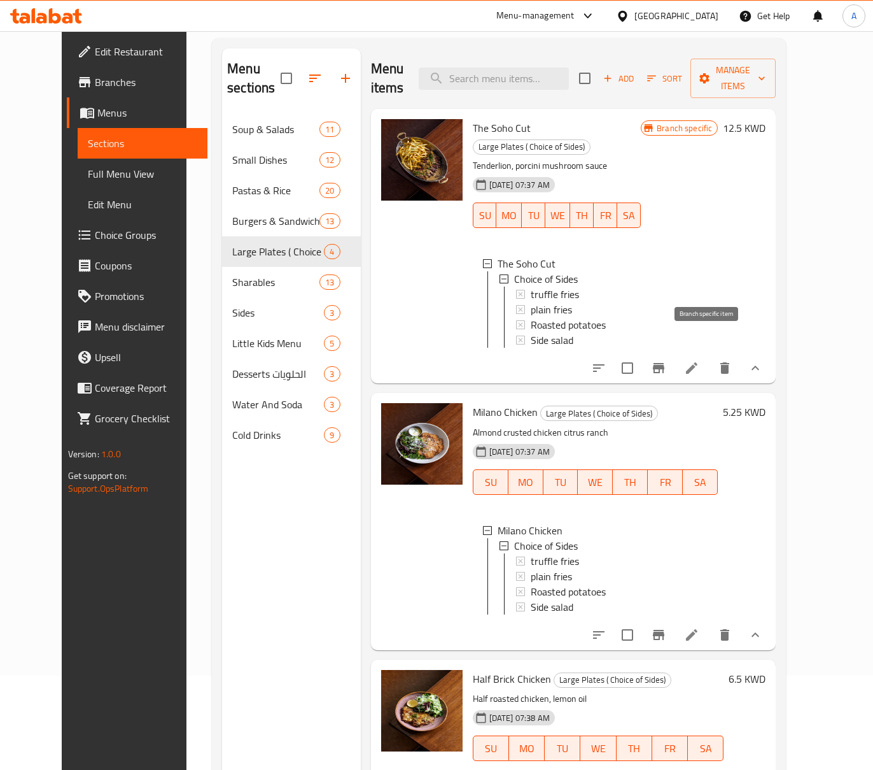
click at [674, 353] on button "Branch-specific-item" at bounding box center [659, 368] width 31 height 31
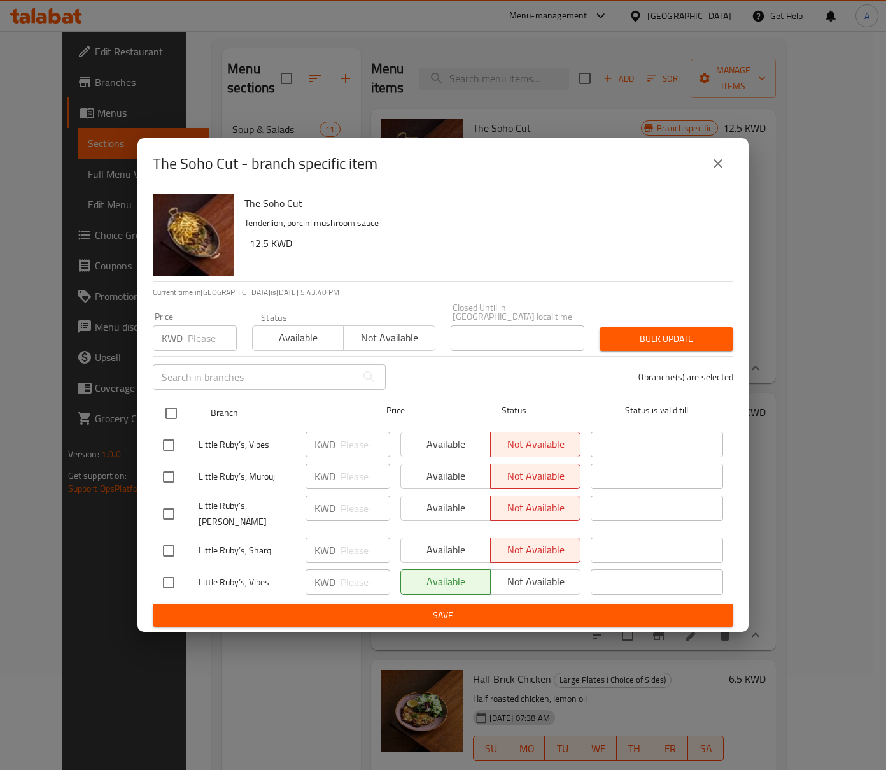
click at [173, 411] on input "checkbox" at bounding box center [171, 413] width 27 height 27
checkbox input "true"
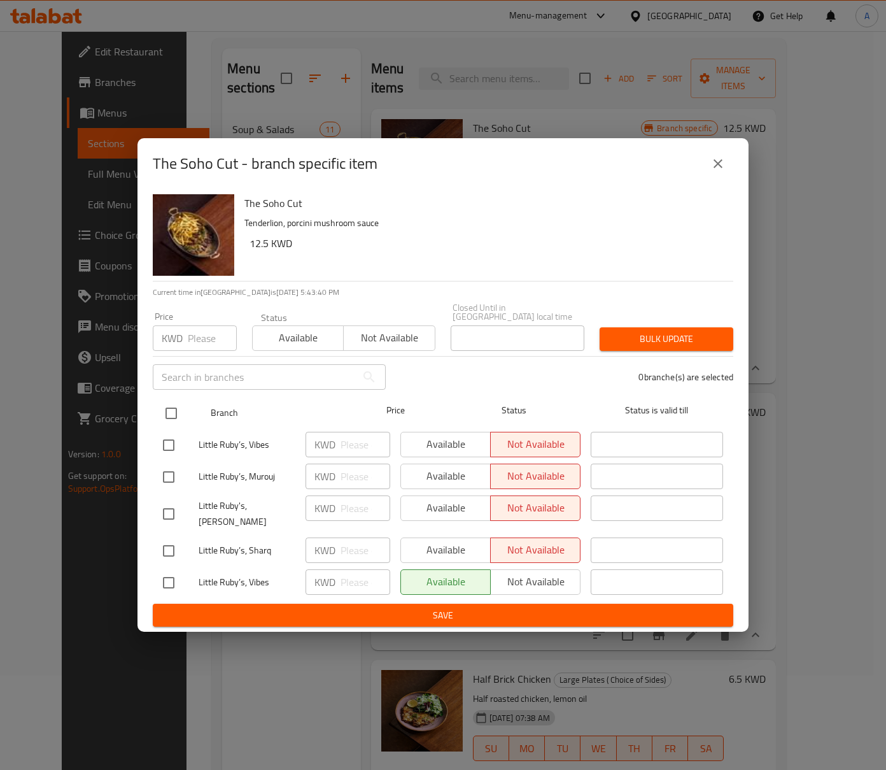
checkbox input "true"
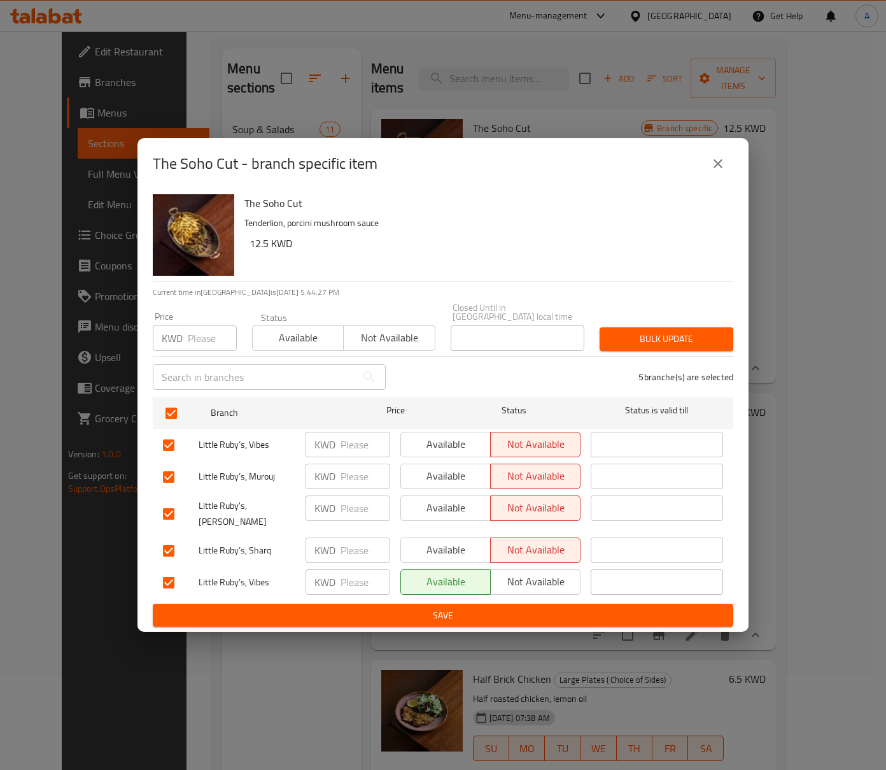
click at [722, 169] on icon "close" at bounding box center [717, 163] width 15 height 15
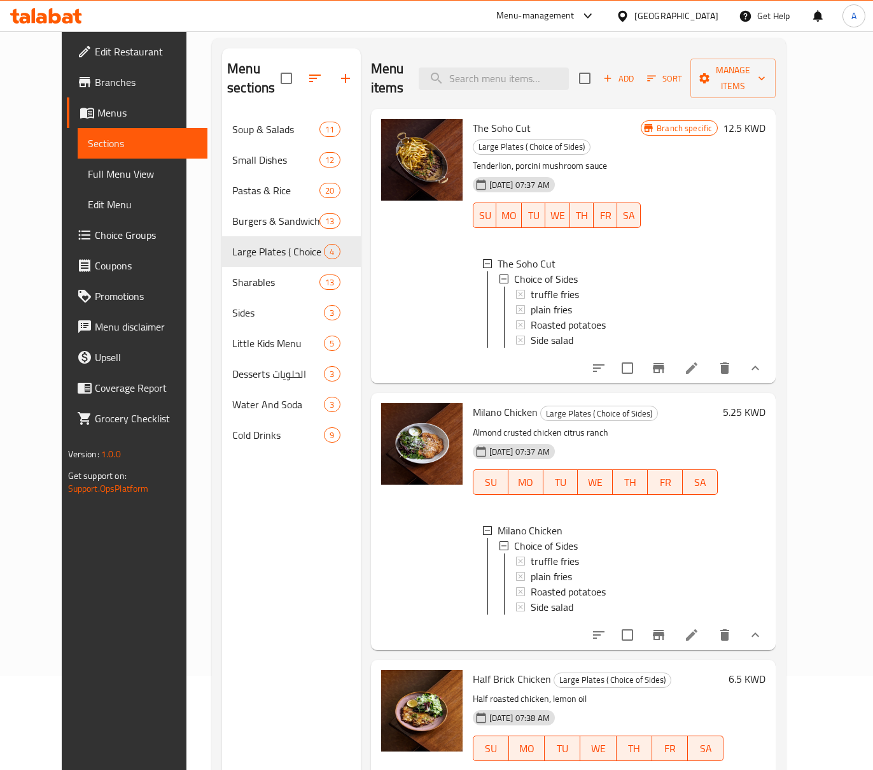
click at [665, 363] on icon "Branch-specific-item" at bounding box center [658, 368] width 11 height 10
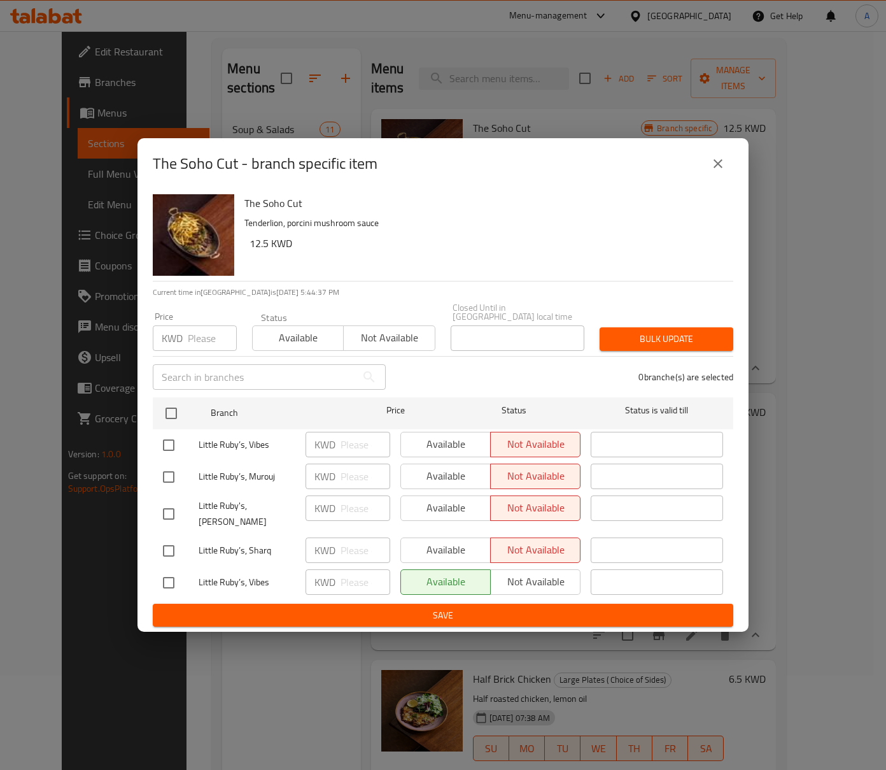
click at [726, 171] on button "close" at bounding box center [718, 163] width 31 height 31
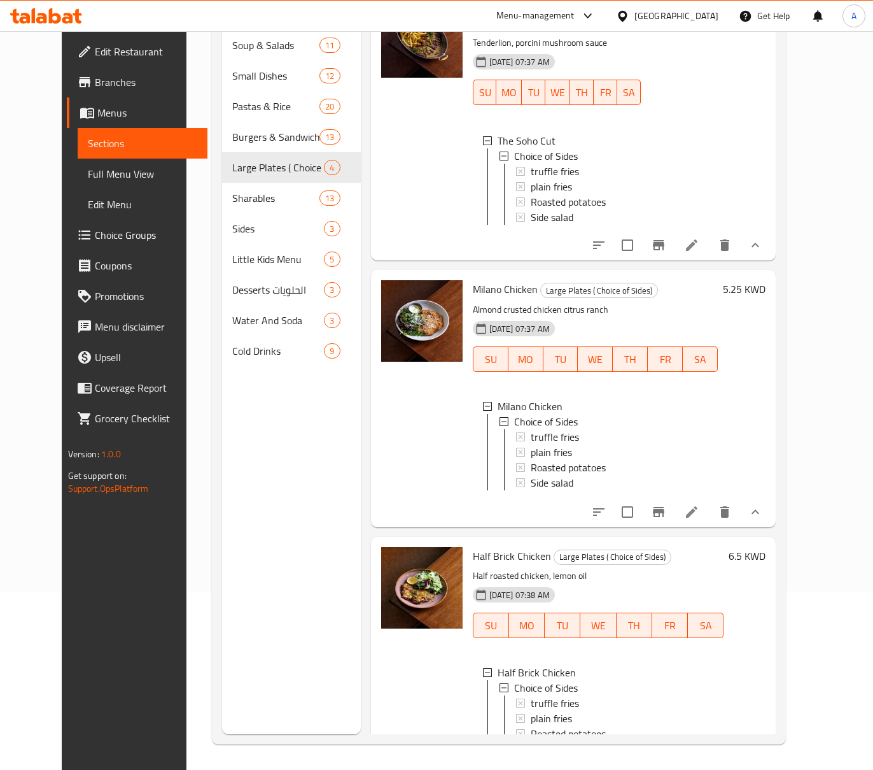
scroll to position [0, 0]
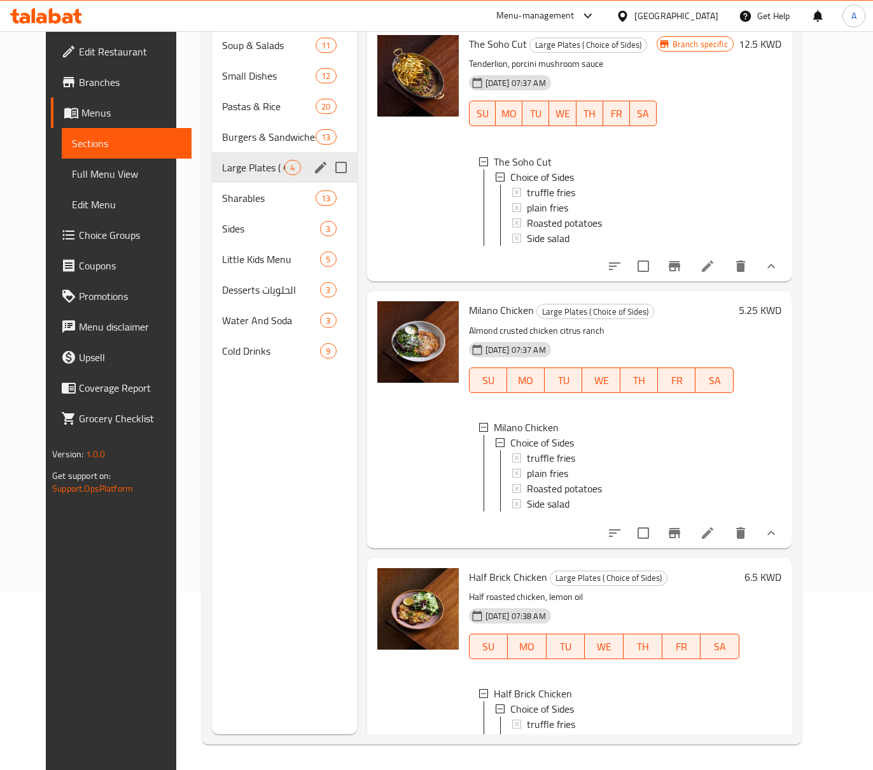
click at [233, 184] on div "Sharables 13" at bounding box center [284, 198] width 145 height 31
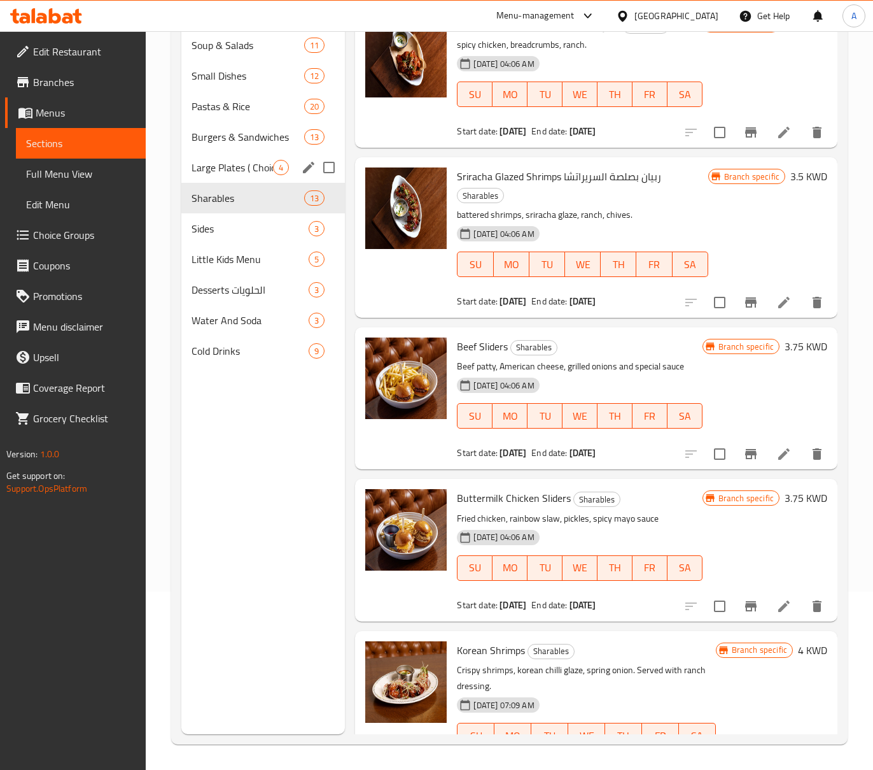
click at [237, 174] on span "Large Plates ( Choice of Sides)" at bounding box center [233, 167] width 82 height 15
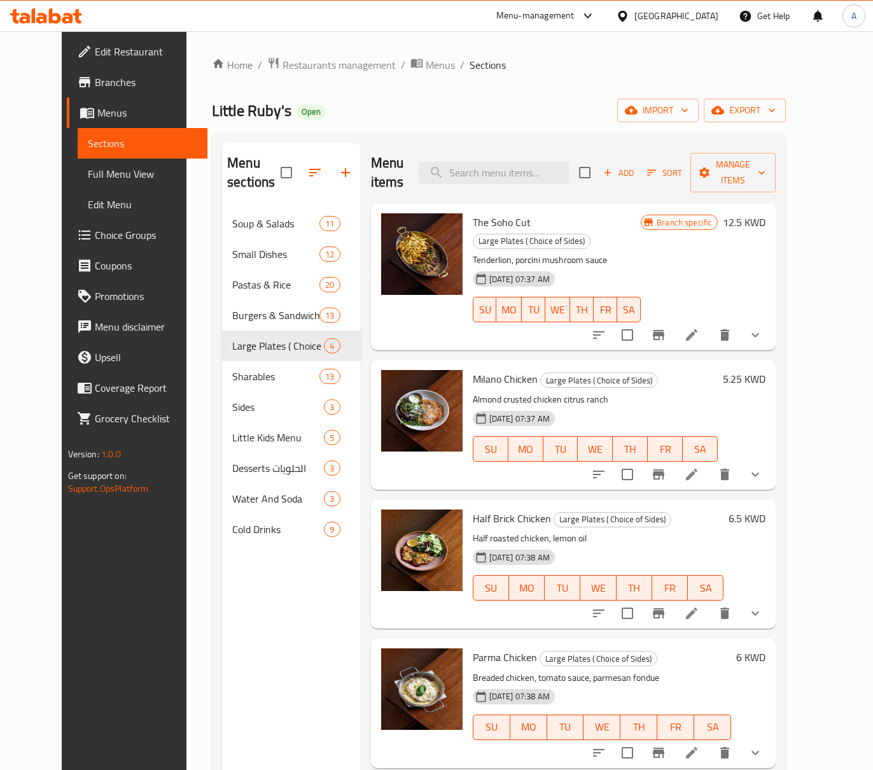
click at [771, 320] on button "show more" at bounding box center [755, 335] width 31 height 31
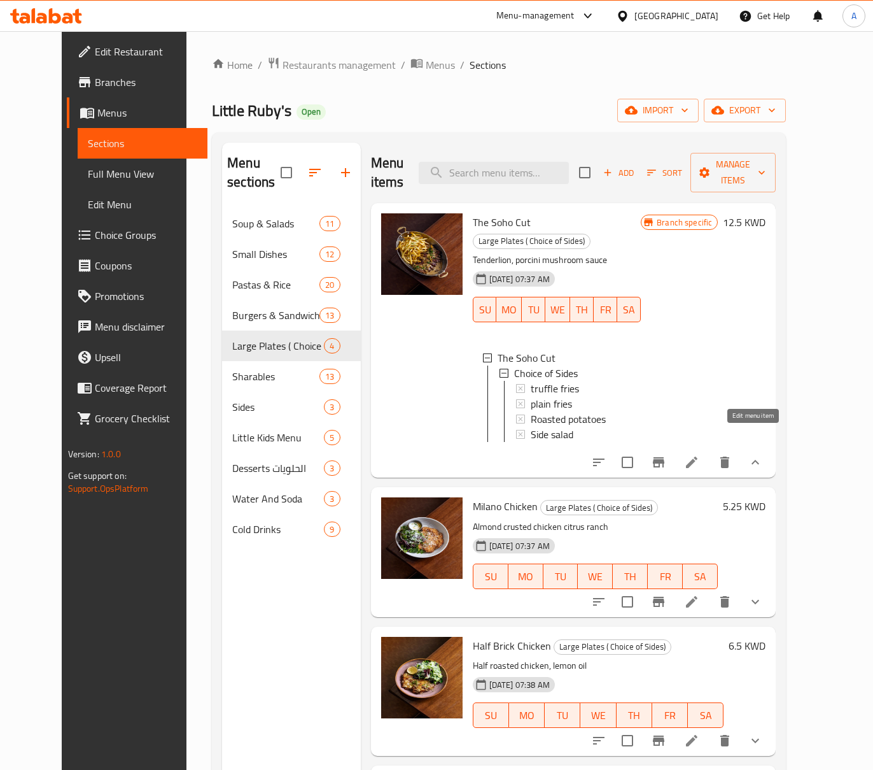
click at [700, 454] on icon at bounding box center [691, 461] width 15 height 15
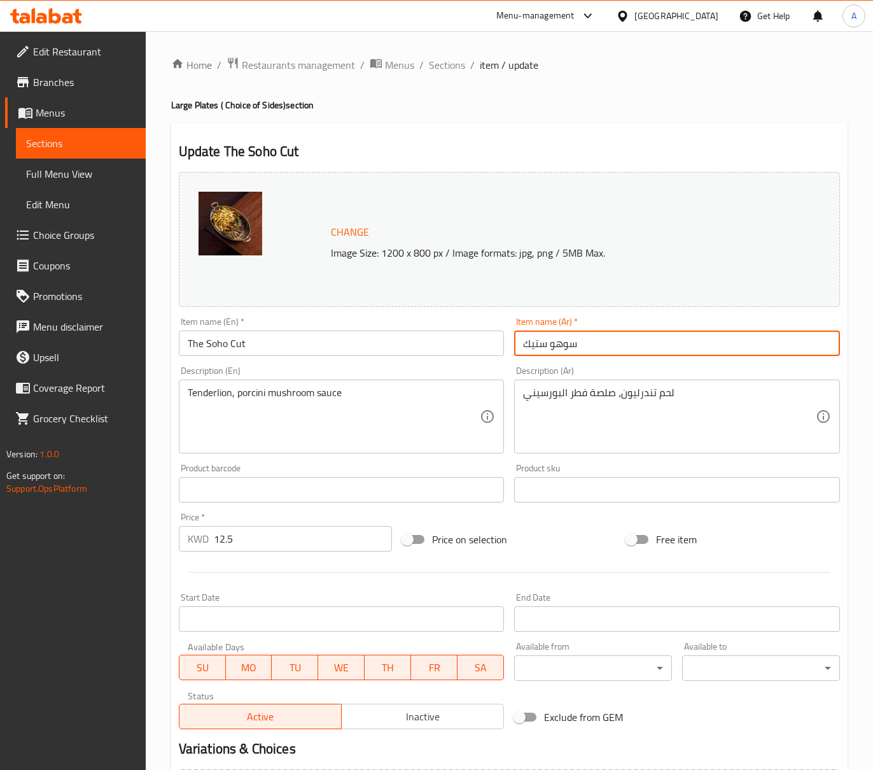
click at [535, 349] on input "سوهو ستيك" at bounding box center [677, 342] width 326 height 25
type input "سوهو كات"
click at [578, 342] on input "سوهو كات" at bounding box center [677, 342] width 326 height 25
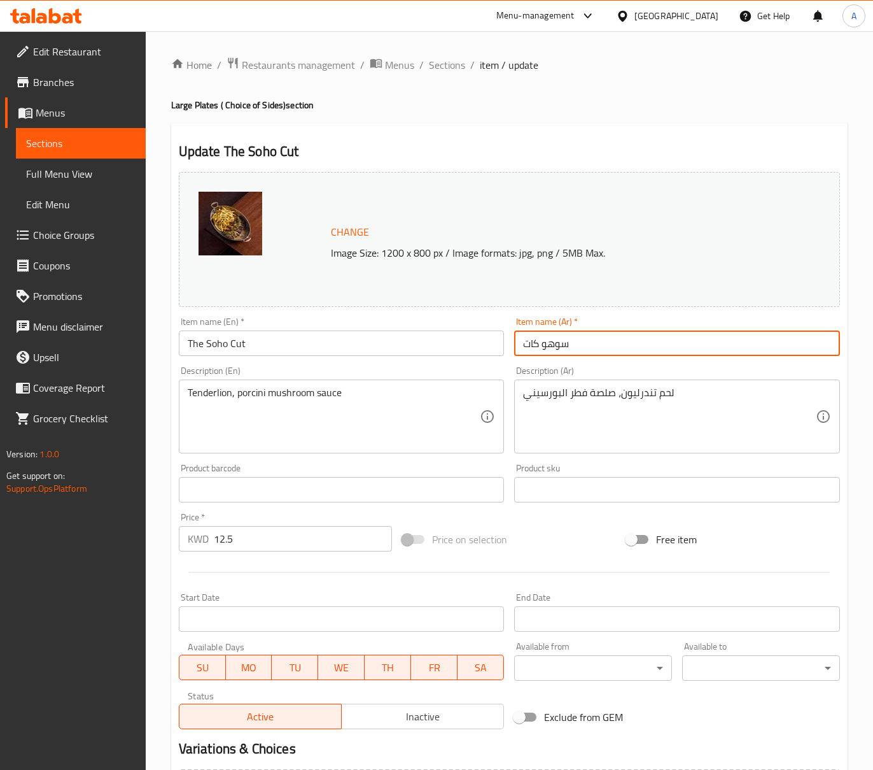
click at [578, 342] on input "سوهو كات" at bounding box center [677, 342] width 326 height 25
paste input "سوهو كات"
type input "ذا سوهو كات"
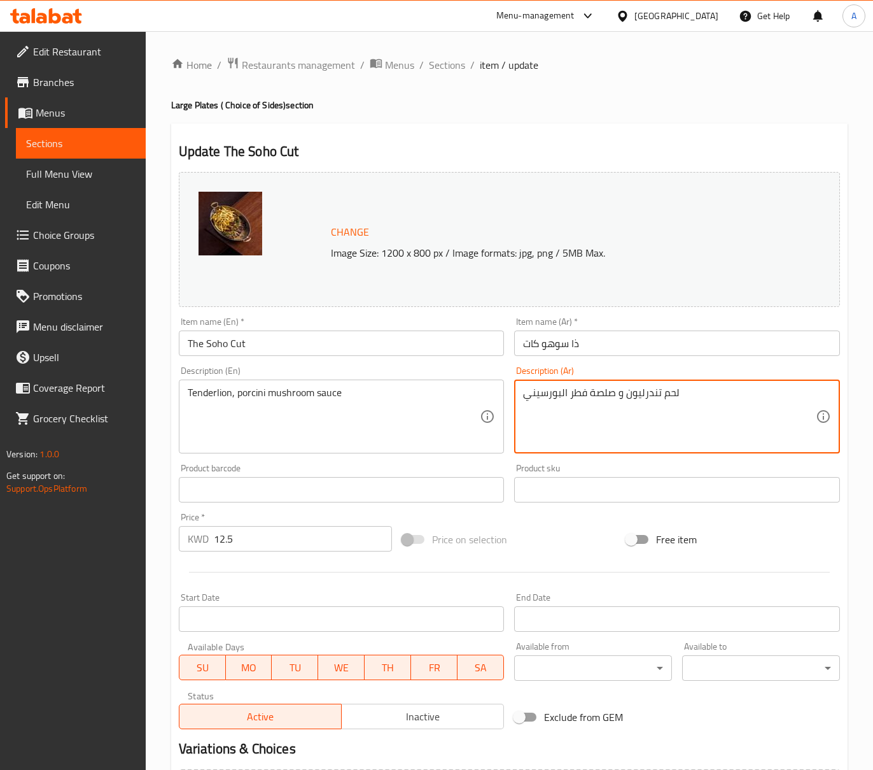
type textarea "لحم تندرليون و صلصة فطر البورسيني"
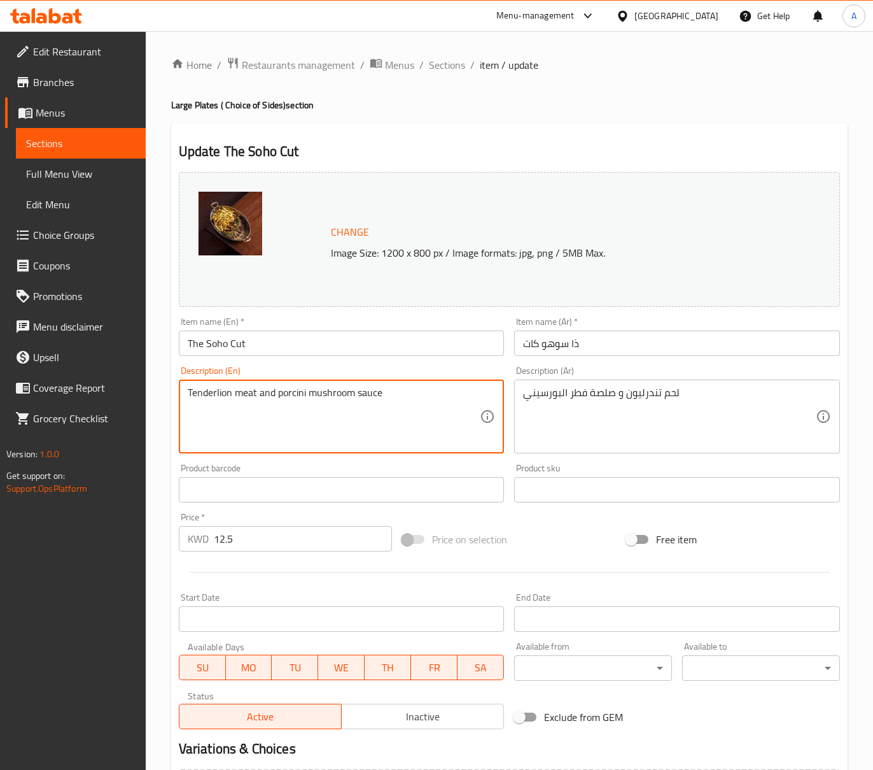
click at [360, 393] on textarea "Tenderlion meat and porcini mushroom sauce" at bounding box center [334, 416] width 293 height 60
click at [342, 421] on textarea "Tenderlion meat and porcini mushroom sauce" at bounding box center [334, 416] width 293 height 60
click at [393, 406] on textarea "Tenderlion meat and porcini mushroom sauce" at bounding box center [334, 416] width 293 height 60
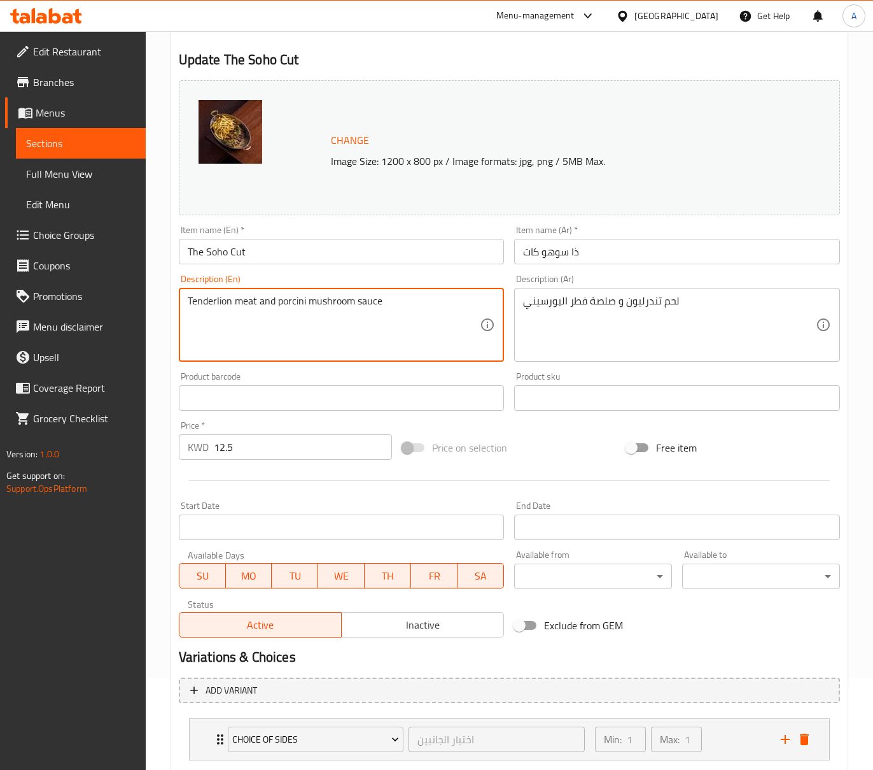
scroll to position [169, 0]
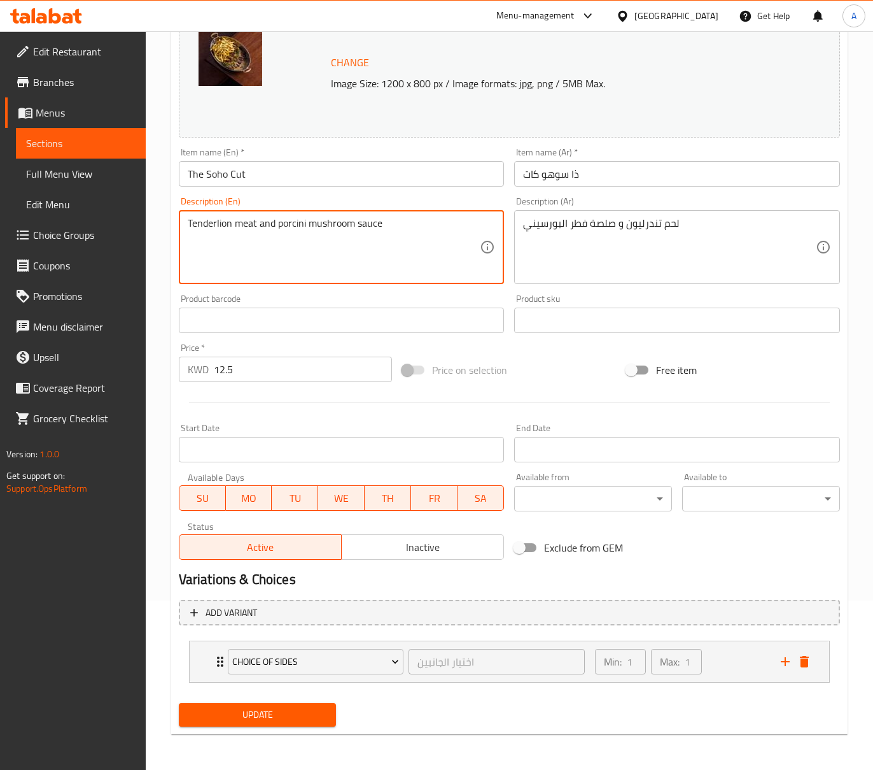
type textarea "Tenderlion meat and porcini mushroom sauce"
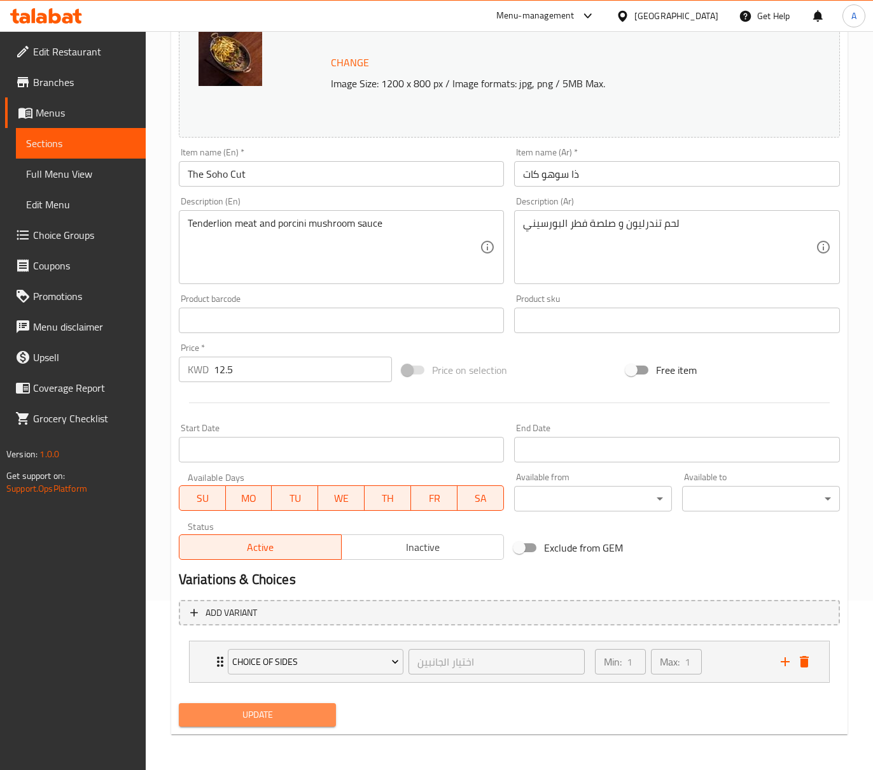
click at [286, 707] on span "Update" at bounding box center [257, 715] width 137 height 16
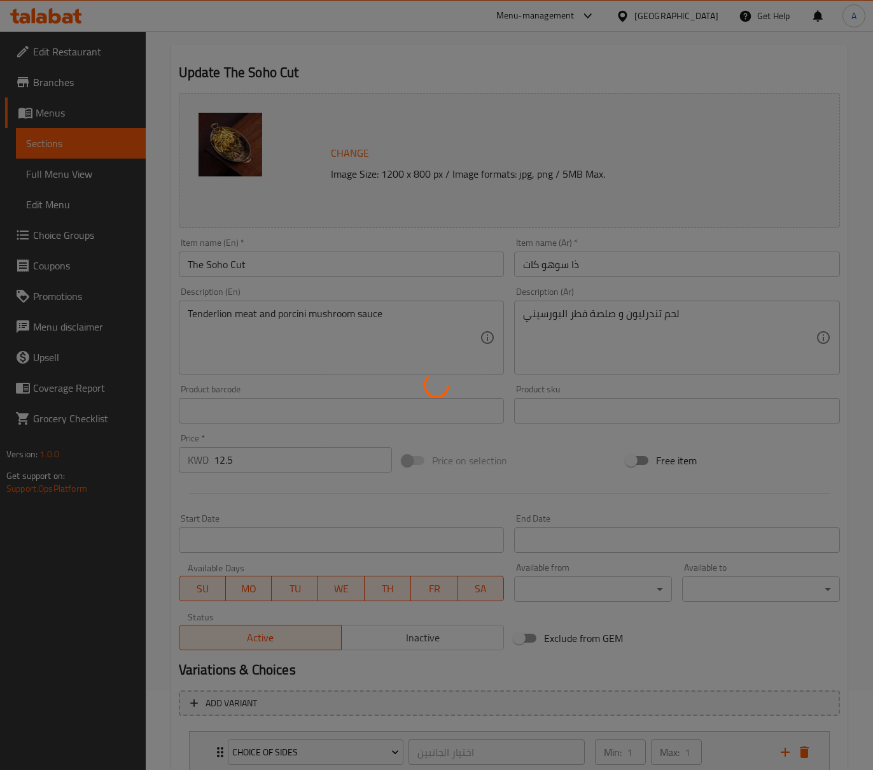
scroll to position [0, 0]
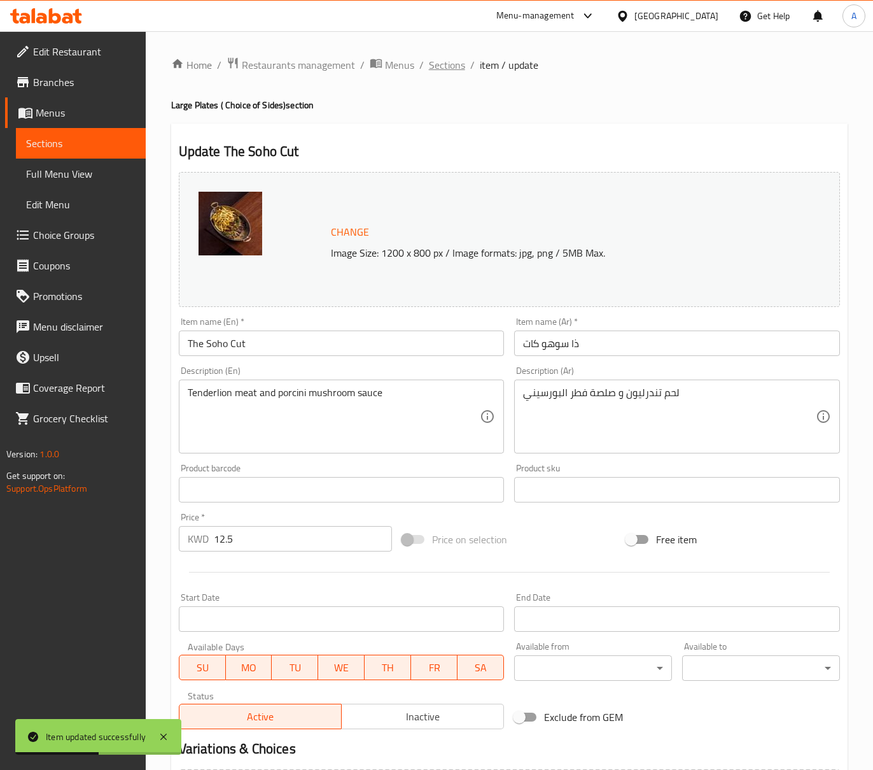
click at [456, 64] on span "Sections" at bounding box center [447, 64] width 36 height 15
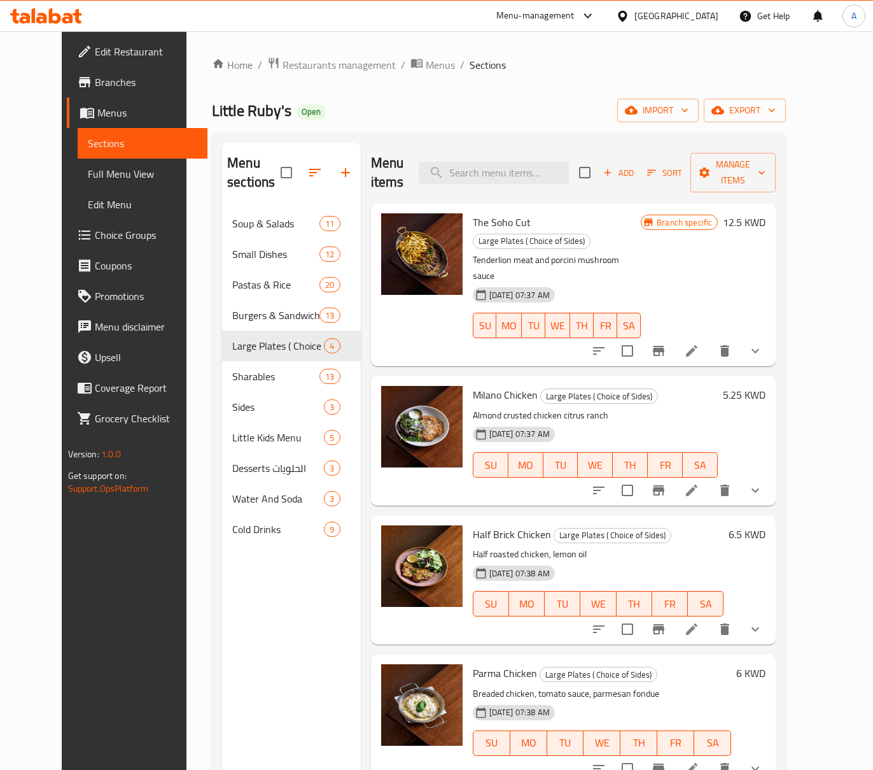
click at [710, 479] on li at bounding box center [692, 490] width 36 height 23
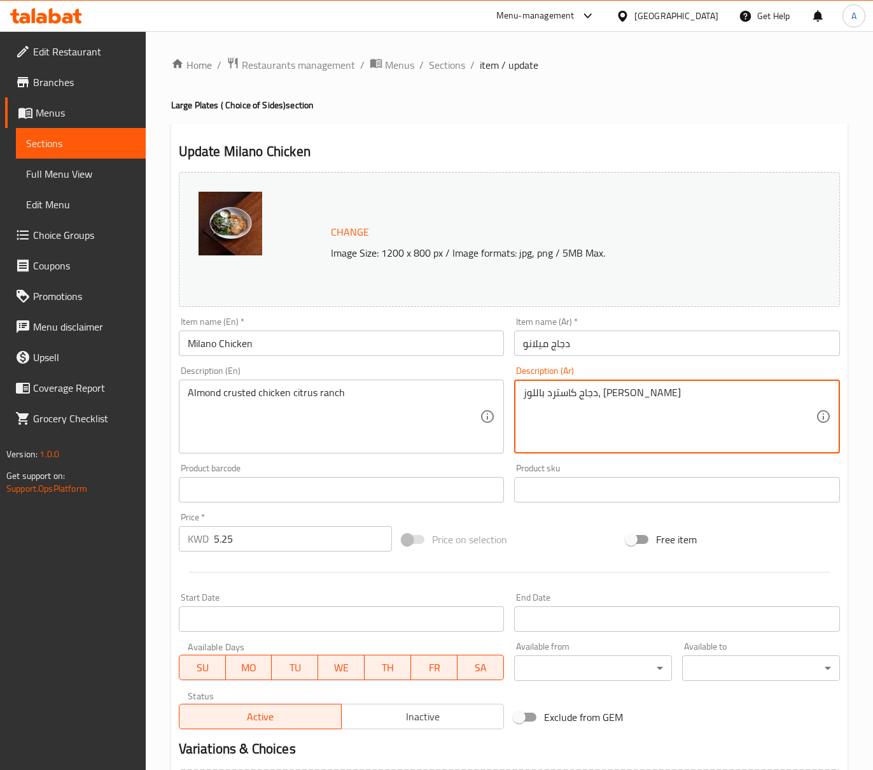
click at [574, 397] on textarea "دجاج كاسترد باللوز، رانش حامض" at bounding box center [669, 416] width 293 height 60
type textarea "دجاج كاسترد باللوز و رانش حامض"
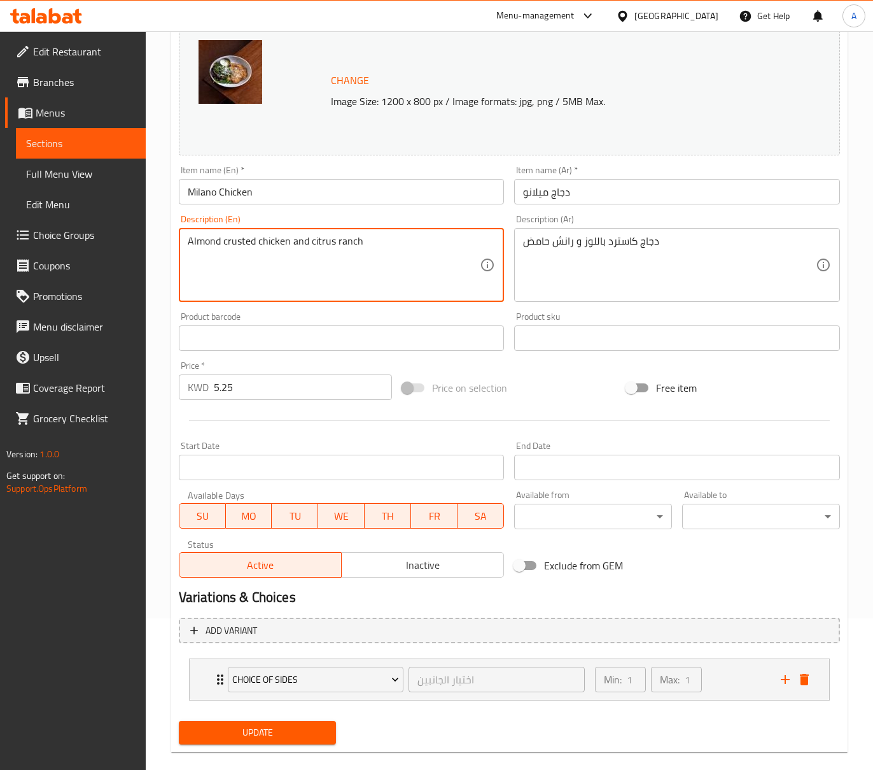
scroll to position [169, 0]
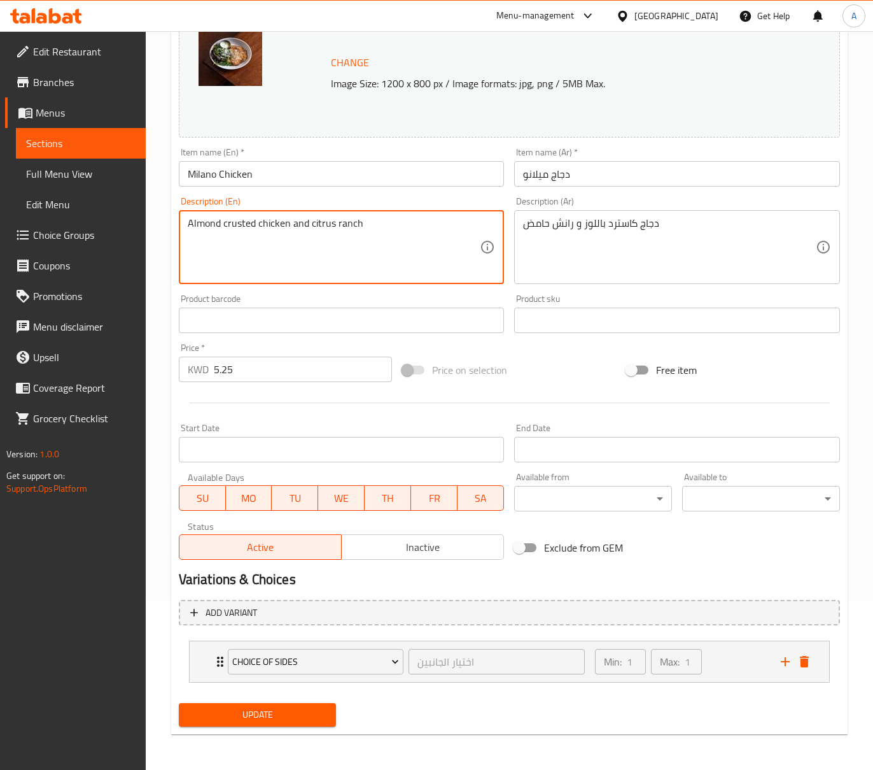
type textarea "Almond crusted chicken and citrus ranch"
click at [293, 711] on span "Update" at bounding box center [257, 715] width 137 height 16
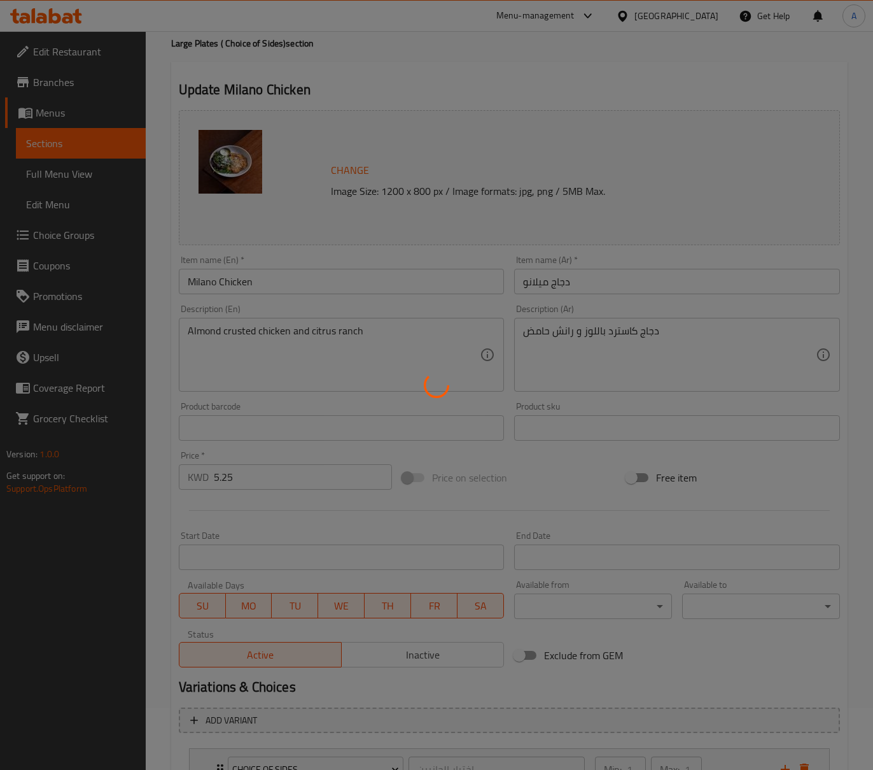
scroll to position [0, 0]
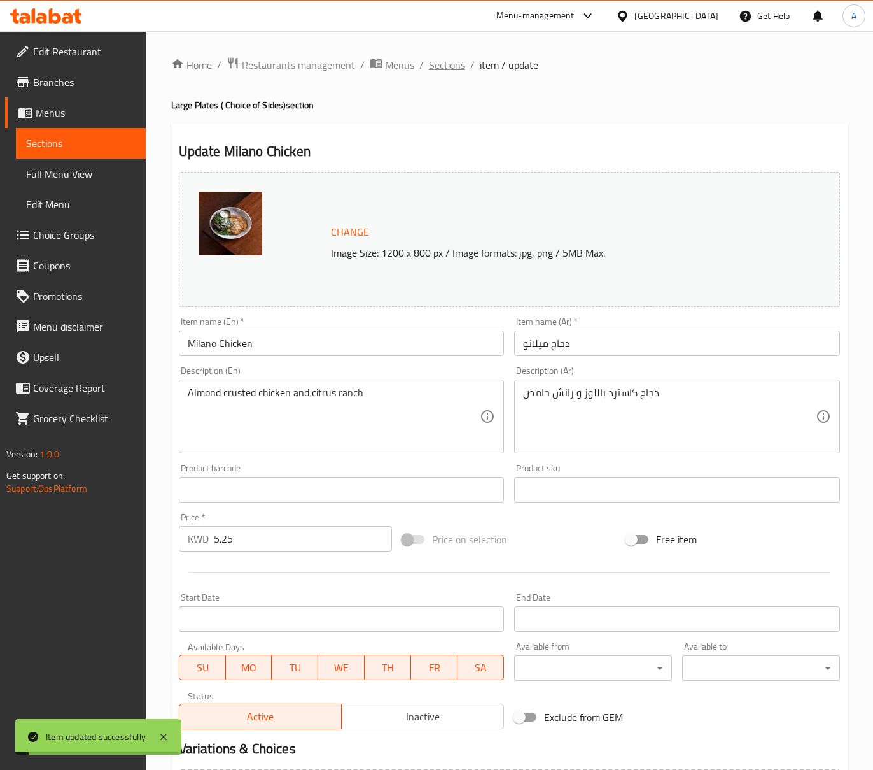
click at [449, 64] on span "Sections" at bounding box center [447, 64] width 36 height 15
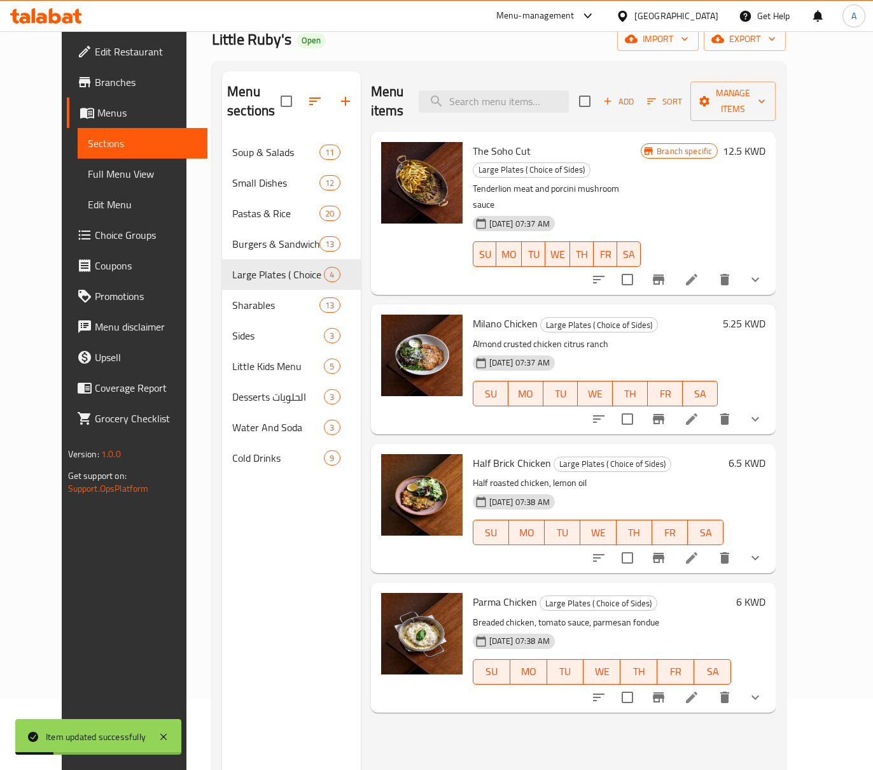
scroll to position [169, 0]
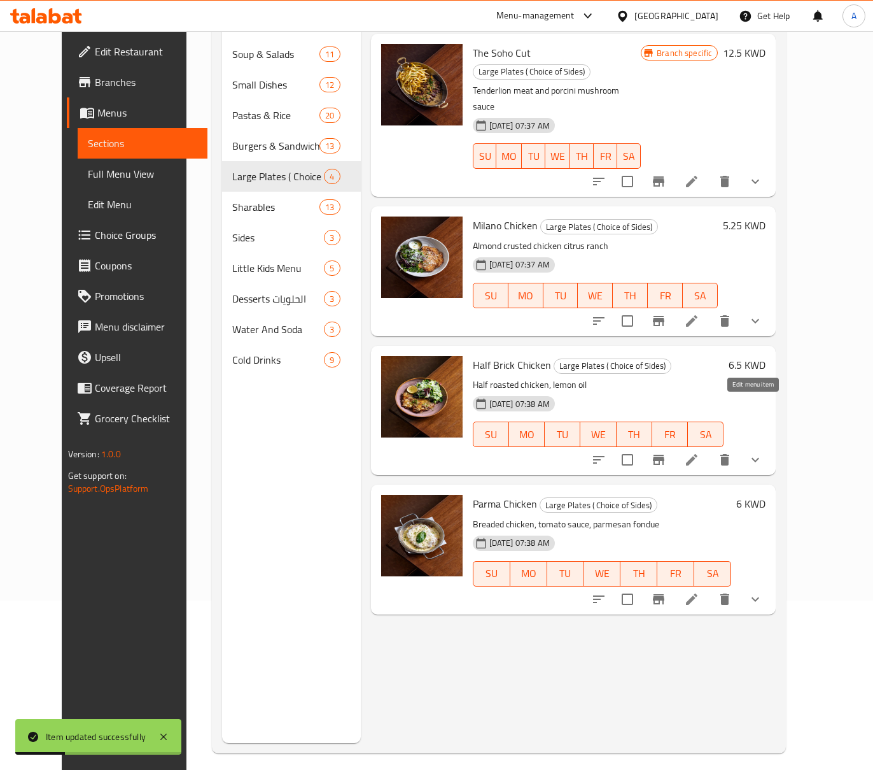
click at [698, 454] on icon at bounding box center [691, 459] width 11 height 11
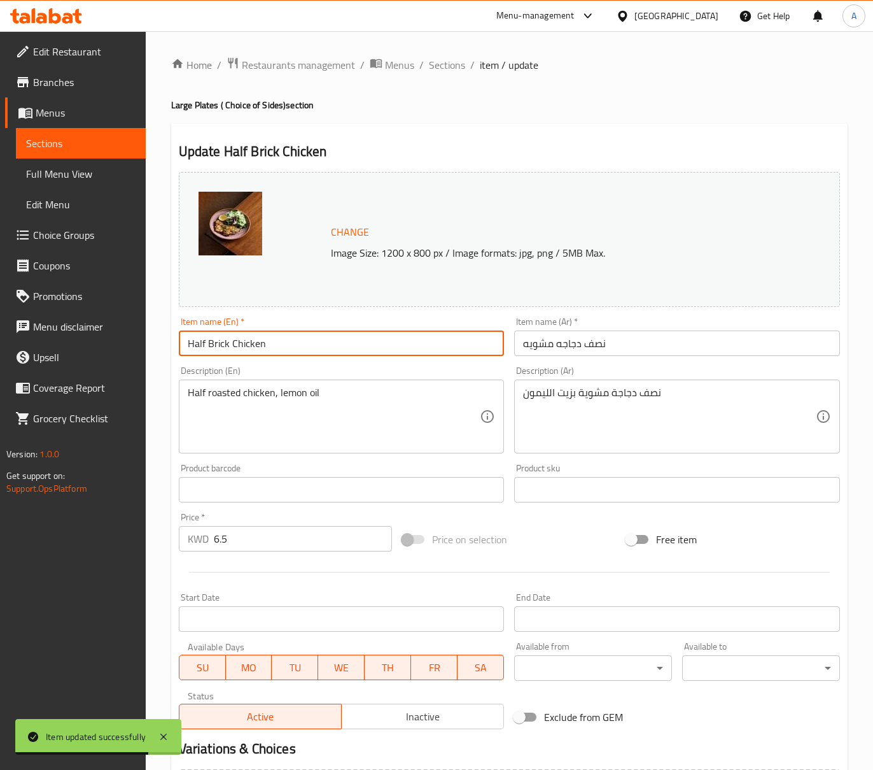
click at [224, 345] on input "Half Brick Chicken" at bounding box center [342, 342] width 326 height 25
click at [250, 350] on input "Half Brick Chicken" at bounding box center [342, 342] width 326 height 25
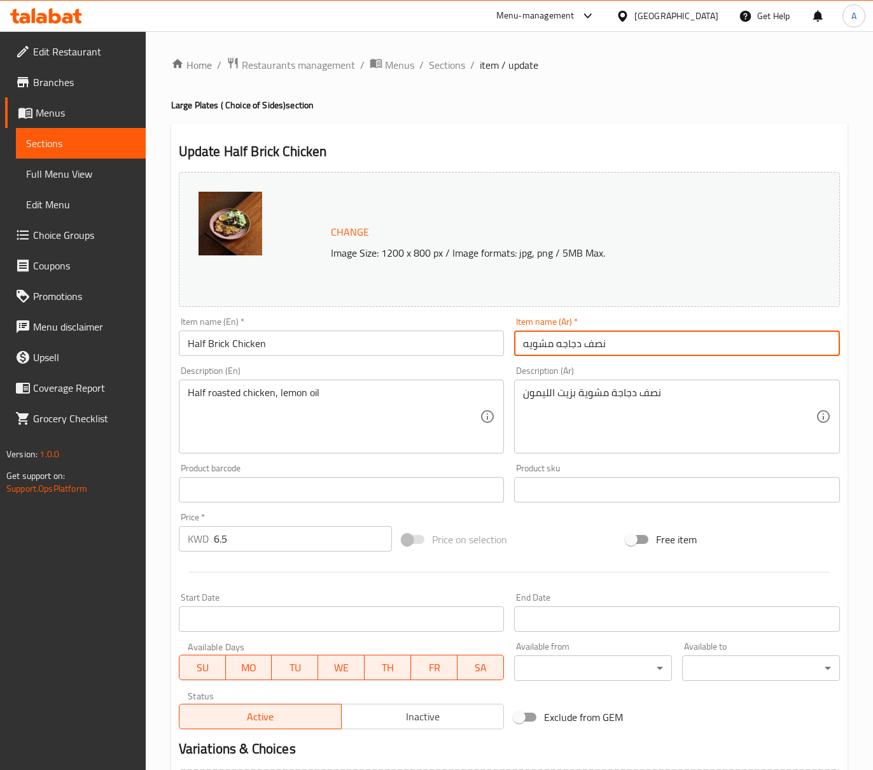
click at [533, 347] on input "نصف دجاجه مشويه" at bounding box center [677, 342] width 326 height 25
click at [535, 345] on input "نصف دجاجه مشويه" at bounding box center [677, 342] width 326 height 25
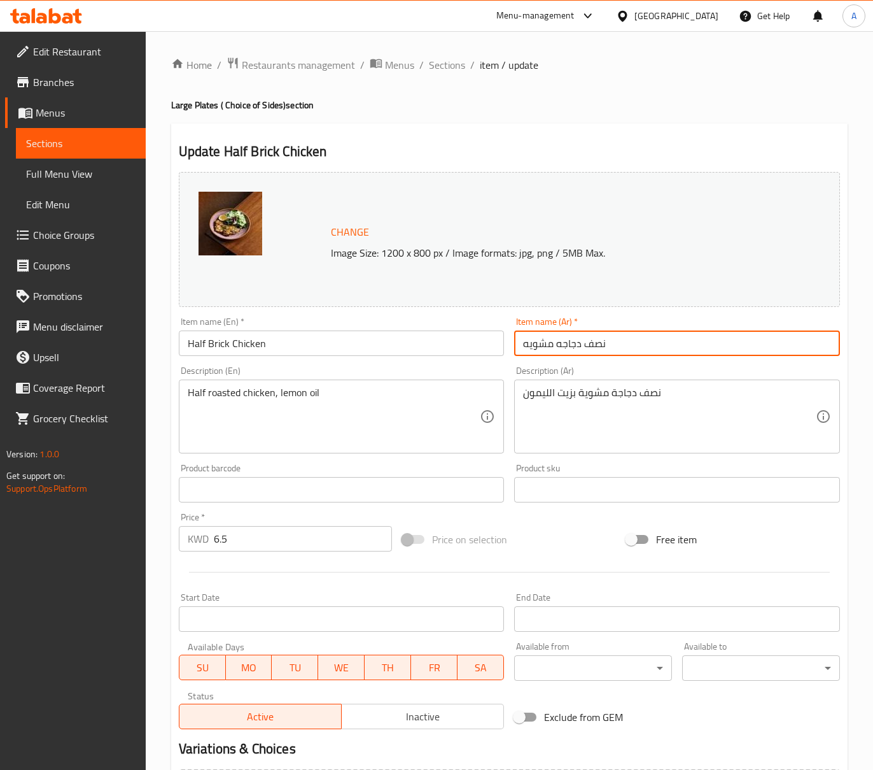
click at [538, 344] on input "نصف دجاجه مشويه" at bounding box center [677, 342] width 326 height 25
type input "نصف دجاجه بريك"
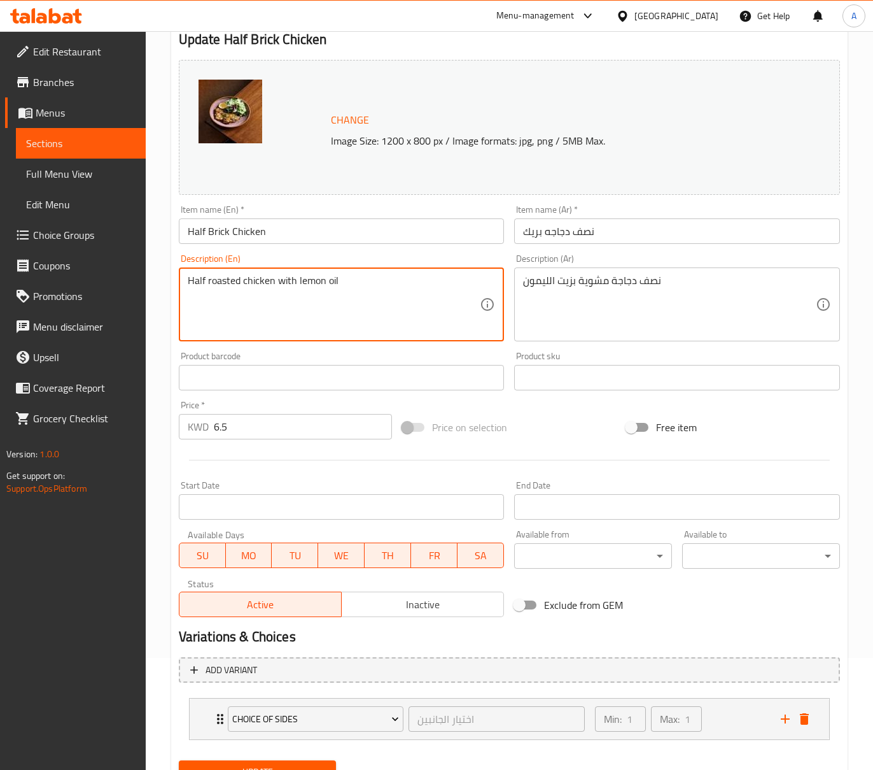
scroll to position [169, 0]
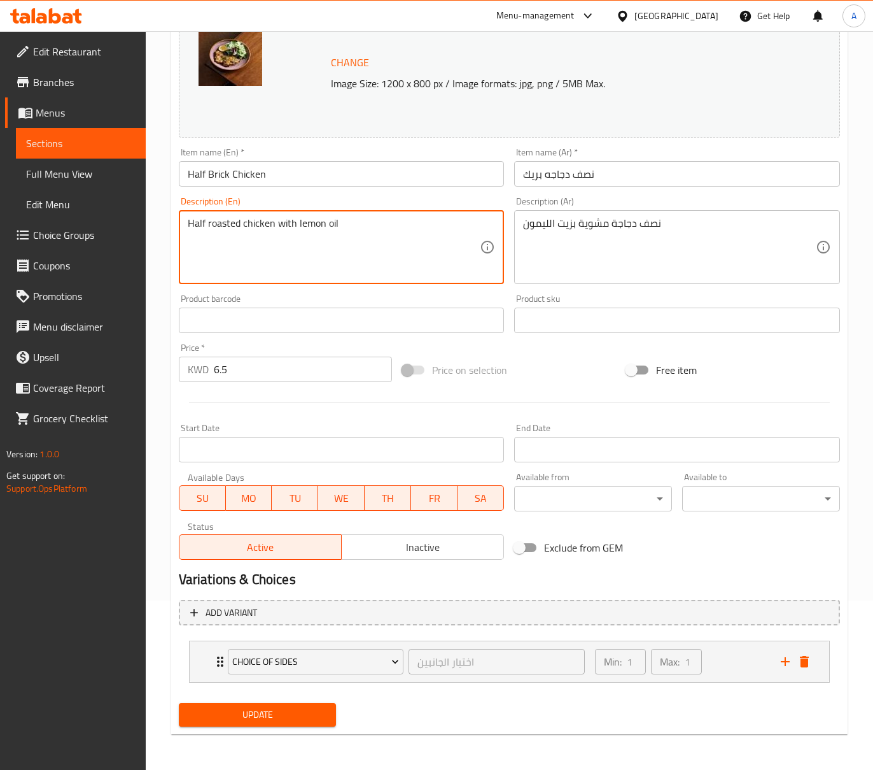
type textarea "Half roasted chicken with lemon oil"
click at [293, 704] on button "Update" at bounding box center [258, 715] width 158 height 24
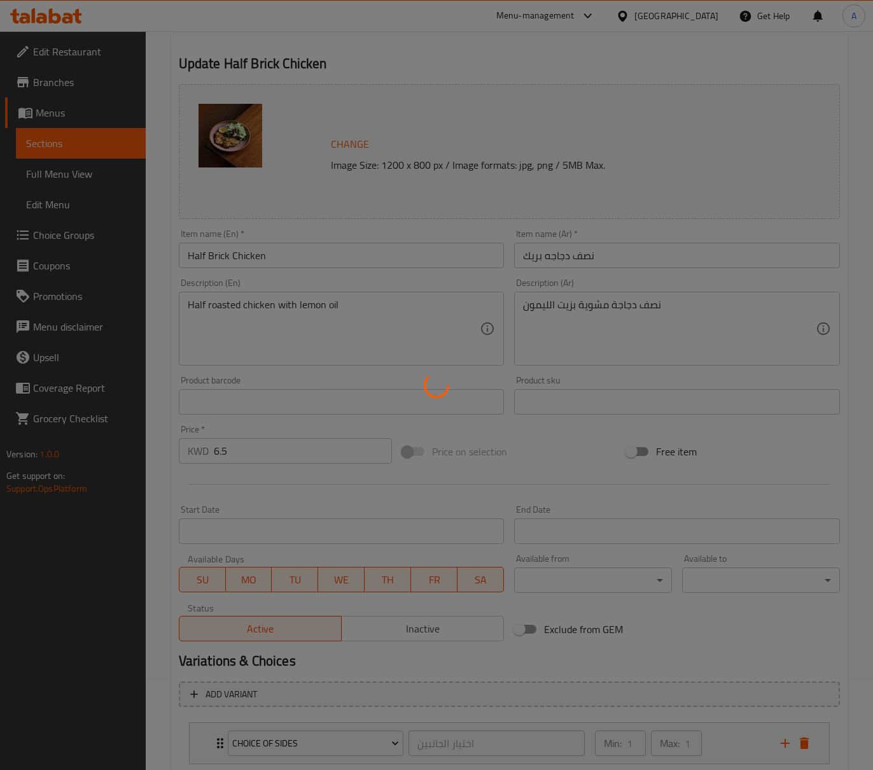
scroll to position [0, 0]
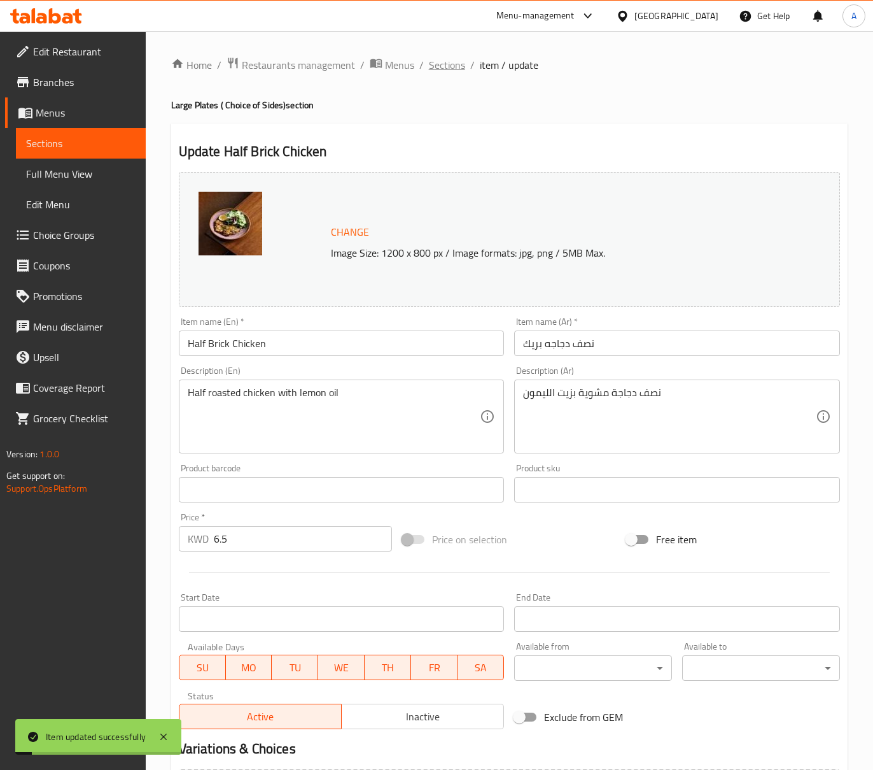
click at [447, 70] on span "Sections" at bounding box center [447, 64] width 36 height 15
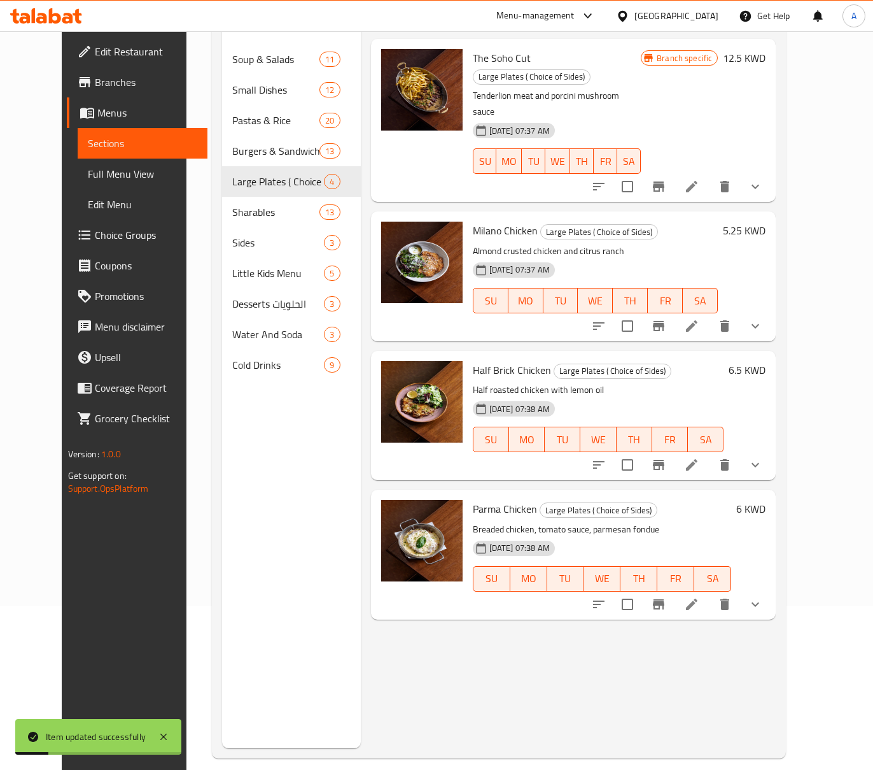
scroll to position [179, 0]
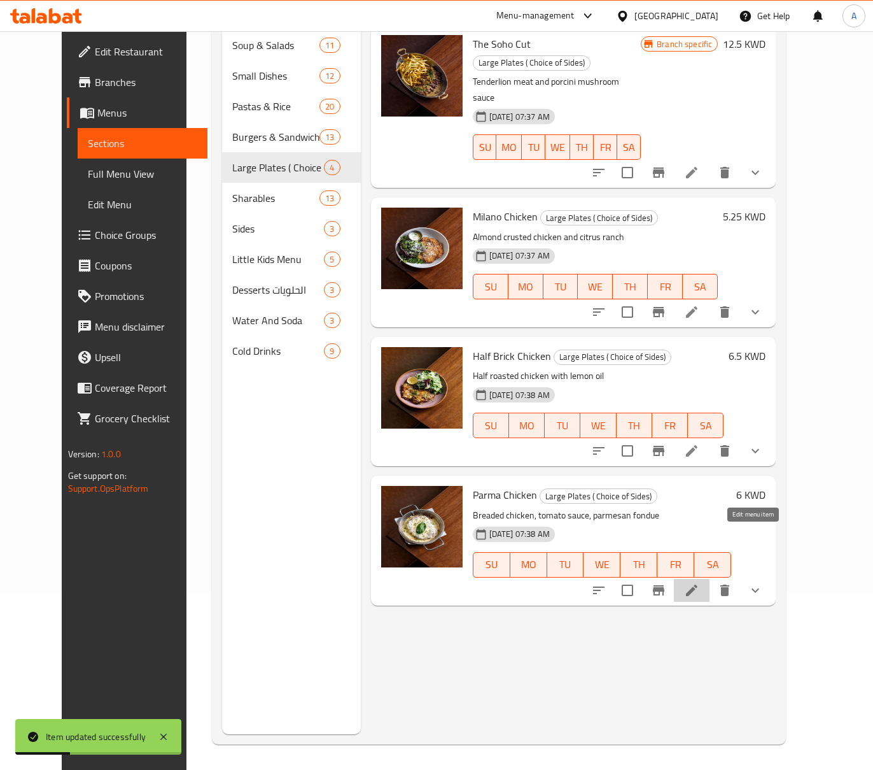
click at [700, 582] on icon at bounding box center [691, 589] width 15 height 15
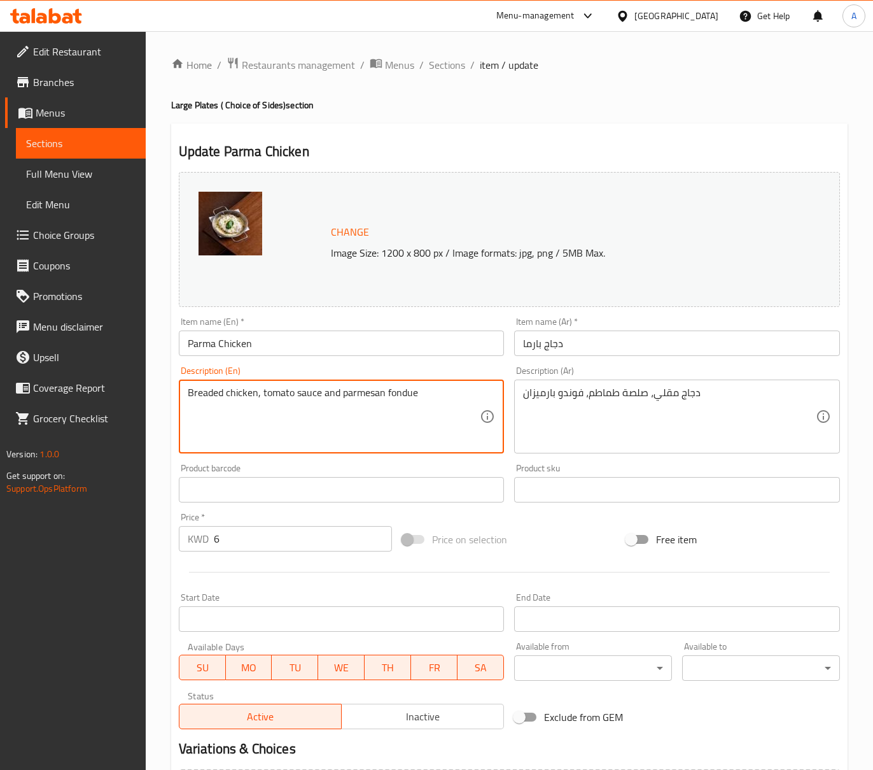
type textarea "Breaded chicken, tomato sauce and parmesan fondue"
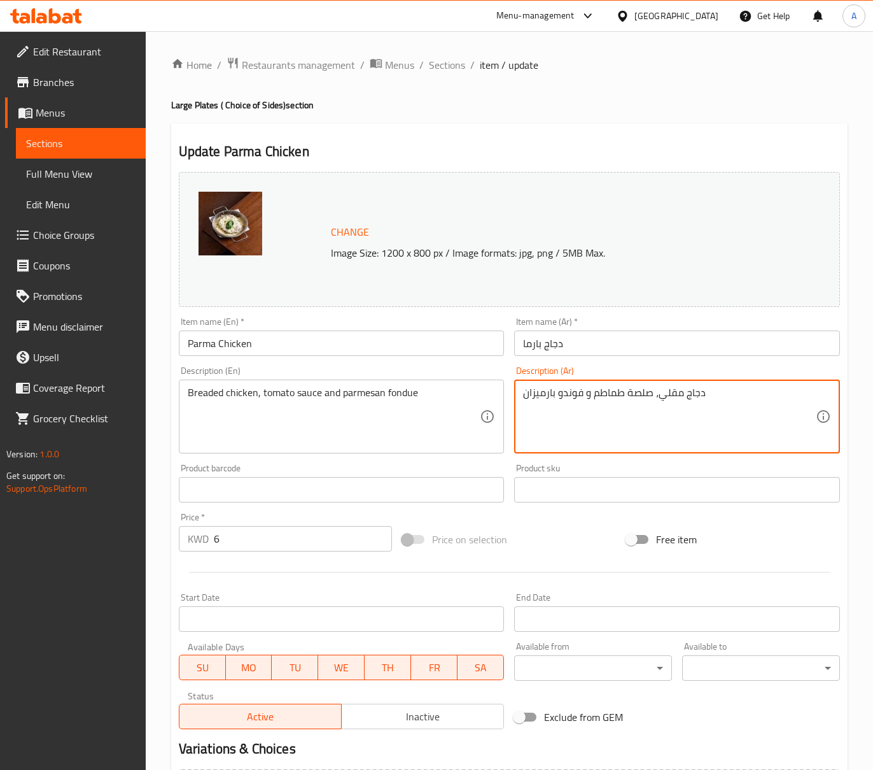
type textarea "دجاج مقلي، صلصة طماطم و فوندو بارميزان"
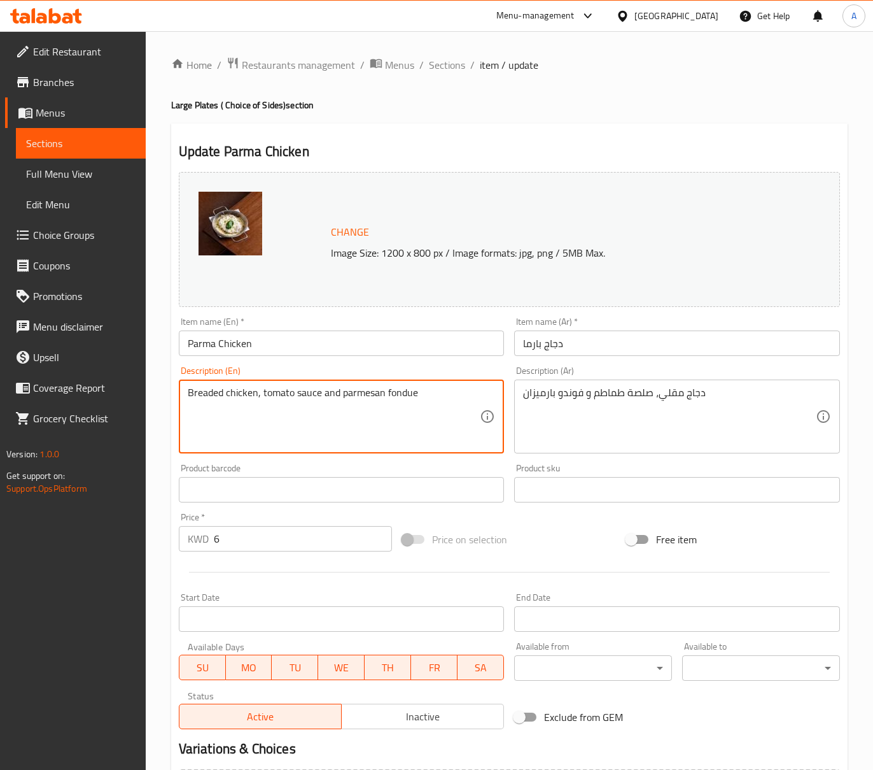
click at [217, 397] on textarea "Breaded chicken, tomato sauce and parmesan fondue" at bounding box center [334, 416] width 293 height 60
click at [255, 400] on textarea "Breaded chicken, tomato sauce and parmesan fondue" at bounding box center [334, 416] width 293 height 60
click at [222, 391] on textarea "Breaded chicken, tomato sauce and parmesan fondue" at bounding box center [334, 416] width 293 height 60
type textarea "Breaded fried chicken, tomato sauce and parmesan fondue"
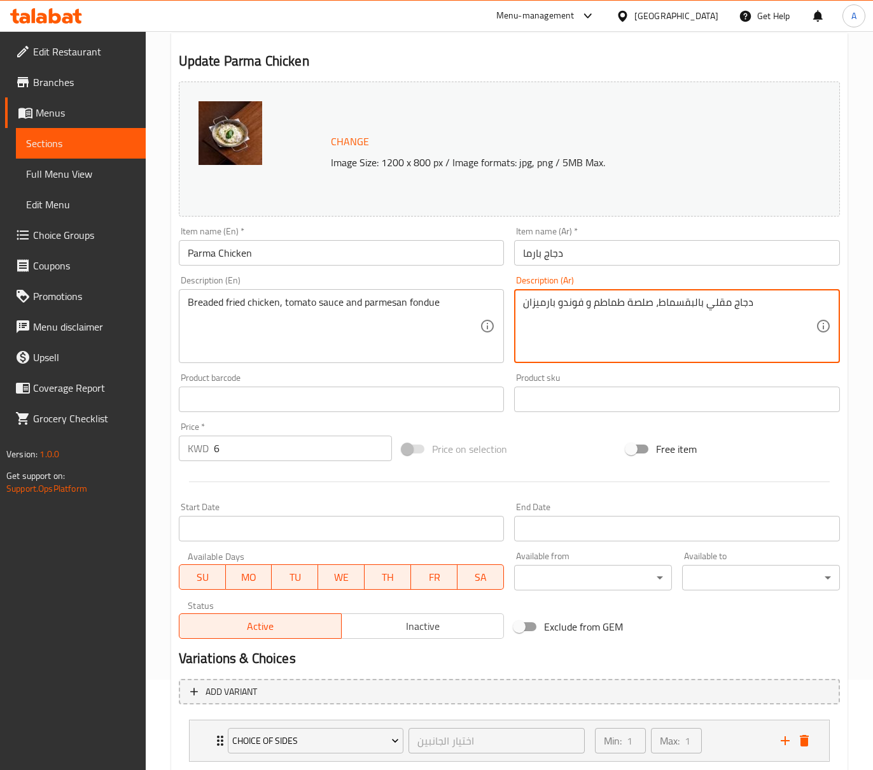
scroll to position [169, 0]
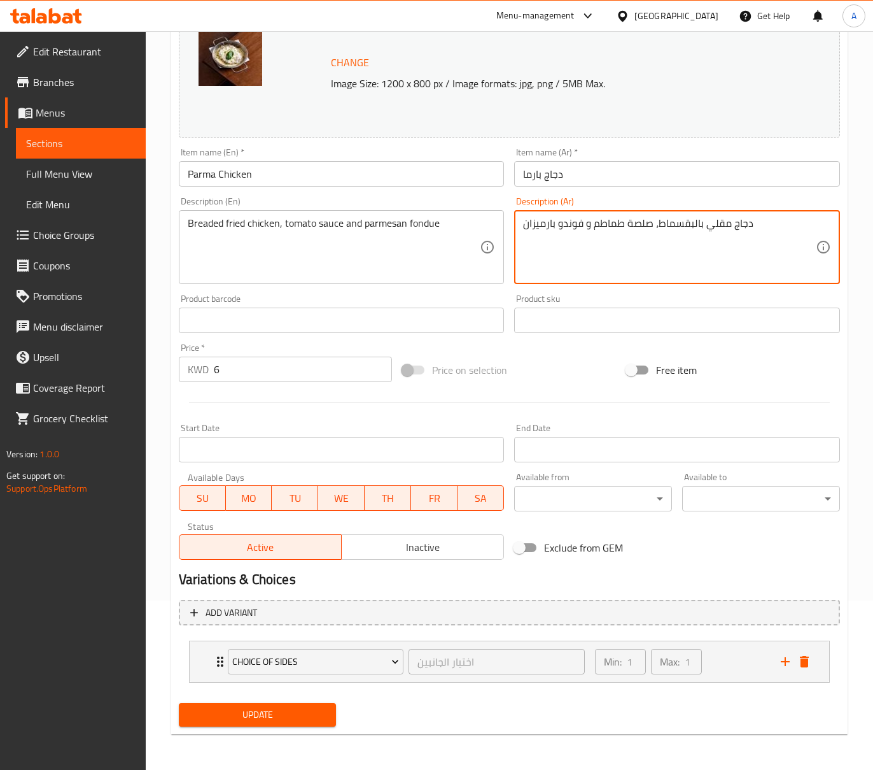
type textarea "دجاج مقلي بالبقسماط، صلصة طماطم و فوندو بارميزان"
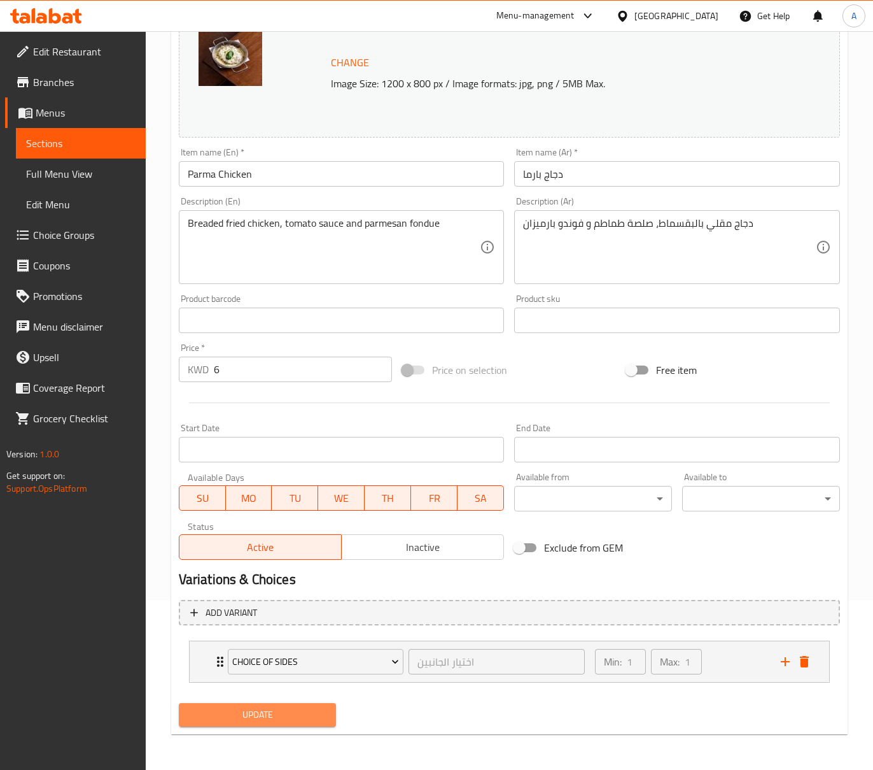
click at [304, 726] on button "Update" at bounding box center [258, 715] width 158 height 24
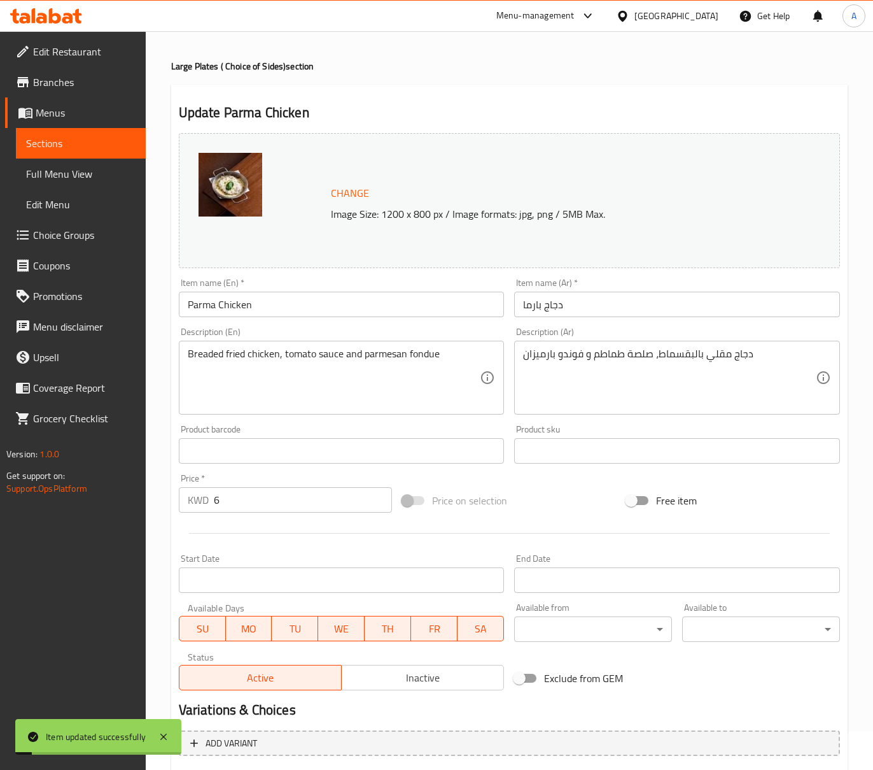
scroll to position [0, 0]
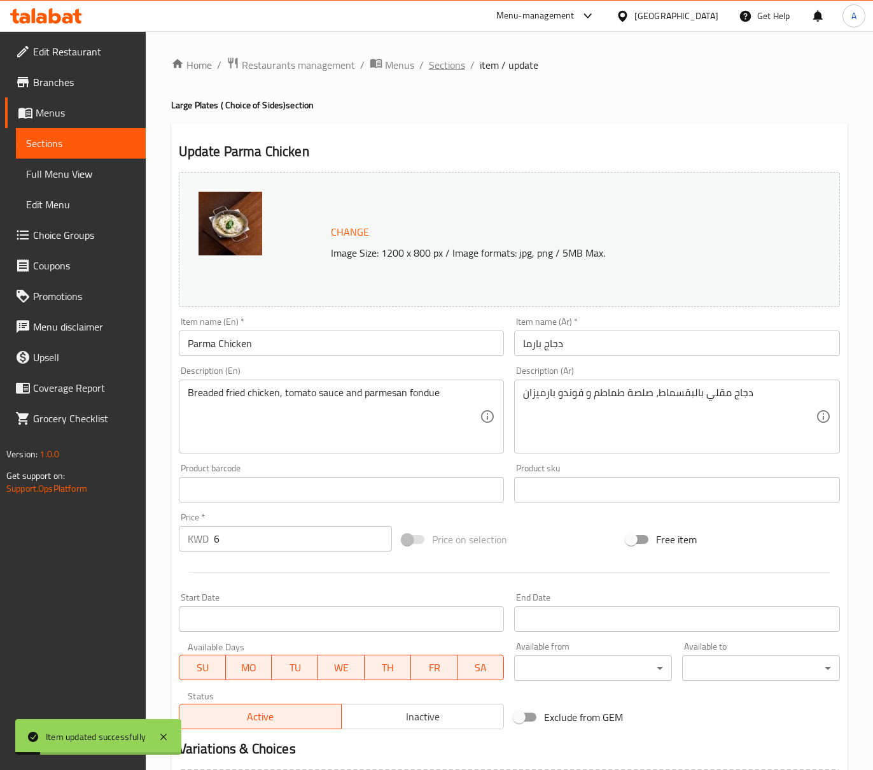
click at [457, 67] on span "Sections" at bounding box center [447, 64] width 36 height 15
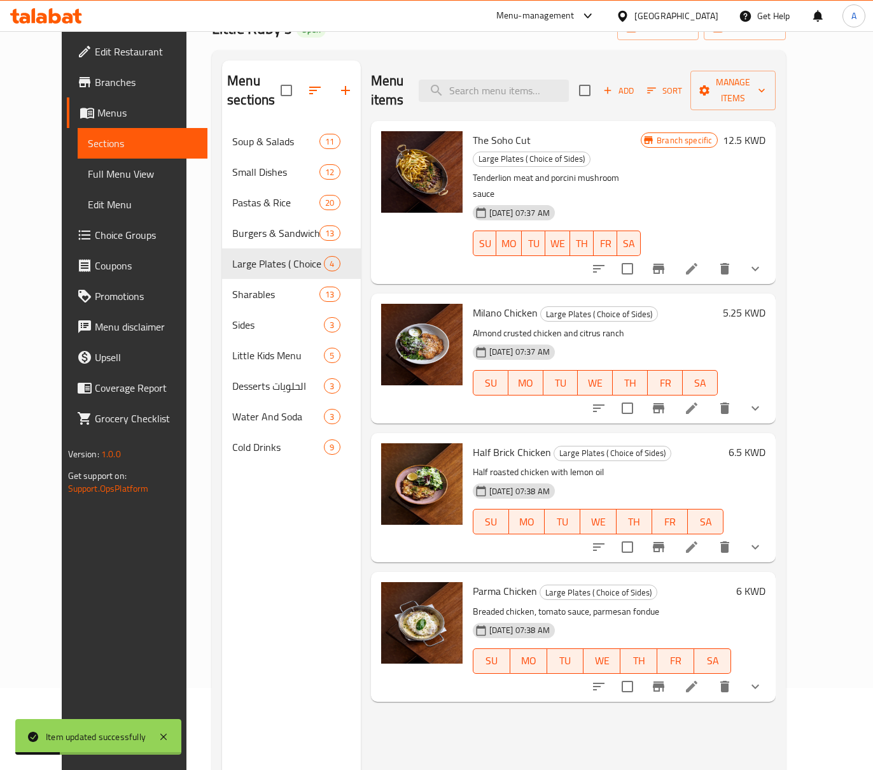
scroll to position [179, 0]
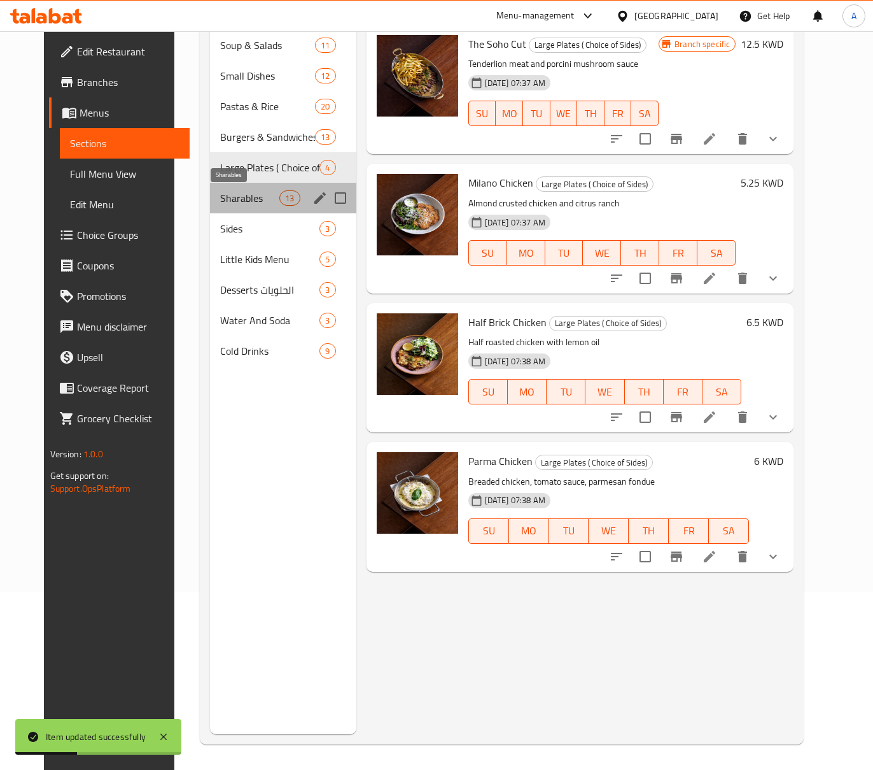
click at [247, 197] on span "Sharables" at bounding box center [249, 197] width 59 height 15
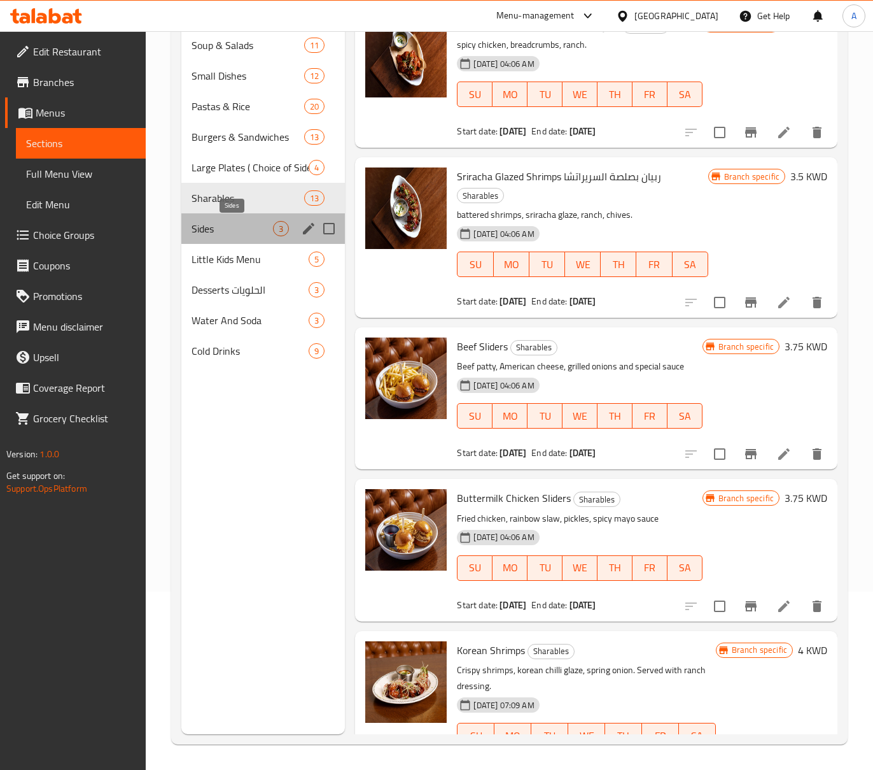
click at [233, 225] on span "Sides" at bounding box center [233, 228] width 82 height 15
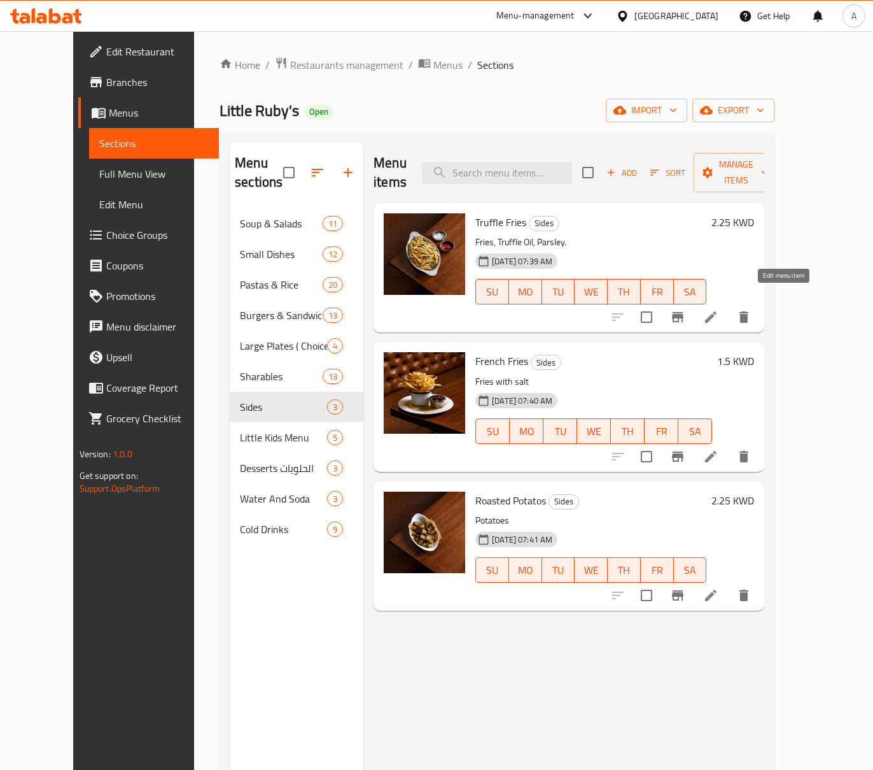
click at [717, 311] on icon at bounding box center [710, 316] width 11 height 11
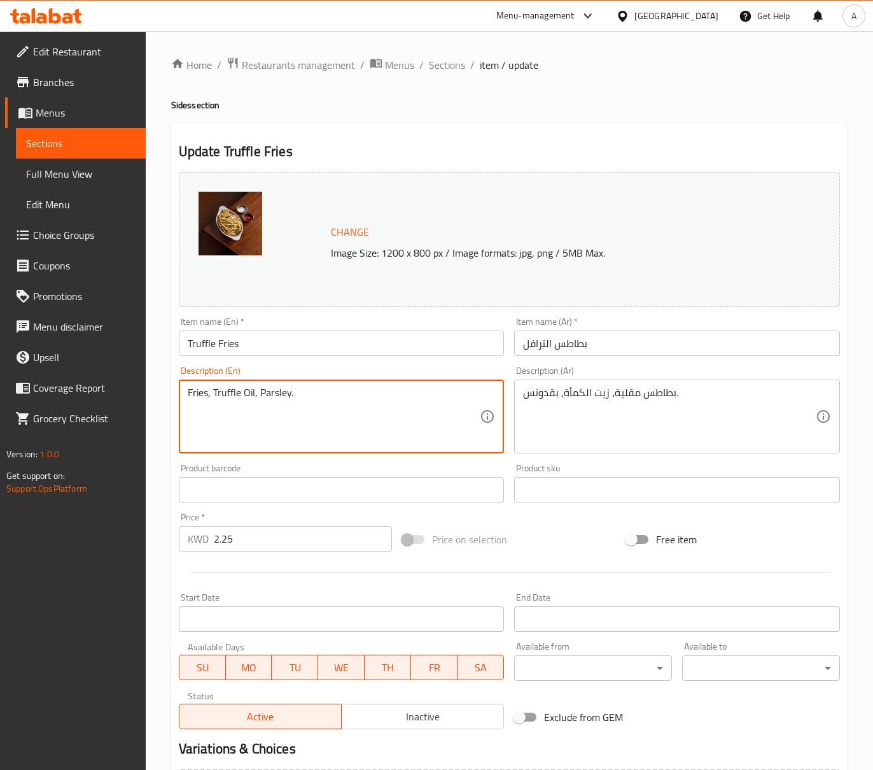
click at [364, 411] on textarea "Fries, Truffle Oil, Parsley." at bounding box center [334, 416] width 293 height 60
click at [290, 397] on textarea "Fries, Truffle Oil, Parsley." at bounding box center [334, 416] width 293 height 60
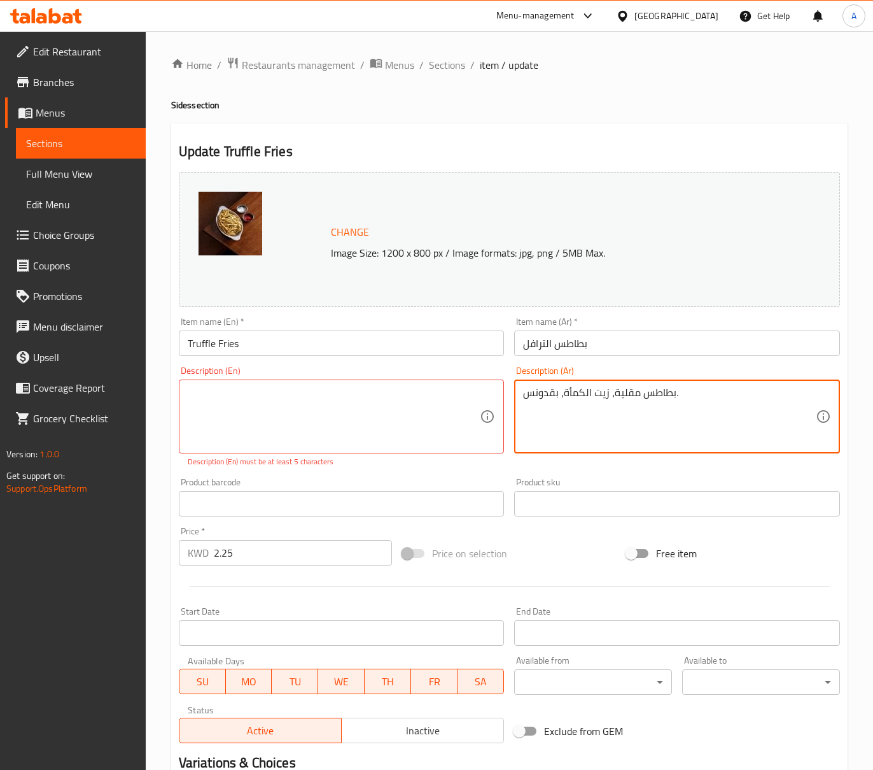
click at [561, 408] on textarea "بطاطس مقلية، زيت الكمأة، بقدونس." at bounding box center [669, 416] width 293 height 60
click at [222, 342] on input "Truffle Fries" at bounding box center [342, 342] width 326 height 25
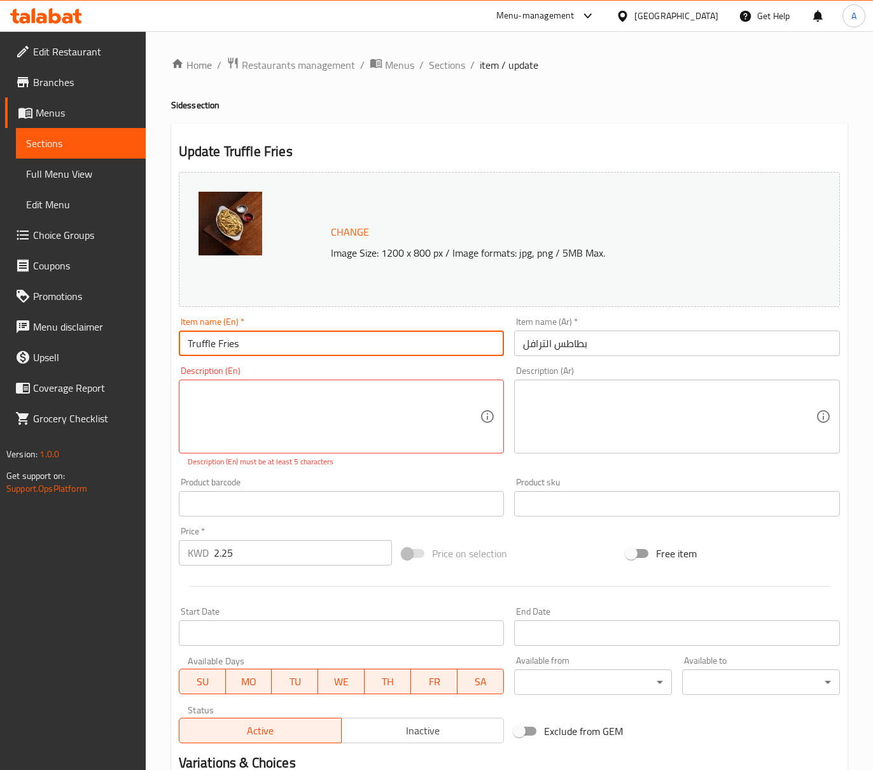
click at [222, 342] on input "Truffle Fries" at bounding box center [342, 342] width 326 height 25
click at [558, 347] on input "بطاطس الترافل" at bounding box center [677, 342] width 326 height 25
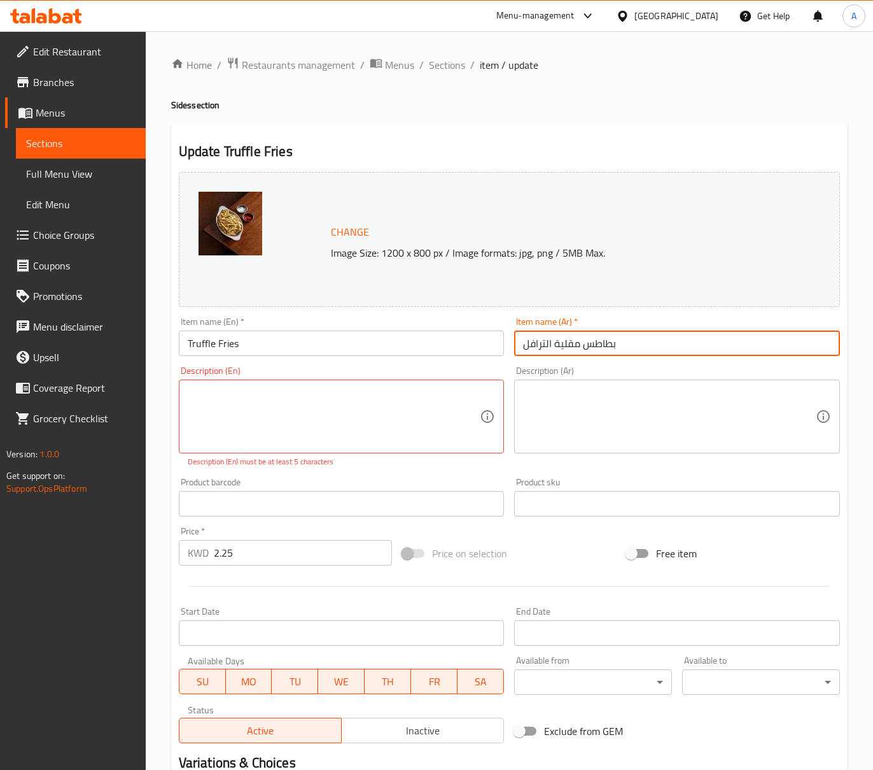
type input "بطاطس مقلية الترافل"
click at [616, 407] on textarea at bounding box center [669, 416] width 293 height 60
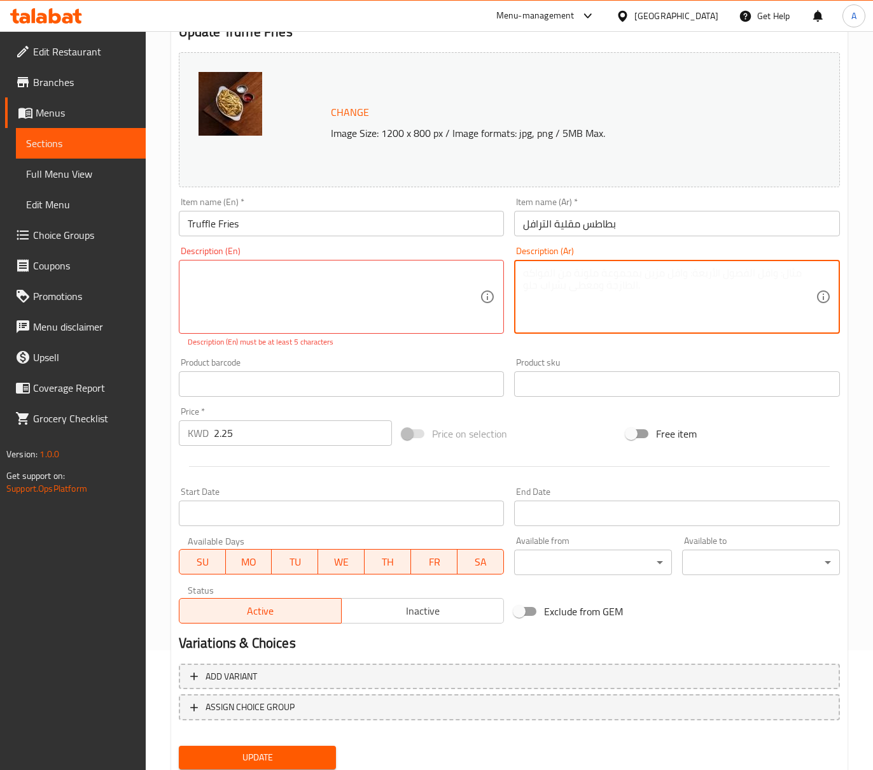
scroll to position [161, 0]
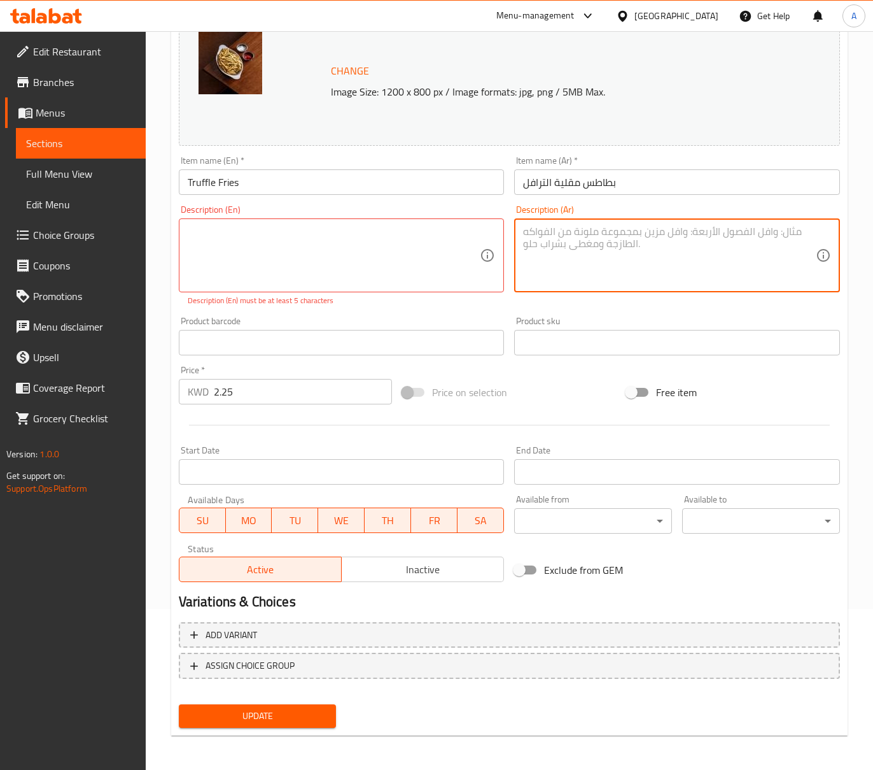
click at [283, 708] on span "Update" at bounding box center [257, 716] width 137 height 16
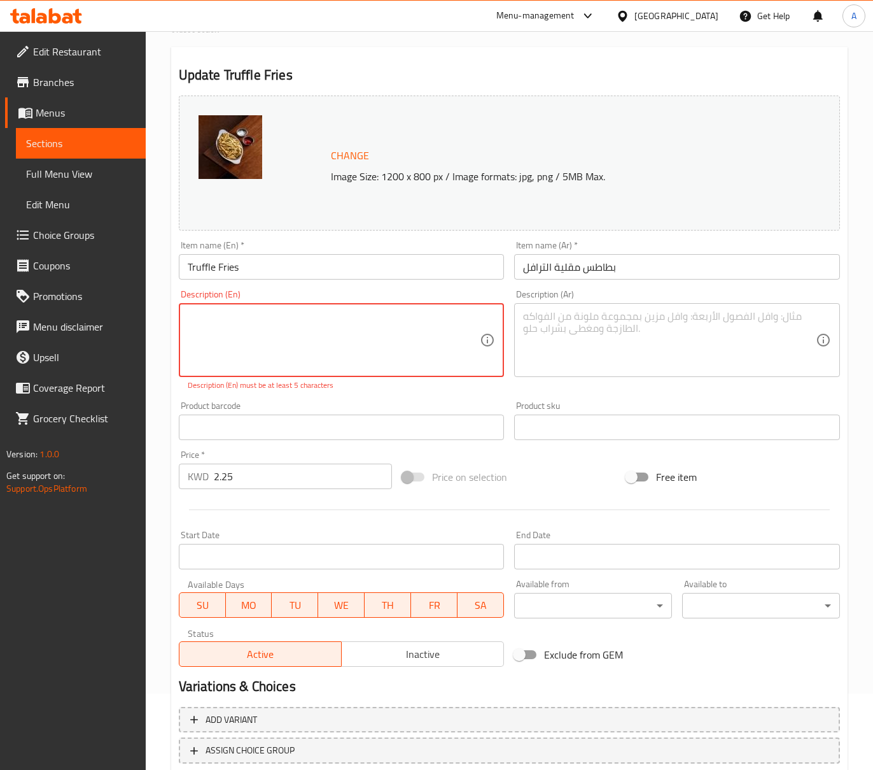
scroll to position [0, 0]
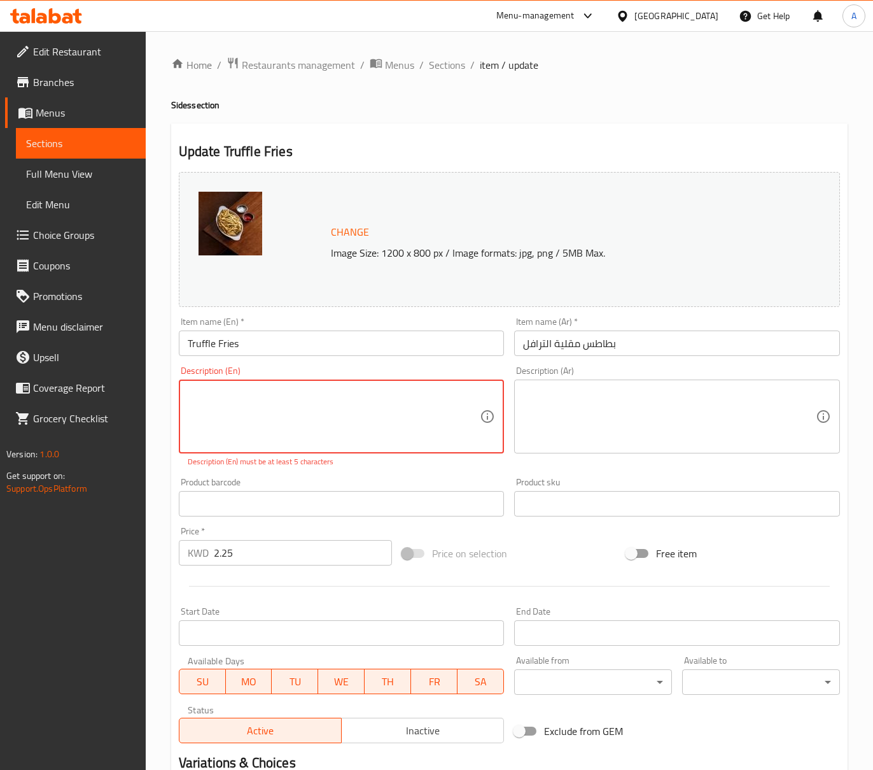
click at [363, 411] on textarea at bounding box center [334, 416] width 293 height 60
click at [316, 388] on textarea at bounding box center [334, 416] width 293 height 60
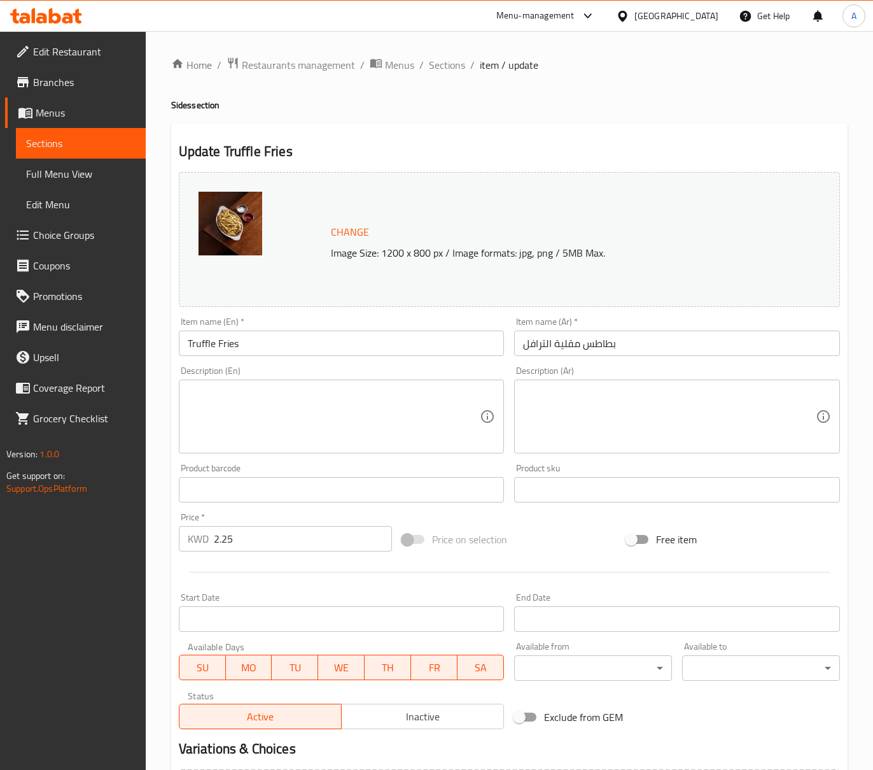
click at [153, 428] on div "Home / Restaurants management / Menus / Sections / item / update Sides section …" at bounding box center [510, 474] width 728 height 887
click at [153, 416] on div "Home / Restaurants management / Menus / Sections / item / update Sides section …" at bounding box center [510, 474] width 728 height 887
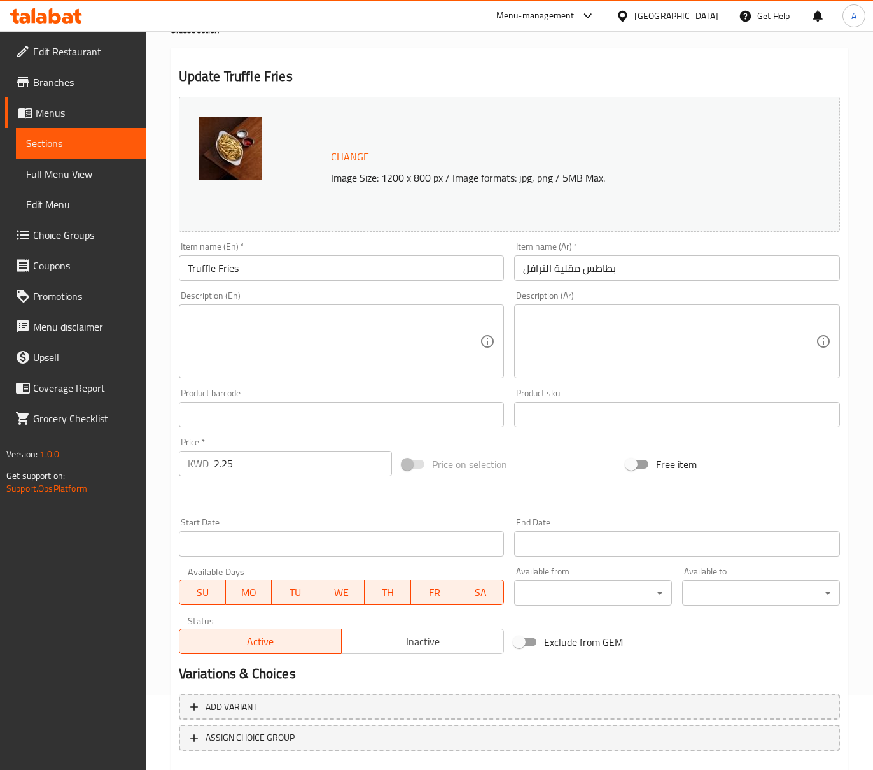
scroll to position [148, 0]
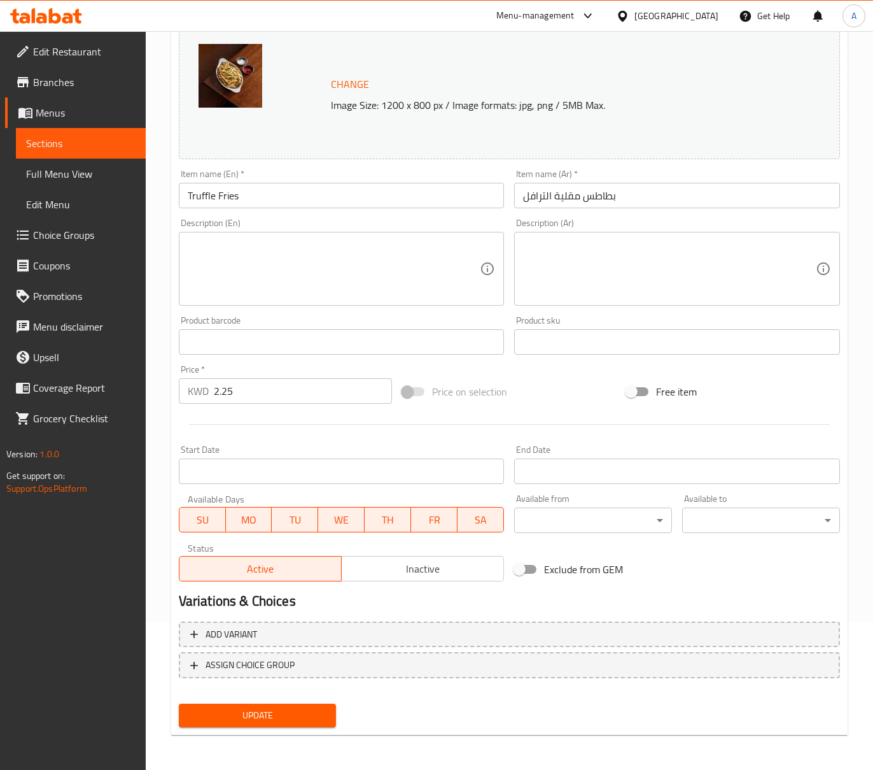
click at [270, 705] on button "Update" at bounding box center [258, 715] width 158 height 24
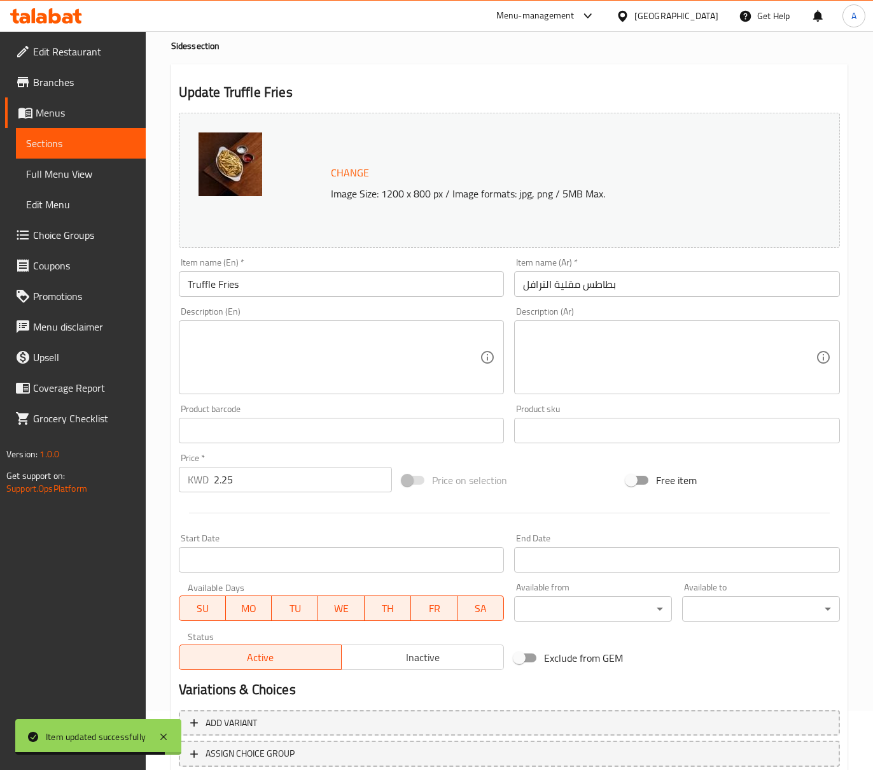
scroll to position [0, 0]
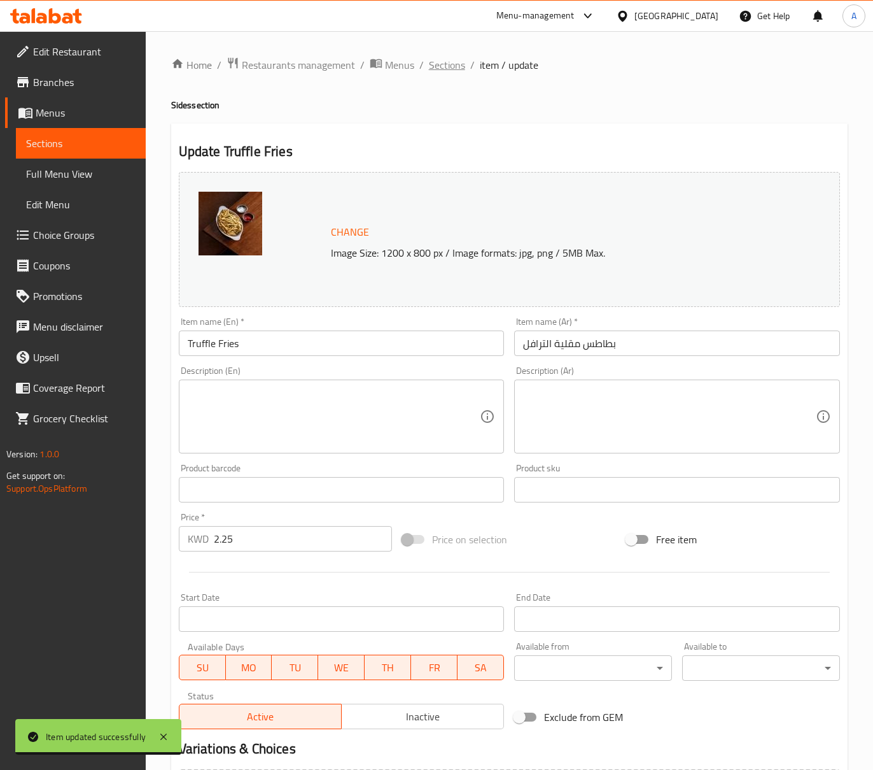
click at [454, 60] on span "Sections" at bounding box center [447, 64] width 36 height 15
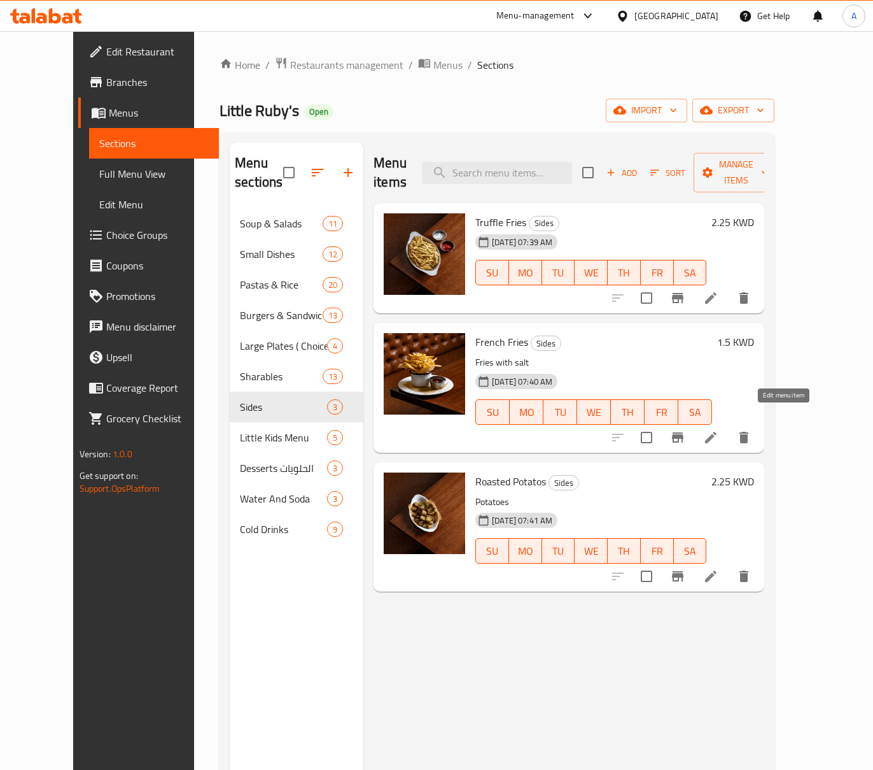
click at [719, 430] on icon at bounding box center [710, 437] width 15 height 15
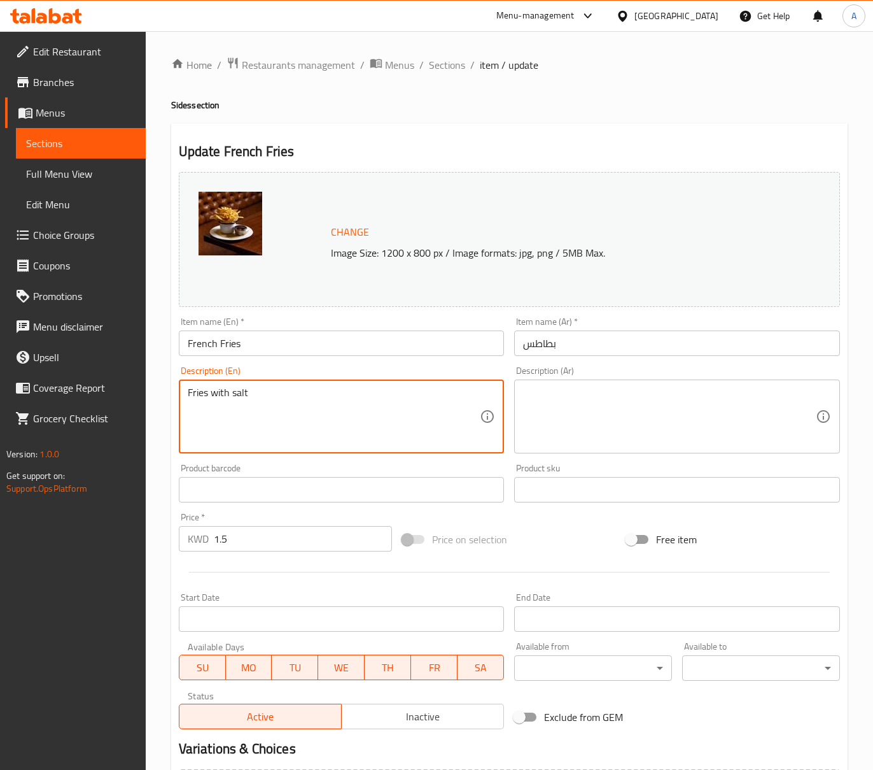
click at [337, 393] on textarea "Fries with salt" at bounding box center [334, 416] width 293 height 60
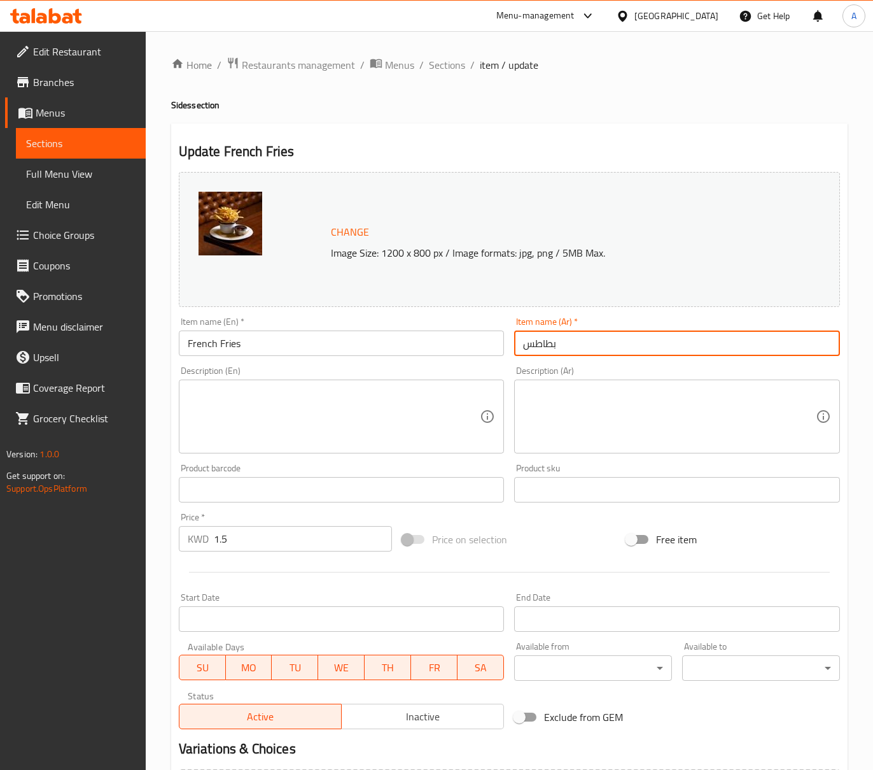
click at [565, 348] on input "بطاطس" at bounding box center [677, 342] width 326 height 25
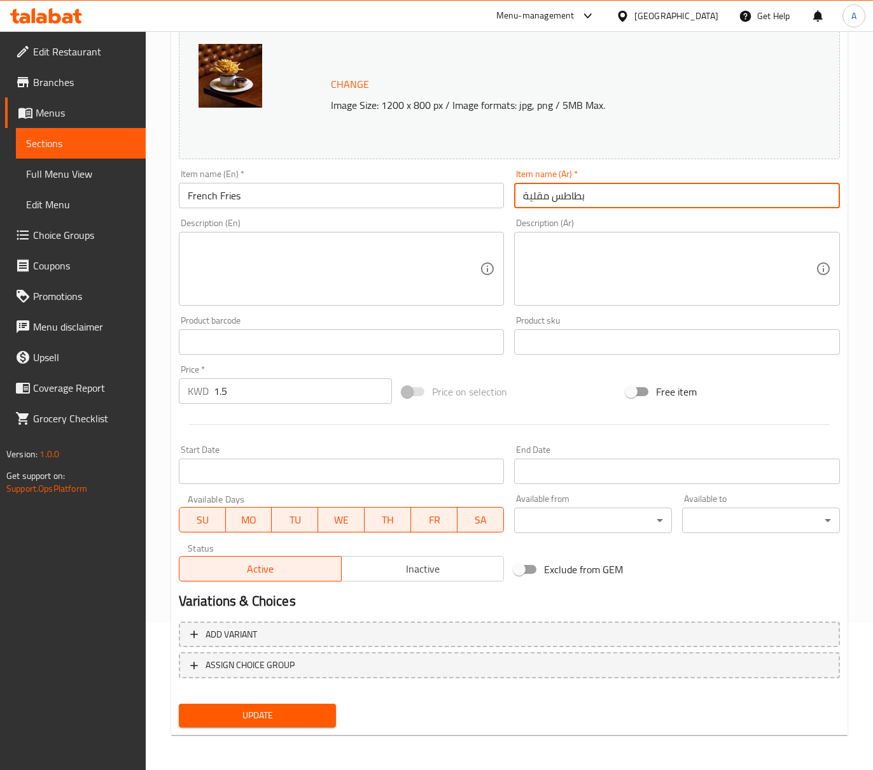
type input "بطاطس مقلية"
click at [312, 709] on span "Update" at bounding box center [257, 715] width 137 height 16
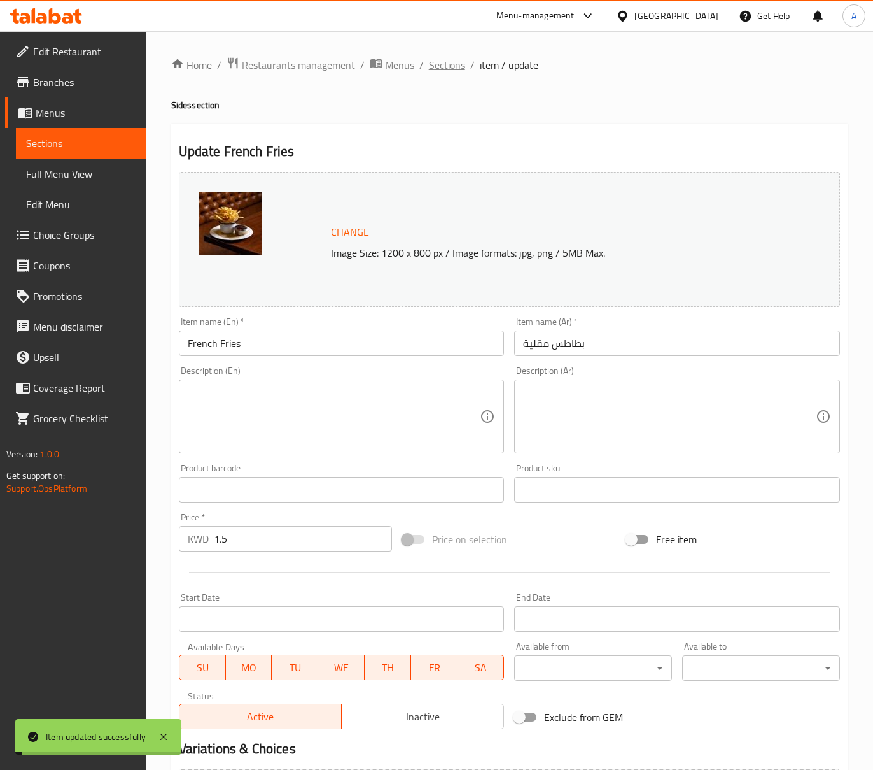
click at [454, 69] on span "Sections" at bounding box center [447, 64] width 36 height 15
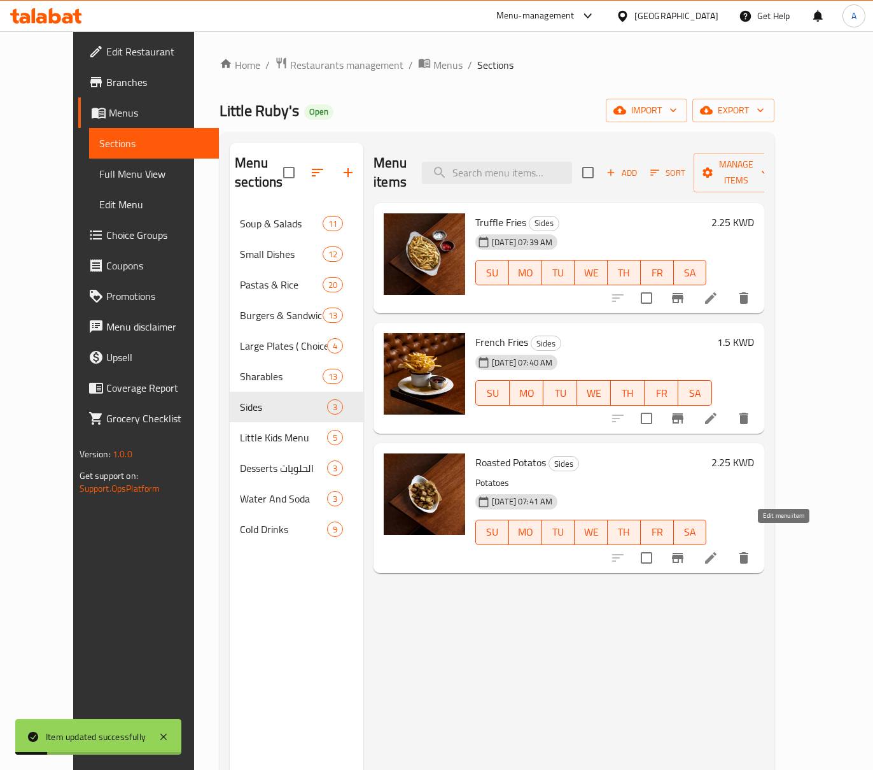
click at [719, 550] on icon at bounding box center [710, 557] width 15 height 15
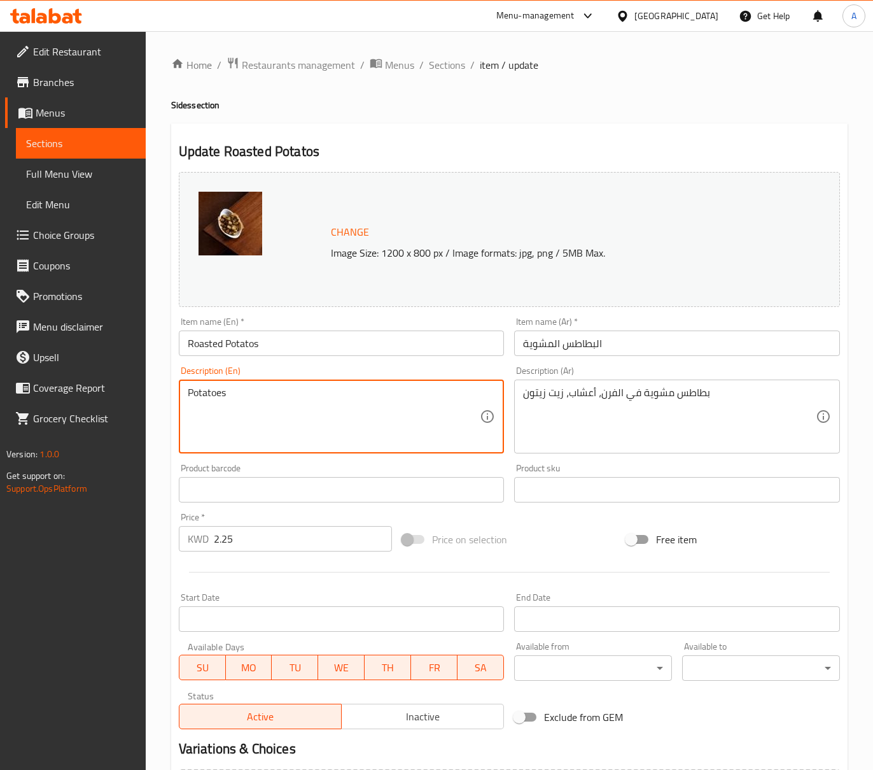
click at [406, 416] on textarea "Potatoes" at bounding box center [334, 416] width 293 height 60
paste textarea "Oven roasted potato, herbs, olive oil"
click at [303, 393] on textarea "Oven roasted potato, herbs, olive oil" at bounding box center [334, 416] width 293 height 60
type textarea "Oven roasted potato, herbs and olive oil"
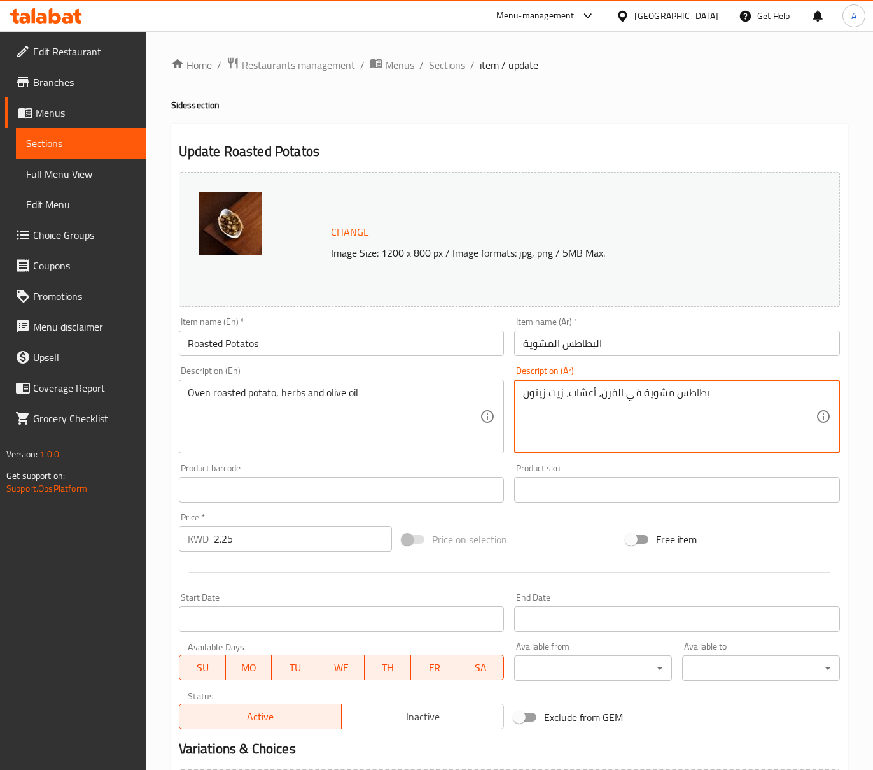
click at [630, 388] on textarea "بطاطس مشوية في الفرن، أعشاب، زيت زيتون" at bounding box center [669, 416] width 293 height 60
click at [566, 391] on textarea "بطاطس مشوية في الفرن، أعشاب، زيت زيتون" at bounding box center [669, 416] width 293 height 60
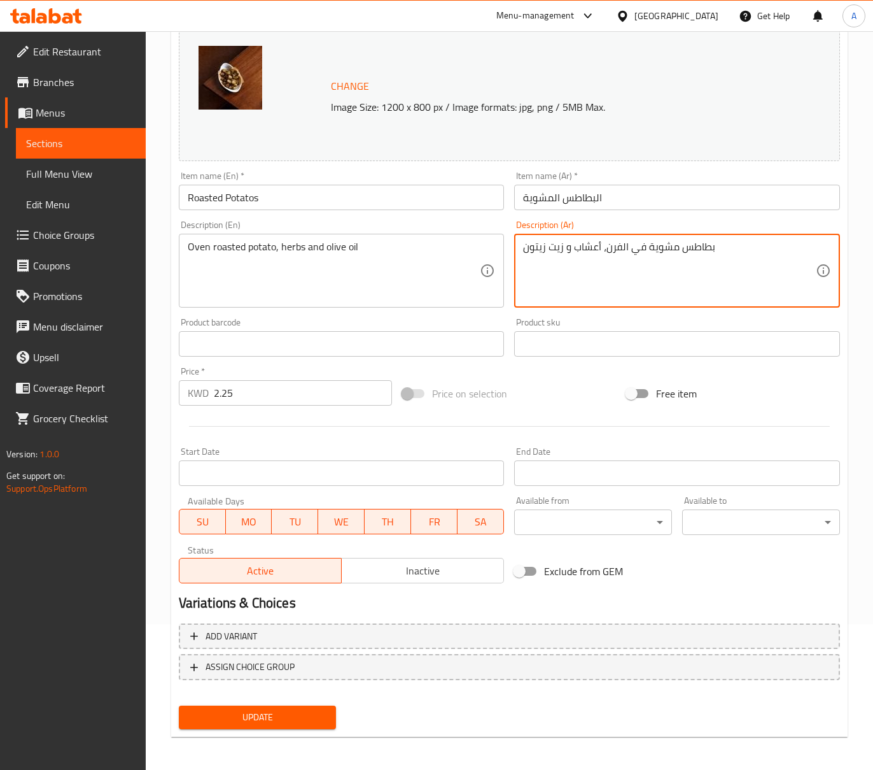
scroll to position [148, 0]
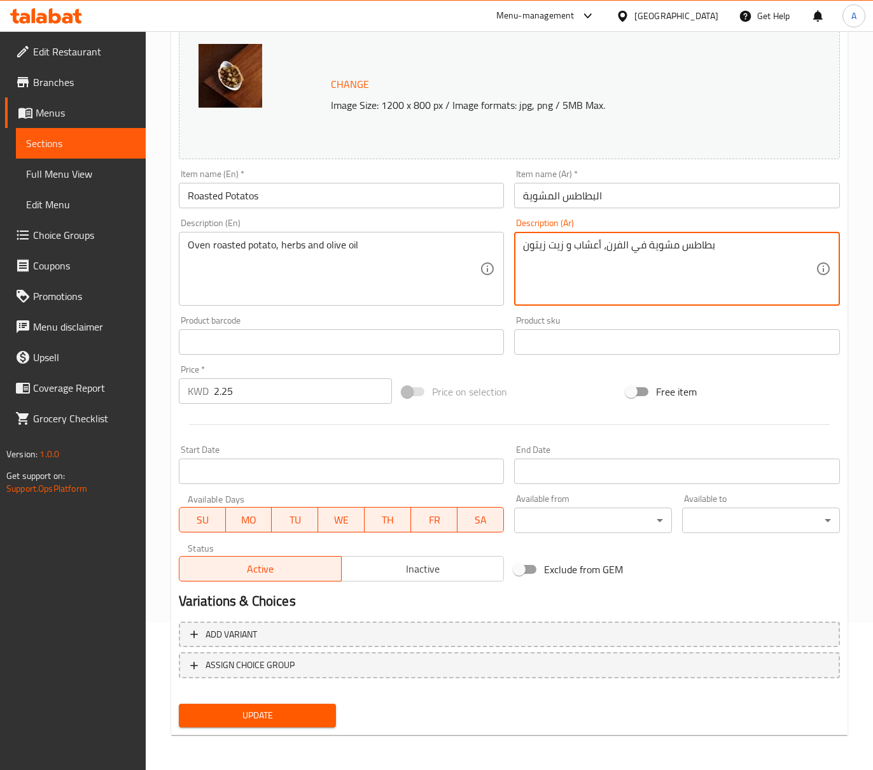
type textarea "بطاطس مشوية في الفرن، أعشاب و زيت زيتون"
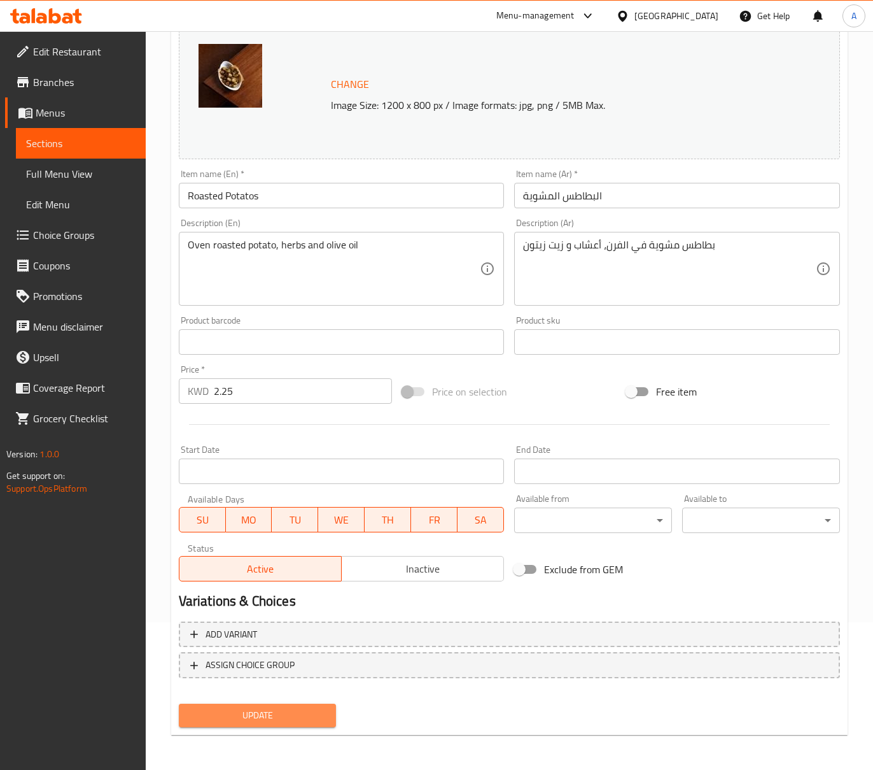
click at [285, 708] on span "Update" at bounding box center [257, 715] width 137 height 16
click at [270, 728] on div "Update" at bounding box center [258, 715] width 168 height 34
click at [295, 701] on div "Update" at bounding box center [258, 715] width 168 height 34
click at [293, 711] on span "Update" at bounding box center [257, 715] width 137 height 16
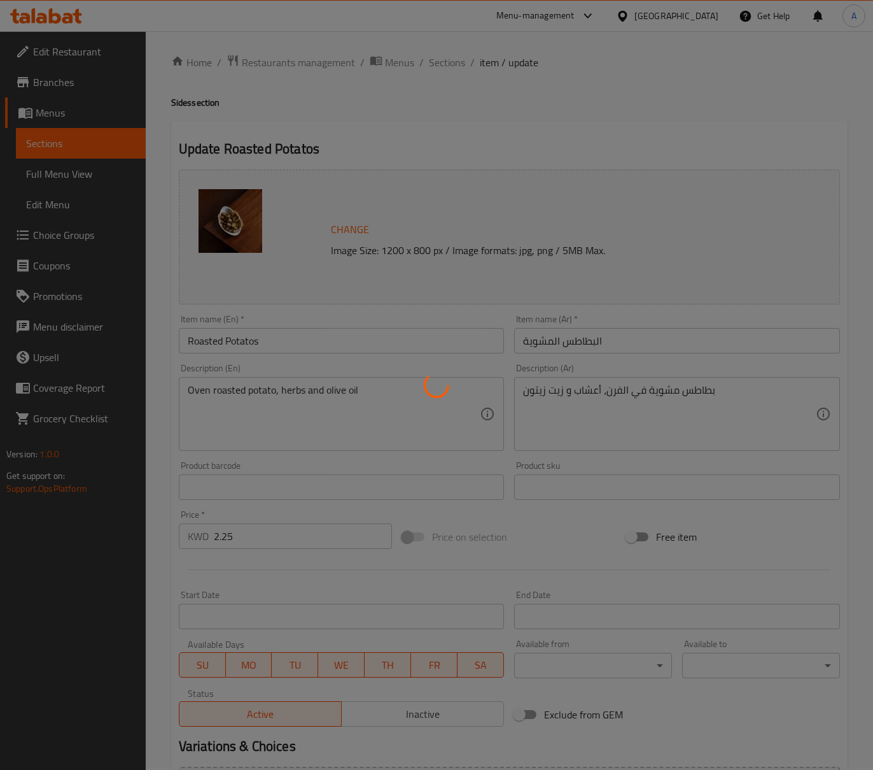
scroll to position [0, 0]
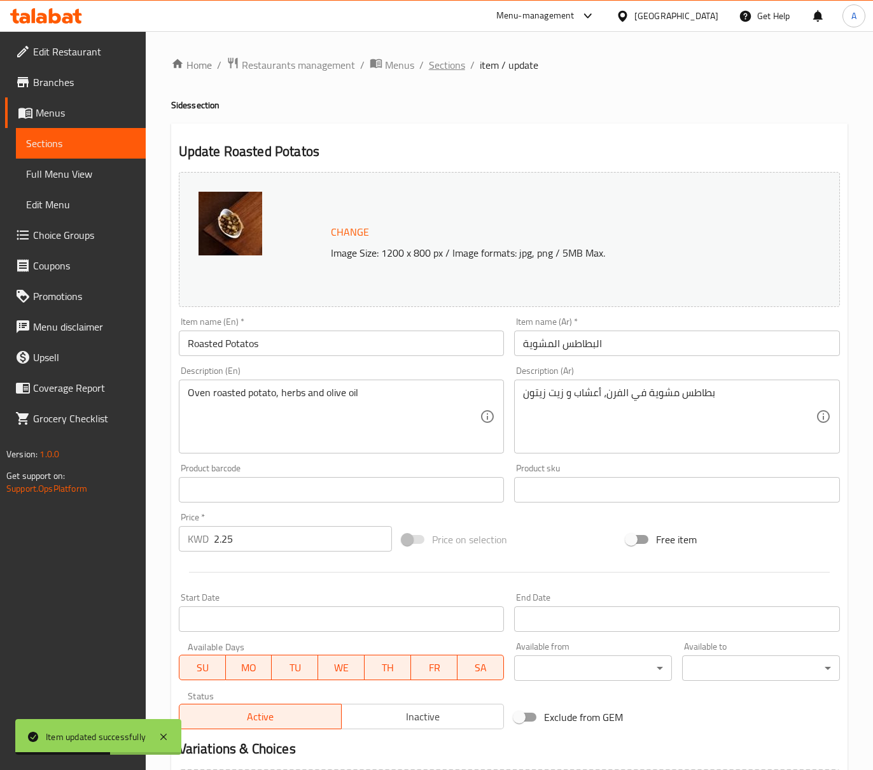
click at [458, 66] on span "Sections" at bounding box center [447, 64] width 36 height 15
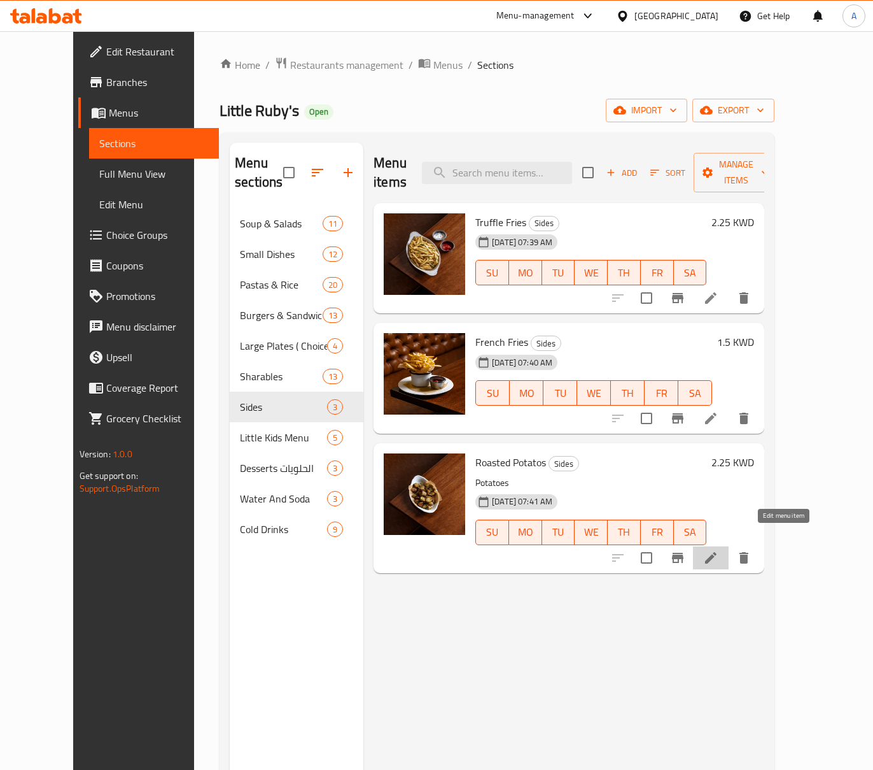
click at [719, 550] on icon at bounding box center [710, 557] width 15 height 15
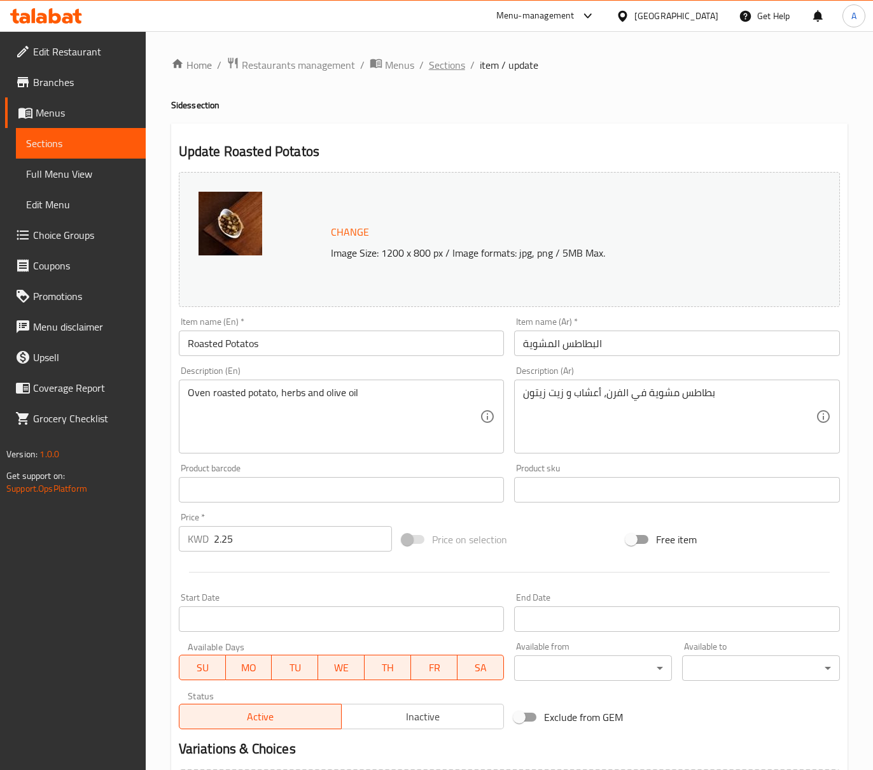
click at [461, 67] on span "Sections" at bounding box center [447, 64] width 36 height 15
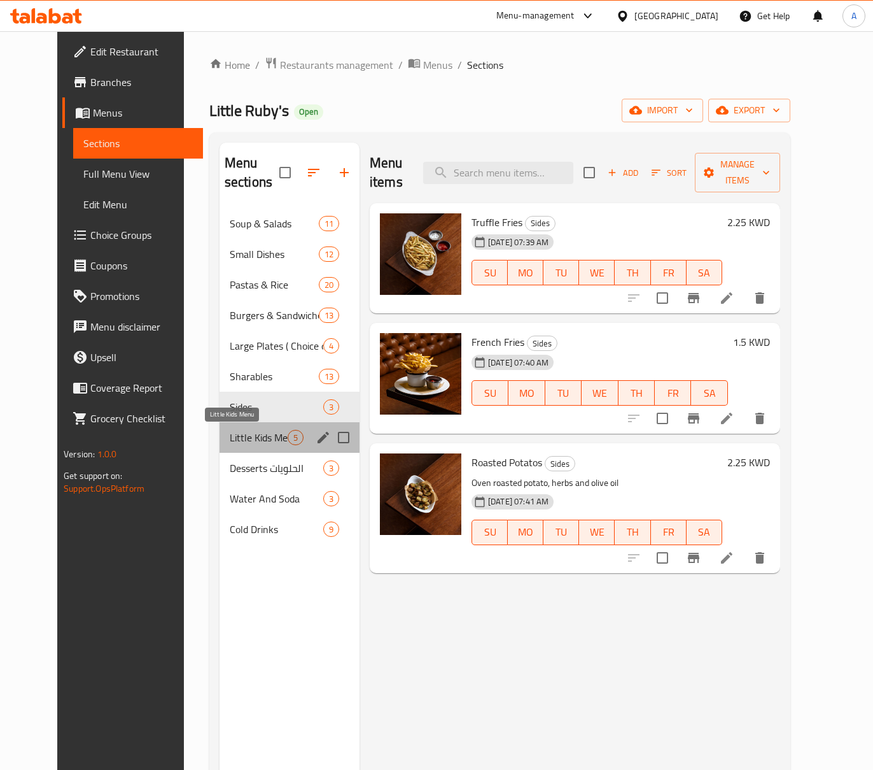
click at [238, 439] on span "Little Kids Menu" at bounding box center [259, 437] width 58 height 15
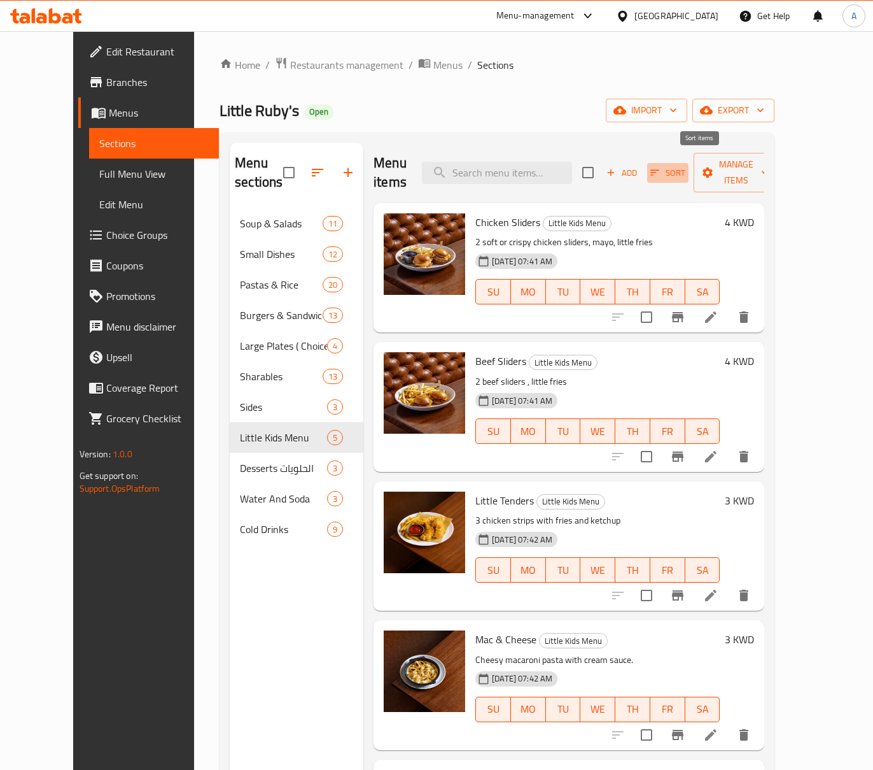
click at [686, 166] on span "Sort" at bounding box center [668, 173] width 35 height 15
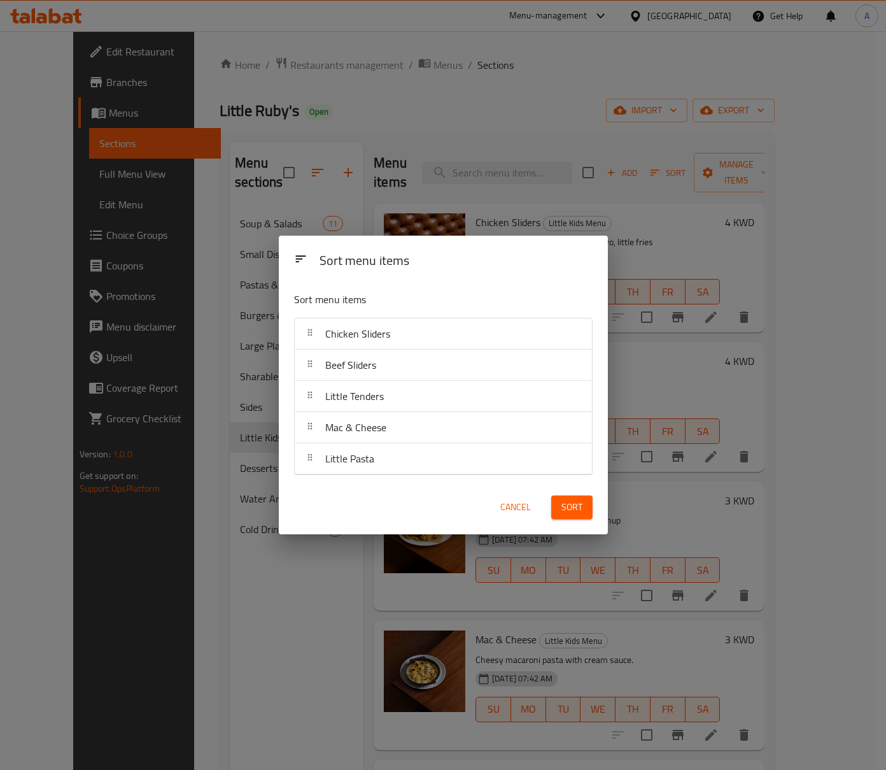
click at [698, 372] on div "Sort menu items Sort menu items Chicken Sliders Beef Sliders Little Tenders Mac…" at bounding box center [443, 385] width 886 height 770
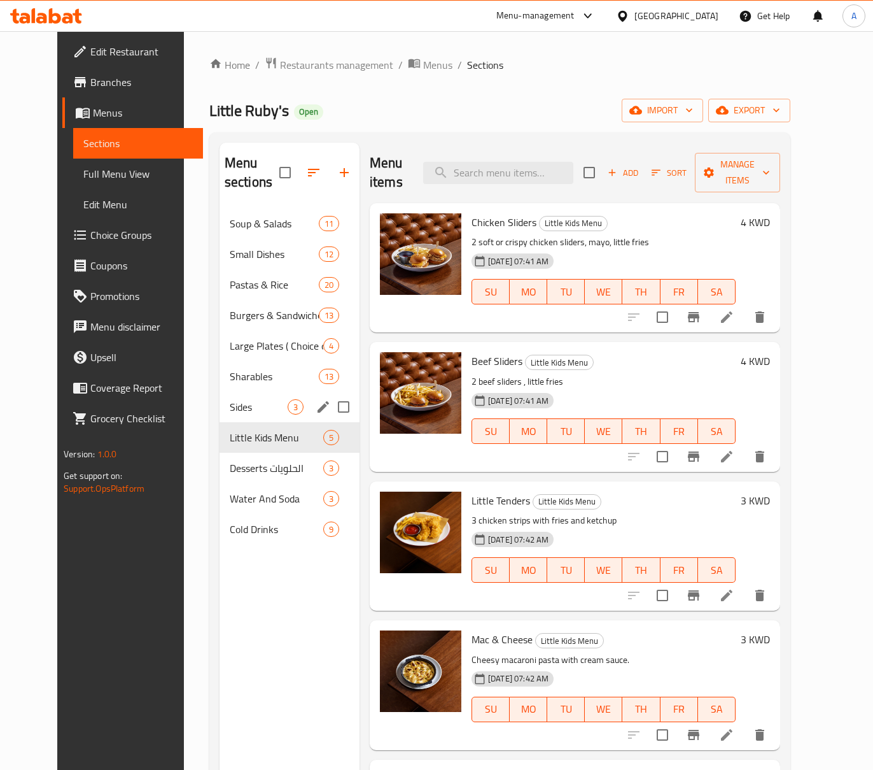
click at [266, 398] on div "Sides 3" at bounding box center [290, 406] width 140 height 31
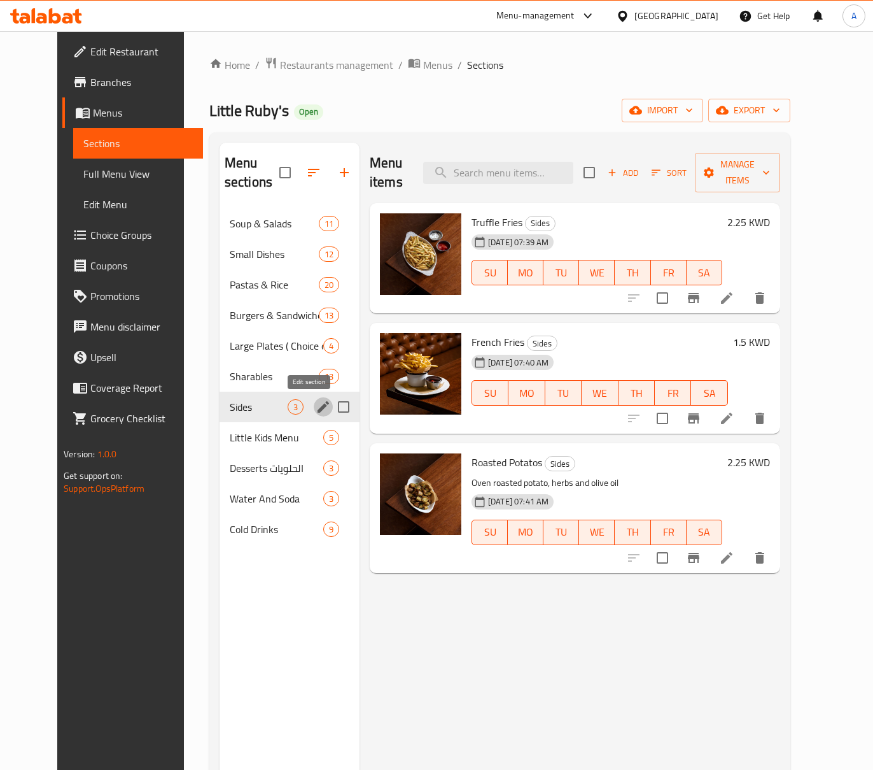
click at [318, 406] on icon "edit" at bounding box center [323, 406] width 11 height 11
click at [316, 409] on icon "edit" at bounding box center [323, 406] width 15 height 15
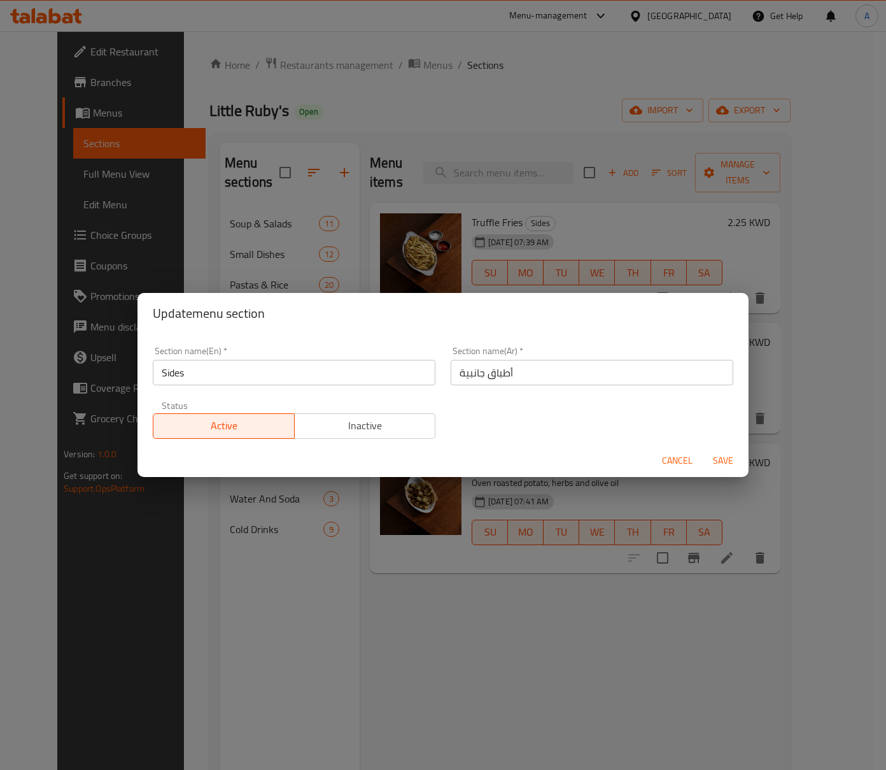
click at [518, 543] on div "Update menu section Section name(En)   * Sides Section name(En) * Section name(…" at bounding box center [443, 385] width 886 height 770
click at [678, 449] on button "Cancel" at bounding box center [677, 461] width 41 height 24
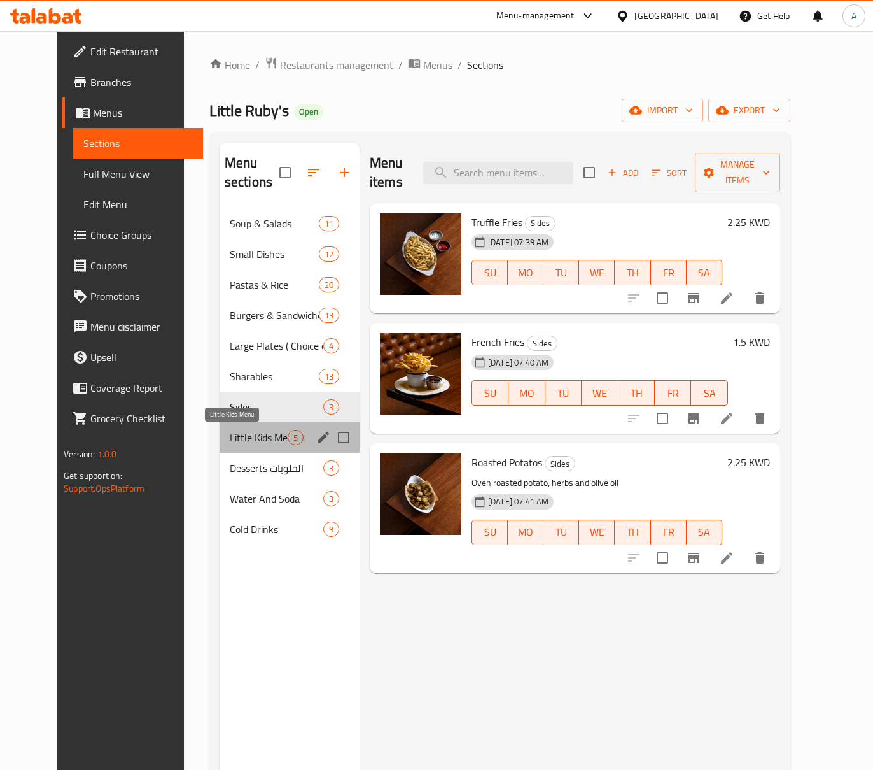
click at [230, 434] on span "Little Kids Menu" at bounding box center [259, 437] width 58 height 15
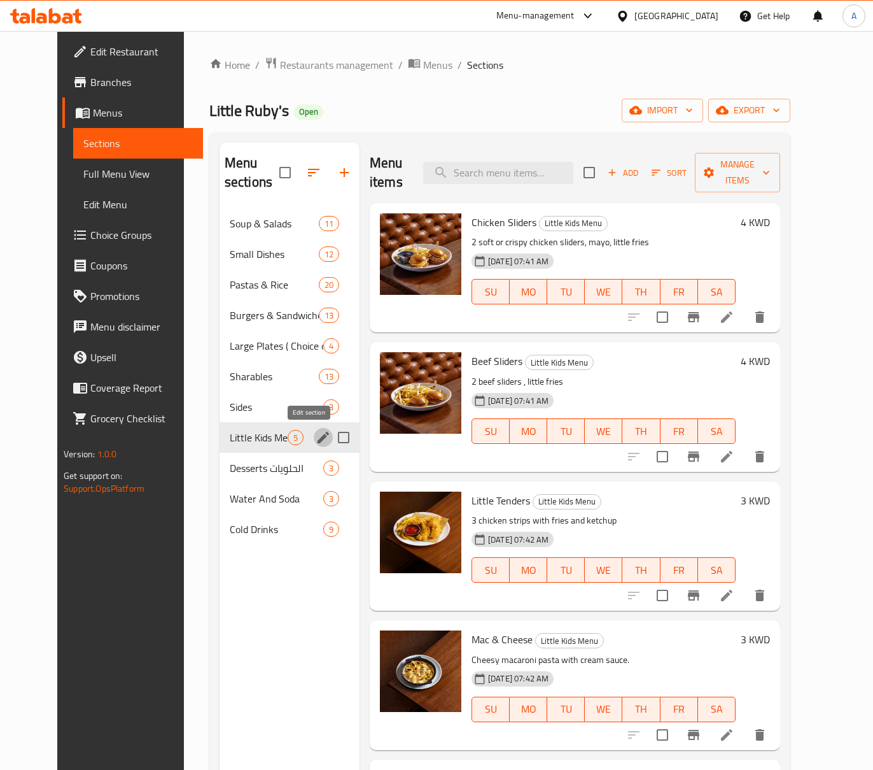
click at [316, 437] on icon "edit" at bounding box center [323, 437] width 15 height 15
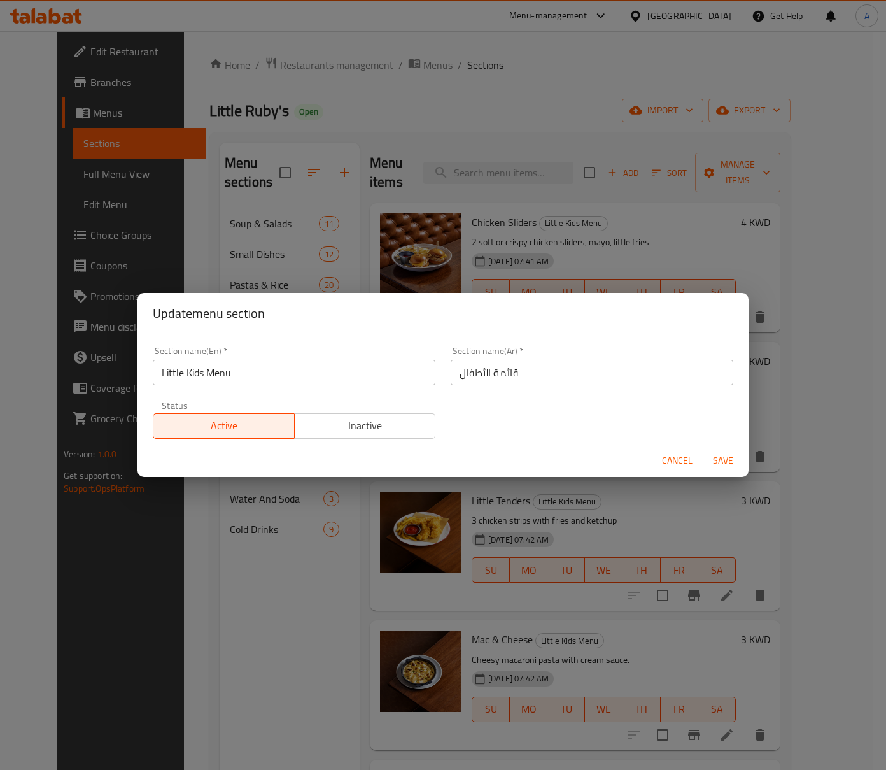
click at [539, 372] on input "قائمة الأطفال" at bounding box center [592, 372] width 283 height 25
type input "قائمة الأطفال الصغيرة"
click at [721, 456] on span "Save" at bounding box center [723, 461] width 31 height 16
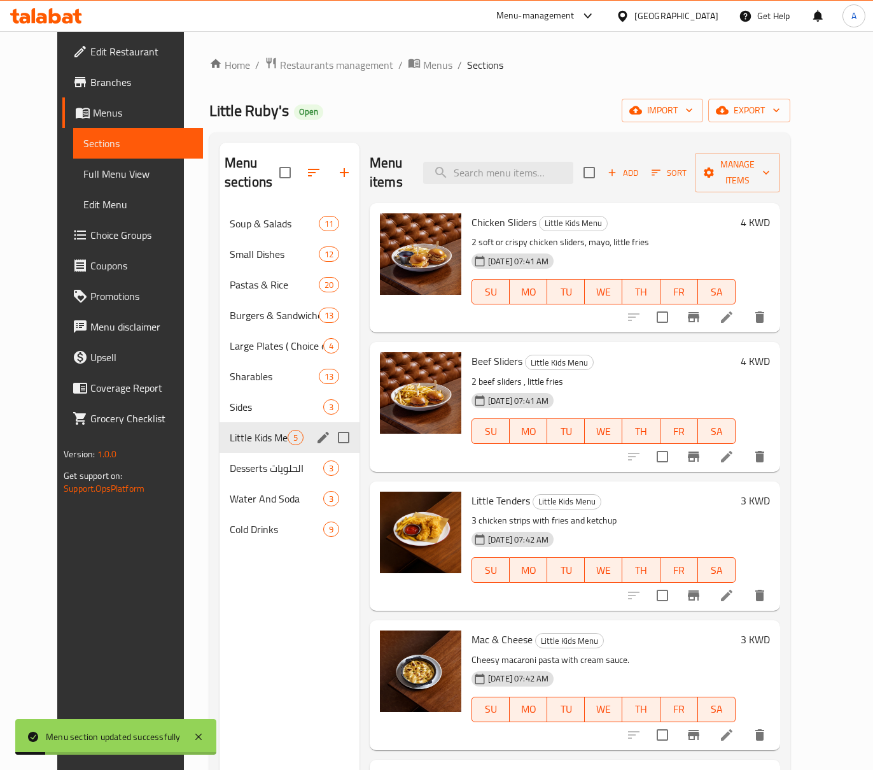
click at [735, 309] on icon at bounding box center [726, 316] width 15 height 15
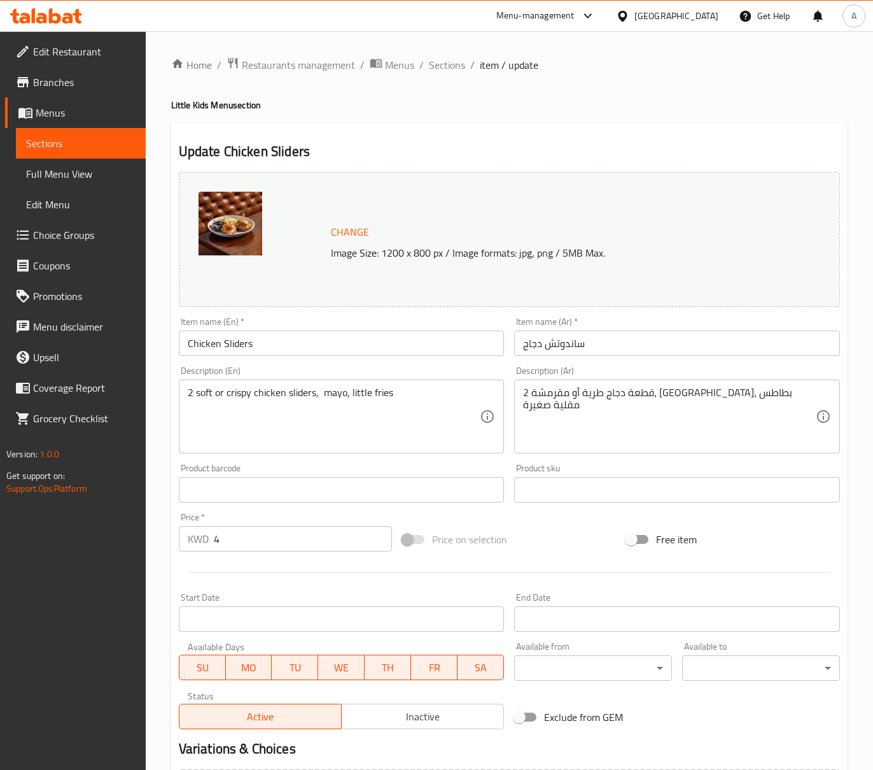
scroll to position [148, 0]
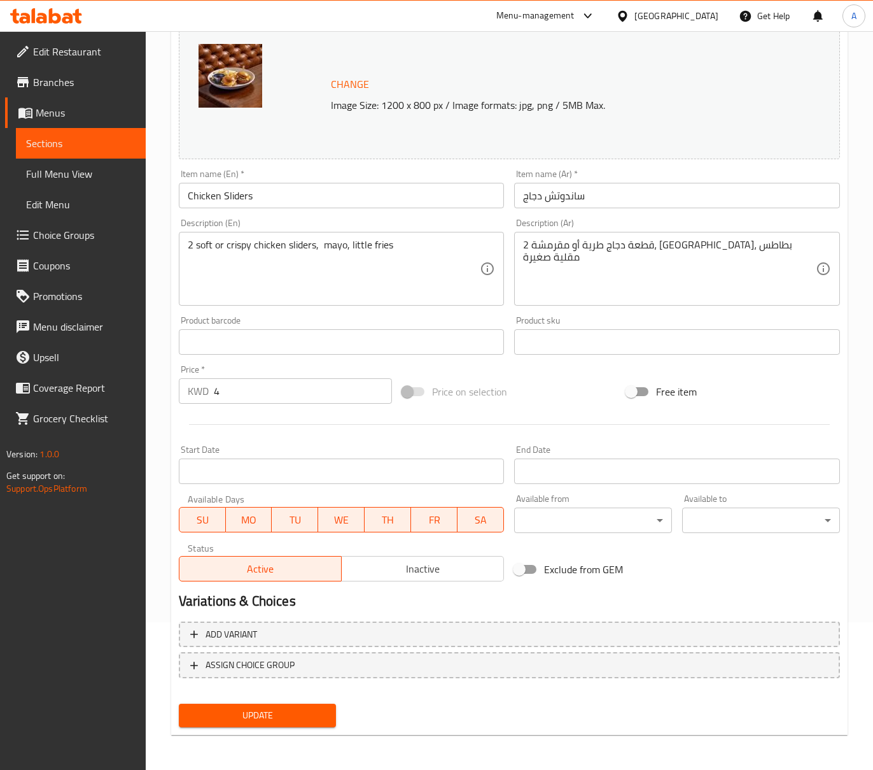
drag, startPoint x: 348, startPoint y: 248, endPoint x: 355, endPoint y: 252, distance: 8.8
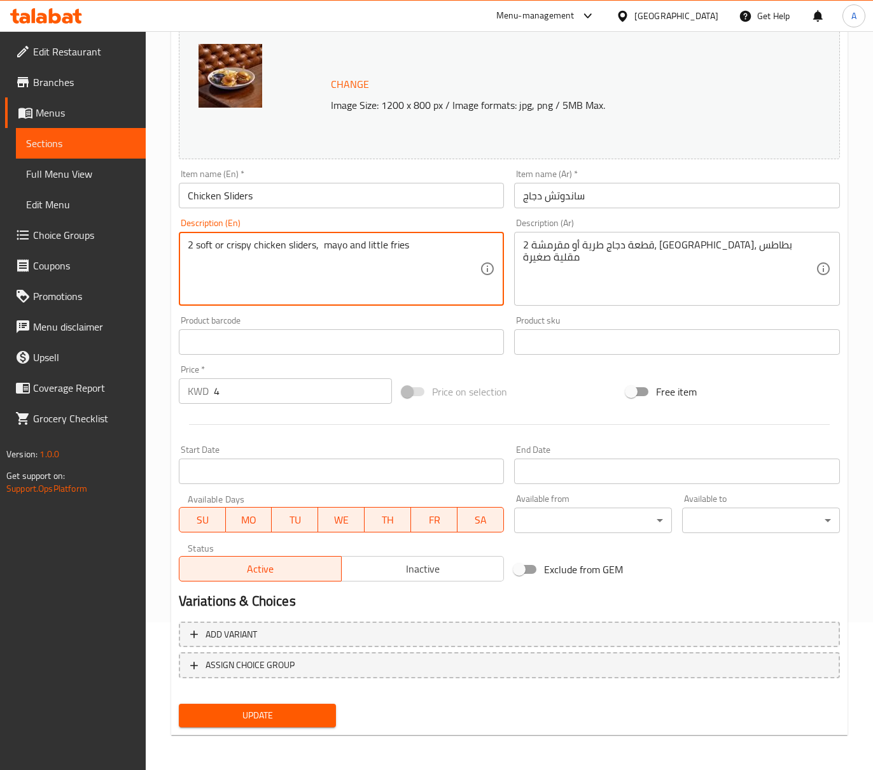
type textarea "2 soft or crispy chicken sliders, mayo and little fries"
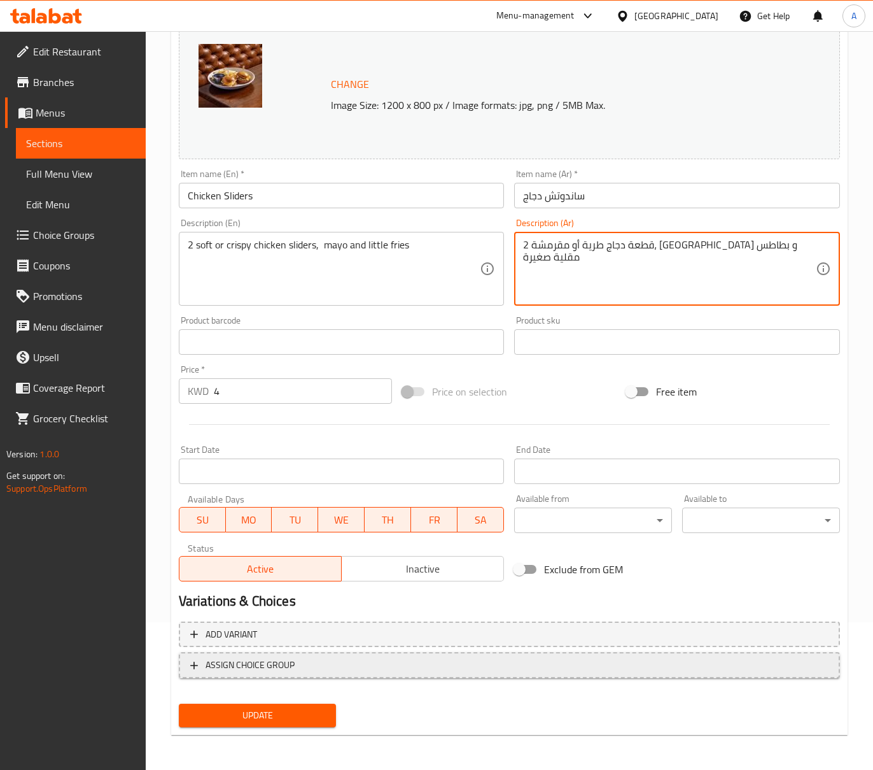
type textarea "2 قطعة دجاج طرية أو مقرمشة، مايونيز و بطاطس مقلية صغيرة"
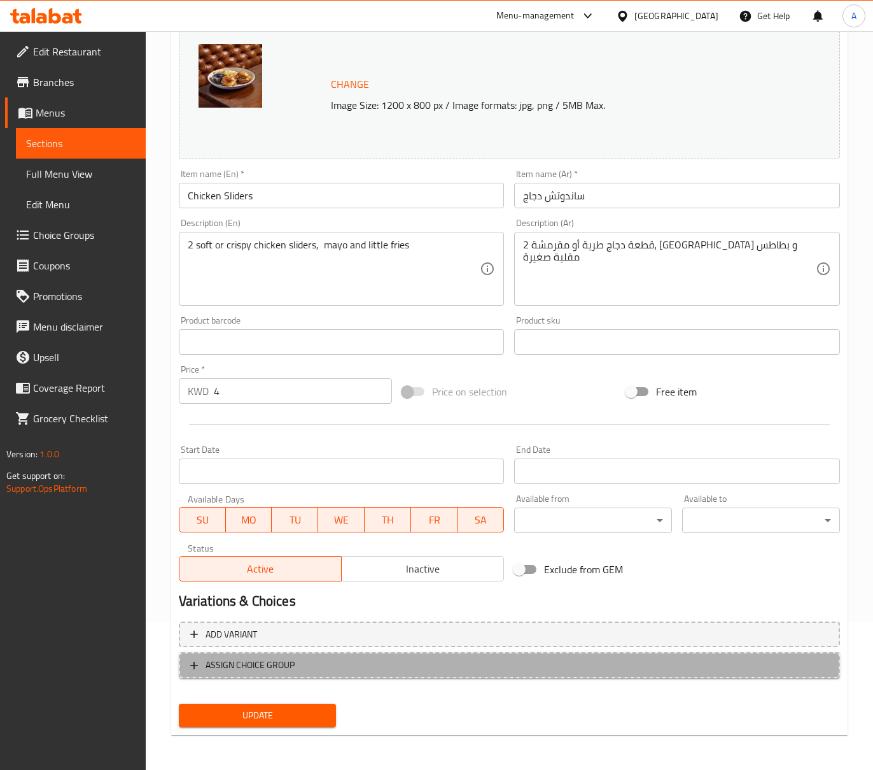
click at [326, 665] on span "ASSIGN CHOICE GROUP" at bounding box center [509, 665] width 638 height 16
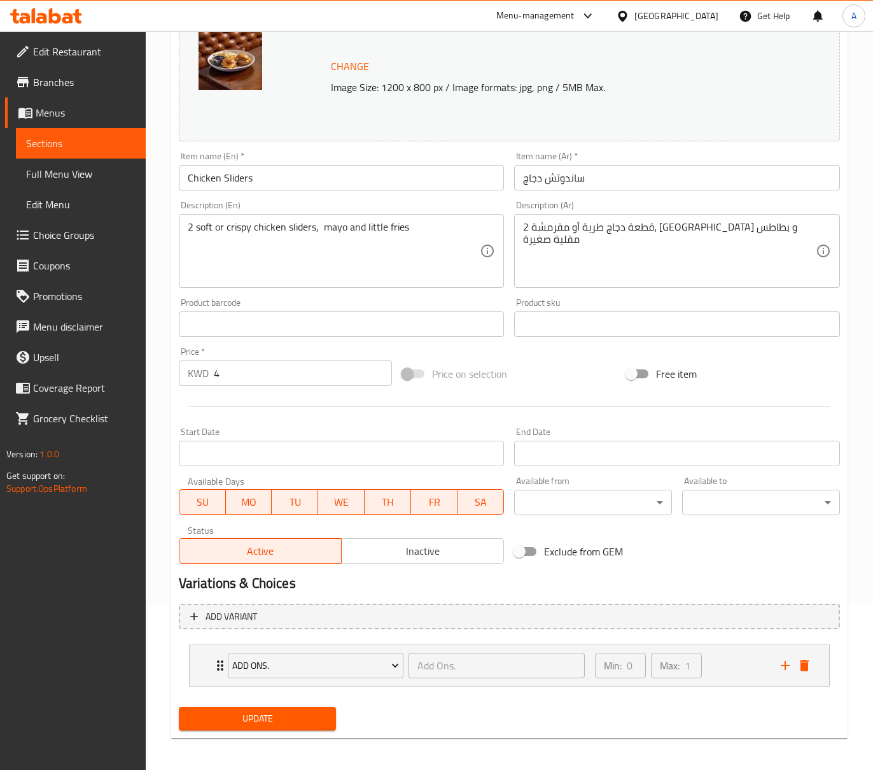
scroll to position [169, 0]
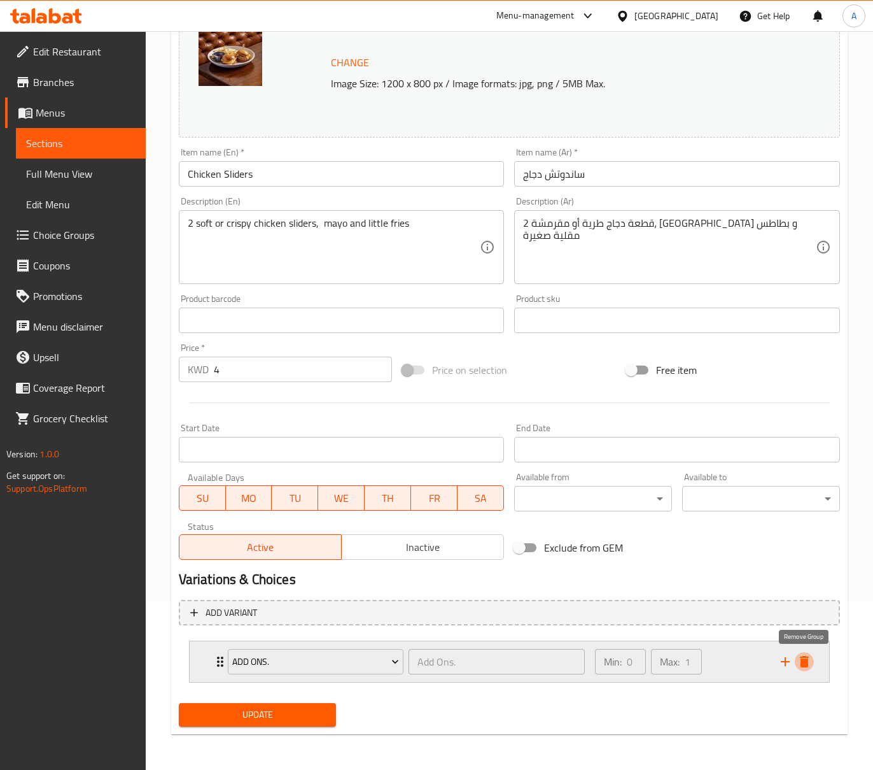
click at [800, 663] on icon "delete" at bounding box center [804, 661] width 15 height 15
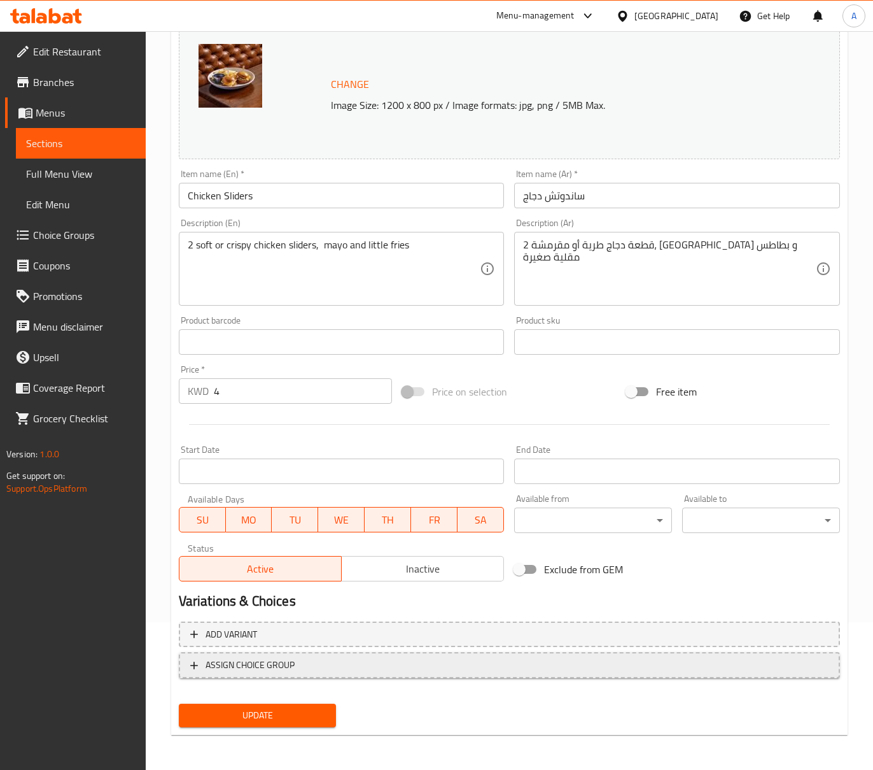
click at [336, 659] on span "ASSIGN CHOICE GROUP" at bounding box center [509, 665] width 638 height 16
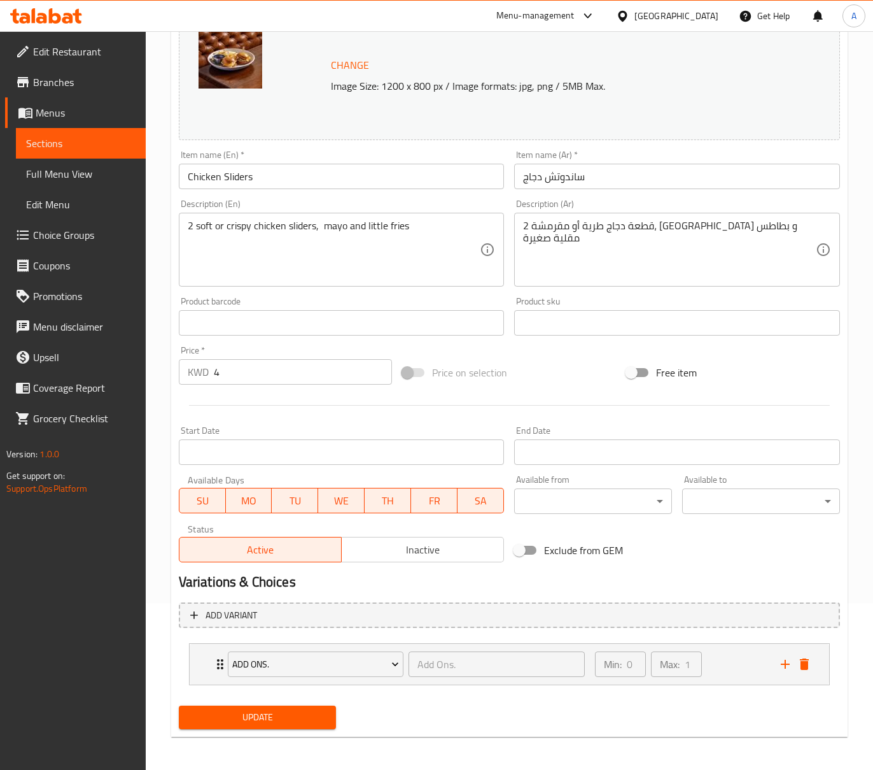
scroll to position [169, 0]
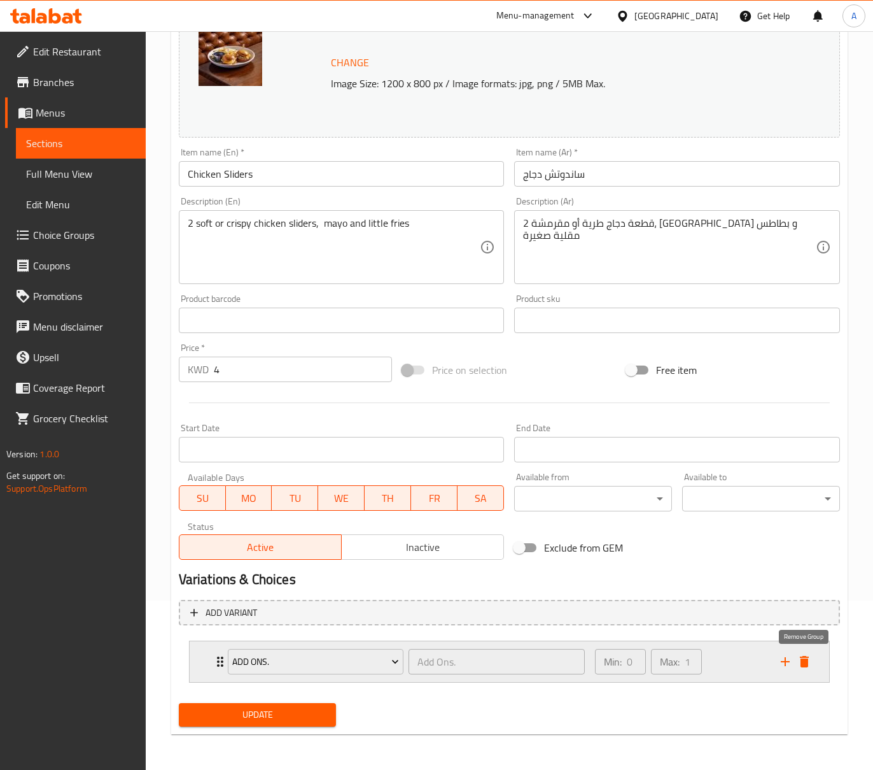
click at [805, 658] on icon "delete" at bounding box center [804, 661] width 9 height 11
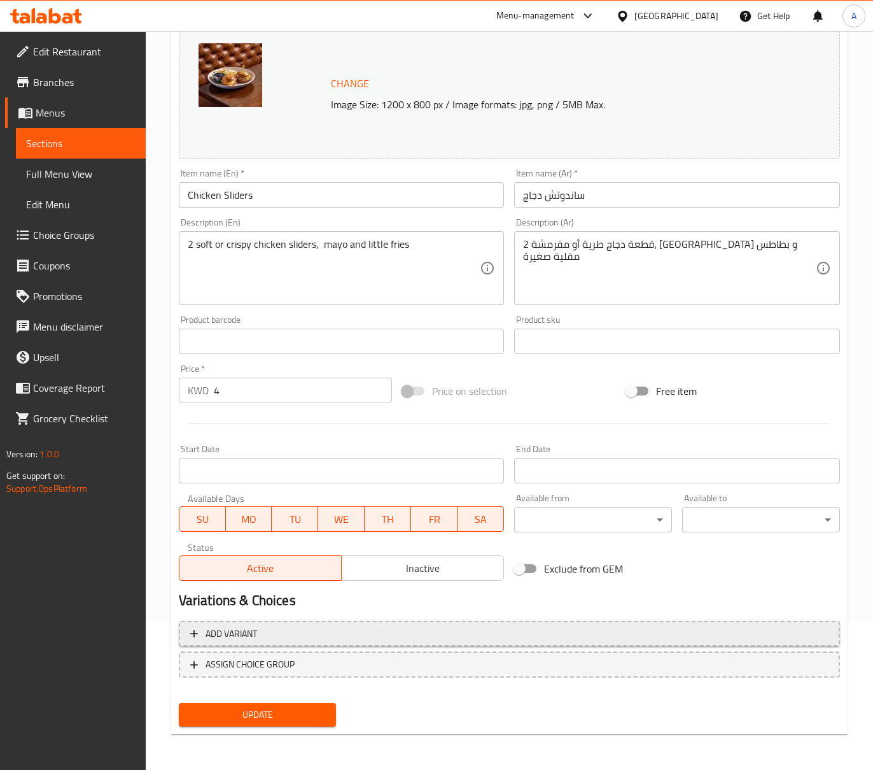
scroll to position [148, 0]
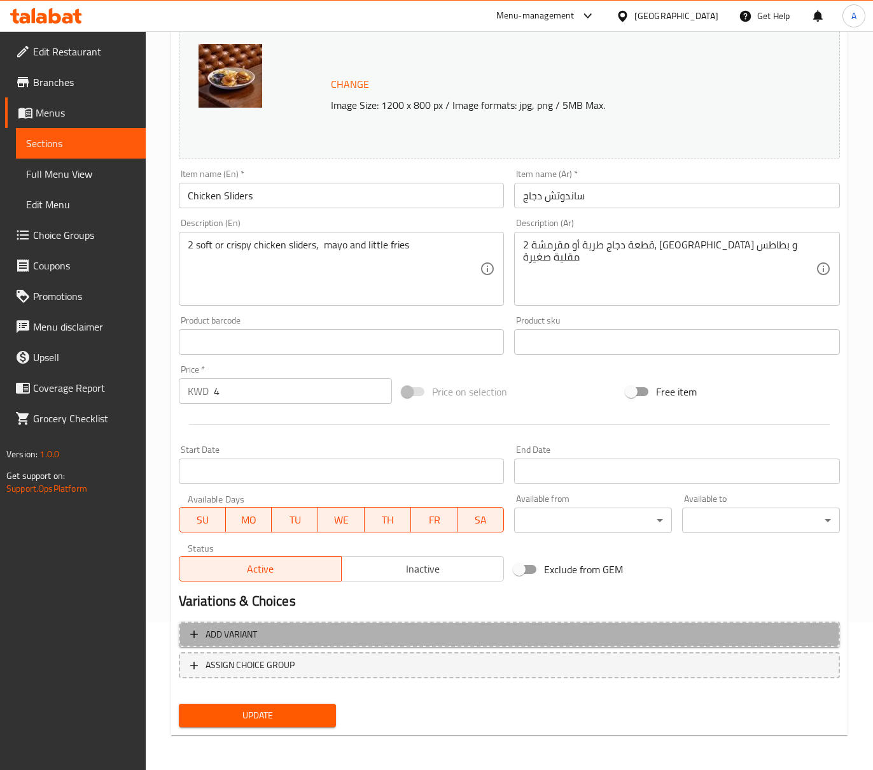
click at [383, 637] on span "Add variant" at bounding box center [509, 634] width 638 height 16
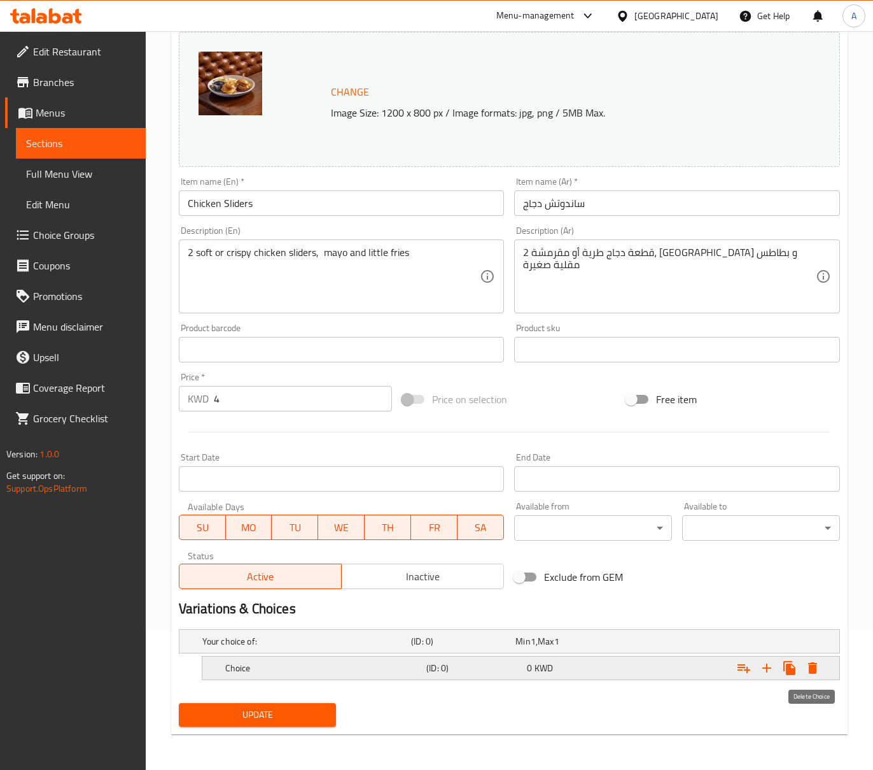
click at [808, 667] on icon "Expand" at bounding box center [812, 667] width 9 height 11
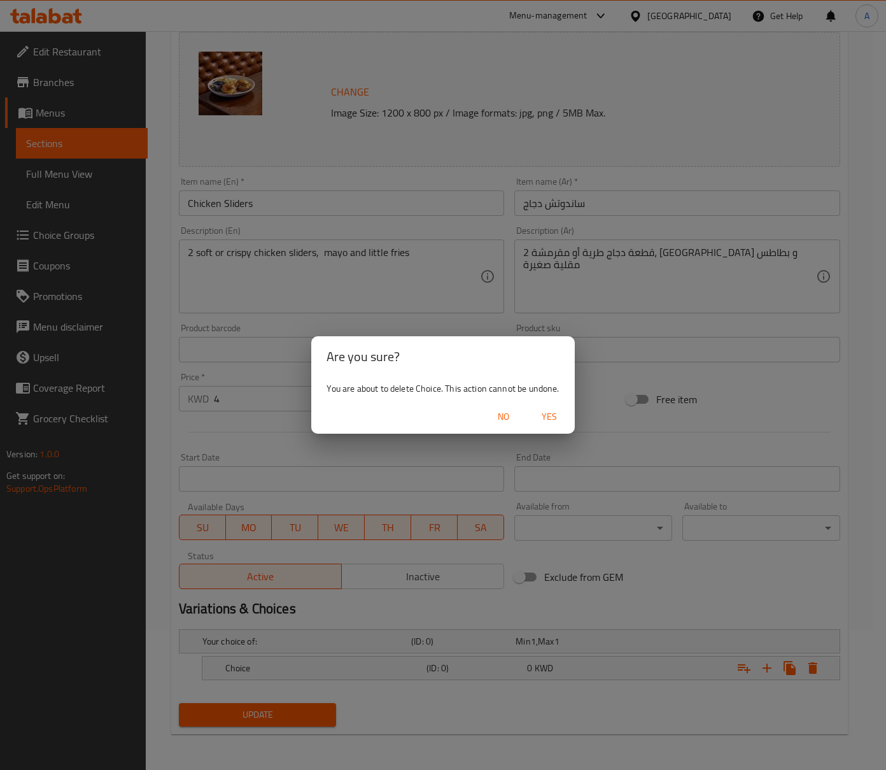
click at [509, 415] on span "No" at bounding box center [503, 417] width 31 height 16
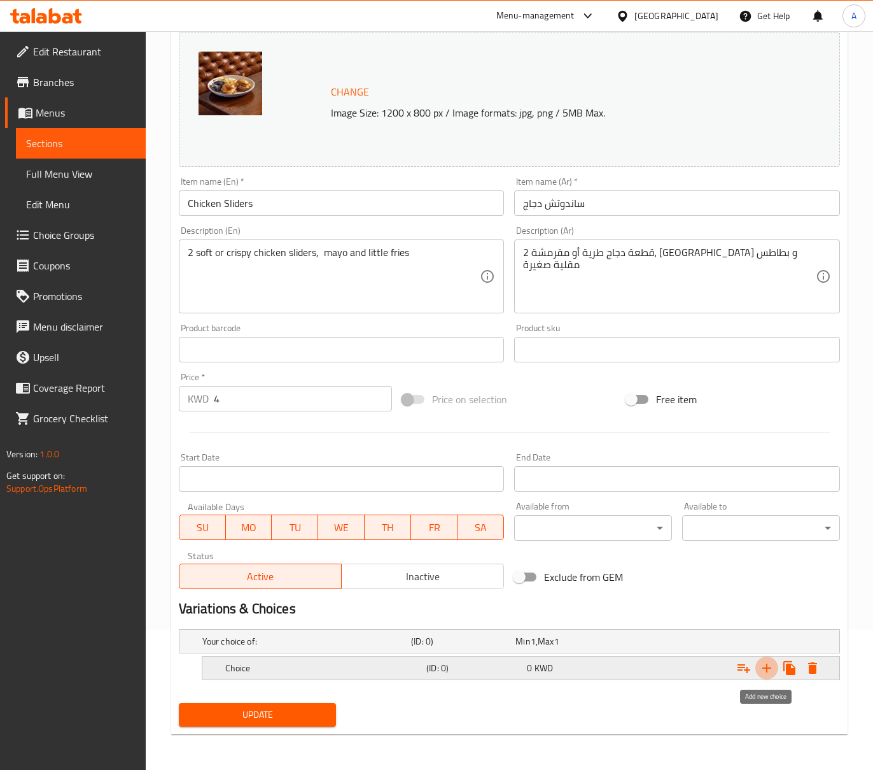
click at [773, 665] on icon "Expand" at bounding box center [766, 667] width 15 height 15
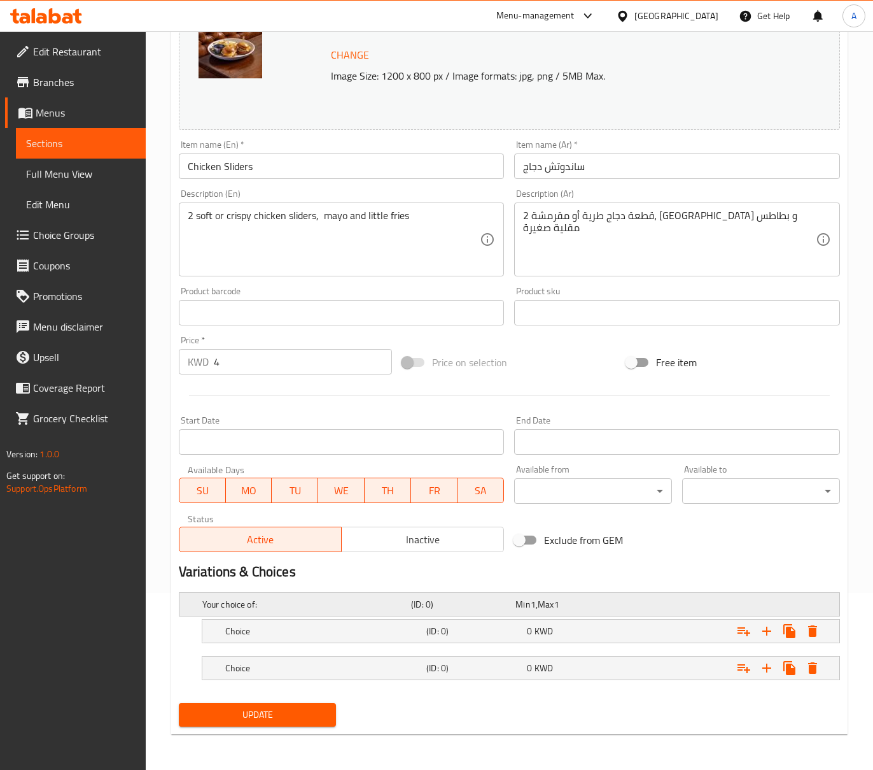
click at [523, 607] on span "Min" at bounding box center [523, 604] width 15 height 17
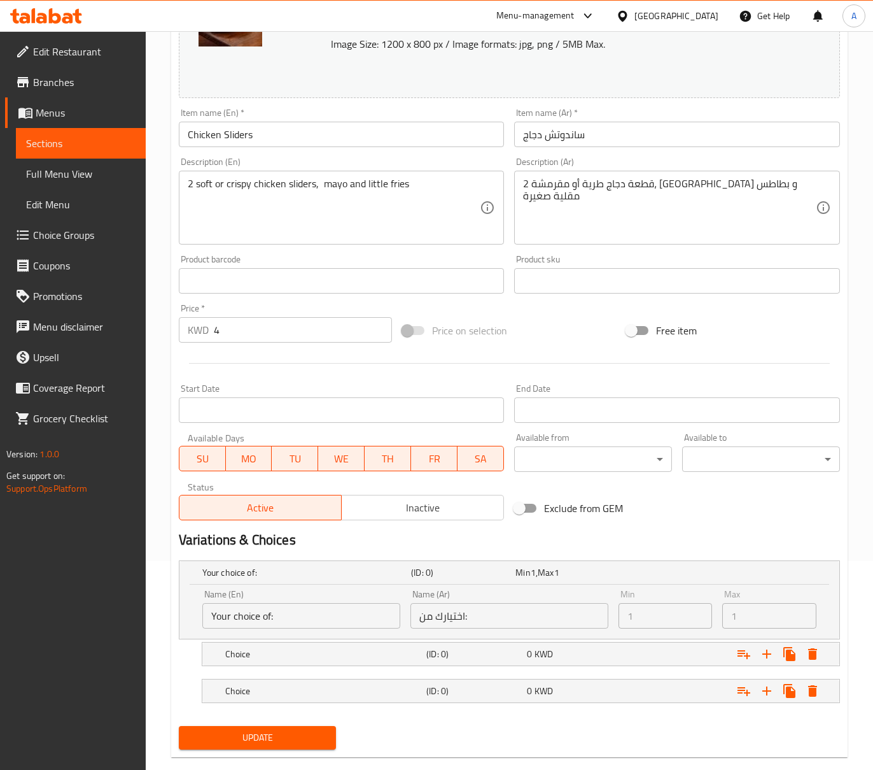
scroll to position [233, 0]
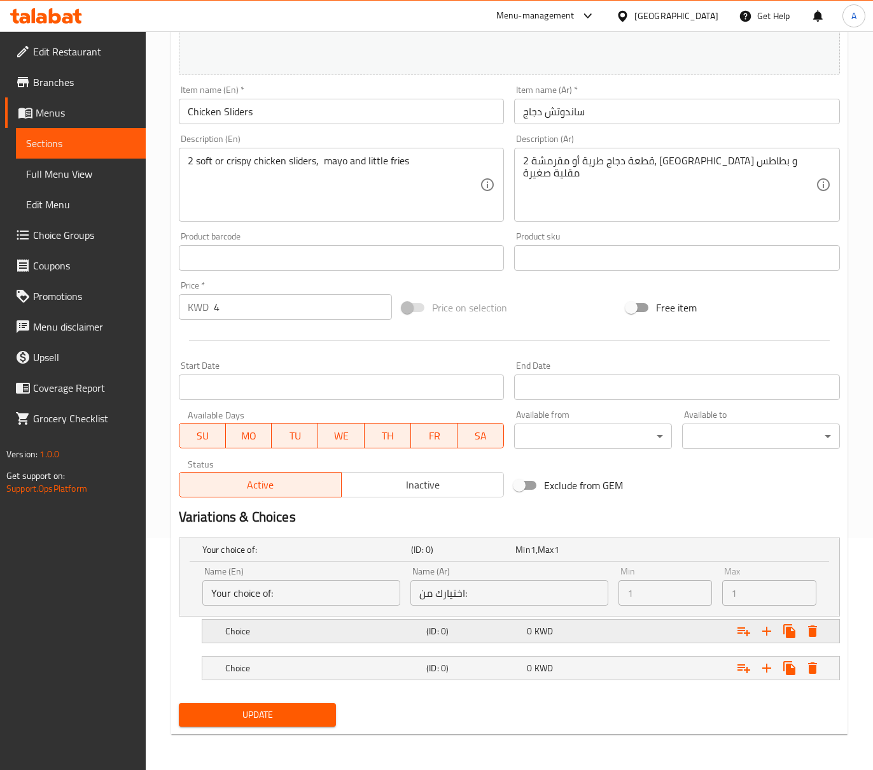
click at [481, 619] on div "Choice (ID: 0) 0 KWD" at bounding box center [525, 631] width 604 height 28
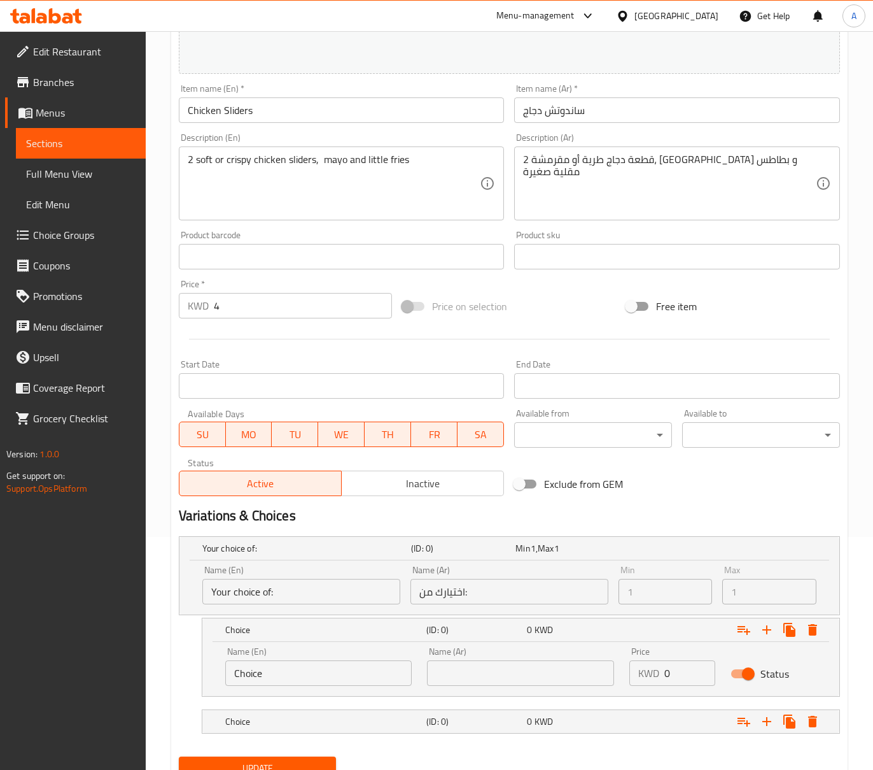
click at [513, 668] on input "text" at bounding box center [520, 672] width 187 height 25
drag, startPoint x: 787, startPoint y: 162, endPoint x: 717, endPoint y: 160, distance: 70.0
click at [490, 663] on input "text" at bounding box center [520, 672] width 187 height 25
paste input "قطعة دجاج طرية"
type input "قطعة دجاج طرية"
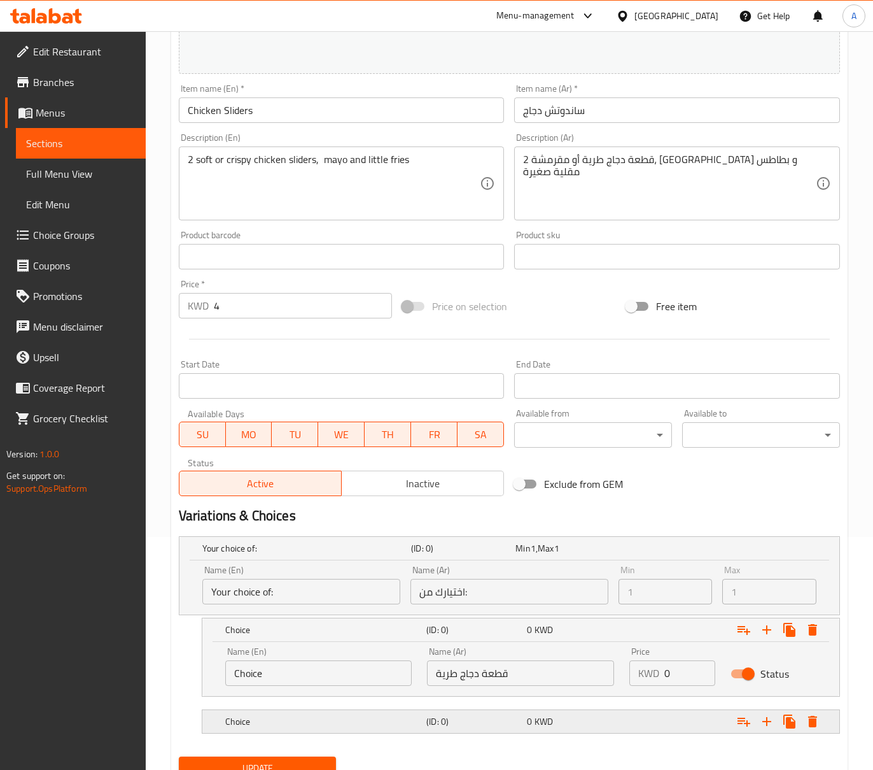
click at [509, 726] on h5 "(ID: 0)" at bounding box center [473, 721] width 95 height 13
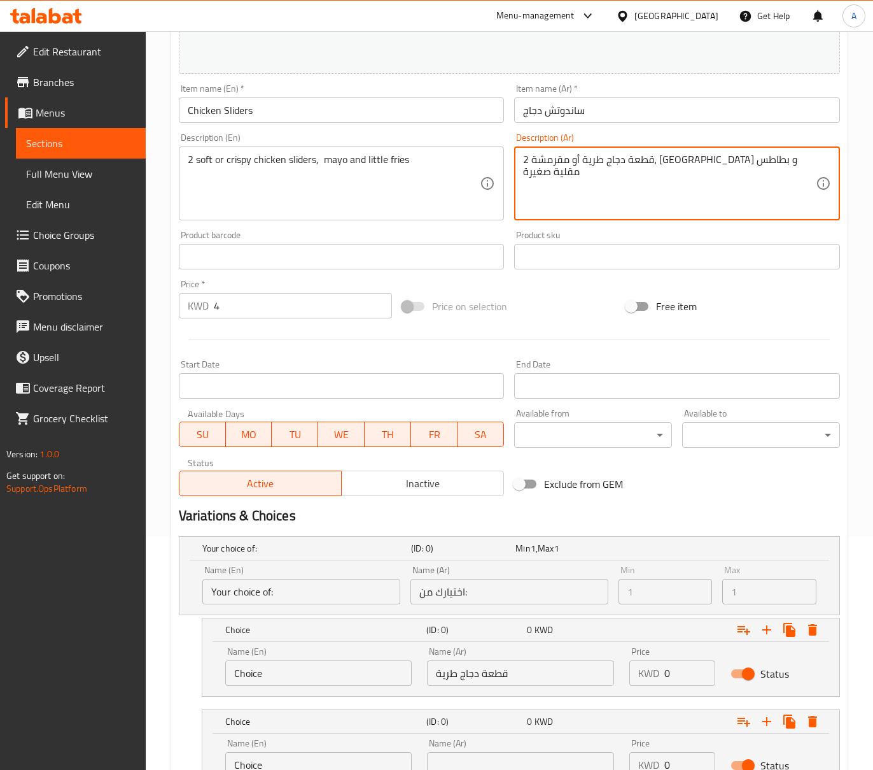
drag, startPoint x: 787, startPoint y: 163, endPoint x: 668, endPoint y: 159, distance: 119.7
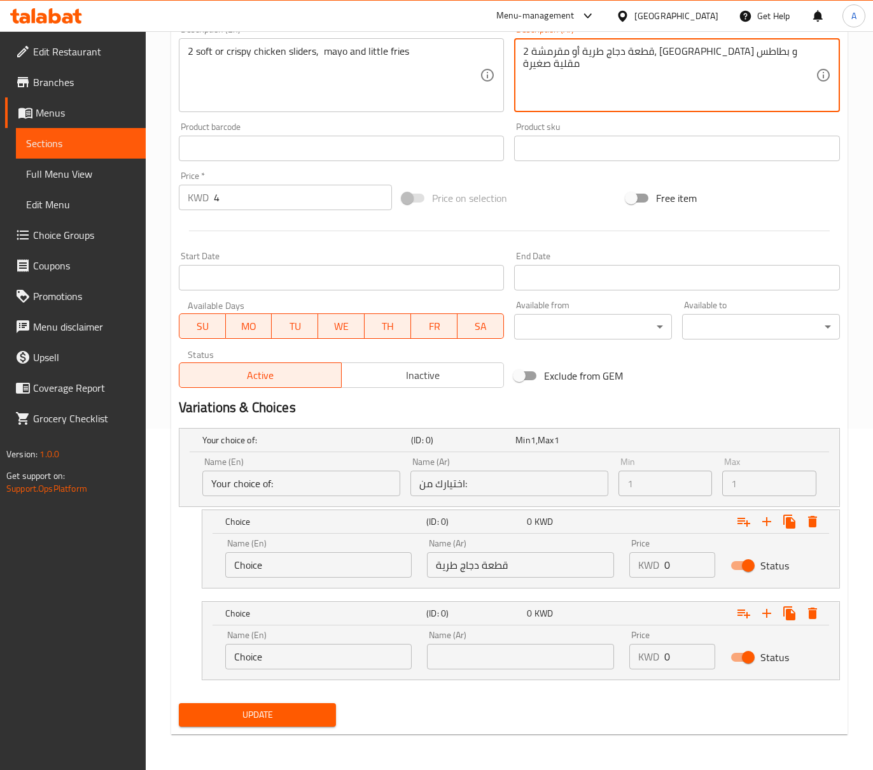
click at [481, 657] on input "text" at bounding box center [520, 656] width 187 height 25
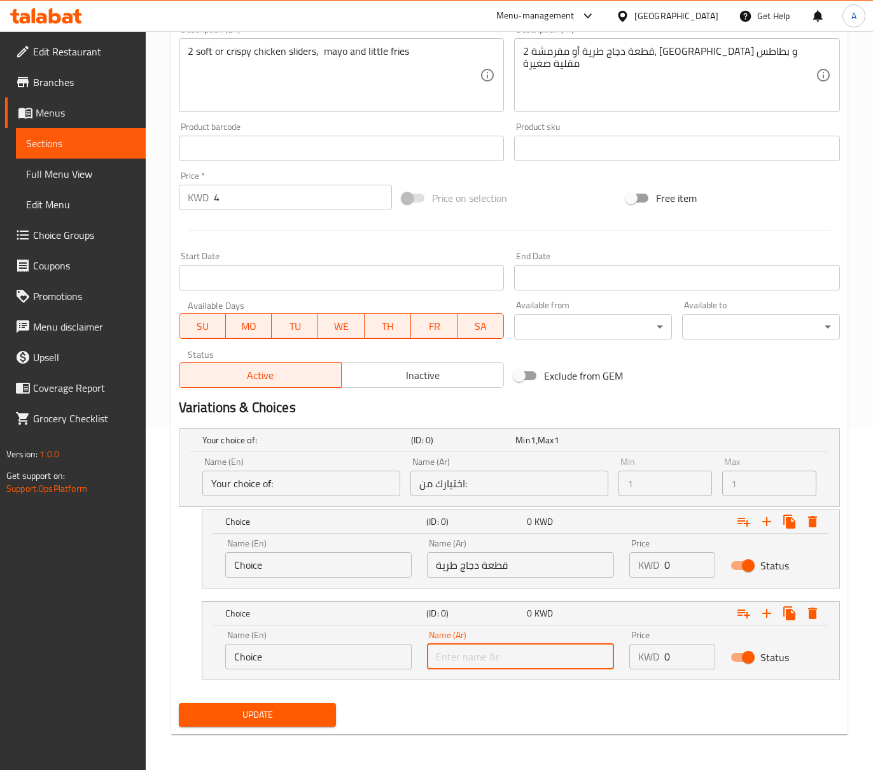
paste input "قطعة دجاج طرية أو مقرمشة"
drag, startPoint x: 477, startPoint y: 656, endPoint x: 505, endPoint y: 656, distance: 28.6
click at [505, 656] on input "قطعة دجاج طرية أو مقرمشة" at bounding box center [520, 656] width 187 height 25
type input "قطعة دجاج مقرمشة"
click at [457, 566] on input "قطعة دجاج طرية" at bounding box center [520, 564] width 187 height 25
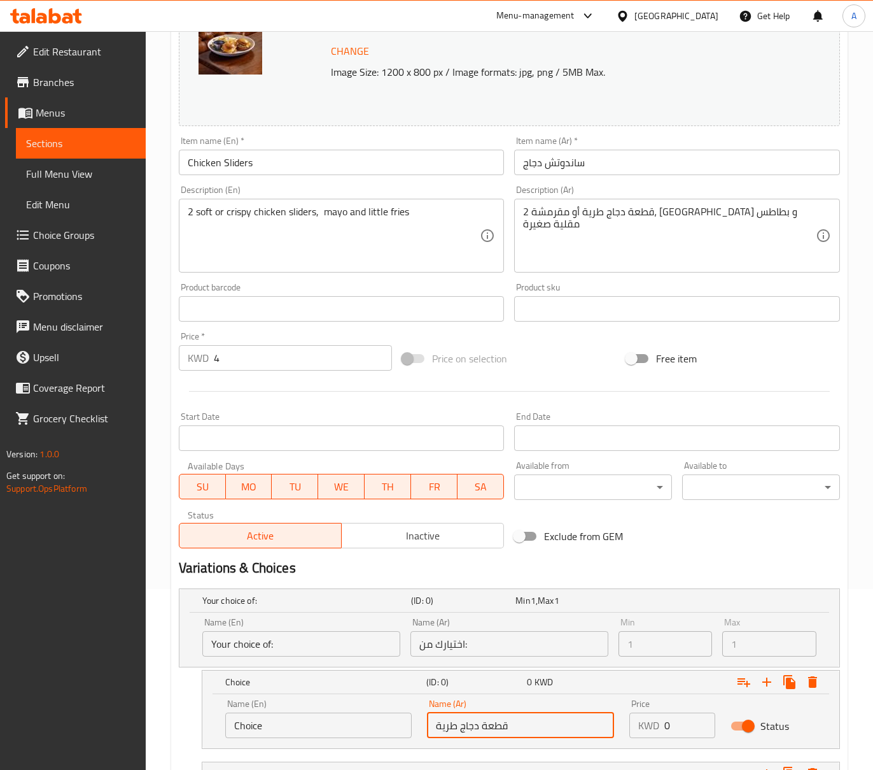
scroll to position [173, 0]
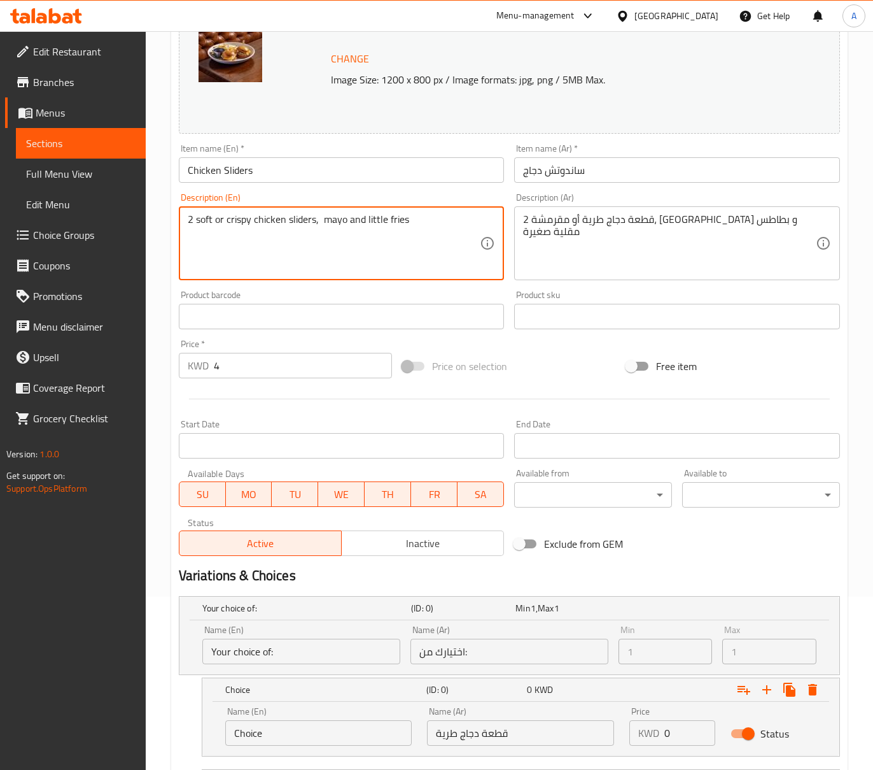
drag, startPoint x: 197, startPoint y: 217, endPoint x: 314, endPoint y: 222, distance: 117.8
click at [596, 171] on input "ساندوتش دجاج" at bounding box center [677, 169] width 326 height 25
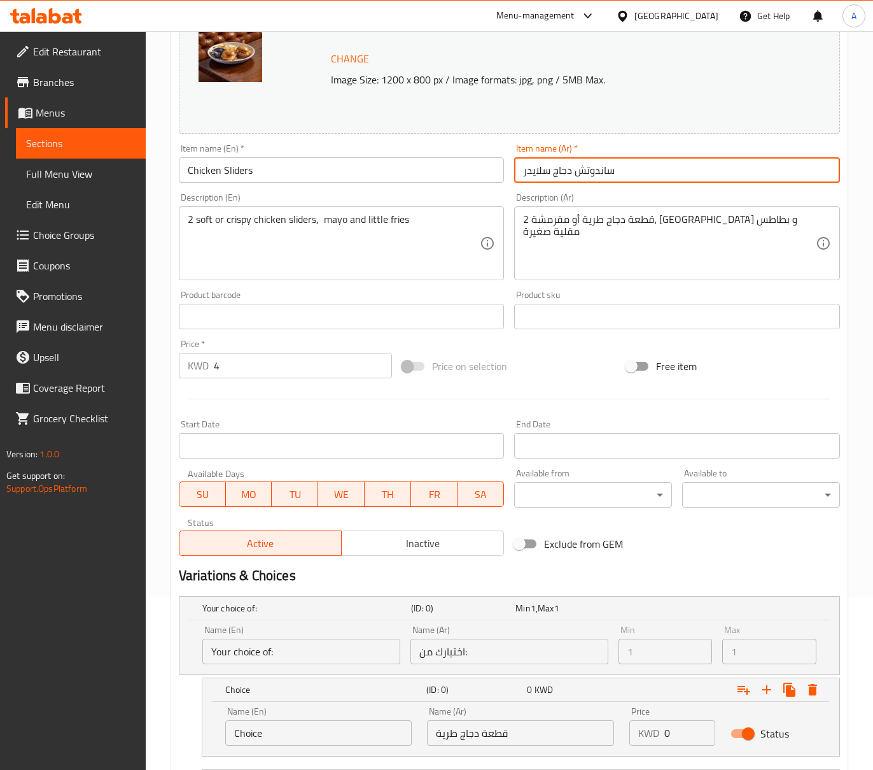
type input "ساندوتش دجاج سلايدر"
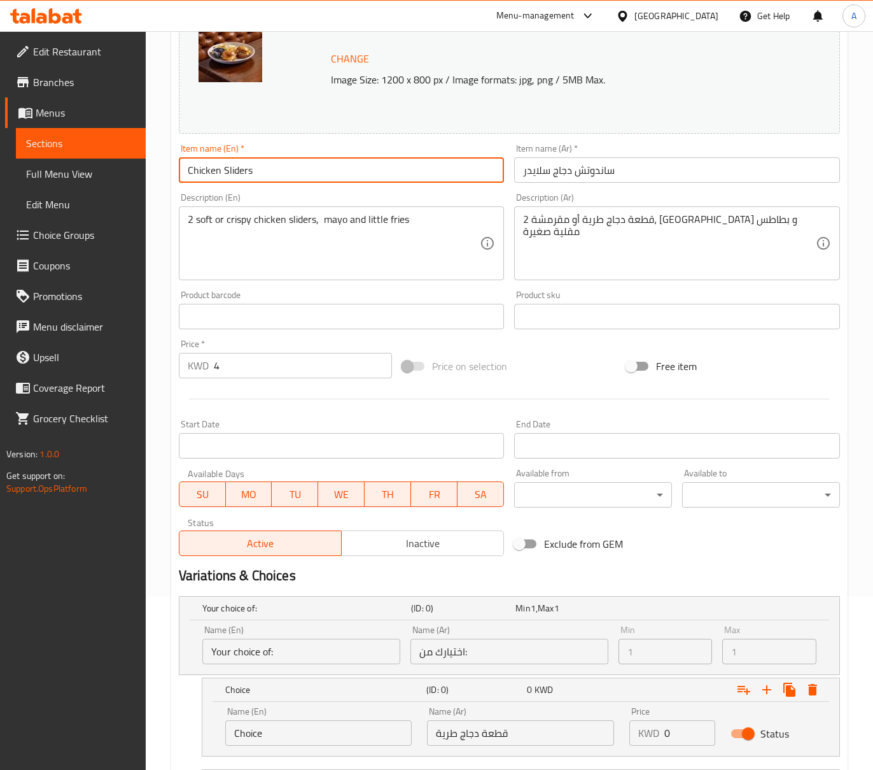
click at [444, 166] on input "Chicken Sliders" at bounding box center [342, 169] width 326 height 25
type input "Chicken Sliders Sandwich"
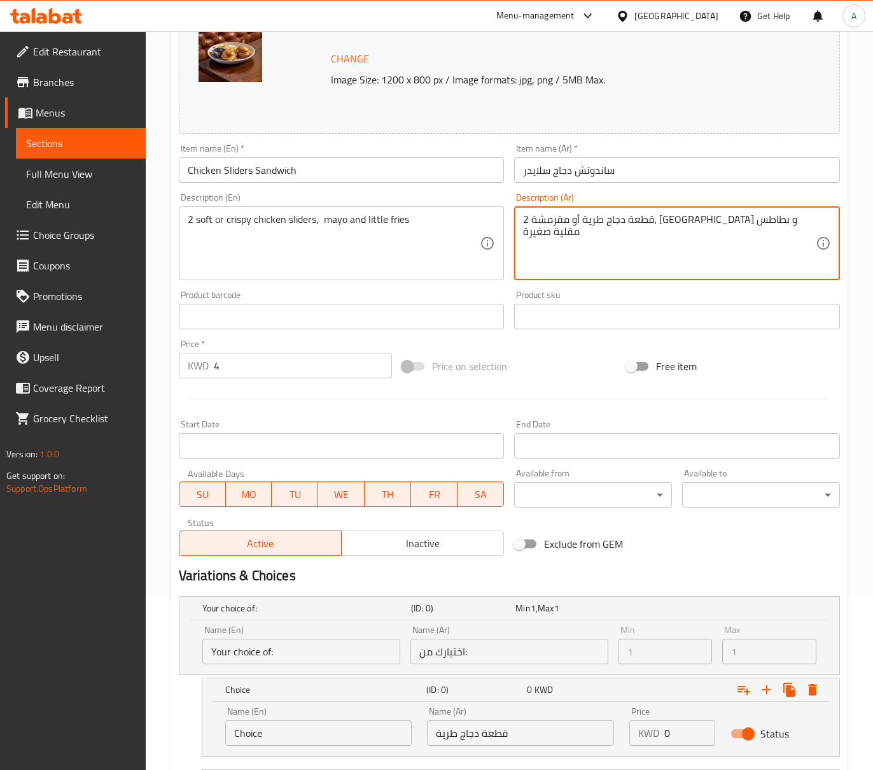
drag, startPoint x: 764, startPoint y: 220, endPoint x: 787, endPoint y: 220, distance: 23.6
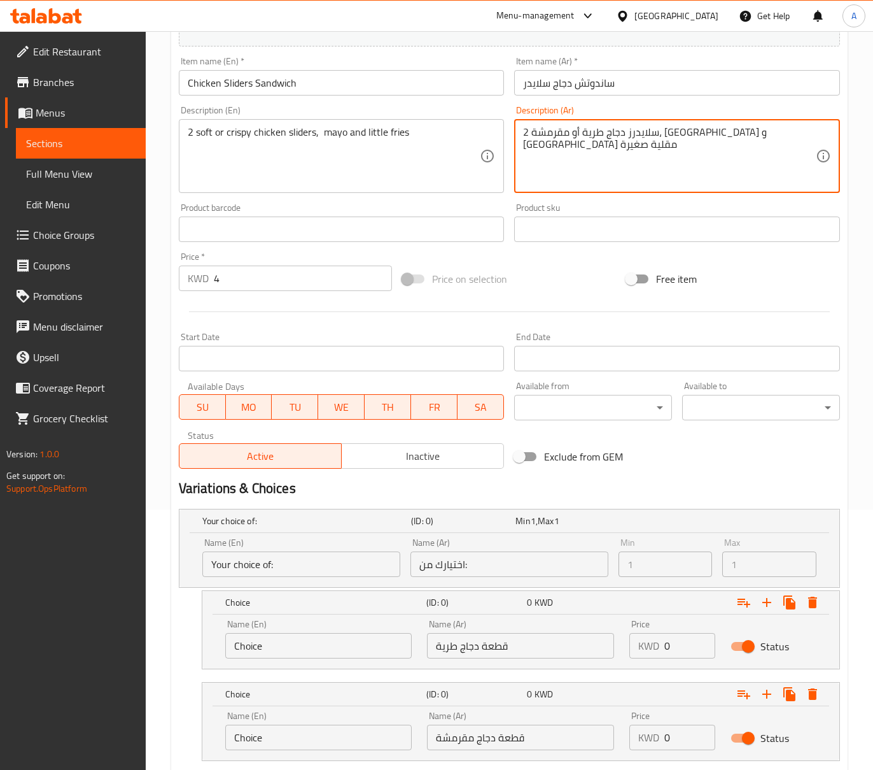
scroll to position [342, 0]
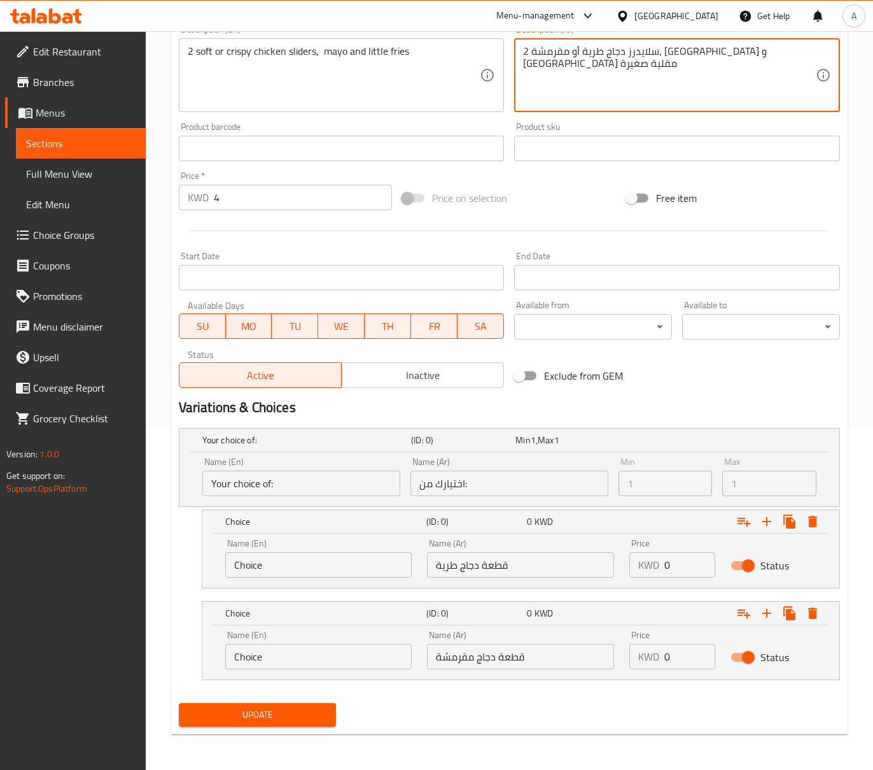
click at [779, 57] on textarea "2 سلايدرز دجاج طرية أو مقرمشة، [GEOGRAPHIC_DATA] و [GEOGRAPHIC_DATA] مقلية صغيرة" at bounding box center [669, 75] width 293 height 60
type textarea "2 سلايدرز دجاج طرية أو مقرمشة، [GEOGRAPHIC_DATA] و [GEOGRAPHIC_DATA] مقلية صغيرة"
click at [497, 565] on input "قطعة دجاج طرية" at bounding box center [520, 564] width 187 height 25
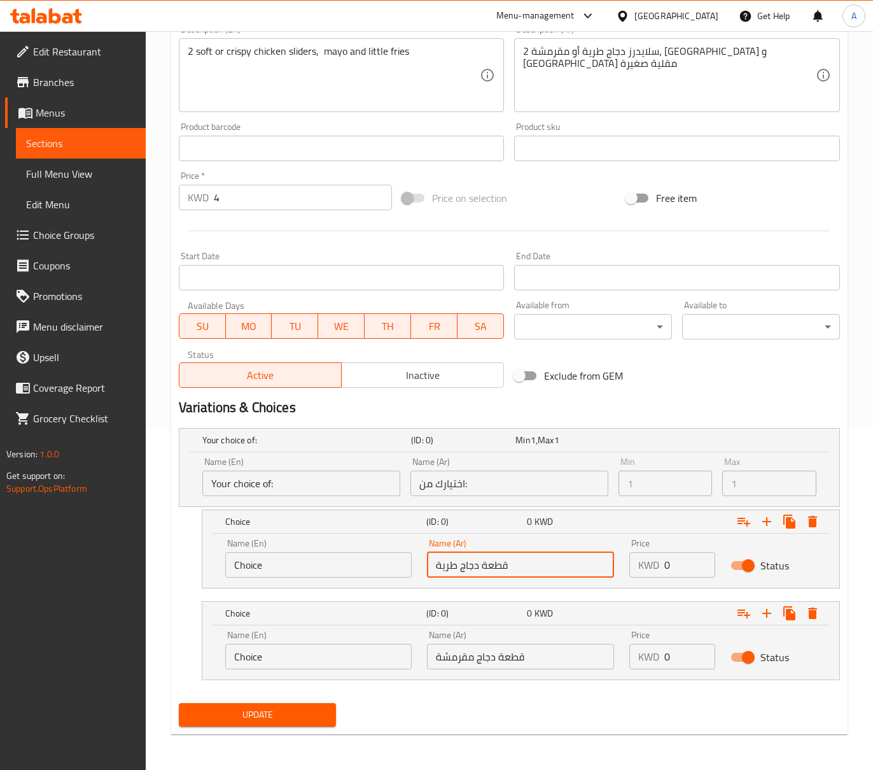
click at [497, 565] on input "قطعة دجاج طرية" at bounding box center [520, 564] width 187 height 25
paste input "سلايدرز"
type input "سلايدرز دجاج طرية"
click at [518, 659] on input "قطعة دجاج مقرمشة" at bounding box center [520, 656] width 187 height 25
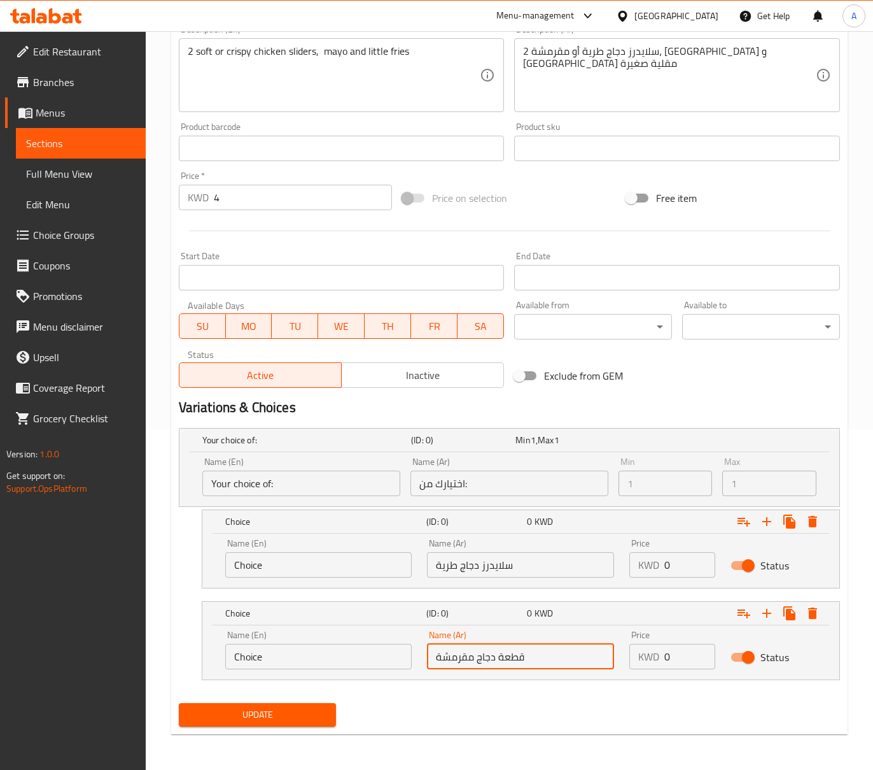
click at [518, 659] on input "قطعة دجاج مقرمشة" at bounding box center [520, 656] width 187 height 25
paste input "سلايدرز"
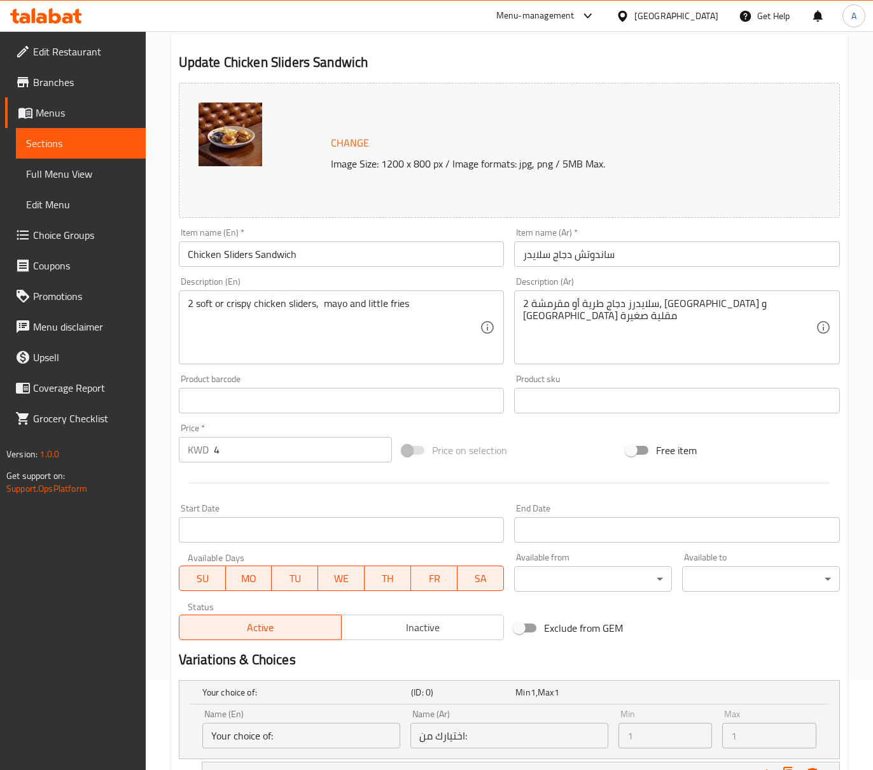
scroll to position [88, 0]
type input "سلايدرز دجاج مقرمشة"
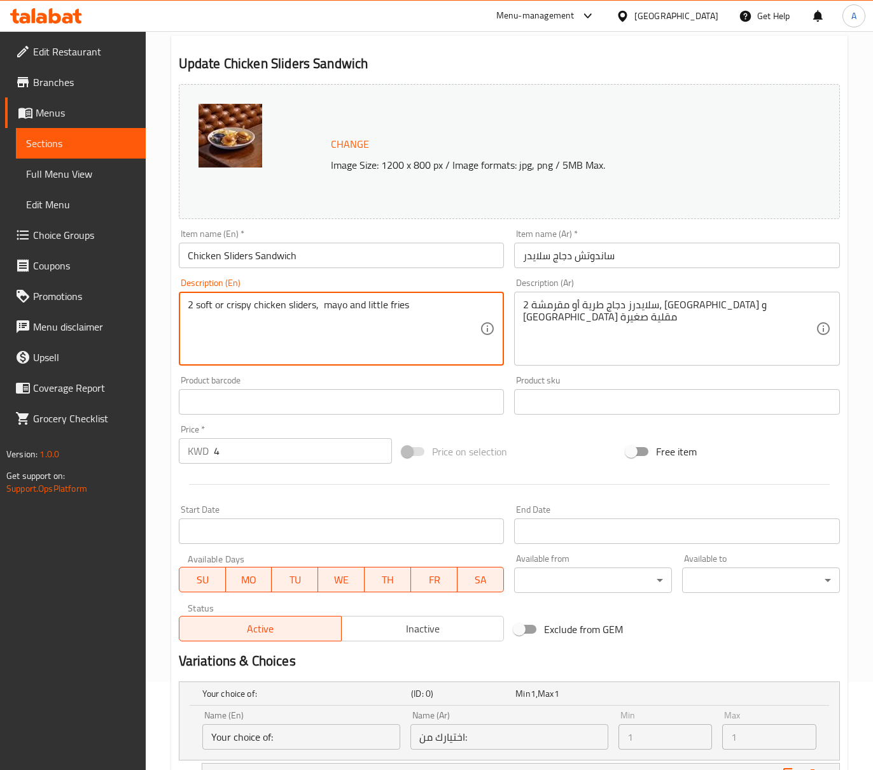
drag, startPoint x: 196, startPoint y: 306, endPoint x: 314, endPoint y: 306, distance: 118.4
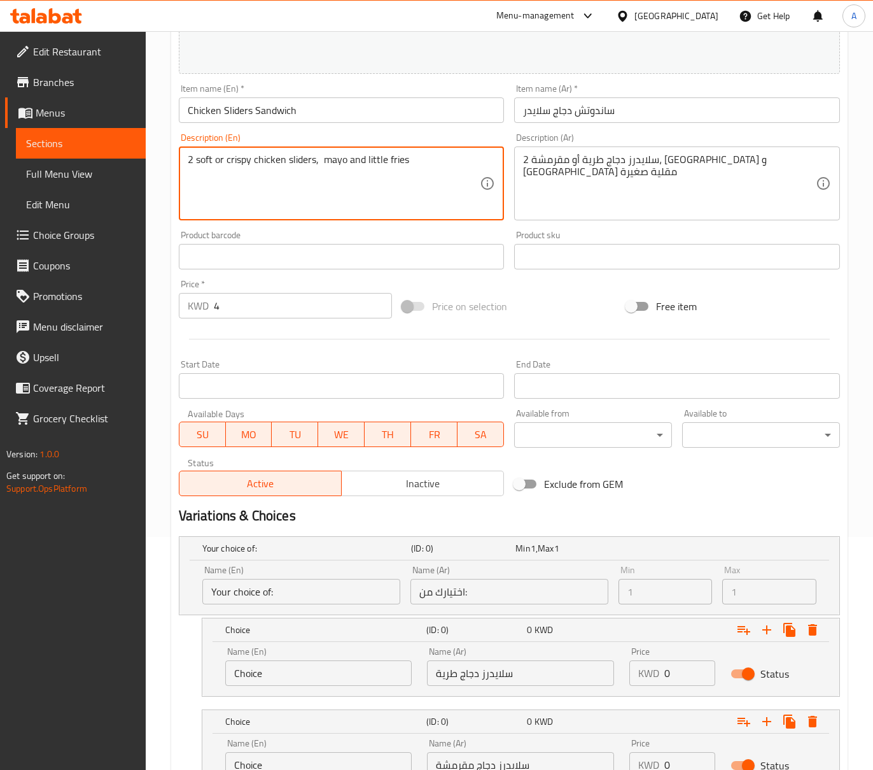
scroll to position [342, 0]
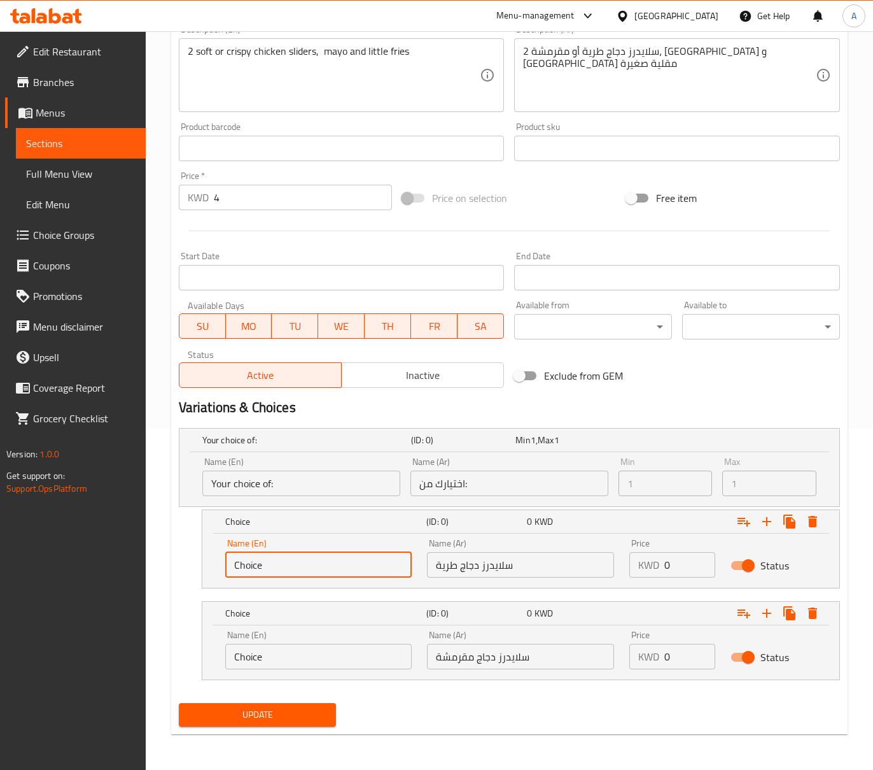
click at [293, 567] on input "Choice" at bounding box center [318, 564] width 187 height 25
paste input "soft or crispy chicken sliders"
drag, startPoint x: 255, startPoint y: 561, endPoint x: 293, endPoint y: 561, distance: 37.6
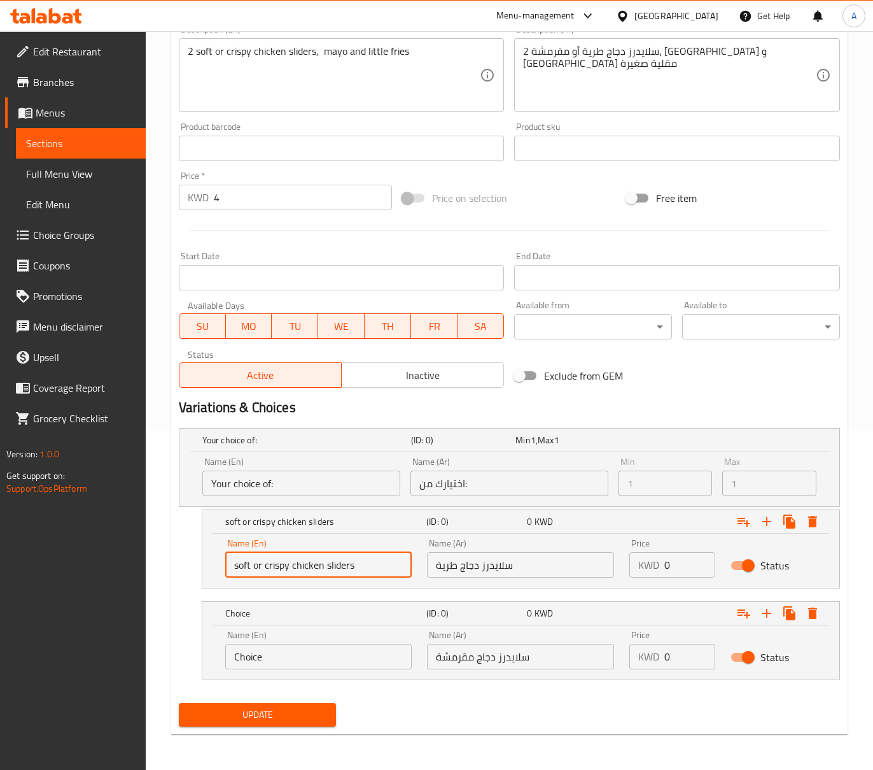
click at [293, 561] on input "soft or crispy chicken sliders" at bounding box center [318, 564] width 187 height 25
type input "soft chicken sliders"
click at [281, 644] on input "Choice" at bounding box center [318, 656] width 187 height 25
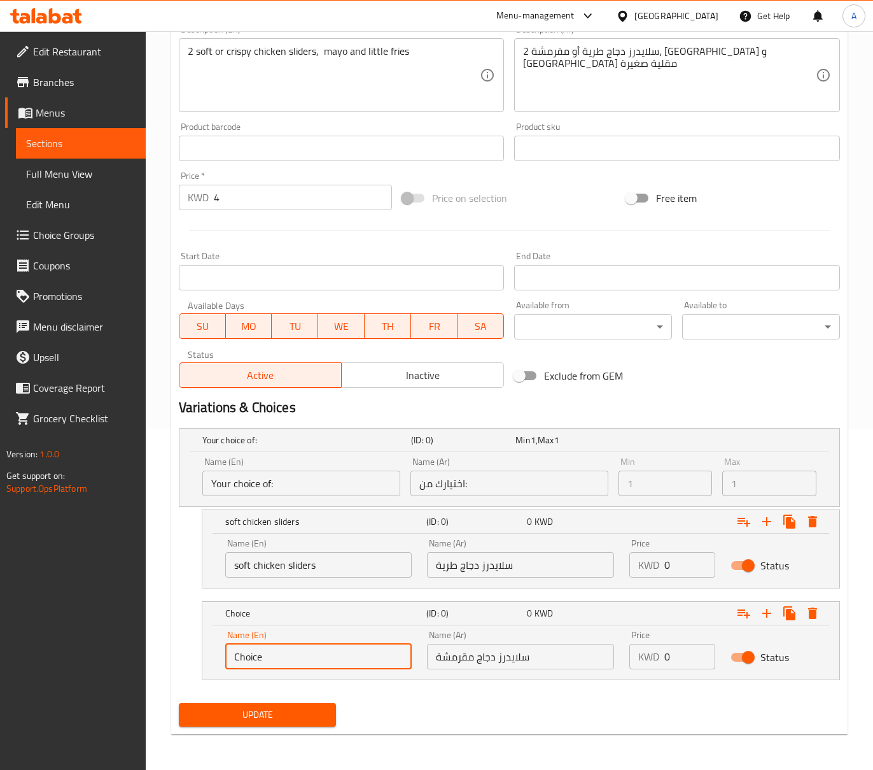
click at [281, 644] on input "Choice" at bounding box center [318, 656] width 187 height 25
paste input "soft or crispy chicken sliders"
drag, startPoint x: 266, startPoint y: 655, endPoint x: 178, endPoint y: 665, distance: 88.4
click at [179, 665] on div "soft or crispy chicken sliders (ID: 0) 0 KWD Name (En) soft or crispy chicken s…" at bounding box center [509, 640] width 661 height 79
type input "crispy chicken sliders"
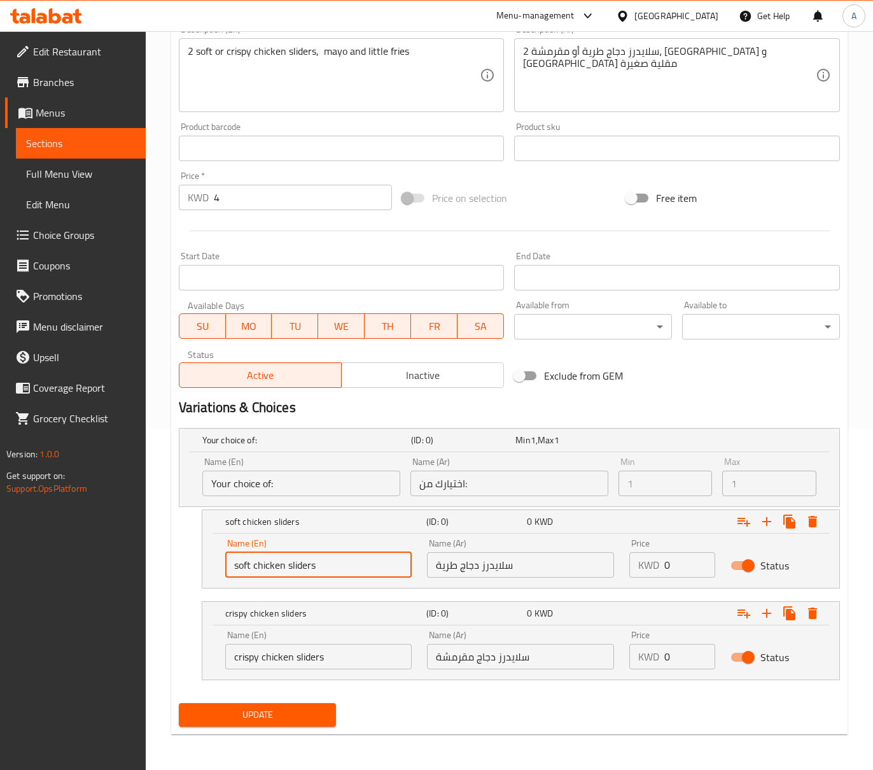
click at [294, 572] on input "soft chicken sliders" at bounding box center [318, 564] width 187 height 25
type input "Soft Chicken Sliders"
click at [299, 659] on input "crispy chicken sliders" at bounding box center [318, 656] width 187 height 25
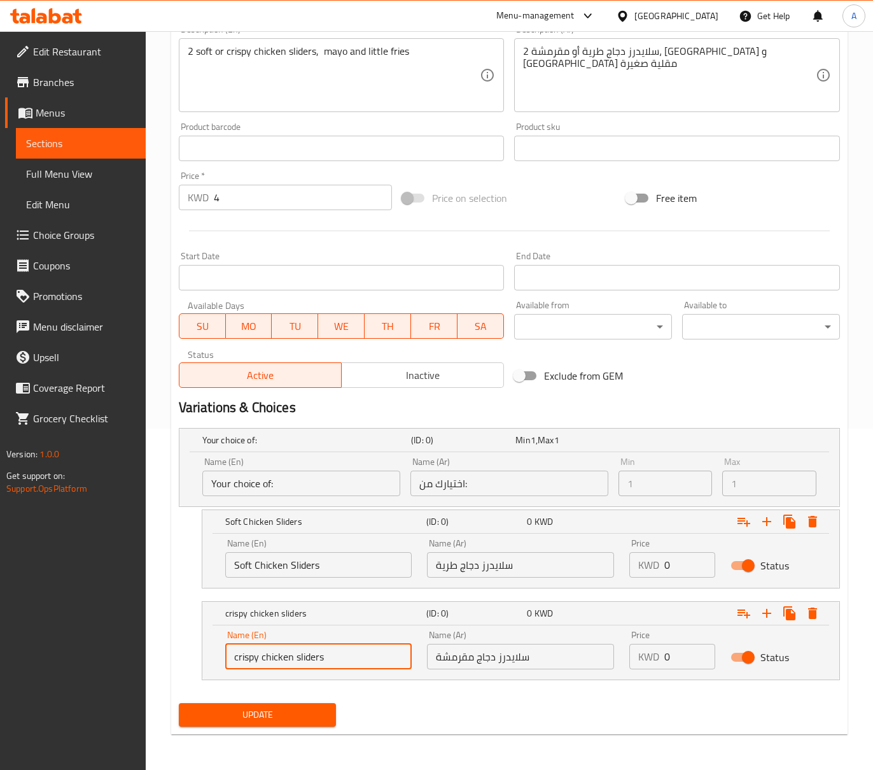
click at [299, 659] on input "crispy chicken sliders" at bounding box center [318, 656] width 187 height 25
type input "Crispy Chicken Sliders"
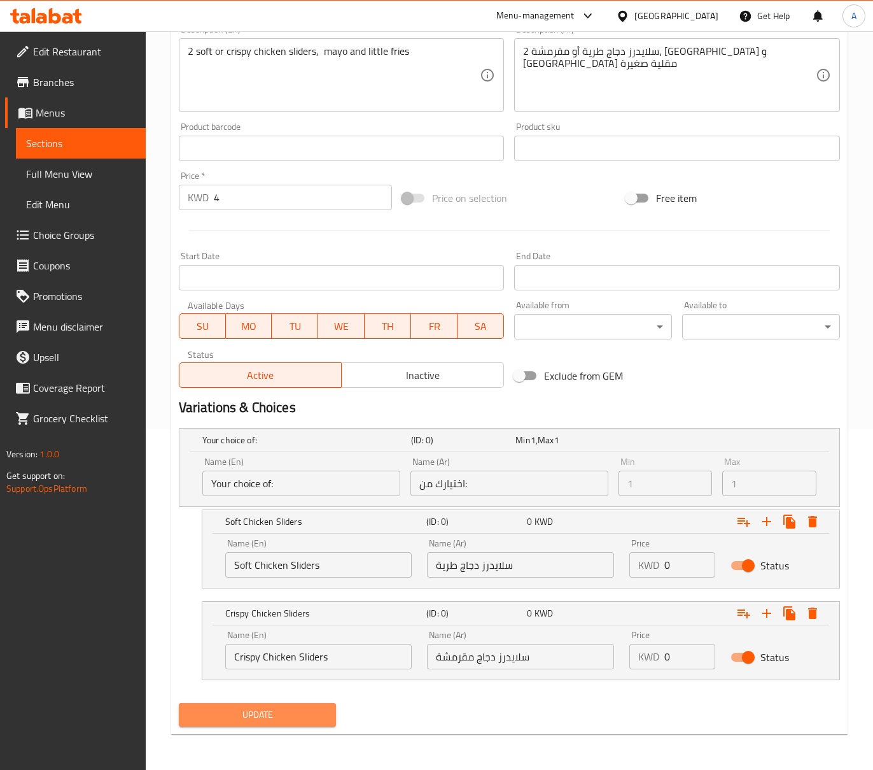
click at [253, 724] on button "Update" at bounding box center [258, 715] width 158 height 24
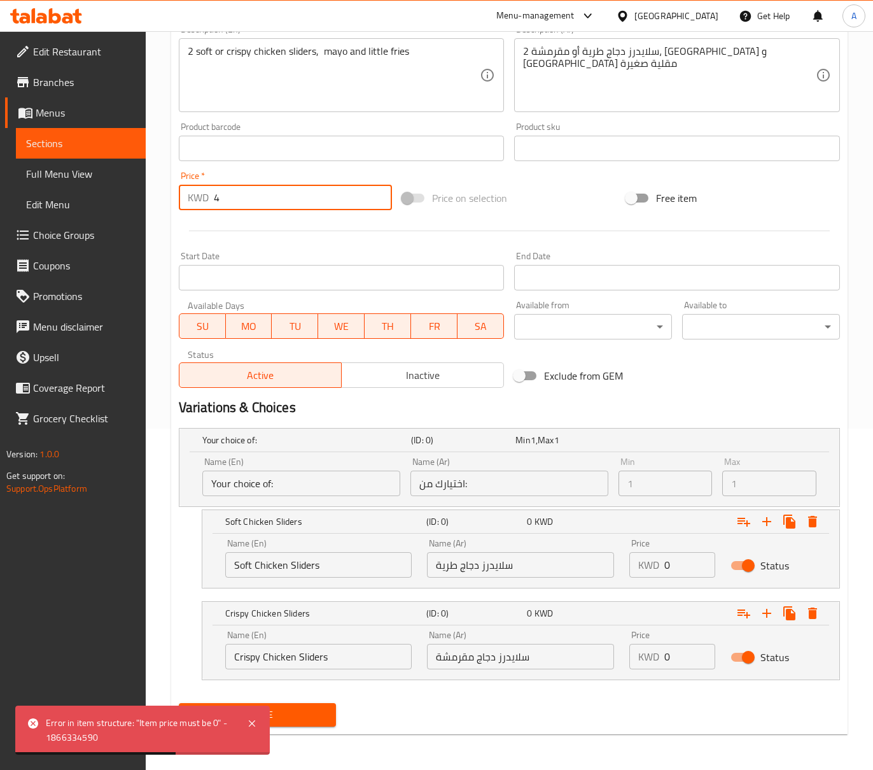
drag, startPoint x: 234, startPoint y: 197, endPoint x: 211, endPoint y: 202, distance: 23.3
click at [199, 204] on div "KWD 4 Price *" at bounding box center [286, 197] width 214 height 25
type input "0"
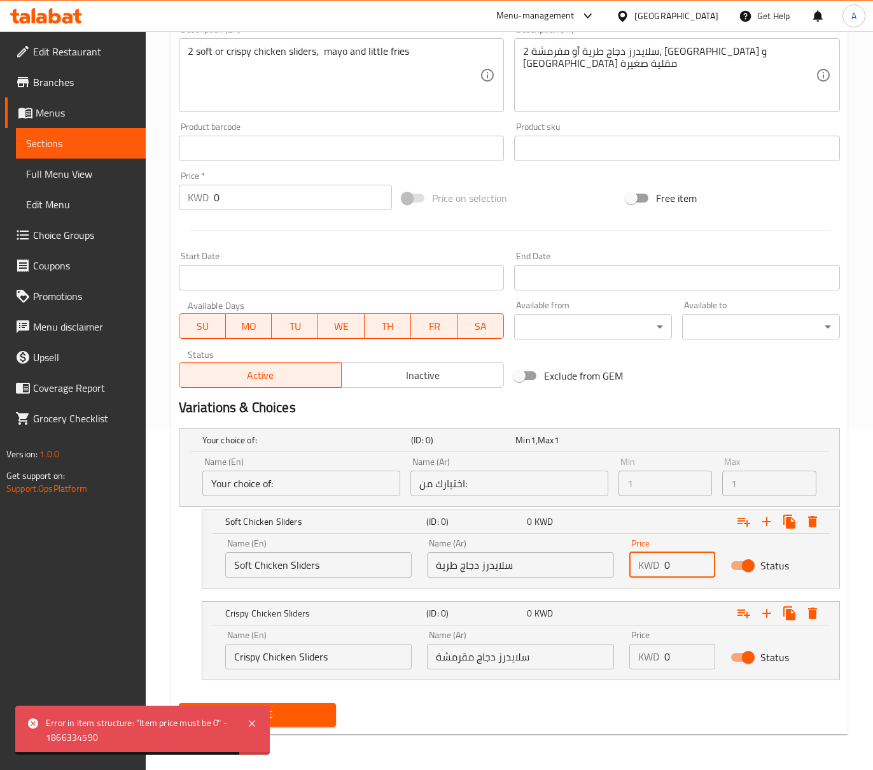
drag, startPoint x: 675, startPoint y: 559, endPoint x: 654, endPoint y: 561, distance: 21.1
click at [670, 563] on input "0" at bounding box center [690, 564] width 51 height 25
drag, startPoint x: 676, startPoint y: 560, endPoint x: 645, endPoint y: 568, distance: 32.3
click at [653, 569] on div "KWD 0 Price" at bounding box center [673, 564] width 86 height 25
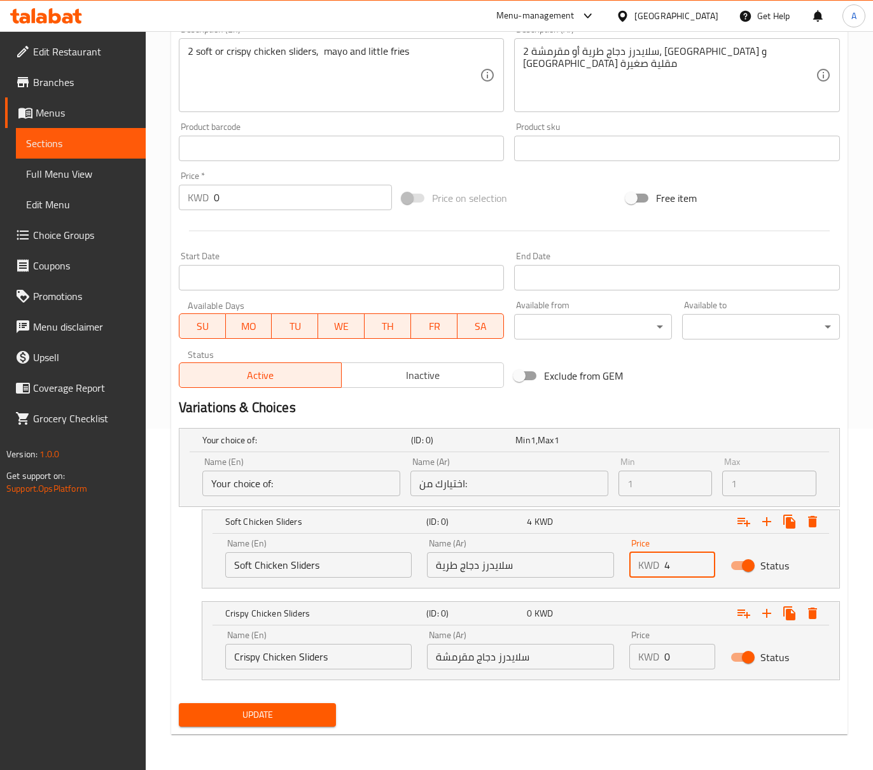
type input "4"
drag, startPoint x: 670, startPoint y: 654, endPoint x: 661, endPoint y: 657, distance: 9.9
click at [661, 657] on div "KWD 0 Price" at bounding box center [673, 656] width 86 height 25
type input "4"
click at [279, 712] on span "Update" at bounding box center [257, 715] width 137 height 16
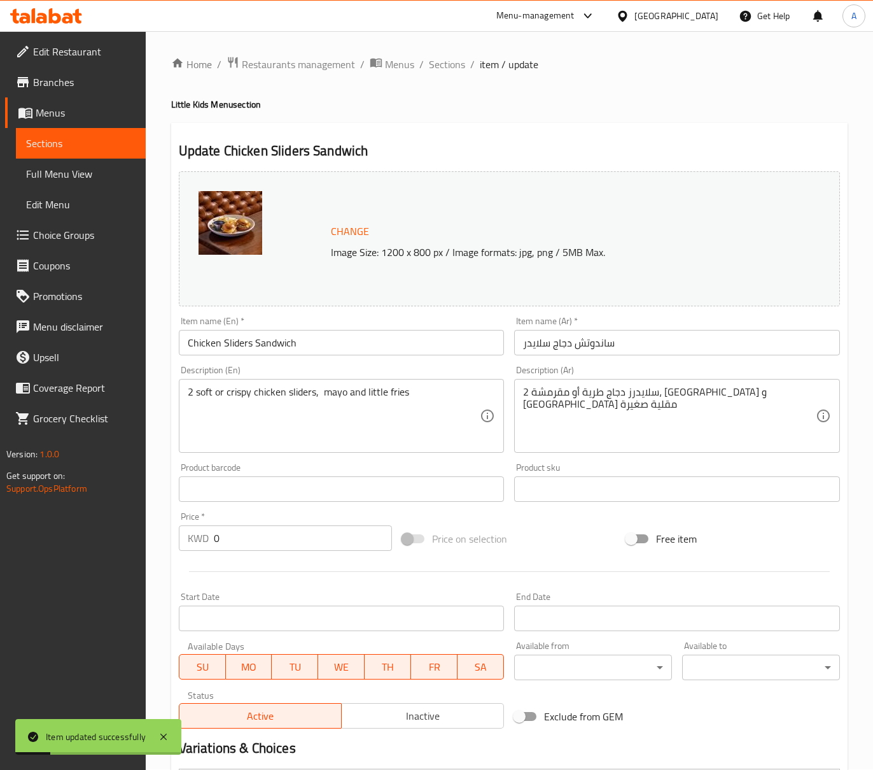
scroll to position [0, 0]
click at [461, 64] on span "Sections" at bounding box center [447, 64] width 36 height 15
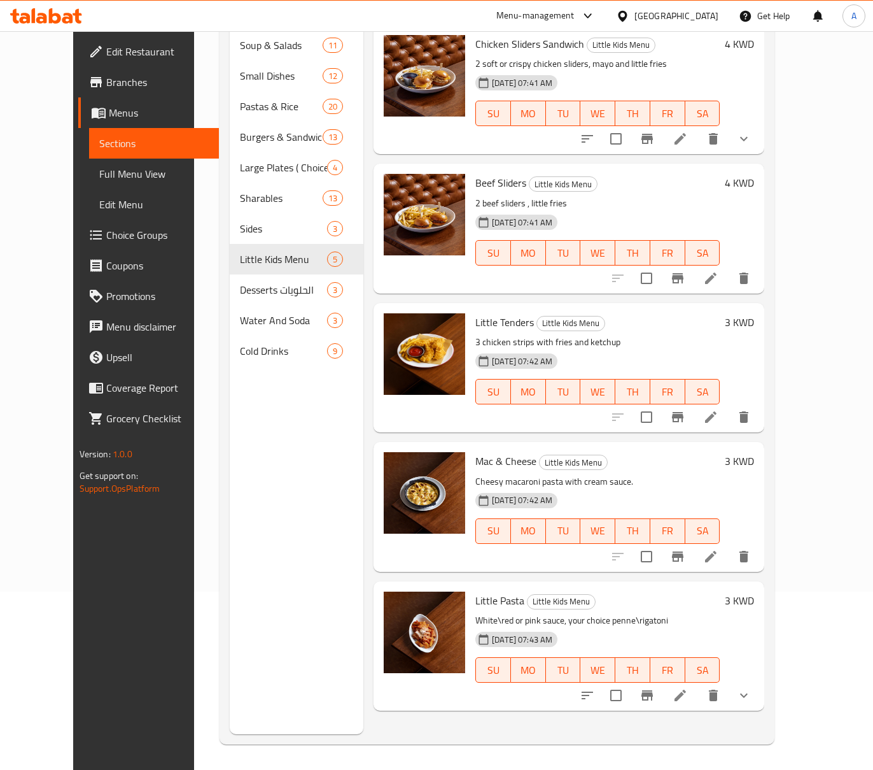
scroll to position [94, 0]
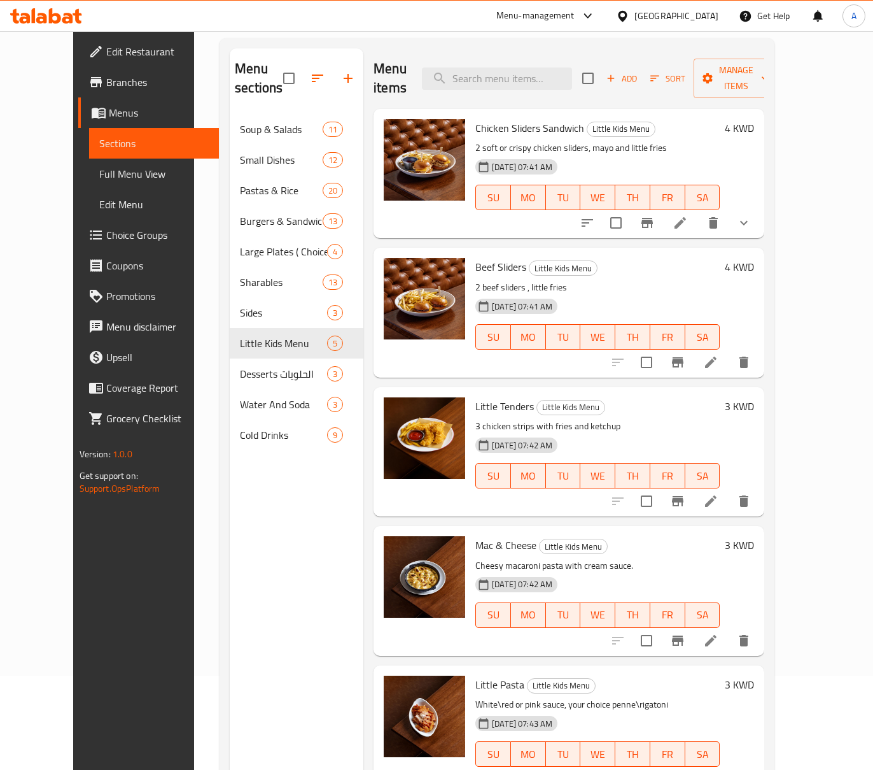
click at [759, 208] on button "show more" at bounding box center [744, 223] width 31 height 31
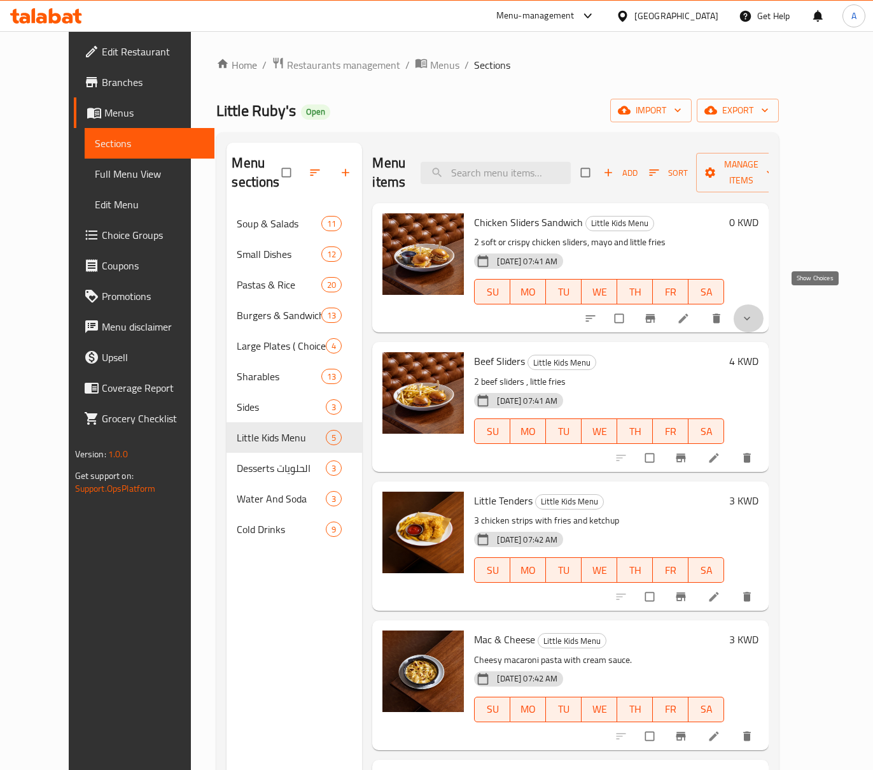
click at [754, 312] on icon "show more" at bounding box center [747, 318] width 13 height 13
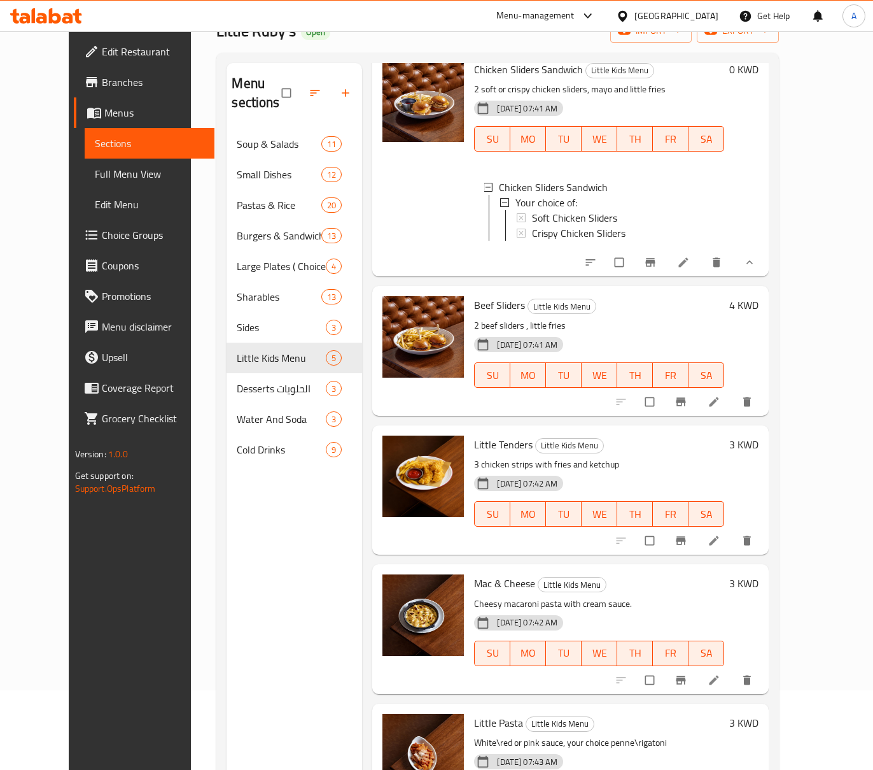
scroll to position [179, 0]
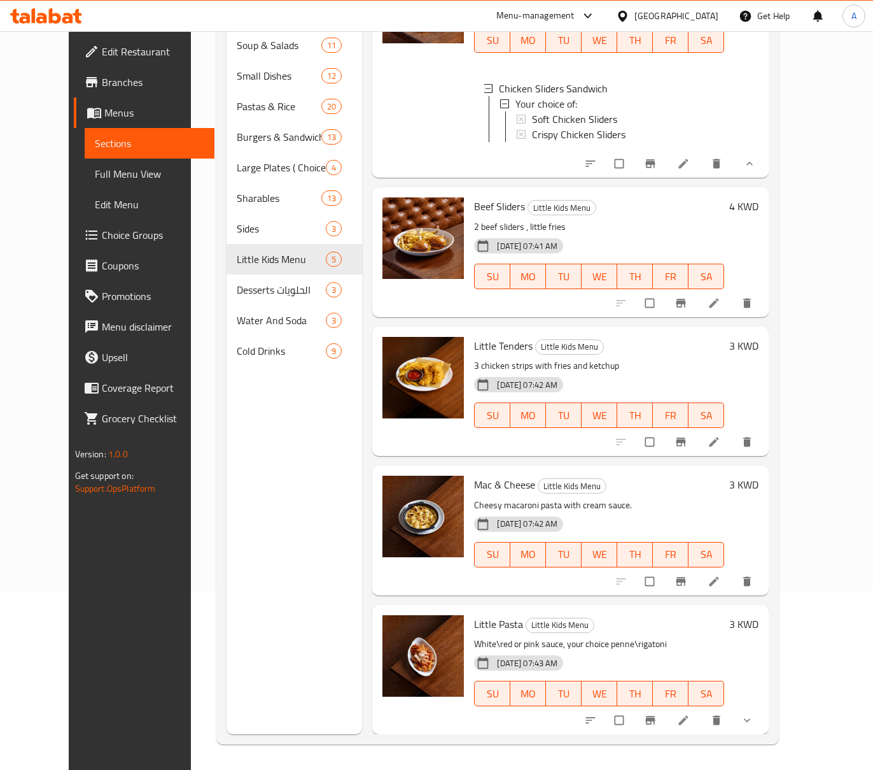
click at [733, 309] on li at bounding box center [716, 303] width 36 height 20
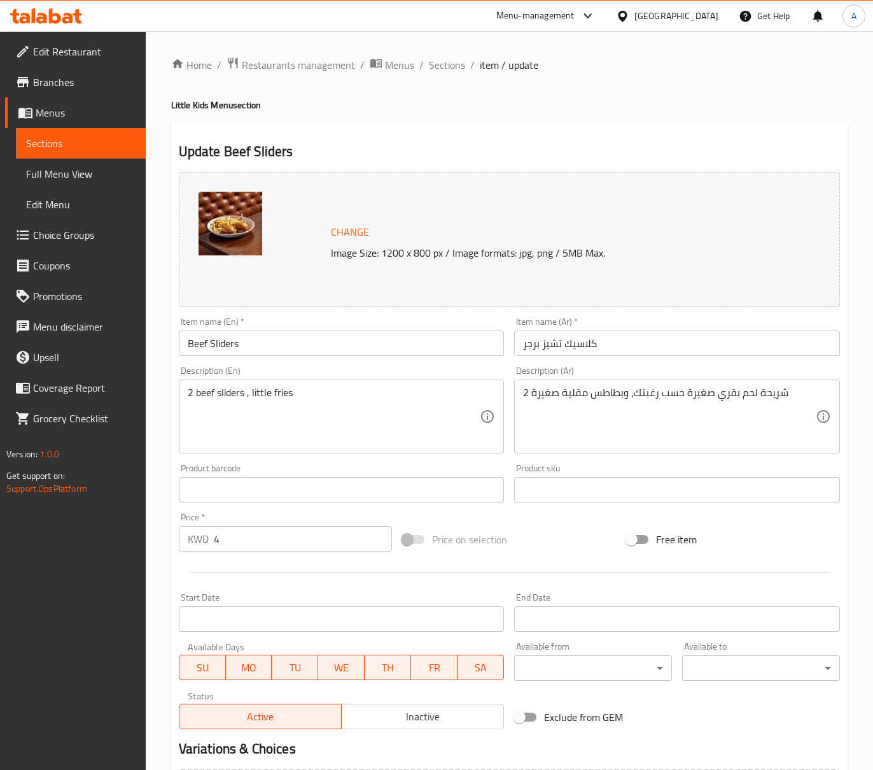
click at [457, 53] on div "Home / Restaurants management / Menus / Sections / item / update Little Kids Me…" at bounding box center [510, 474] width 728 height 887
click at [457, 57] on span "Sections" at bounding box center [447, 64] width 36 height 15
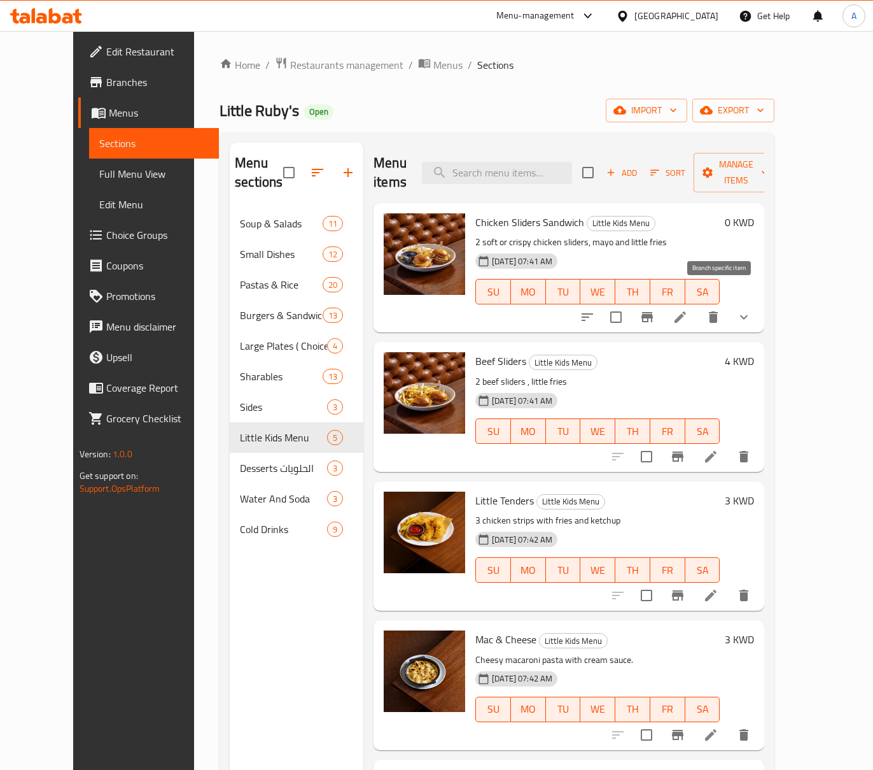
click at [653, 312] on icon "Branch-specific-item" at bounding box center [647, 317] width 11 height 10
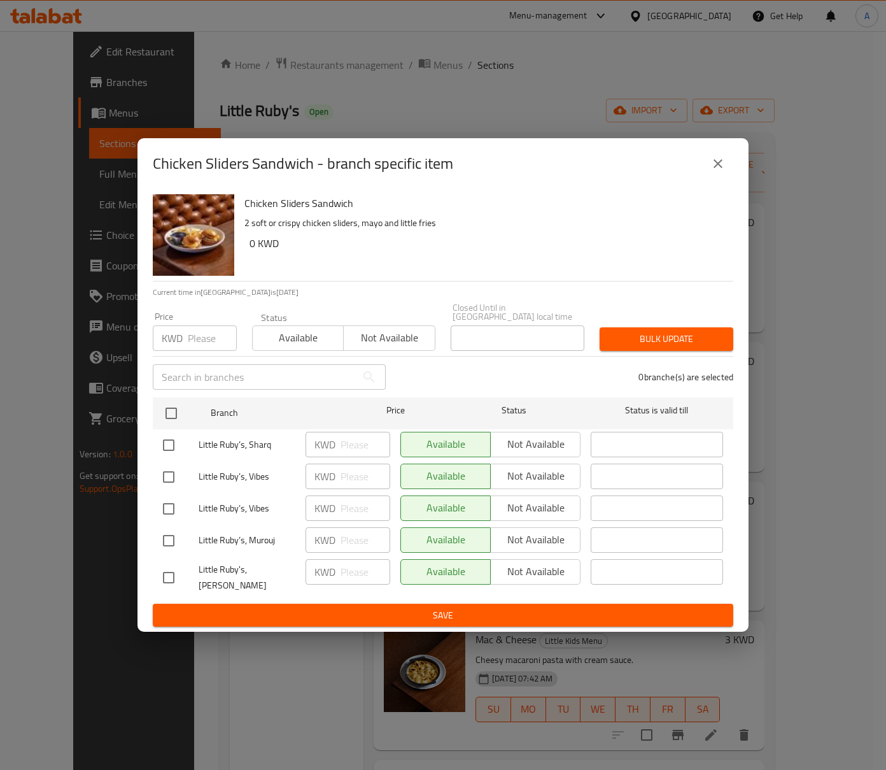
click at [728, 174] on button "close" at bounding box center [718, 163] width 31 height 31
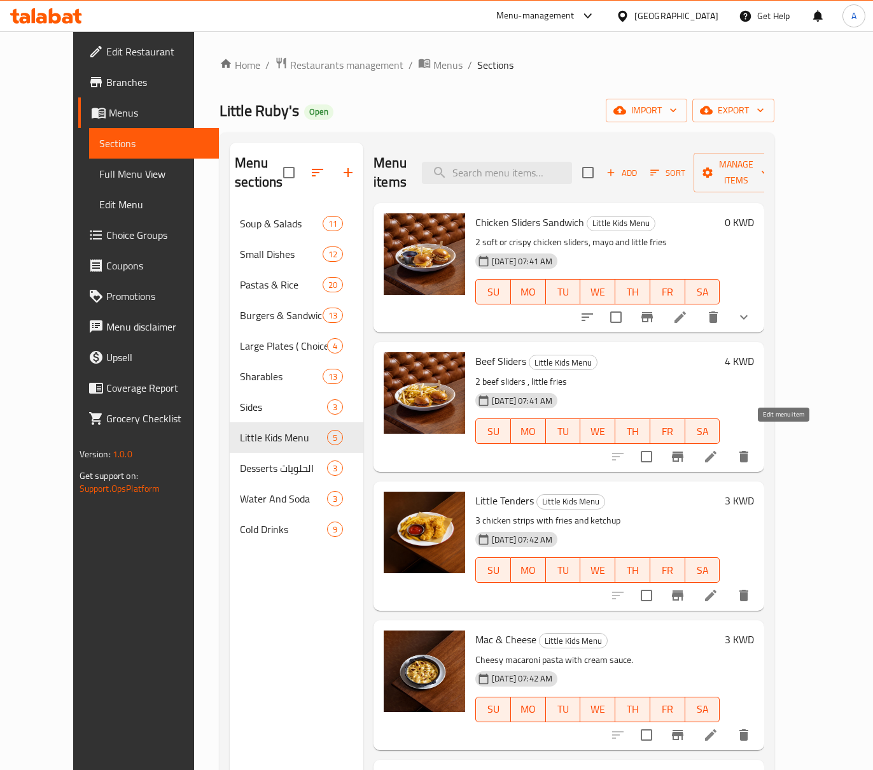
click at [717, 451] on icon at bounding box center [710, 456] width 11 height 11
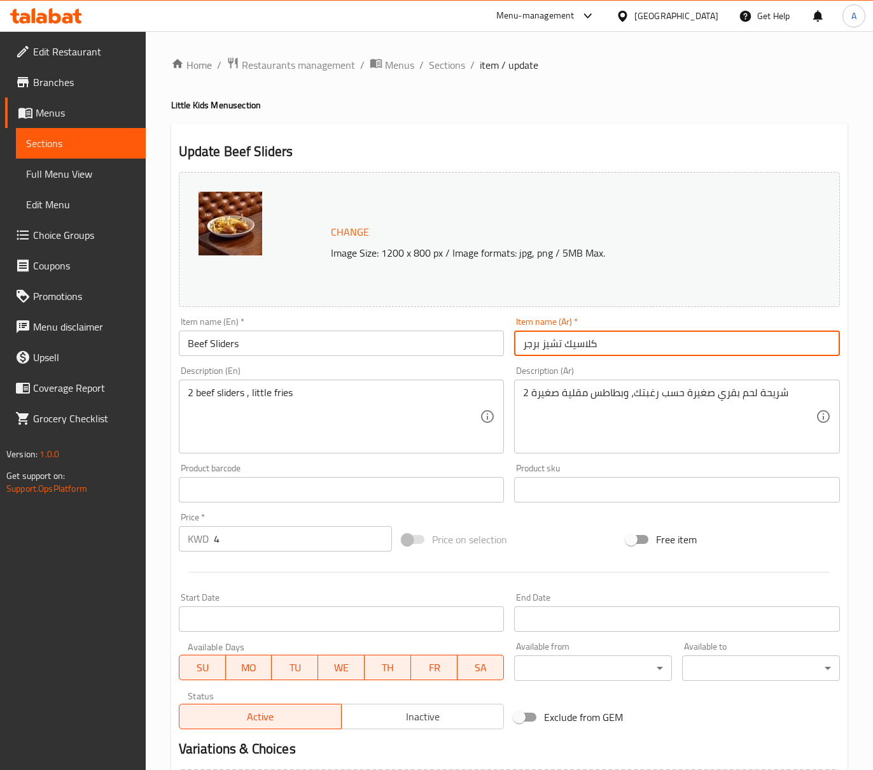
drag, startPoint x: 542, startPoint y: 347, endPoint x: 640, endPoint y: 350, distance: 98.1
click at [640, 350] on input "كلاسيك تشيز برجر" at bounding box center [677, 342] width 326 height 25
click at [642, 350] on input "كلاسيك تشيز برجر" at bounding box center [677, 342] width 326 height 25
click at [556, 342] on input "كلاسيك تشيز برجر سلايدر" at bounding box center [677, 342] width 326 height 25
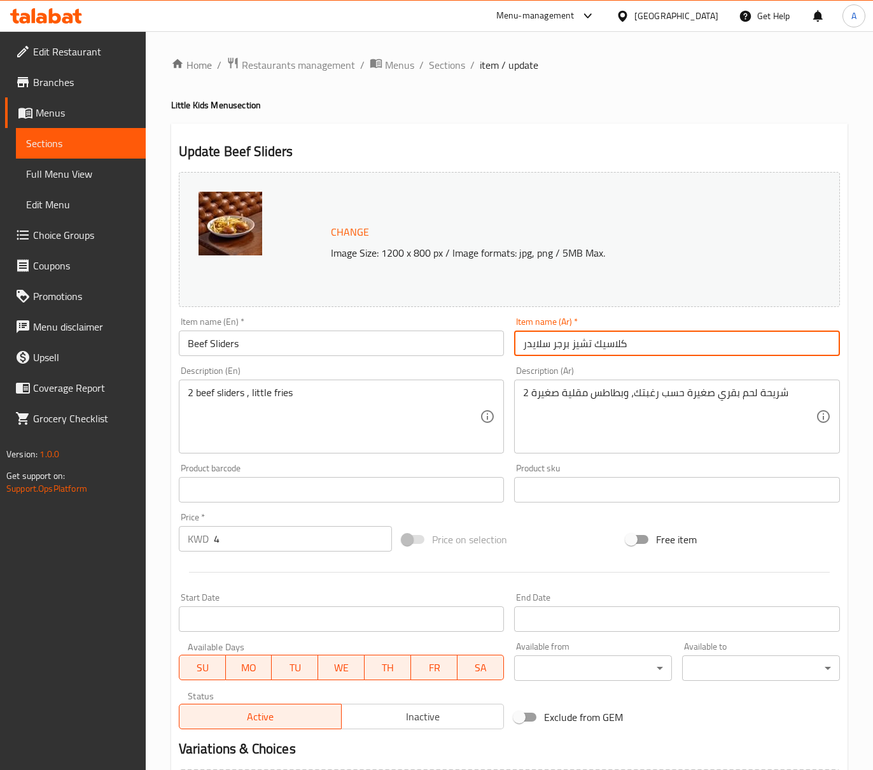
click at [556, 342] on input "كلاسيك تشيز برجر سلايدر" at bounding box center [677, 342] width 326 height 25
type input "كلاسيك تشيز برجر سلايدر"
click at [187, 341] on input "Beef Sliders" at bounding box center [342, 342] width 326 height 25
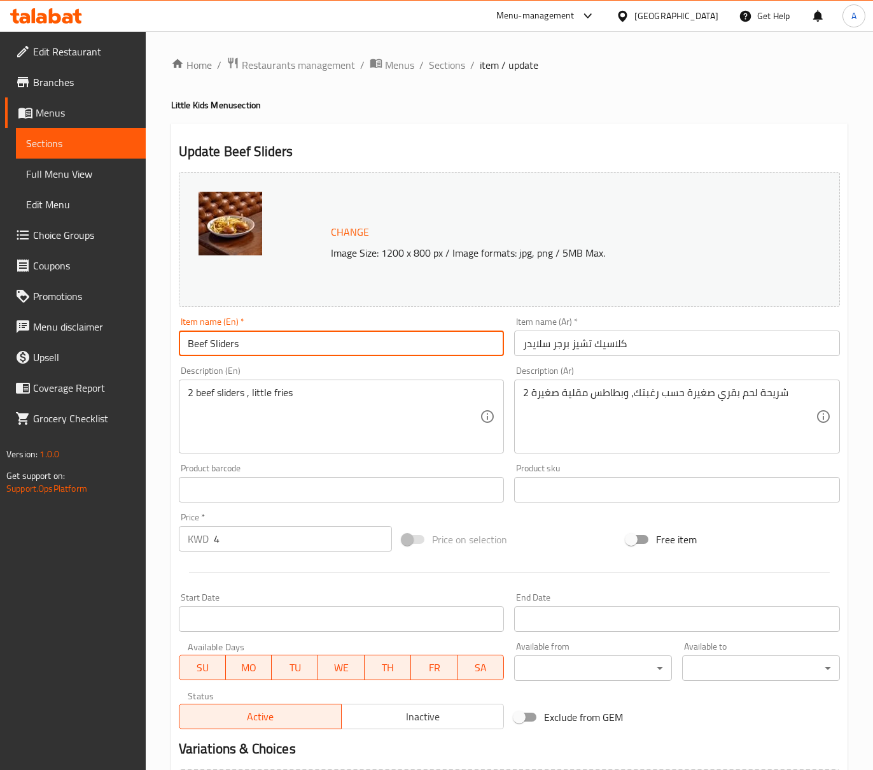
paste input "Classic Cheese"
type input "Classic Cheese Beef Sliders"
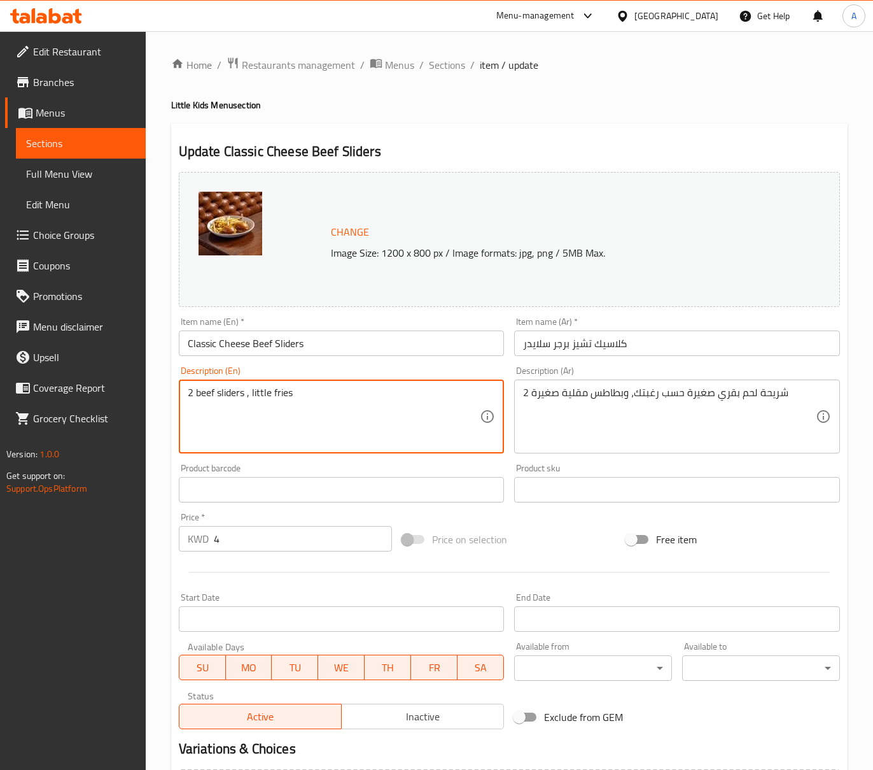
click at [262, 400] on textarea "2 beef sliders , little fries" at bounding box center [334, 416] width 293 height 60
paste textarea "your way"
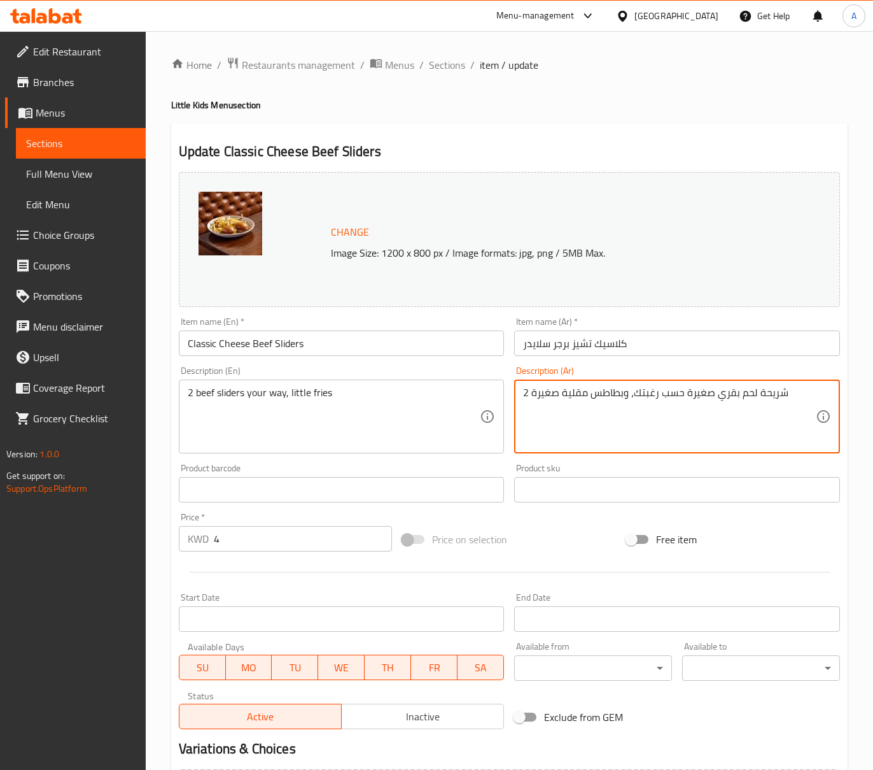
click at [658, 404] on textarea "2 شريحة لحم بقري صغيرة حسب رغبتك، وبطاطس مقلية صغيرة" at bounding box center [669, 416] width 293 height 60
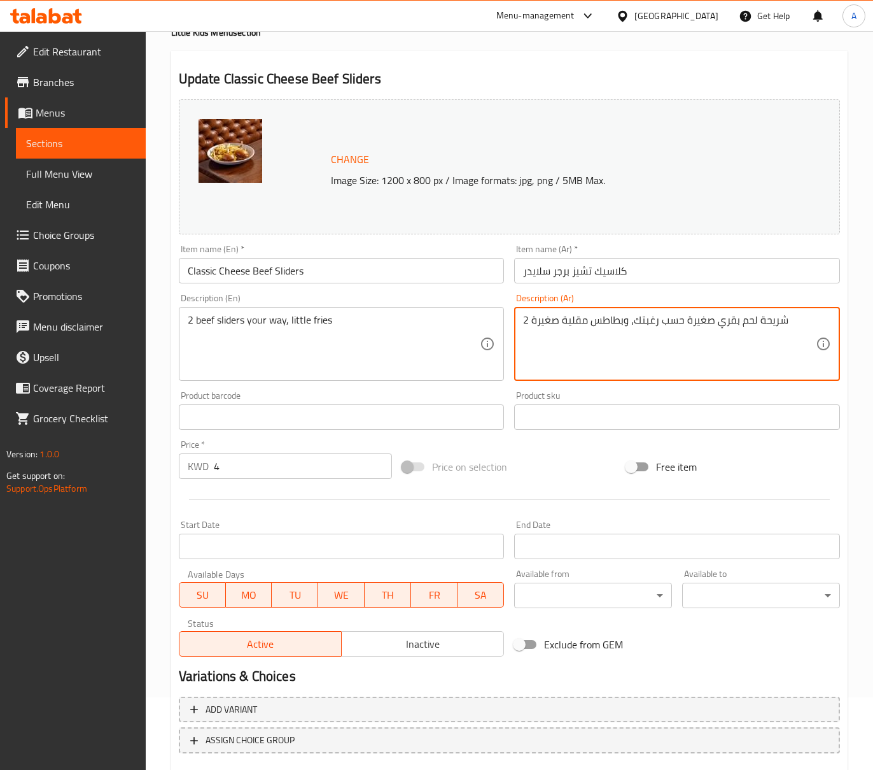
scroll to position [148, 0]
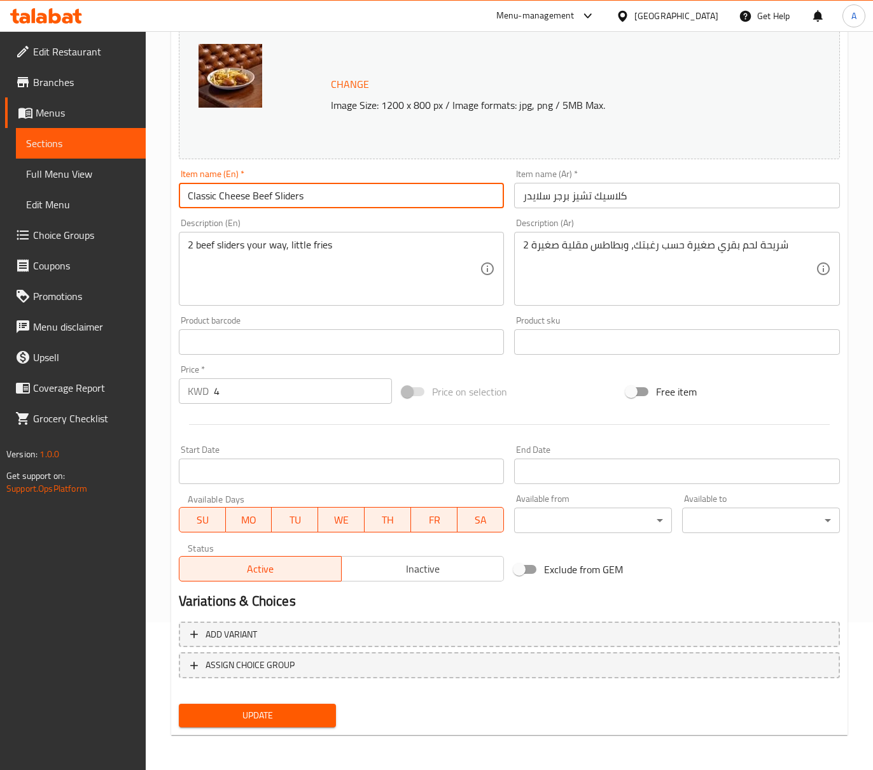
click at [281, 192] on input "Classic Cheese Beef Sliders" at bounding box center [342, 195] width 326 height 25
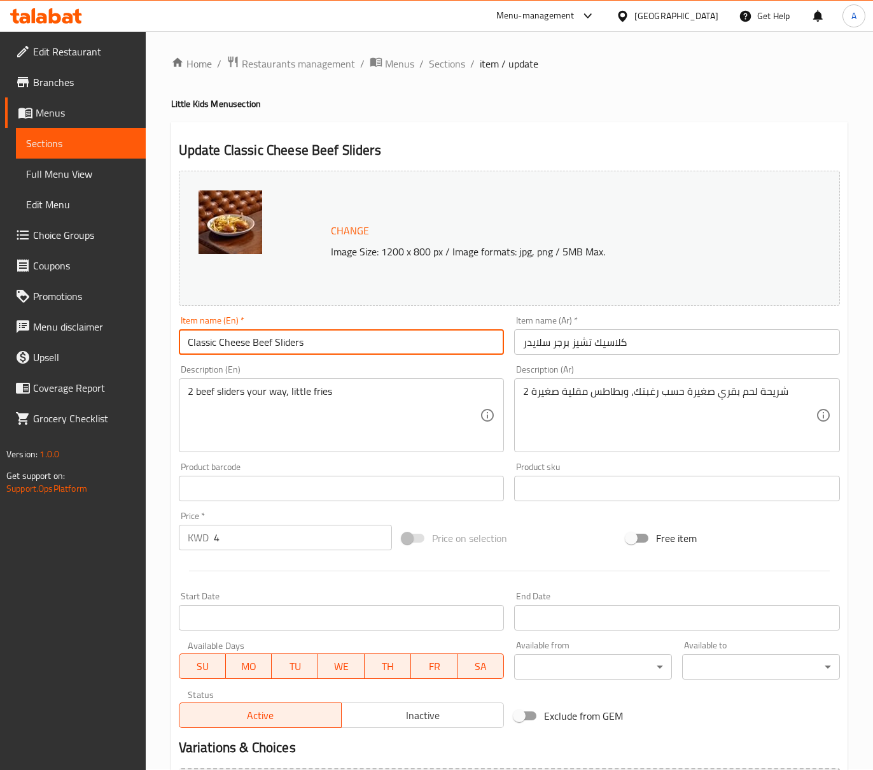
scroll to position [0, 0]
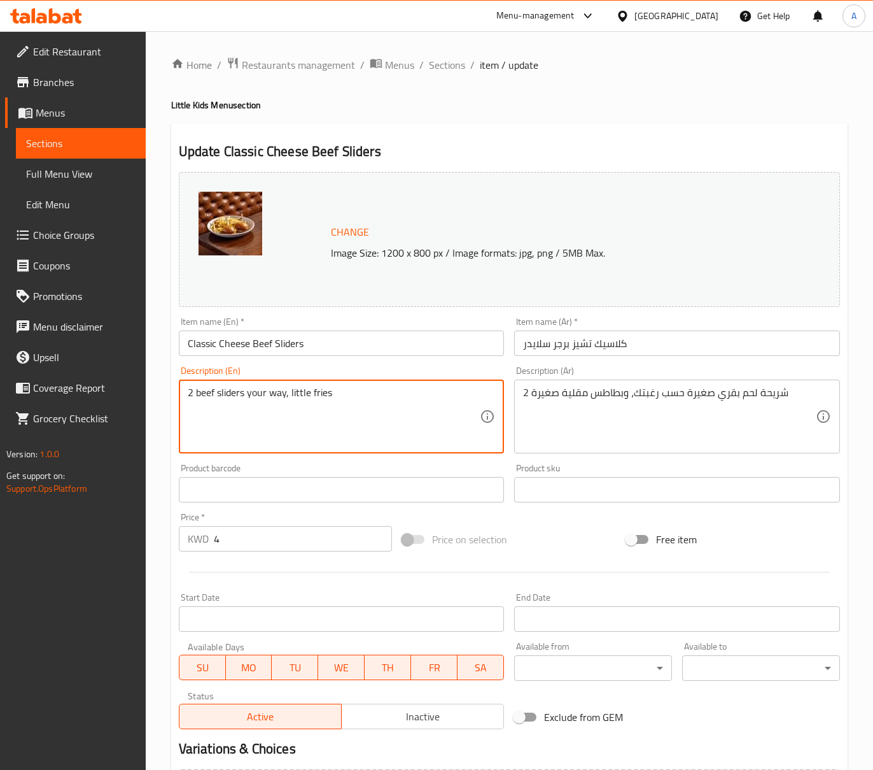
click at [326, 398] on textarea "2 beef sliders your way, little fries" at bounding box center [334, 416] width 293 height 60
type textarea "2 beef sliders , little fries"
click at [314, 341] on input "Classic Cheese Beef Sliders" at bounding box center [342, 342] width 326 height 25
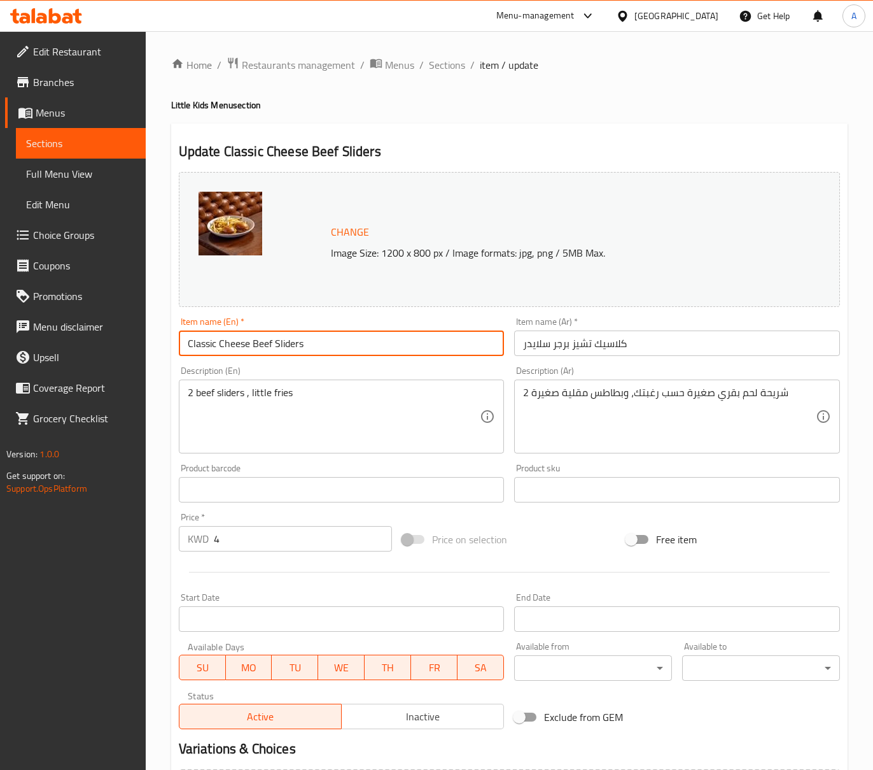
click at [314, 341] on input "Classic Cheese Beef Sliders" at bounding box center [342, 342] width 326 height 25
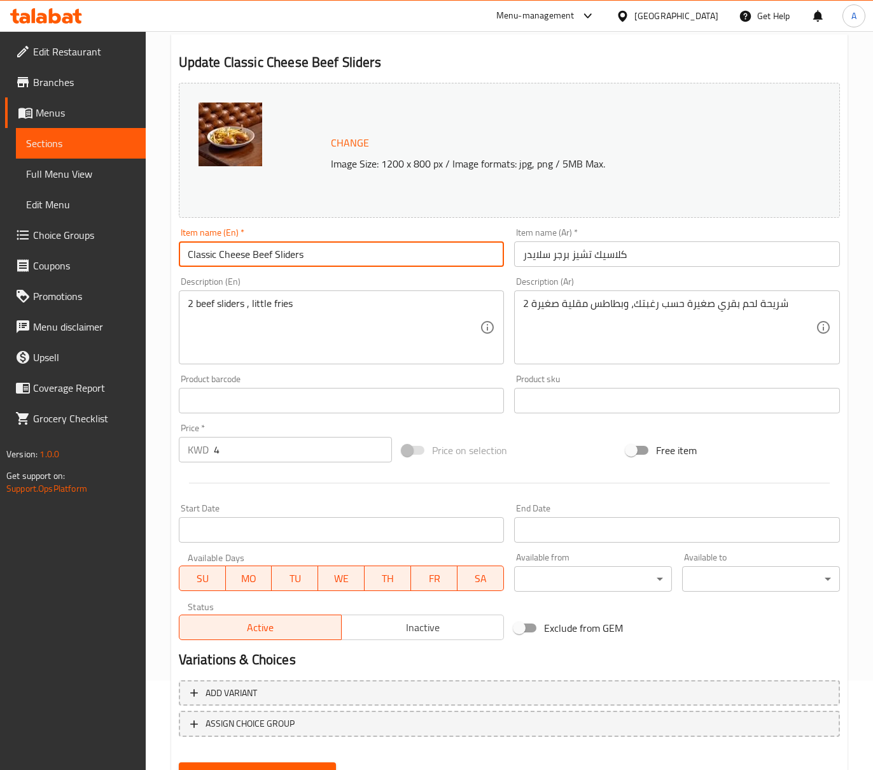
scroll to position [148, 0]
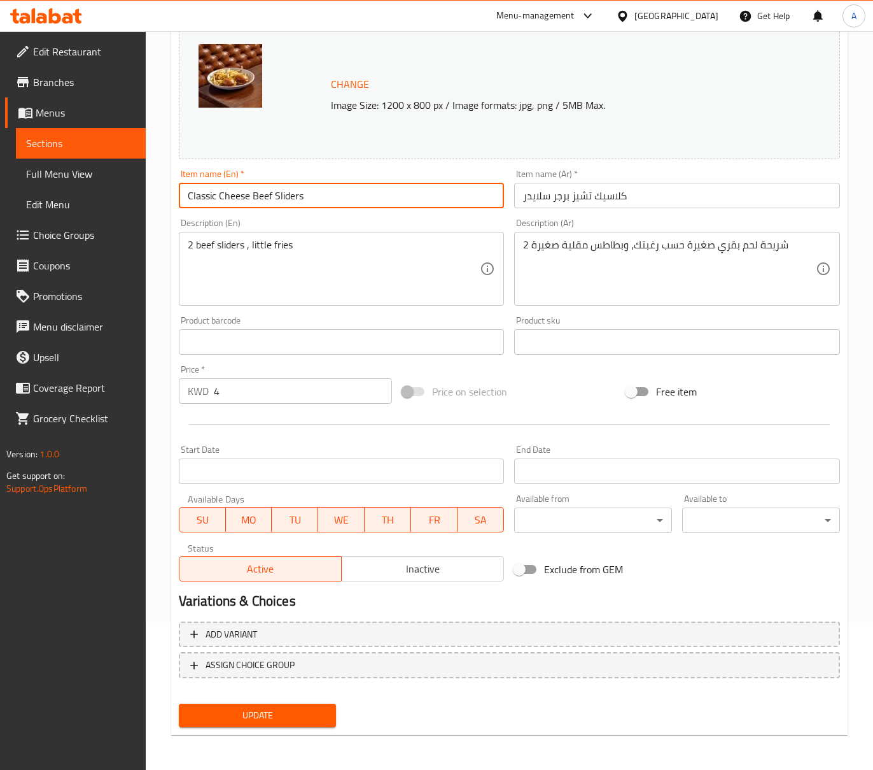
click at [285, 704] on button "Update" at bounding box center [258, 715] width 158 height 24
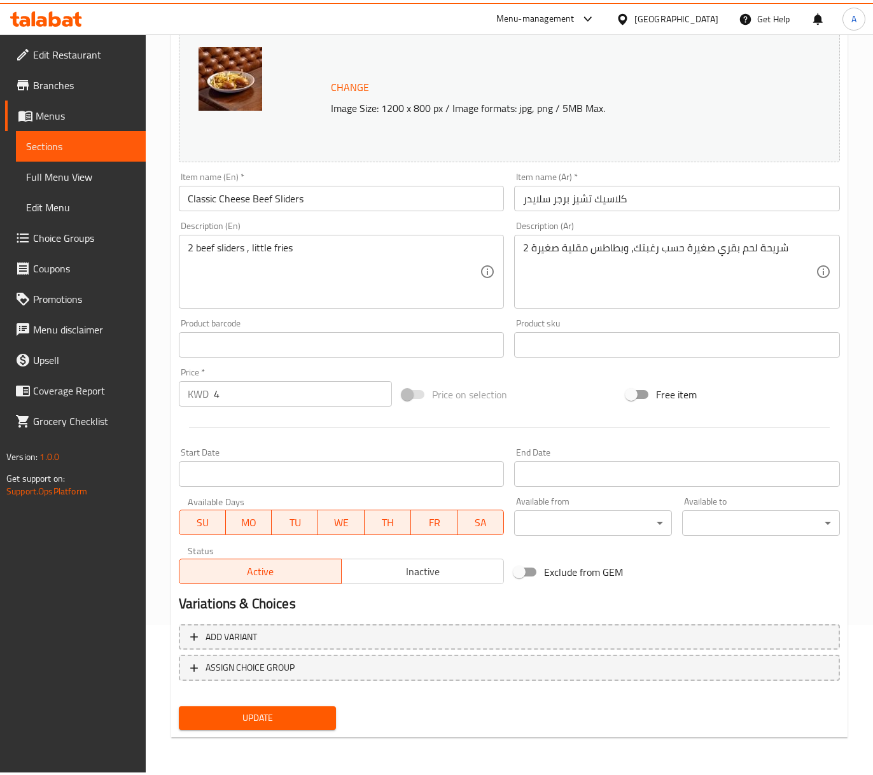
scroll to position [141, 0]
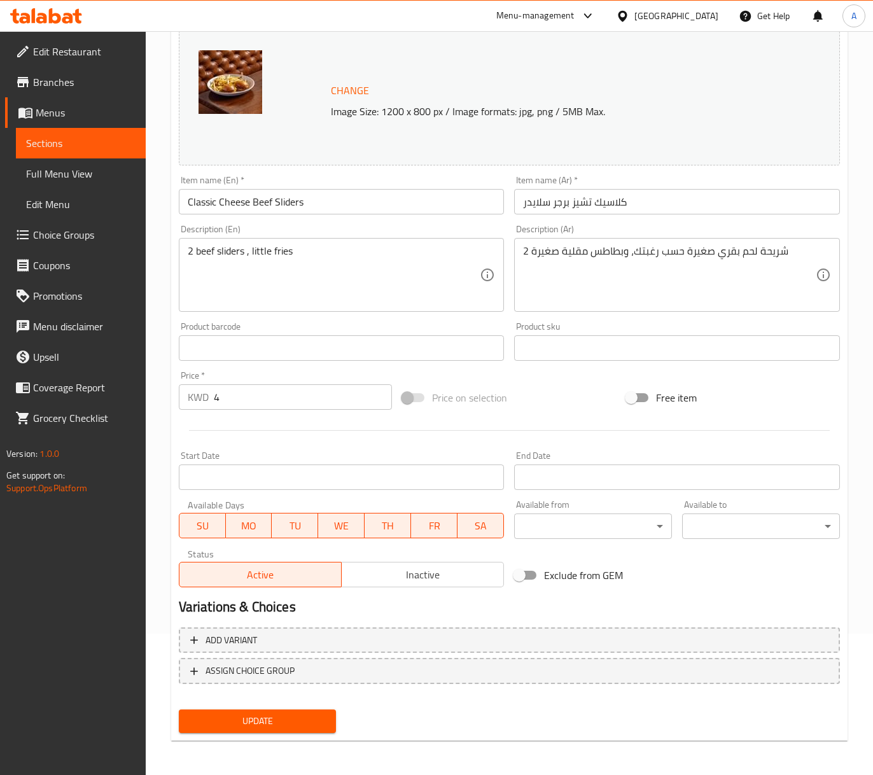
click at [271, 721] on span "Update" at bounding box center [257, 722] width 137 height 16
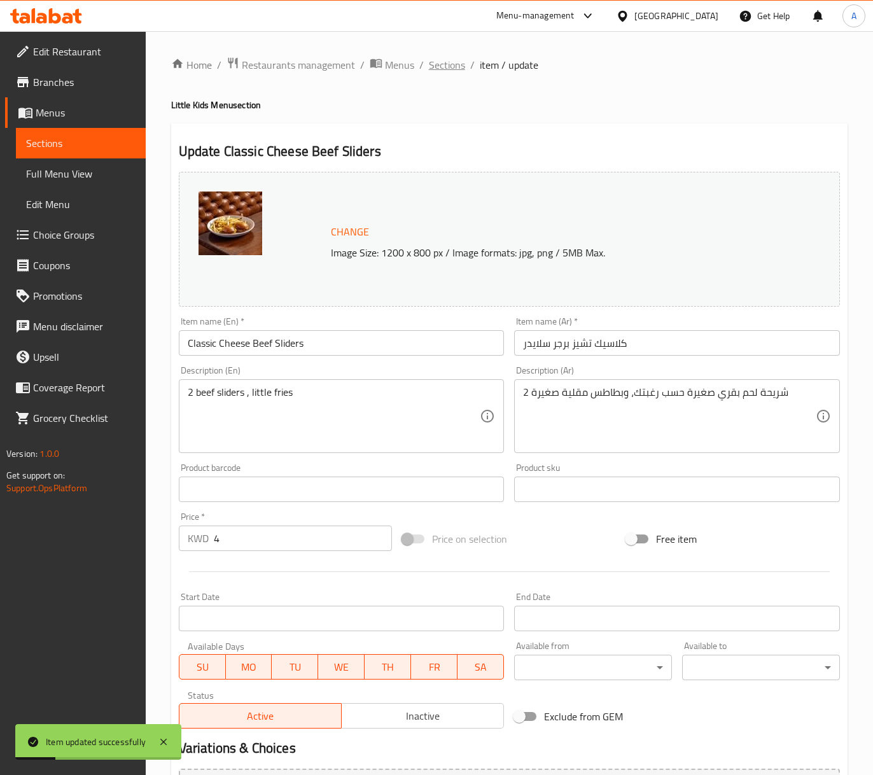
click at [454, 64] on span "Sections" at bounding box center [447, 64] width 36 height 15
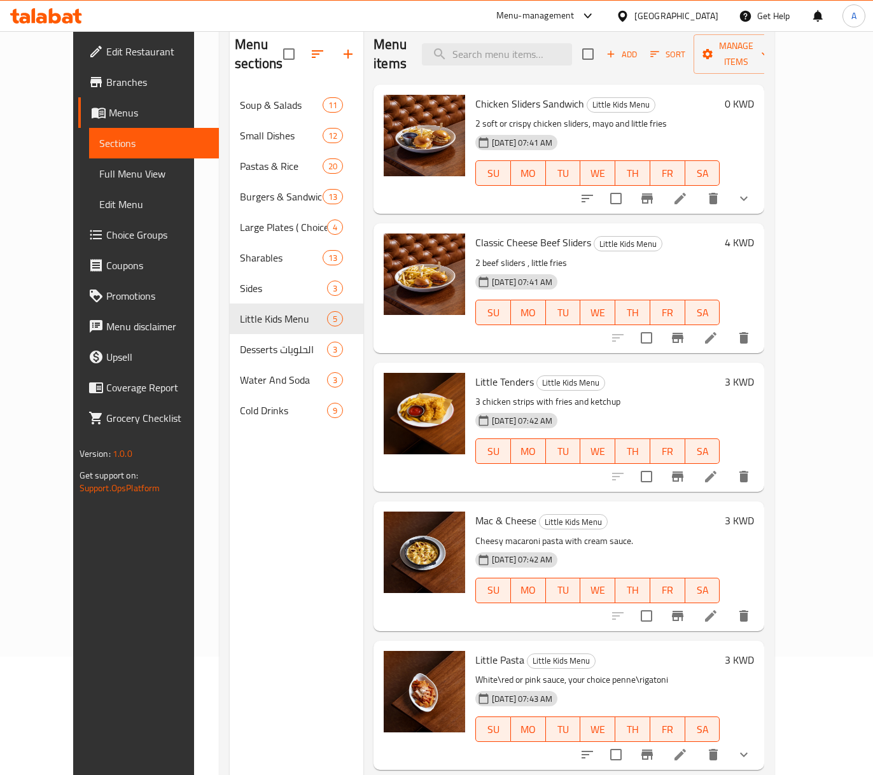
scroll to position [169, 0]
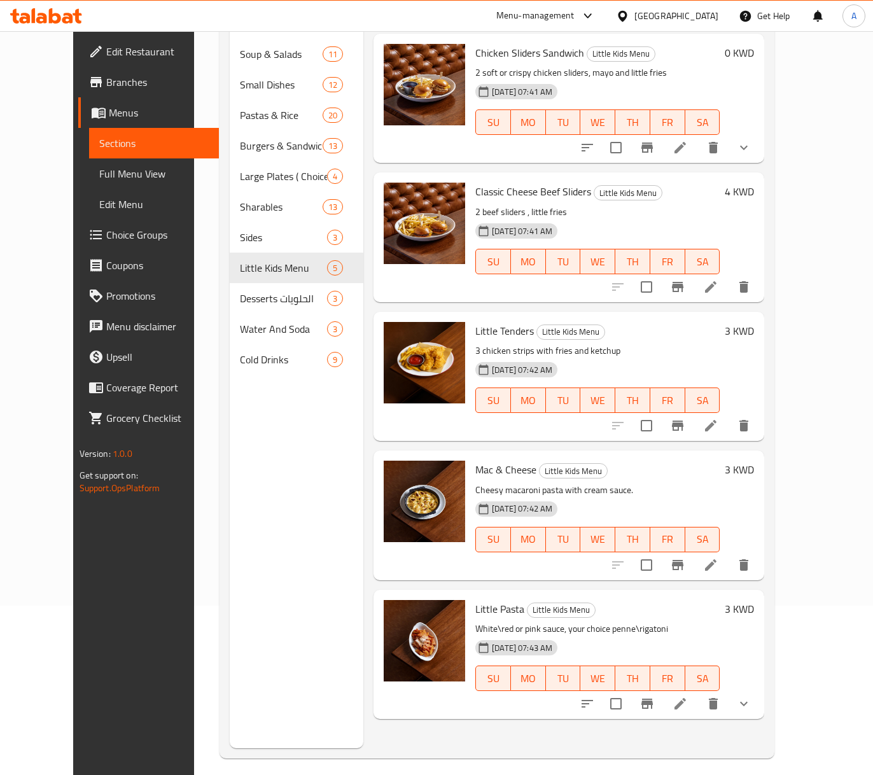
click at [729, 414] on li at bounding box center [711, 425] width 36 height 23
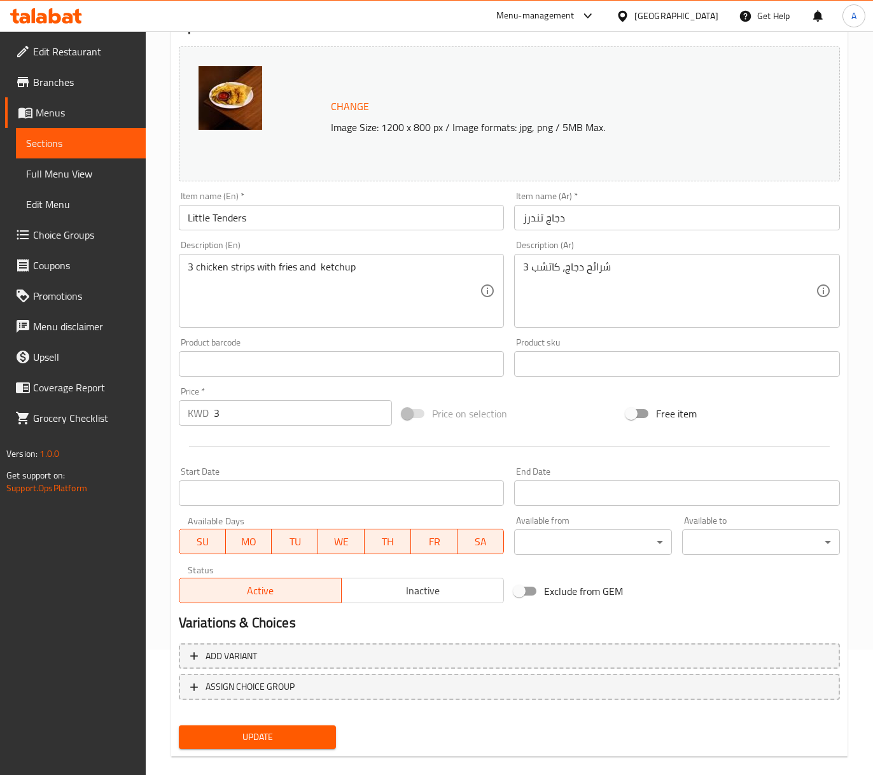
scroll to position [141, 0]
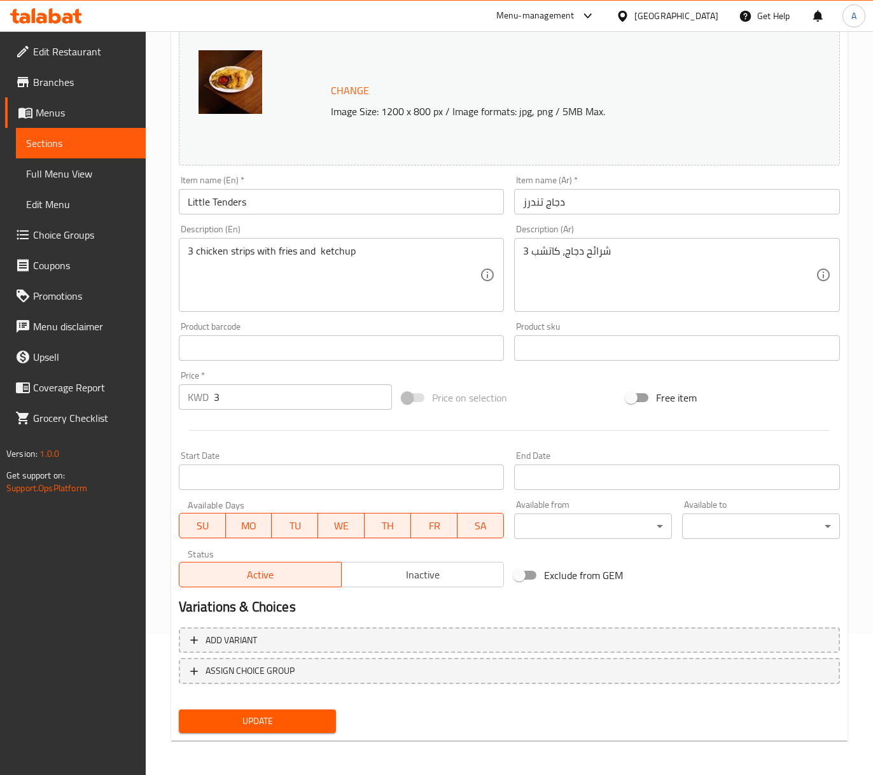
click at [605, 215] on input "دجاج تندرز" at bounding box center [677, 201] width 326 height 25
click at [572, 208] on input "دجاج تندرز" at bounding box center [677, 201] width 326 height 25
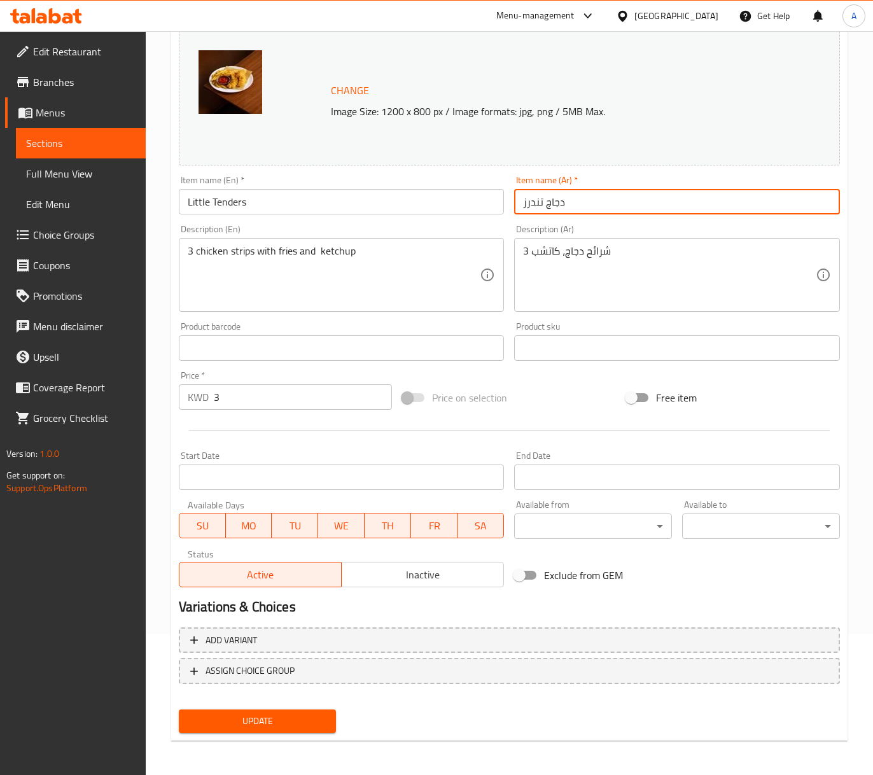
click at [572, 208] on input "دجاج تندرز" at bounding box center [677, 201] width 326 height 25
paste input "دجاج تندرز"
click at [546, 204] on input "دجاج تندرز" at bounding box center [677, 201] width 326 height 25
type input "دجاج ليتيل تندرز"
click at [342, 206] on input "Little Tenders" at bounding box center [342, 201] width 326 height 25
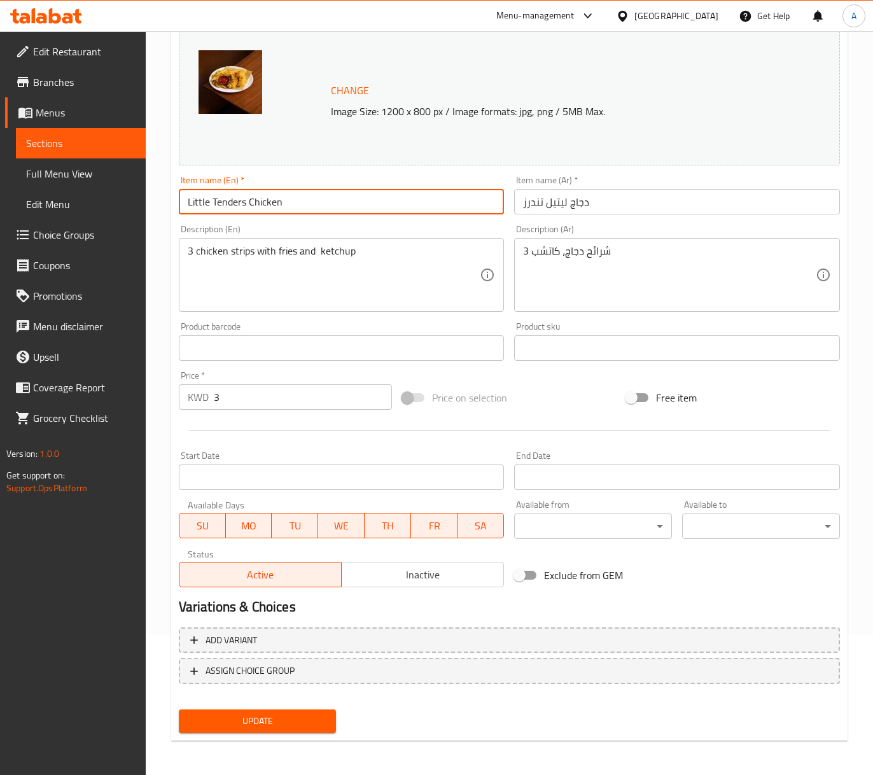
type input "Little Tenders Chicken"
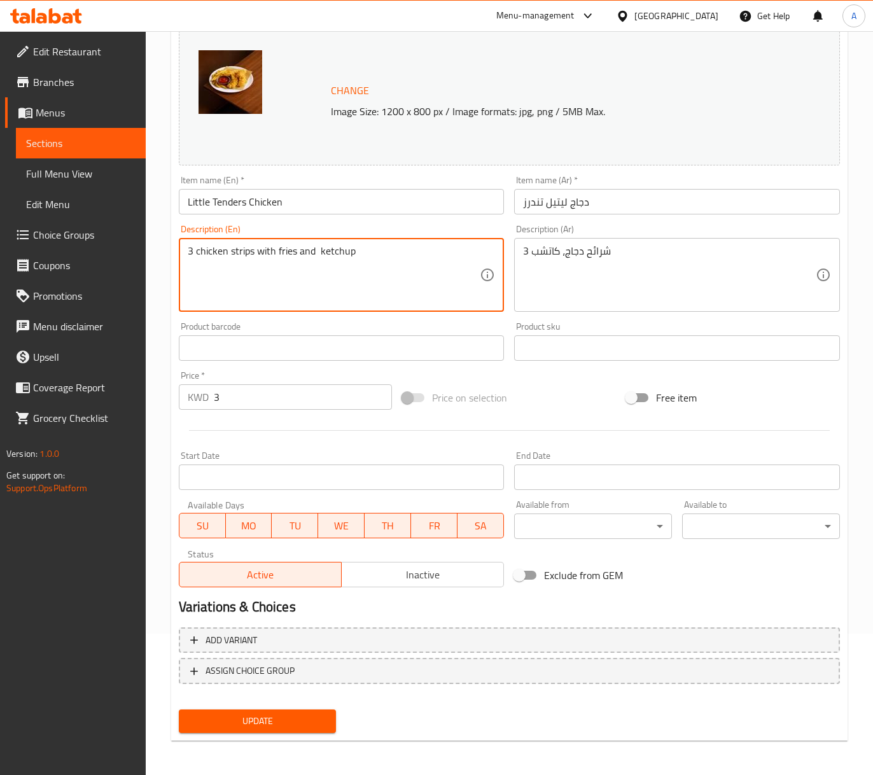
click at [323, 255] on textarea "3 chicken strips with fries and ketchup" at bounding box center [334, 275] width 293 height 60
paste textarea ","
click at [260, 253] on textarea "3 chicken strips, ketchup" at bounding box center [334, 275] width 293 height 60
type textarea "3 chicken strips and ketchup"
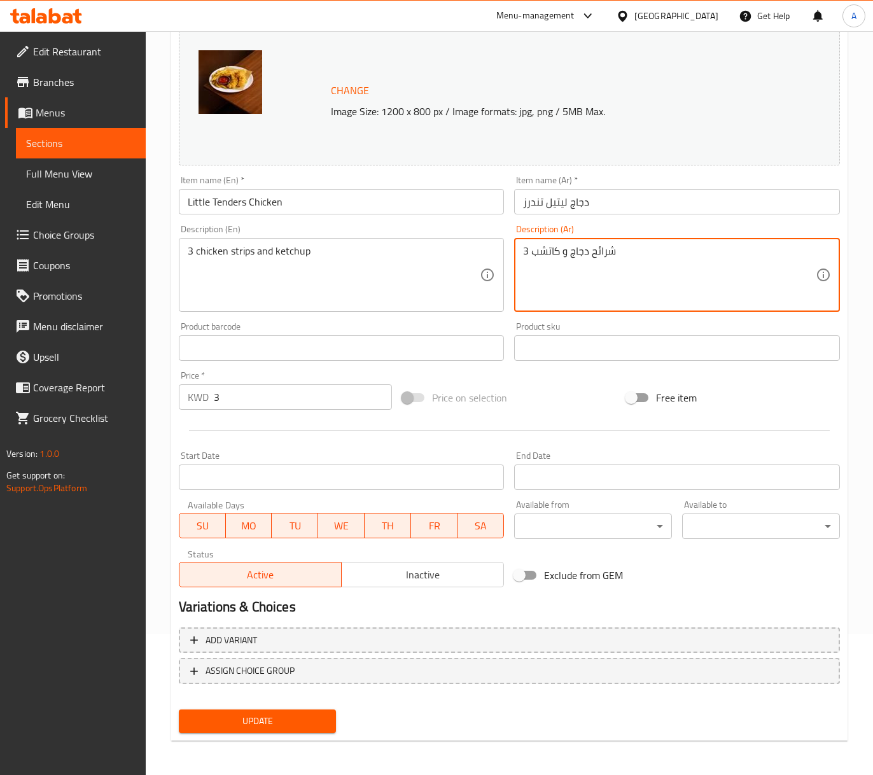
type textarea "3 شرائح دجاج و كاتشب"
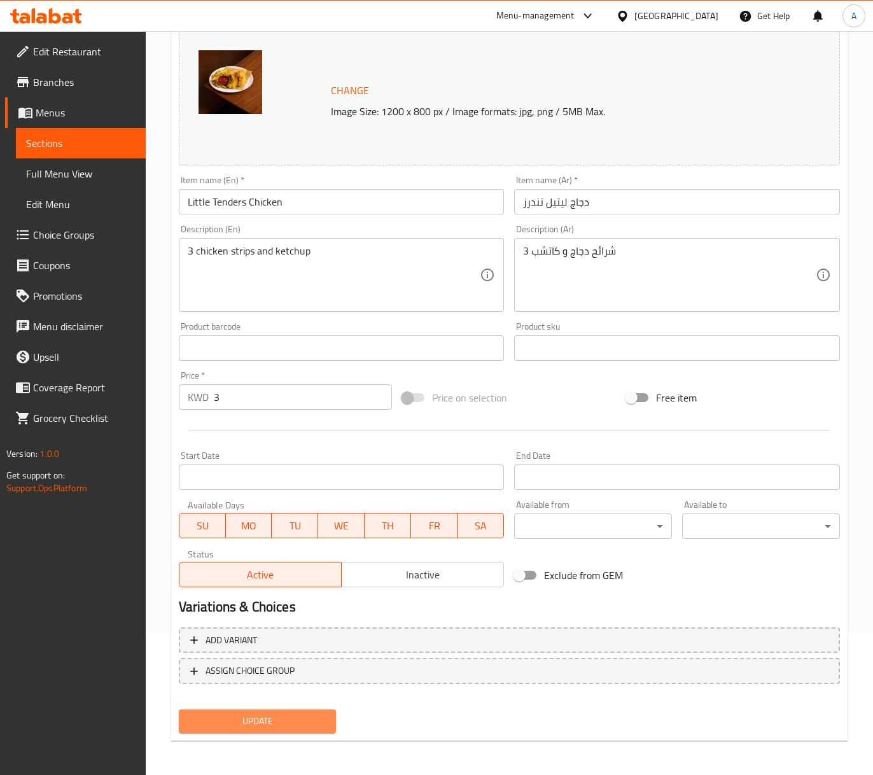
click at [270, 715] on span "Update" at bounding box center [257, 722] width 137 height 16
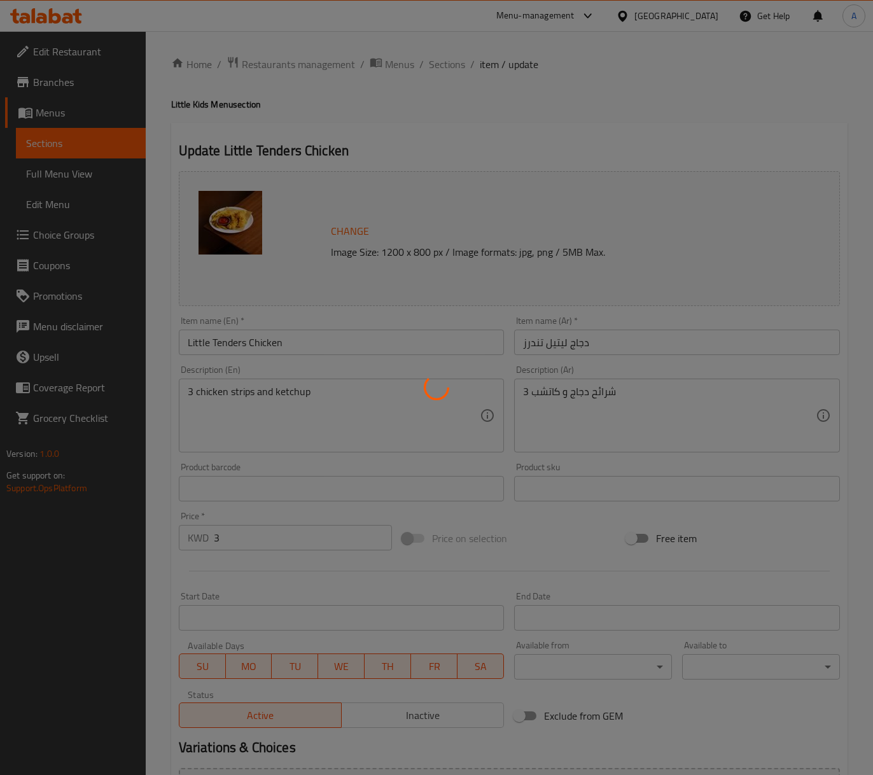
scroll to position [0, 0]
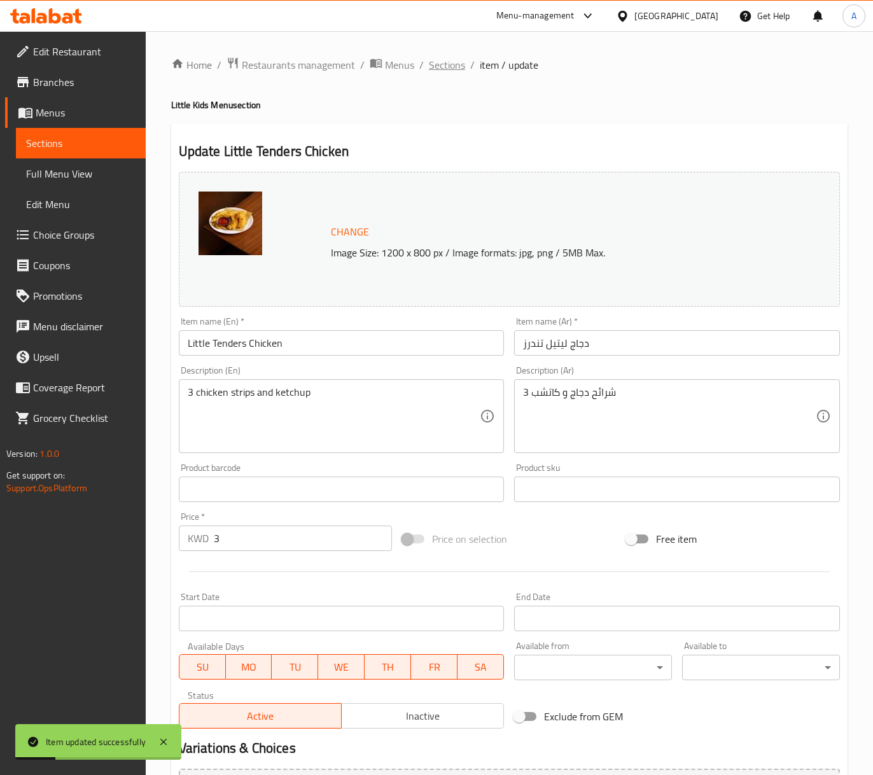
click at [458, 62] on span "Sections" at bounding box center [447, 64] width 36 height 15
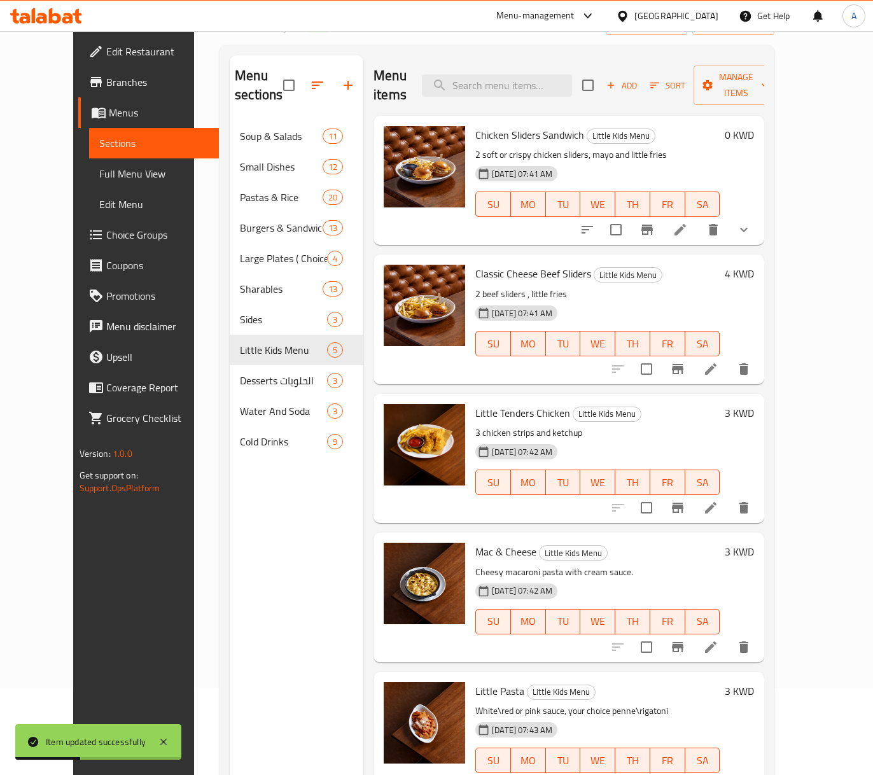
scroll to position [169, 0]
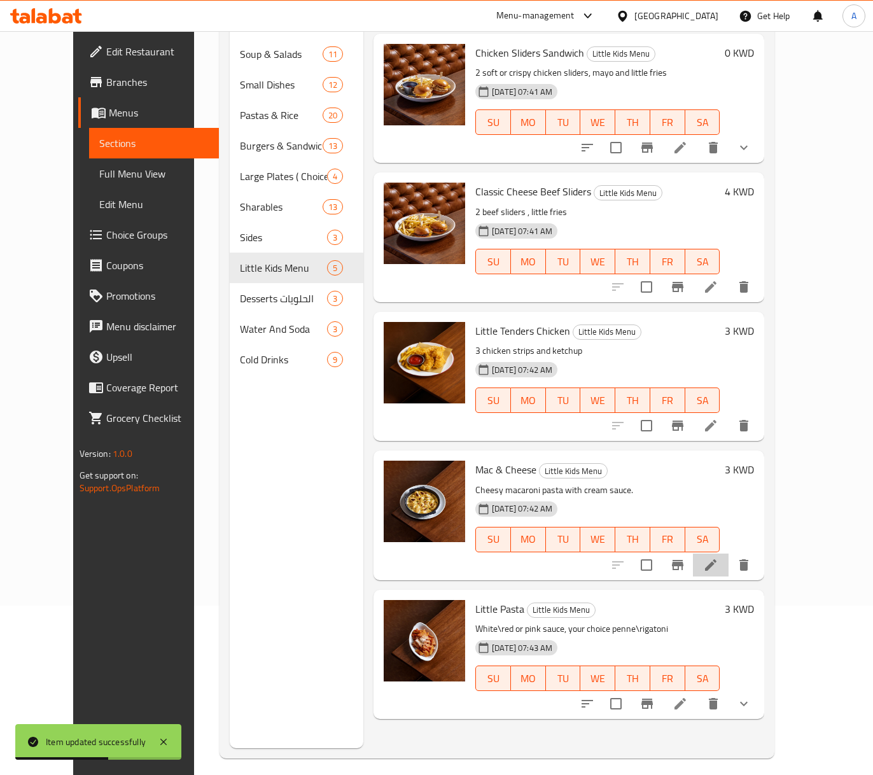
click at [729, 554] on li at bounding box center [711, 565] width 36 height 23
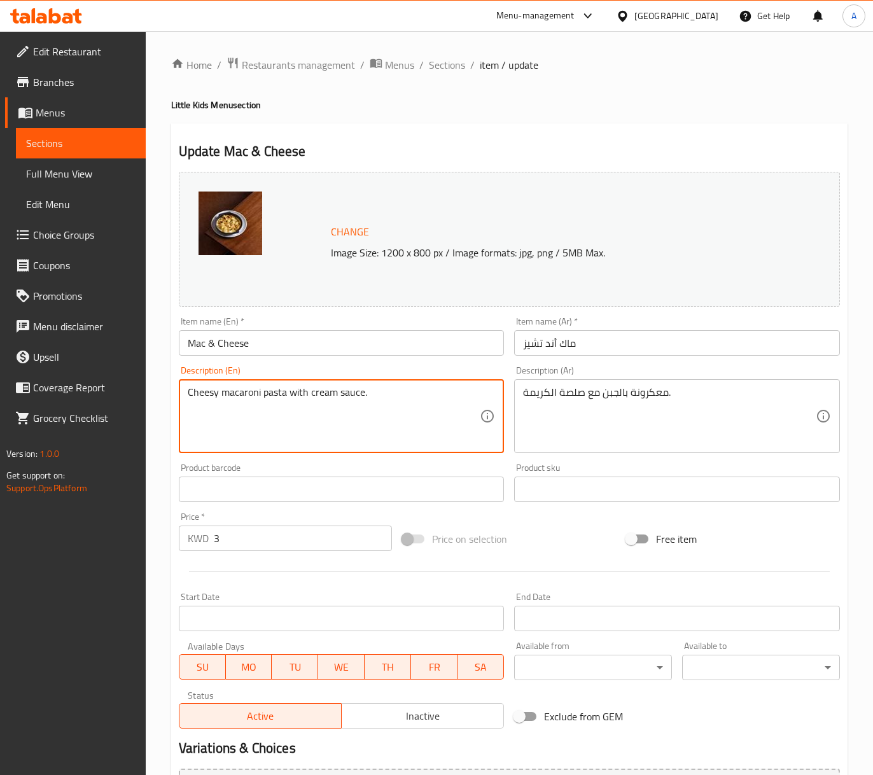
click at [346, 416] on textarea "Cheesy macaroni pasta with cream sauce." at bounding box center [334, 416] width 293 height 60
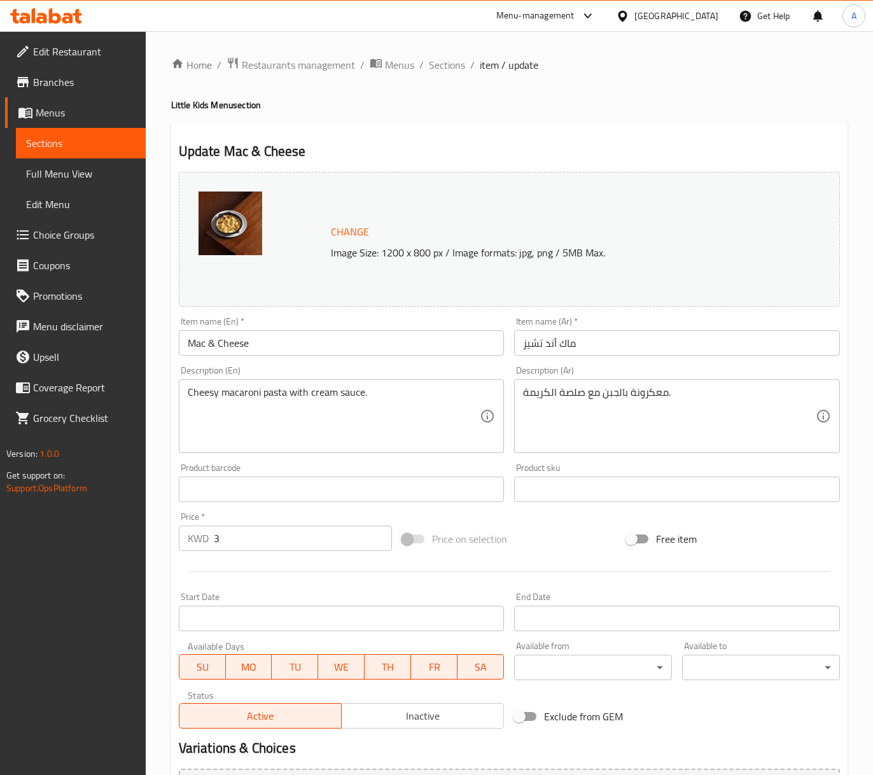
click at [576, 386] on div "معكرونة بالجبن مع صلصة الكريمة. Description (Ar)" at bounding box center [677, 416] width 326 height 74
click at [586, 403] on textarea "معكرونة بالجبن مع صلصة الكريمة." at bounding box center [669, 416] width 293 height 60
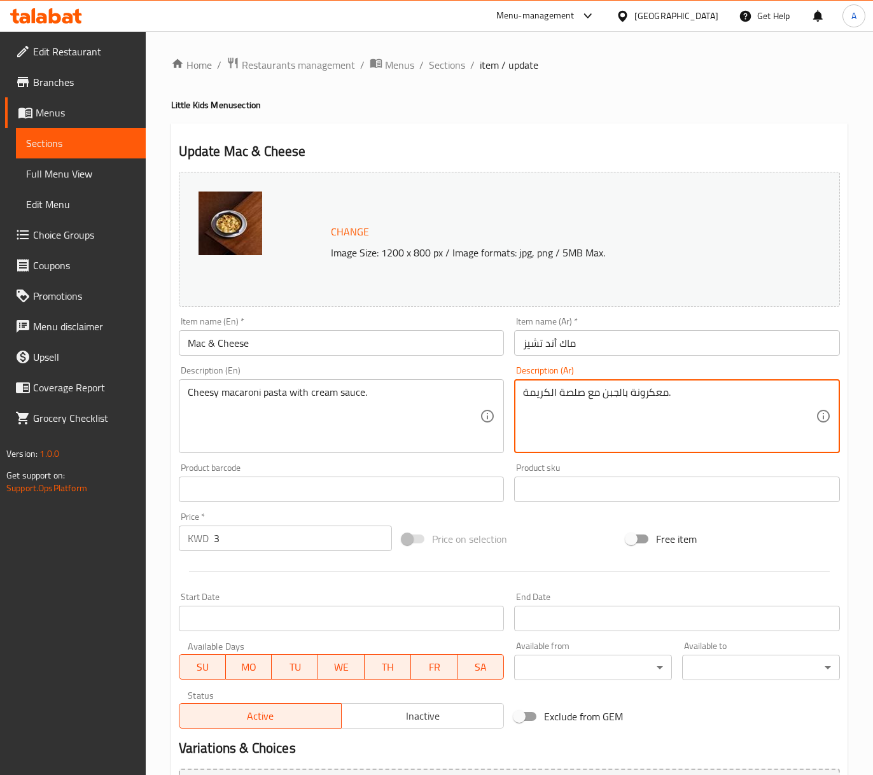
click at [586, 403] on textarea "معكرونة بالجبن مع صلصة الكريمة." at bounding box center [669, 416] width 293 height 60
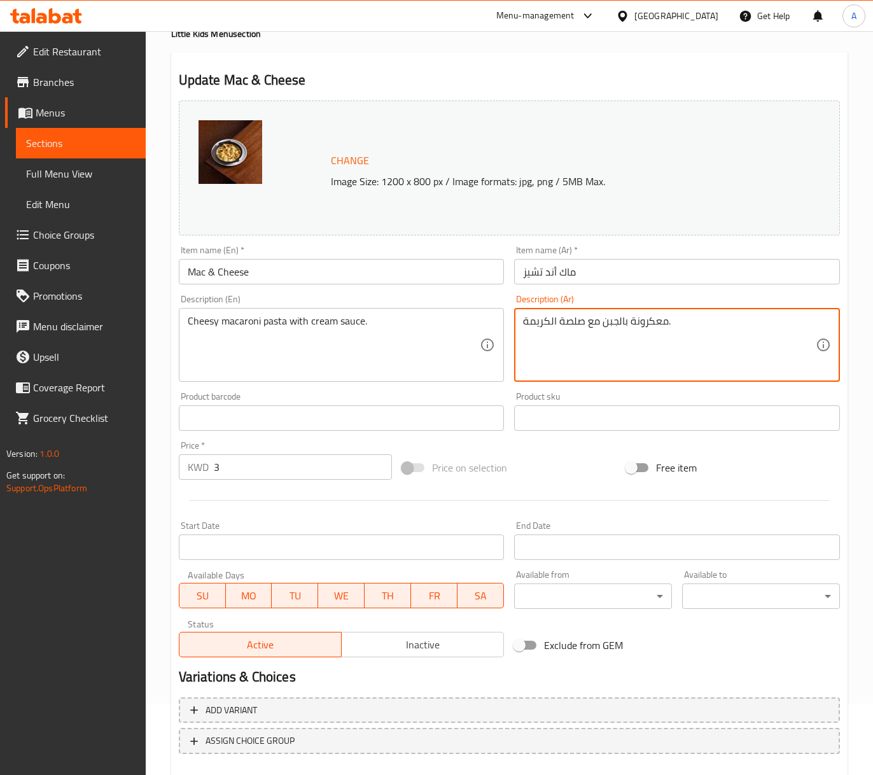
scroll to position [141, 0]
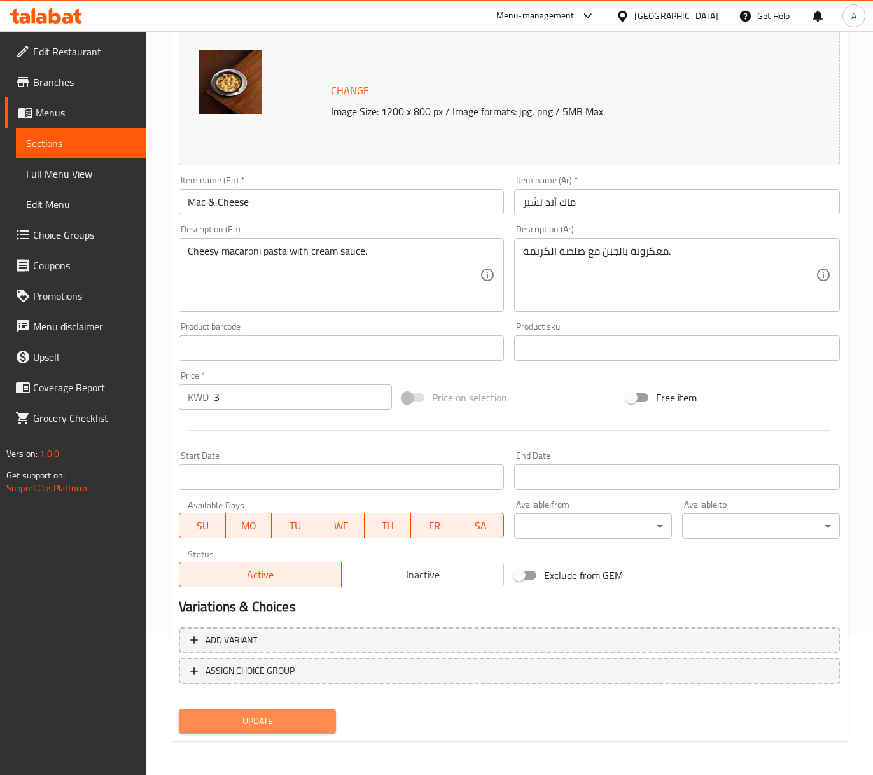
click at [273, 715] on span "Update" at bounding box center [257, 722] width 137 height 16
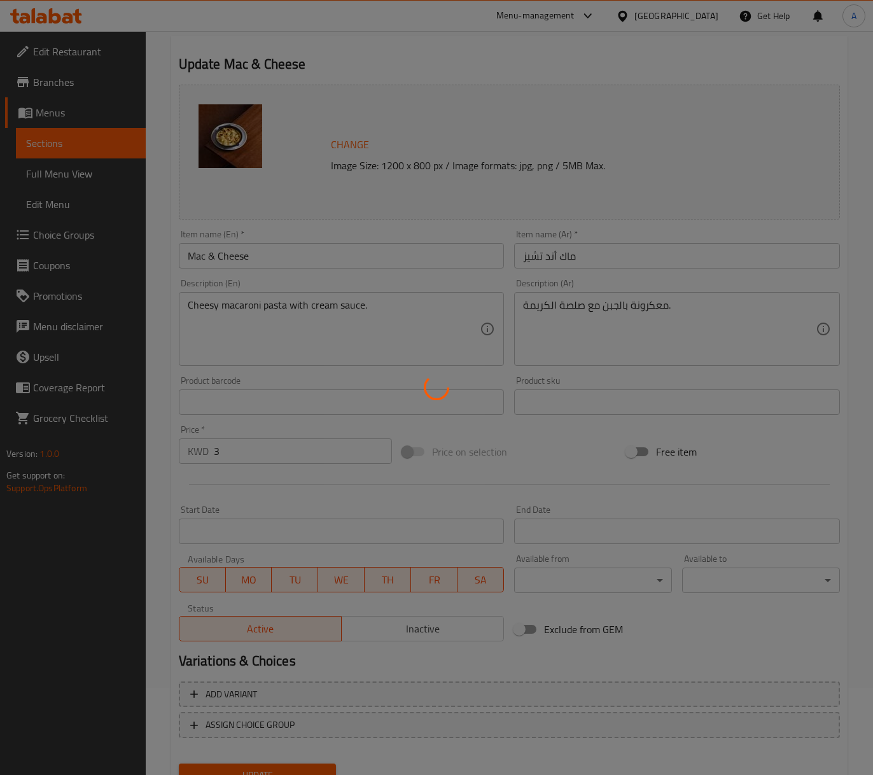
scroll to position [0, 0]
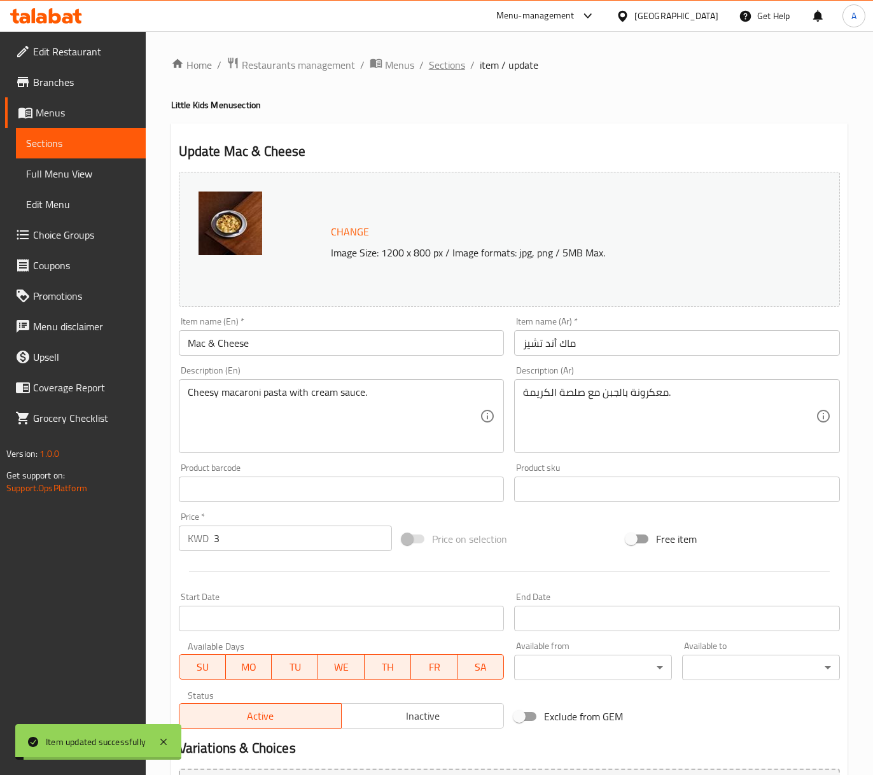
click at [451, 64] on span "Sections" at bounding box center [447, 64] width 36 height 15
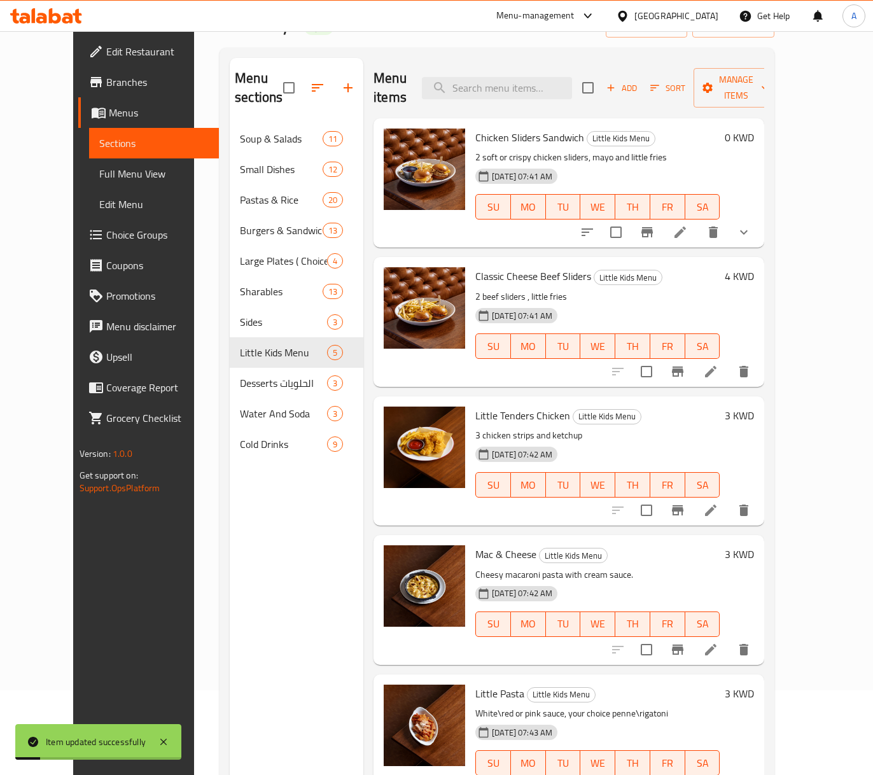
scroll to position [179, 0]
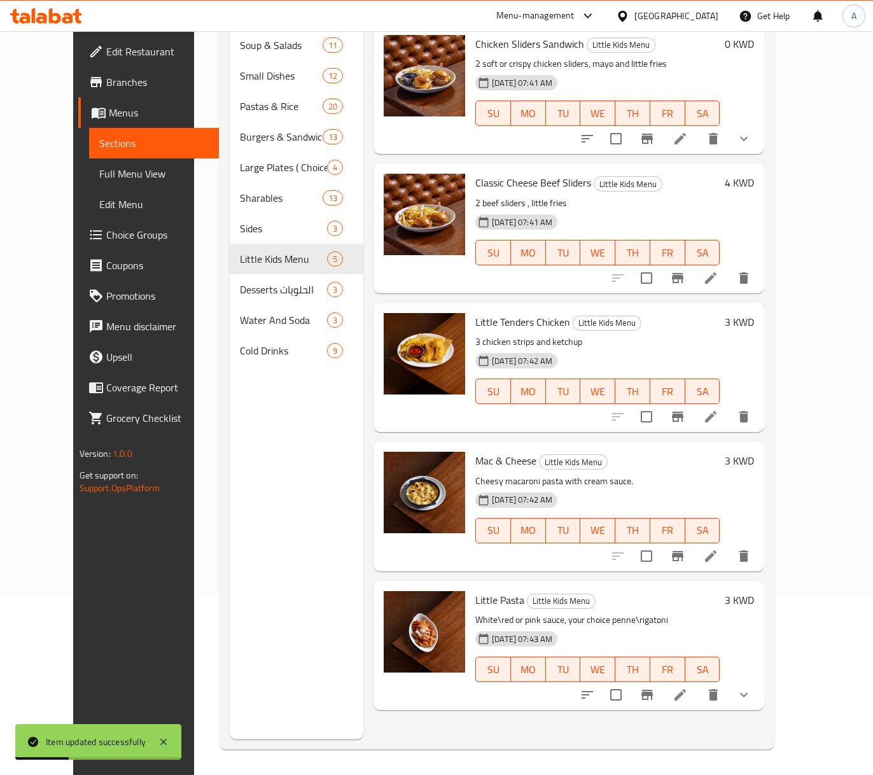
click at [688, 687] on icon at bounding box center [680, 694] width 15 height 15
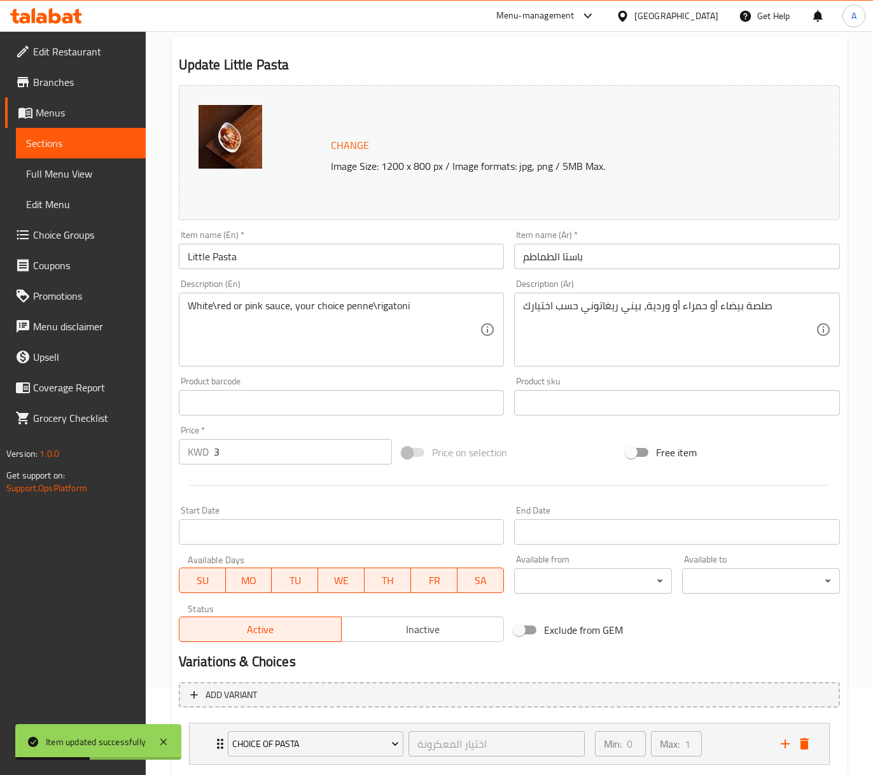
scroll to position [169, 0]
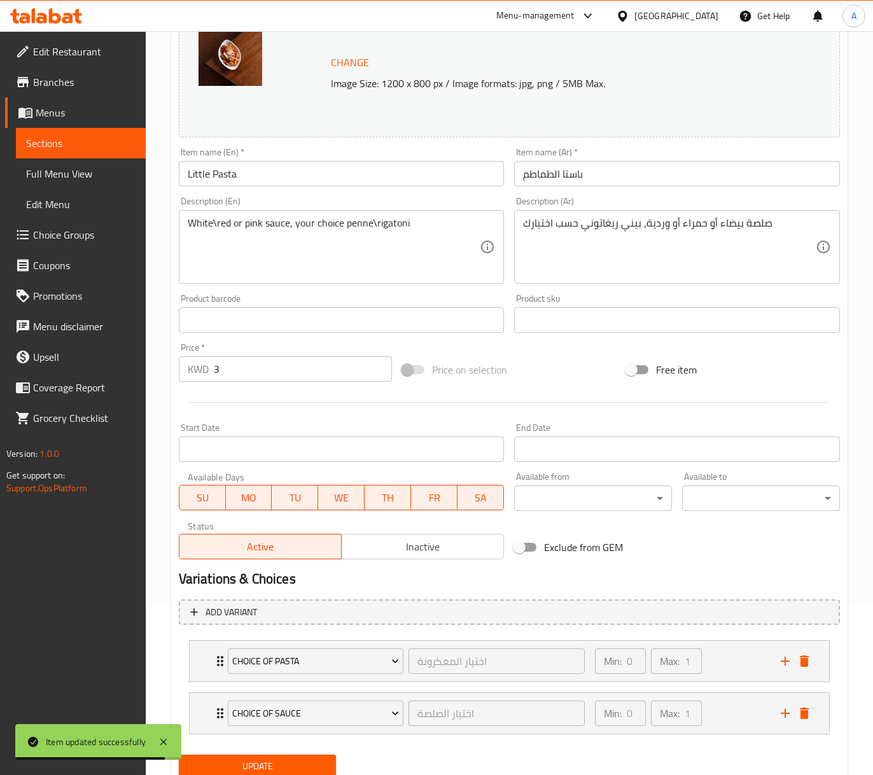
click at [561, 164] on input "باستا الطماطم" at bounding box center [677, 173] width 326 height 25
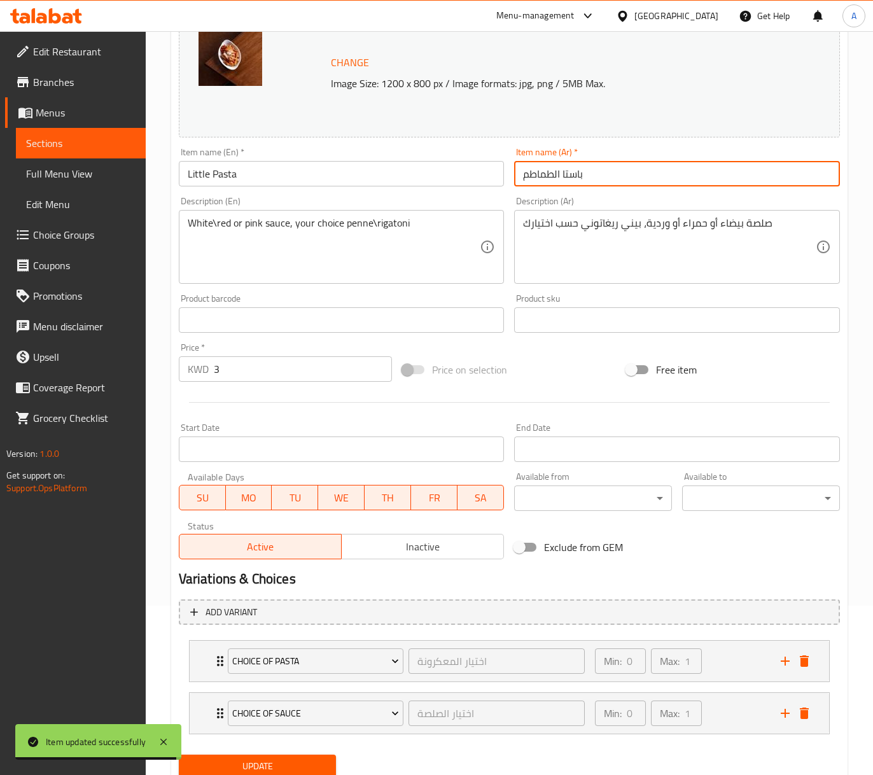
paste input "text"
click at [563, 174] on input "باستا الطماطم" at bounding box center [677, 173] width 326 height 25
type input "باستا ليتيل الطماطم"
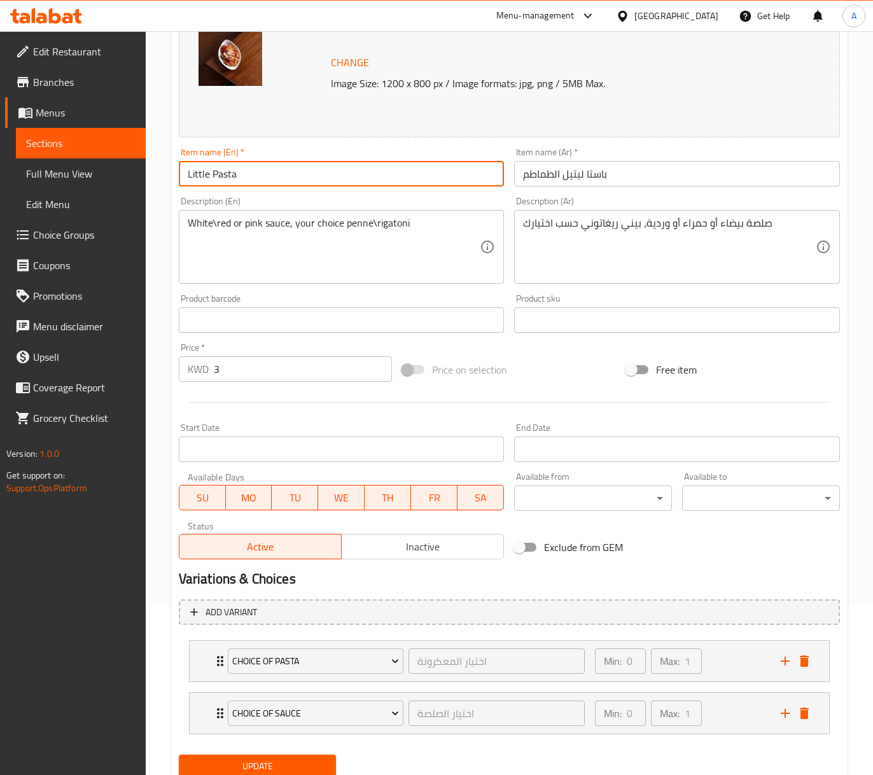
click at [214, 173] on input "Little Pasta" at bounding box center [342, 173] width 326 height 25
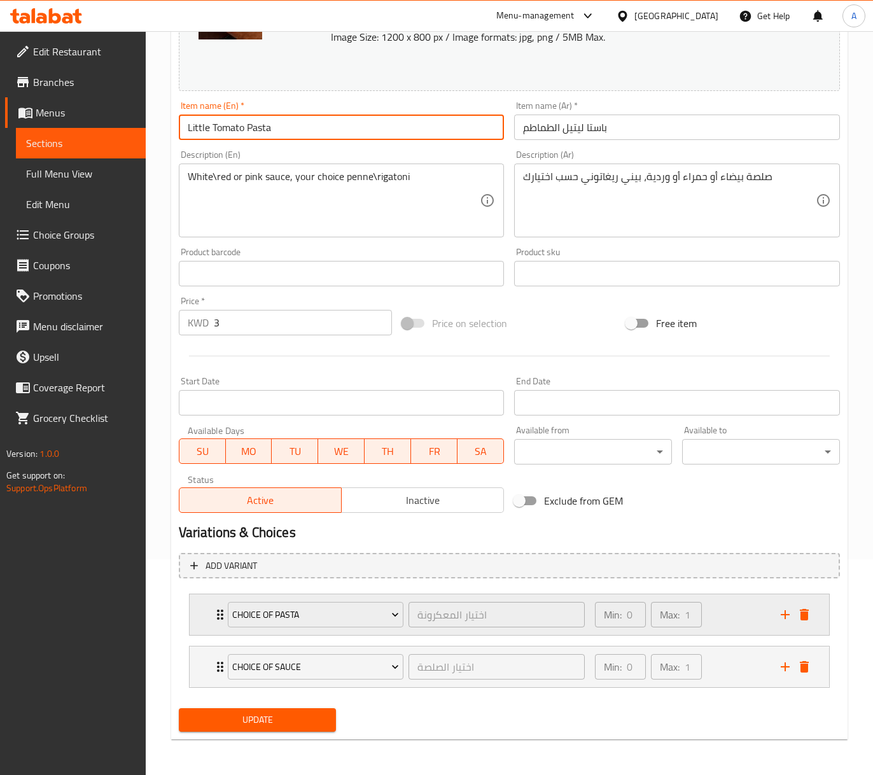
click at [749, 620] on div "Min: 0 ​ Max: 1 ​" at bounding box center [681, 615] width 186 height 41
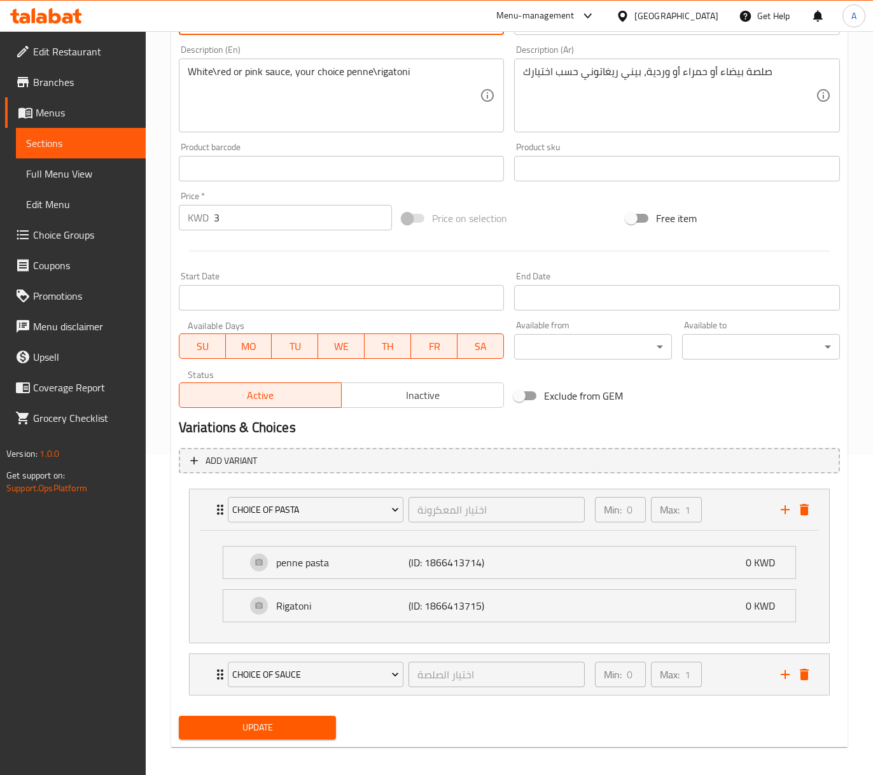
scroll to position [330, 0]
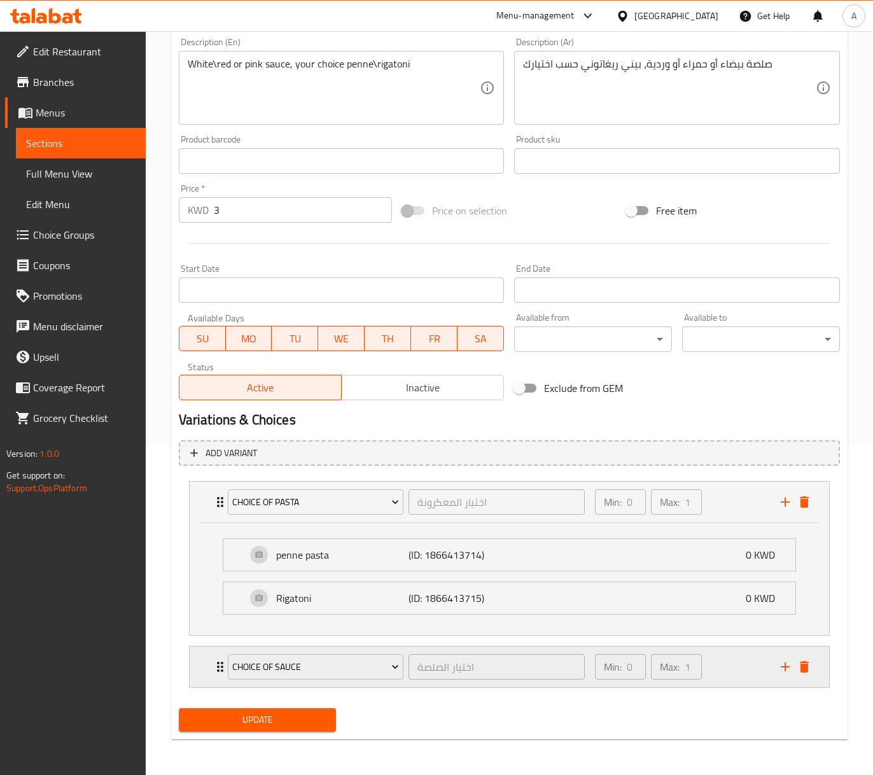
click at [726, 661] on div "Min: 0 ​ Max: 1 ​" at bounding box center [681, 667] width 186 height 41
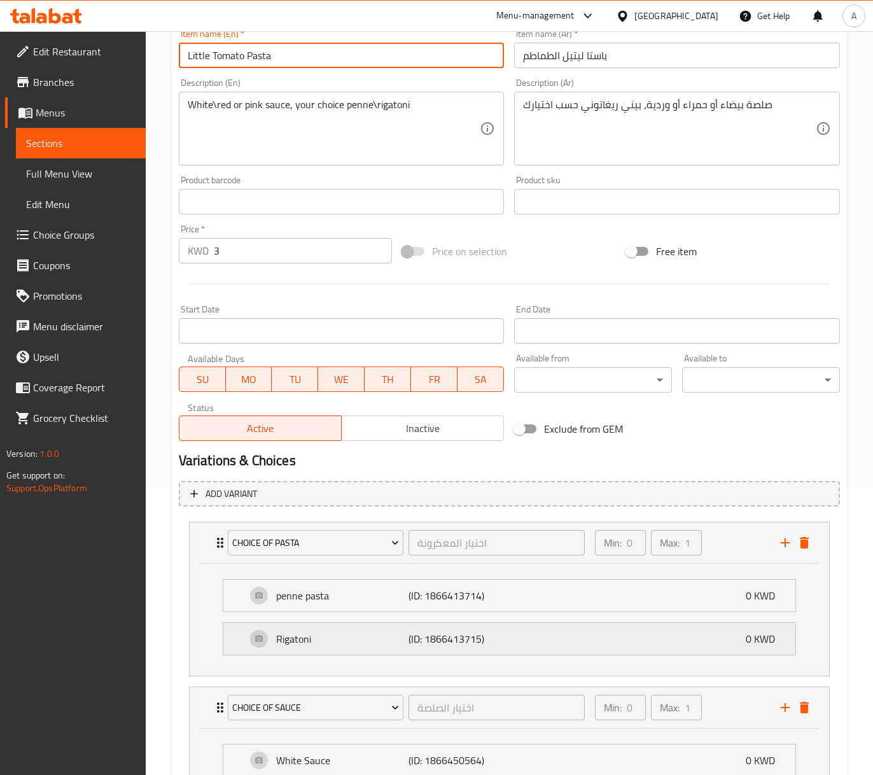
scroll to position [64, 0]
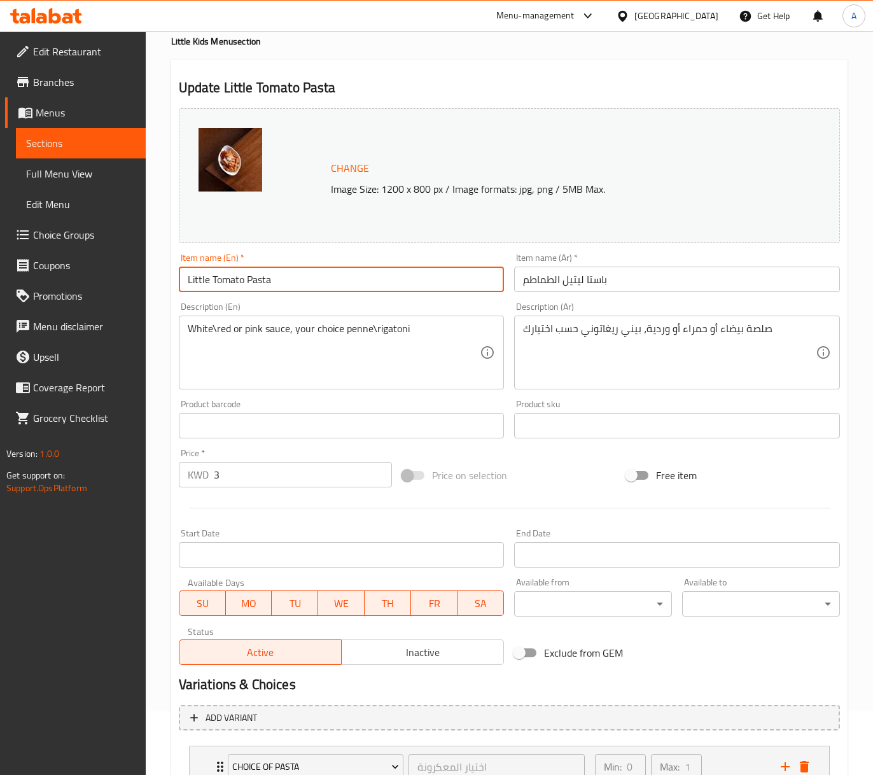
type input "Little Tomato Pasta"
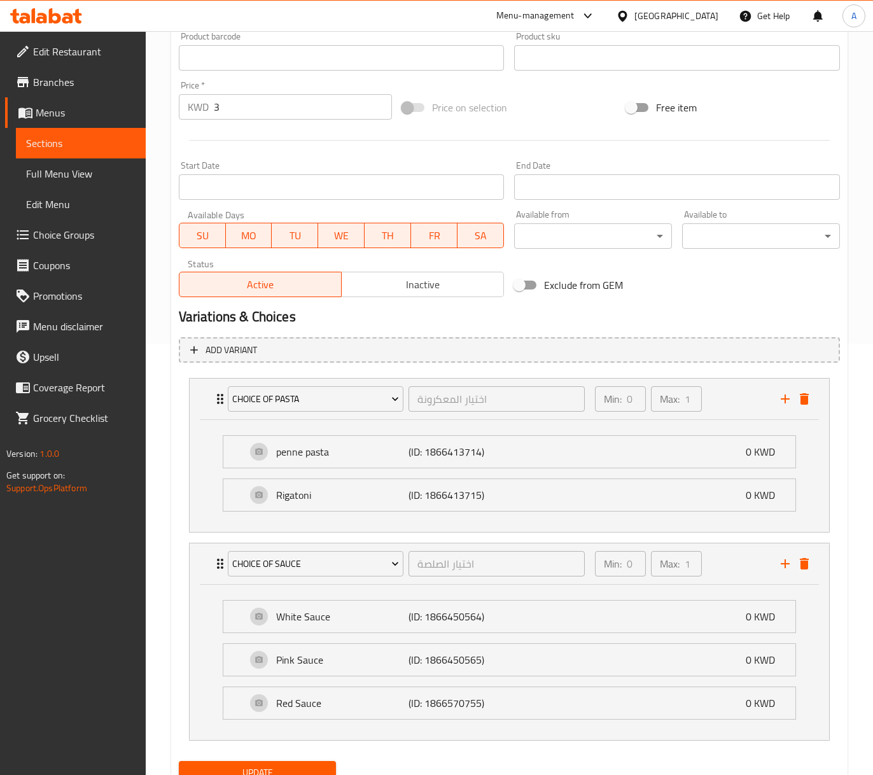
scroll to position [488, 0]
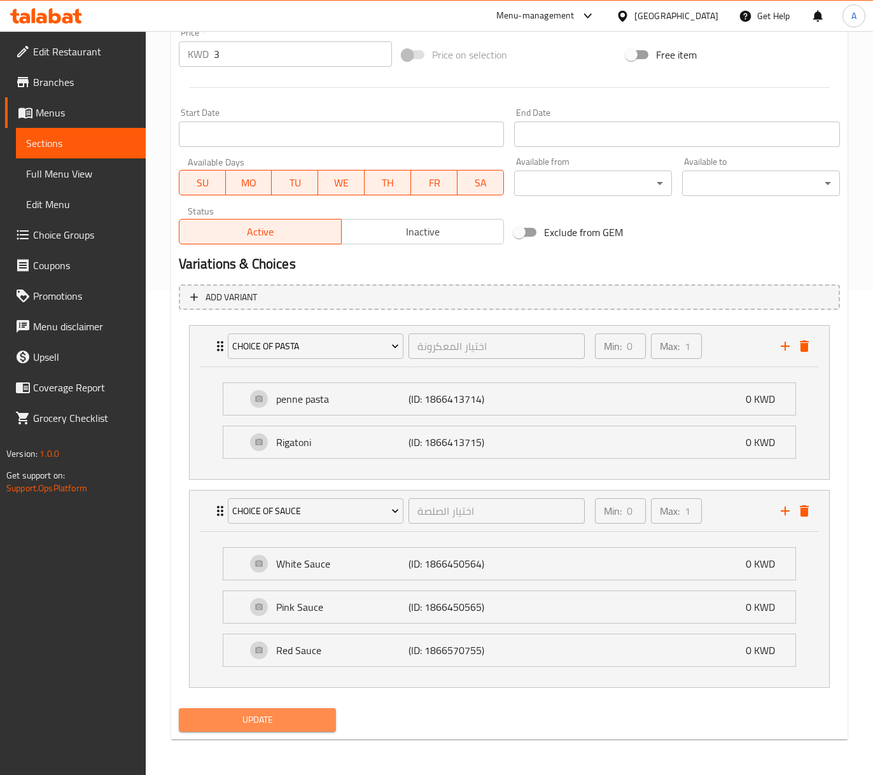
click at [285, 723] on span "Update" at bounding box center [257, 720] width 137 height 16
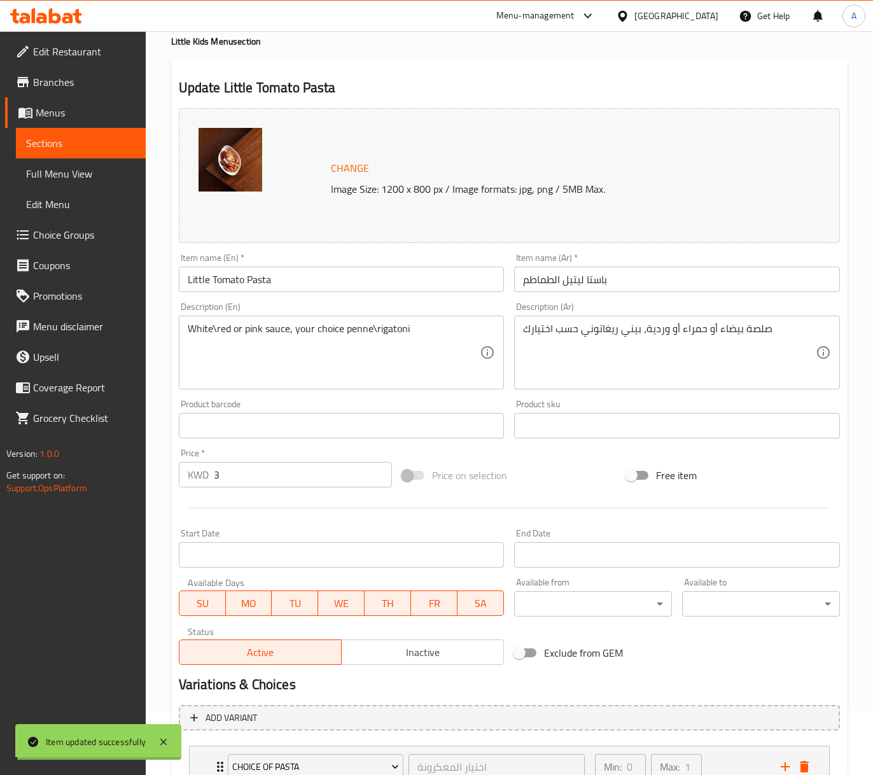
scroll to position [0, 0]
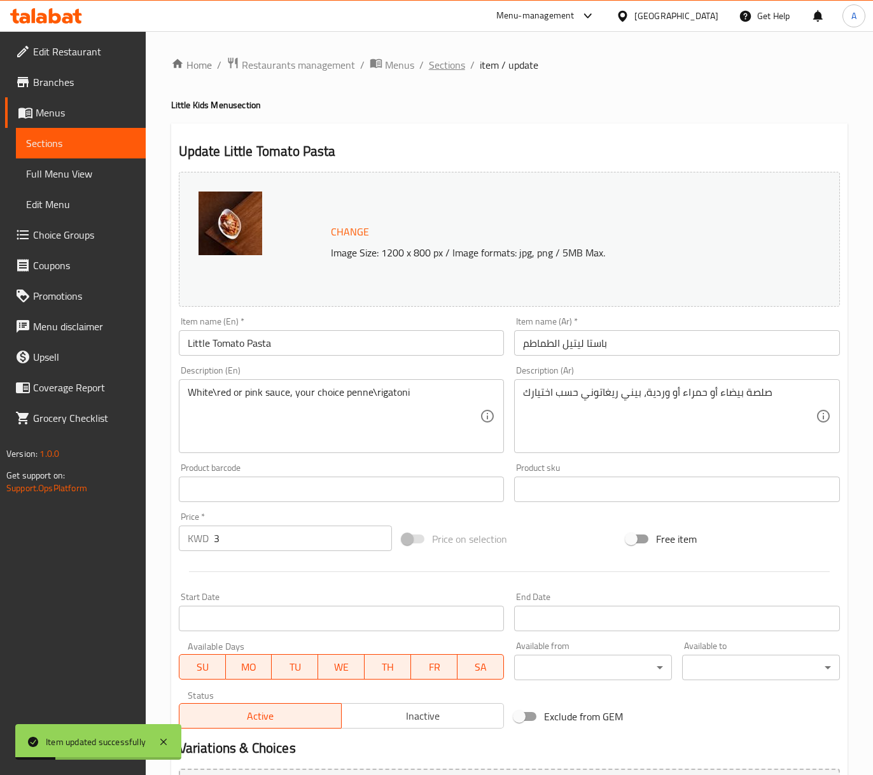
click at [460, 66] on span "Sections" at bounding box center [447, 64] width 36 height 15
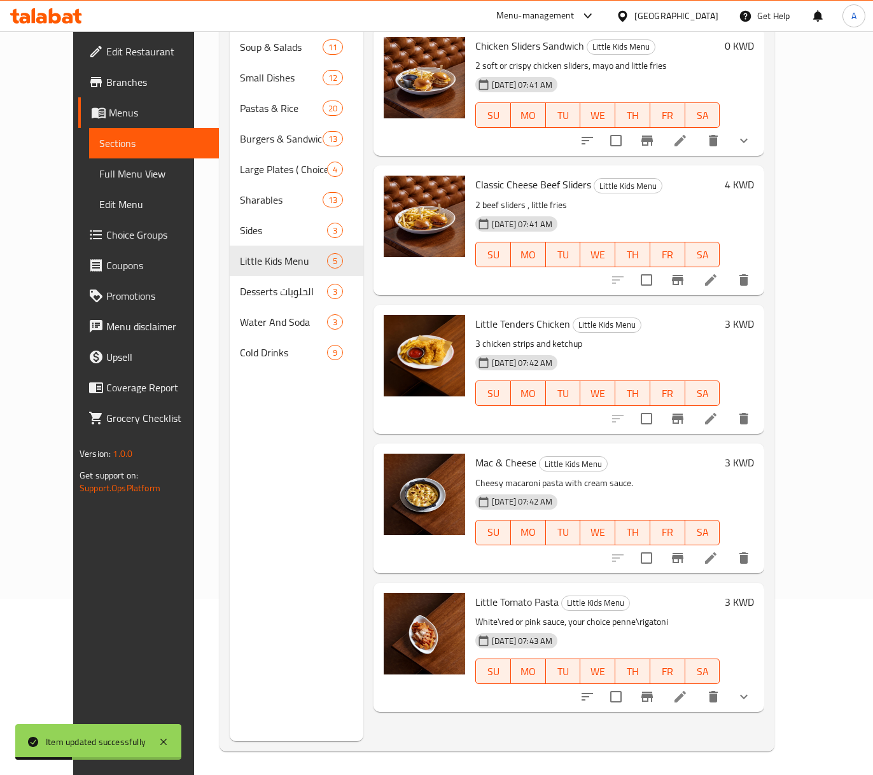
scroll to position [179, 0]
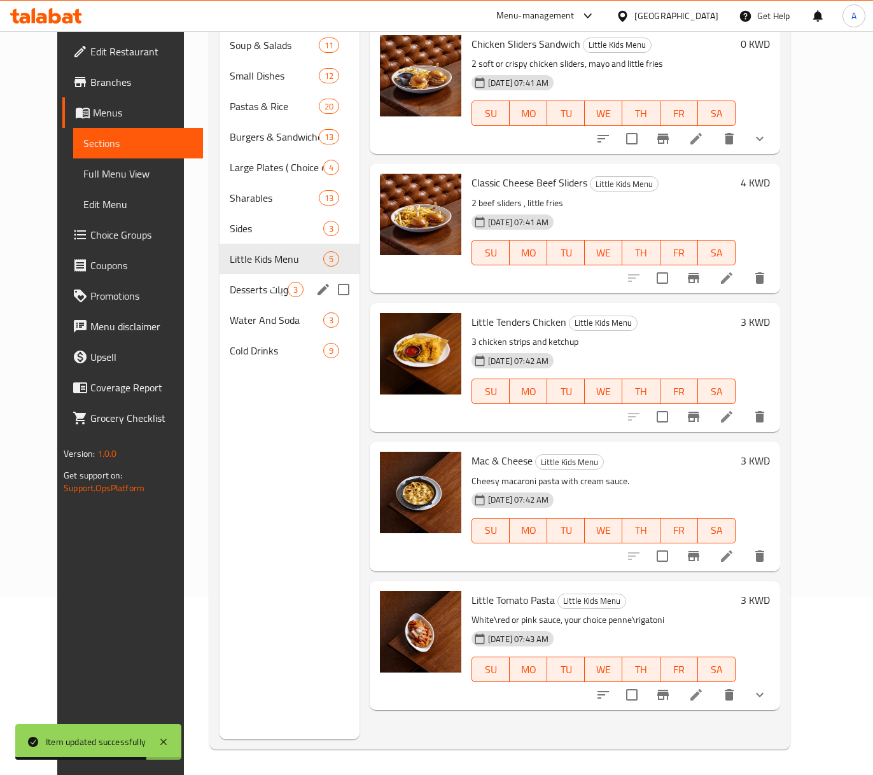
click at [232, 300] on div "Desserts الحلويات 3" at bounding box center [290, 289] width 140 height 31
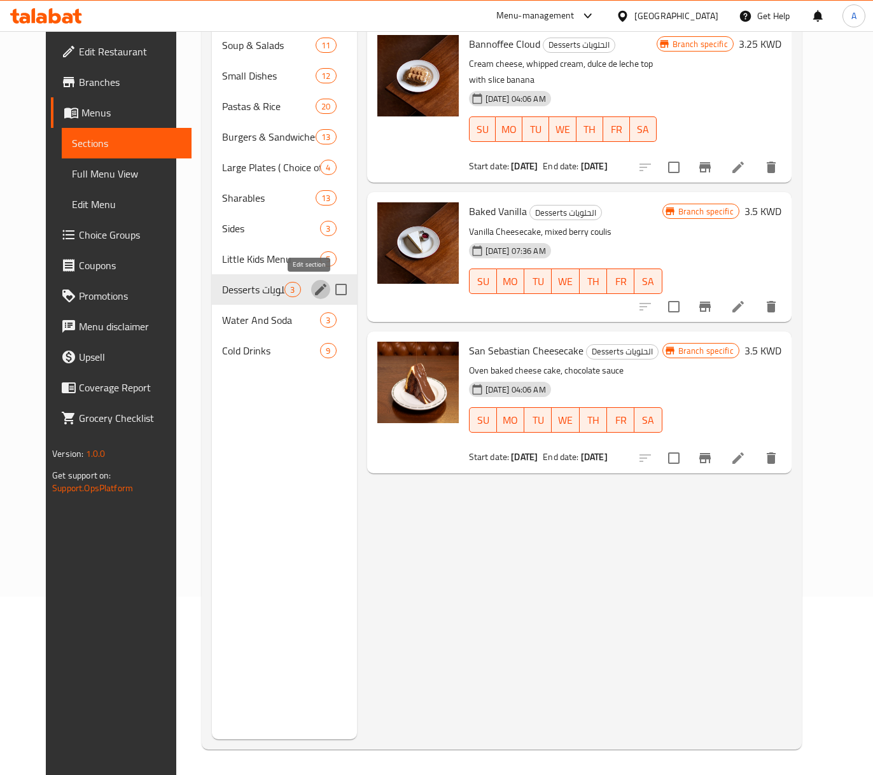
click at [313, 288] on icon "edit" at bounding box center [320, 289] width 15 height 15
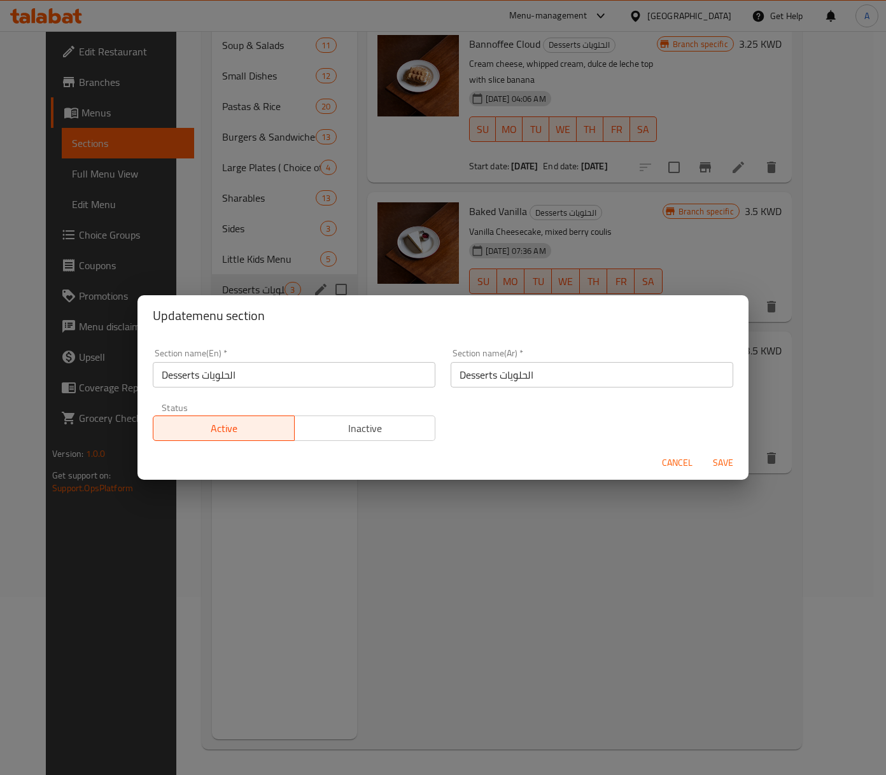
click at [230, 372] on input "Desserts الحلويات" at bounding box center [294, 374] width 283 height 25
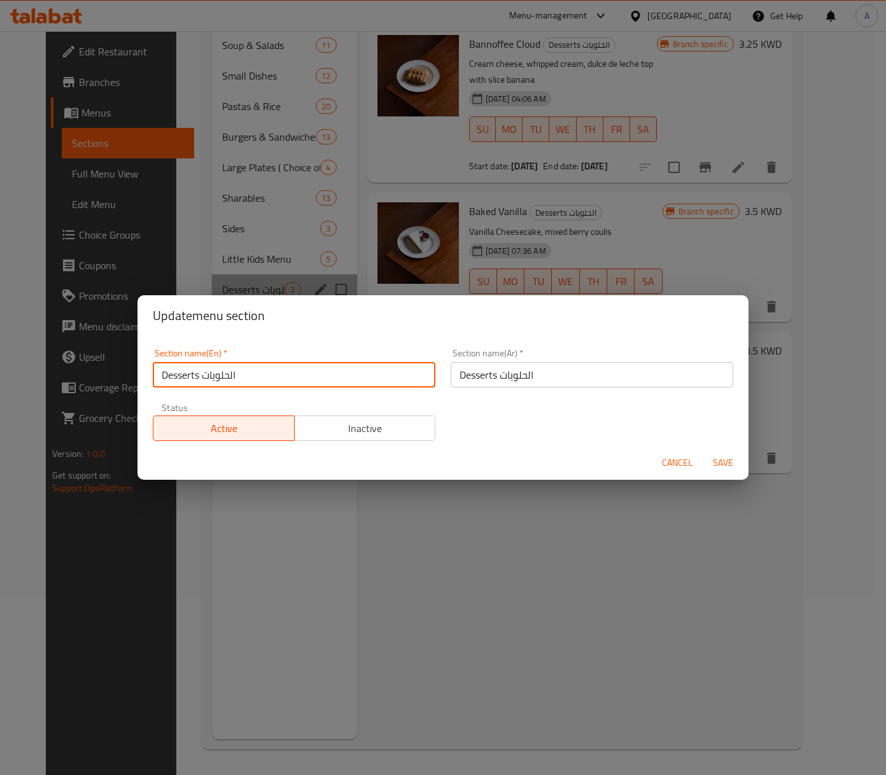
click at [230, 372] on input "Desserts الحلويات" at bounding box center [294, 374] width 283 height 25
type input "Desserts"
click at [472, 374] on input "Desserts الحلويات" at bounding box center [592, 374] width 283 height 25
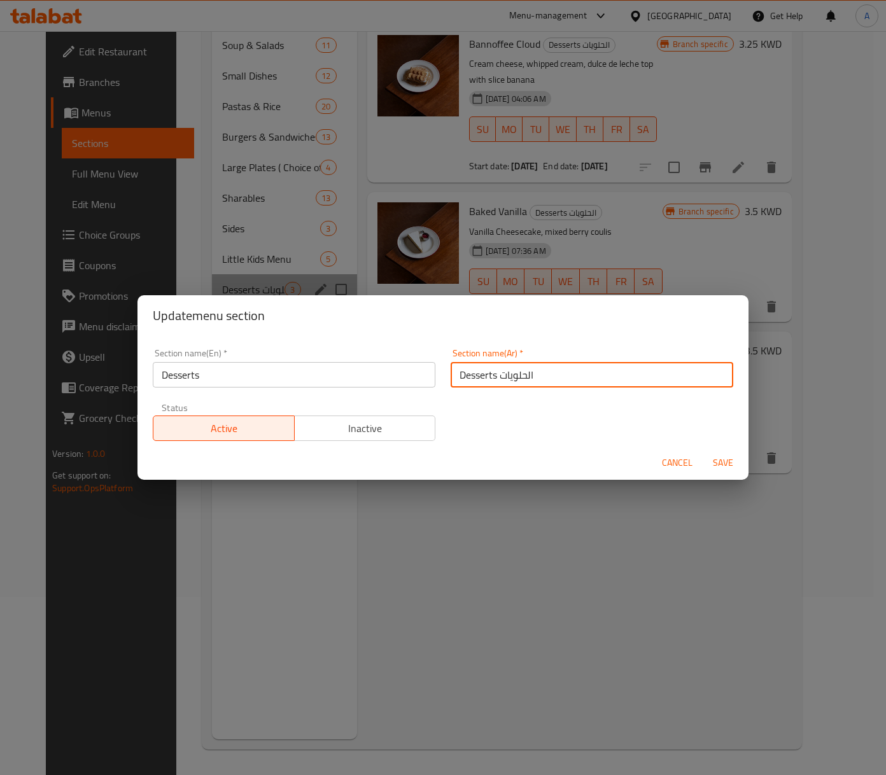
click at [472, 374] on input "Desserts الحلويات" at bounding box center [592, 374] width 283 height 25
type input "الحلويات"
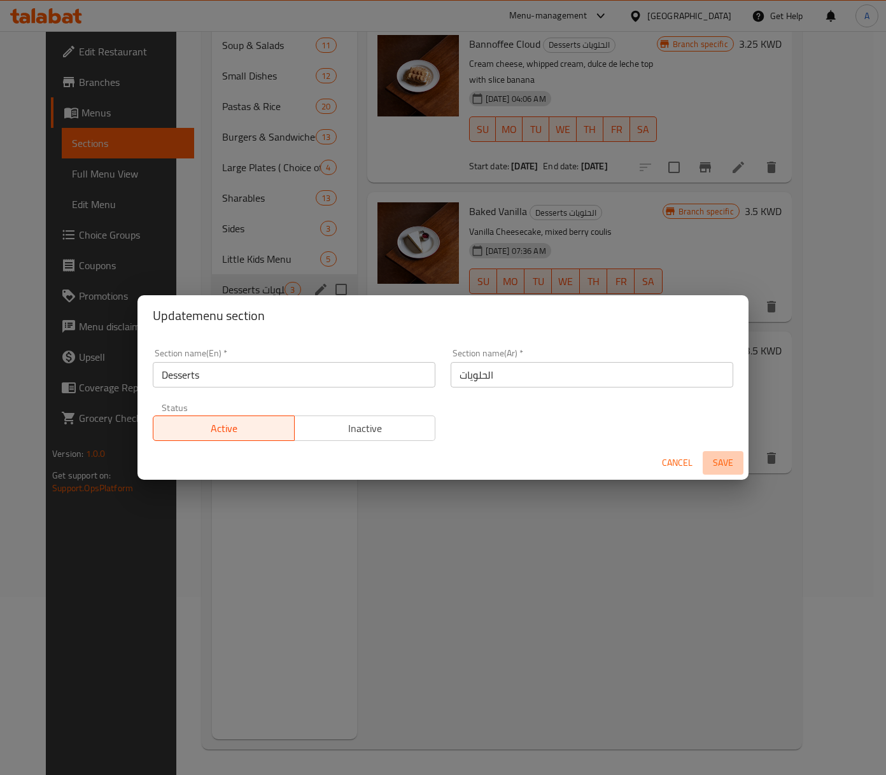
click at [733, 455] on span "Save" at bounding box center [723, 463] width 31 height 16
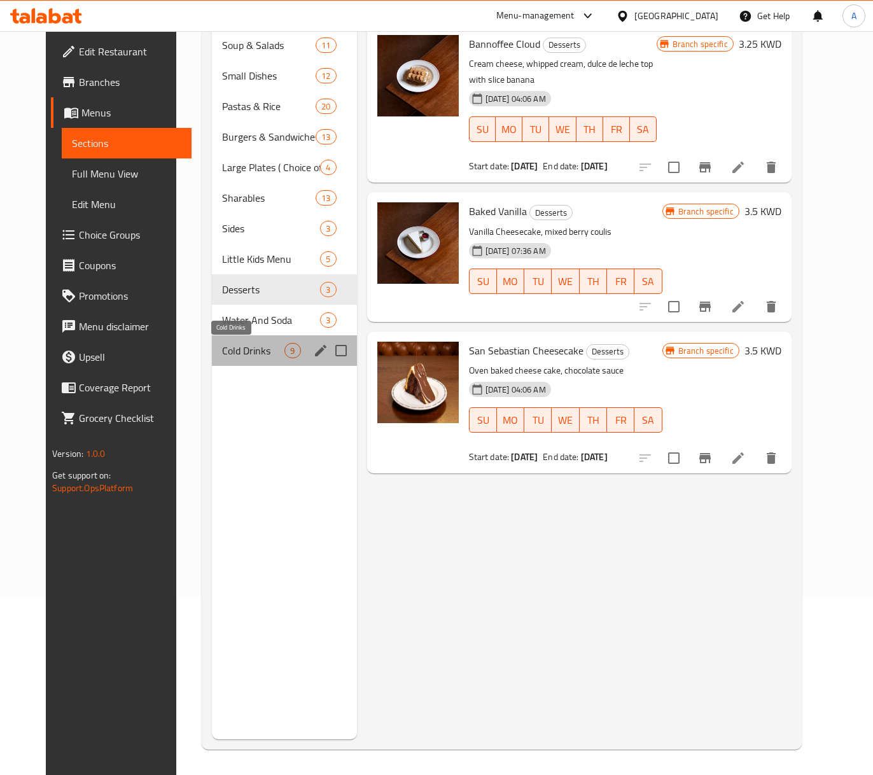
click at [223, 358] on span "Cold Drinks" at bounding box center [253, 350] width 63 height 15
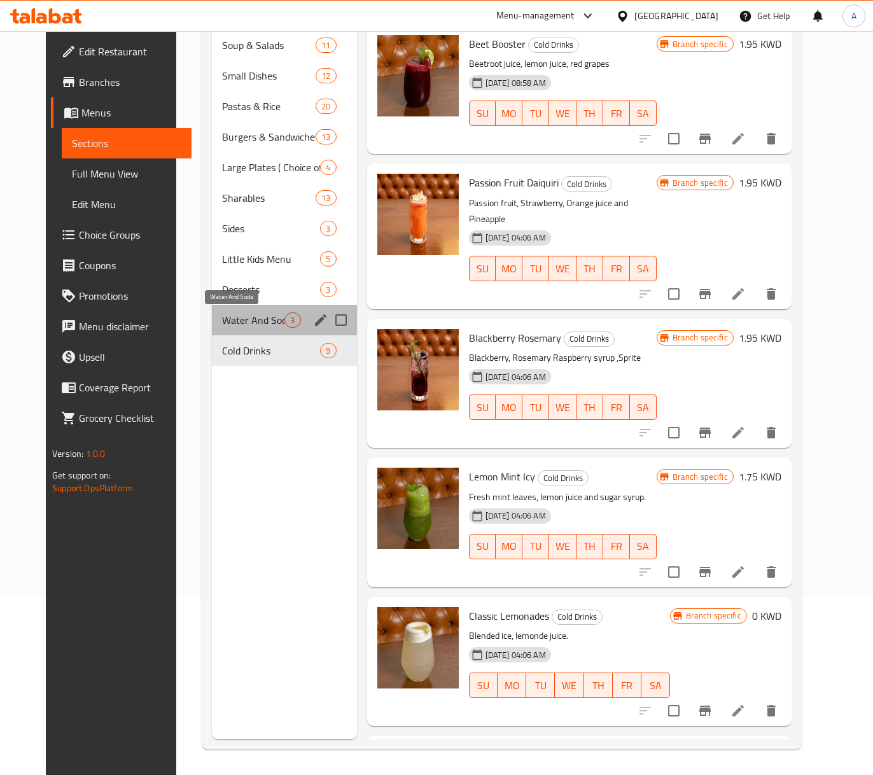
click at [227, 320] on span "Water And Soda" at bounding box center [253, 320] width 63 height 15
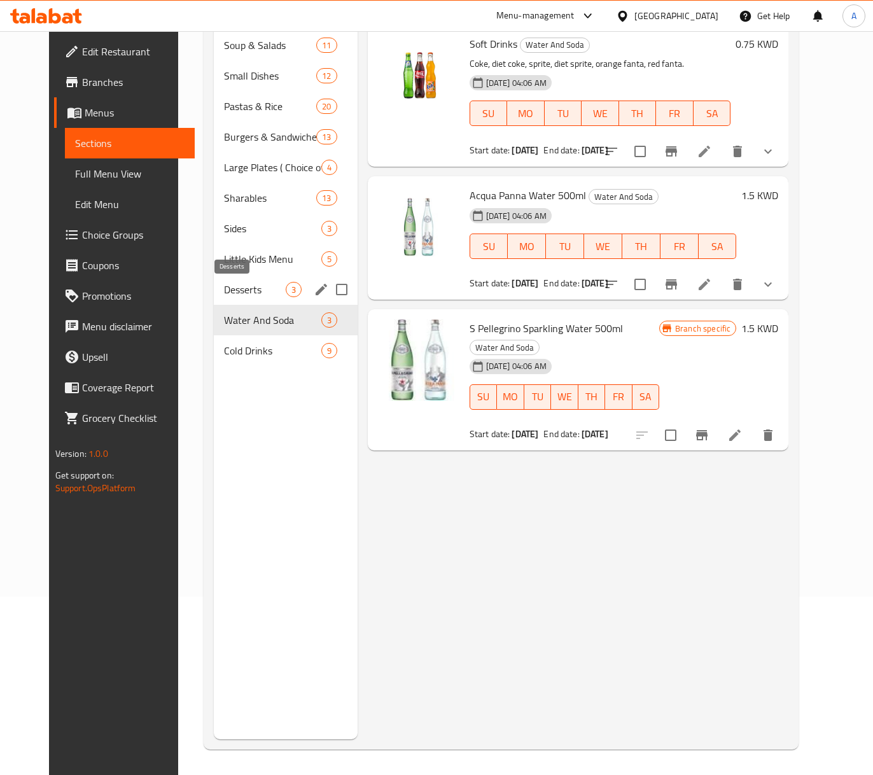
click at [224, 296] on span "Desserts" at bounding box center [255, 289] width 62 height 15
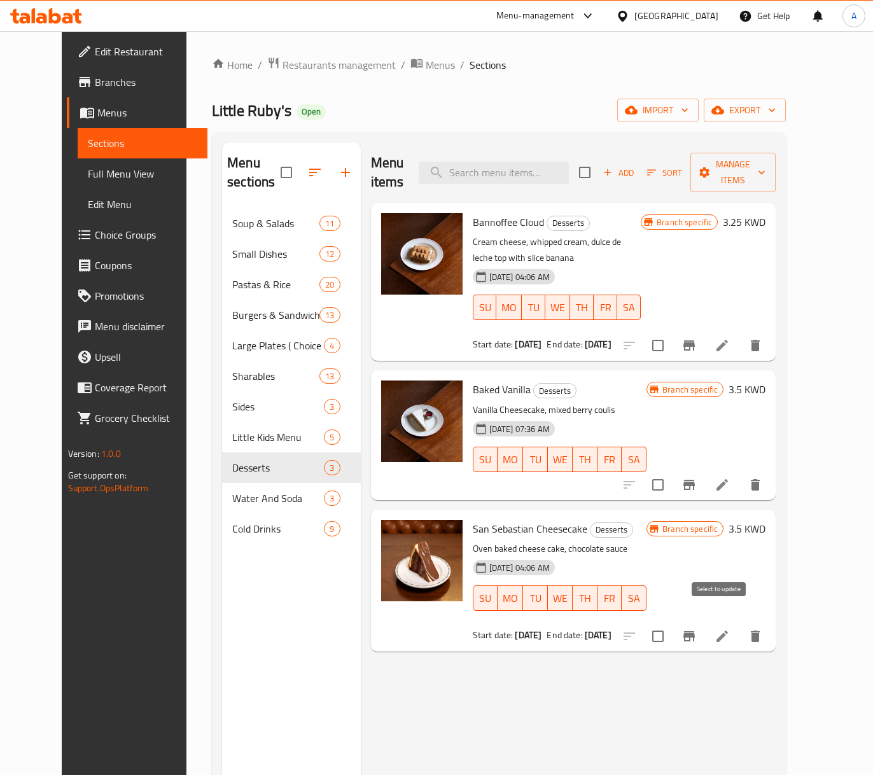
click at [672, 623] on input "checkbox" at bounding box center [658, 636] width 27 height 27
drag, startPoint x: 790, startPoint y: 177, endPoint x: 792, endPoint y: 169, distance: 8.7
click at [776, 177] on div "Add Sort Manage items" at bounding box center [677, 172] width 197 height 39
click at [766, 166] on span "Manage items" at bounding box center [733, 173] width 65 height 32
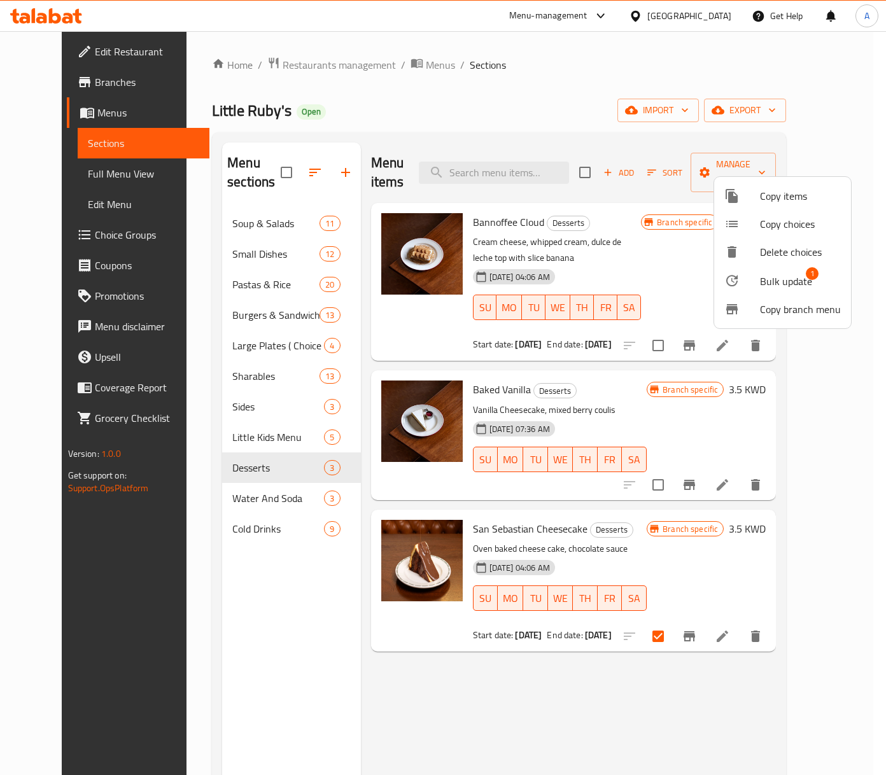
click at [798, 274] on span "Bulk update" at bounding box center [786, 281] width 52 height 15
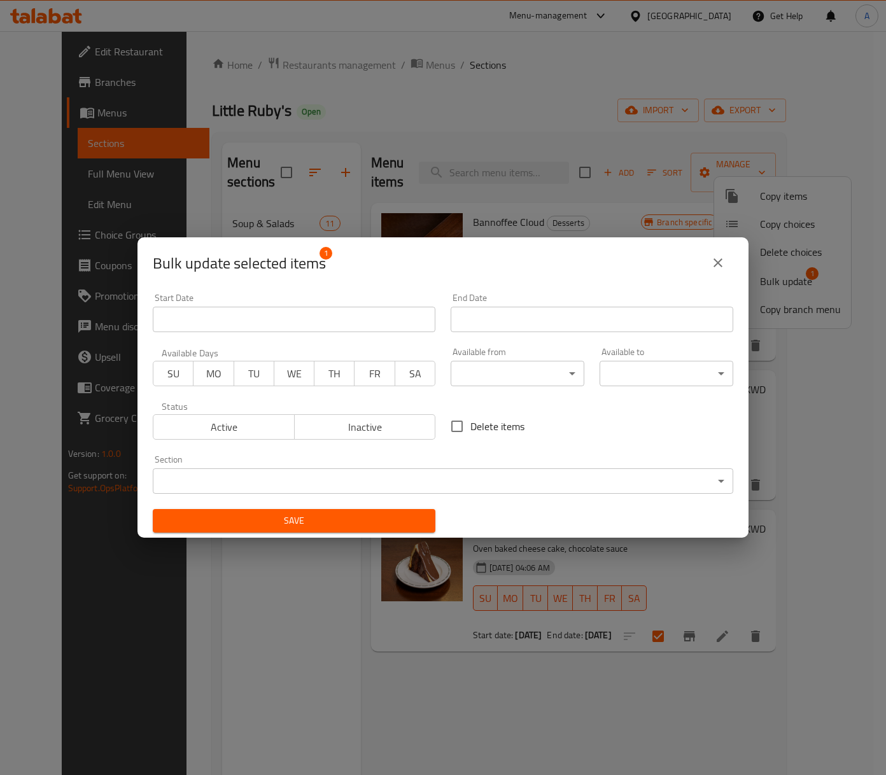
click at [374, 439] on button "Inactive" at bounding box center [365, 426] width 142 height 25
click at [374, 517] on span "Save" at bounding box center [294, 521] width 262 height 16
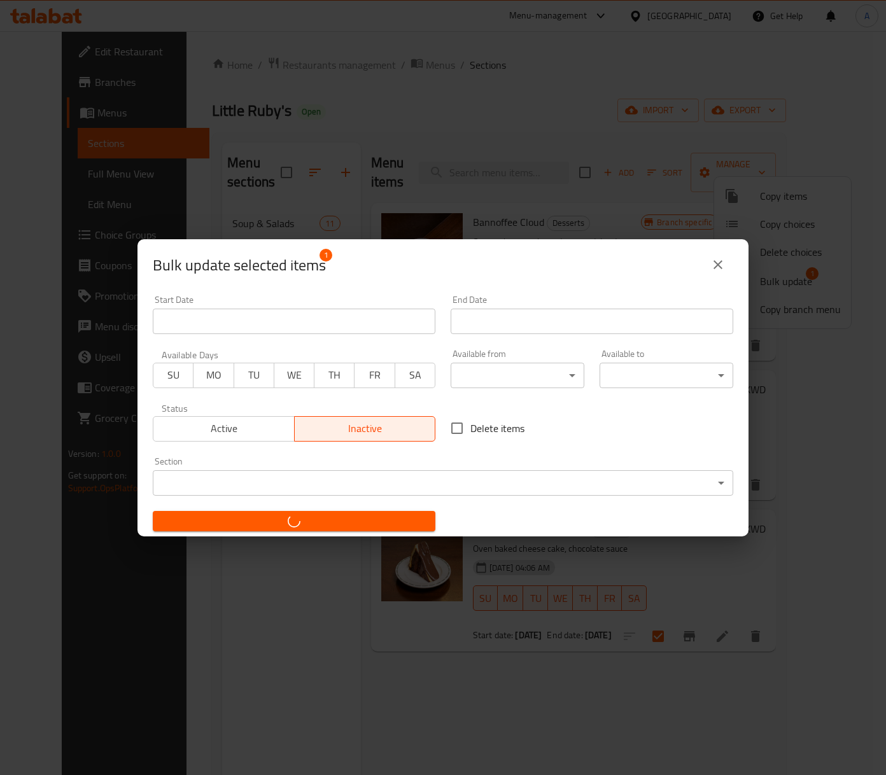
checkbox input "false"
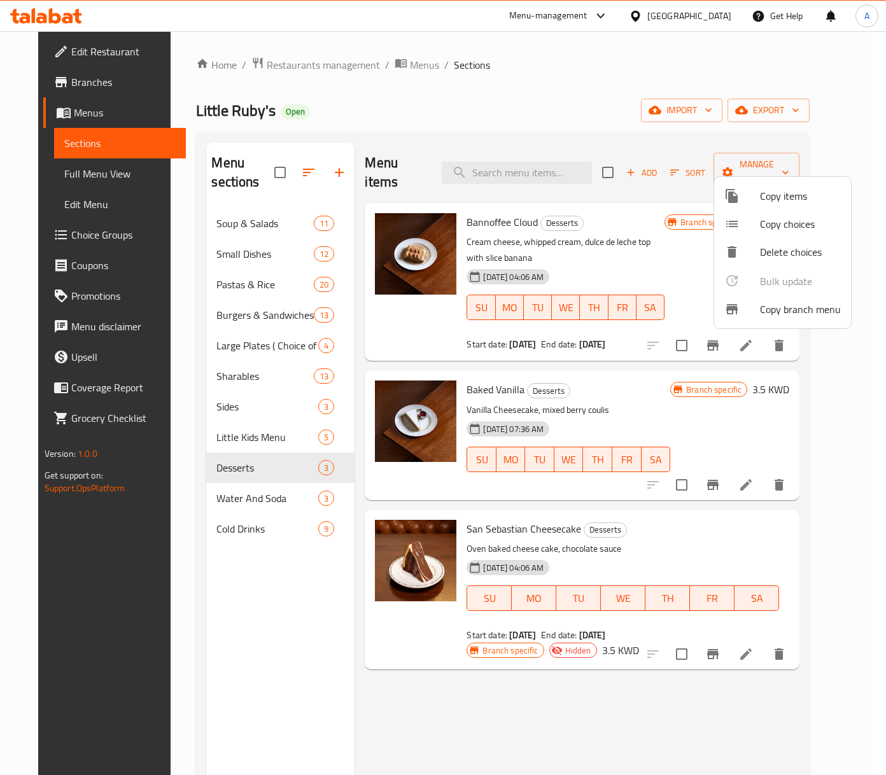
click at [619, 109] on div at bounding box center [443, 387] width 886 height 775
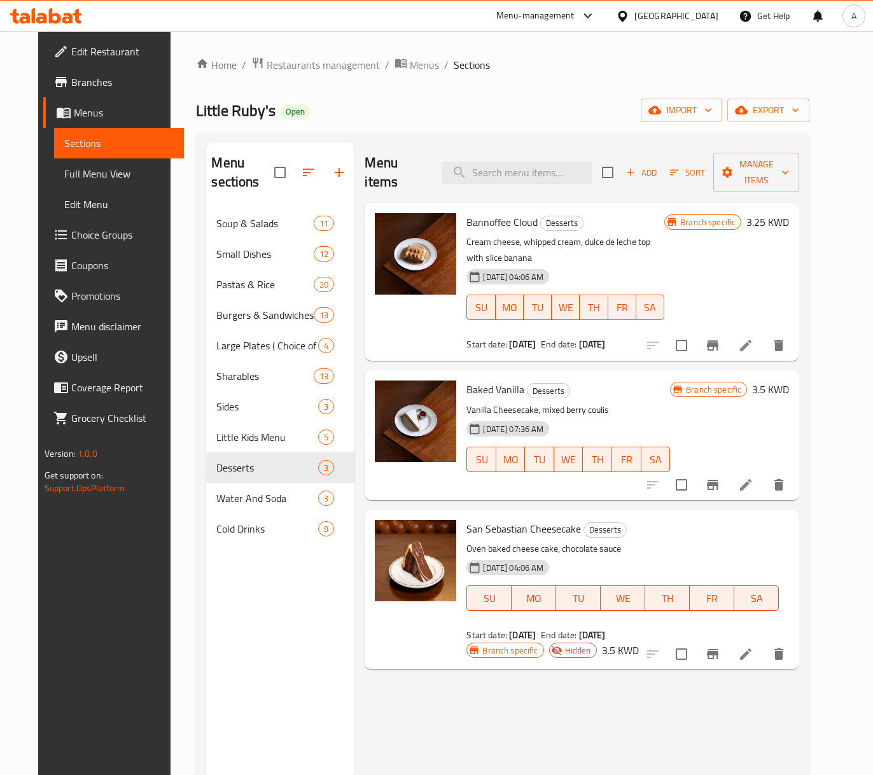
click at [754, 338] on icon at bounding box center [745, 345] width 15 height 15
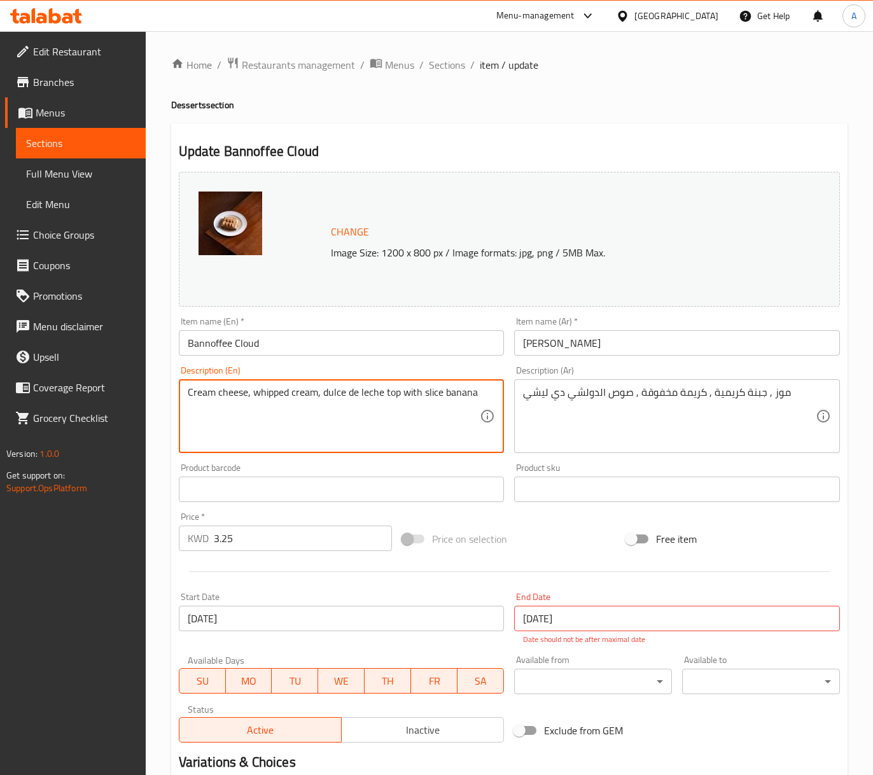
click at [362, 393] on textarea "Cream cheese, whipped cream, dulce de leche top with slice banana" at bounding box center [334, 416] width 293 height 60
click at [318, 393] on textarea "Cream cheese, whipped cream, dulce de leche top with slice banana" at bounding box center [334, 416] width 293 height 60
type textarea "Cream cheese, whipped cream and dulce de leche top with slice banana"
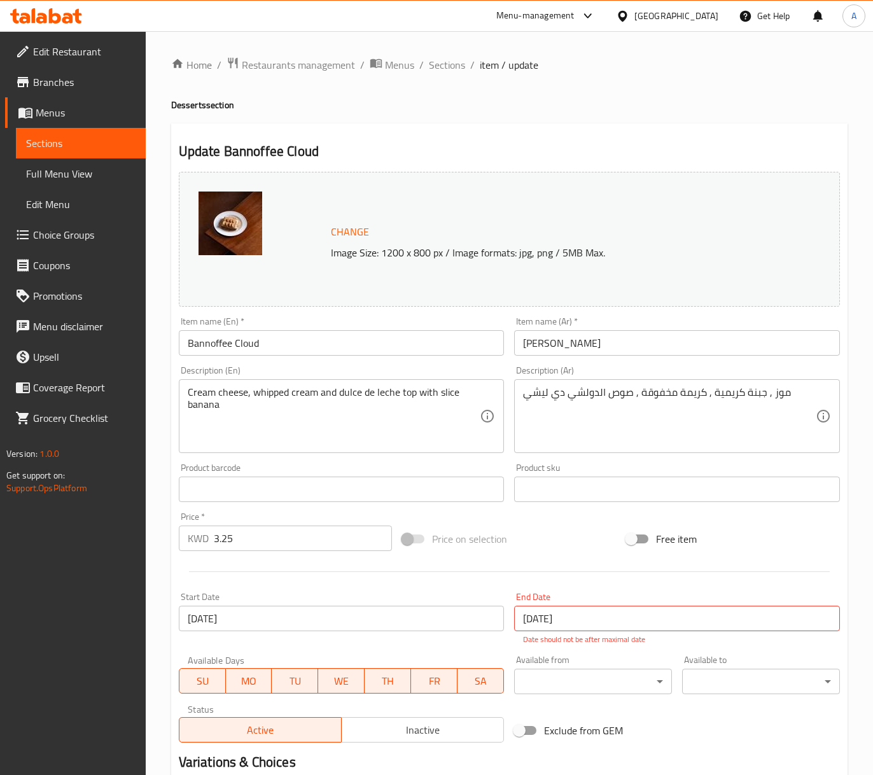
click at [653, 408] on textarea "موز , جبنة كريمية , كريمة مخفوقة , صوص الدولشي دي ليشي" at bounding box center [669, 416] width 293 height 60
click at [631, 396] on textarea "موز , جبنة كريمية , كريمة مخفوقة , صوص الدولشي دي ليشي" at bounding box center [669, 416] width 293 height 60
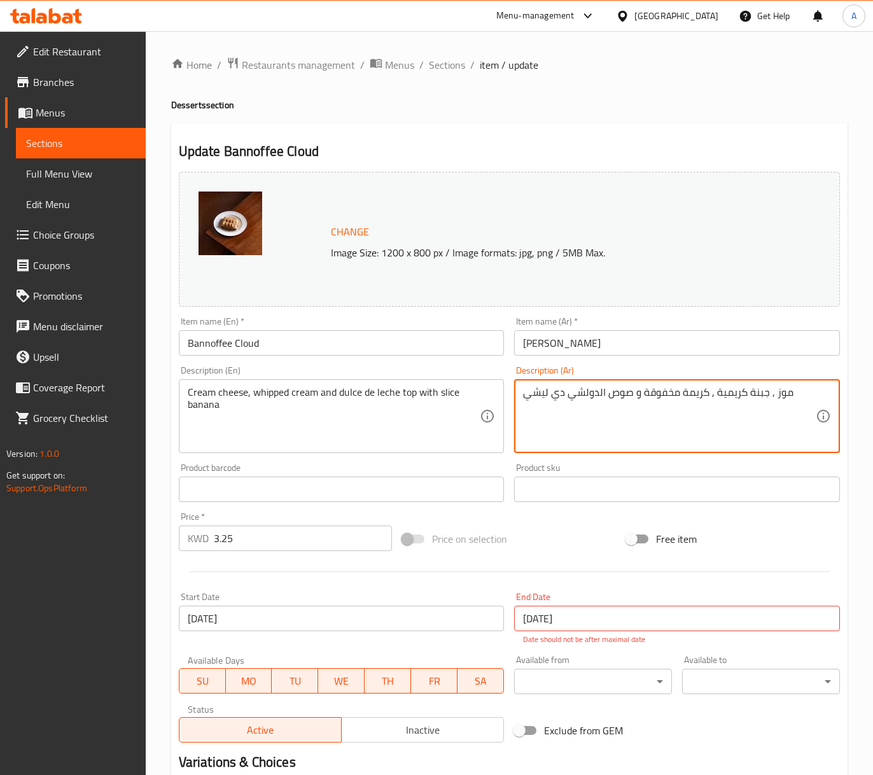
type textarea "موز , جبنة كريمية , كريمة مخفوقة و صوص الدولشي دي ليشي"
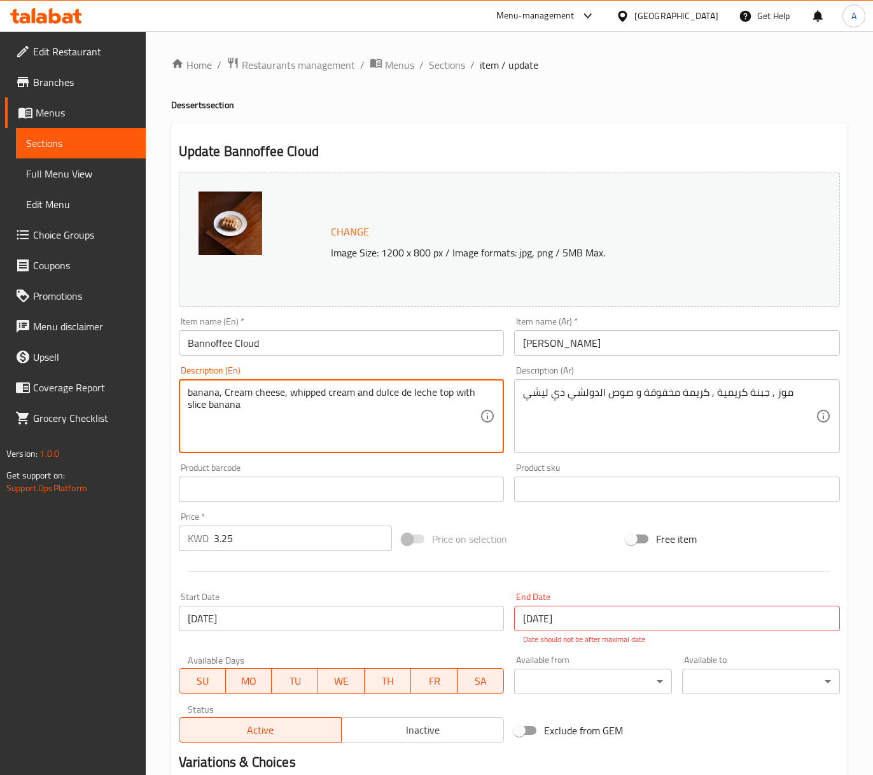
click at [281, 406] on textarea "banana, Cream cheese, whipped cream and dulce de leche top with slice banana" at bounding box center [334, 416] width 293 height 60
click at [306, 407] on textarea "Banana, cream cheese, whipped cream and dulce de leche top with slice banana" at bounding box center [334, 416] width 293 height 60
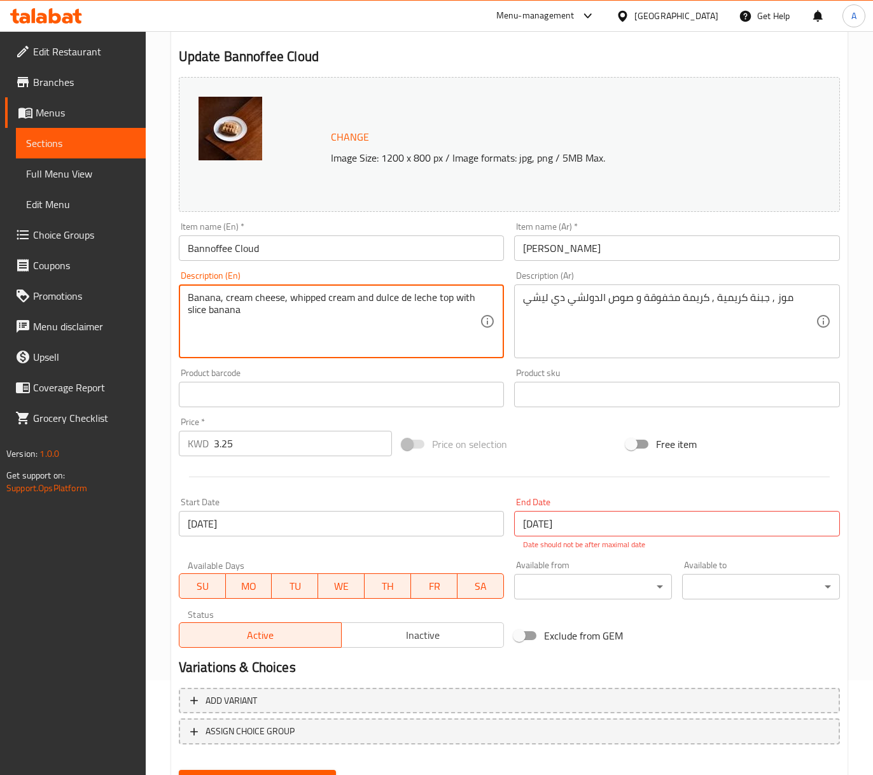
scroll to position [155, 0]
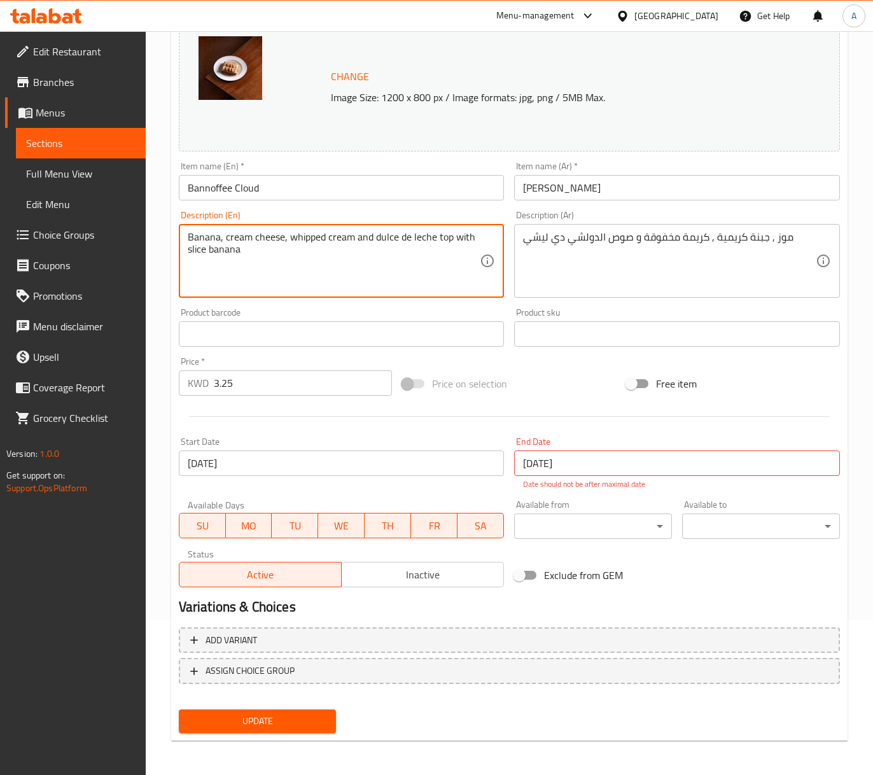
type textarea "Banana, cream cheese, whipped cream and dulce de leche top with slice banana"
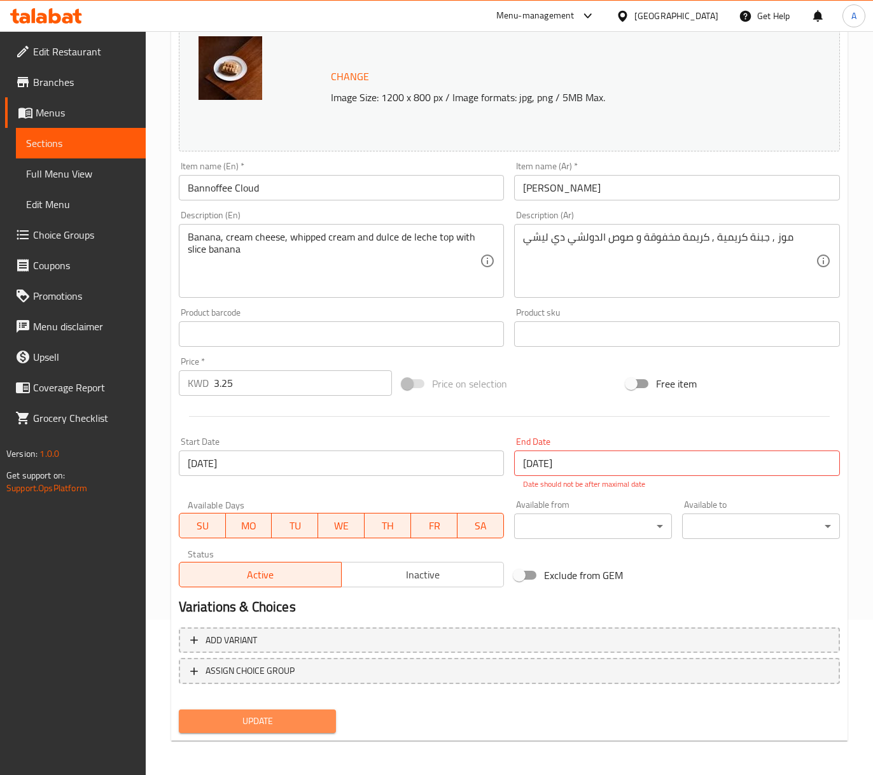
click at [267, 729] on button "Update" at bounding box center [258, 722] width 158 height 24
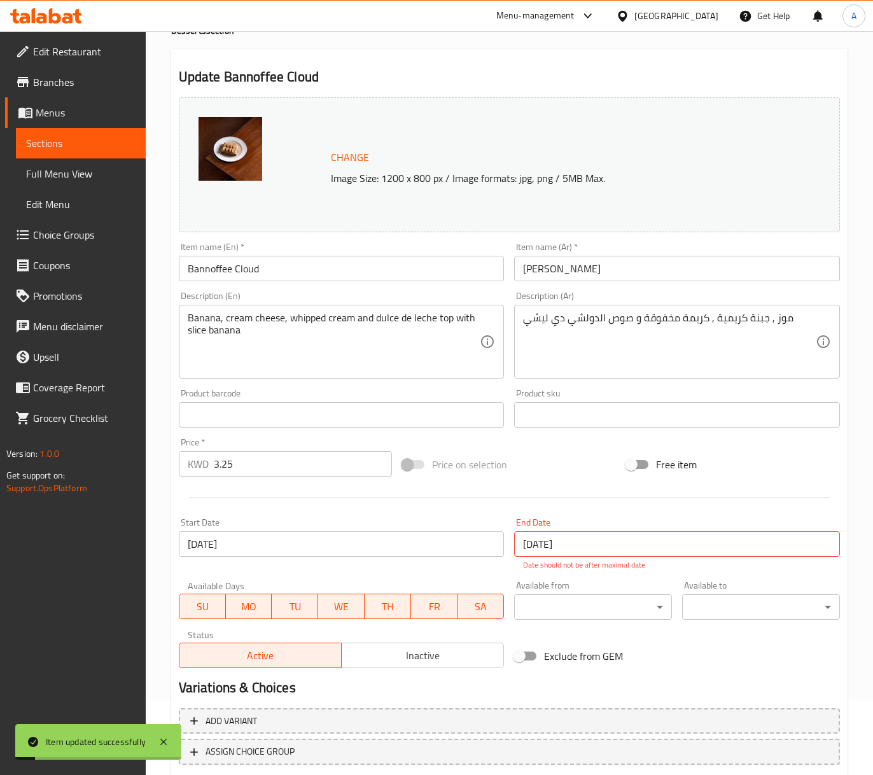
scroll to position [0, 0]
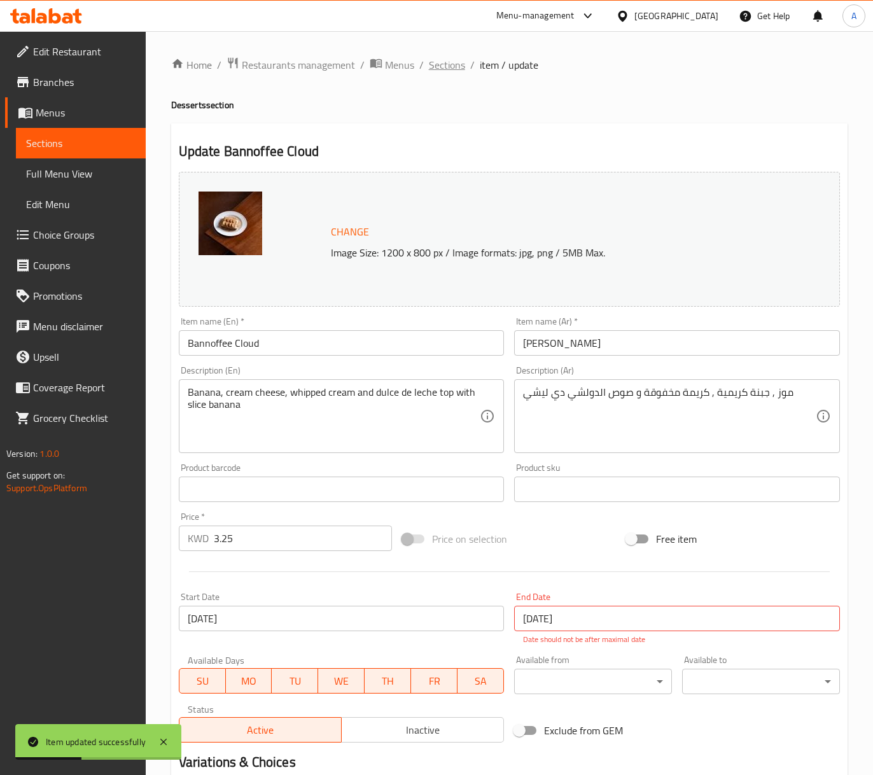
click at [454, 69] on span "Sections" at bounding box center [447, 64] width 36 height 15
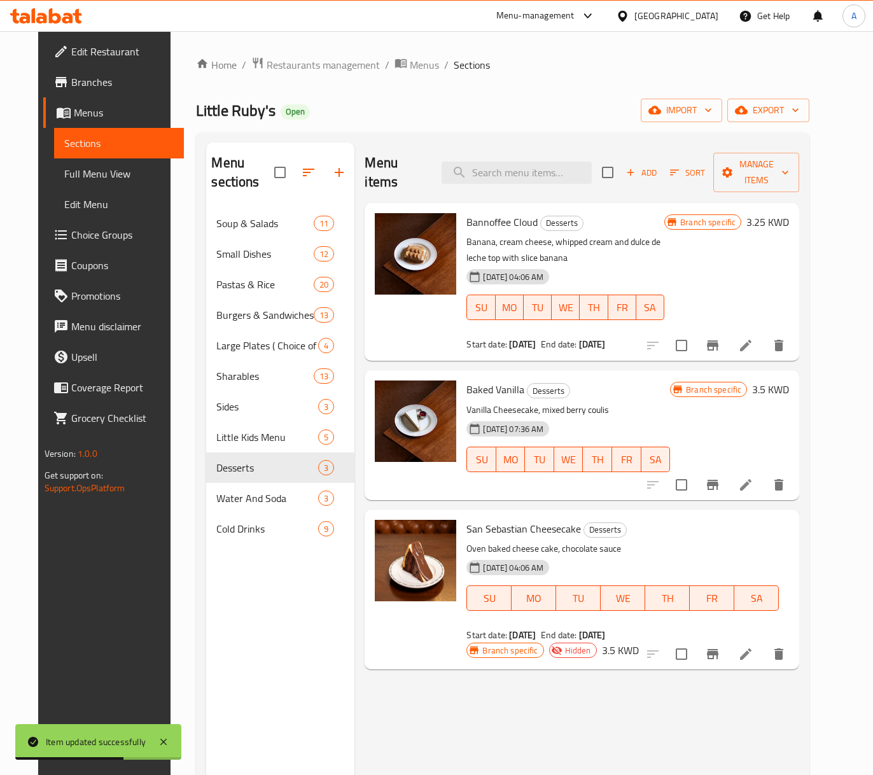
click at [754, 477] on icon at bounding box center [745, 484] width 15 height 15
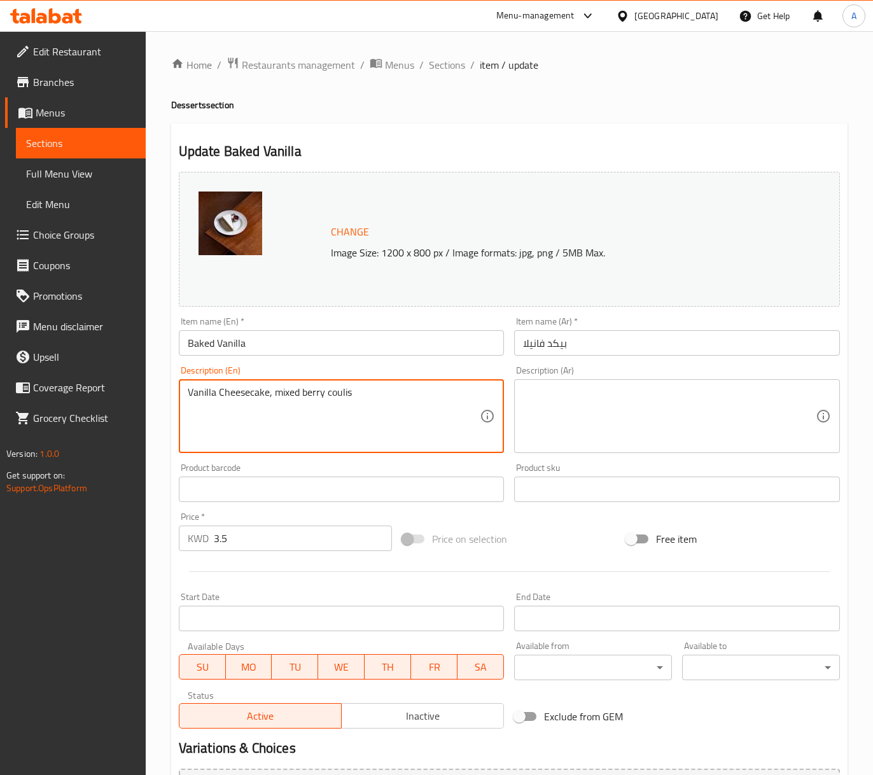
paste textarea "Vanilla Cheesecake, mixed berry coulis"
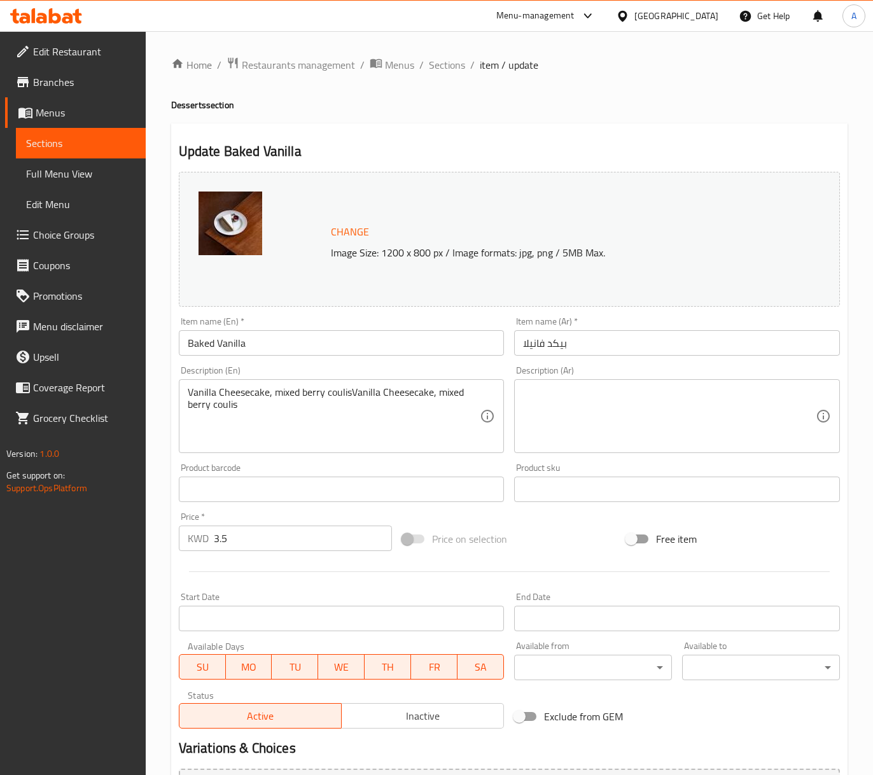
click at [466, 430] on textarea "Vanilla Cheesecake, mixed berry coulisVanilla Cheesecake, mixed berry coulis" at bounding box center [334, 416] width 293 height 60
click at [439, 418] on textarea "Vanilla Cheesecake, mixed berry coulisVanilla Cheesecake, mixed berry coulis" at bounding box center [334, 416] width 293 height 60
click at [415, 405] on textarea "Vanilla Cheesecake, mixed berry coulisVanilla Cheesecake, mixed berry coulis" at bounding box center [334, 416] width 293 height 60
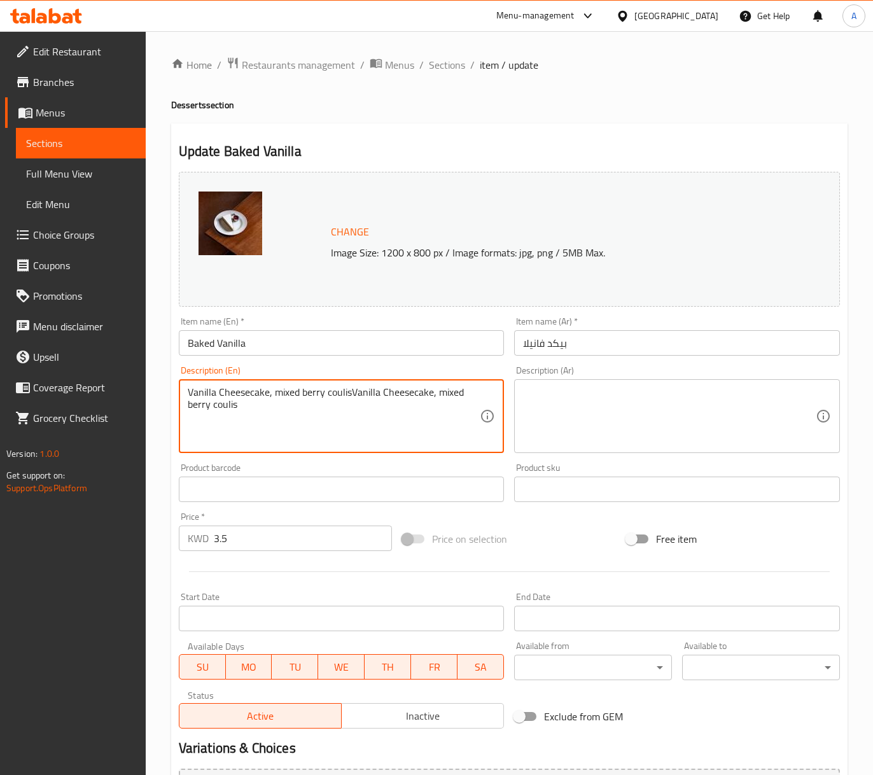
click at [415, 405] on textarea "Vanilla Cheesecake, mixed berry coulisVanilla Cheesecake, mixed berry coulis" at bounding box center [334, 416] width 293 height 60
paste textarea "and mixed [PERSON_NAME]"
type textarea "Vanilla Cheesecake and mixed berry coulis"
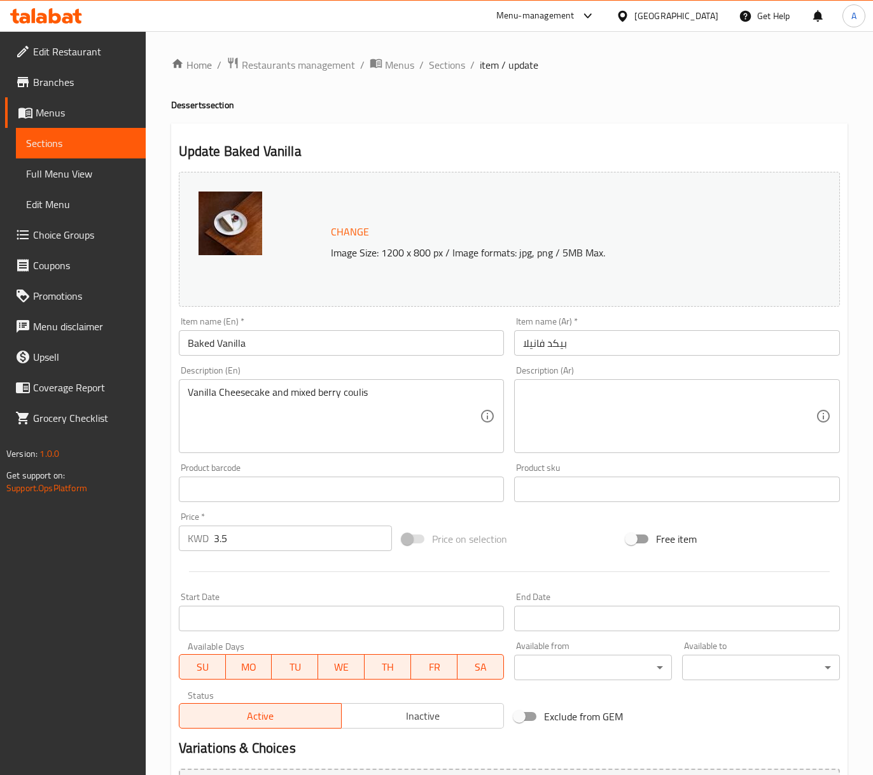
click at [602, 400] on textarea at bounding box center [669, 416] width 293 height 60
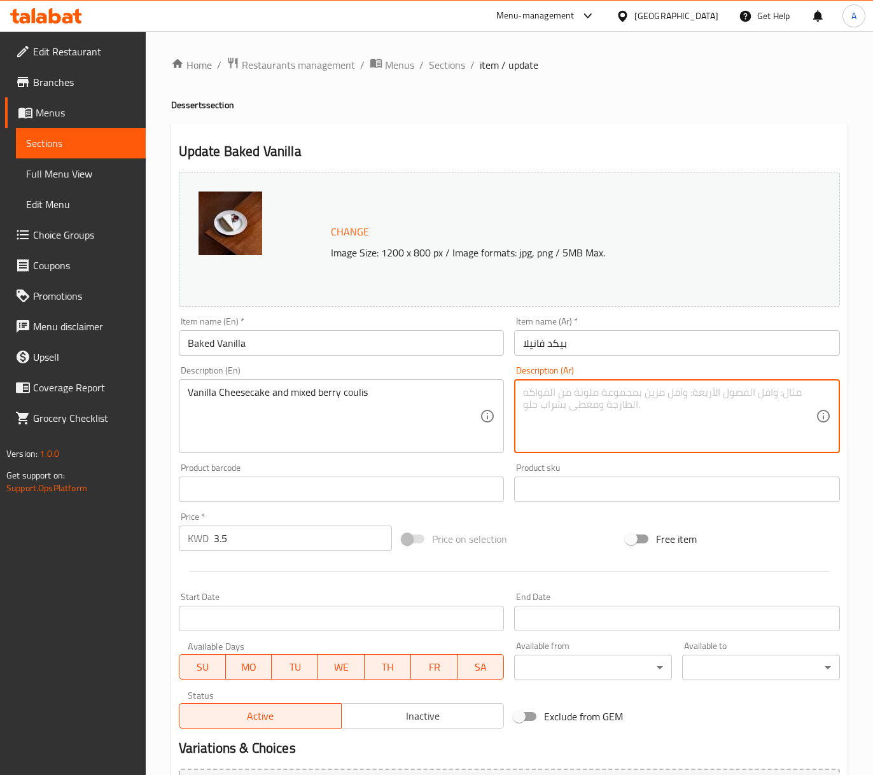
paste textarea "تشيز كيك الفانيليا مع صلصة التوت المختلط"
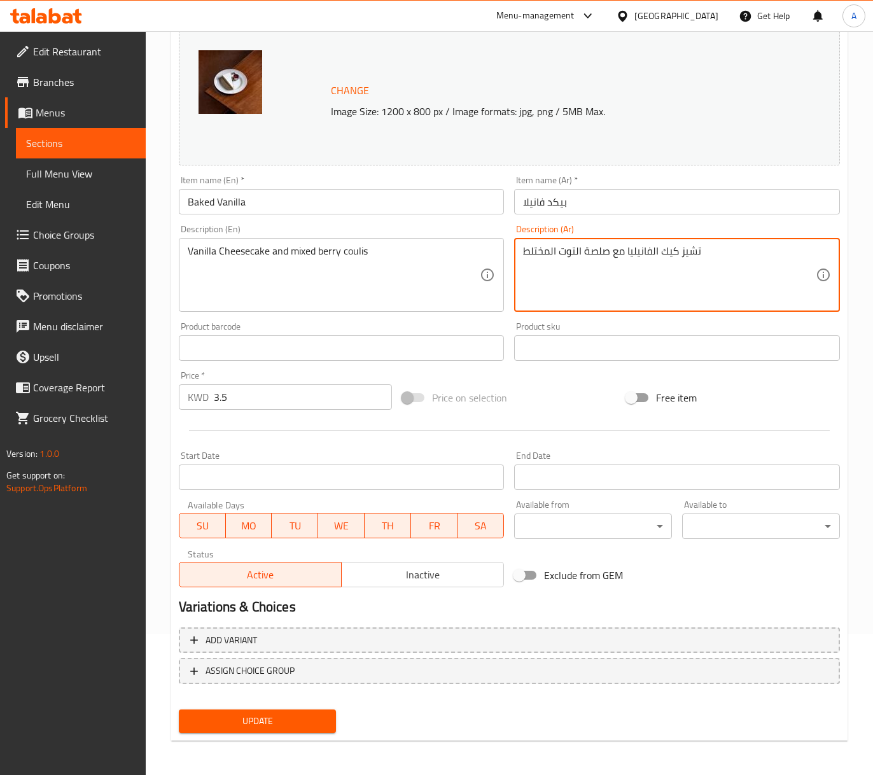
type textarea "تشيز كيك الفانيليا مع صلصة التوت المختلط"
click at [311, 719] on span "Update" at bounding box center [257, 722] width 137 height 16
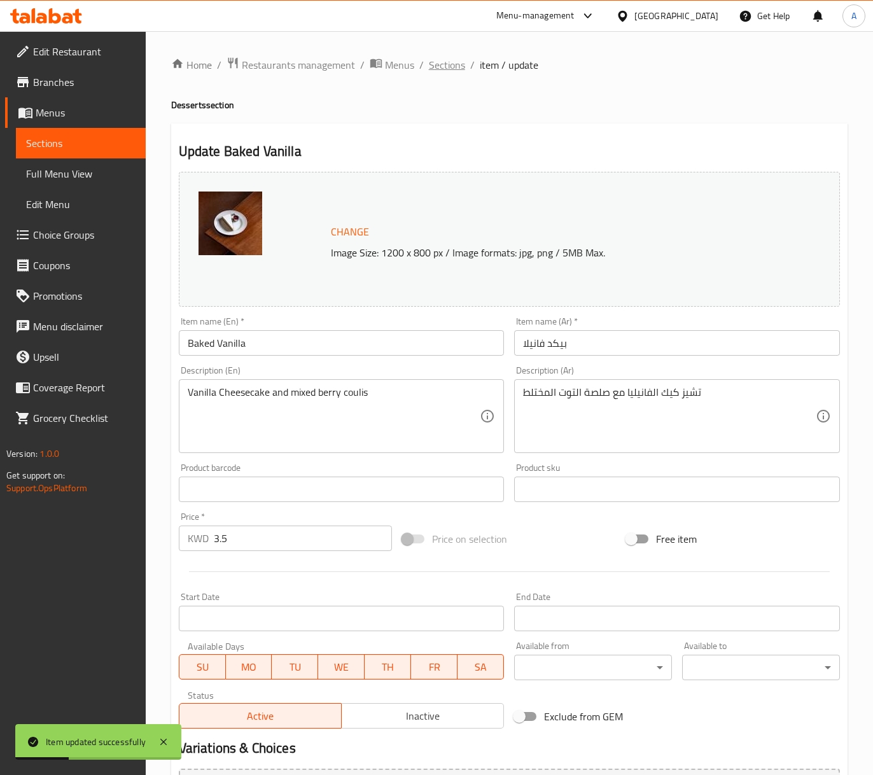
click at [449, 73] on span "Sections" at bounding box center [447, 64] width 36 height 15
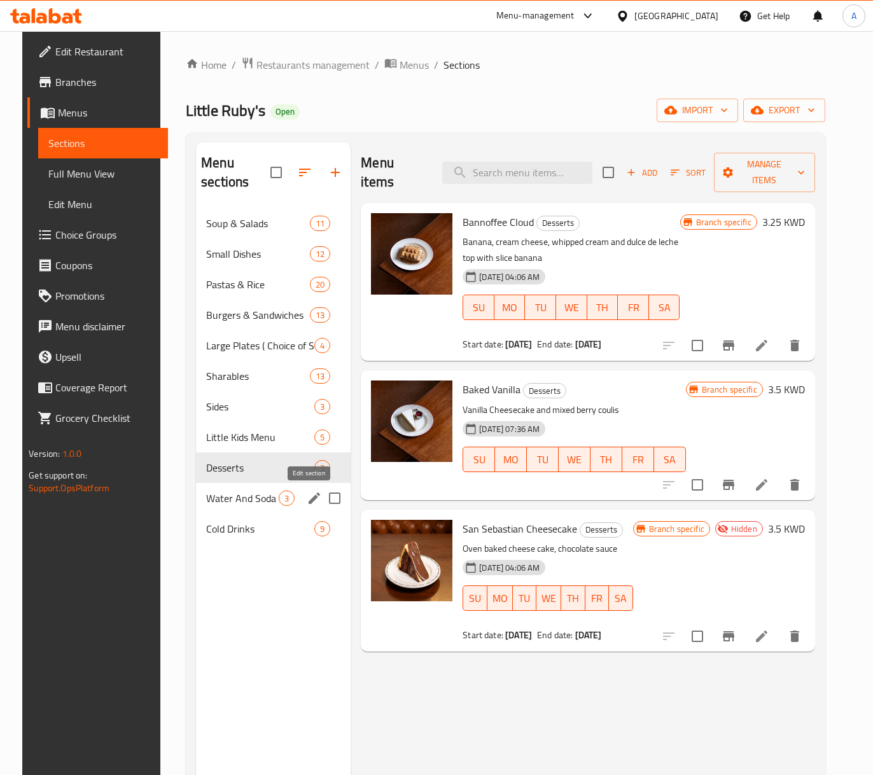
click at [309, 500] on icon "edit" at bounding box center [314, 498] width 11 height 11
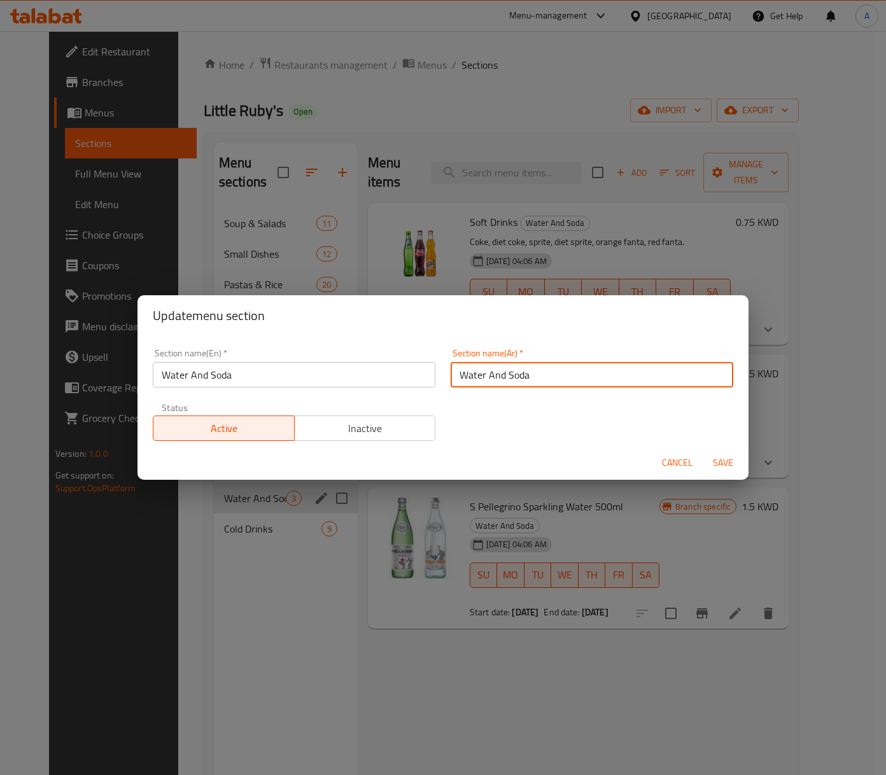
click at [465, 382] on input "Water And Soda" at bounding box center [592, 374] width 283 height 25
type input "مياه و صودا"
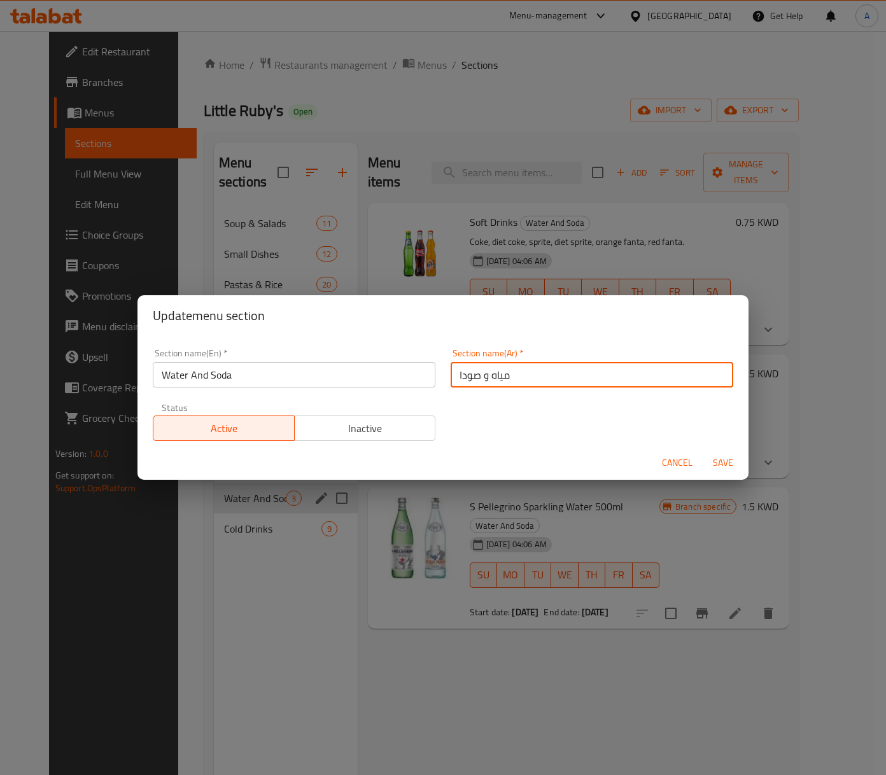
click at [727, 464] on span "Save" at bounding box center [723, 463] width 31 height 16
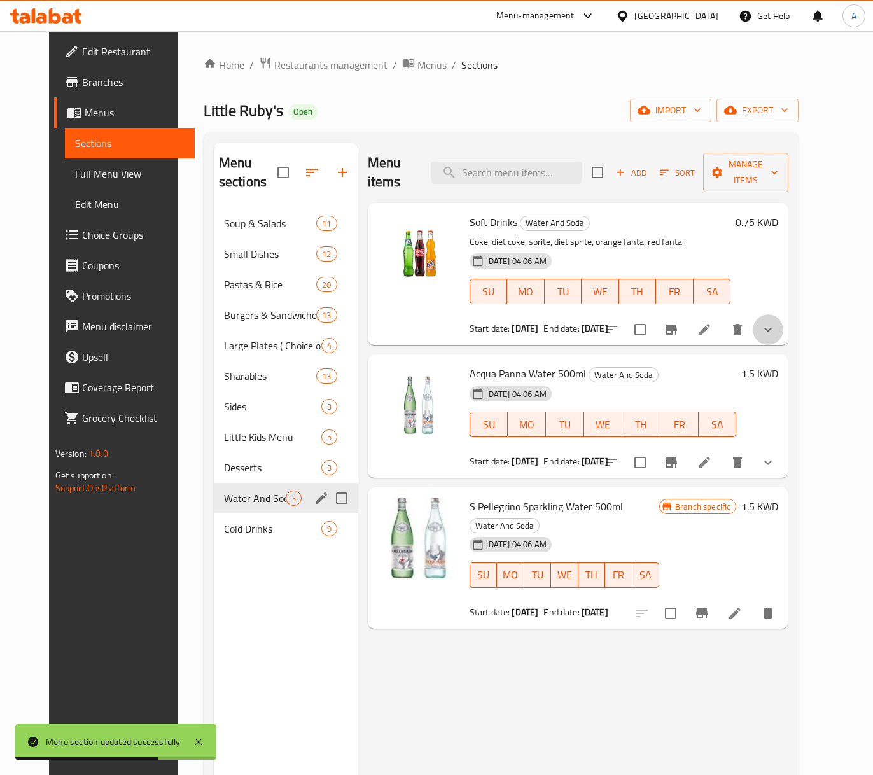
click at [784, 314] on button "show more" at bounding box center [768, 329] width 31 height 31
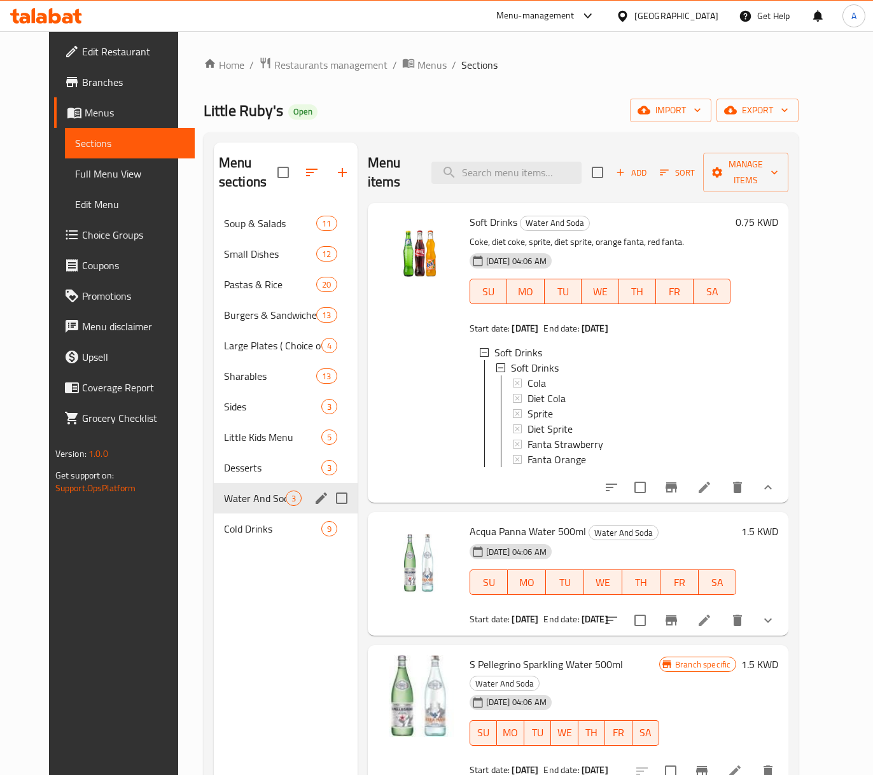
scroll to position [1, 0]
click at [418, 400] on div at bounding box center [419, 353] width 92 height 290
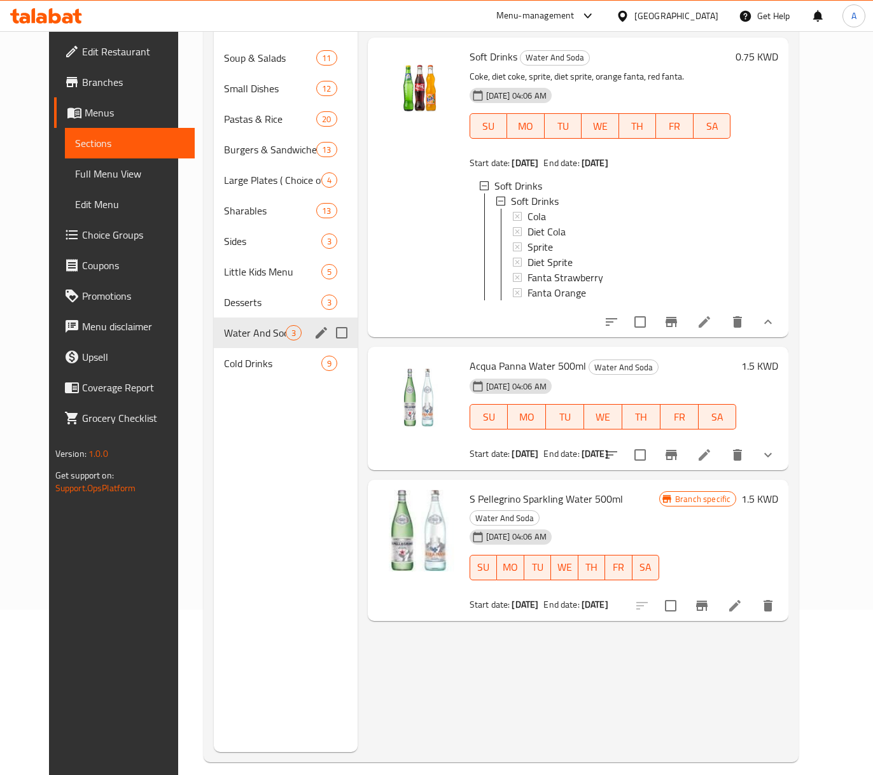
scroll to position [169, 0]
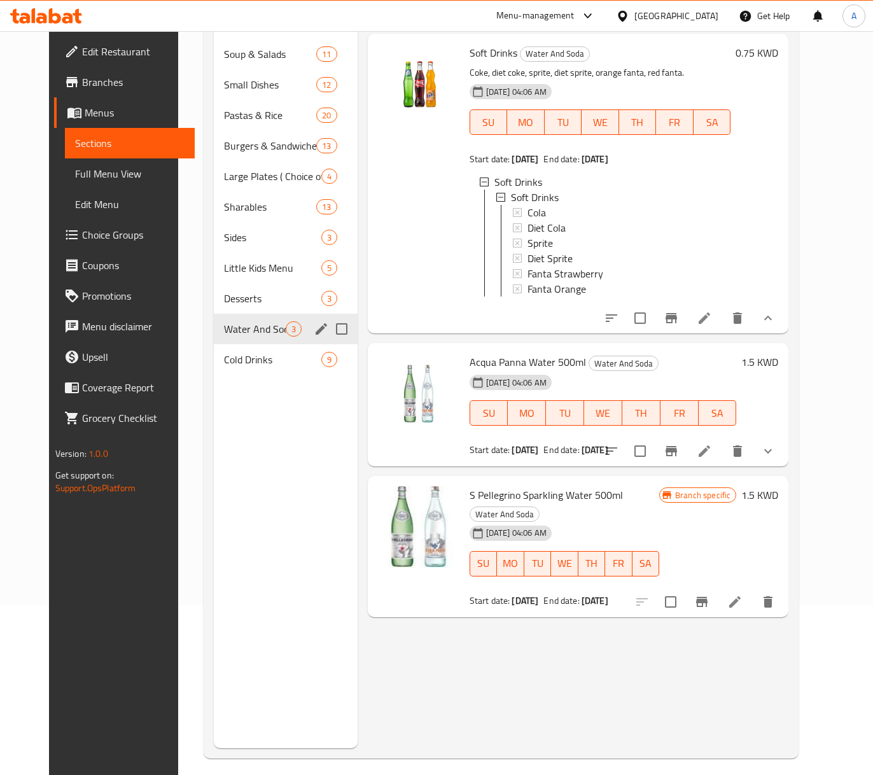
click at [784, 449] on button "show more" at bounding box center [768, 451] width 31 height 31
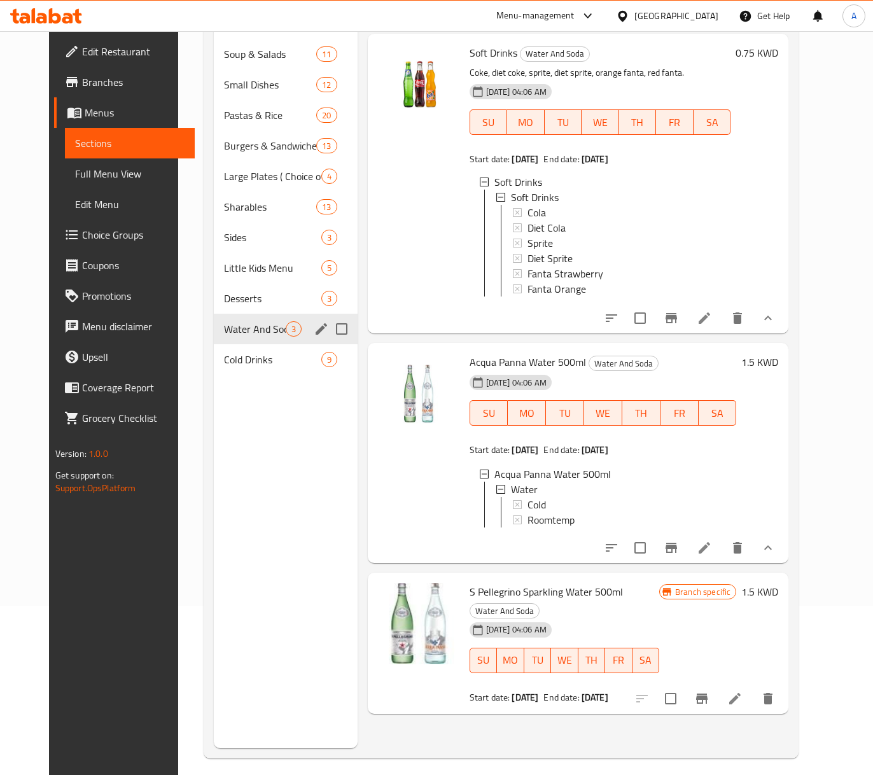
scroll to position [0, 0]
click at [722, 322] on li at bounding box center [705, 318] width 36 height 23
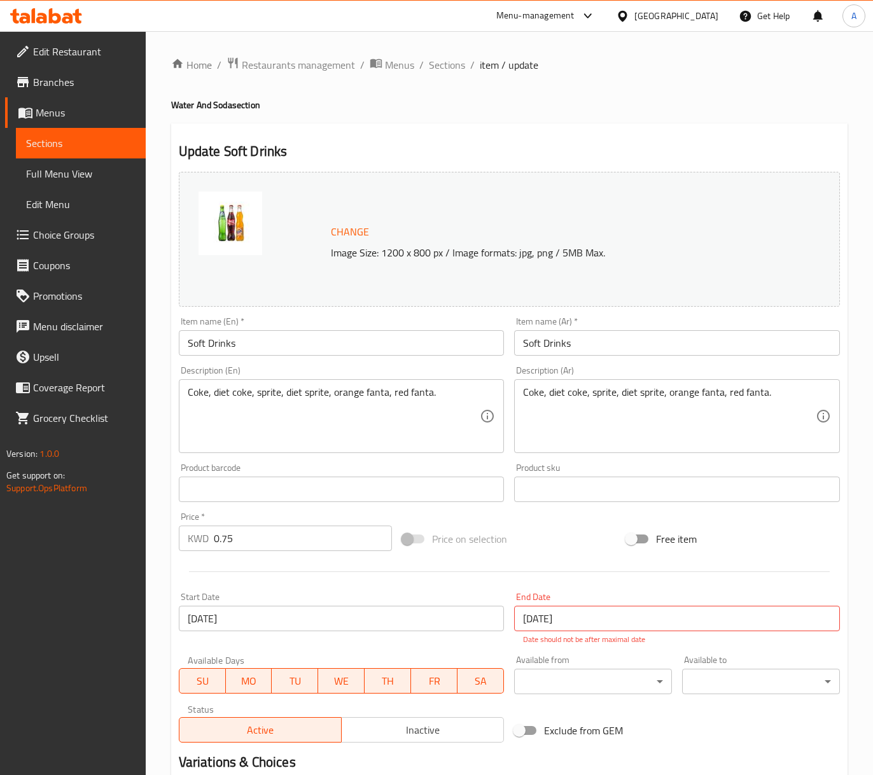
click at [563, 339] on input "Soft Drinks" at bounding box center [677, 342] width 326 height 25
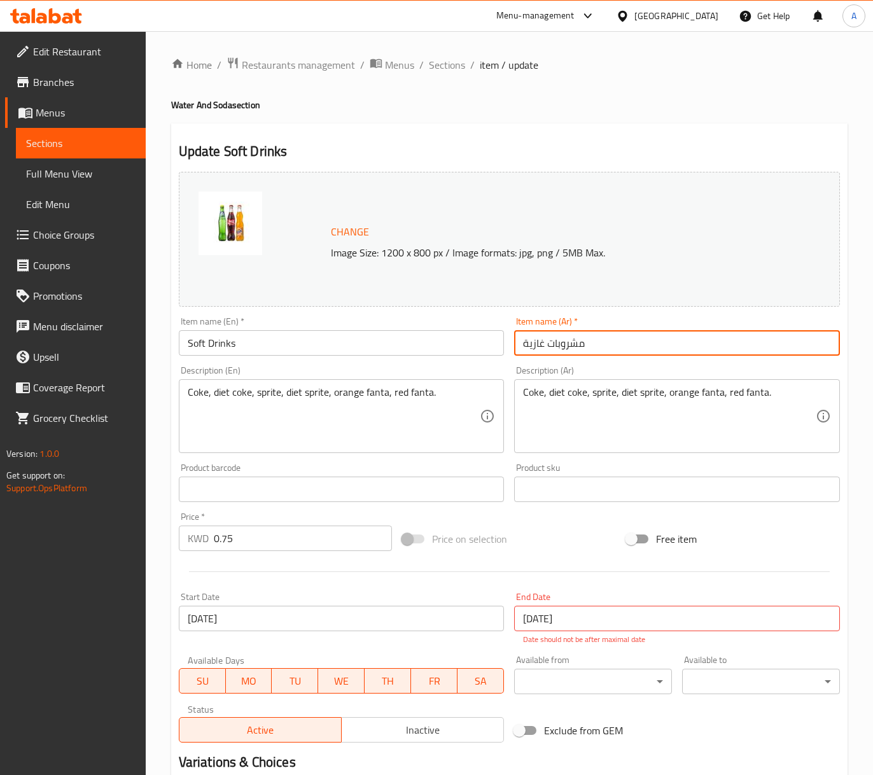
type input "مشروبات غازية"
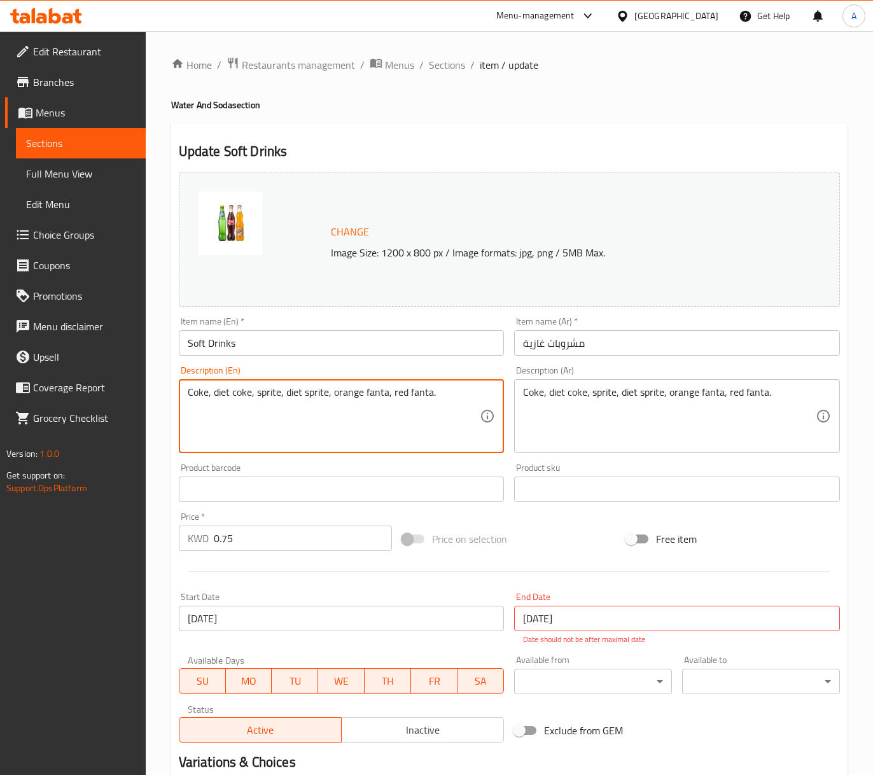
click at [404, 402] on textarea "Coke, diet coke, sprite, diet sprite, orange fanta, red fanta." at bounding box center [334, 416] width 293 height 60
click at [367, 390] on textarea "Coke, diet coke, sprite, diet sprite, orange fanta, red fanta." at bounding box center [334, 416] width 293 height 60
click at [424, 416] on textarea "Coke, diet coke, sprite, diet sprite, orange fanta, red fanta." at bounding box center [334, 416] width 293 height 60
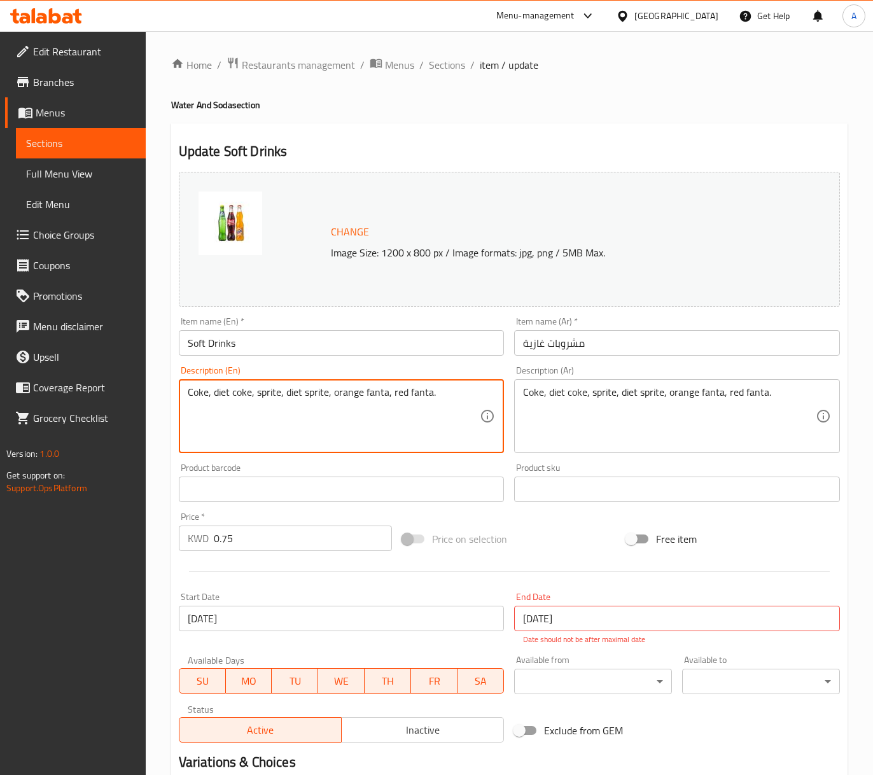
click at [424, 416] on textarea "Coke, diet coke, sprite, diet sprite, orange fanta, red fanta." at bounding box center [334, 416] width 293 height 60
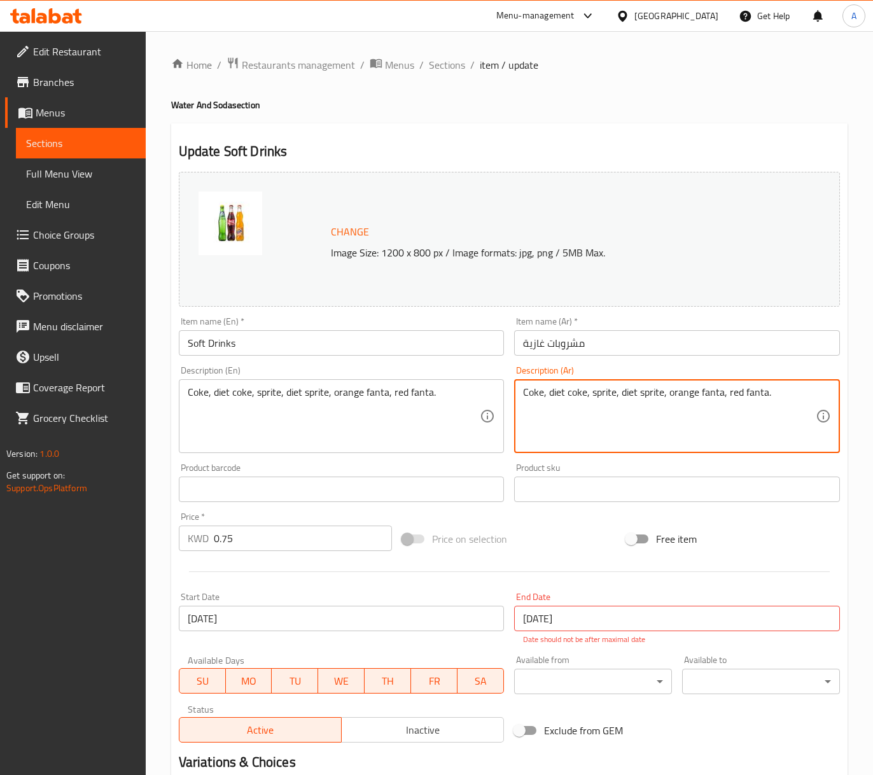
click at [563, 428] on textarea "Coke, diet coke, sprite, diet sprite, orange fanta, red fanta." at bounding box center [669, 416] width 293 height 60
paste textarea "كوكاكولا، [PERSON_NAME]، [PERSON_NAME]، دايت سبرايت، فانتا برتقال و فانتا حمراء."
type textarea "كوكاكولا، [PERSON_NAME]، [PERSON_NAME]، دايت سبرايت، فانتا برتقال و فانتا حمراء."
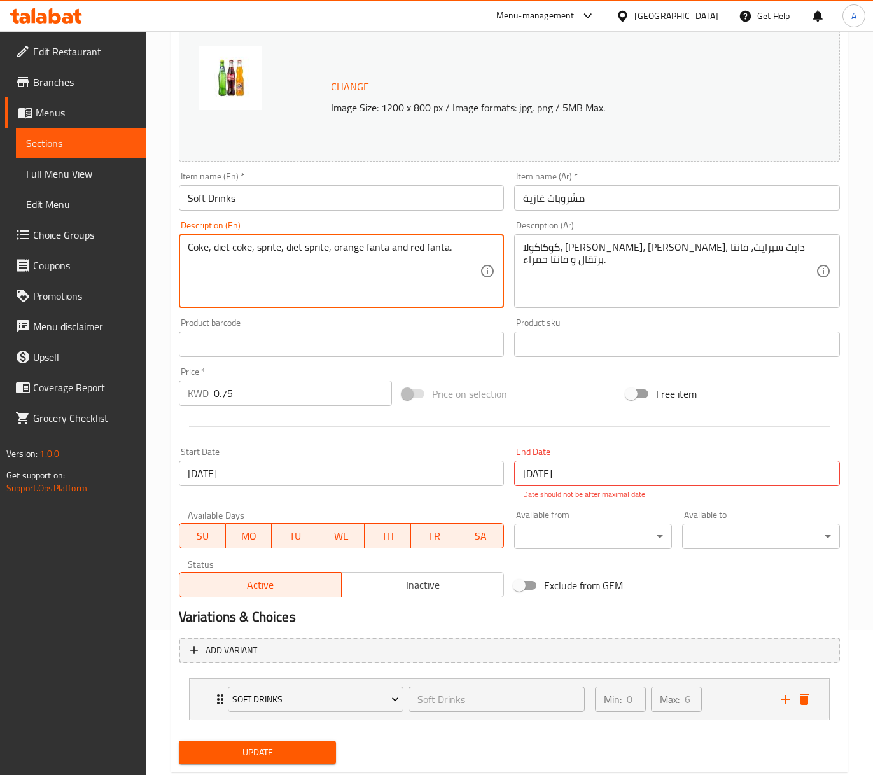
scroll to position [178, 0]
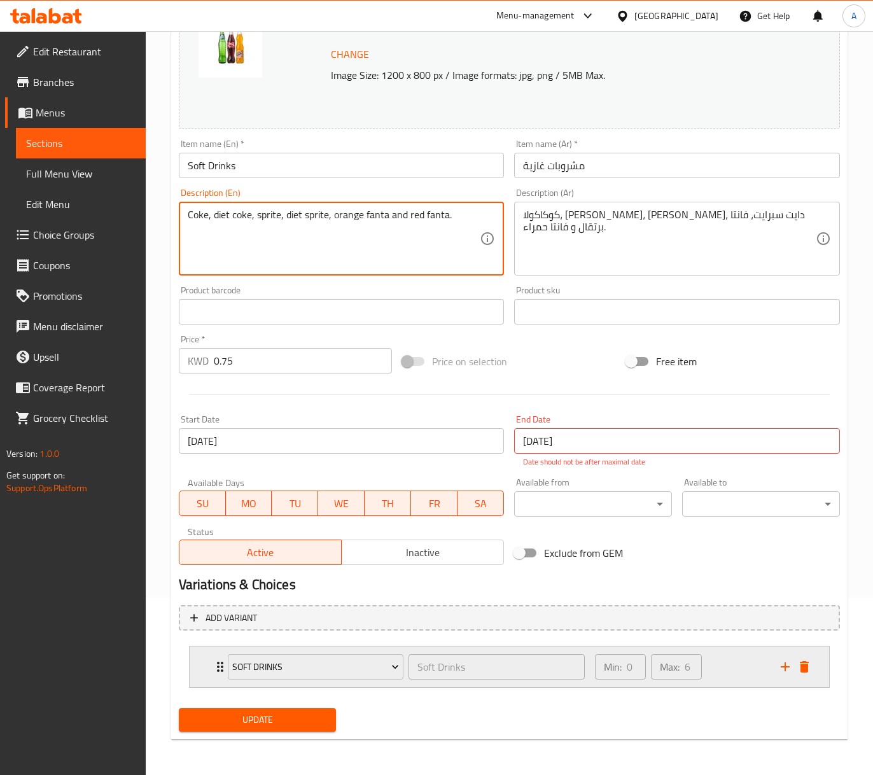
click at [754, 660] on div "Min: 0 ​ Max: 6 ​" at bounding box center [681, 667] width 186 height 41
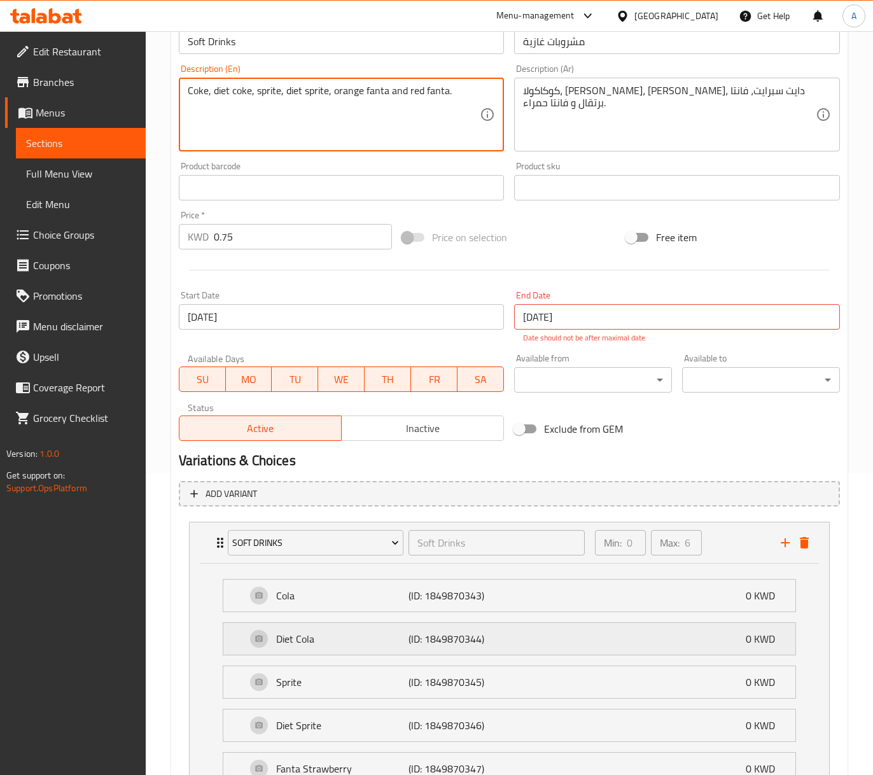
scroll to position [467, 0]
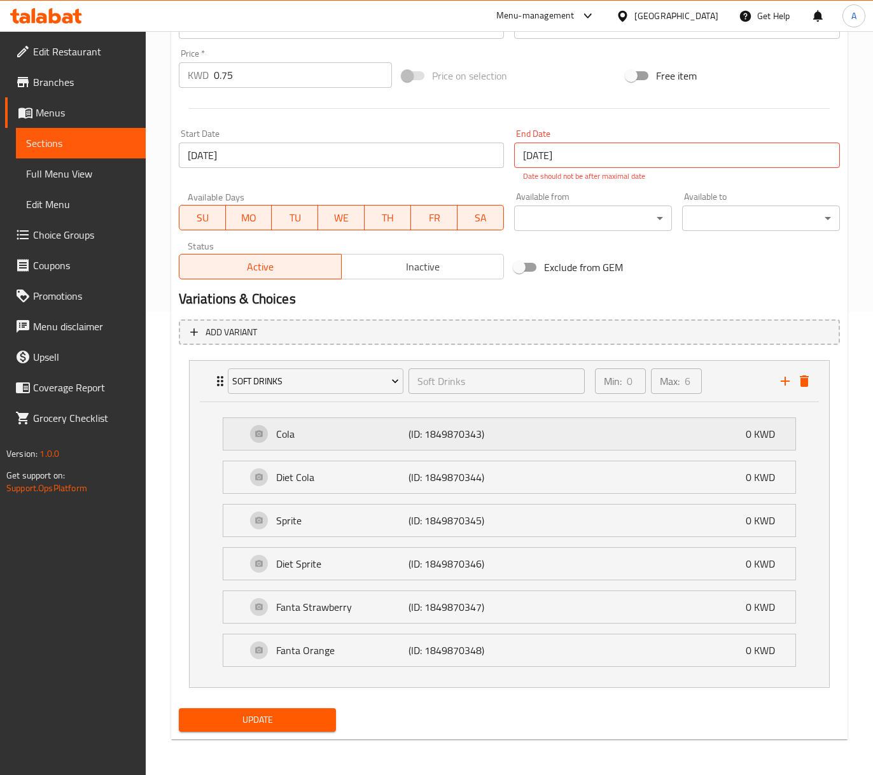
click at [324, 420] on div "Cola (ID: 1849870343) 0 KWD" at bounding box center [513, 434] width 534 height 32
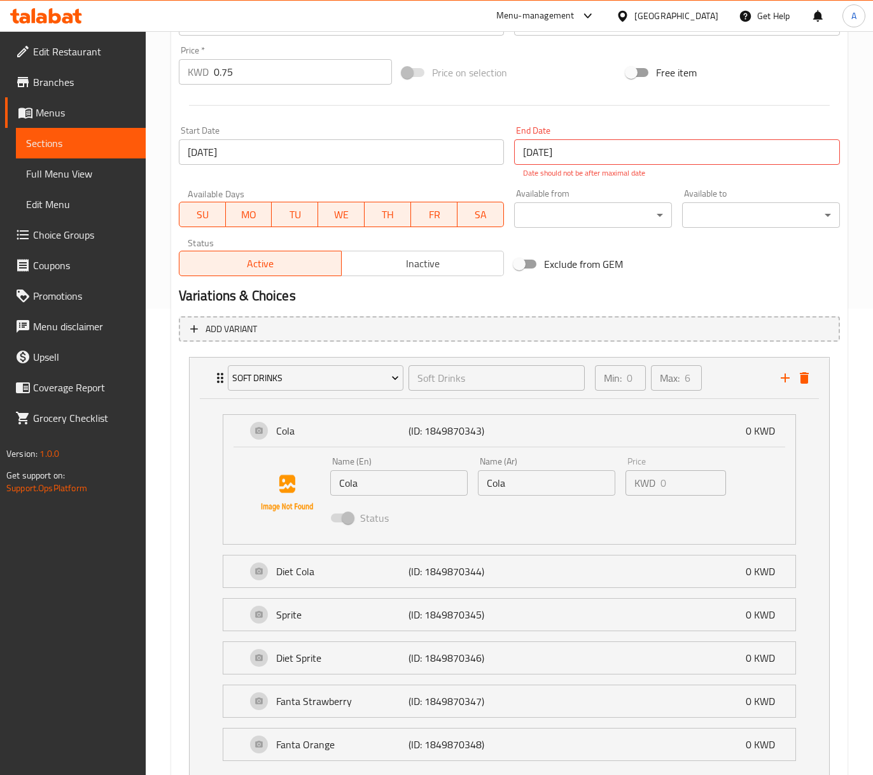
type textarea "Coke, diet coke, sprite, diet sprite, orange fanta and red fanta."
click at [405, 494] on input "Cola" at bounding box center [398, 482] width 137 height 25
click at [390, 480] on input "Cola" at bounding box center [398, 482] width 137 height 25
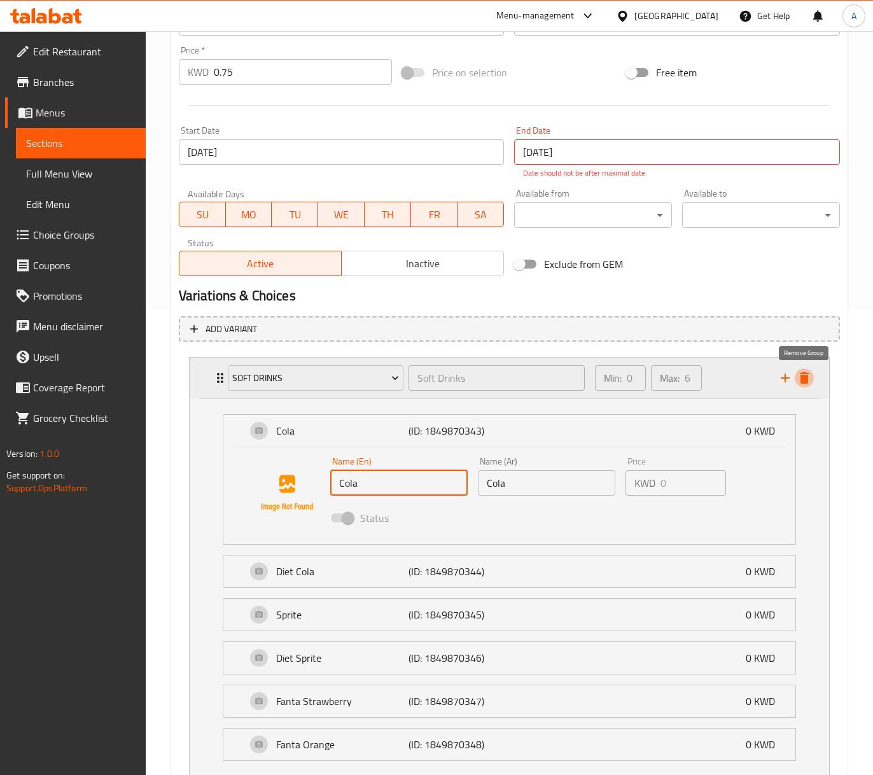
click at [811, 382] on icon "delete" at bounding box center [804, 377] width 15 height 15
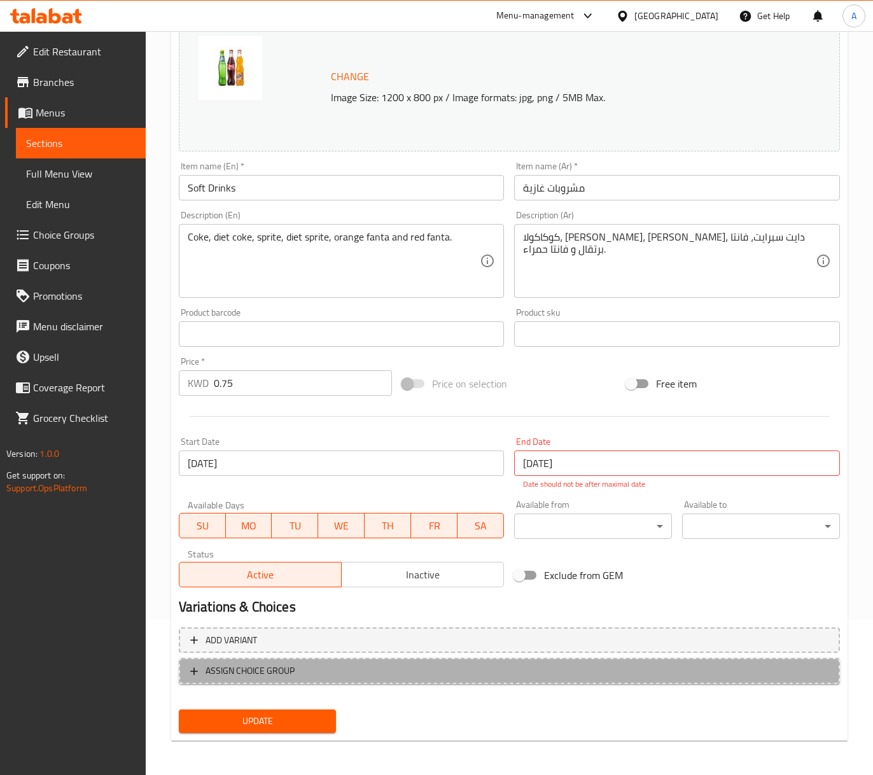
click at [368, 670] on span "ASSIGN CHOICE GROUP" at bounding box center [509, 671] width 638 height 16
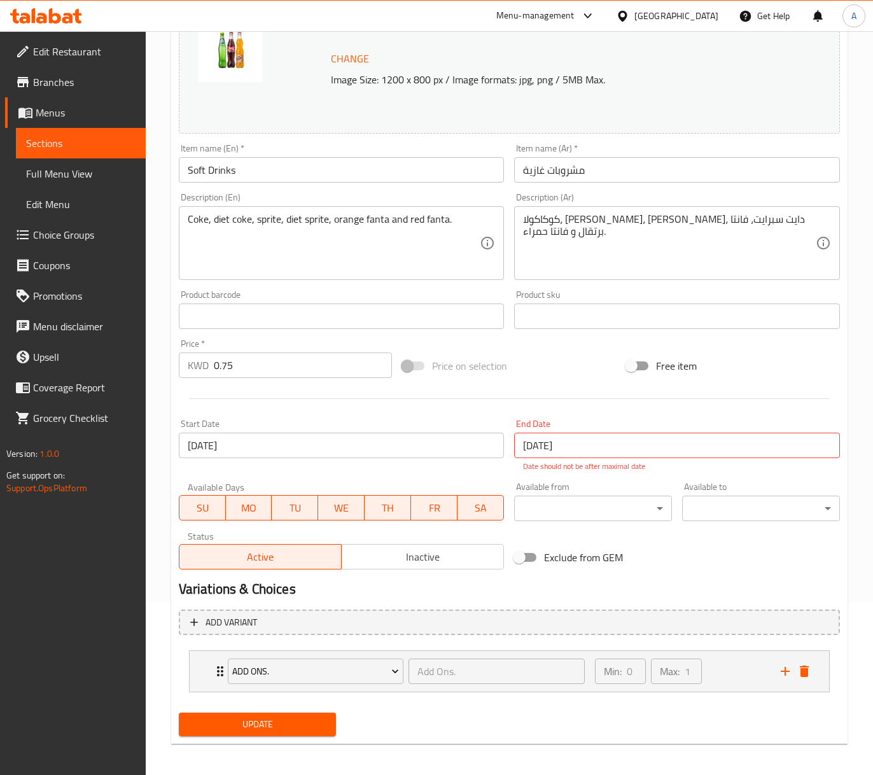
scroll to position [178, 0]
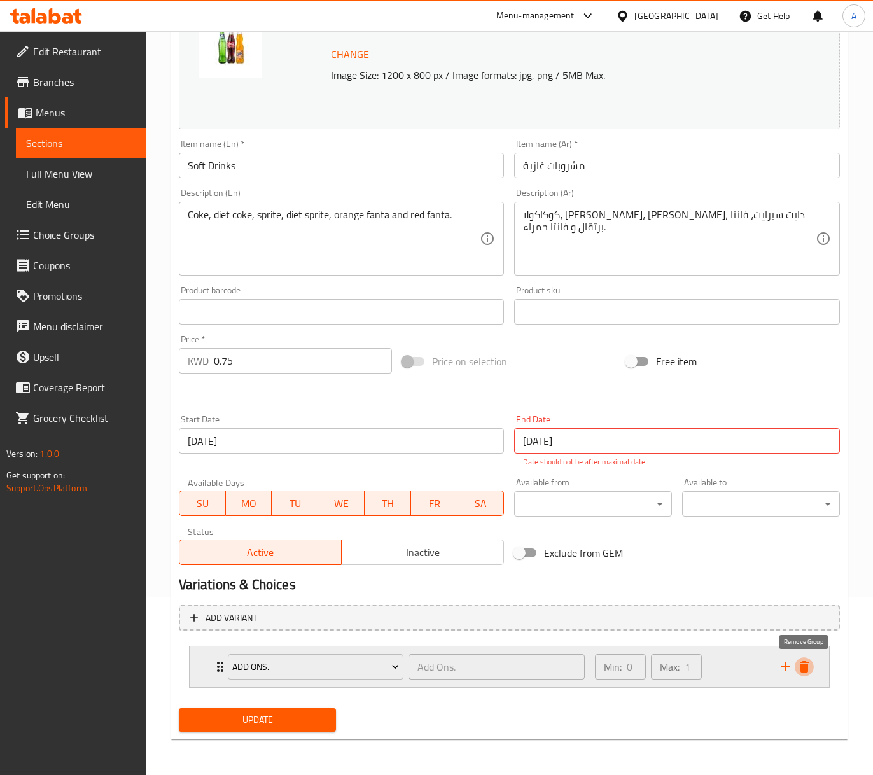
click at [798, 668] on icon "delete" at bounding box center [804, 666] width 15 height 15
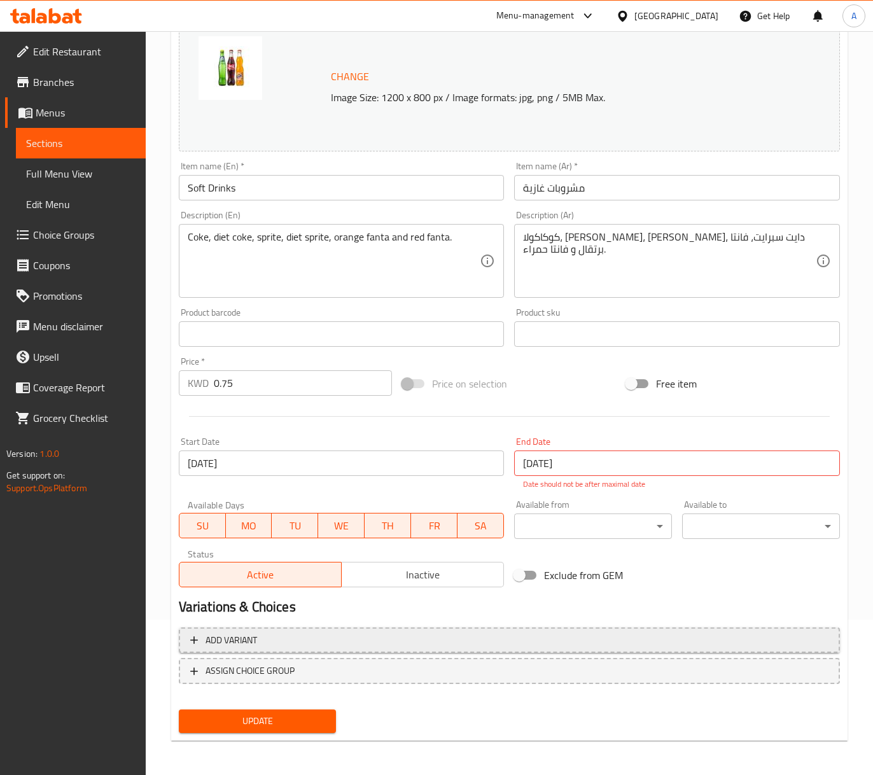
click at [332, 647] on span "Add variant" at bounding box center [509, 641] width 638 height 16
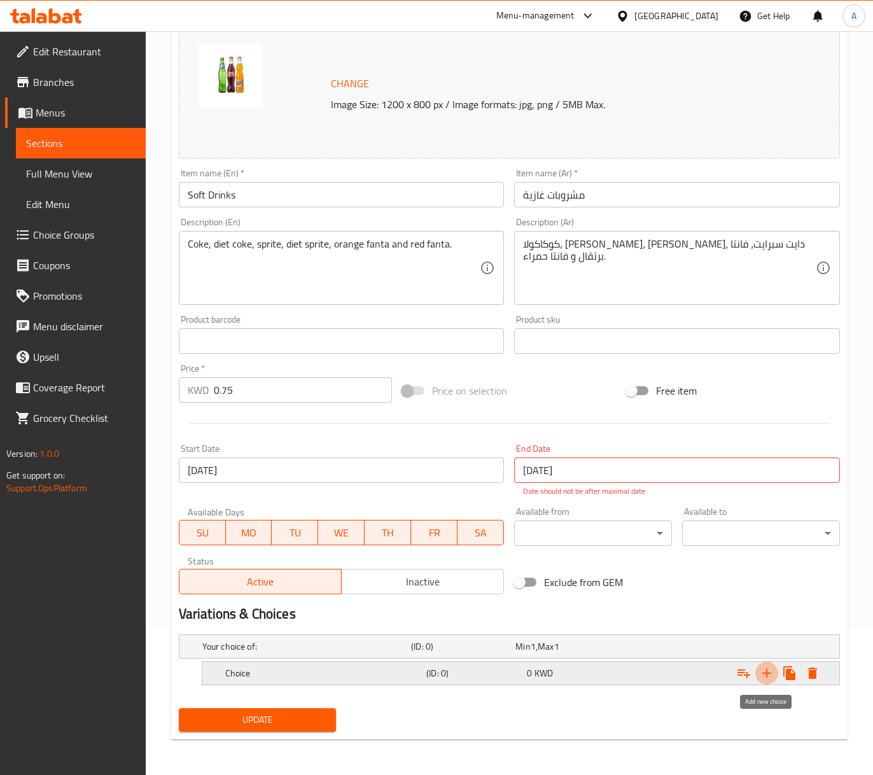
click at [765, 670] on icon "Expand" at bounding box center [766, 673] width 15 height 15
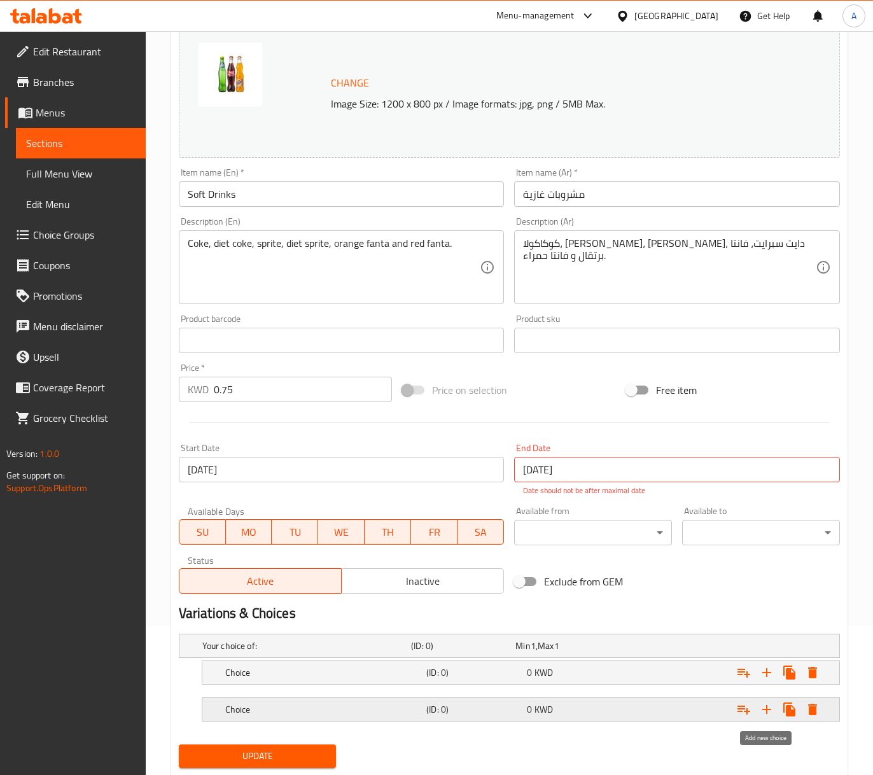
click at [772, 710] on icon "Expand" at bounding box center [766, 709] width 15 height 15
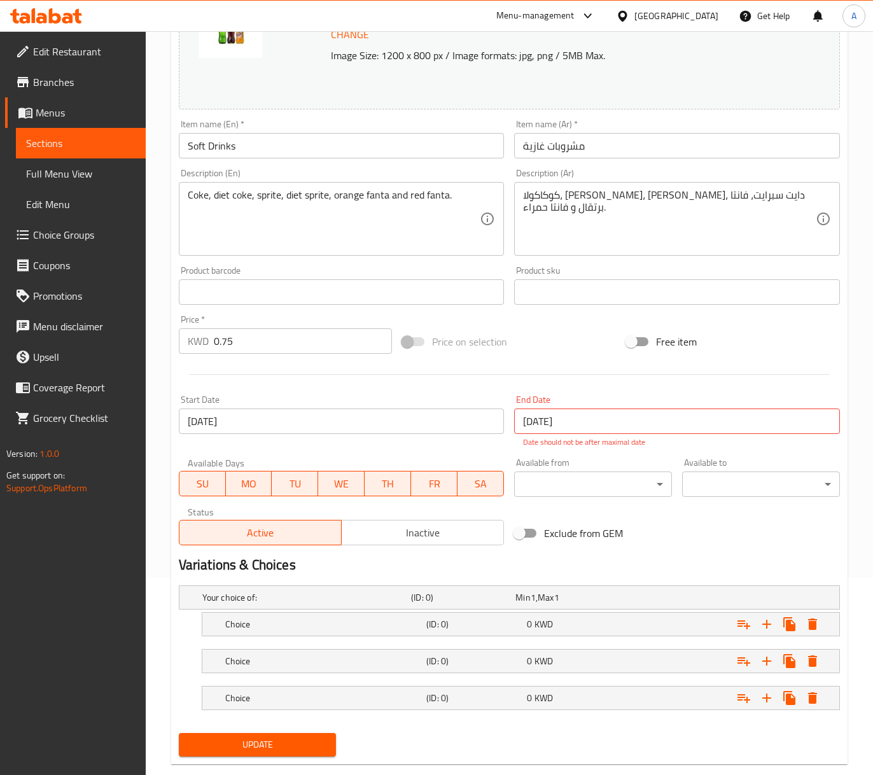
scroll to position [224, 0]
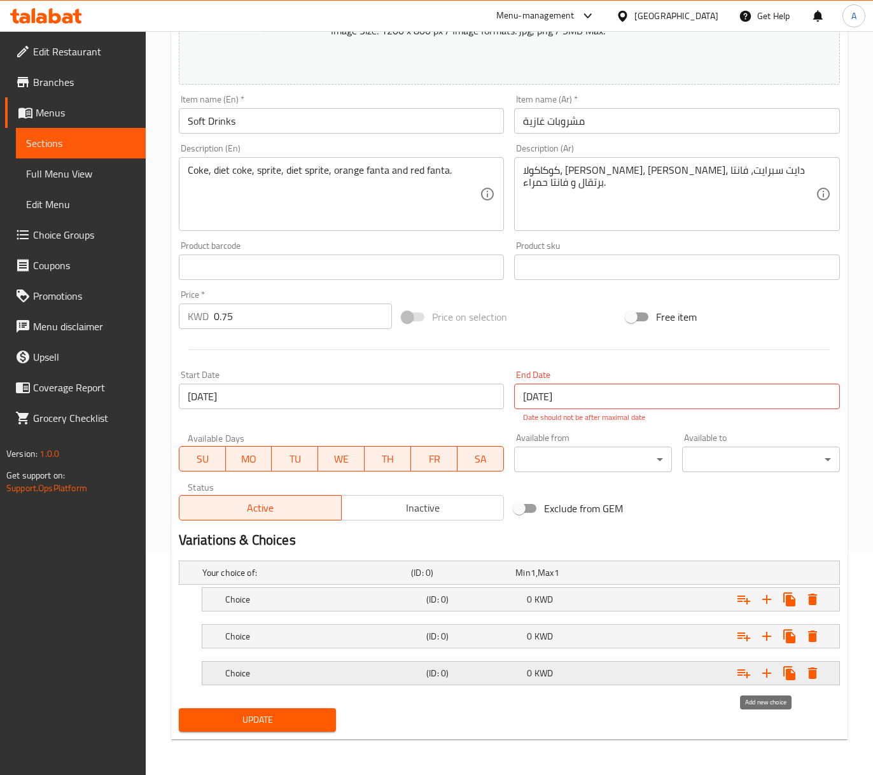
click at [764, 673] on icon "Expand" at bounding box center [767, 673] width 9 height 9
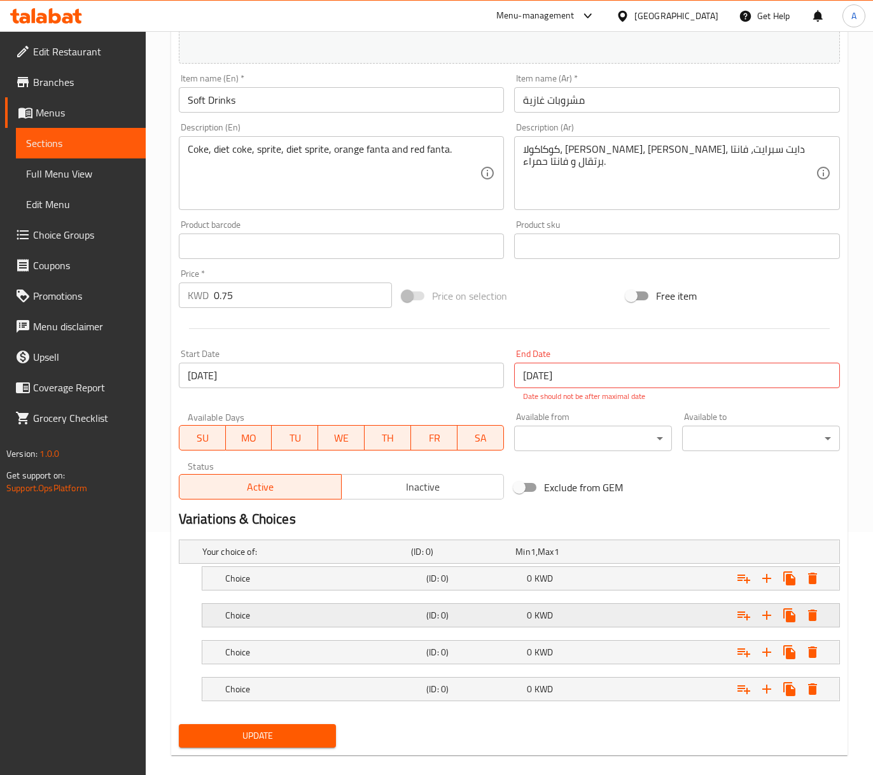
scroll to position [261, 0]
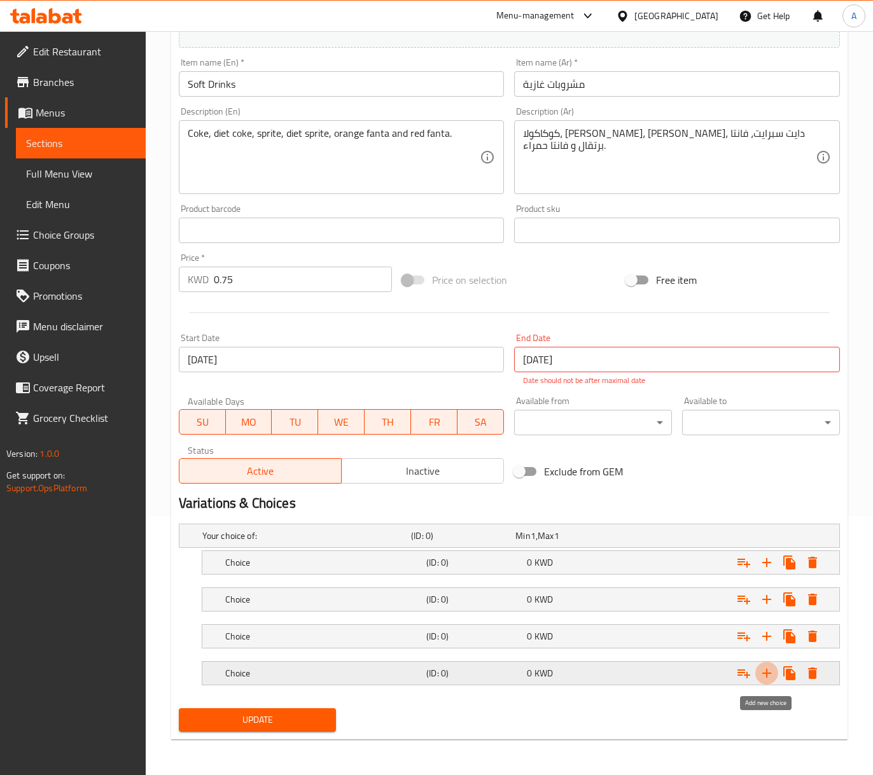
click at [760, 673] on icon "Expand" at bounding box center [766, 673] width 15 height 15
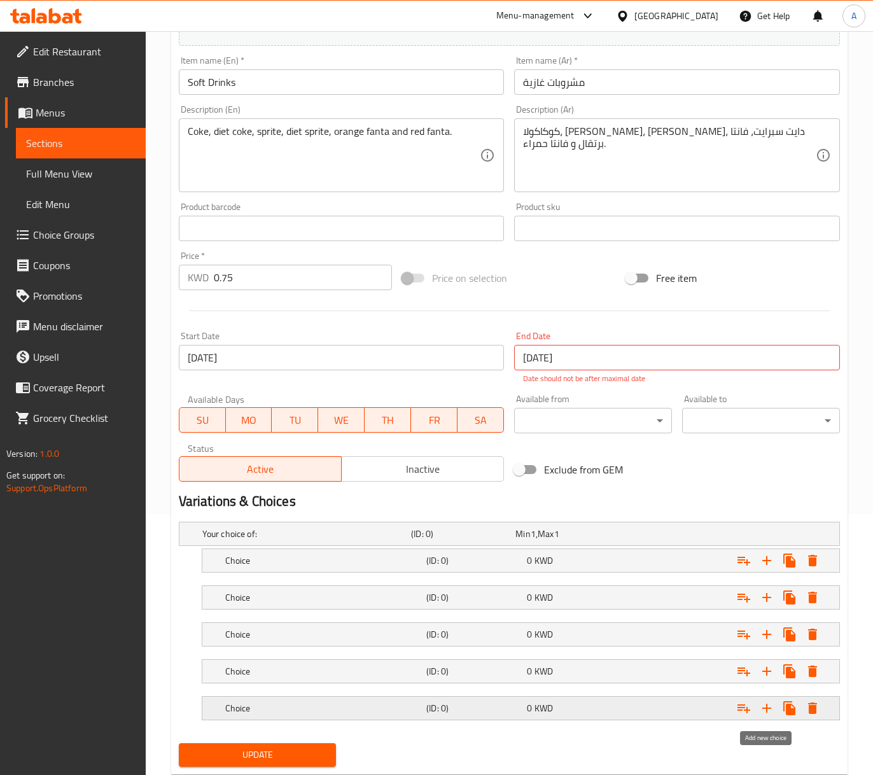
click at [766, 704] on icon "Expand" at bounding box center [766, 708] width 15 height 15
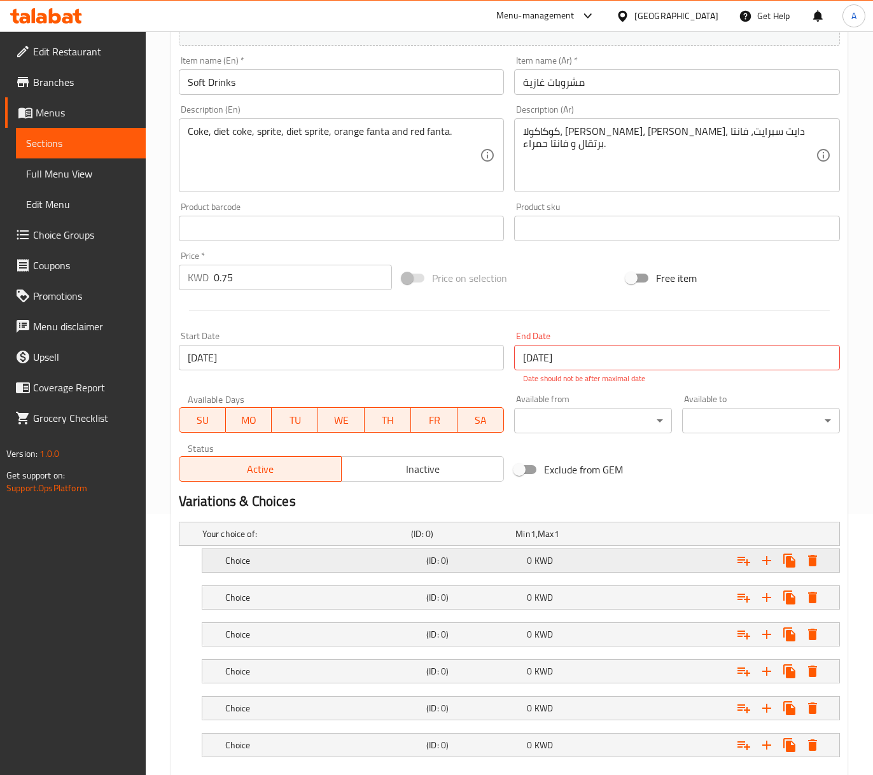
click at [456, 558] on h5 "(ID: 0)" at bounding box center [473, 560] width 95 height 13
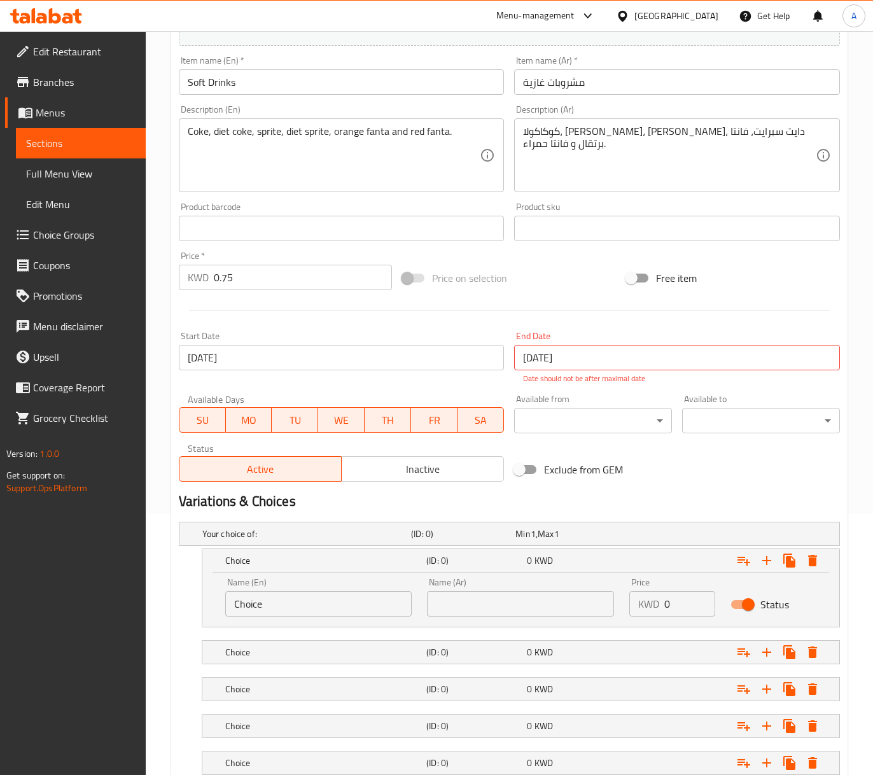
click at [512, 601] on input "text" at bounding box center [520, 603] width 187 height 25
paste input "كوكاكولا"
type input "كوكاكولا"
drag, startPoint x: 248, startPoint y: 278, endPoint x: 149, endPoint y: 312, distance: 104.9
click at [149, 312] on div "Home / Restaurants management / Menus / Sections / item / update Water And Soda…" at bounding box center [510, 336] width 728 height 1132
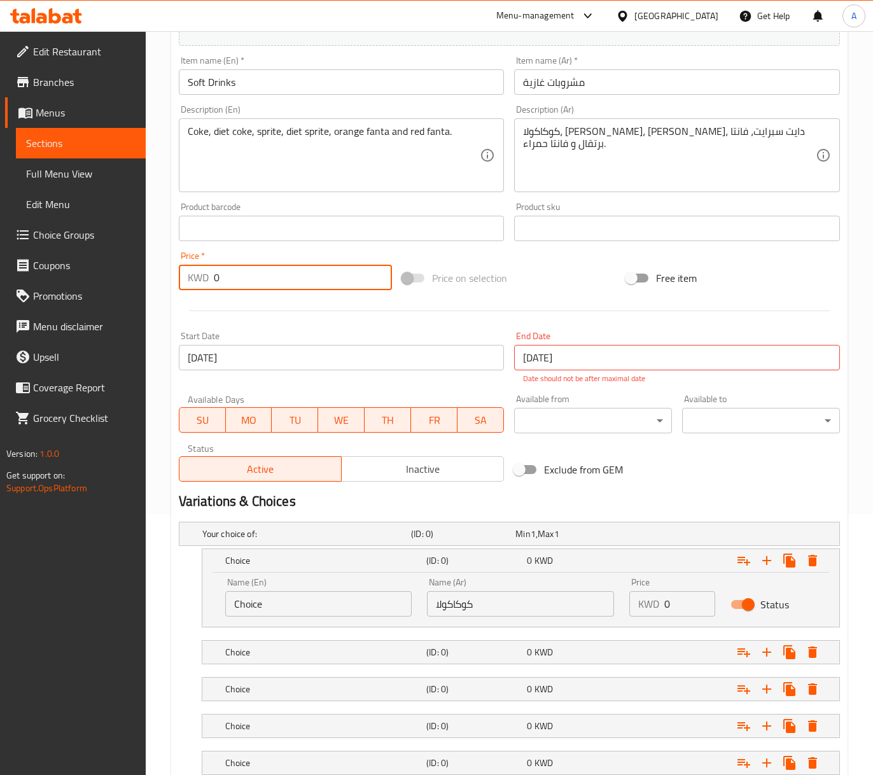
click at [284, 270] on input "0" at bounding box center [303, 277] width 179 height 25
type input "0"
drag, startPoint x: 675, startPoint y: 599, endPoint x: 665, endPoint y: 594, distance: 12.0
click at [670, 599] on input "0" at bounding box center [690, 603] width 51 height 25
drag, startPoint x: 681, startPoint y: 601, endPoint x: 668, endPoint y: 604, distance: 13.7
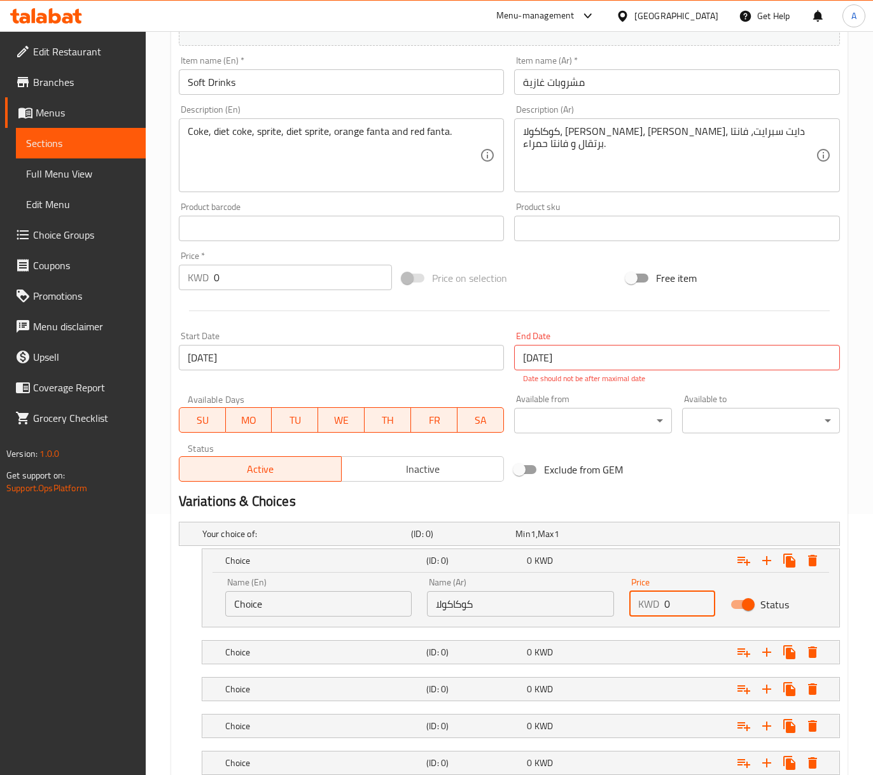
click at [668, 604] on input "0" at bounding box center [690, 603] width 51 height 25
drag, startPoint x: 673, startPoint y: 607, endPoint x: 650, endPoint y: 605, distance: 23.7
click at [650, 605] on div "KWD 0 Price" at bounding box center [673, 603] width 86 height 25
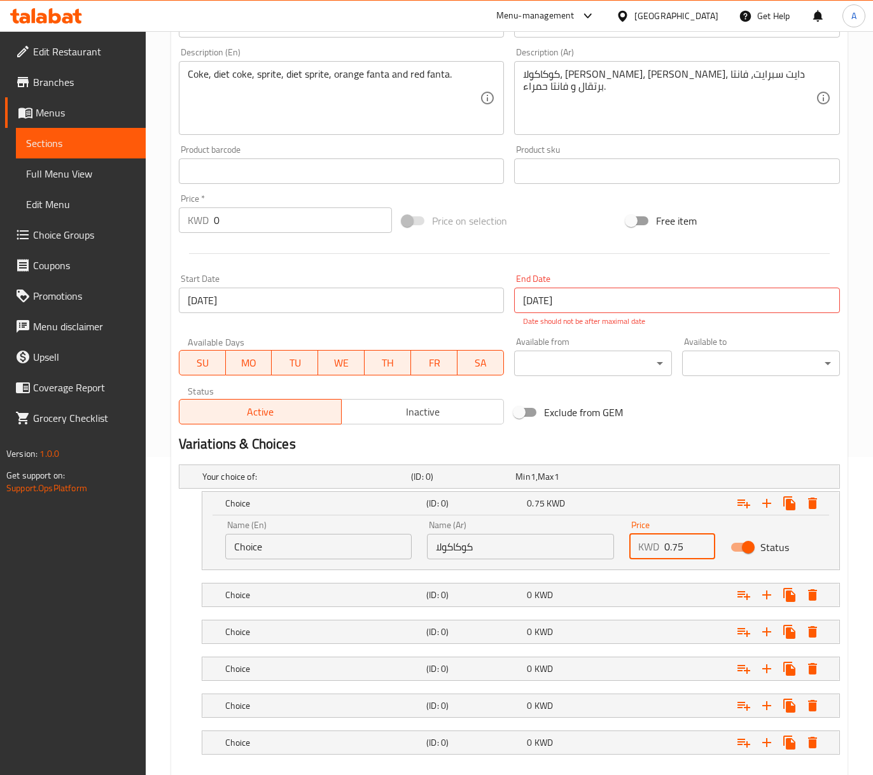
scroll to position [390, 0]
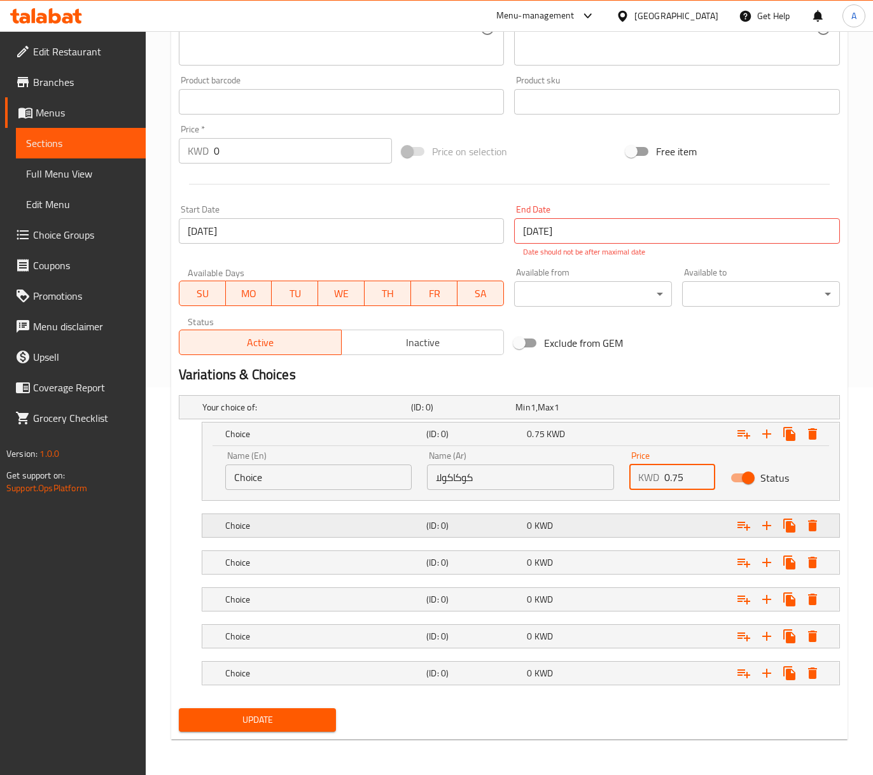
type input "0.75"
click at [489, 517] on div "(ID: 0)" at bounding box center [474, 526] width 101 height 18
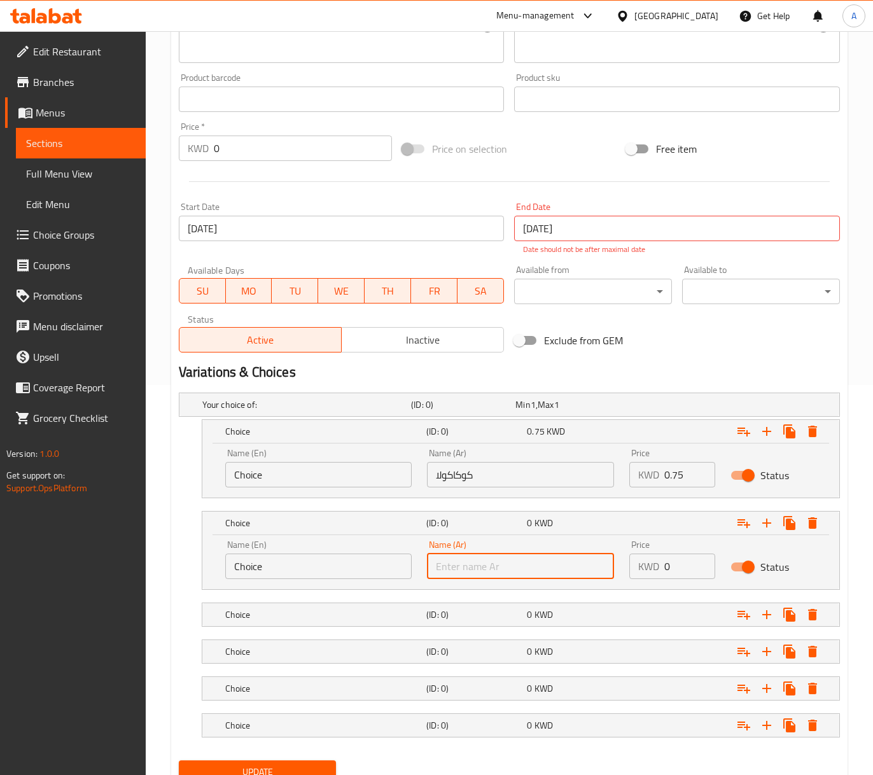
click at [487, 566] on input "text" at bounding box center [520, 566] width 187 height 25
paste input "[PERSON_NAME]"
type input "[PERSON_NAME]"
click at [475, 617] on h5 "(ID: 0)" at bounding box center [473, 615] width 95 height 13
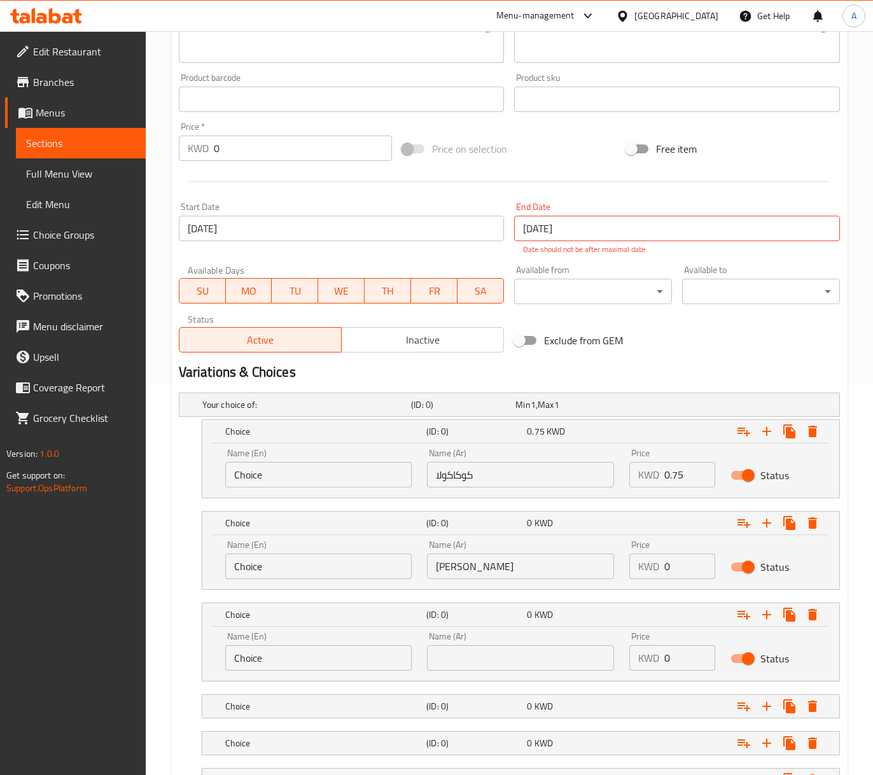
click at [515, 662] on input "text" at bounding box center [520, 657] width 187 height 25
paste input "سبرايت"
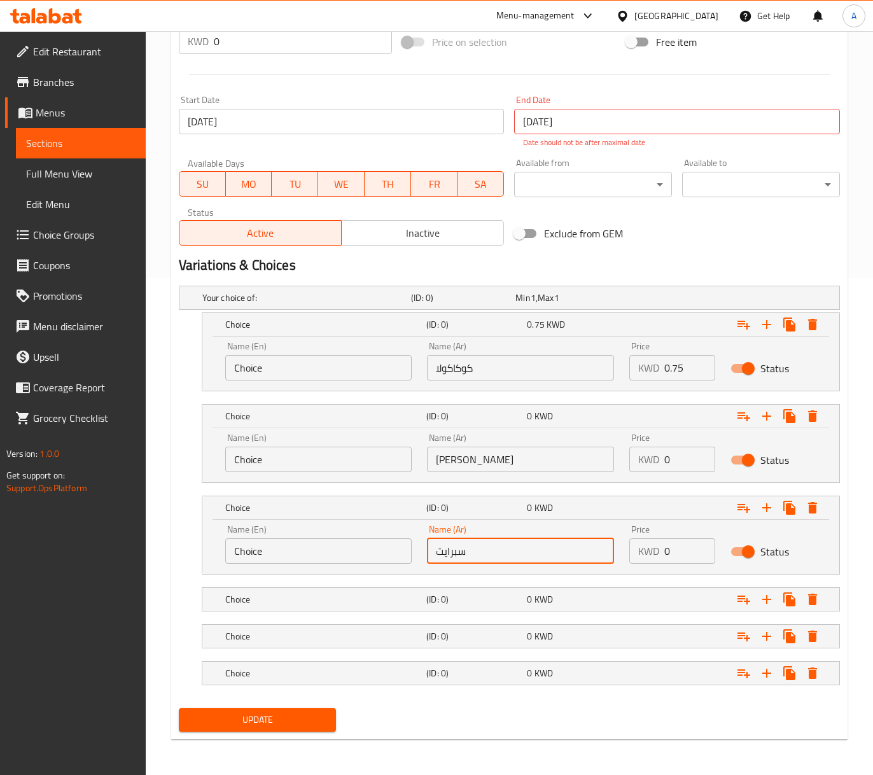
scroll to position [500, 0]
type input "سبرايت"
click at [515, 593] on h5 "(ID: 0)" at bounding box center [473, 599] width 95 height 13
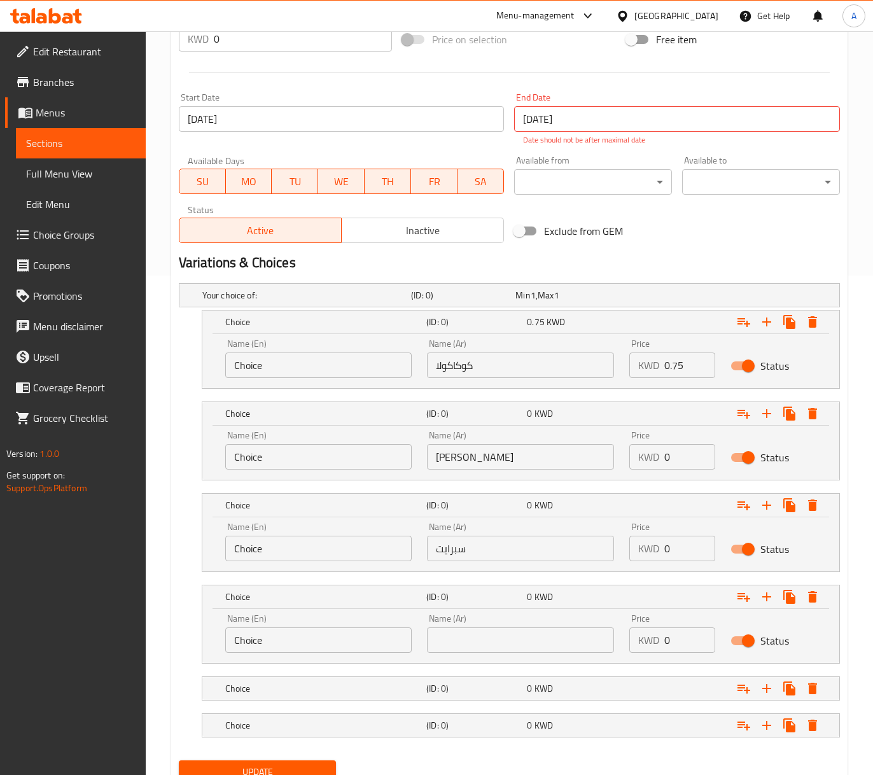
click at [539, 631] on input "text" at bounding box center [520, 640] width 187 height 25
paste input "دايت سبرايت"
type input "دايت سبرايت"
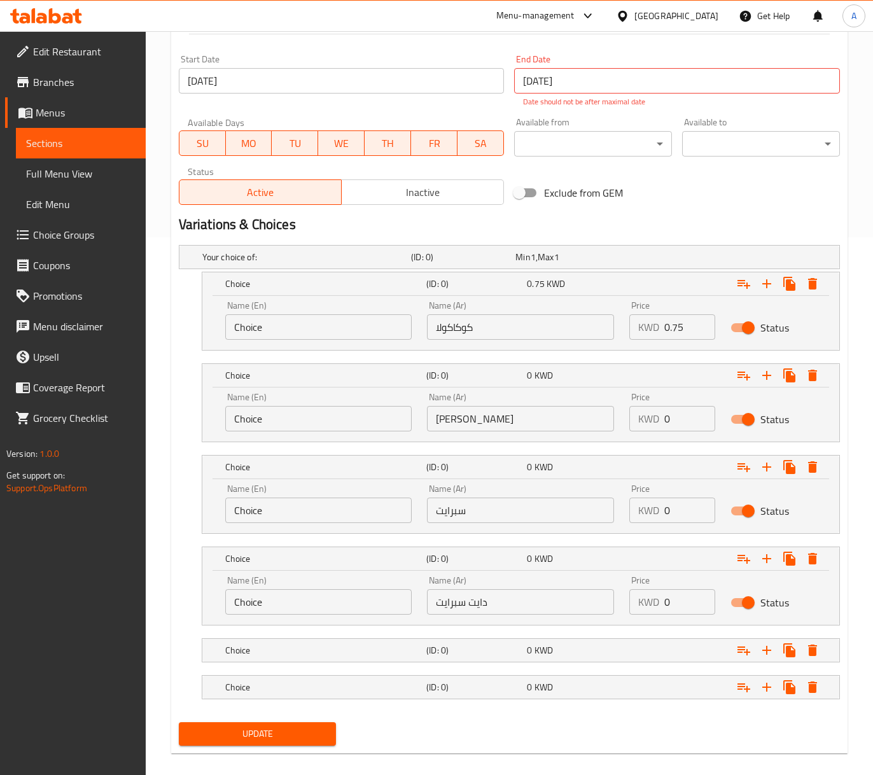
scroll to position [555, 0]
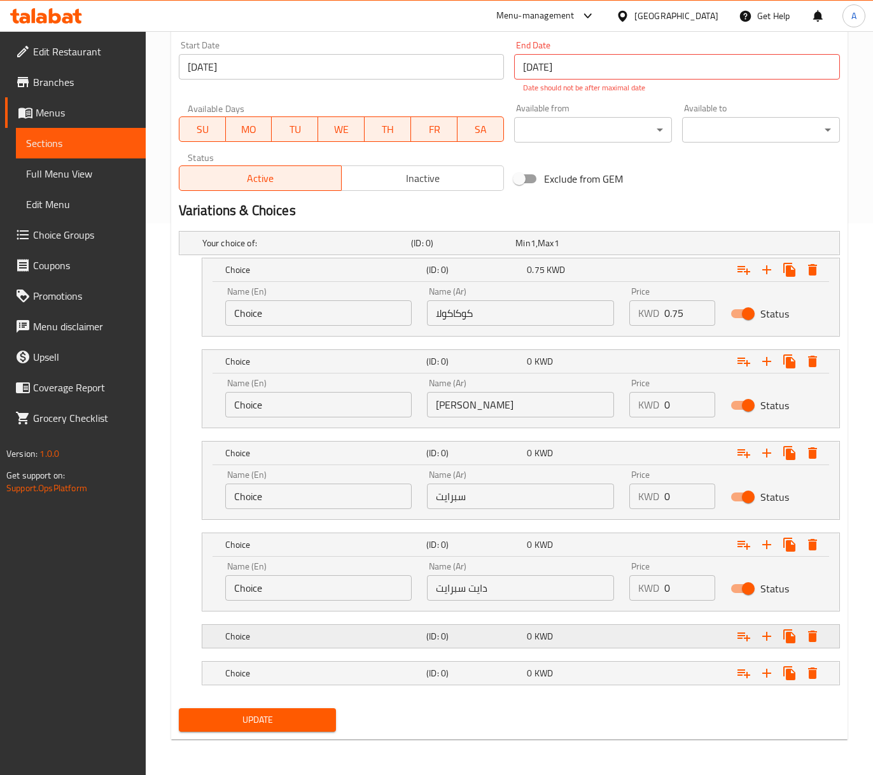
click at [484, 628] on div "(ID: 0)" at bounding box center [474, 637] width 101 height 18
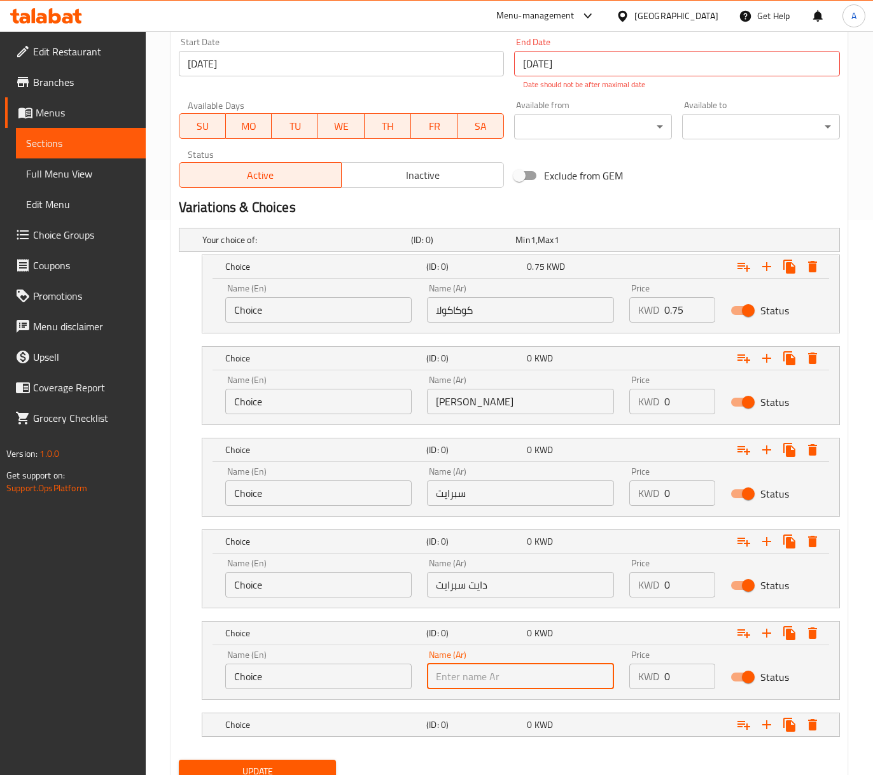
click at [545, 679] on input "text" at bounding box center [520, 676] width 187 height 25
paste input "فانتا برتقال"
type input "فانتا برتقال"
click at [489, 716] on div "Choice (ID: 0) 0 KWD" at bounding box center [525, 725] width 604 height 28
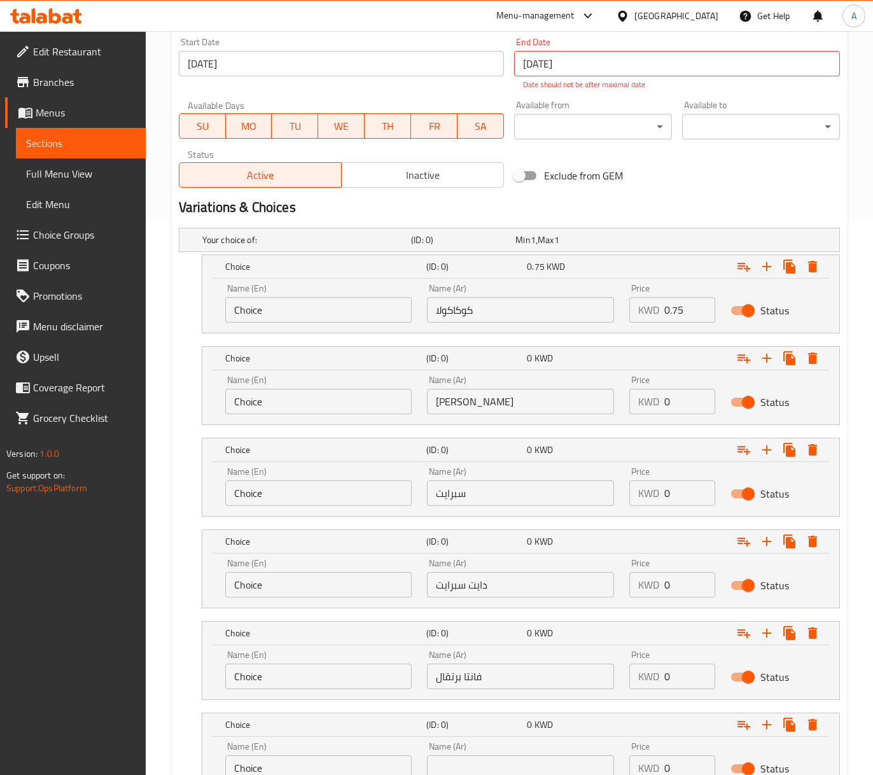
scroll to position [665, 0]
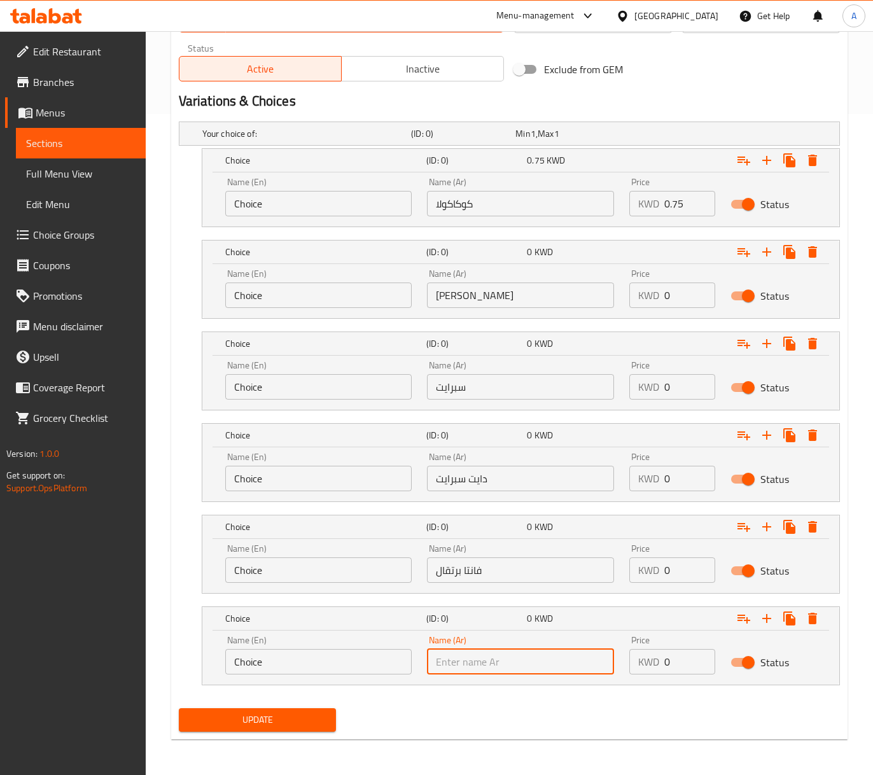
click at [469, 662] on input "text" at bounding box center [520, 661] width 187 height 25
paste input "فانتا حمراء"
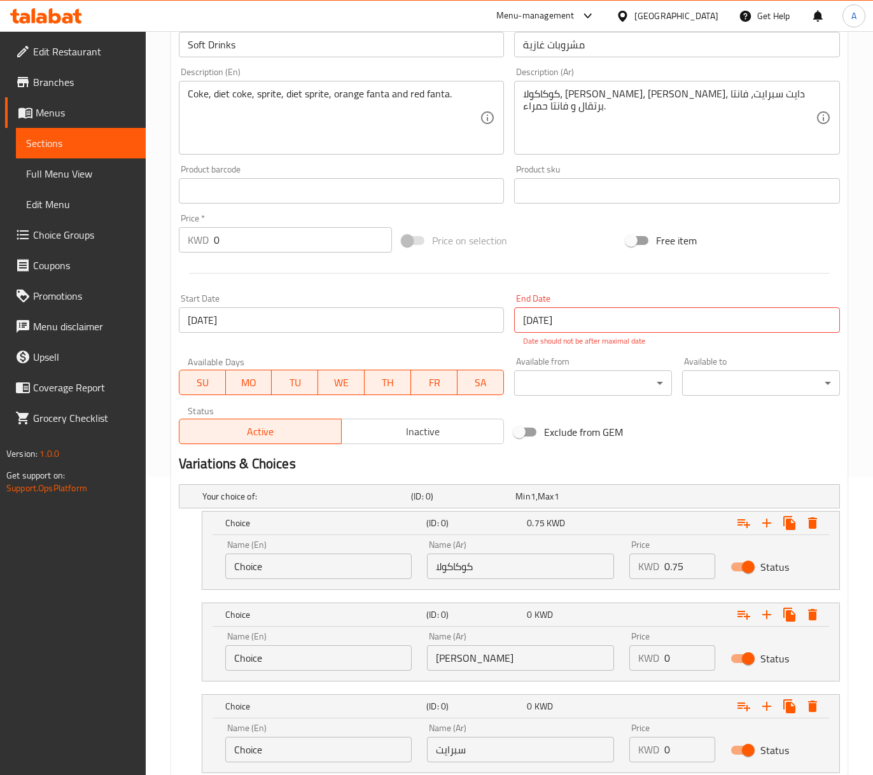
scroll to position [70, 0]
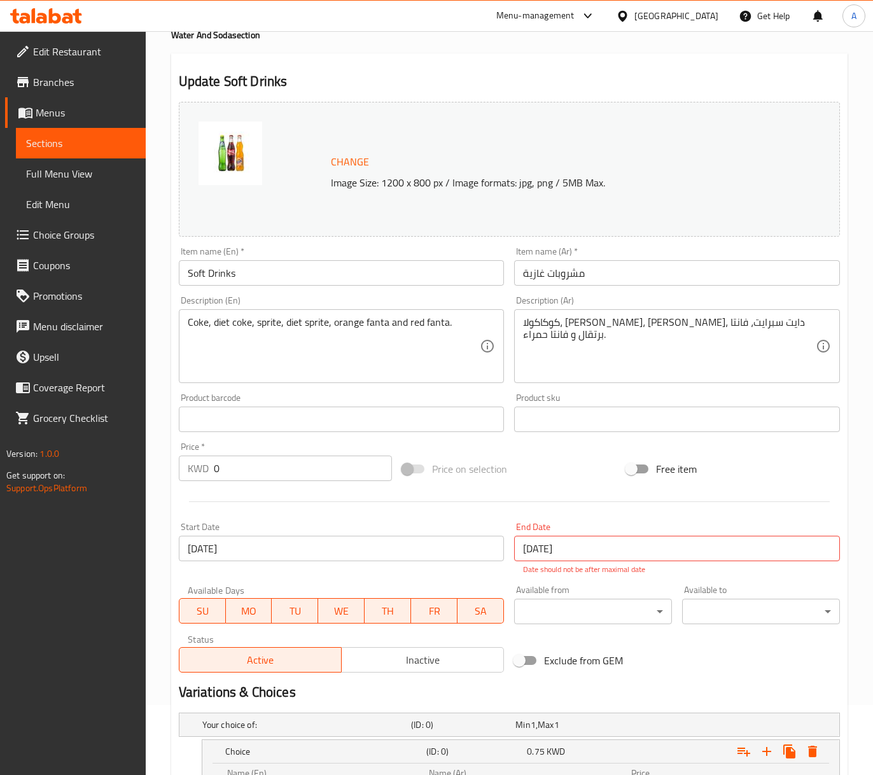
type input "فانتا حمراء"
click at [330, 314] on div "Coke, diet coke, sprite, diet sprite, orange fanta and red fanta. Description (…" at bounding box center [342, 346] width 326 height 74
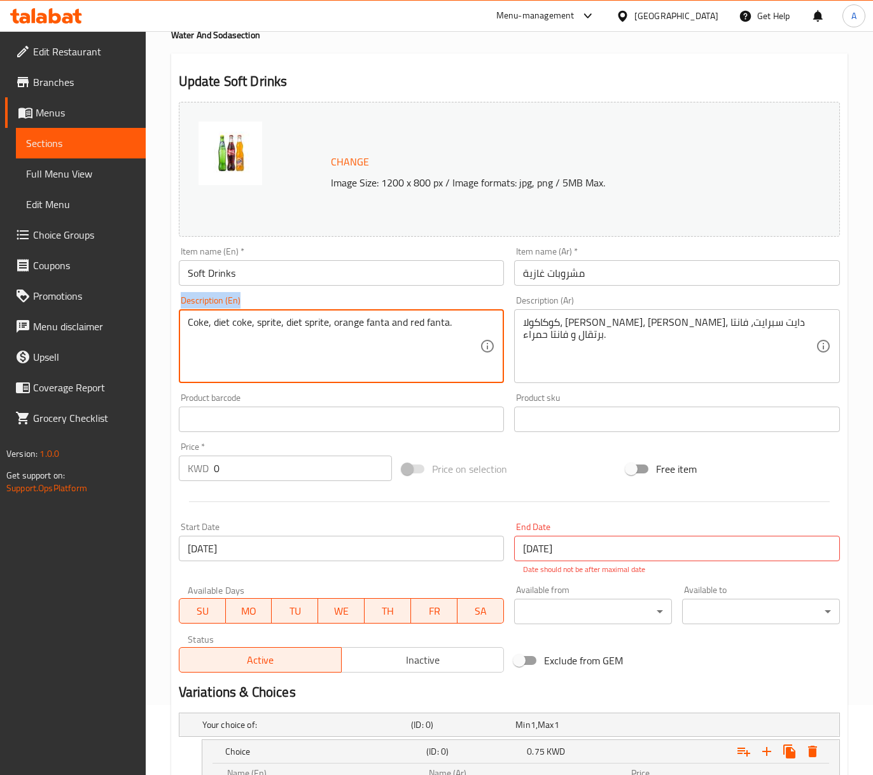
click at [330, 314] on div "Coke, diet coke, sprite, diet sprite, orange fanta and red fanta. Description (…" at bounding box center [342, 346] width 326 height 74
click at [332, 323] on textarea "Coke, diet coke, sprite, diet sprite, orange fanta and red fanta." at bounding box center [334, 346] width 293 height 60
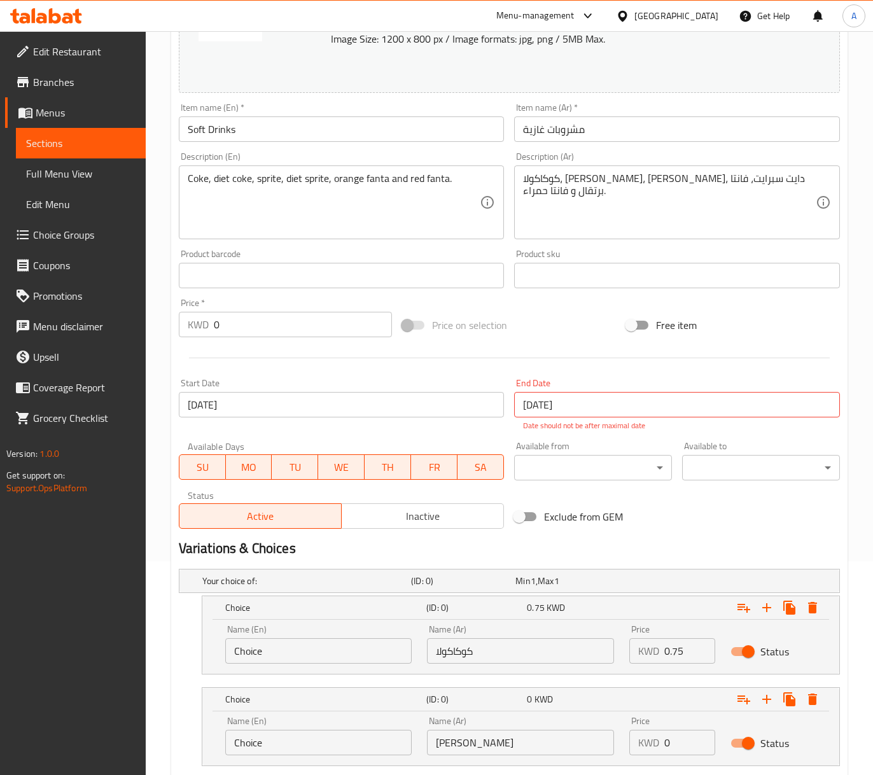
scroll to position [495, 0]
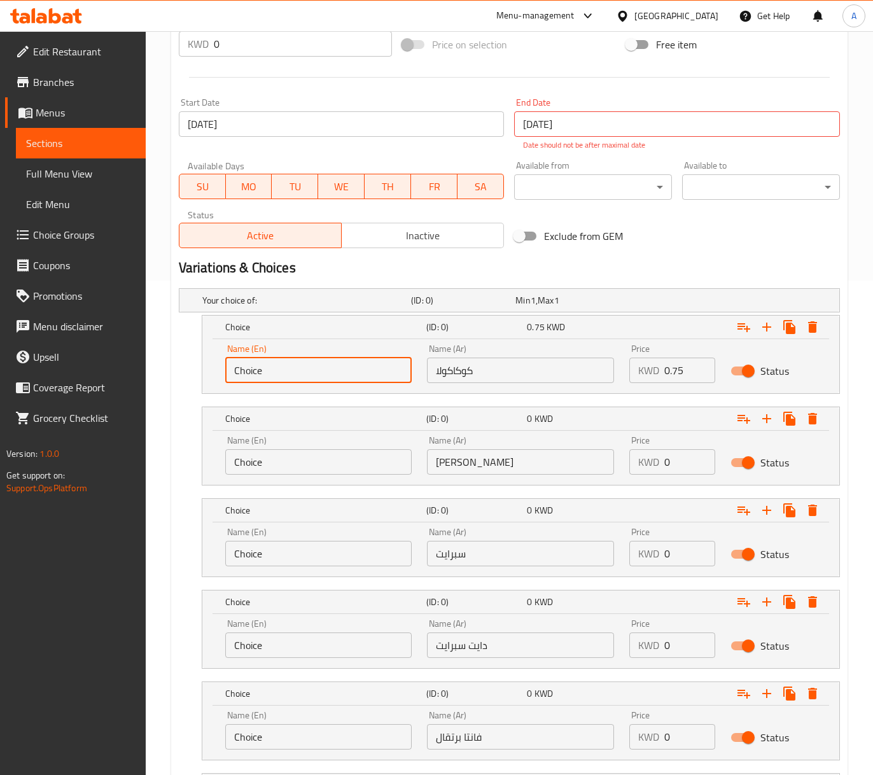
click at [300, 363] on input "Choice" at bounding box center [318, 370] width 187 height 25
paste input "ok"
type input "Coke"
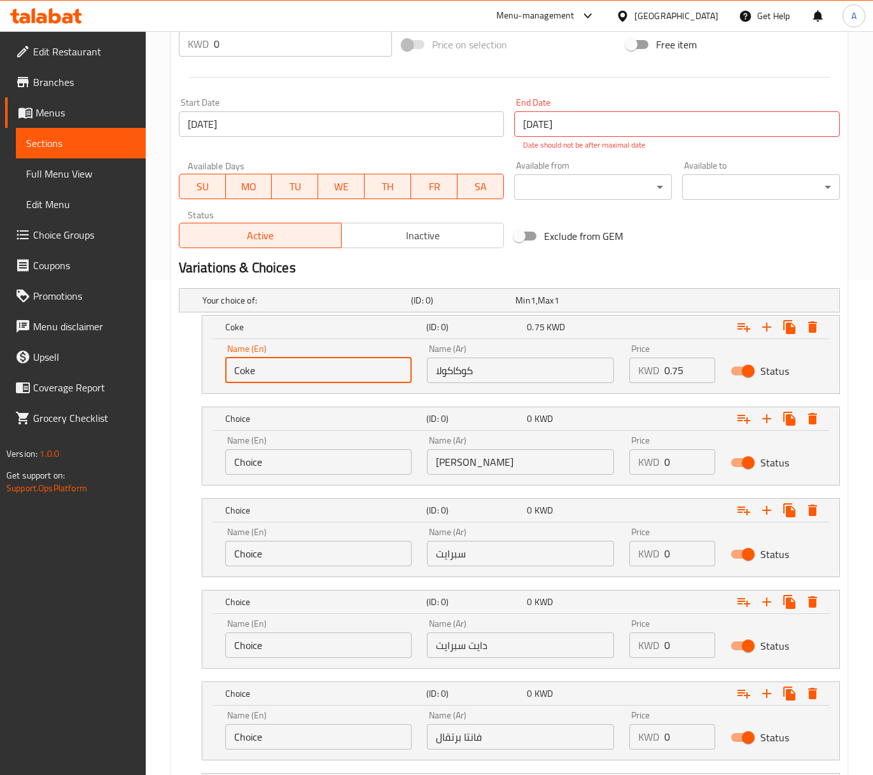
click at [495, 372] on input "كوكاكولا" at bounding box center [520, 370] width 187 height 25
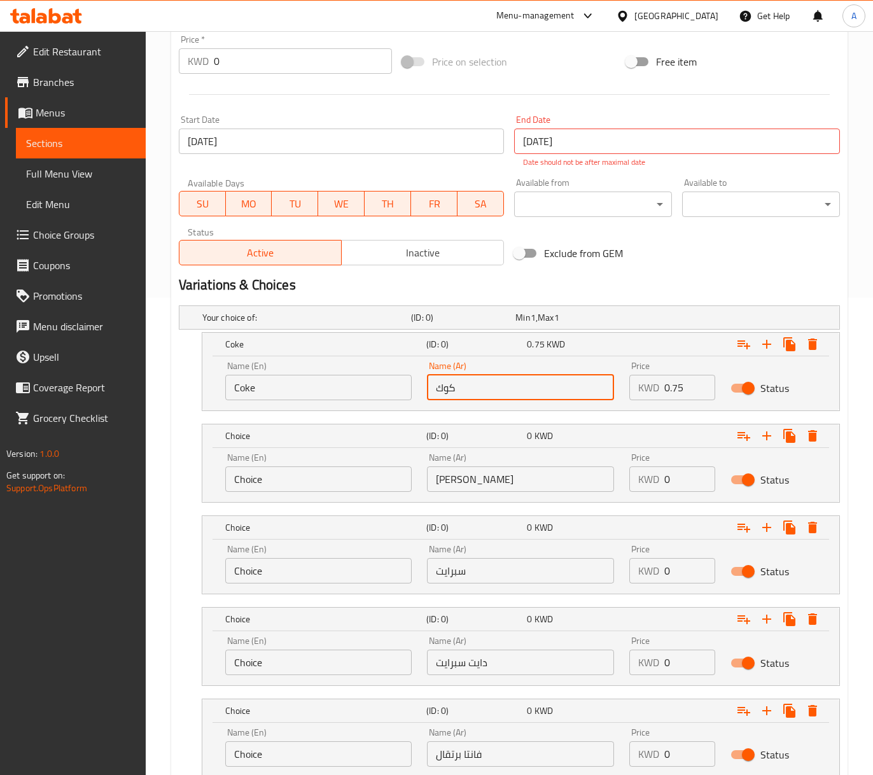
scroll to position [155, 0]
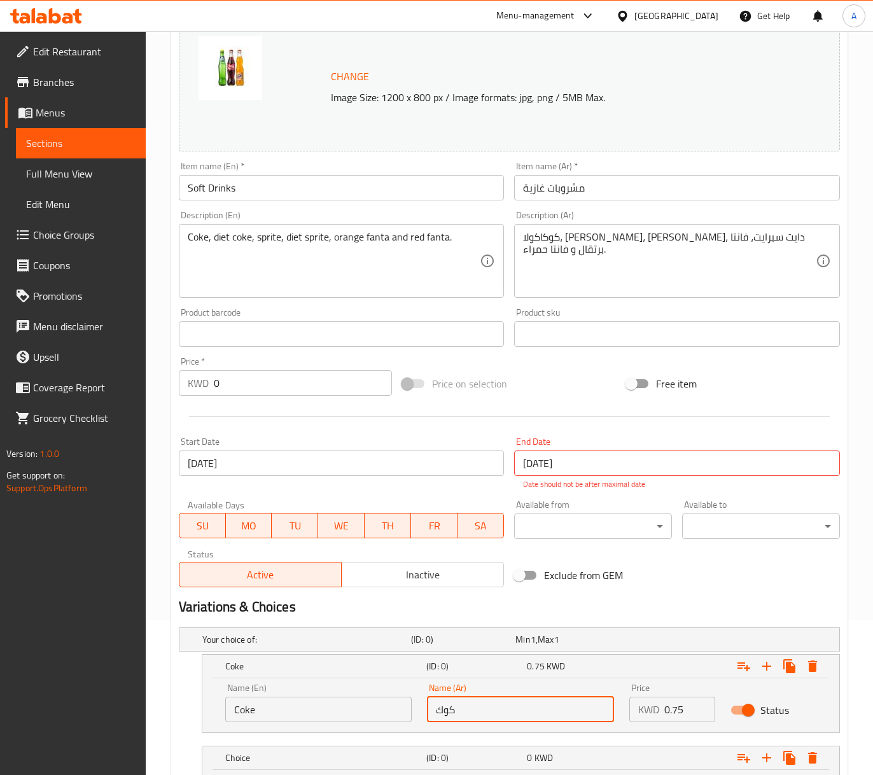
type input "كوك"
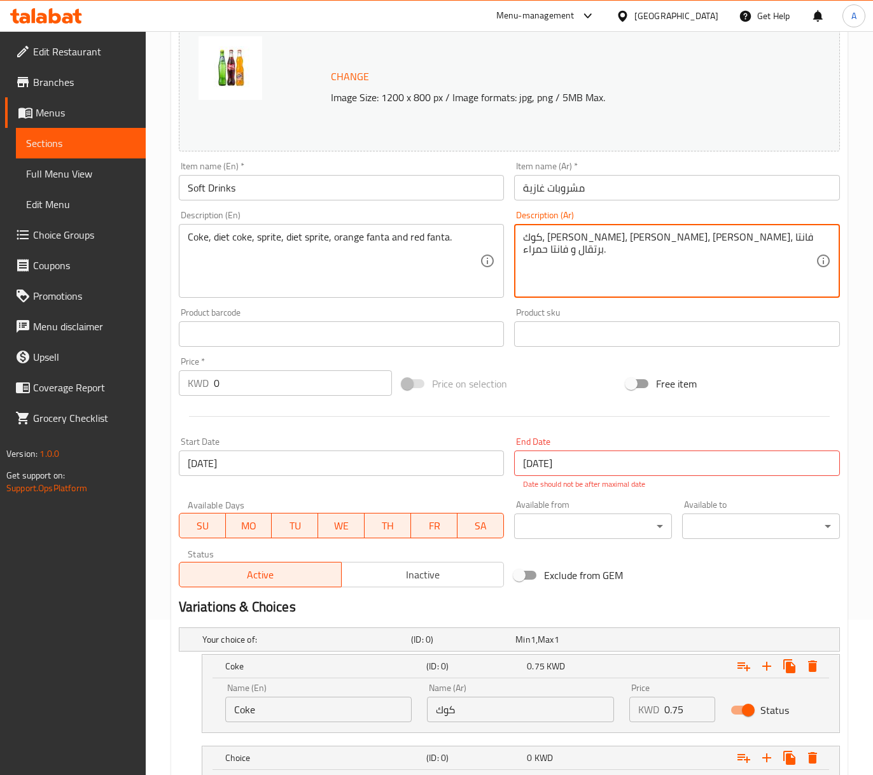
click at [721, 243] on textarea "كوك، [PERSON_NAME]، [PERSON_NAME]، [PERSON_NAME]، فانتا برتقال و فانتا حمراء." at bounding box center [669, 261] width 293 height 60
drag, startPoint x: 760, startPoint y: 240, endPoint x: 722, endPoint y: 239, distance: 38.2
click at [722, 239] on textarea "كوك، [PERSON_NAME]، [PERSON_NAME]، دايت سبرايت، فانتا برتقال و فانتا حمراء." at bounding box center [669, 261] width 293 height 60
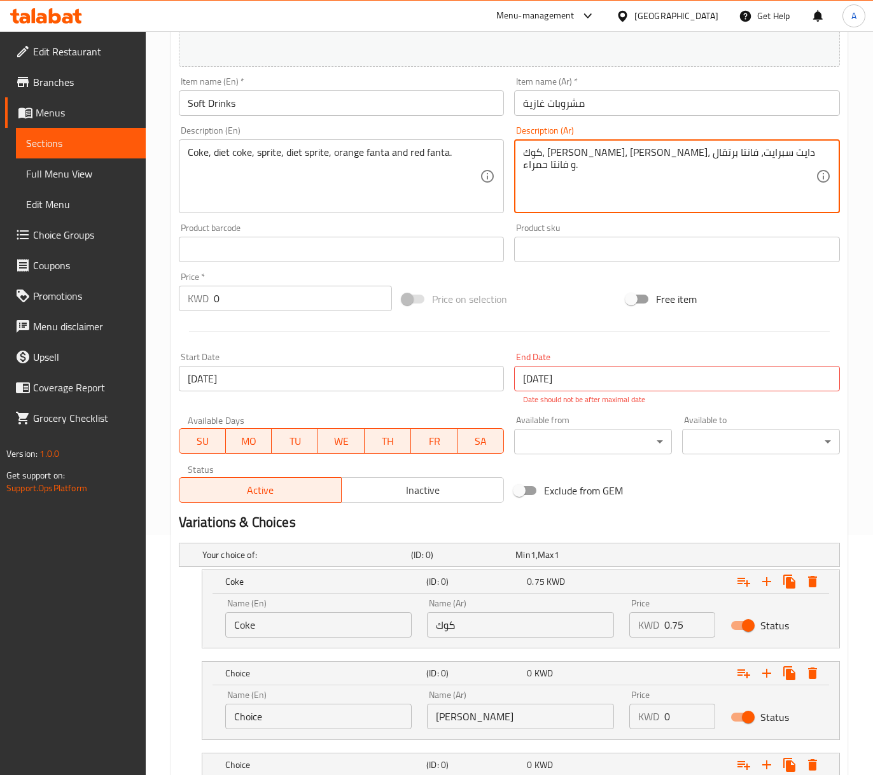
scroll to position [495, 0]
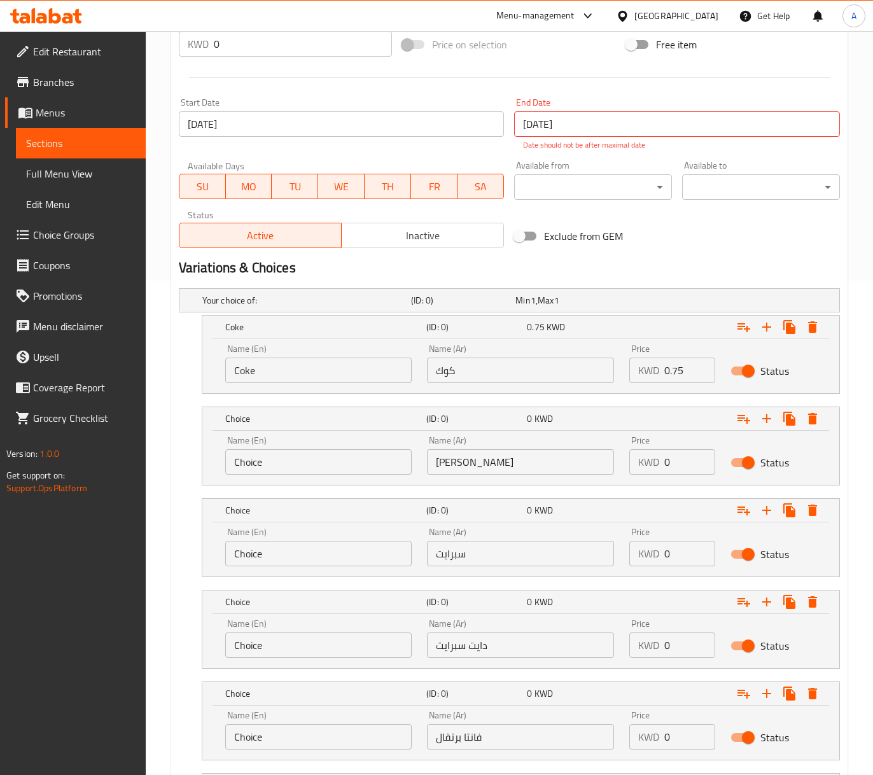
type textarea "كوك، [PERSON_NAME]، [PERSON_NAME]، دايت سبرايت، فانتا برتقال و فانتا حمراء."
click at [476, 462] on input "[PERSON_NAME]" at bounding box center [520, 461] width 187 height 25
paste input "text"
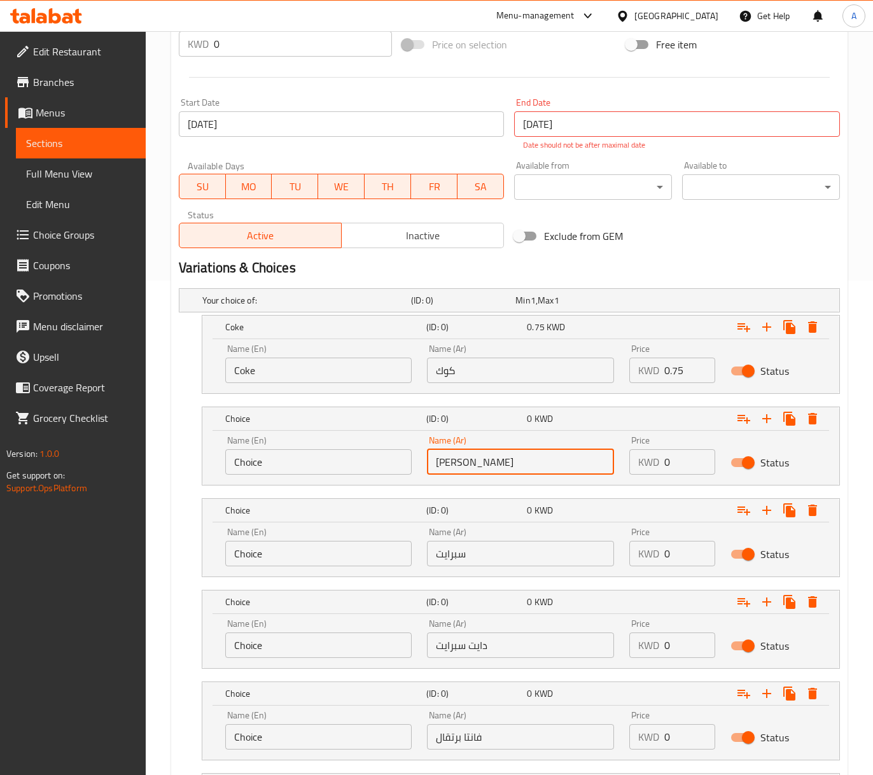
type input "[PERSON_NAME]"
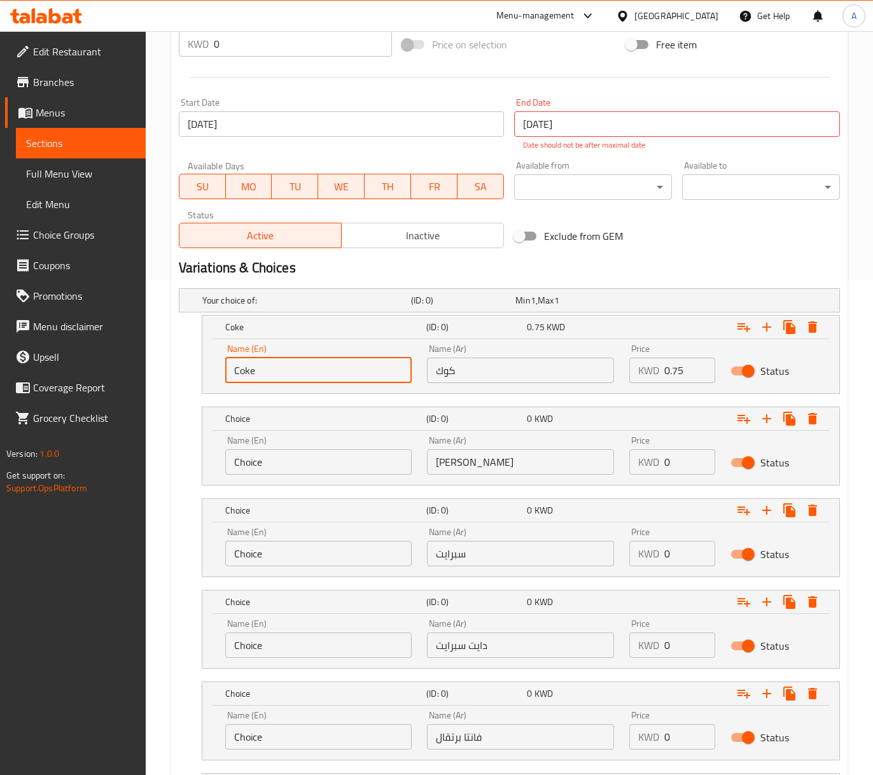
click at [274, 376] on input "Coke" at bounding box center [318, 370] width 187 height 25
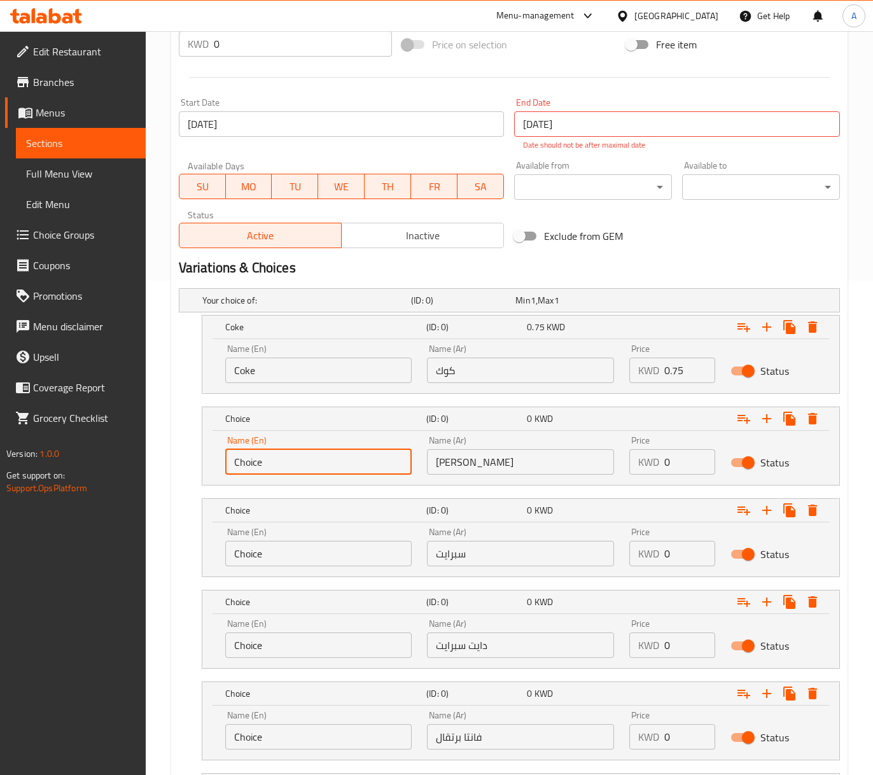
click at [275, 466] on input "Choice" at bounding box center [318, 461] width 187 height 25
paste input "Coke"
type input "Diet Coke"
click at [279, 555] on input "Choice" at bounding box center [318, 553] width 187 height 25
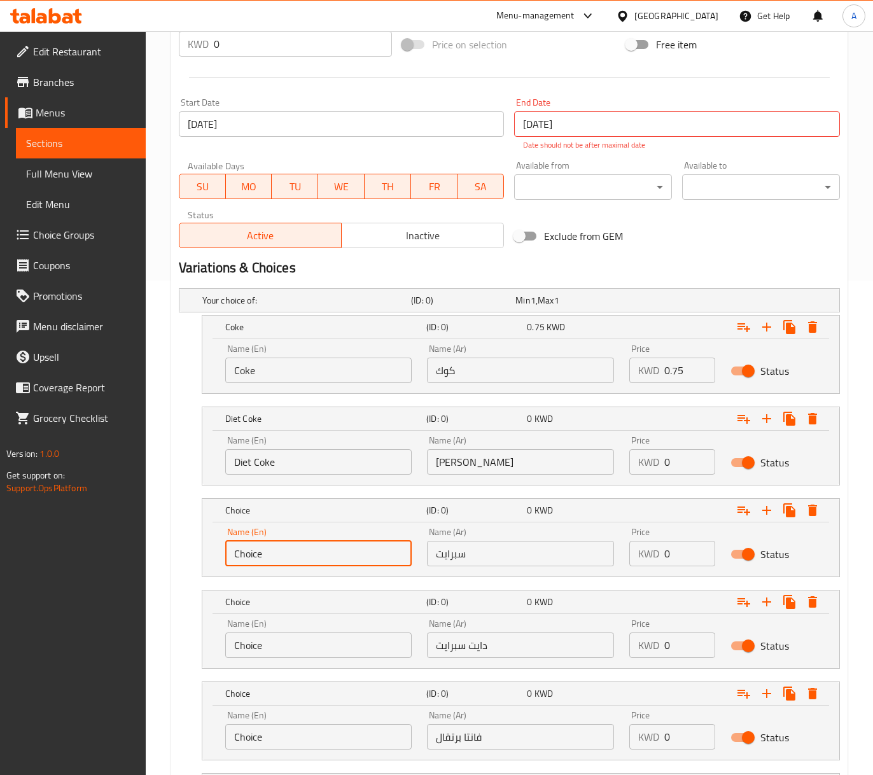
click at [279, 555] on input "Choice" at bounding box center [318, 553] width 187 height 25
type input "Sprite"
click at [278, 652] on input "Choice" at bounding box center [318, 645] width 187 height 25
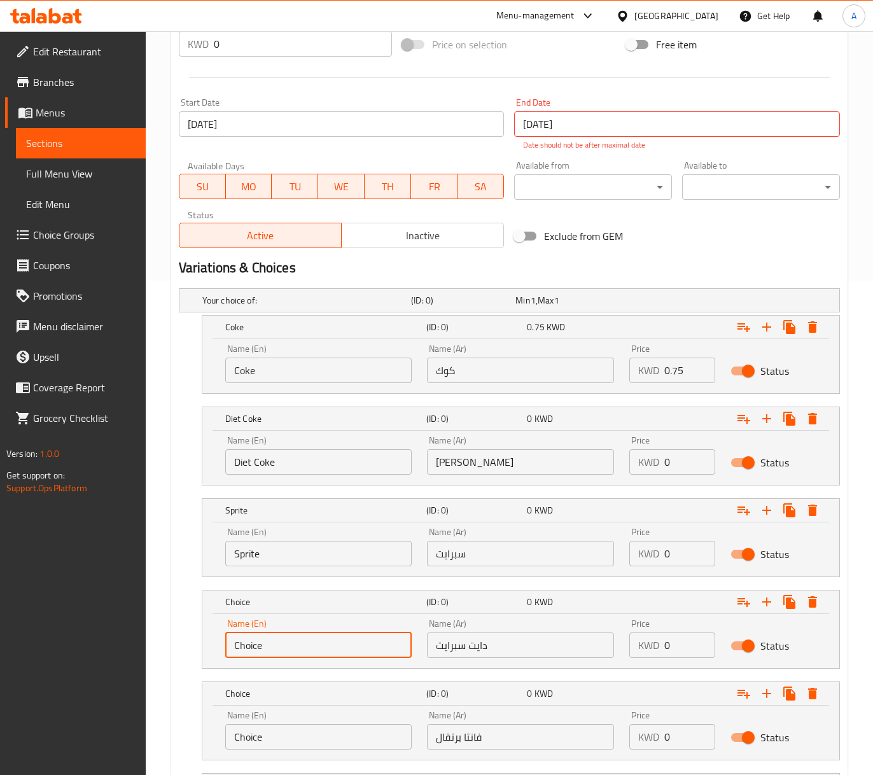
click at [278, 652] on input "Choice" at bounding box center [318, 645] width 187 height 25
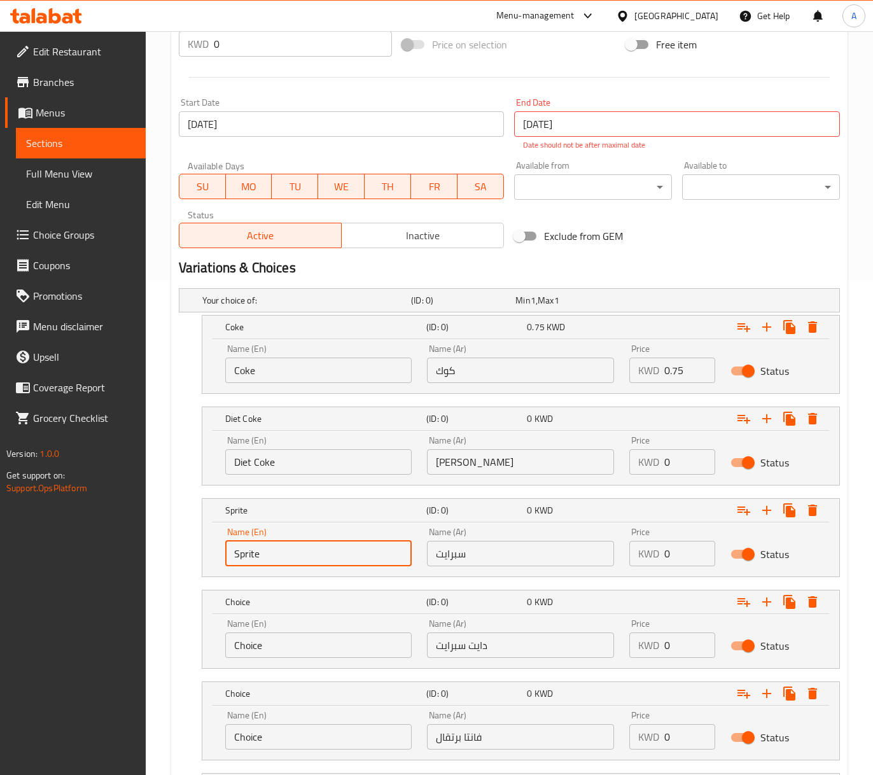
click at [268, 558] on input "Sprite" at bounding box center [318, 553] width 187 height 25
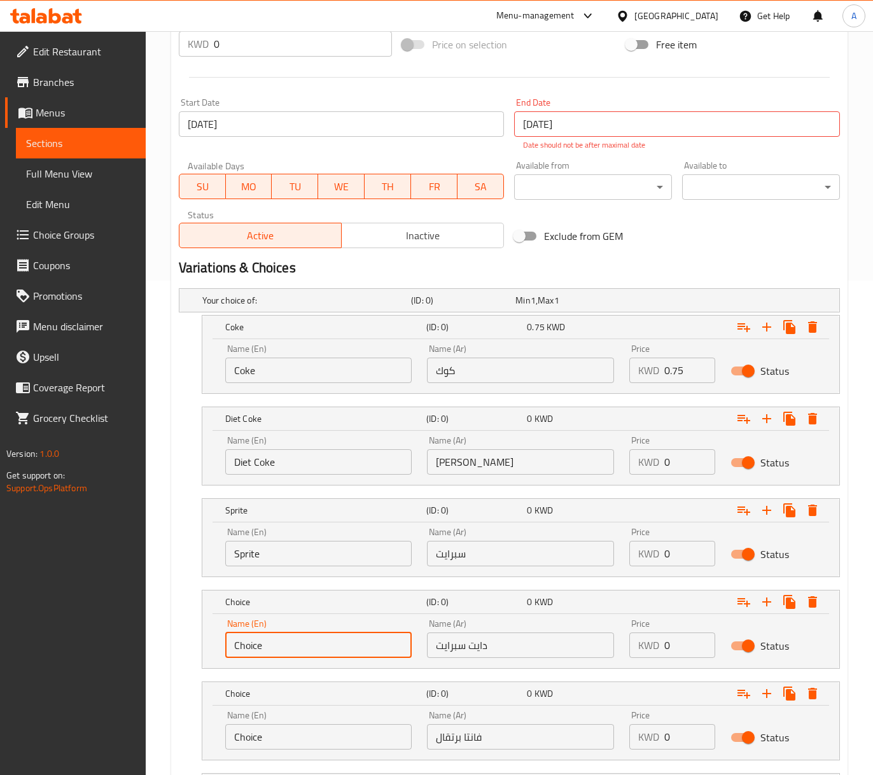
click at [271, 651] on input "Choice" at bounding box center [318, 645] width 187 height 25
paste input "Sprite"
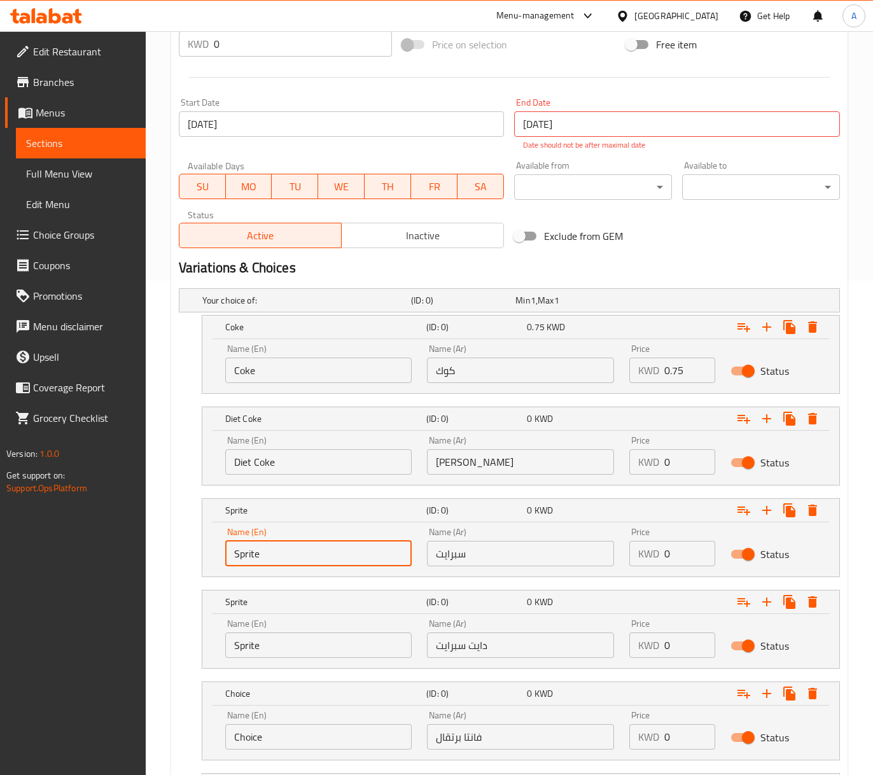
click at [253, 555] on input "Sprite" at bounding box center [318, 553] width 187 height 25
click at [243, 466] on input "Diet Coke" at bounding box center [318, 461] width 187 height 25
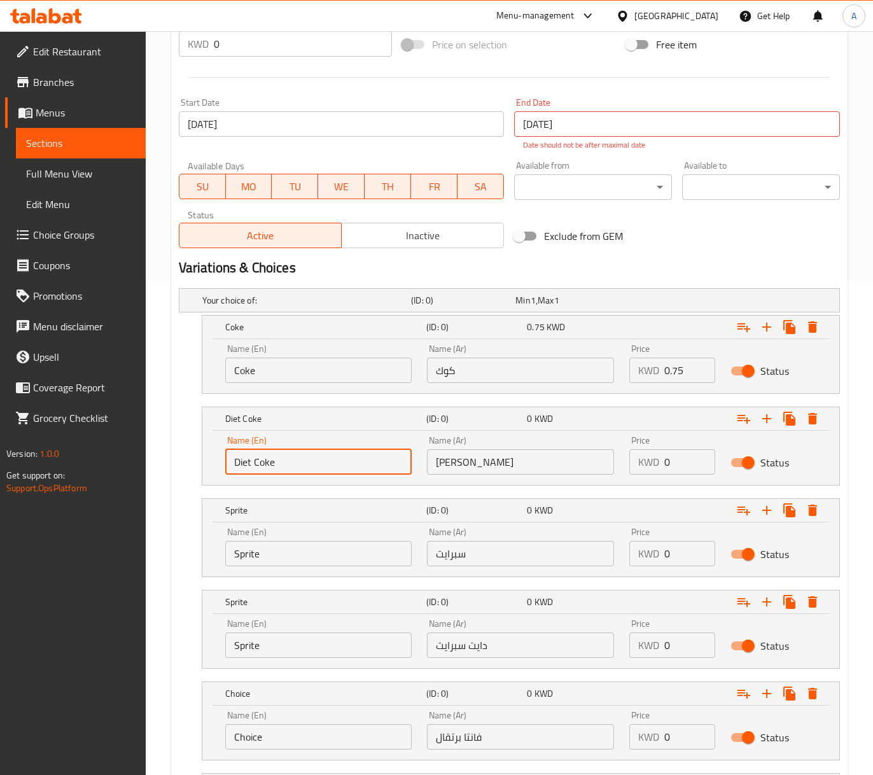
click at [243, 466] on input "Diet Coke" at bounding box center [318, 461] width 187 height 25
click at [238, 644] on input "Sprite" at bounding box center [318, 645] width 187 height 25
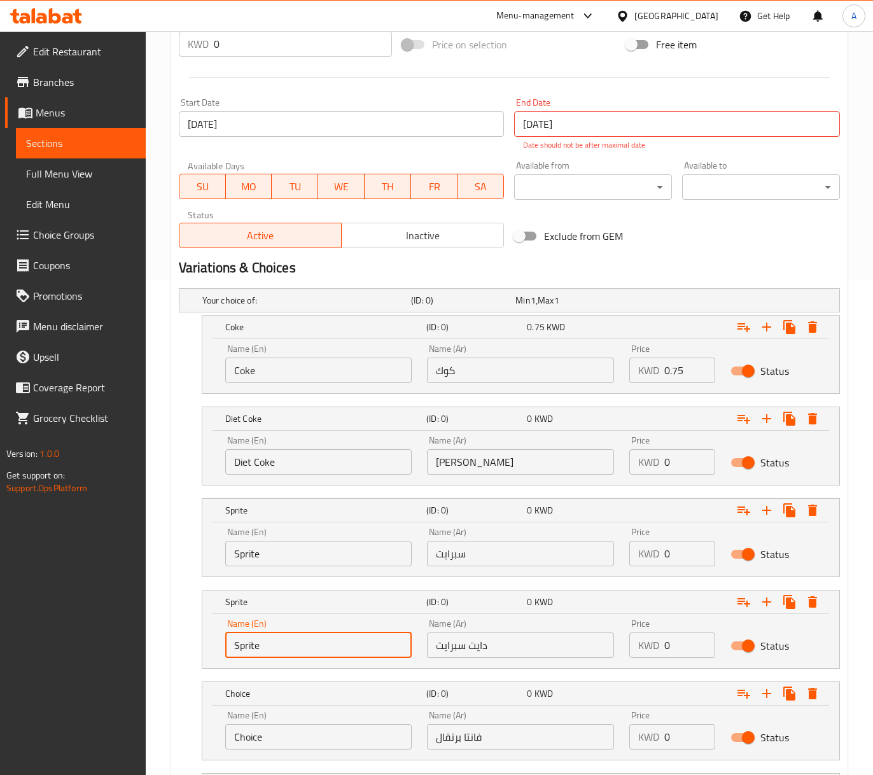
paste input "Diet"
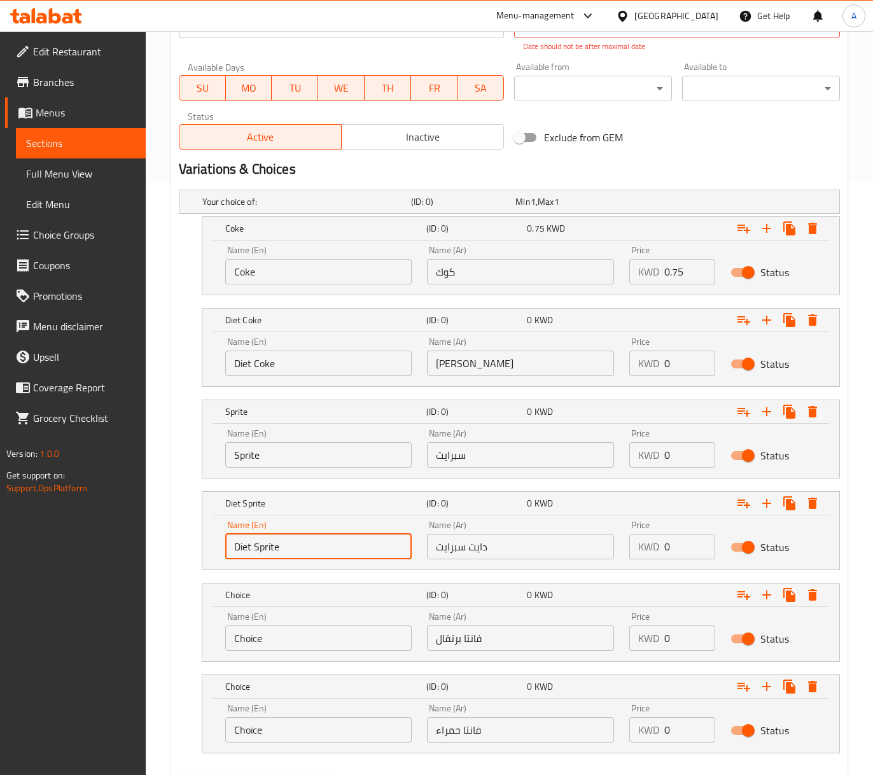
scroll to position [665, 0]
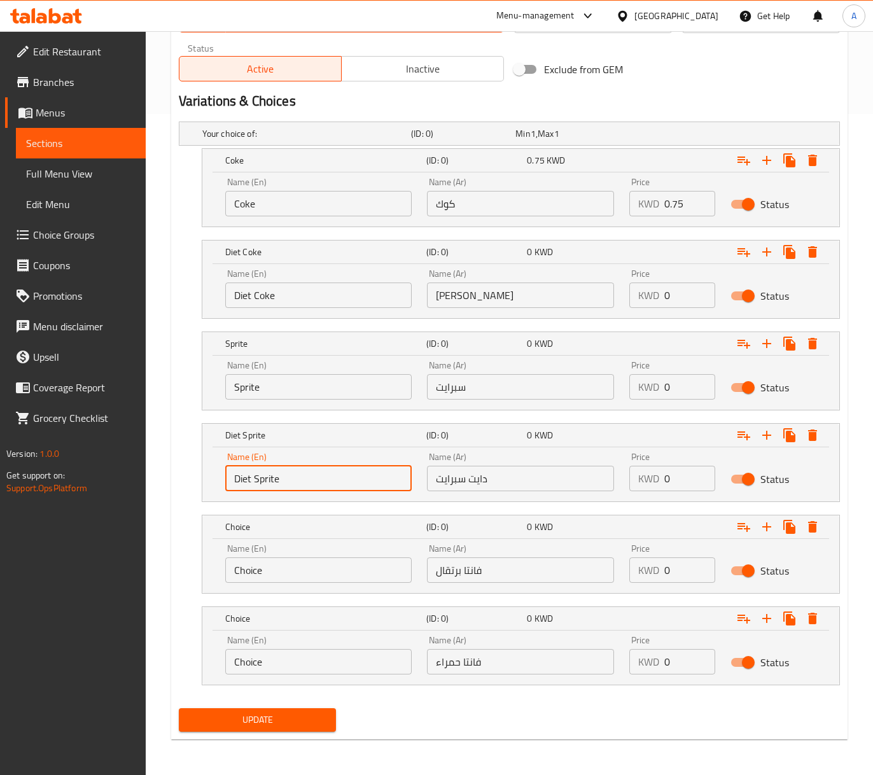
type input "Diet Sprite"
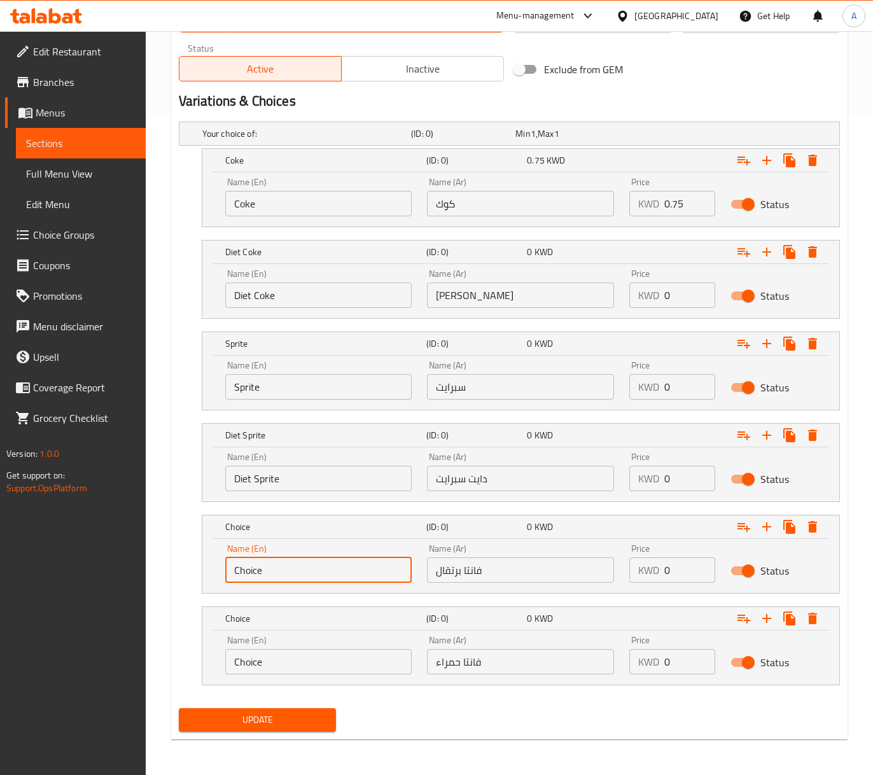
click at [320, 566] on input "Choice" at bounding box center [318, 570] width 187 height 25
click at [522, 568] on input "فانتا برتقال" at bounding box center [520, 570] width 187 height 25
click at [311, 581] on input "Choice" at bounding box center [318, 570] width 187 height 25
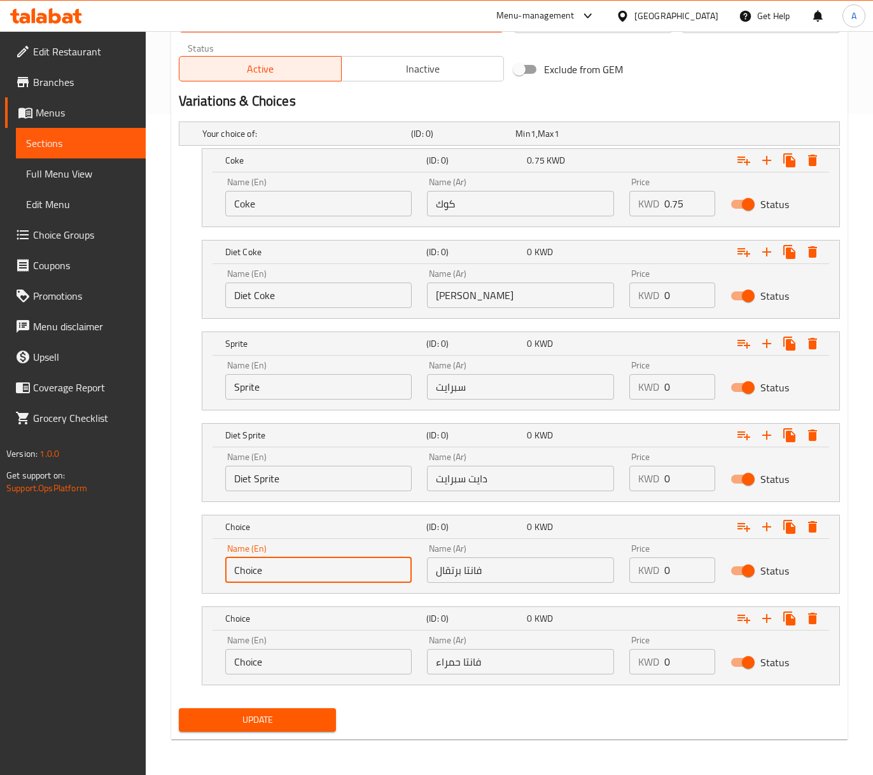
click at [311, 581] on input "Choice" at bounding box center [318, 570] width 187 height 25
paste input "orange fanta"
click at [294, 573] on input "orange fanta" at bounding box center [318, 570] width 187 height 25
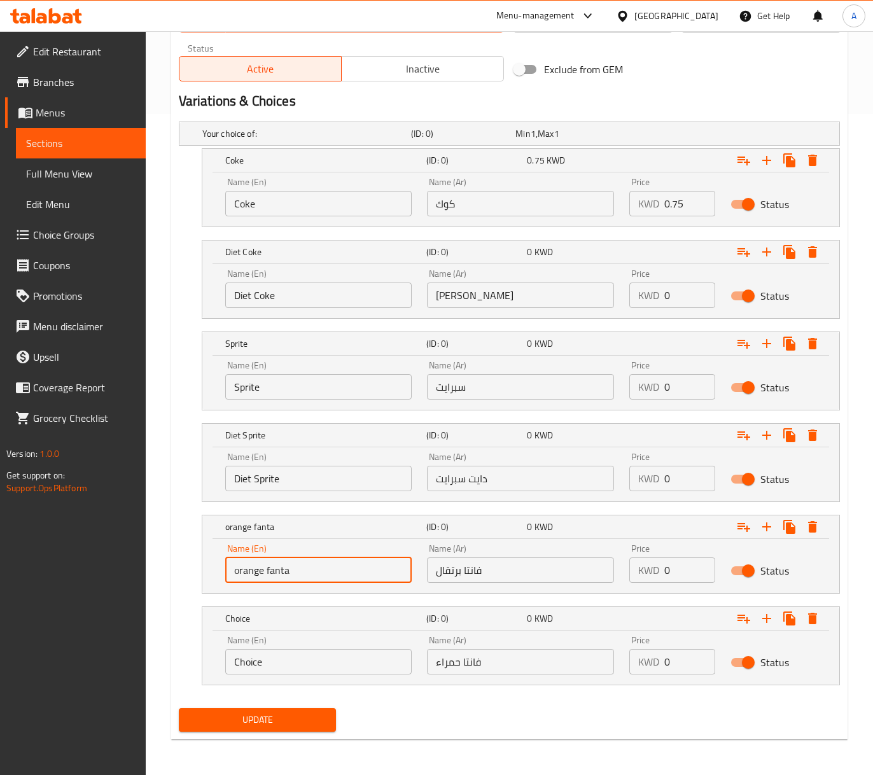
click at [294, 573] on input "orange fanta" at bounding box center [318, 570] width 187 height 25
type input "Orange Fanta"
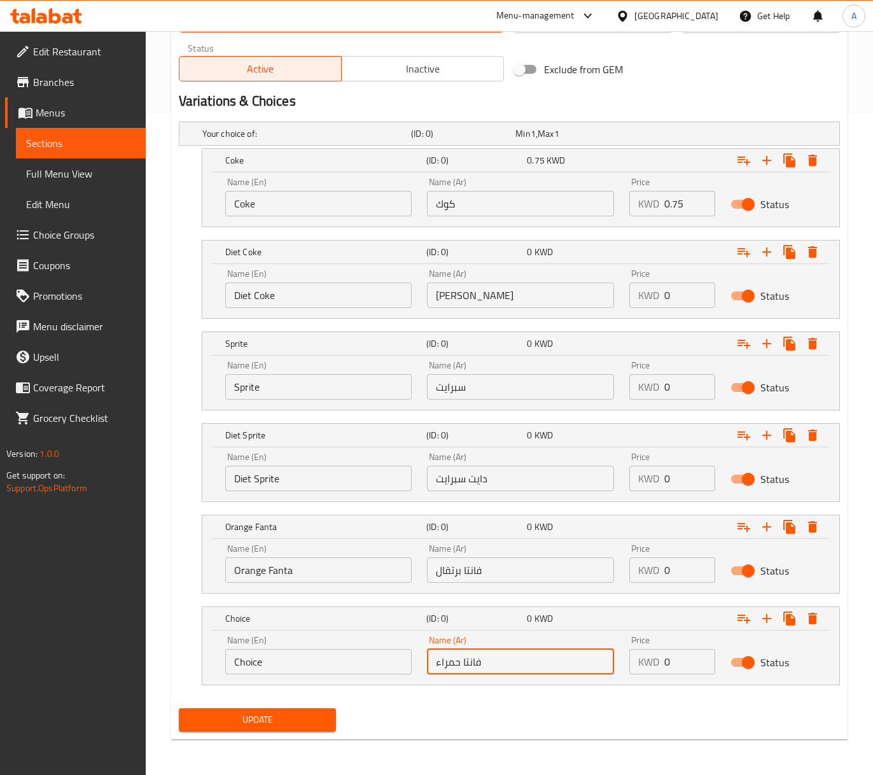
click at [444, 667] on input "فانتا حمراء" at bounding box center [520, 661] width 187 height 25
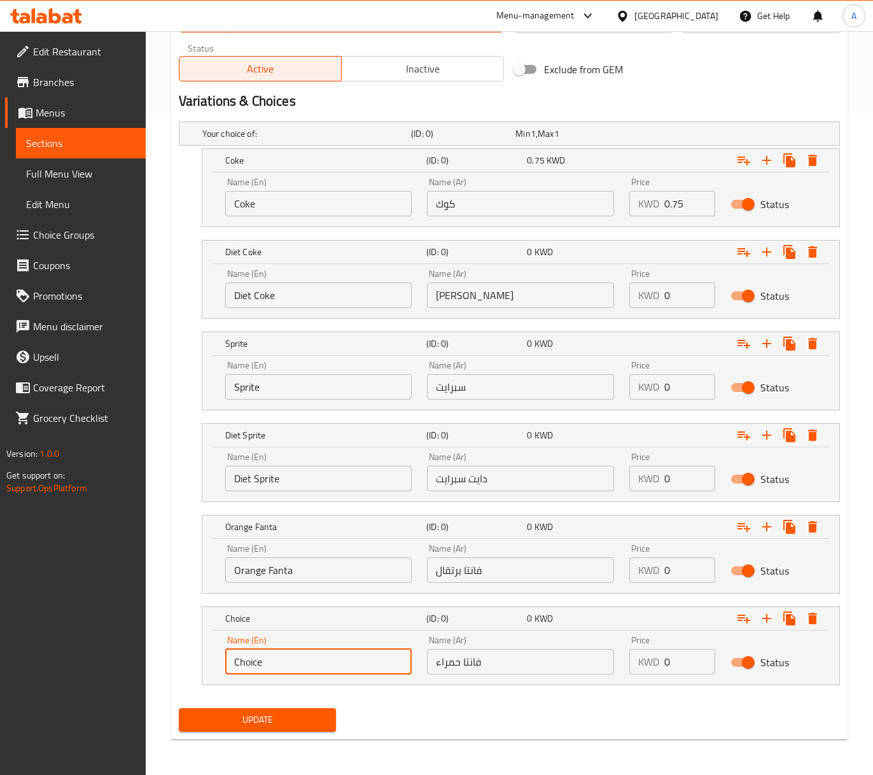
click at [276, 659] on input "Choice" at bounding box center [318, 661] width 187 height 25
click at [250, 665] on input "Choice" at bounding box center [318, 661] width 187 height 25
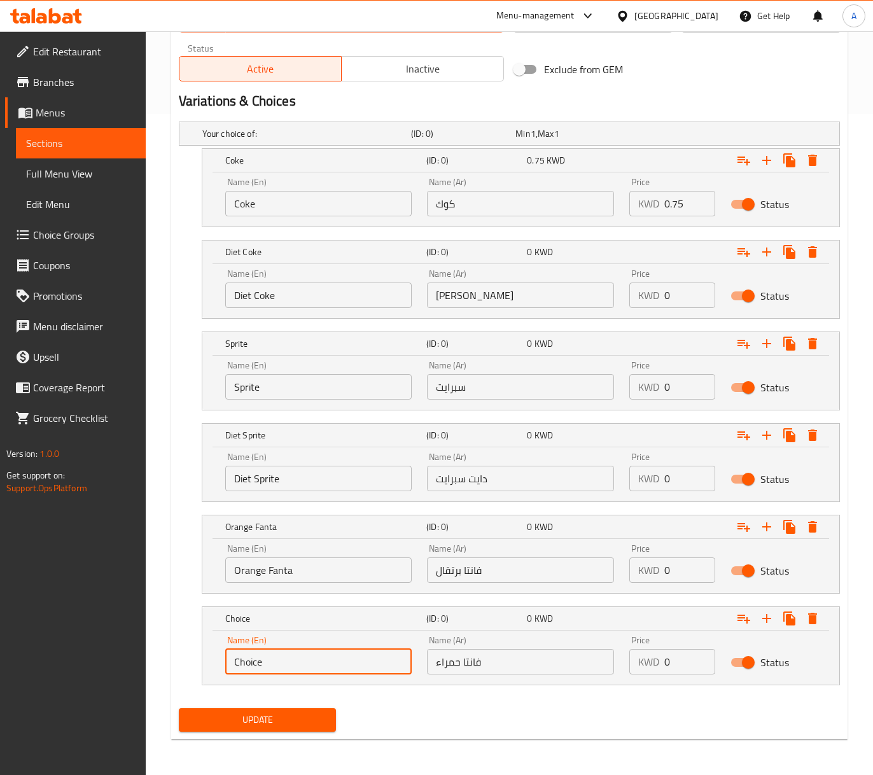
paste input "red fanta"
click at [256, 665] on input "red fanta" at bounding box center [318, 661] width 187 height 25
type input "Red Fanta"
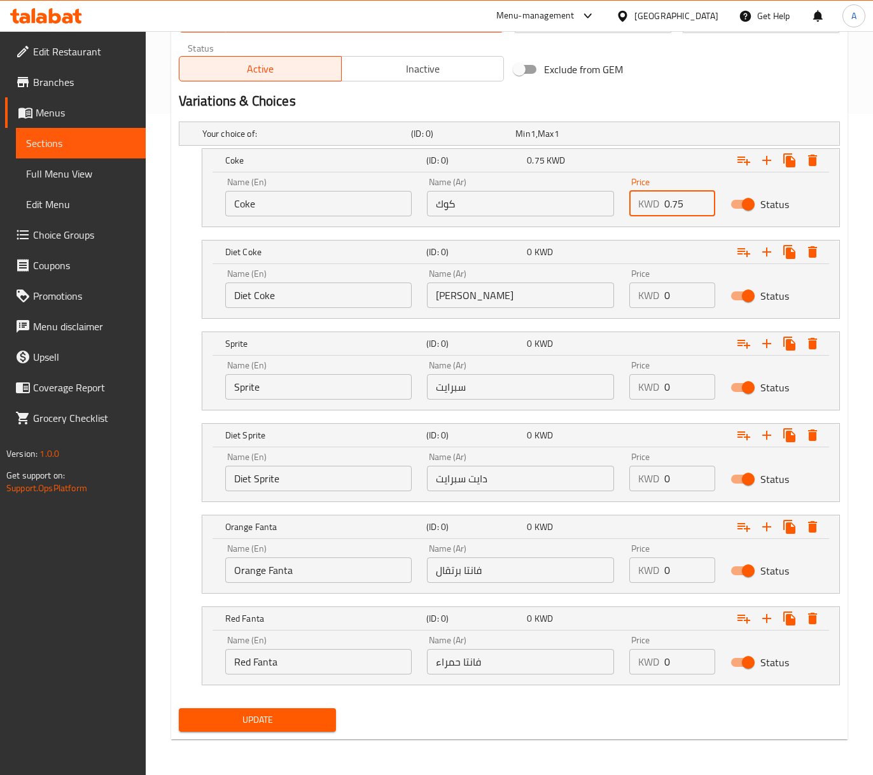
click at [678, 197] on input "0.75" at bounding box center [690, 203] width 51 height 25
click at [668, 289] on input "0" at bounding box center [690, 295] width 51 height 25
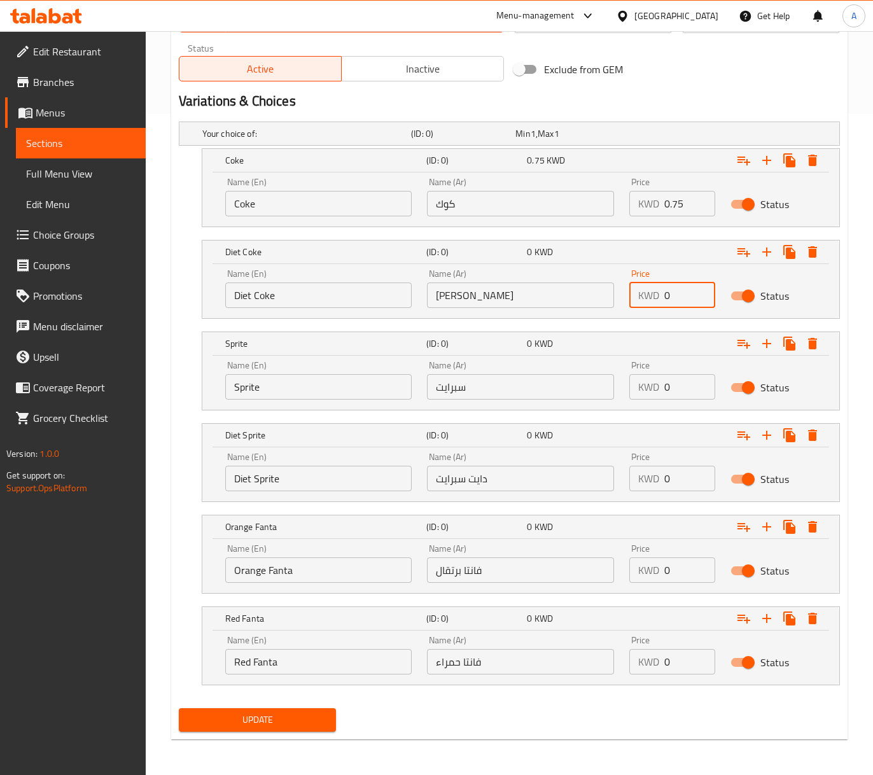
paste input ".75"
type input "0.75"
click at [668, 383] on input "0" at bounding box center [690, 386] width 51 height 25
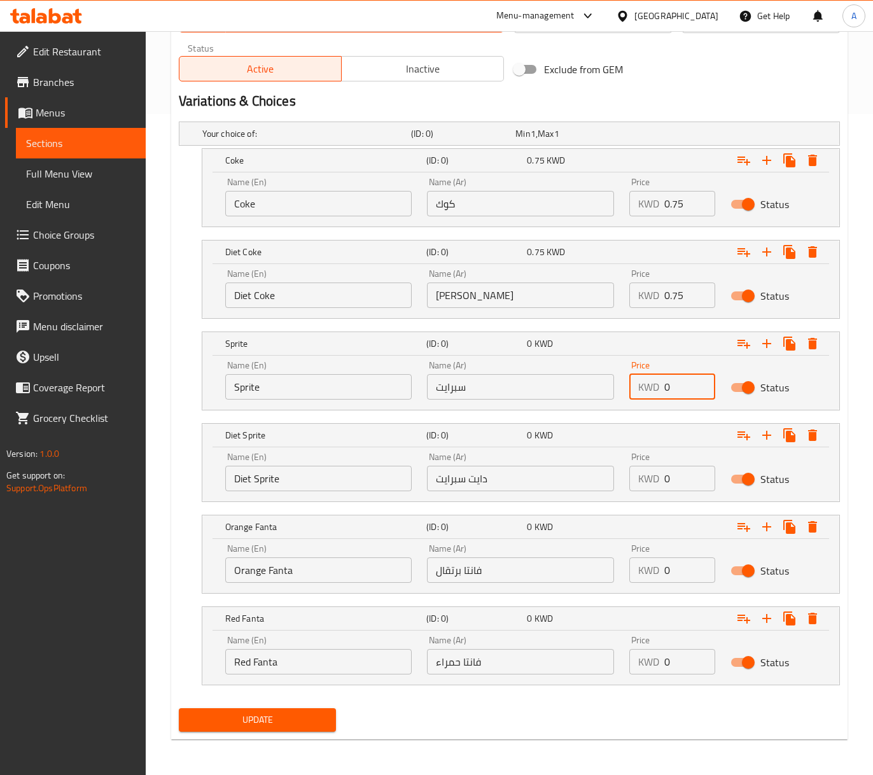
paste input ".75"
type input "0.75"
click at [665, 472] on input "0" at bounding box center [690, 478] width 51 height 25
paste input ".75"
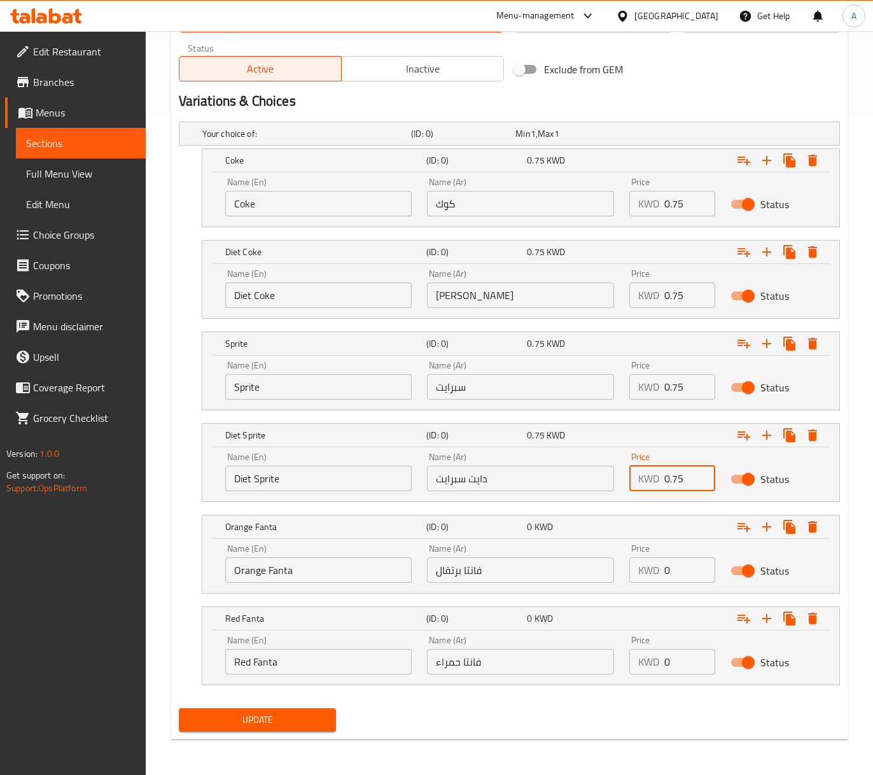
type input "0.75"
click at [667, 567] on input "0" at bounding box center [690, 570] width 51 height 25
paste input ".75"
type input "0.75"
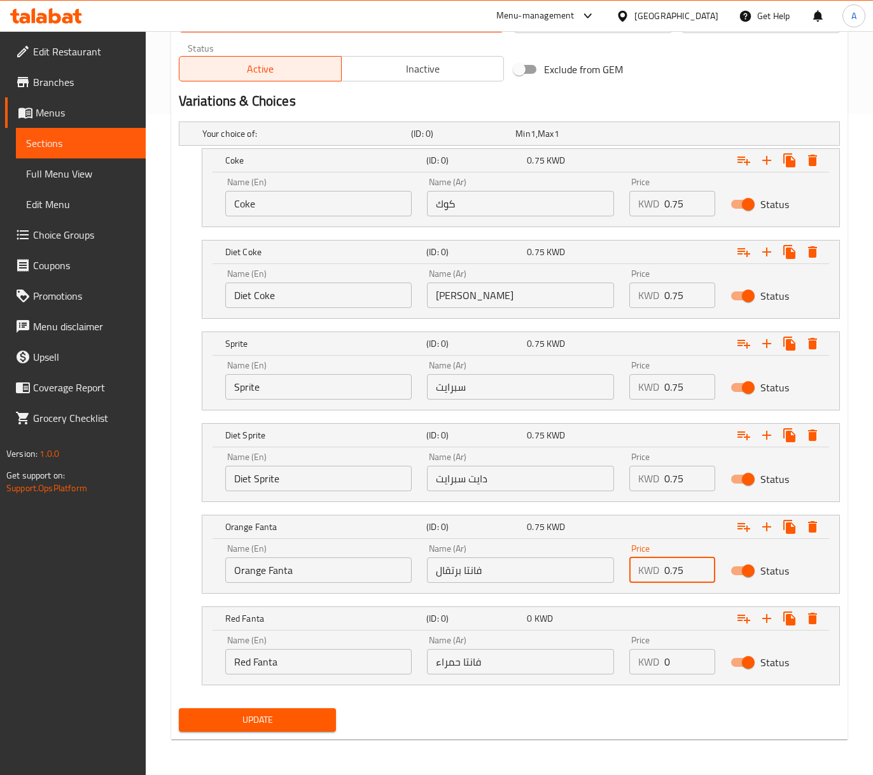
click at [668, 657] on input "0" at bounding box center [690, 661] width 51 height 25
paste input ".75"
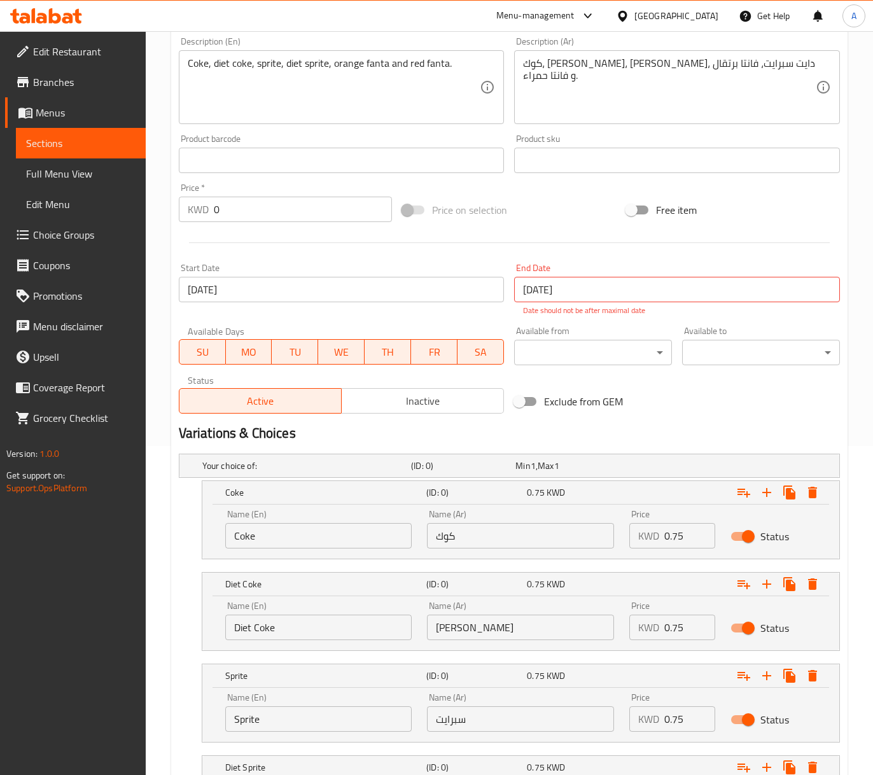
scroll to position [325, 0]
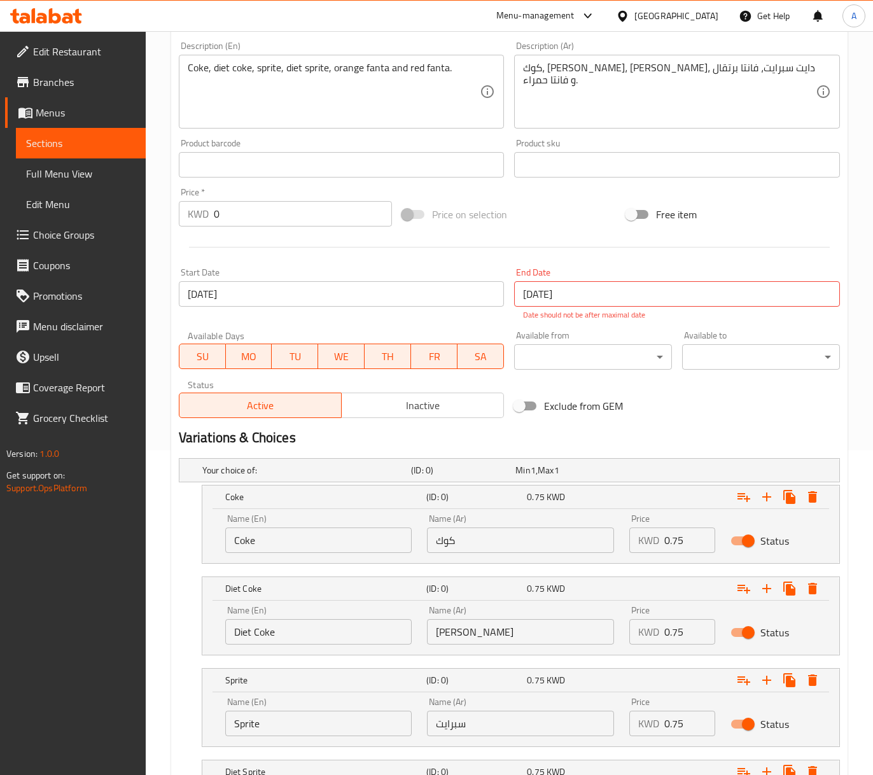
type input "0.75"
click at [584, 237] on div at bounding box center [510, 247] width 672 height 31
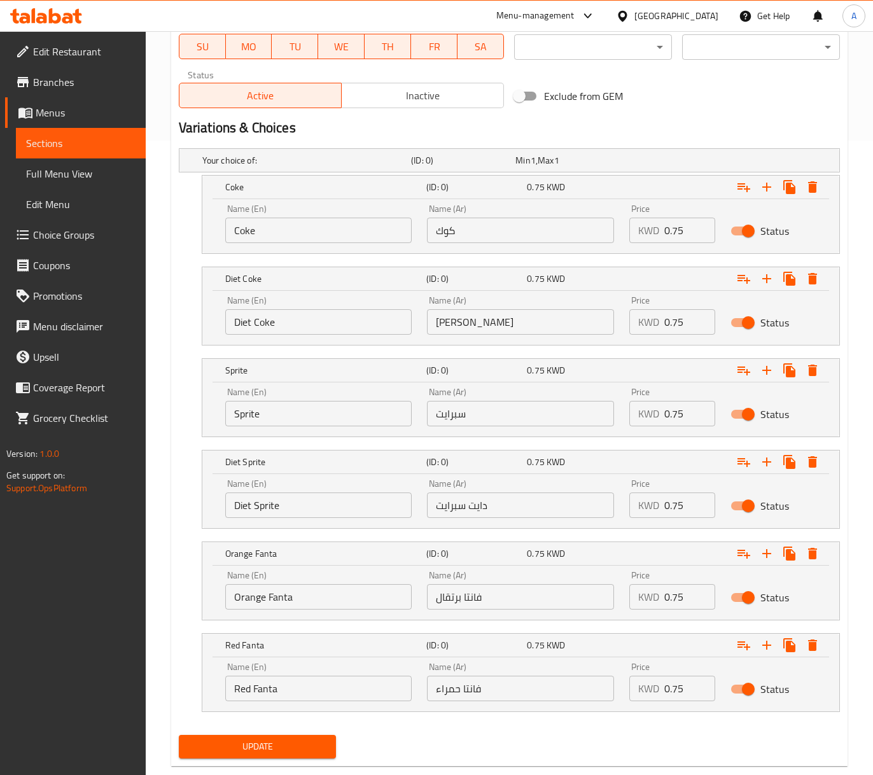
scroll to position [665, 0]
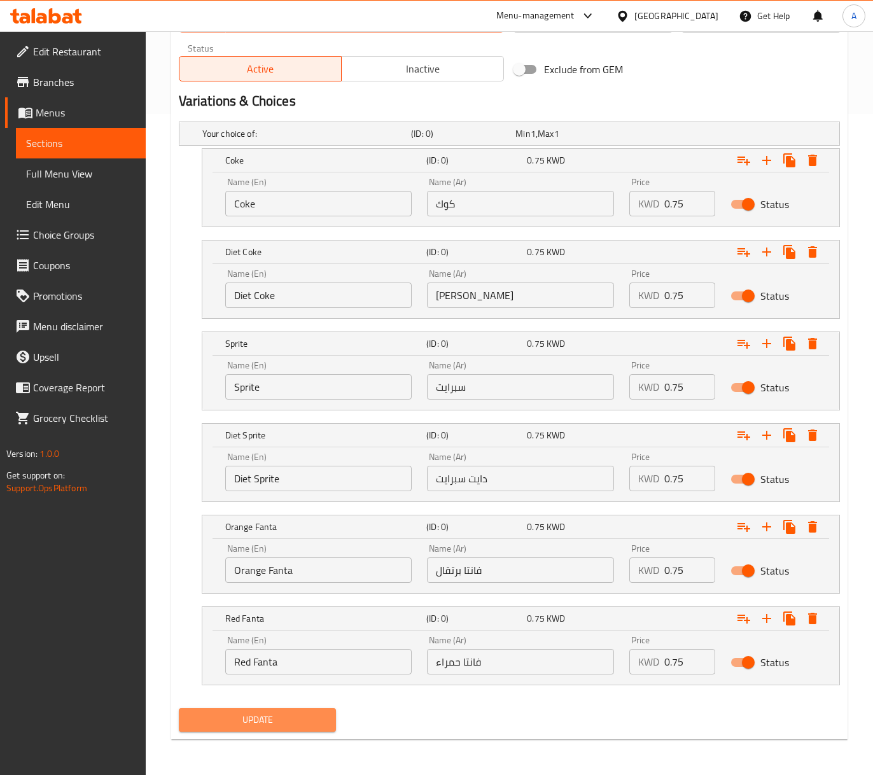
click at [296, 723] on span "Update" at bounding box center [257, 720] width 137 height 16
click at [270, 728] on span "Update" at bounding box center [257, 720] width 137 height 16
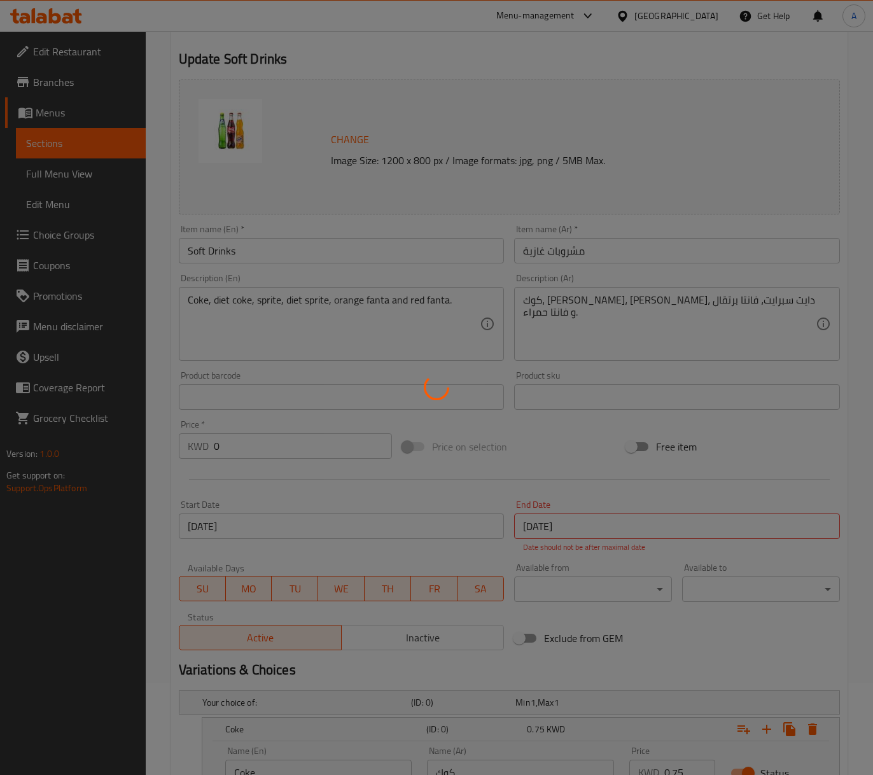
scroll to position [0, 0]
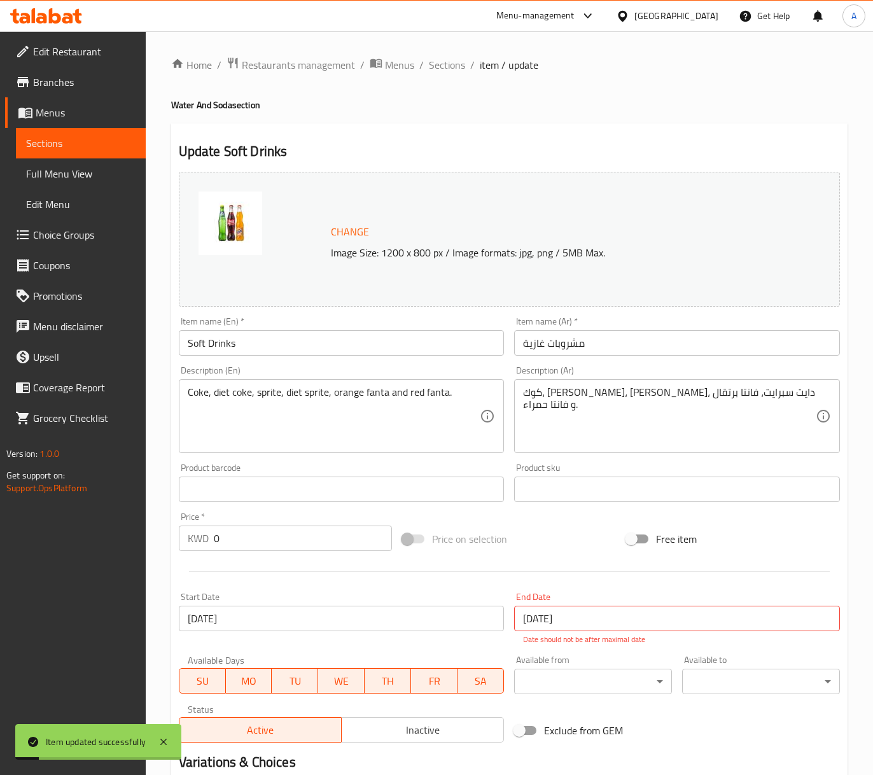
click at [451, 76] on div "Home / Restaurants management / Menus / Sections / item / update Water And Soda…" at bounding box center [509, 734] width 677 height 1355
click at [451, 75] on div "Home / Restaurants management / Menus / Sections / item / update Water And Soda…" at bounding box center [509, 734] width 677 height 1355
click at [447, 69] on span "Sections" at bounding box center [447, 64] width 36 height 15
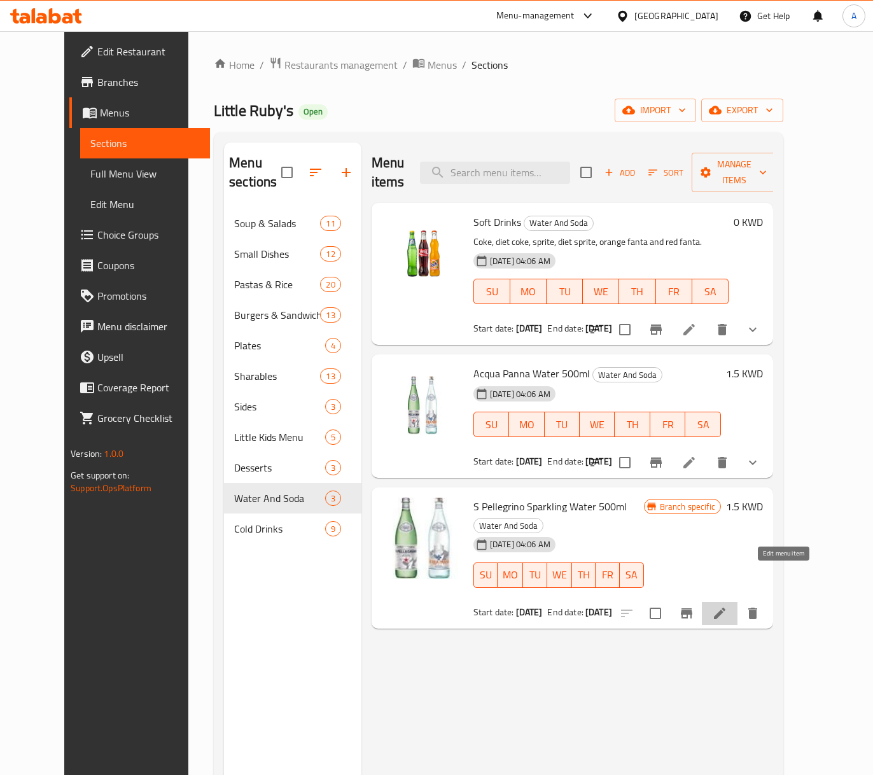
click at [728, 606] on icon at bounding box center [719, 613] width 15 height 15
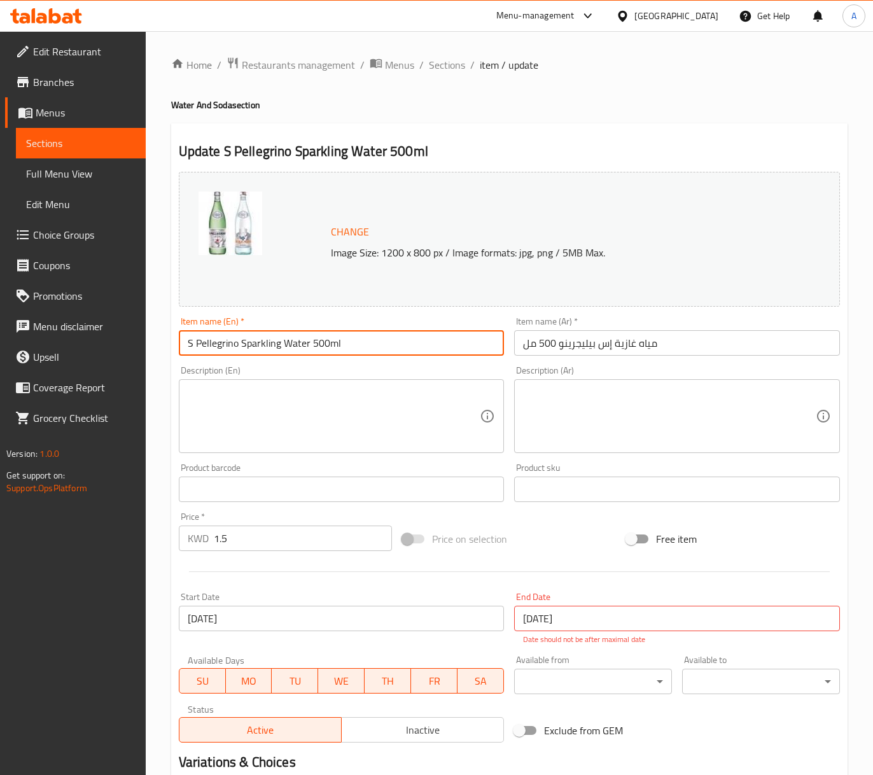
drag, startPoint x: 192, startPoint y: 341, endPoint x: 169, endPoint y: 342, distance: 23.0
click at [169, 342] on div "Home / Restaurants management / Menus / Sections / item / update Water And Soda…" at bounding box center [510, 481] width 728 height 901
paste input "an"
drag, startPoint x: 316, startPoint y: 344, endPoint x: 294, endPoint y: 339, distance: 22.7
click at [294, 339] on input "San Pellegrino Sparkling Water 500ml" at bounding box center [342, 342] width 326 height 25
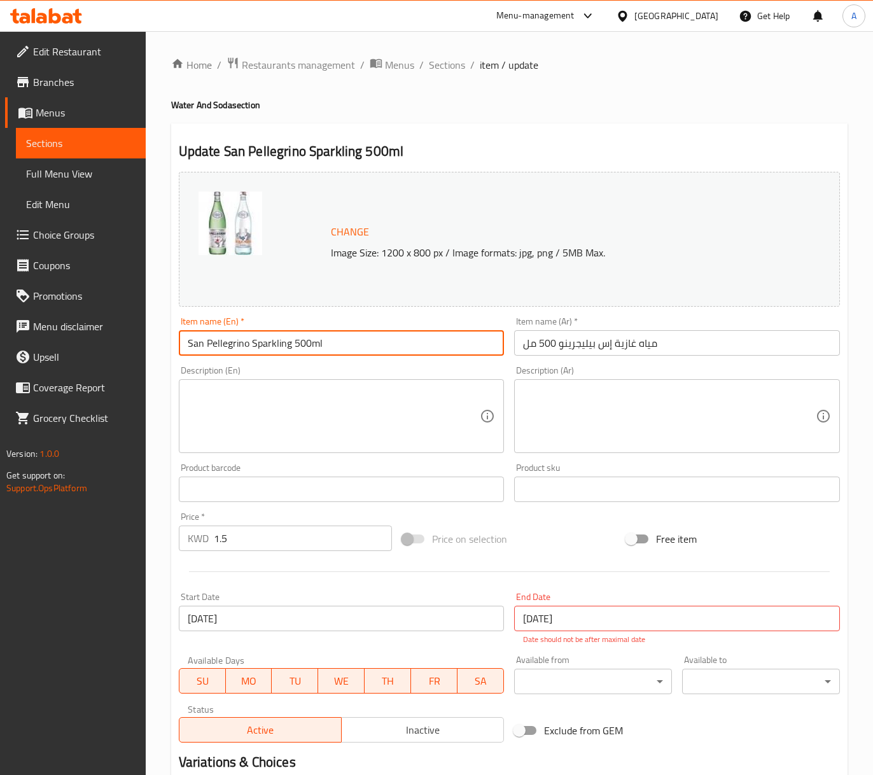
type input "San Pellegrino Sparkling 500ml"
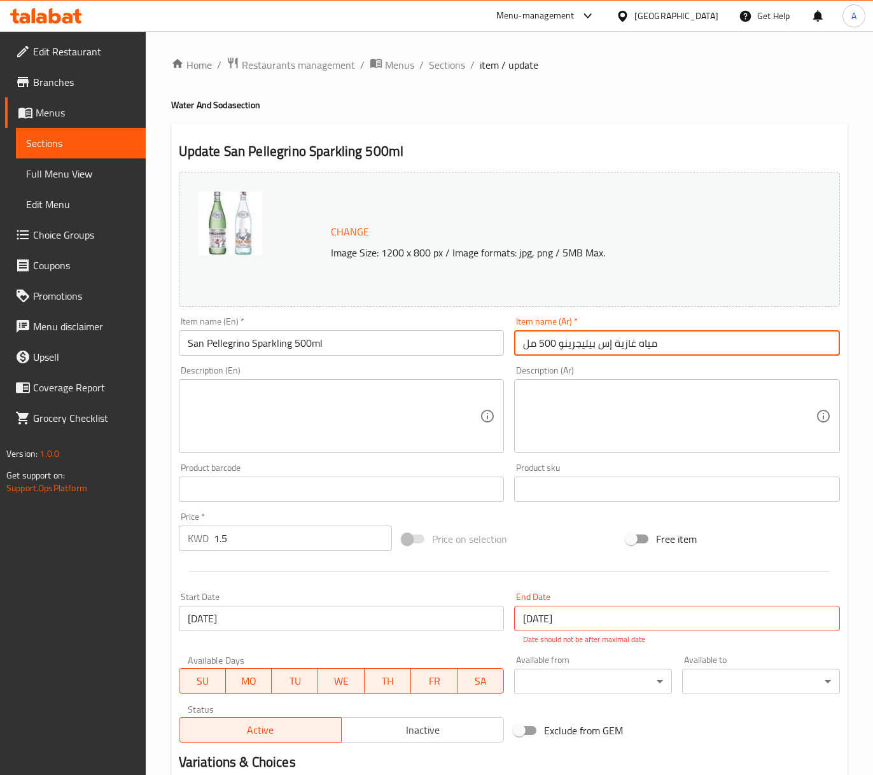
drag, startPoint x: 614, startPoint y: 344, endPoint x: 668, endPoint y: 344, distance: 54.7
click at [668, 344] on input "مياه غازية إس بيليجرينو 500 مل" at bounding box center [677, 342] width 326 height 25
click at [634, 349] on input "مياه غازية إس بيليجرينو 500 مل" at bounding box center [677, 342] width 326 height 25
drag, startPoint x: 616, startPoint y: 344, endPoint x: 666, endPoint y: 344, distance: 49.7
click at [666, 344] on input "مياه غازية إس بيليجرينو 500 مل" at bounding box center [677, 342] width 326 height 25
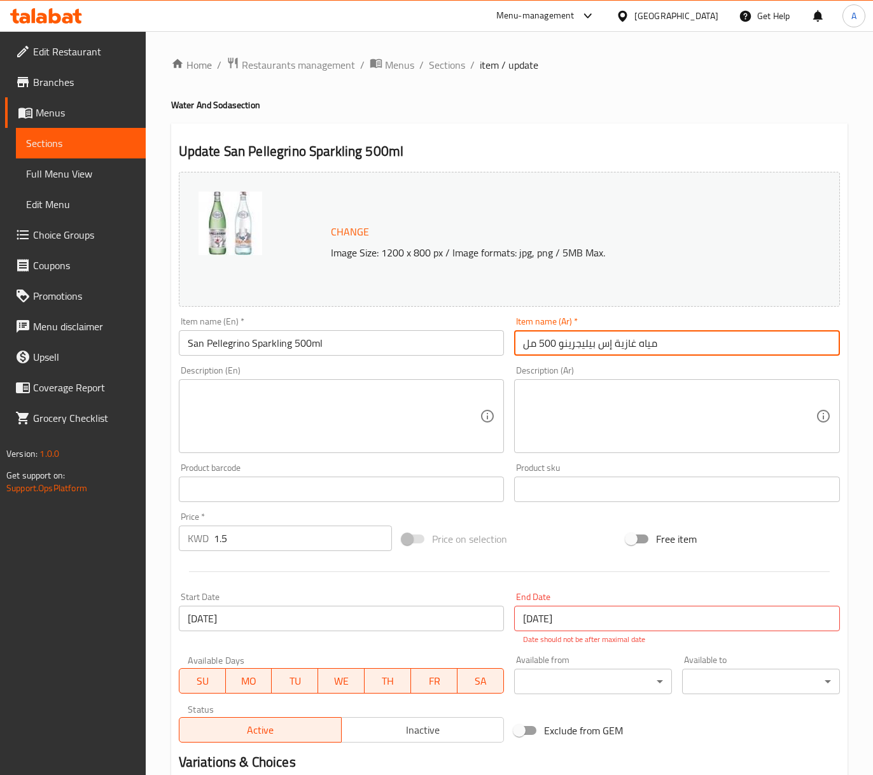
click at [612, 346] on input "مياه غازية إس بيليجرينو 500 مل" at bounding box center [677, 342] width 326 height 25
drag, startPoint x: 599, startPoint y: 346, endPoint x: 612, endPoint y: 346, distance: 12.7
click at [612, 346] on input "مياه غازية إس بيليجرينو 500 مل" at bounding box center [677, 342] width 326 height 25
click at [558, 345] on input "مياه غازية [GEOGRAPHIC_DATA] 500 مل" at bounding box center [677, 342] width 326 height 25
drag, startPoint x: 644, startPoint y: 342, endPoint x: 808, endPoint y: 349, distance: 163.8
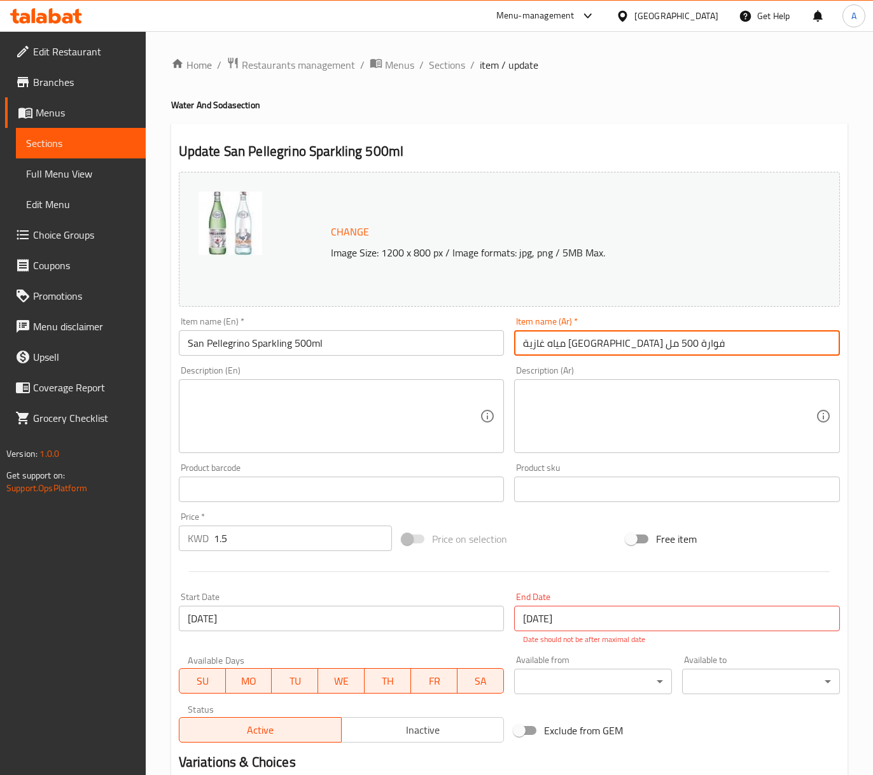
click at [787, 349] on input "مياه غازية [GEOGRAPHIC_DATA] فوارة 500 مل" at bounding box center [677, 342] width 326 height 25
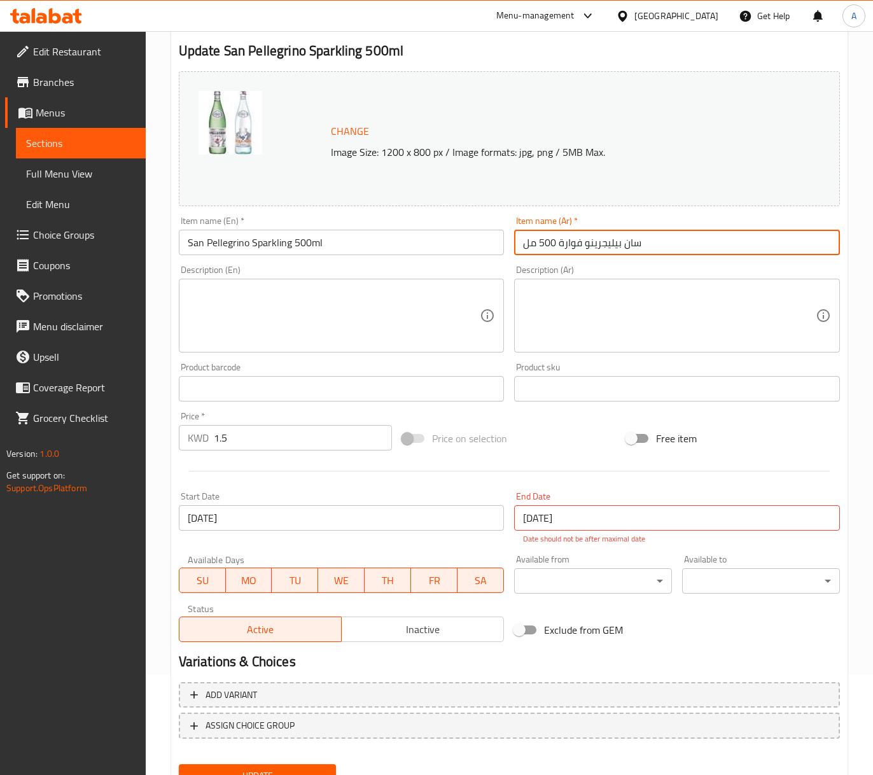
scroll to position [155, 0]
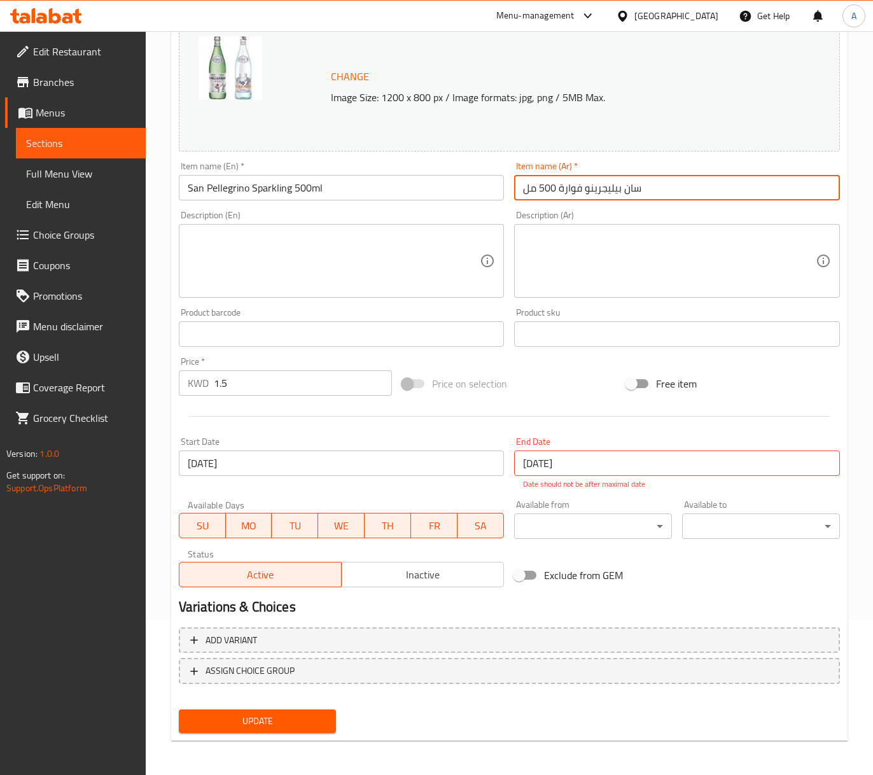
type input "سان بيليجرينو فوارة 500 مل"
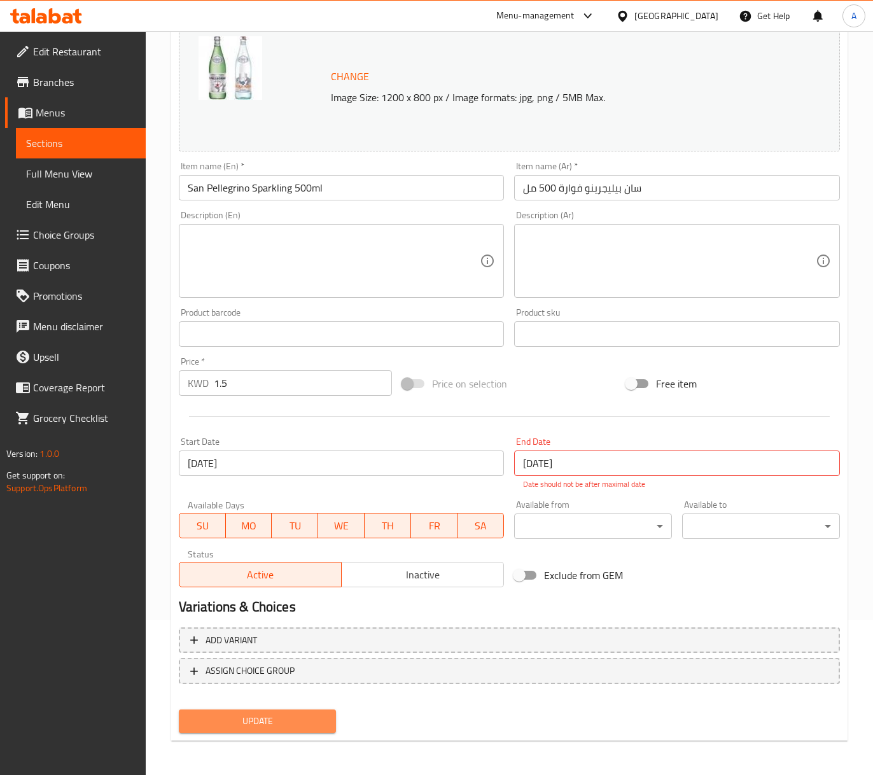
click at [308, 710] on button "Update" at bounding box center [258, 722] width 158 height 24
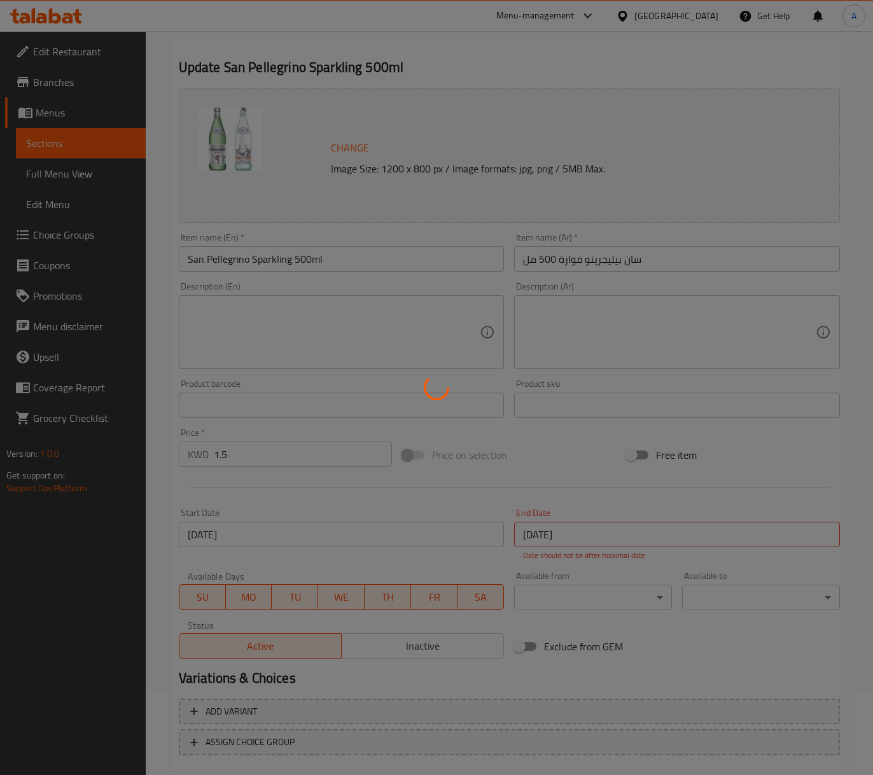
scroll to position [0, 0]
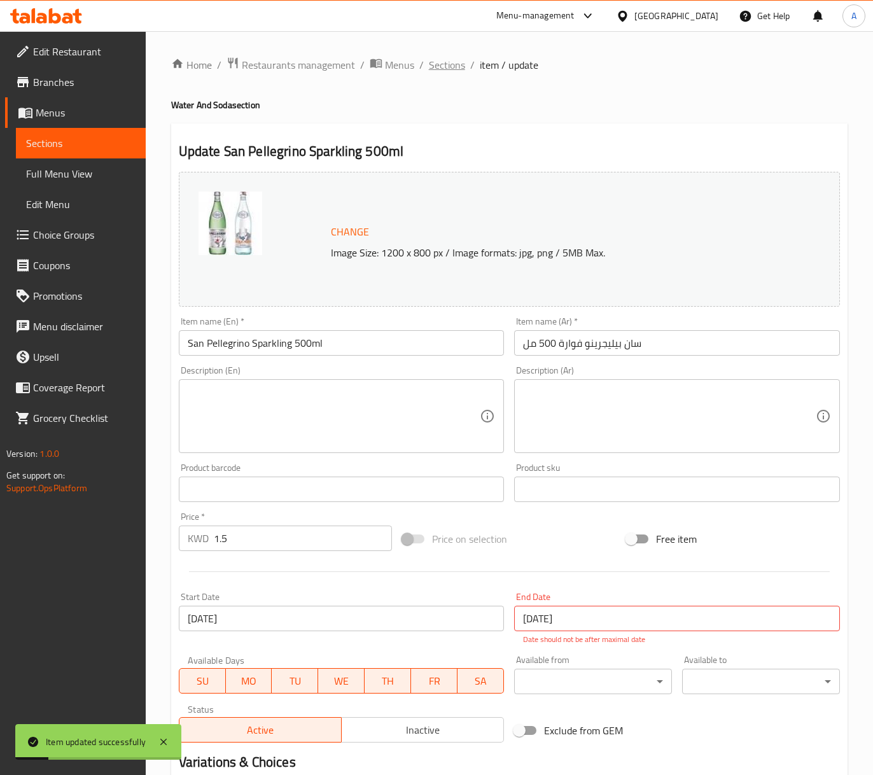
click at [446, 71] on span "Sections" at bounding box center [447, 64] width 36 height 15
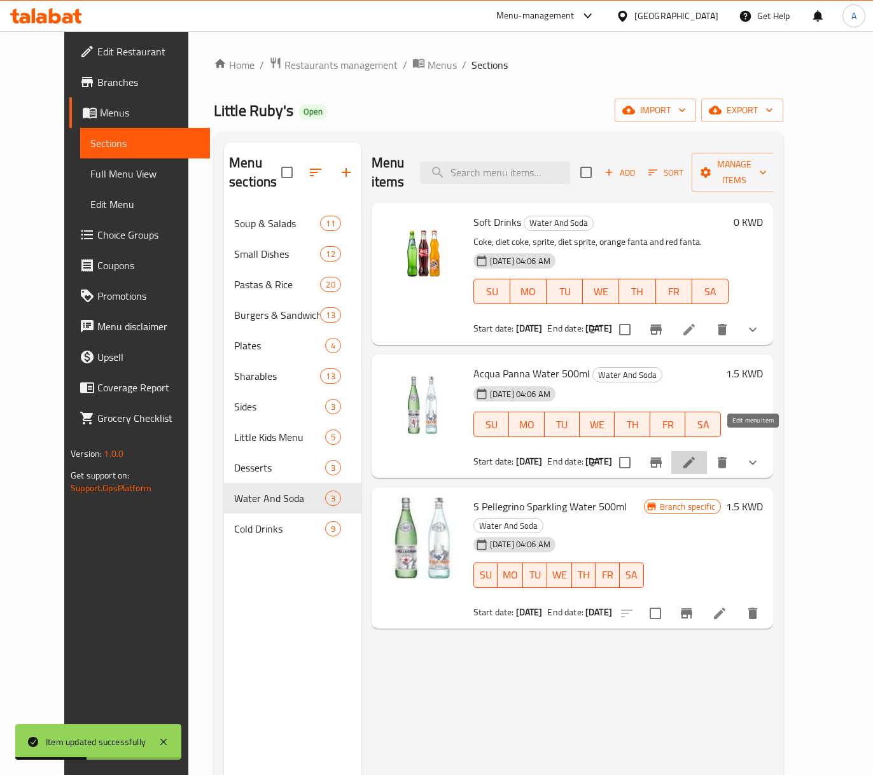
click at [697, 455] on icon at bounding box center [689, 462] width 15 height 15
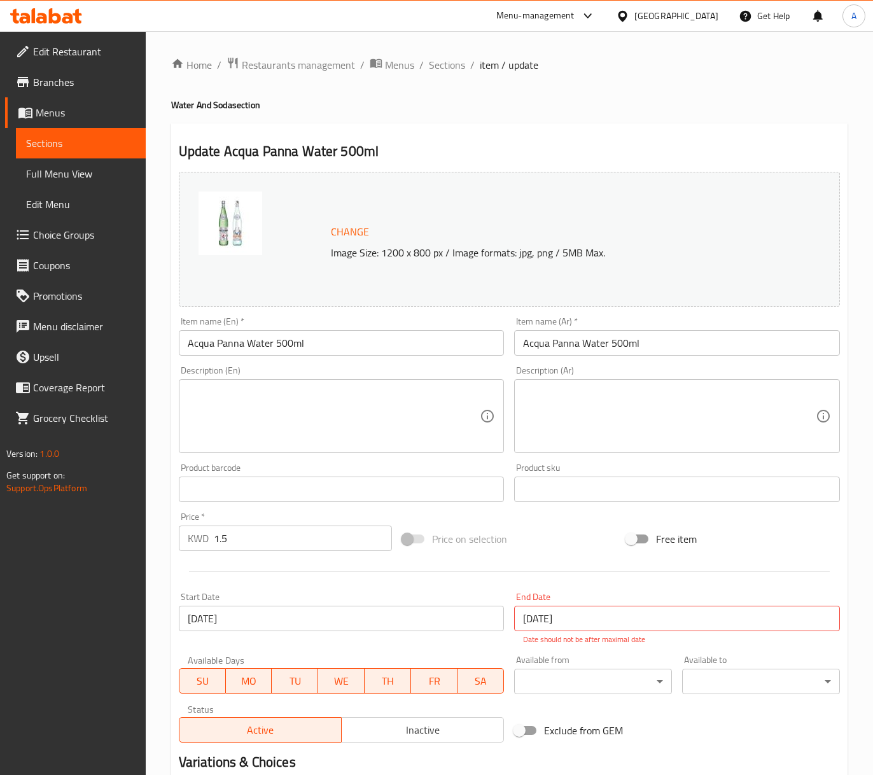
click at [584, 344] on input "Acqua Panna Water 500ml" at bounding box center [677, 342] width 326 height 25
paste input "مياه أكوا بانا"
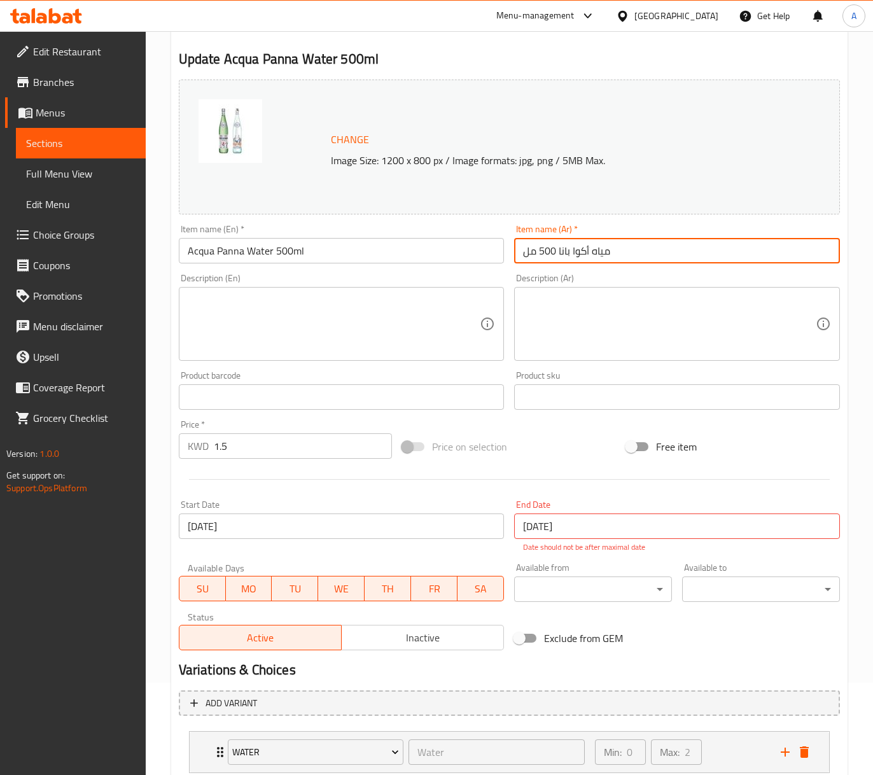
scroll to position [178, 0]
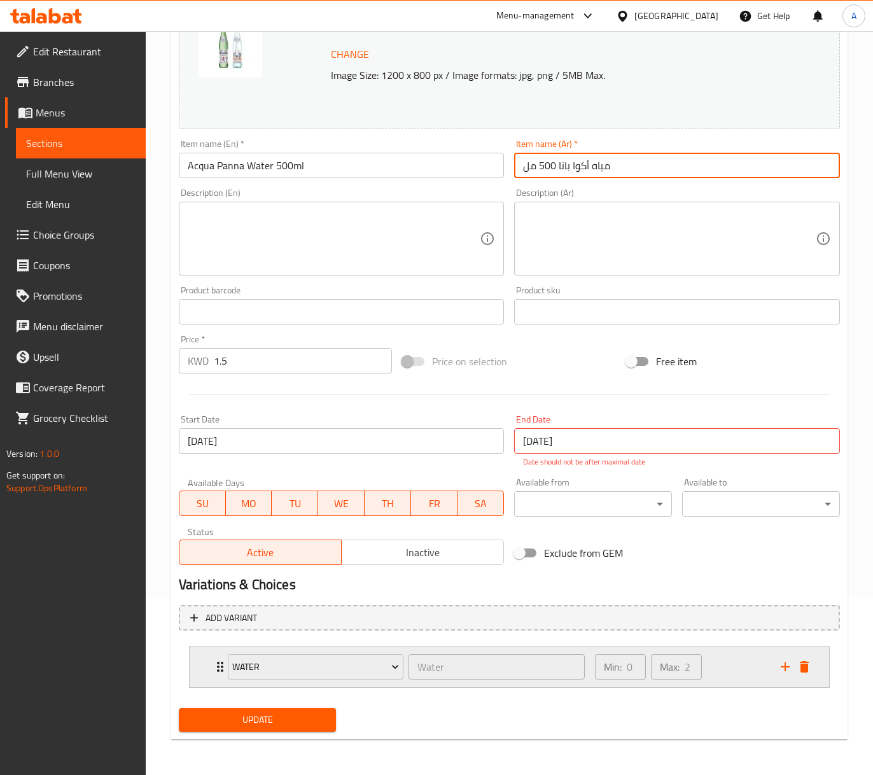
click at [724, 658] on div "Min: 0 ​ Max: 2 ​" at bounding box center [681, 667] width 186 height 41
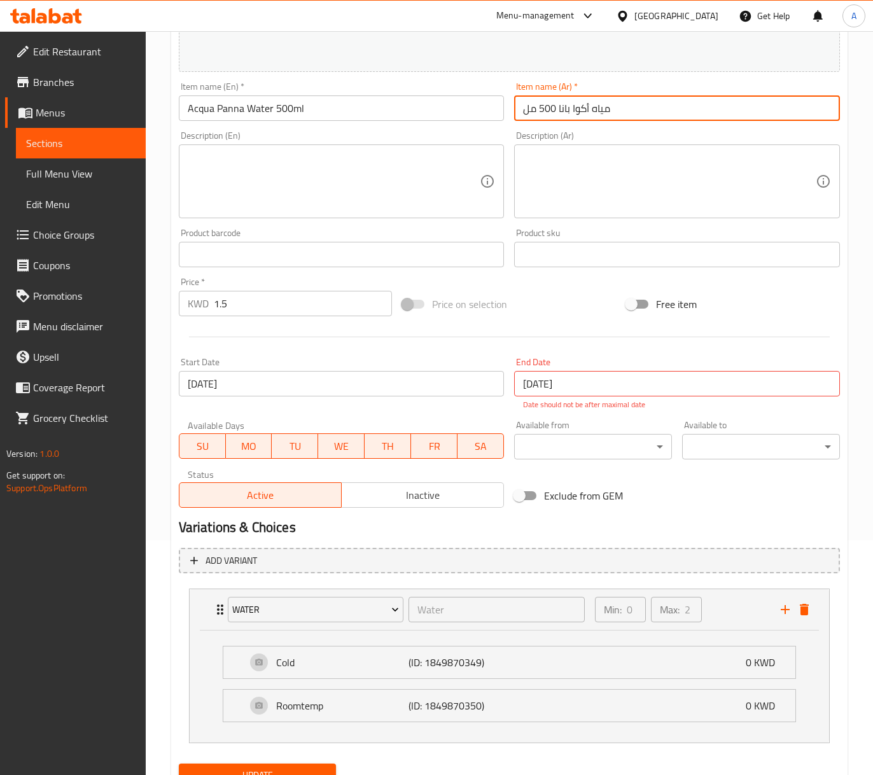
scroll to position [292, 0]
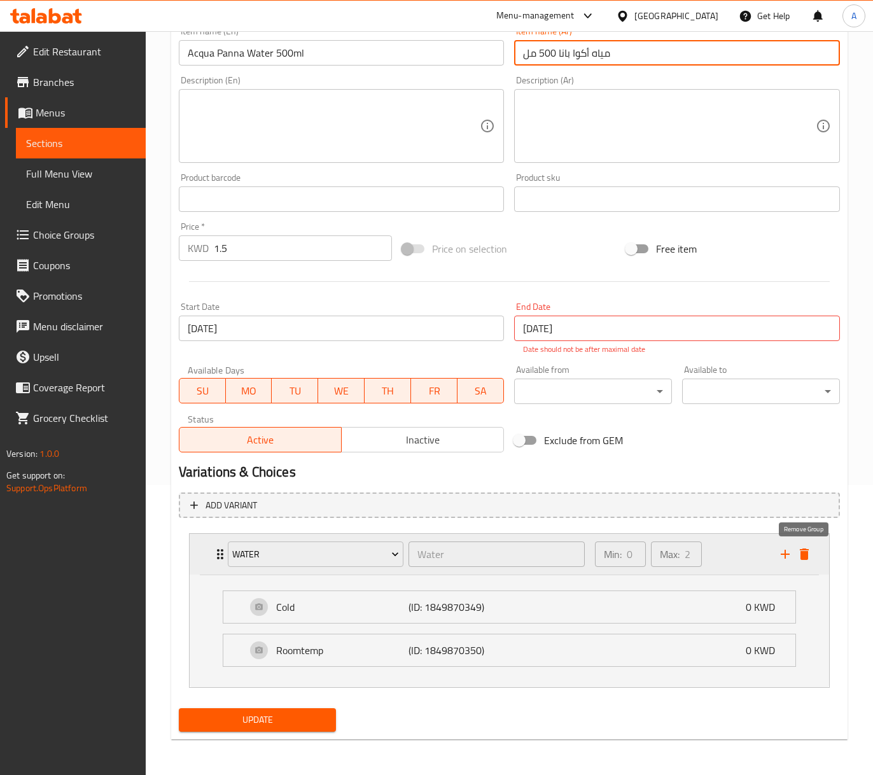
type input "مياه أكوا بانا 500 مل"
click at [801, 561] on button "delete" at bounding box center [804, 554] width 19 height 19
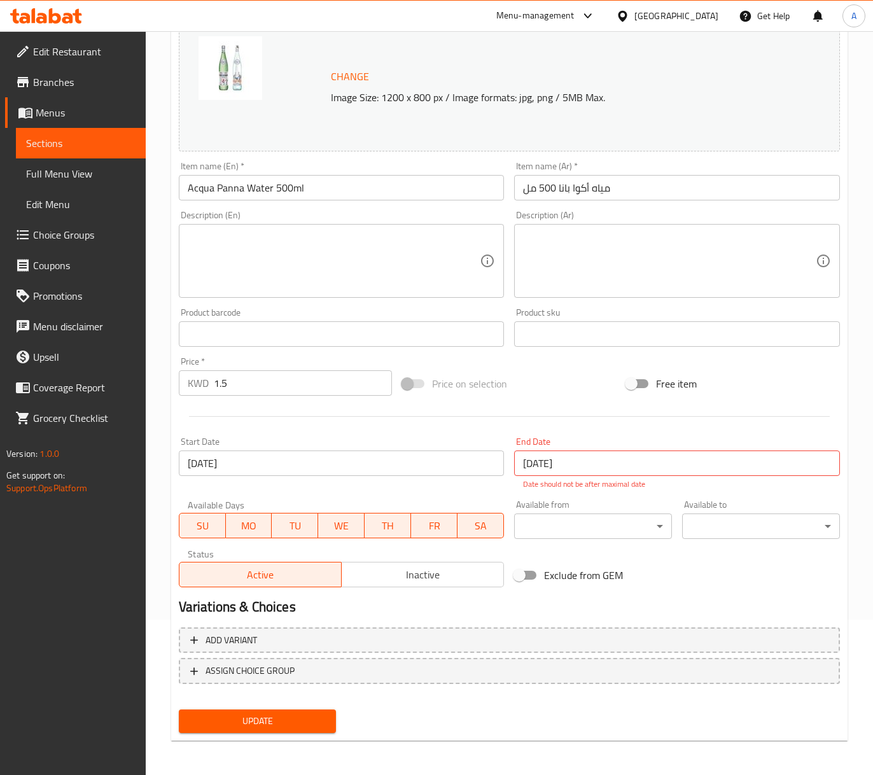
click at [283, 710] on button "Update" at bounding box center [258, 722] width 158 height 24
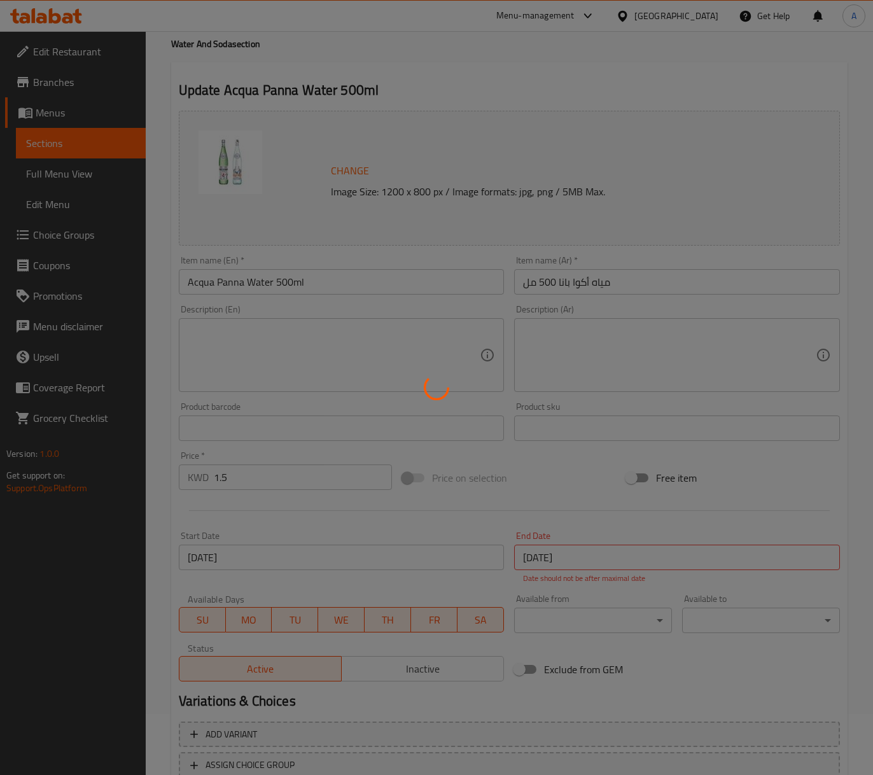
scroll to position [0, 0]
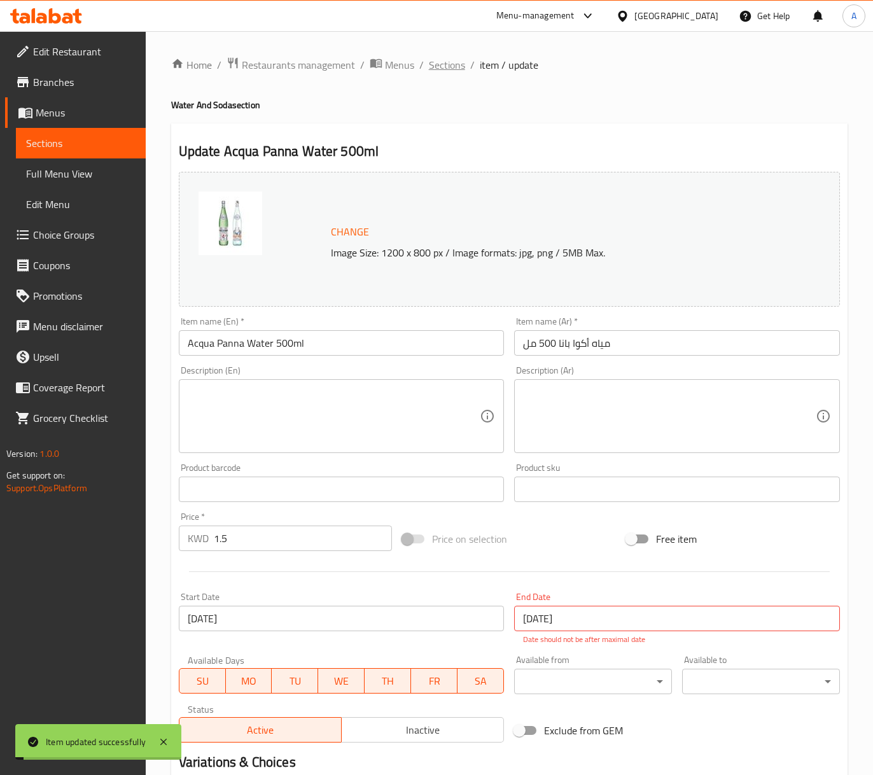
click at [461, 60] on span "Sections" at bounding box center [447, 64] width 36 height 15
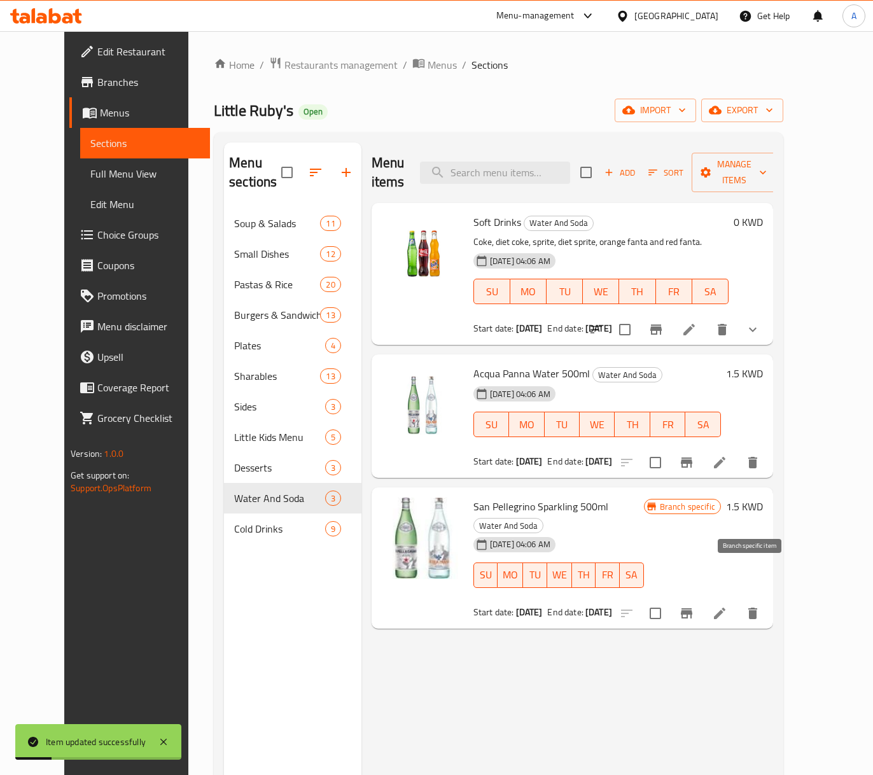
click at [693, 609] on icon "Branch-specific-item" at bounding box center [686, 614] width 11 height 10
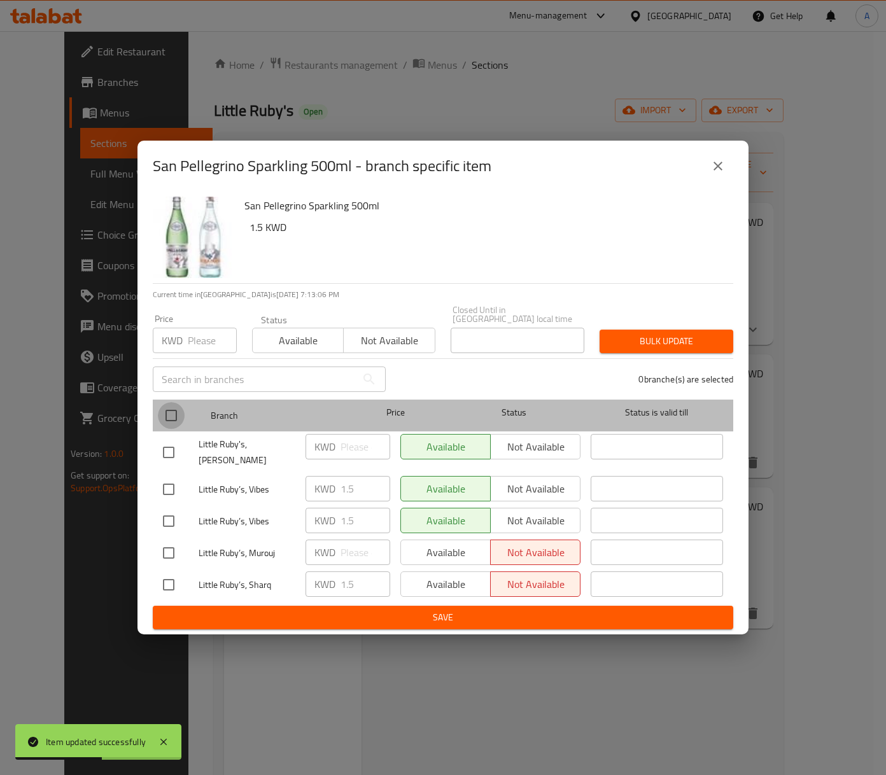
click at [166, 420] on input "checkbox" at bounding box center [171, 415] width 27 height 27
checkbox input "true"
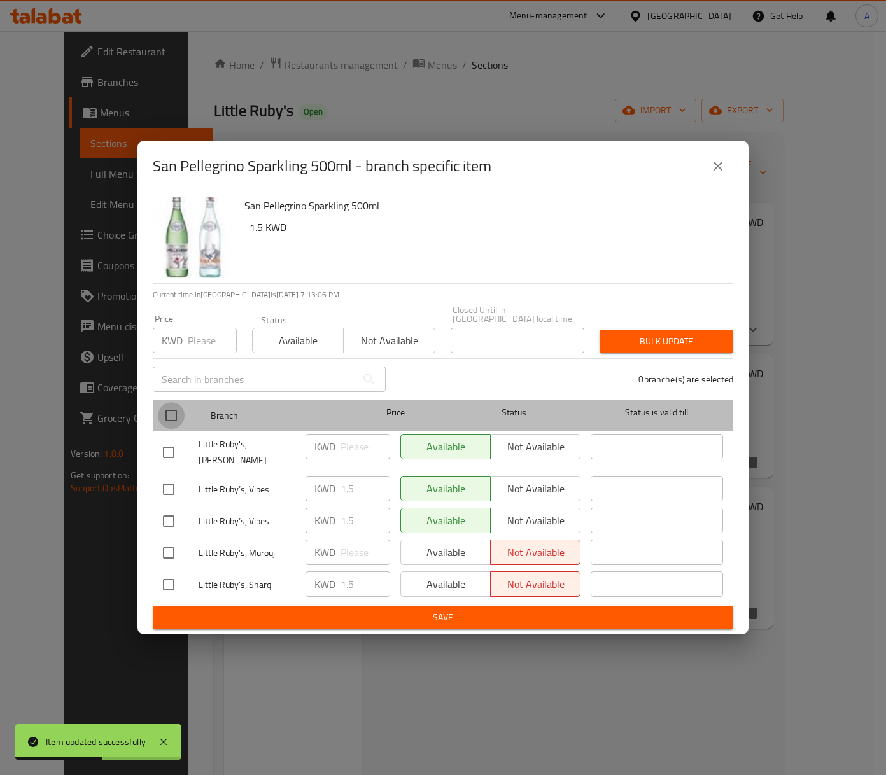
checkbox input "true"
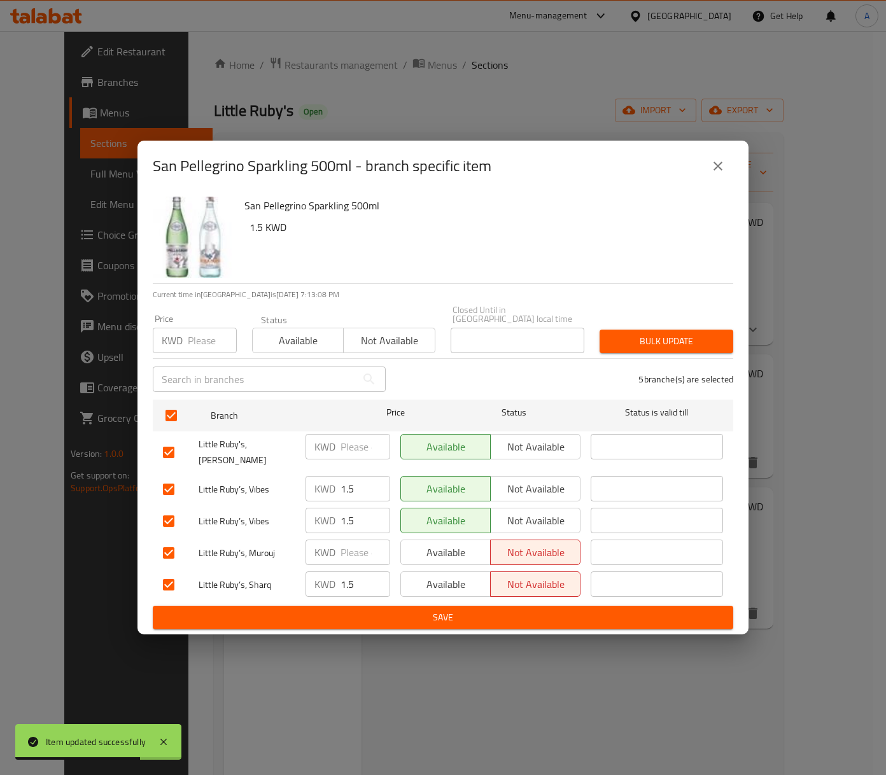
click at [199, 331] on input "number" at bounding box center [212, 340] width 49 height 25
type input "1.5"
click at [675, 349] on span "Bulk update" at bounding box center [666, 342] width 113 height 16
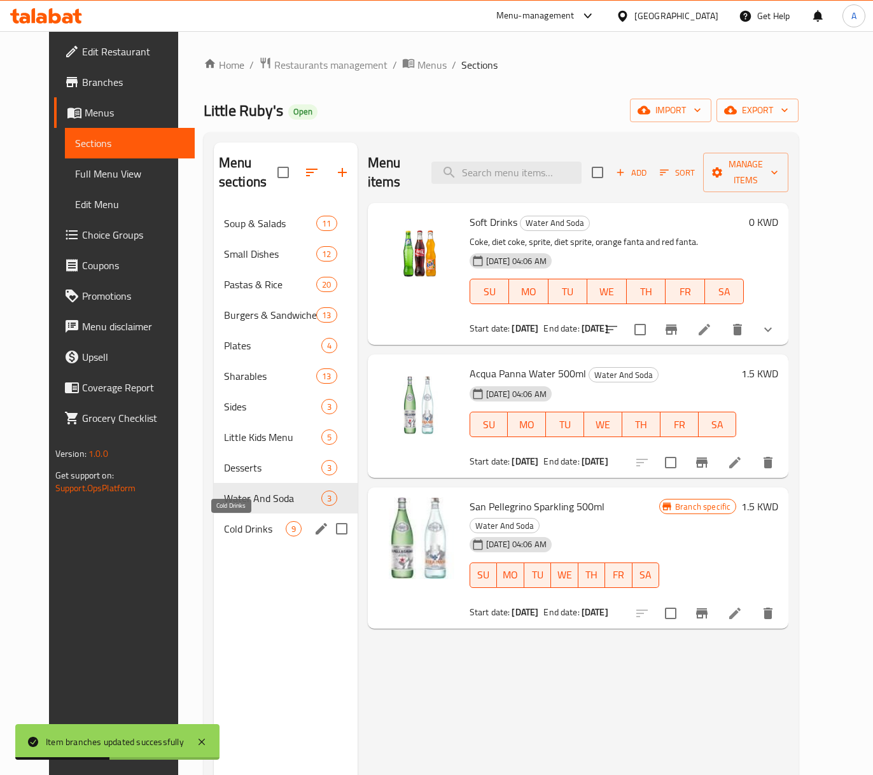
click at [224, 528] on span "Cold Drinks" at bounding box center [255, 528] width 62 height 15
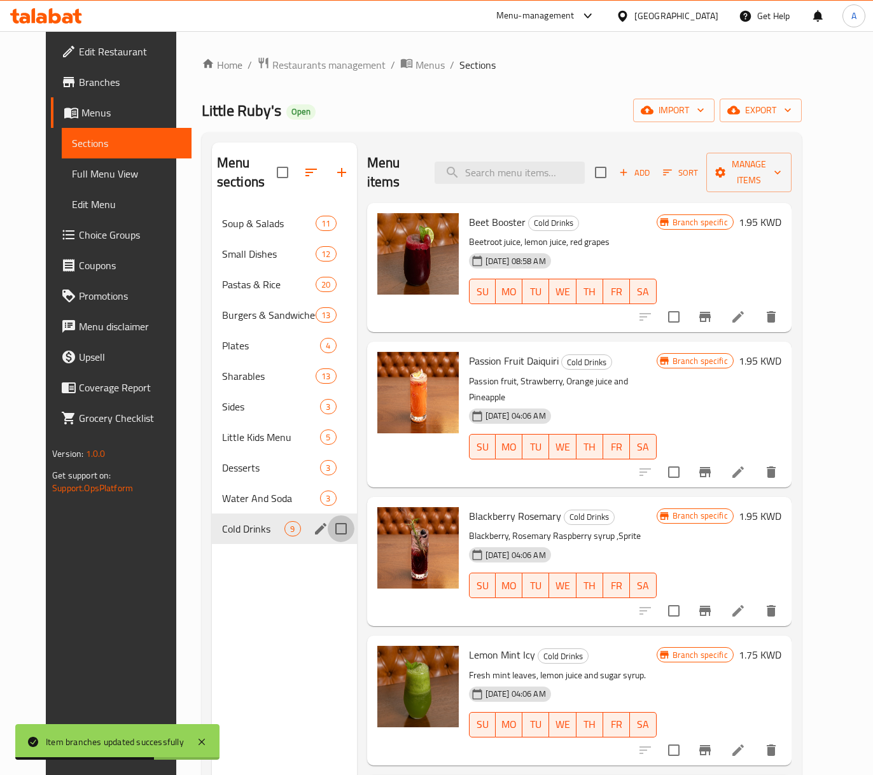
click at [328, 535] on input "Menu sections" at bounding box center [341, 529] width 27 height 27
checkbox input "true"
click at [292, 168] on icon "button" at bounding box center [299, 172] width 15 height 15
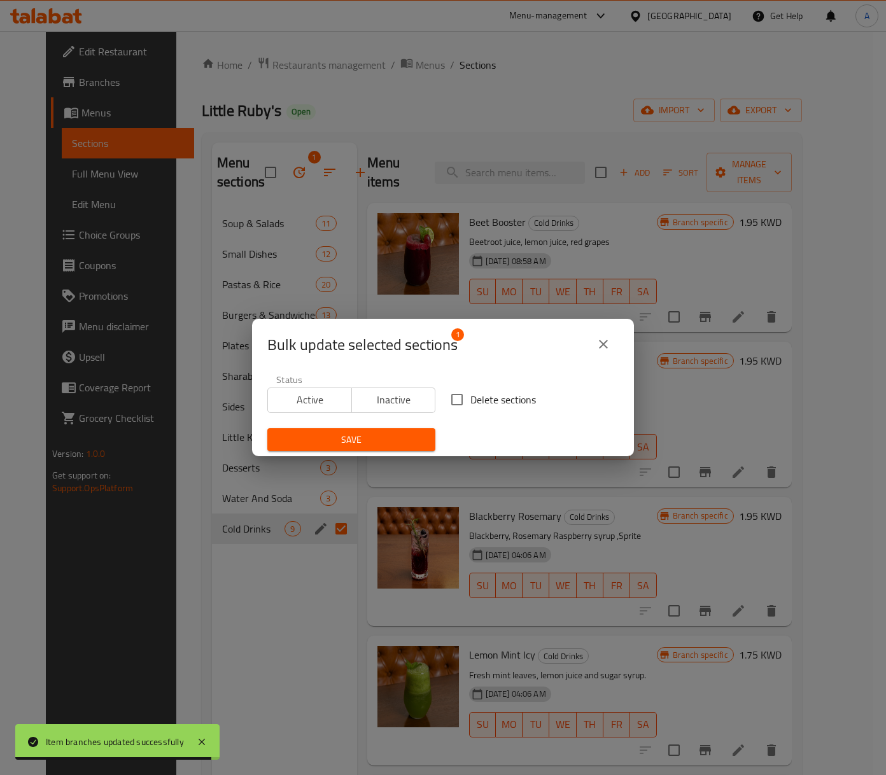
click at [400, 396] on span "Inactive" at bounding box center [394, 400] width 74 height 18
click at [382, 440] on span "Save" at bounding box center [352, 440] width 148 height 16
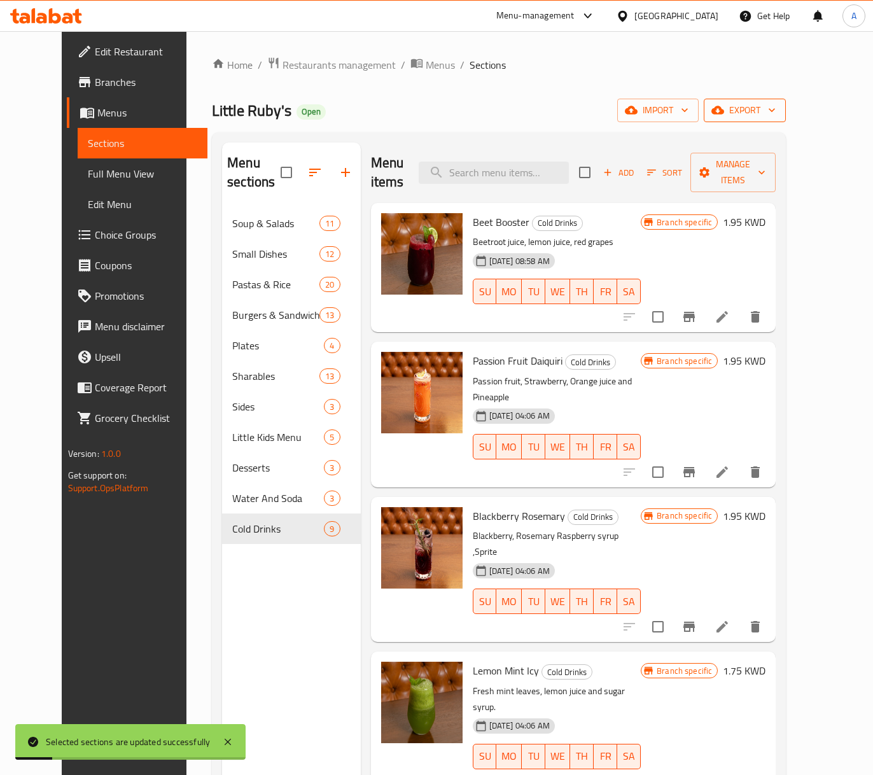
click at [776, 113] on span "export" at bounding box center [745, 110] width 62 height 16
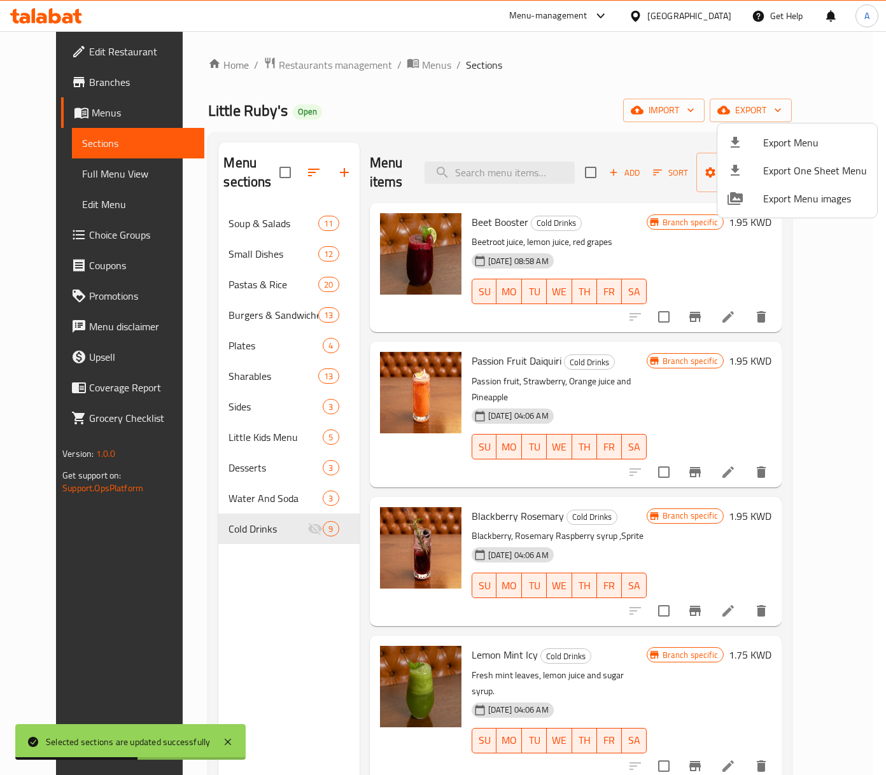
click at [759, 76] on div at bounding box center [443, 387] width 886 height 775
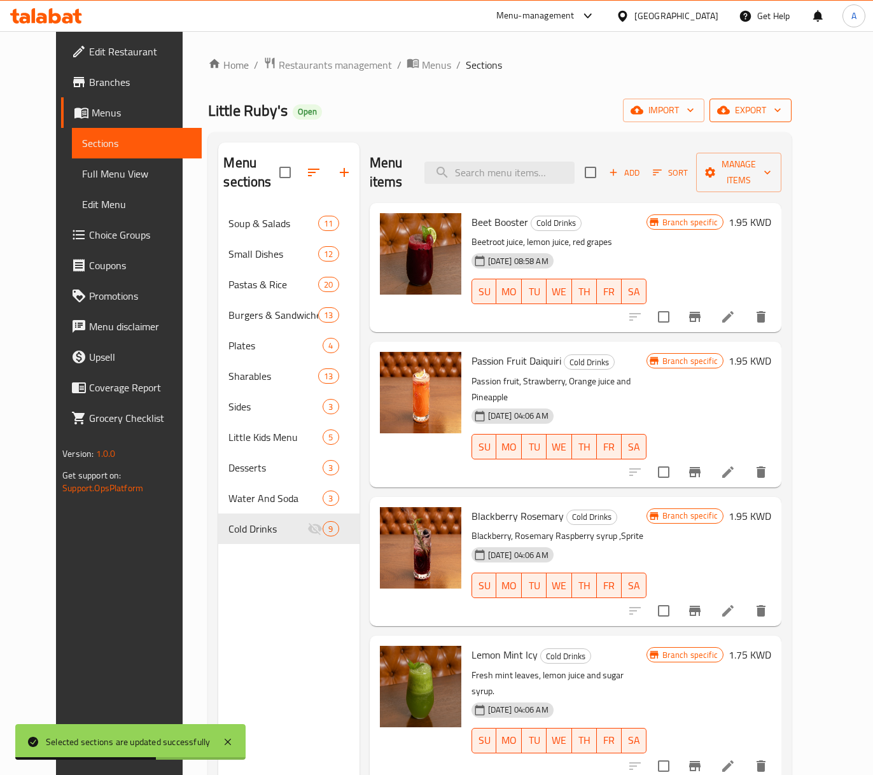
click at [782, 115] on span "export" at bounding box center [751, 110] width 62 height 16
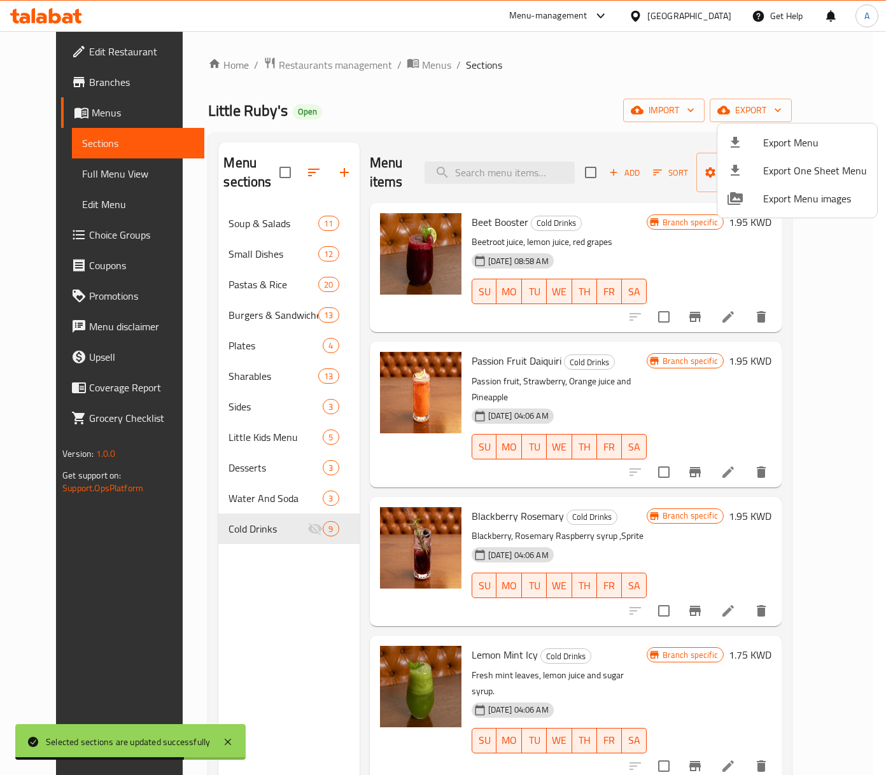
click at [721, 110] on div at bounding box center [443, 387] width 886 height 775
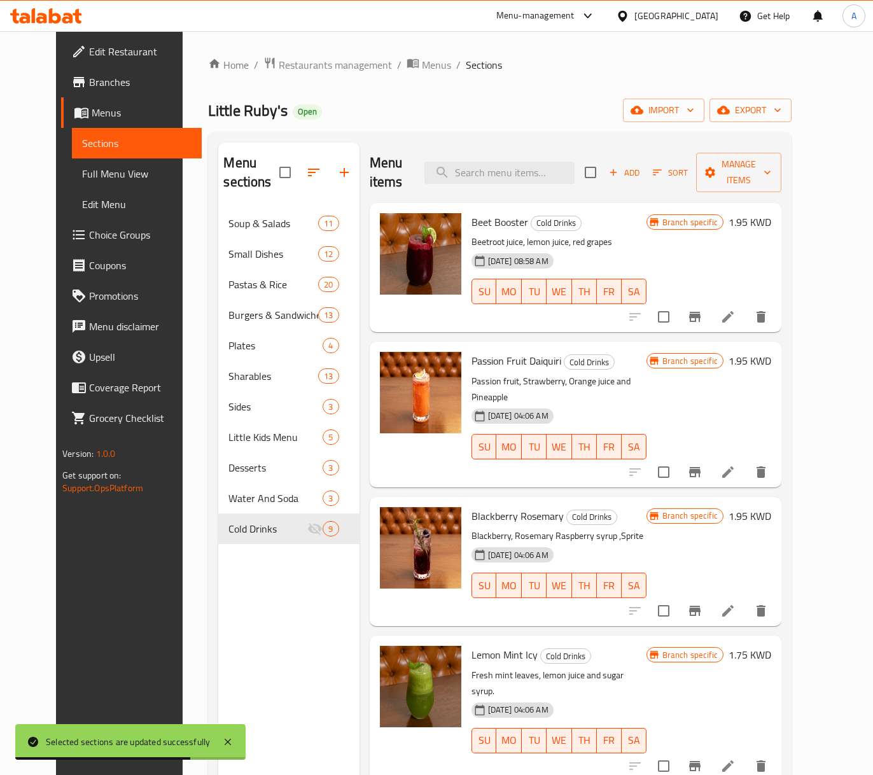
click at [694, 110] on span "import" at bounding box center [663, 110] width 61 height 16
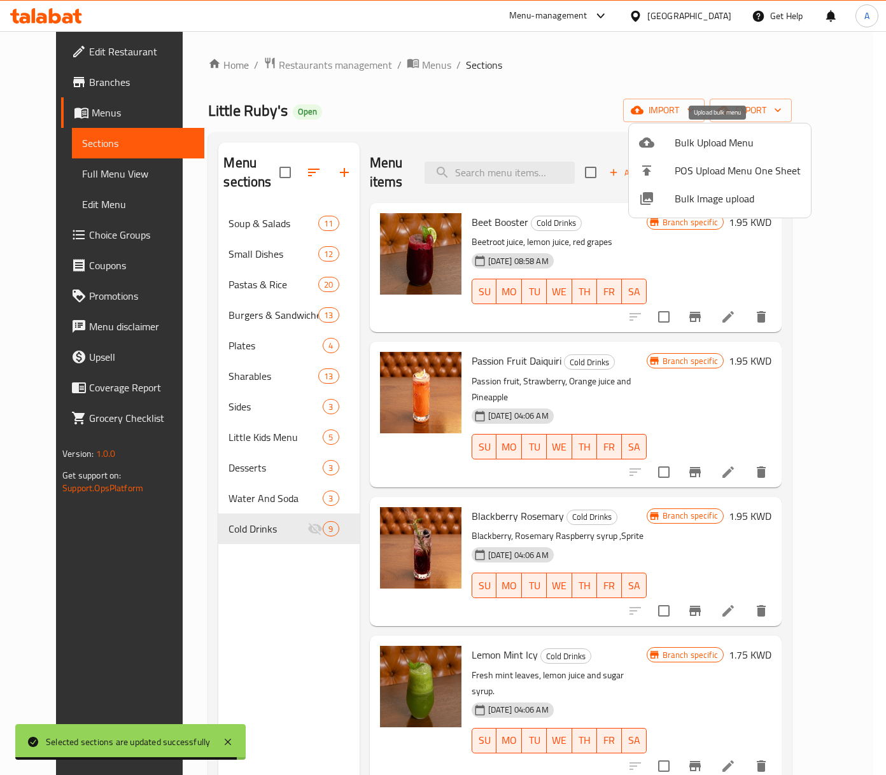
click at [769, 132] on li "Bulk Upload Menu" at bounding box center [720, 143] width 182 height 28
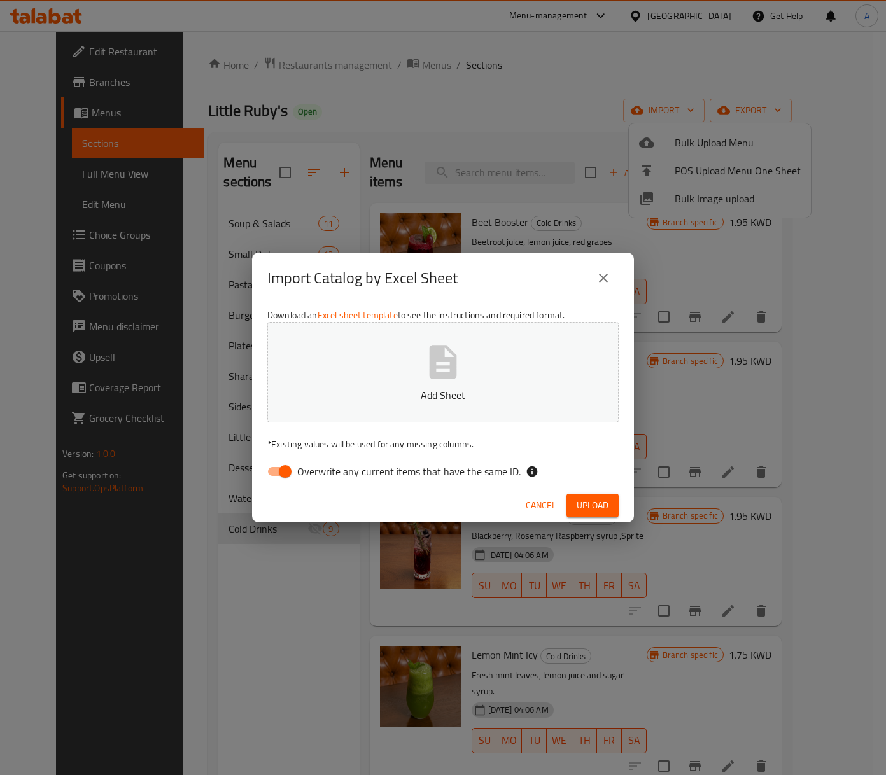
click at [599, 272] on icon "close" at bounding box center [603, 278] width 15 height 15
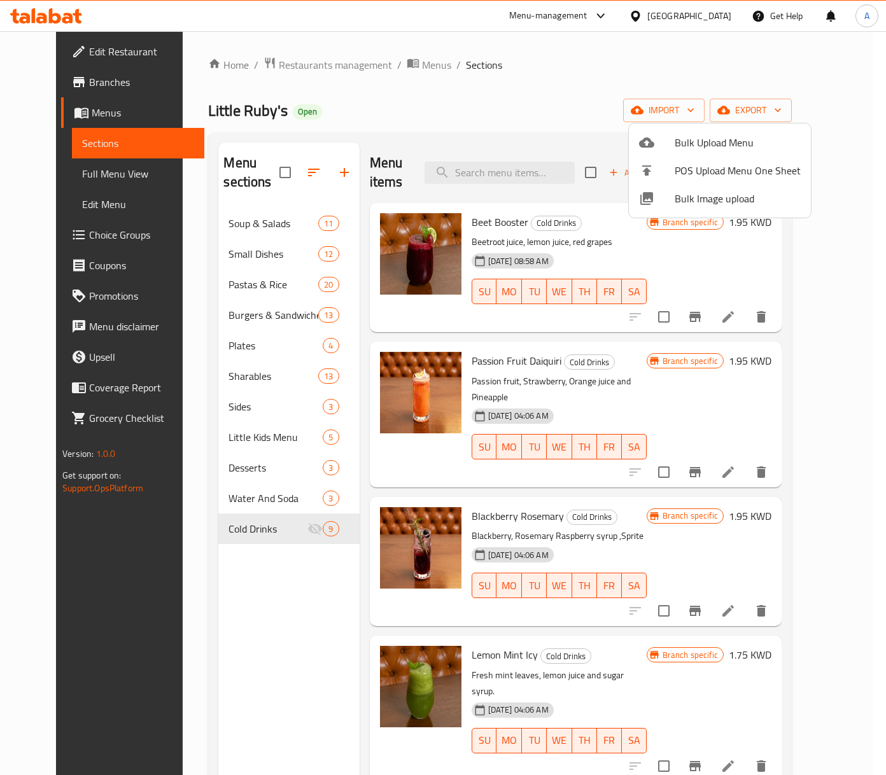
click at [800, 70] on div at bounding box center [443, 387] width 886 height 775
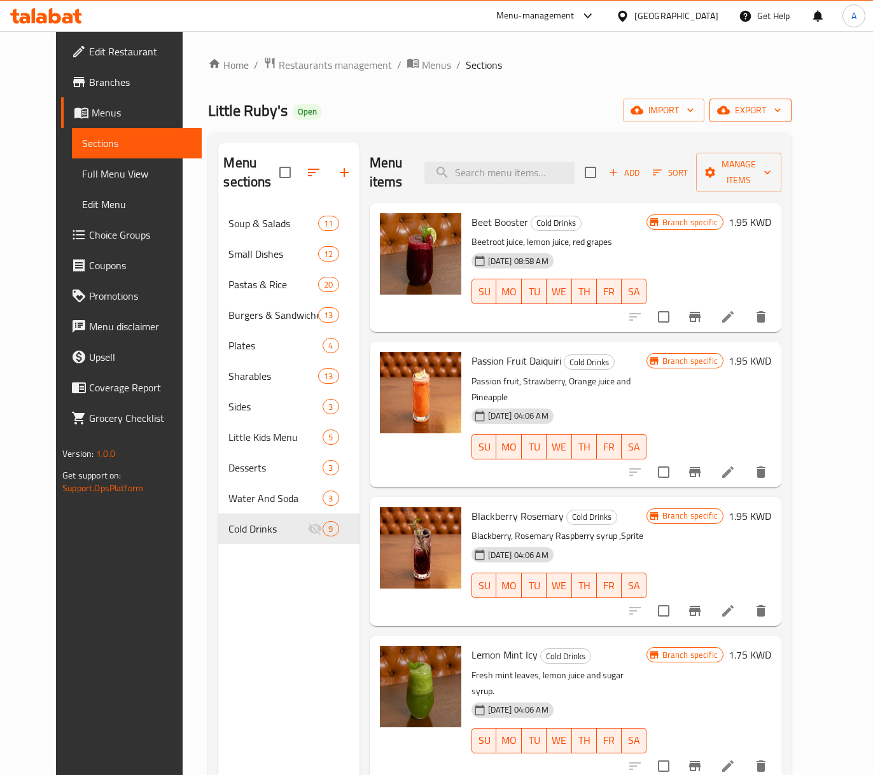
click at [782, 104] on span "export" at bounding box center [751, 110] width 62 height 16
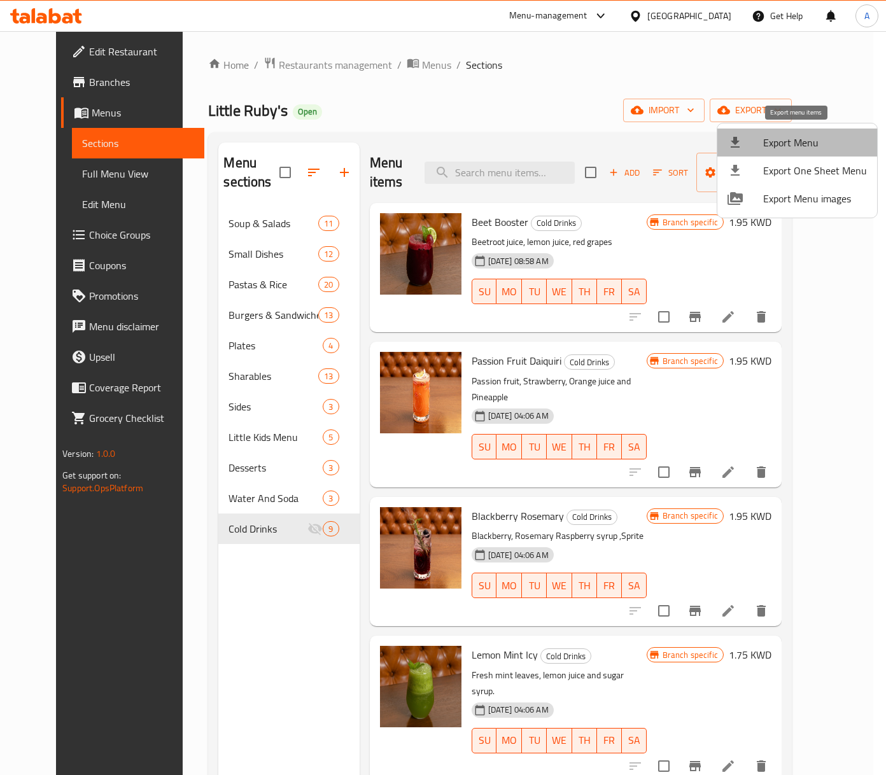
click at [811, 136] on span "Export Menu" at bounding box center [815, 142] width 104 height 15
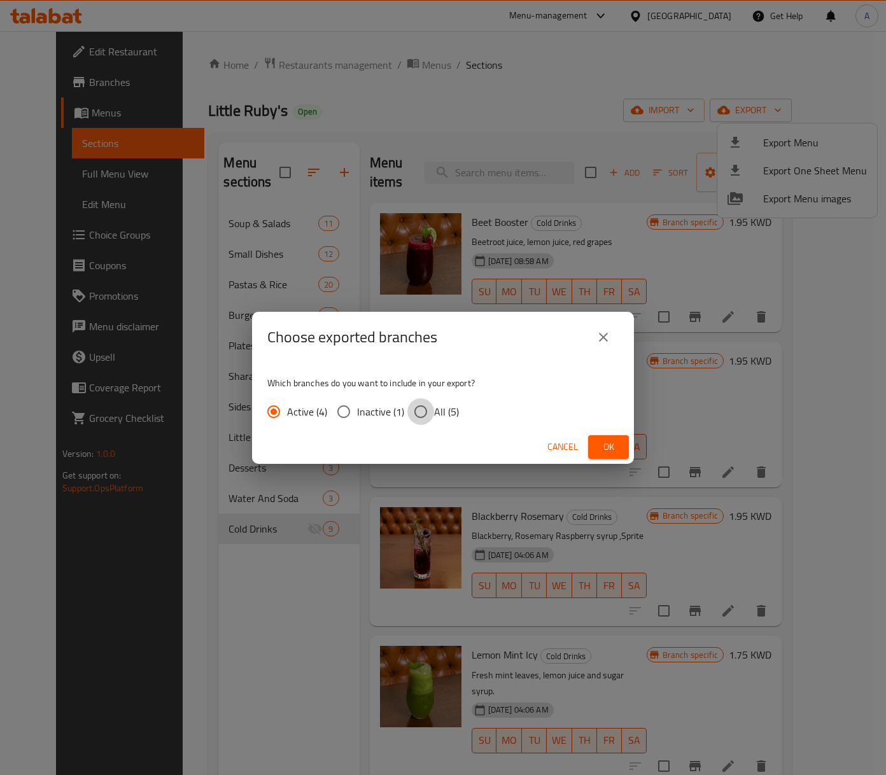
click at [409, 419] on input "All (5)" at bounding box center [420, 411] width 27 height 27
radio input "true"
click at [611, 441] on span "Ok" at bounding box center [608, 447] width 20 height 16
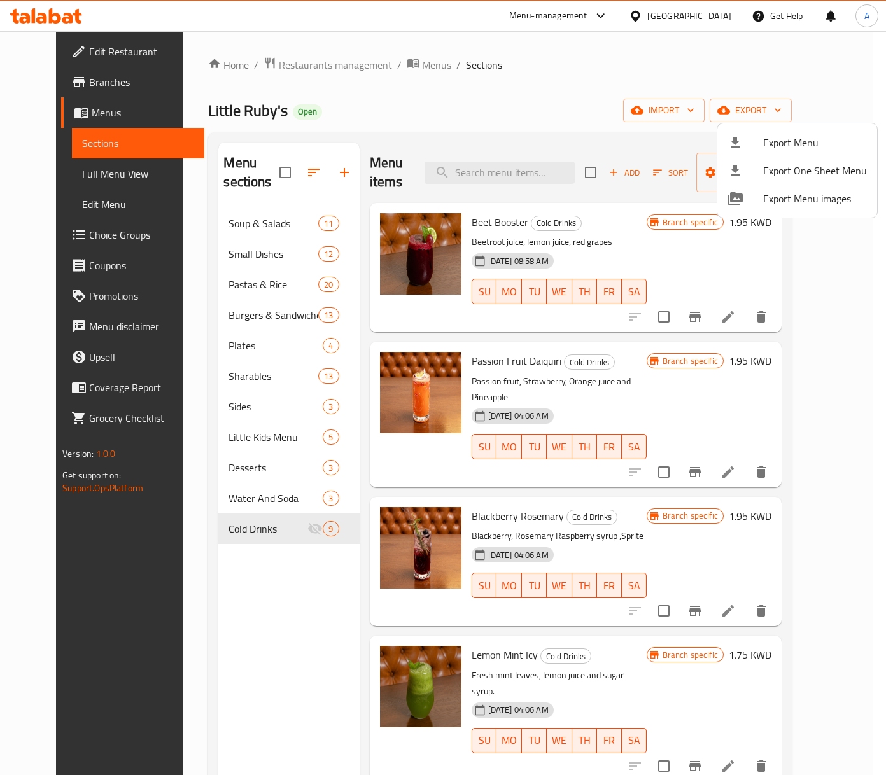
click at [97, 172] on div at bounding box center [443, 387] width 886 height 775
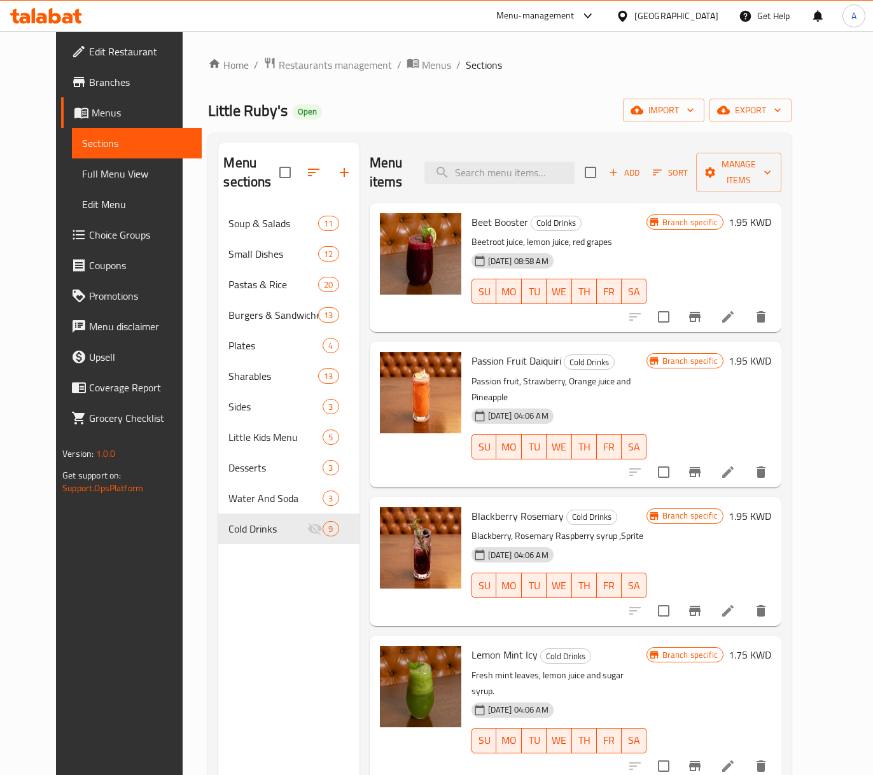
click at [97, 172] on span "Full Menu View" at bounding box center [136, 173] width 109 height 15
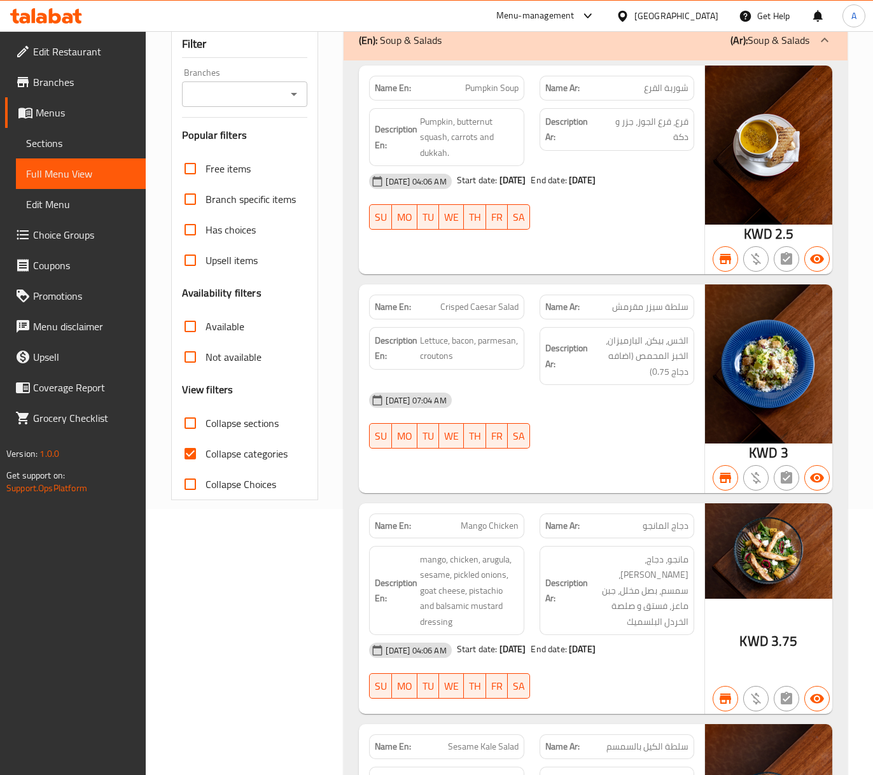
scroll to position [169, 0]
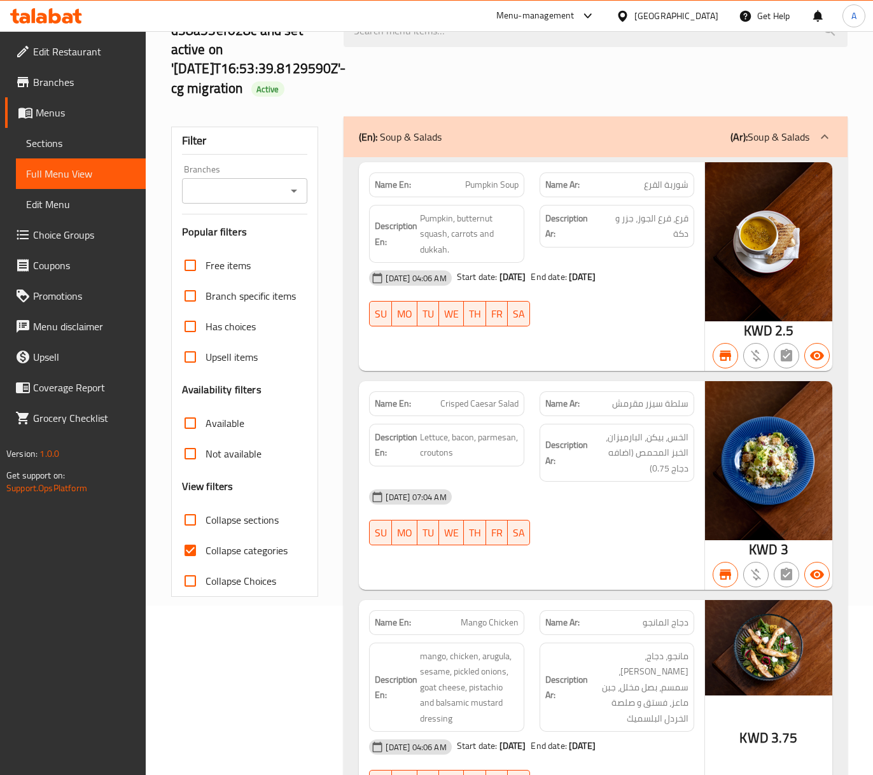
click at [299, 194] on icon "Open" at bounding box center [293, 190] width 15 height 15
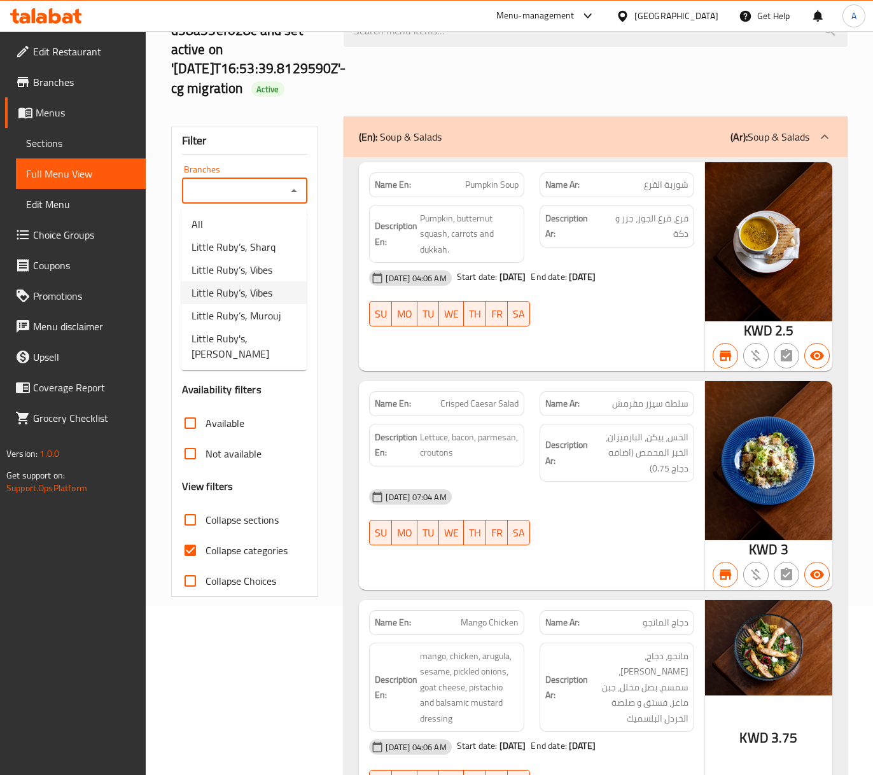
click at [250, 300] on span "Little Ruby’s, Vibes" at bounding box center [232, 292] width 81 height 15
type input "Little Ruby’s, Vibes"
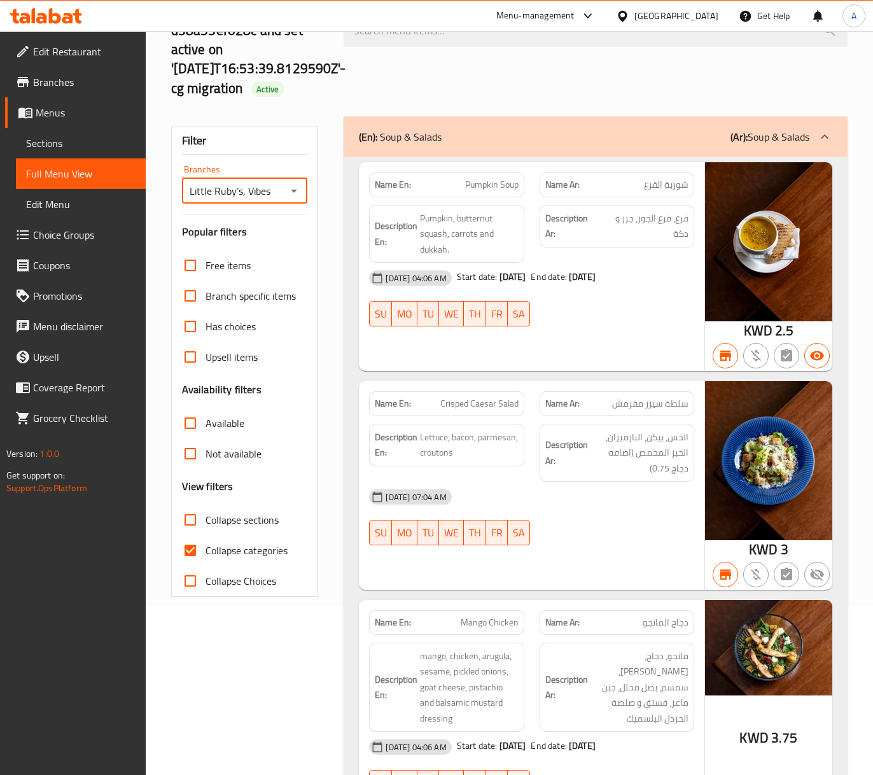
click at [236, 551] on span "Collapse categories" at bounding box center [247, 550] width 82 height 15
click at [206, 551] on input "Collapse categories" at bounding box center [190, 550] width 31 height 31
checkbox input "false"
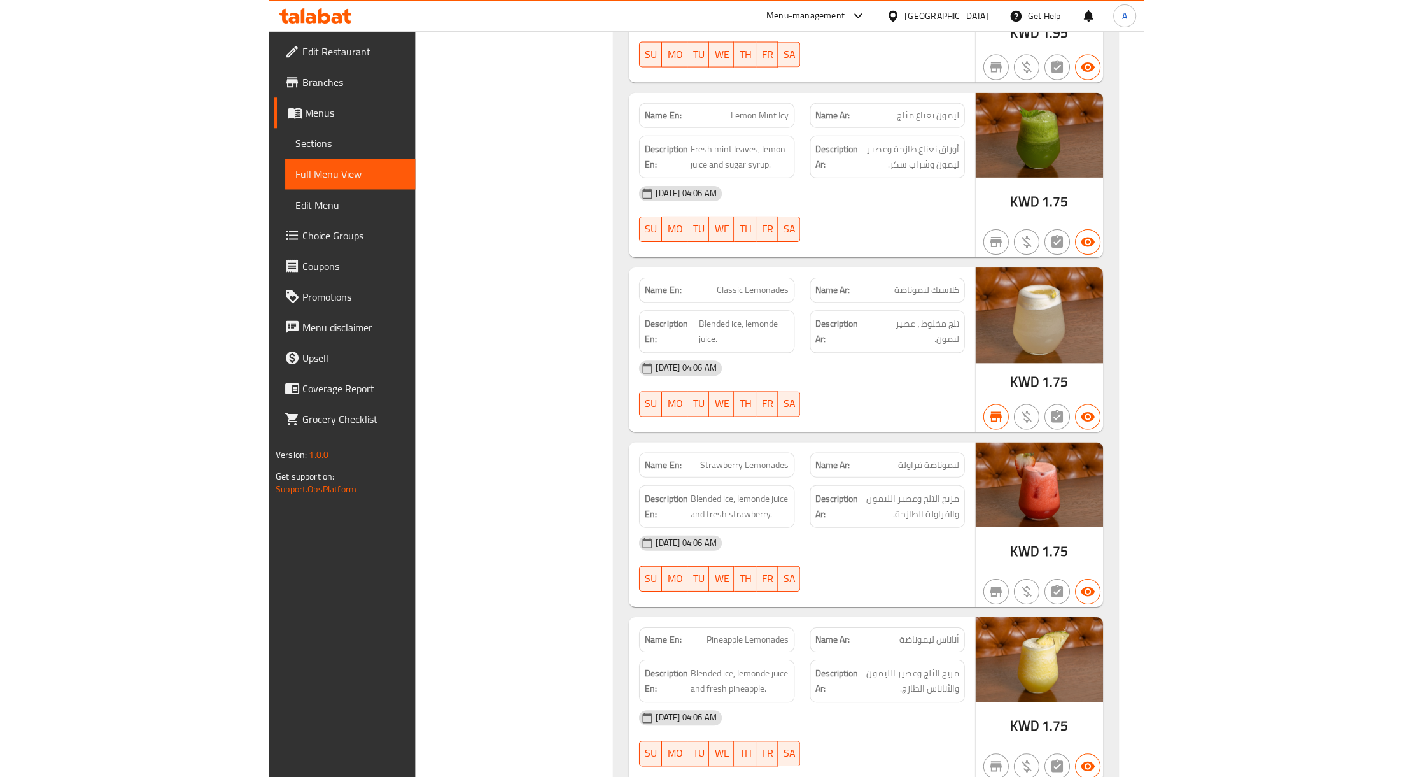
scroll to position [26604, 0]
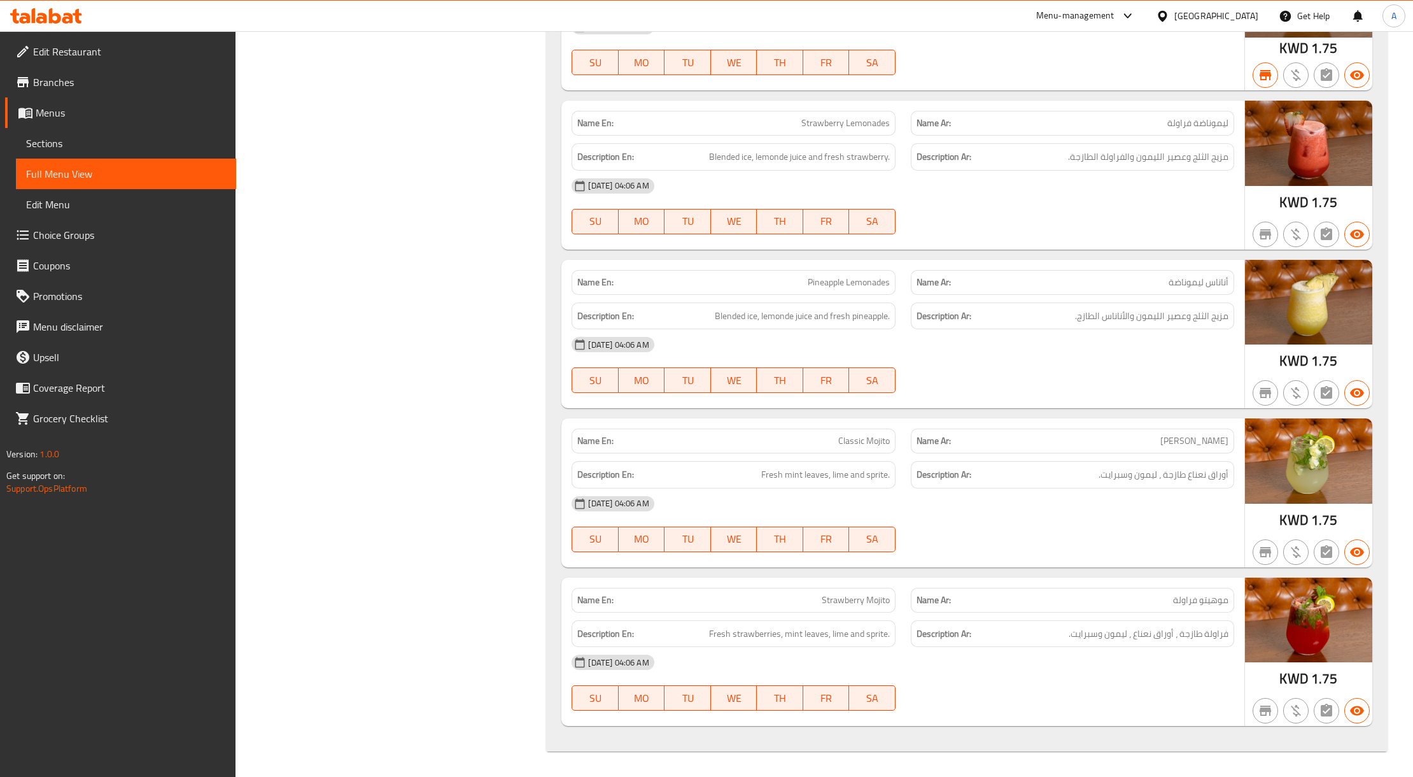
click at [885, 9] on div "[GEOGRAPHIC_DATA]" at bounding box center [1216, 16] width 84 height 14
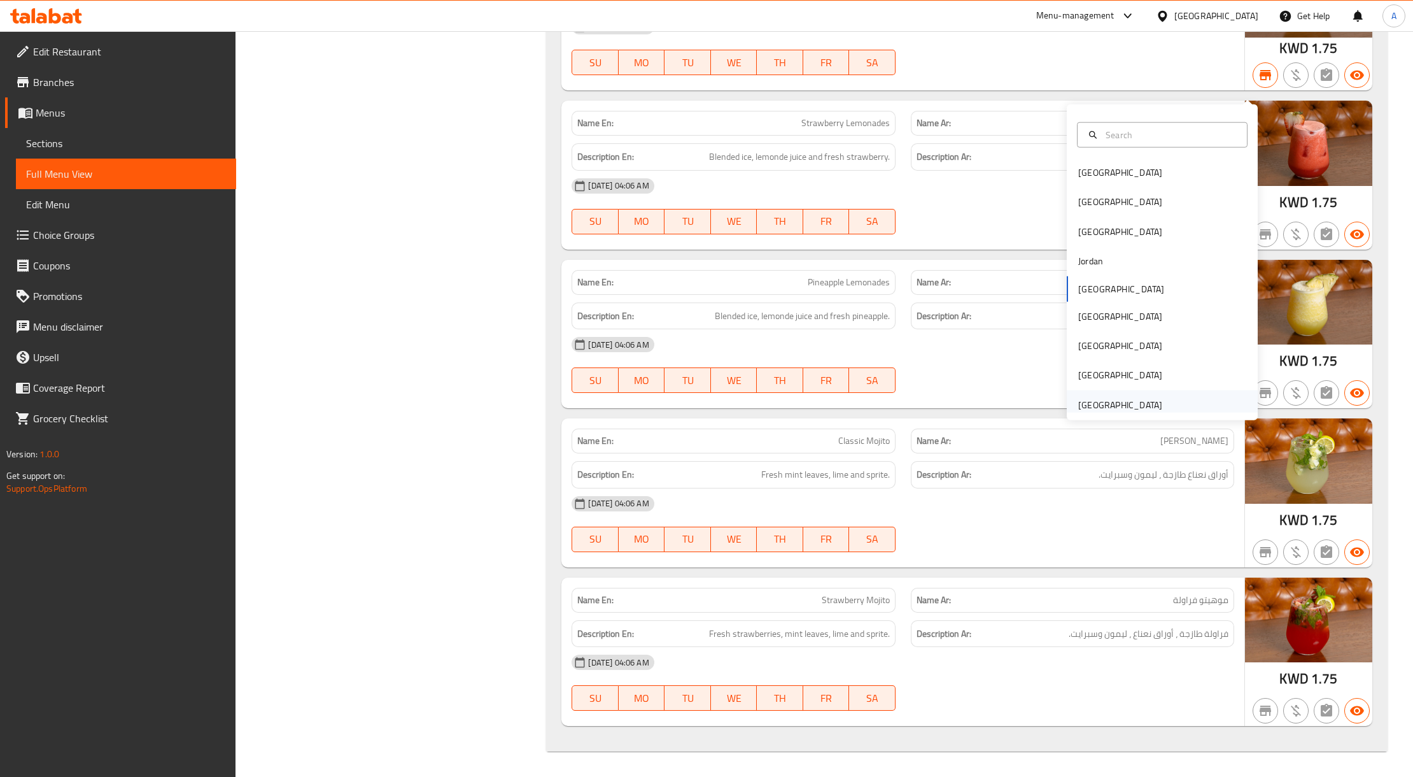
click at [885, 398] on div "[GEOGRAPHIC_DATA]" at bounding box center [1120, 405] width 84 height 14
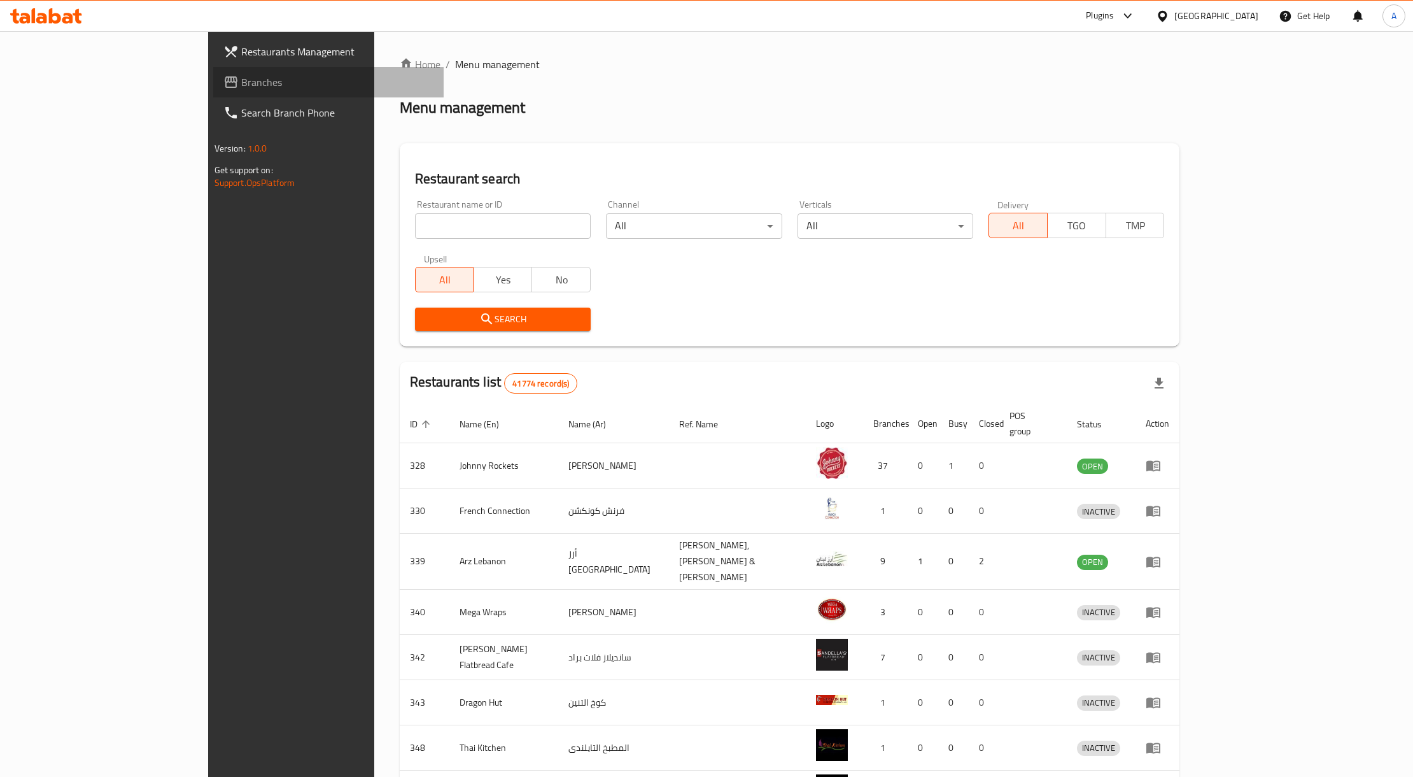
click at [241, 83] on span "Branches" at bounding box center [337, 81] width 193 height 15
